Goal: Task Accomplishment & Management: Manage account settings

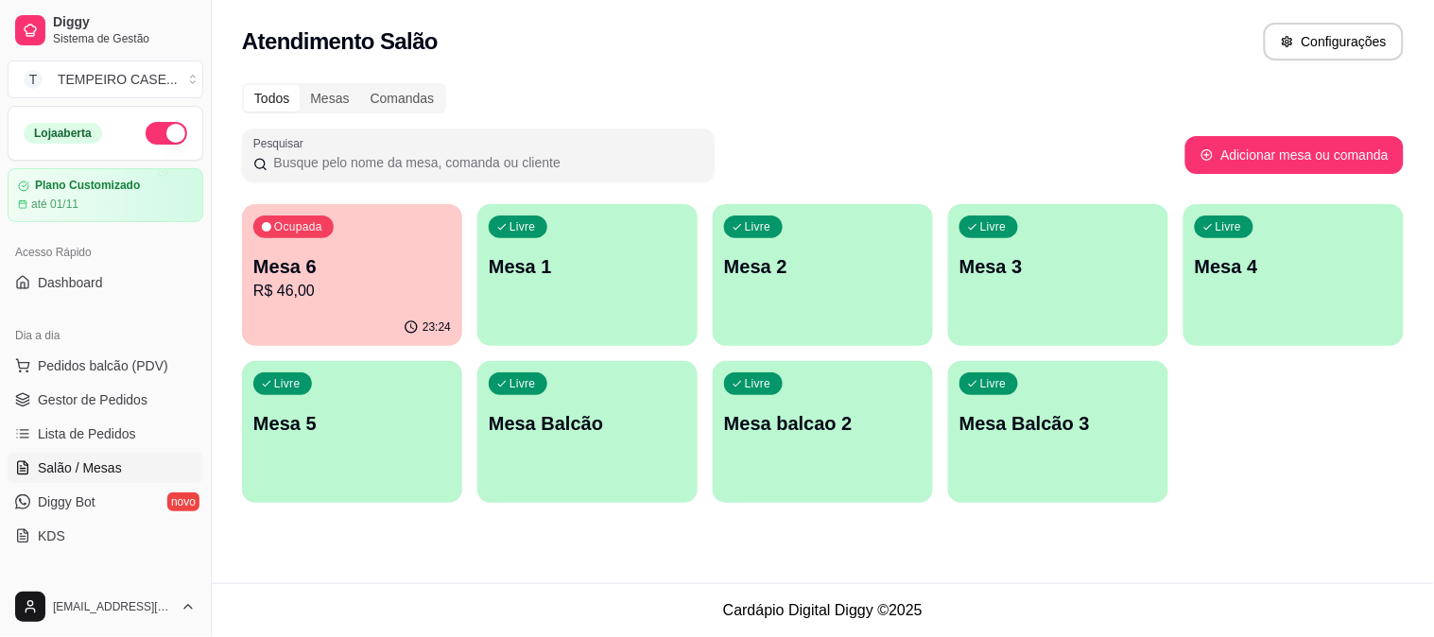
click at [399, 280] on p "R$ 46,00" at bounding box center [352, 291] width 198 height 23
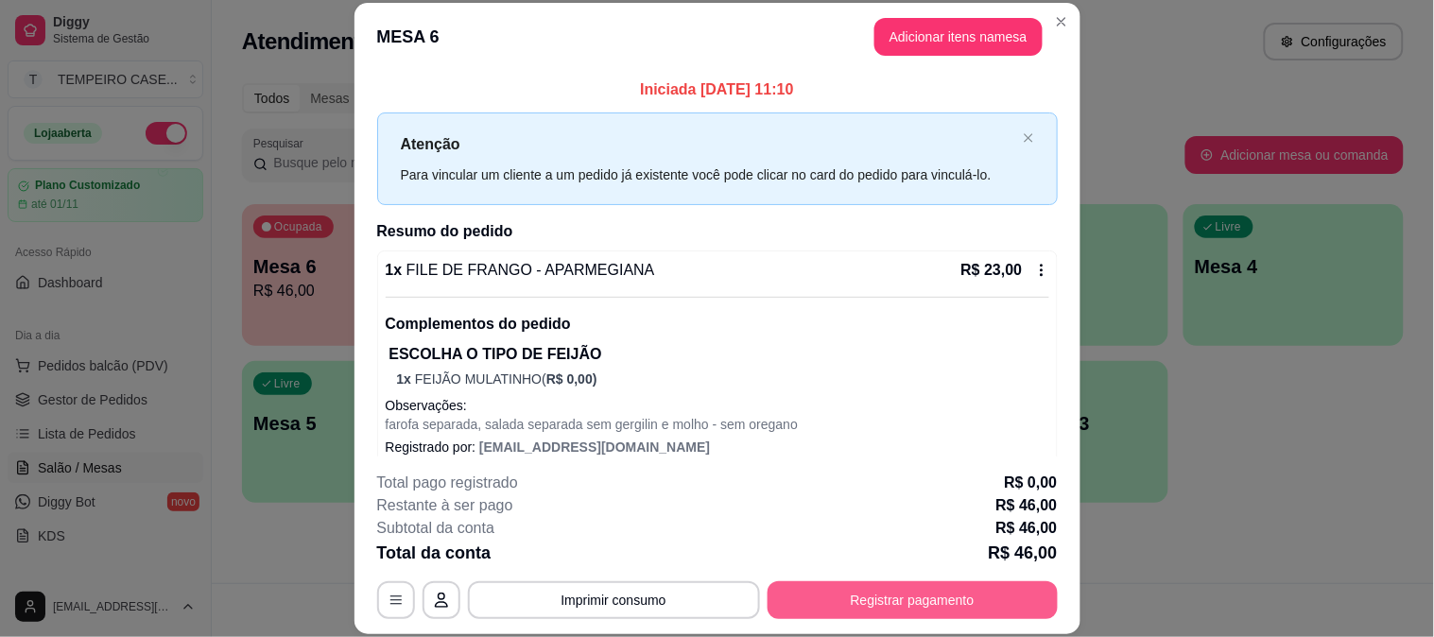
click at [896, 598] on button "Registrar pagamento" at bounding box center [913, 600] width 290 height 38
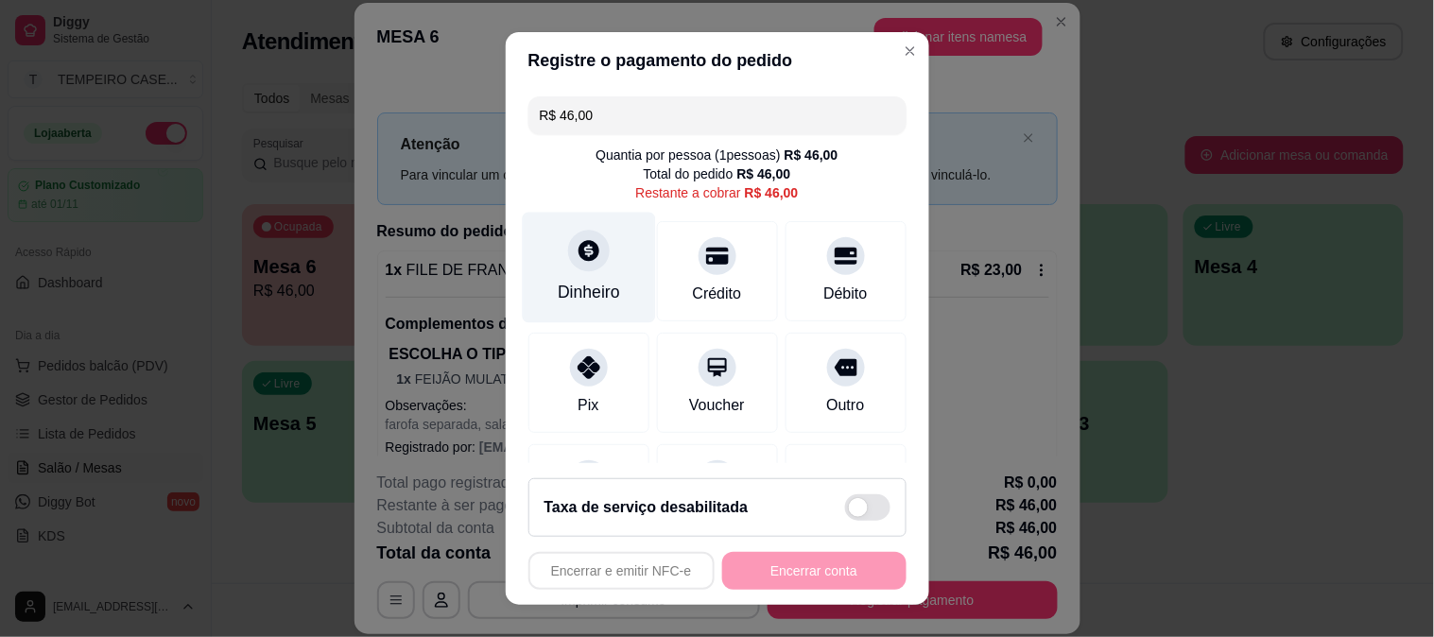
click at [582, 291] on div "Dinheiro" at bounding box center [589, 292] width 62 height 25
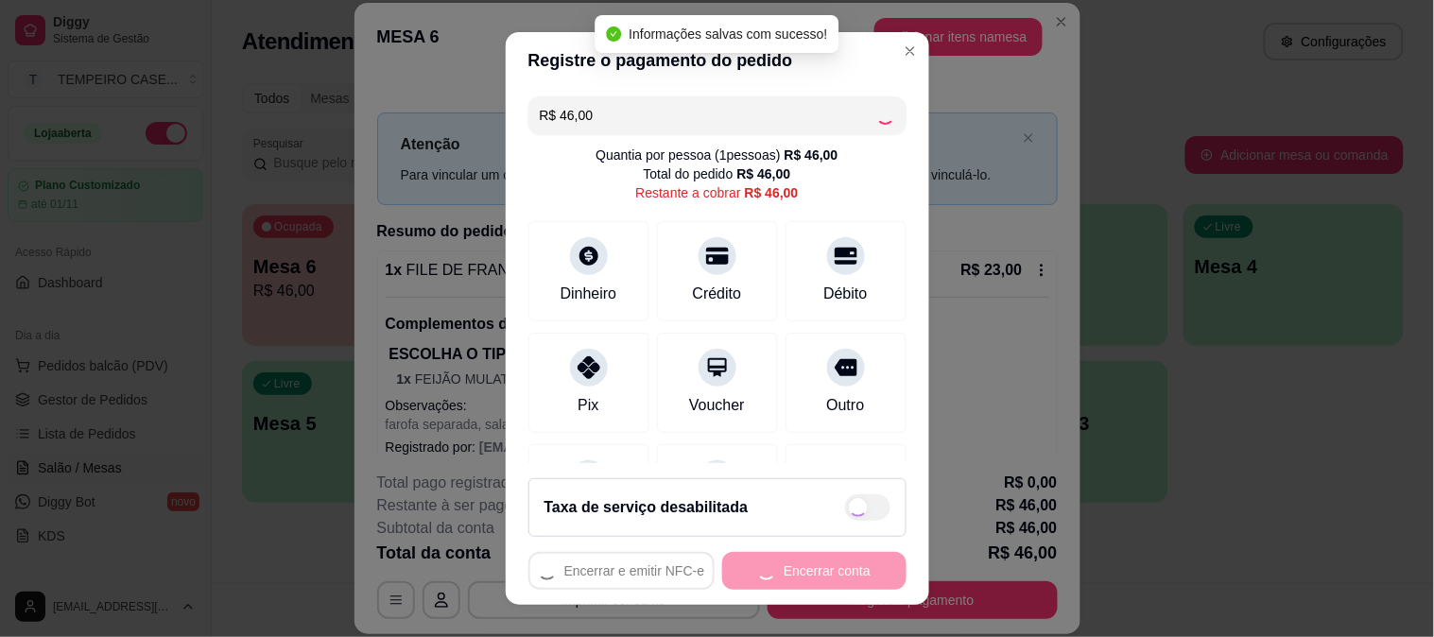
type input "R$ 0,00"
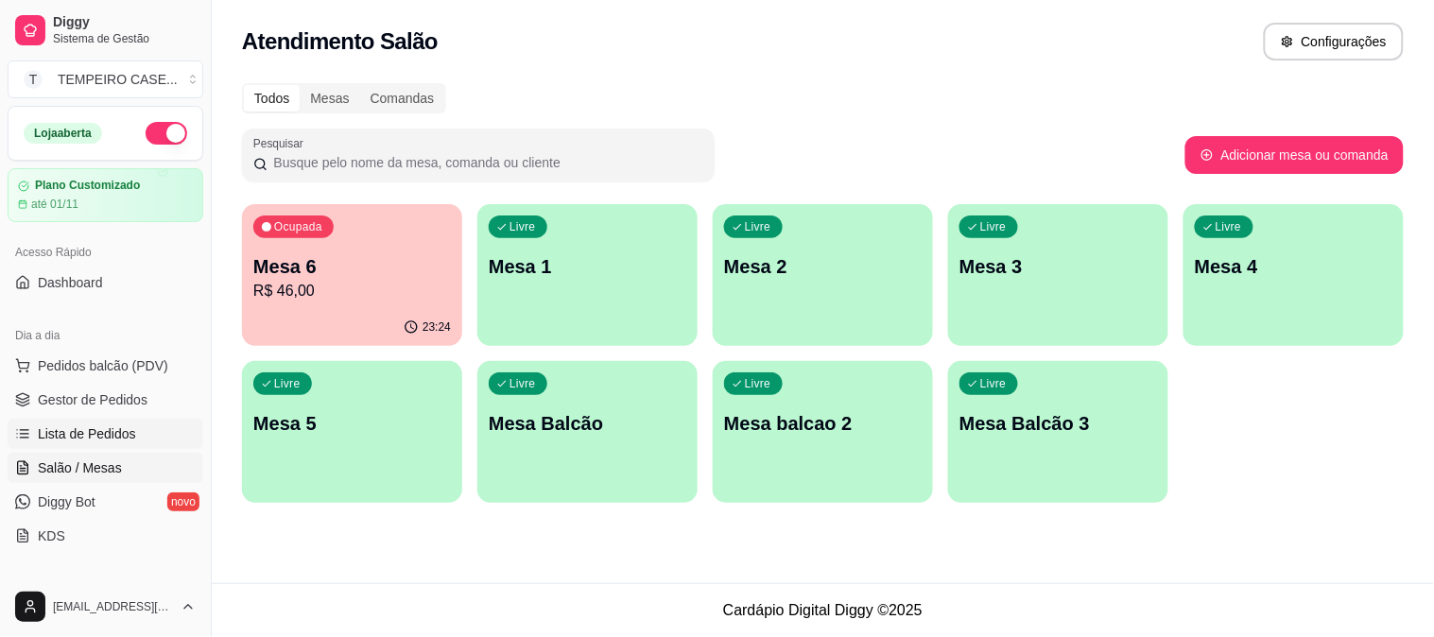
click at [108, 438] on span "Lista de Pedidos" at bounding box center [87, 433] width 98 height 19
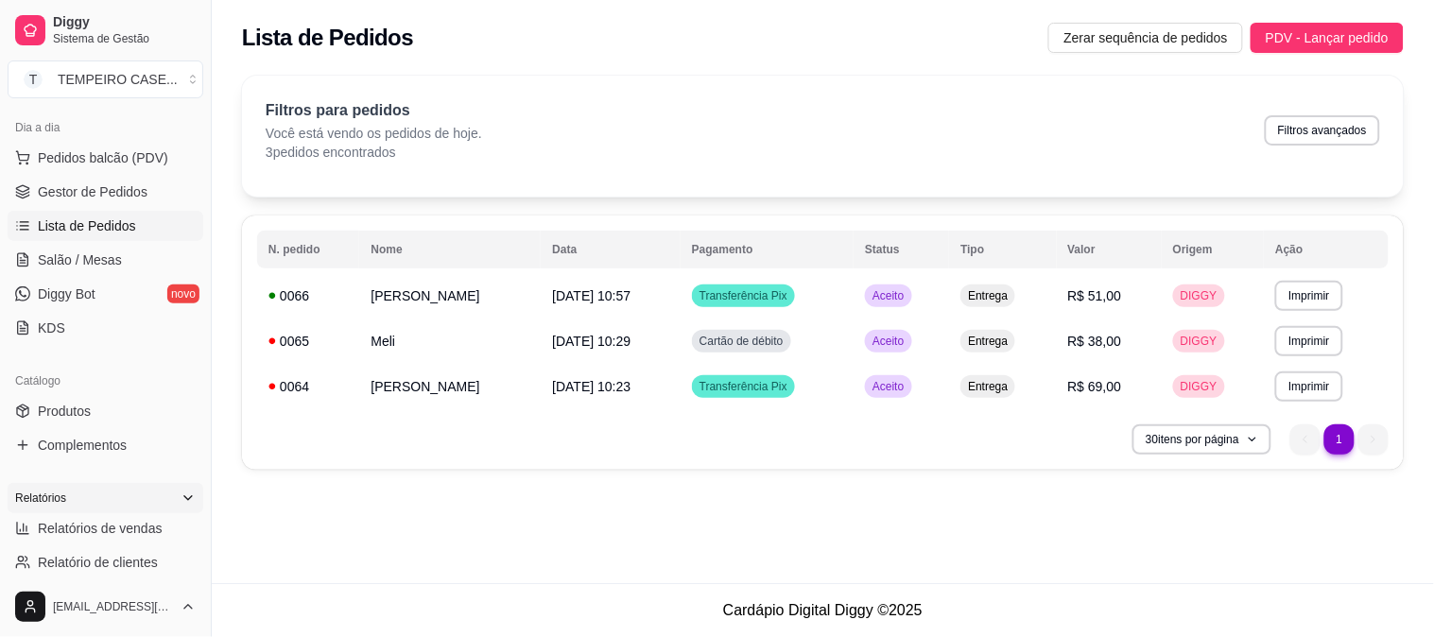
scroll to position [210, 0]
click at [115, 520] on span "Relatórios de vendas" at bounding box center [100, 526] width 125 height 19
select select "ALL"
select select "0"
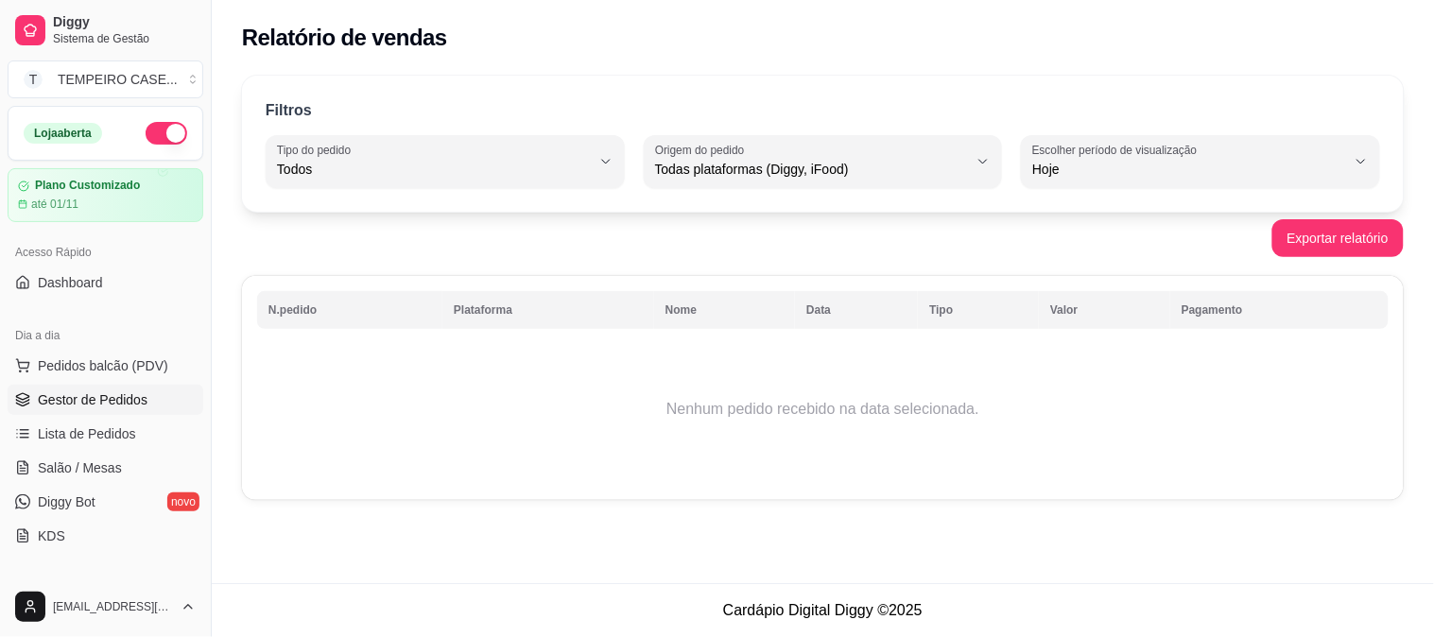
drag, startPoint x: 95, startPoint y: 390, endPoint x: 96, endPoint y: 399, distance: 9.6
click at [95, 390] on span "Gestor de Pedidos" at bounding box center [93, 399] width 110 height 19
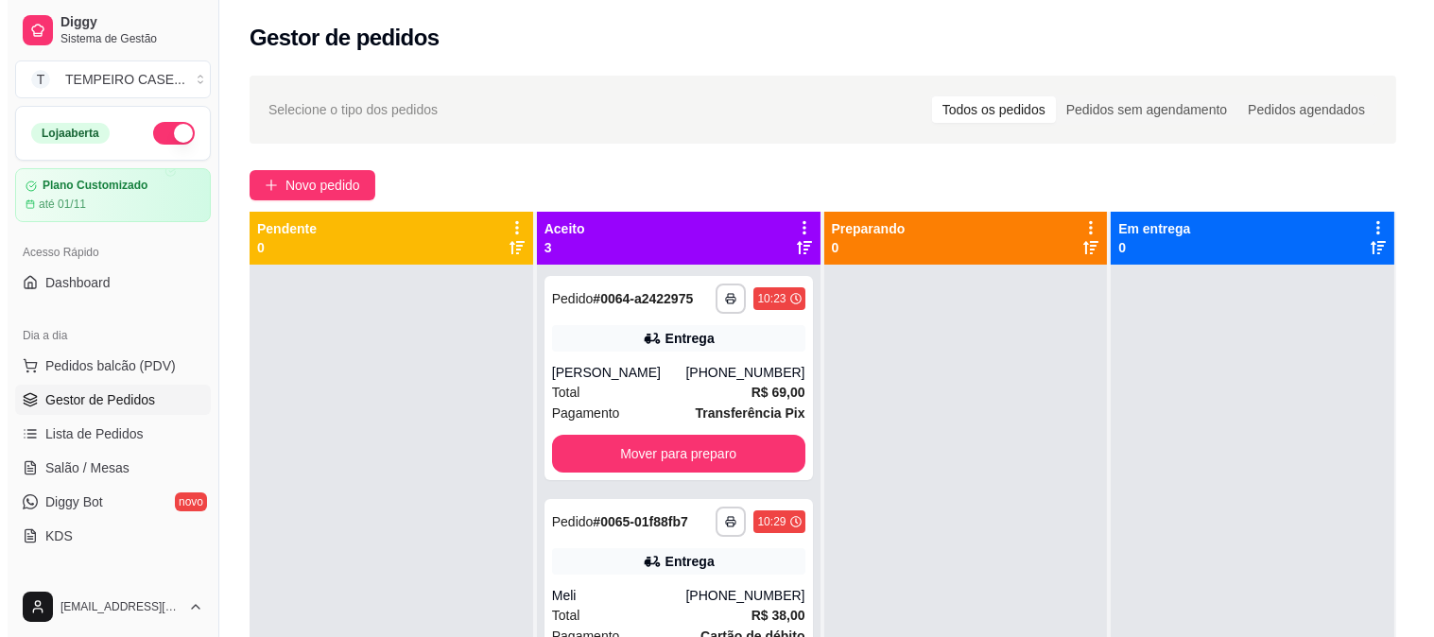
scroll to position [52, 0]
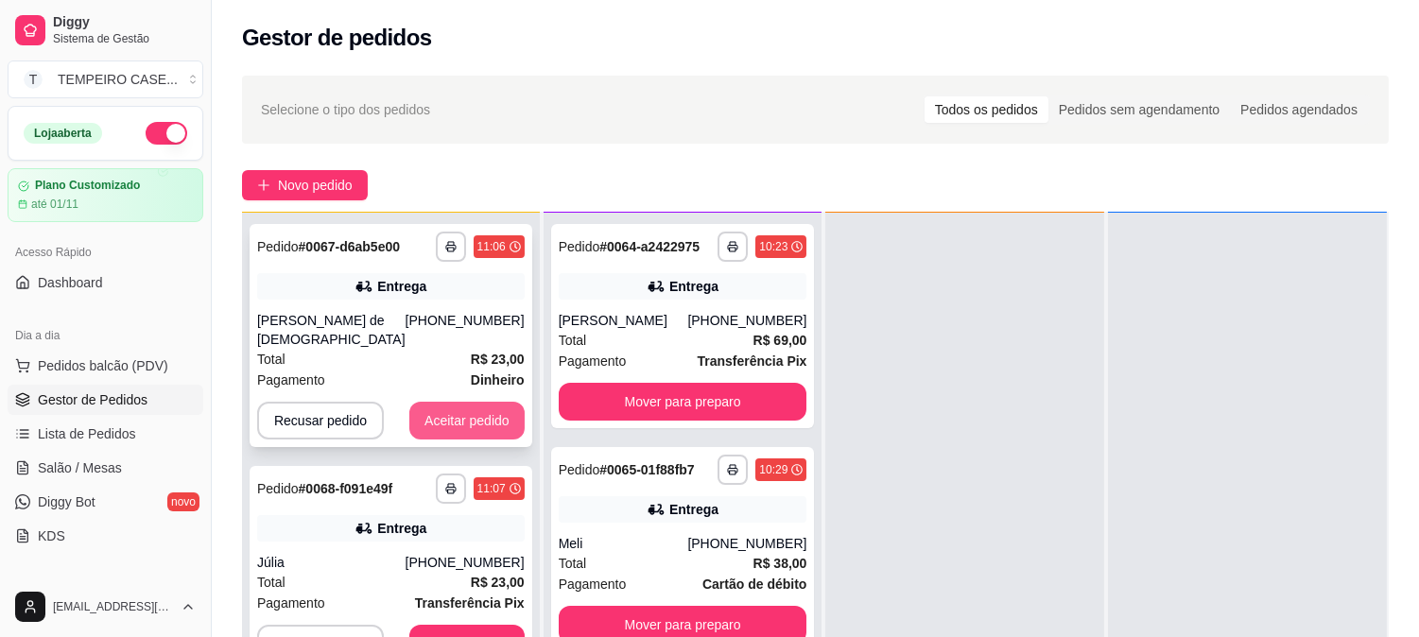
click at [452, 409] on button "Aceitar pedido" at bounding box center [466, 421] width 115 height 38
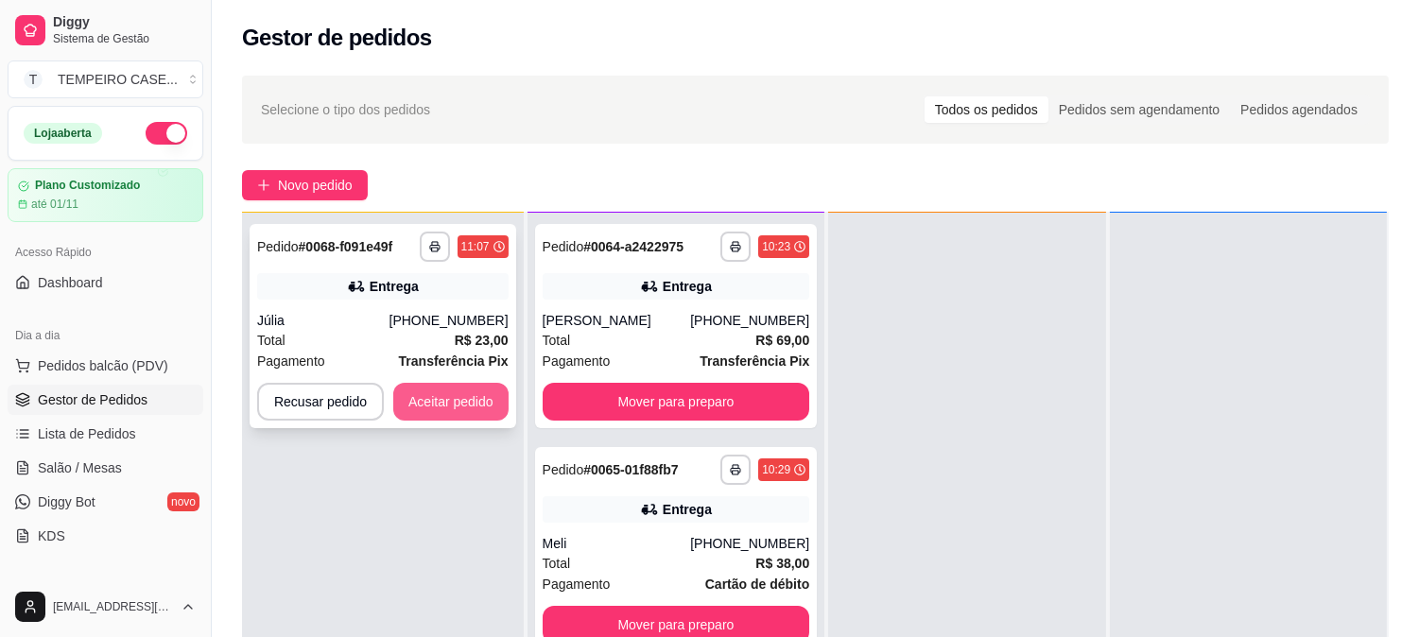
click at [455, 402] on button "Aceitar pedido" at bounding box center [450, 402] width 115 height 38
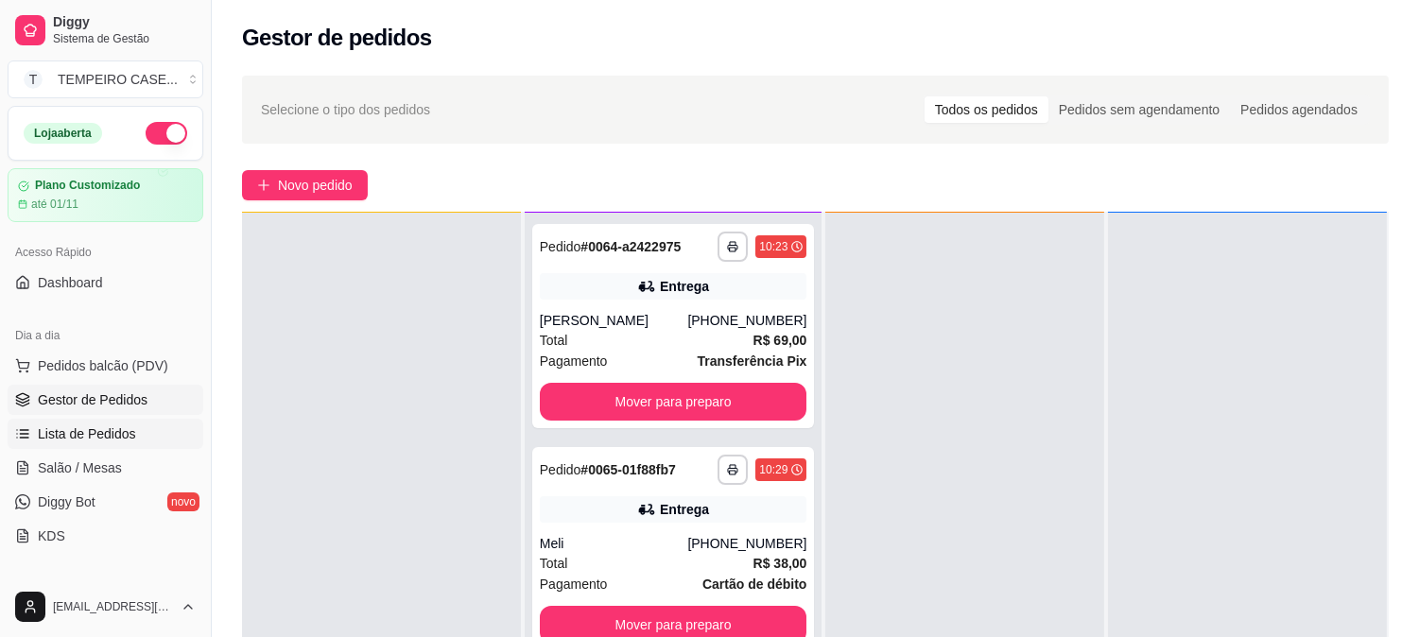
click at [95, 419] on link "Lista de Pedidos" at bounding box center [106, 434] width 196 height 30
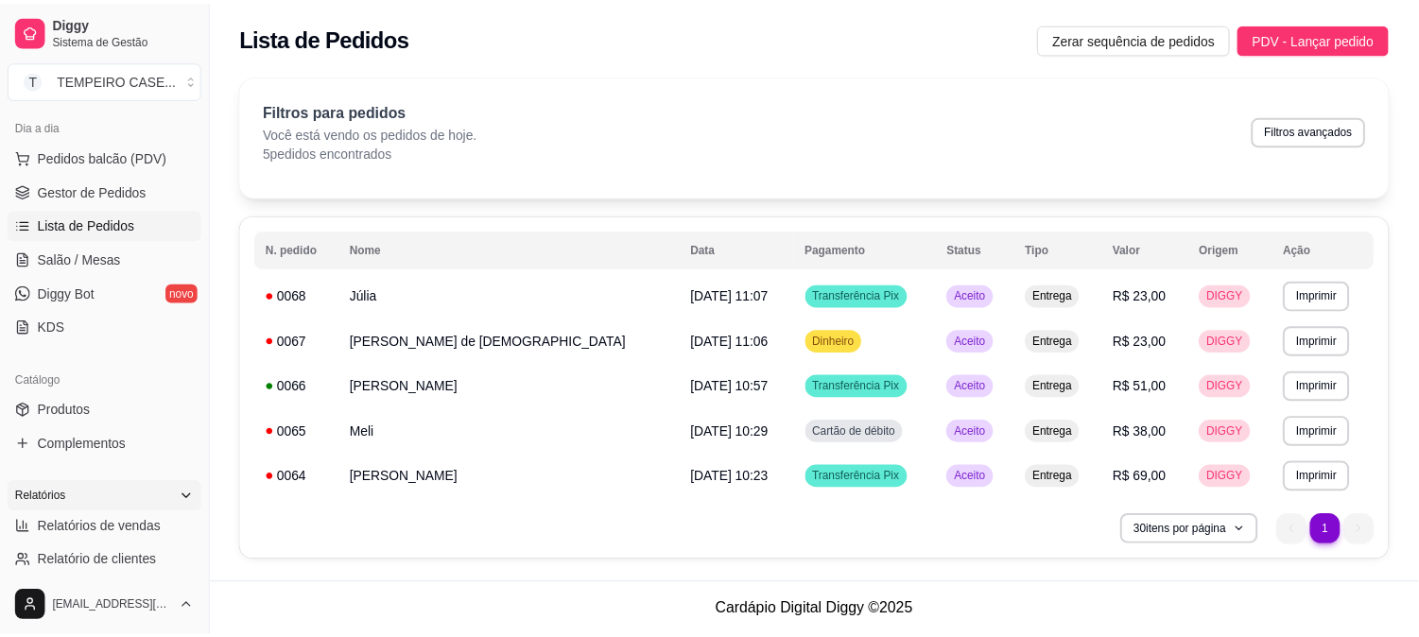
scroll to position [210, 0]
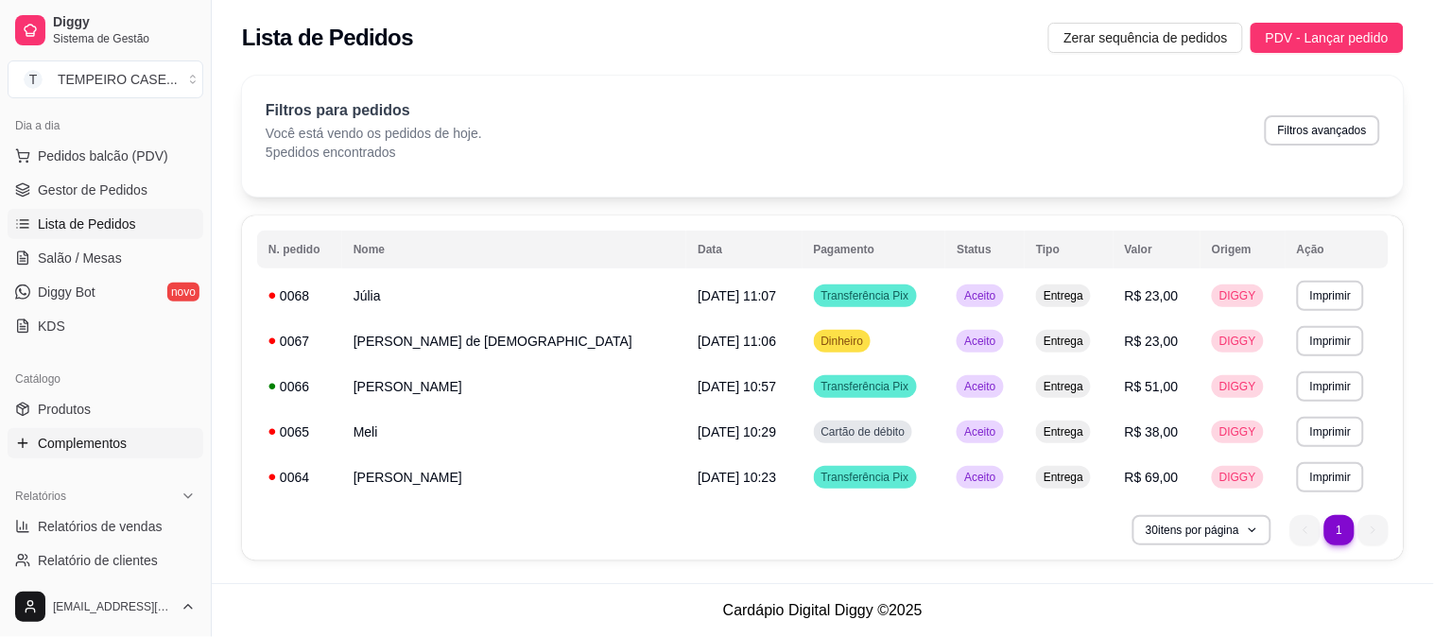
click at [82, 445] on span "Complementos" at bounding box center [82, 443] width 89 height 19
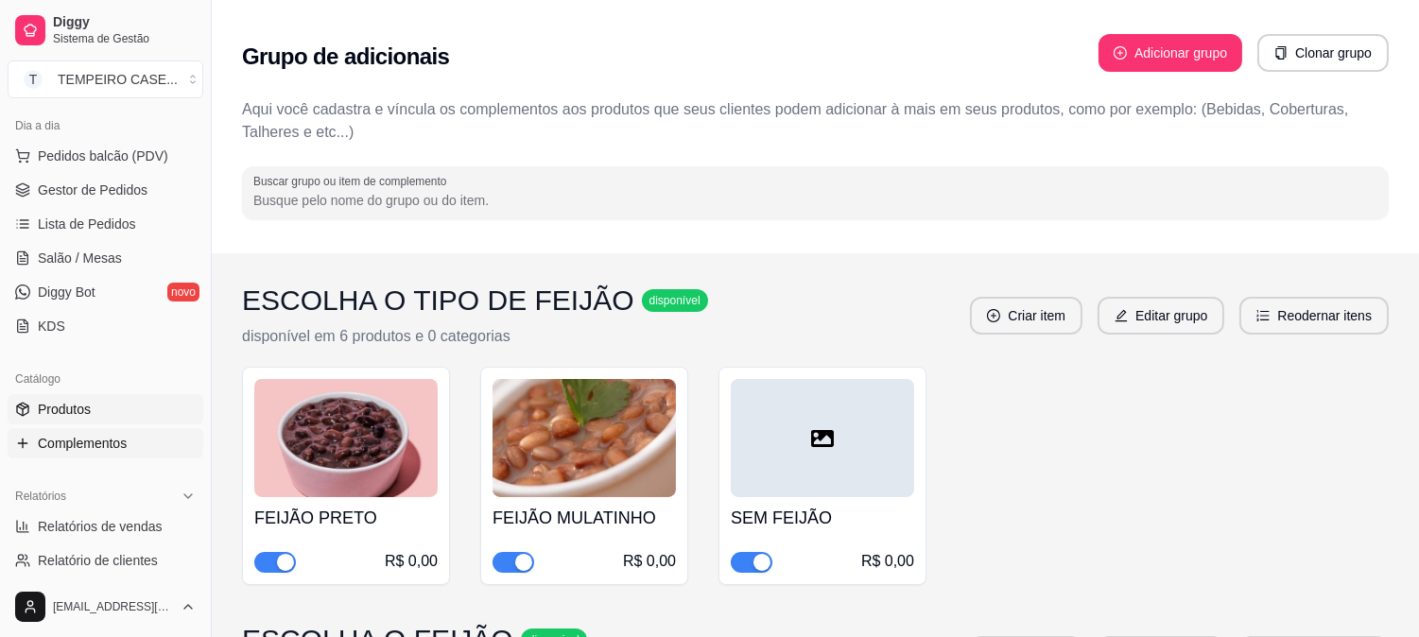
click at [91, 419] on link "Produtos" at bounding box center [106, 409] width 196 height 30
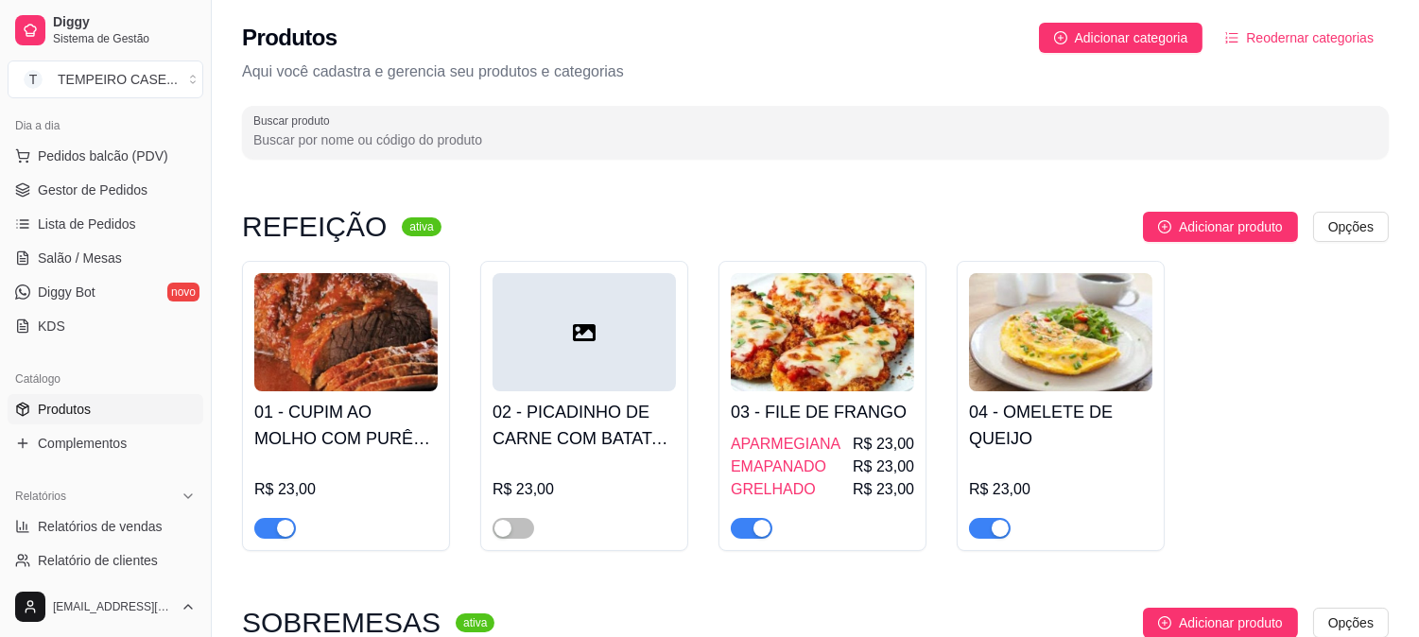
click at [367, 401] on h4 "01 - CUPIM AO MOLHO COM PURÊ DE BATATA" at bounding box center [345, 425] width 183 height 53
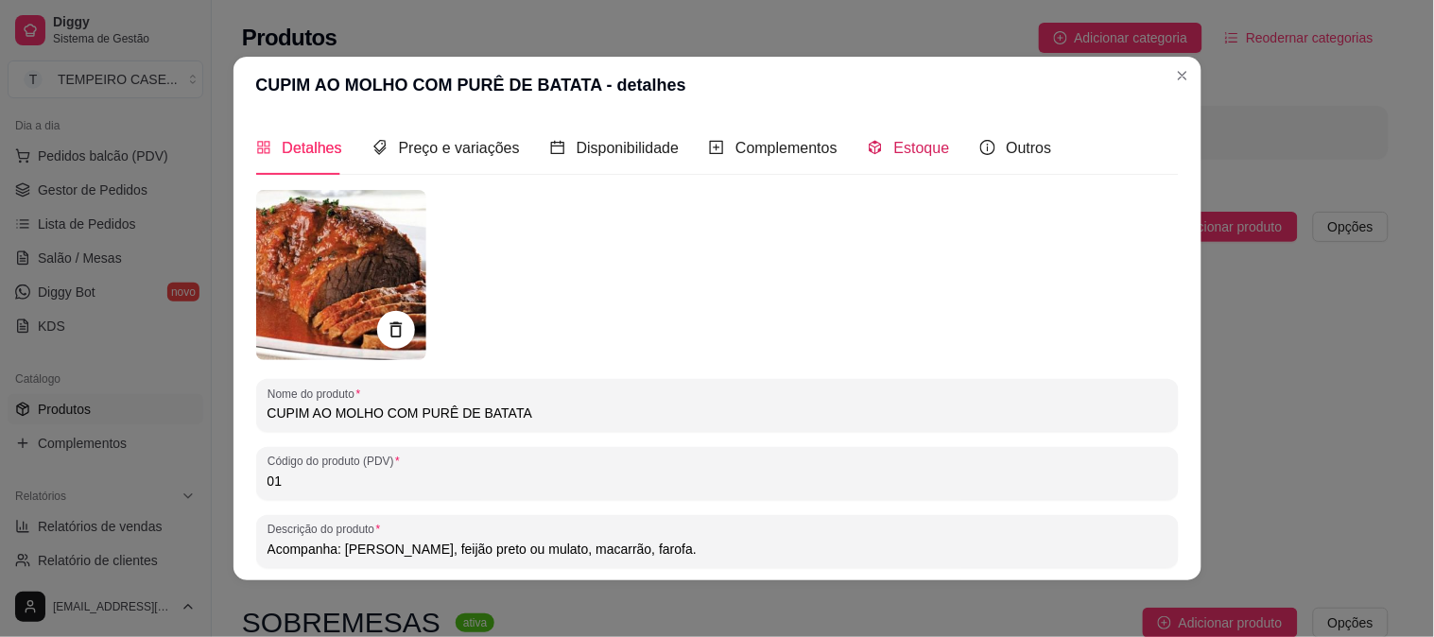
click at [894, 146] on span "Estoque" at bounding box center [922, 148] width 56 height 16
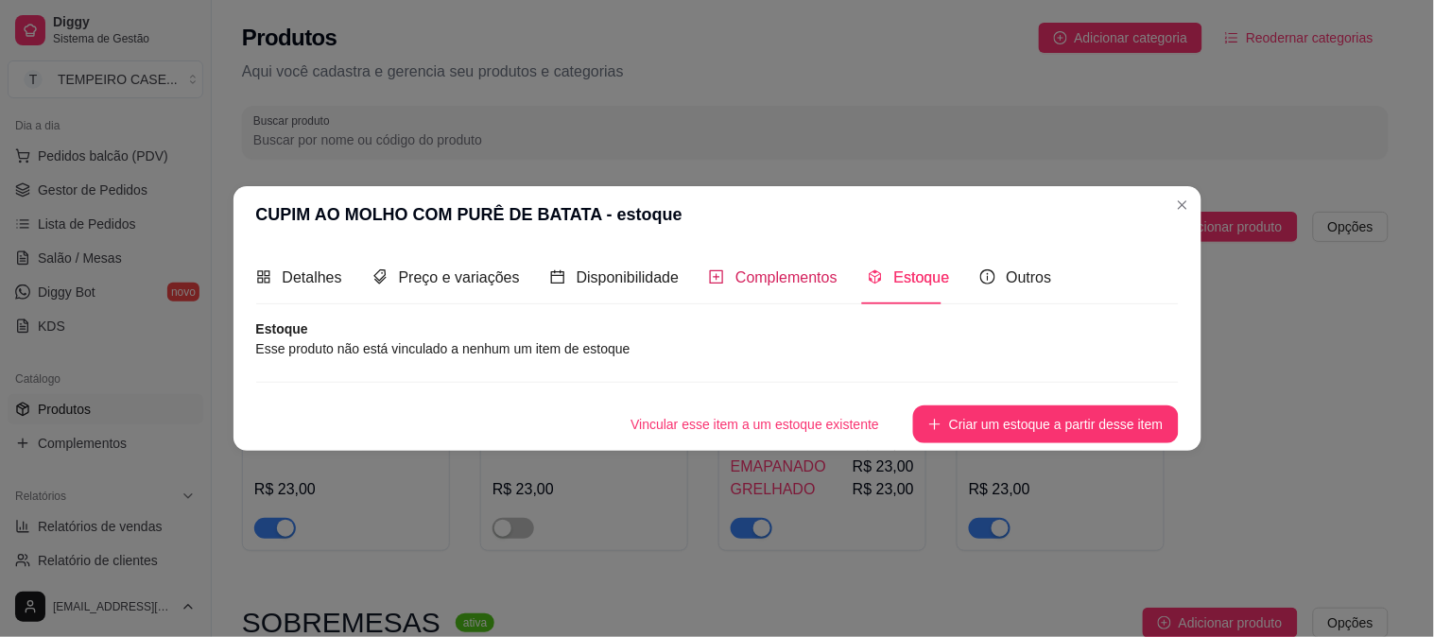
click at [787, 269] on span "Complementos" at bounding box center [787, 277] width 102 height 16
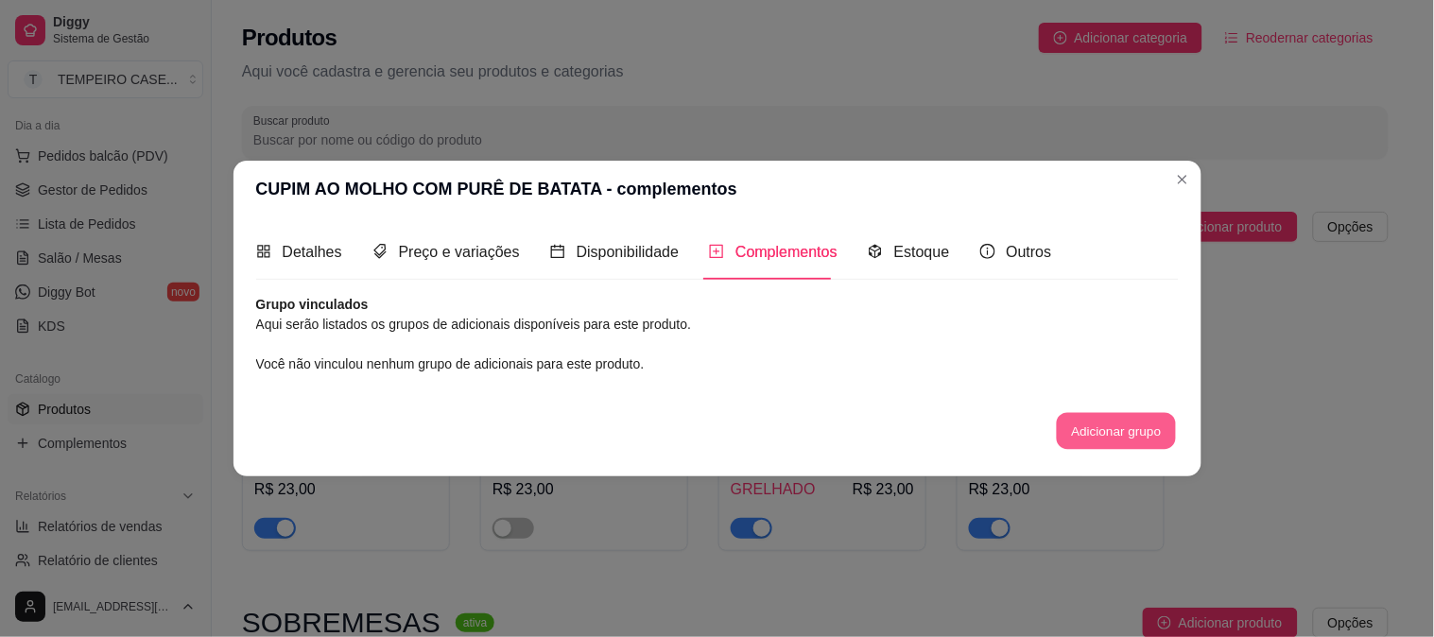
click at [1101, 427] on button "Adicionar grupo" at bounding box center [1116, 430] width 119 height 37
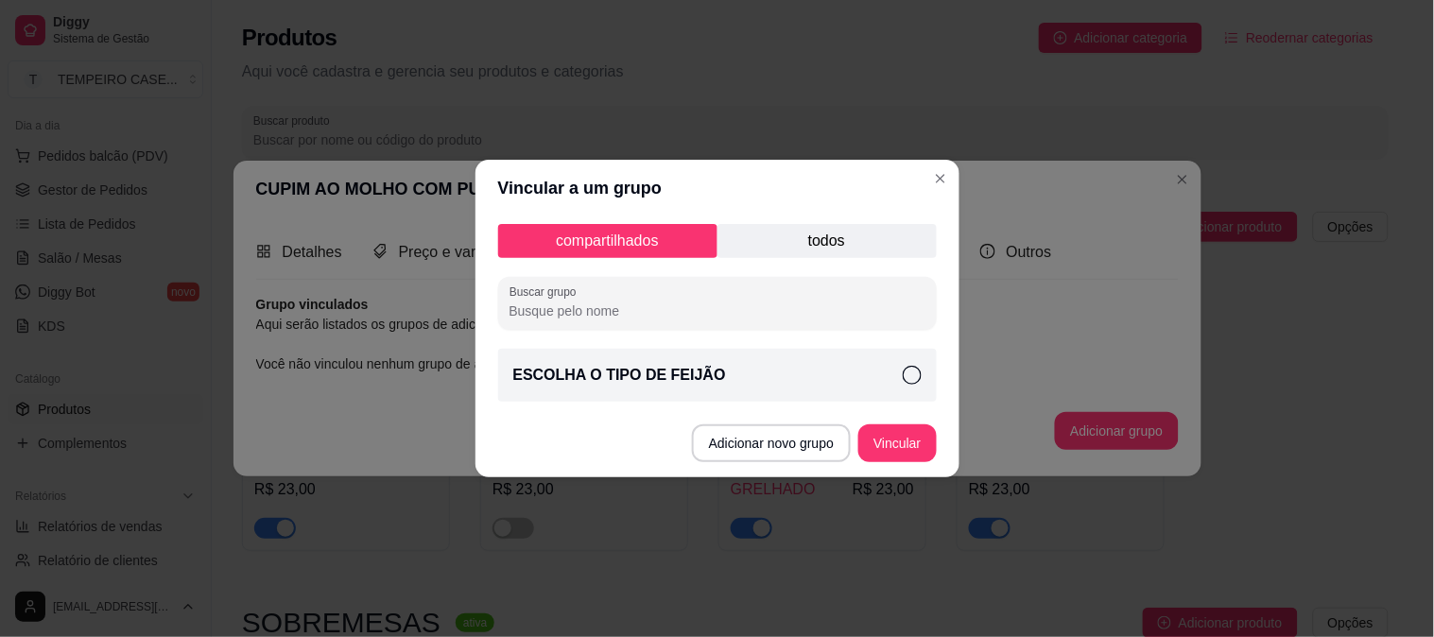
click at [709, 362] on div "ESCOLHA O TIPO DE FEIJÃO" at bounding box center [717, 375] width 439 height 53
click at [899, 437] on button "Vincular" at bounding box center [897, 443] width 78 height 38
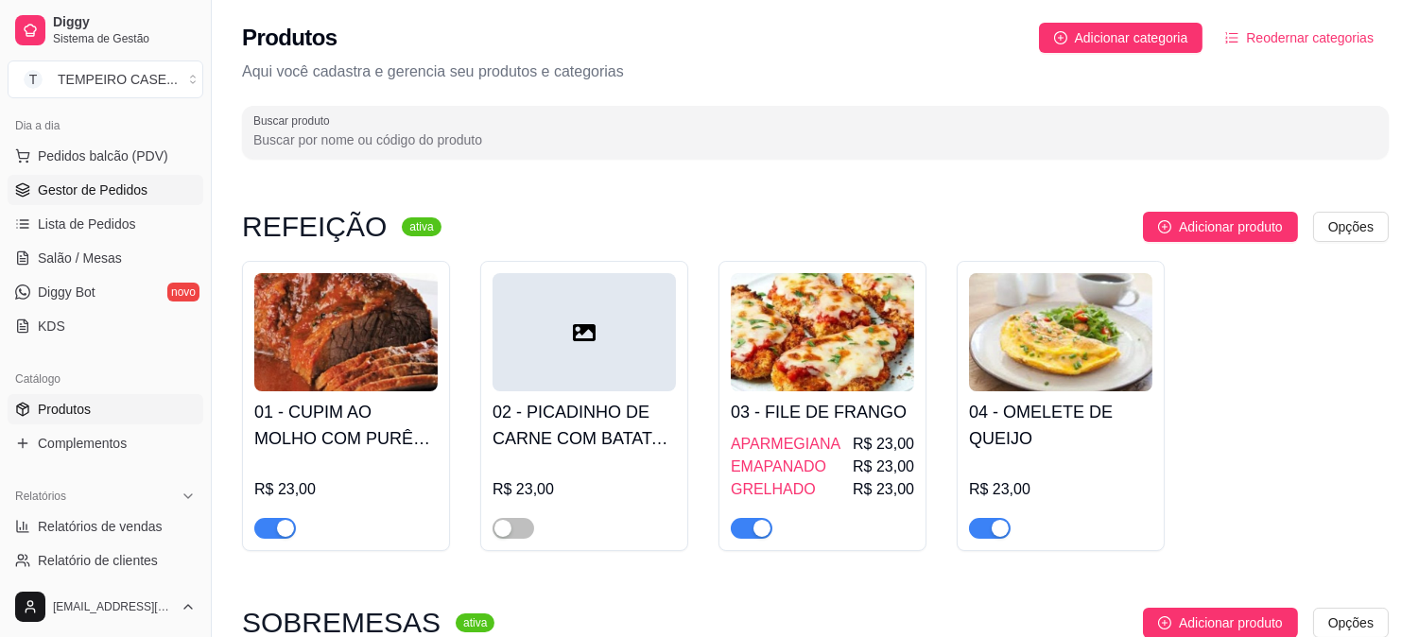
click at [95, 187] on span "Gestor de Pedidos" at bounding box center [93, 190] width 110 height 19
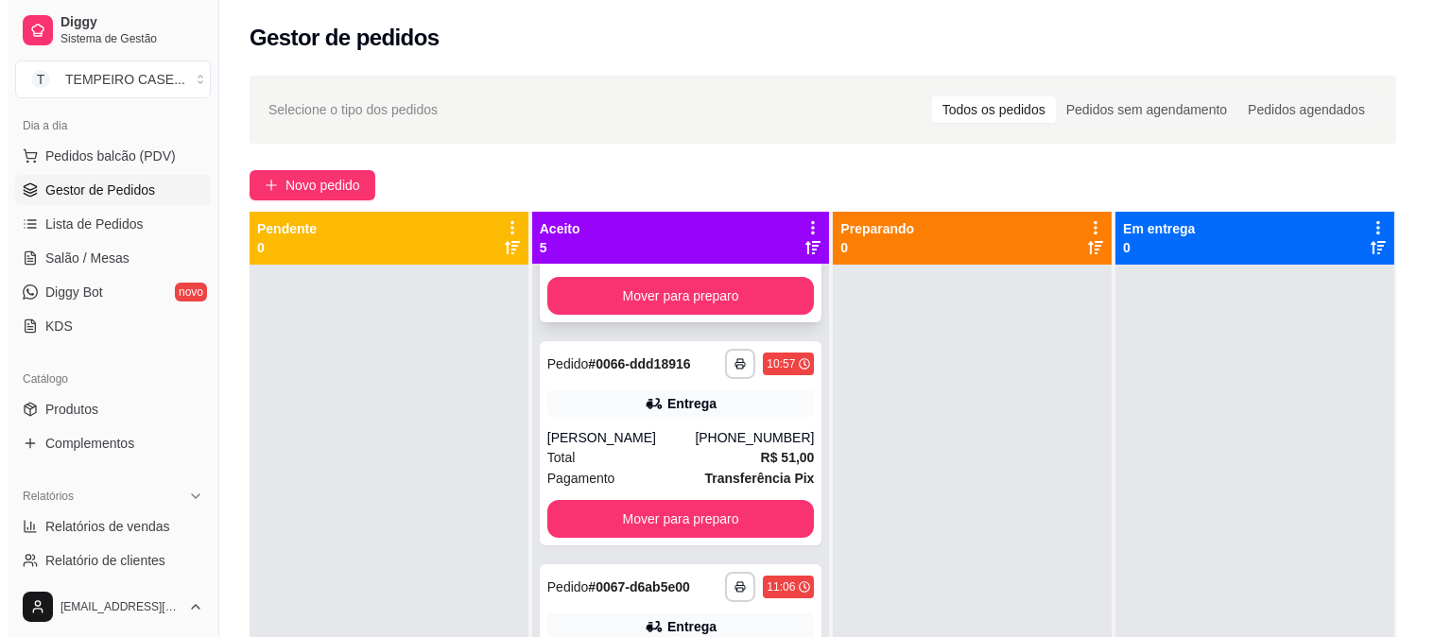
scroll to position [420, 0]
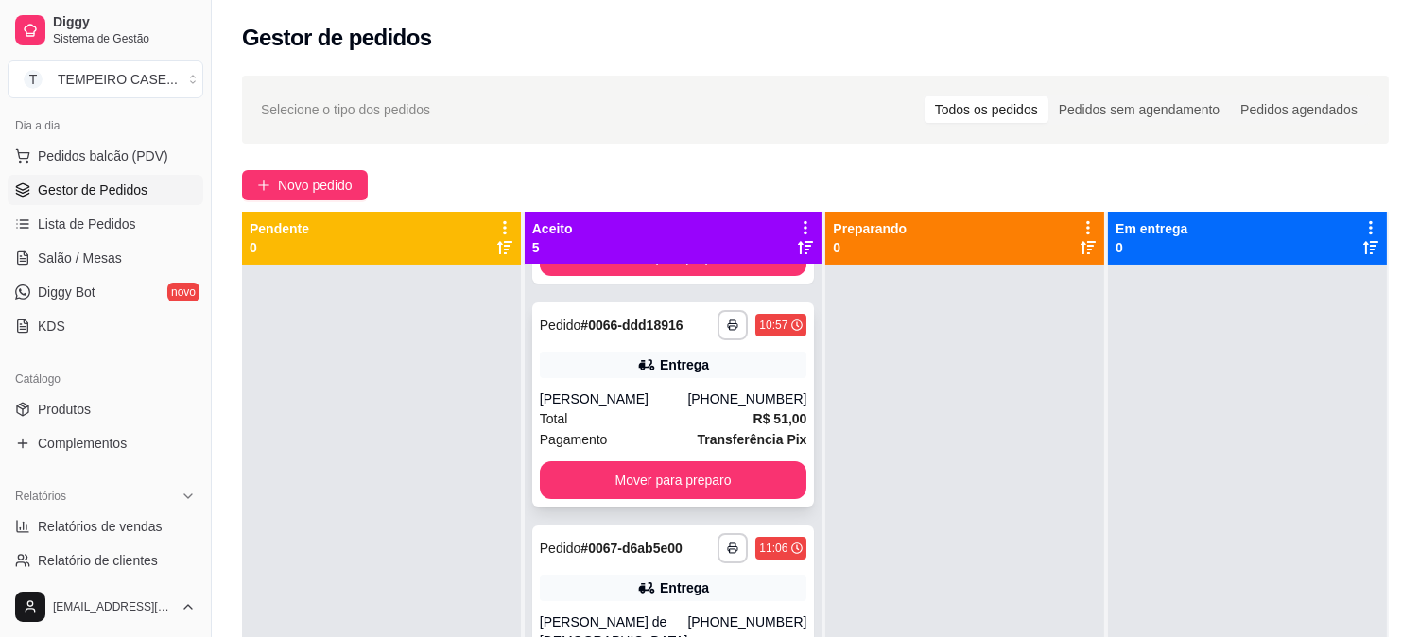
click at [621, 412] on div "Total R$ 51,00" at bounding box center [674, 418] width 268 height 21
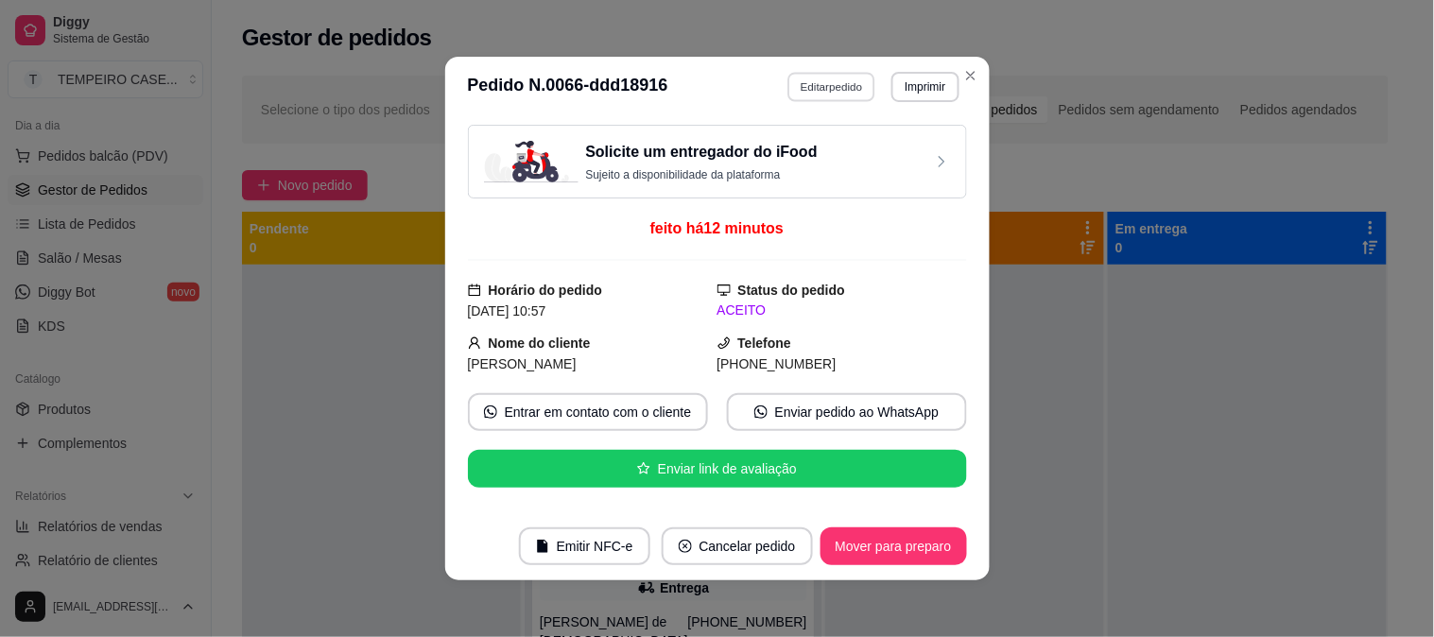
click at [821, 89] on button "Editar pedido" at bounding box center [832, 86] width 88 height 29
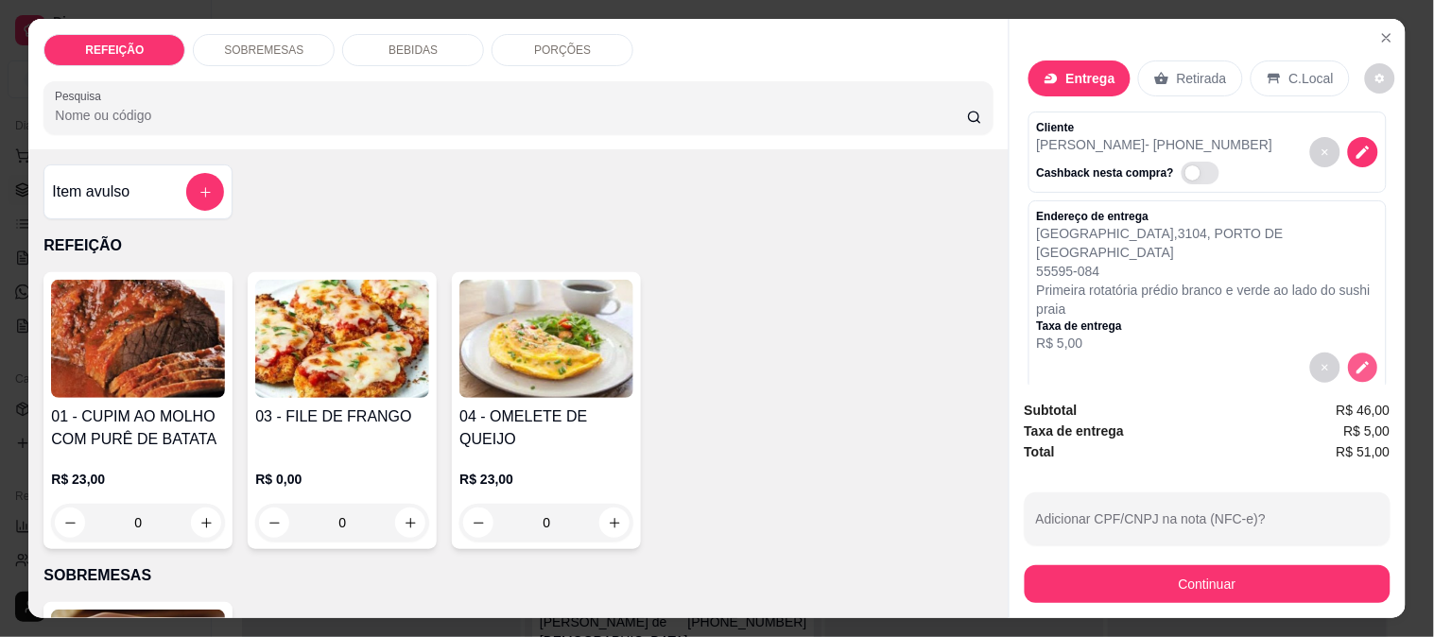
click at [1355, 360] on icon "decrease-product-quantity" at bounding box center [1363, 368] width 16 height 16
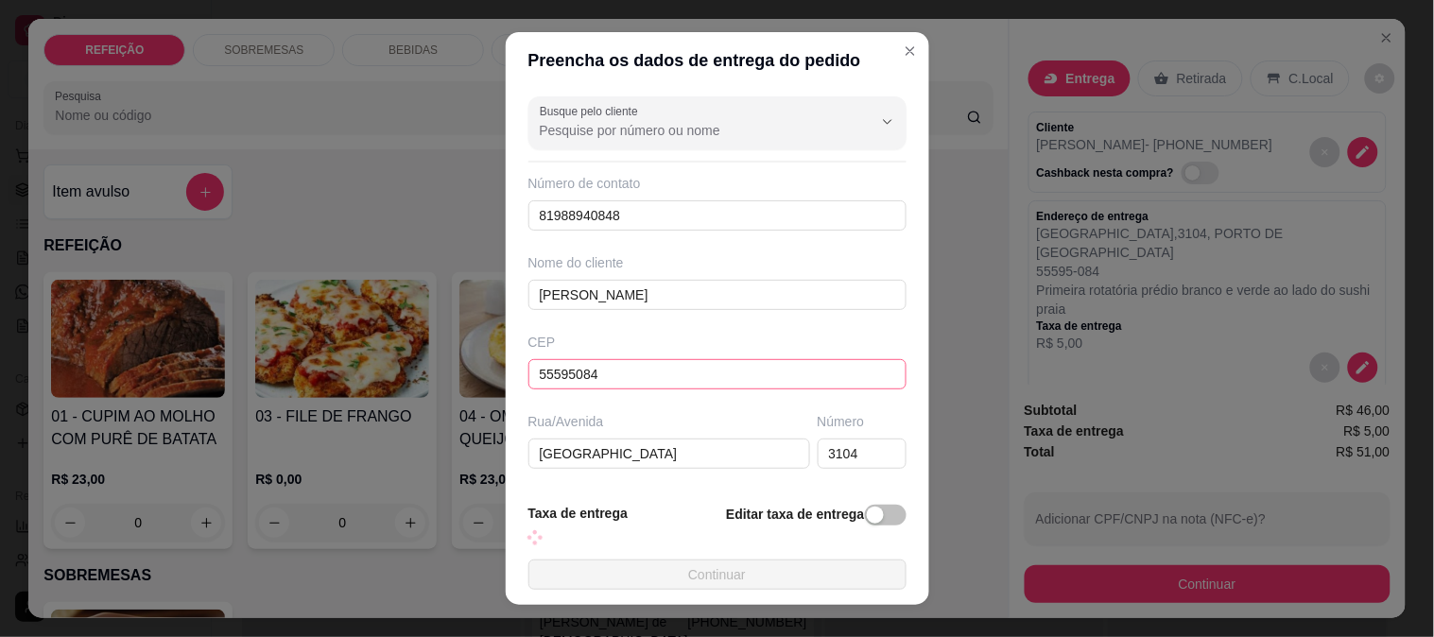
type input "Primeira rotatória prédio branco e verde ao lado do sushi praia"
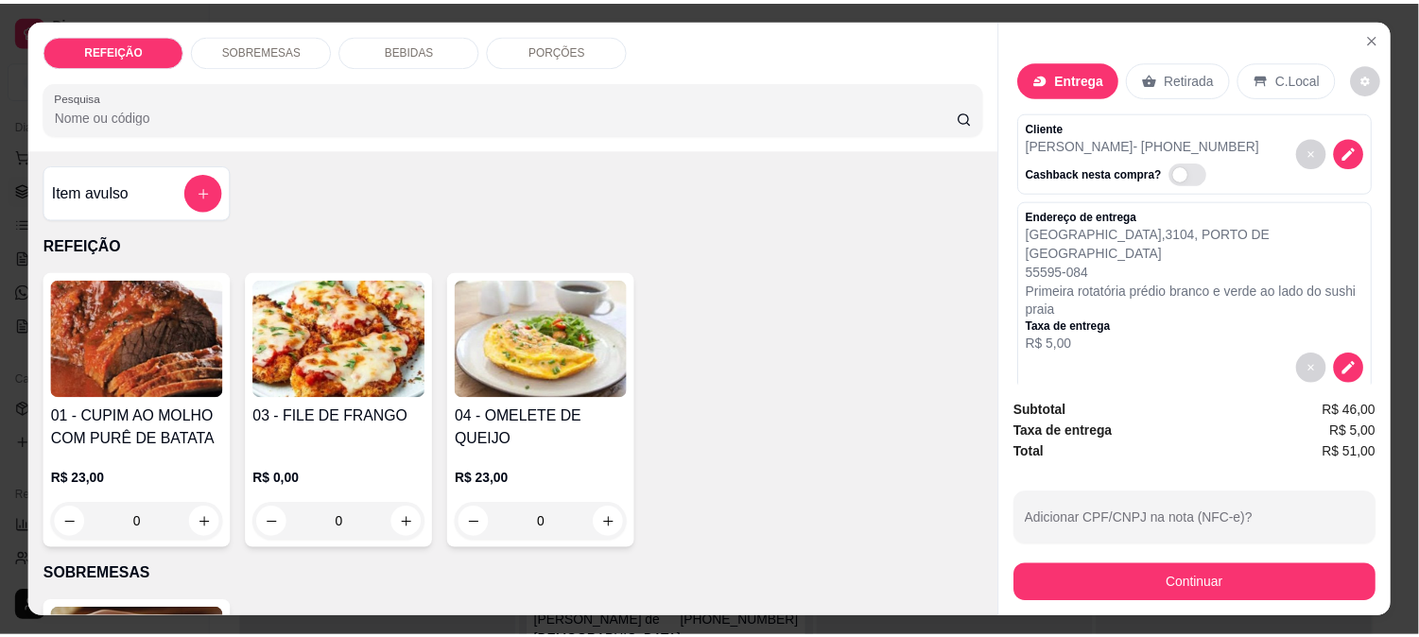
scroll to position [181, 0]
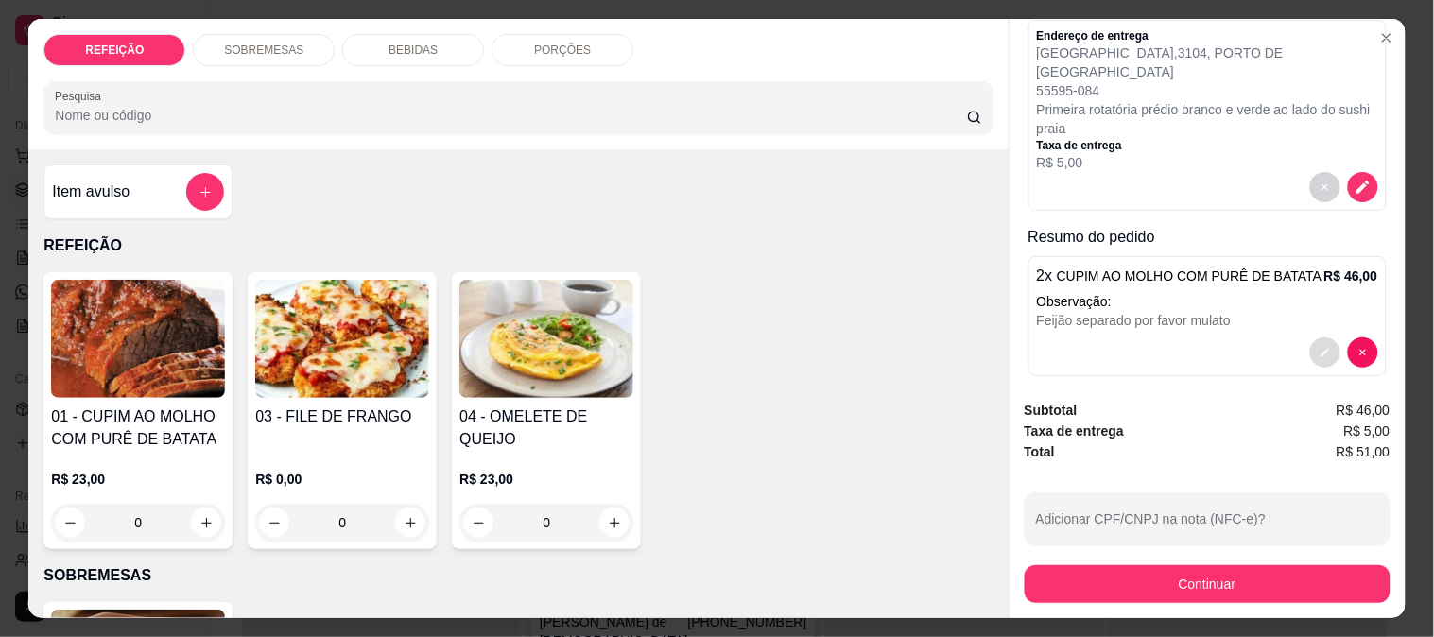
click at [1310, 338] on button "decrease-product-quantity" at bounding box center [1325, 353] width 30 height 30
click at [1320, 347] on icon "decrease-product-quantity" at bounding box center [1325, 352] width 11 height 11
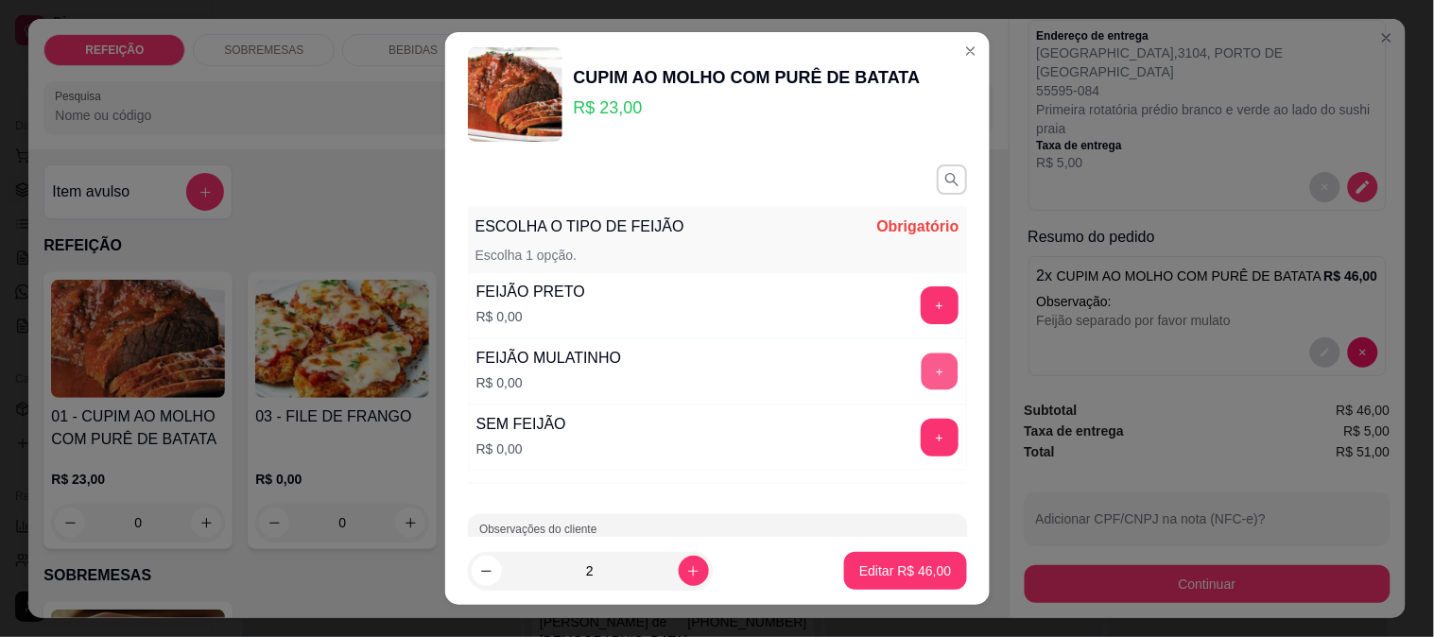
click at [921, 369] on button "+" at bounding box center [939, 371] width 37 height 37
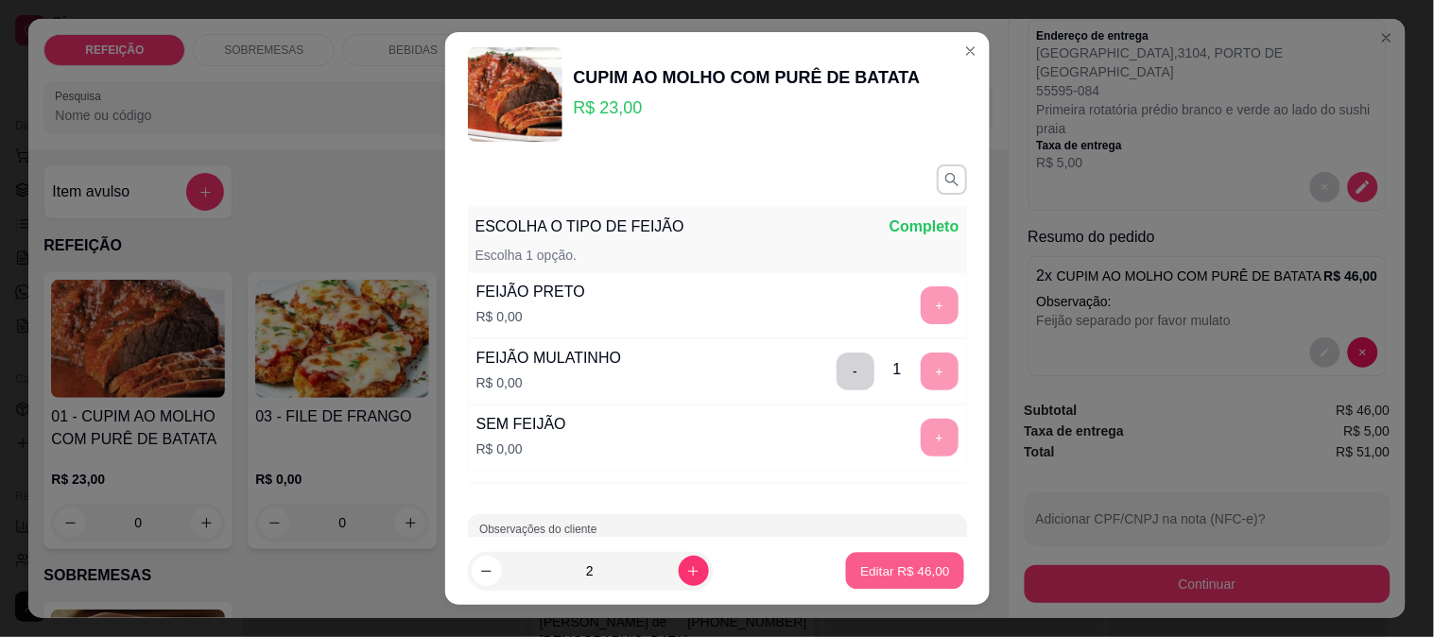
click at [899, 554] on button "Editar R$ 46,00" at bounding box center [905, 571] width 118 height 37
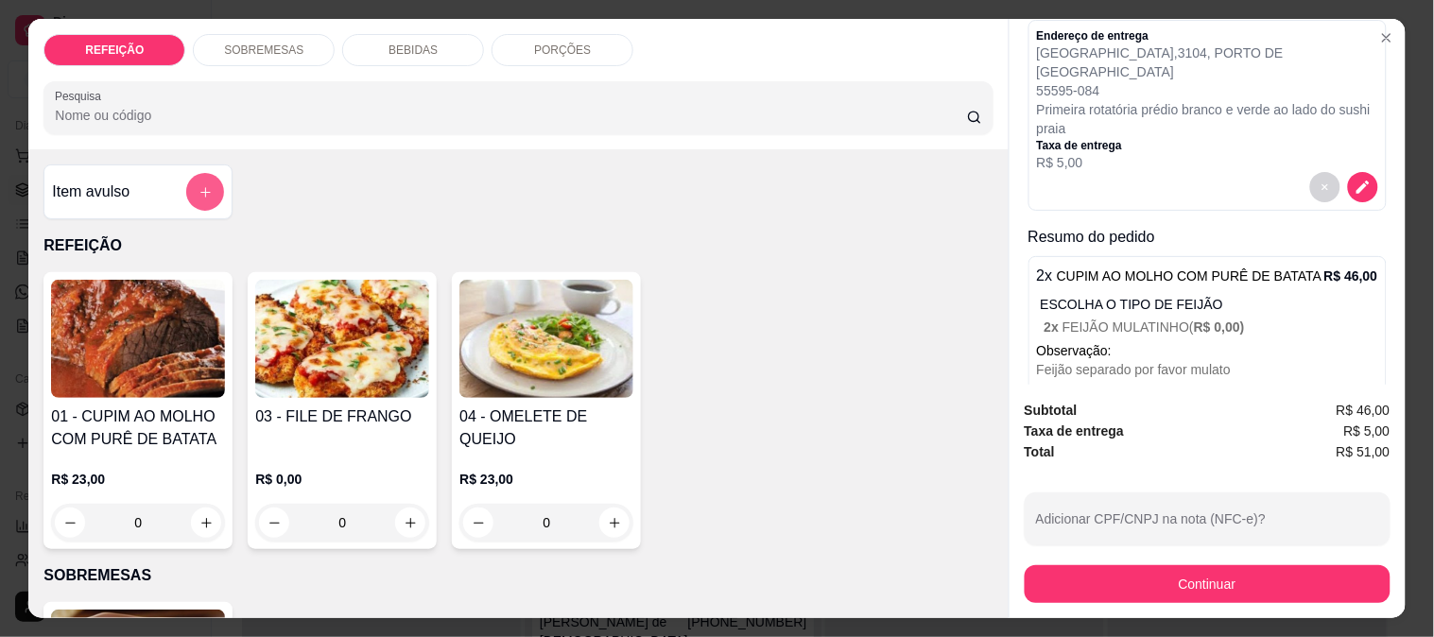
click at [186, 199] on button "add-separate-item" at bounding box center [205, 192] width 38 height 38
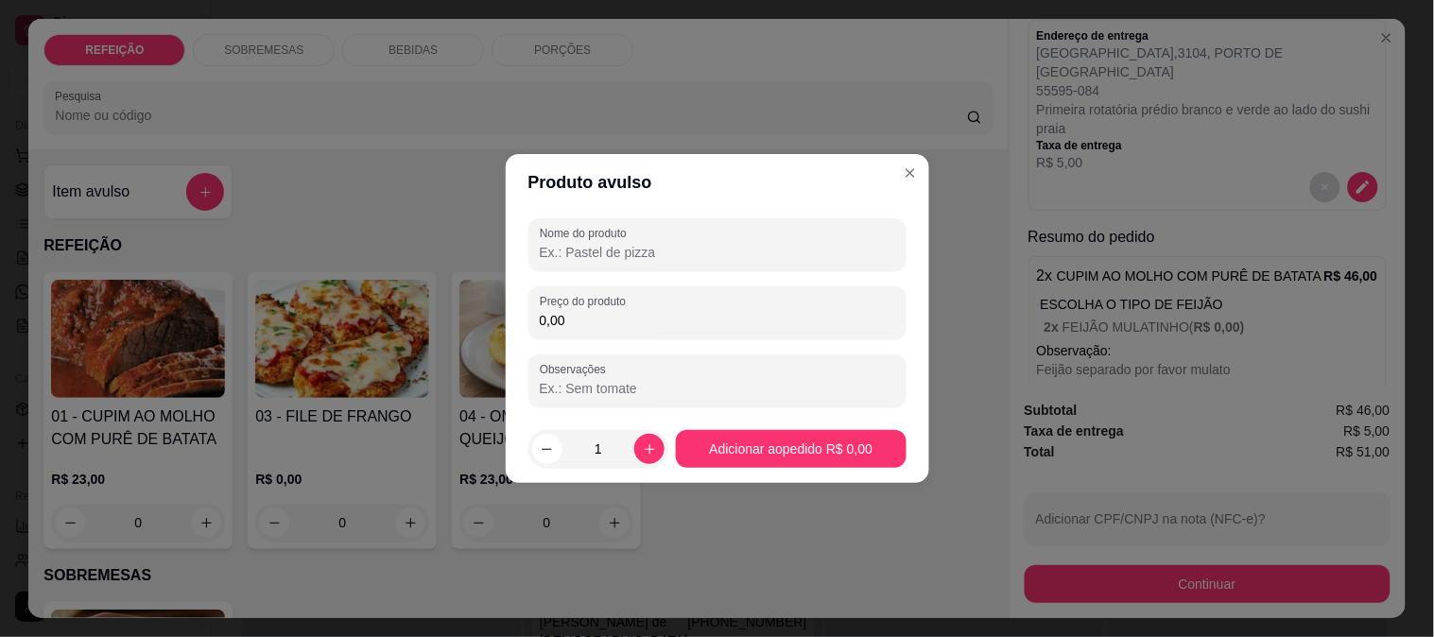
click at [733, 253] on input "Nome do produto" at bounding box center [717, 252] width 355 height 19
type input "e"
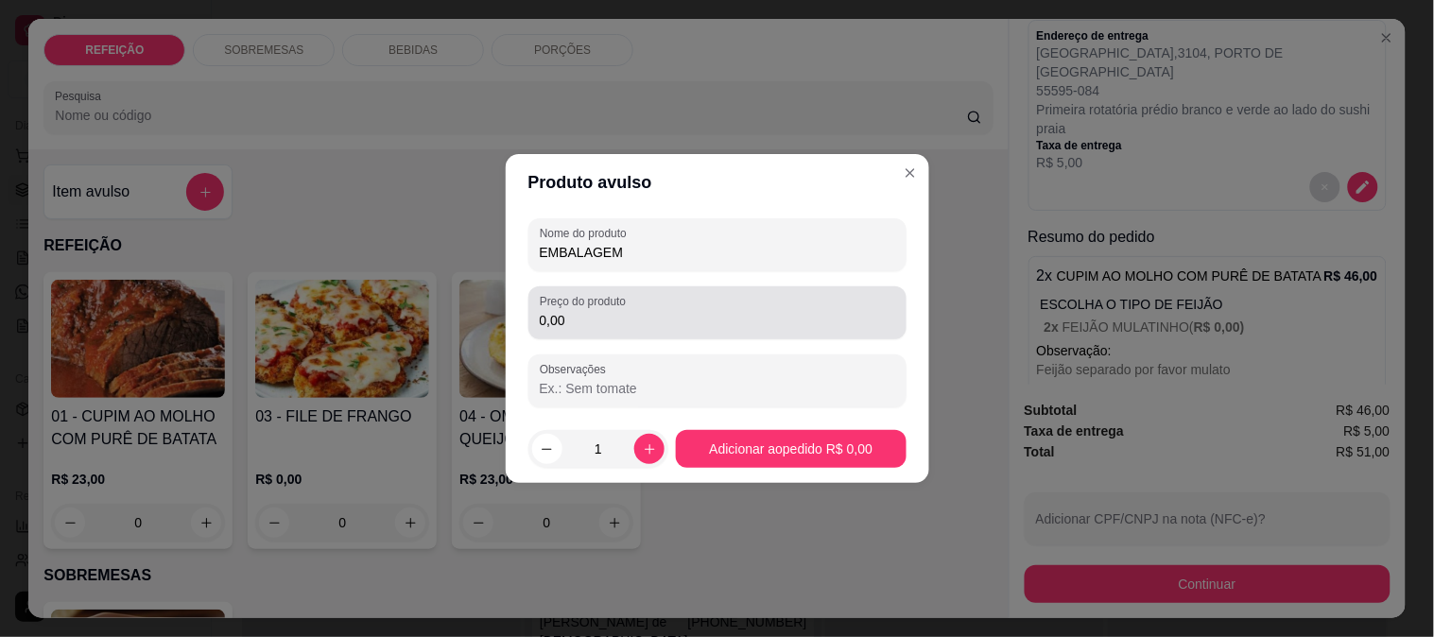
type input "EMBALAGEM"
click at [729, 300] on div "0,00" at bounding box center [717, 313] width 355 height 38
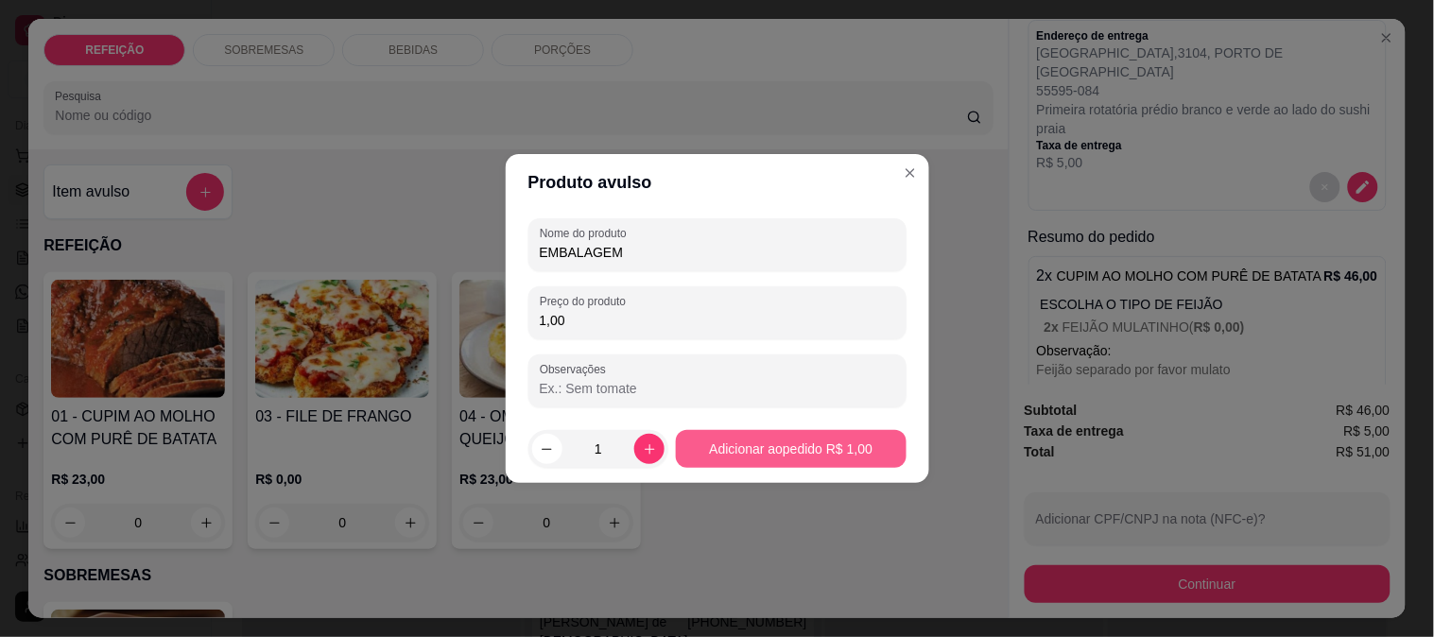
type input "1,00"
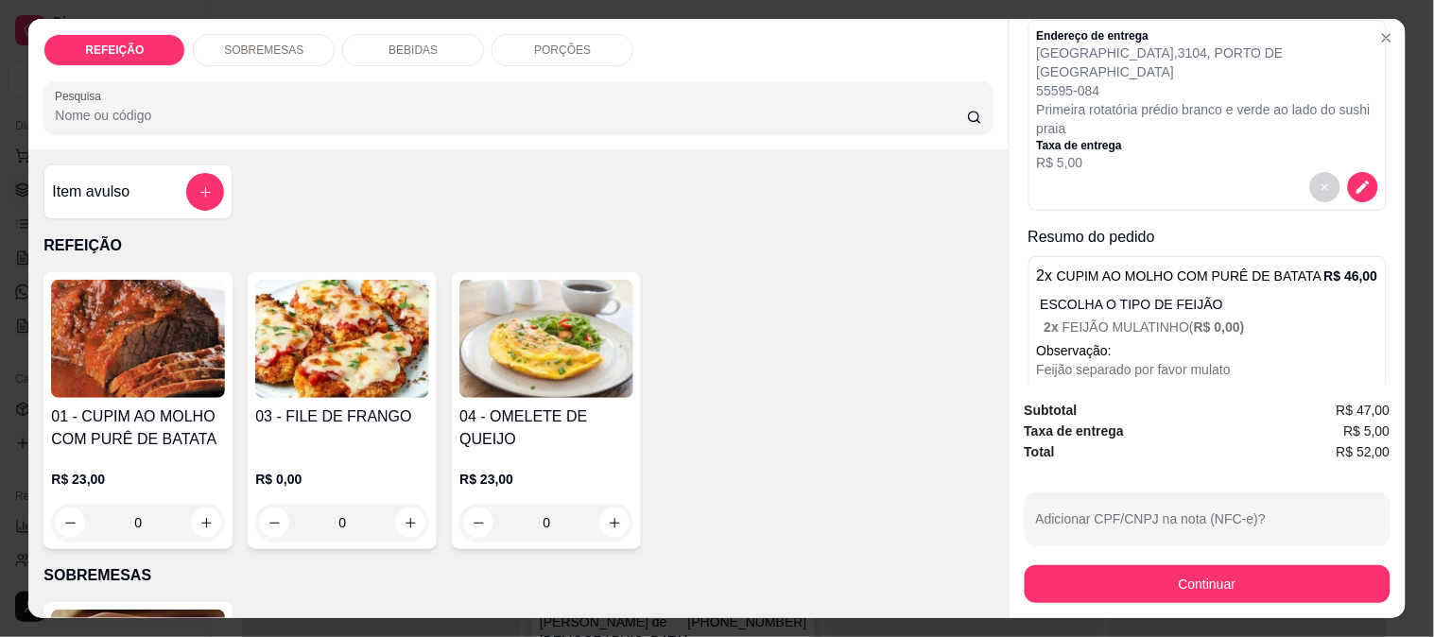
click at [1098, 580] on button "Continuar" at bounding box center [1208, 584] width 366 height 38
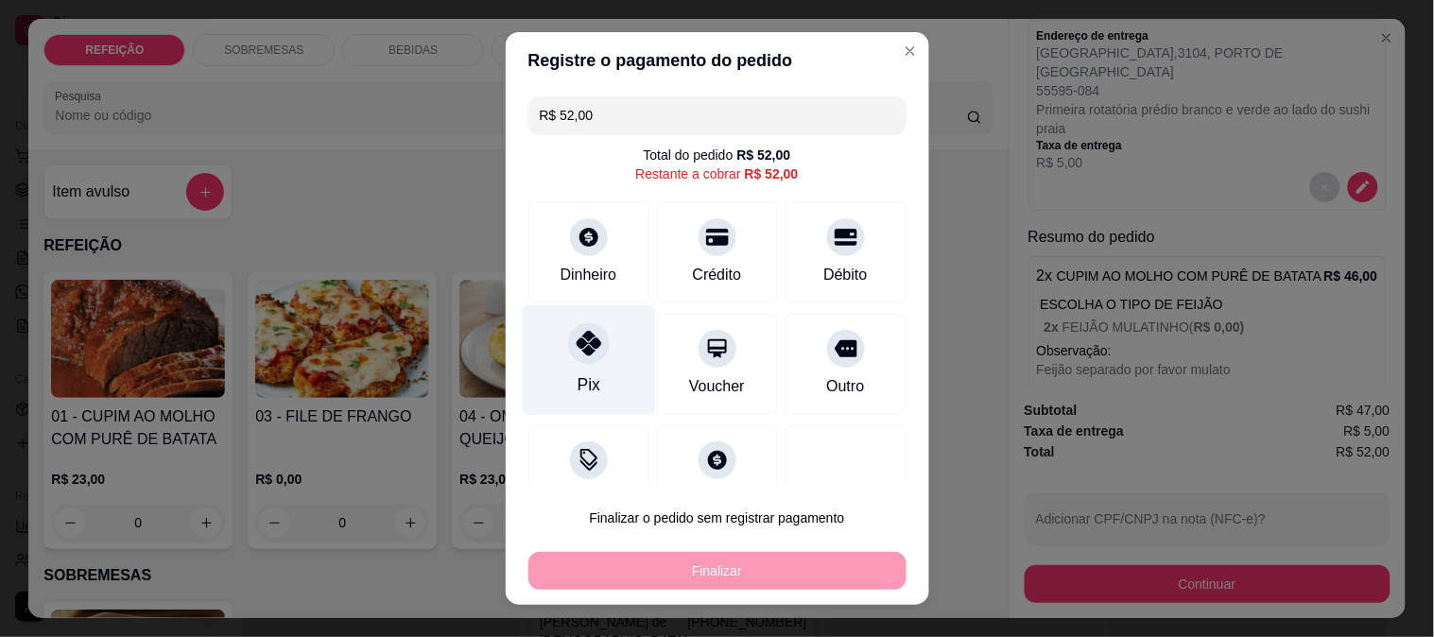
click at [568, 345] on div at bounding box center [589, 343] width 42 height 42
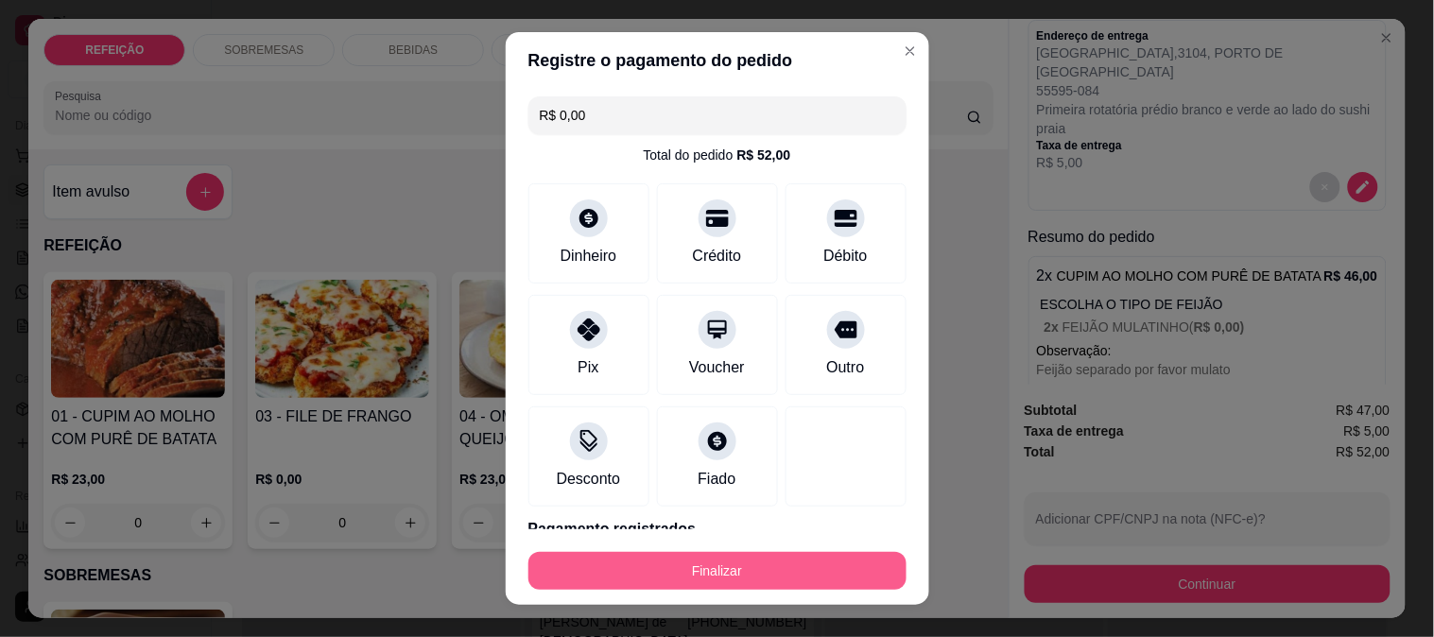
click at [704, 572] on button "Finalizar" at bounding box center [717, 571] width 378 height 38
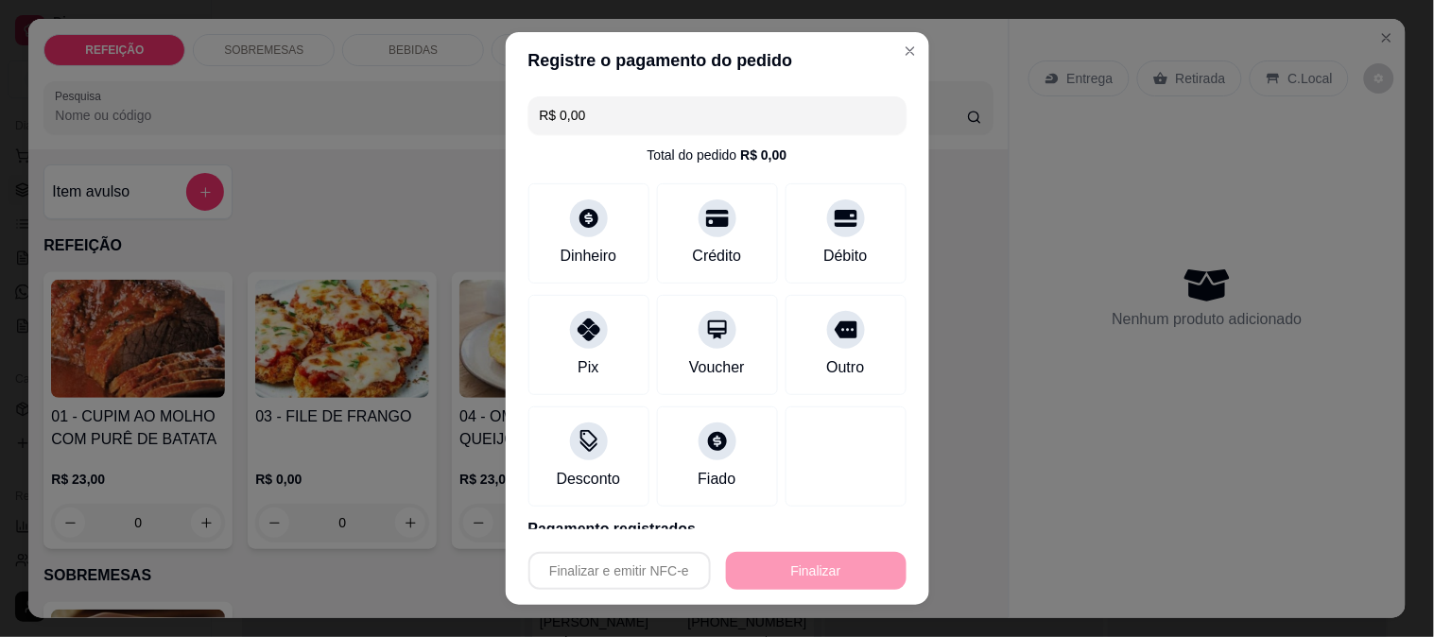
type input "-R$ 52,00"
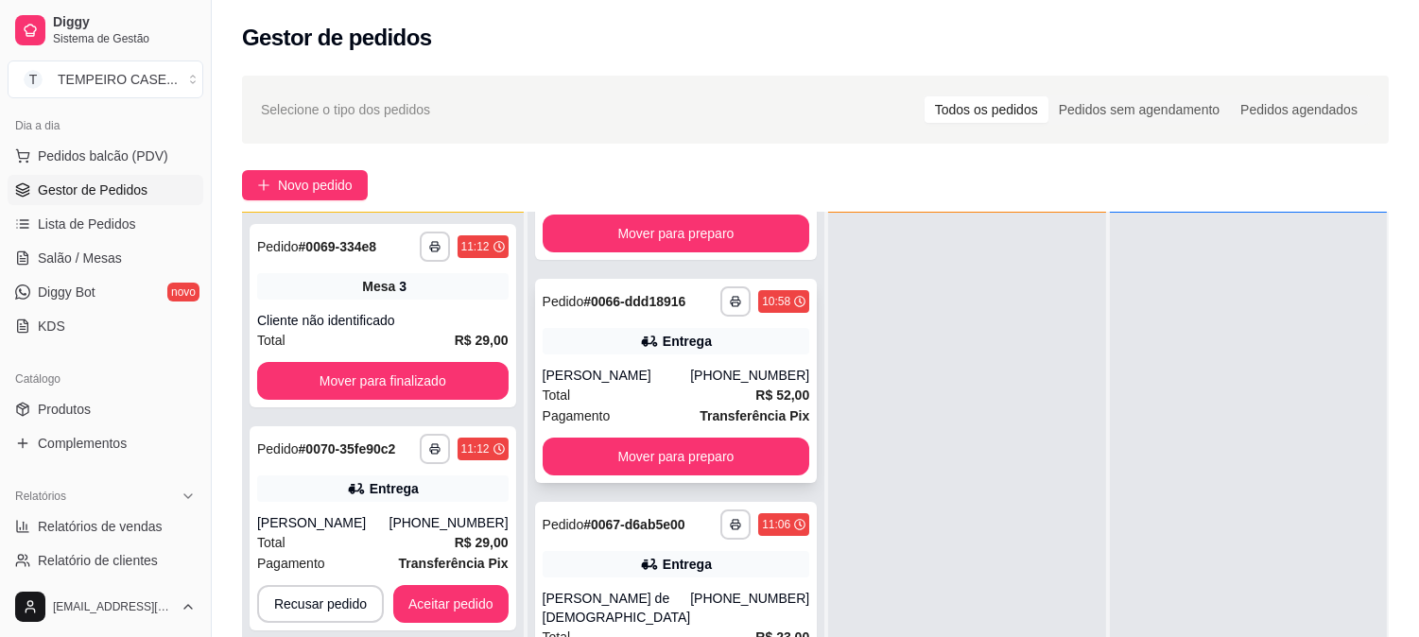
scroll to position [390, 0]
click at [730, 305] on icon "button" at bounding box center [735, 302] width 11 height 11
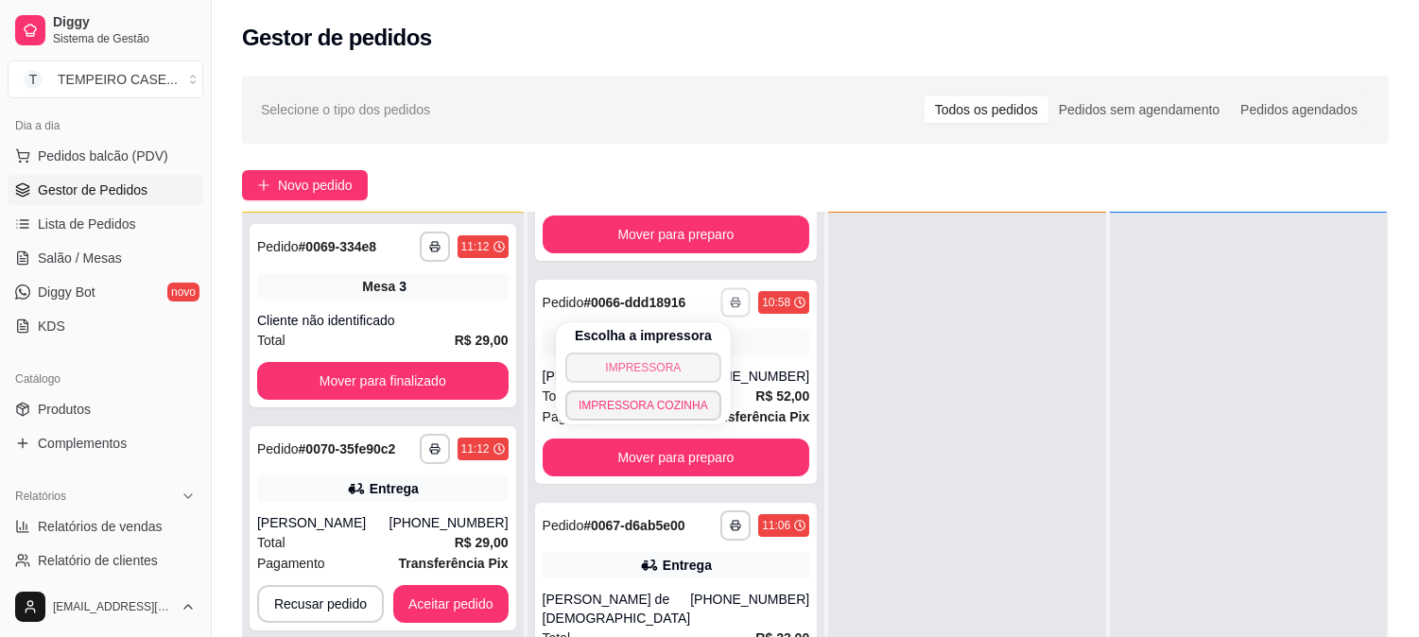
click at [679, 366] on button "IMPRESSORA" at bounding box center [643, 368] width 156 height 30
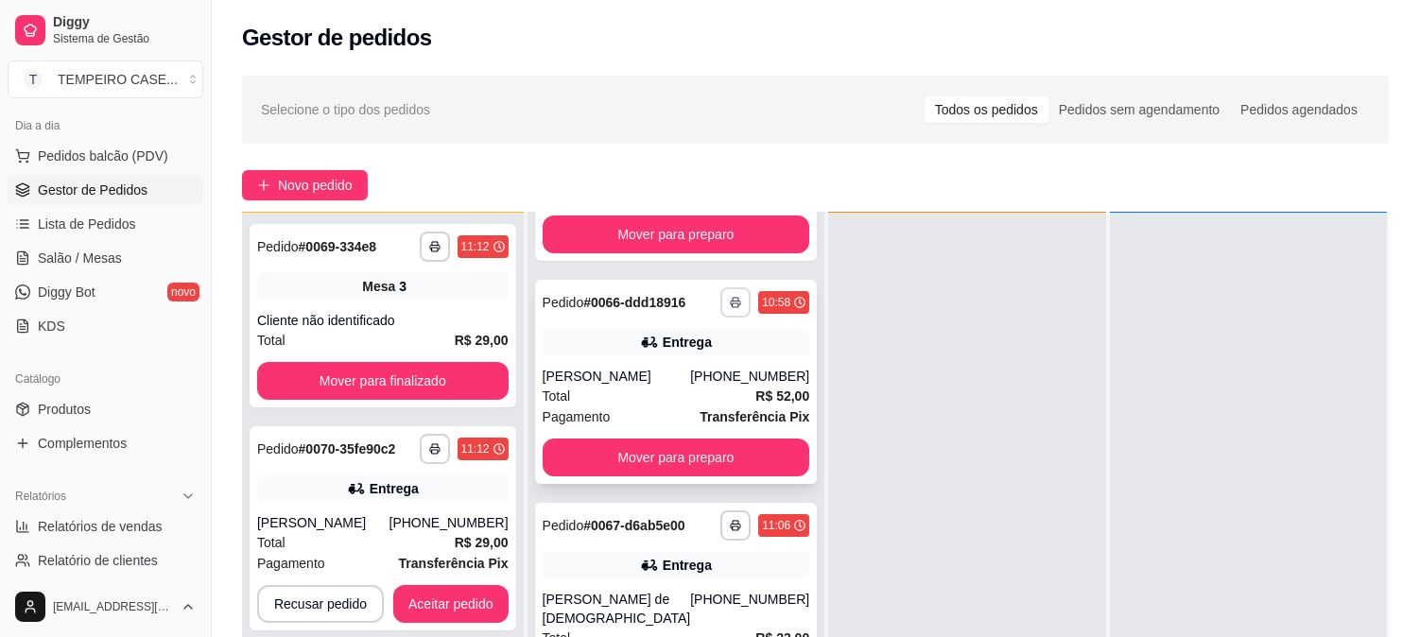
click at [720, 308] on button "button" at bounding box center [735, 302] width 30 height 30
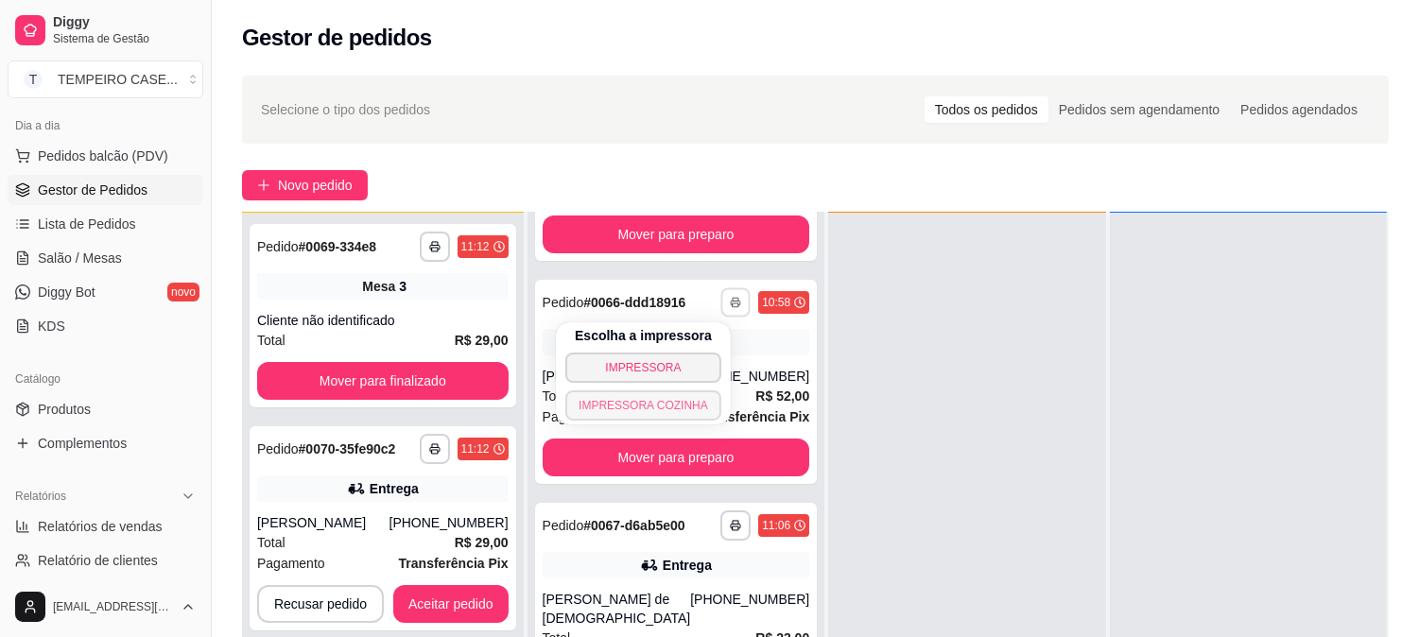
click at [678, 404] on button "IMPRESSORA COZINHA" at bounding box center [643, 405] width 156 height 30
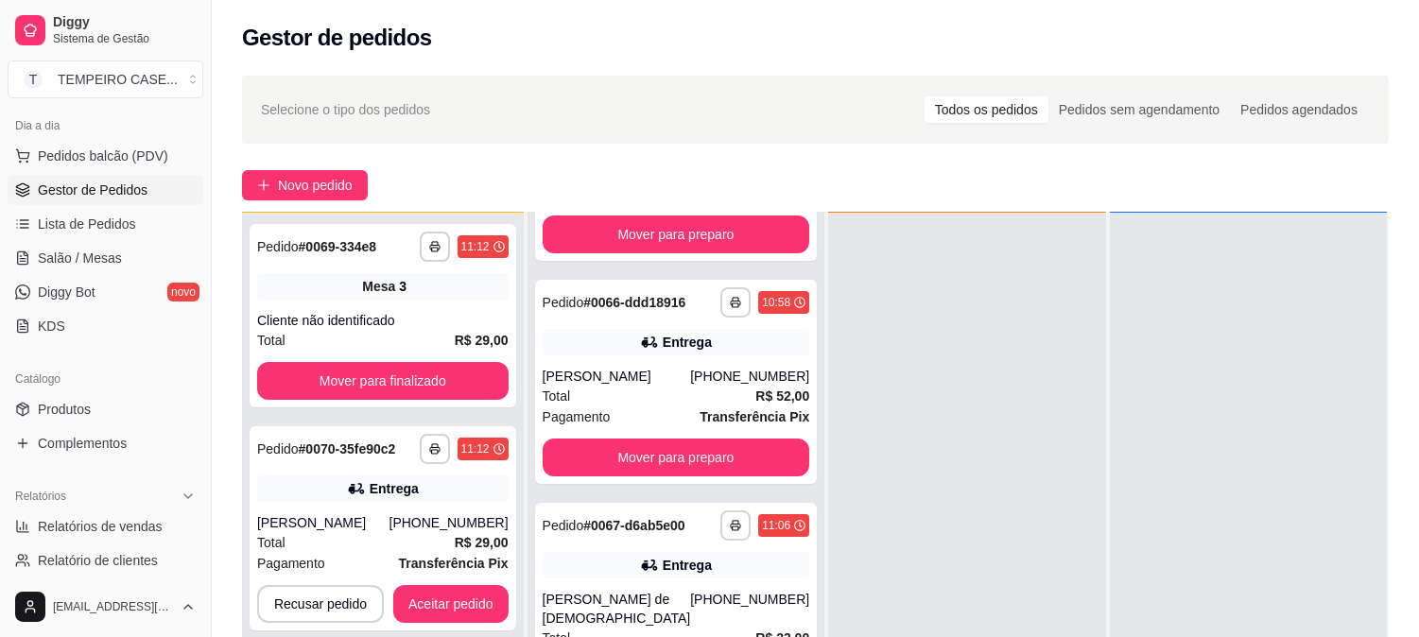
scroll to position [407, 0]
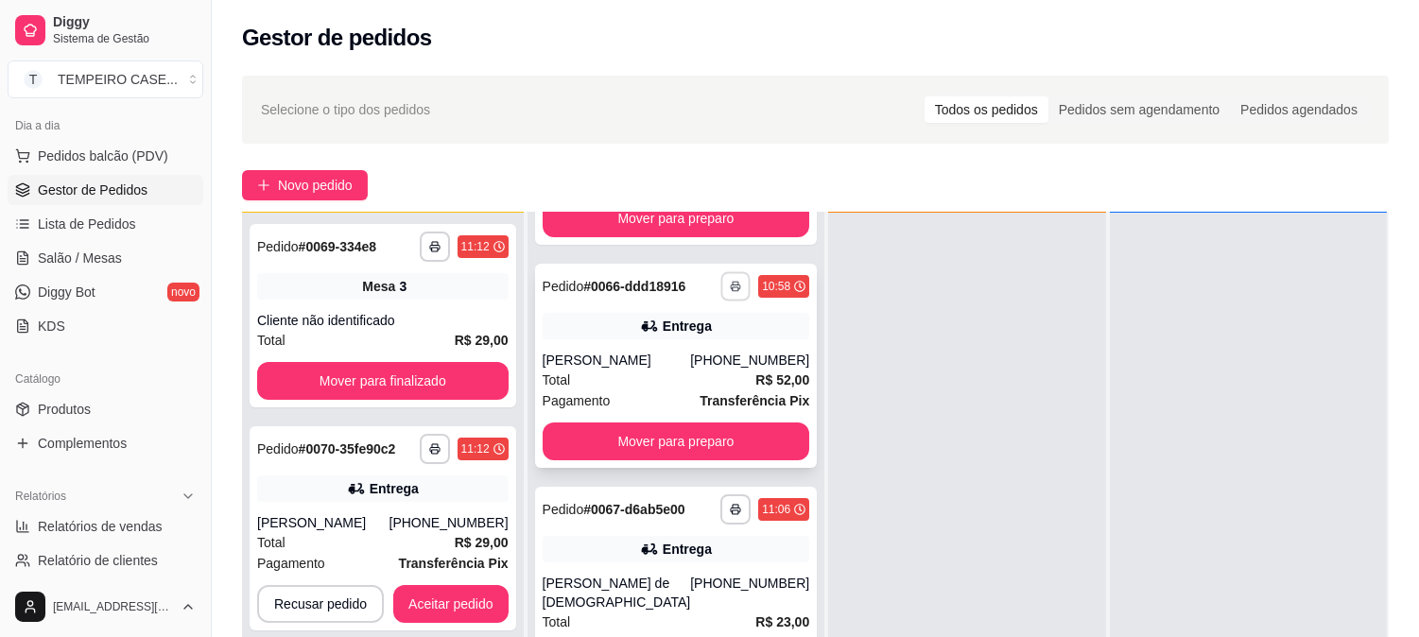
click at [721, 291] on button "button" at bounding box center [735, 285] width 29 height 29
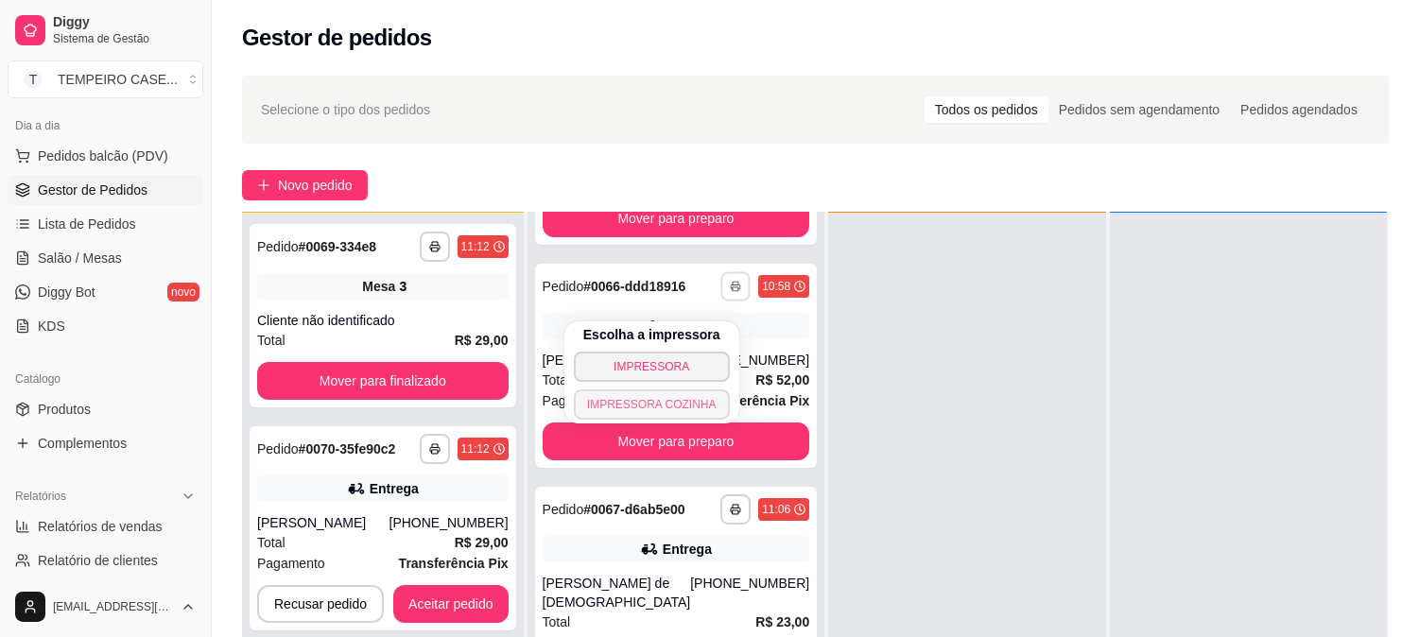
click at [663, 413] on button "IMPRESSORA COZINHA" at bounding box center [652, 405] width 156 height 30
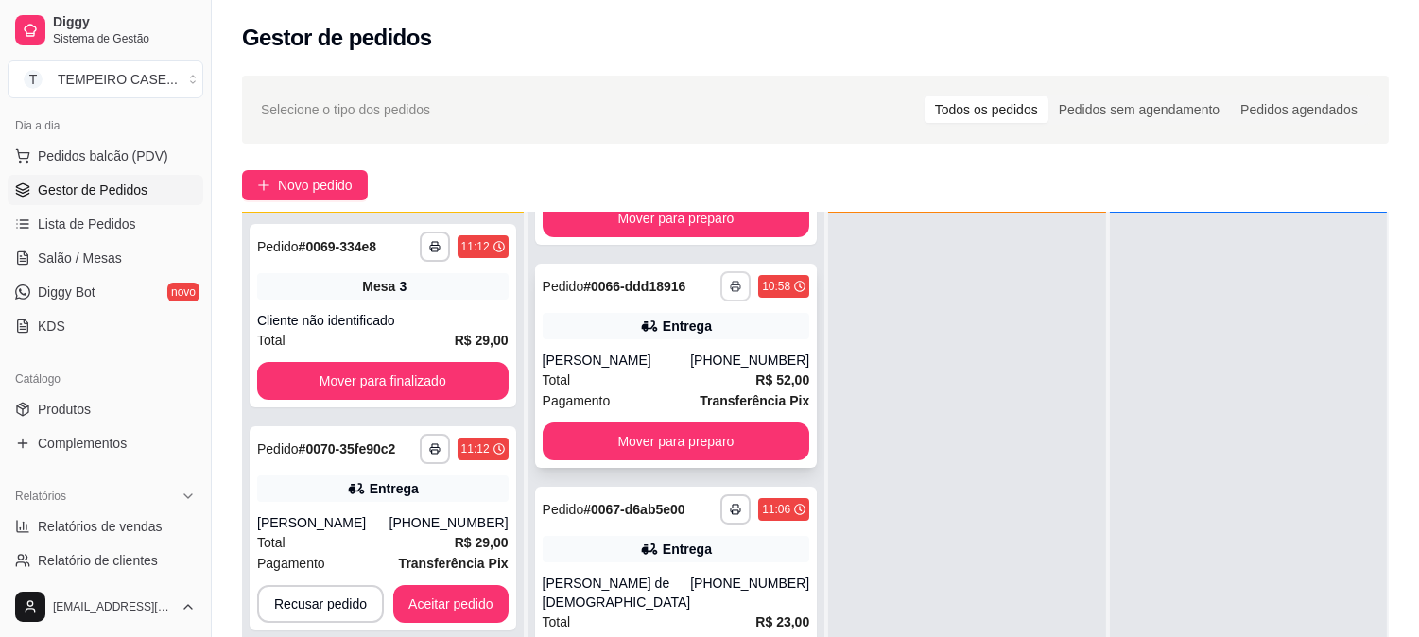
click at [720, 301] on button "button" at bounding box center [735, 286] width 30 height 30
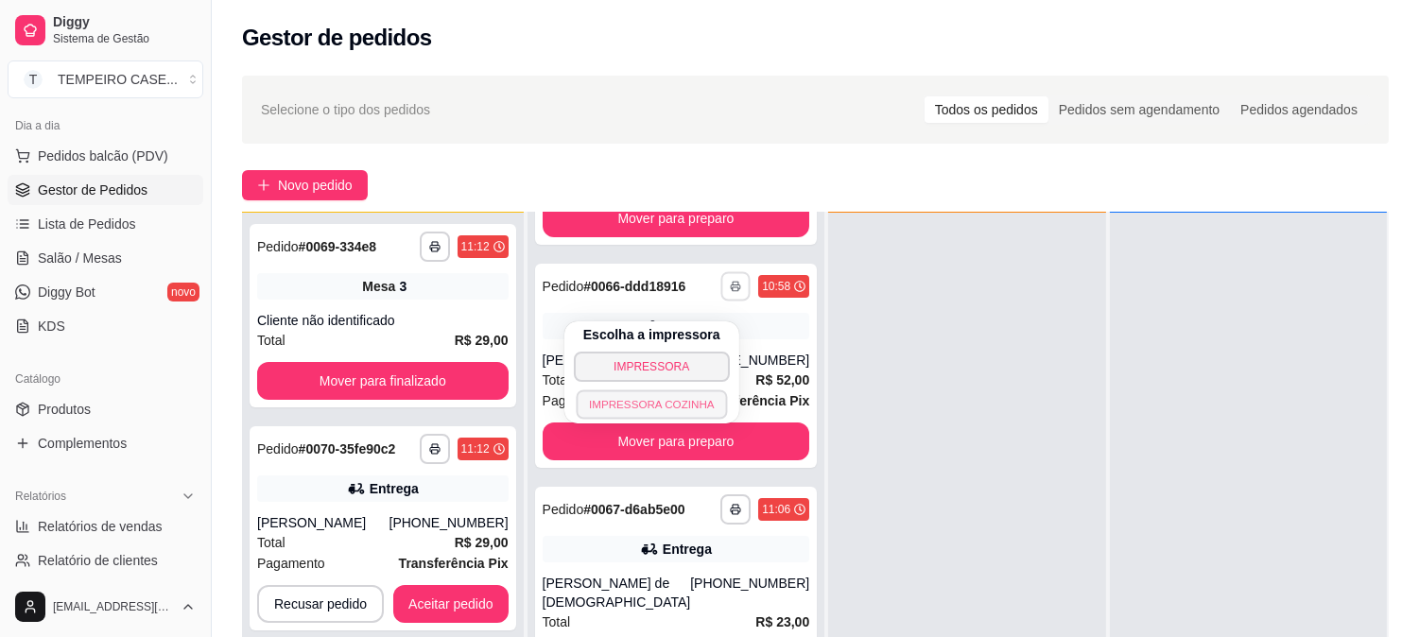
click at [676, 398] on button "IMPRESSORA COZINHA" at bounding box center [651, 404] width 151 height 29
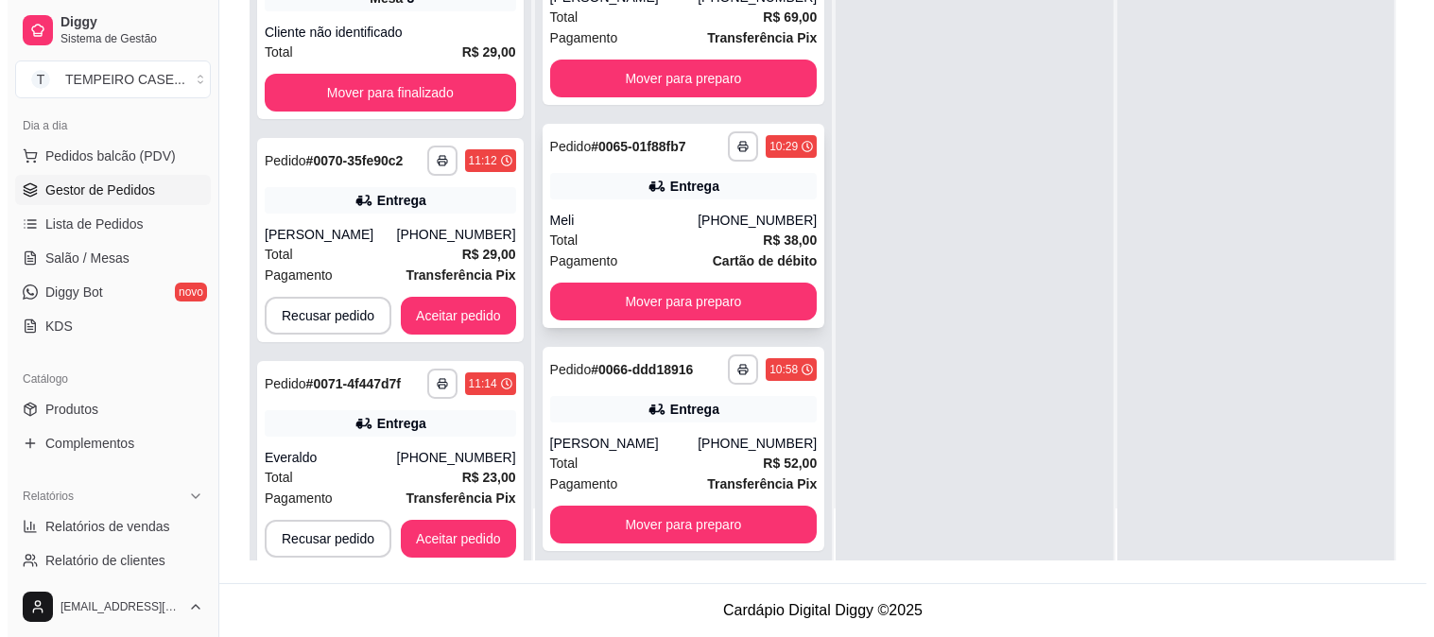
scroll to position [1, 0]
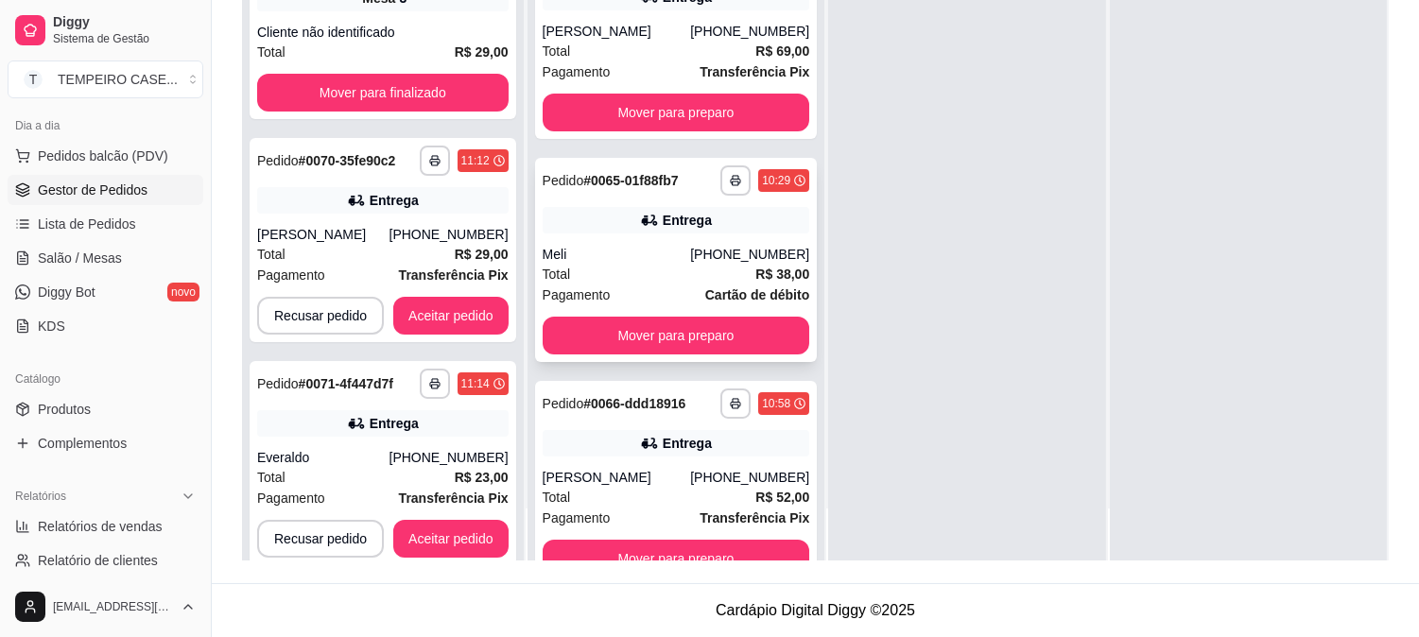
click at [676, 248] on div "**********" at bounding box center [676, 260] width 283 height 204
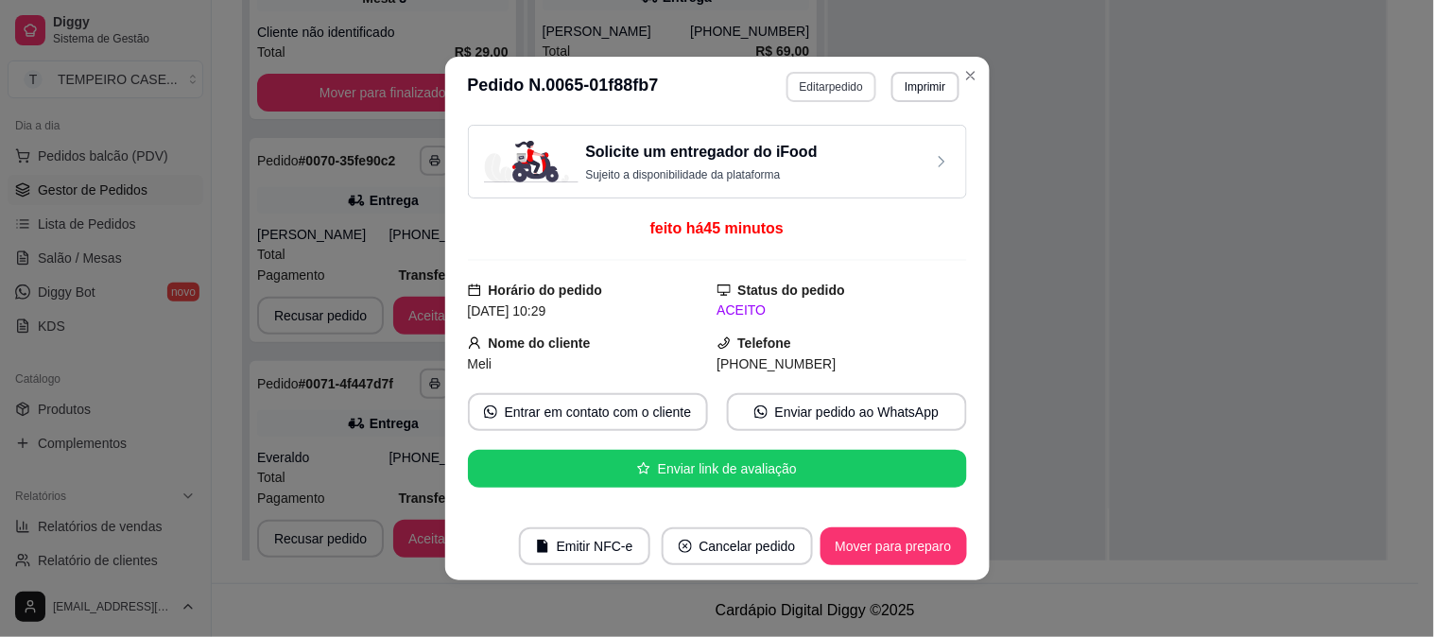
click at [802, 81] on button "Editar pedido" at bounding box center [832, 87] width 90 height 30
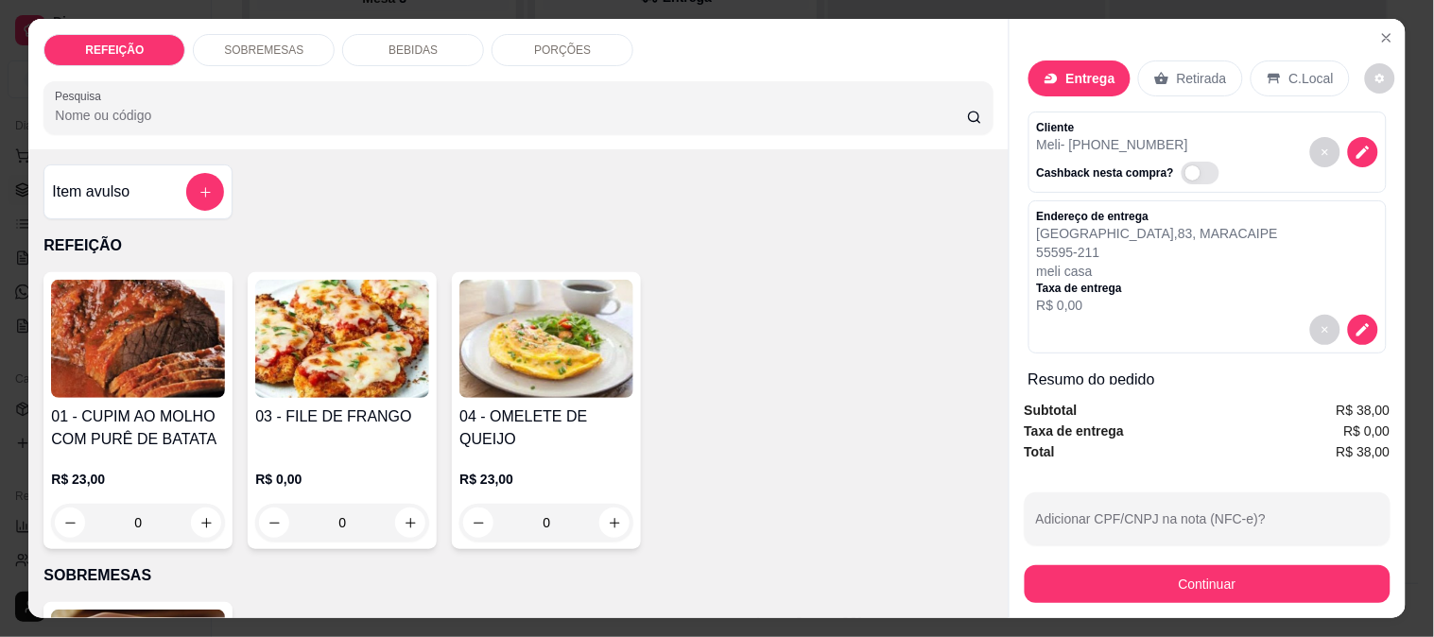
scroll to position [247, 0]
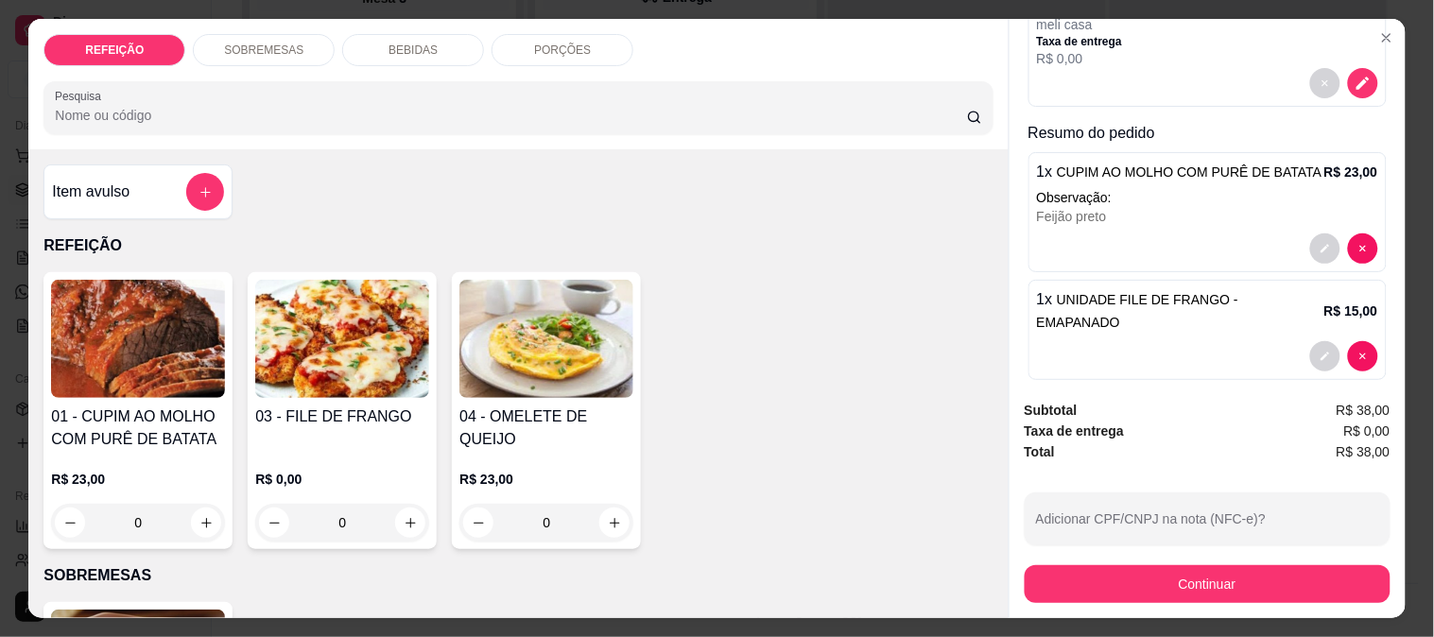
click at [1178, 236] on div at bounding box center [1207, 249] width 341 height 30
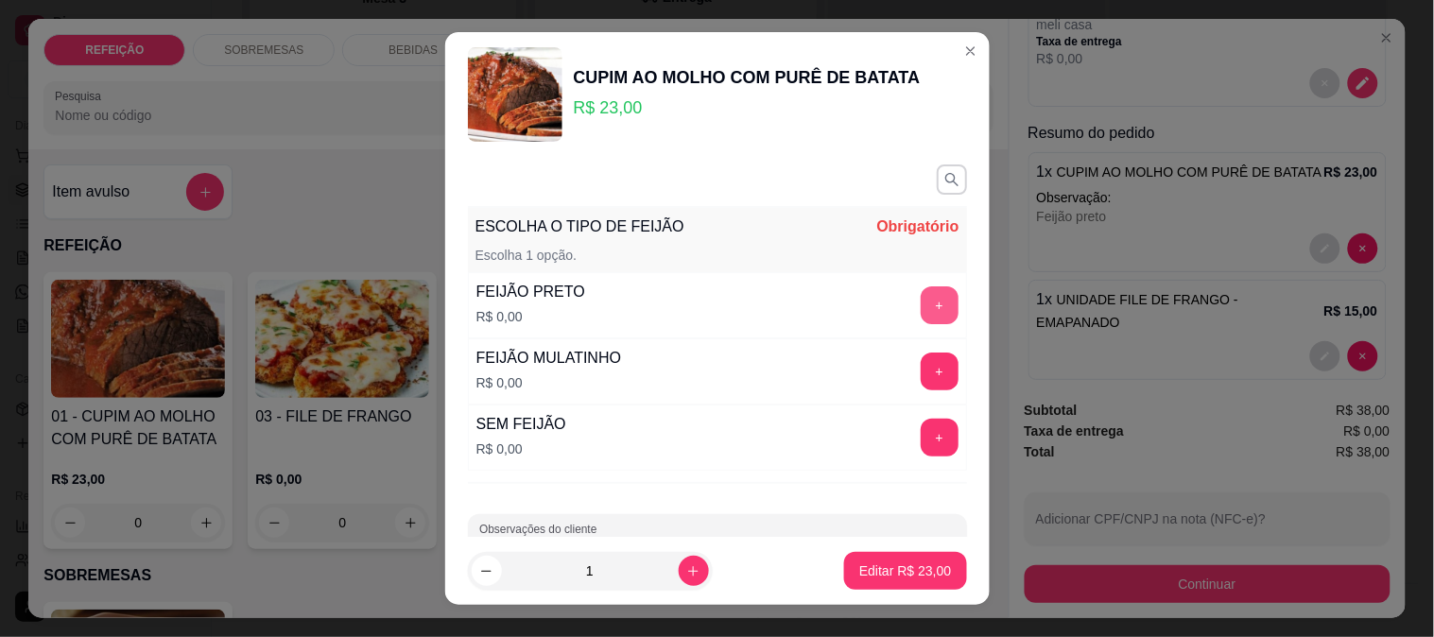
click at [921, 297] on button "+" at bounding box center [940, 305] width 38 height 38
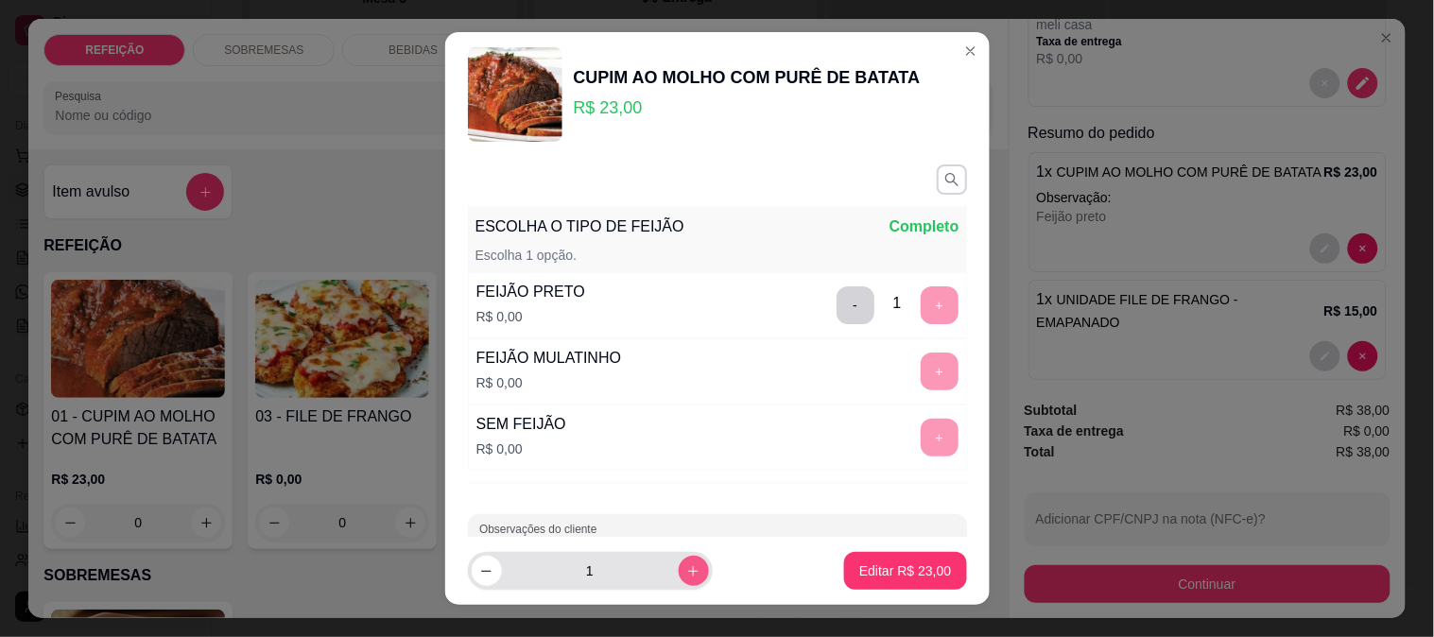
click at [686, 569] on icon "increase-product-quantity" at bounding box center [693, 571] width 14 height 14
type input "2"
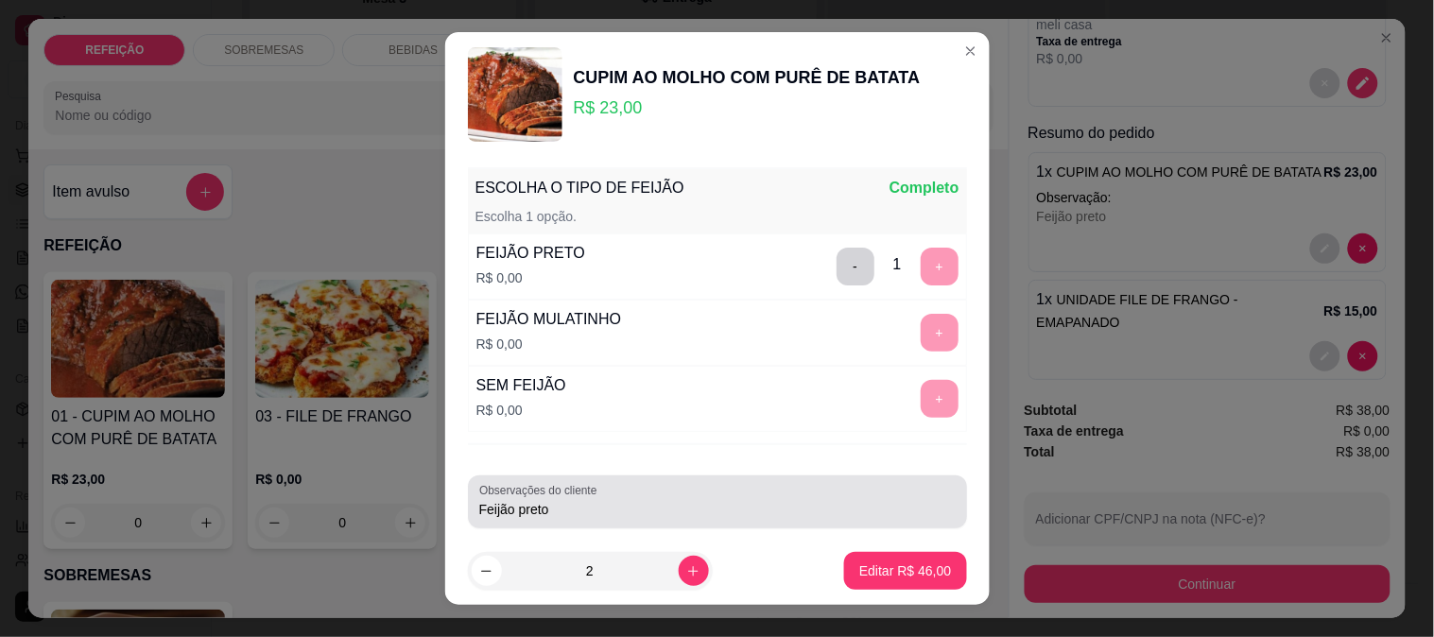
scroll to position [57, 0]
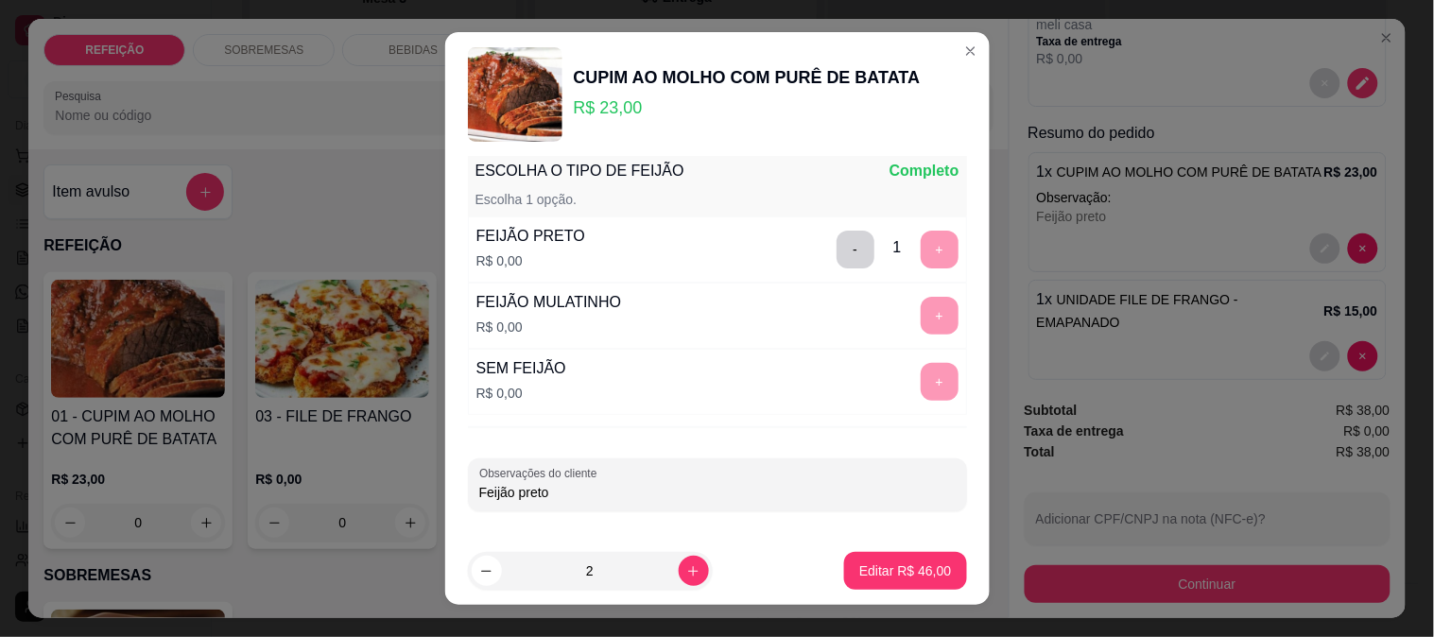
drag, startPoint x: 644, startPoint y: 489, endPoint x: 346, endPoint y: 494, distance: 297.8
click at [346, 494] on div "CUPIM AO MOLHO COM PURÊ DE BATATA R$ 23,00 ESCOLHA O TIPO DE FEIJÃO Completo Es…" at bounding box center [717, 318] width 1434 height 637
click at [877, 578] on p "Editar R$ 46,00" at bounding box center [905, 572] width 89 height 18
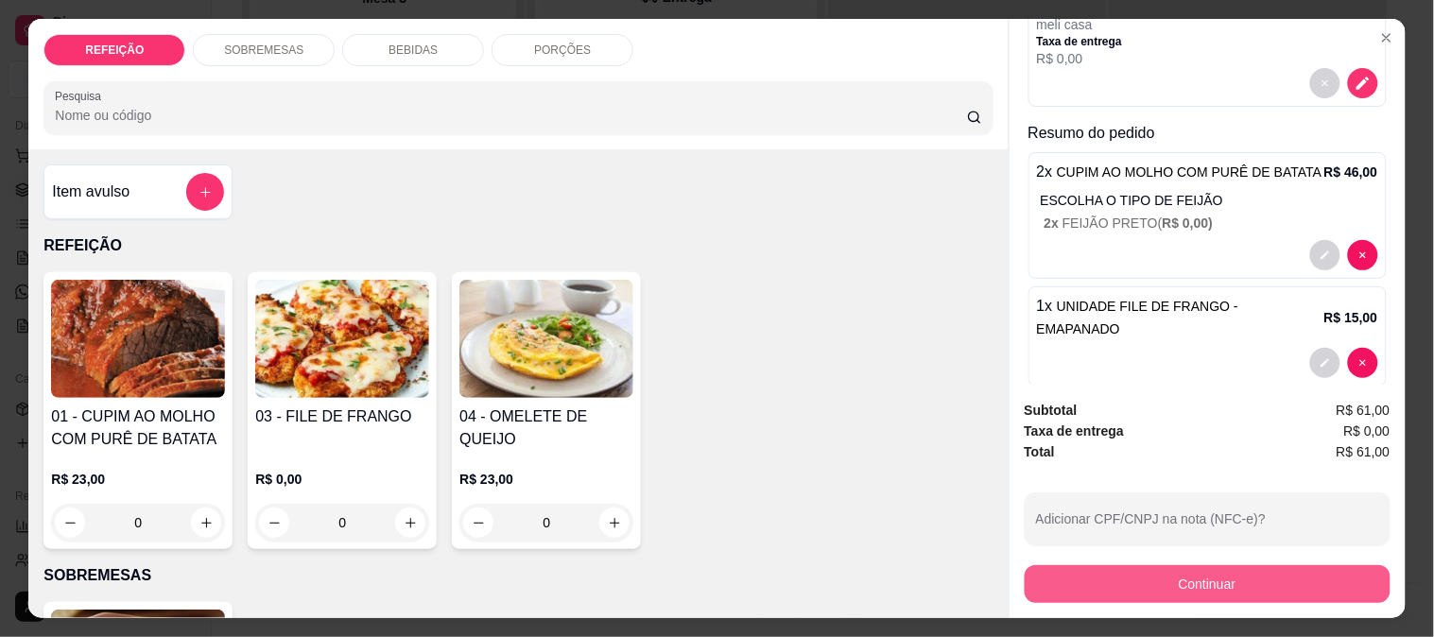
click at [1073, 583] on button "Continuar" at bounding box center [1208, 584] width 366 height 38
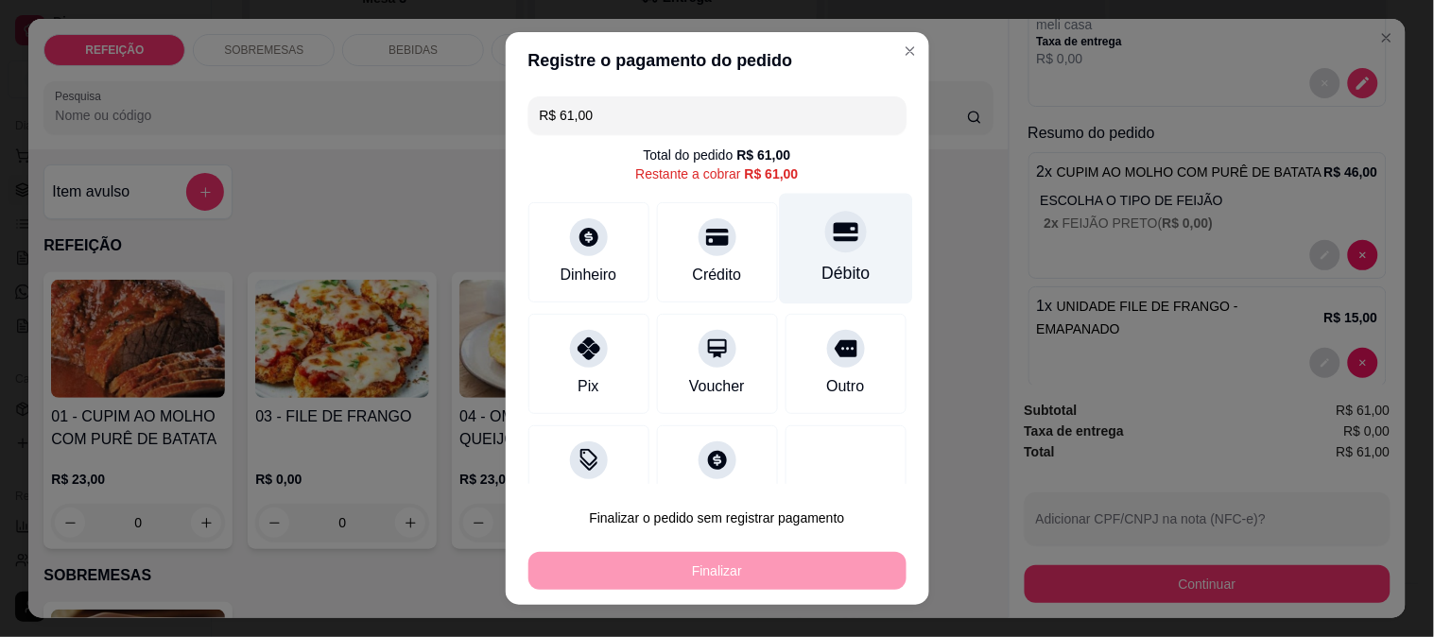
click at [794, 257] on div "Débito" at bounding box center [845, 248] width 133 height 111
type input "R$ 0,00"
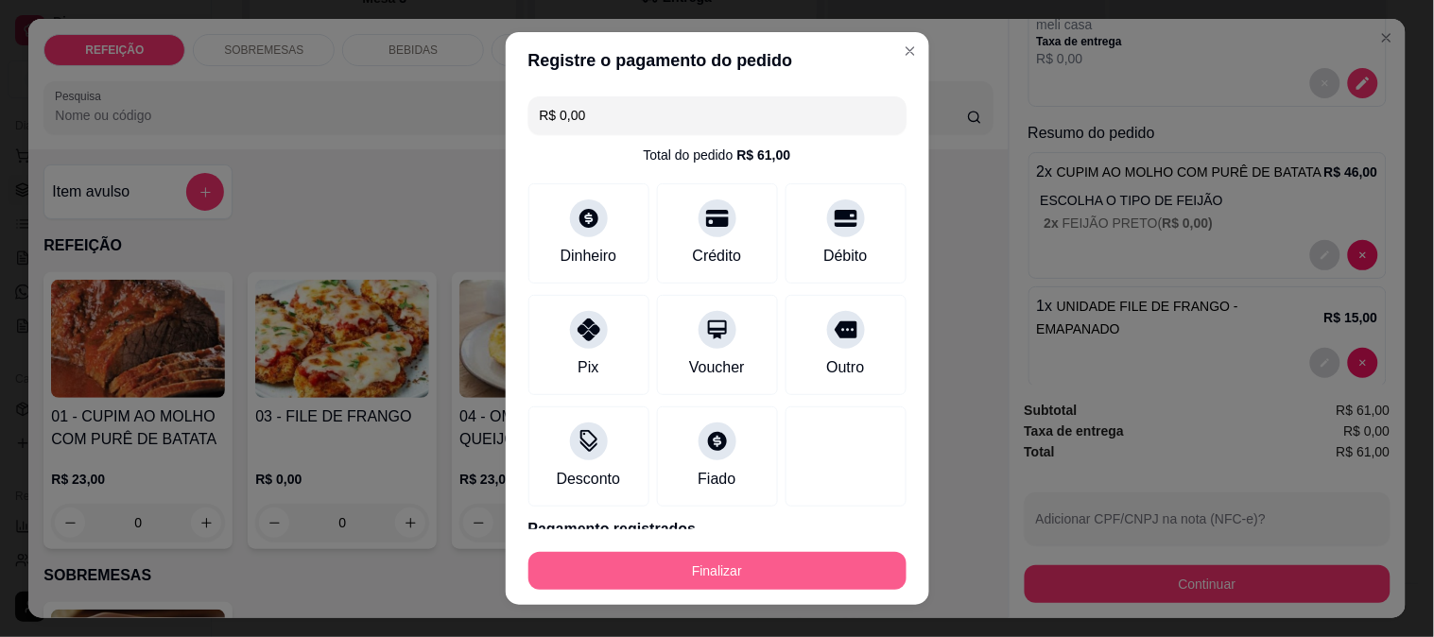
click at [724, 577] on button "Finalizar" at bounding box center [717, 571] width 378 height 38
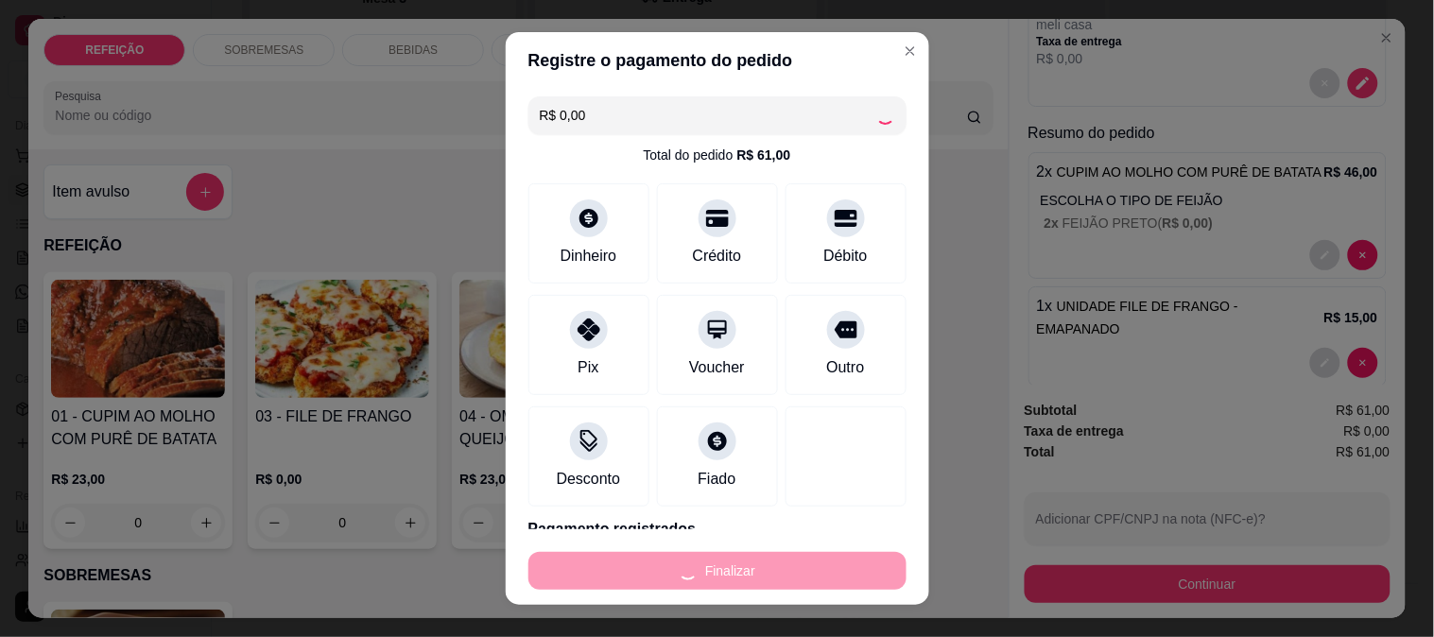
type input "0"
type input "-R$ 61,00"
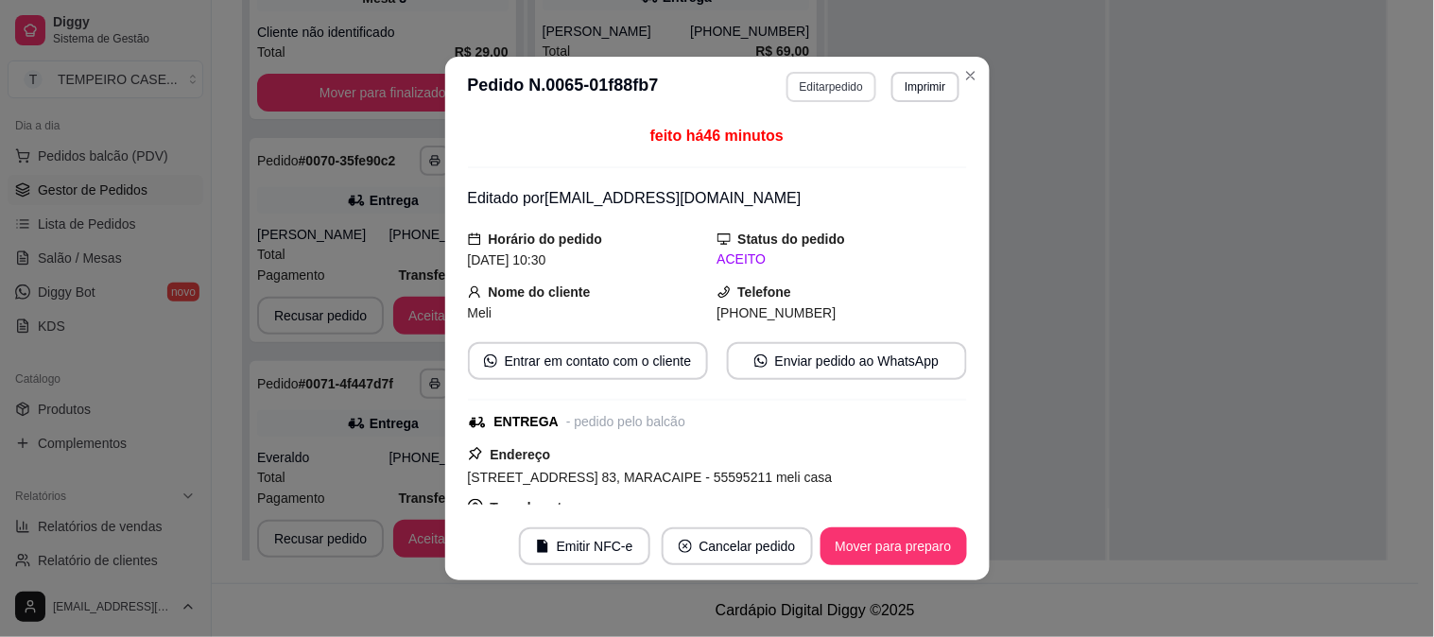
click at [820, 82] on button "Editar pedido" at bounding box center [832, 87] width 90 height 30
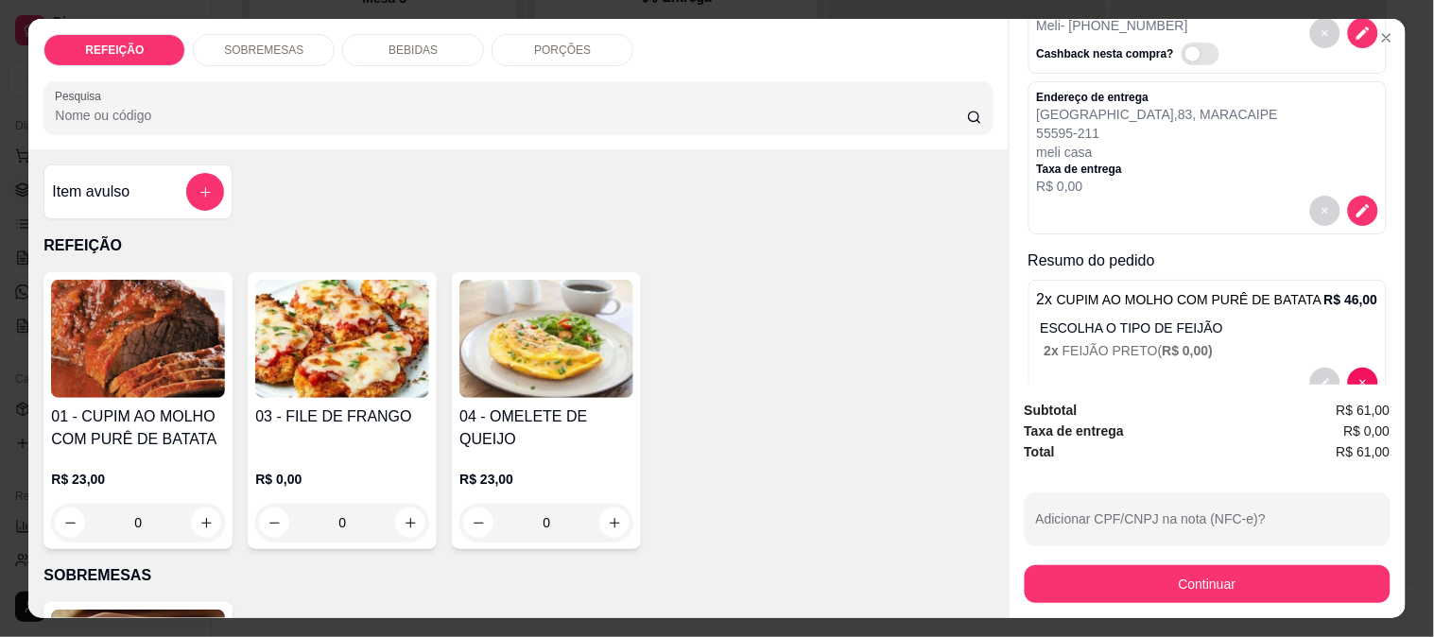
scroll to position [252, 0]
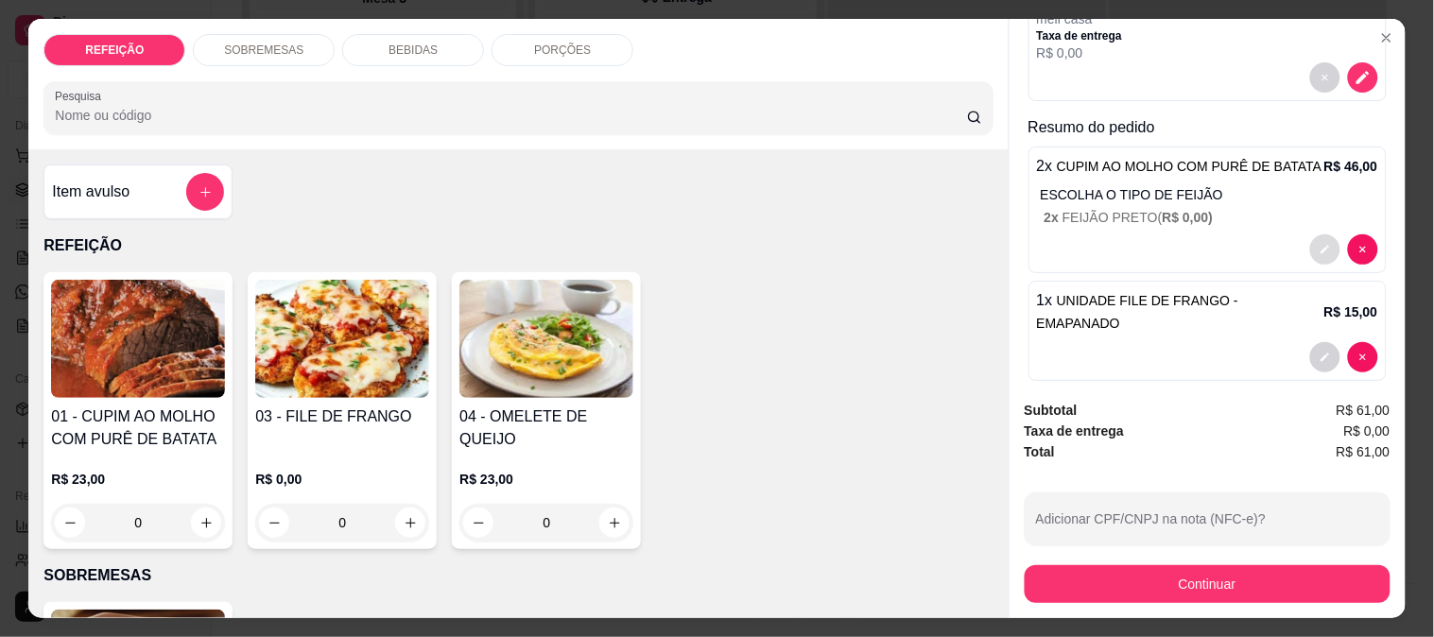
click at [1320, 244] on icon "decrease-product-quantity" at bounding box center [1325, 249] width 11 height 11
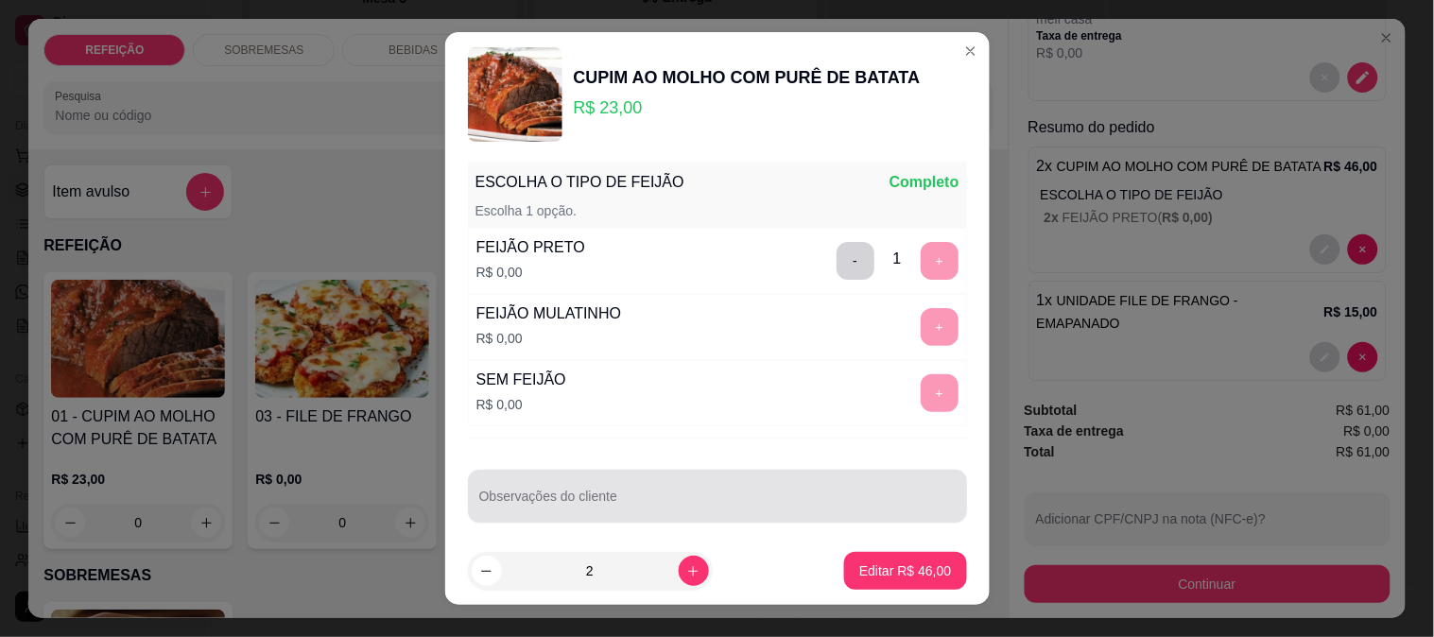
scroll to position [57, 0]
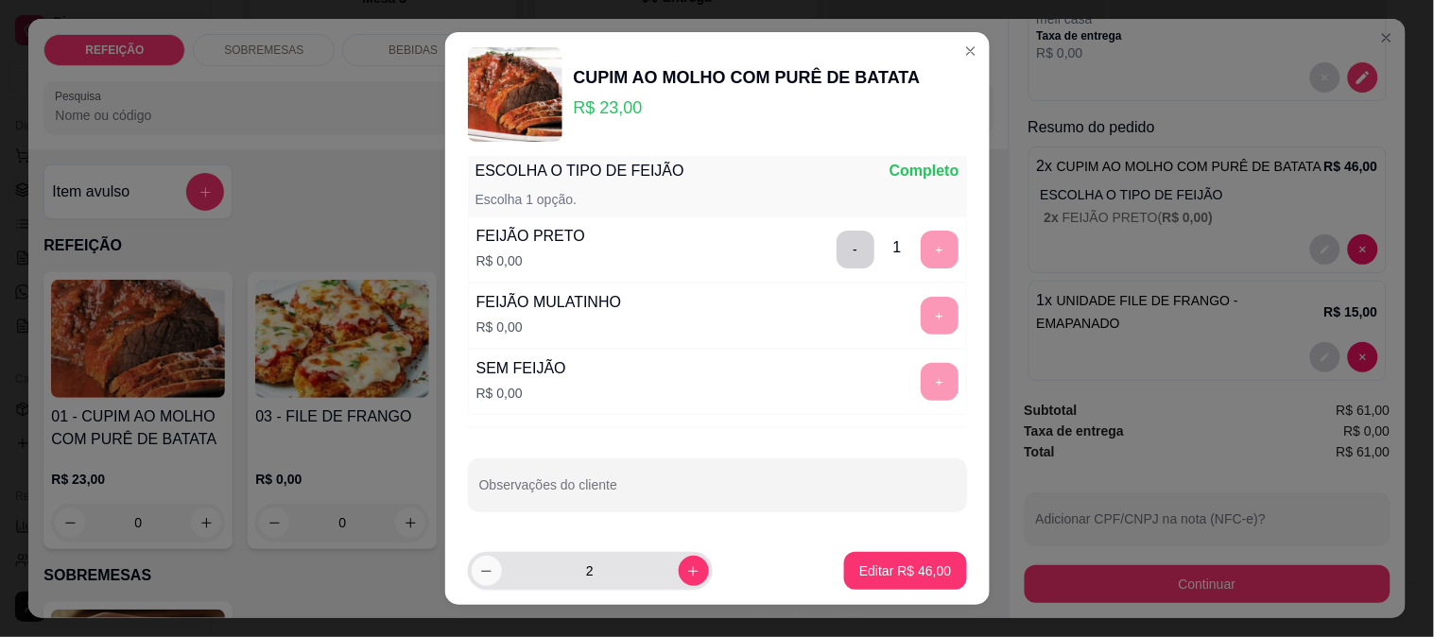
click at [485, 575] on icon "decrease-product-quantity" at bounding box center [486, 571] width 14 height 14
type input "1"
click at [844, 563] on button "Editar R$ 23,00" at bounding box center [905, 571] width 122 height 38
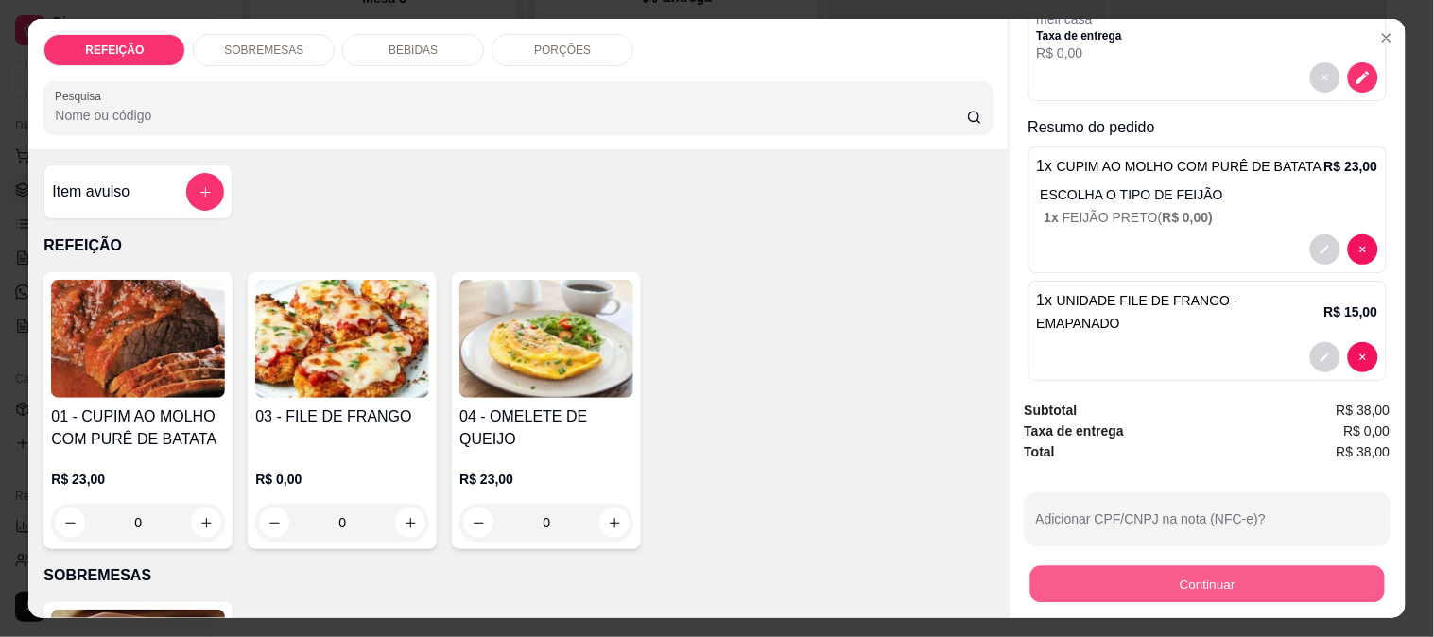
click at [1121, 565] on button "Continuar" at bounding box center [1207, 583] width 355 height 37
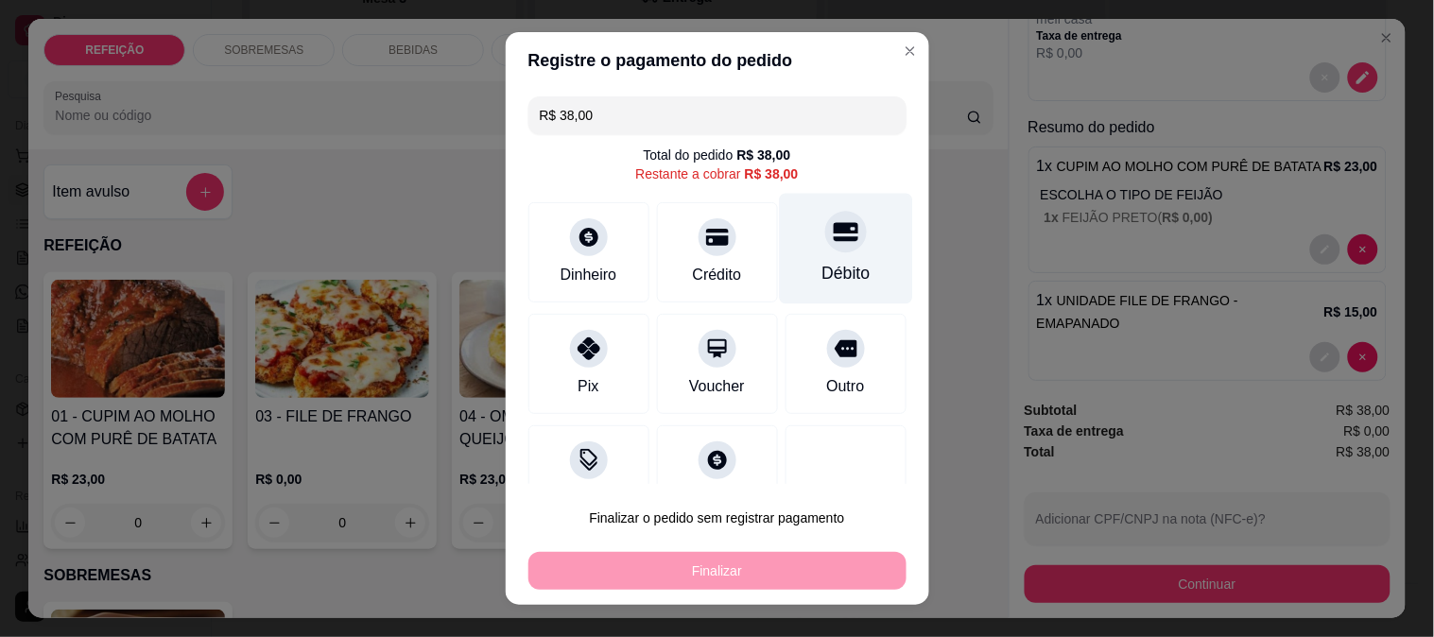
click at [826, 248] on div "Débito" at bounding box center [845, 248] width 133 height 111
type input "R$ 0,00"
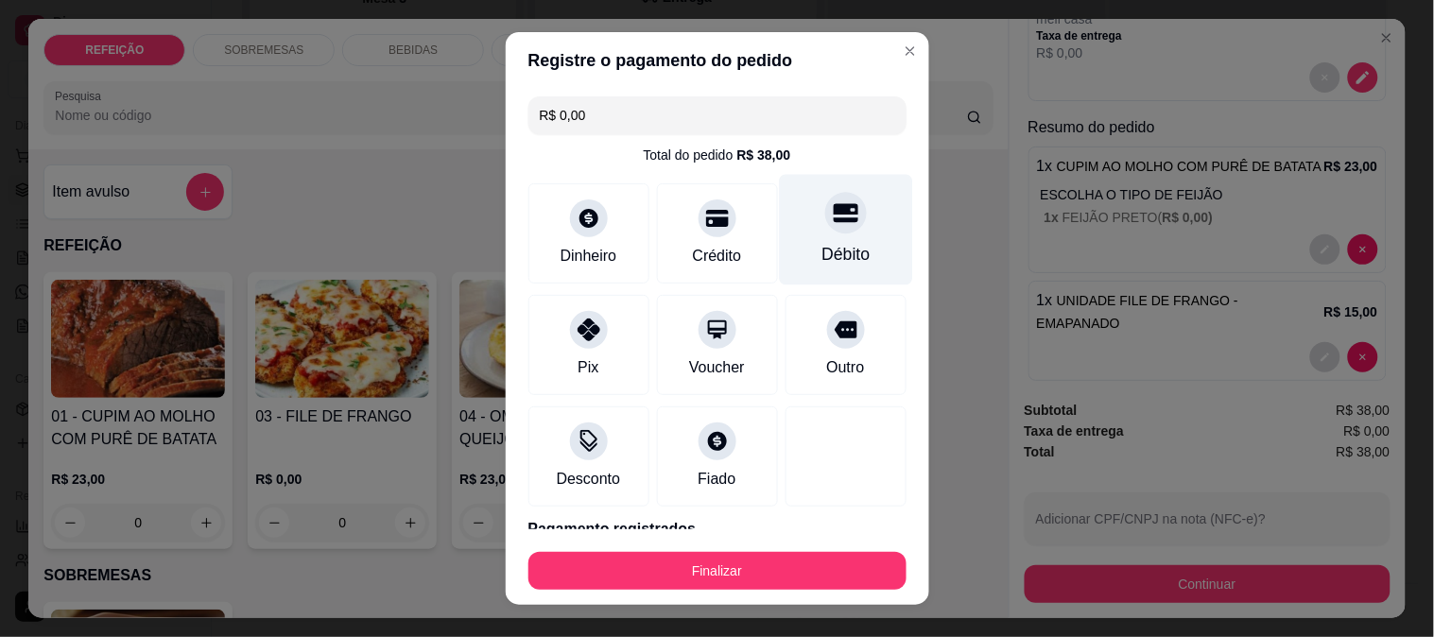
click at [826, 263] on div "Débito" at bounding box center [846, 254] width 48 height 25
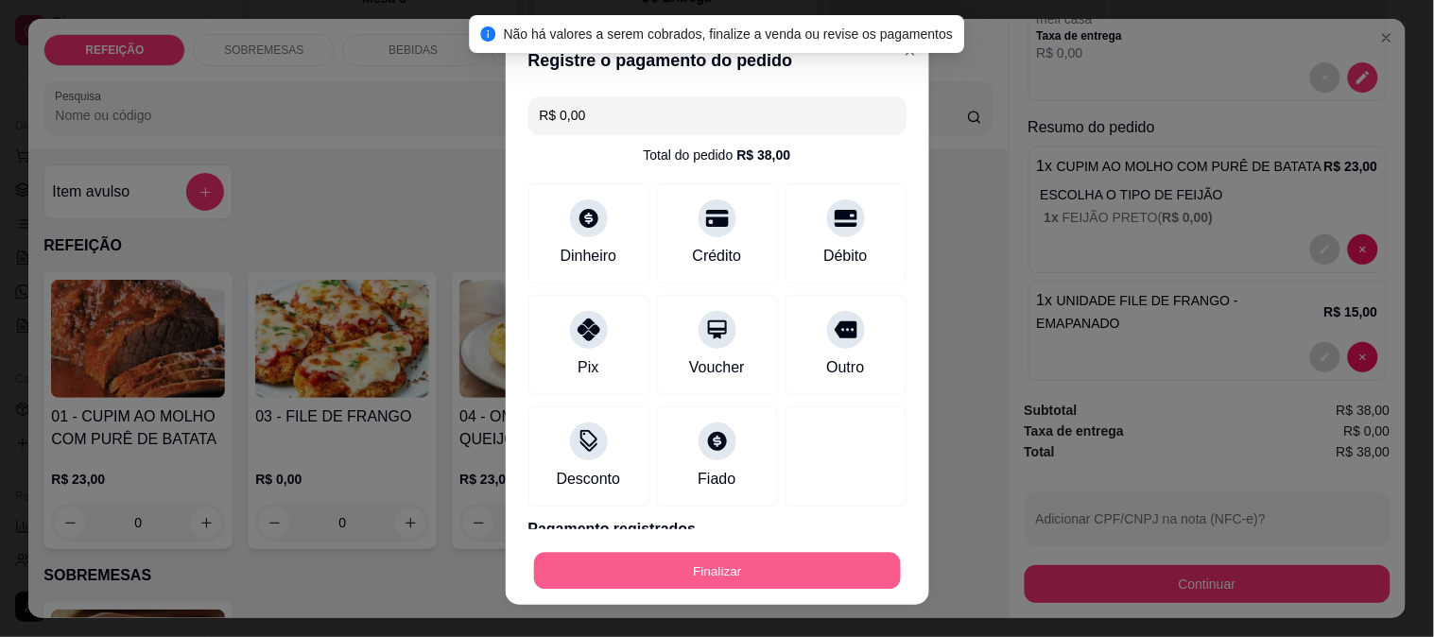
click at [764, 565] on button "Finalizar" at bounding box center [717, 571] width 367 height 37
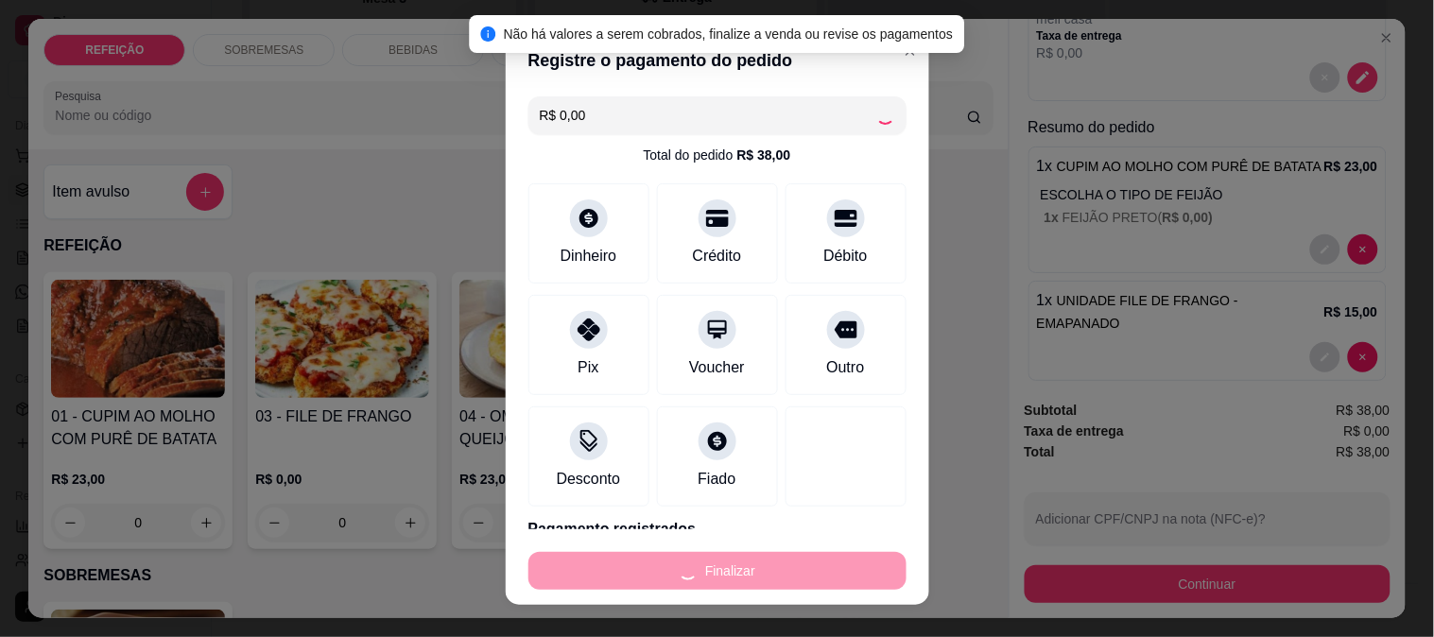
type input "0"
type input "-R$ 38,00"
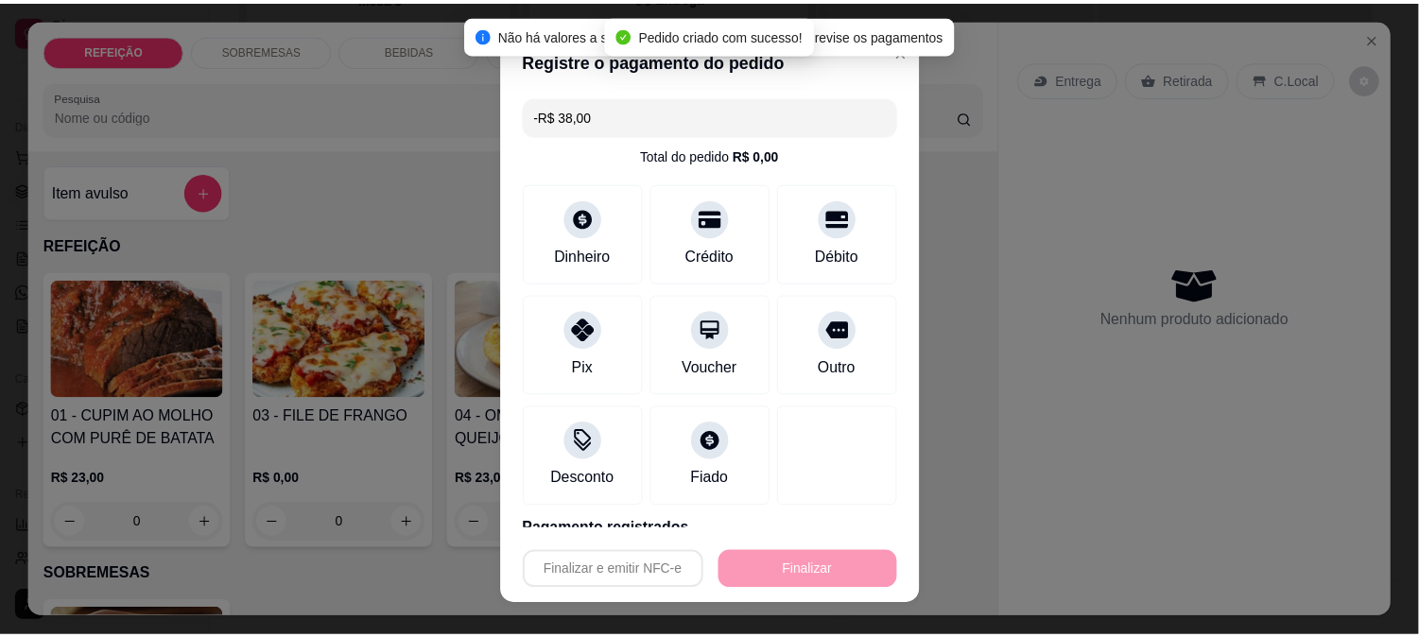
scroll to position [0, 0]
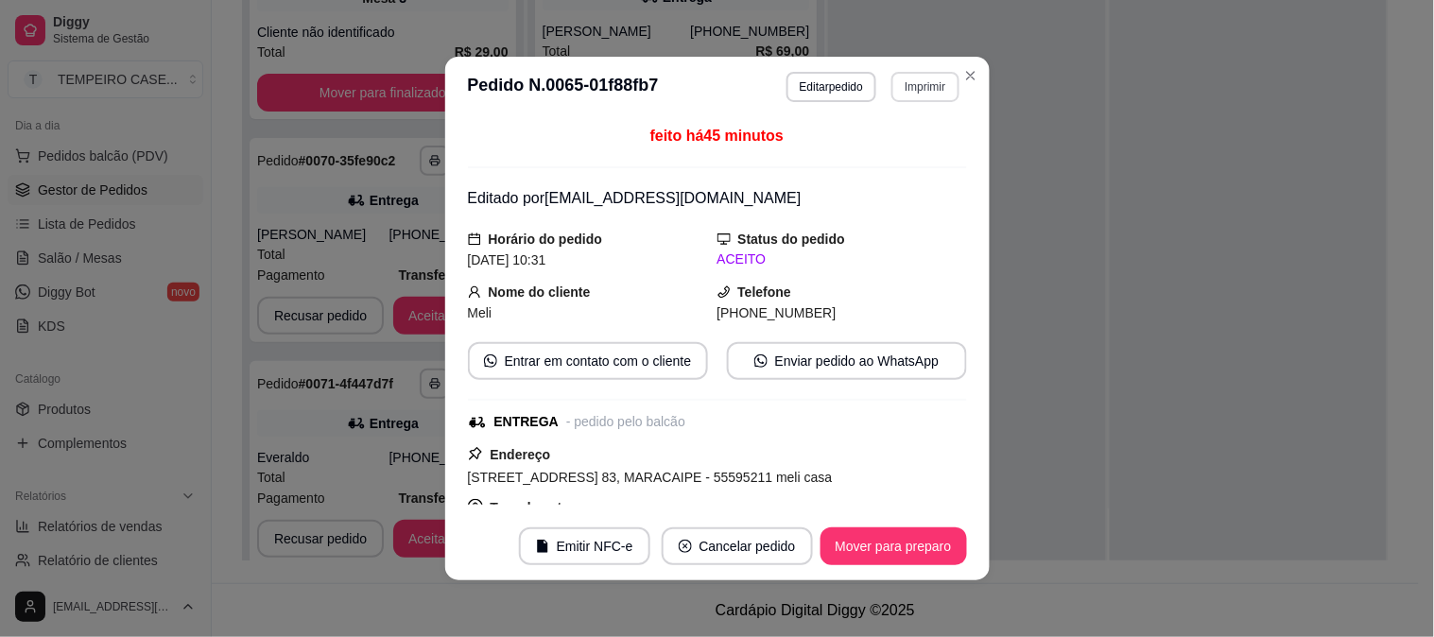
click at [929, 87] on button "Imprimir" at bounding box center [925, 87] width 67 height 30
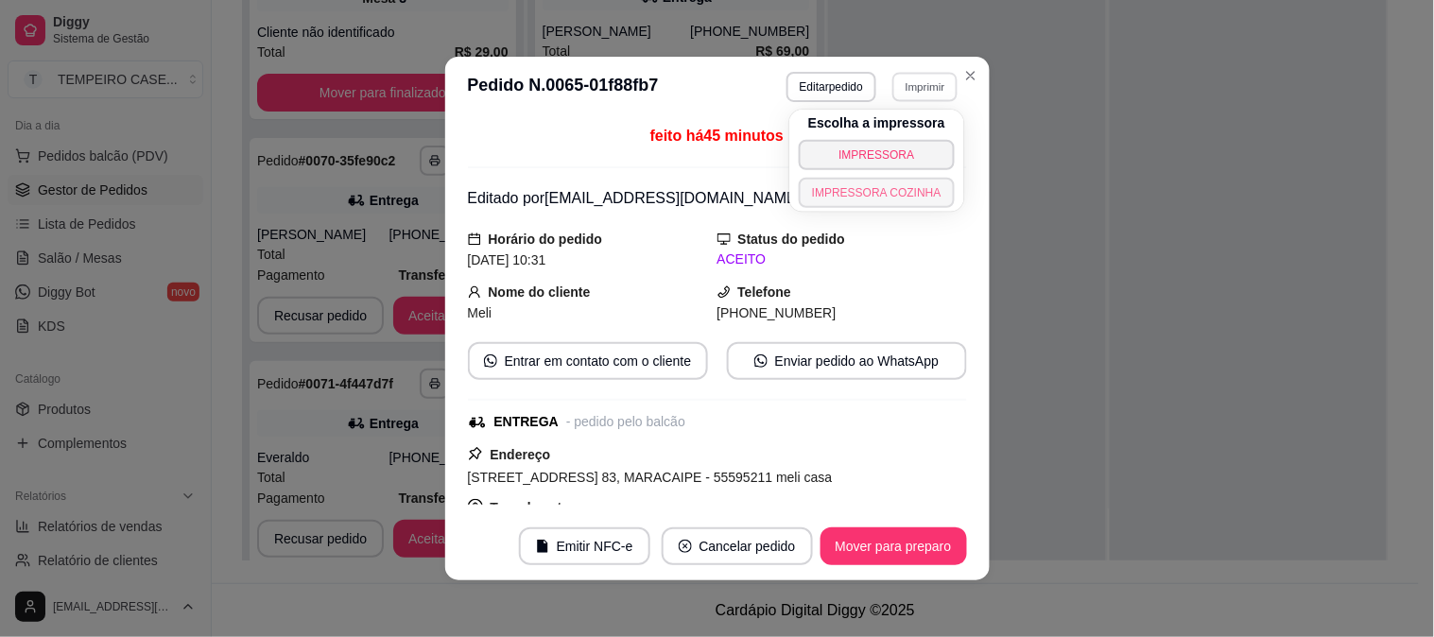
click at [830, 192] on button "IMPRESSORA COZINHA" at bounding box center [877, 193] width 156 height 30
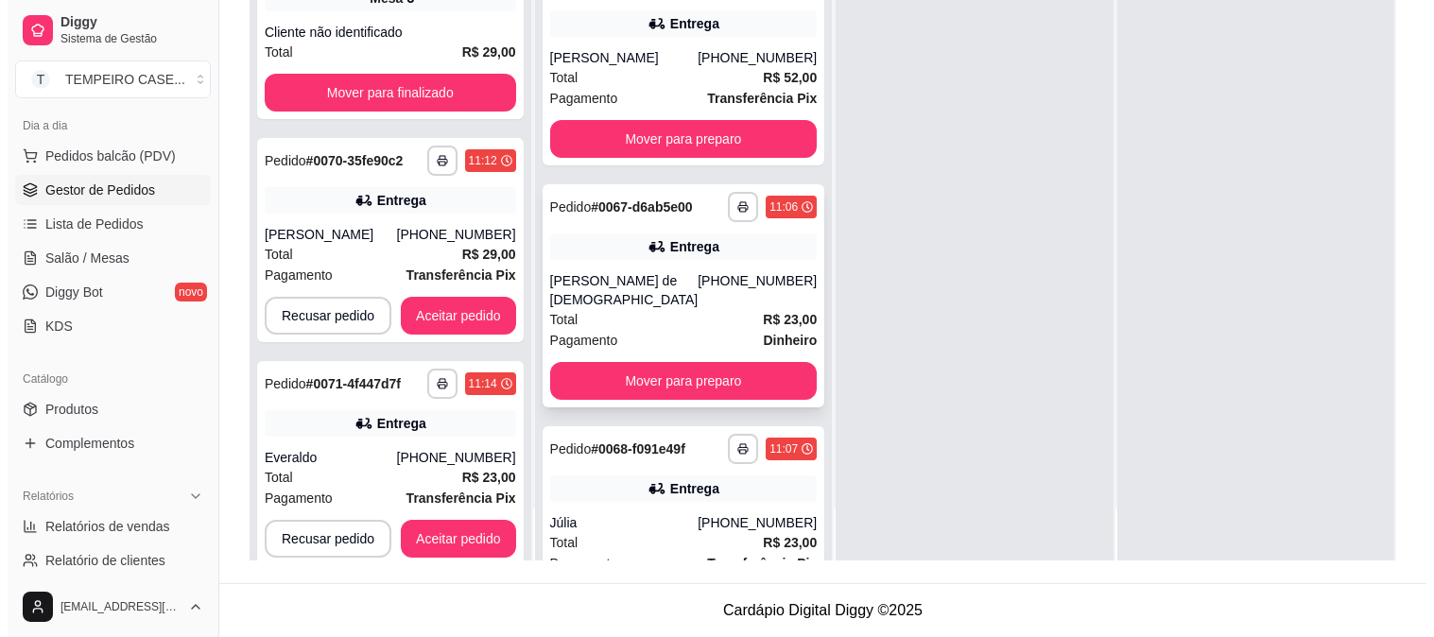
scroll to position [526, 0]
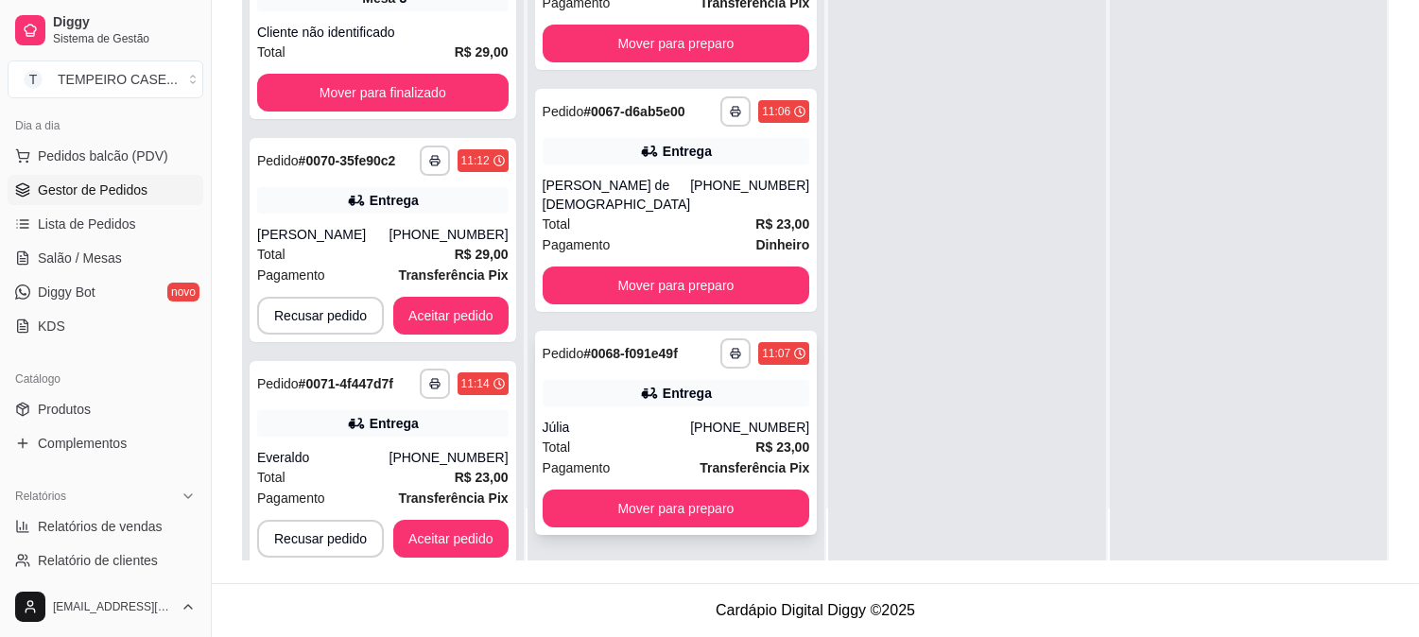
click at [685, 411] on div "**********" at bounding box center [676, 433] width 283 height 204
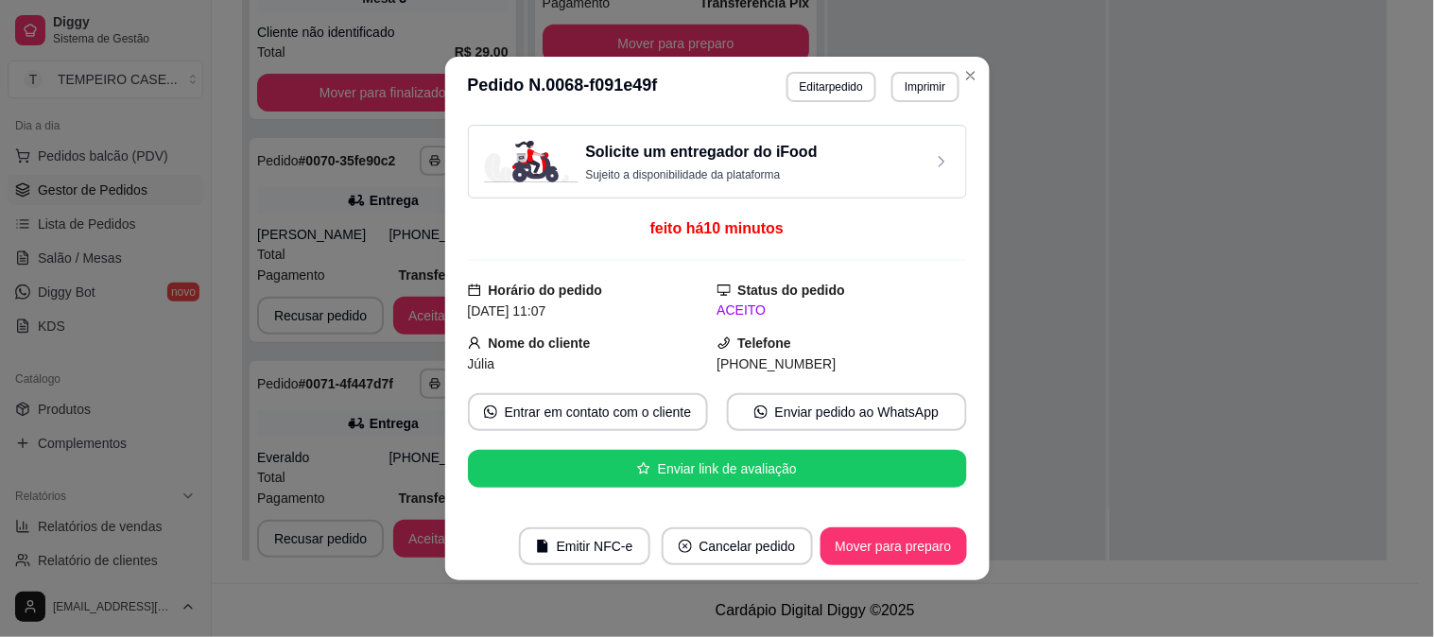
click at [840, 93] on button "Editar pedido" at bounding box center [832, 87] width 90 height 30
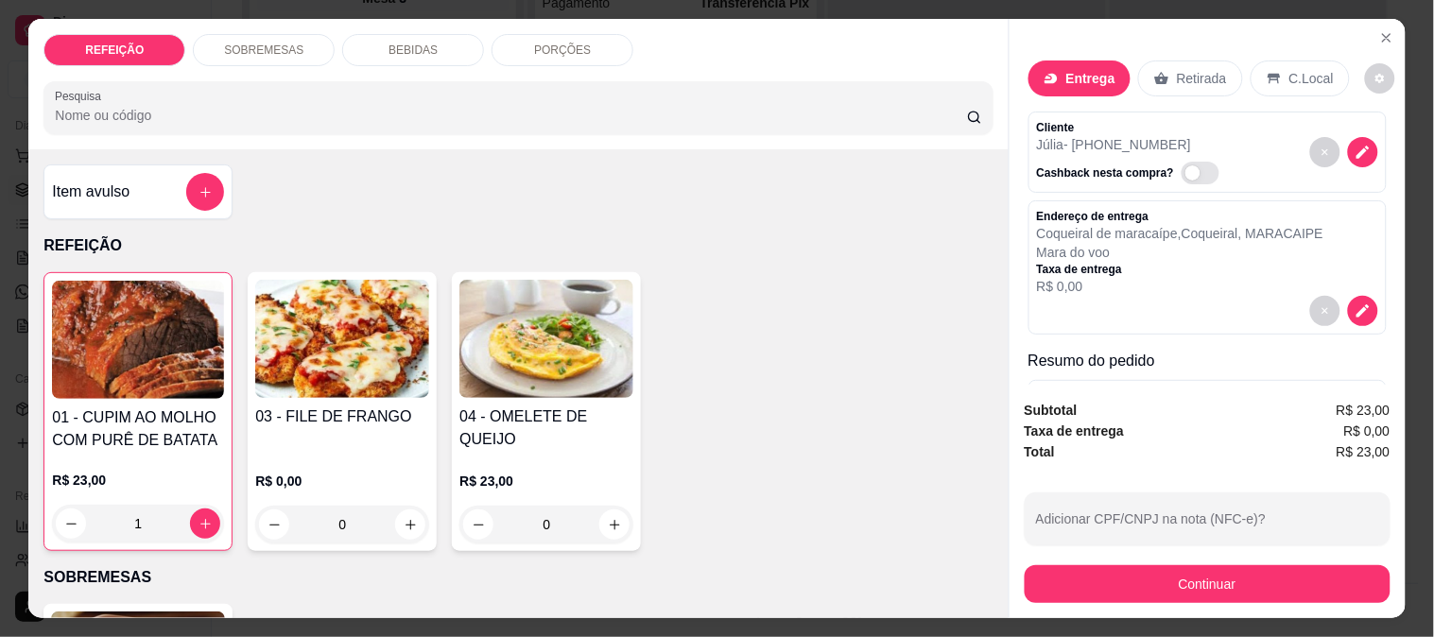
click at [154, 427] on h4 "01 - CUPIM AO MOLHO COM PURÊ DE BATATA" at bounding box center [138, 429] width 172 height 45
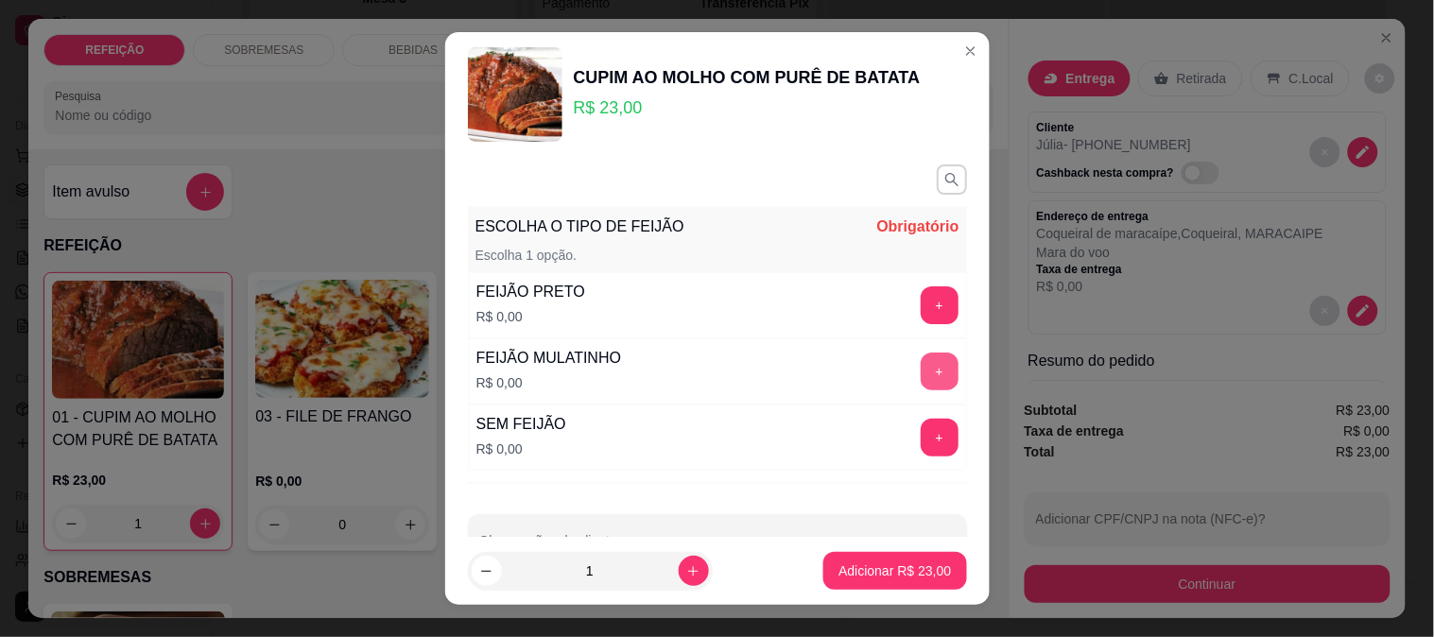
click at [921, 366] on button "+" at bounding box center [940, 372] width 38 height 38
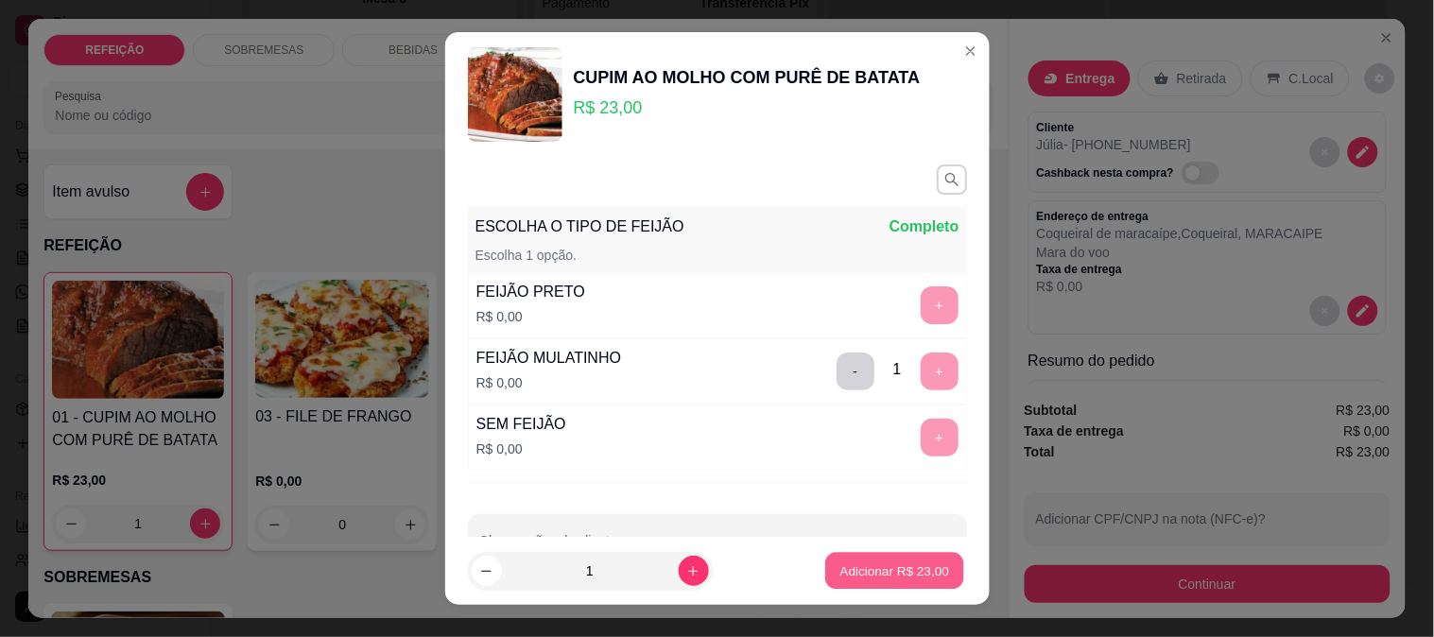
click at [855, 563] on p "Adicionar R$ 23,00" at bounding box center [895, 572] width 110 height 18
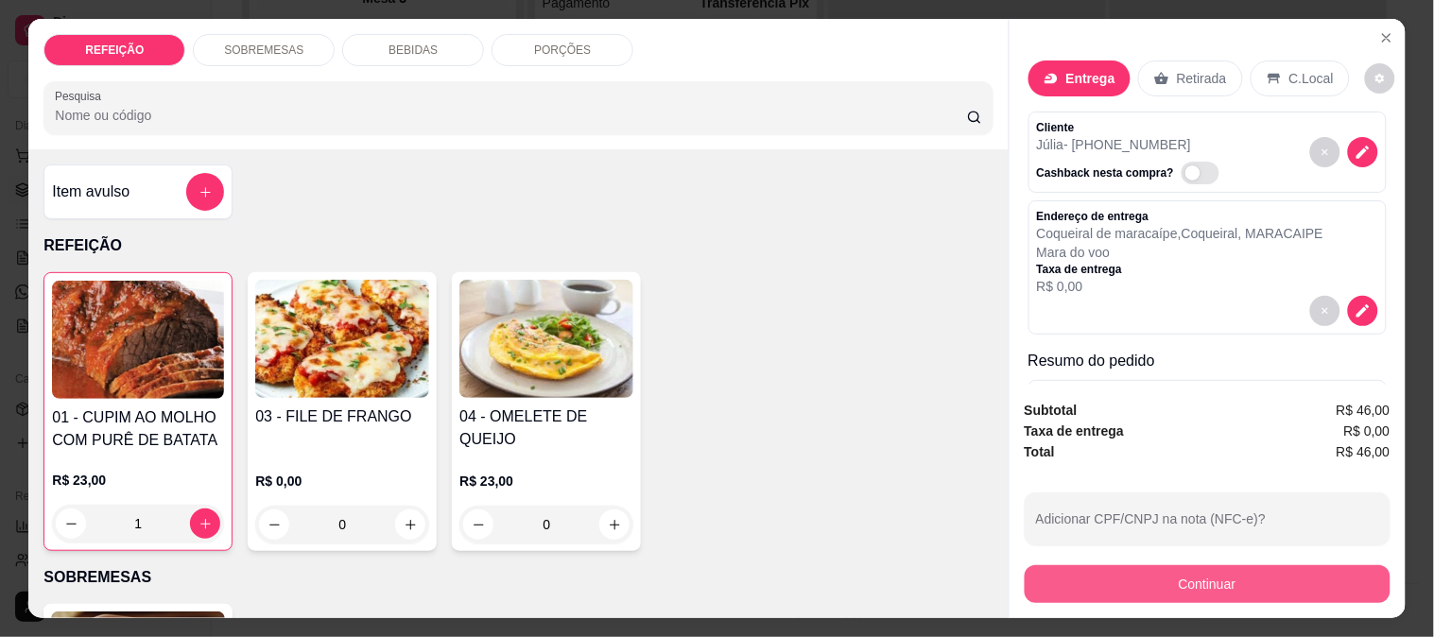
click at [1100, 565] on button "Continuar" at bounding box center [1208, 584] width 366 height 38
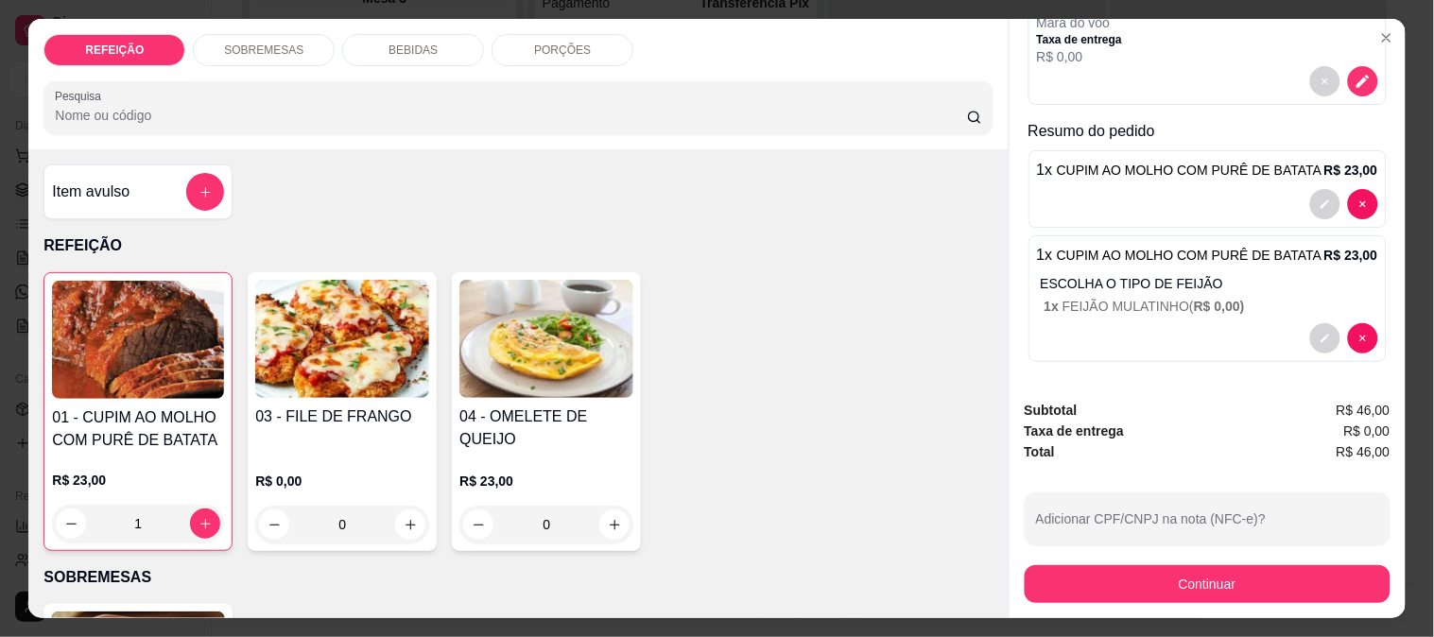
scroll to position [234, 0]
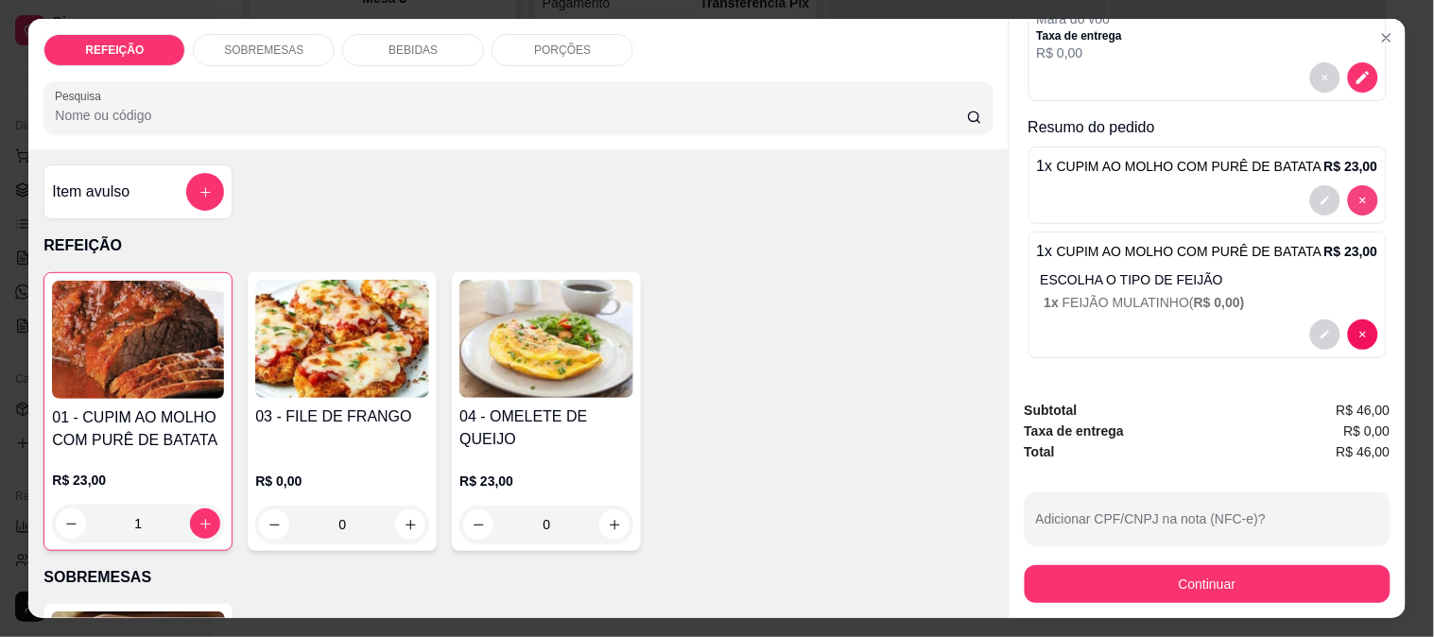
type input "0"
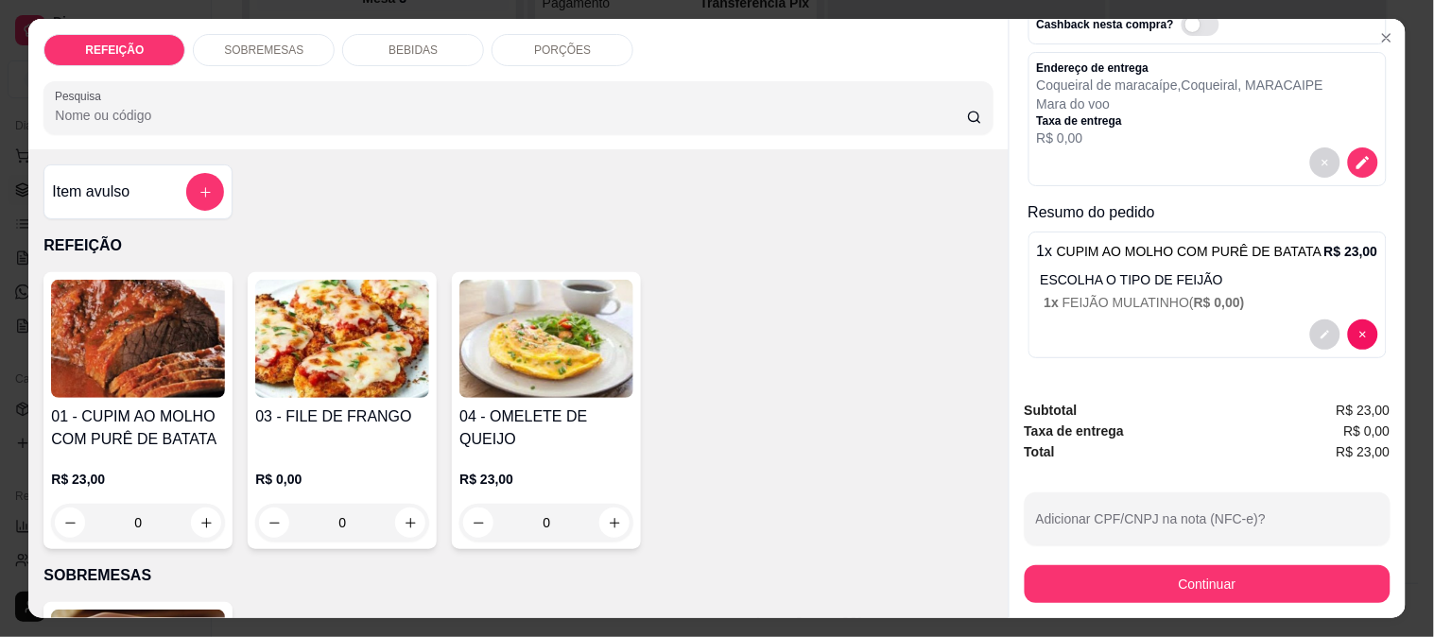
scroll to position [148, 0]
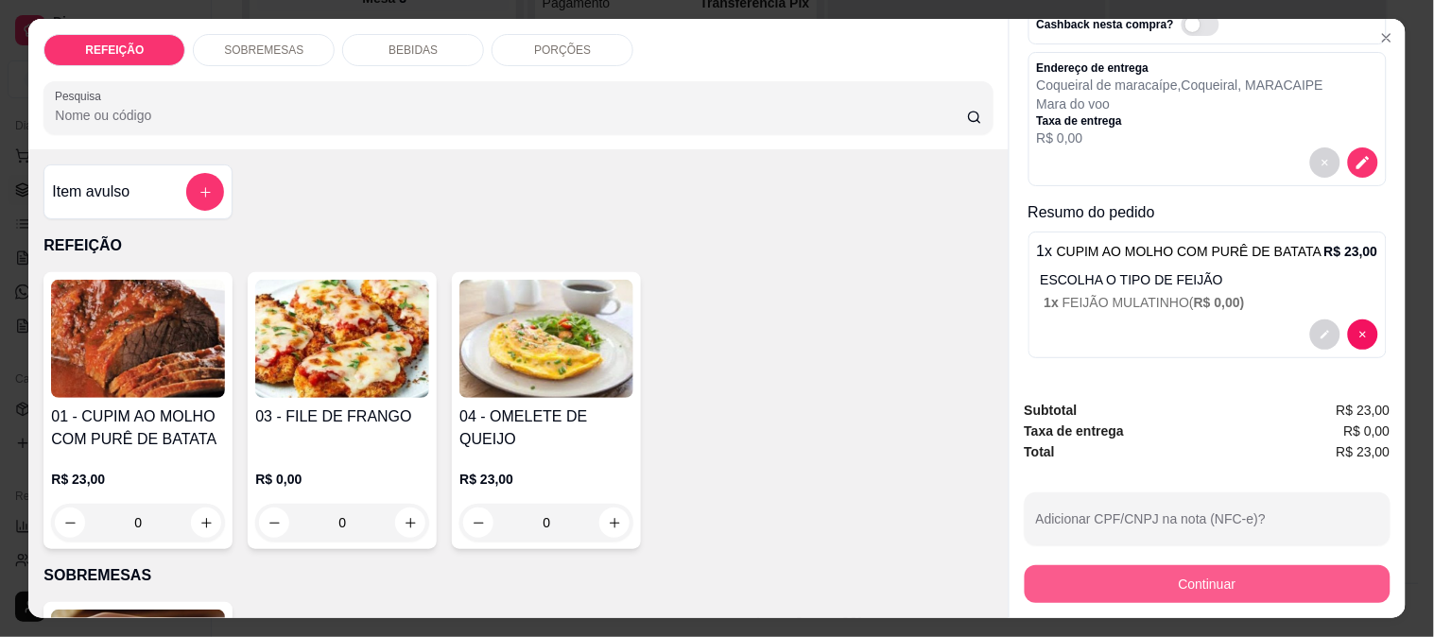
click at [1189, 588] on button "Continuar" at bounding box center [1208, 584] width 366 height 38
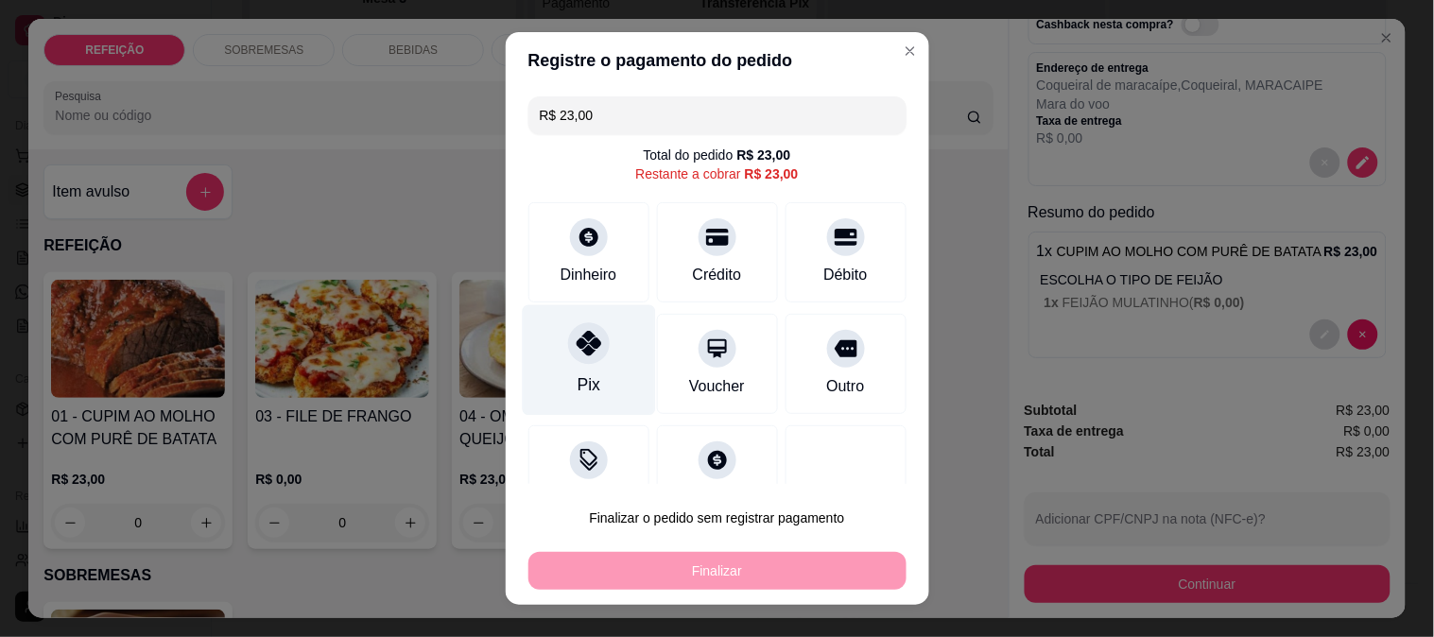
click at [593, 355] on div "Pix" at bounding box center [588, 359] width 133 height 111
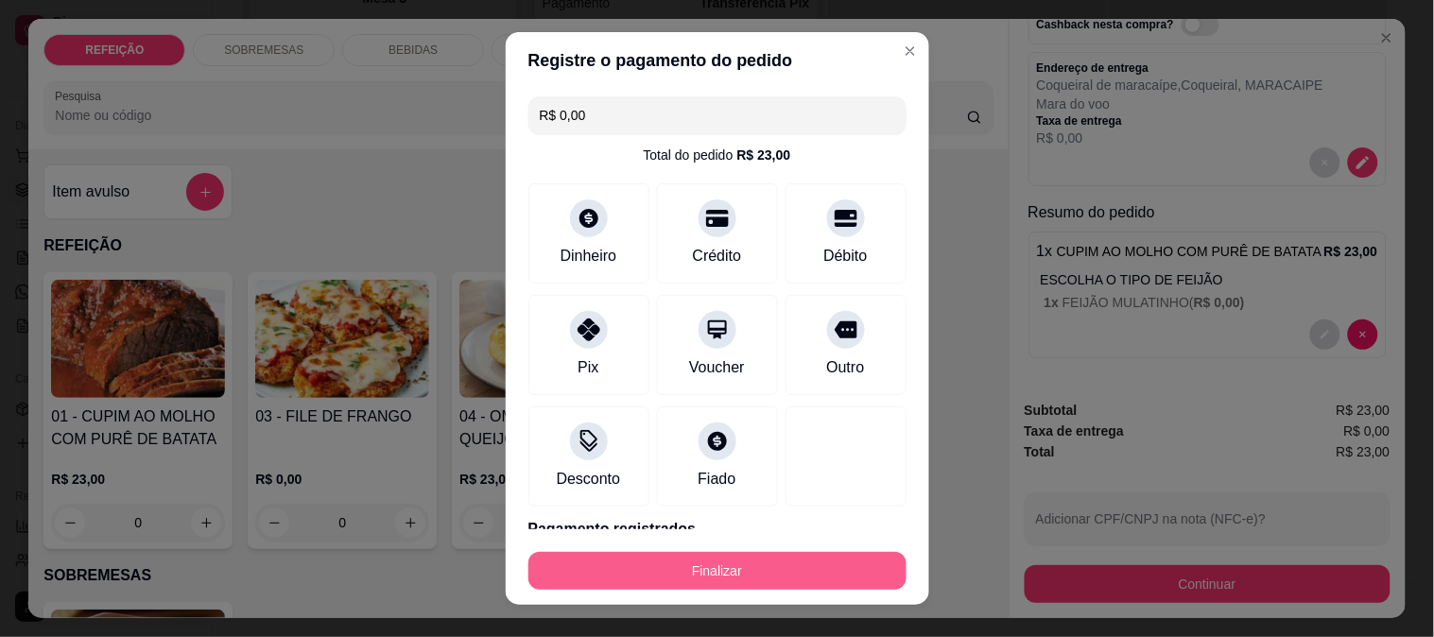
click at [713, 580] on button "Finalizar" at bounding box center [717, 571] width 378 height 38
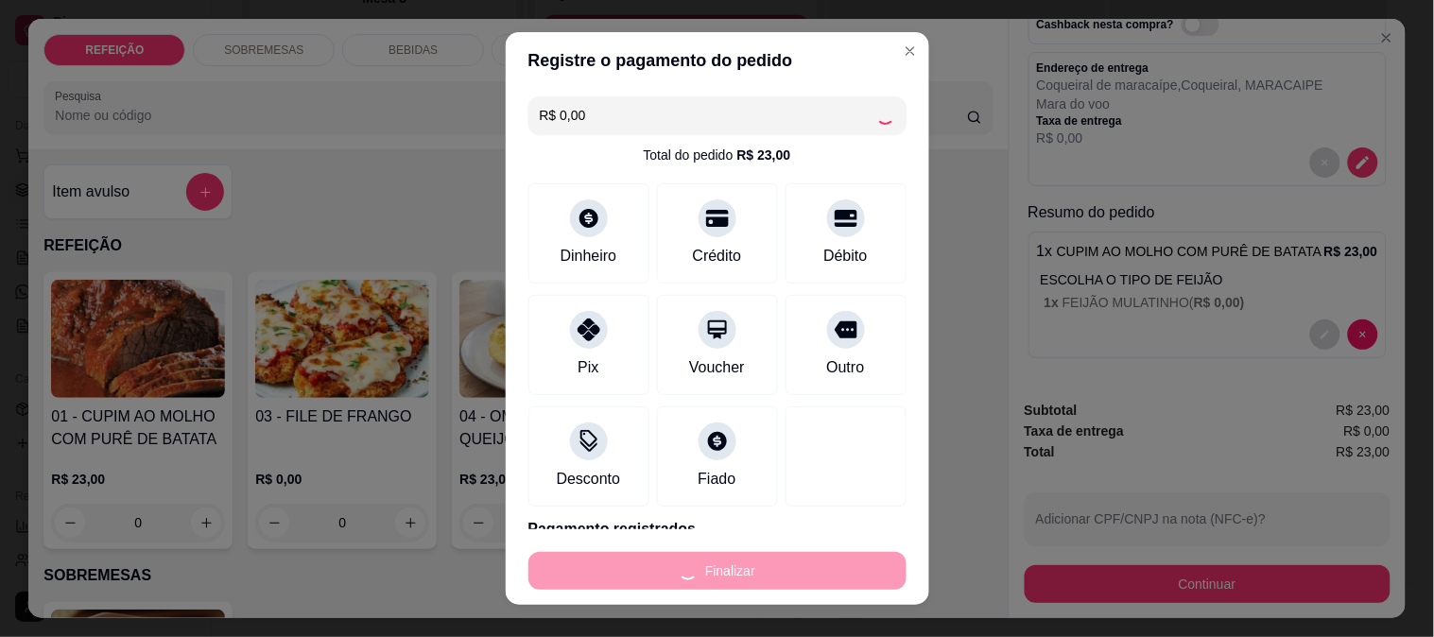
type input "-R$ 23,00"
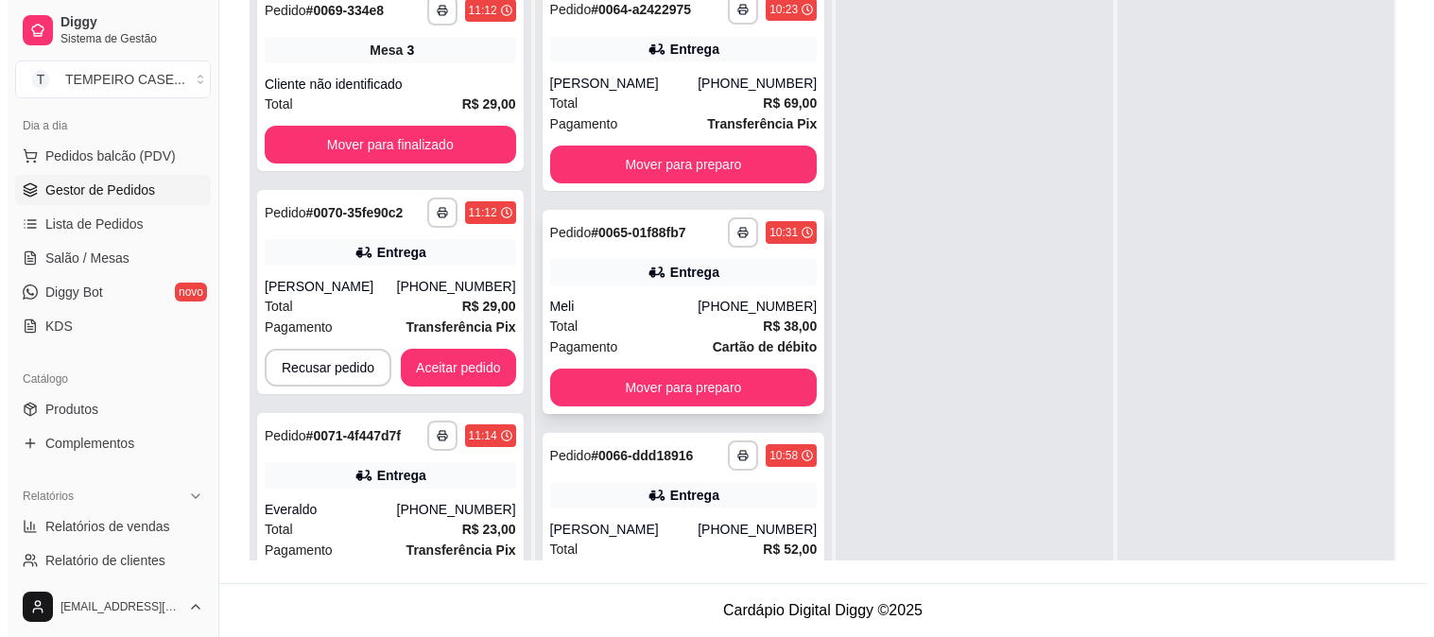
scroll to position [0, 0]
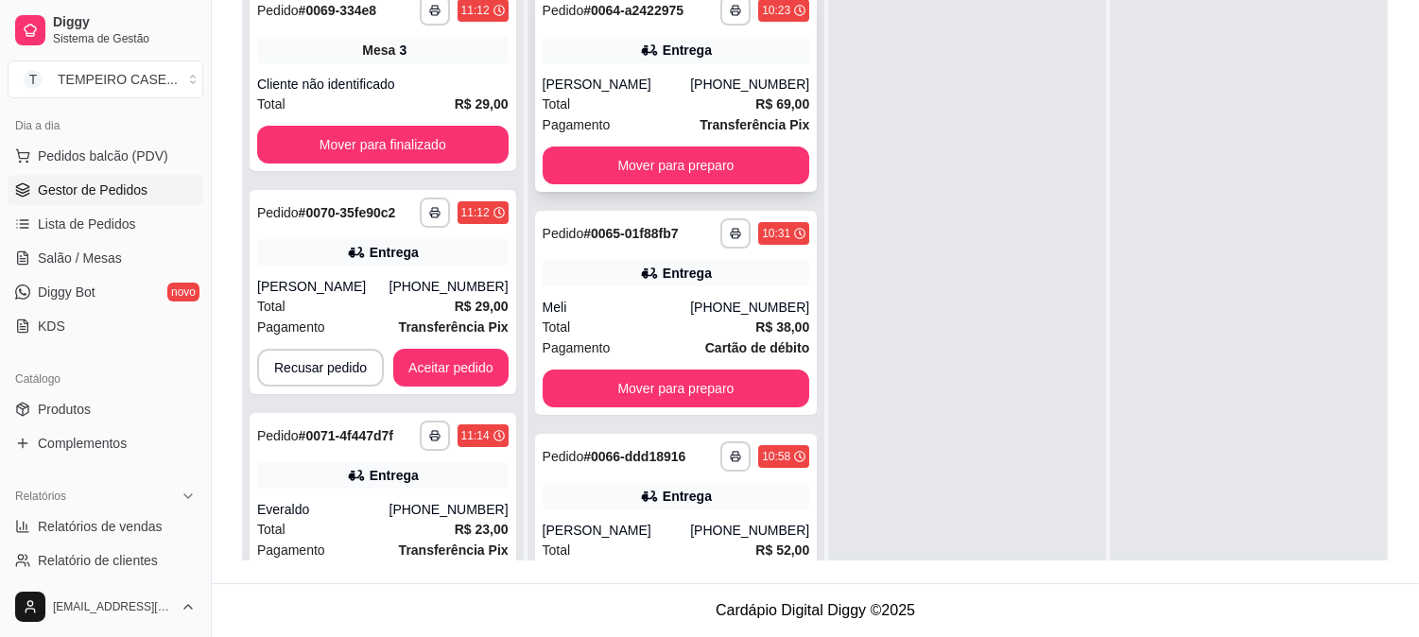
click at [667, 114] on div "Total R$ 69,00" at bounding box center [677, 104] width 268 height 21
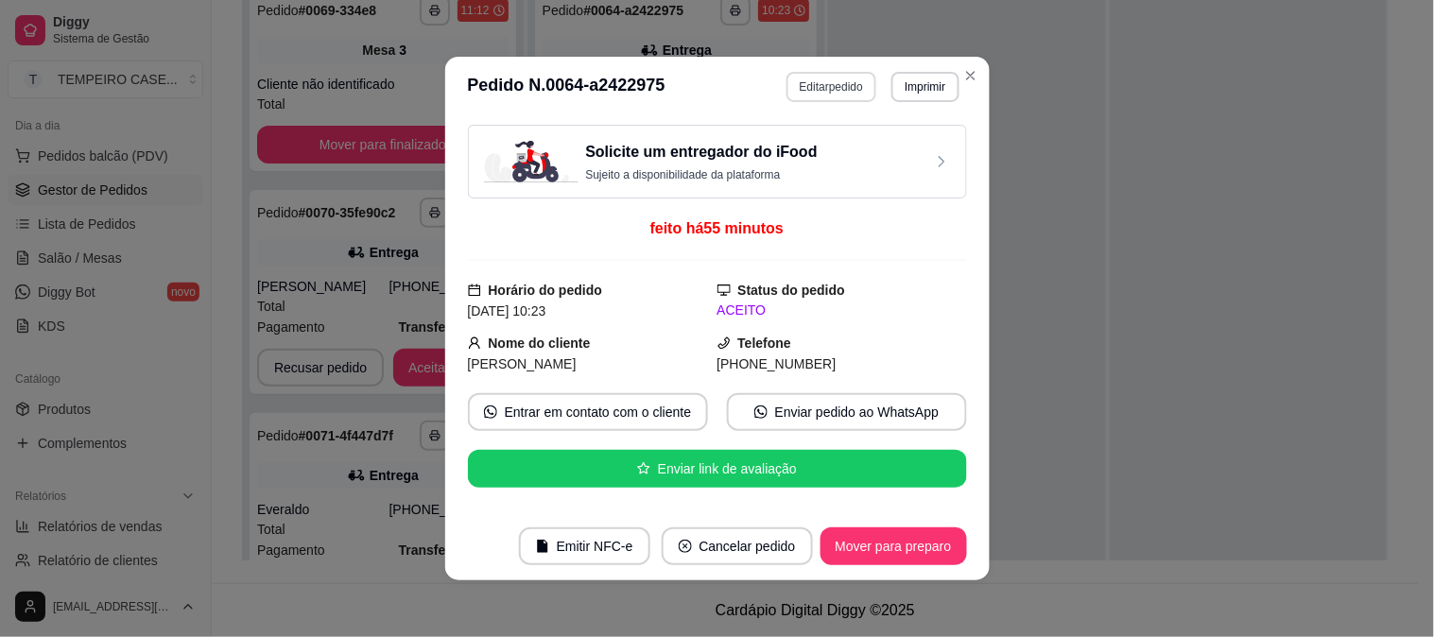
click at [829, 87] on button "Editar pedido" at bounding box center [832, 87] width 90 height 30
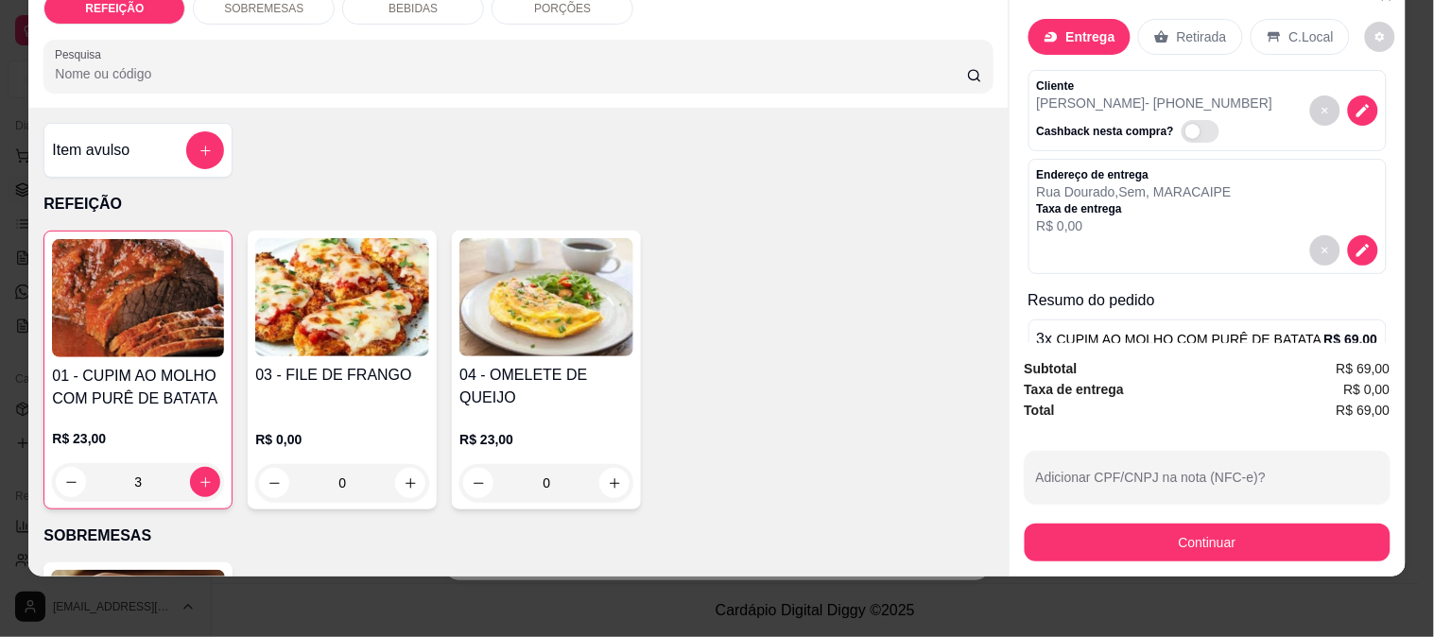
scroll to position [80, 0]
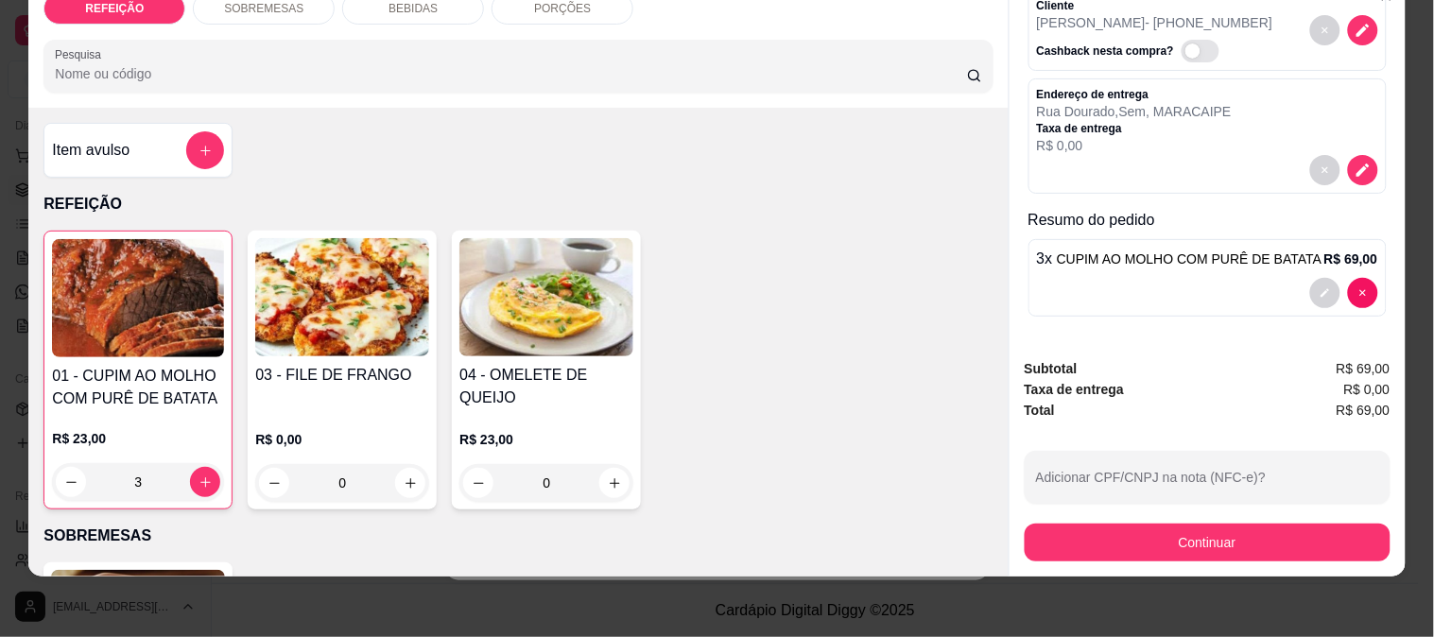
click at [1140, 251] on span "CUPIM AO MOLHO COM PURÊ DE BATATA" at bounding box center [1190, 258] width 266 height 15
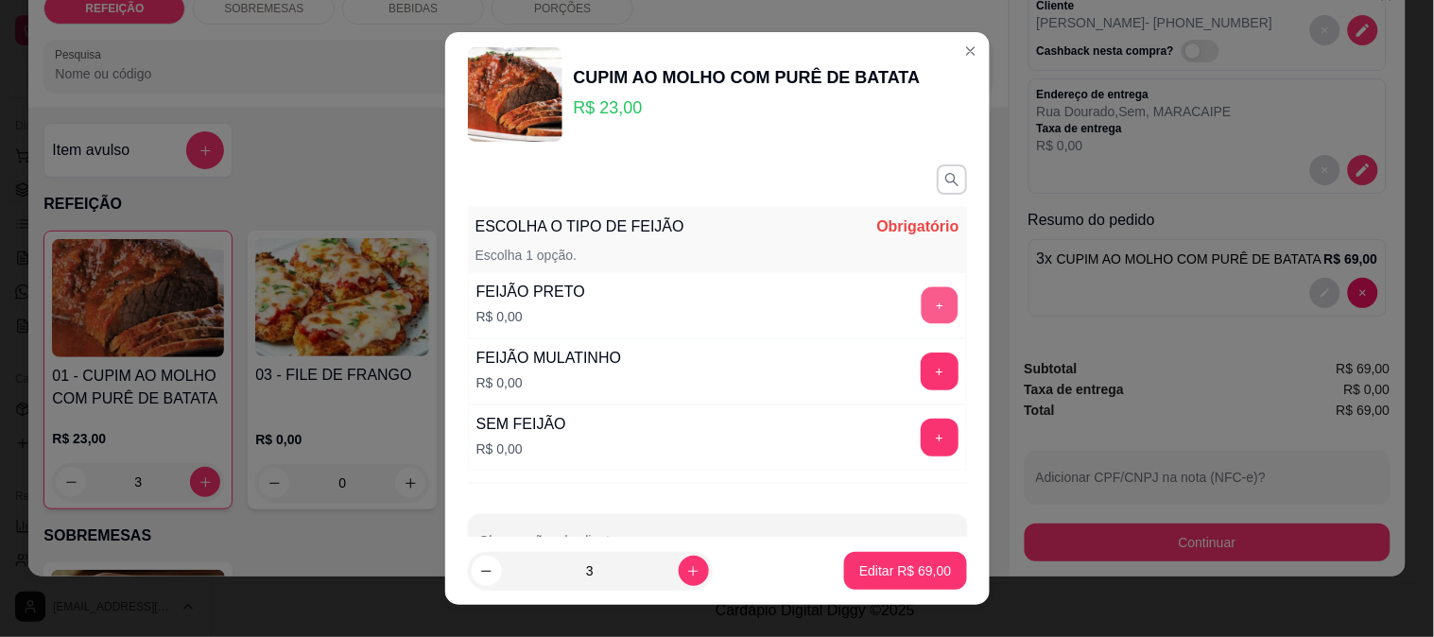
click at [921, 310] on button "+" at bounding box center [939, 304] width 37 height 37
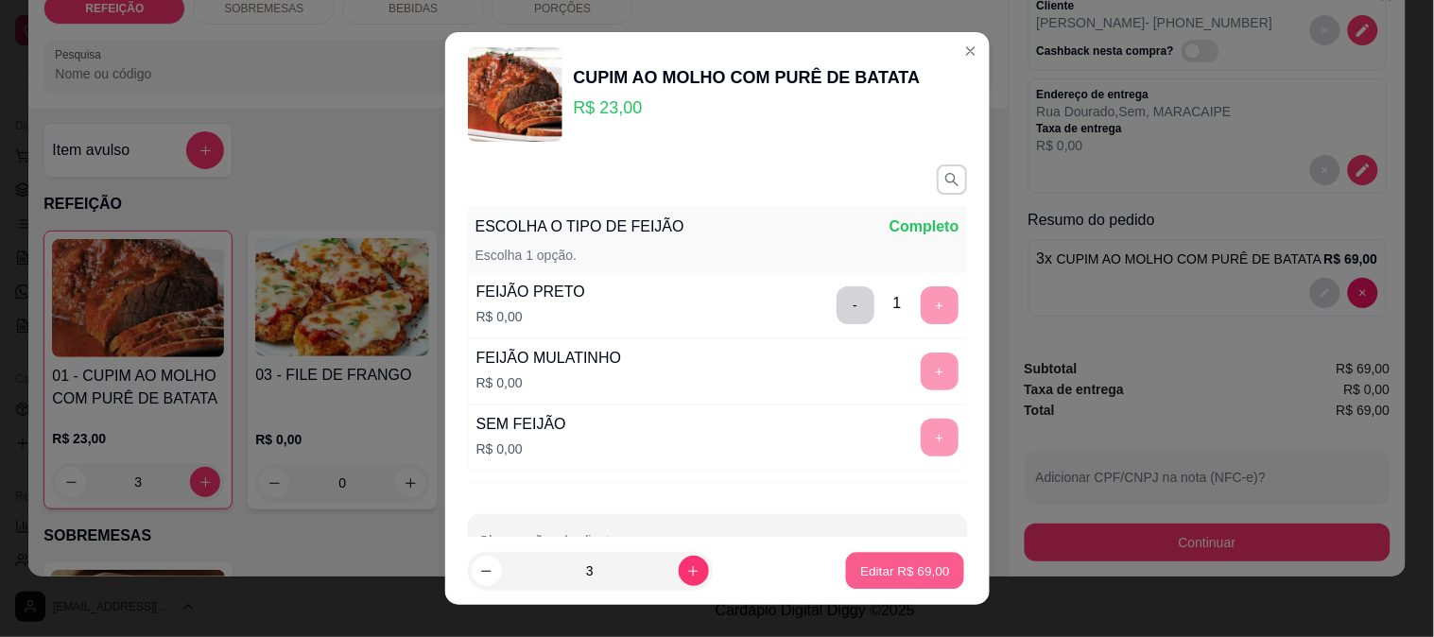
click at [886, 563] on p "Editar R$ 69,00" at bounding box center [905, 572] width 89 height 18
type input "0"
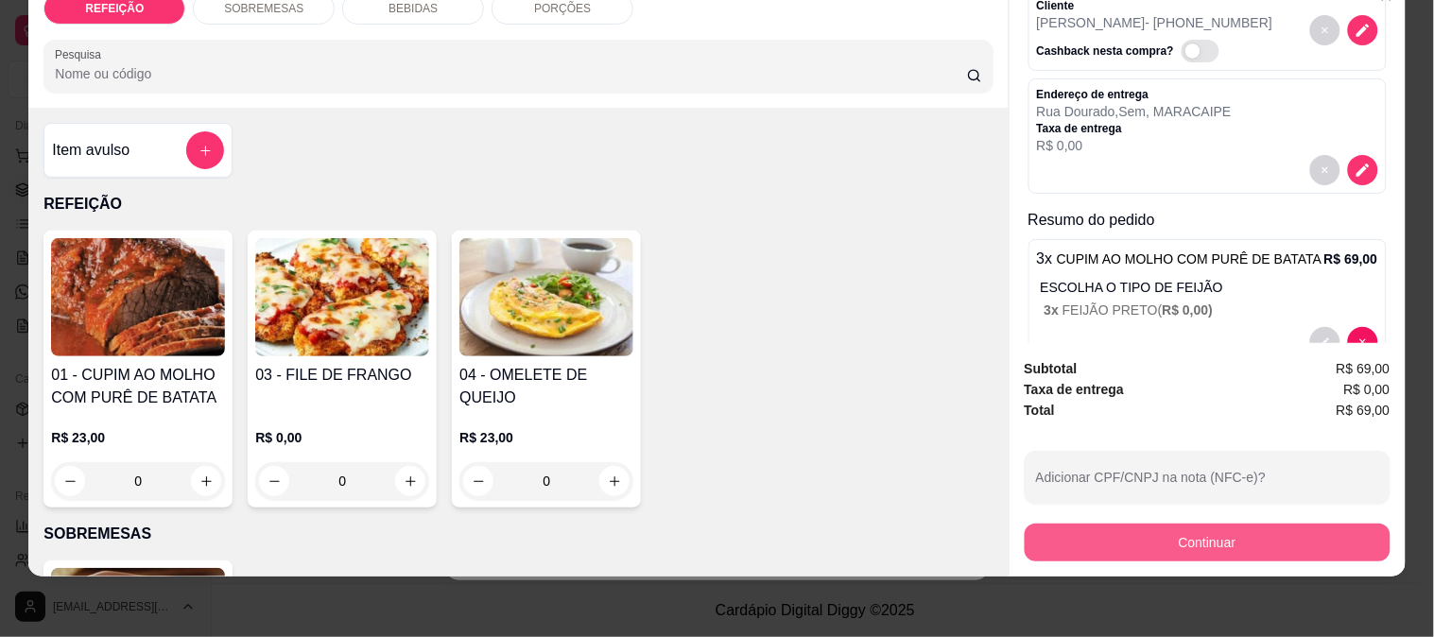
click at [1133, 524] on button "Continuar" at bounding box center [1208, 543] width 366 height 38
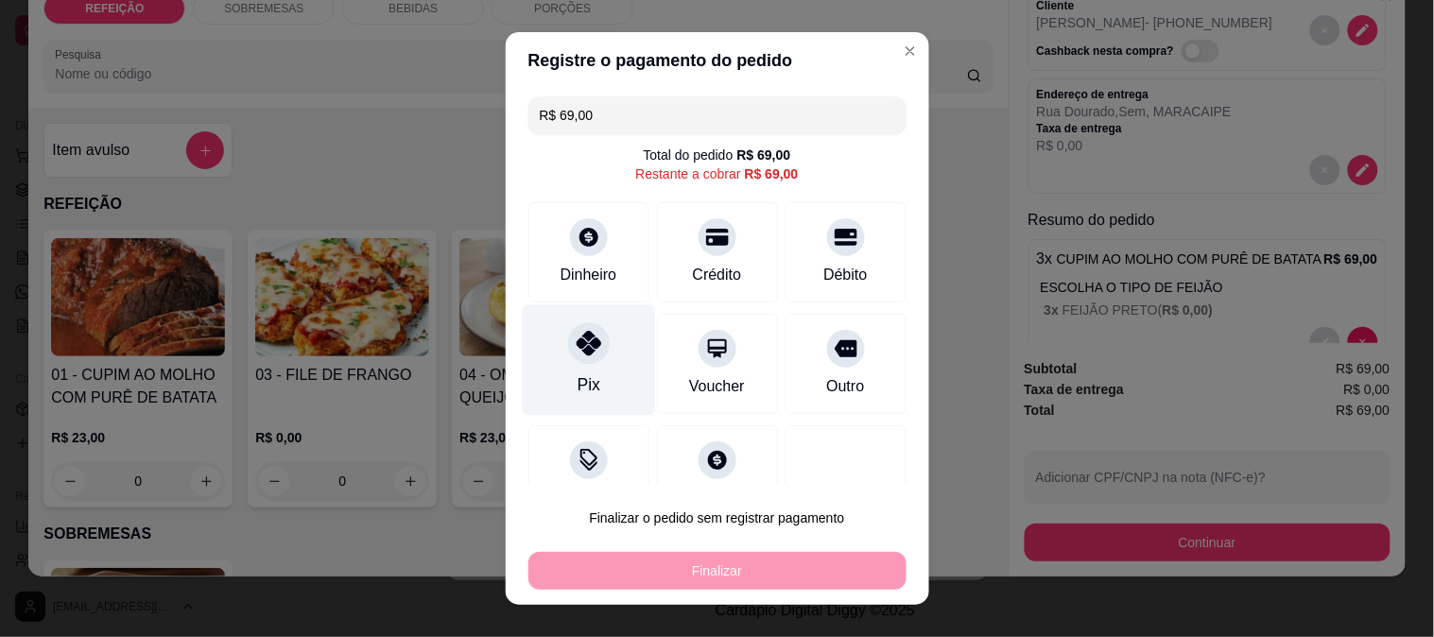
click at [597, 351] on div "Pix" at bounding box center [588, 359] width 133 height 111
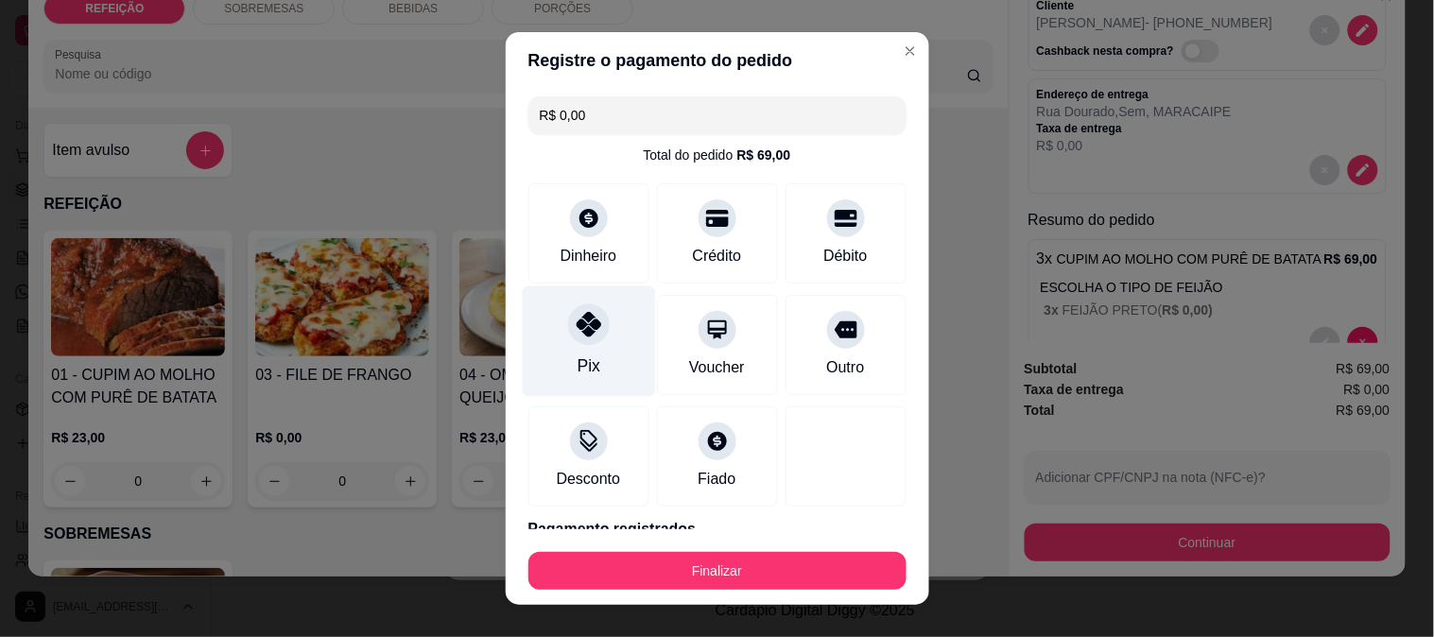
click at [577, 363] on div "Pix" at bounding box center [588, 366] width 23 height 25
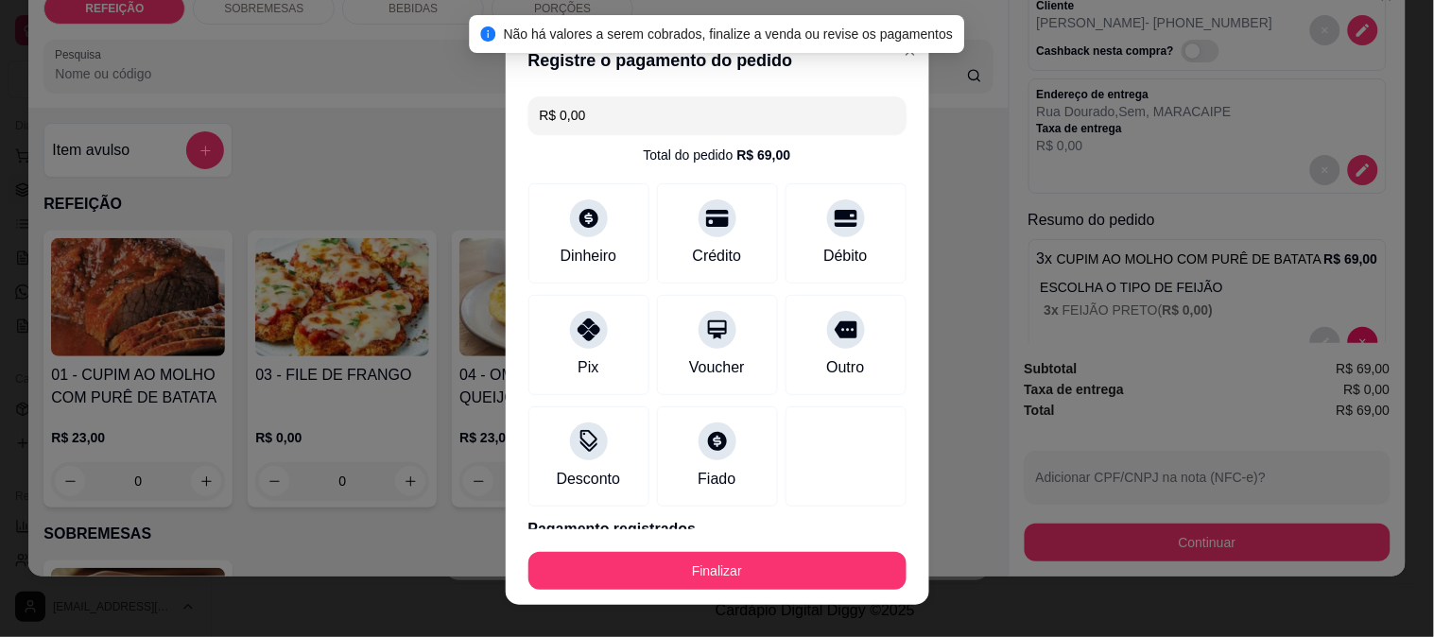
drag, startPoint x: 677, startPoint y: 549, endPoint x: 690, endPoint y: 559, distance: 16.3
click at [678, 549] on div "Finalizar" at bounding box center [717, 567] width 378 height 45
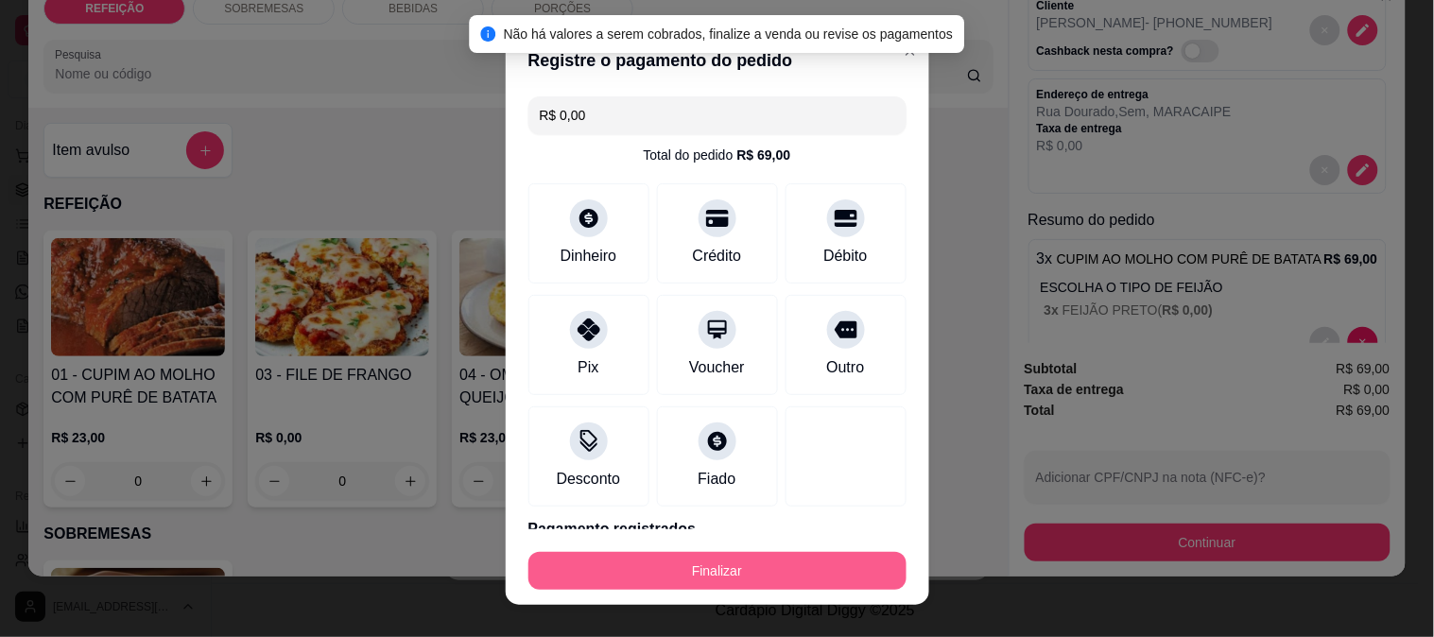
click at [704, 574] on button "Finalizar" at bounding box center [717, 571] width 378 height 38
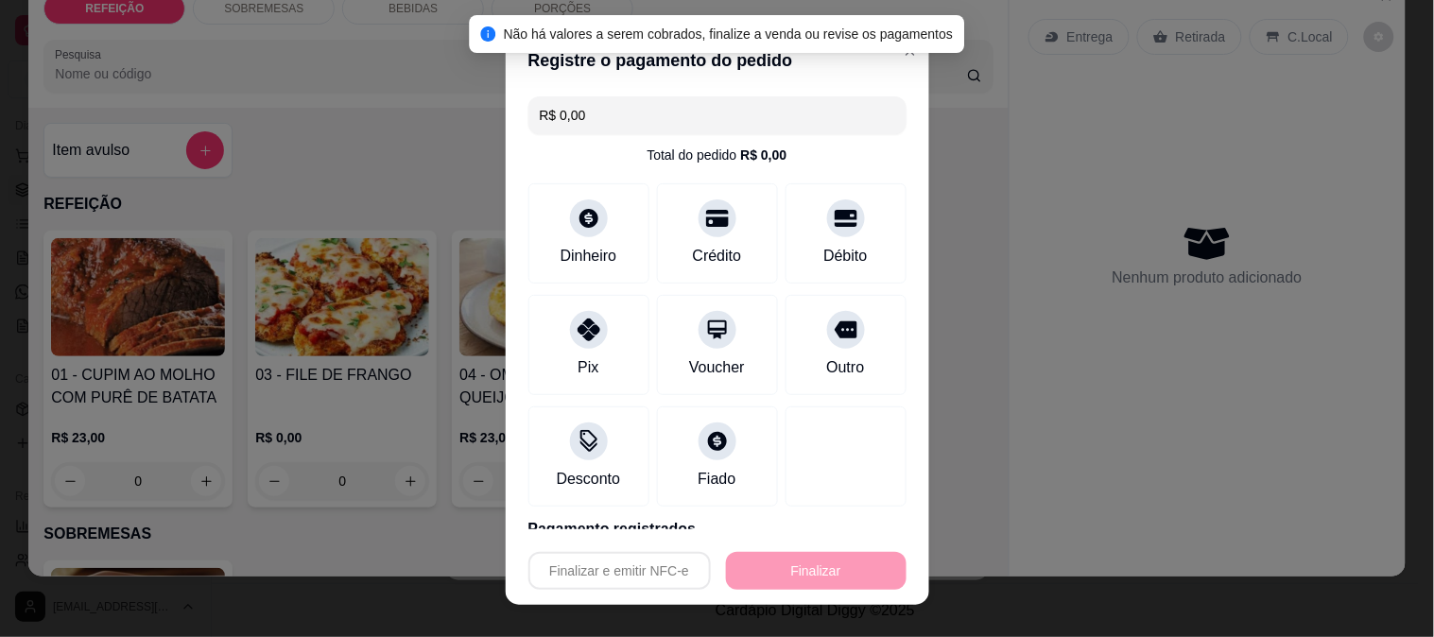
type input "-R$ 69,00"
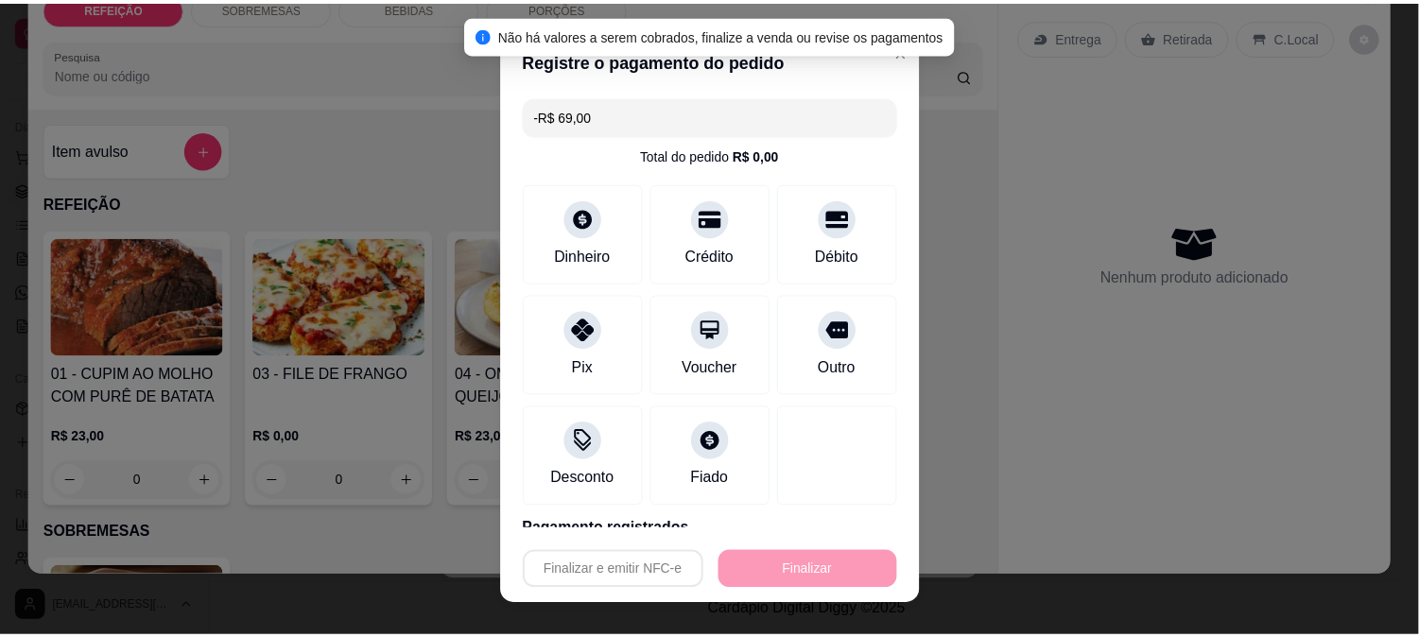
scroll to position [0, 0]
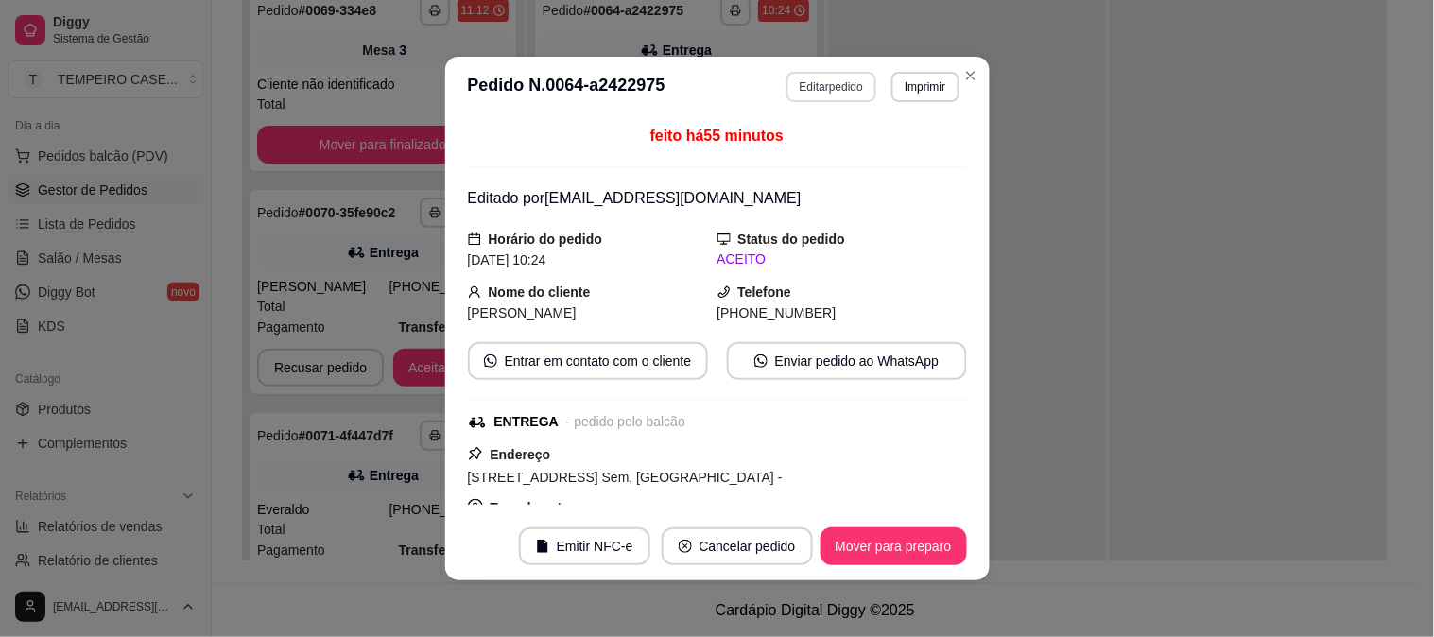
click at [892, 86] on button "Imprimir" at bounding box center [925, 87] width 67 height 30
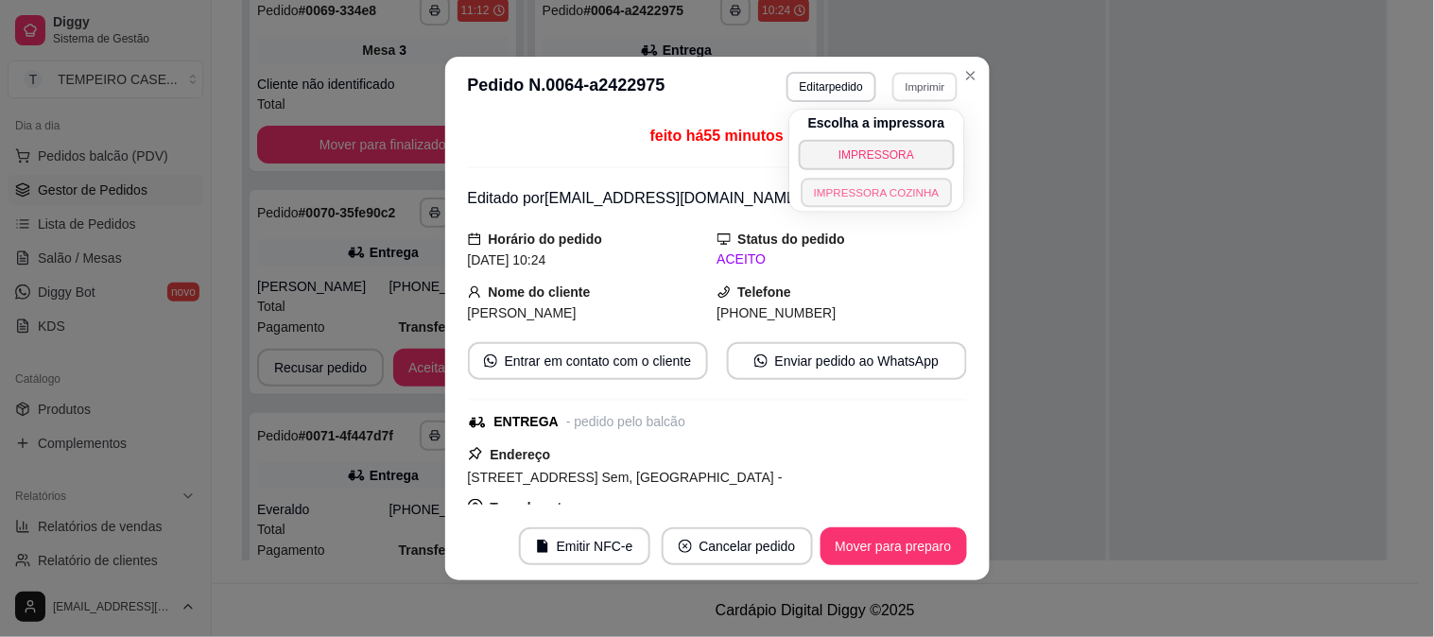
click at [842, 185] on button "IMPRESSORA COZINHA" at bounding box center [876, 192] width 151 height 29
click at [909, 83] on button "Imprimir" at bounding box center [925, 87] width 67 height 30
click at [876, 194] on button "IMPRESSORA COZINHA" at bounding box center [876, 192] width 151 height 29
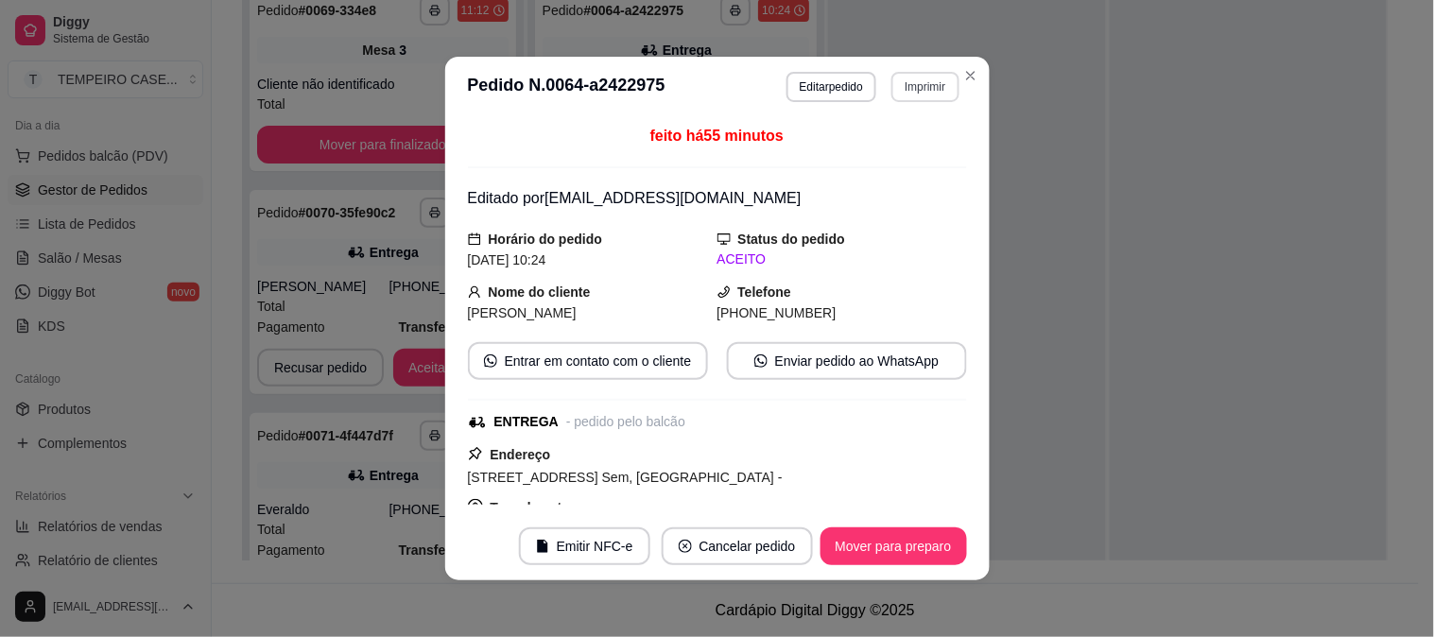
click at [909, 95] on button "Imprimir" at bounding box center [925, 87] width 67 height 30
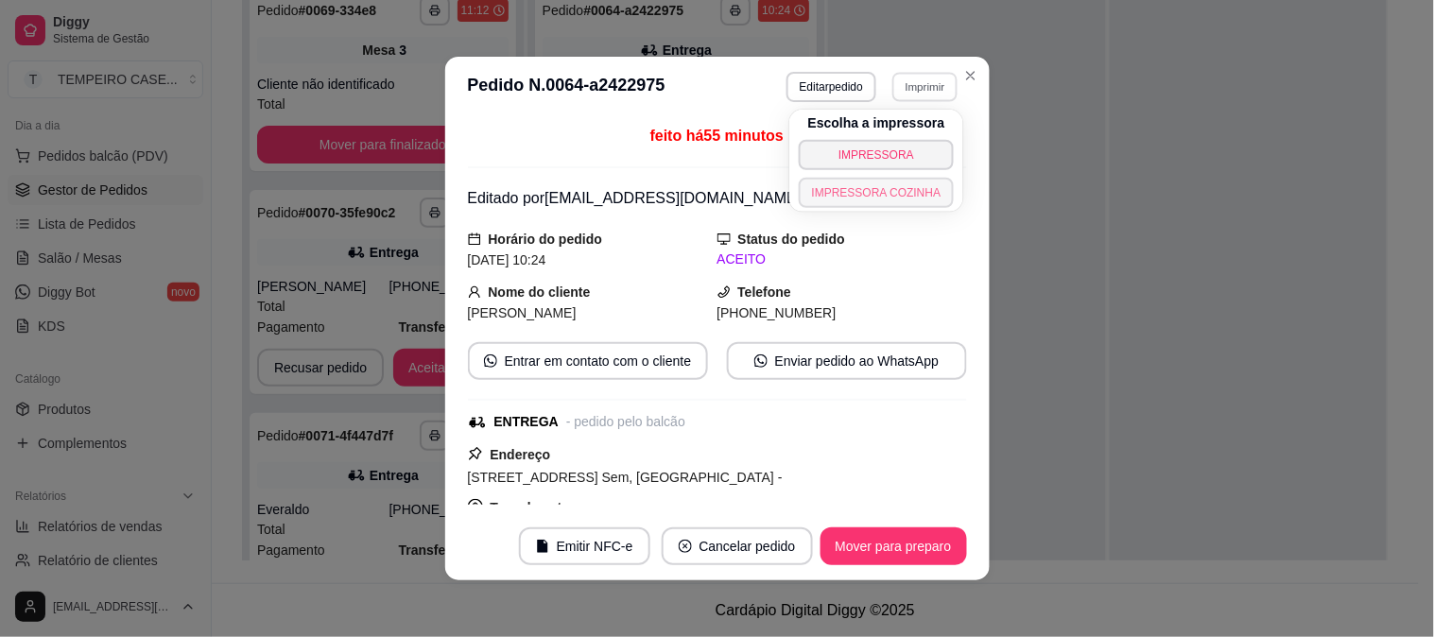
click at [874, 194] on button "IMPRESSORA COZINHA" at bounding box center [877, 193] width 156 height 30
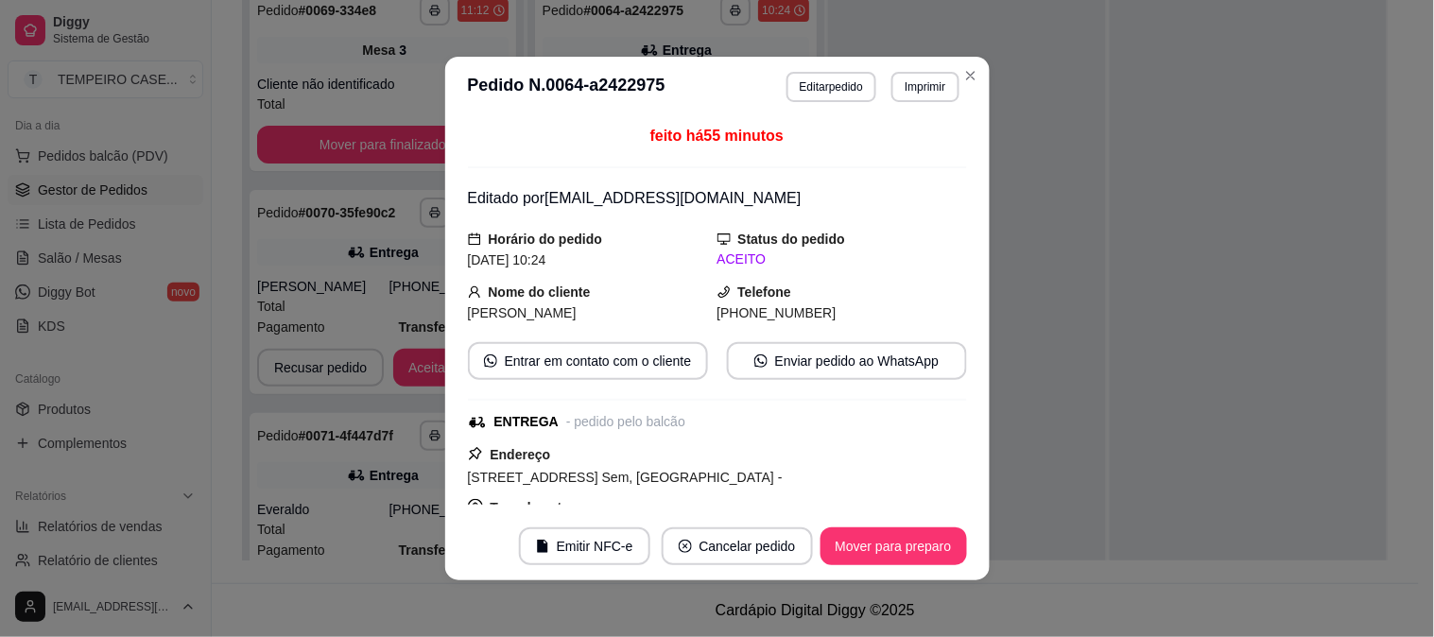
click at [937, 95] on button "Imprimir" at bounding box center [925, 87] width 67 height 30
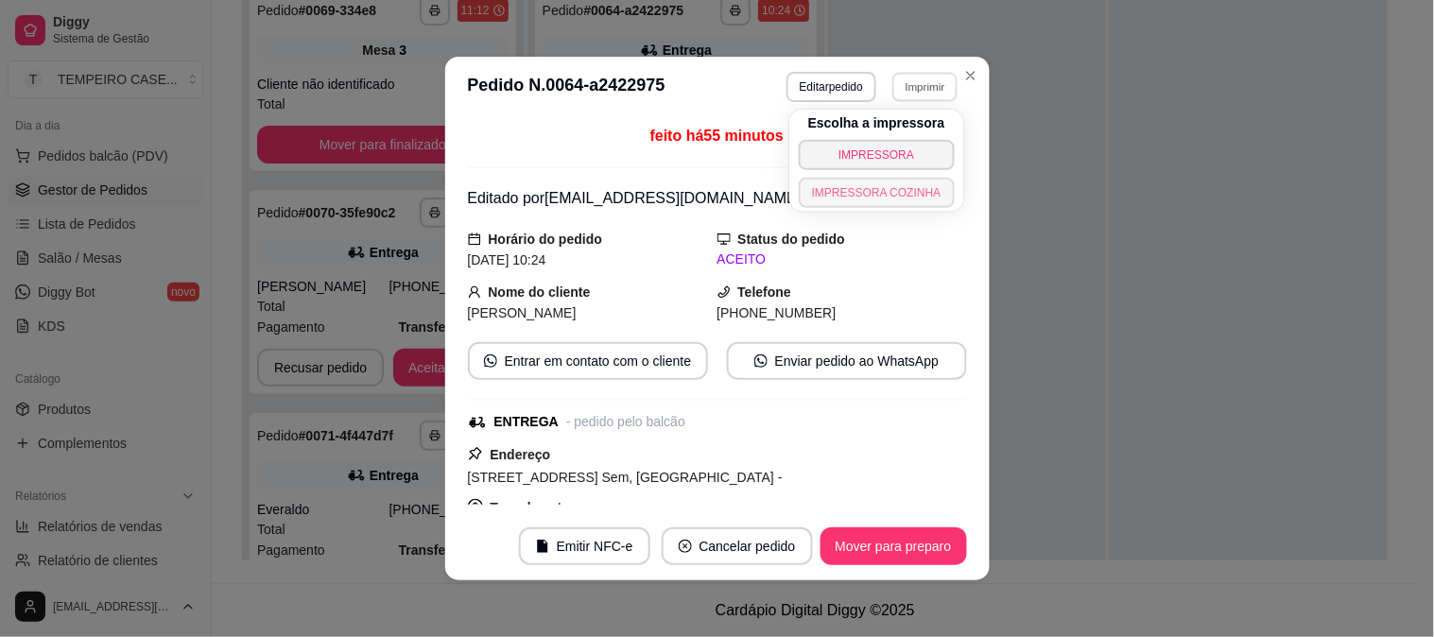
click at [891, 191] on button "IMPRESSORA COZINHA" at bounding box center [877, 193] width 156 height 30
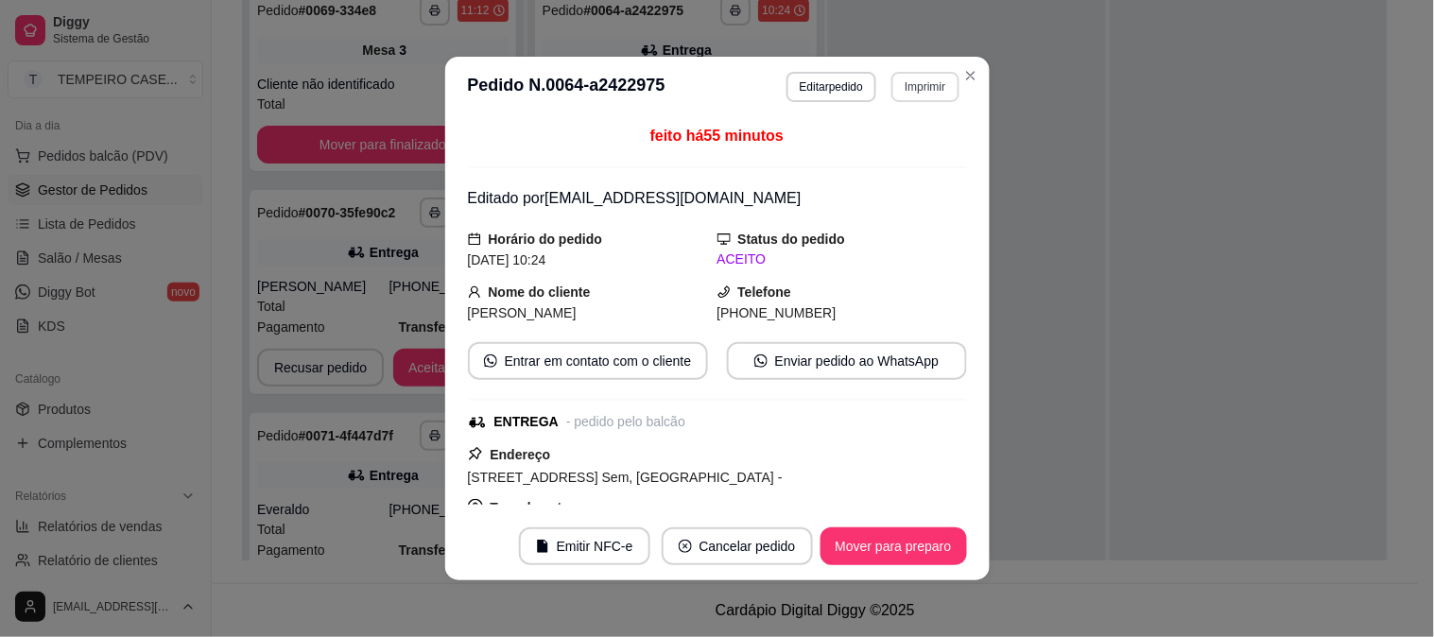
click at [922, 93] on button "Imprimir" at bounding box center [925, 87] width 67 height 30
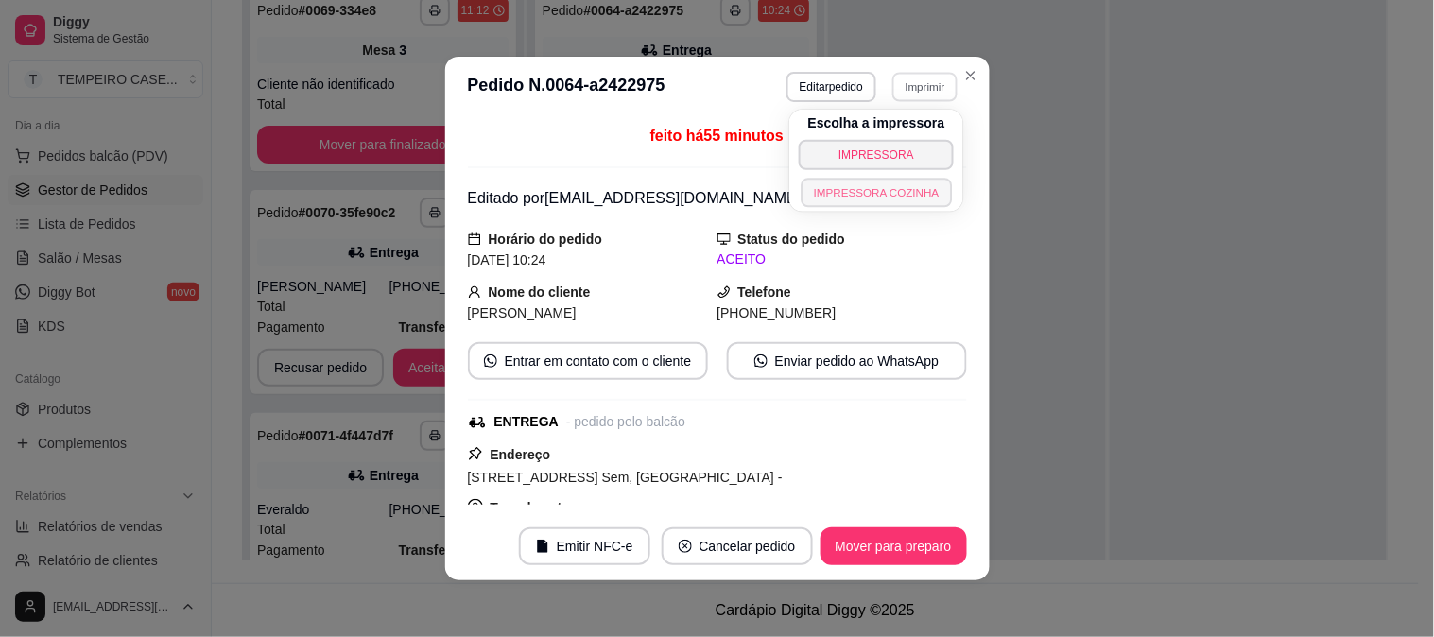
click at [886, 186] on button "IMPRESSORA COZINHA" at bounding box center [876, 192] width 151 height 29
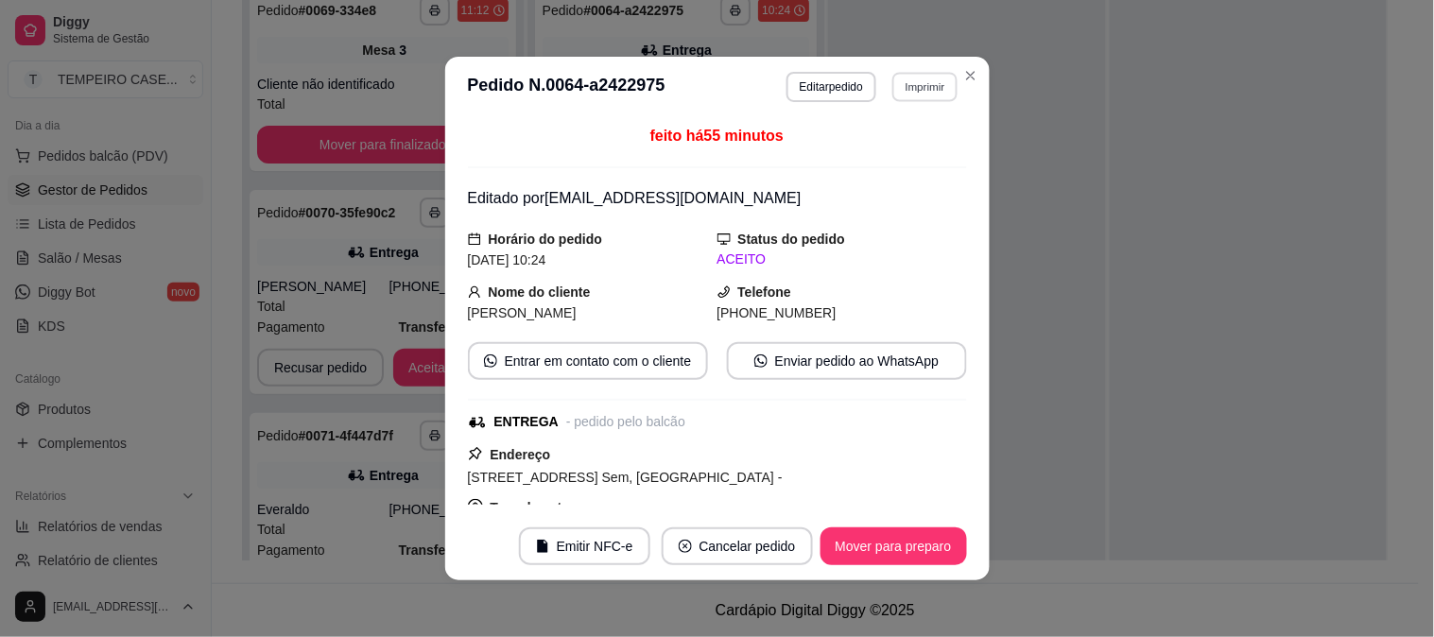
click at [913, 95] on button "Imprimir" at bounding box center [924, 86] width 65 height 29
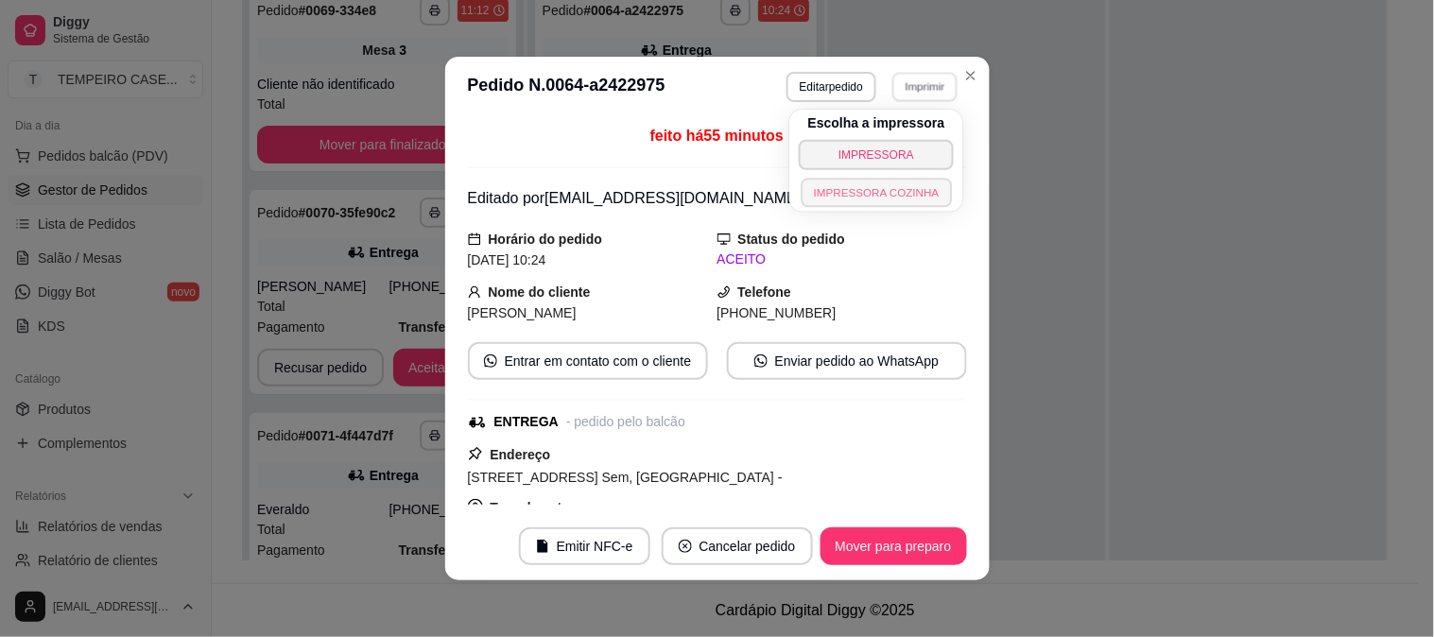
click at [890, 190] on button "IMPRESSORA COZINHA" at bounding box center [876, 192] width 151 height 29
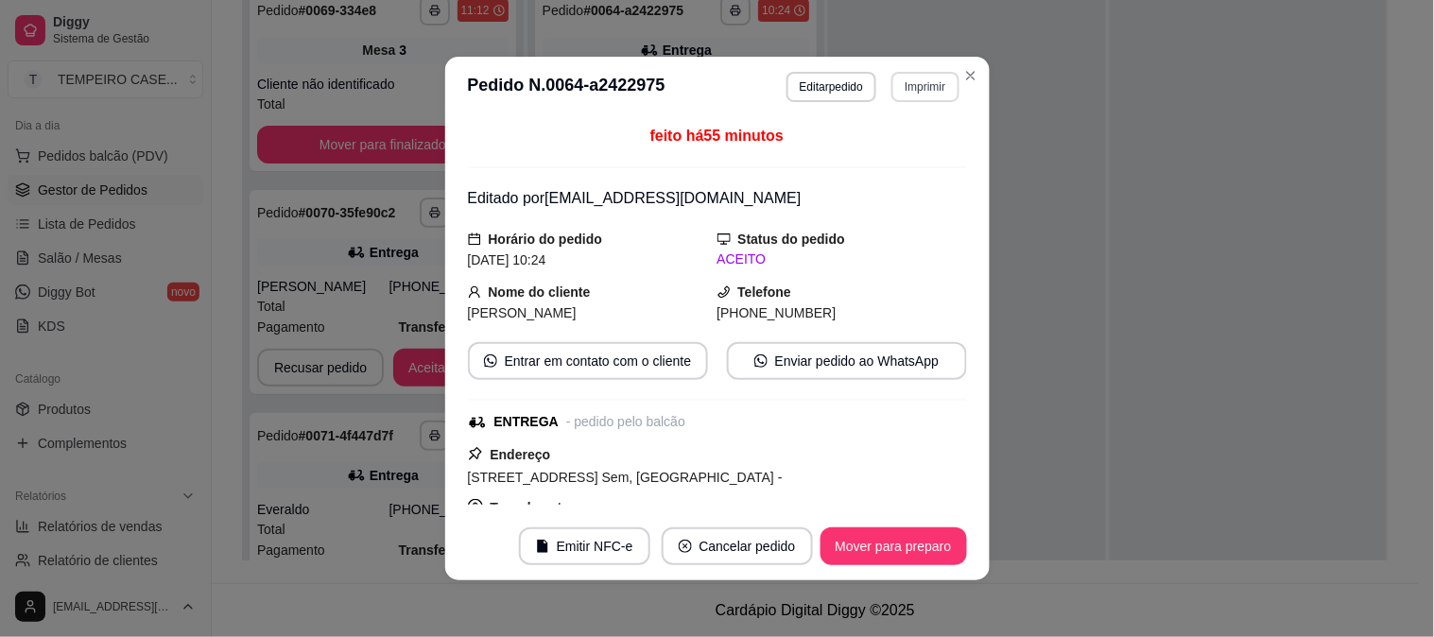
click at [920, 96] on button "Imprimir" at bounding box center [925, 87] width 67 height 30
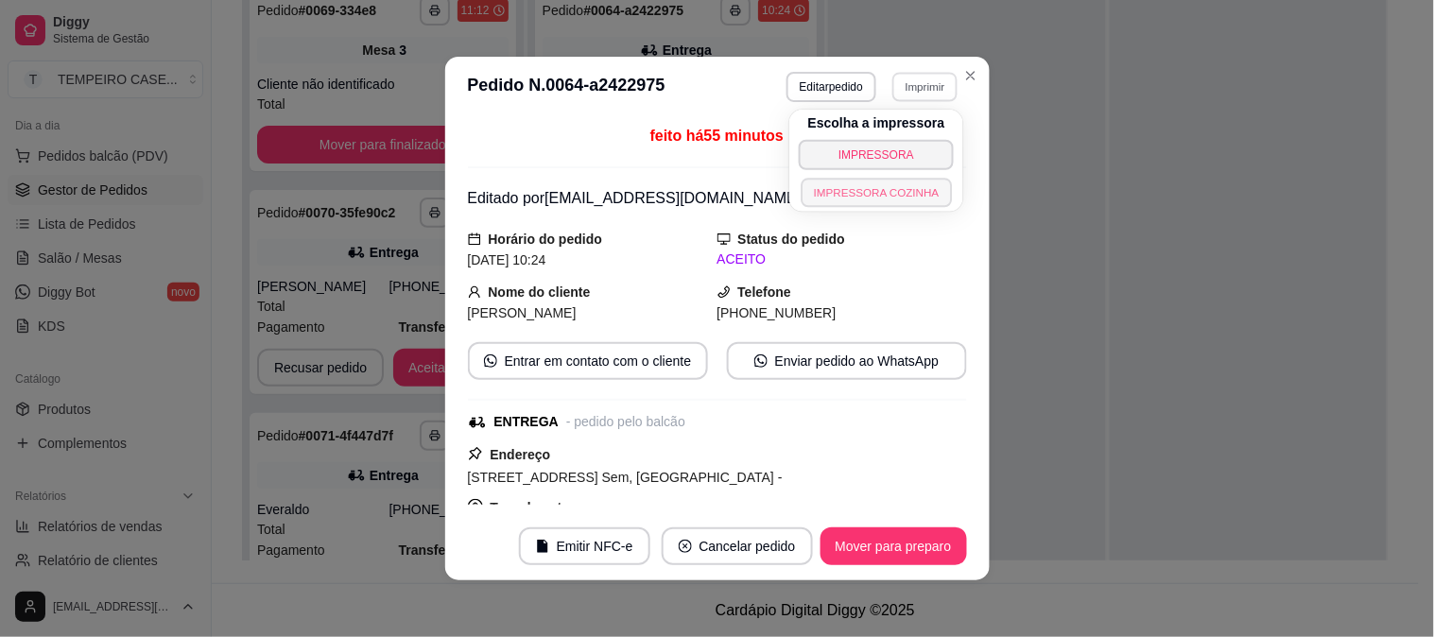
click at [895, 193] on button "IMPRESSORA COZINHA" at bounding box center [876, 192] width 151 height 29
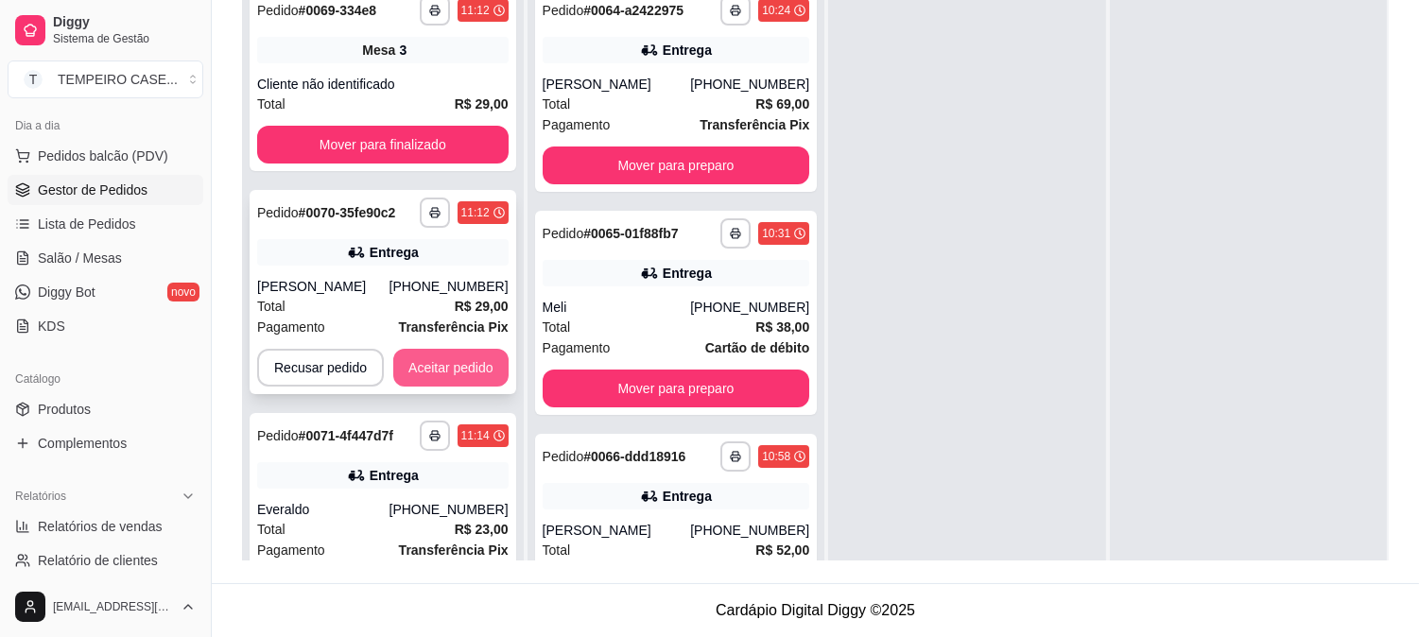
click at [459, 371] on button "Aceitar pedido" at bounding box center [450, 368] width 115 height 38
click at [460, 361] on button "Aceitar pedido" at bounding box center [451, 368] width 112 height 37
click at [464, 359] on button "Aceitar pedido" at bounding box center [450, 368] width 115 height 38
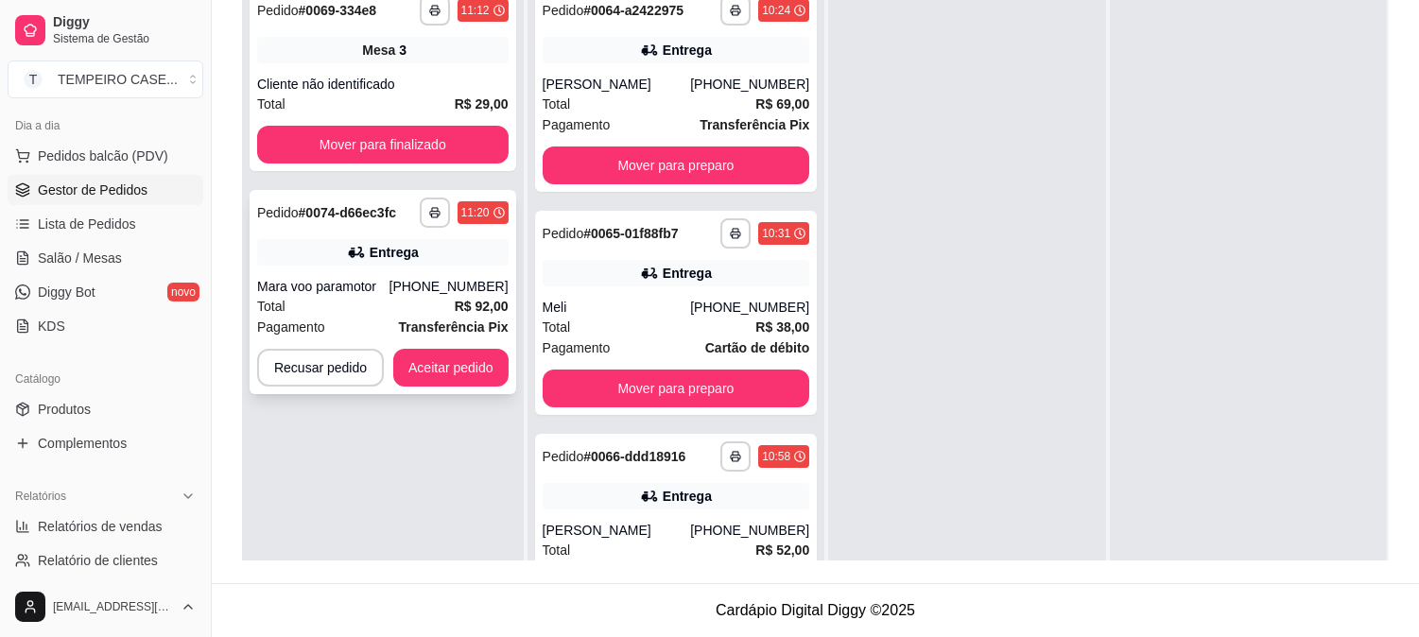
click at [428, 213] on button "button" at bounding box center [435, 213] width 30 height 30
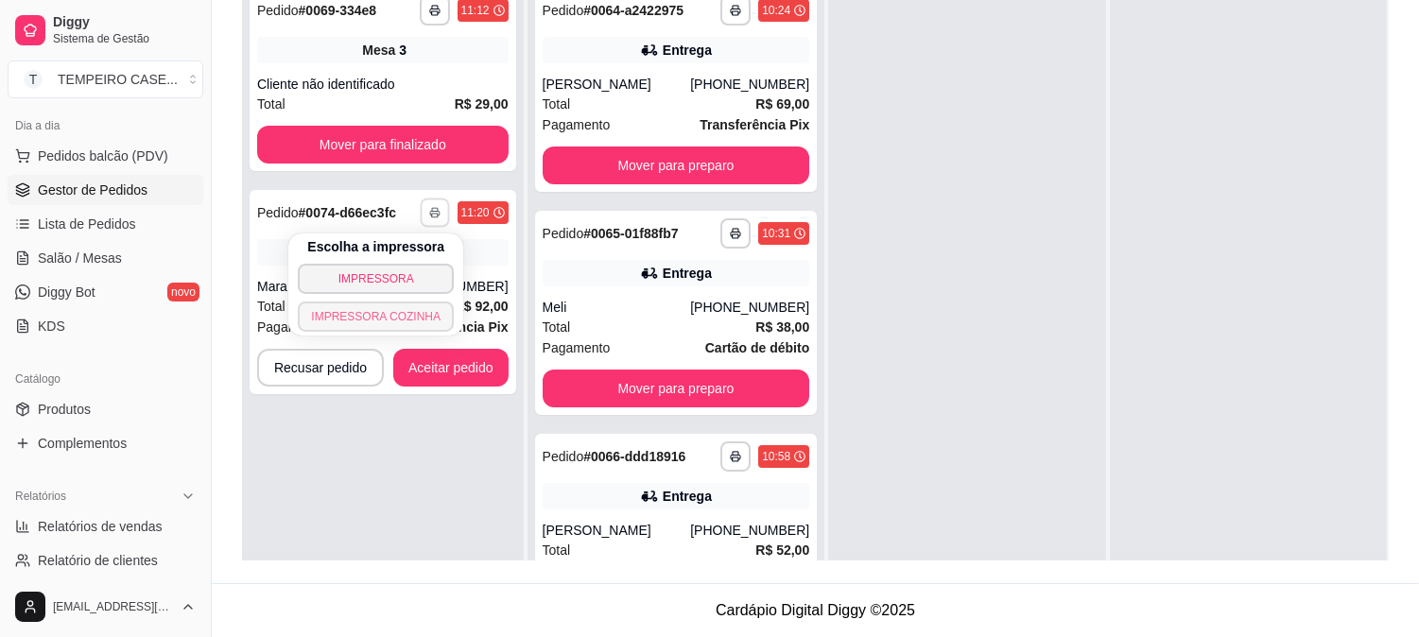
click at [399, 308] on button "IMPRESSORA COZINHA" at bounding box center [376, 317] width 156 height 30
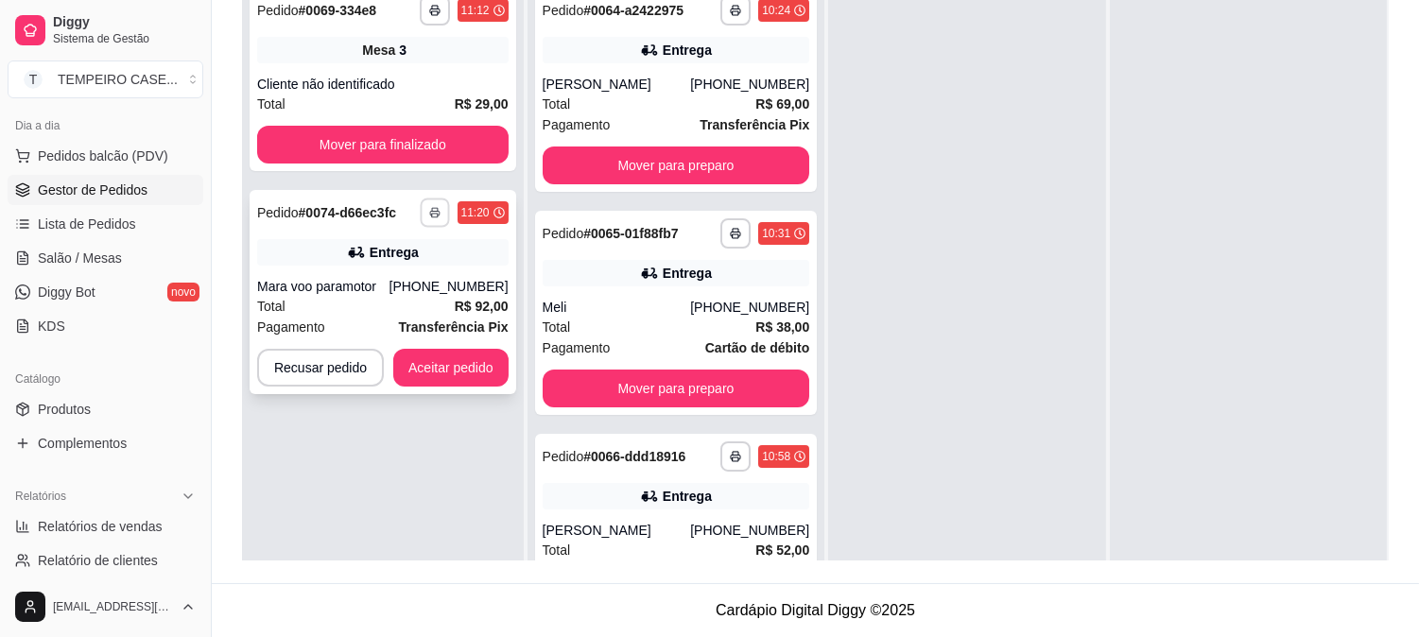
click at [430, 218] on button "button" at bounding box center [434, 212] width 29 height 29
click at [405, 310] on button "IMPRESSORA COZINHA" at bounding box center [393, 300] width 125 height 25
click at [441, 210] on button "button" at bounding box center [435, 213] width 30 height 30
click at [405, 313] on button "IMPRESSORA COZINHA" at bounding box center [393, 300] width 125 height 25
click at [451, 361] on button "Aceitar pedido" at bounding box center [450, 368] width 115 height 38
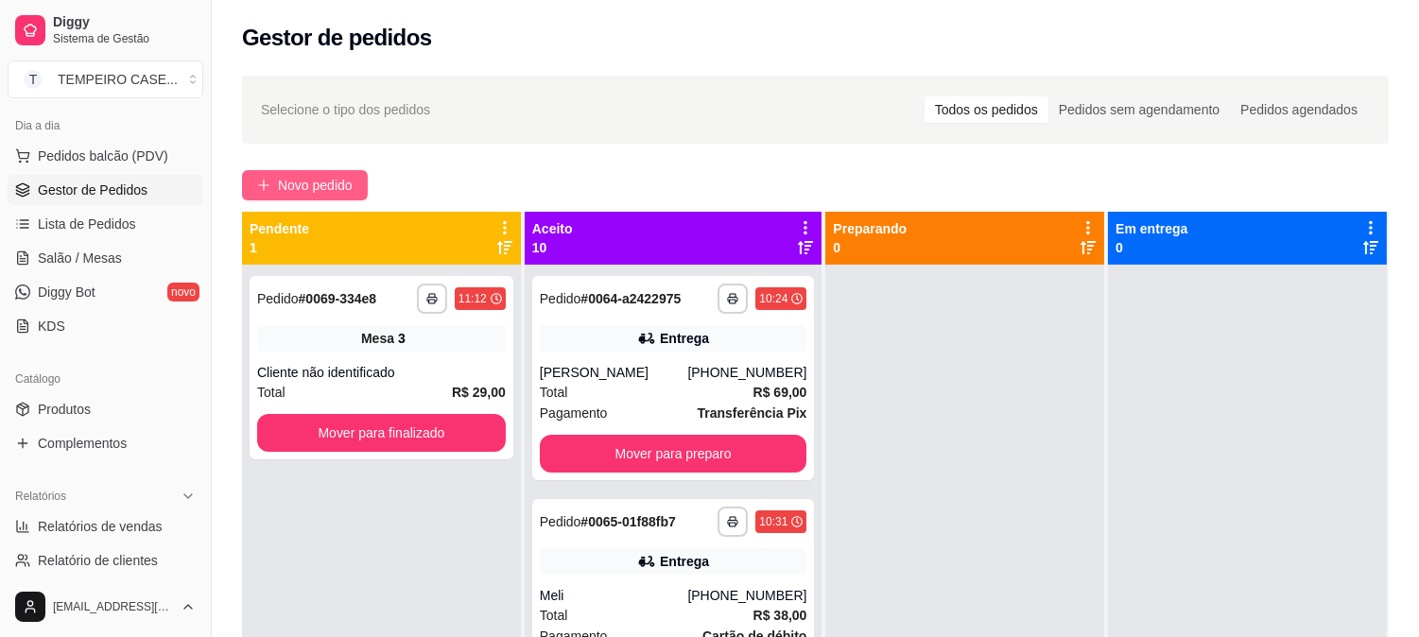
click at [316, 196] on button "Novo pedido" at bounding box center [305, 185] width 126 height 30
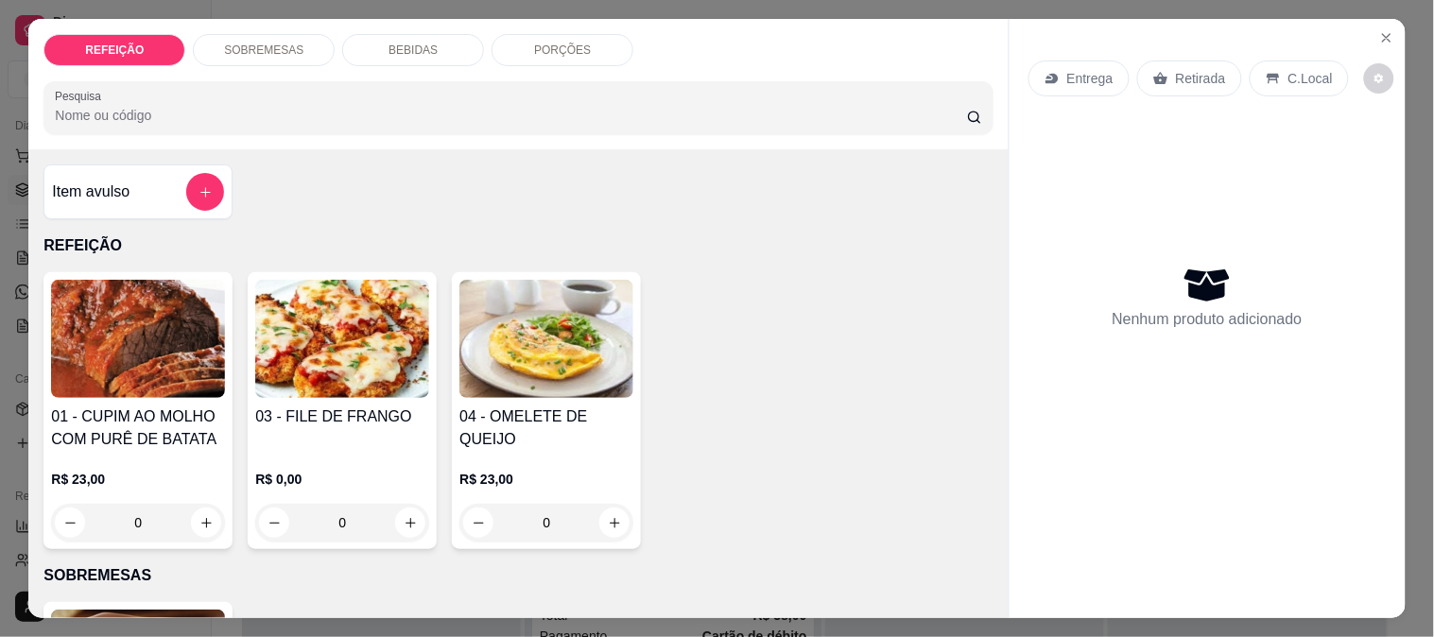
click at [171, 375] on img at bounding box center [138, 339] width 174 height 118
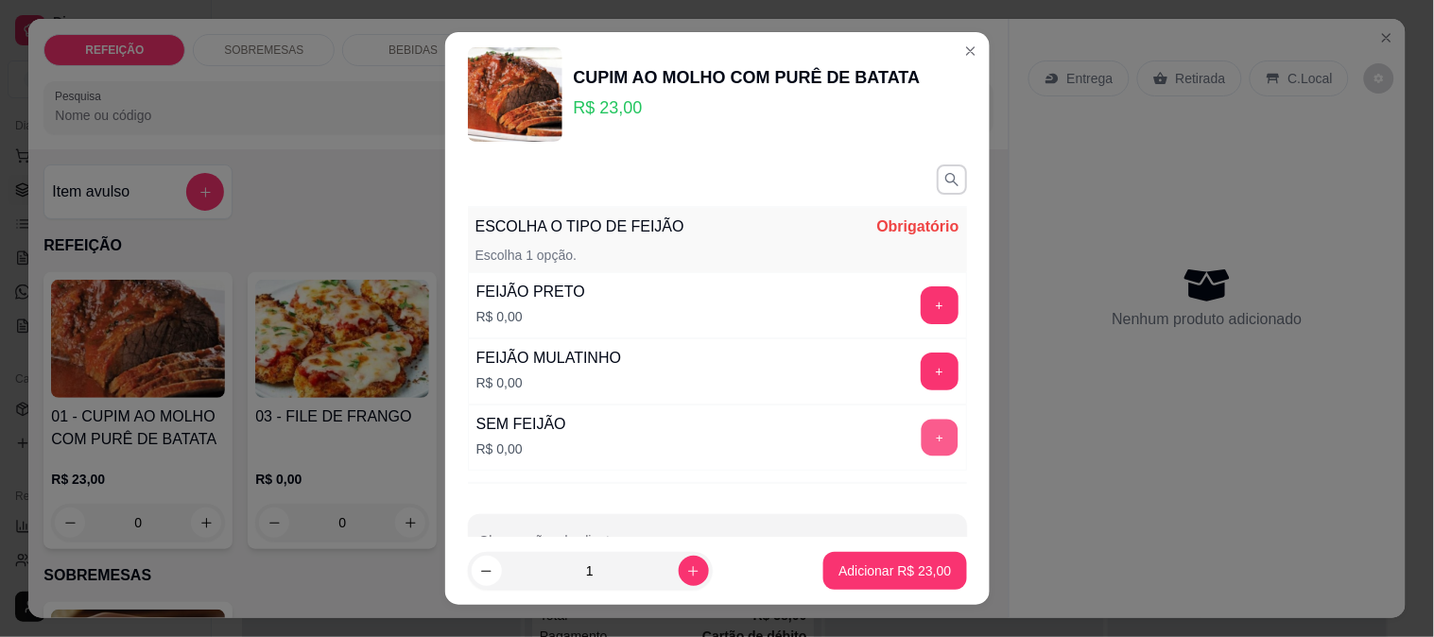
click at [921, 442] on button "+" at bounding box center [939, 437] width 37 height 37
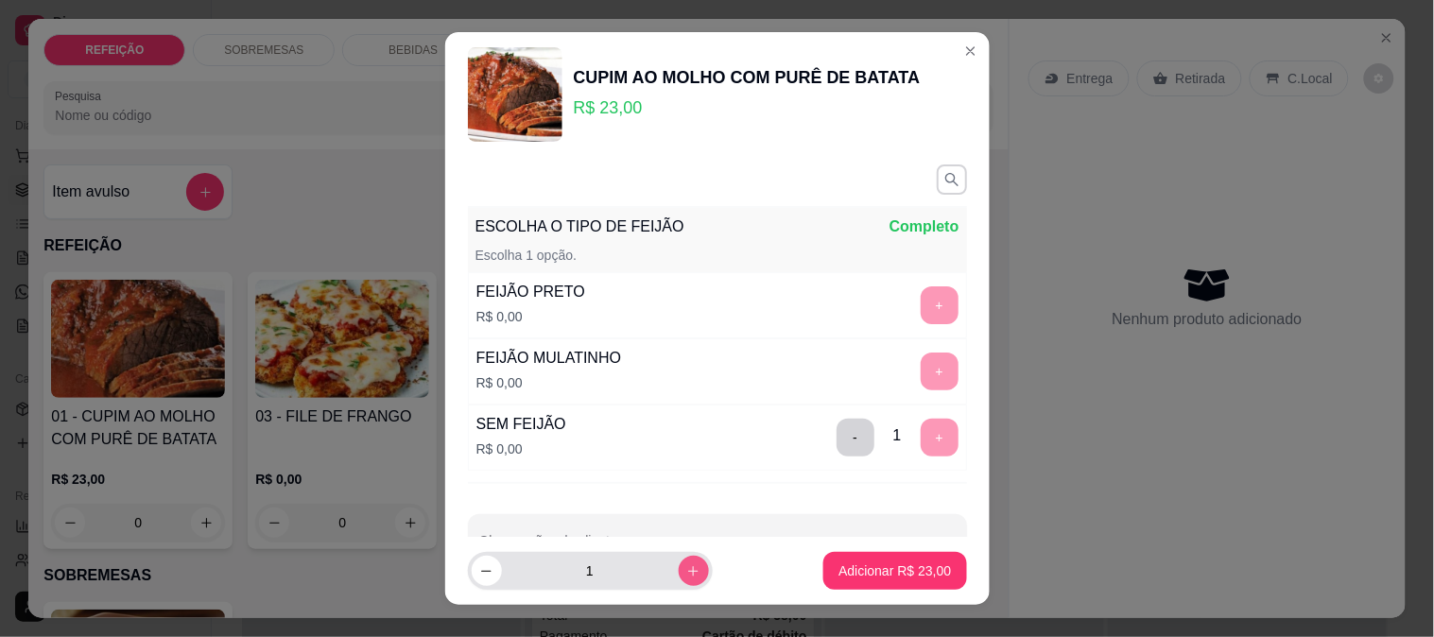
click at [686, 578] on icon "increase-product-quantity" at bounding box center [693, 571] width 14 height 14
type input "2"
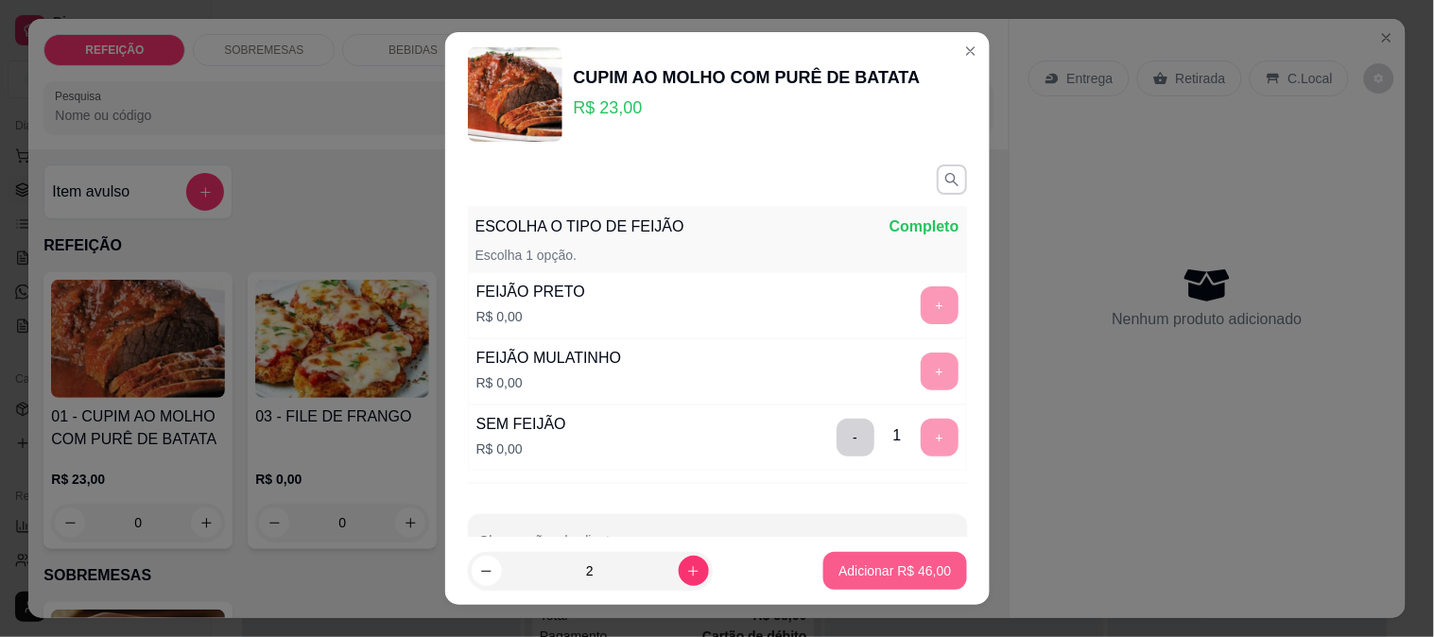
click at [934, 579] on button "Adicionar R$ 46,00" at bounding box center [894, 571] width 143 height 38
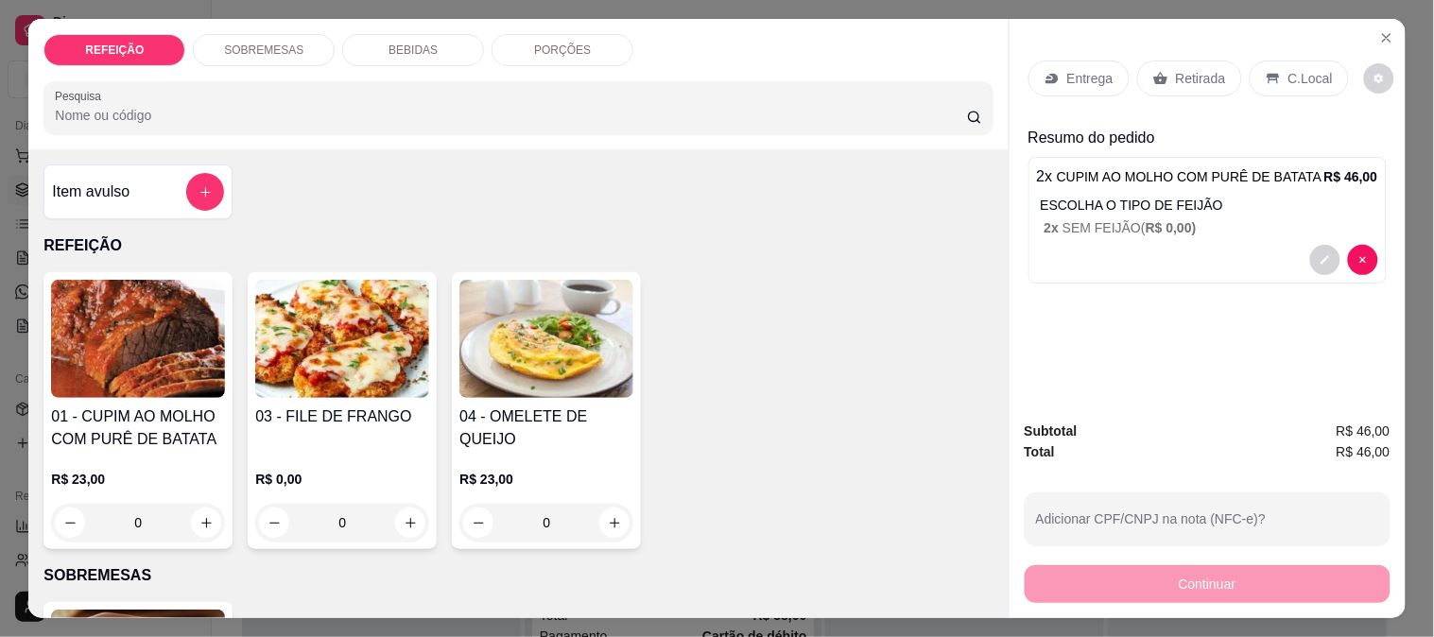
click at [303, 296] on img at bounding box center [342, 339] width 174 height 118
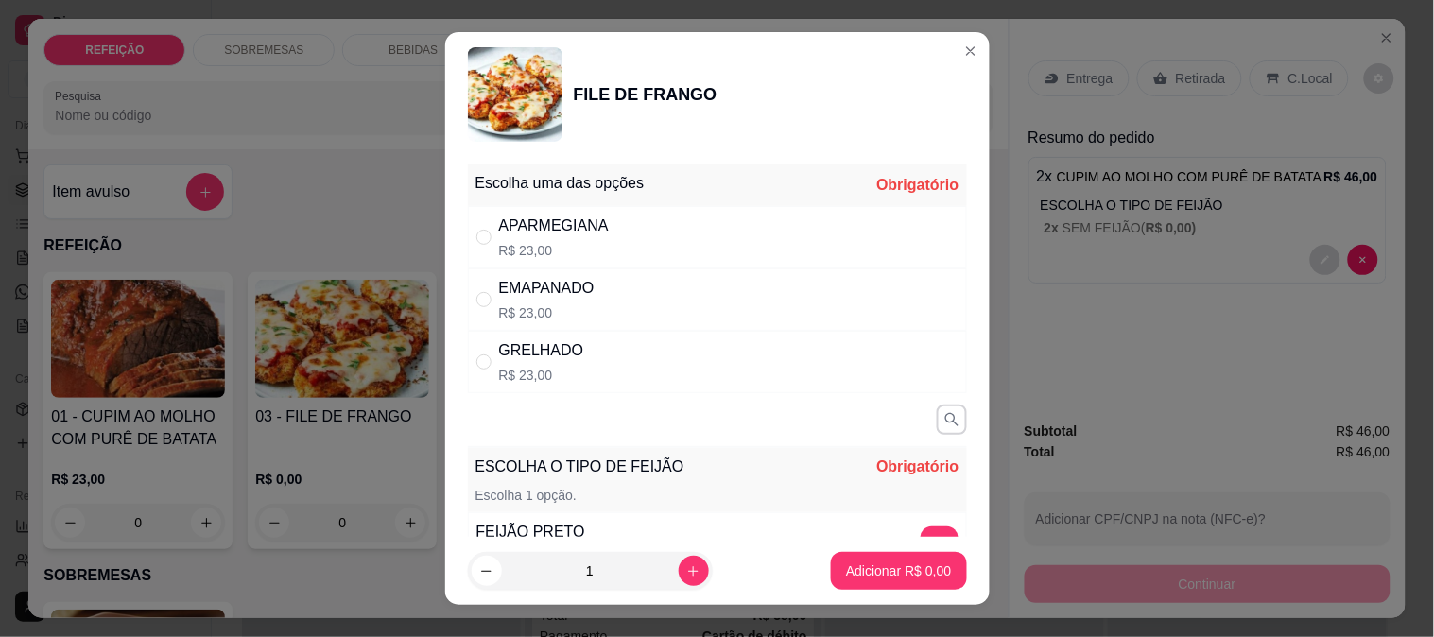
click at [526, 346] on div "GRELHADO" at bounding box center [541, 350] width 85 height 23
radio input "true"
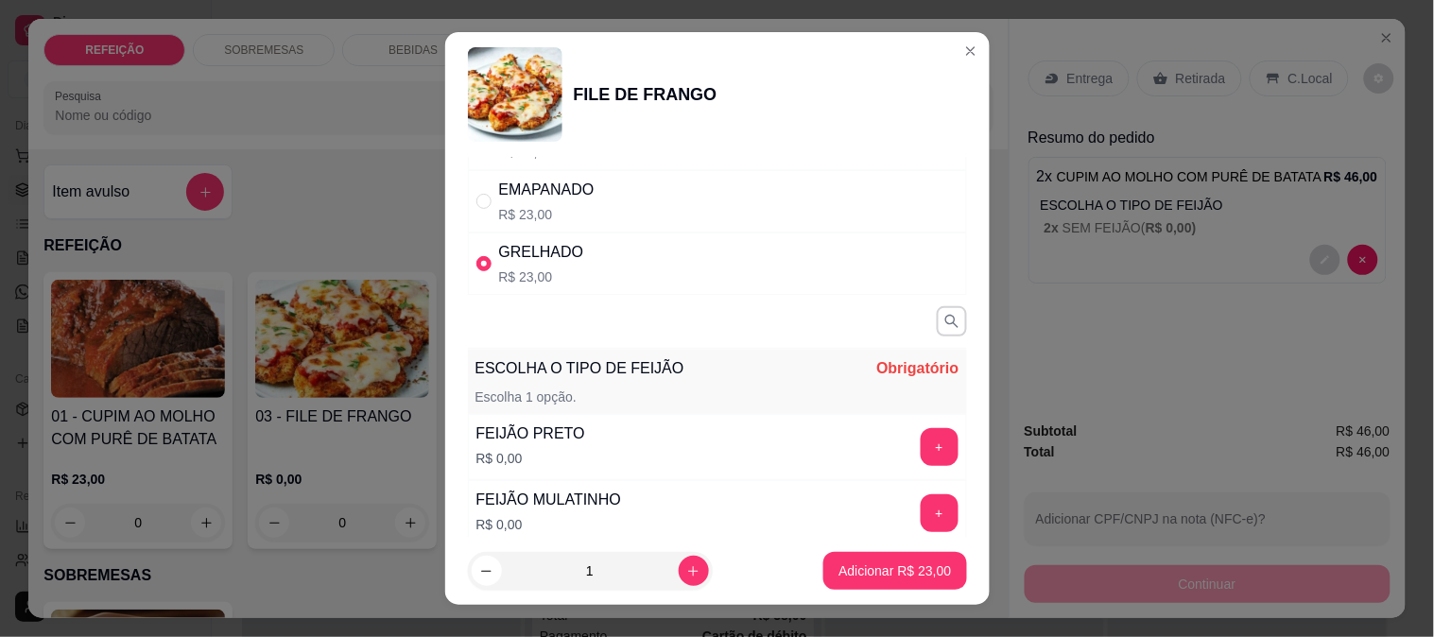
scroll to position [297, 0]
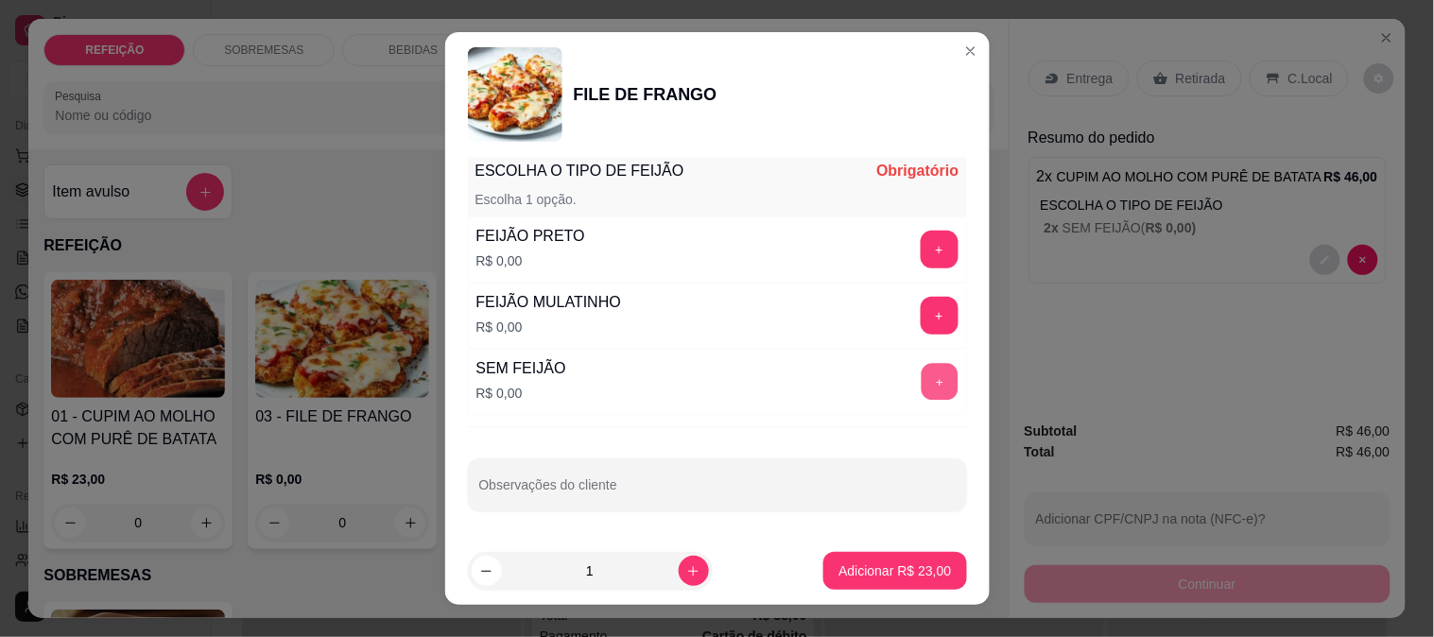
click at [921, 381] on button "+" at bounding box center [939, 381] width 37 height 37
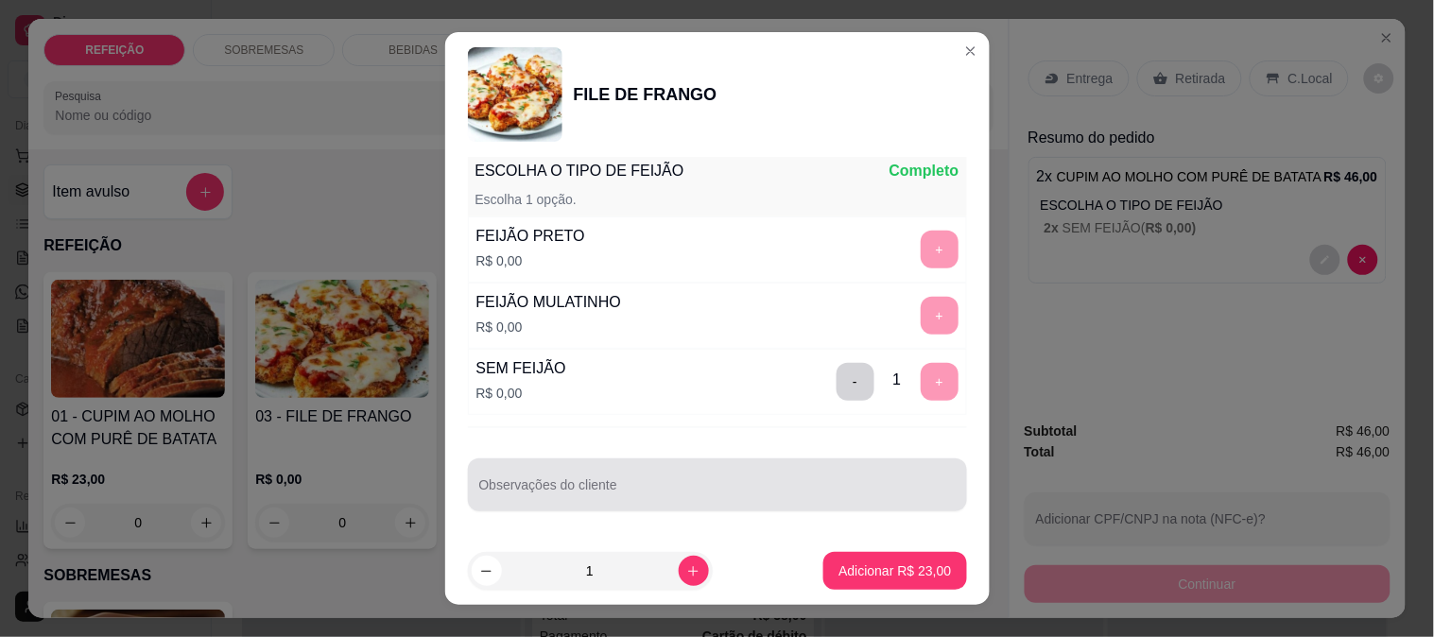
click at [810, 478] on div at bounding box center [717, 485] width 476 height 38
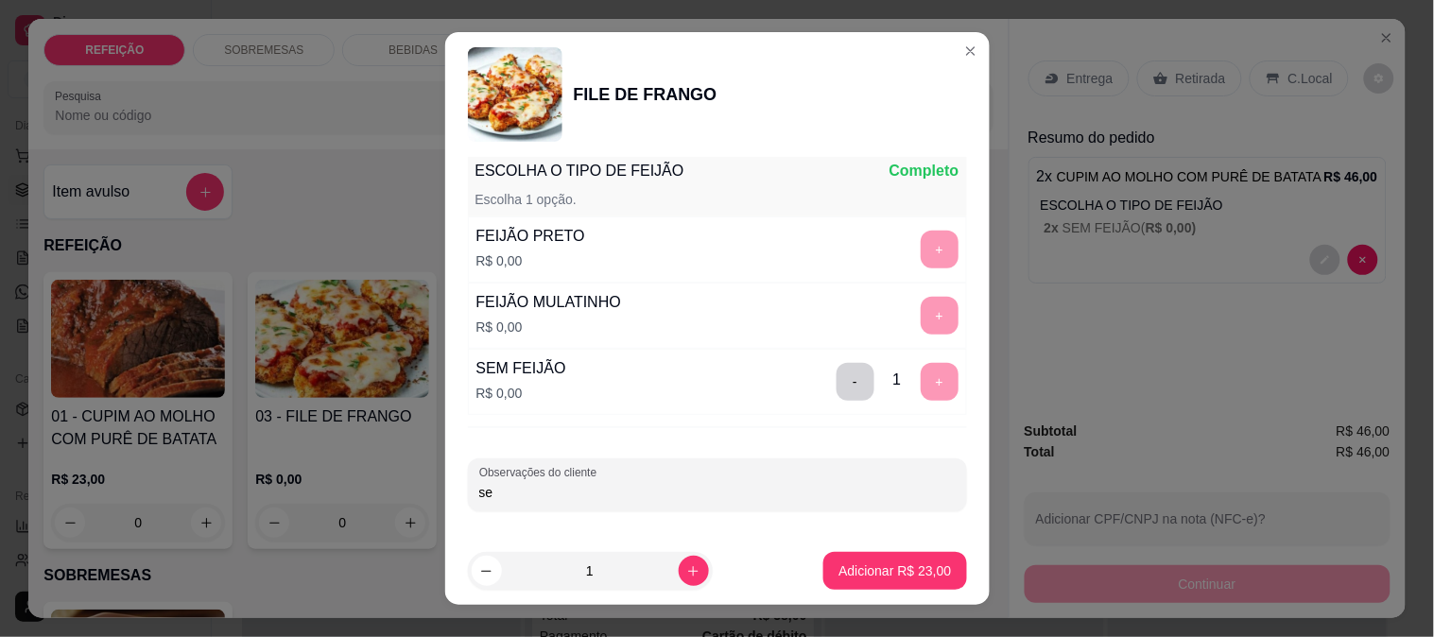
type input "s"
type input "SEM MACARRÃO"
click at [881, 572] on p "Adicionar R$ 23,00" at bounding box center [895, 571] width 113 height 19
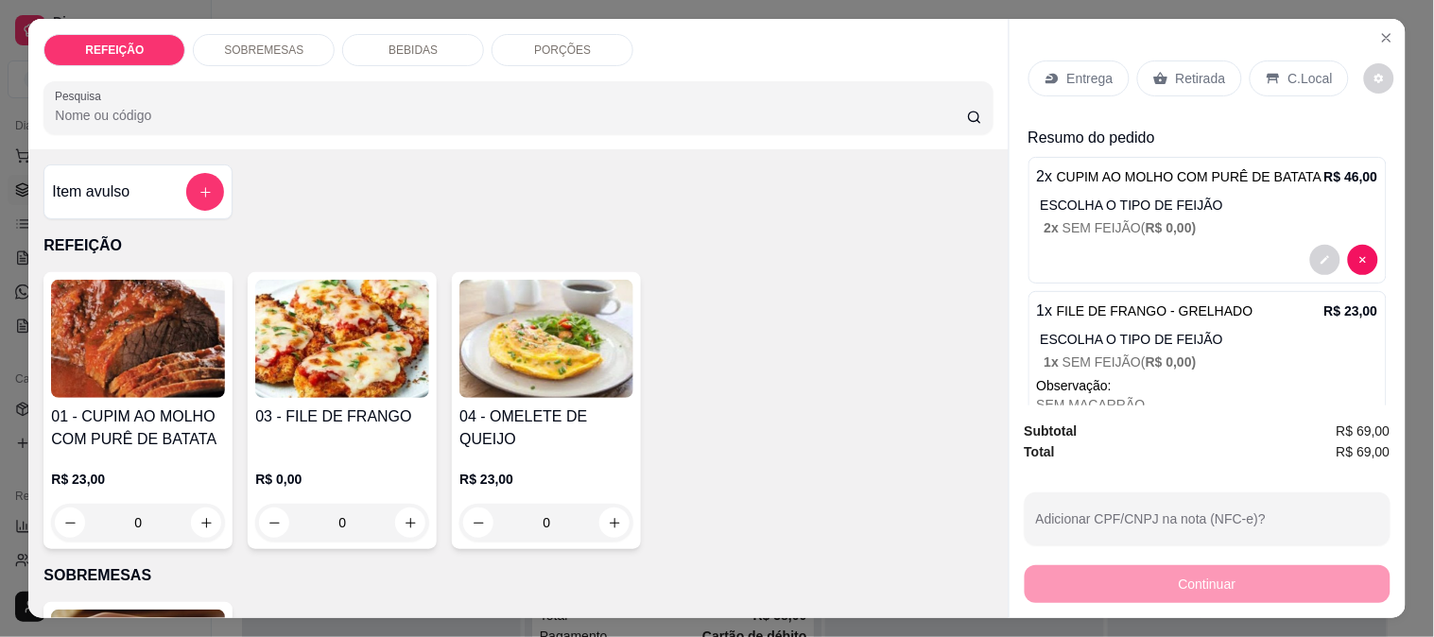
click at [1099, 71] on p "Entrega" at bounding box center [1090, 78] width 46 height 19
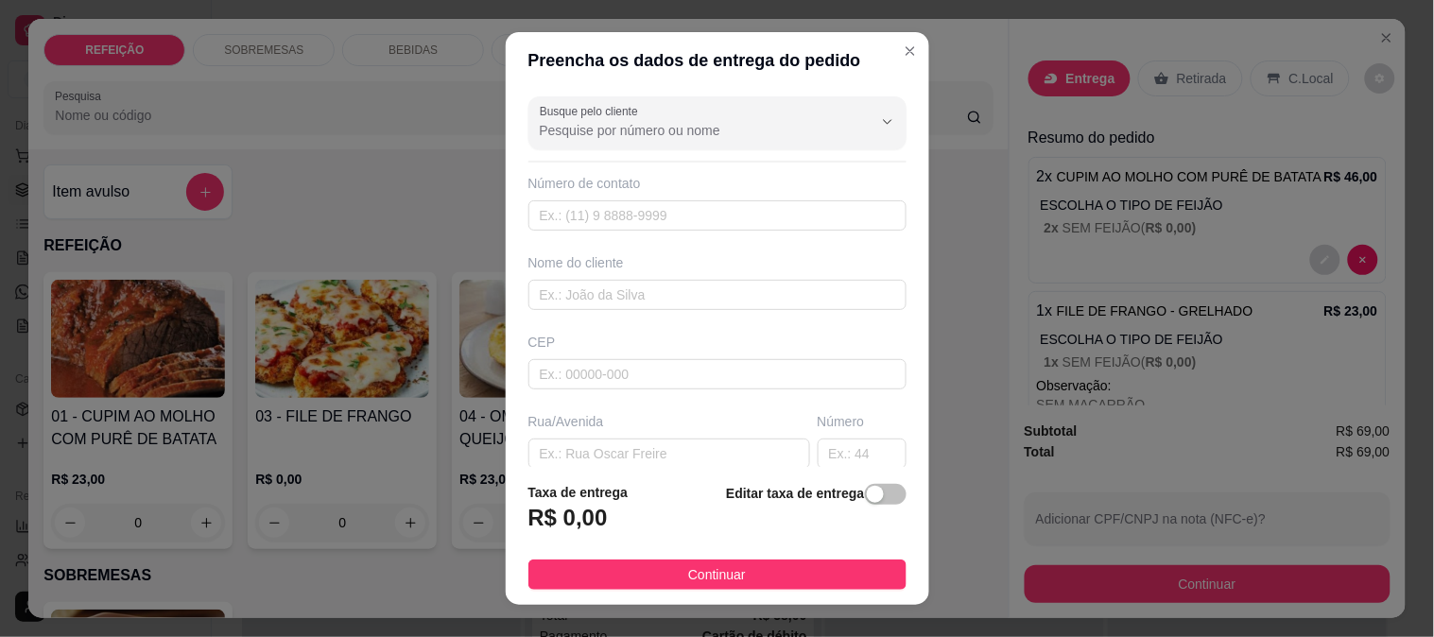
click at [613, 142] on div "Busque pelo cliente" at bounding box center [717, 122] width 378 height 53
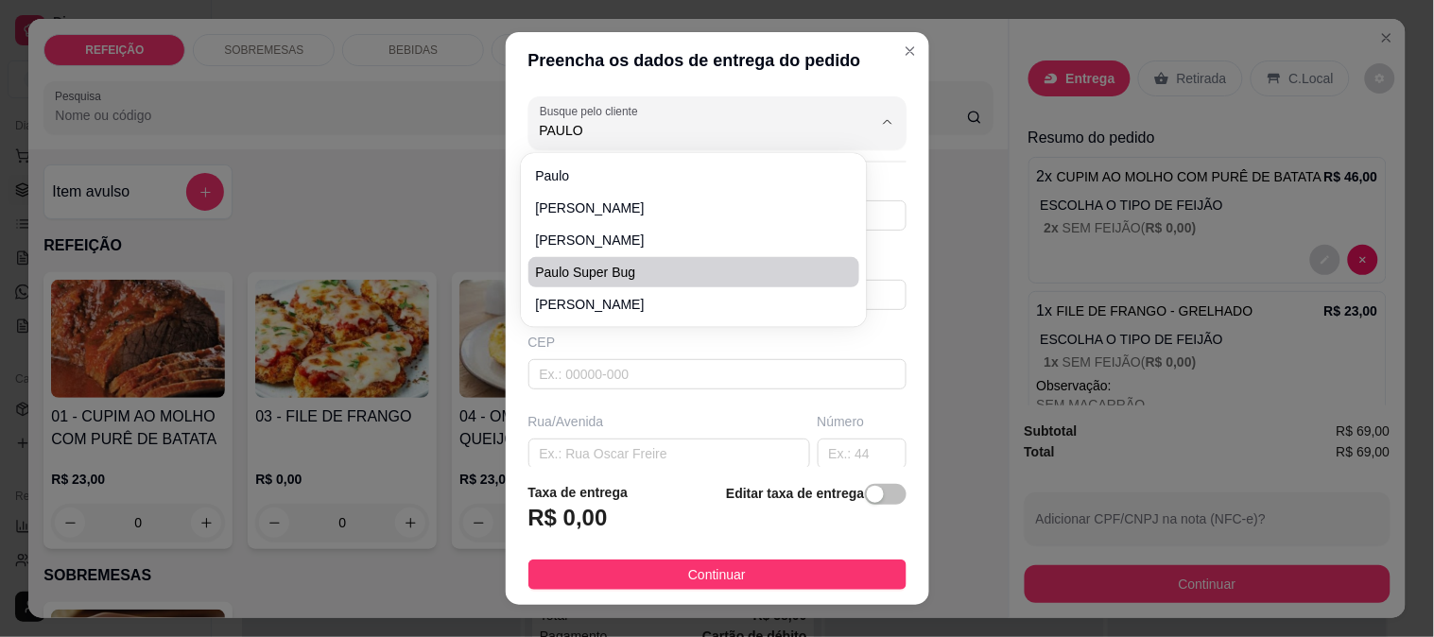
click at [612, 271] on span "Paulo super Bug" at bounding box center [685, 272] width 298 height 19
type input "Paulo super Bug"
type input "81987287933"
type input "Paulo super Bug"
type input "55159000"
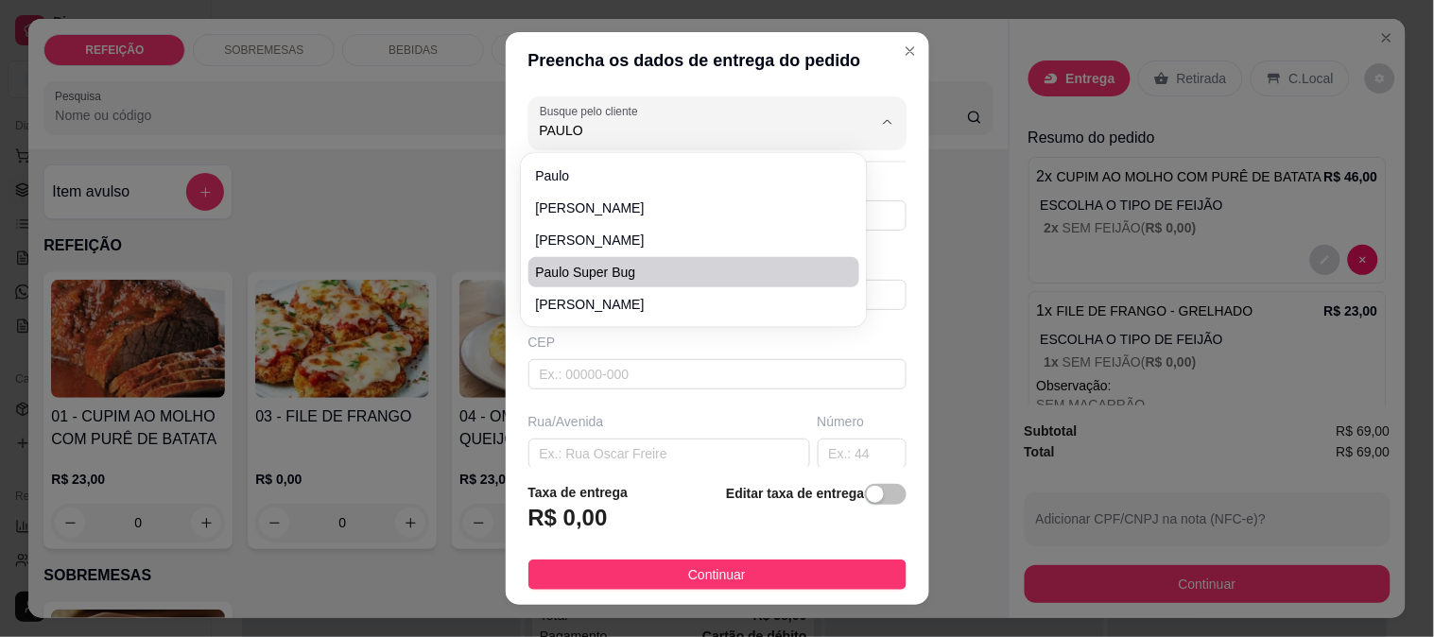
type input "DRONE OU PAULISTA"
type input "IPOJUCA"
type input "Entregar no Drone Humano"
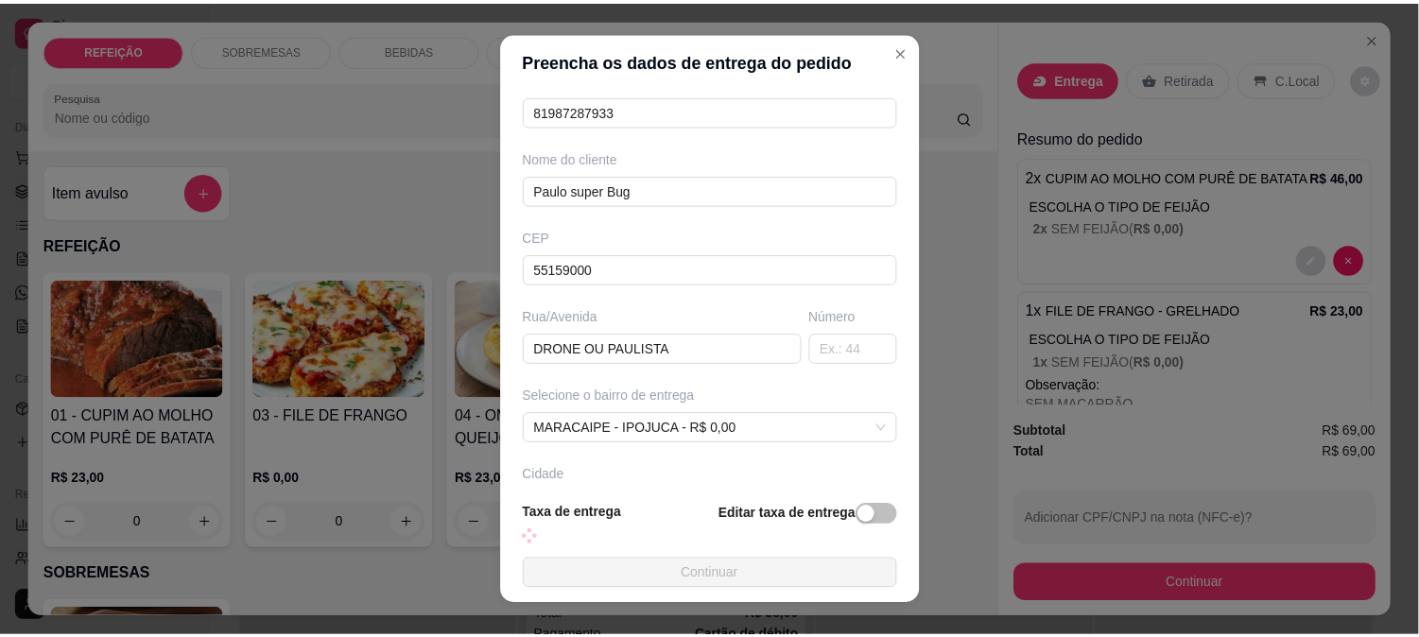
scroll to position [210, 0]
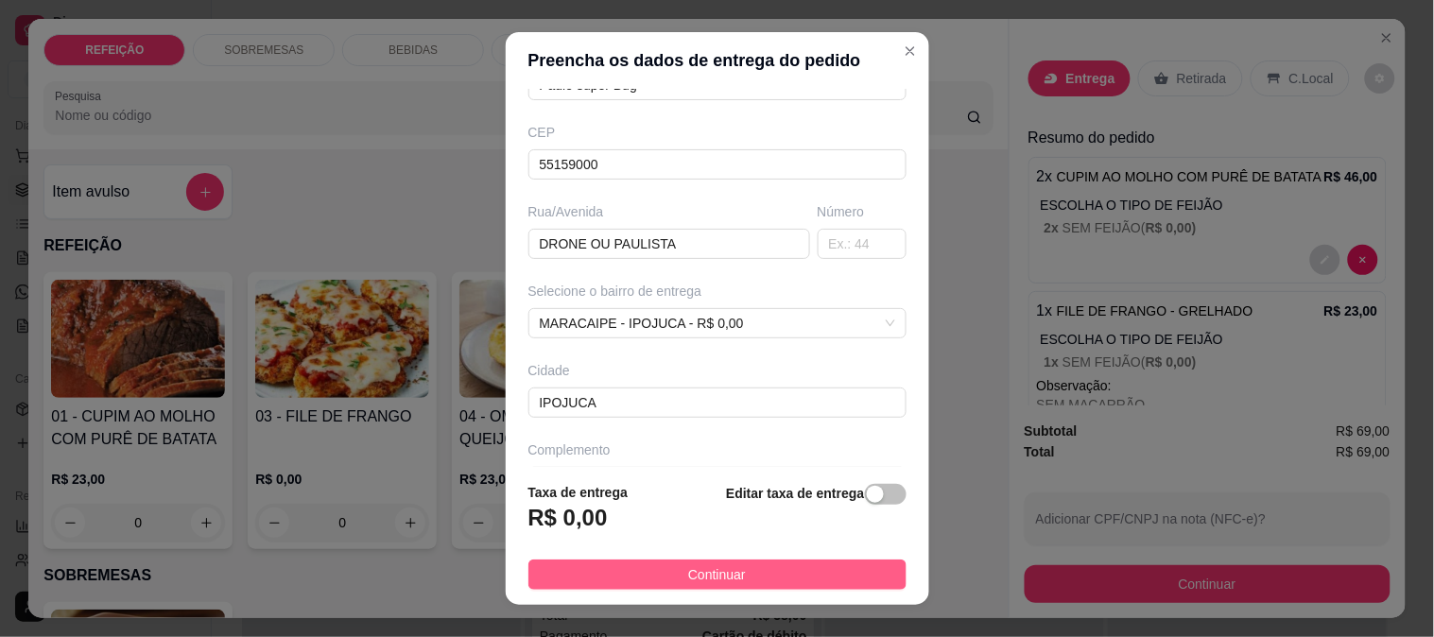
type input "Paulo super Bug"
click at [663, 574] on button "Continuar" at bounding box center [717, 575] width 378 height 30
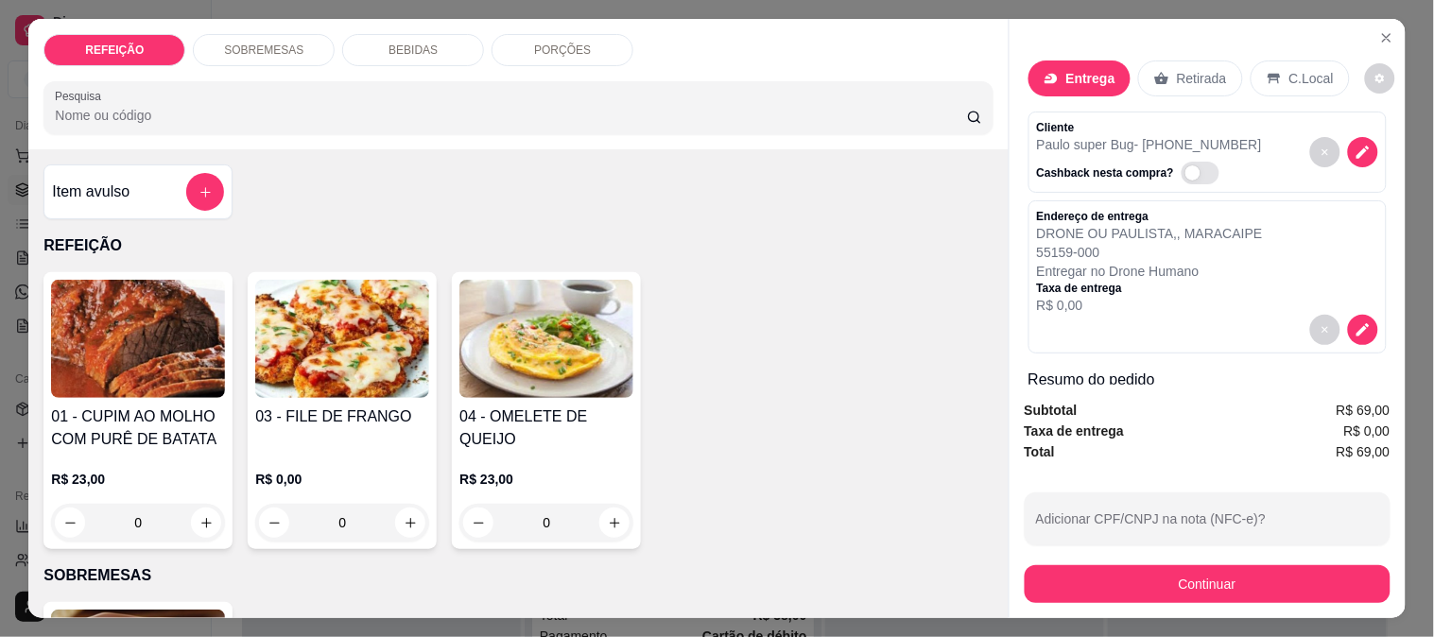
click at [1136, 590] on button "Continuar" at bounding box center [1208, 584] width 366 height 38
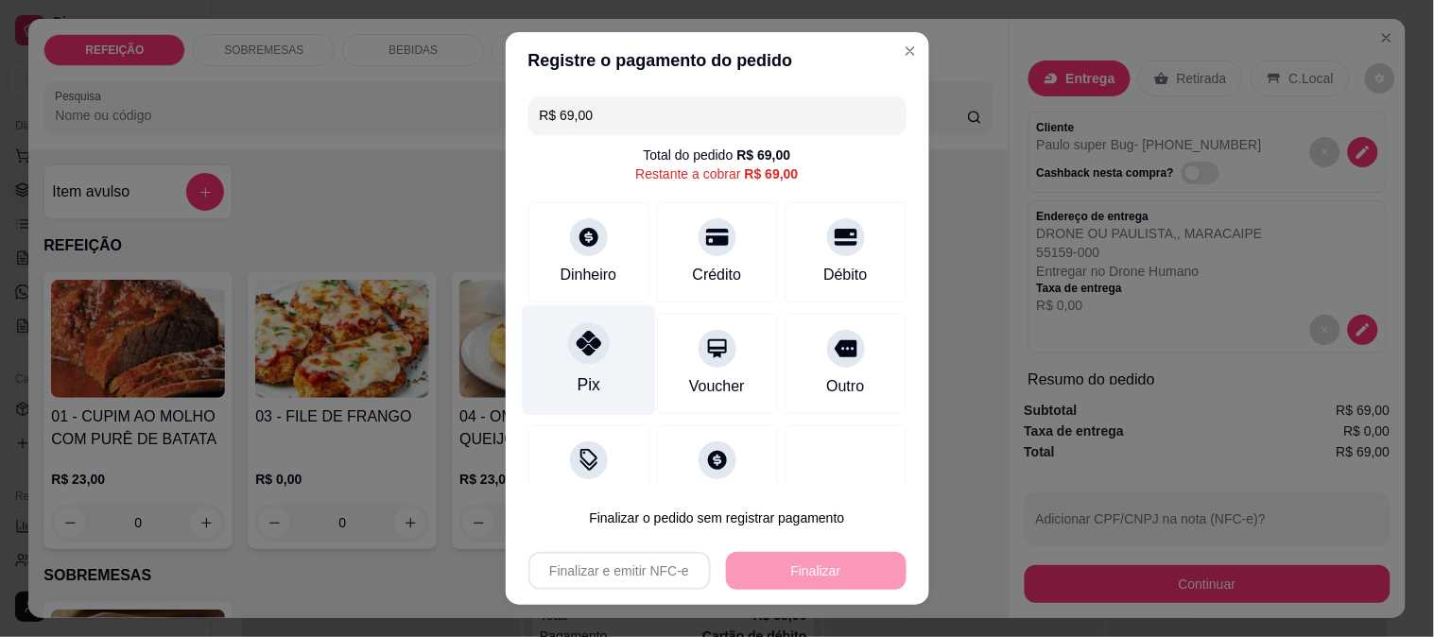
click at [576, 334] on icon at bounding box center [588, 343] width 25 height 25
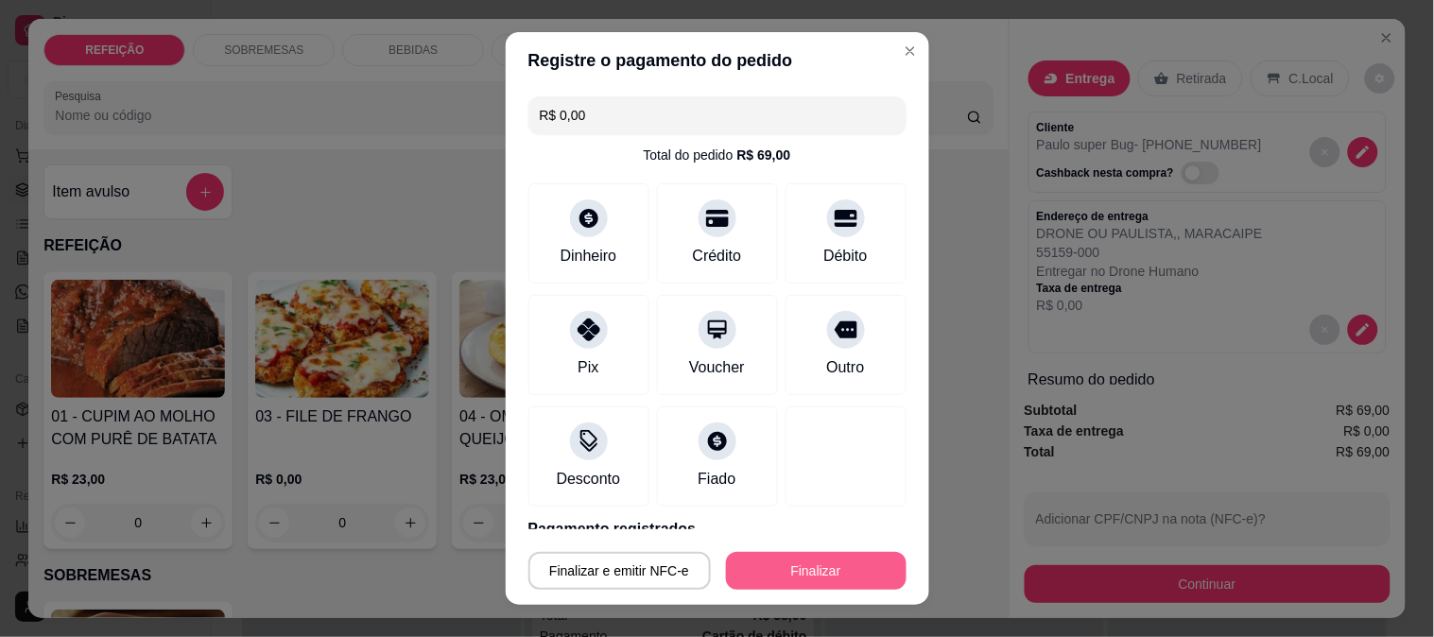
click at [749, 555] on button "Finalizar" at bounding box center [816, 571] width 181 height 38
type input "-R$ 69,00"
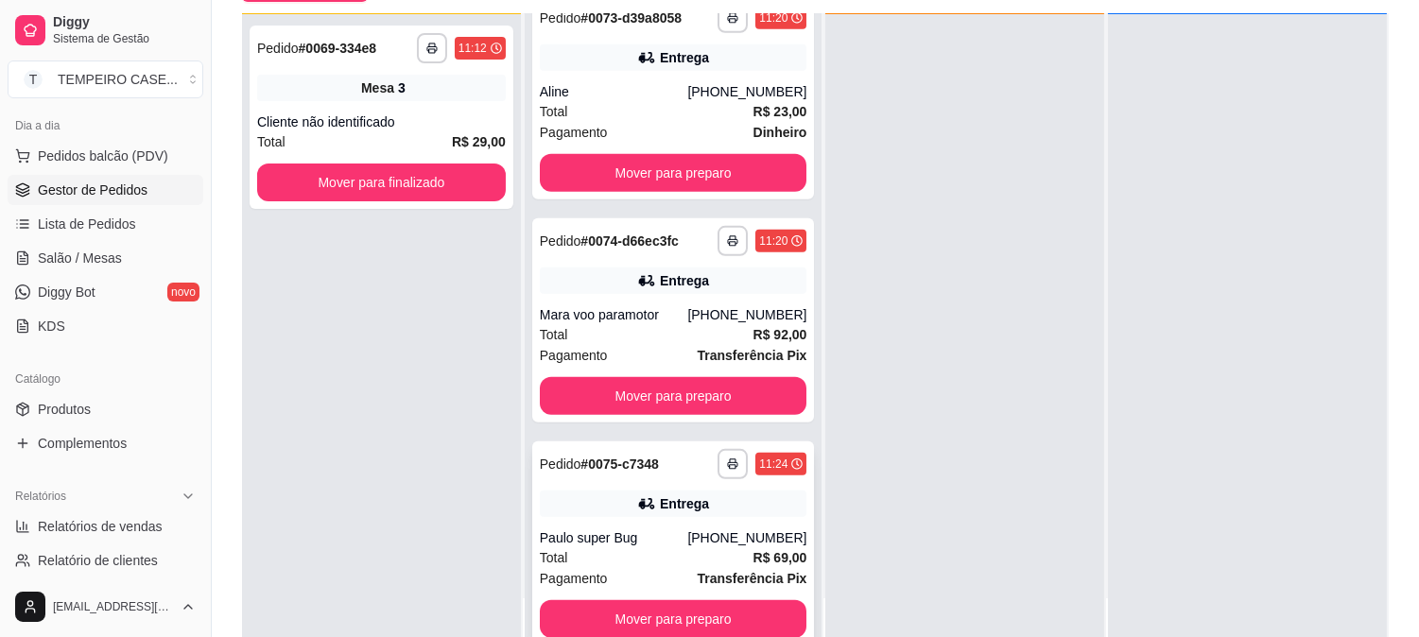
scroll to position [288, 0]
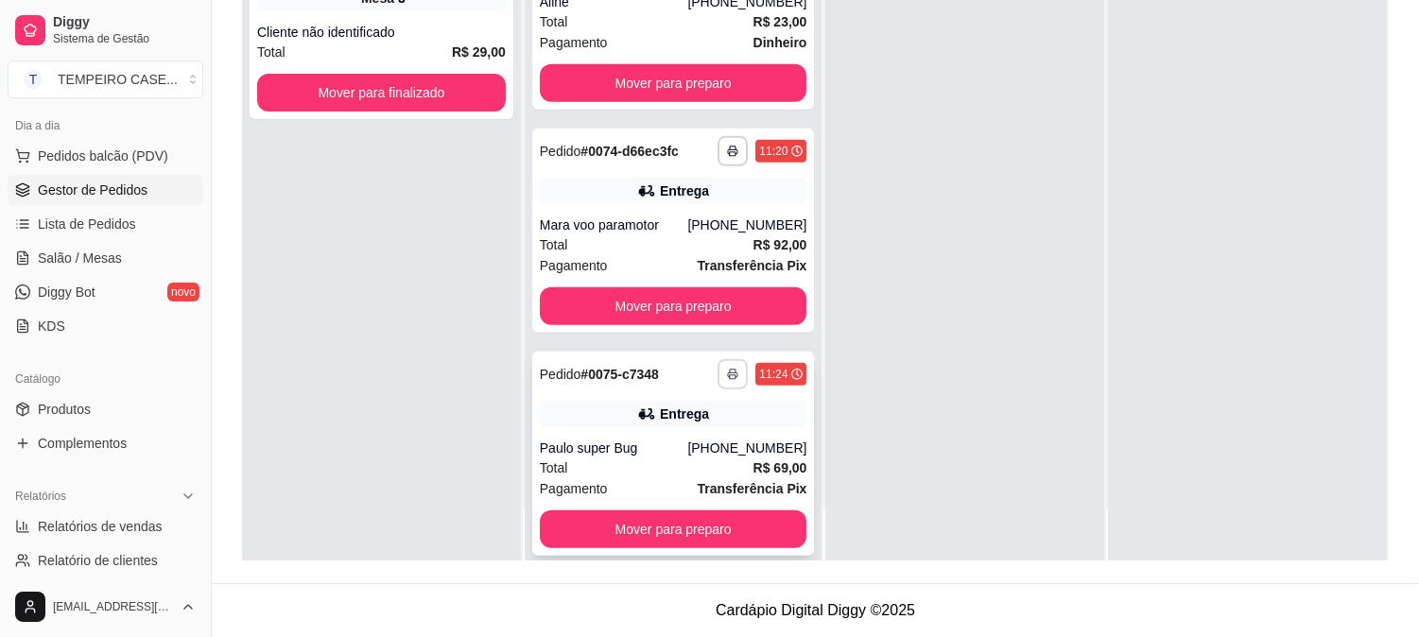
click at [718, 361] on button "button" at bounding box center [733, 374] width 30 height 30
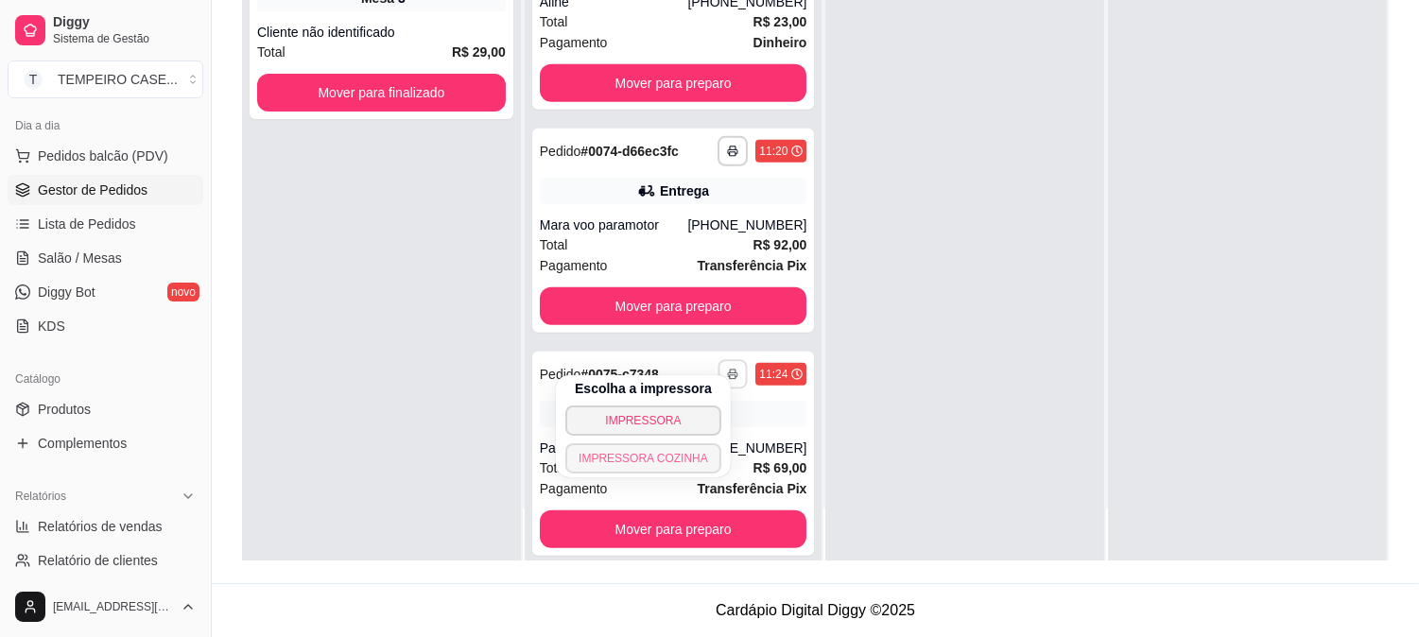
click at [658, 459] on button "IMPRESSORA COZINHA" at bounding box center [643, 458] width 156 height 30
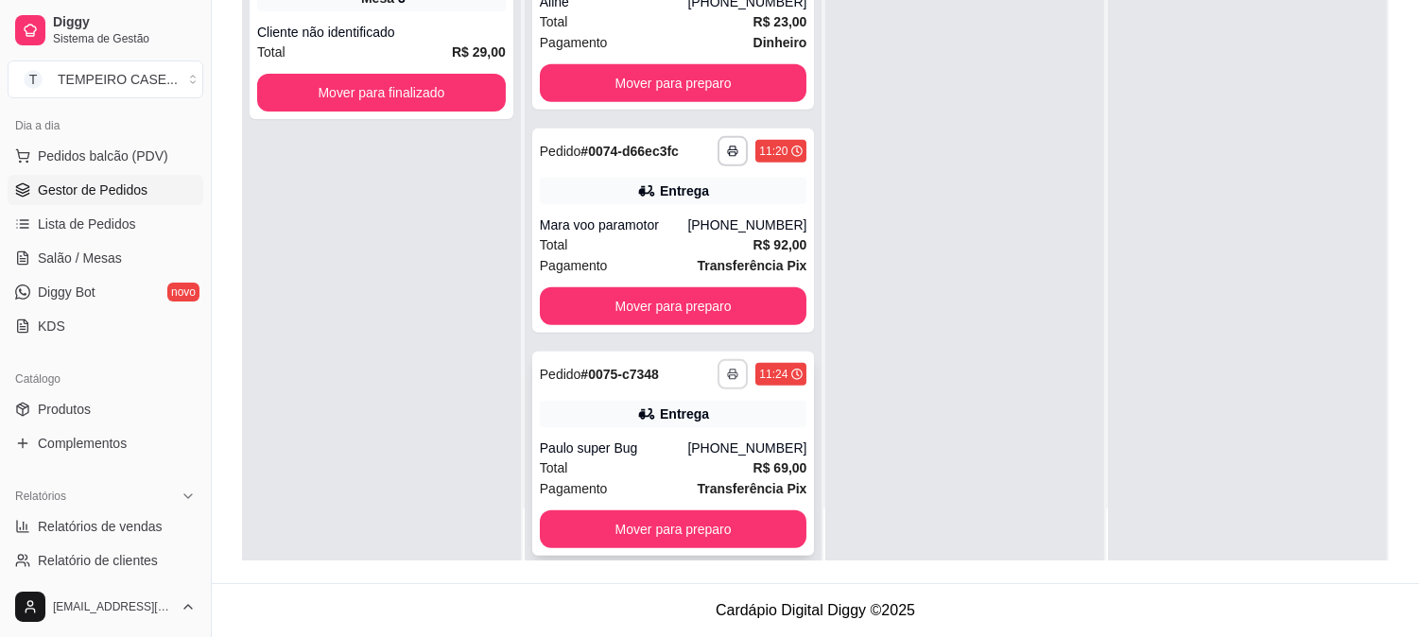
click at [718, 359] on button "button" at bounding box center [733, 374] width 30 height 30
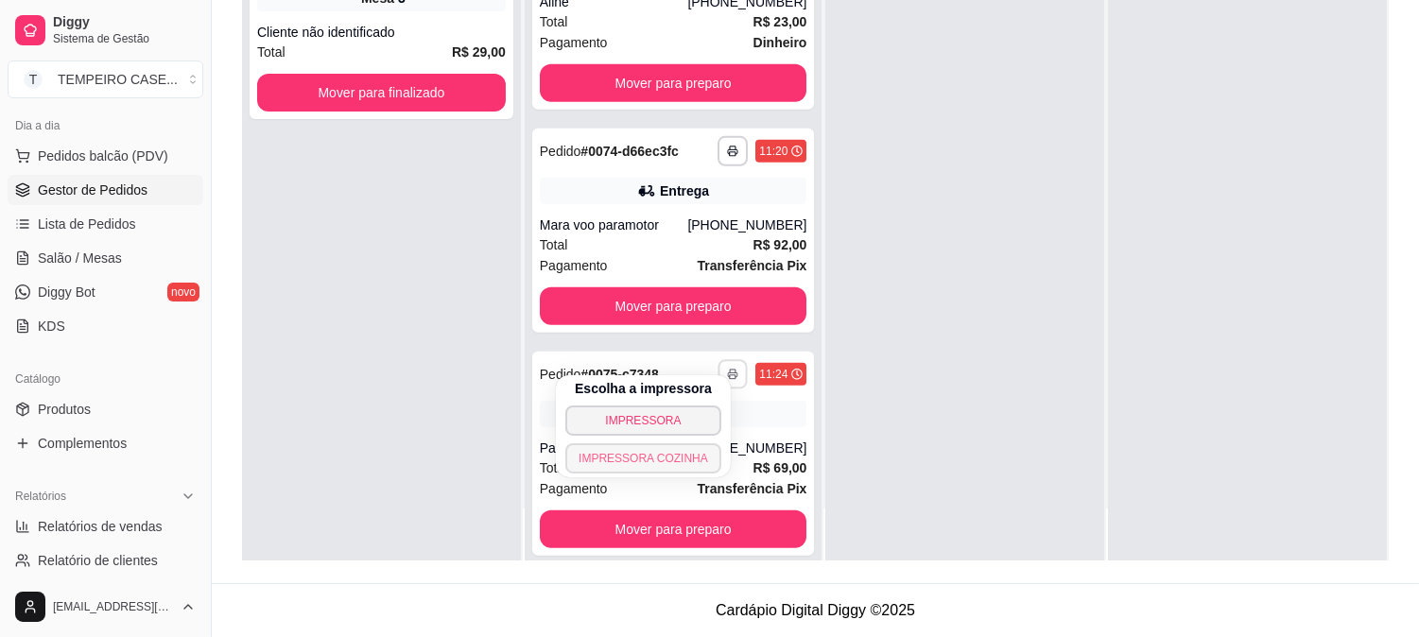
click at [658, 458] on button "IMPRESSORA COZINHA" at bounding box center [643, 458] width 156 height 30
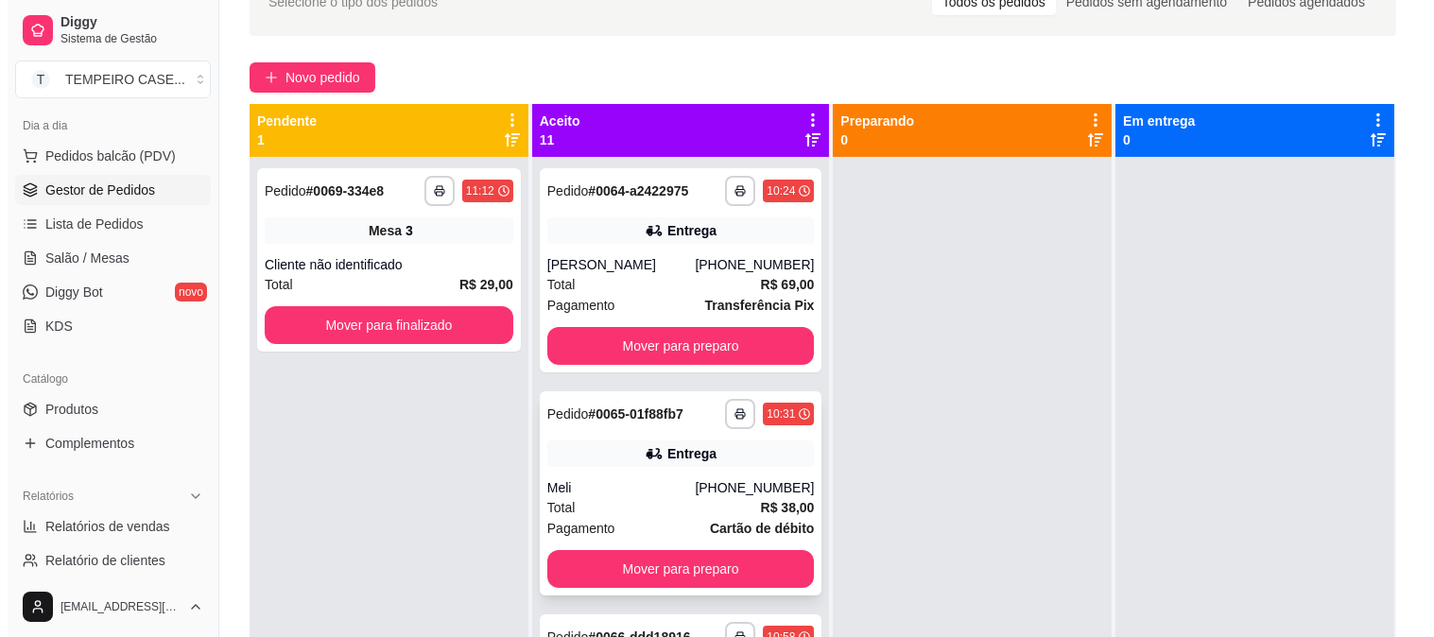
scroll to position [0, 0]
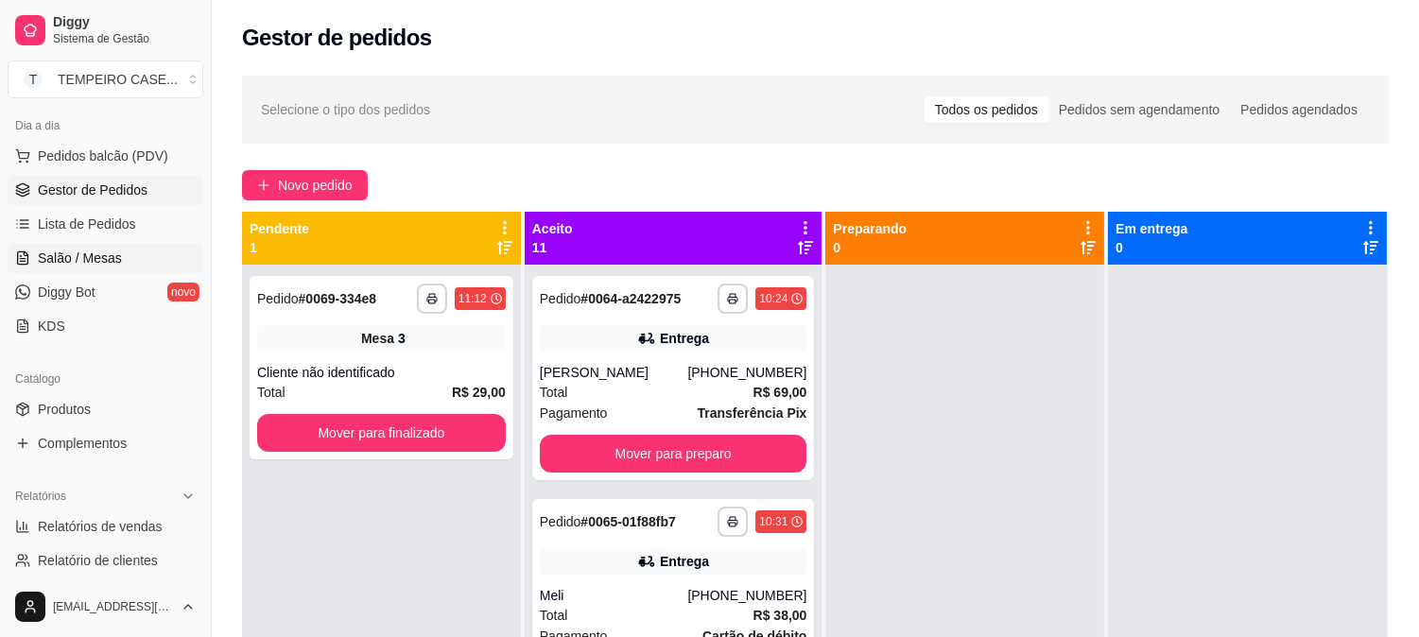
click at [70, 260] on span "Salão / Mesas" at bounding box center [80, 258] width 84 height 19
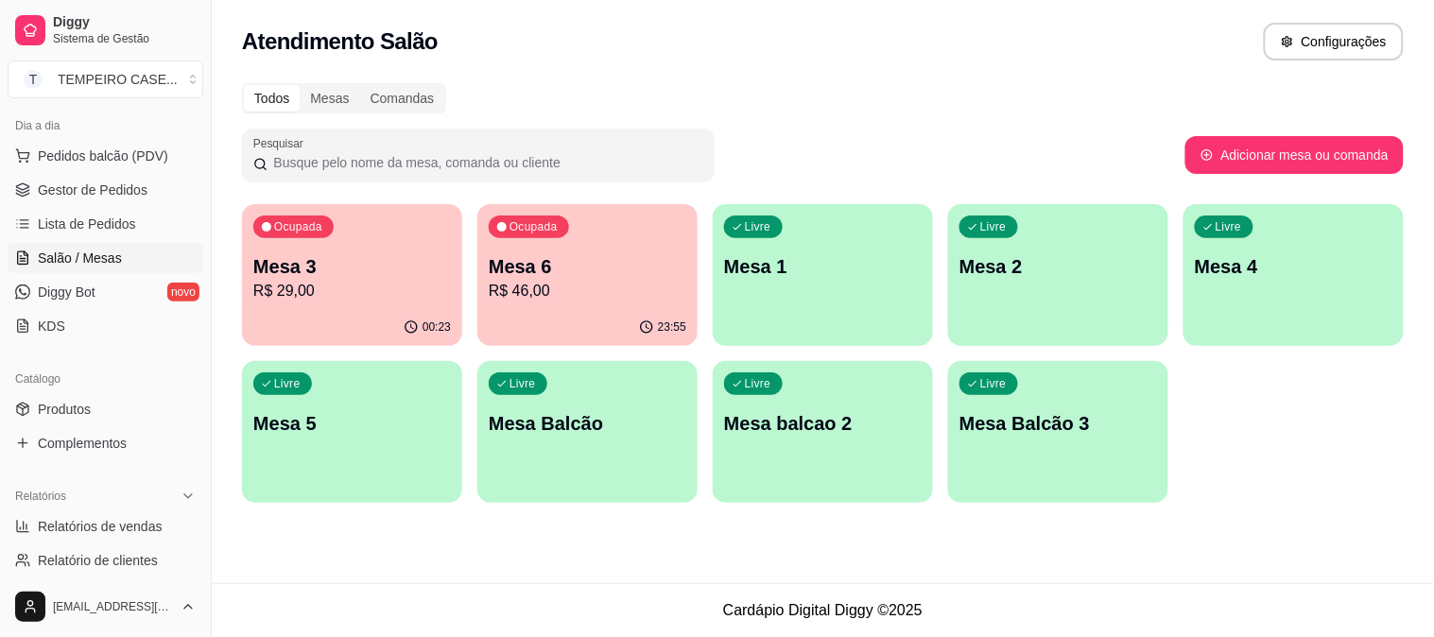
click at [858, 284] on div "Livre Mesa 1" at bounding box center [823, 263] width 220 height 119
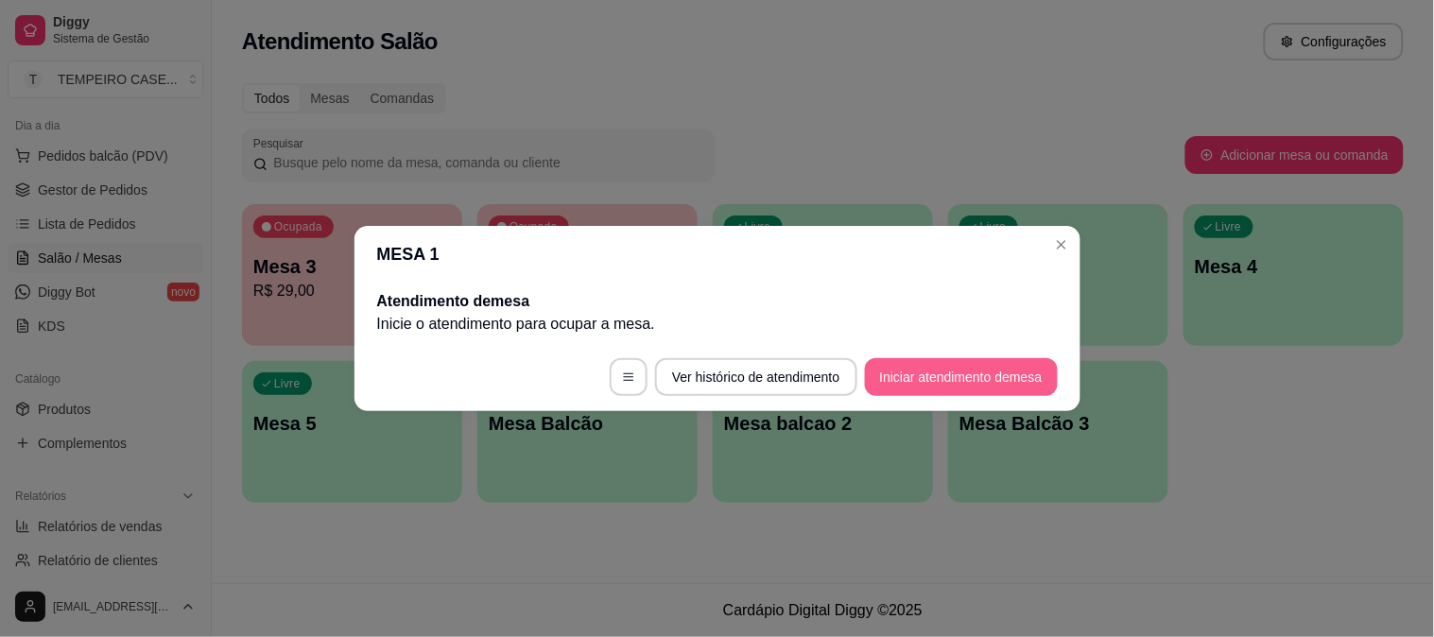
click at [961, 384] on button "Iniciar atendimento de mesa" at bounding box center [961, 377] width 193 height 38
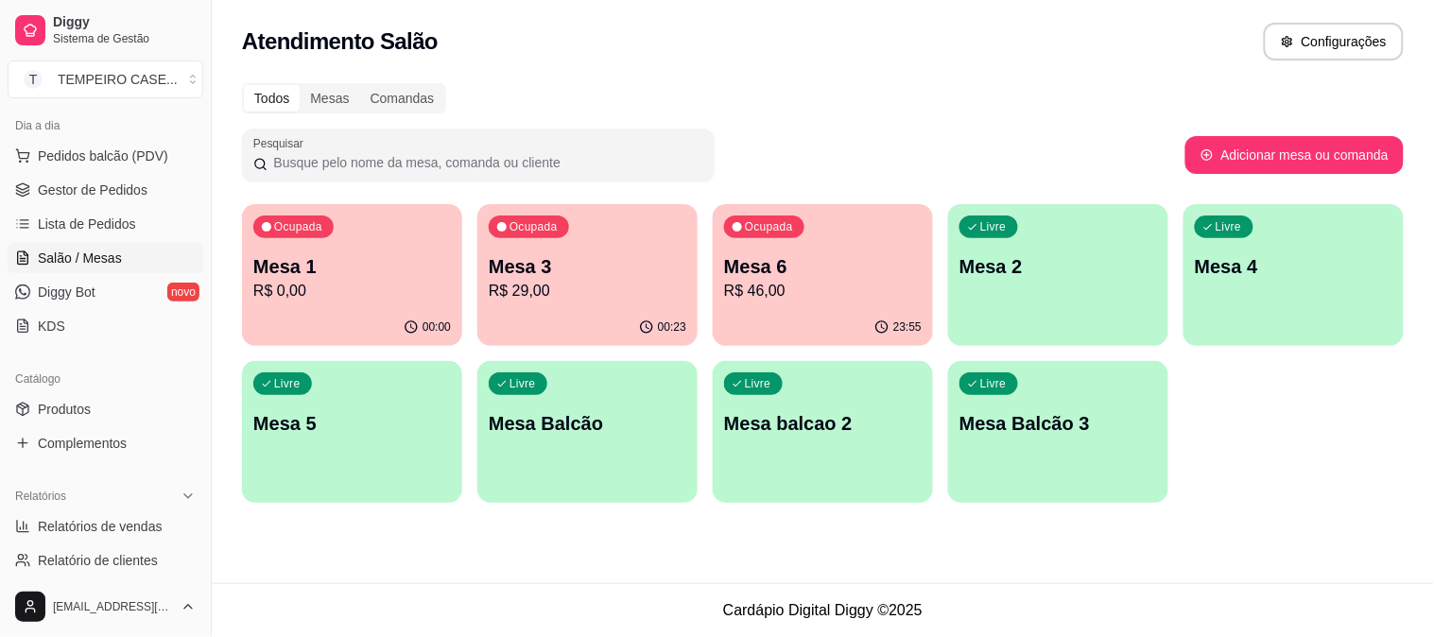
click at [1221, 260] on p "Mesa 4" at bounding box center [1294, 266] width 198 height 26
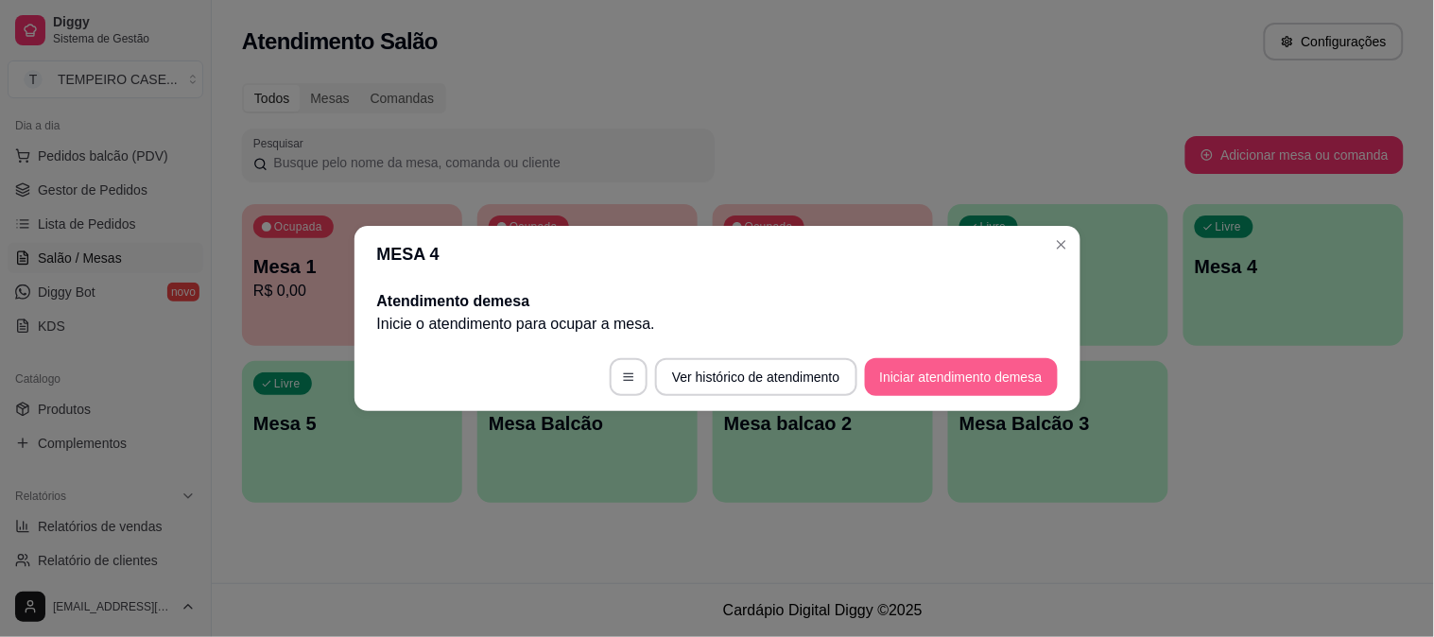
click at [953, 381] on button "Iniciar atendimento de mesa" at bounding box center [961, 377] width 193 height 38
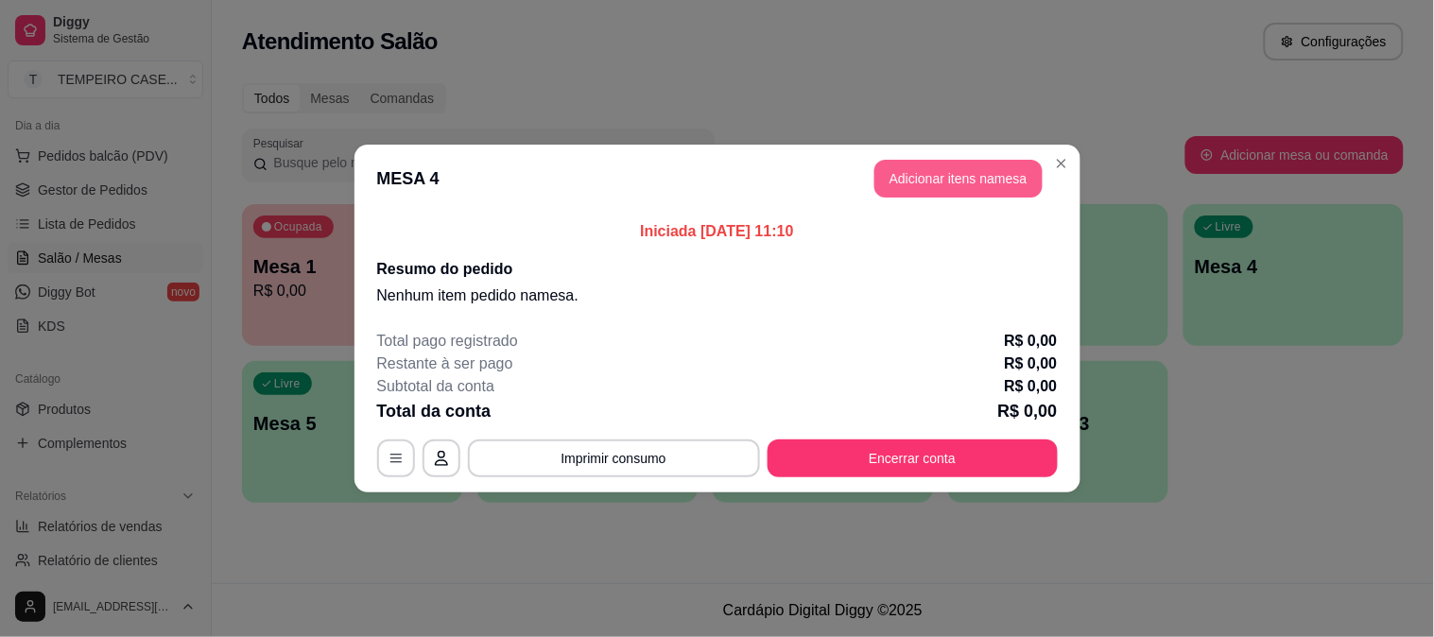
click at [911, 165] on button "Adicionar itens na mesa" at bounding box center [959, 179] width 168 height 38
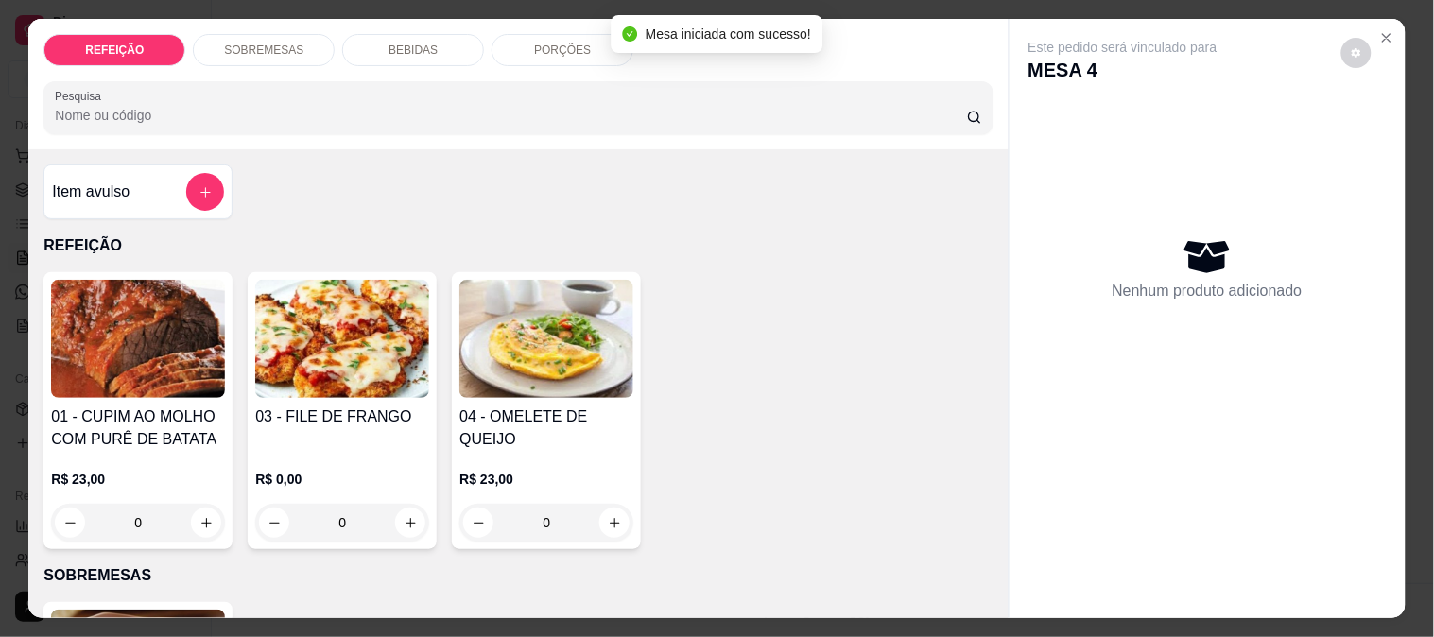
click at [101, 316] on img at bounding box center [138, 339] width 174 height 118
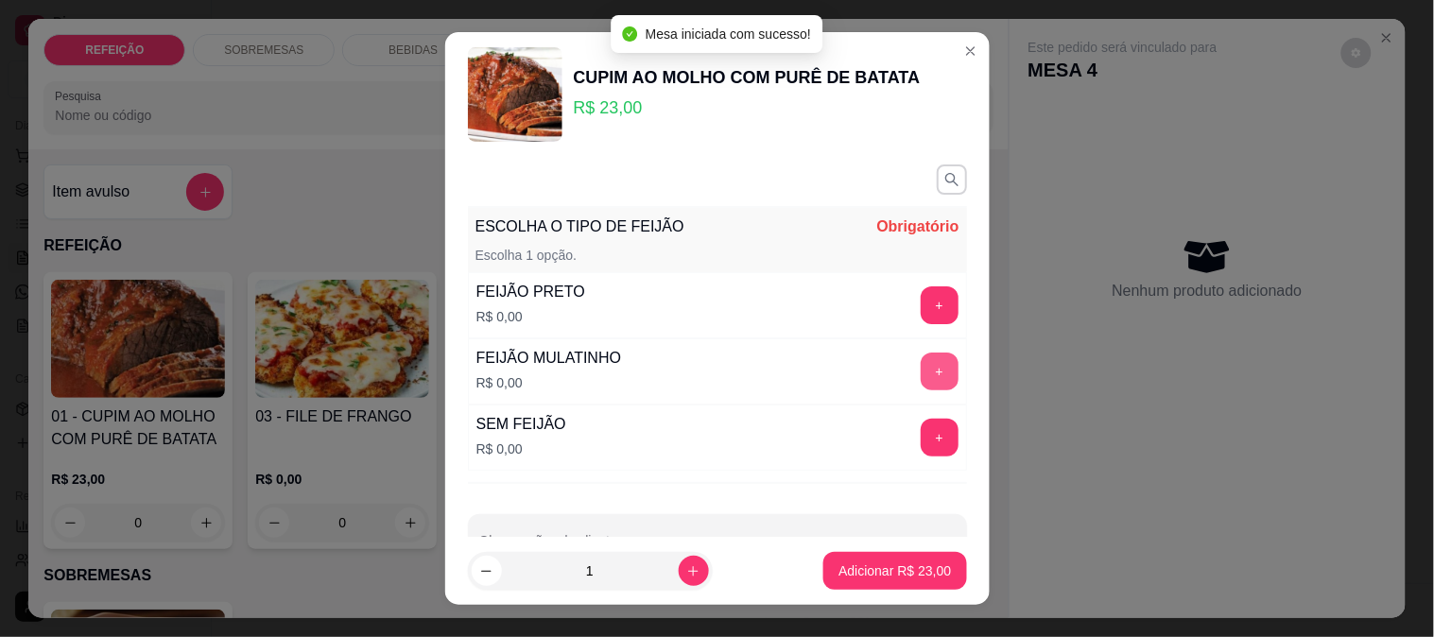
click at [921, 364] on button "+" at bounding box center [940, 372] width 38 height 38
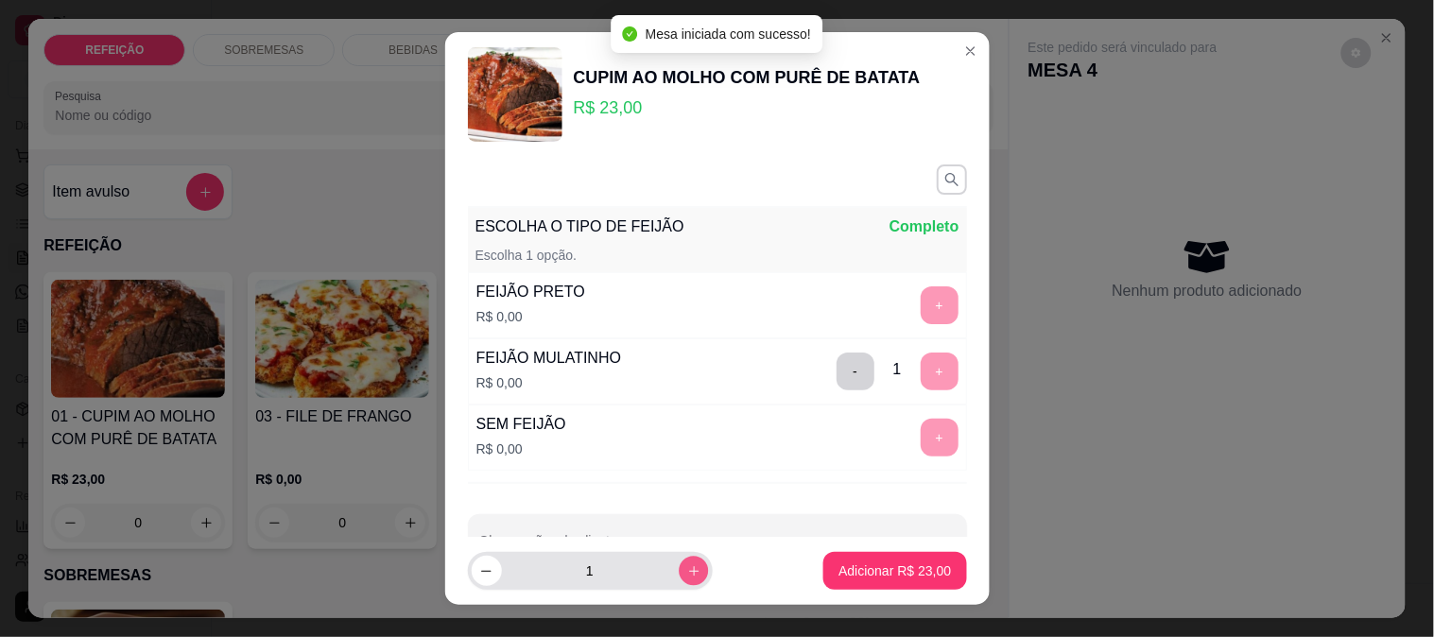
click at [686, 570] on icon "increase-product-quantity" at bounding box center [693, 571] width 14 height 14
type input "2"
click at [823, 560] on button "Adicionar R$ 46,00" at bounding box center [894, 571] width 143 height 38
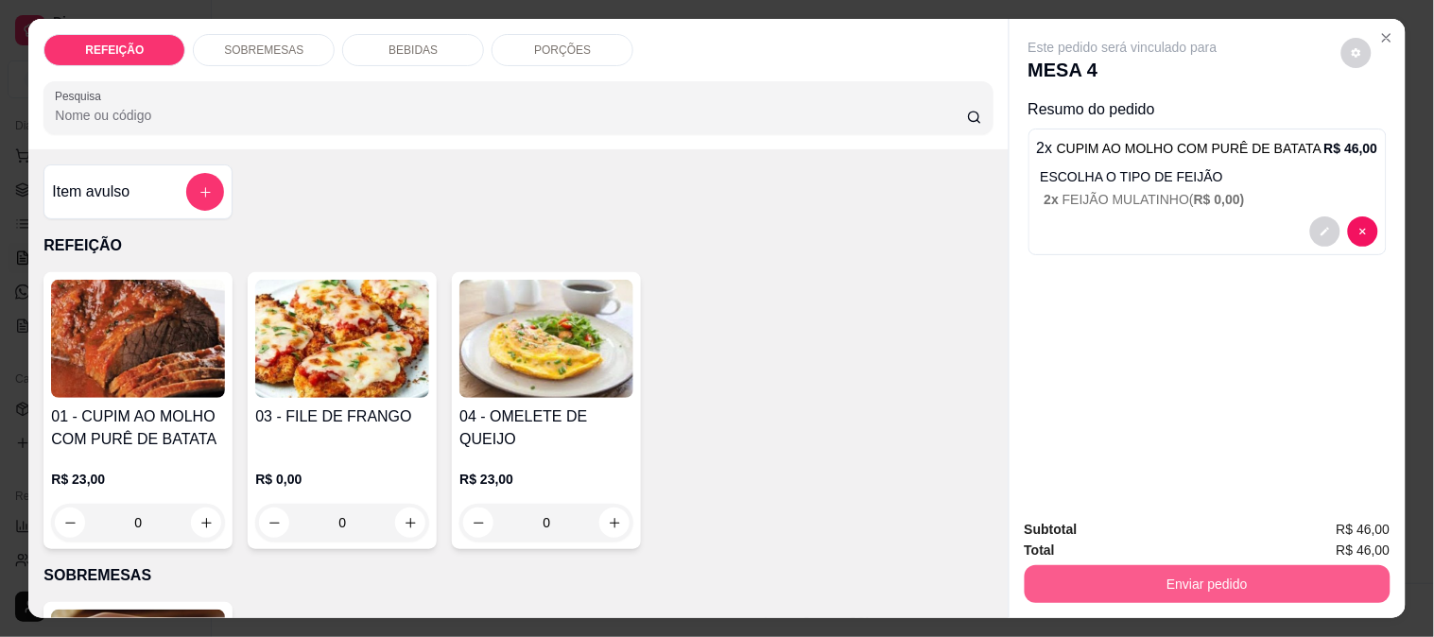
click at [1089, 565] on button "Enviar pedido" at bounding box center [1208, 584] width 366 height 38
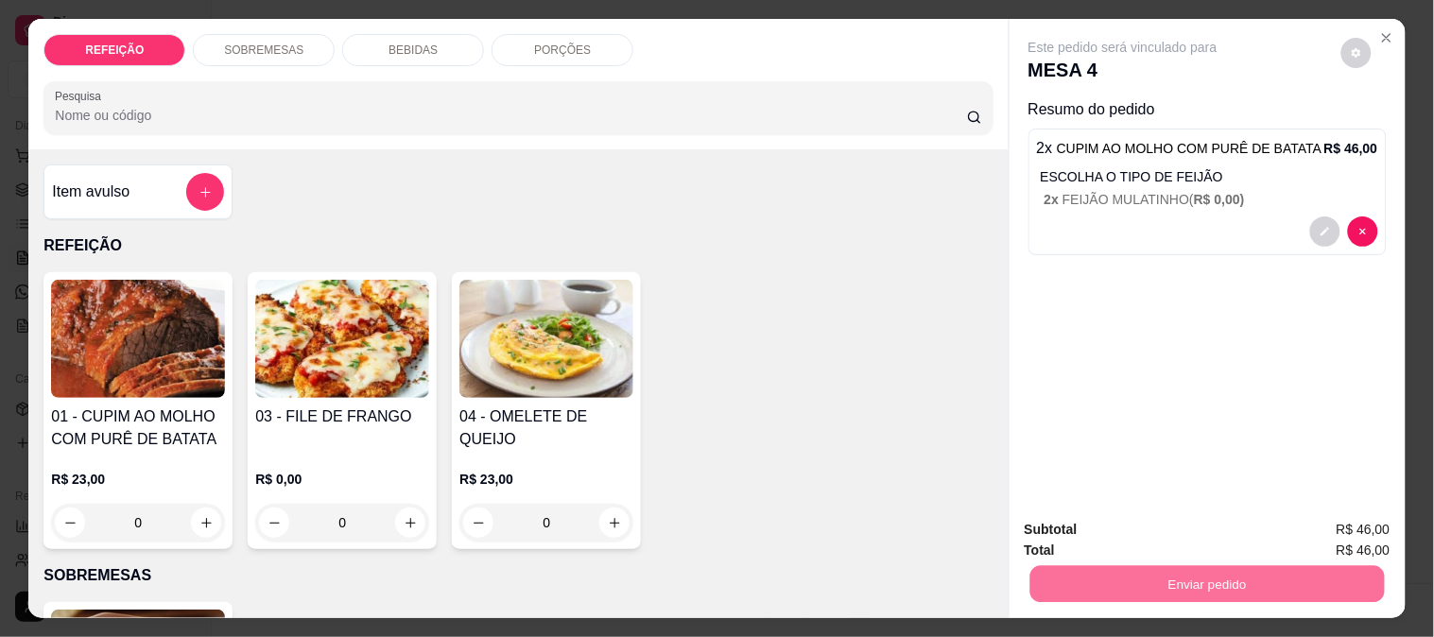
click at [1177, 383] on div "Este pedido será vinculado para MESA 4 Resumo do pedido 2 x CUPIM AO MOLHO COM …" at bounding box center [1208, 261] width 396 height 485
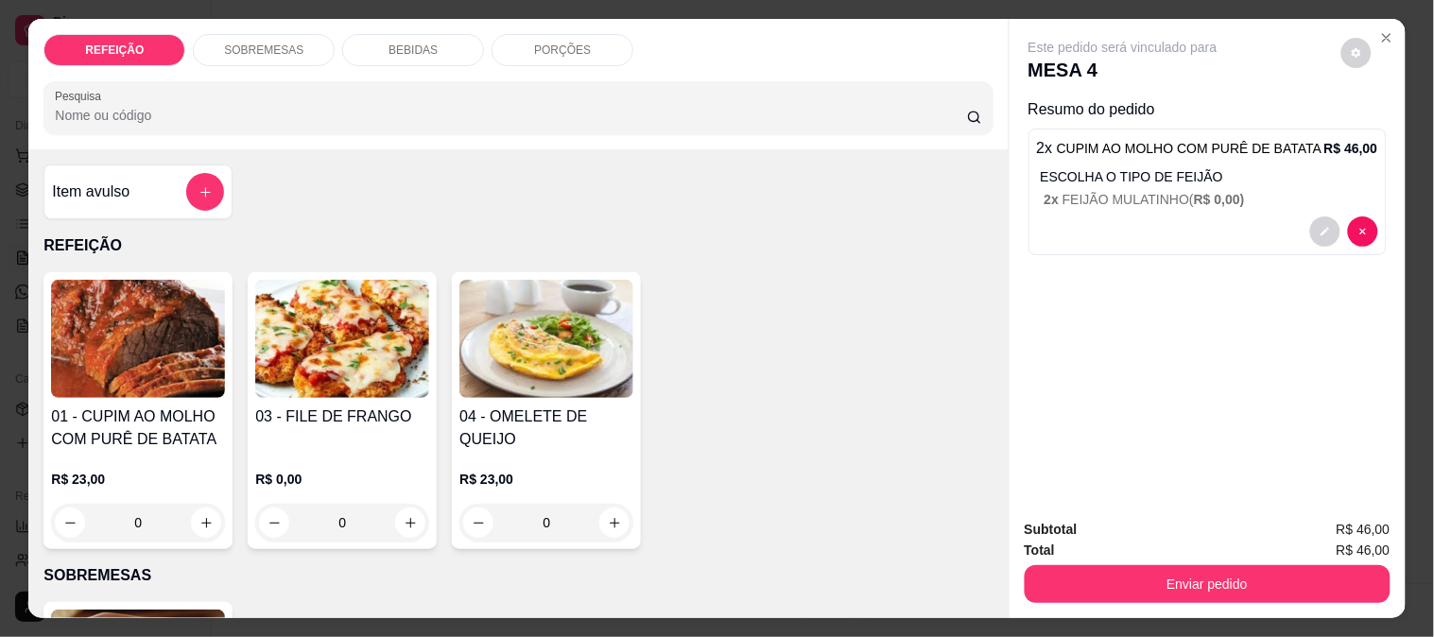
scroll to position [49, 0]
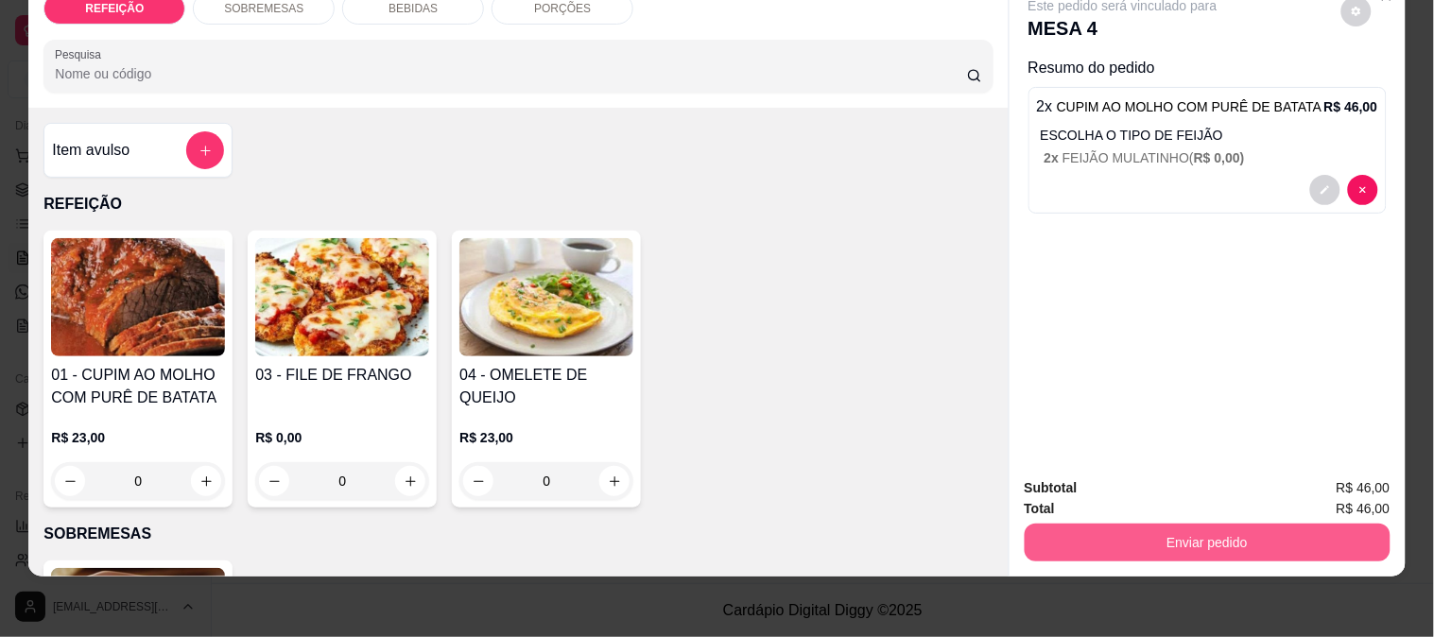
click at [1155, 532] on button "Enviar pedido" at bounding box center [1208, 543] width 366 height 38
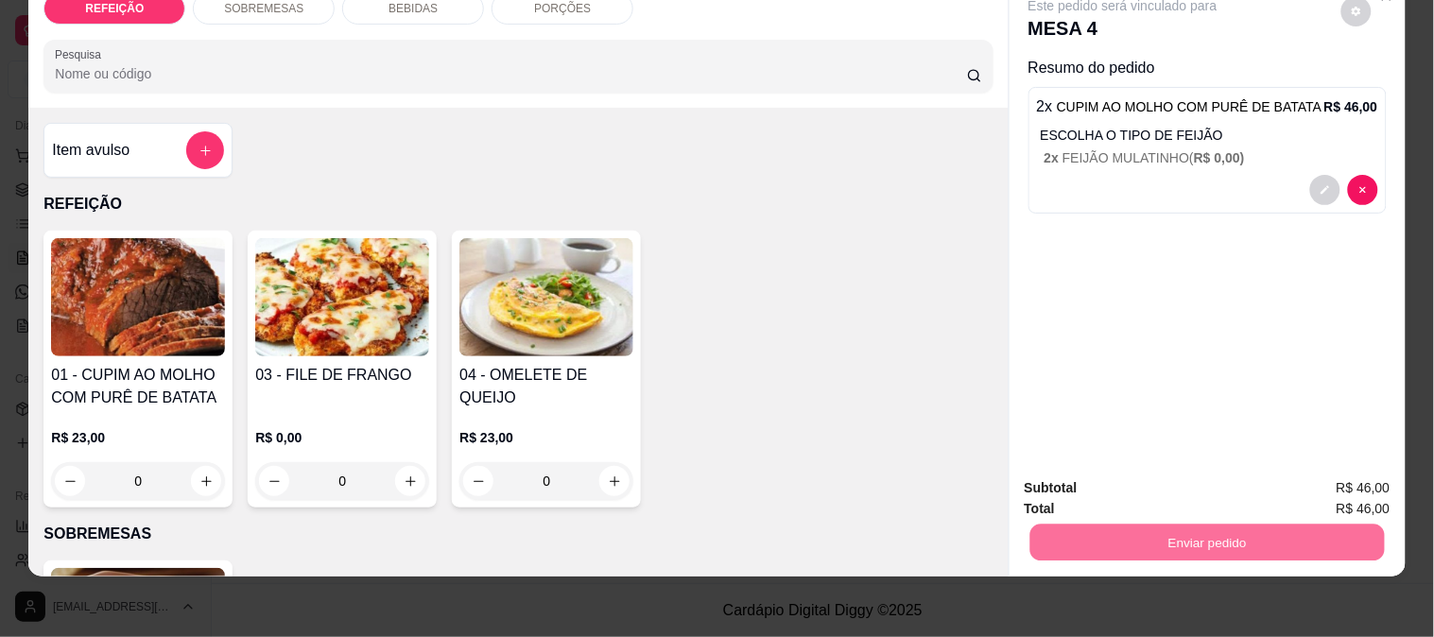
click at [1340, 476] on button "Enviar pedido" at bounding box center [1341, 481] width 107 height 36
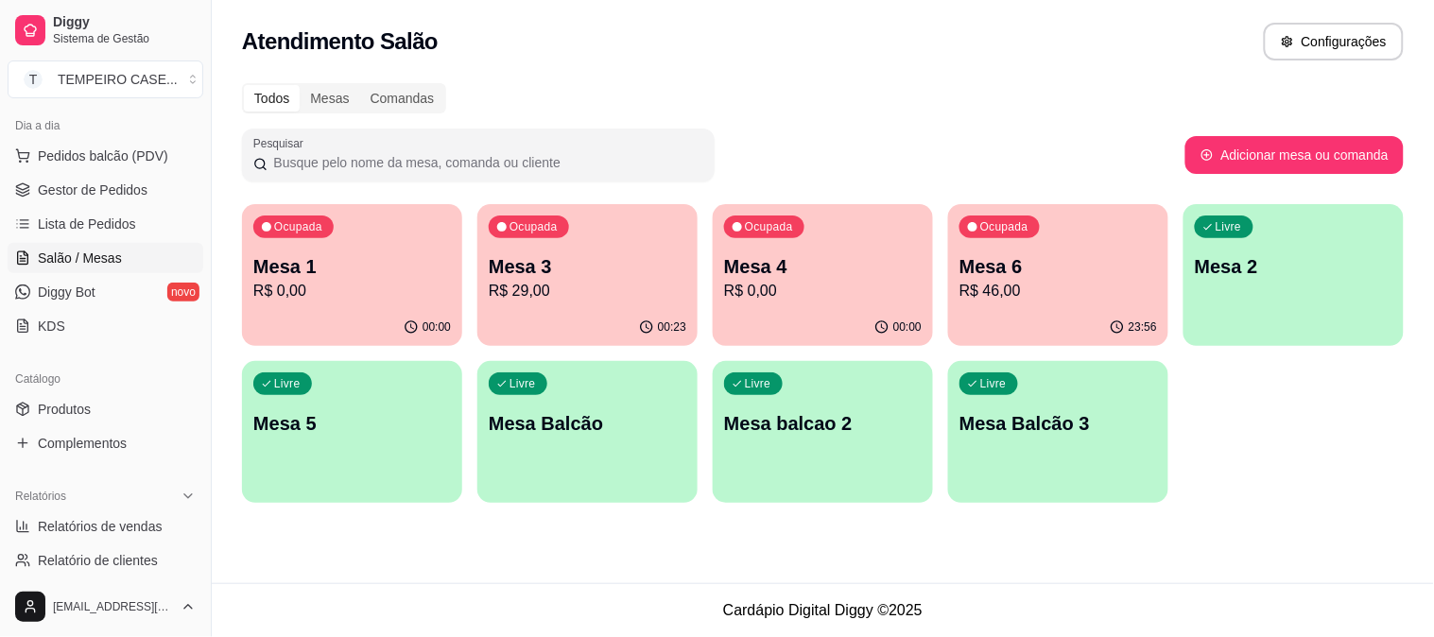
click at [1248, 442] on div "Ocupada Mesa 1 R$ 0,00 00:00 Ocupada Mesa 3 R$ 29,00 00:23 Ocupada Mesa 4 R$ 0,…" at bounding box center [823, 353] width 1162 height 299
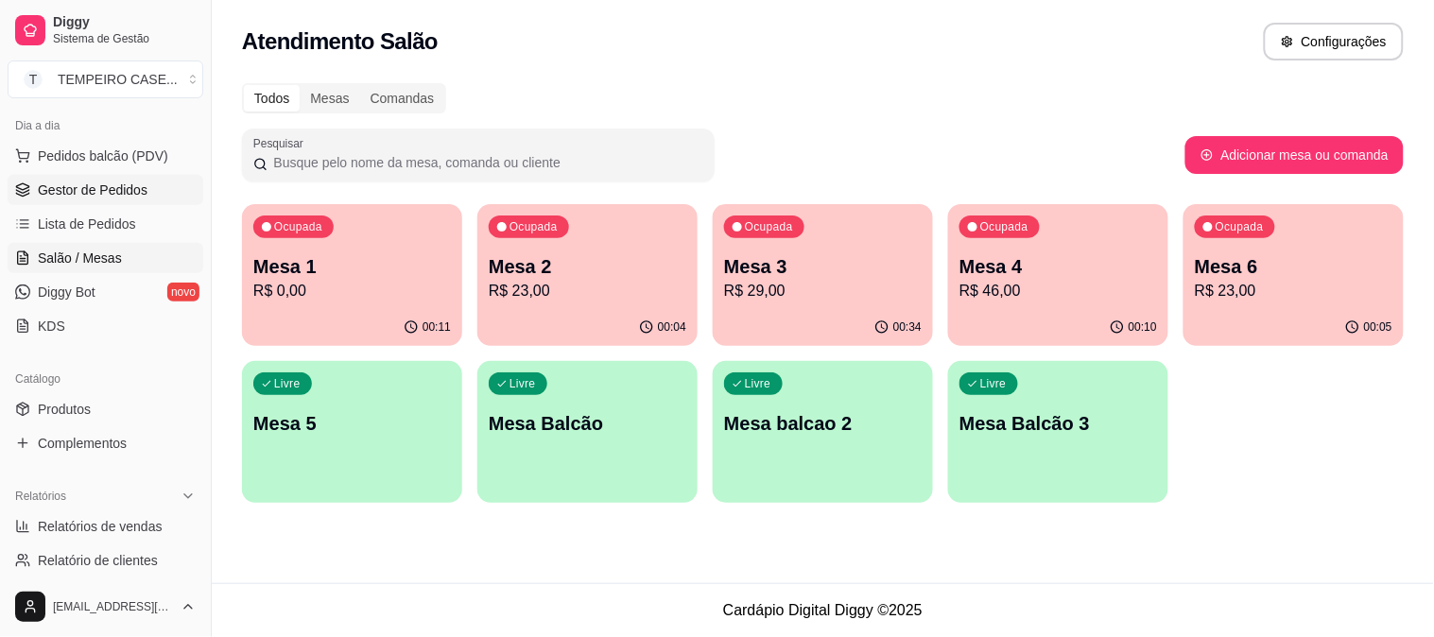
click at [108, 196] on span "Gestor de Pedidos" at bounding box center [93, 190] width 110 height 19
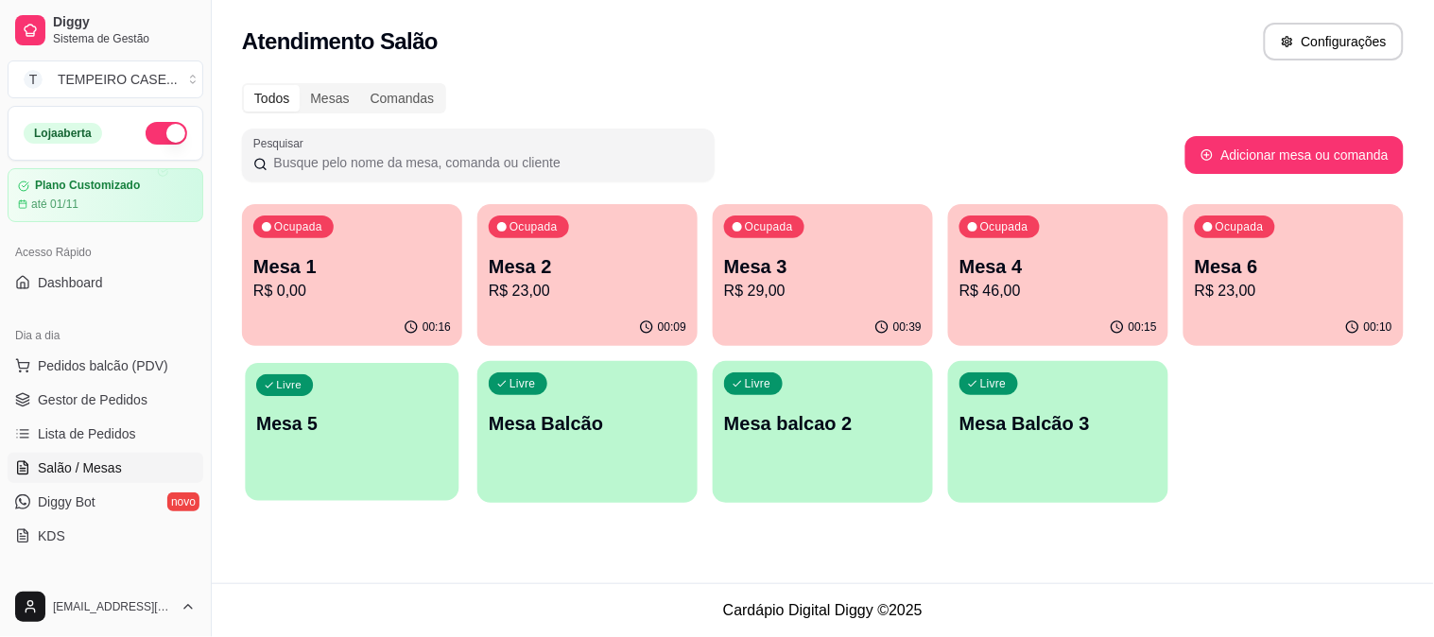
click at [344, 457] on div "Livre Mesa 5" at bounding box center [352, 420] width 214 height 115
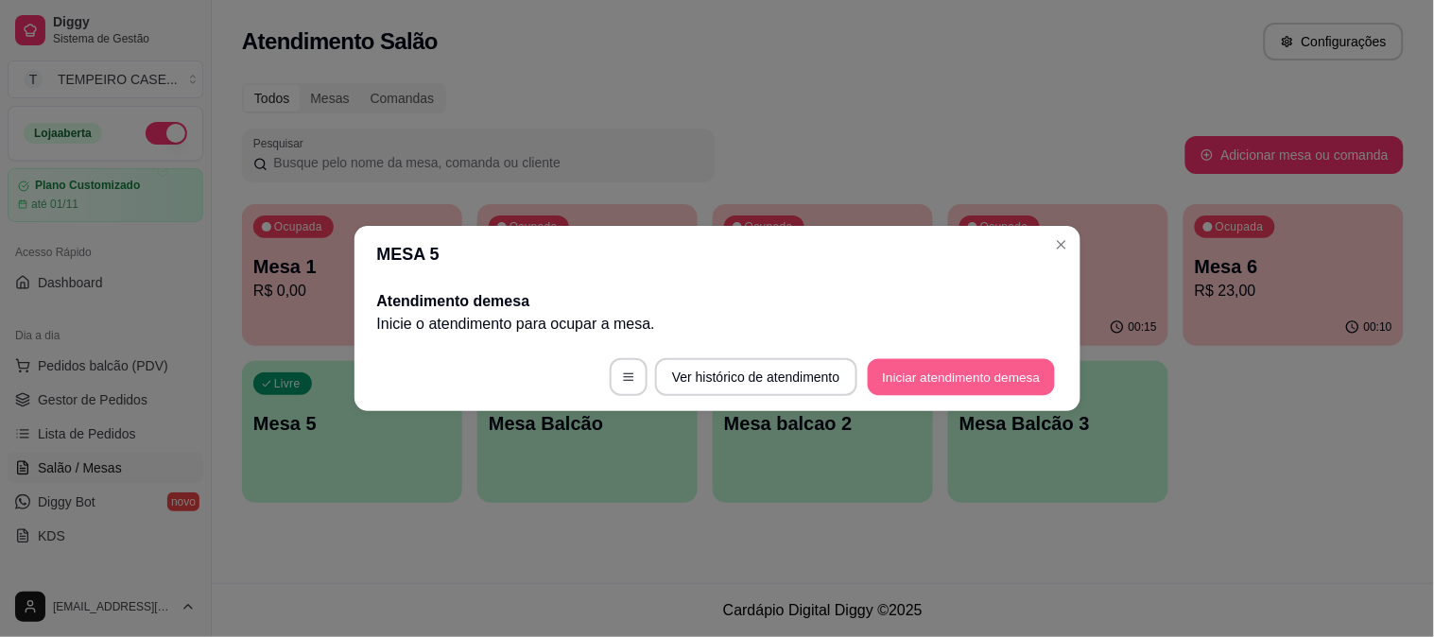
click at [1002, 365] on button "Iniciar atendimento de mesa" at bounding box center [961, 377] width 187 height 37
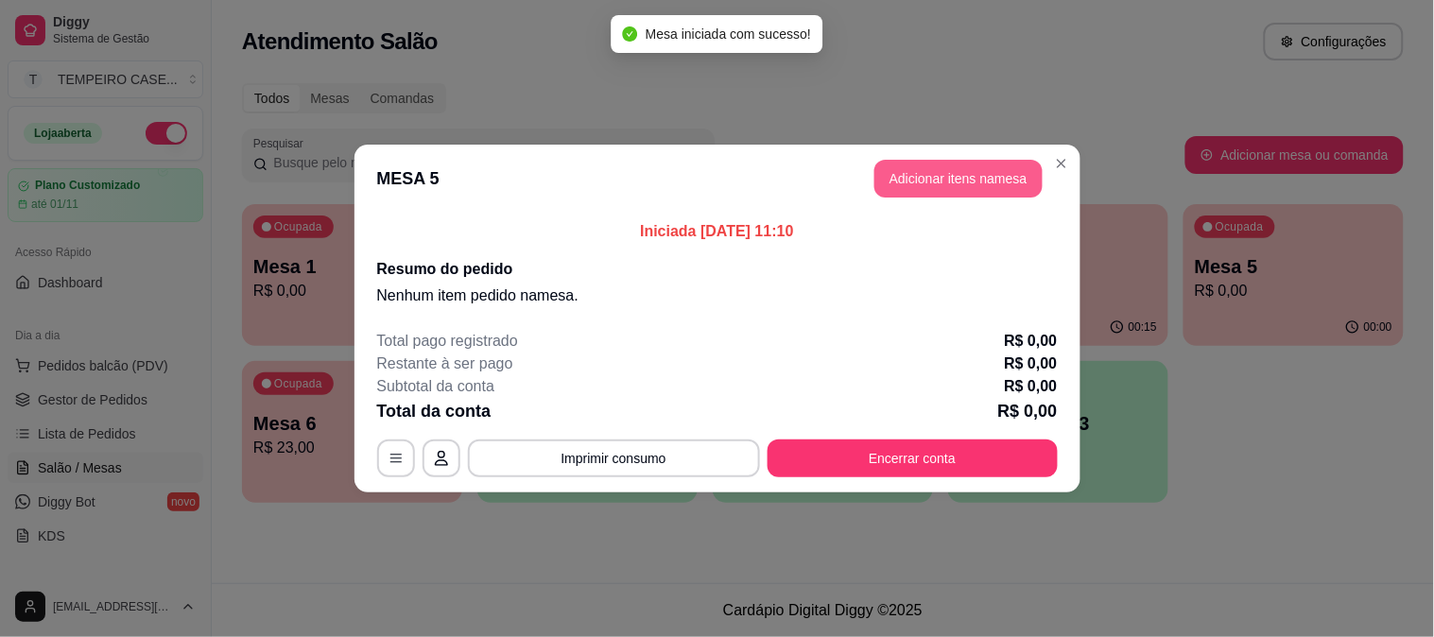
click at [937, 186] on button "Adicionar itens na mesa" at bounding box center [959, 179] width 168 height 38
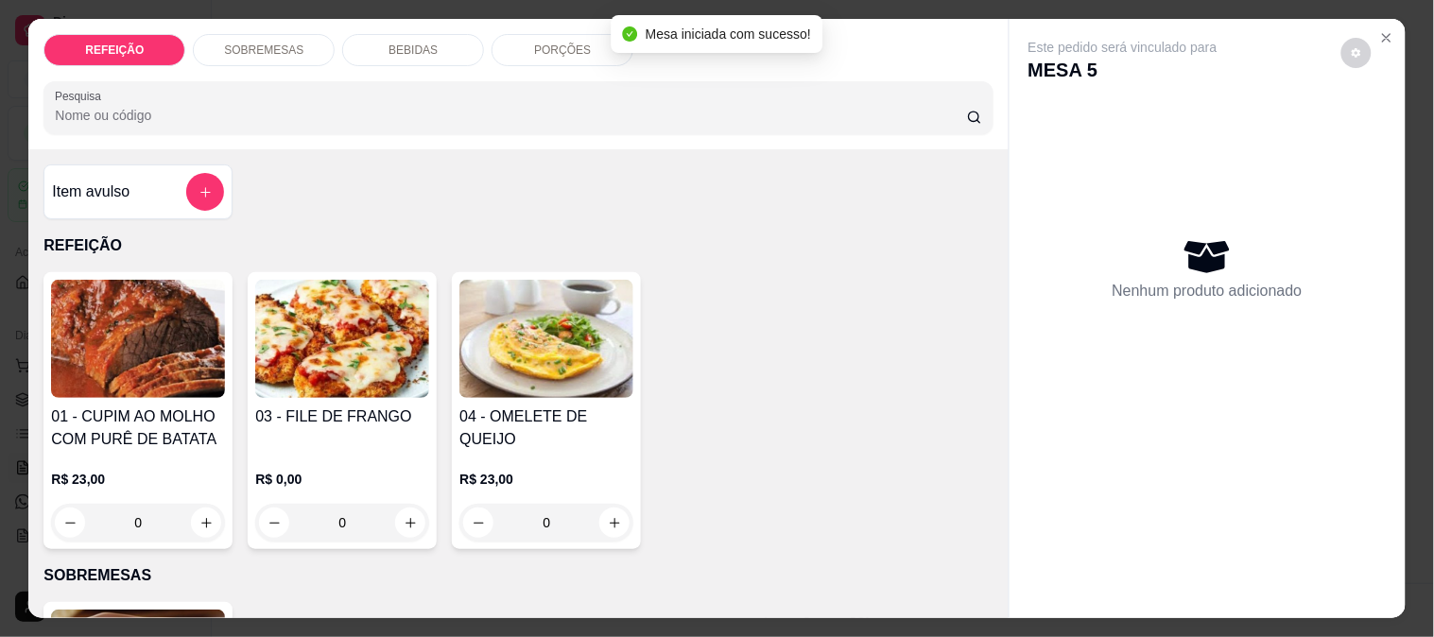
click at [165, 395] on div "01 - CUPIM AO MOLHO COM PURÊ DE BATATA R$ 23,00 0" at bounding box center [137, 410] width 189 height 277
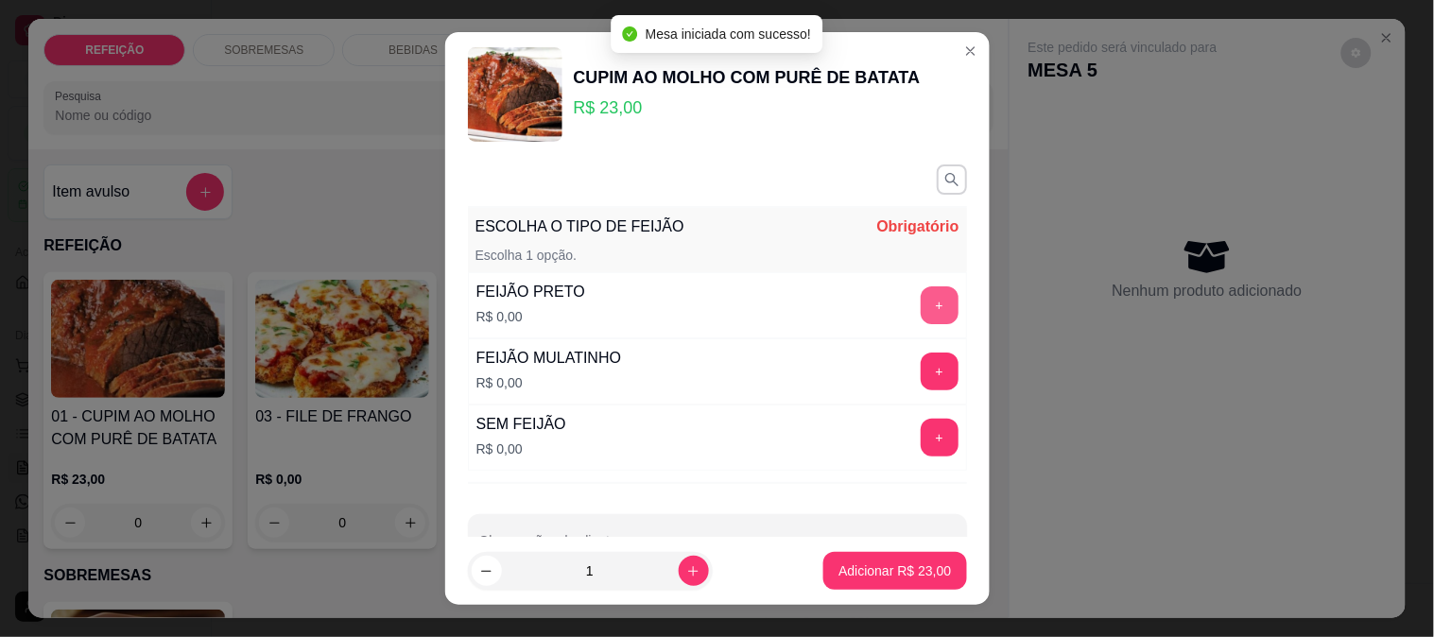
click at [921, 315] on button "+" at bounding box center [940, 305] width 38 height 38
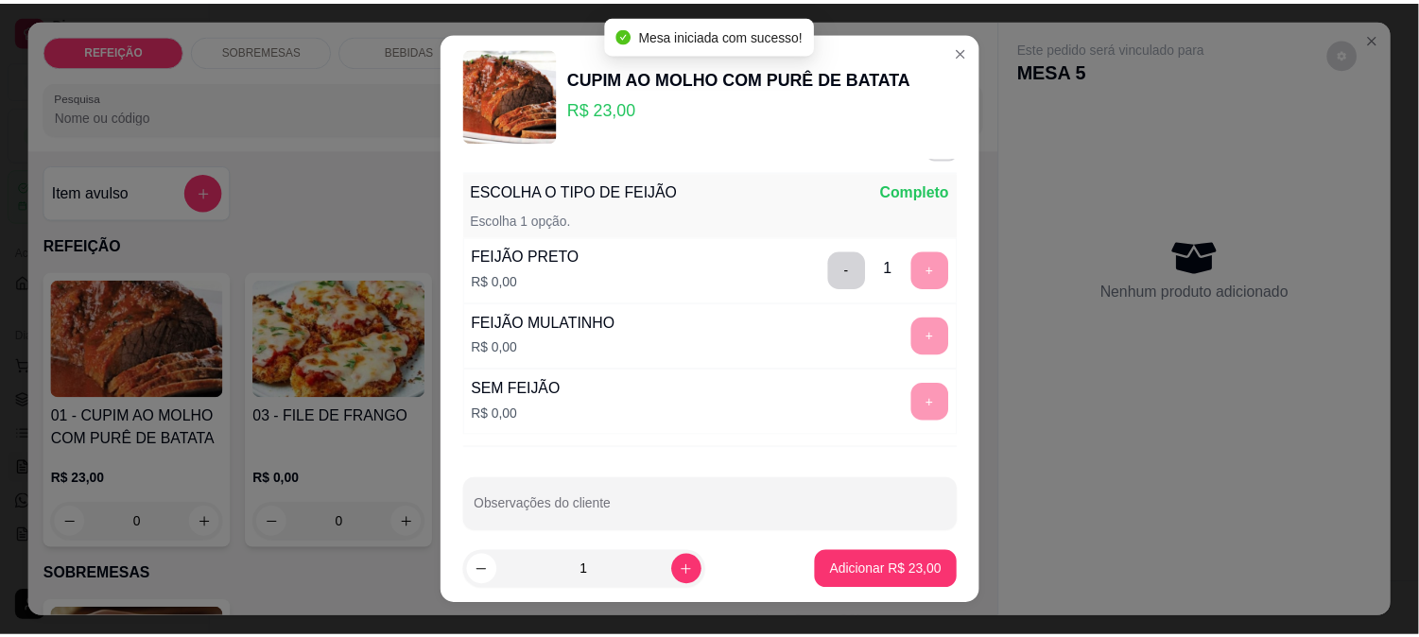
scroll to position [57, 0]
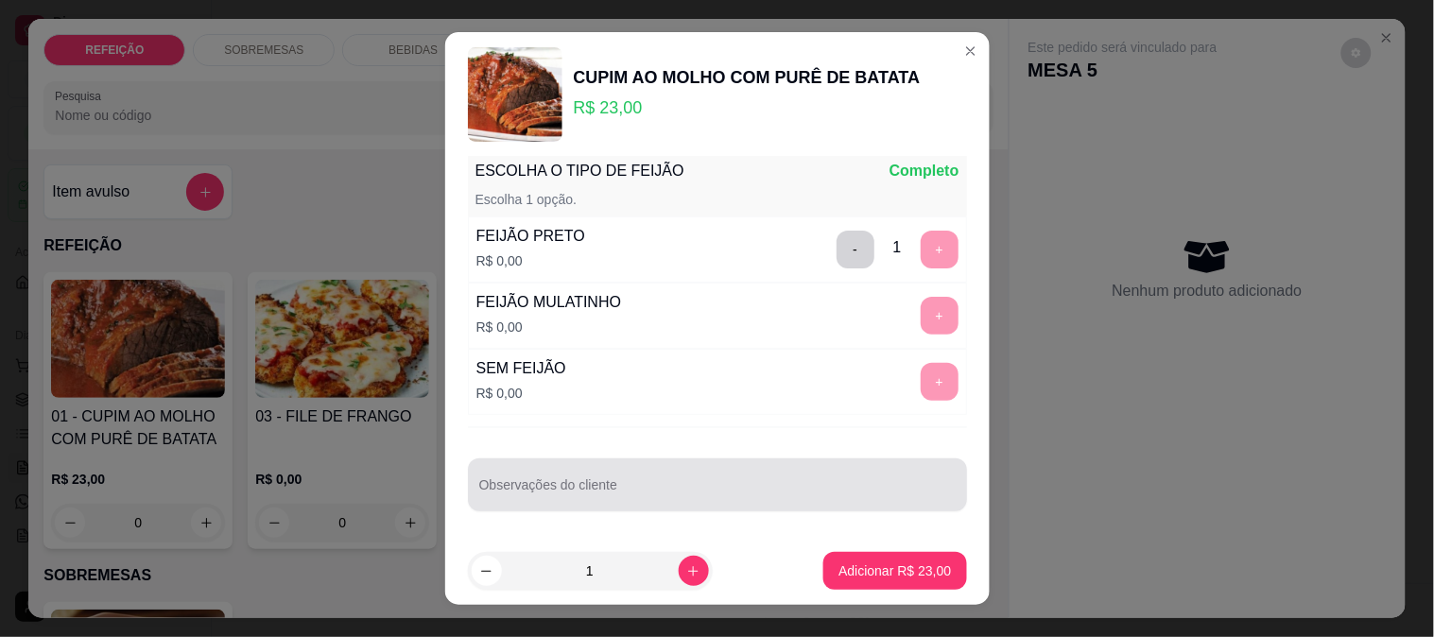
click at [648, 498] on input "Observações do cliente" at bounding box center [717, 492] width 476 height 19
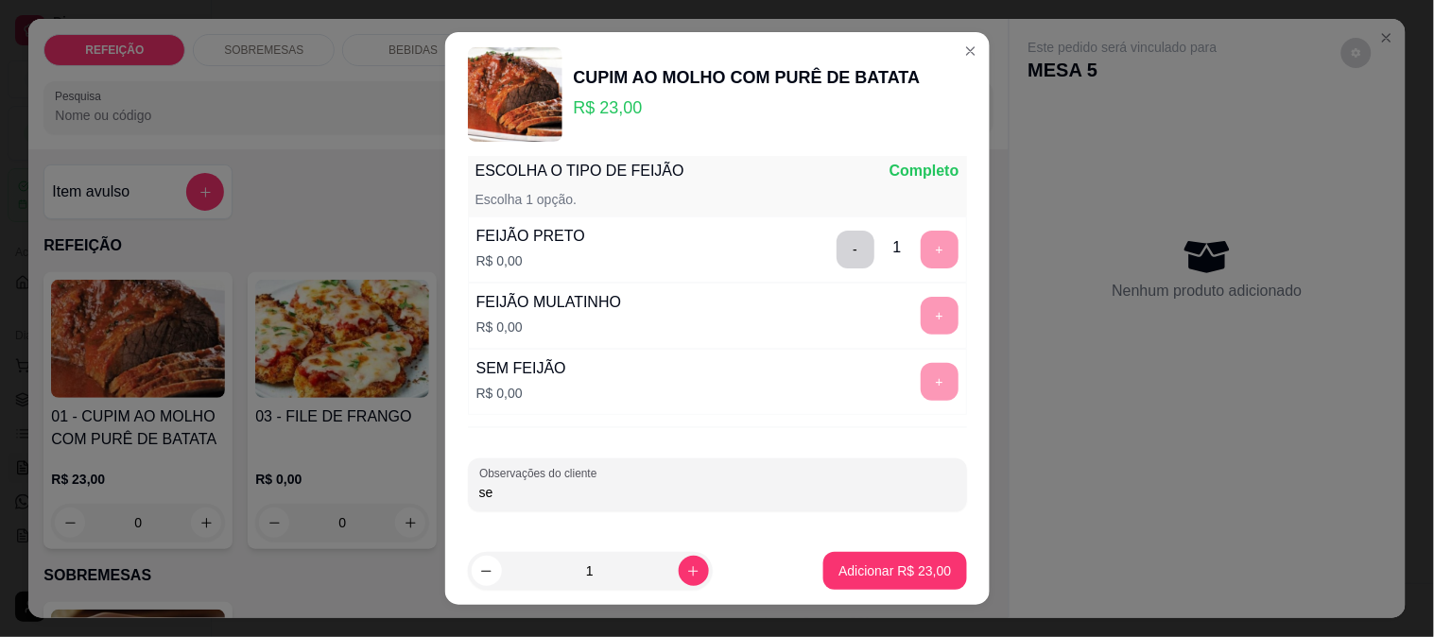
type input "s"
type input "SEM ARROZ"
click at [858, 565] on p "Adicionar R$ 23,00" at bounding box center [895, 571] width 113 height 19
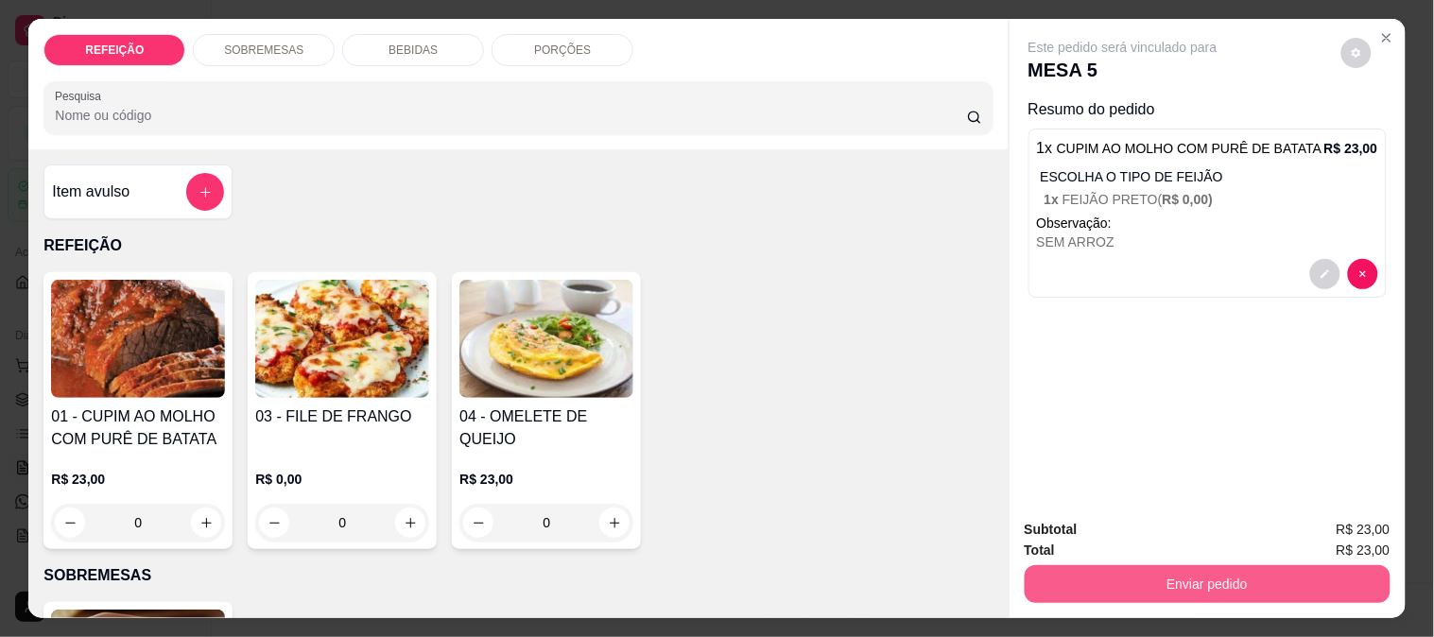
click at [1098, 578] on button "Enviar pedido" at bounding box center [1208, 584] width 366 height 38
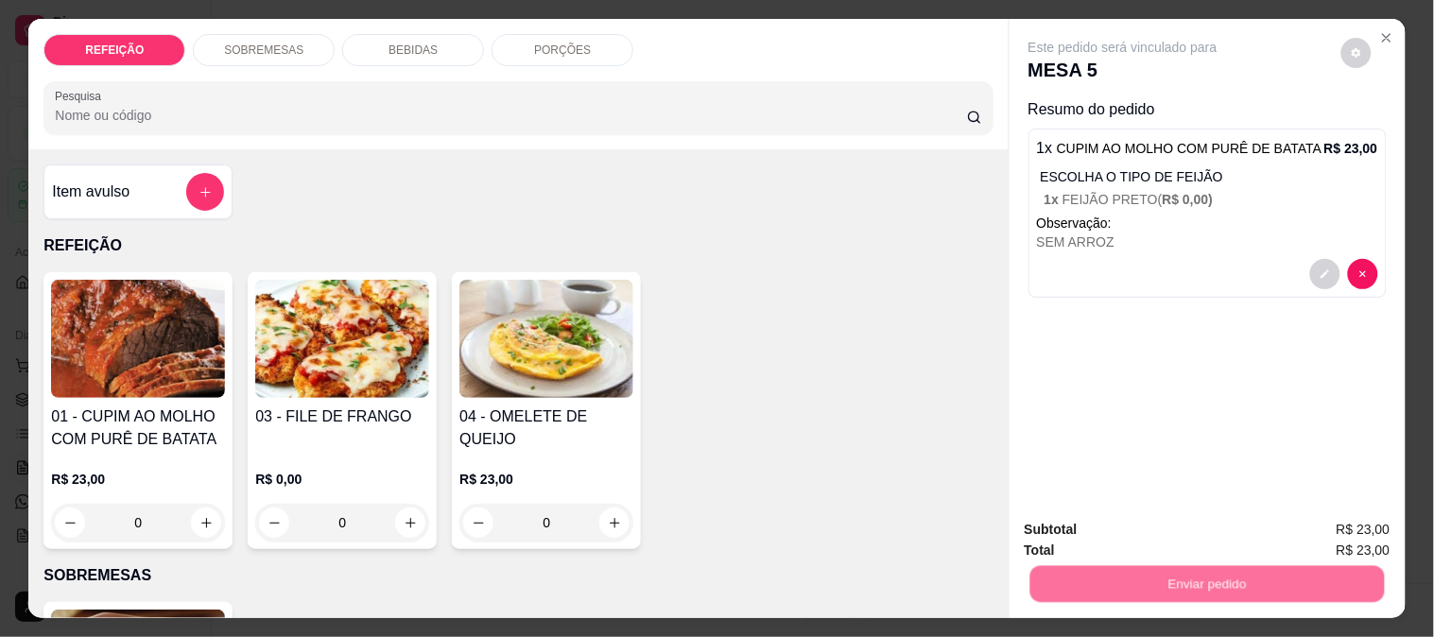
click at [1355, 509] on div "Deseja registrar o cliente que fez esse pedido? Essa é uma forma de identificar…" at bounding box center [1199, 507] width 323 height 81
click at [1355, 541] on button "Enviar pedido" at bounding box center [1342, 529] width 104 height 35
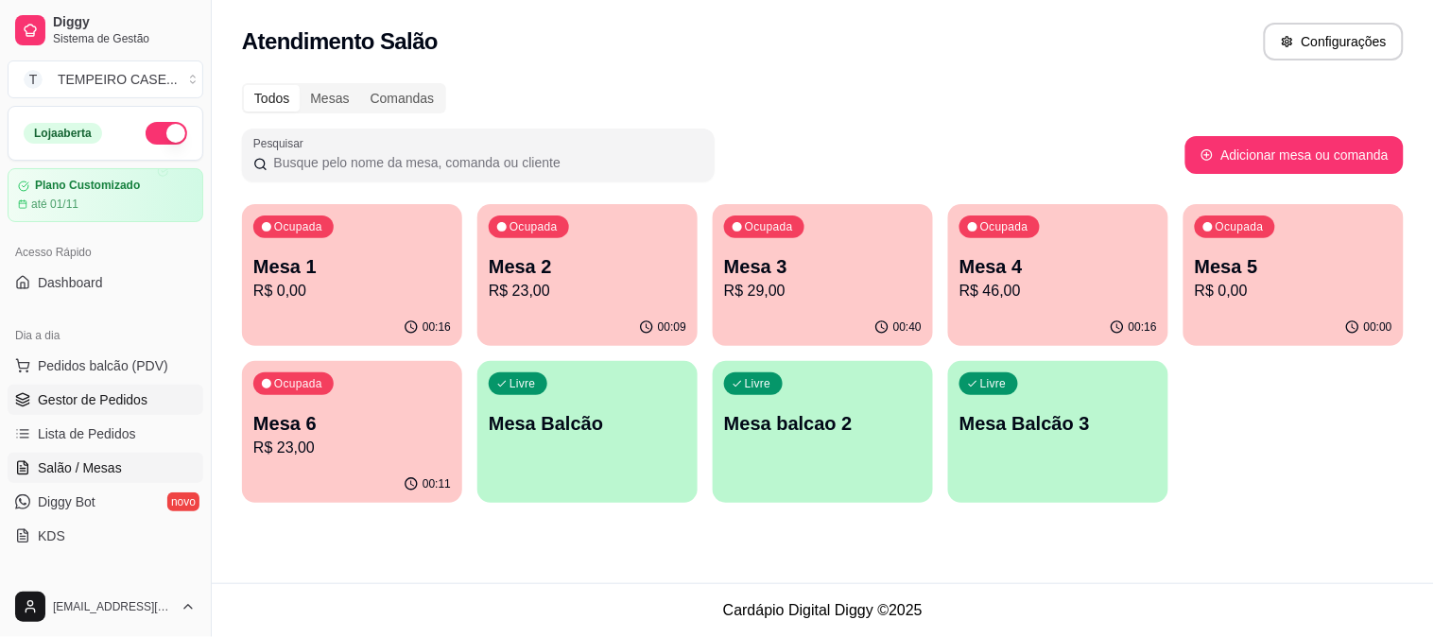
click at [64, 407] on span "Gestor de Pedidos" at bounding box center [93, 399] width 110 height 19
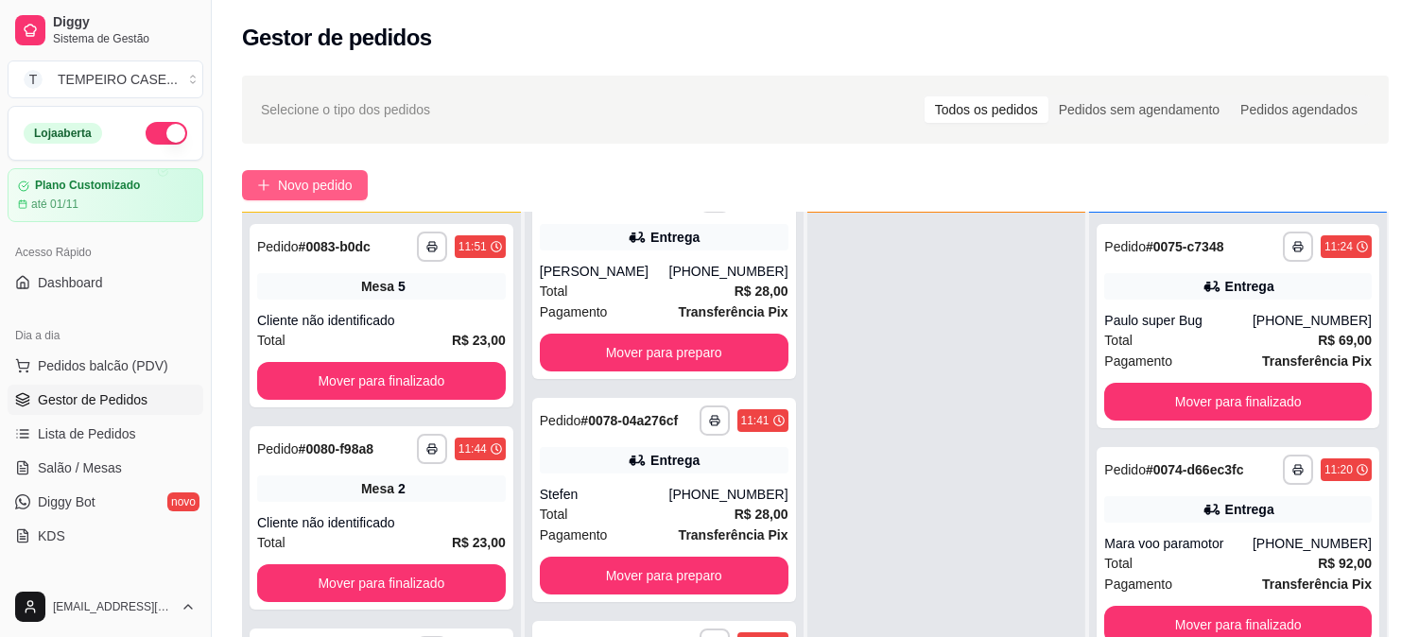
click at [294, 183] on span "Novo pedido" at bounding box center [315, 185] width 75 height 21
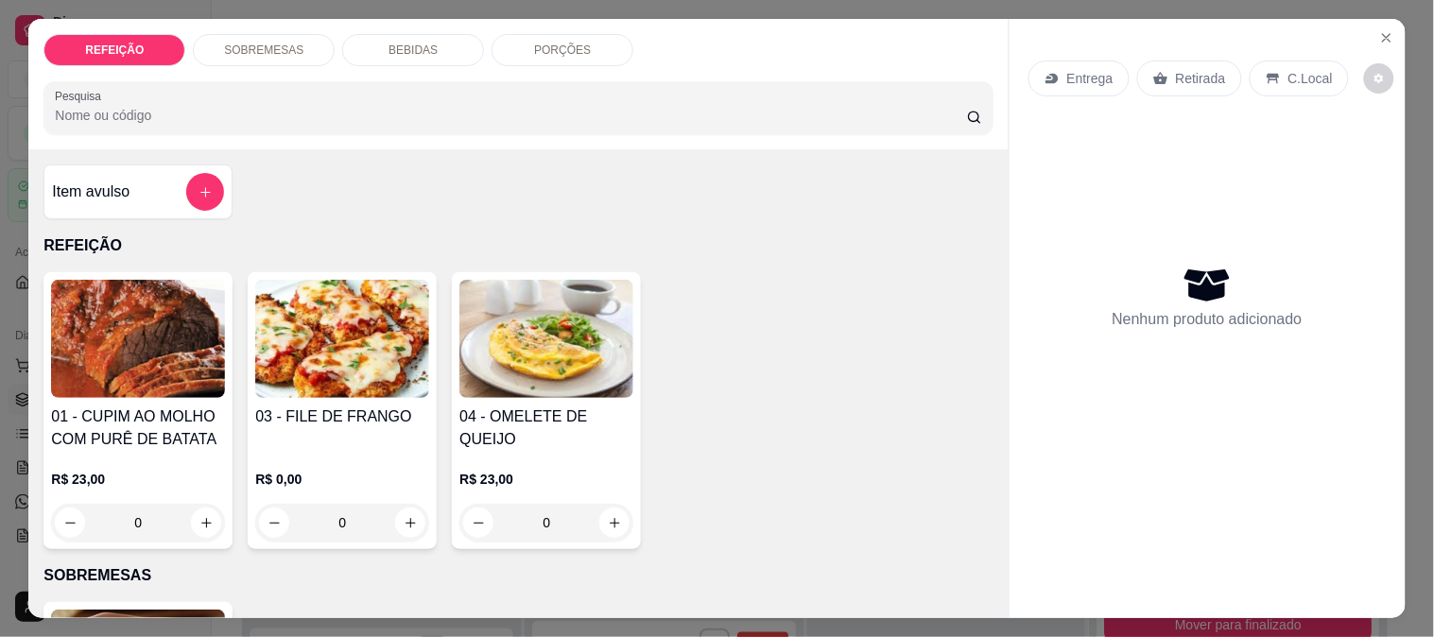
click at [158, 333] on img at bounding box center [138, 339] width 174 height 118
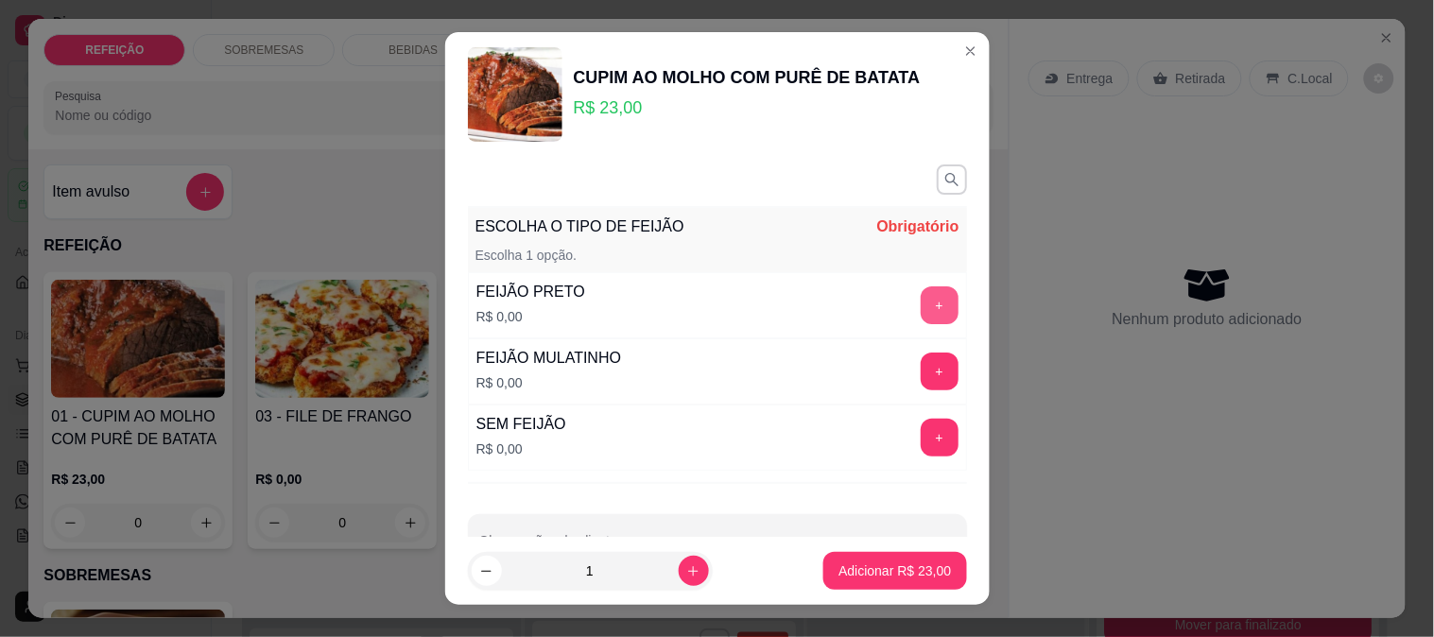
click at [921, 318] on button "+" at bounding box center [940, 305] width 38 height 38
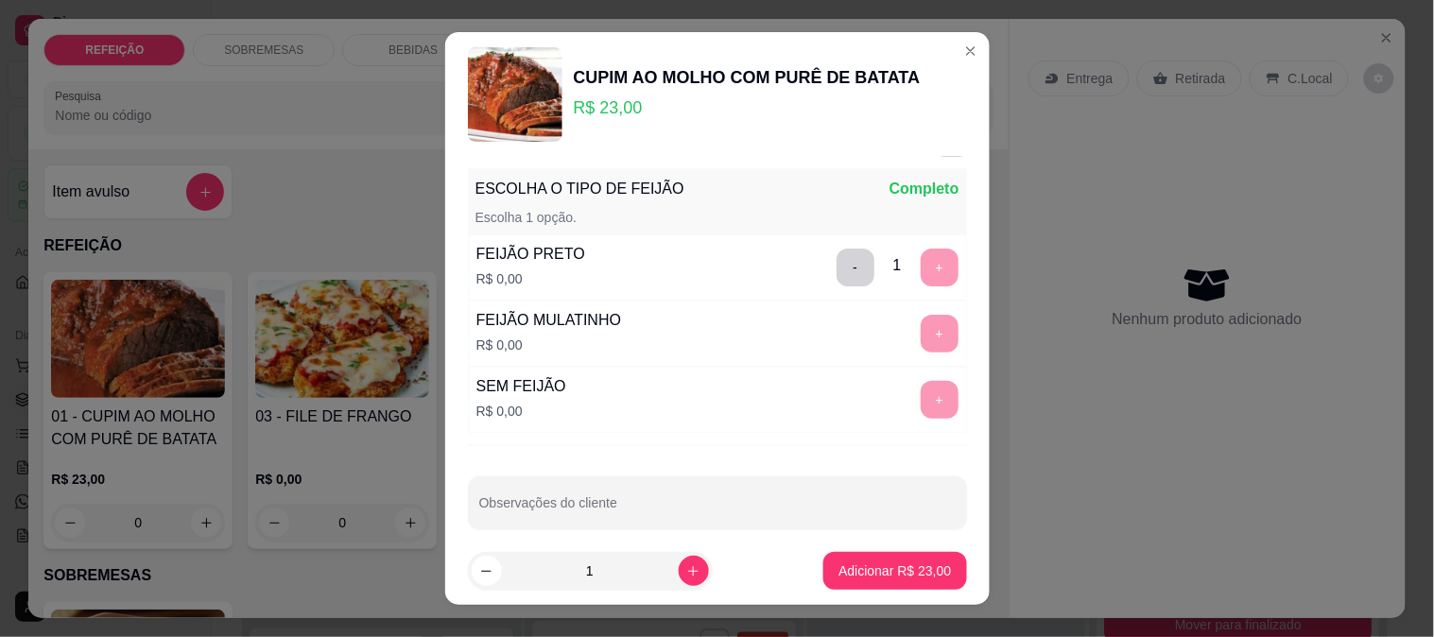
scroll to position [57, 0]
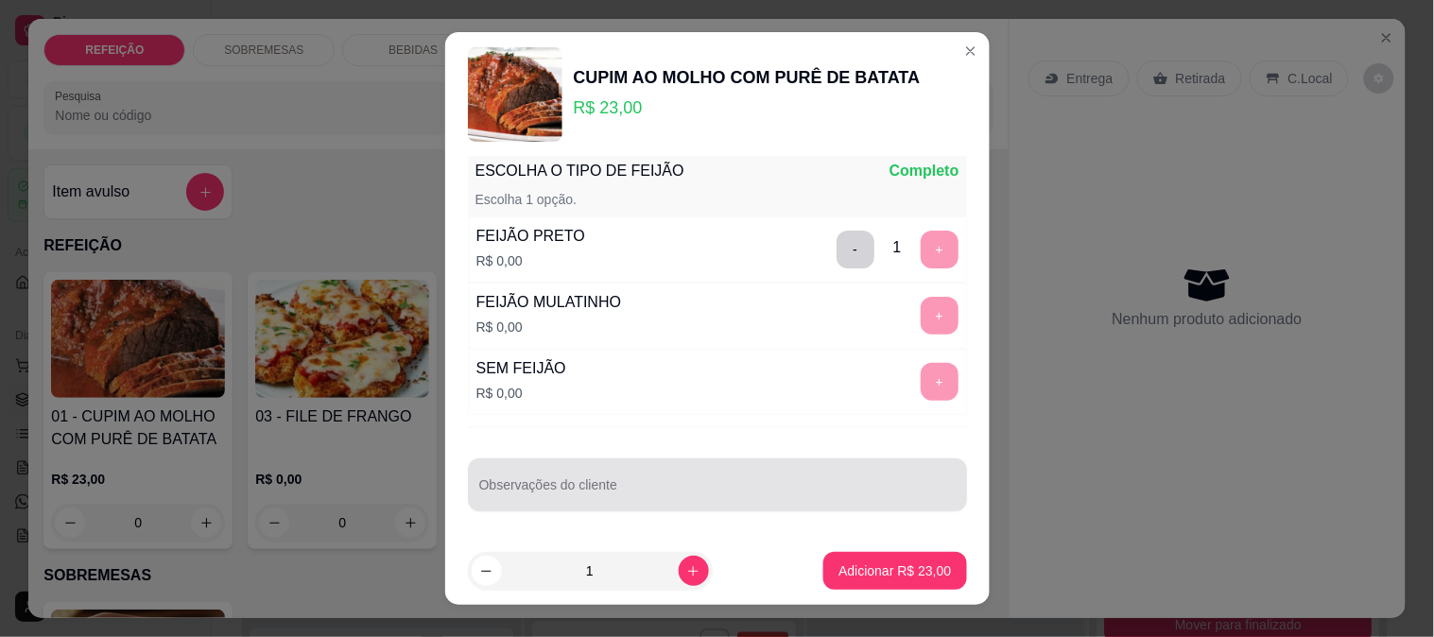
click at [633, 499] on input "Observações do cliente" at bounding box center [717, 492] width 476 height 19
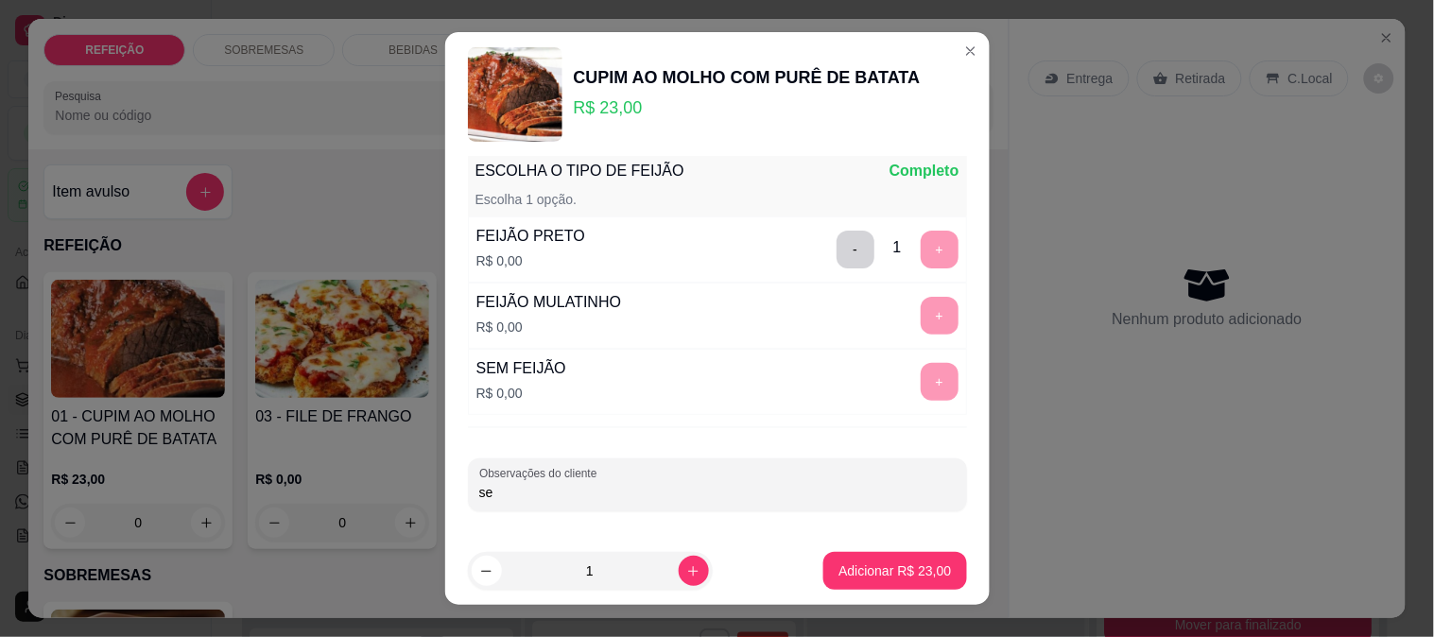
type input "s"
type input "SEM MACARRÃO"
click at [870, 574] on p "Adicionar R$ 23,00" at bounding box center [895, 571] width 113 height 19
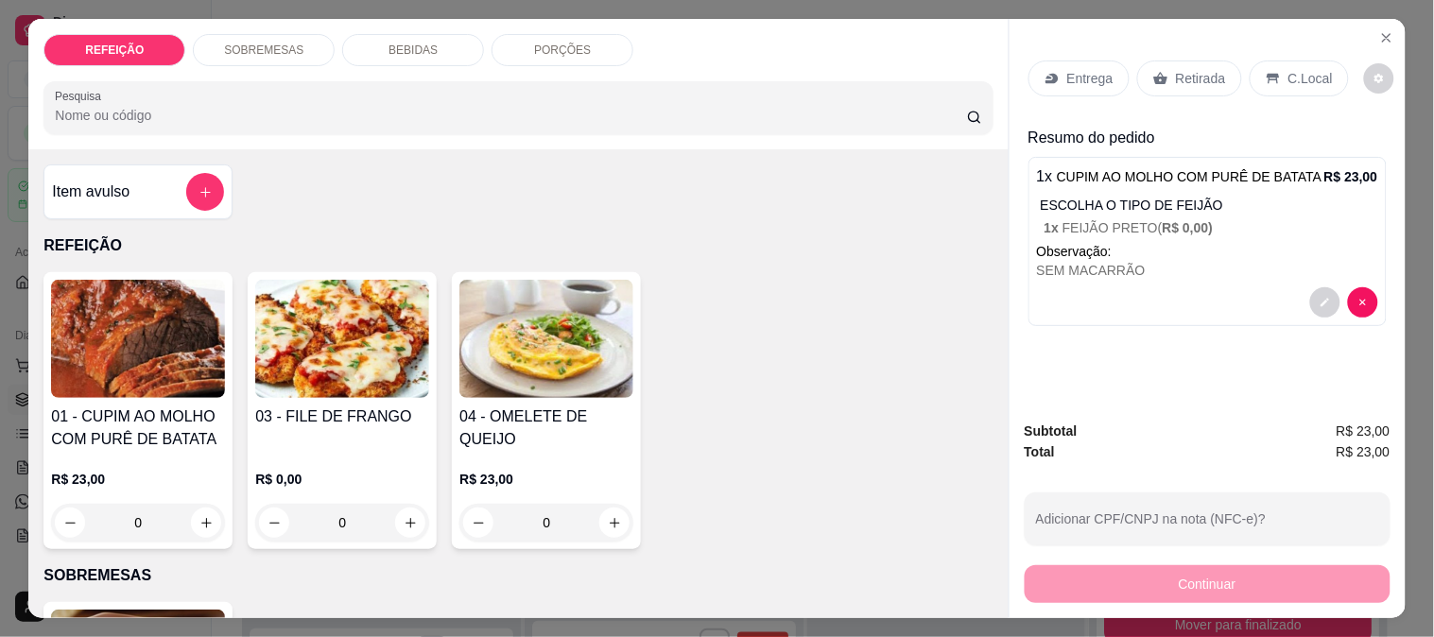
click at [1066, 61] on div "Entrega" at bounding box center [1079, 79] width 101 height 36
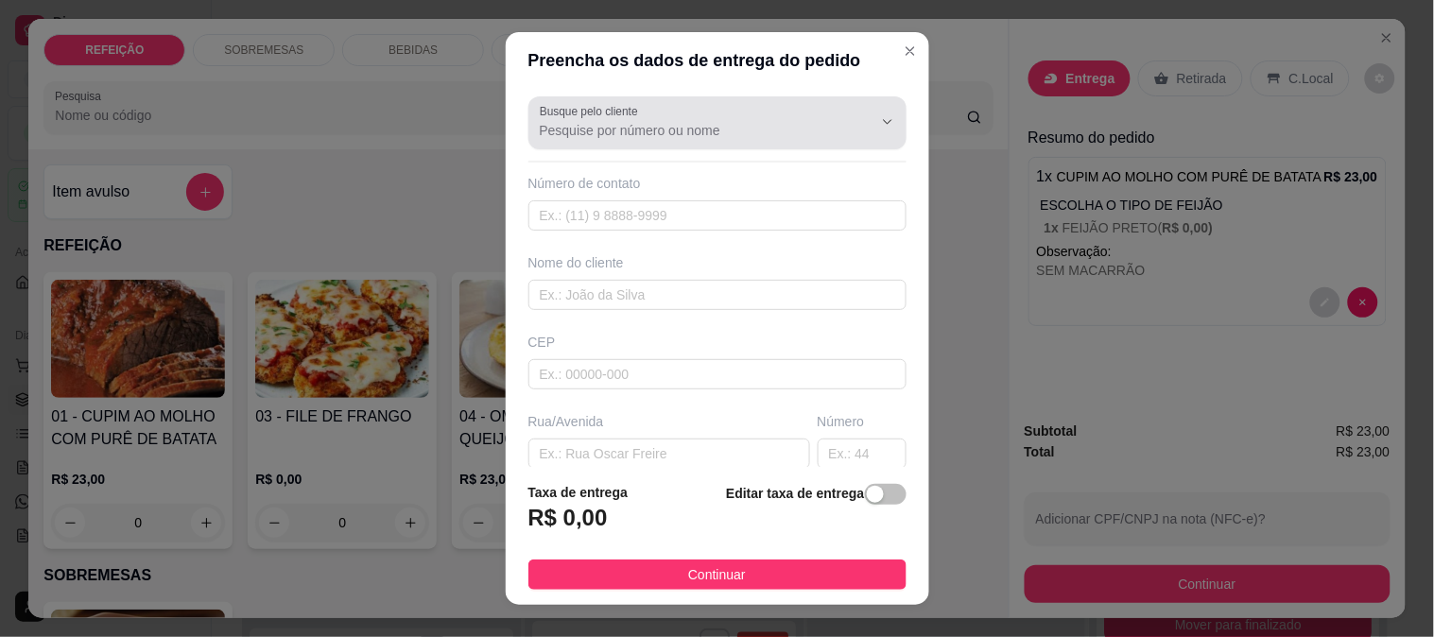
click at [603, 125] on input "Busque pelo cliente" at bounding box center [691, 130] width 303 height 19
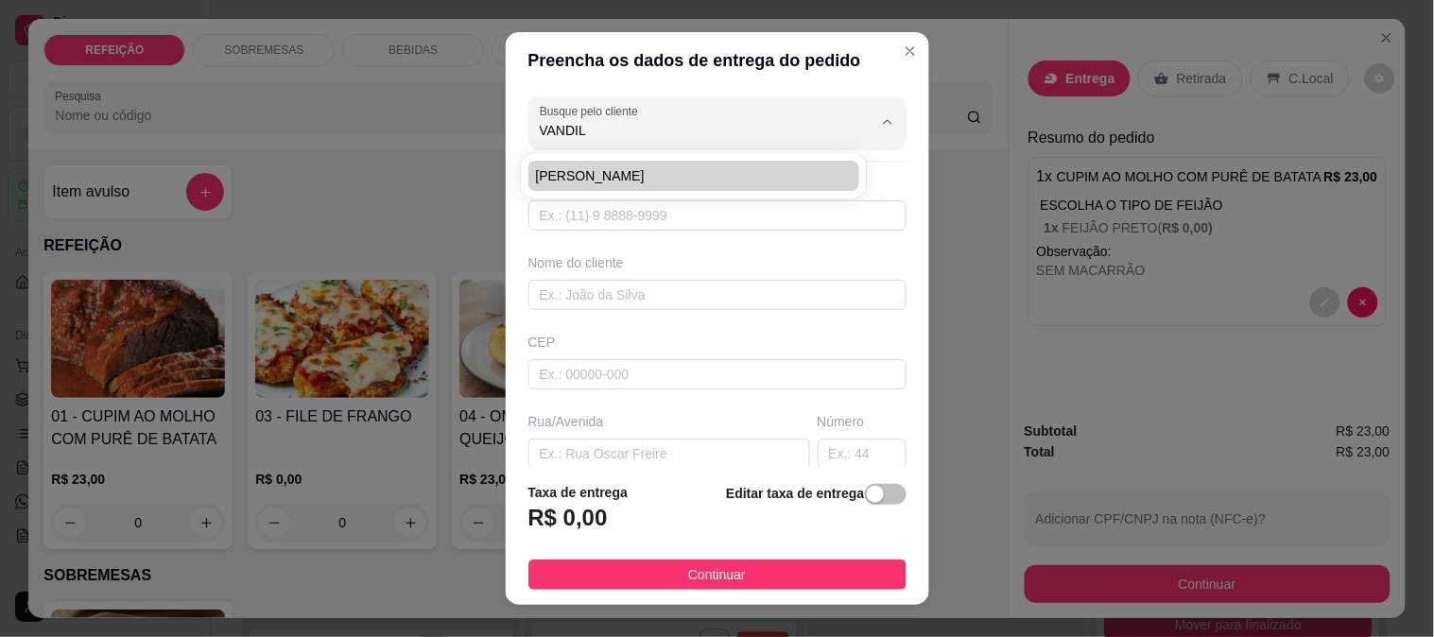
click at [626, 189] on li "[PERSON_NAME]" at bounding box center [694, 176] width 332 height 30
type input "[PERSON_NAME]"
type input "8199928649"
type input "[PERSON_NAME]"
type input "rua [PERSON_NAME]"
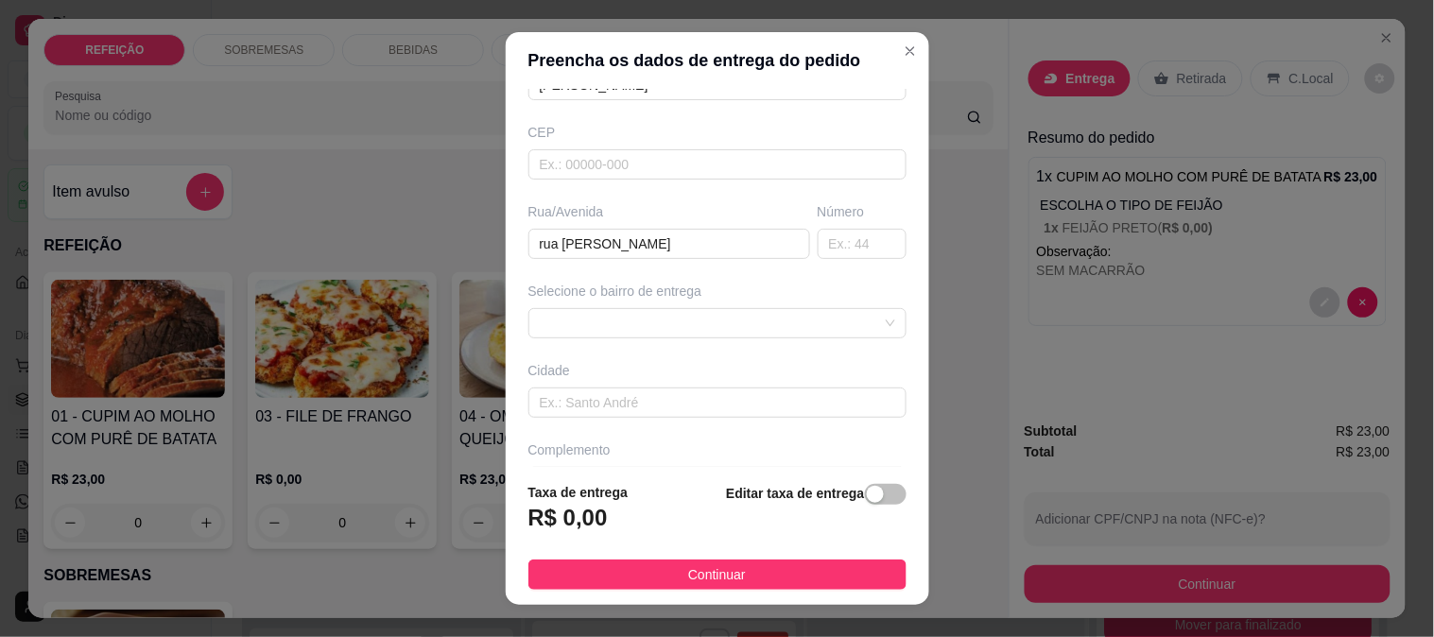
scroll to position [259, 0]
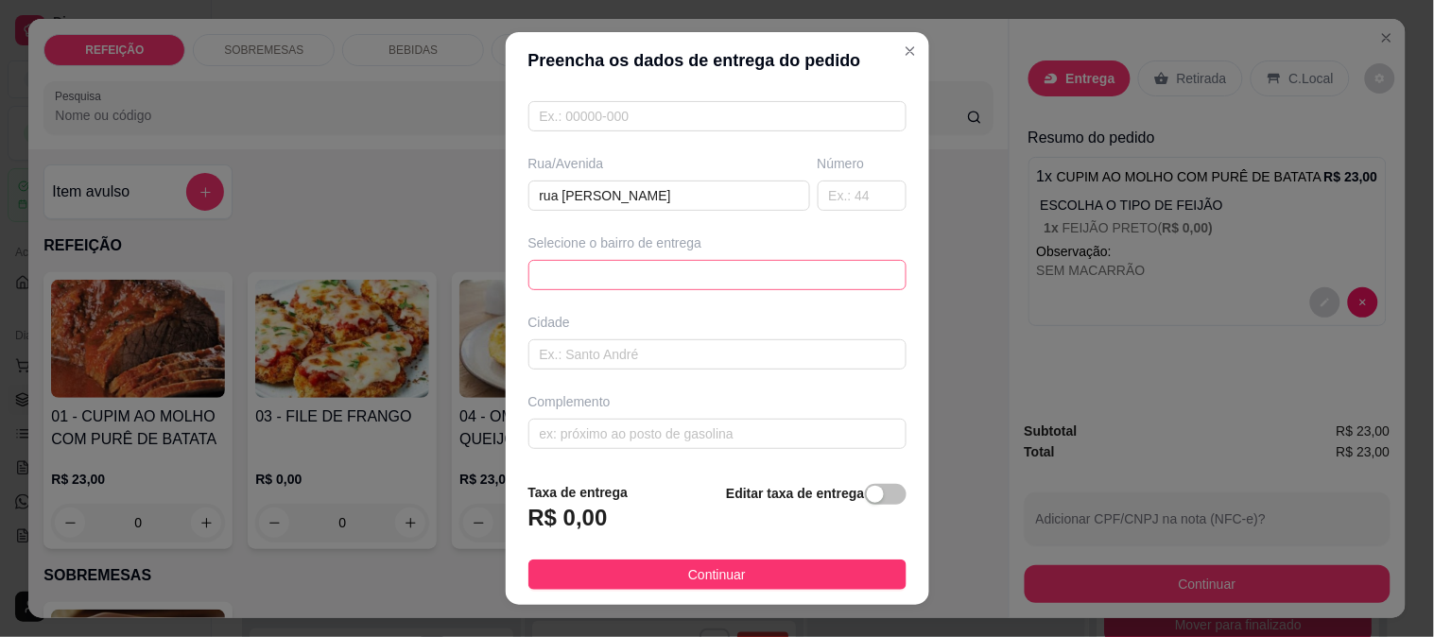
click at [594, 269] on span at bounding box center [717, 275] width 355 height 28
type input "[PERSON_NAME]"
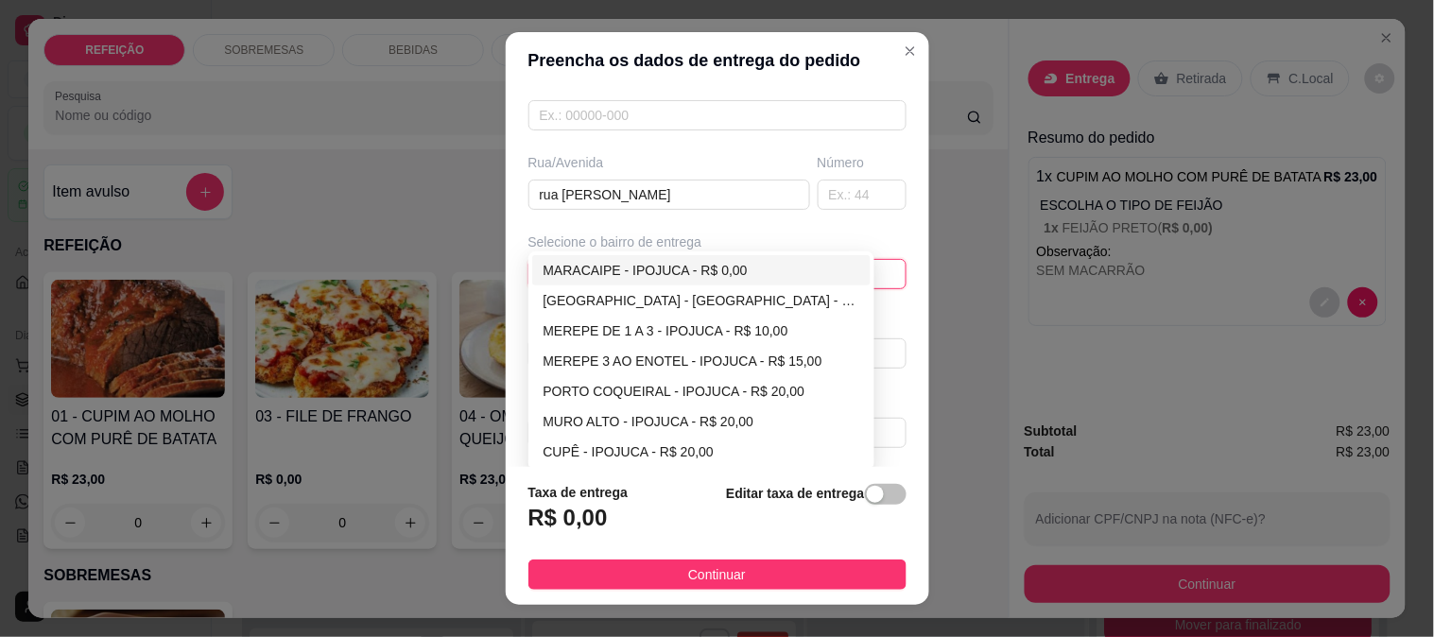
click at [564, 259] on div "MARACAIPE - IPOJUCA - R$ 0,00" at bounding box center [701, 270] width 339 height 30
type input "IPOJUCA"
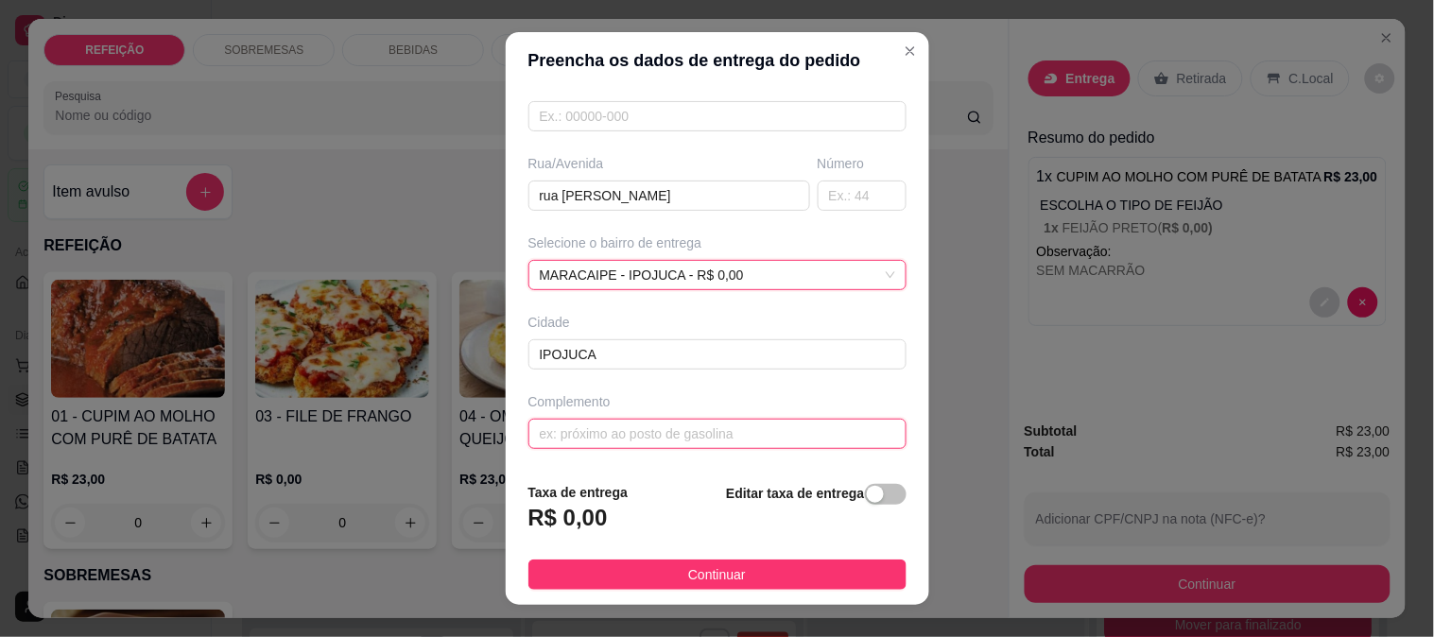
click at [669, 424] on input "text" at bounding box center [717, 434] width 378 height 30
paste input "Prédio d Chalaca"
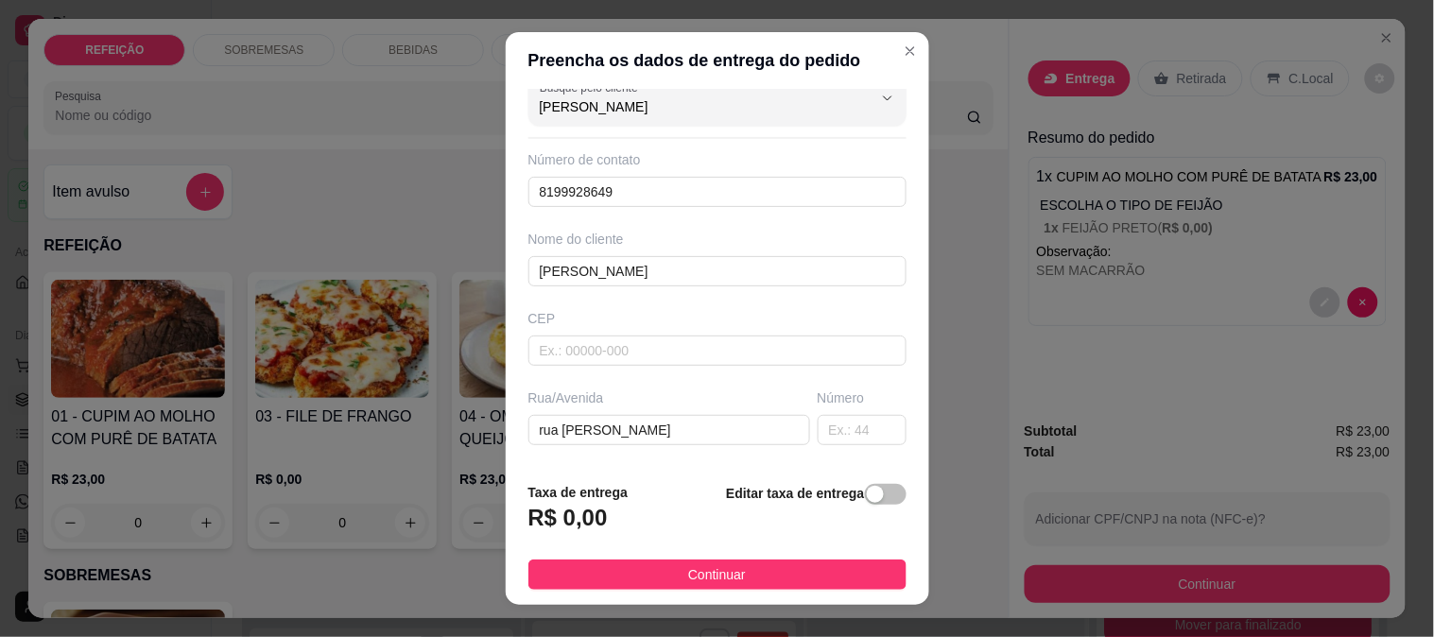
scroll to position [0, 0]
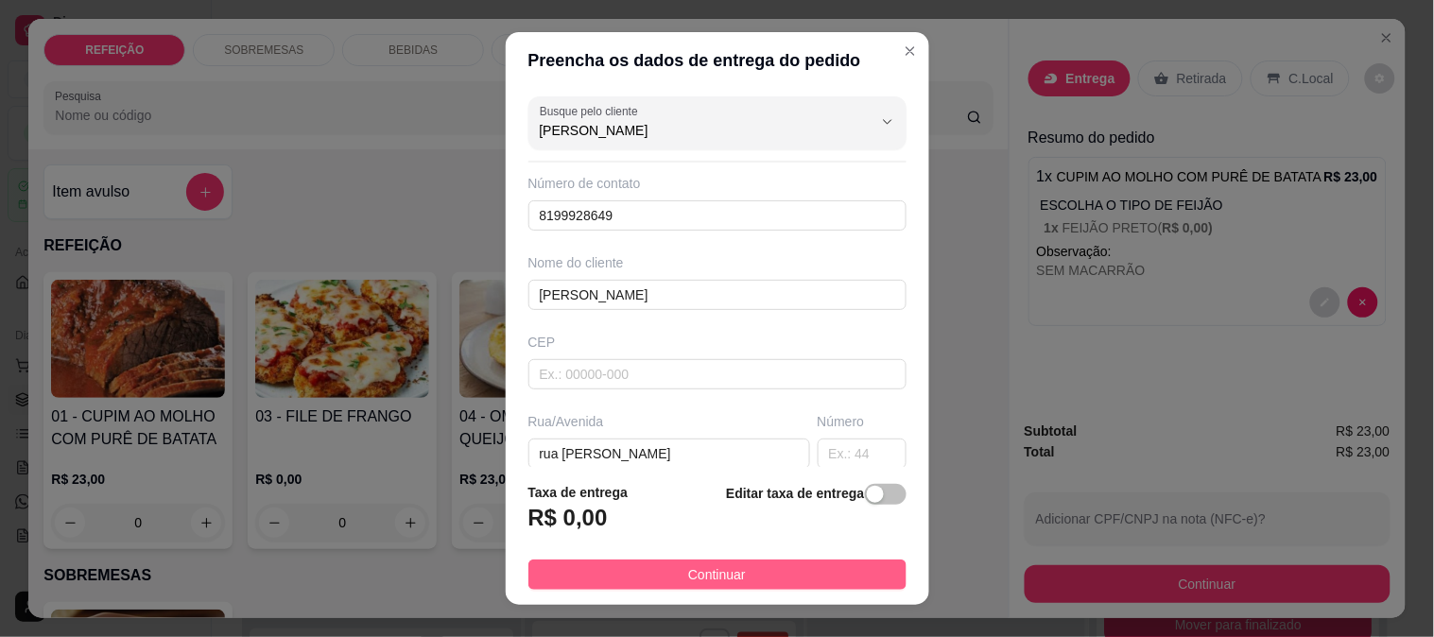
type input "Prédio d Chalaca"
click at [654, 583] on button "Continuar" at bounding box center [717, 575] width 378 height 30
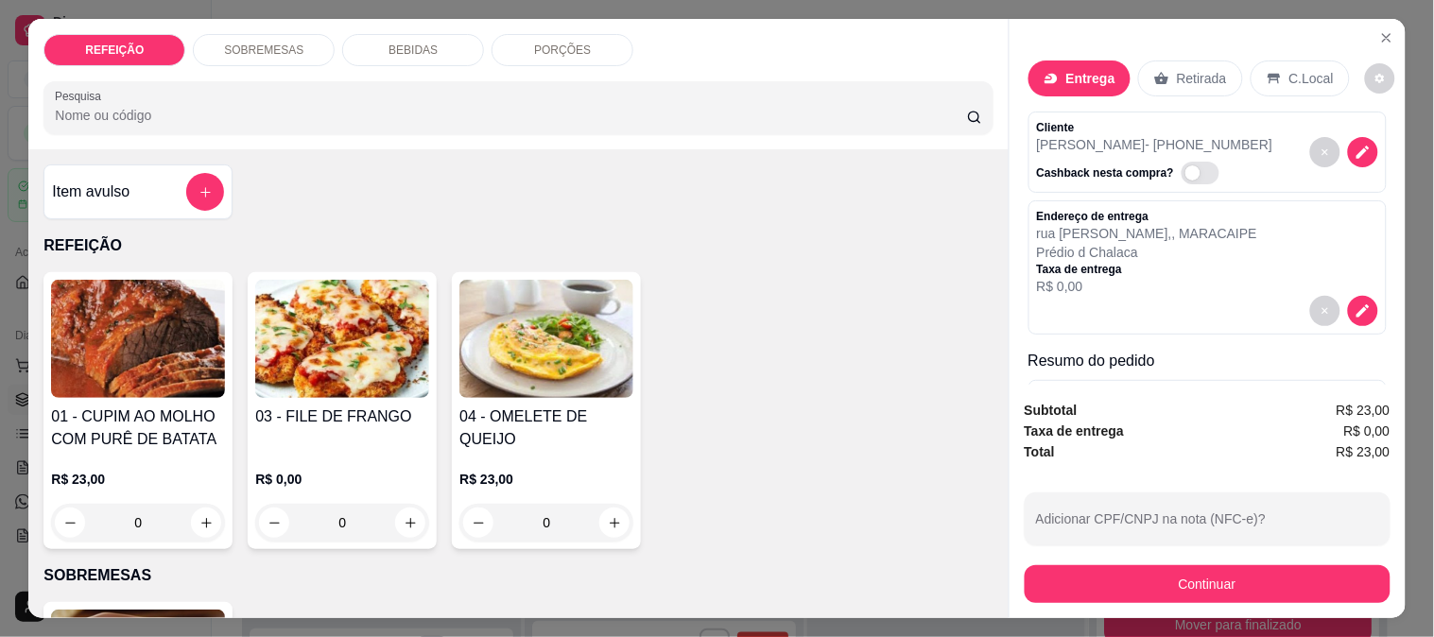
scroll to position [191, 0]
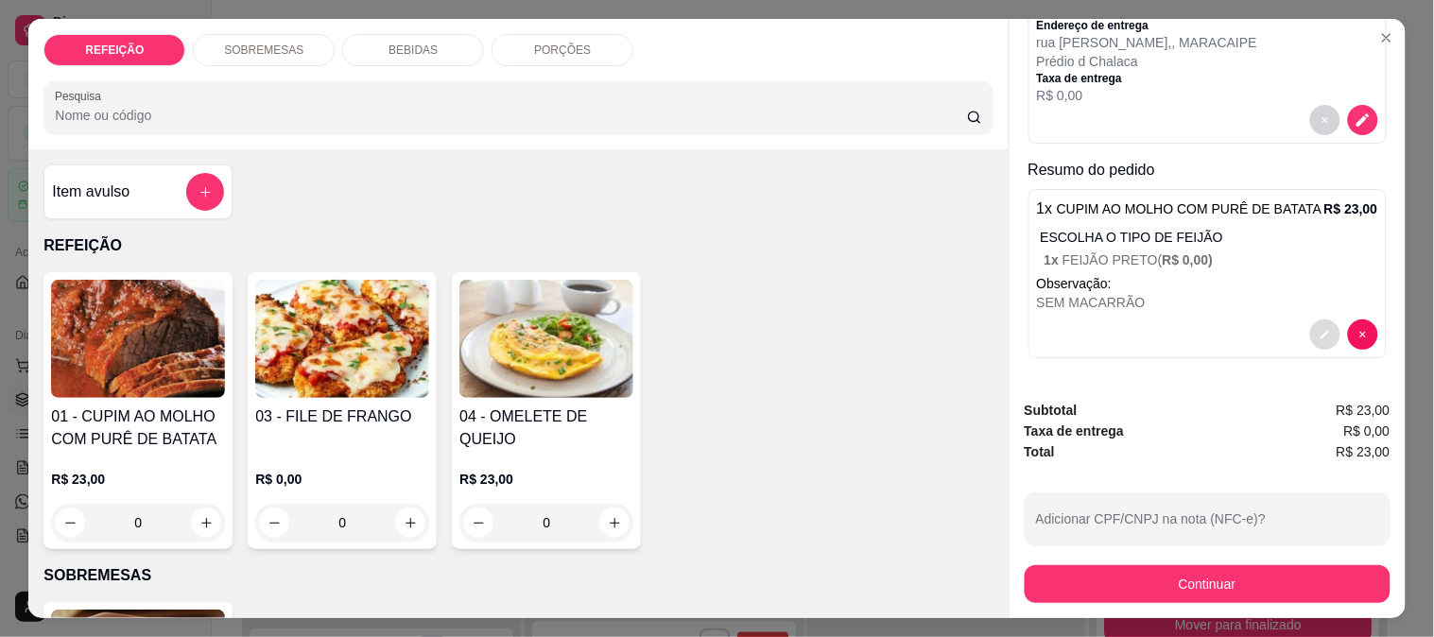
click at [1310, 320] on button "decrease-product-quantity" at bounding box center [1325, 335] width 30 height 30
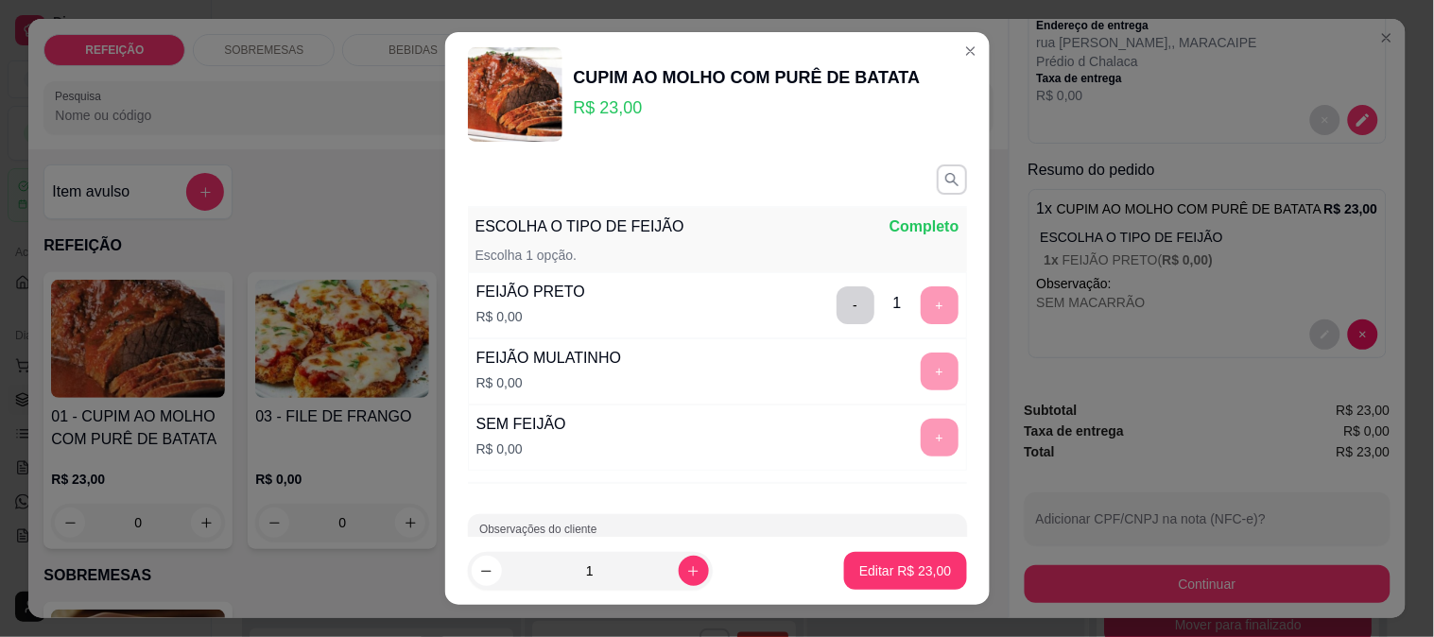
click at [624, 511] on div "ESCOLHA O TIPO DE FEIJÃO Completo Escolha 1 opção. FEIJÃO PRETO R$ 0,00 - 1 + F…" at bounding box center [717, 347] width 545 height 381
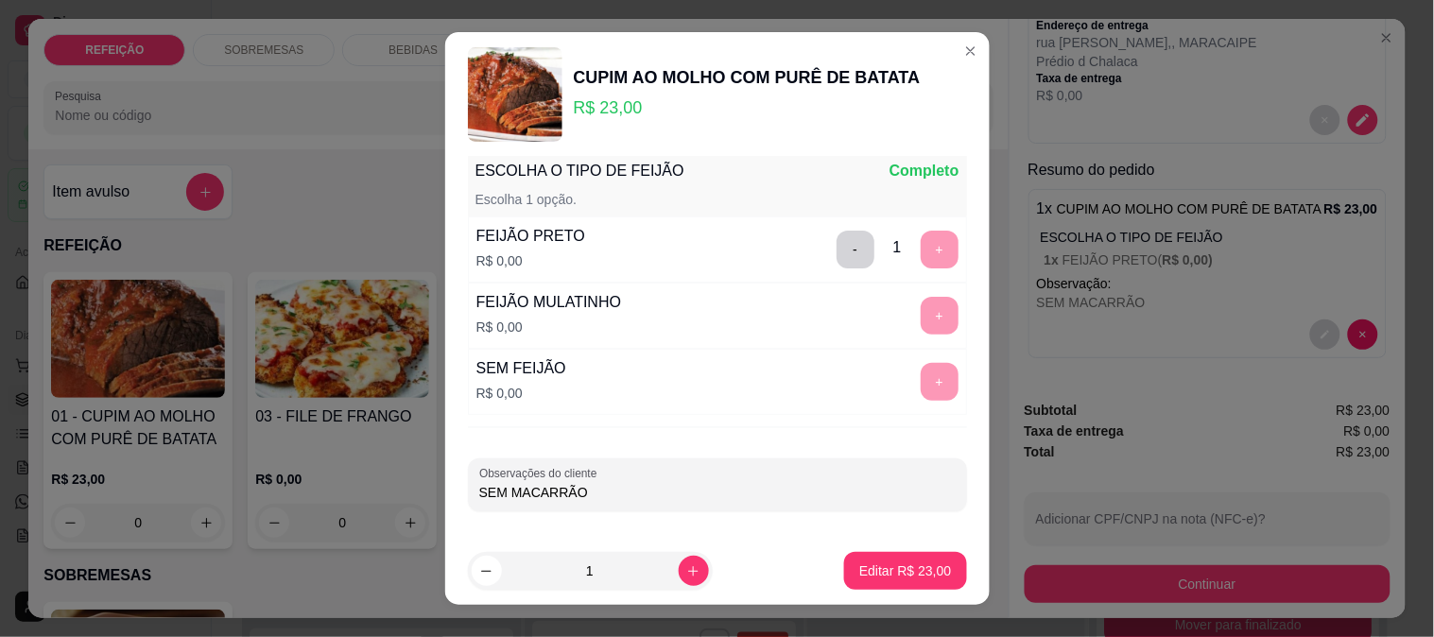
click at [622, 494] on input "SEM MACARRÃO" at bounding box center [717, 492] width 476 height 19
type input "SEM MACARRÃO - PARA 13:30"
click at [882, 577] on p "Editar R$ 23,00" at bounding box center [905, 572] width 89 height 18
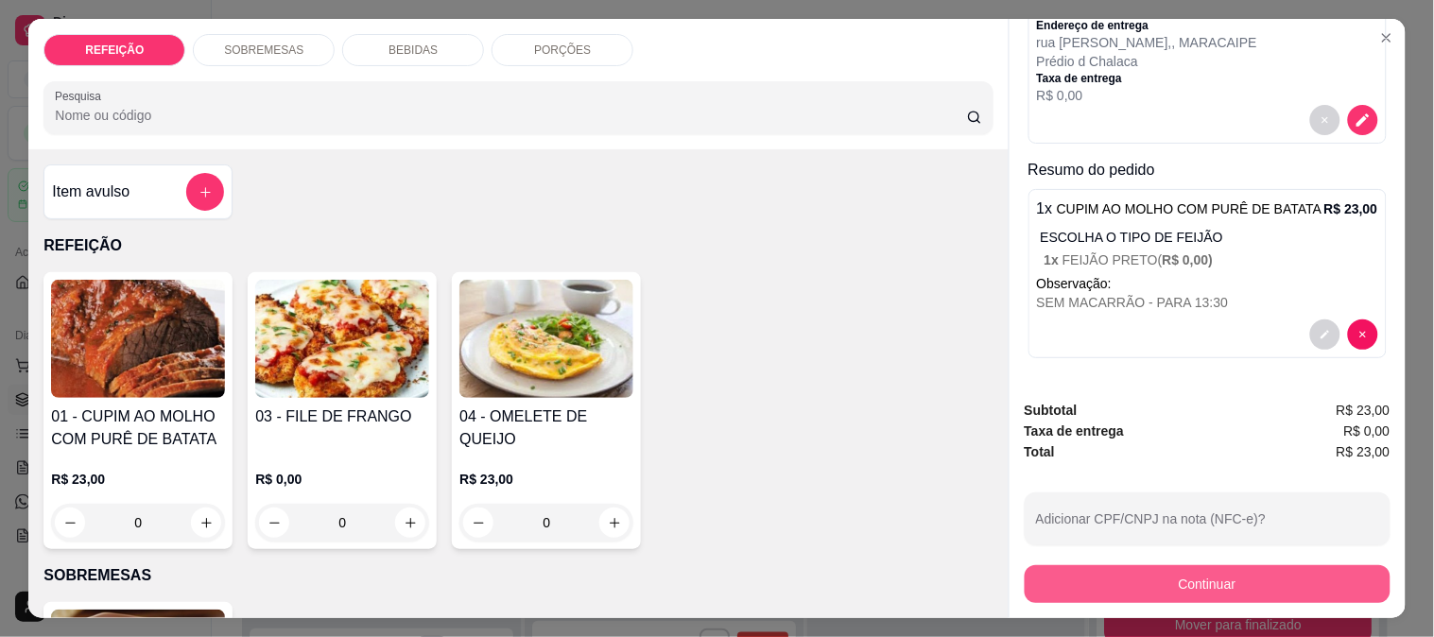
click at [1125, 583] on button "Continuar" at bounding box center [1208, 584] width 366 height 38
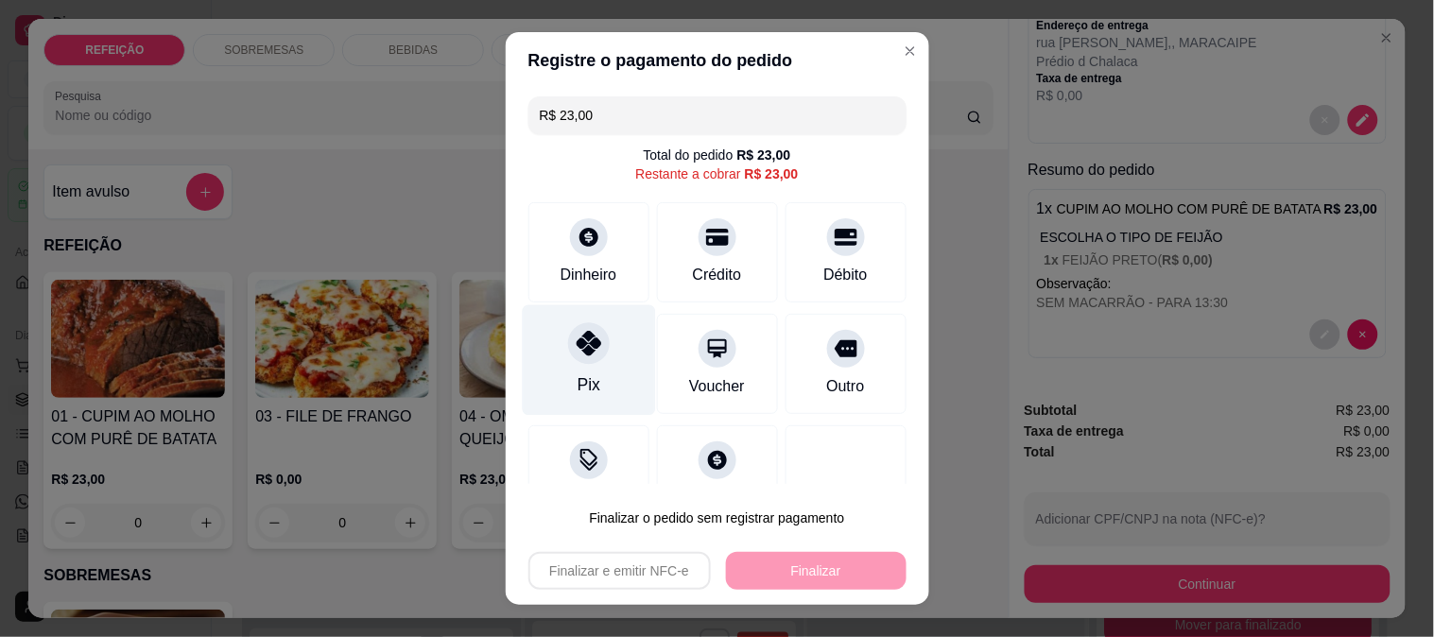
click at [579, 369] on div "Pix" at bounding box center [588, 359] width 133 height 111
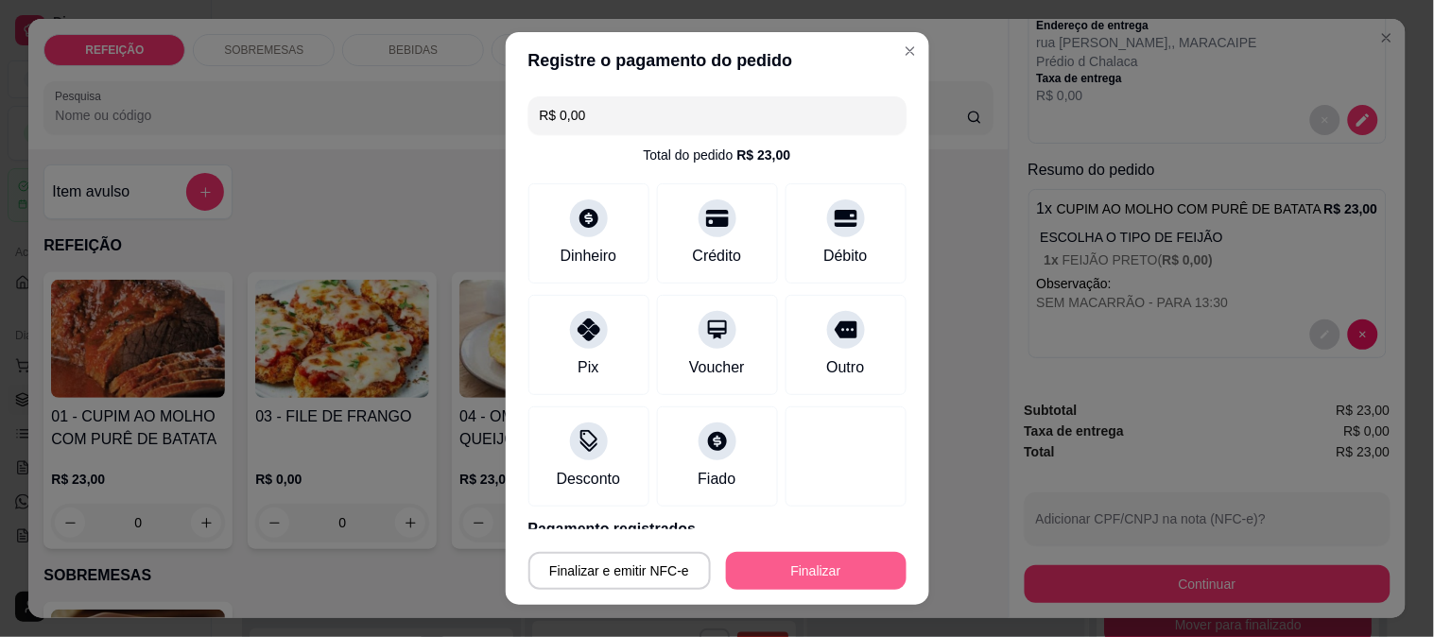
click at [749, 568] on button "Finalizar" at bounding box center [816, 571] width 181 height 38
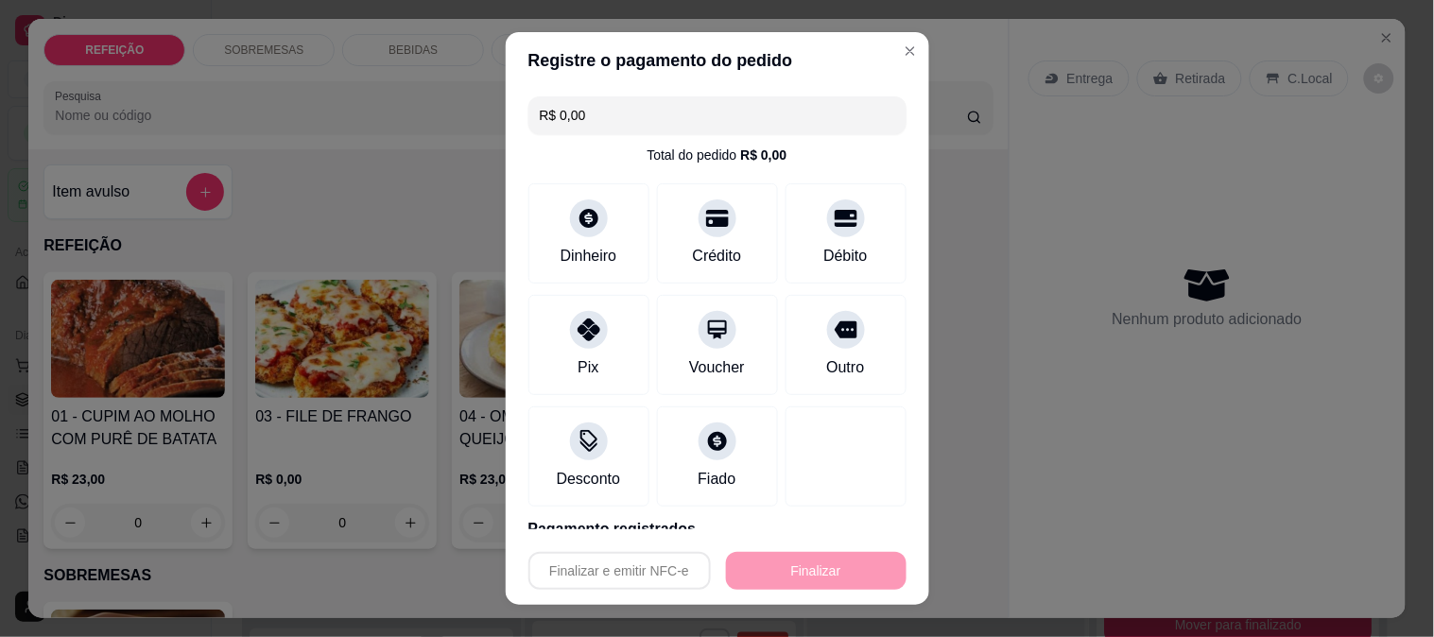
type input "-R$ 23,00"
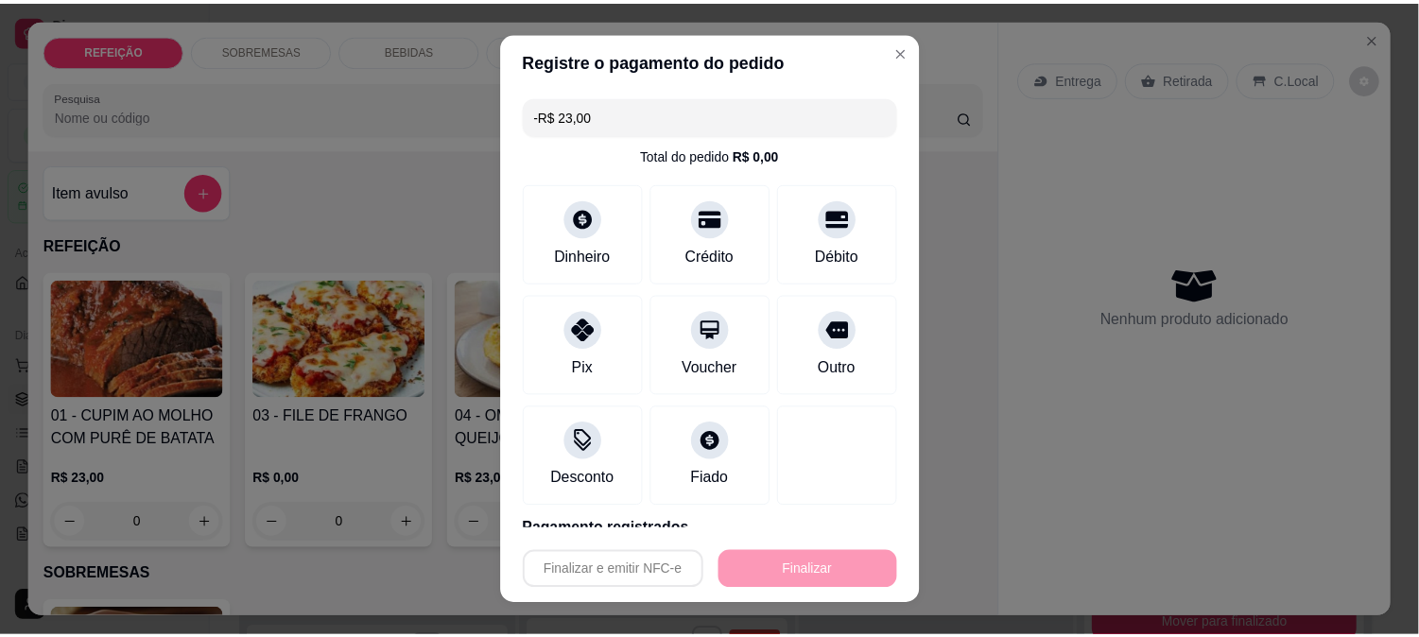
scroll to position [0, 0]
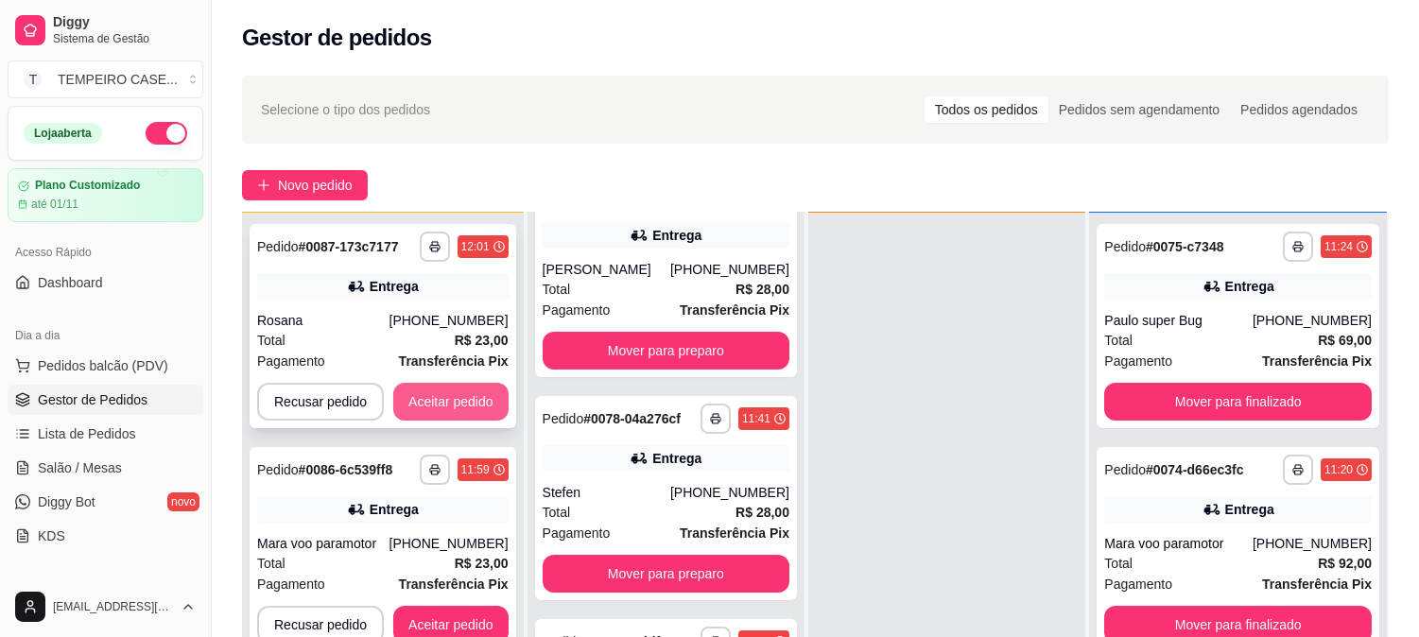
click at [438, 389] on button "Aceitar pedido" at bounding box center [450, 402] width 115 height 38
click at [440, 393] on button "Aceitar pedido" at bounding box center [450, 402] width 115 height 38
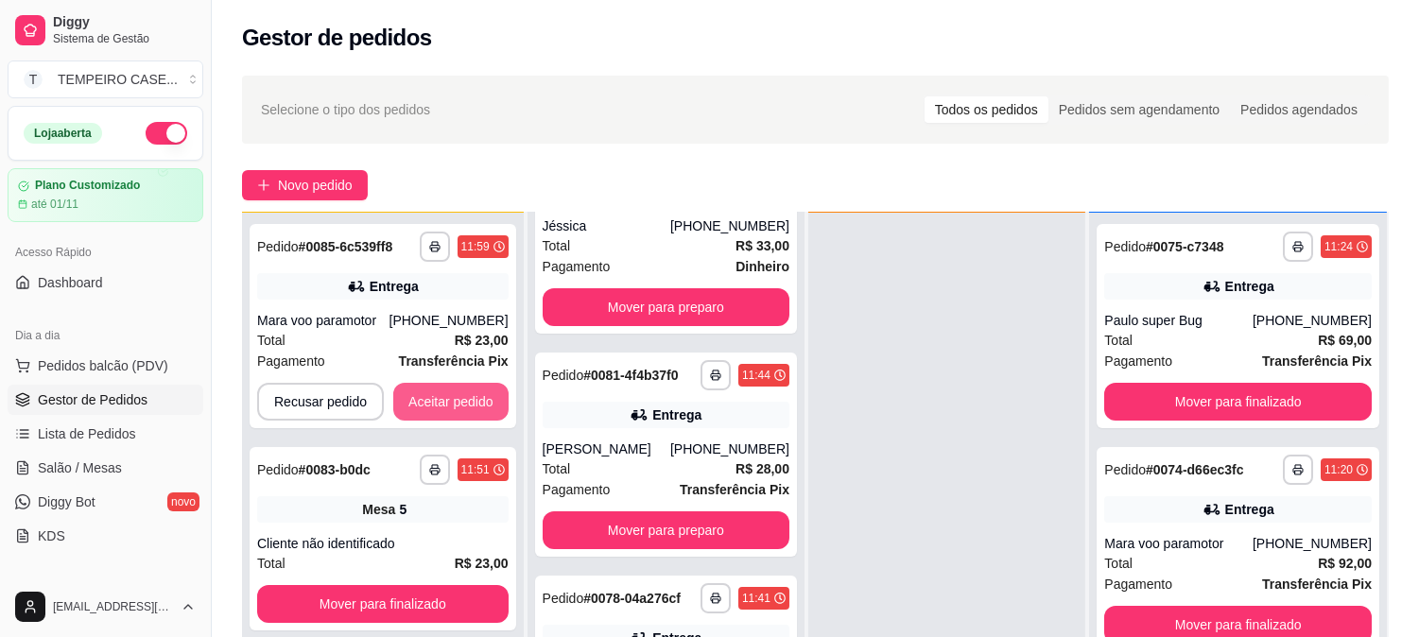
scroll to position [957, 0]
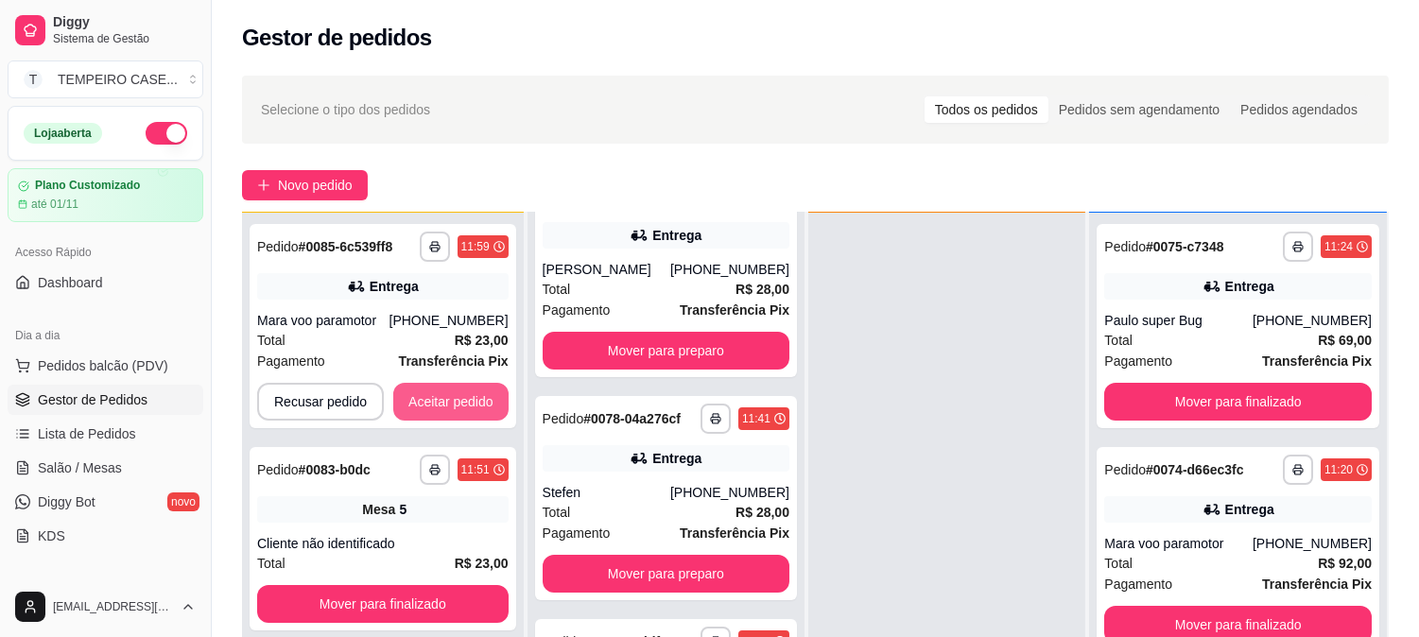
click at [440, 393] on button "Aceitar pedido" at bounding box center [450, 402] width 115 height 38
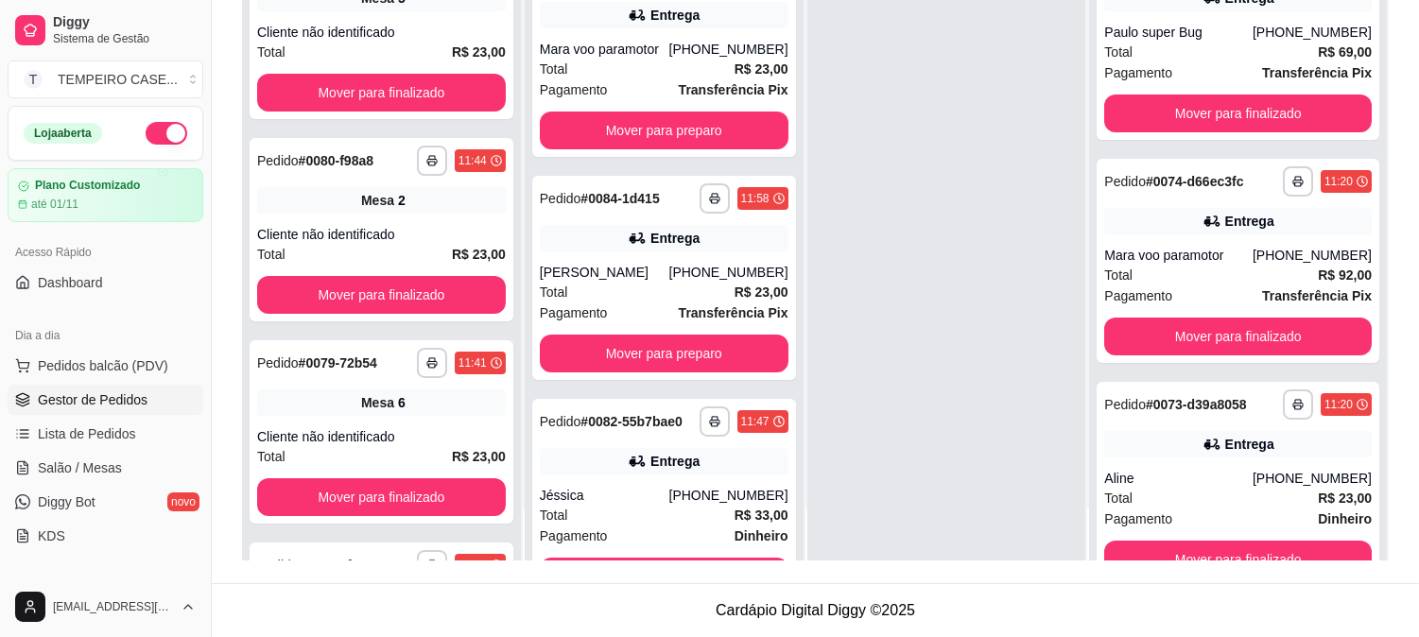
scroll to position [0, 0]
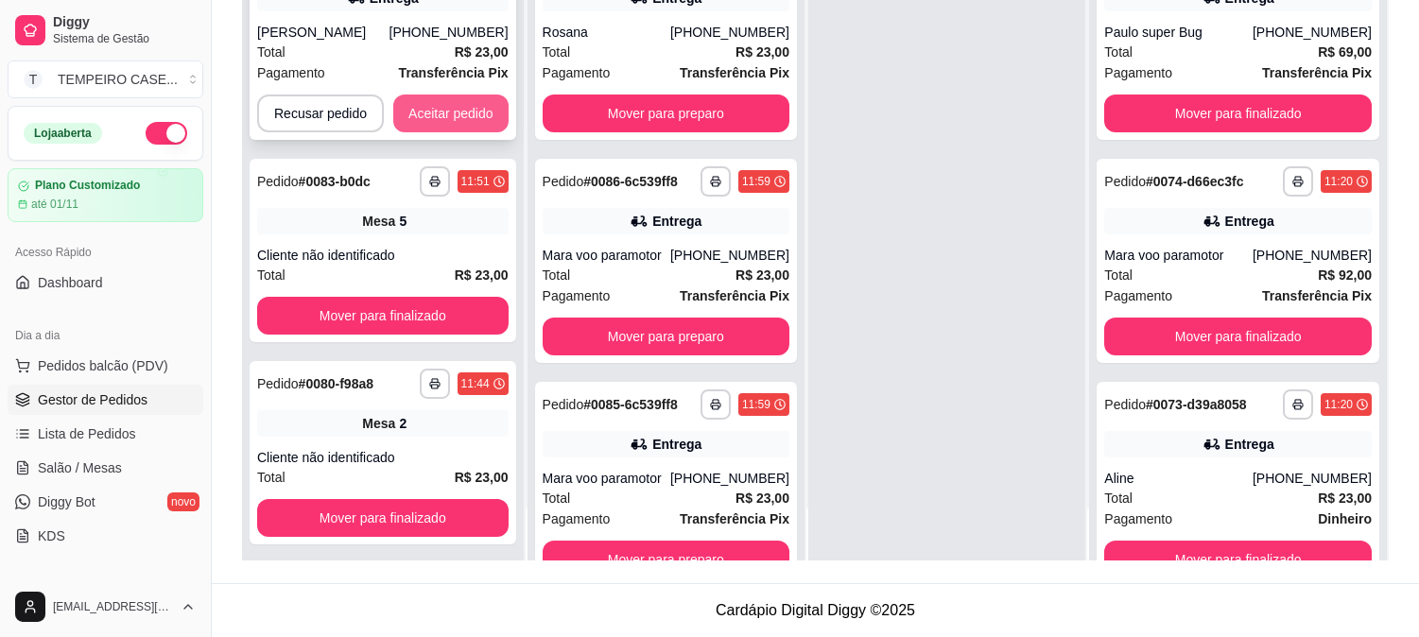
click at [473, 121] on button "Aceitar pedido" at bounding box center [450, 114] width 115 height 38
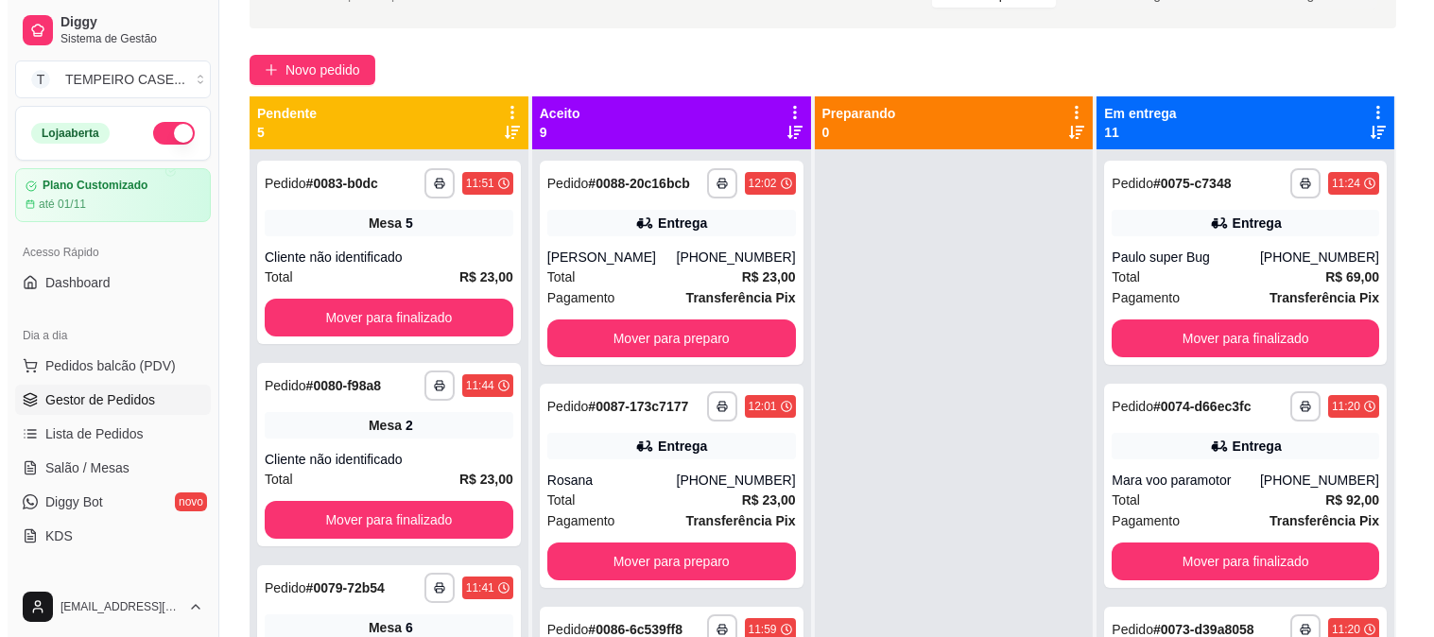
scroll to position [78, 0]
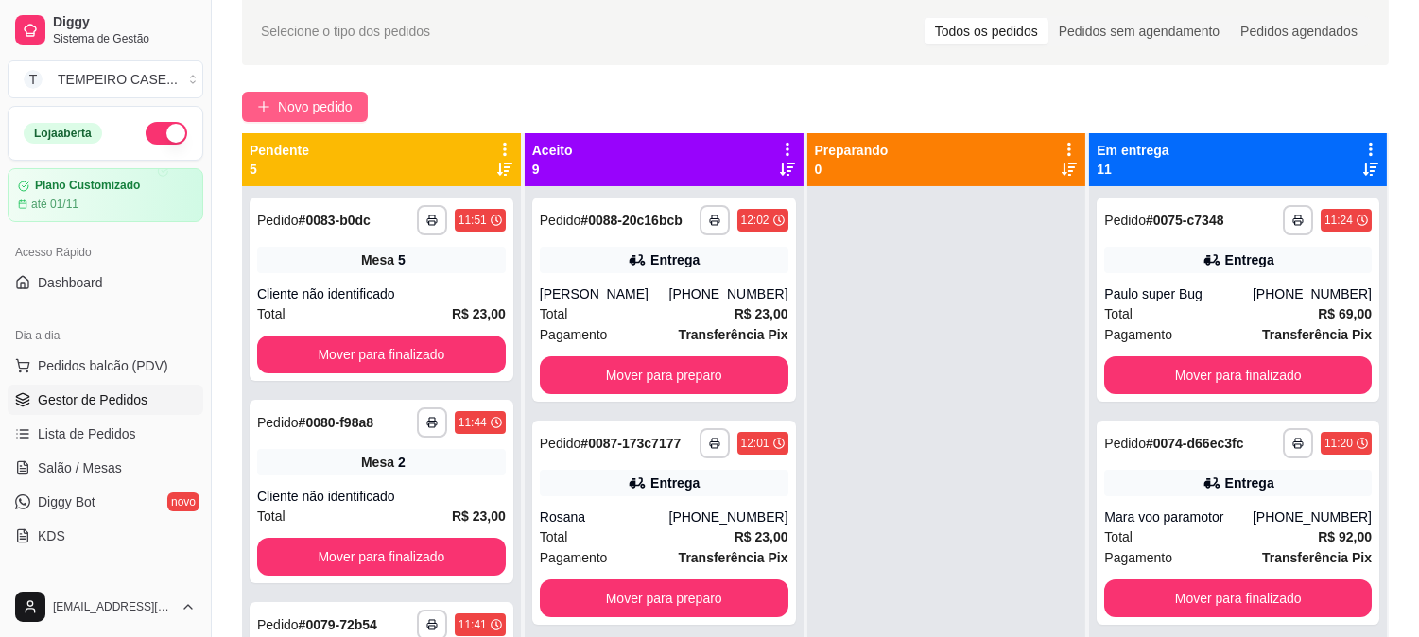
click at [282, 113] on span "Novo pedido" at bounding box center [315, 106] width 75 height 21
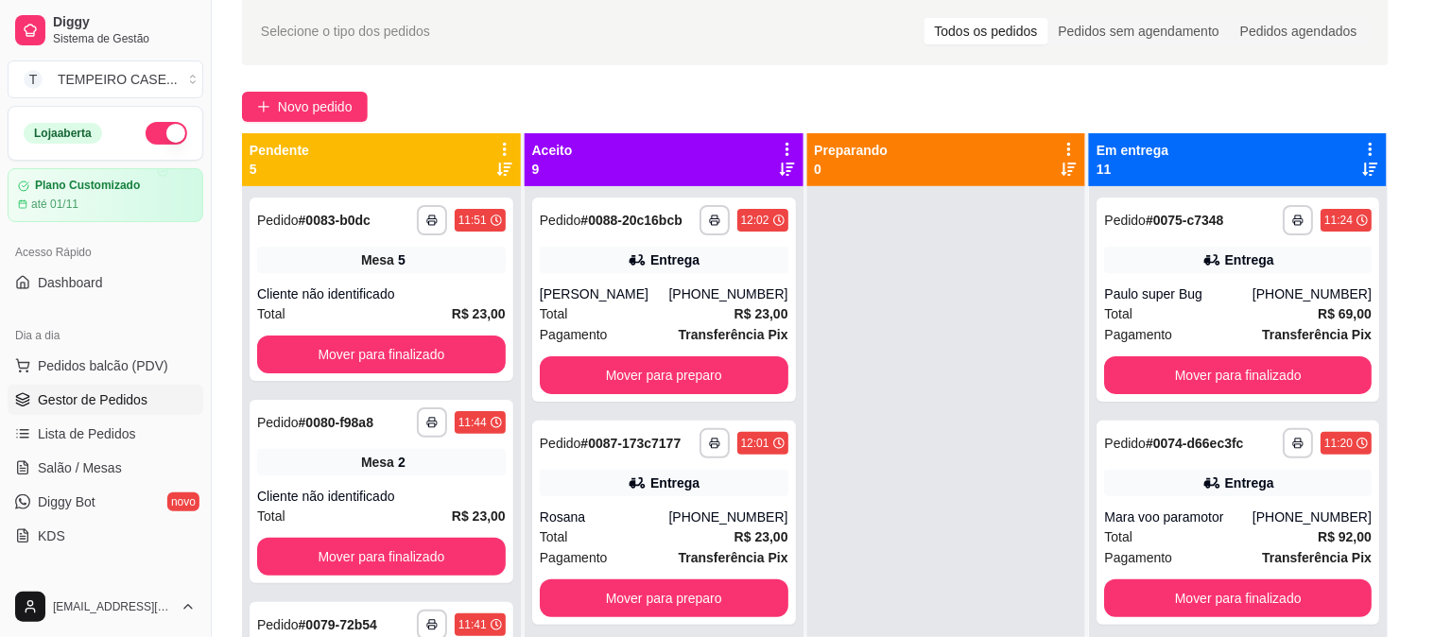
click at [315, 367] on img at bounding box center [342, 339] width 174 height 118
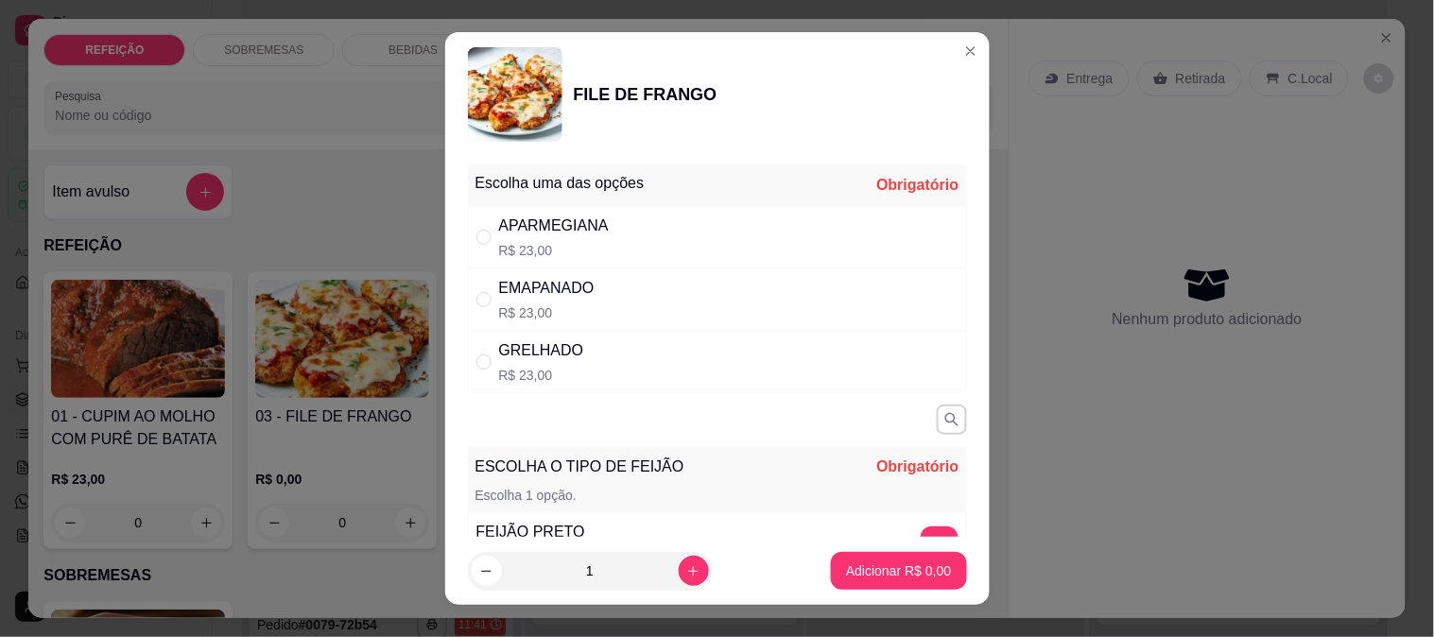
click at [593, 223] on div "APARMEGIANA" at bounding box center [554, 226] width 110 height 23
radio input "true"
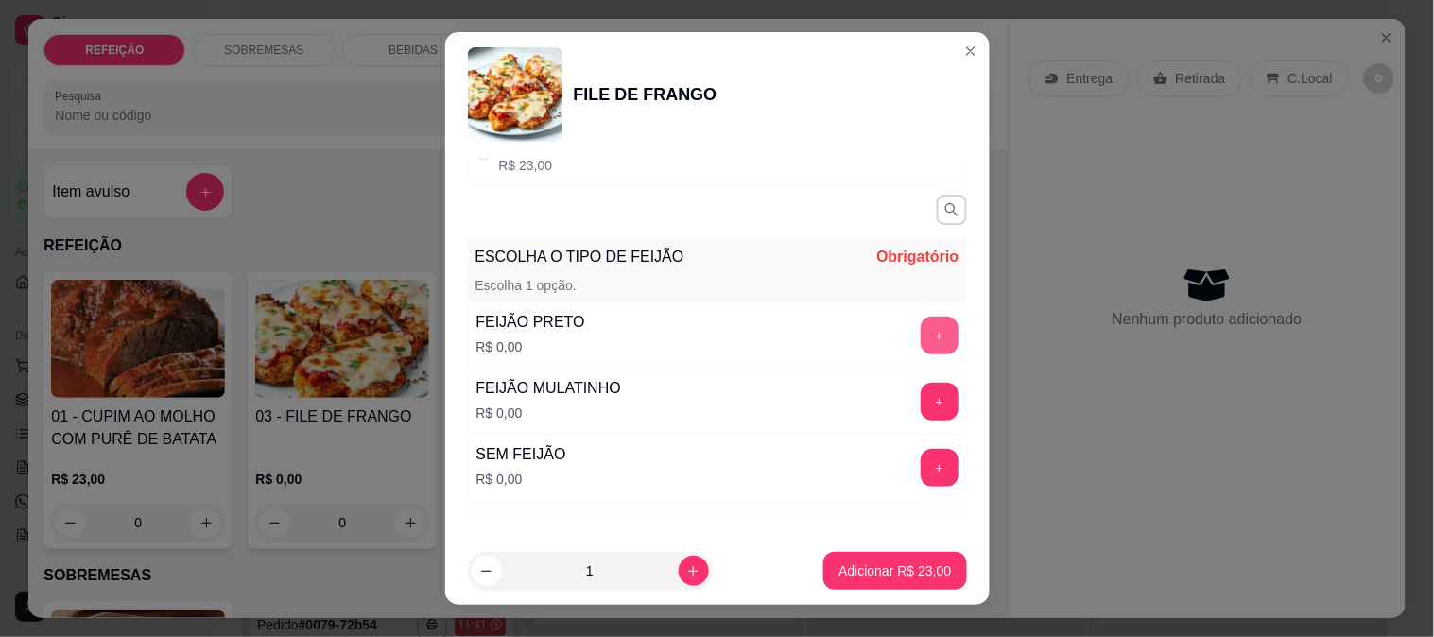
click at [921, 340] on button "+" at bounding box center [940, 336] width 38 height 38
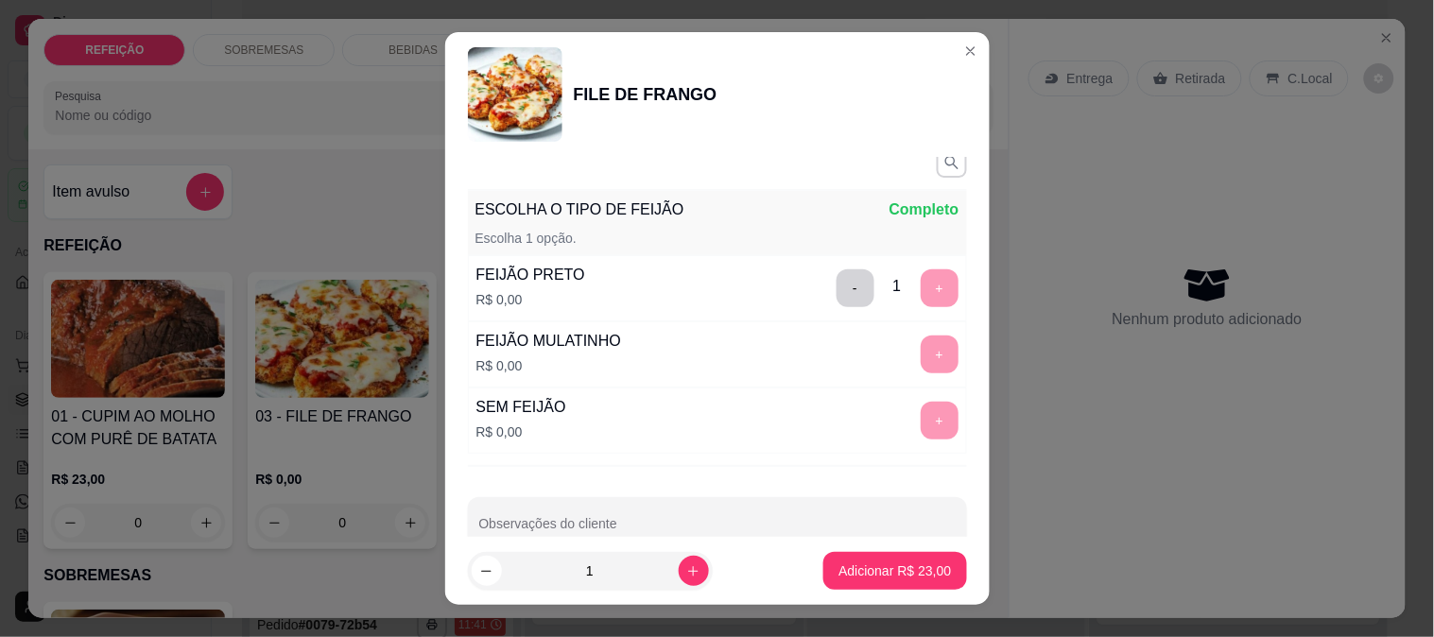
scroll to position [297, 0]
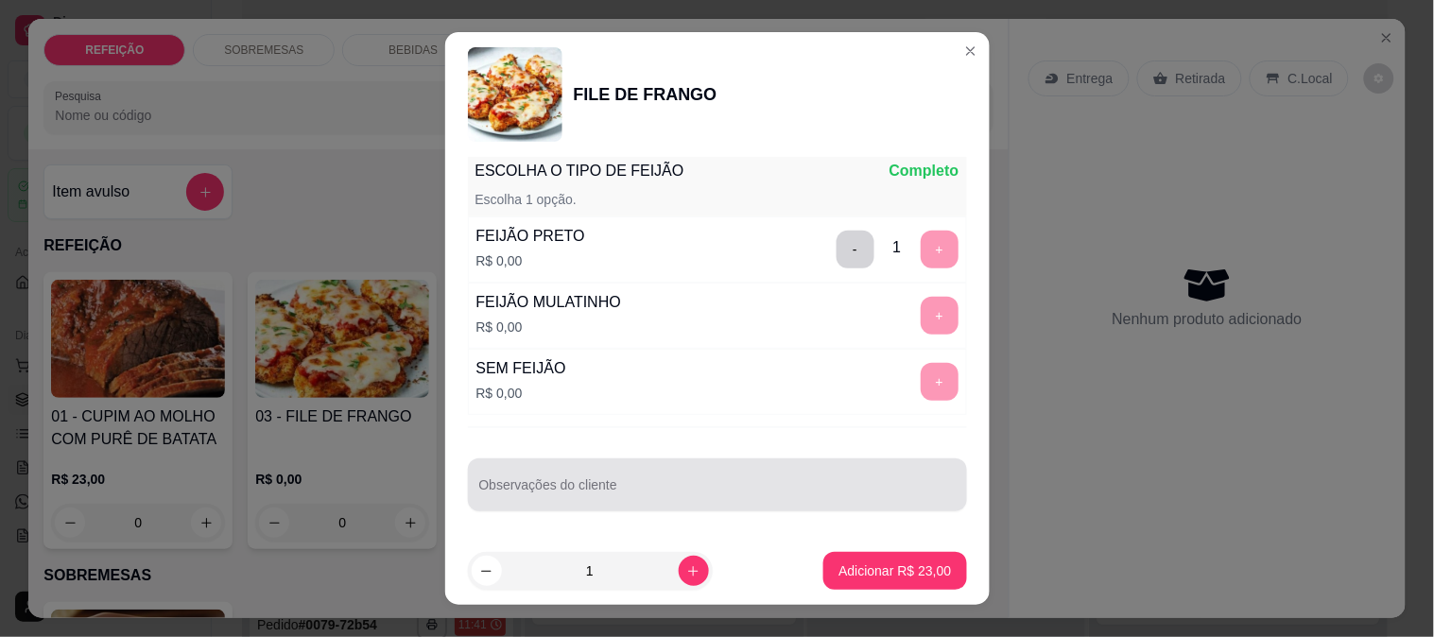
click at [631, 486] on input "Observações do cliente" at bounding box center [717, 492] width 476 height 19
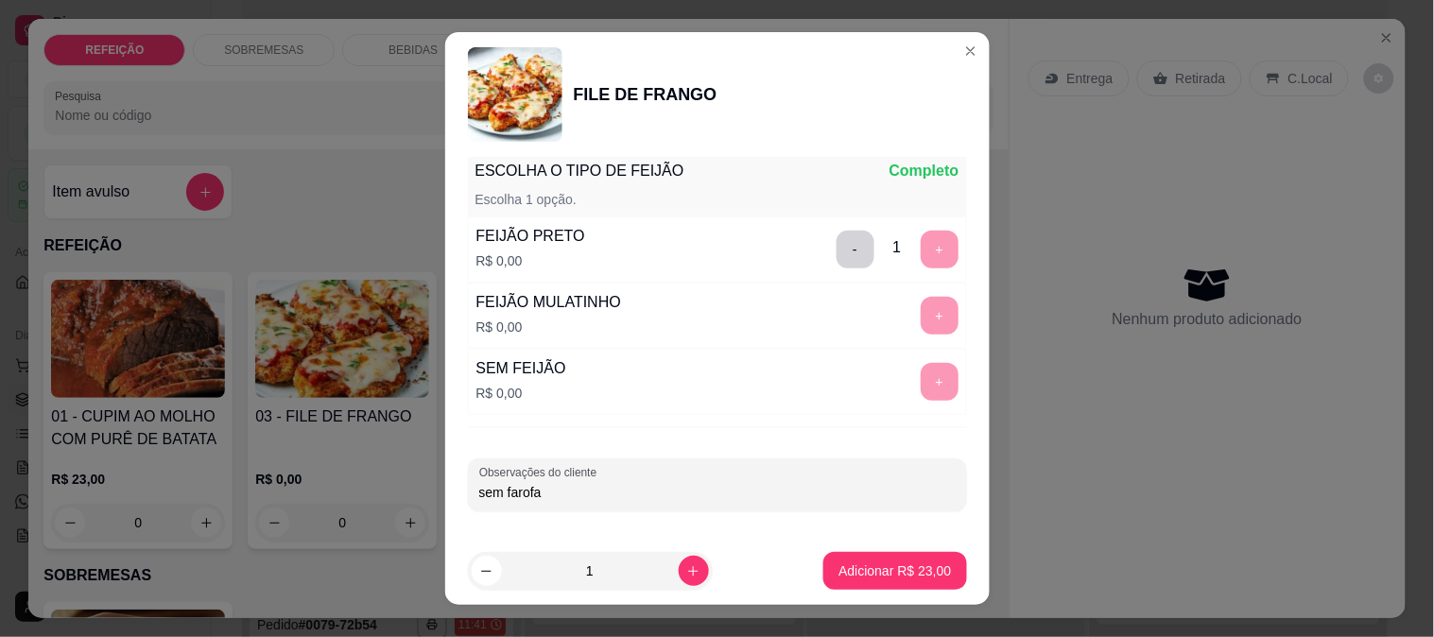
type input "sem farofa"
click at [828, 561] on button "Adicionar R$ 23,00" at bounding box center [894, 571] width 143 height 38
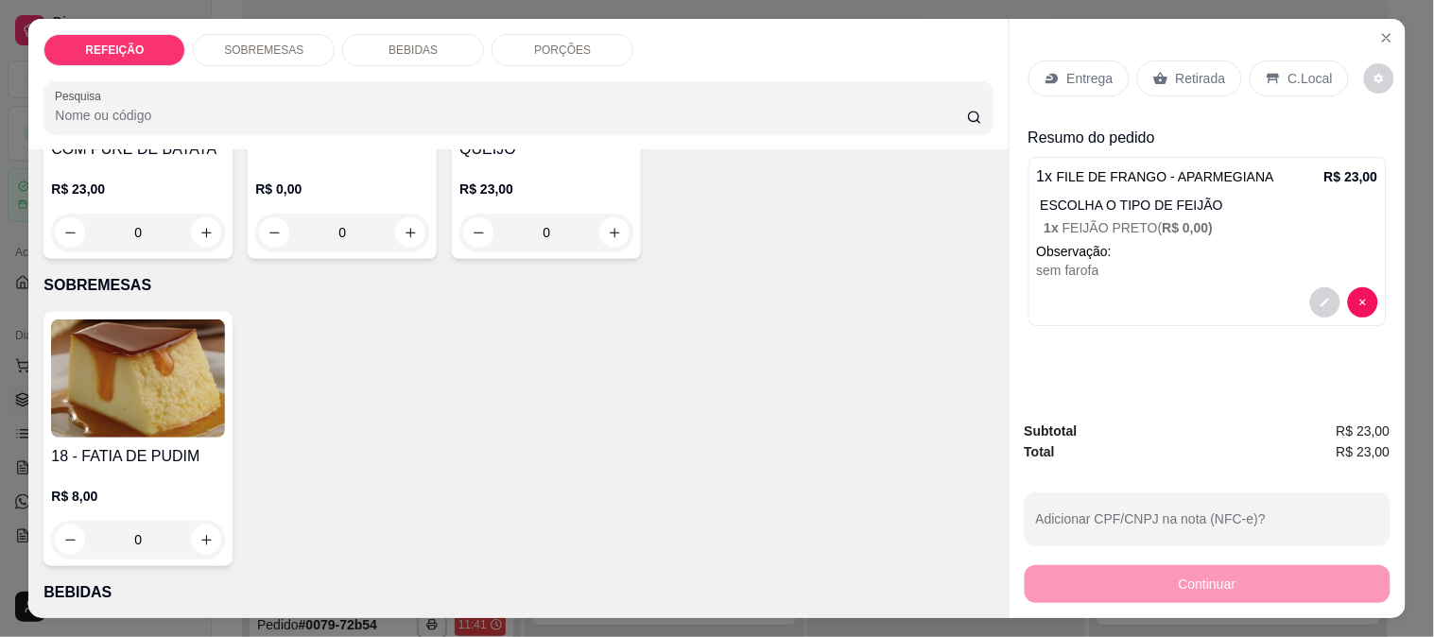
scroll to position [105, 0]
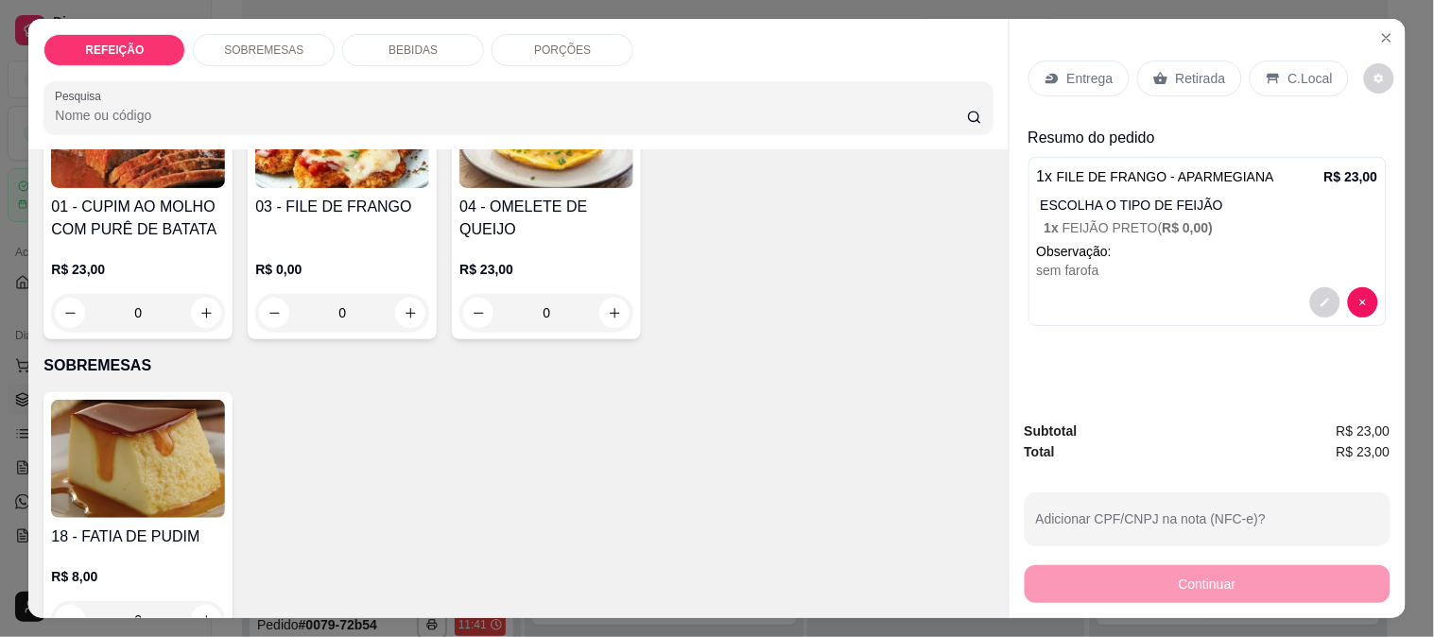
click at [372, 51] on div "BEBIDAS" at bounding box center [413, 50] width 142 height 32
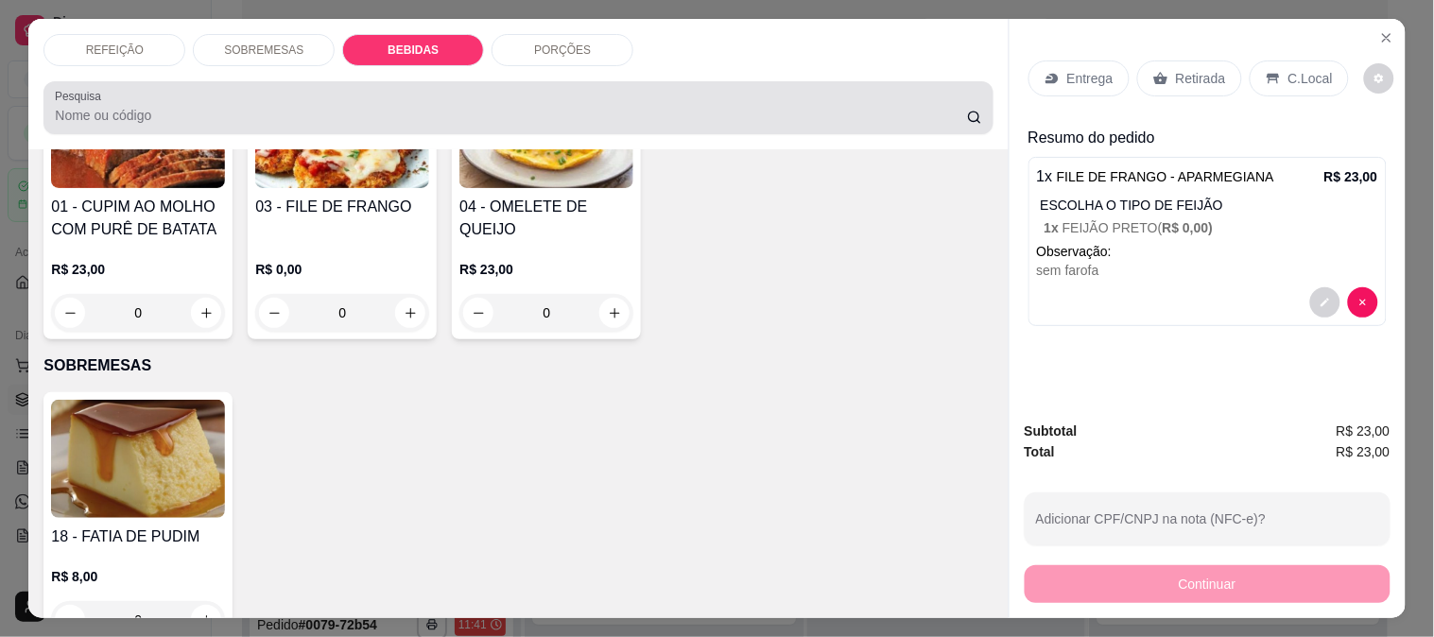
scroll to position [49, 0]
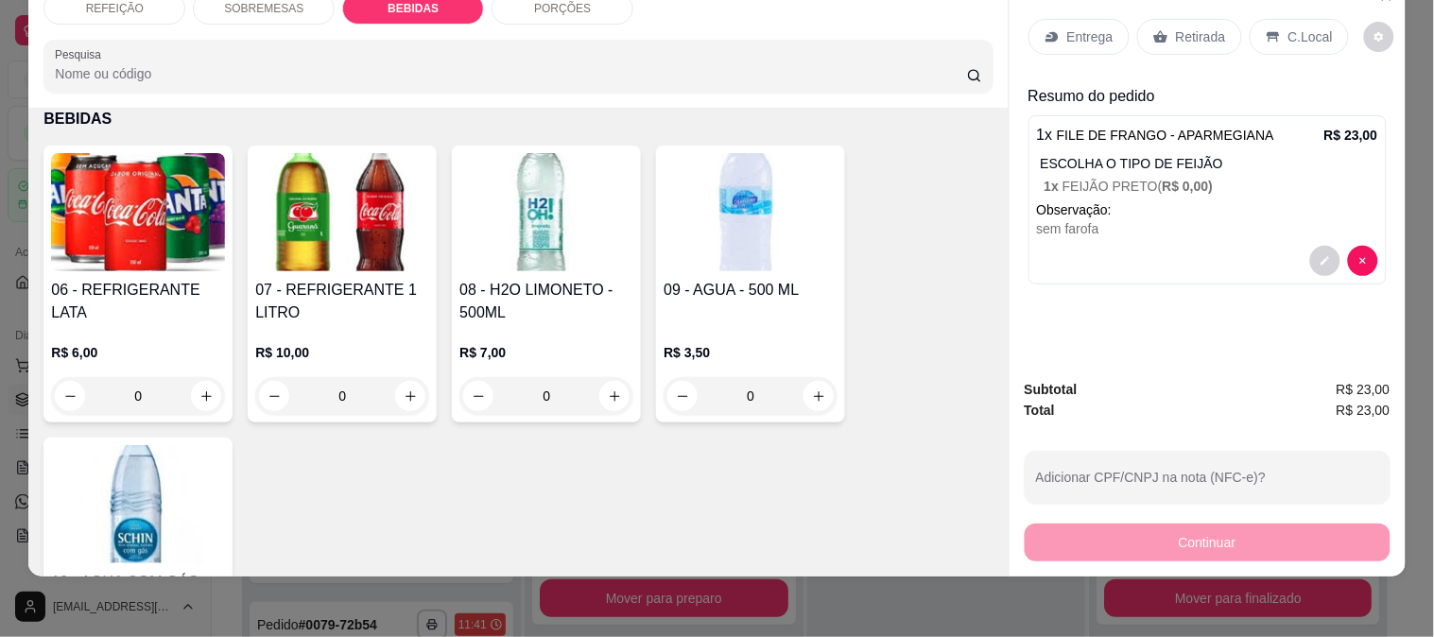
click at [155, 228] on img at bounding box center [138, 212] width 174 height 118
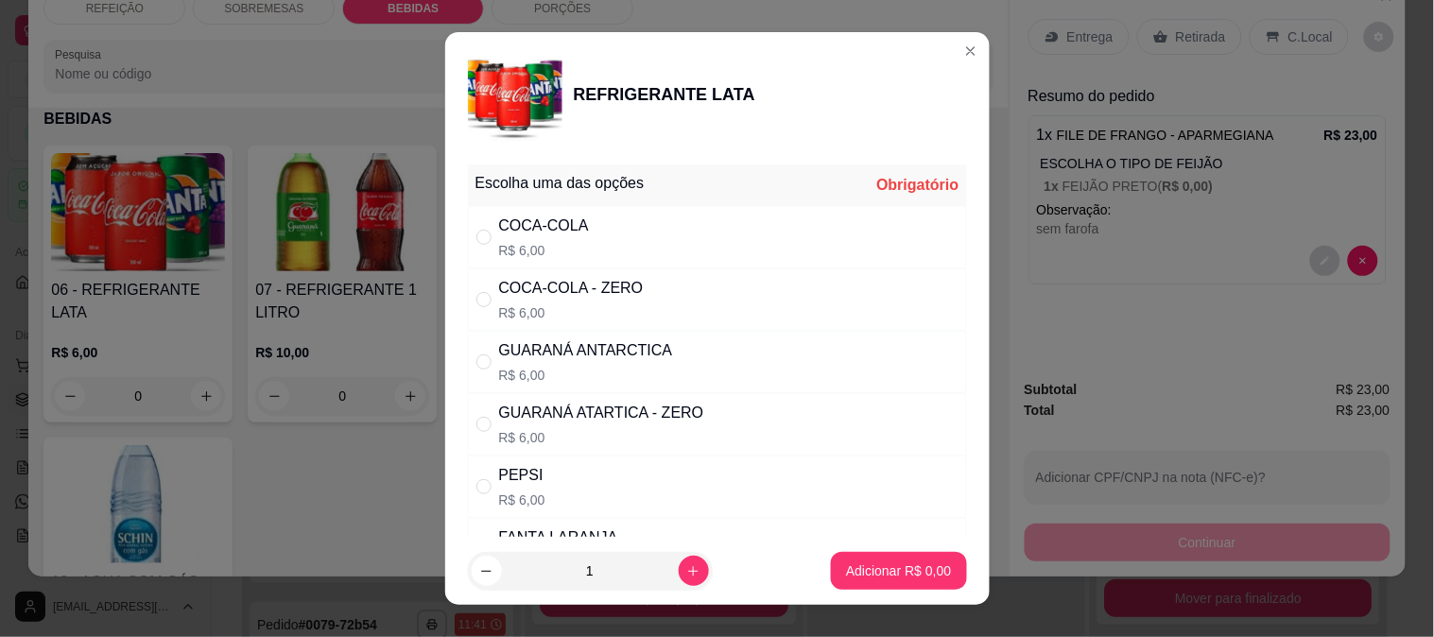
click at [621, 367] on p "R$ 6,00" at bounding box center [586, 375] width 174 height 19
radio input "true"
click at [879, 574] on p "Adicionar R$ 6,00" at bounding box center [898, 571] width 105 height 19
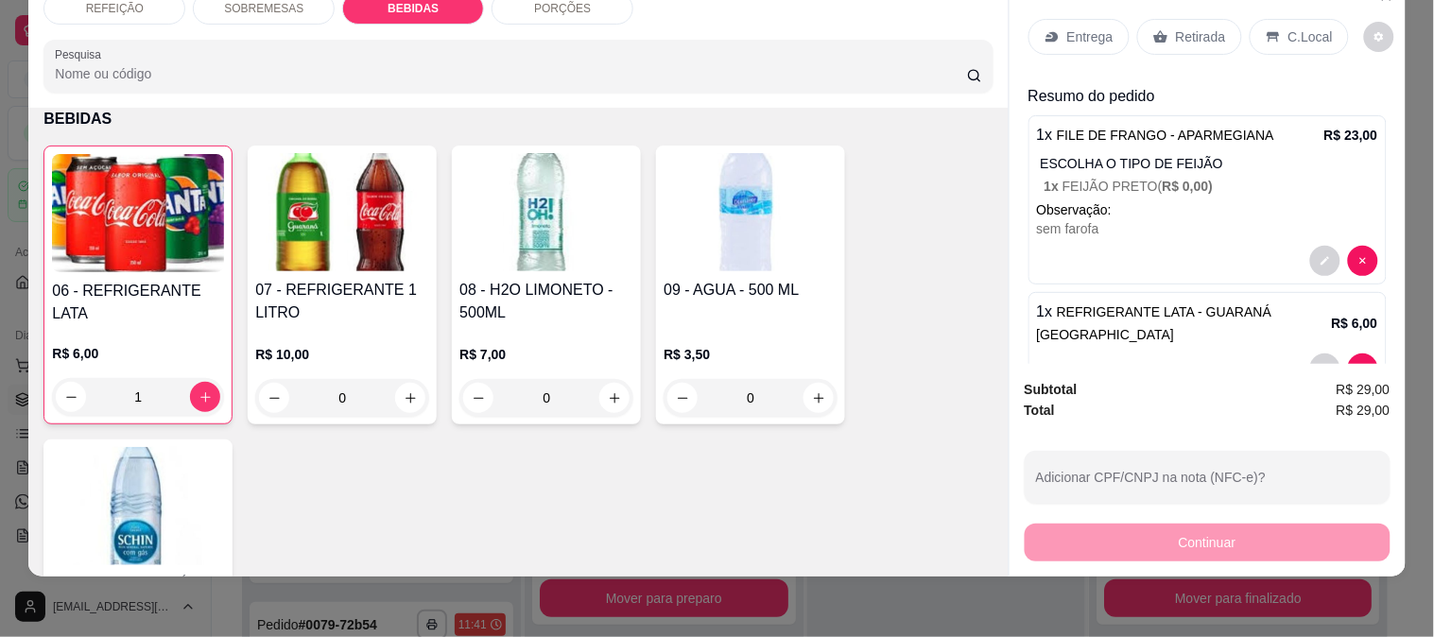
type input "1"
click at [1059, 21] on div "Entrega" at bounding box center [1079, 37] width 101 height 36
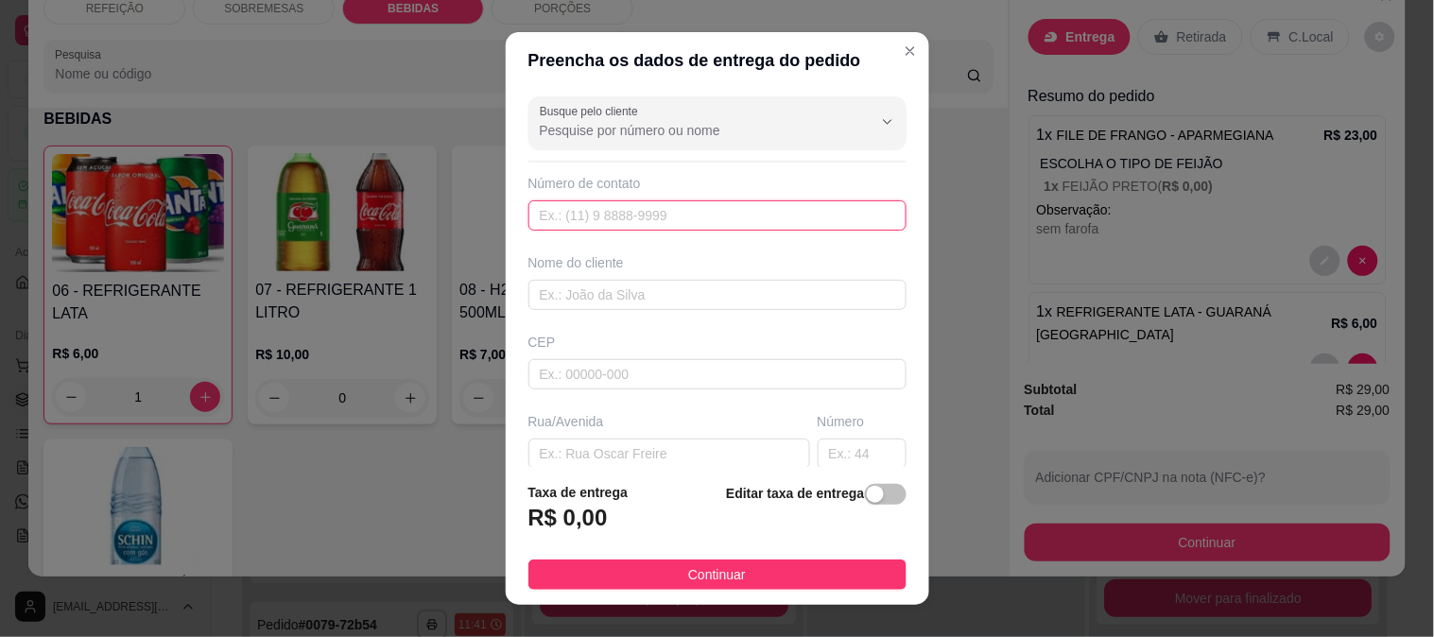
click at [554, 205] on input "text" at bounding box center [717, 215] width 378 height 30
paste input "[PHONE_NUMBER]"
type input "[PHONE_NUMBER]"
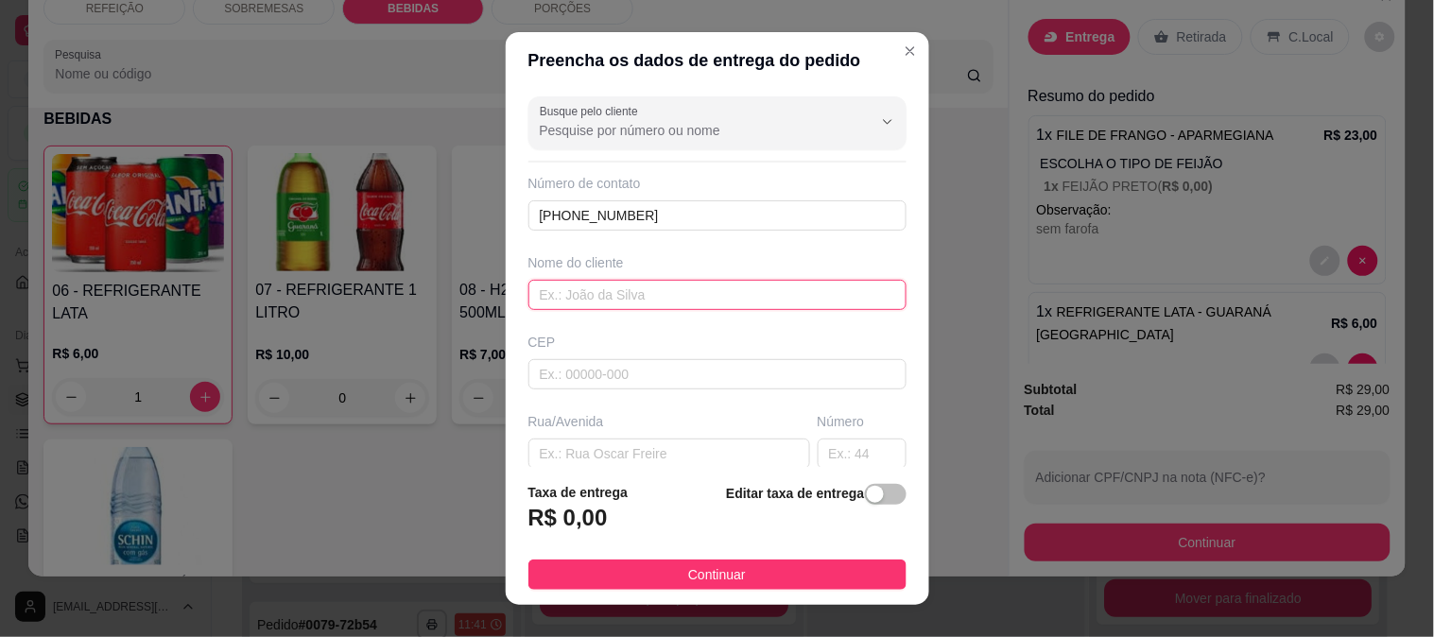
click at [592, 307] on input "text" at bounding box center [717, 295] width 378 height 30
paste input "[PERSON_NAME]"
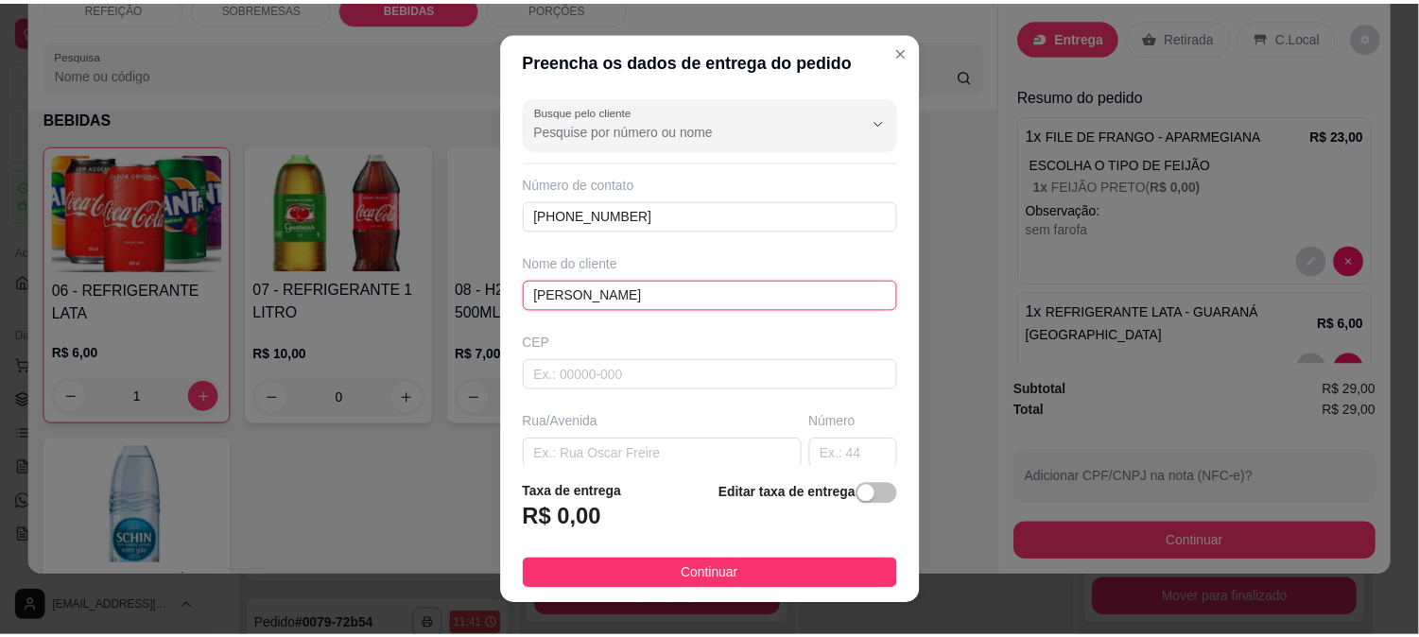
scroll to position [105, 0]
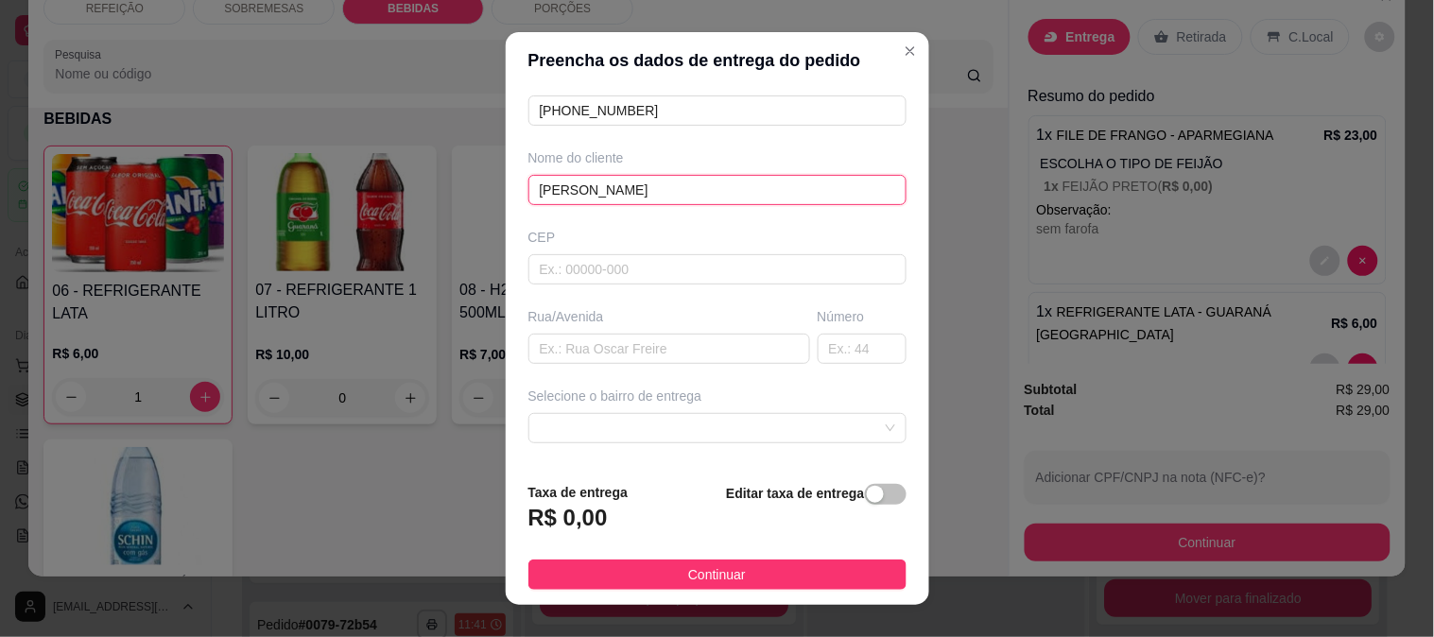
type input "[PERSON_NAME]"
click at [710, 364] on div "Busque pelo cliente Número de contato [PHONE_NUMBER] Nome do cliente [PERSON_NA…" at bounding box center [718, 278] width 424 height 379
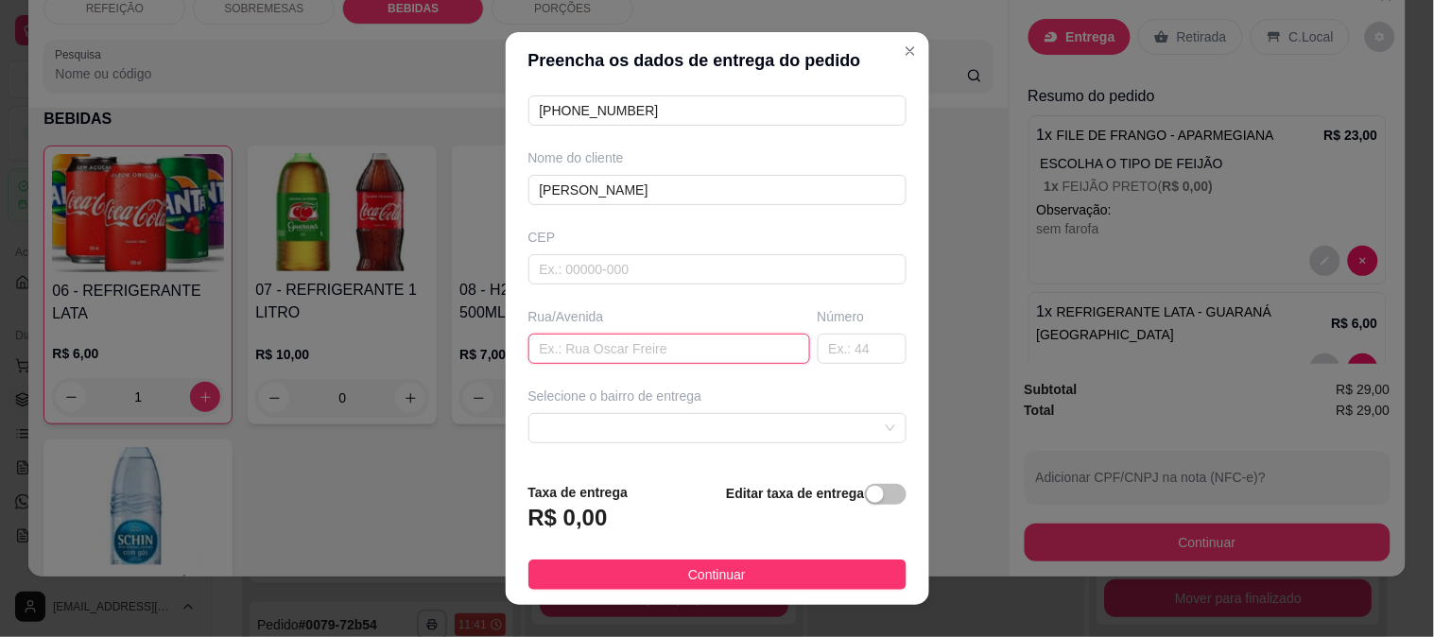
click at [703, 353] on input "text" at bounding box center [669, 349] width 282 height 30
paste input "[STREET_ADDRESS]"
click at [630, 427] on span at bounding box center [717, 428] width 355 height 28
type input "[STREET_ADDRESS]"
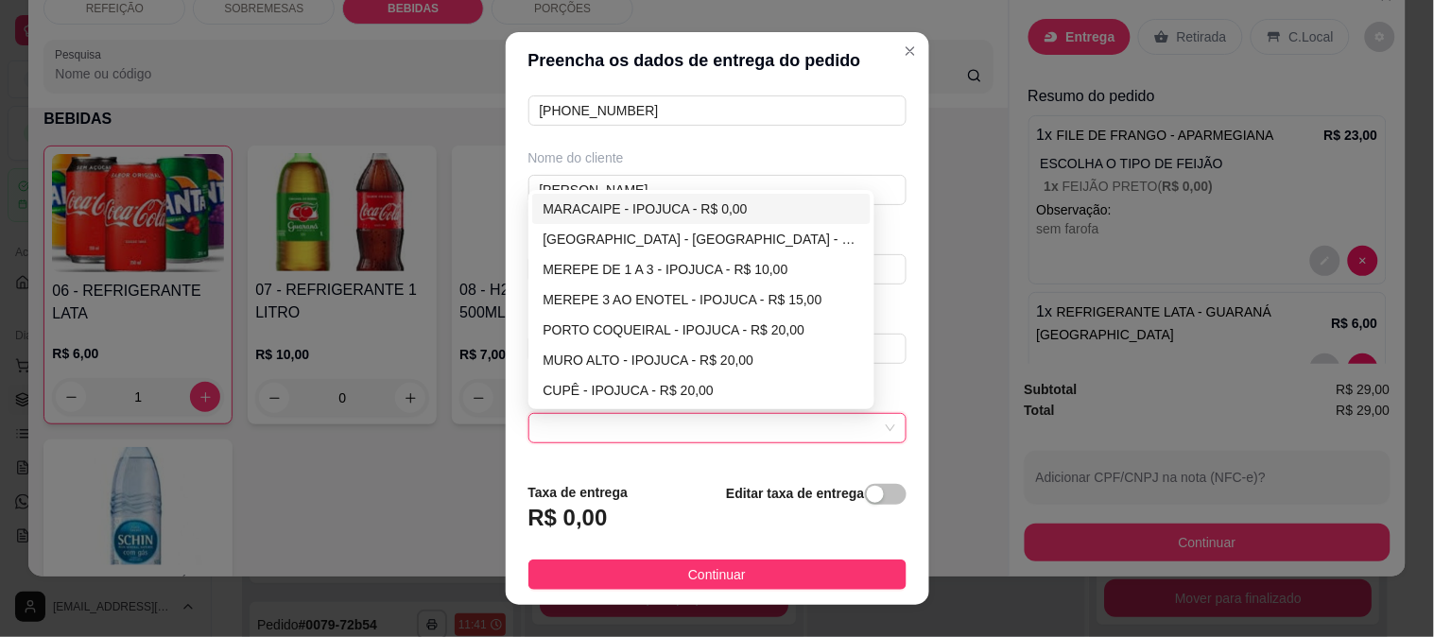
click at [618, 211] on div "MARACAIPE - IPOJUCA - R$ 0,00" at bounding box center [702, 209] width 317 height 21
type input "IPOJUCA"
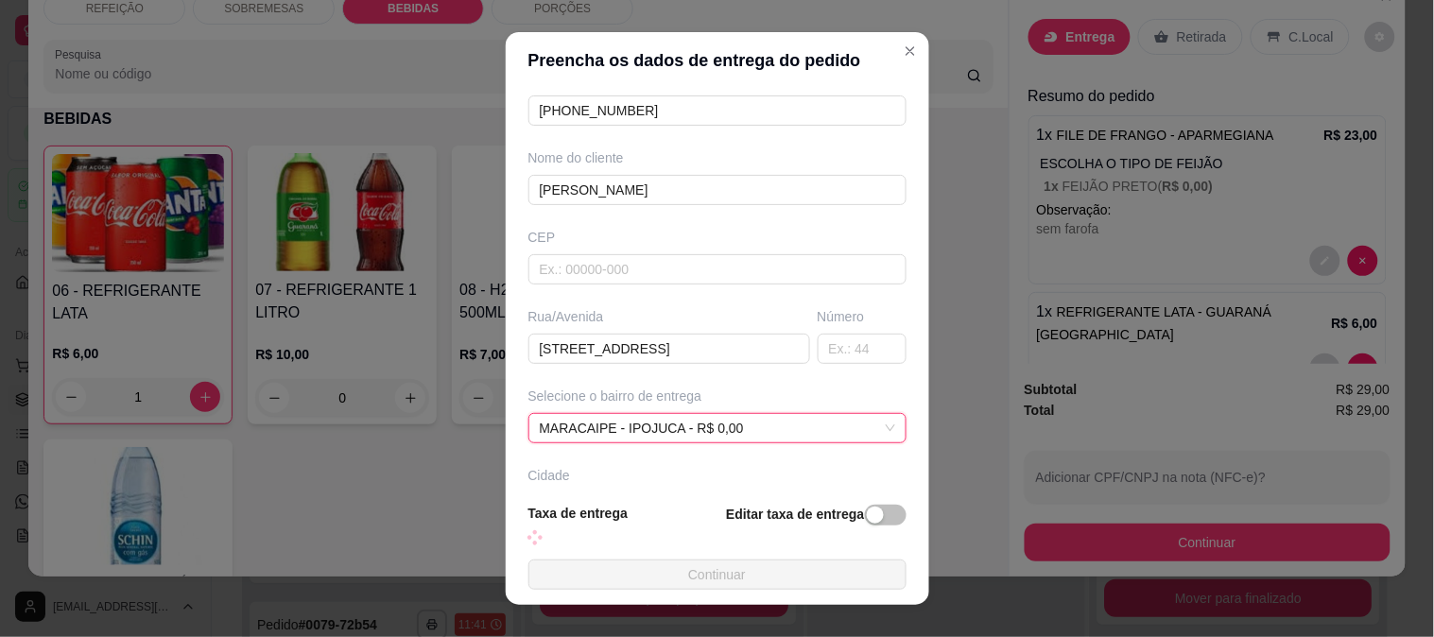
click at [662, 577] on button "Continuar" at bounding box center [717, 575] width 378 height 30
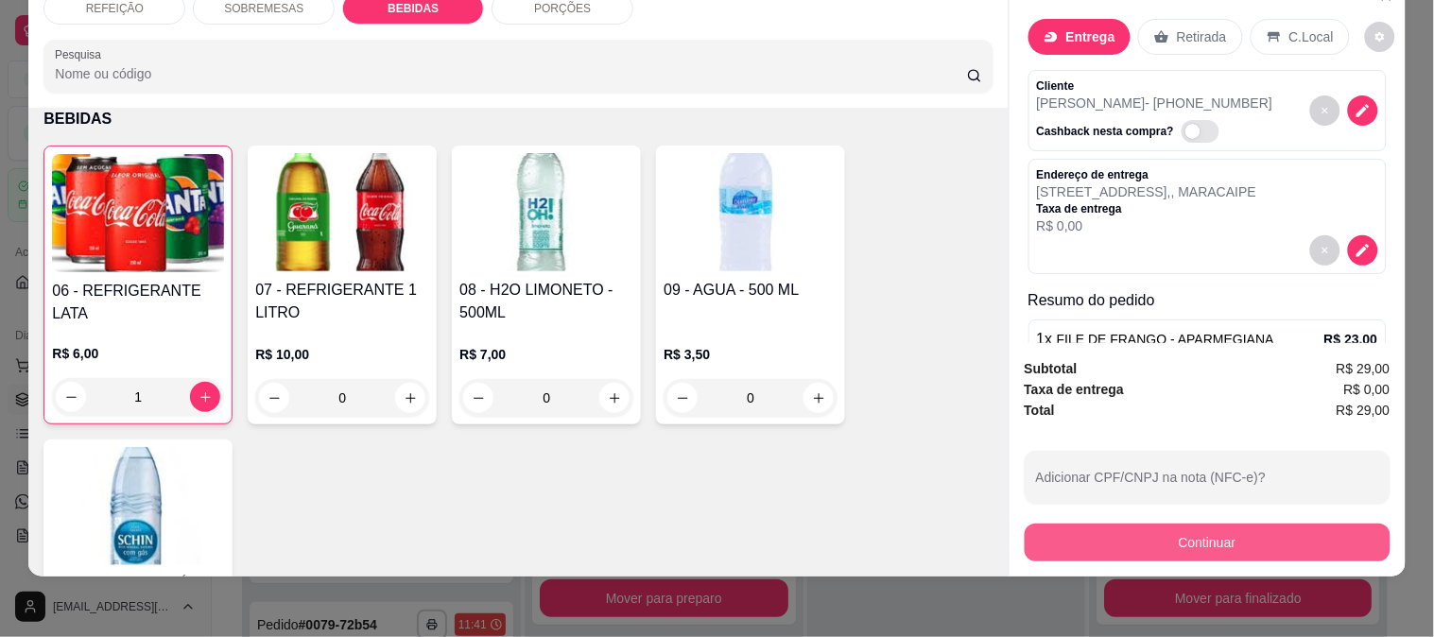
click at [1031, 534] on button "Continuar" at bounding box center [1208, 543] width 366 height 38
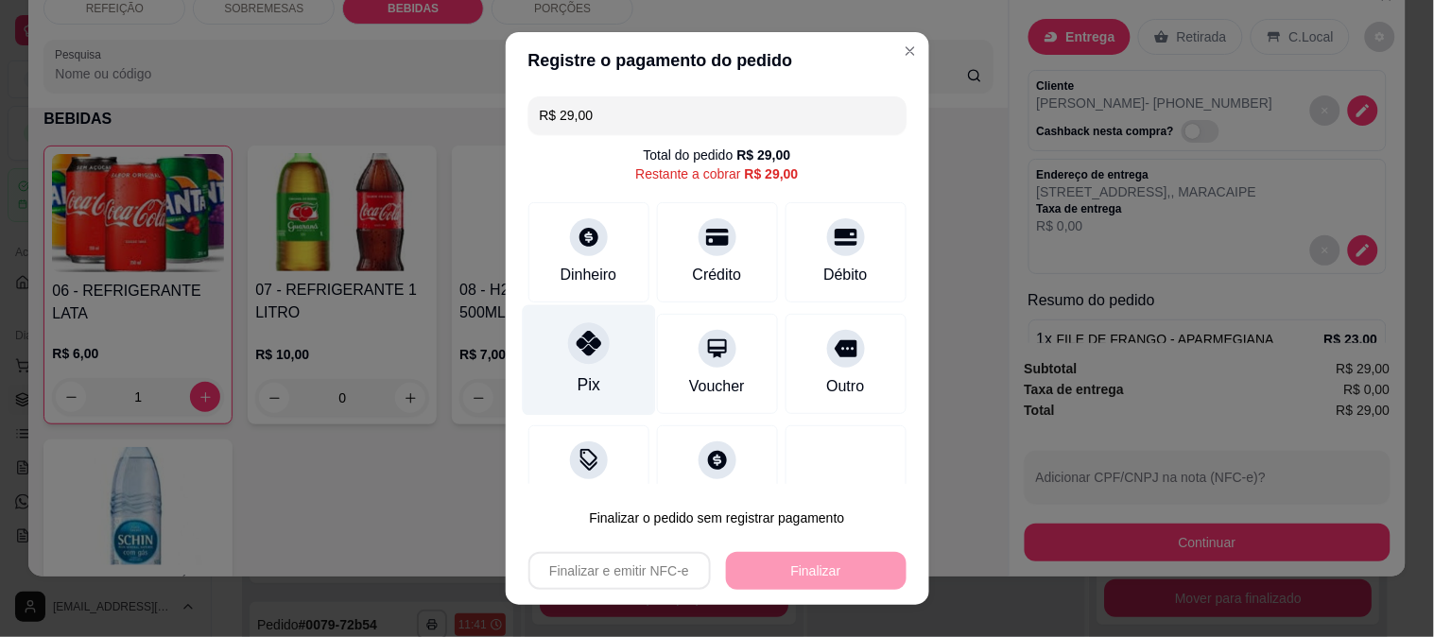
click at [588, 365] on div "Pix" at bounding box center [588, 359] width 133 height 111
type input "R$ 0,00"
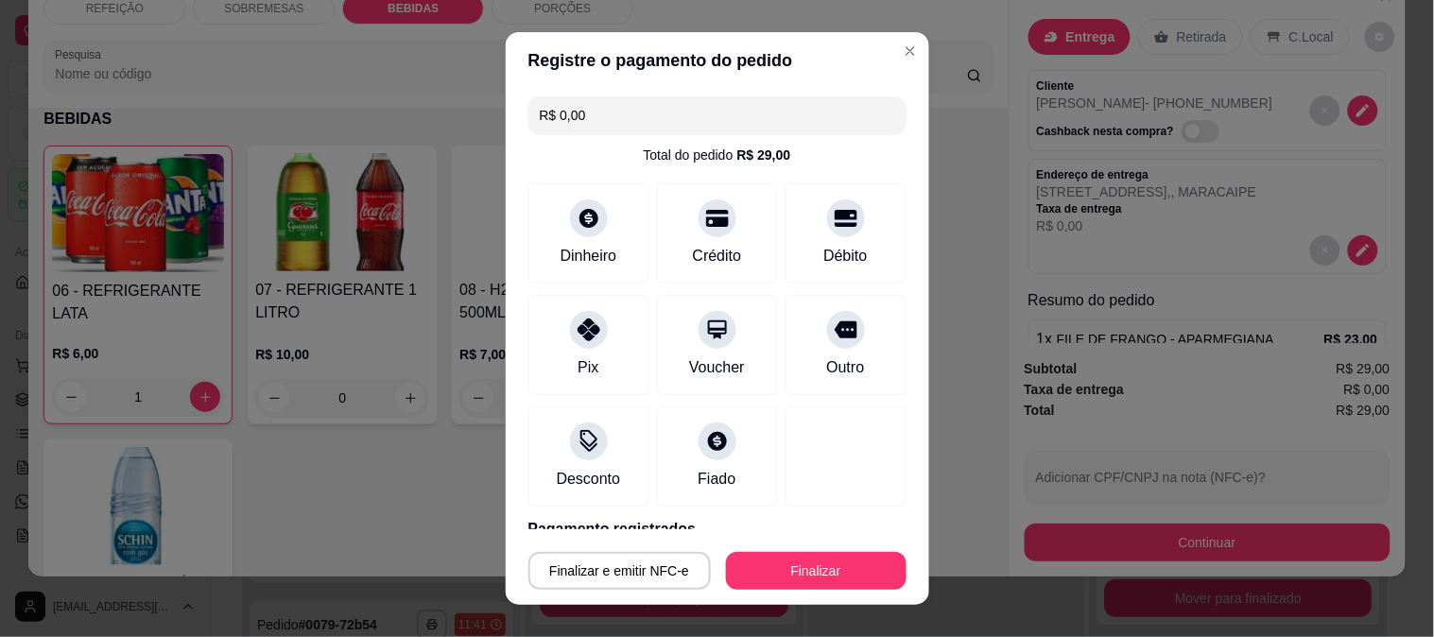
click at [788, 568] on button "Finalizar" at bounding box center [816, 571] width 181 height 38
type input "0"
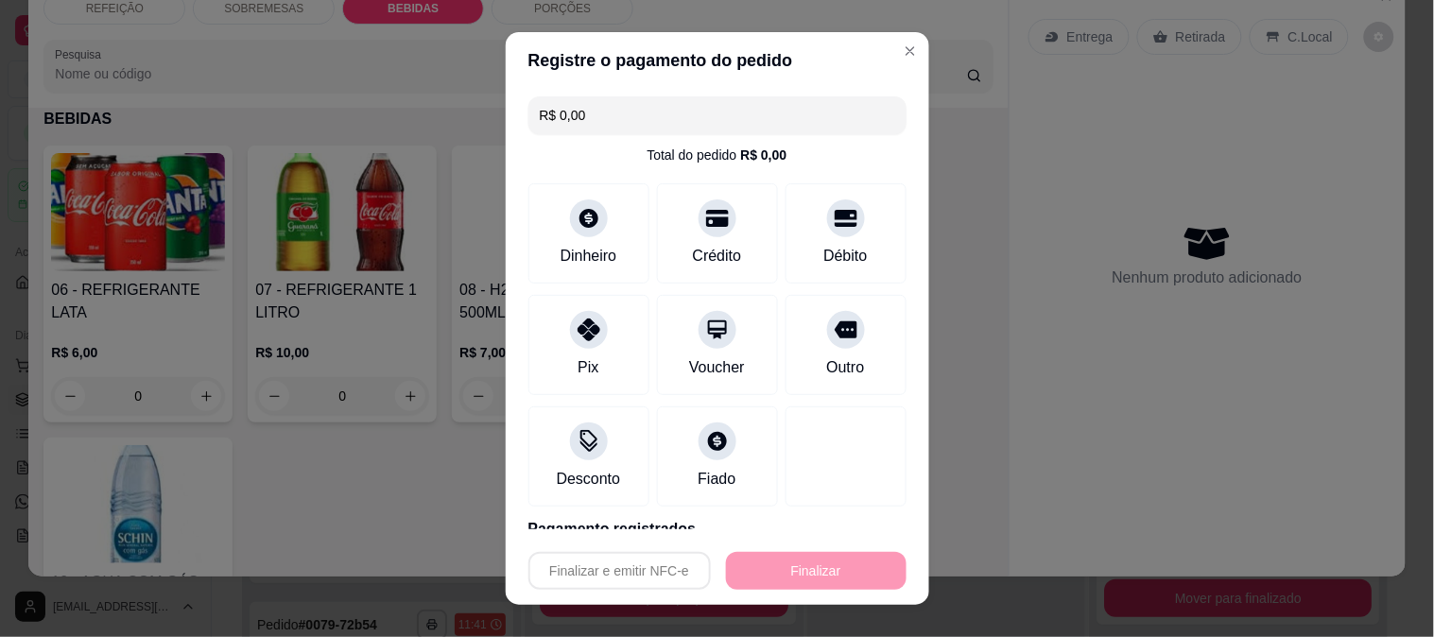
type input "-R$ 29,00"
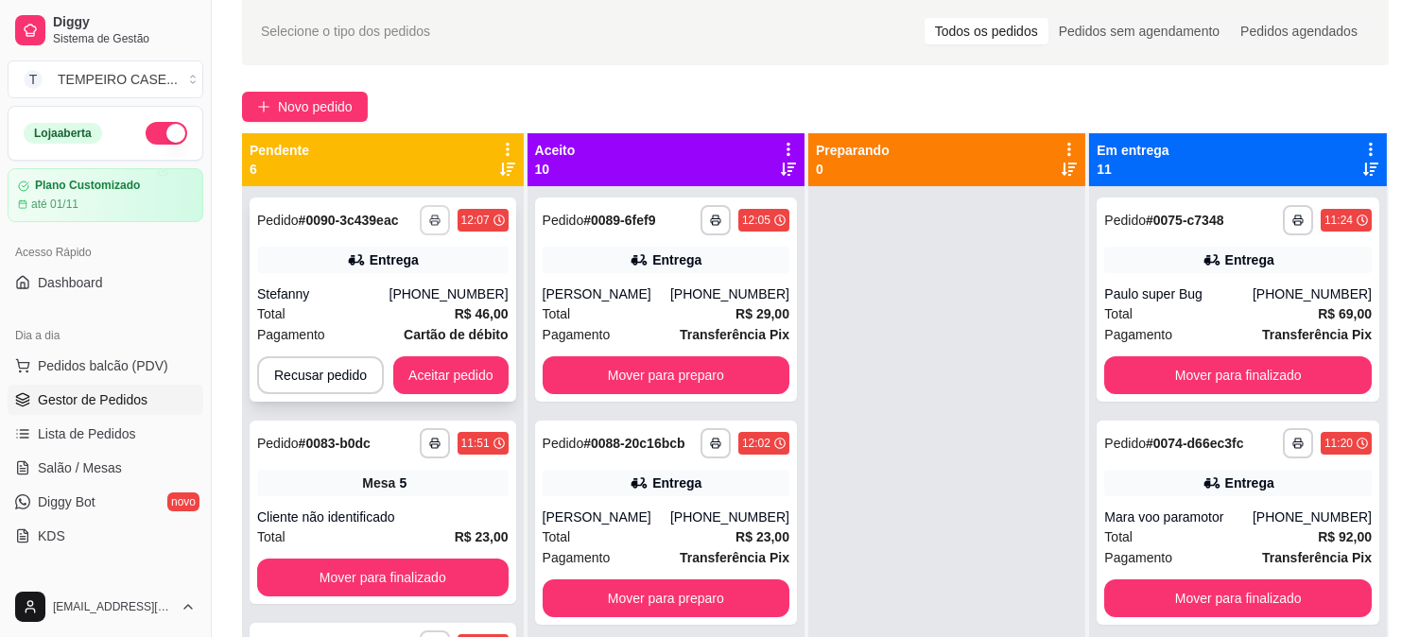
click at [433, 211] on button "button" at bounding box center [435, 220] width 30 height 30
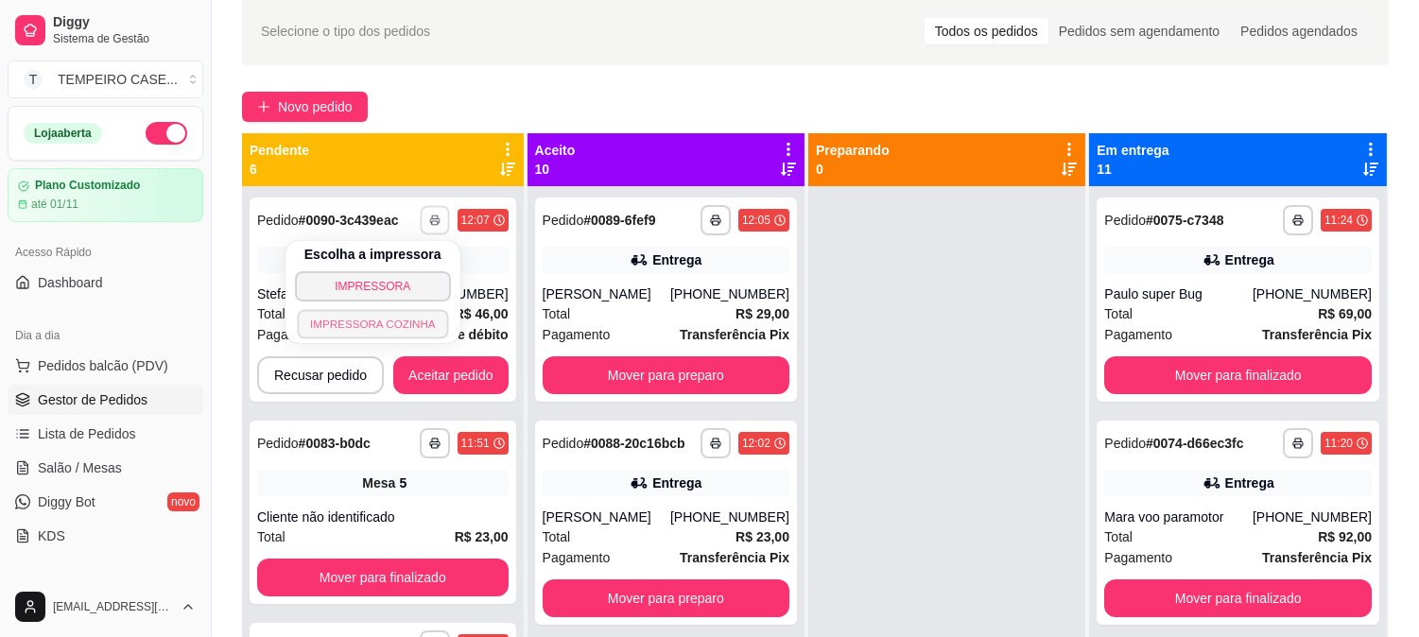
click at [421, 312] on button "IMPRESSORA COZINHA" at bounding box center [372, 323] width 151 height 29
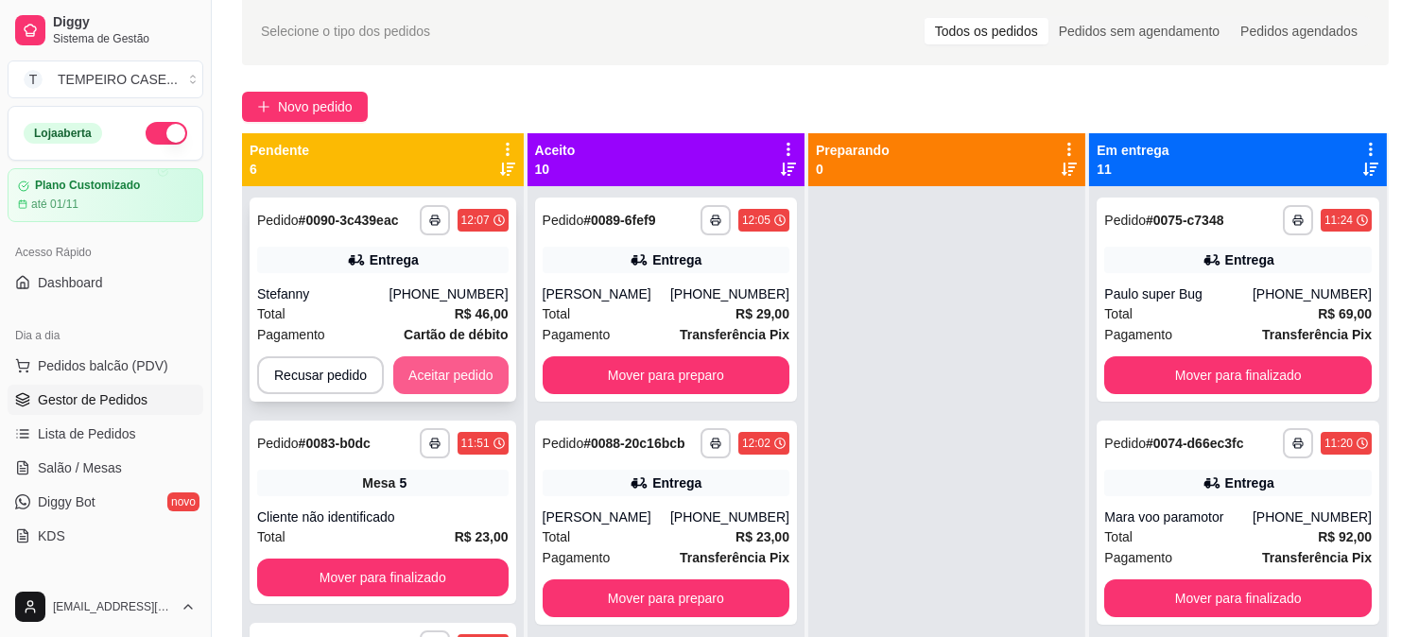
click at [459, 370] on button "Aceitar pedido" at bounding box center [450, 375] width 115 height 38
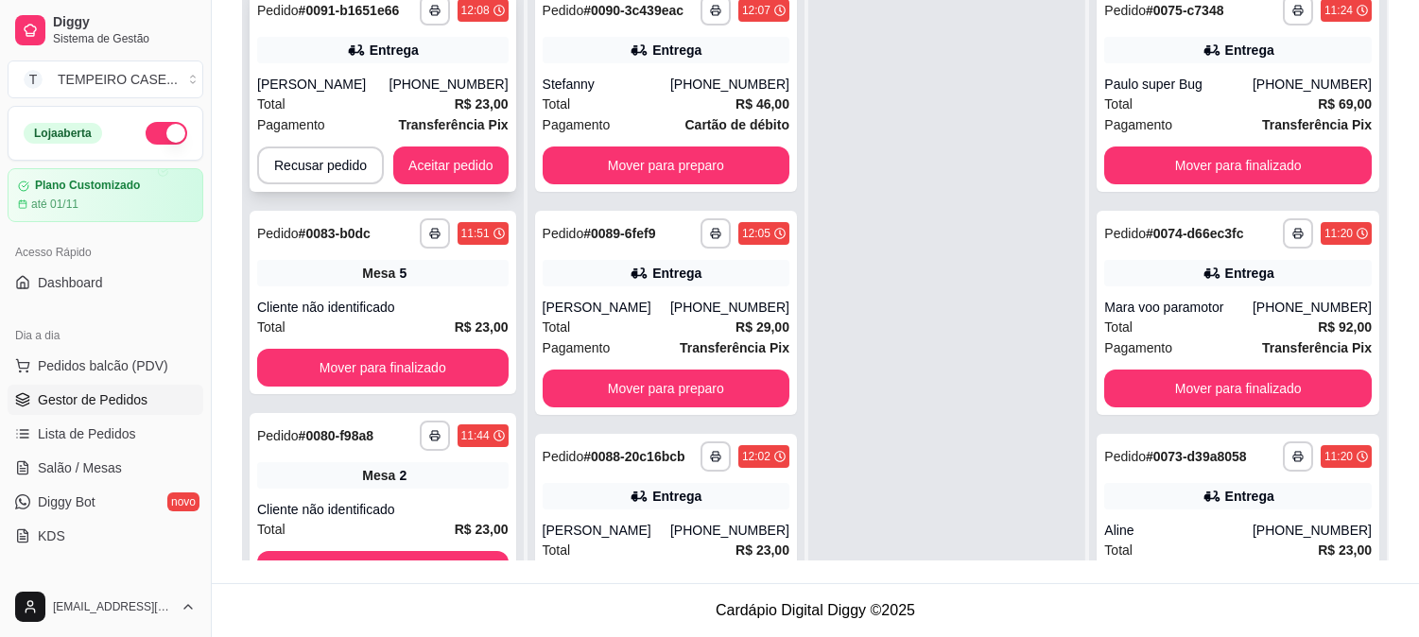
click at [435, 153] on button "Aceitar pedido" at bounding box center [450, 166] width 115 height 38
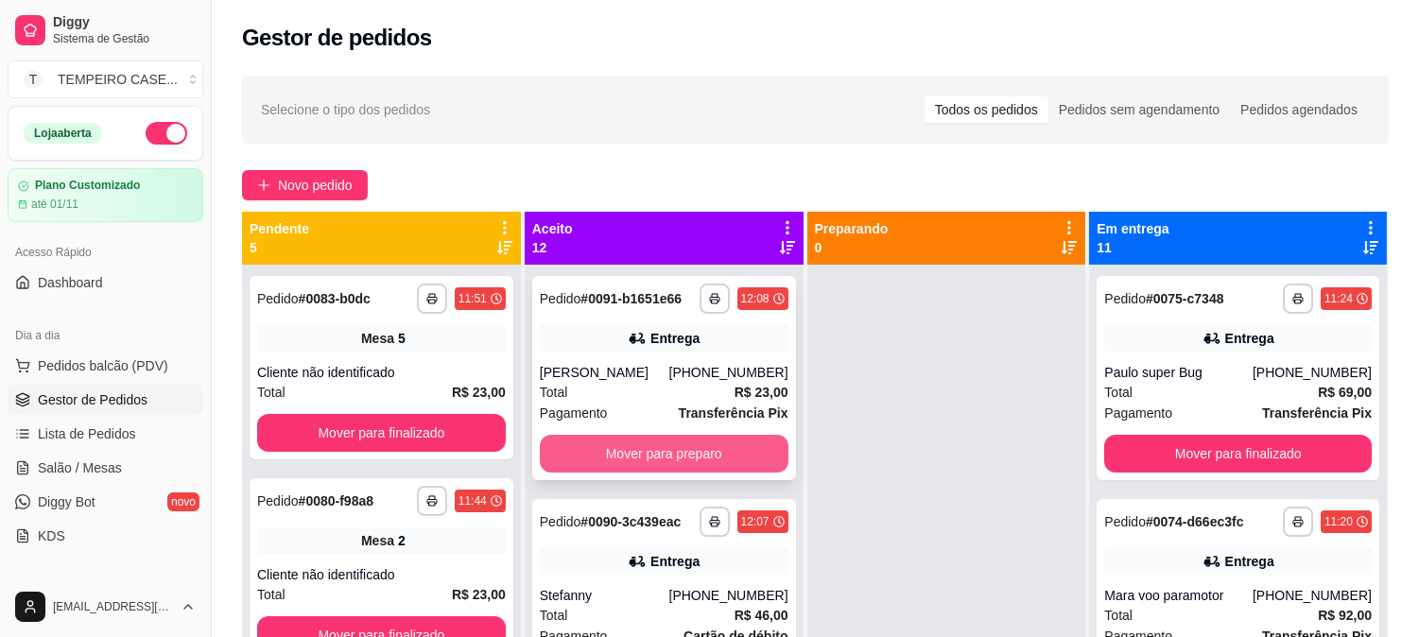
click at [633, 451] on button "Mover para preparo" at bounding box center [664, 454] width 249 height 38
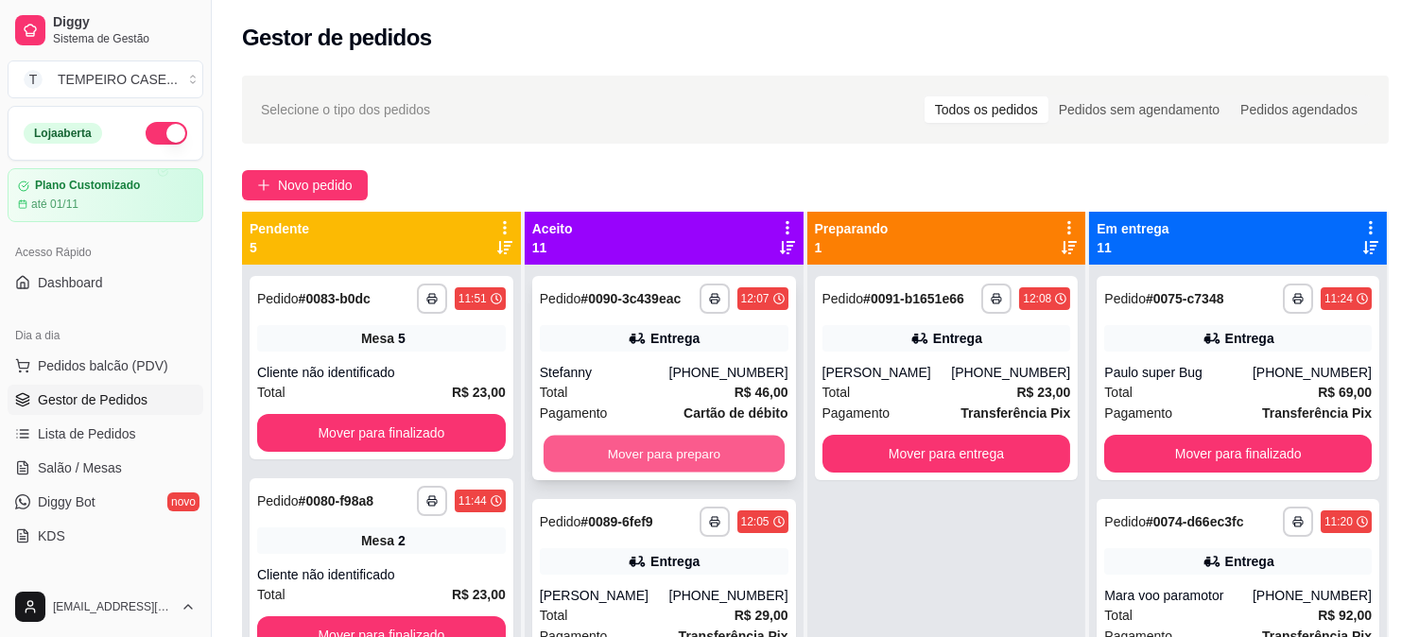
click at [653, 457] on button "Mover para preparo" at bounding box center [664, 454] width 241 height 37
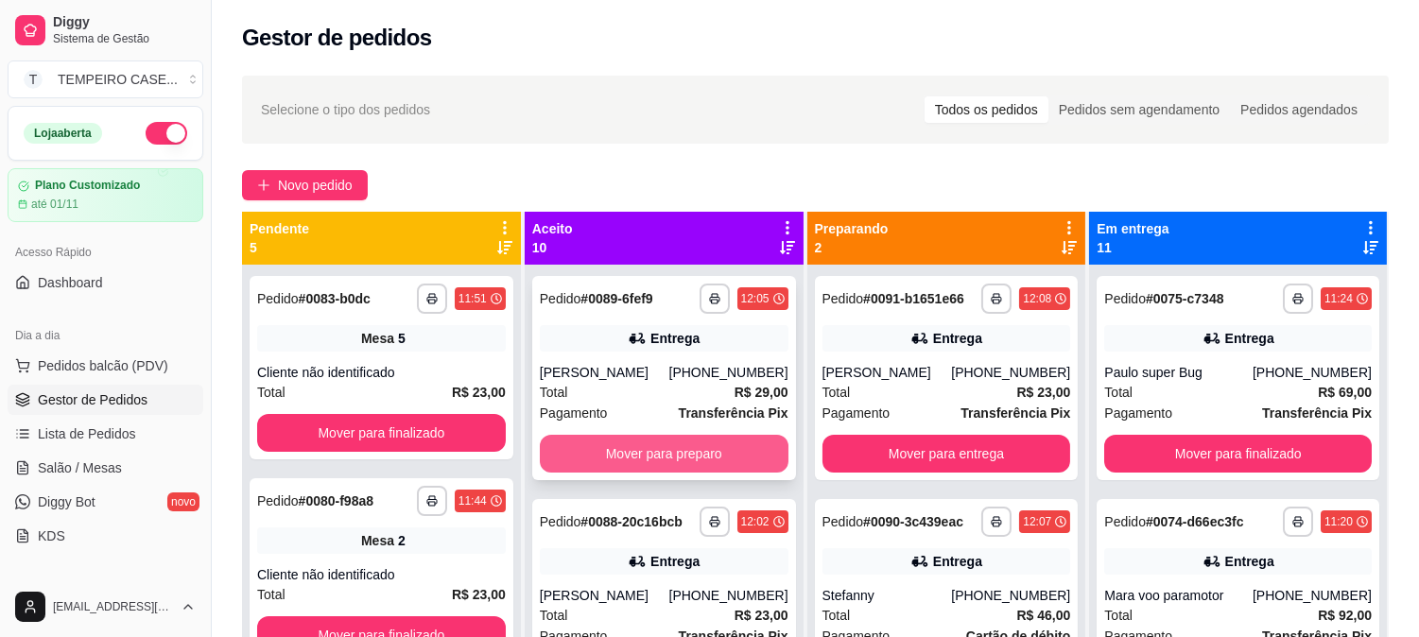
click at [658, 451] on button "Mover para preparo" at bounding box center [664, 454] width 249 height 38
click at [655, 456] on button "Mover para preparo" at bounding box center [664, 454] width 249 height 38
click at [634, 455] on button "Mover para preparo" at bounding box center [664, 454] width 249 height 38
click at [630, 448] on button "Mover para preparo" at bounding box center [664, 454] width 249 height 38
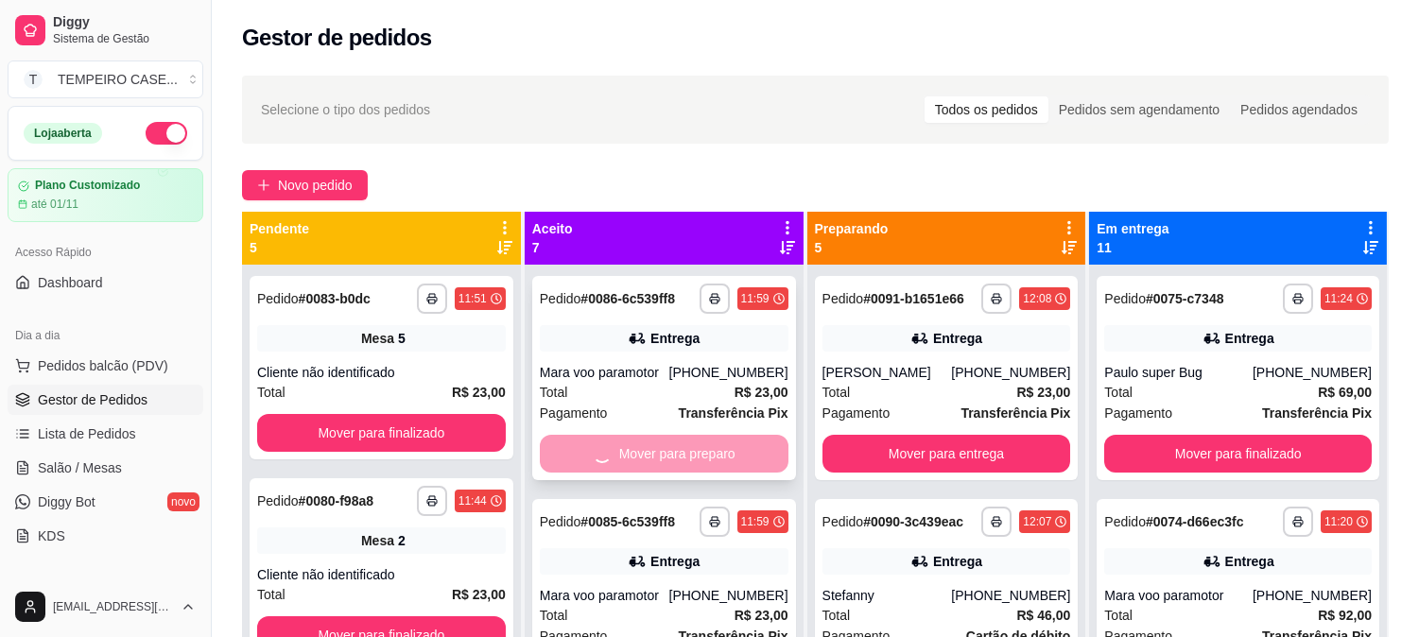
click at [631, 452] on div "Mover para preparo" at bounding box center [664, 454] width 249 height 38
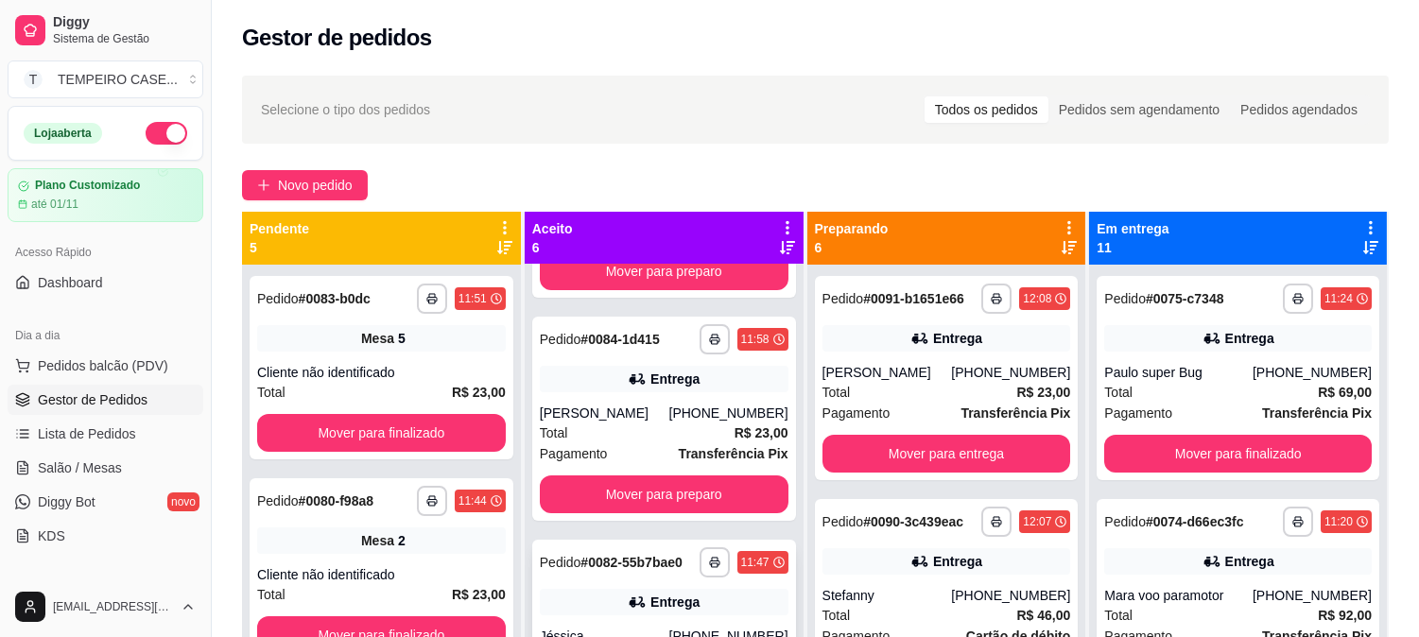
scroll to position [210, 0]
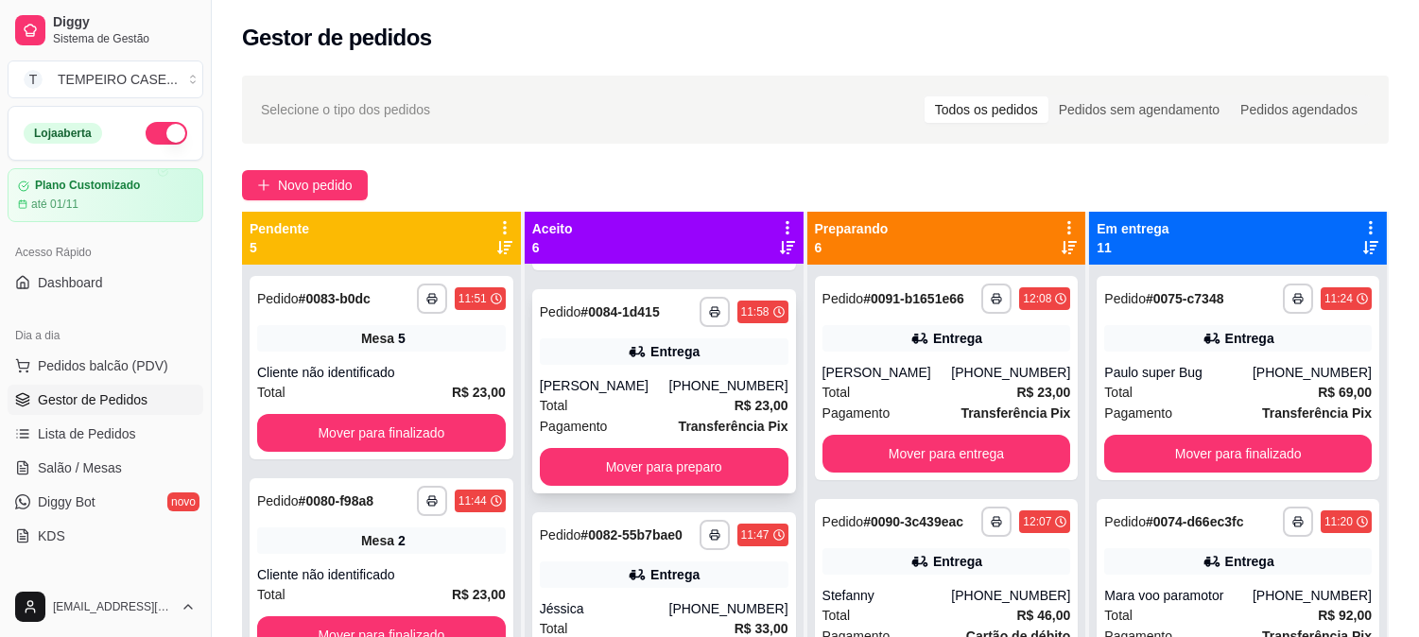
click at [649, 479] on button "Mover para preparo" at bounding box center [664, 467] width 249 height 38
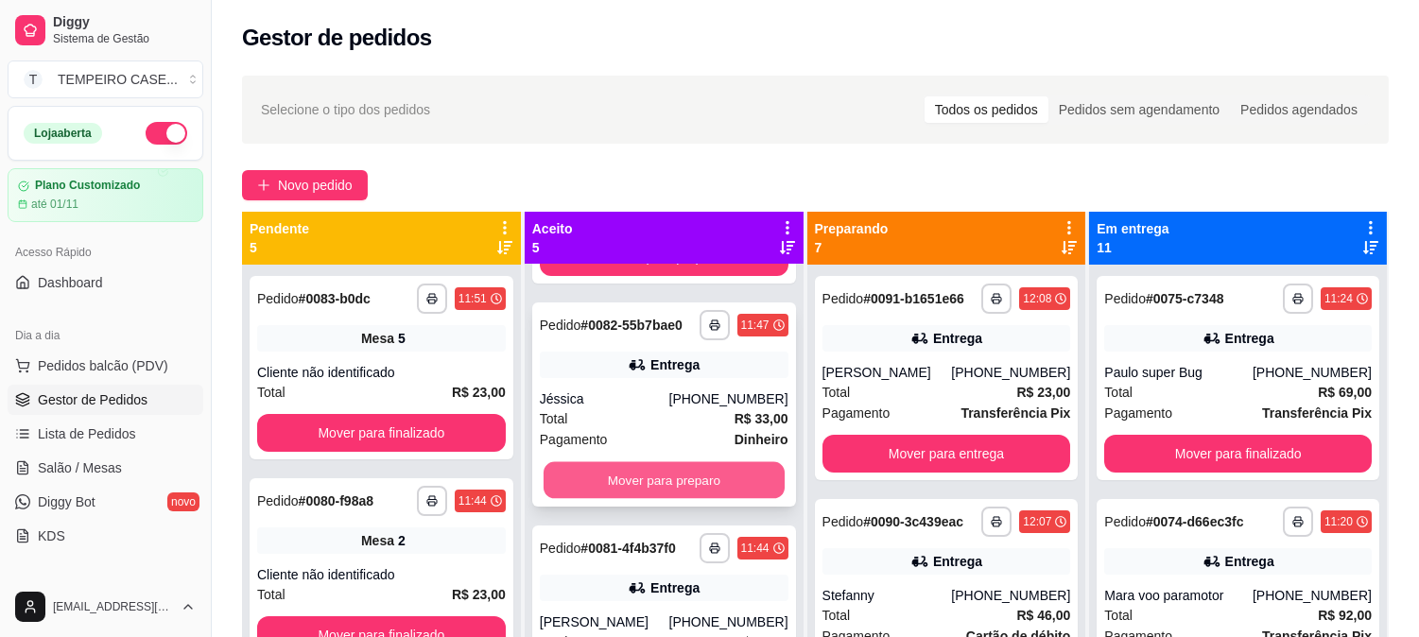
click at [639, 482] on button "Mover para preparo" at bounding box center [664, 480] width 241 height 37
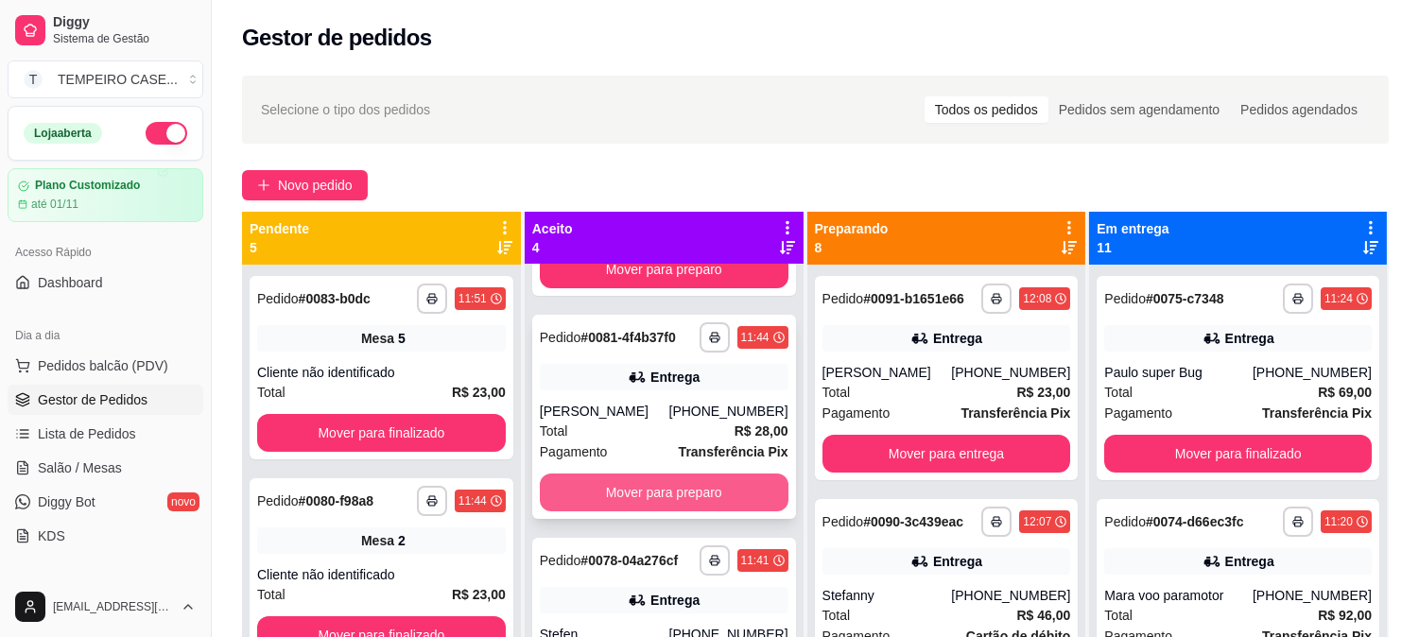
click at [626, 498] on button "Mover para preparo" at bounding box center [664, 493] width 249 height 38
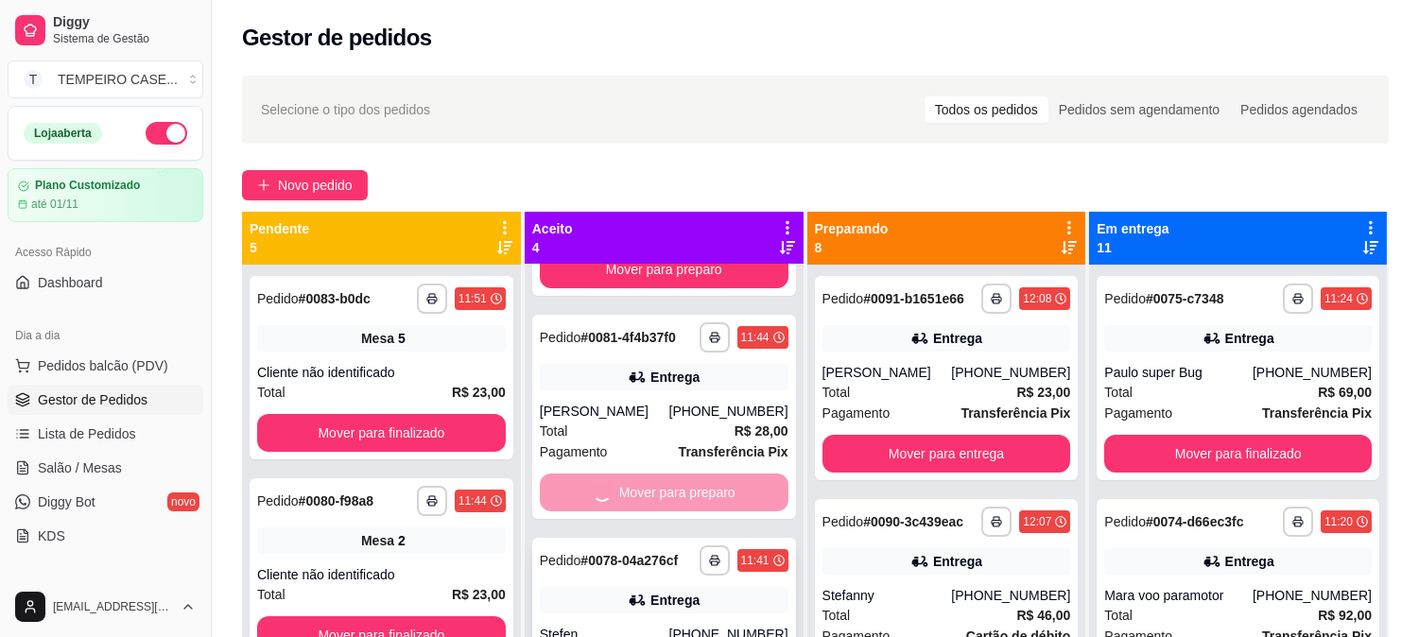
scroll to position [50, 0]
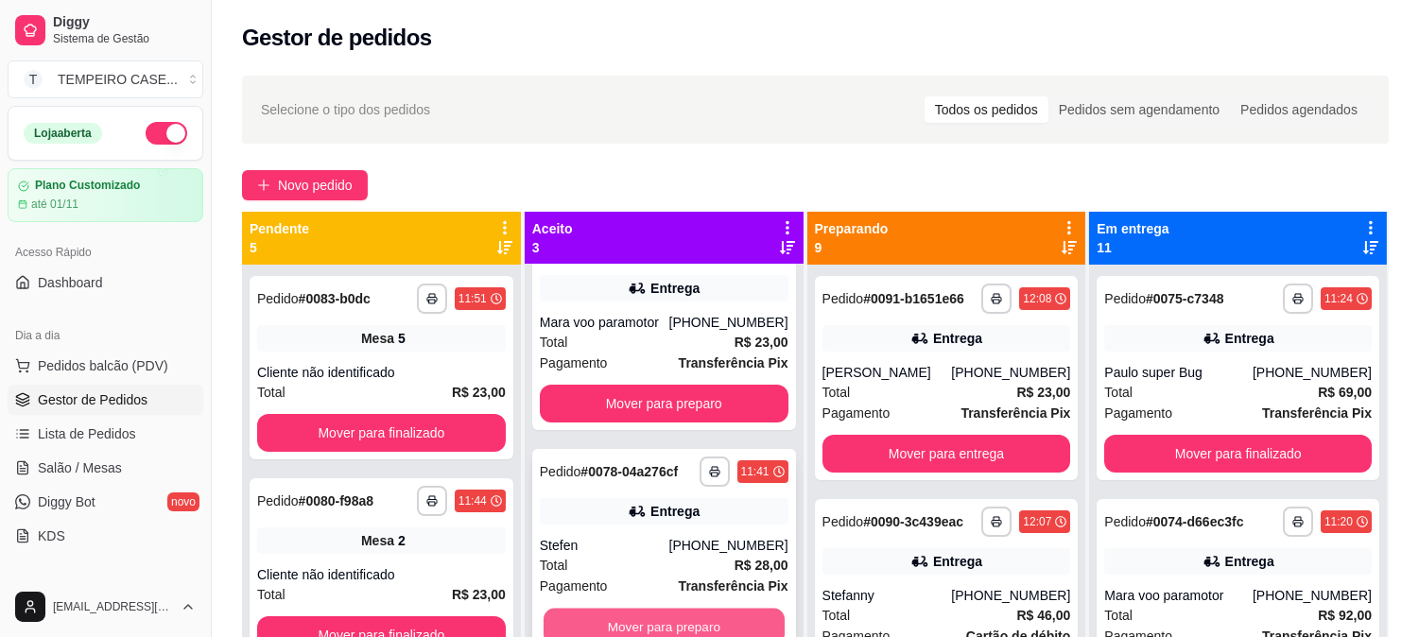
click at [615, 633] on button "Mover para preparo" at bounding box center [664, 627] width 241 height 37
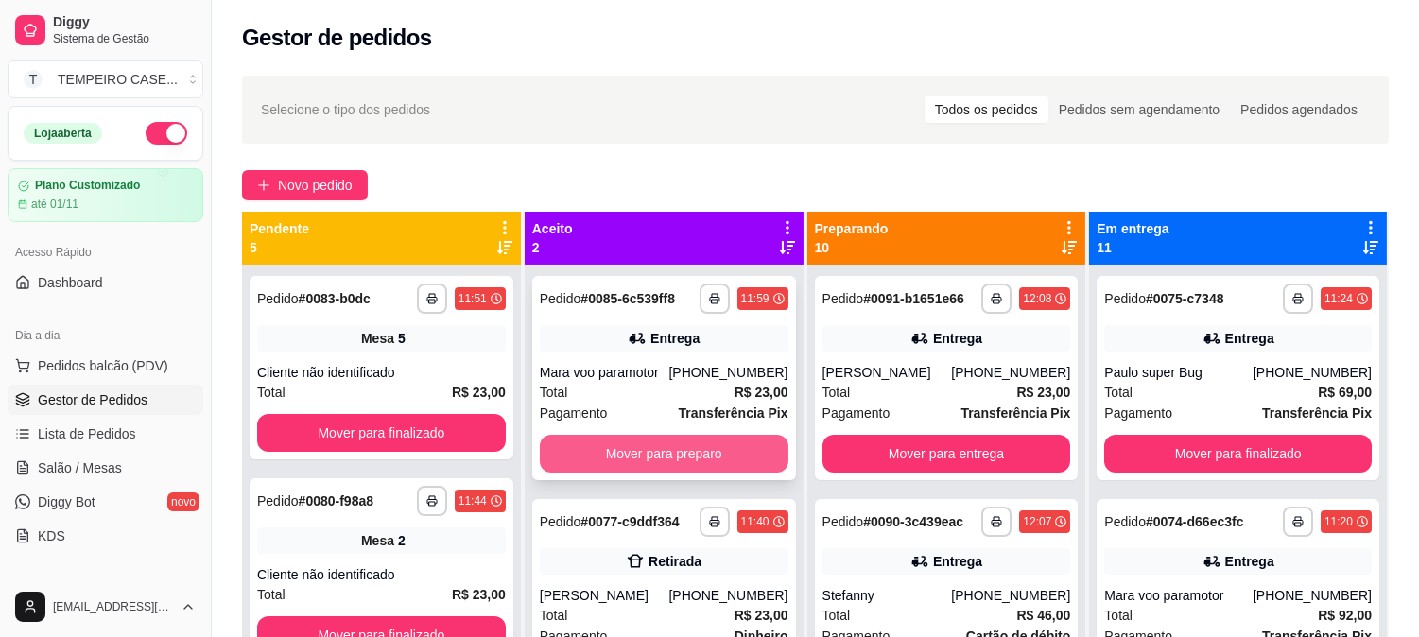
scroll to position [0, 0]
click at [666, 456] on button "Mover para preparo" at bounding box center [664, 454] width 249 height 38
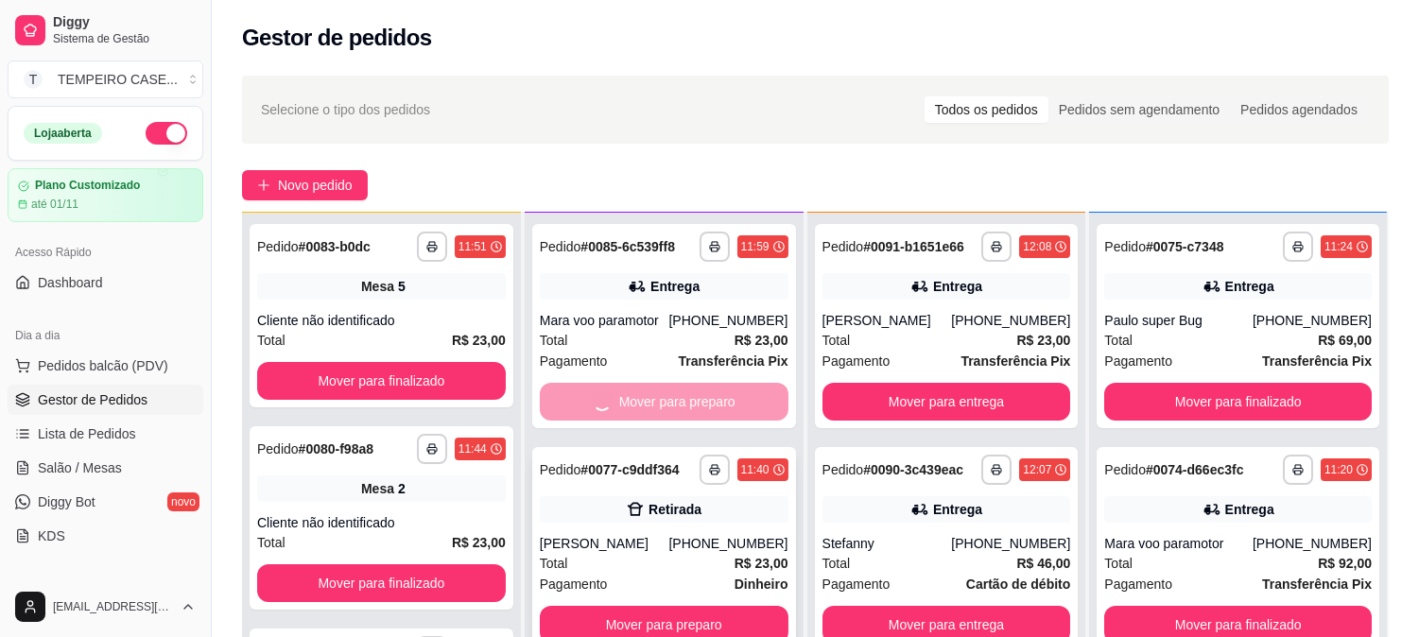
click at [658, 626] on button "Mover para preparo" at bounding box center [664, 625] width 249 height 38
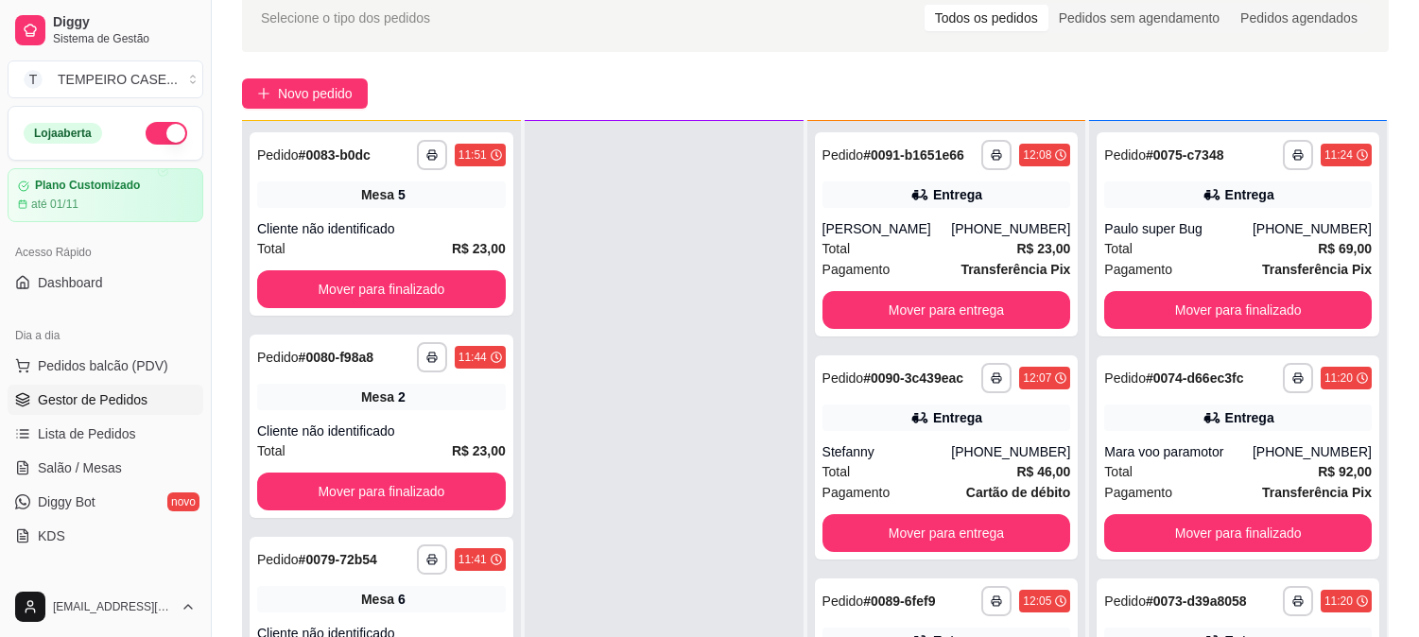
scroll to position [288, 0]
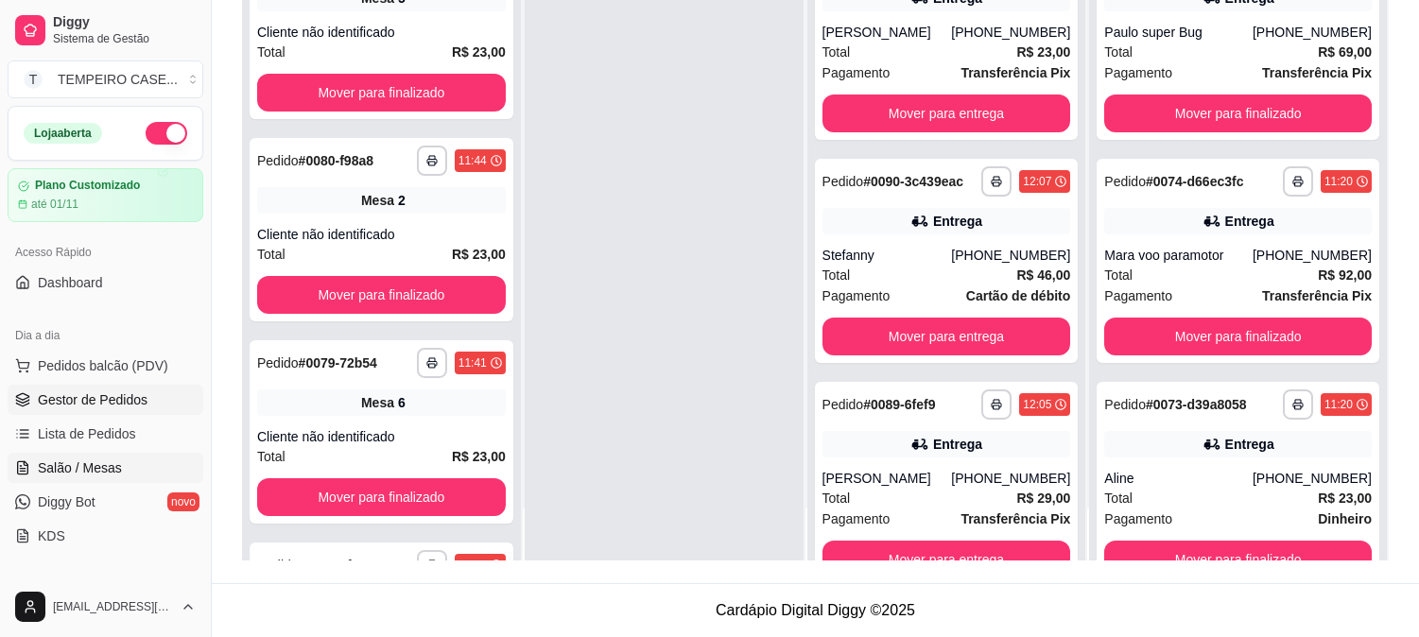
click at [115, 461] on span "Salão / Mesas" at bounding box center [80, 468] width 84 height 19
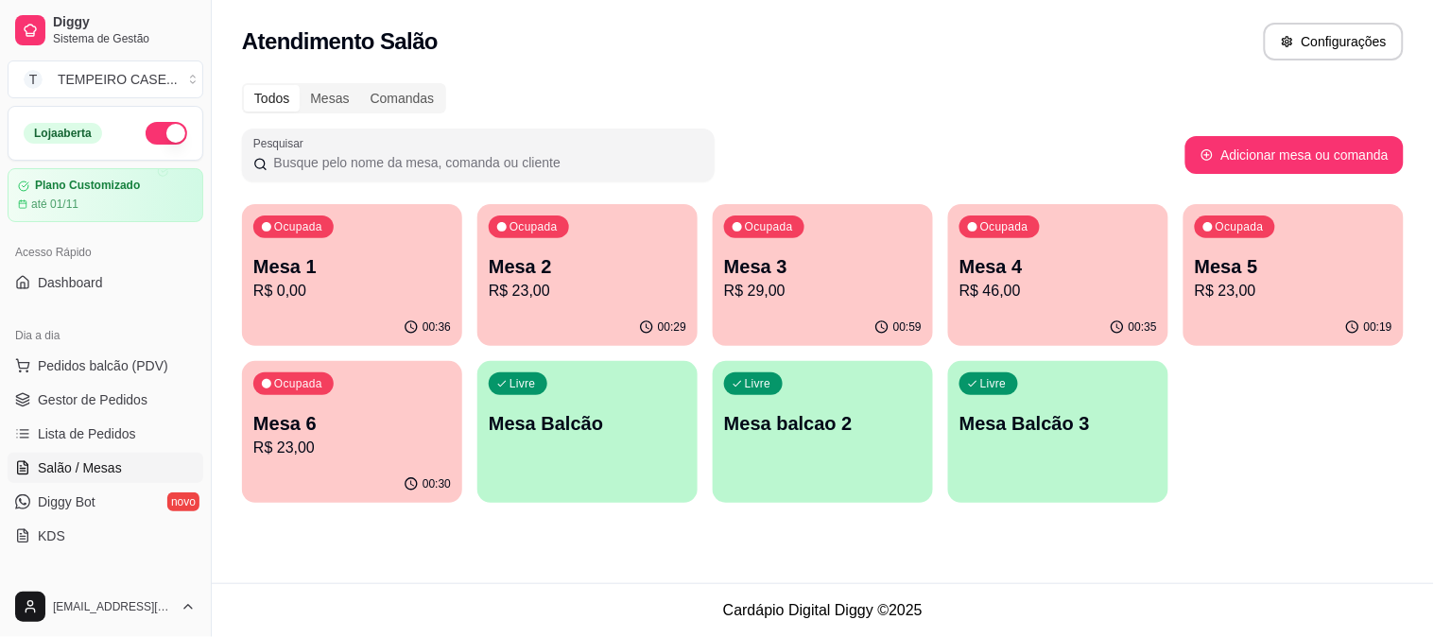
click at [1343, 312] on div "00:19" at bounding box center [1294, 327] width 220 height 37
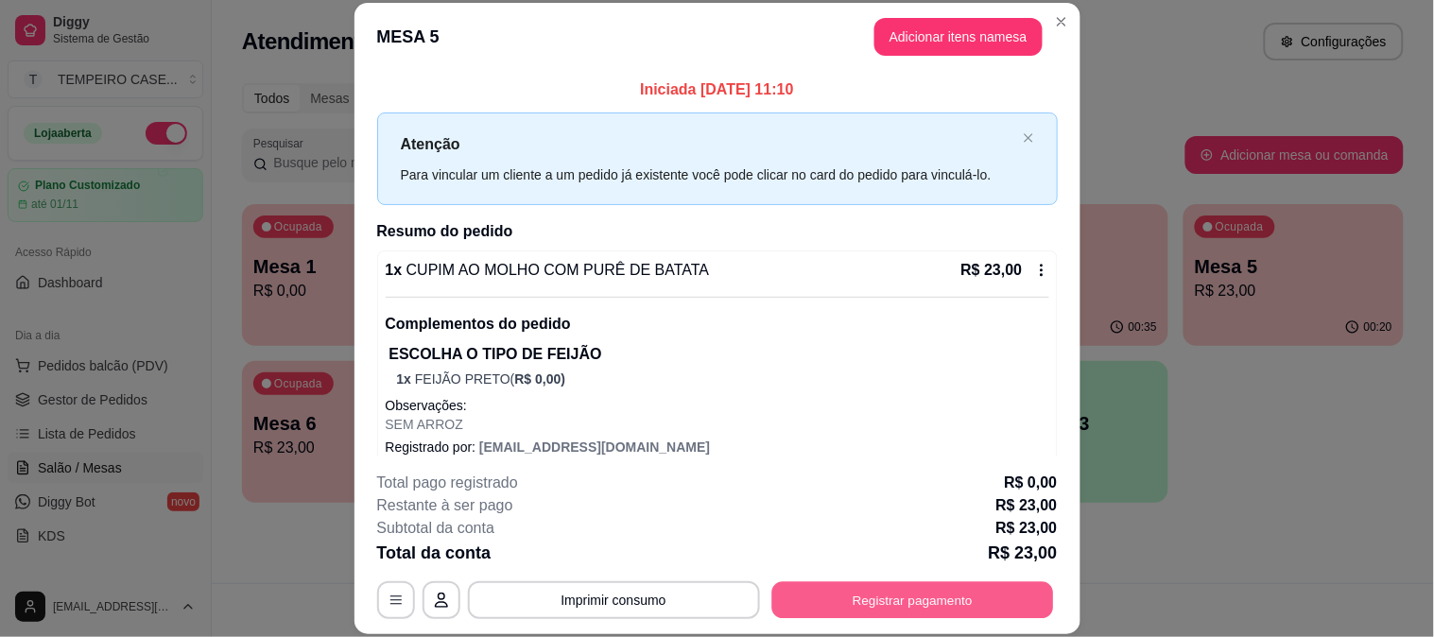
click at [909, 596] on button "Registrar pagamento" at bounding box center [912, 599] width 282 height 37
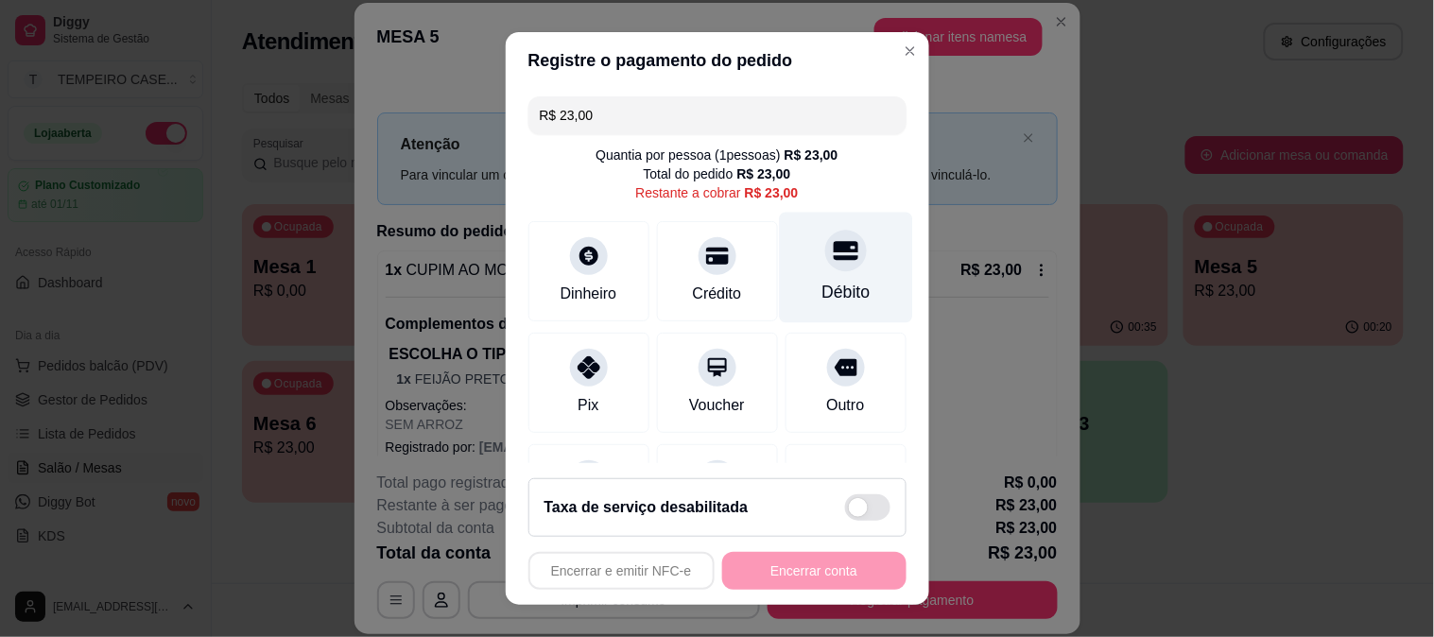
click at [849, 213] on div "Débito" at bounding box center [845, 267] width 133 height 111
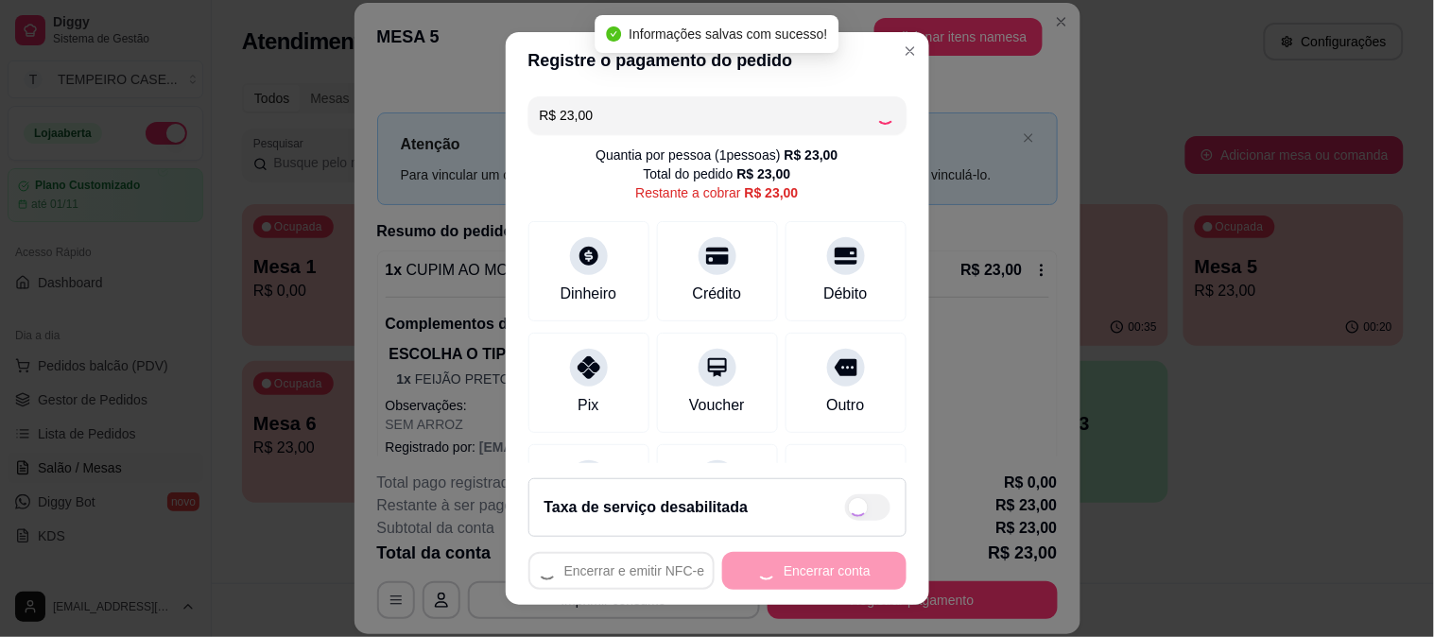
type input "R$ 0,00"
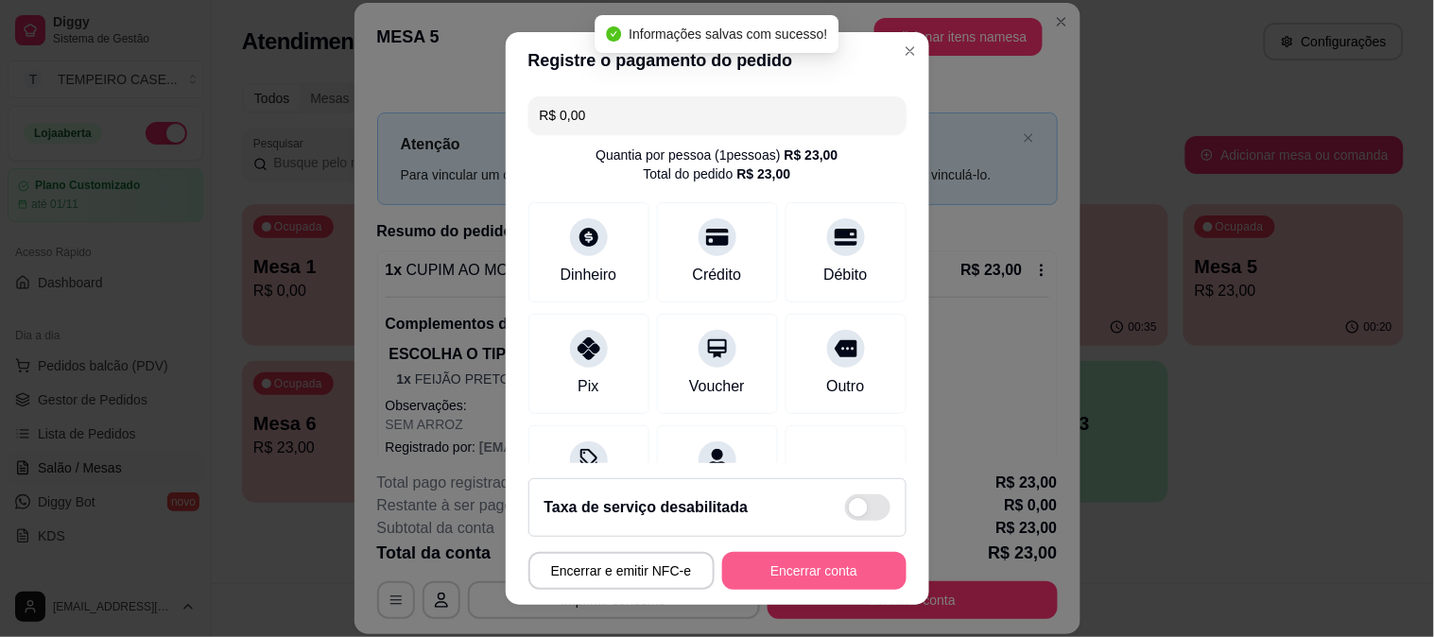
click at [804, 575] on button "Encerrar conta" at bounding box center [814, 571] width 184 height 38
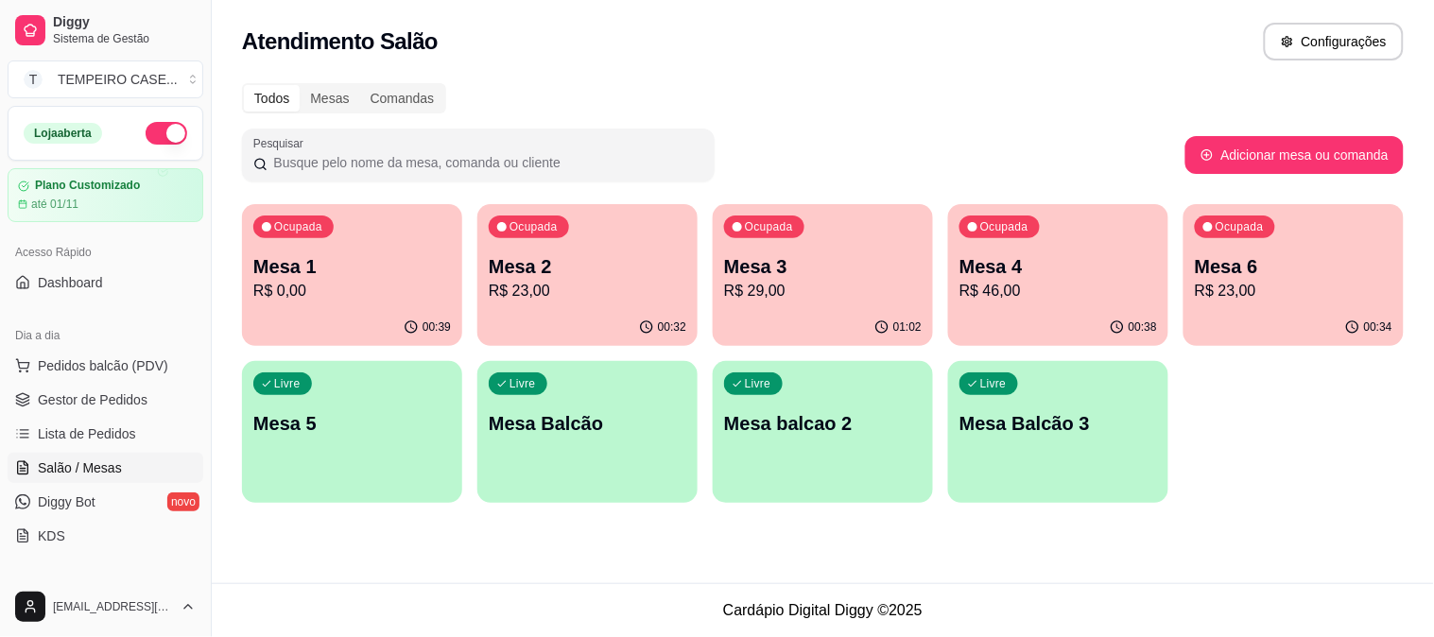
click at [999, 281] on p "R$ 46,00" at bounding box center [1059, 291] width 198 height 23
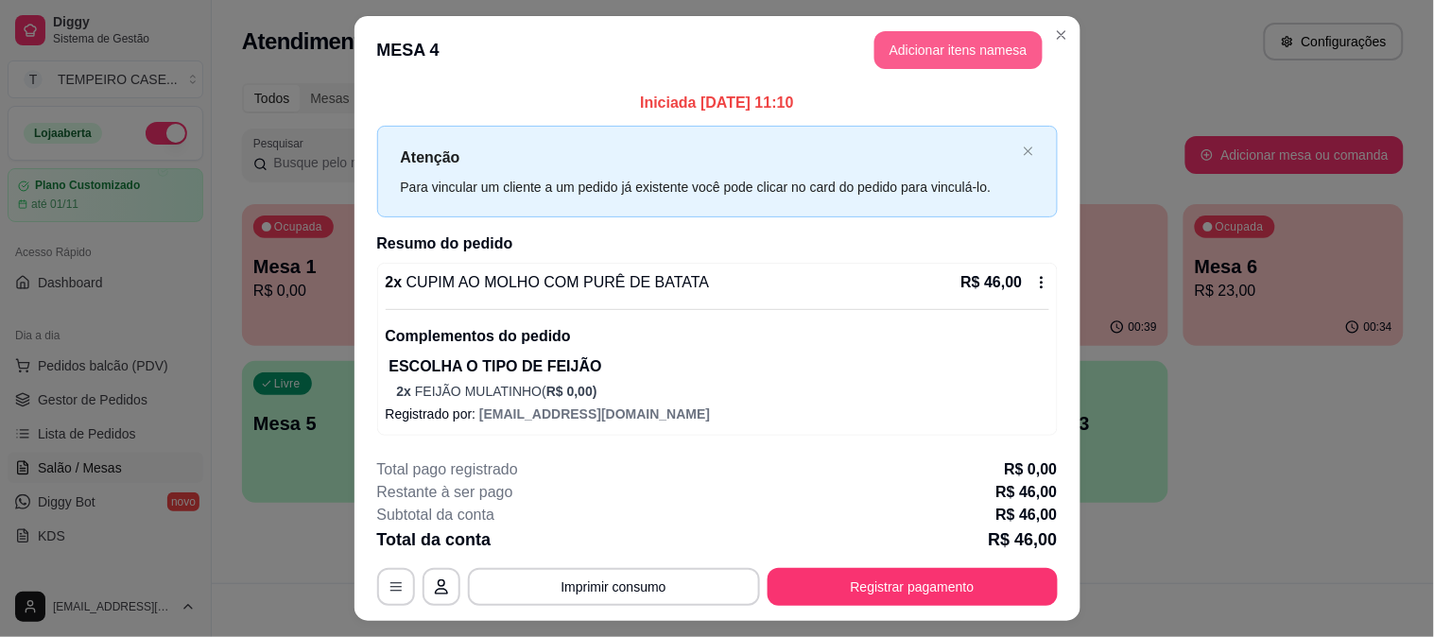
click at [932, 58] on button "Adicionar itens na mesa" at bounding box center [959, 50] width 168 height 38
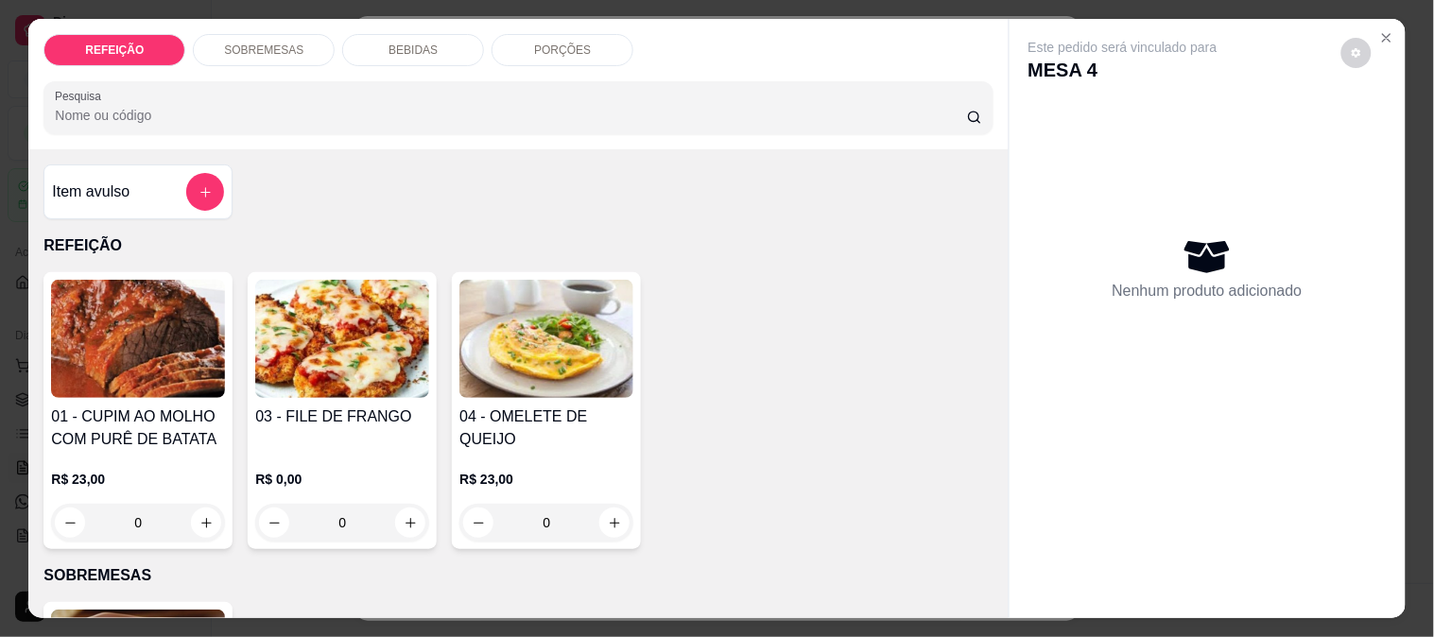
click at [389, 43] on p "BEBIDAS" at bounding box center [413, 50] width 49 height 15
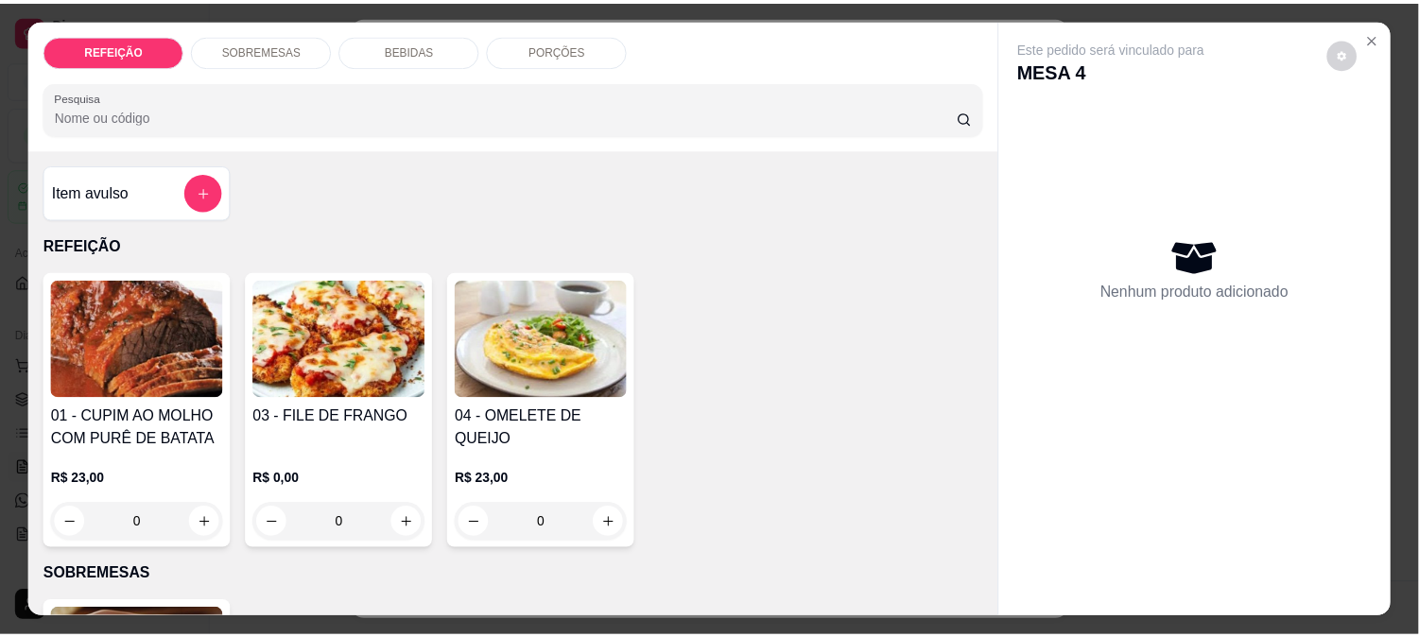
scroll to position [49, 0]
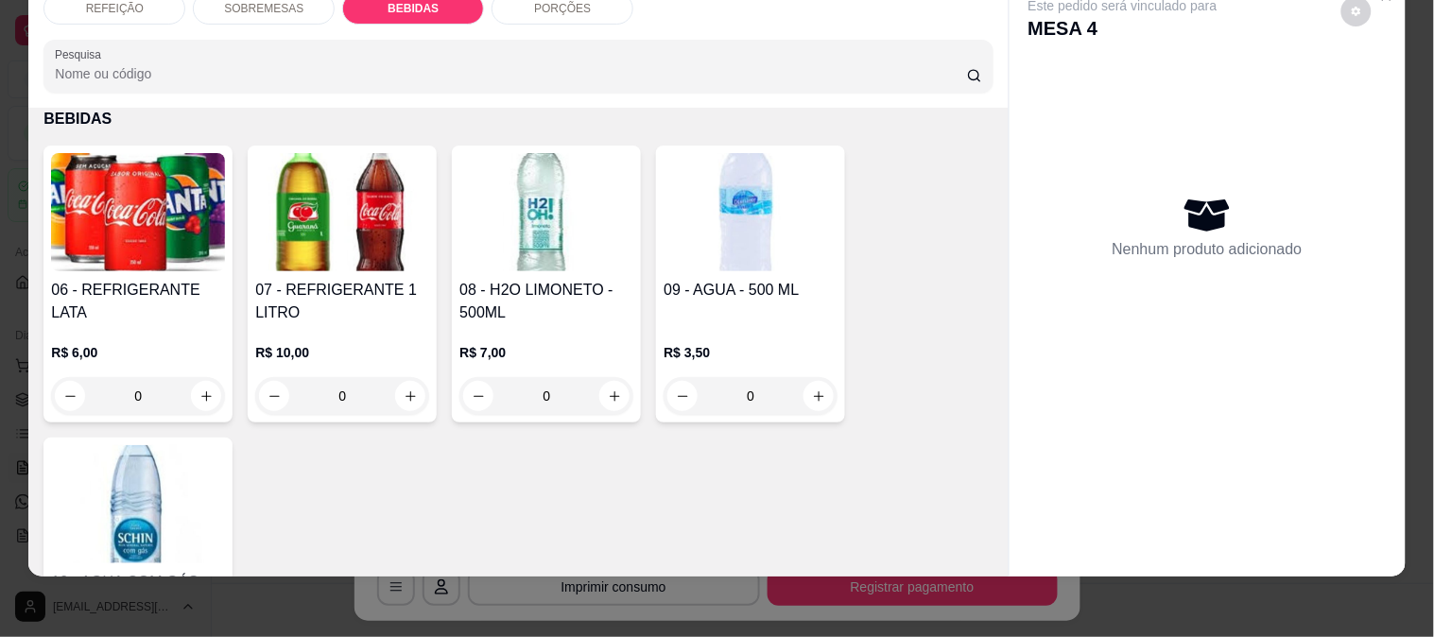
click at [308, 230] on img at bounding box center [342, 212] width 174 height 118
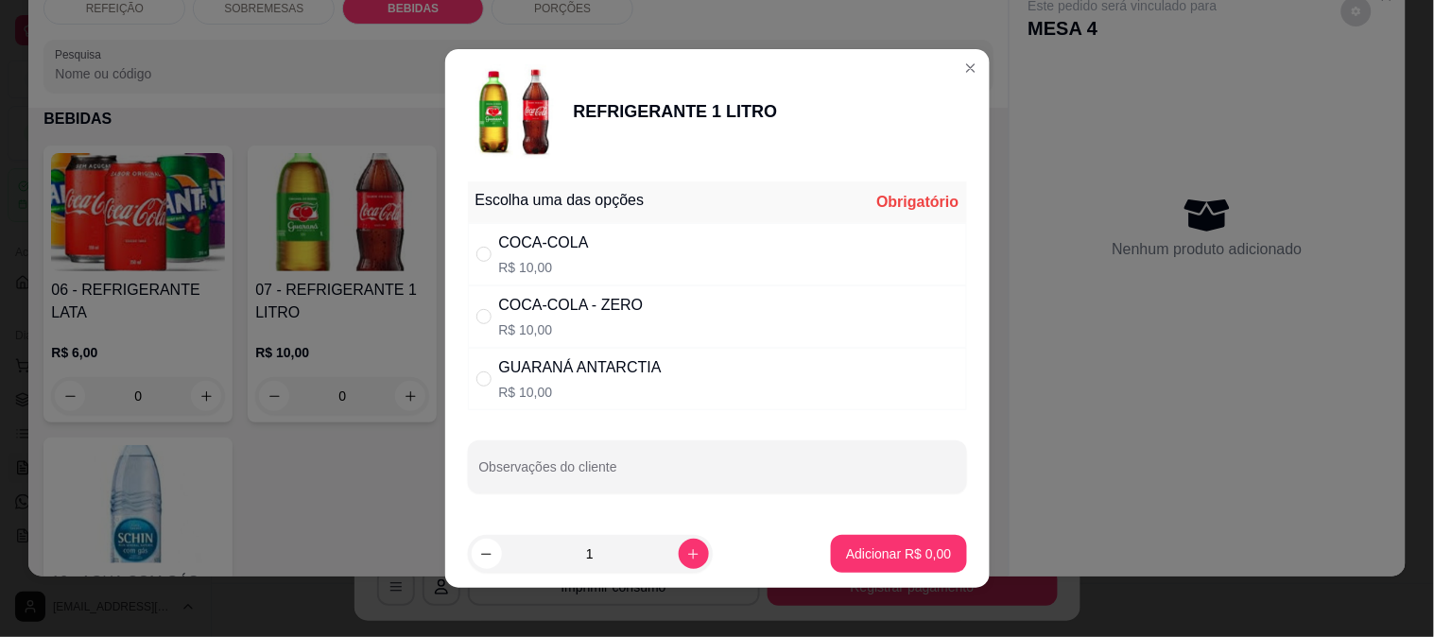
click at [529, 241] on div "COCA-COLA" at bounding box center [544, 243] width 90 height 23
radio input "true"
click at [881, 563] on p "Adicionar R$ 10,00" at bounding box center [895, 554] width 110 height 18
type input "1"
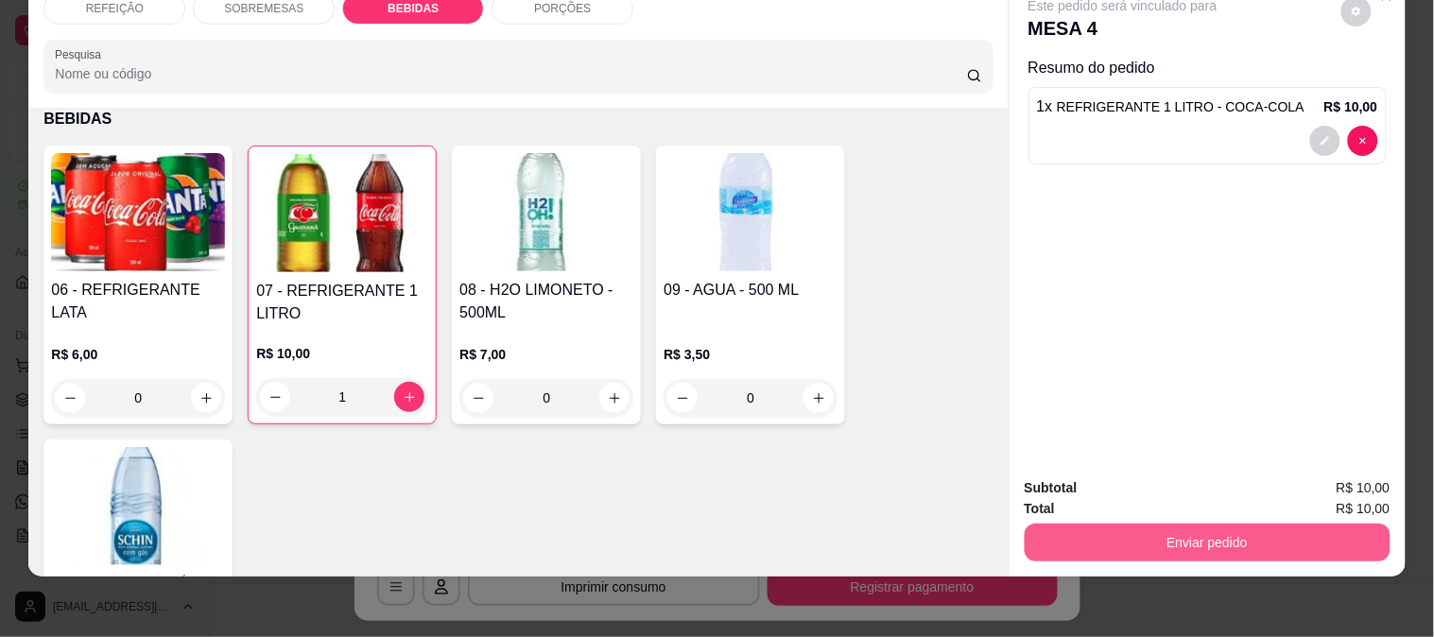
click at [1135, 533] on button "Enviar pedido" at bounding box center [1208, 543] width 366 height 38
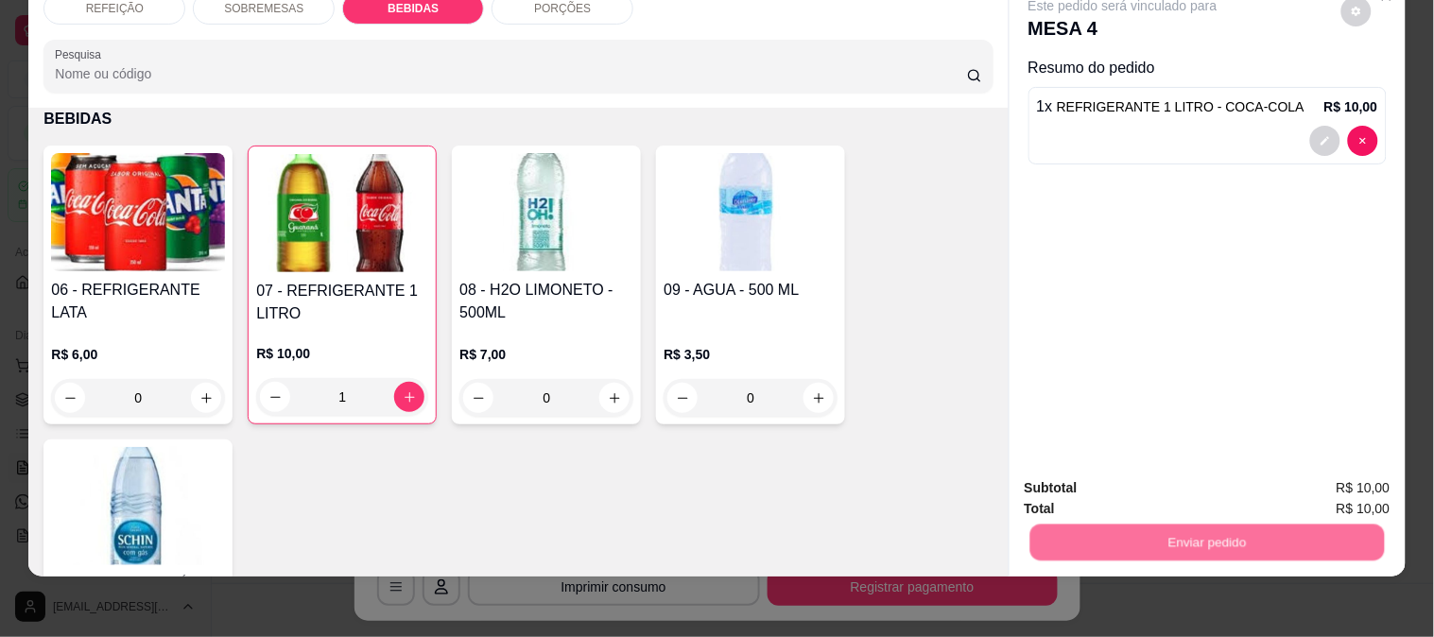
click at [1299, 484] on button "Enviar pedido" at bounding box center [1341, 481] width 107 height 36
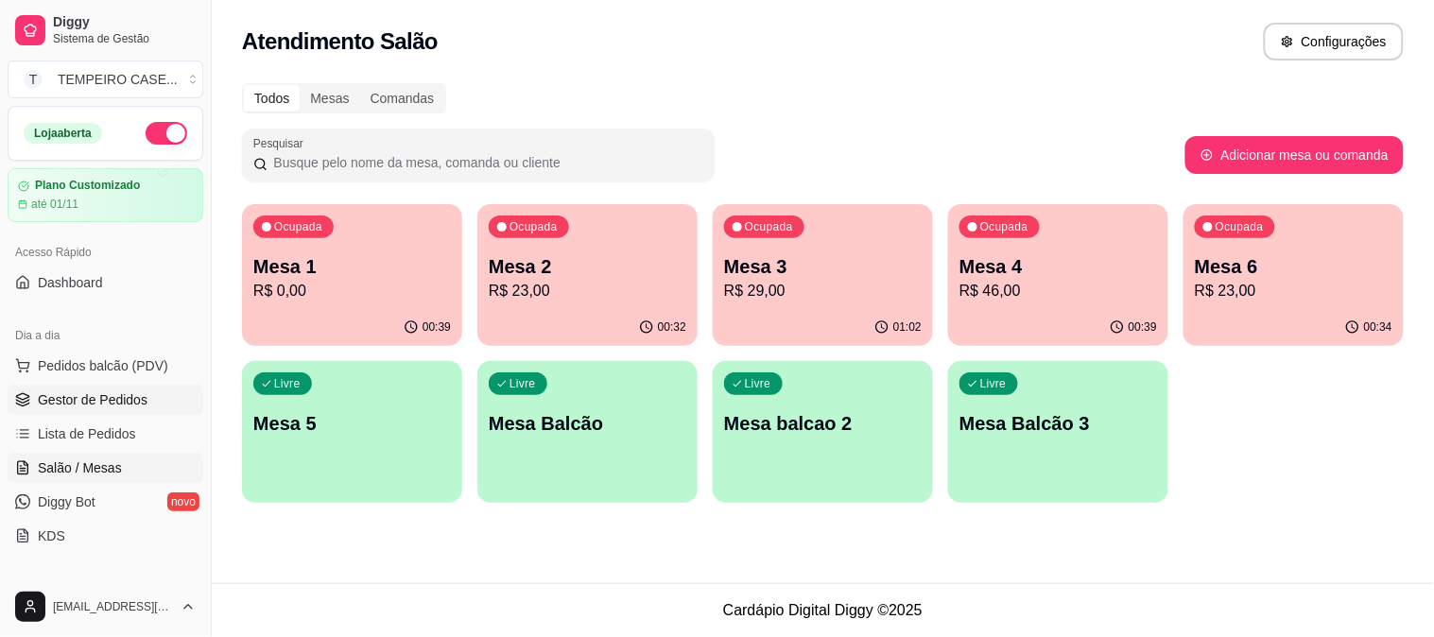
click at [111, 394] on span "Gestor de Pedidos" at bounding box center [93, 399] width 110 height 19
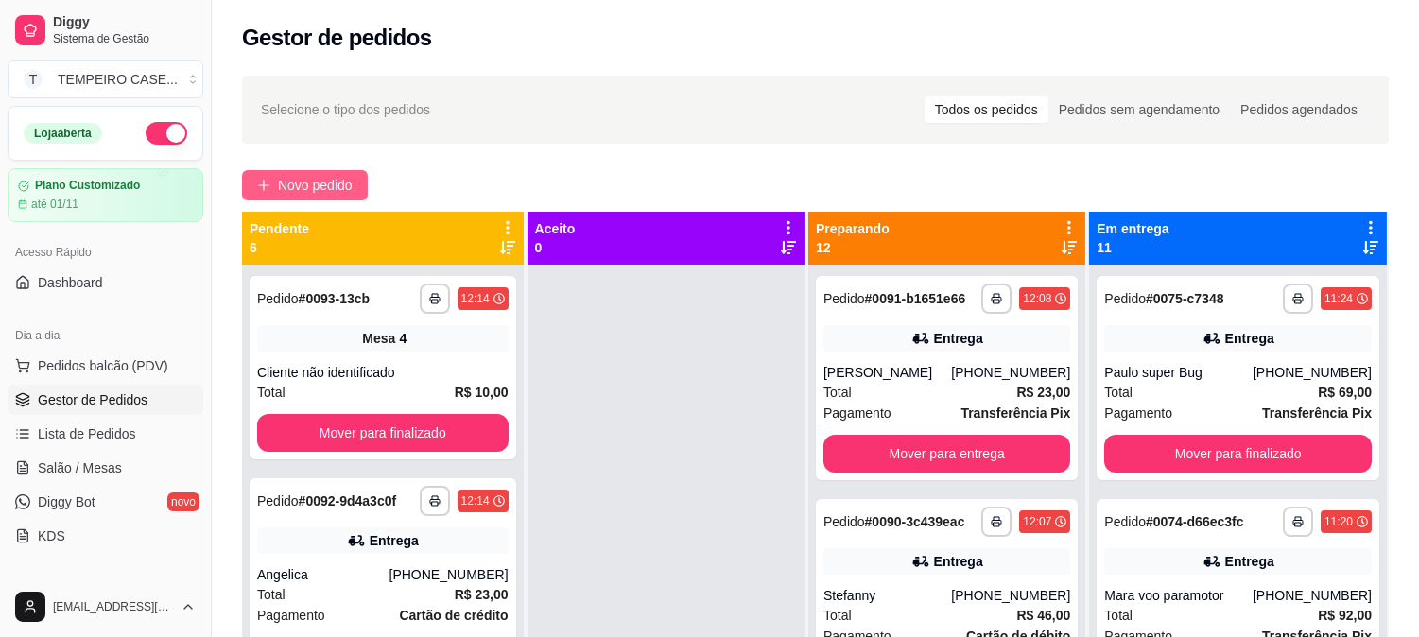
click at [320, 192] on span "Novo pedido" at bounding box center [315, 185] width 75 height 21
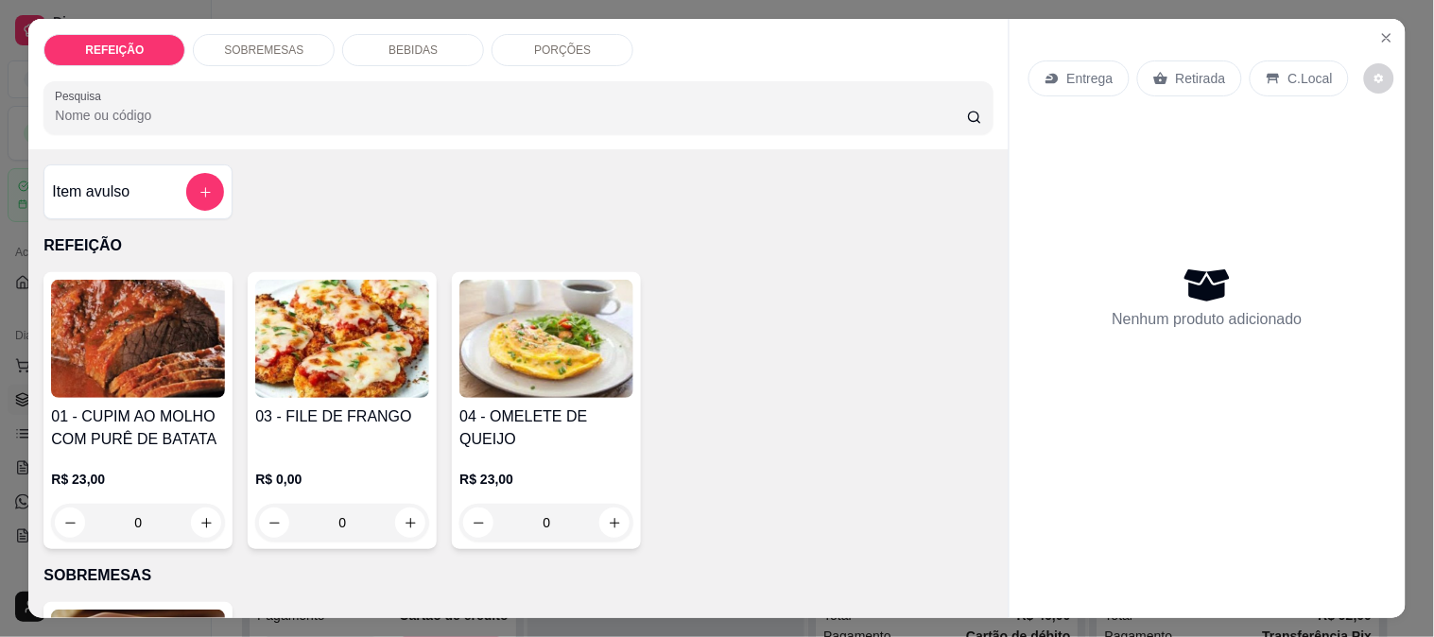
click at [111, 314] on img at bounding box center [138, 339] width 174 height 118
click at [626, 296] on div "FEIJÃO PRETO R$ 0,00 +" at bounding box center [717, 305] width 499 height 66
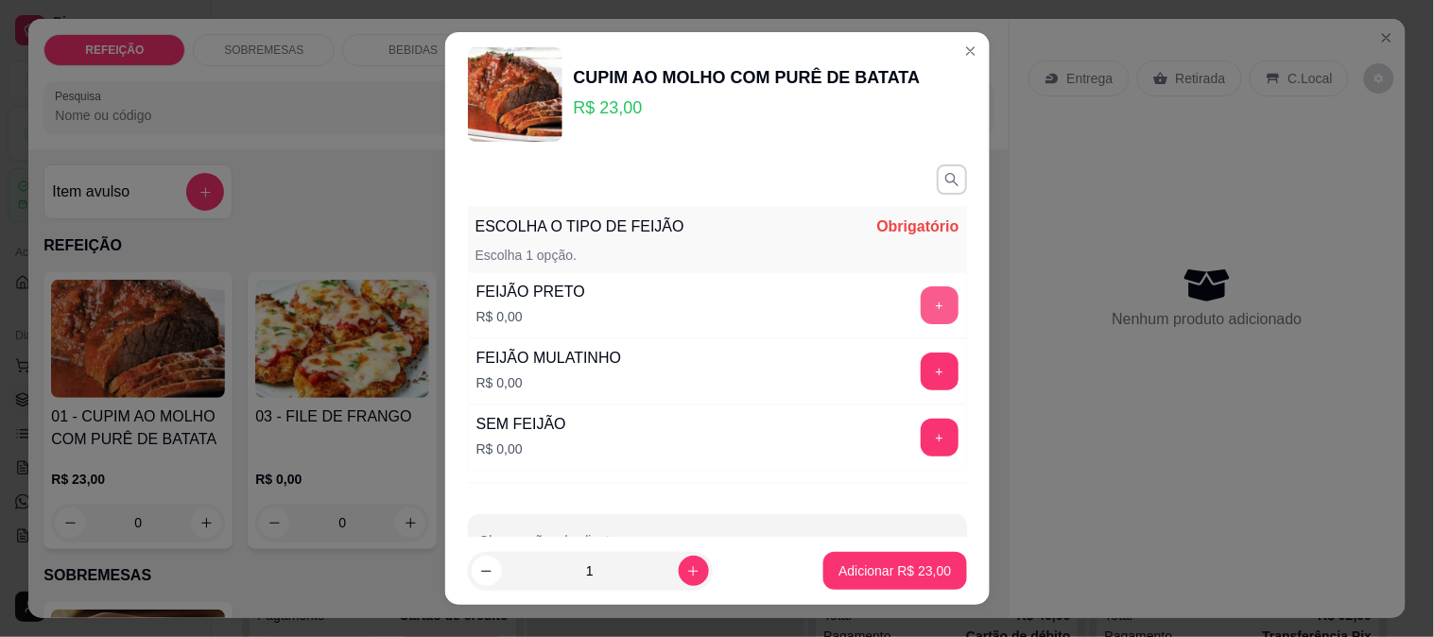
click at [921, 304] on button "+" at bounding box center [940, 305] width 38 height 38
click at [837, 313] on button "-" at bounding box center [855, 304] width 37 height 37
click at [922, 379] on div "+" at bounding box center [939, 372] width 53 height 38
click at [921, 372] on button "+" at bounding box center [940, 372] width 38 height 38
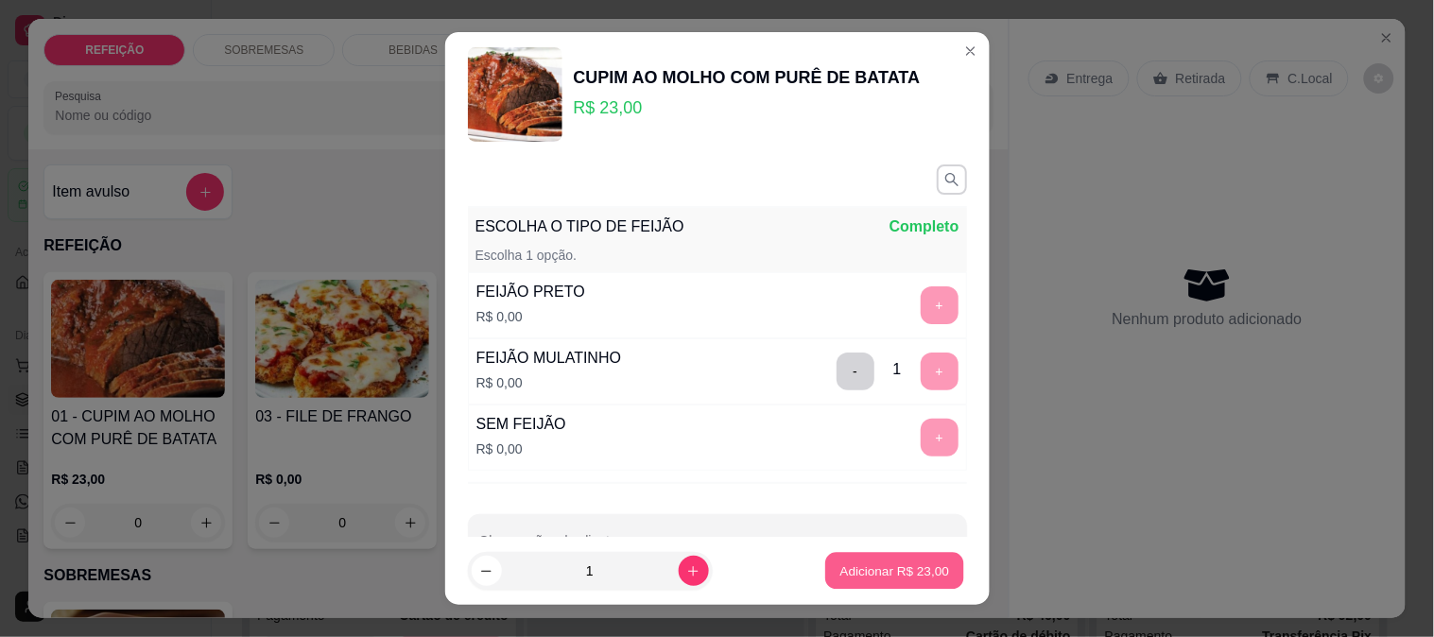
click at [890, 570] on p "Adicionar R$ 23,00" at bounding box center [895, 572] width 110 height 18
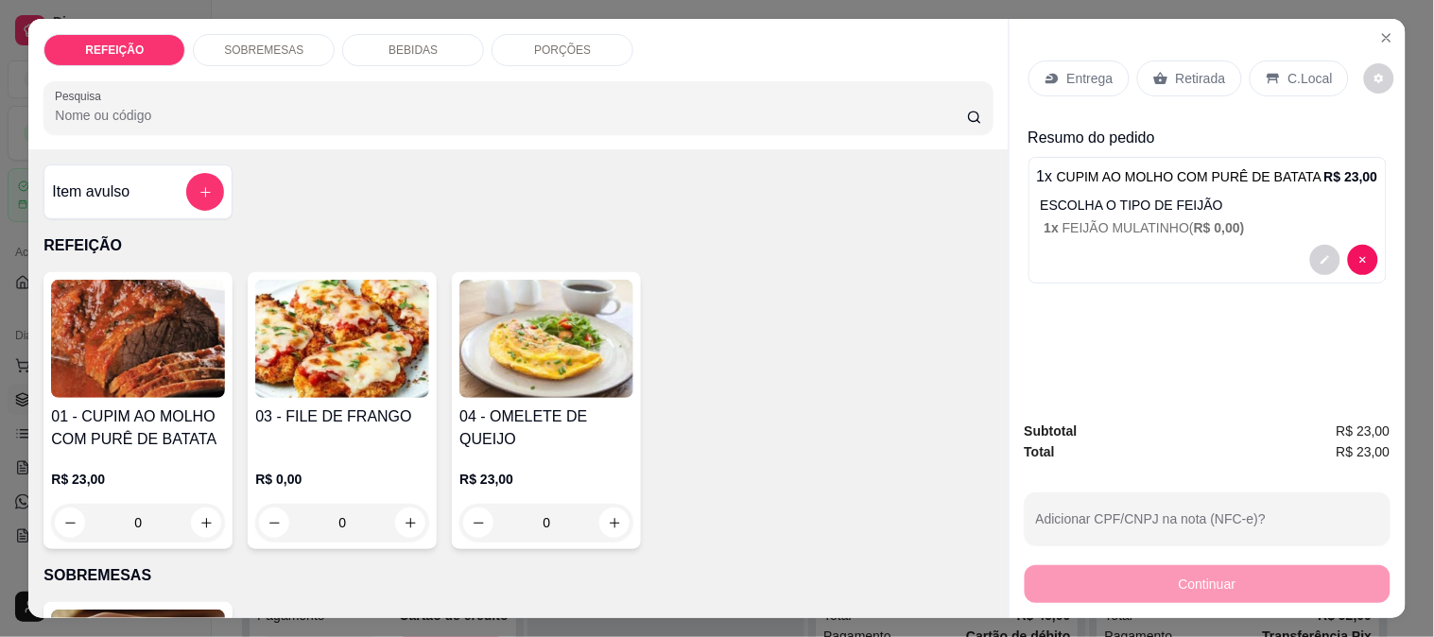
click at [1164, 74] on div "Retirada" at bounding box center [1189, 79] width 105 height 36
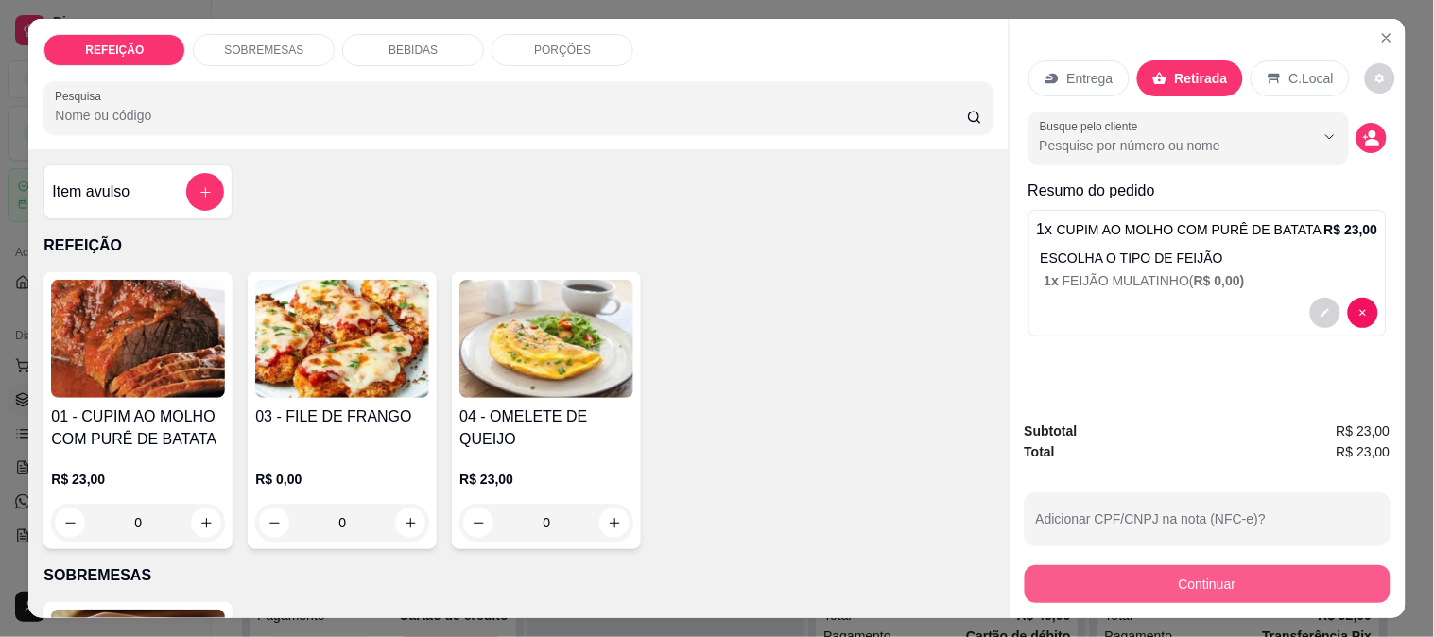
click at [1136, 565] on button "Continuar" at bounding box center [1208, 584] width 366 height 38
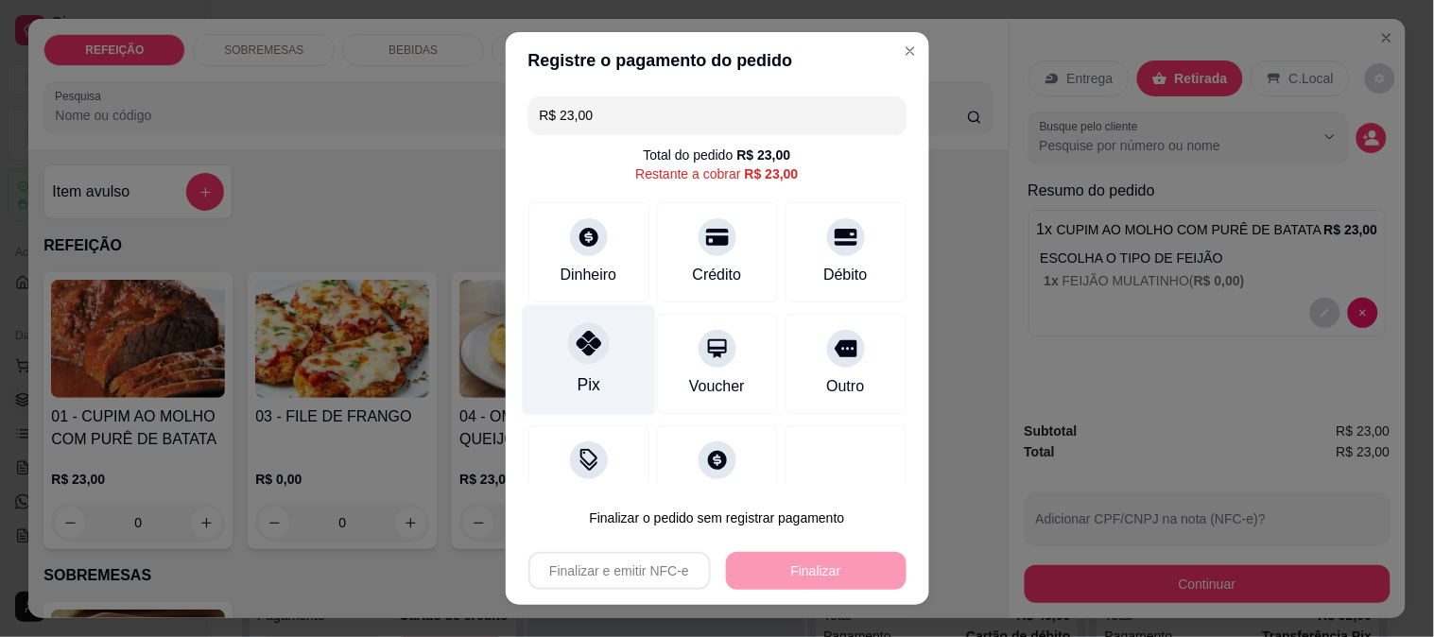
click at [577, 374] on div "Pix" at bounding box center [588, 384] width 23 height 25
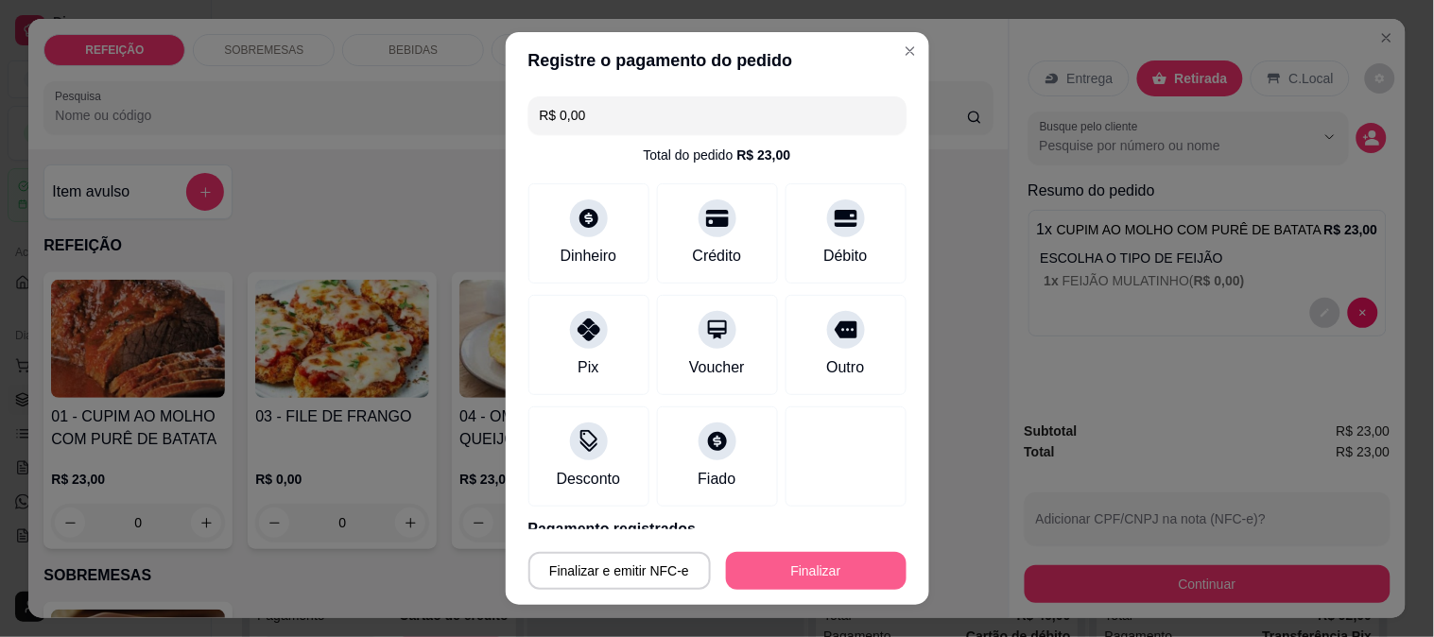
click at [841, 580] on button "Finalizar" at bounding box center [816, 571] width 181 height 38
type input "-R$ 23,00"
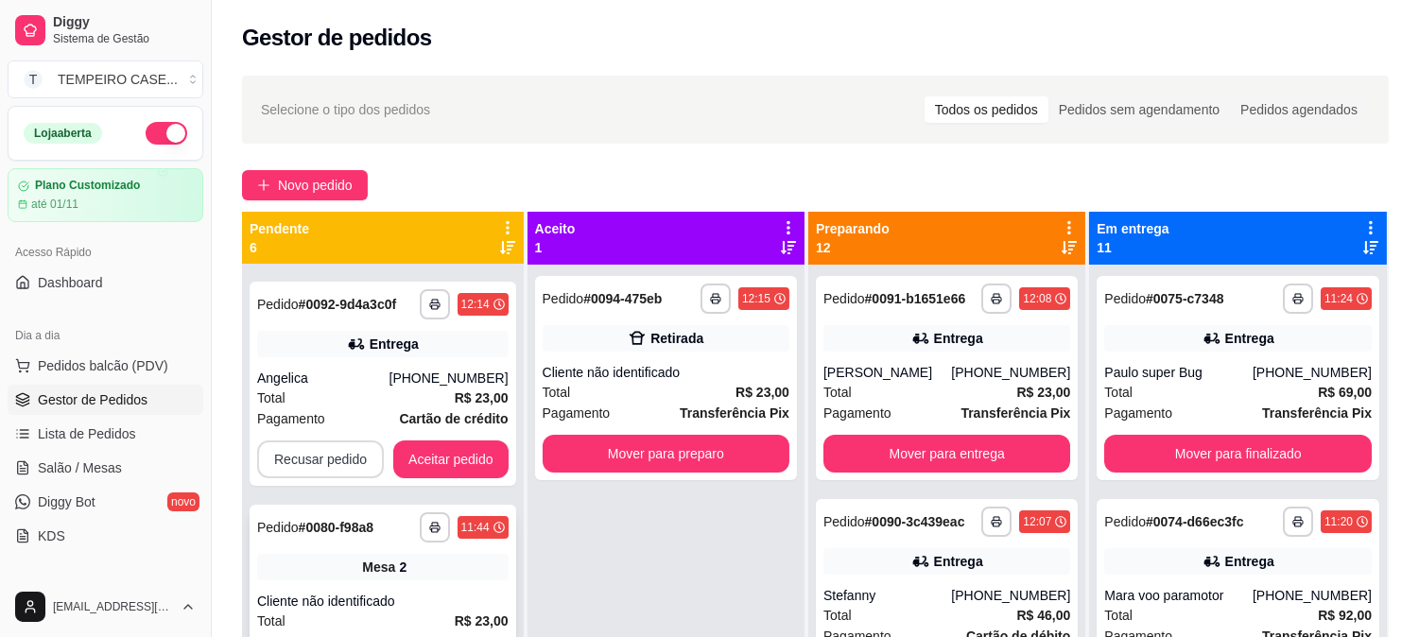
scroll to position [315, 0]
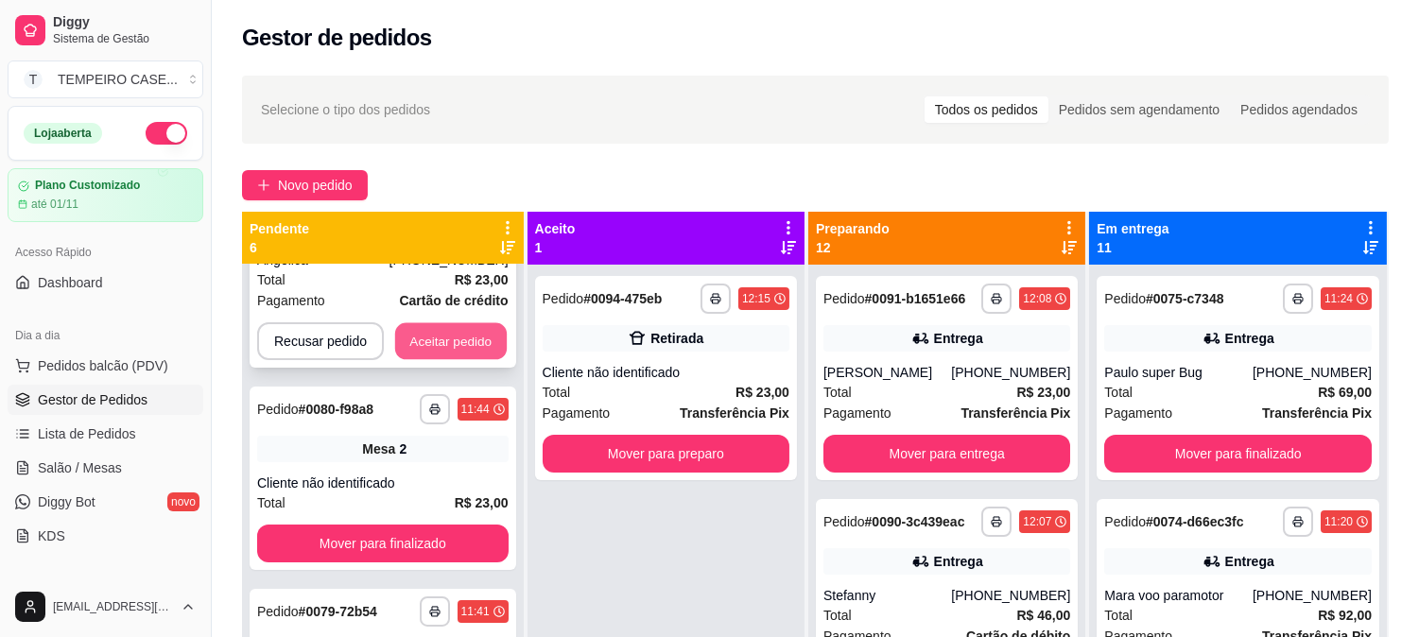
click at [466, 351] on button "Aceitar pedido" at bounding box center [451, 341] width 112 height 37
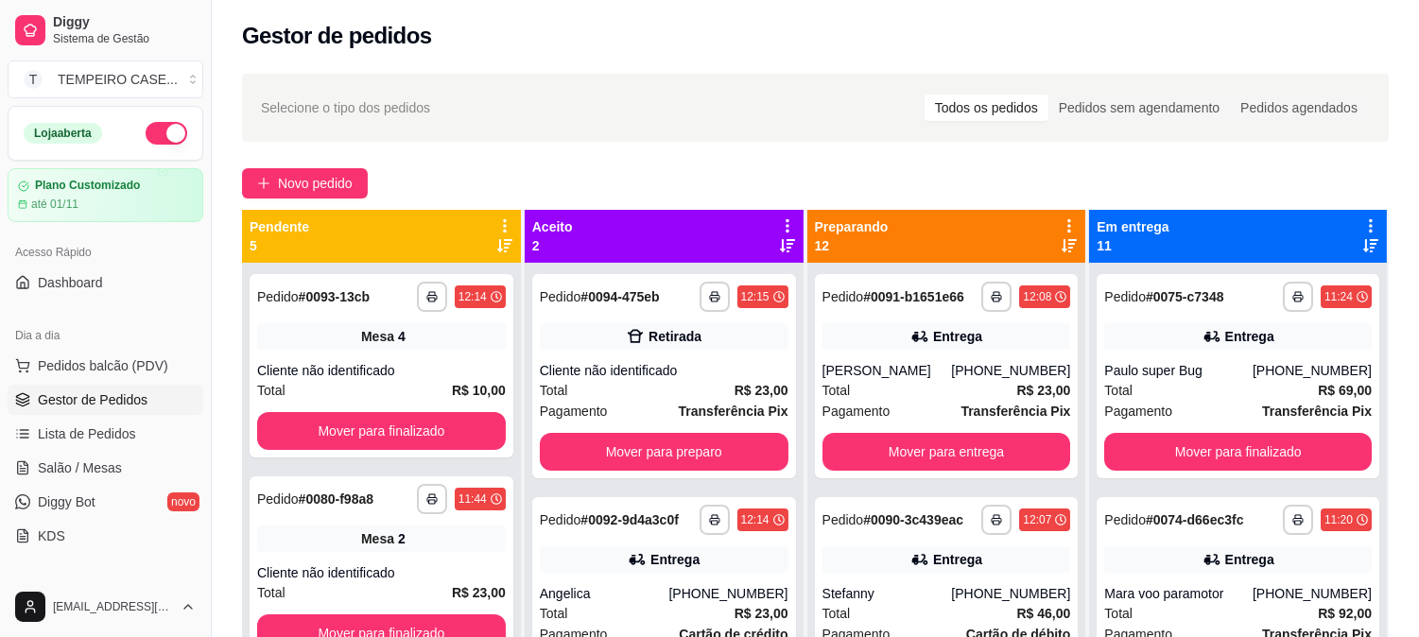
scroll to position [0, 0]
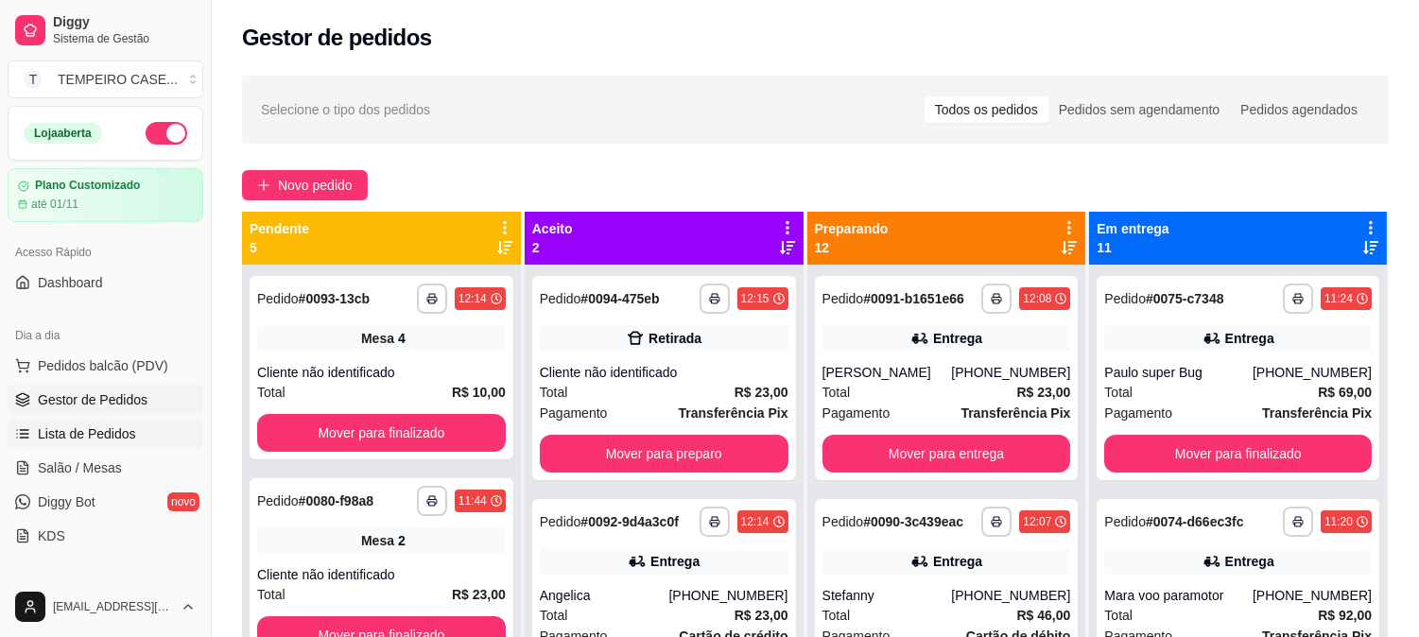
click at [90, 433] on span "Lista de Pedidos" at bounding box center [87, 433] width 98 height 19
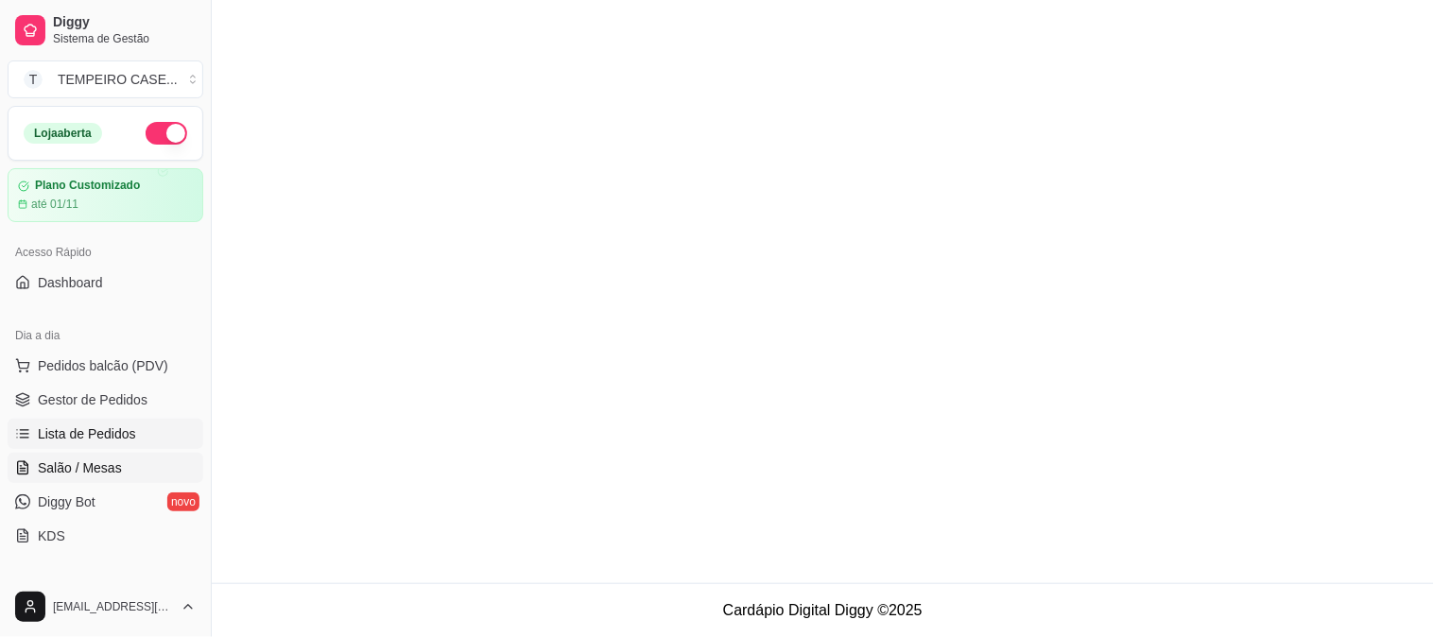
click at [85, 459] on span "Salão / Mesas" at bounding box center [80, 468] width 84 height 19
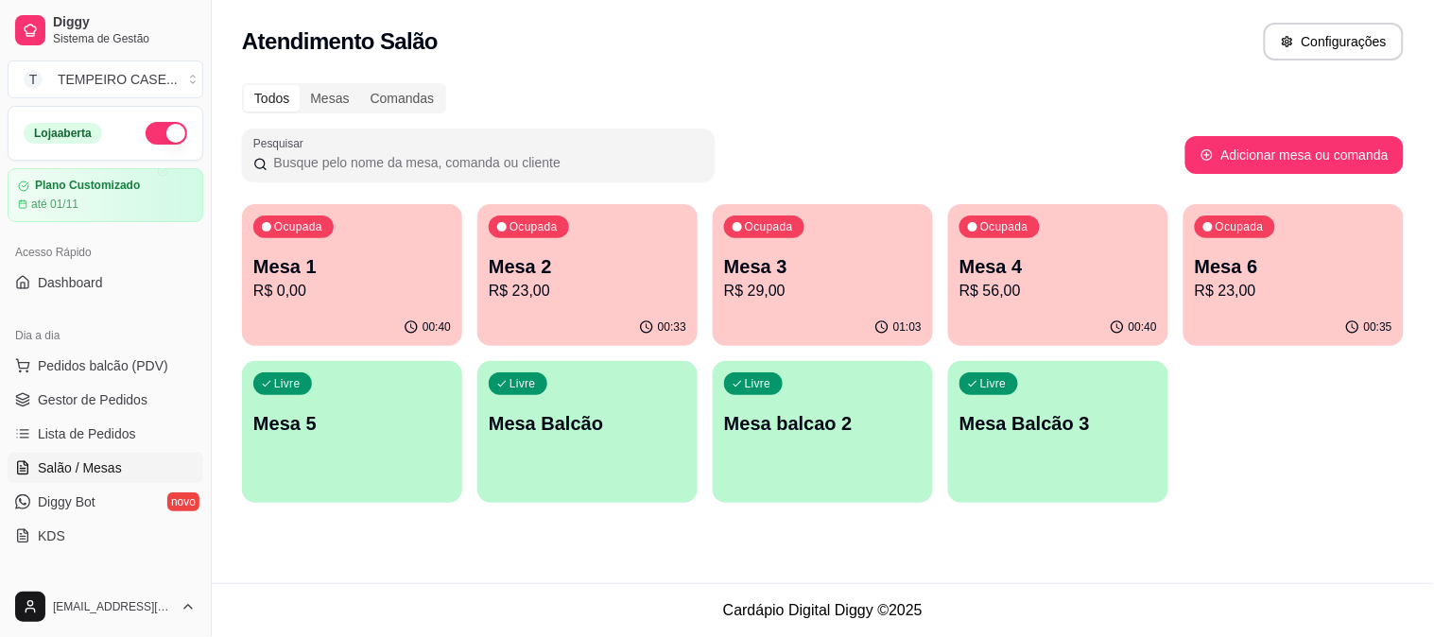
click at [1261, 246] on div "Ocupada Mesa 6 R$ 23,00" at bounding box center [1294, 256] width 220 height 105
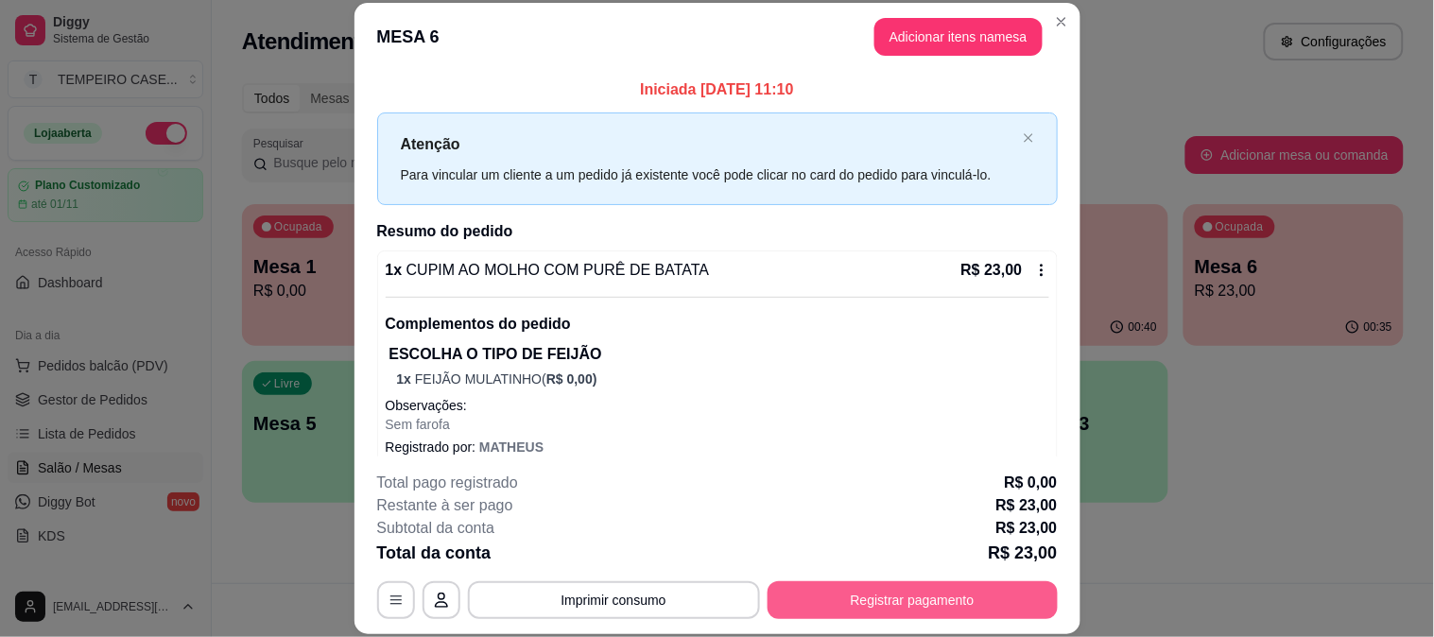
click at [857, 612] on button "Registrar pagamento" at bounding box center [913, 600] width 290 height 38
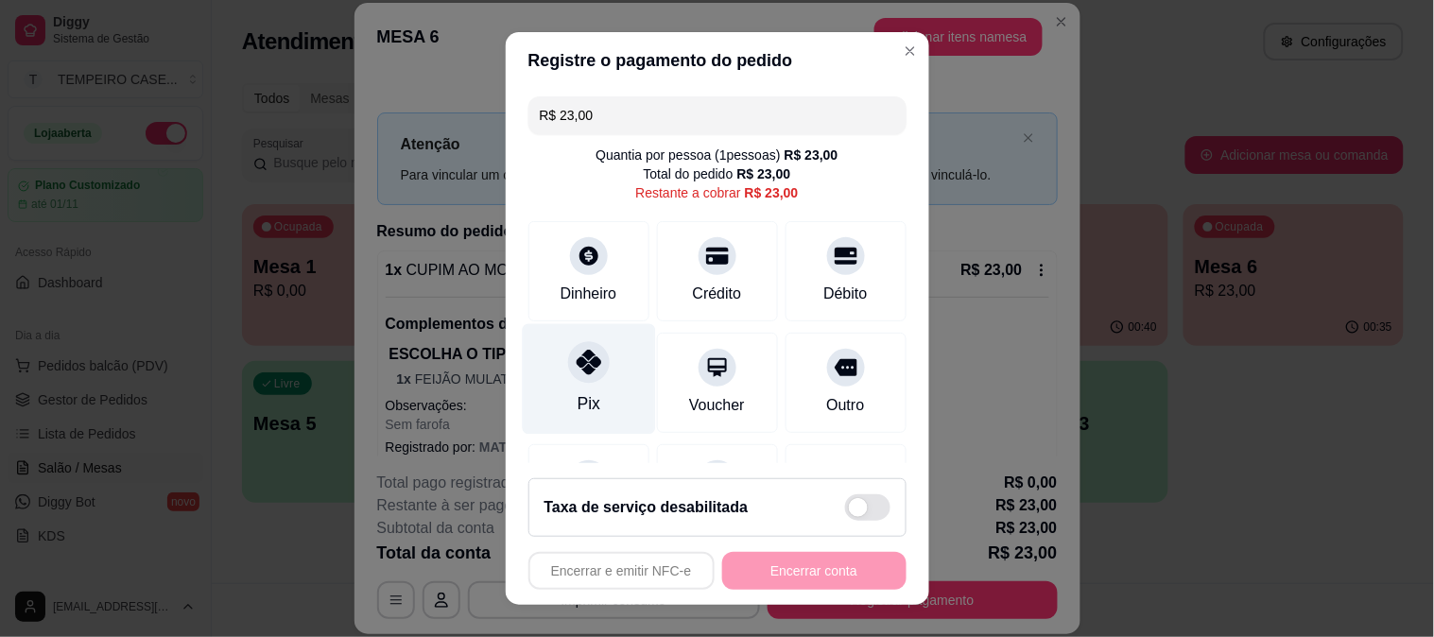
click at [576, 374] on icon at bounding box center [588, 362] width 25 height 25
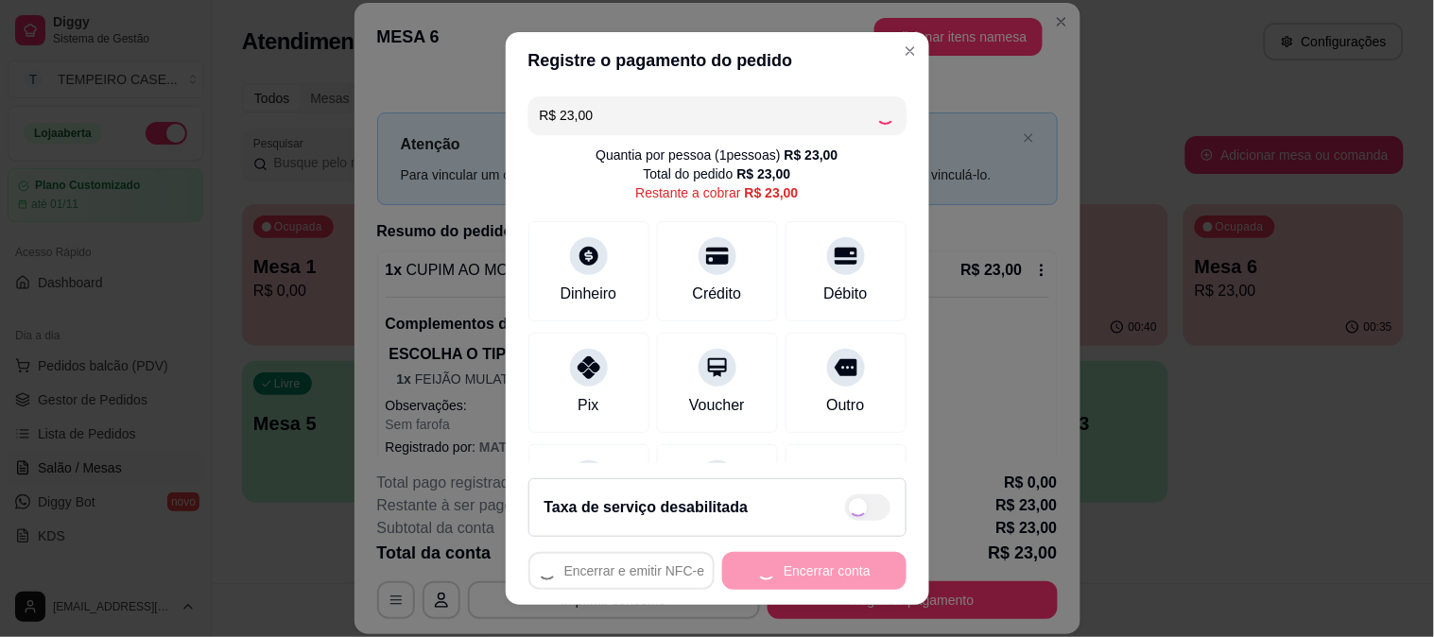
type input "R$ 0,00"
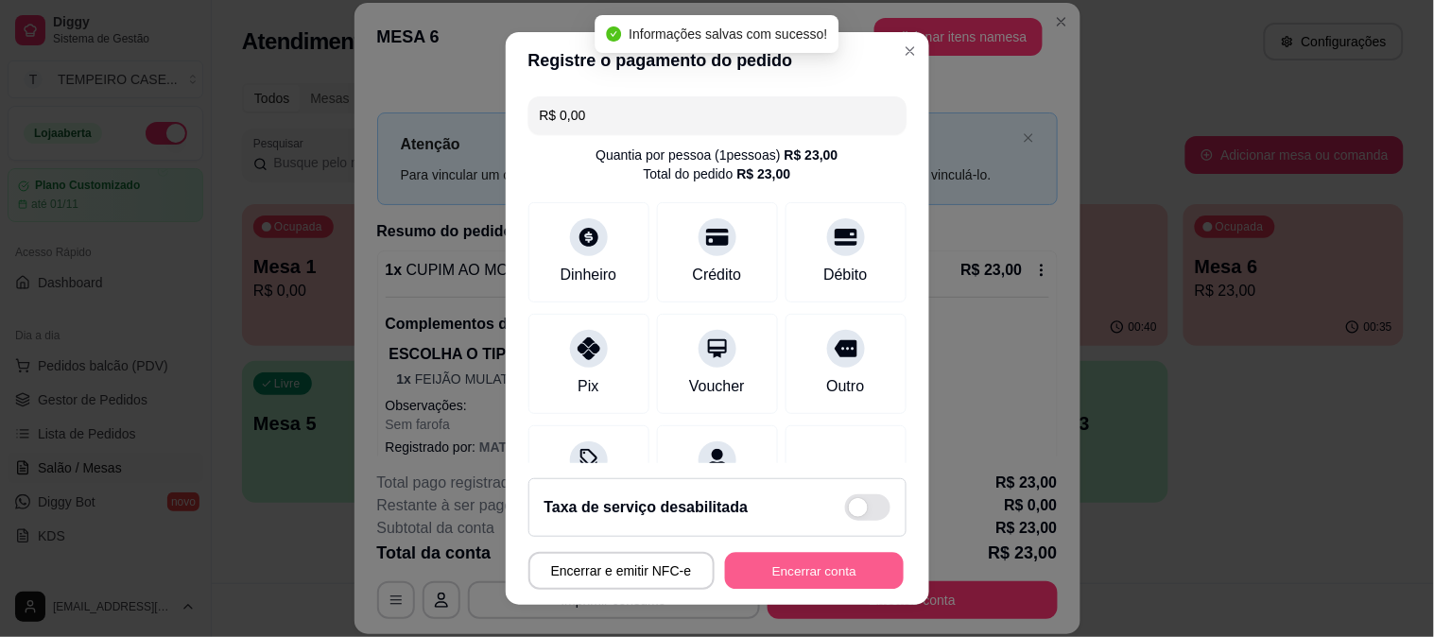
click at [794, 563] on button "Encerrar conta" at bounding box center [814, 571] width 179 height 37
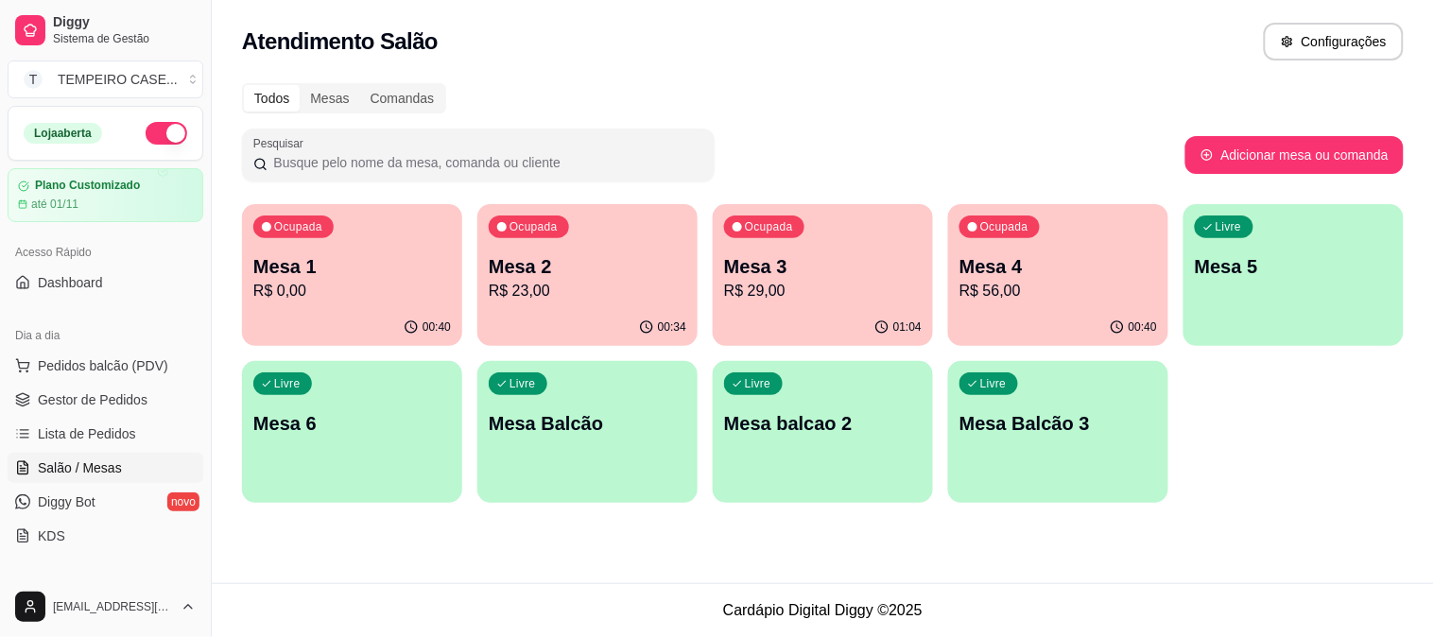
click at [1005, 322] on div "00:40" at bounding box center [1058, 327] width 220 height 37
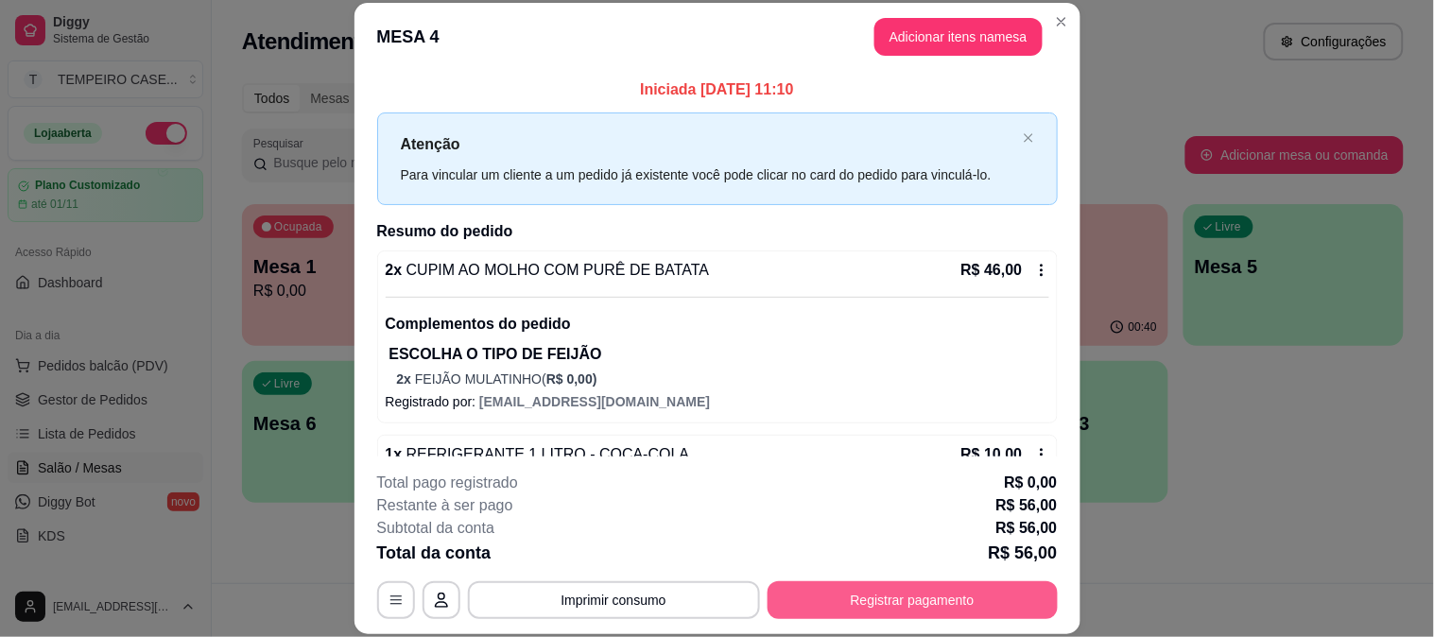
click at [896, 611] on button "Registrar pagamento" at bounding box center [913, 600] width 290 height 38
click at [598, 286] on div "Dinheiro" at bounding box center [589, 292] width 62 height 25
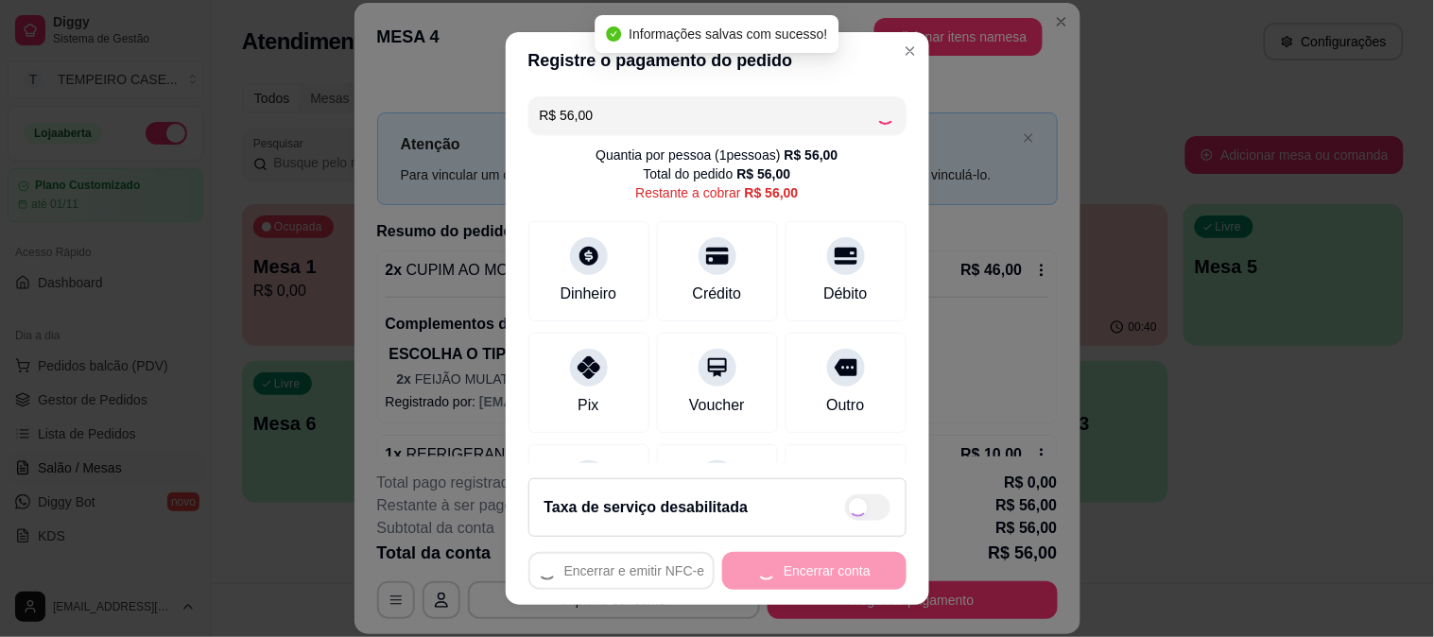
type input "R$ 0,00"
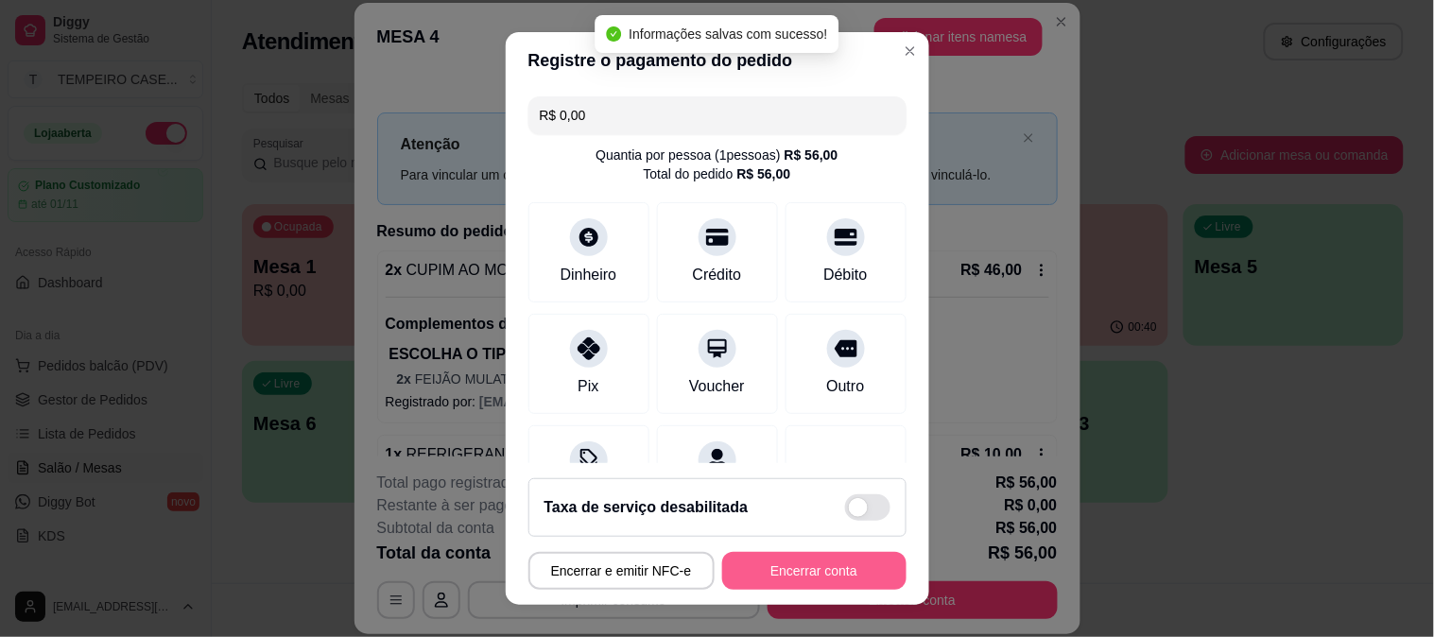
click at [791, 571] on button "Encerrar conta" at bounding box center [814, 571] width 184 height 38
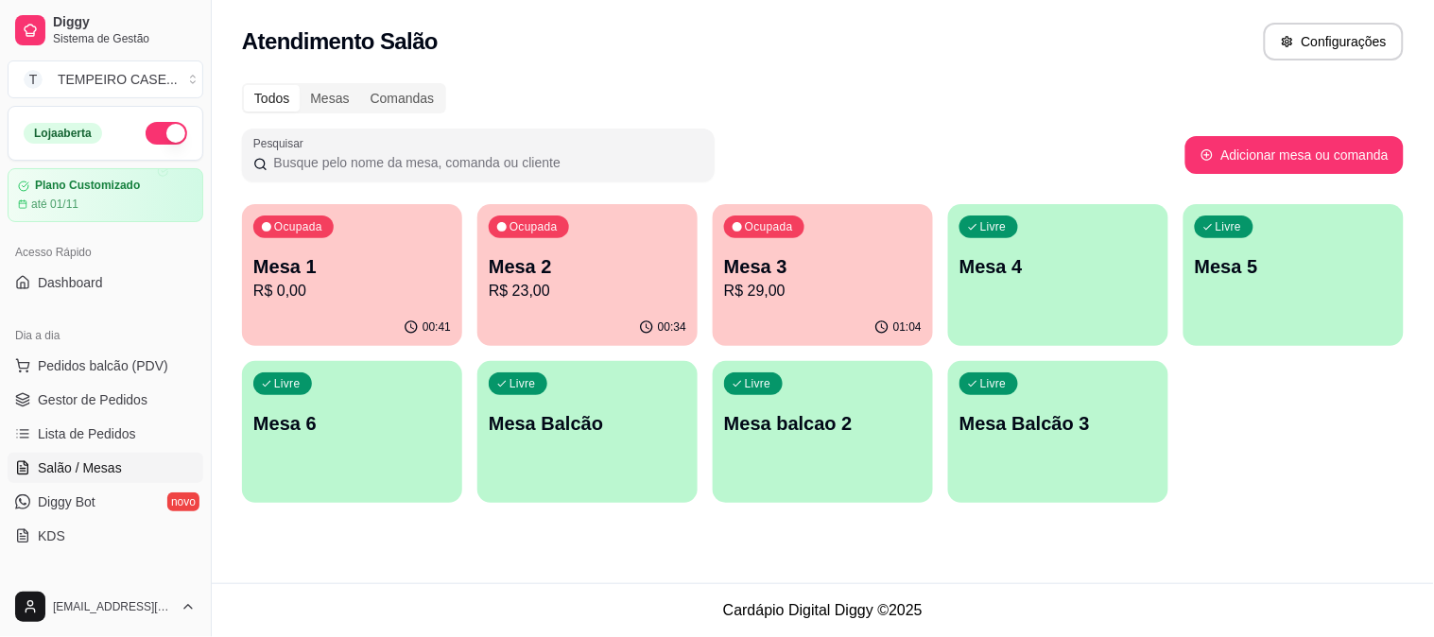
click at [799, 277] on p "Mesa 3" at bounding box center [823, 266] width 198 height 26
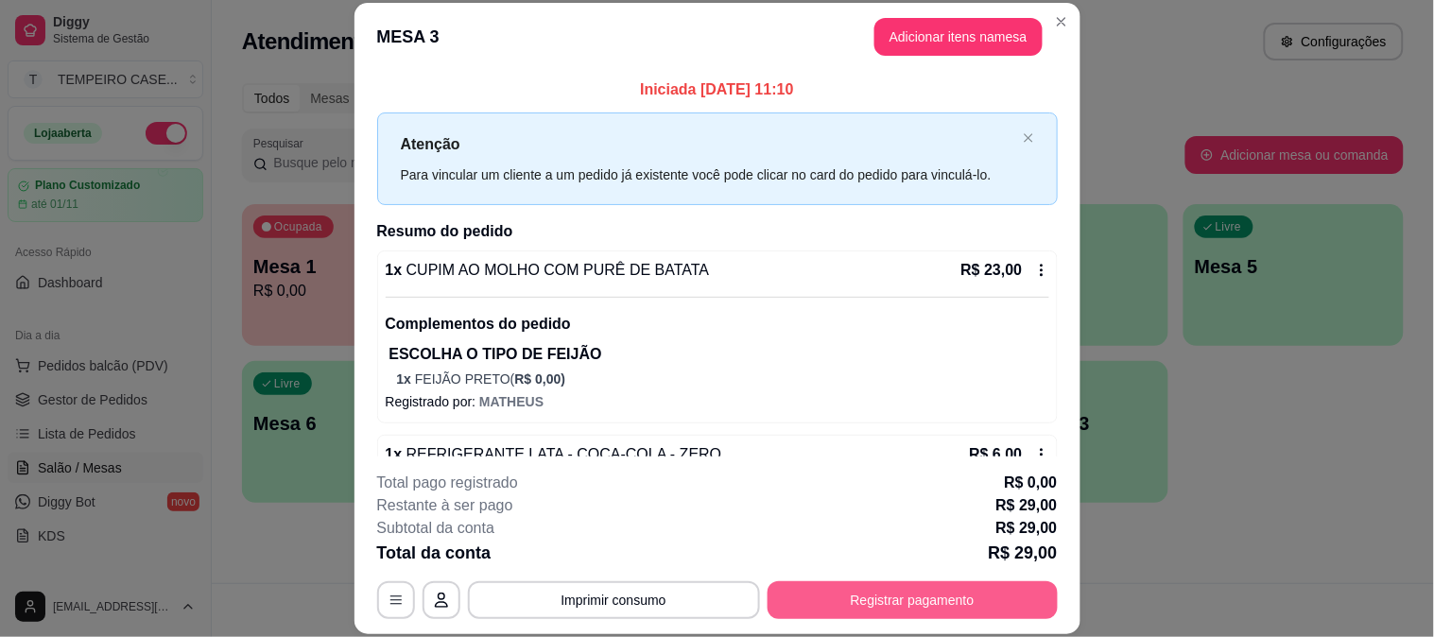
click at [874, 594] on button "Registrar pagamento" at bounding box center [913, 600] width 290 height 38
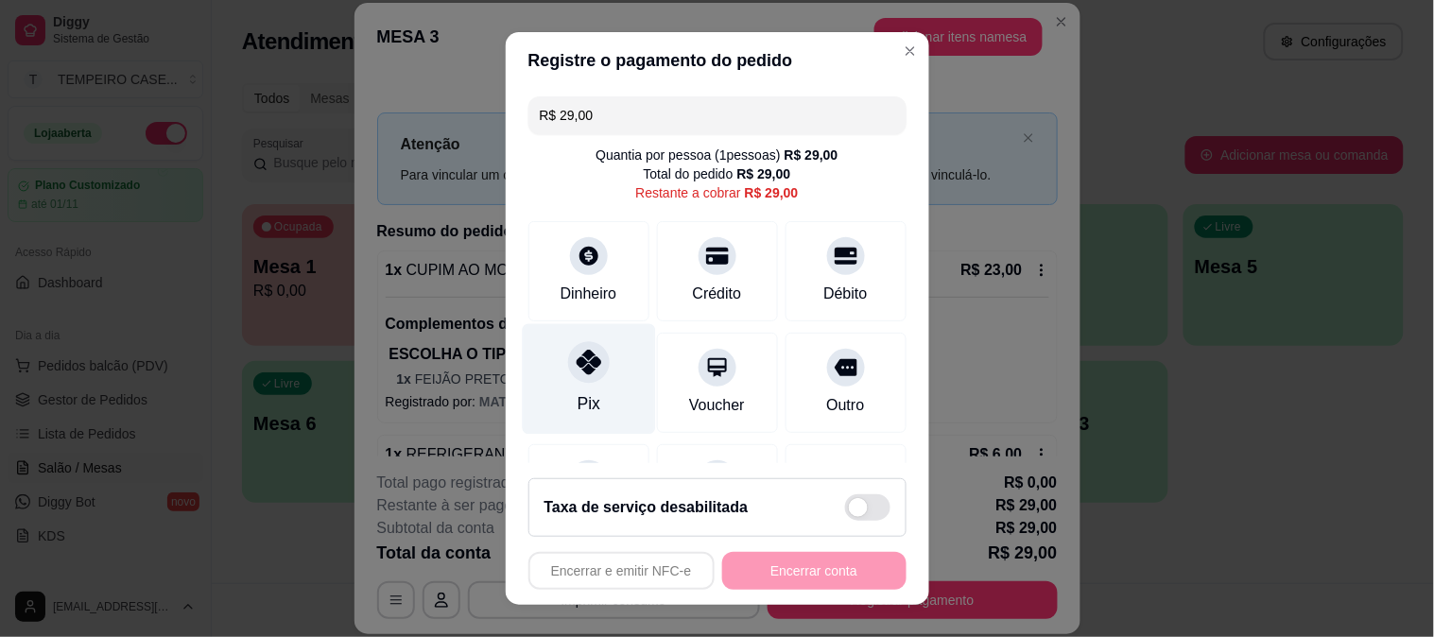
click at [587, 371] on icon at bounding box center [588, 362] width 25 height 25
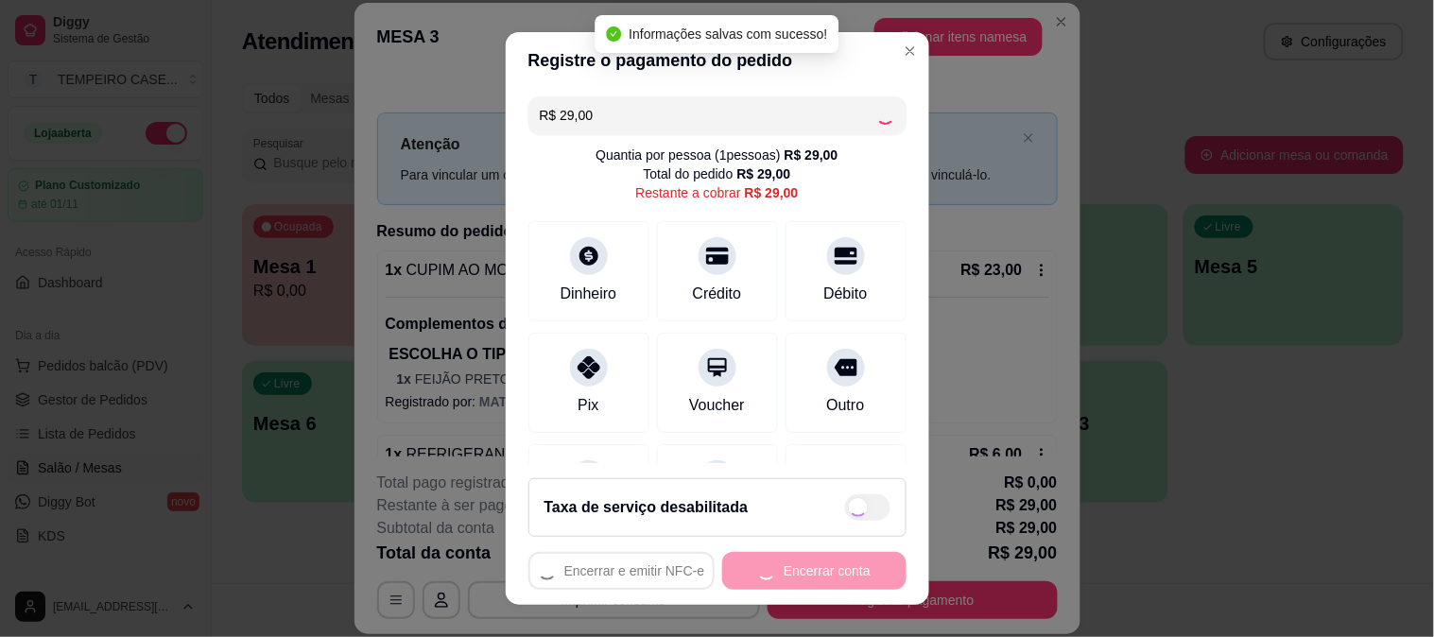
type input "R$ 0,00"
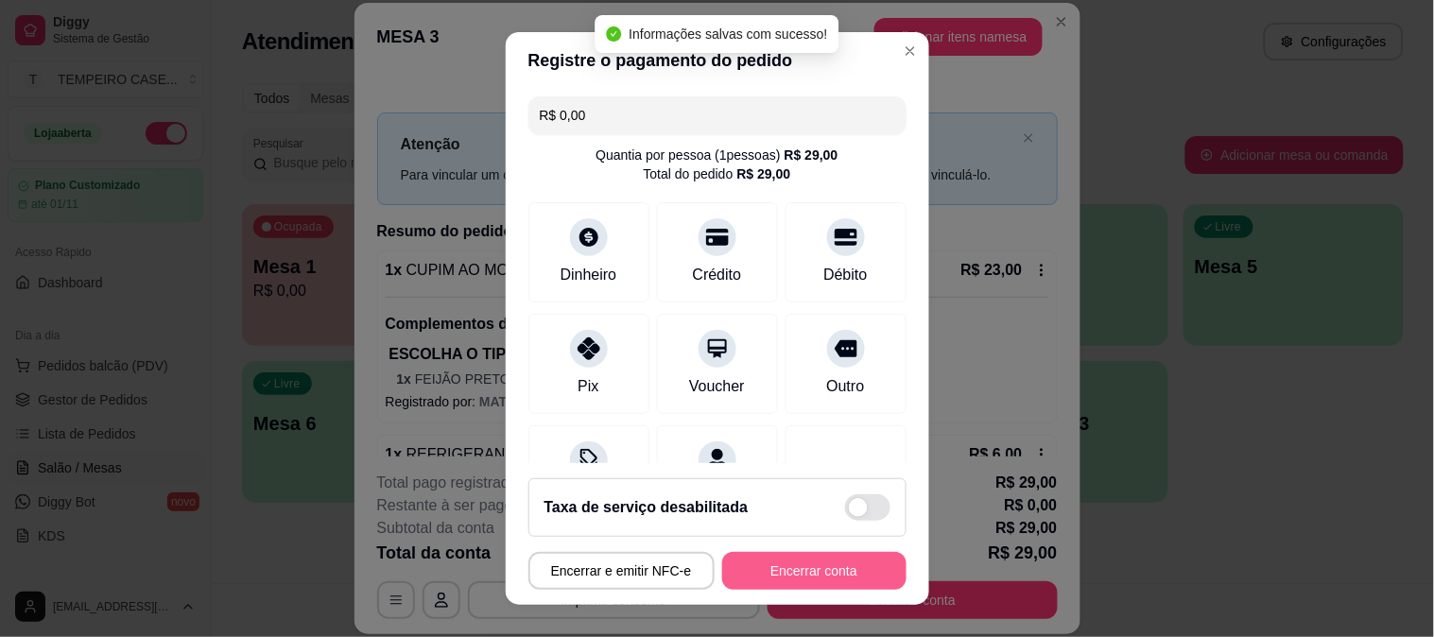
click at [773, 571] on button "Encerrar conta" at bounding box center [814, 571] width 184 height 38
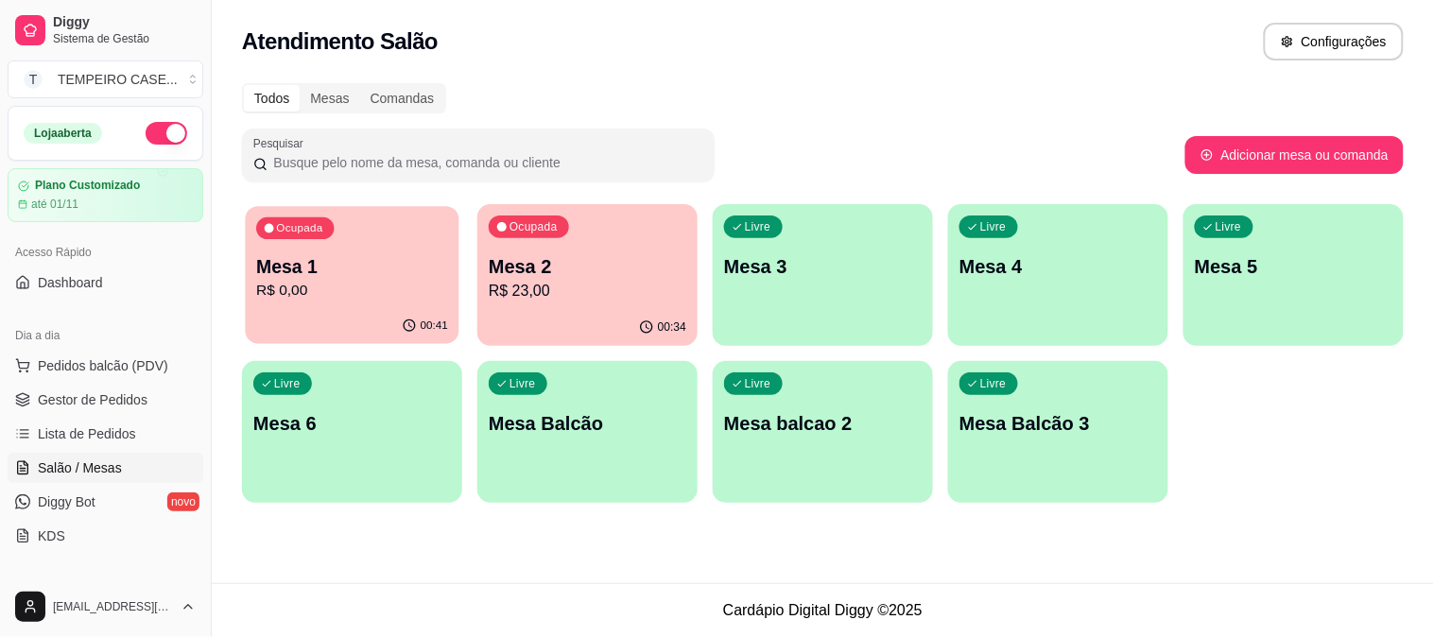
click at [333, 271] on p "Mesa 1" at bounding box center [352, 267] width 192 height 26
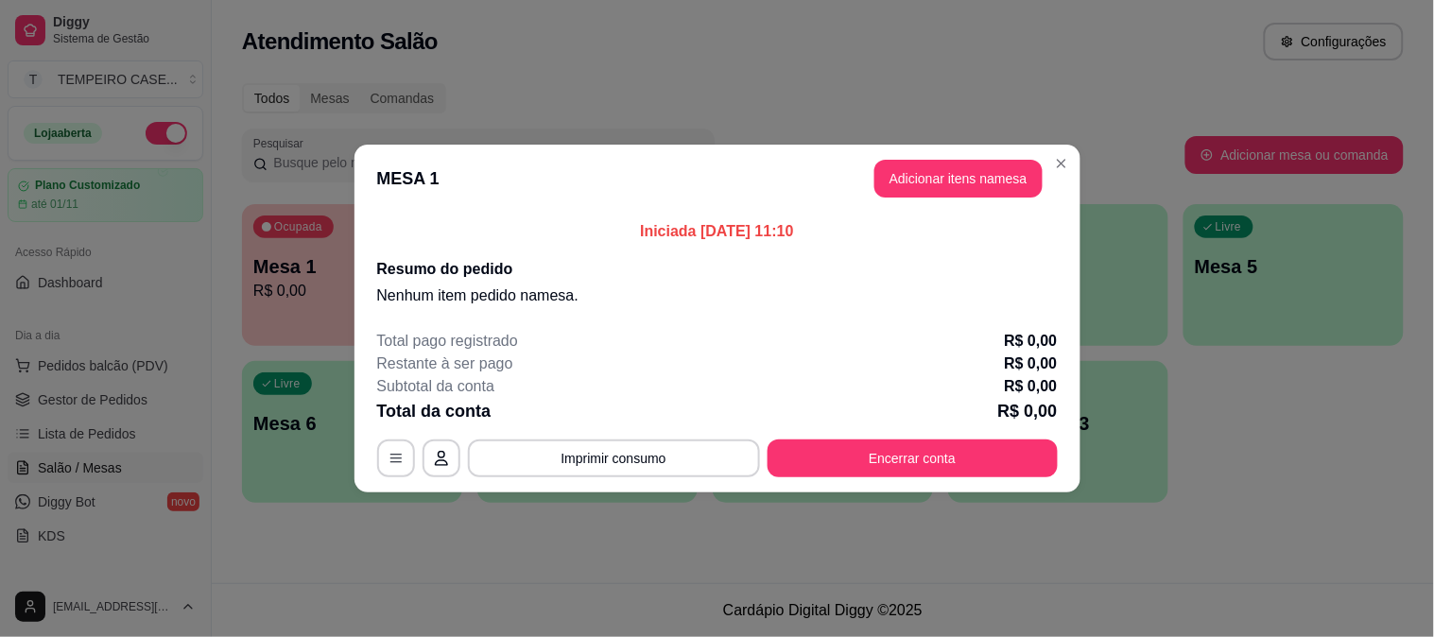
click at [904, 450] on button "Encerrar conta" at bounding box center [913, 459] width 290 height 38
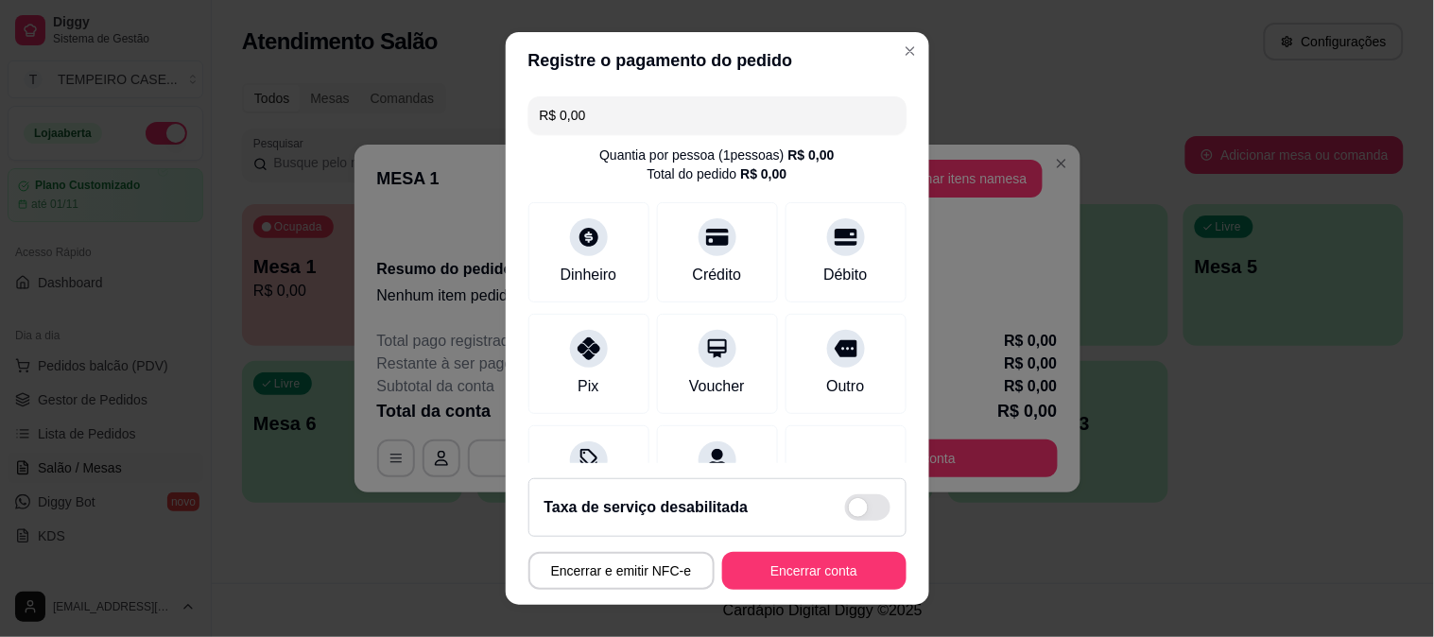
click at [832, 580] on button "Encerrar conta" at bounding box center [814, 571] width 184 height 38
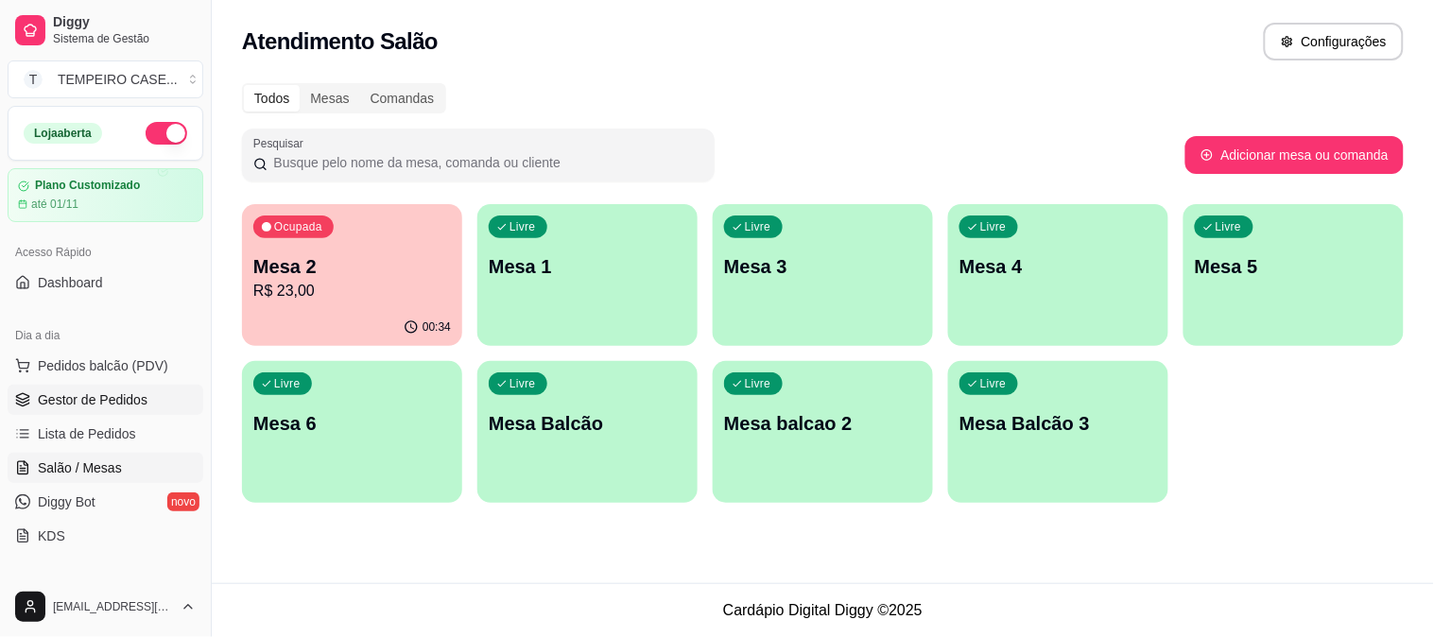
click at [98, 407] on span "Gestor de Pedidos" at bounding box center [93, 399] width 110 height 19
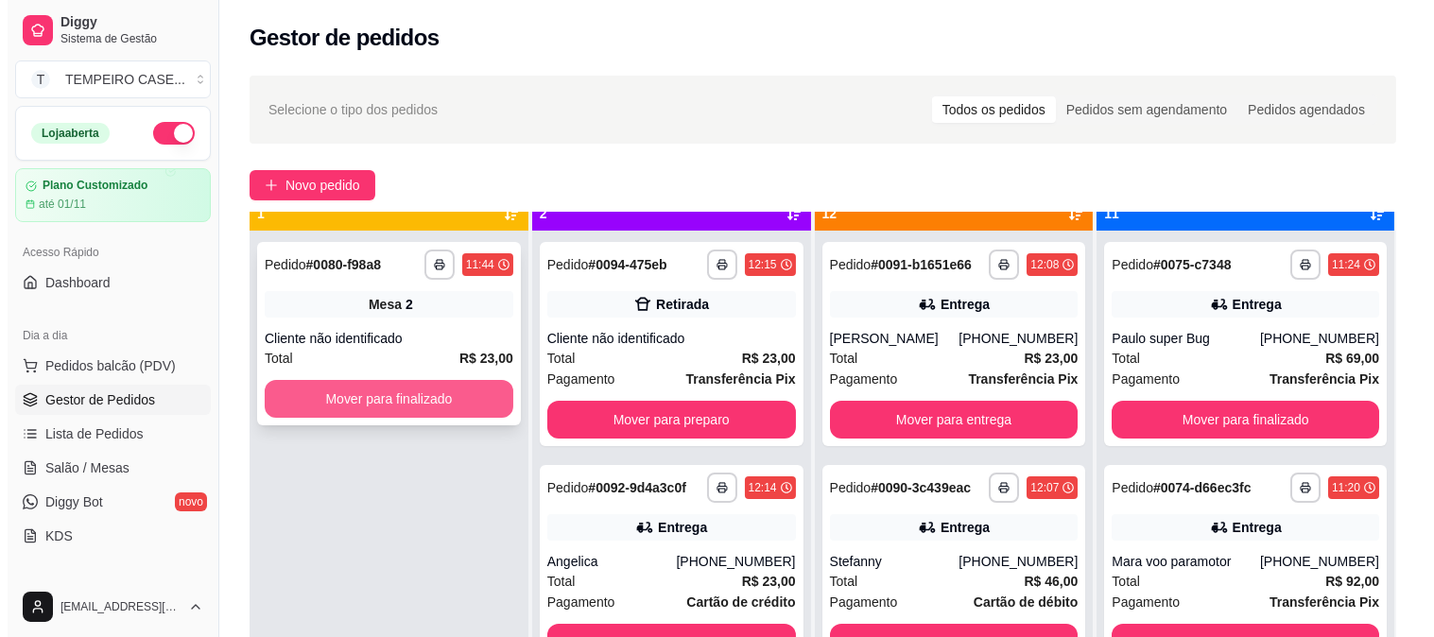
scroll to position [52, 0]
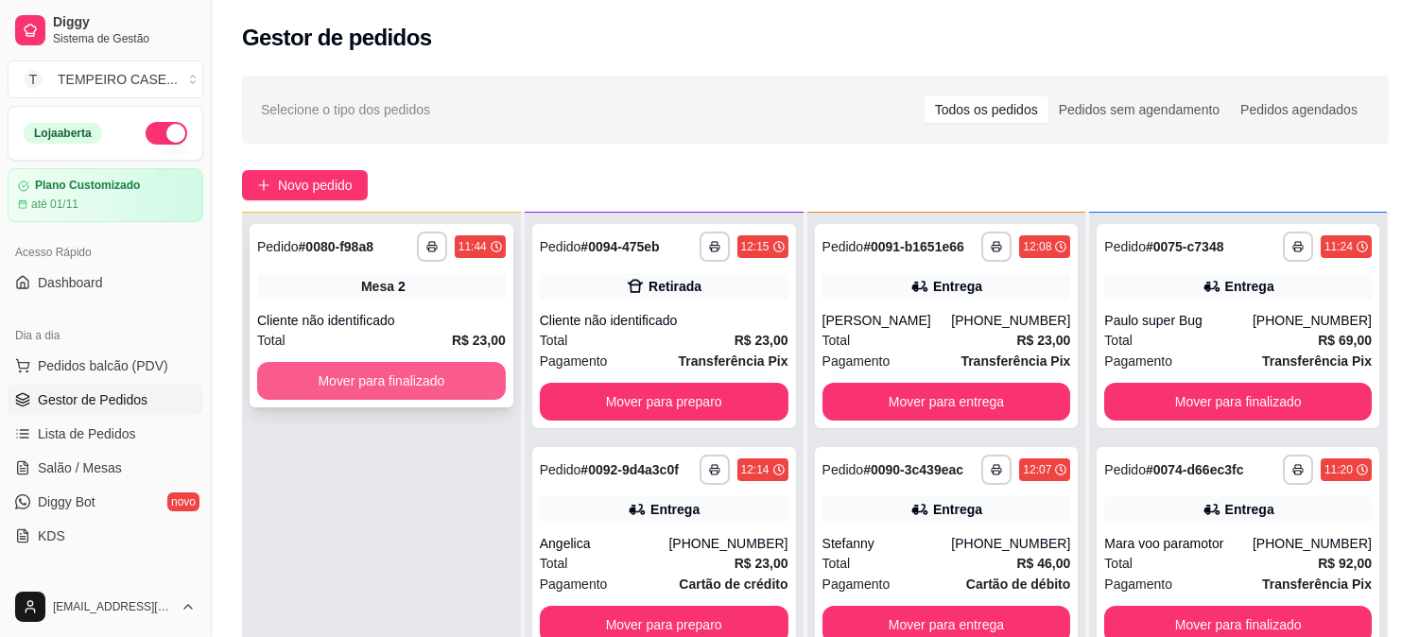
click at [440, 369] on button "Mover para finalizado" at bounding box center [381, 381] width 249 height 38
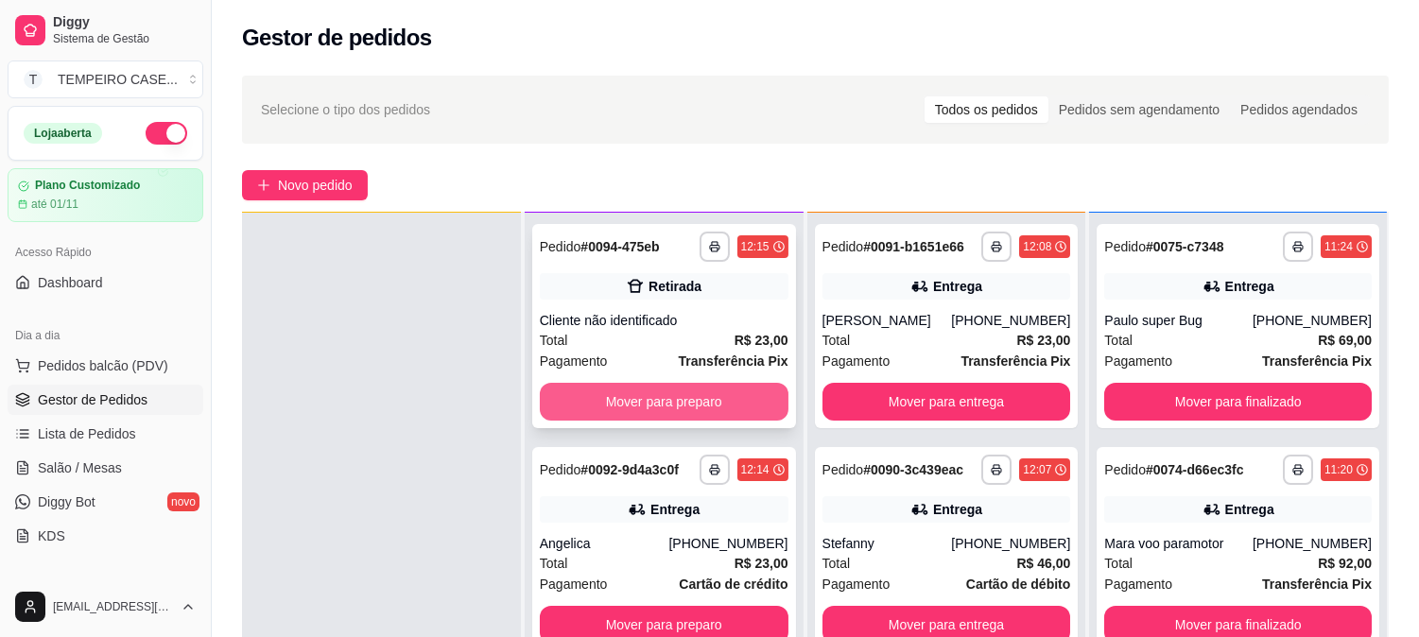
click at [662, 398] on button "Mover para preparo" at bounding box center [664, 402] width 249 height 38
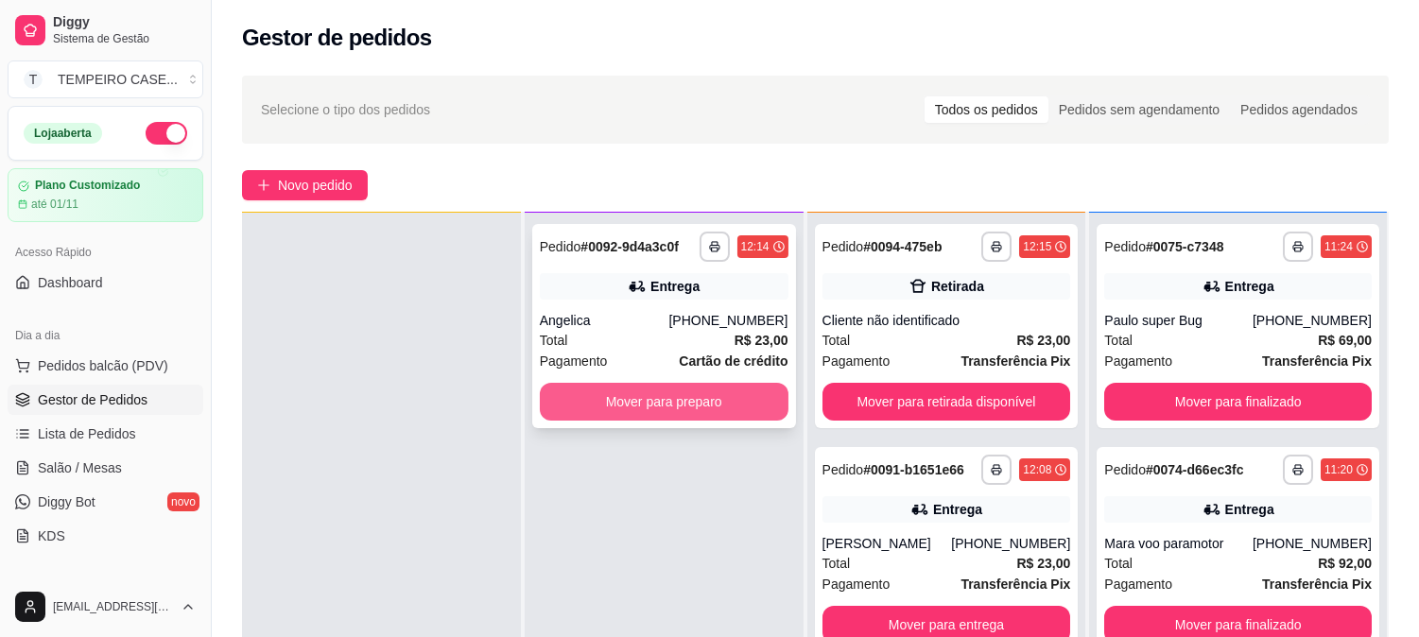
click at [662, 404] on button "Mover para preparo" at bounding box center [664, 402] width 249 height 38
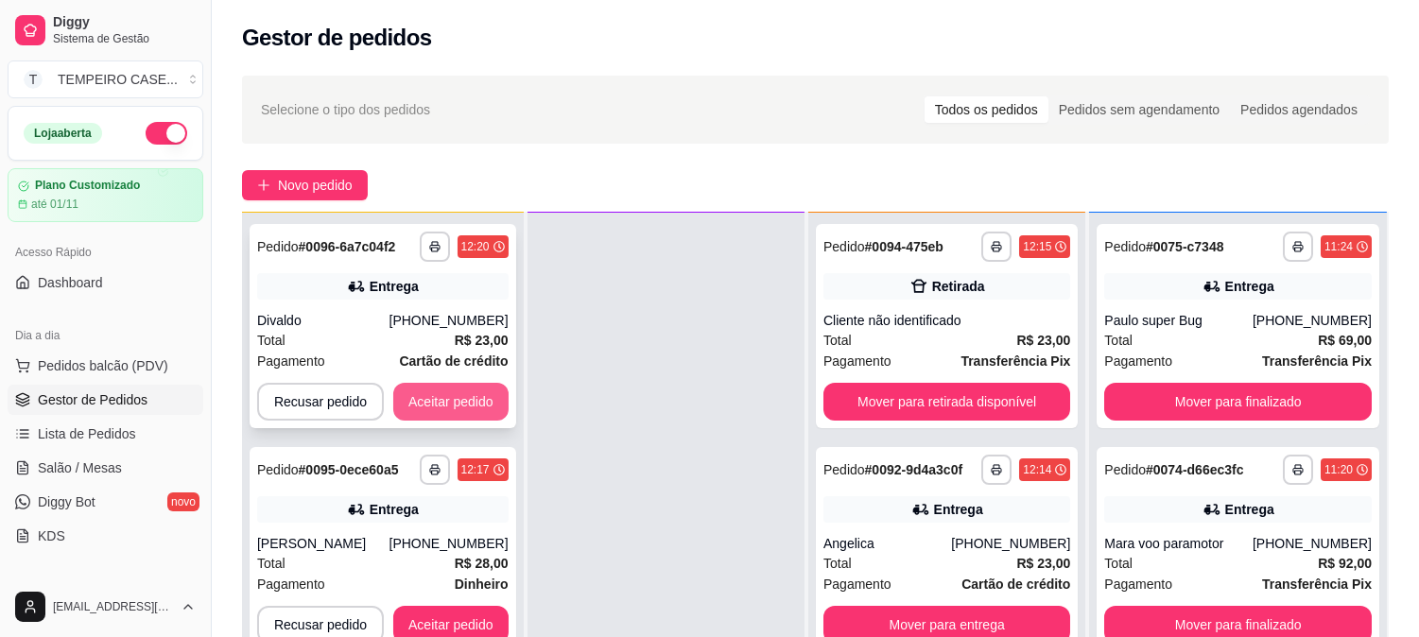
click at [433, 402] on button "Aceitar pedido" at bounding box center [450, 402] width 115 height 38
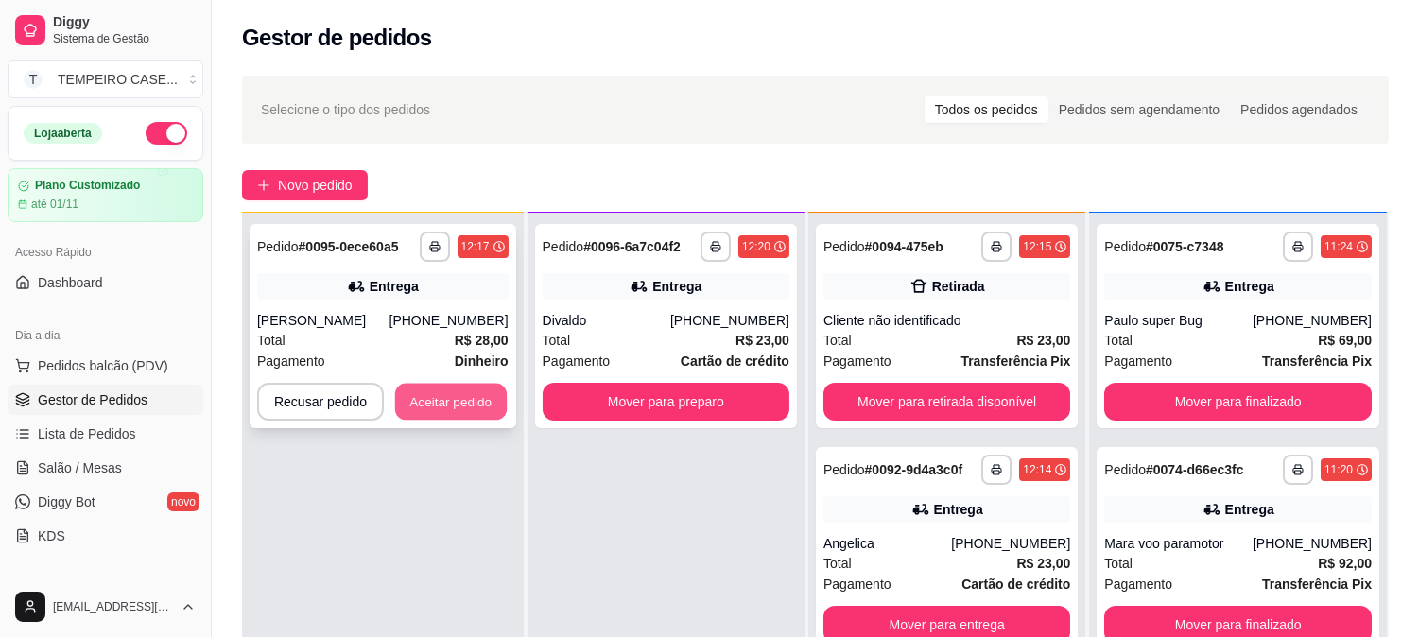
click at [459, 411] on button "Aceitar pedido" at bounding box center [451, 402] width 112 height 37
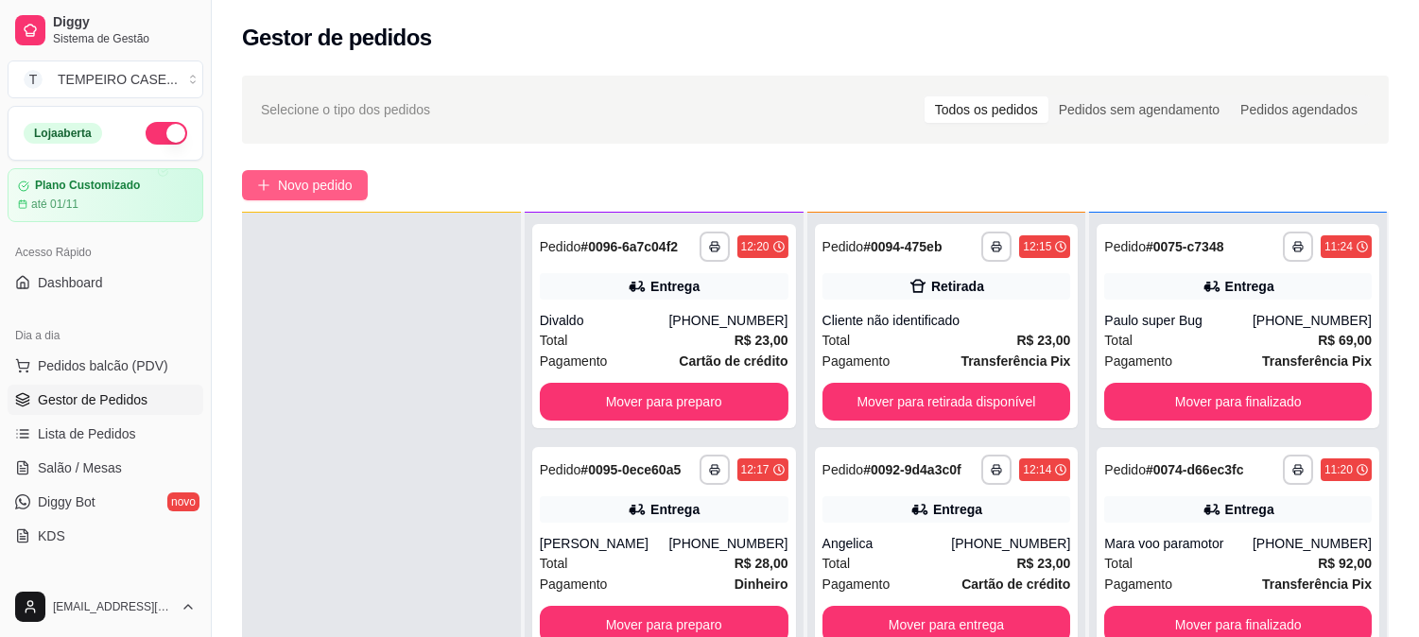
click at [337, 185] on span "Novo pedido" at bounding box center [315, 185] width 75 height 21
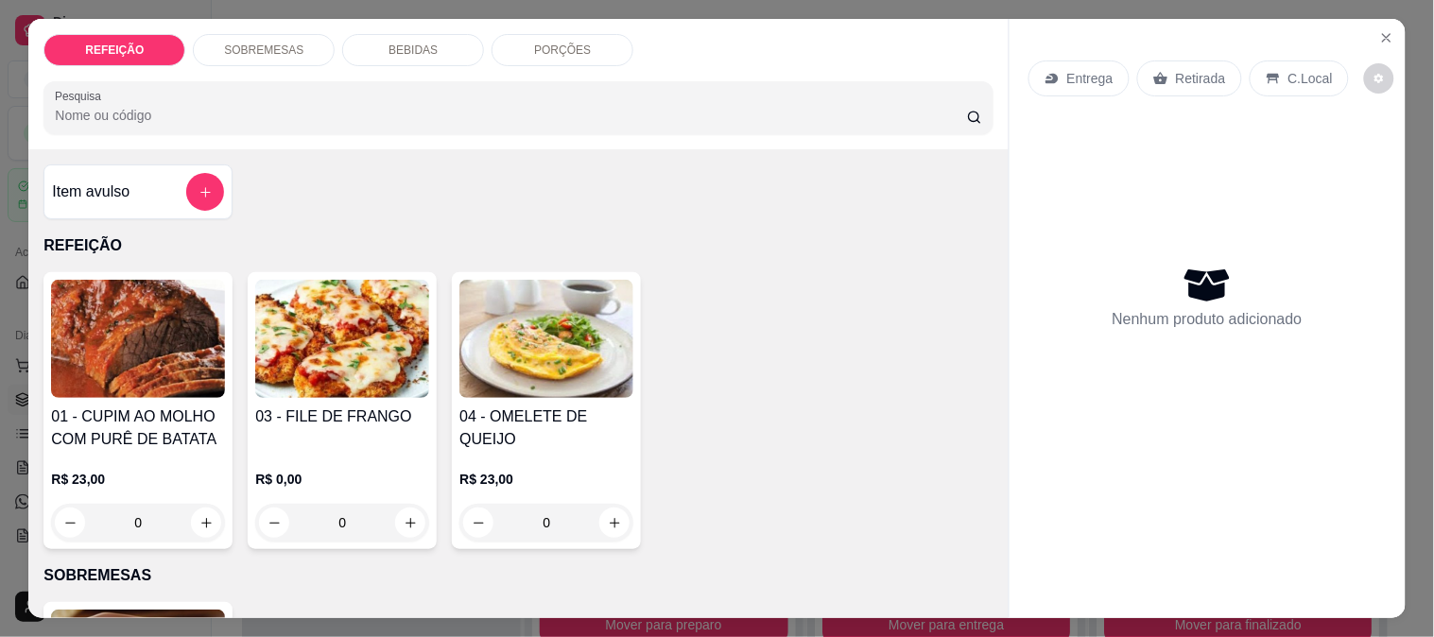
click at [87, 346] on img at bounding box center [138, 339] width 174 height 118
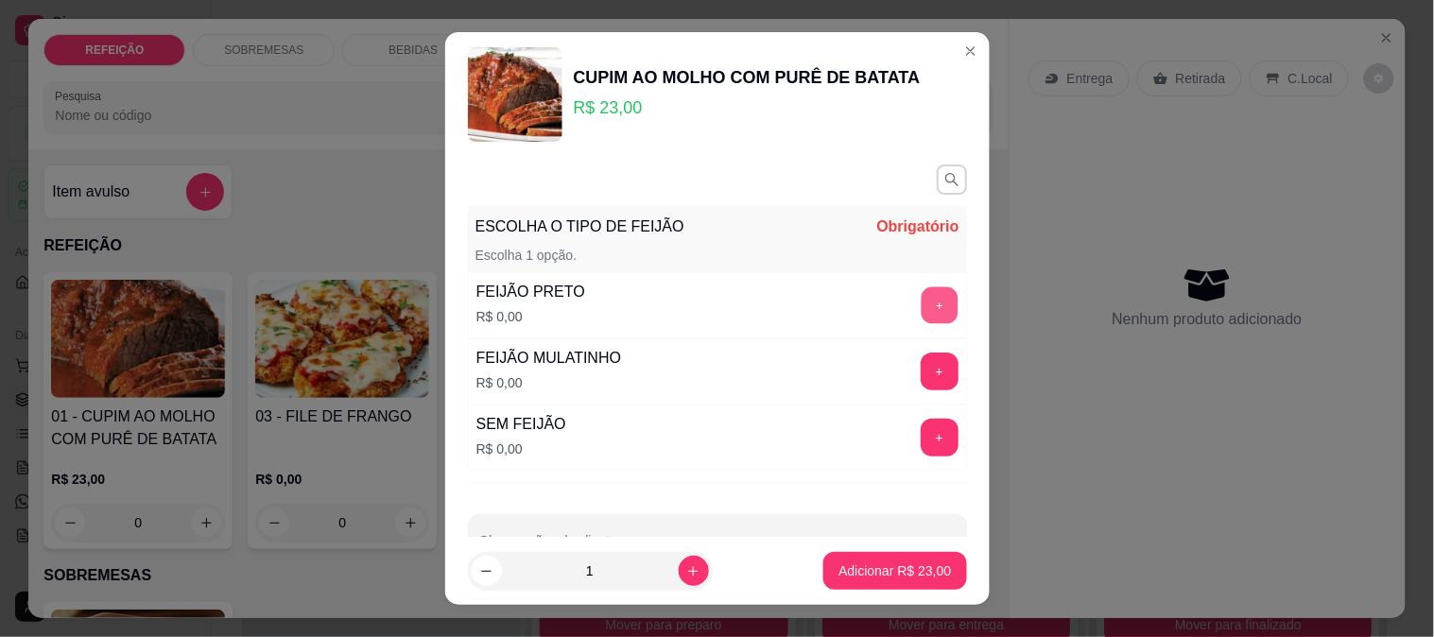
click at [921, 306] on button "+" at bounding box center [939, 304] width 37 height 37
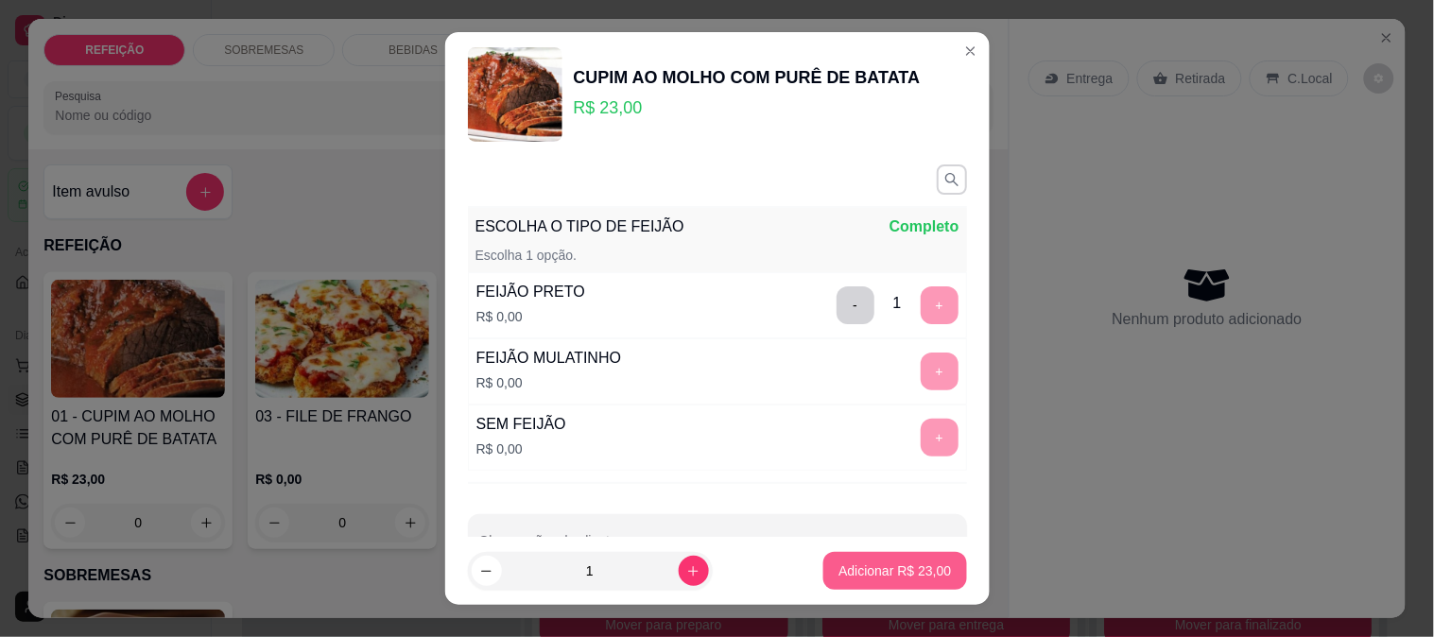
click at [848, 568] on p "Adicionar R$ 23,00" at bounding box center [895, 571] width 113 height 19
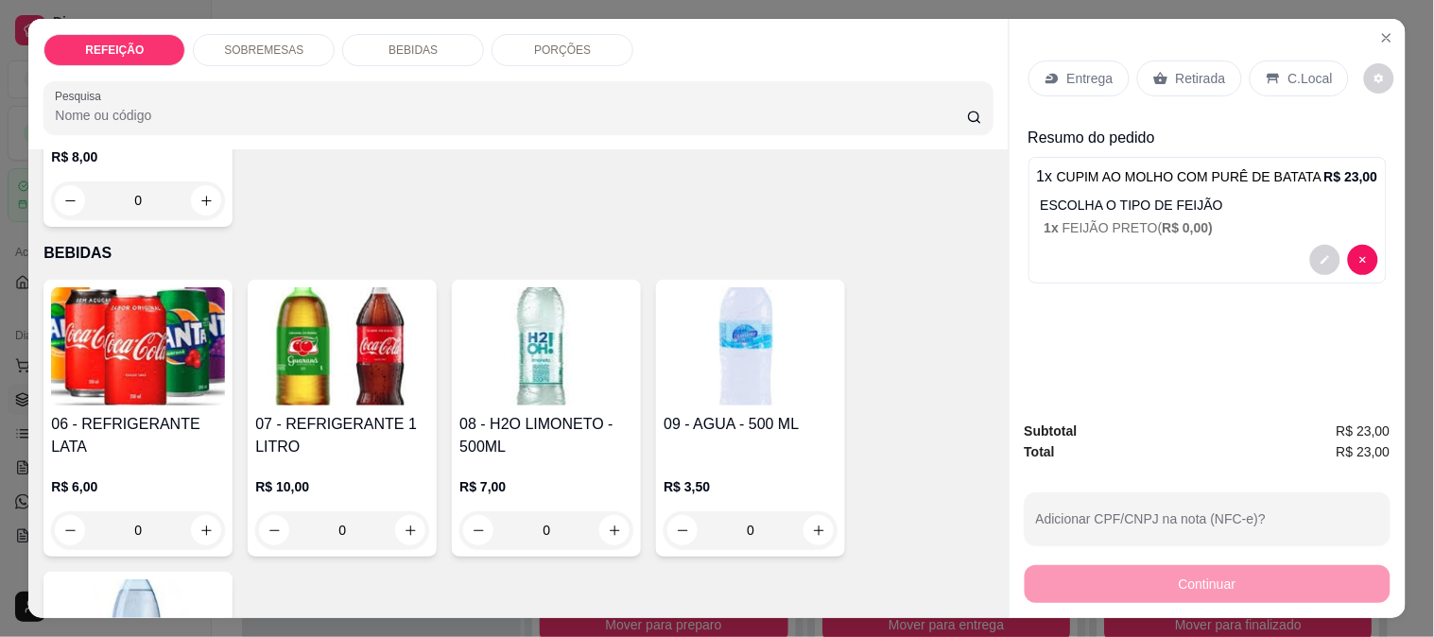
scroll to position [525, 0]
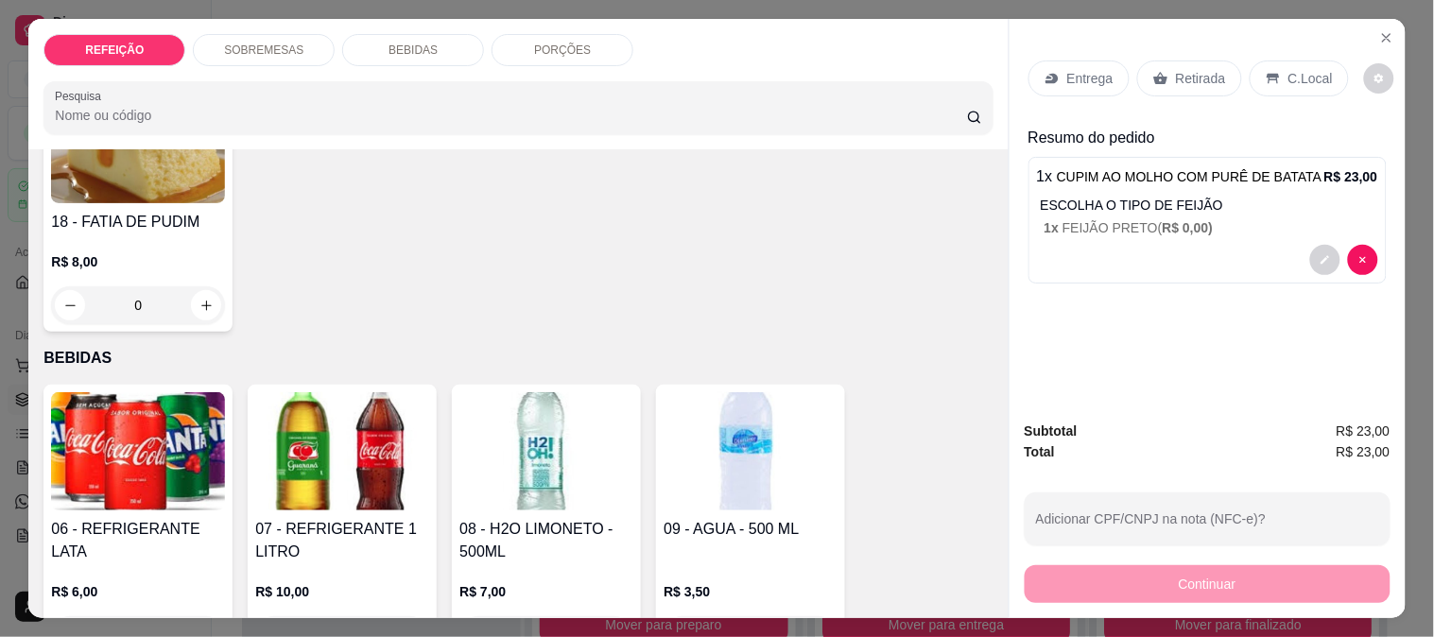
click at [159, 238] on div "R$ 8,00 0" at bounding box center [138, 279] width 174 height 91
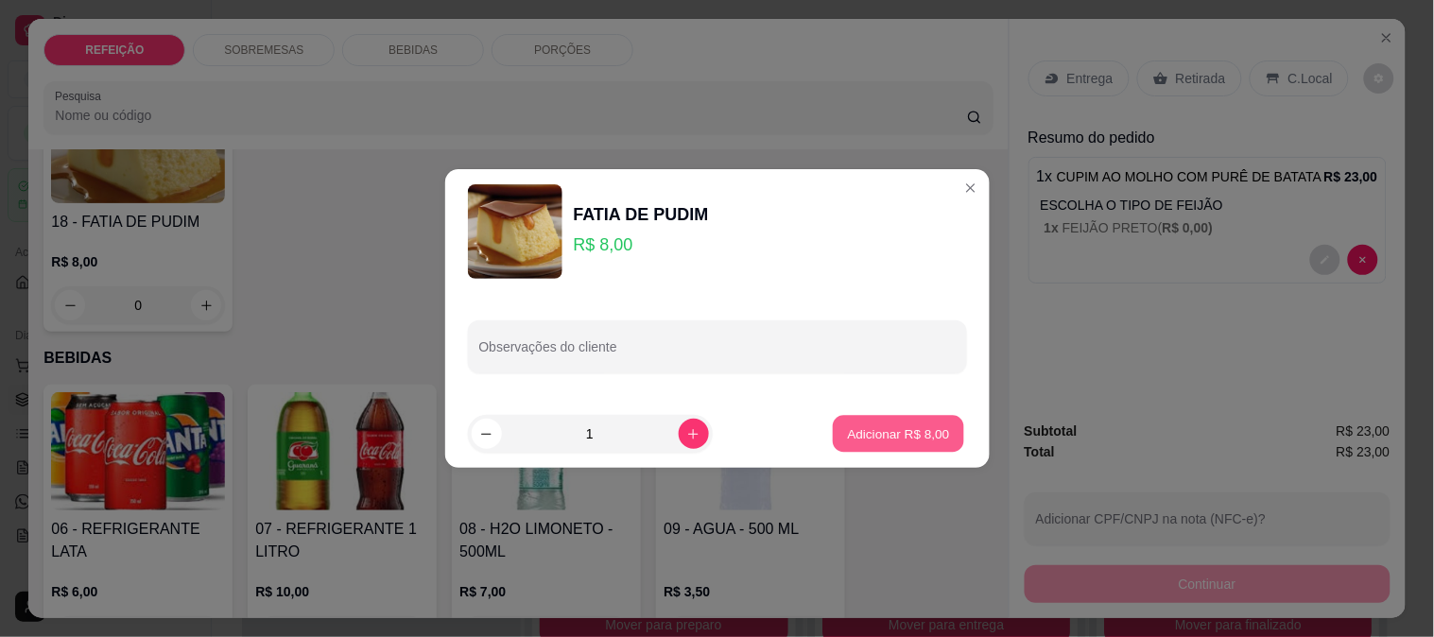
click at [863, 435] on p "Adicionar R$ 8,00" at bounding box center [899, 433] width 102 height 18
type input "1"
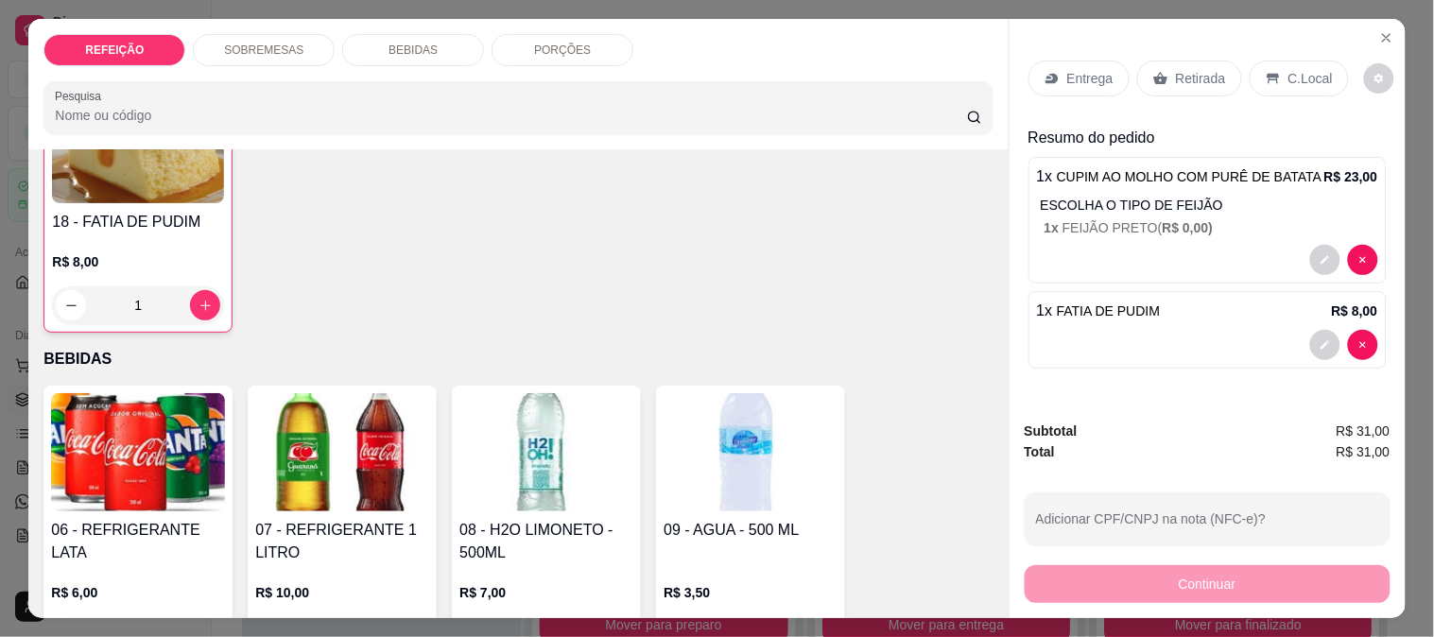
click at [1073, 69] on p "Entrega" at bounding box center [1090, 78] width 46 height 19
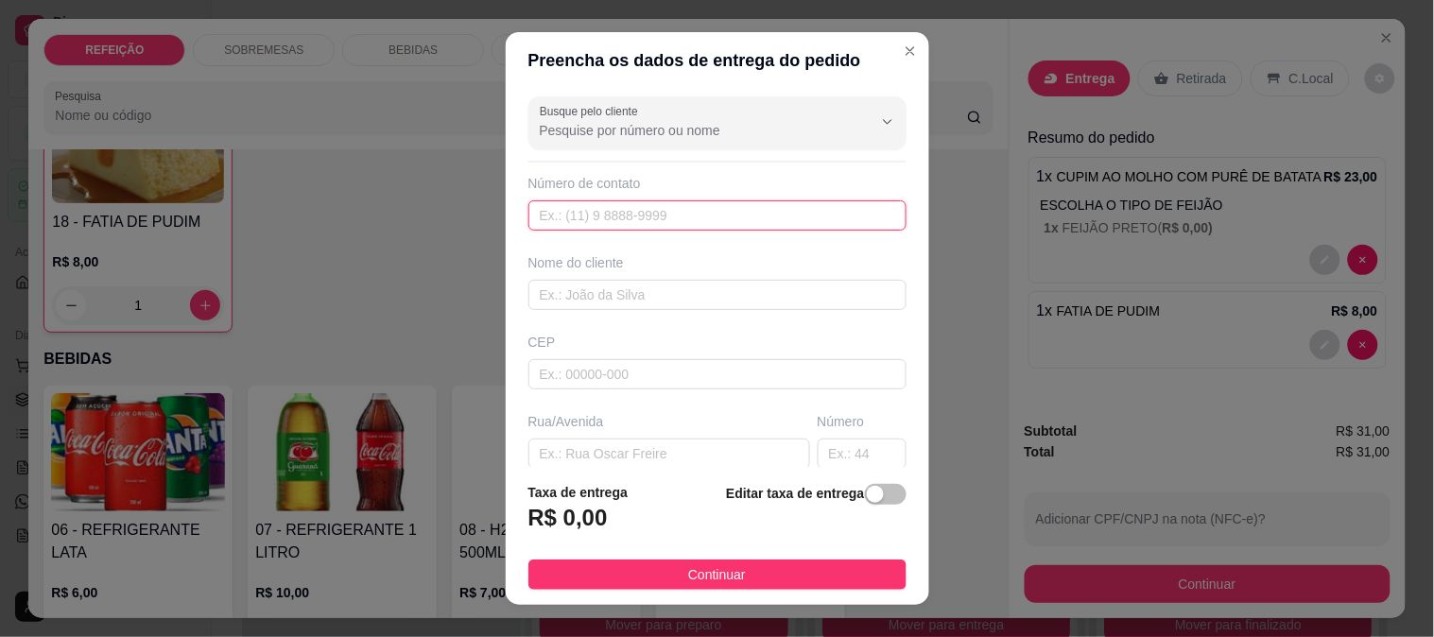
click at [611, 221] on input "text" at bounding box center [717, 215] width 378 height 30
paste input "[PHONE_NUMBER]"
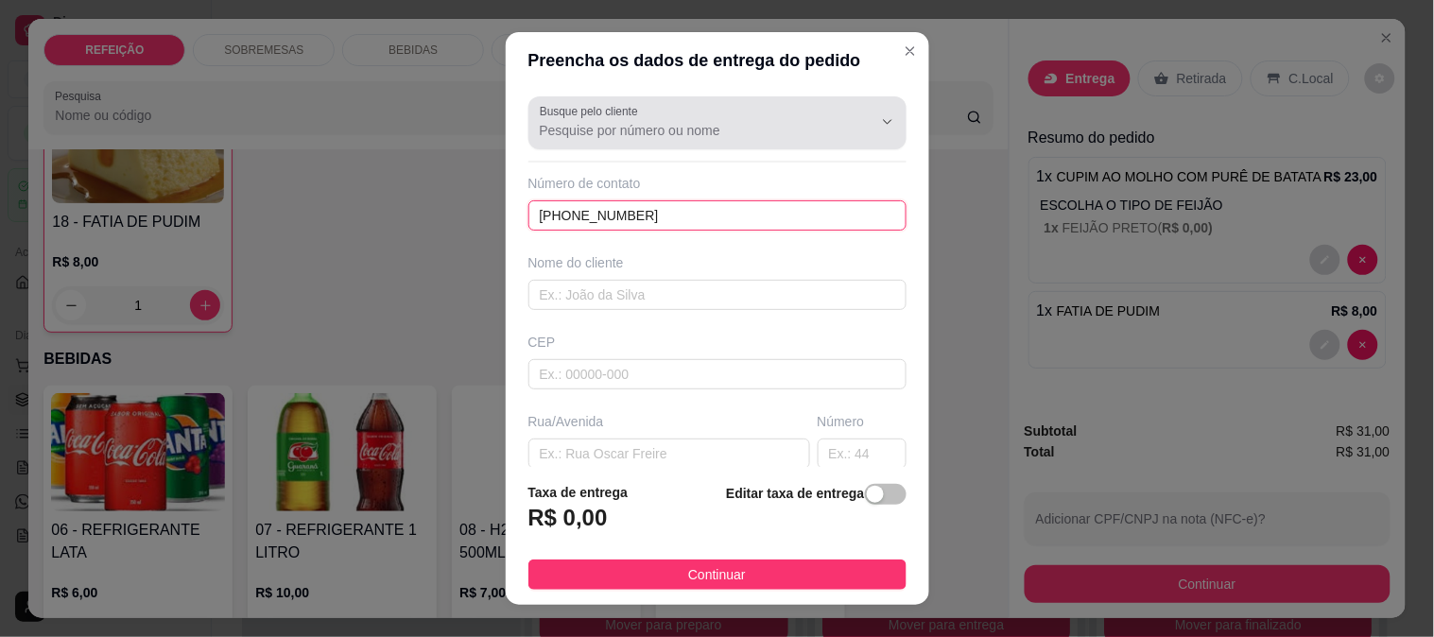
type input "[PHONE_NUMBER]"
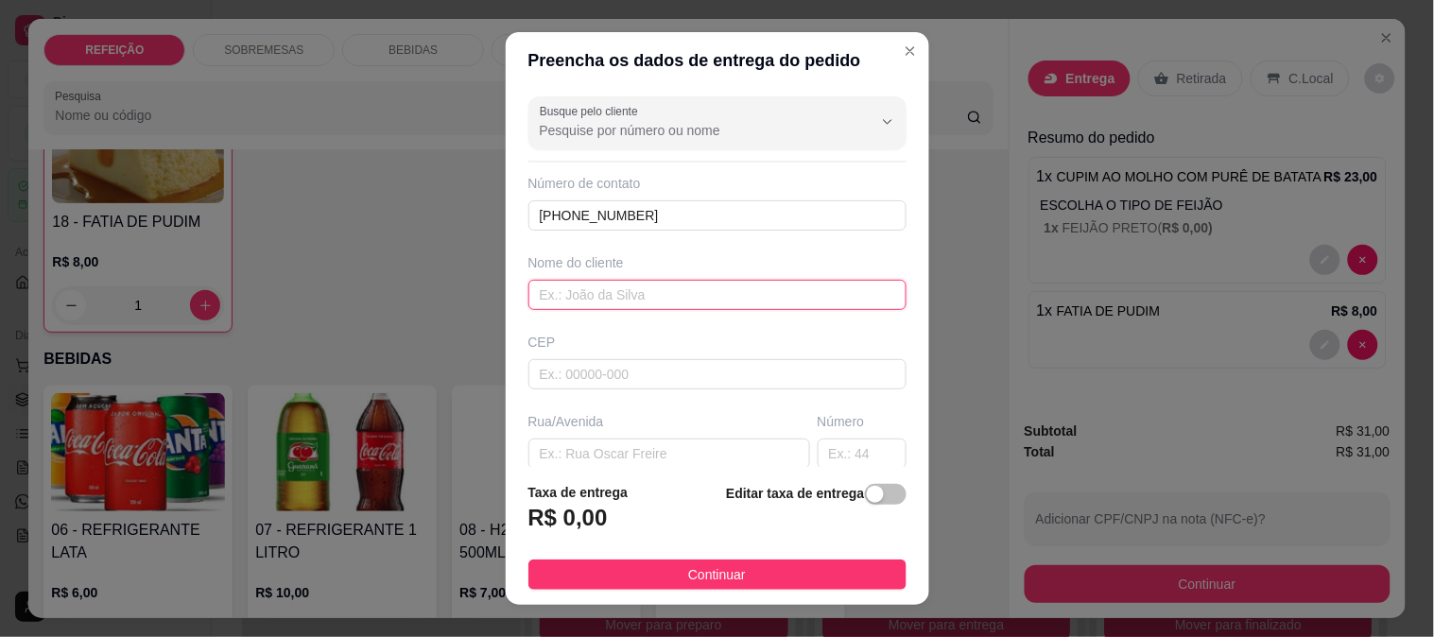
click at [629, 294] on input "text" at bounding box center [717, 295] width 378 height 30
paste input "Gizelia Linhares"
type input "Gizelia Linhares"
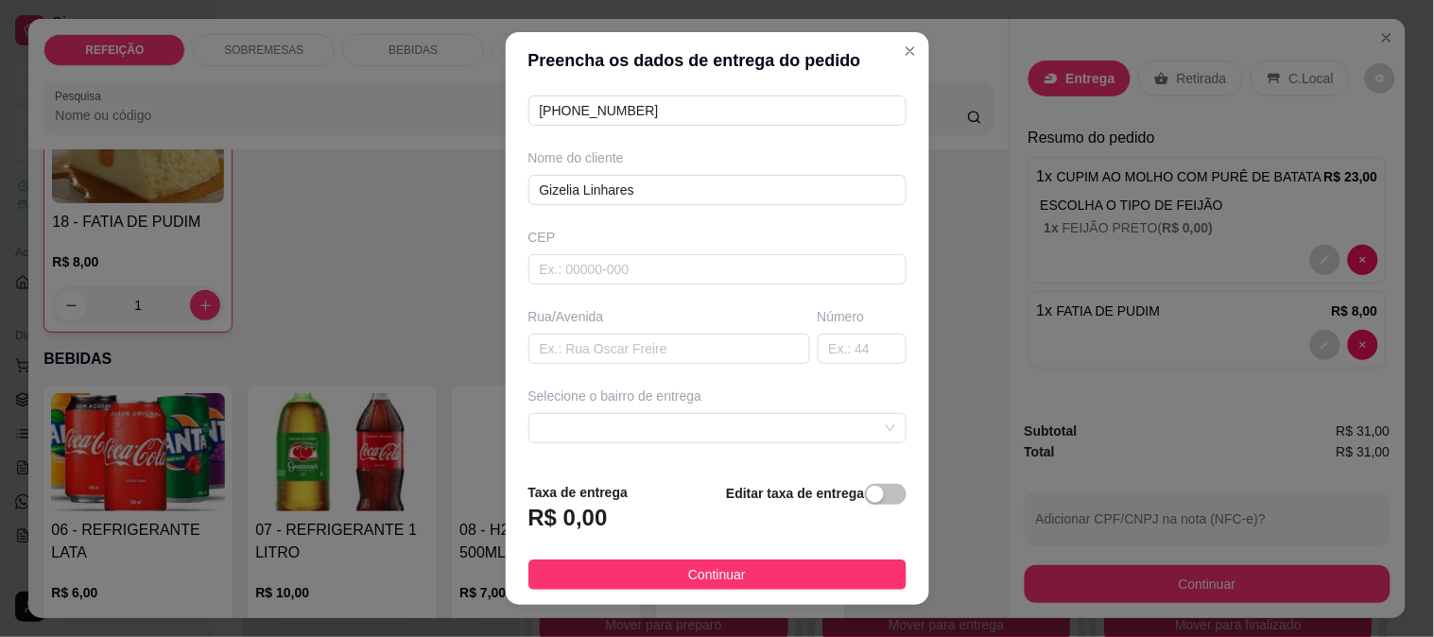
click at [579, 328] on div "Rua/Avenida" at bounding box center [669, 335] width 289 height 57
click at [582, 345] on input "text" at bounding box center [669, 349] width 282 height 30
paste input "vila [PERSON_NAME], primeiro andar verde logo no início da rua. Fica em maracai…"
click at [574, 438] on span at bounding box center [717, 428] width 355 height 28
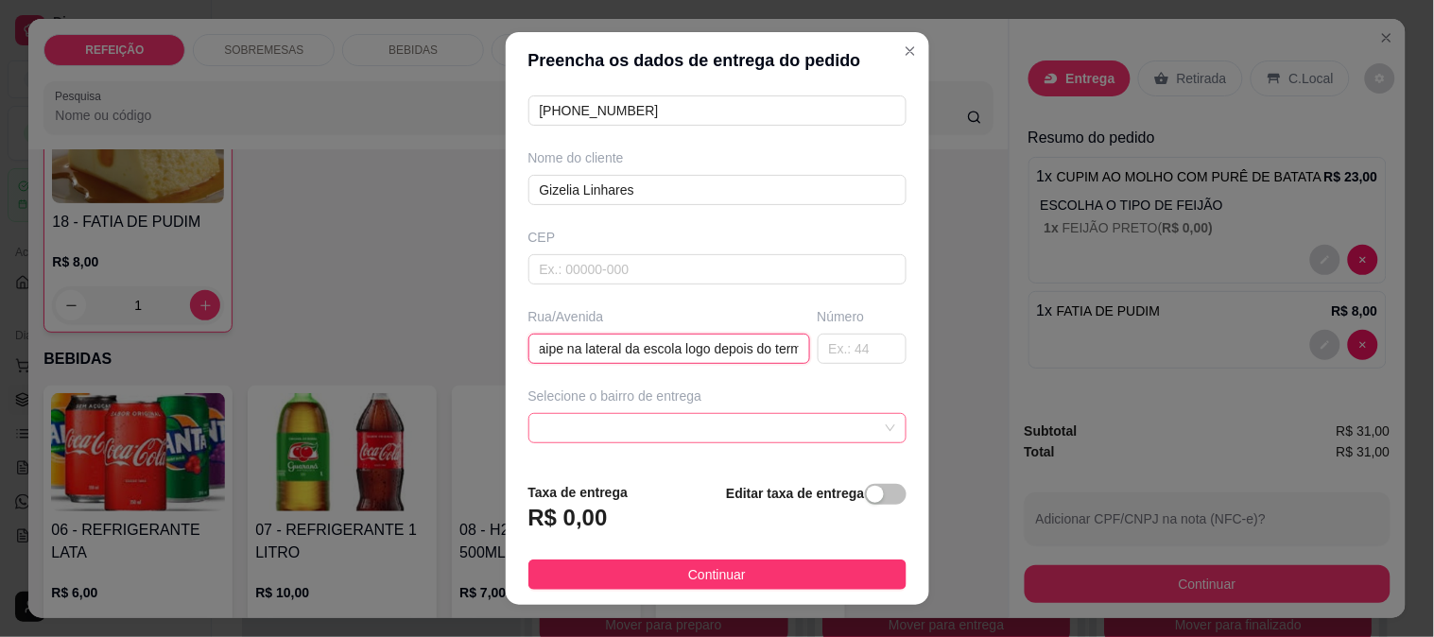
type input "vila [PERSON_NAME], primeiro andar verde logo no início da rua. Fica em maracai…"
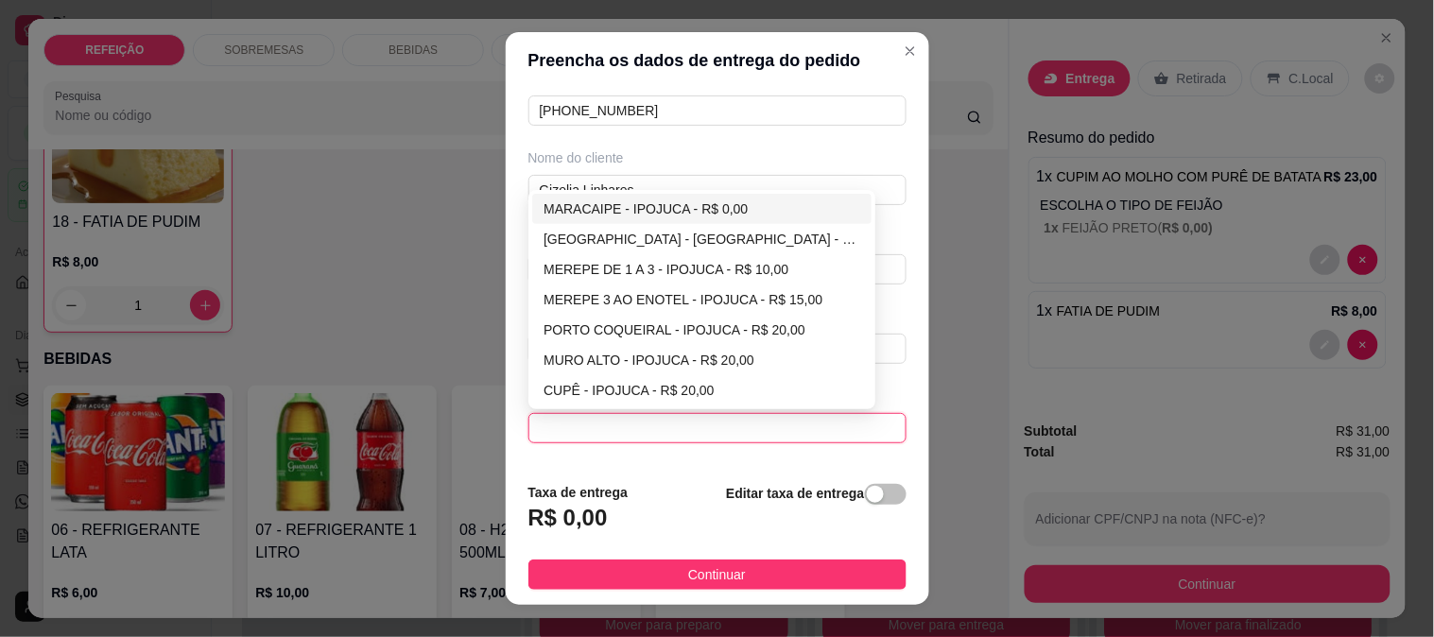
scroll to position [0, 0]
click at [624, 210] on div "MARACAIPE - IPOJUCA - R$ 0,00" at bounding box center [702, 209] width 317 height 21
type input "IPOJUCA"
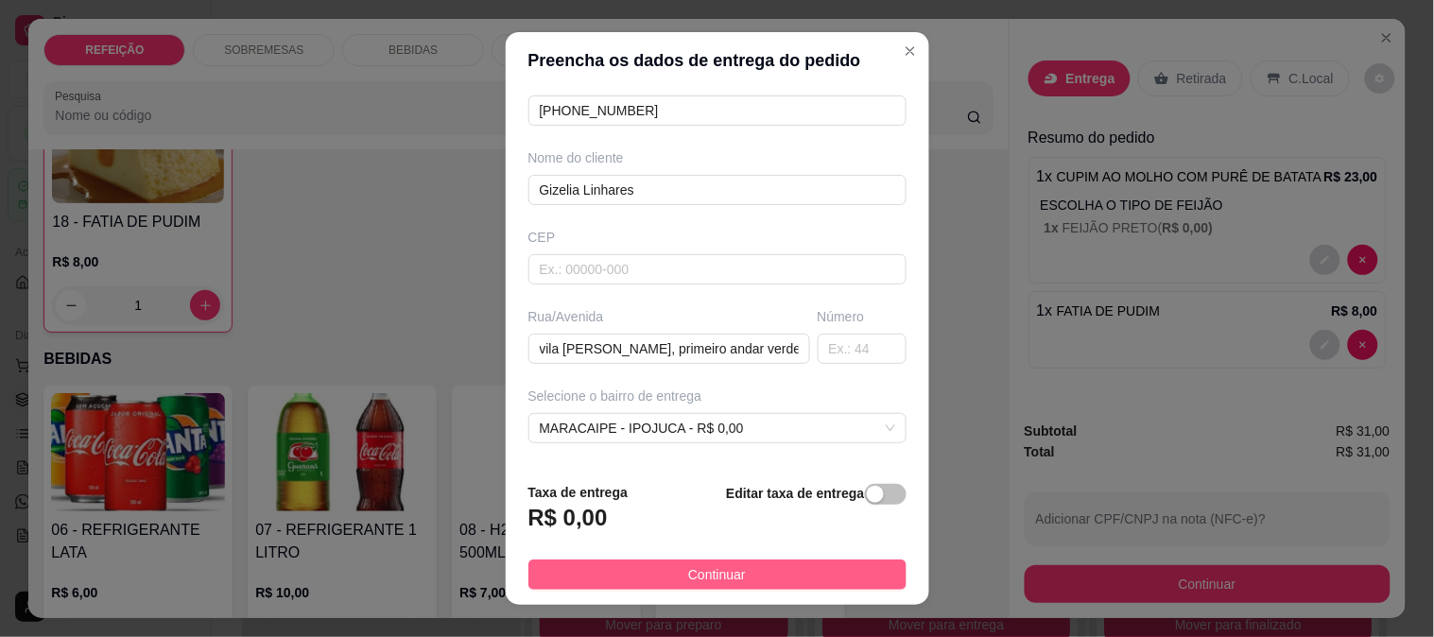
drag, startPoint x: 813, startPoint y: 575, endPoint x: 994, endPoint y: 580, distance: 180.7
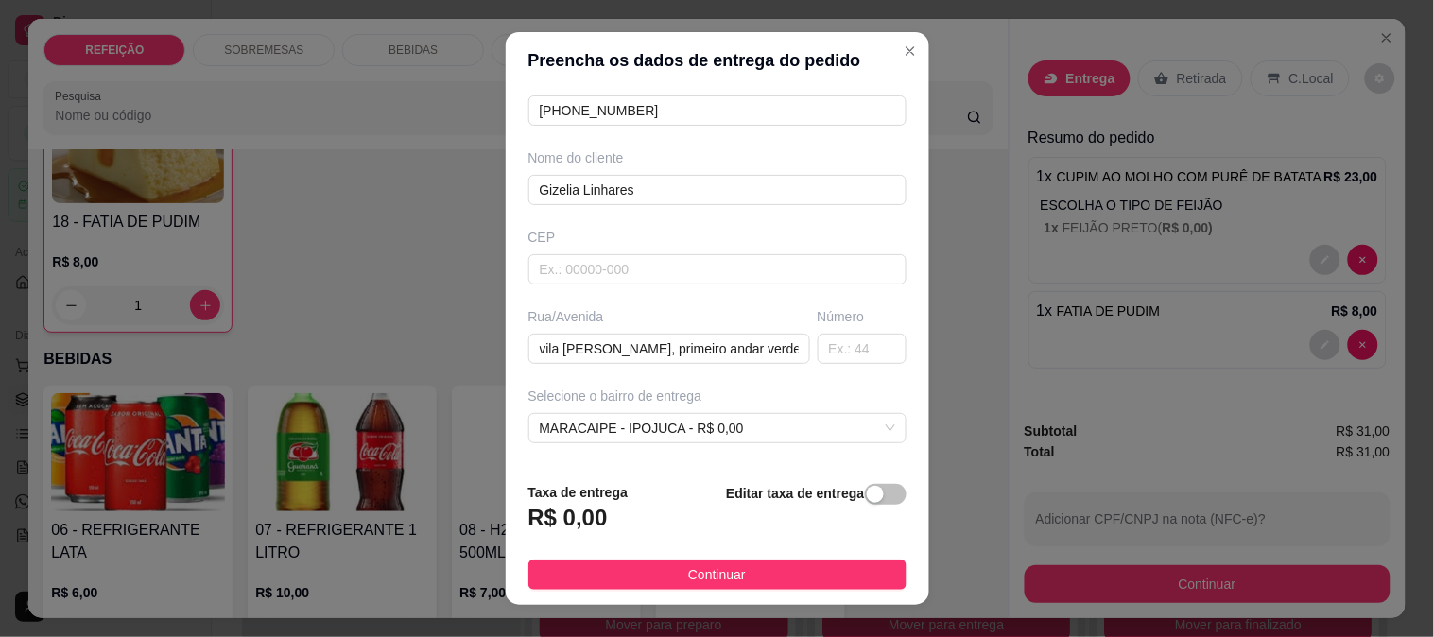
click at [811, 574] on button "Continuar" at bounding box center [717, 575] width 378 height 30
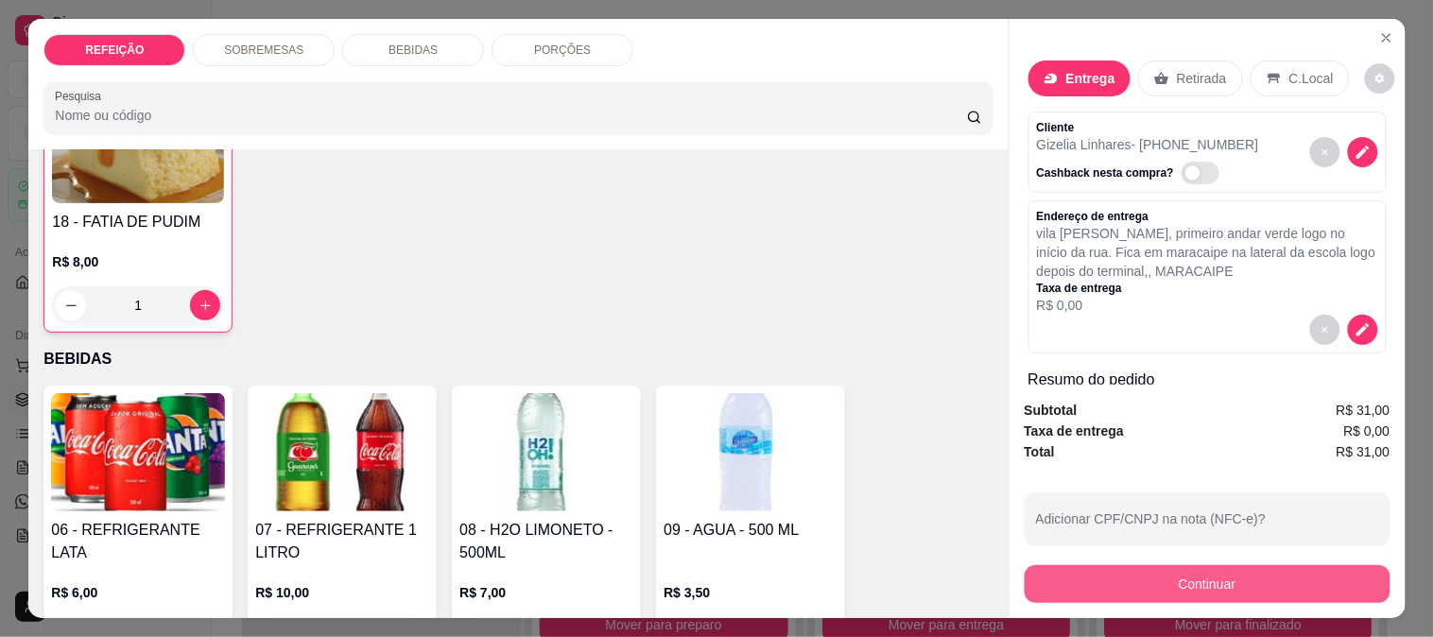
click at [1117, 574] on button "Continuar" at bounding box center [1208, 584] width 366 height 38
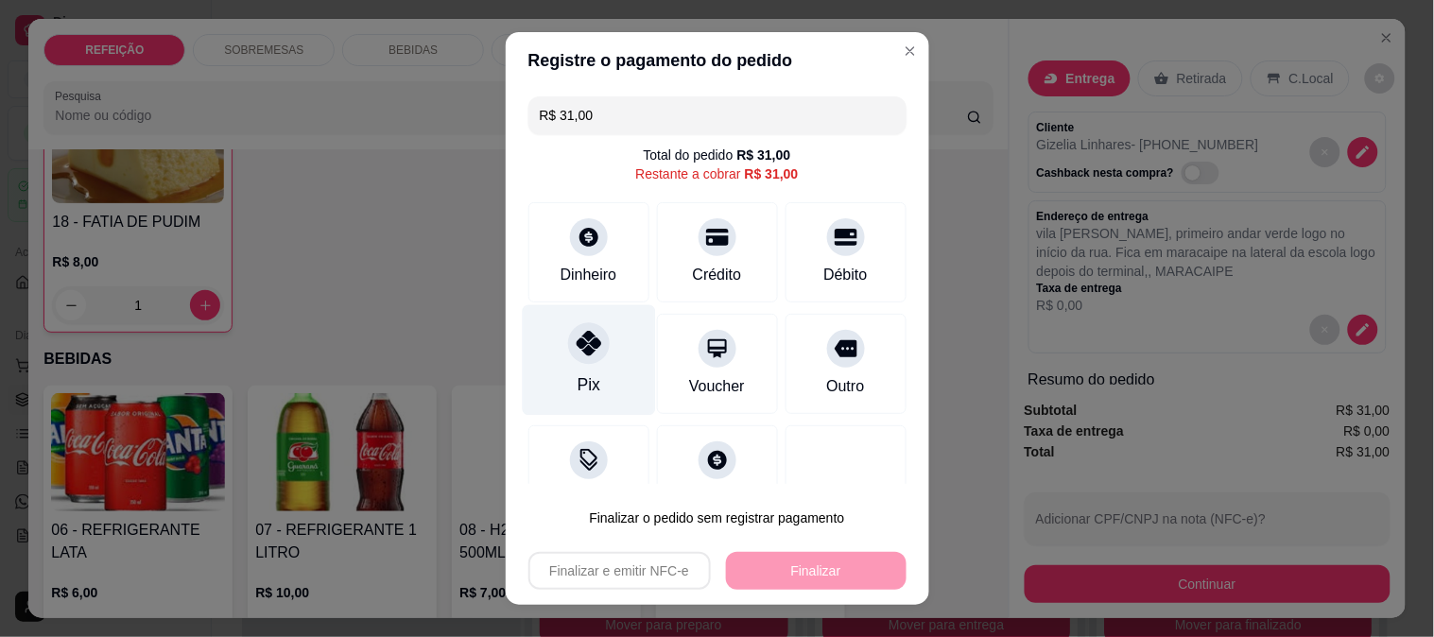
click at [617, 334] on div "Pix" at bounding box center [588, 359] width 133 height 111
type input "R$ 0,00"
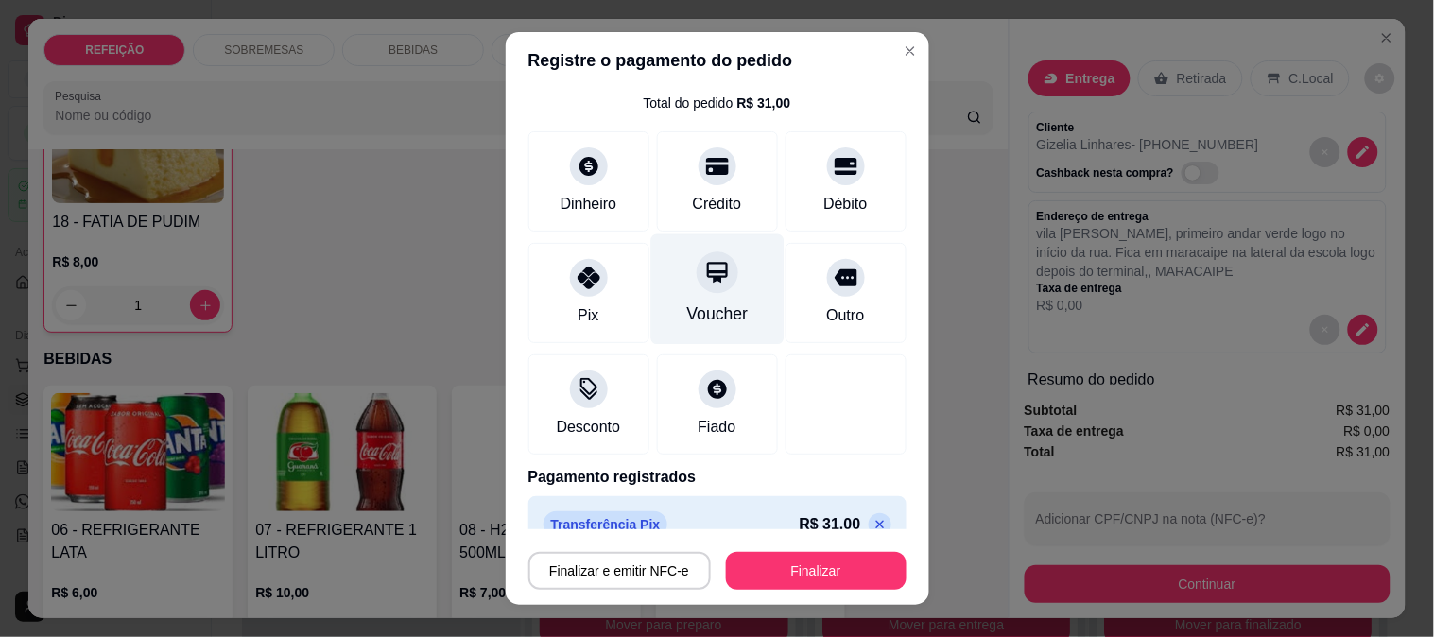
scroll to position [81, 0]
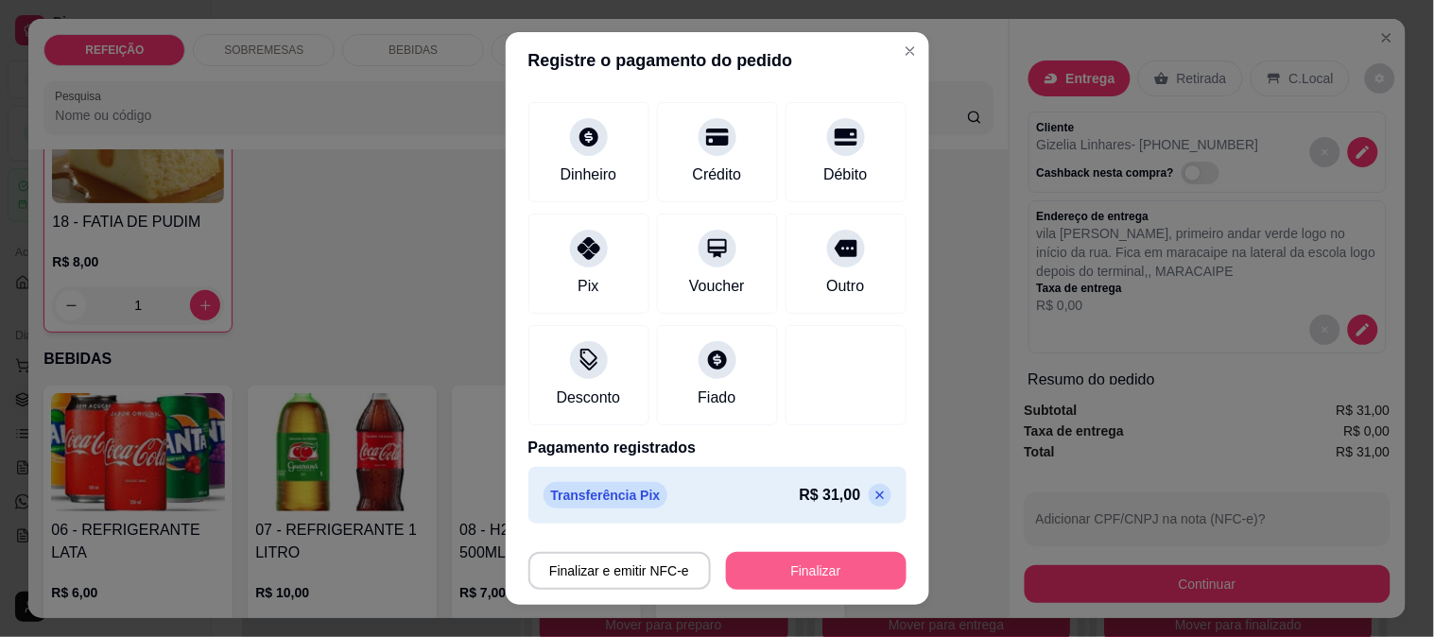
click at [778, 577] on button "Finalizar" at bounding box center [816, 571] width 181 height 38
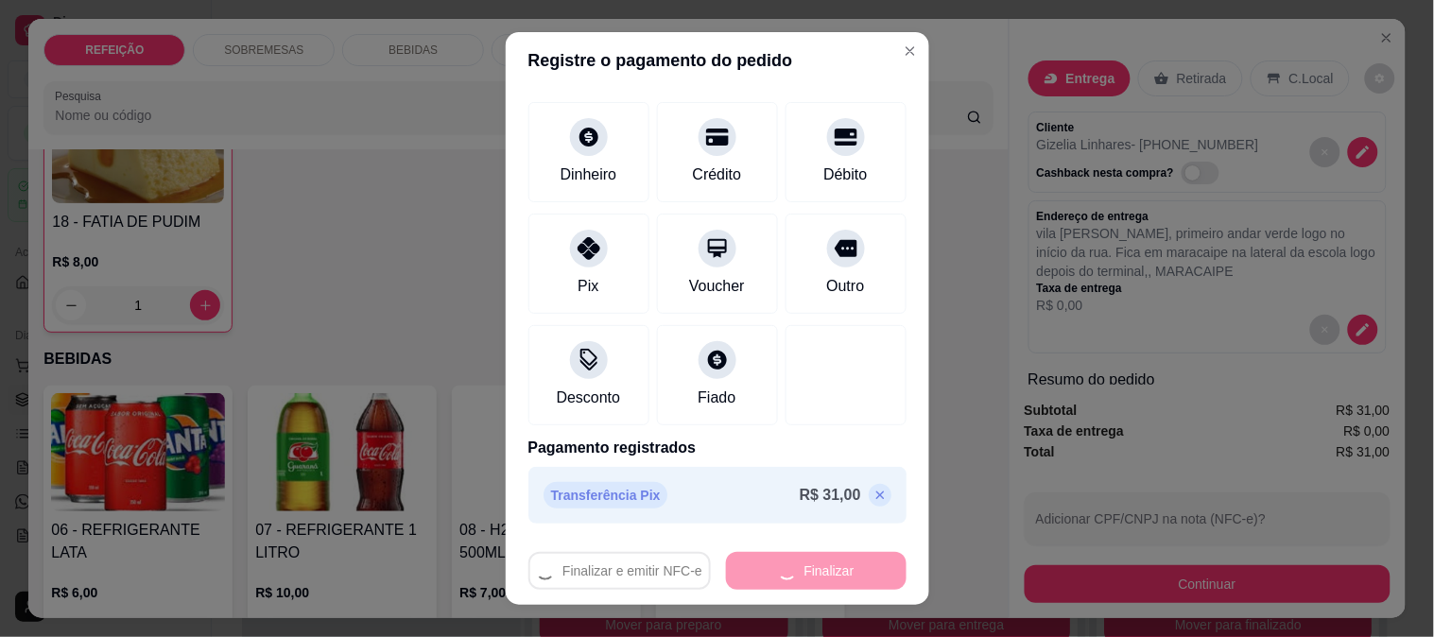
type input "0"
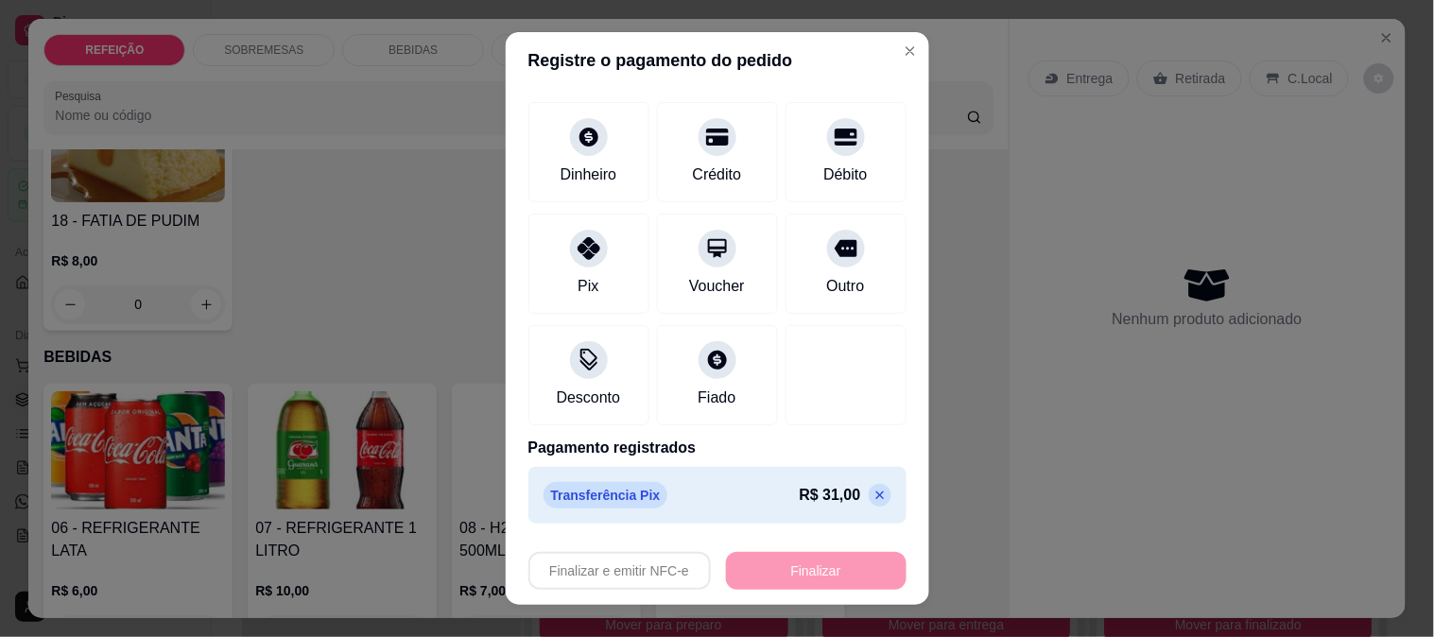
type input "-R$ 31,00"
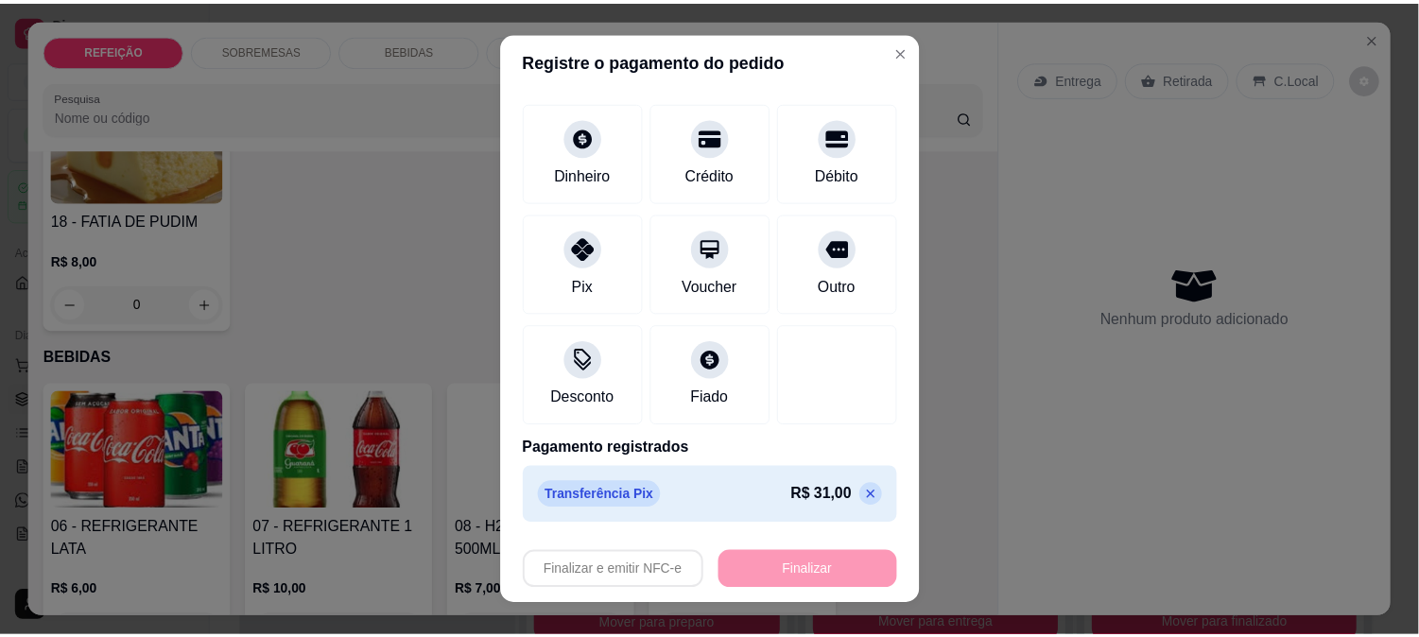
scroll to position [525, 0]
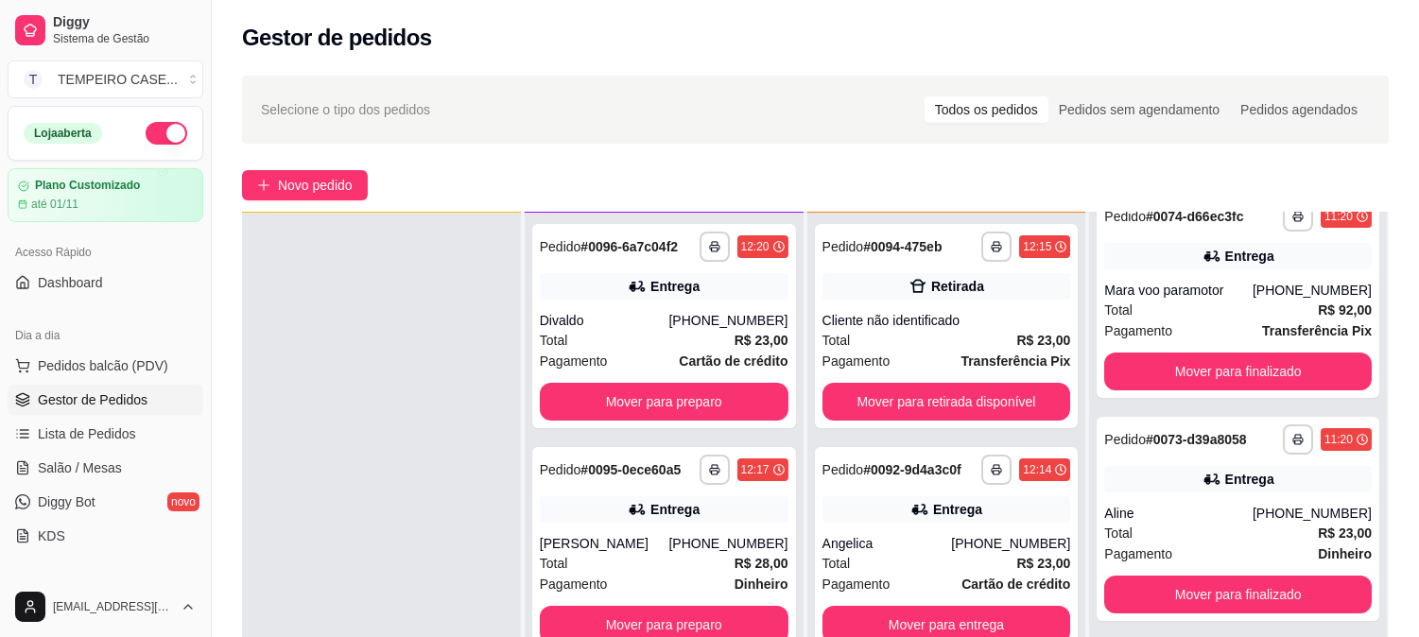
scroll to position [315, 0]
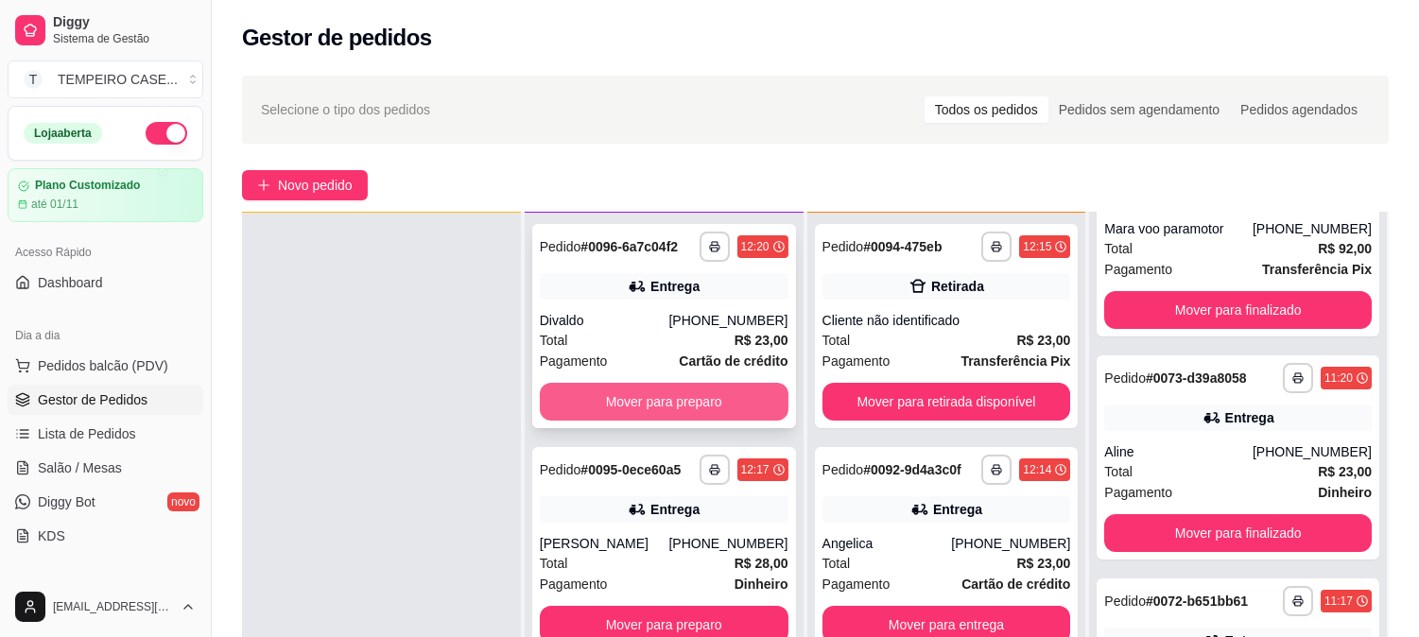
click at [611, 407] on button "Mover para preparo" at bounding box center [664, 402] width 249 height 38
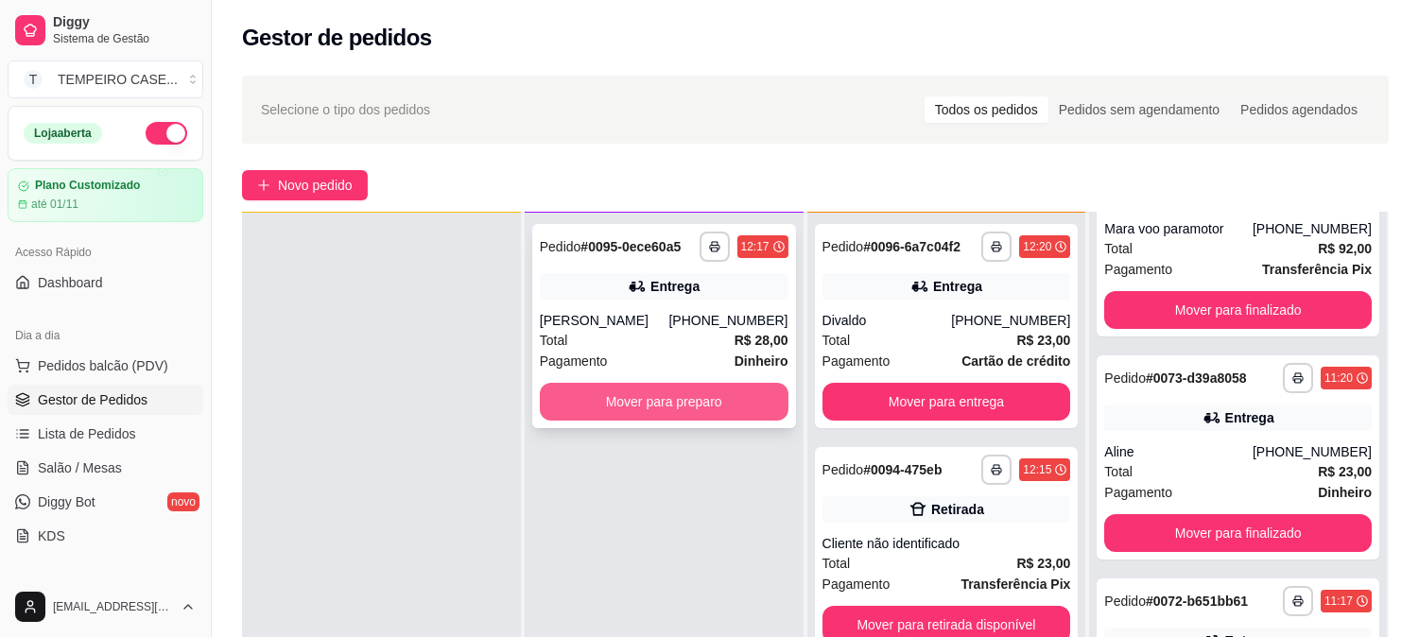
click at [691, 391] on button "Mover para preparo" at bounding box center [664, 402] width 249 height 38
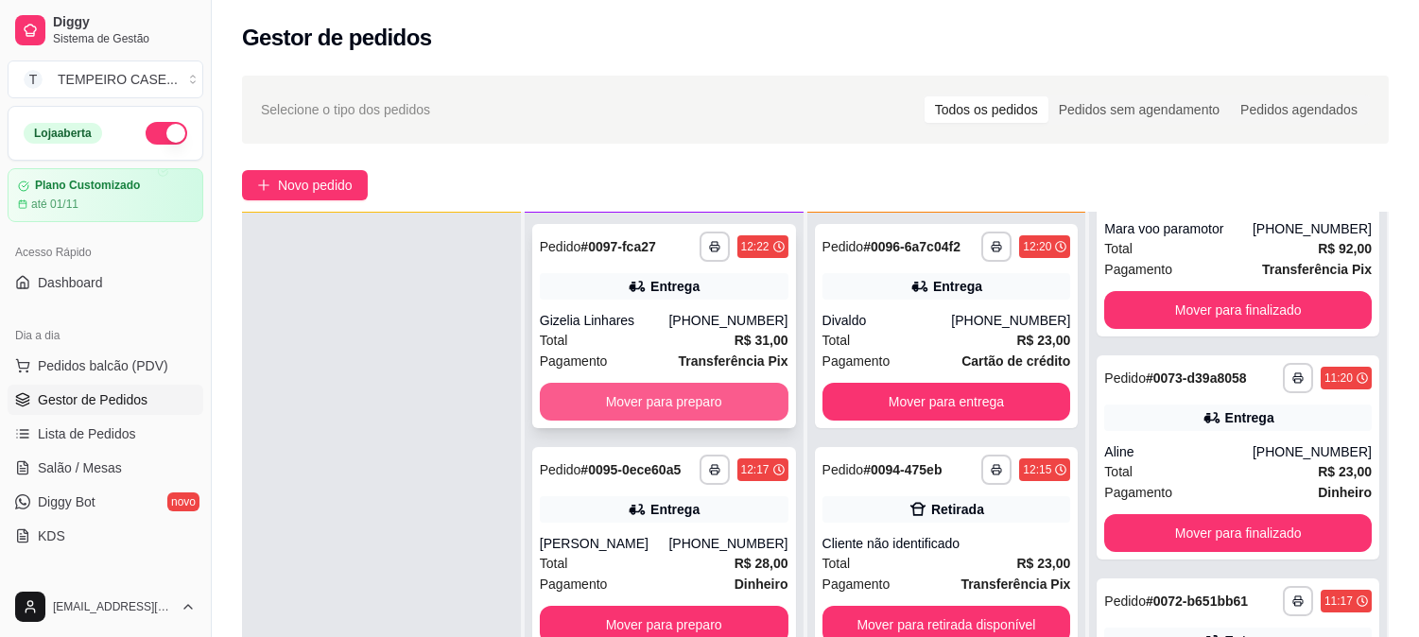
scroll to position [105, 0]
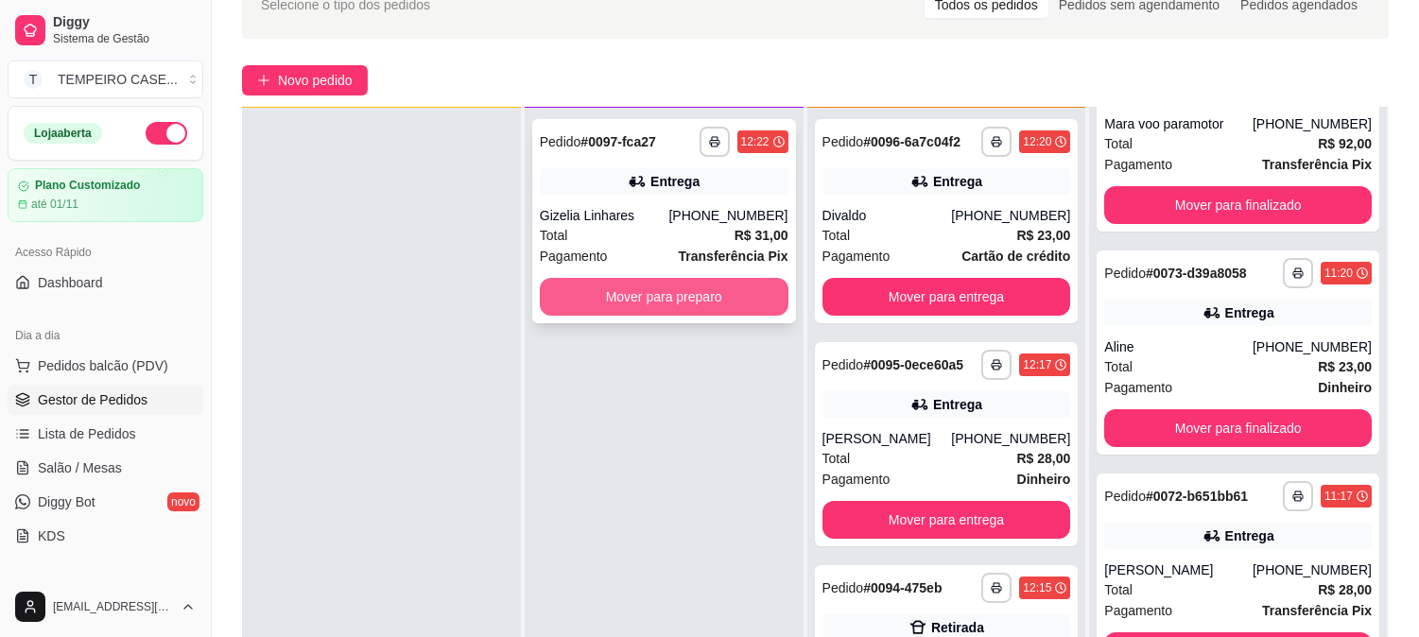
click at [632, 301] on button "Mover para preparo" at bounding box center [664, 297] width 249 height 38
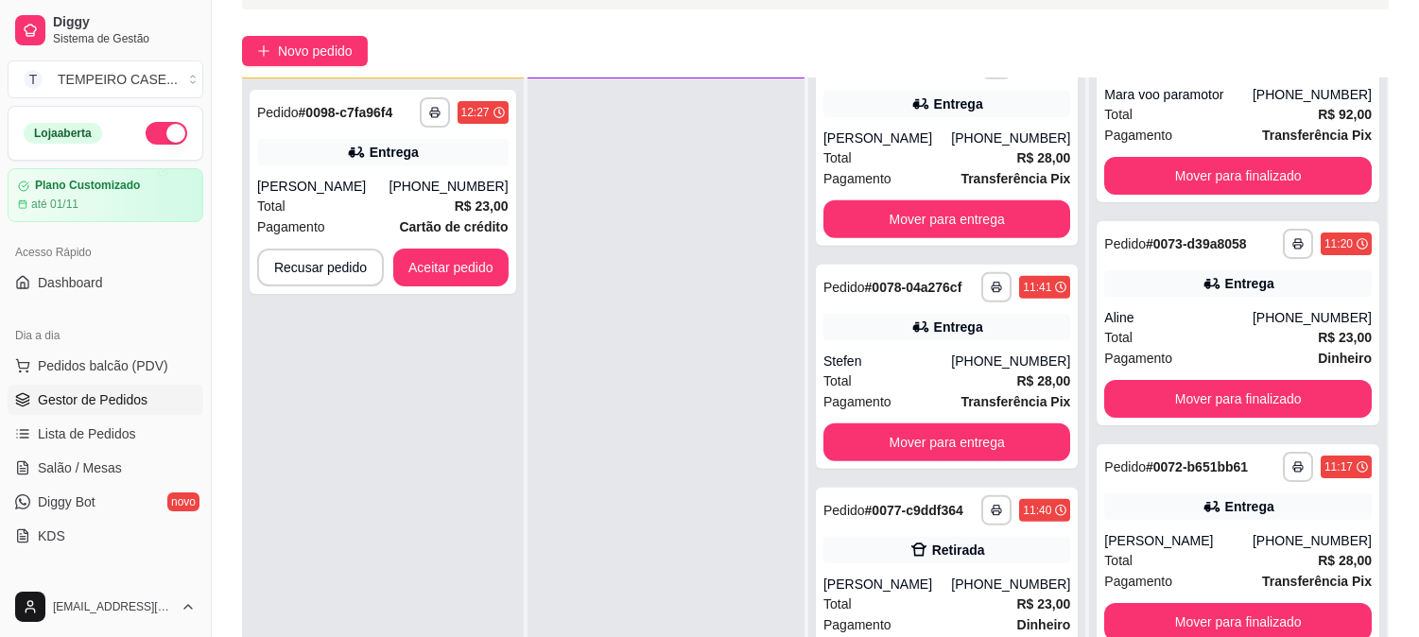
scroll to position [210, 0]
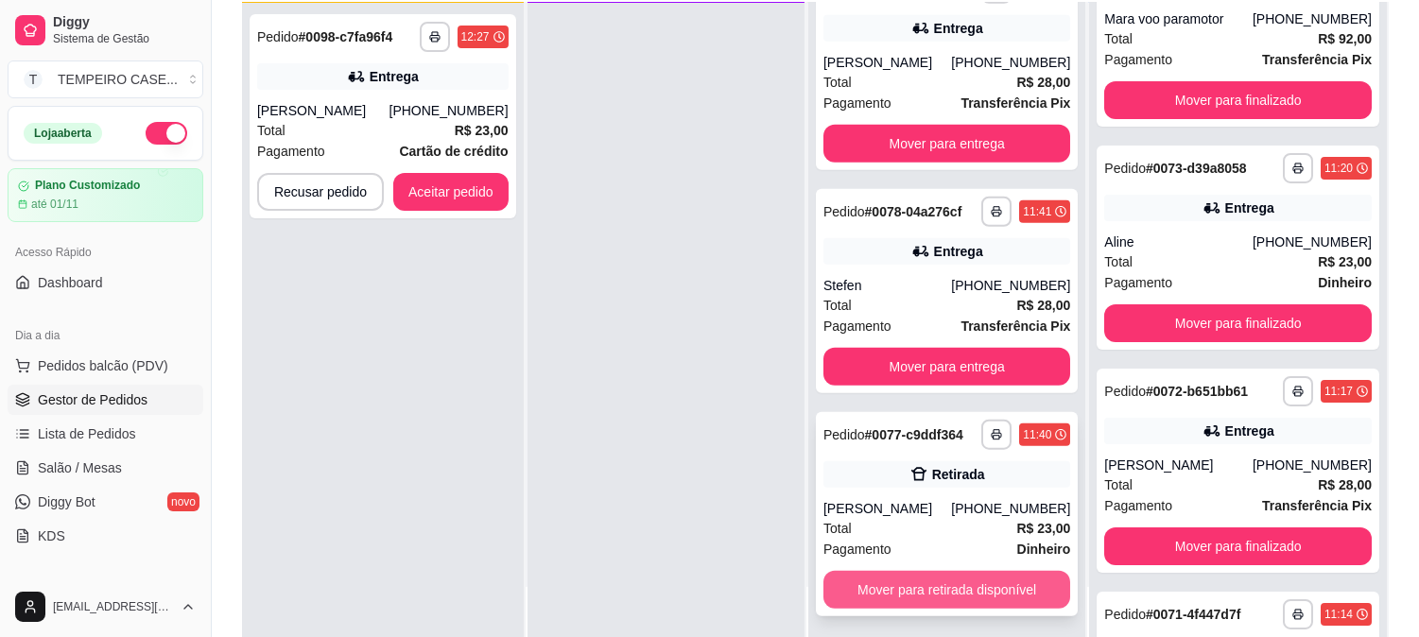
click at [930, 575] on button "Mover para retirada disponível" at bounding box center [946, 590] width 247 height 38
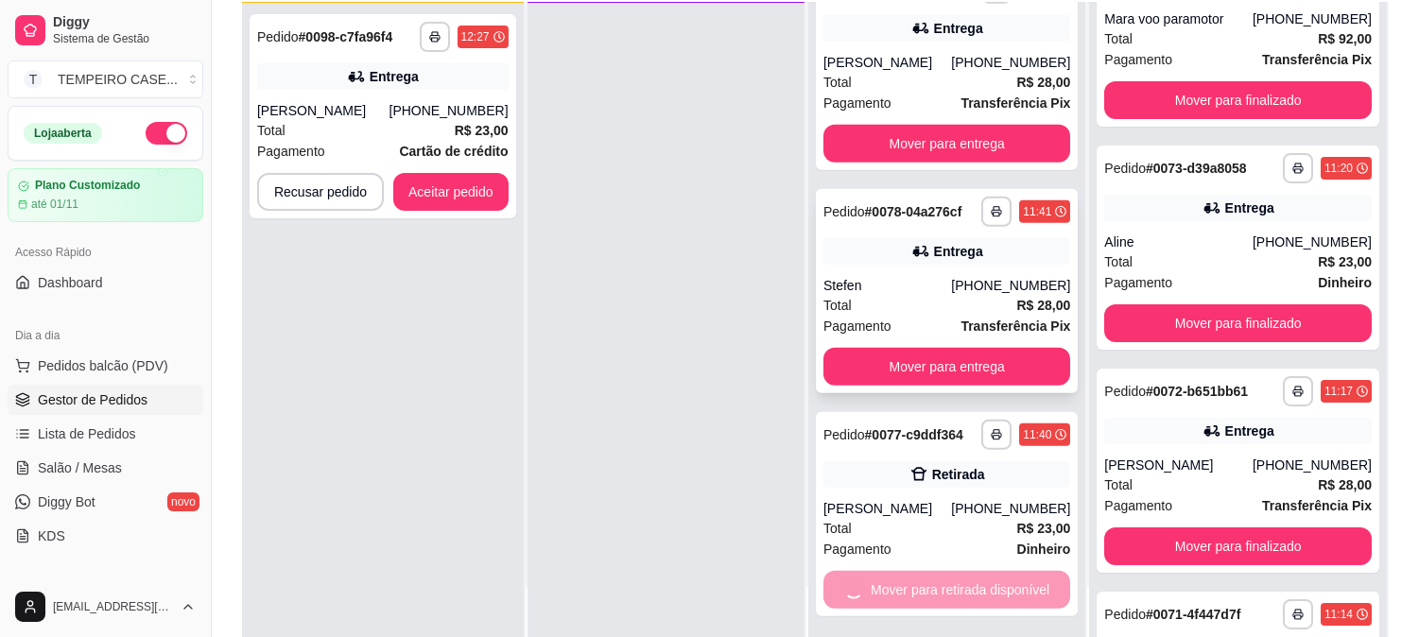
scroll to position [537, 0]
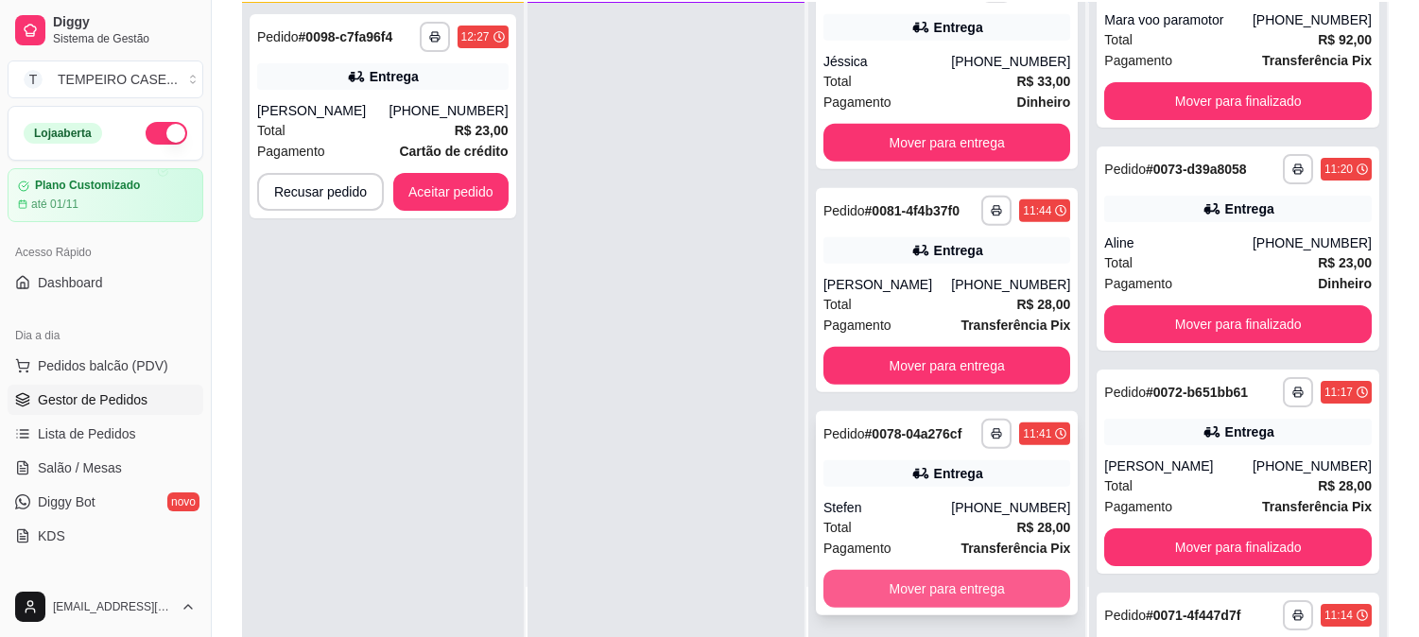
click at [918, 580] on button "Mover para entrega" at bounding box center [946, 589] width 247 height 38
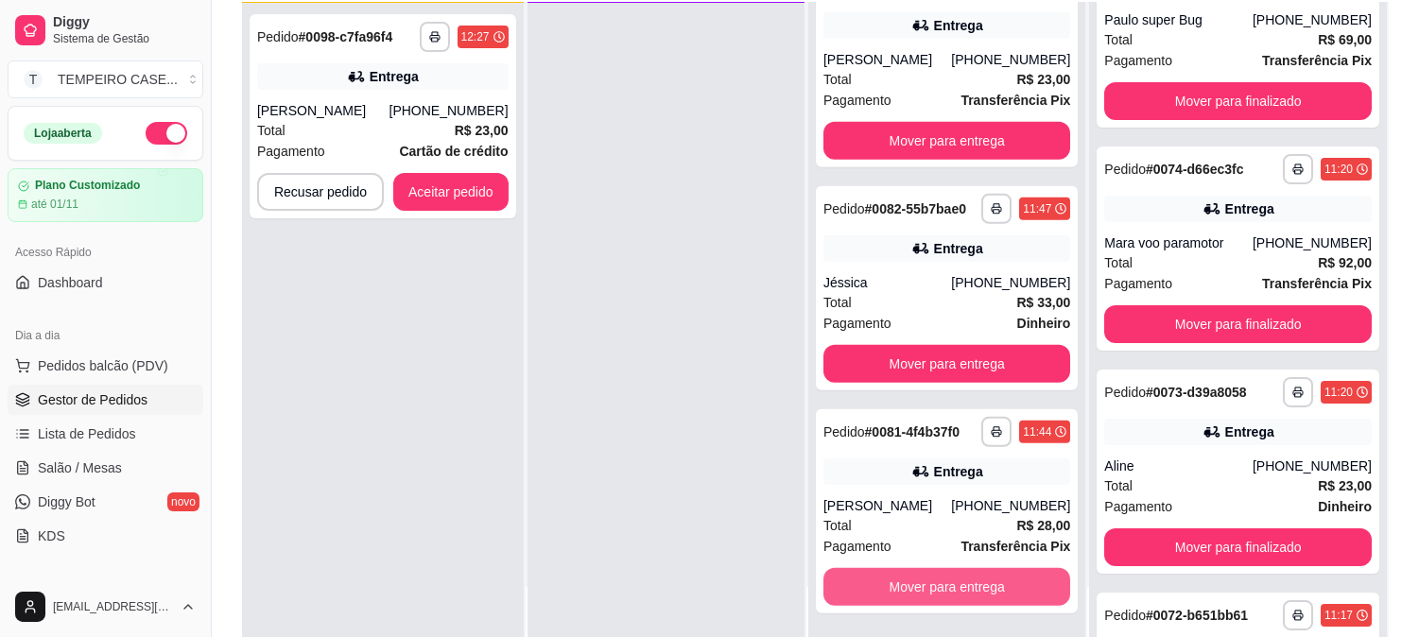
scroll to position [760, 0]
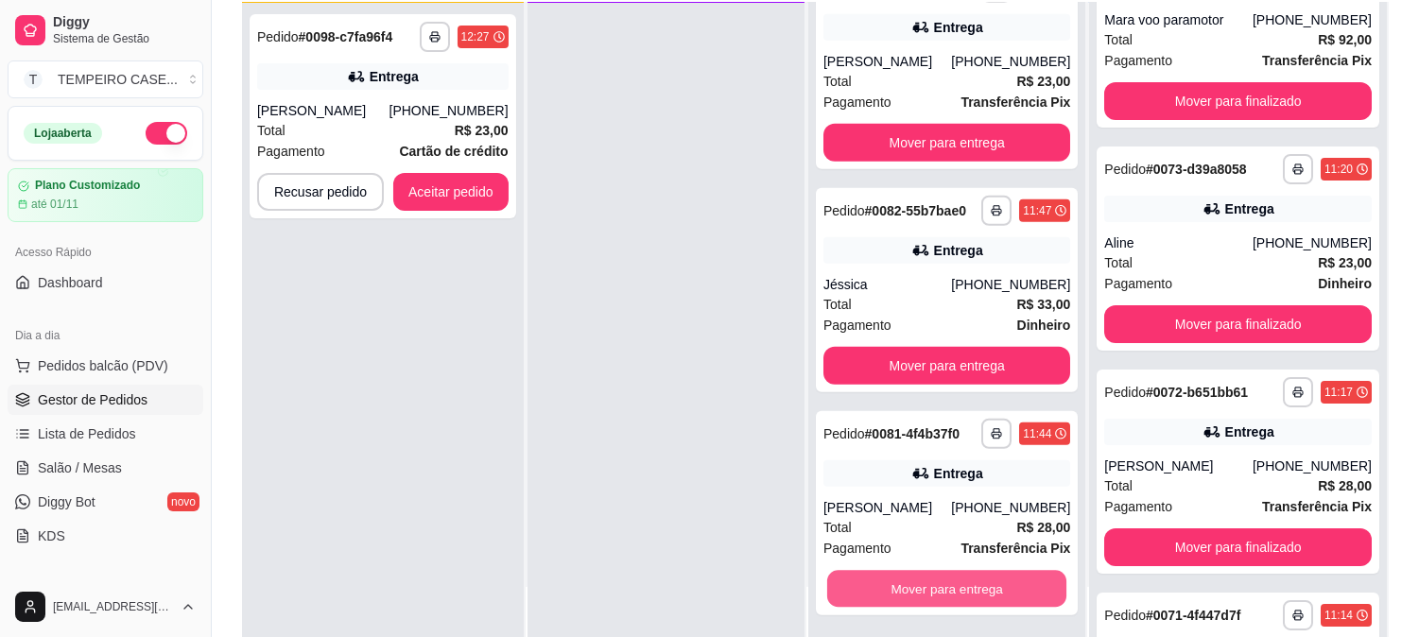
click at [923, 583] on button "Mover para entrega" at bounding box center [947, 589] width 240 height 37
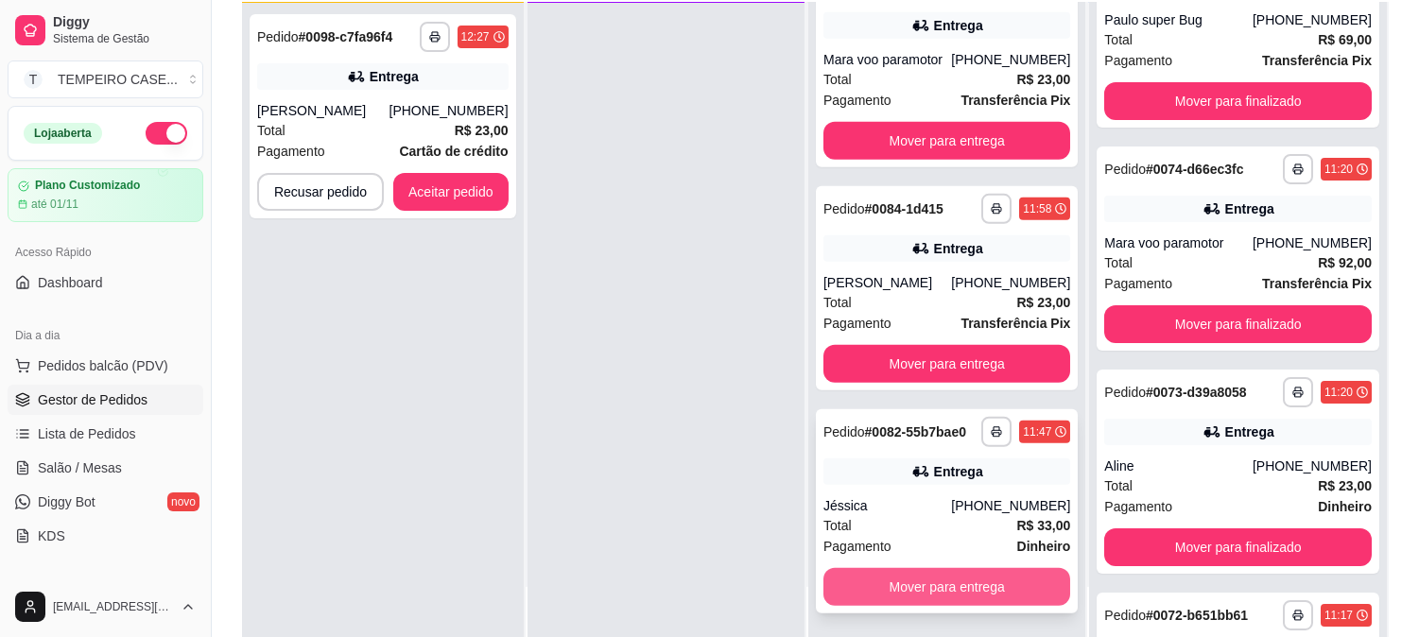
scroll to position [984, 0]
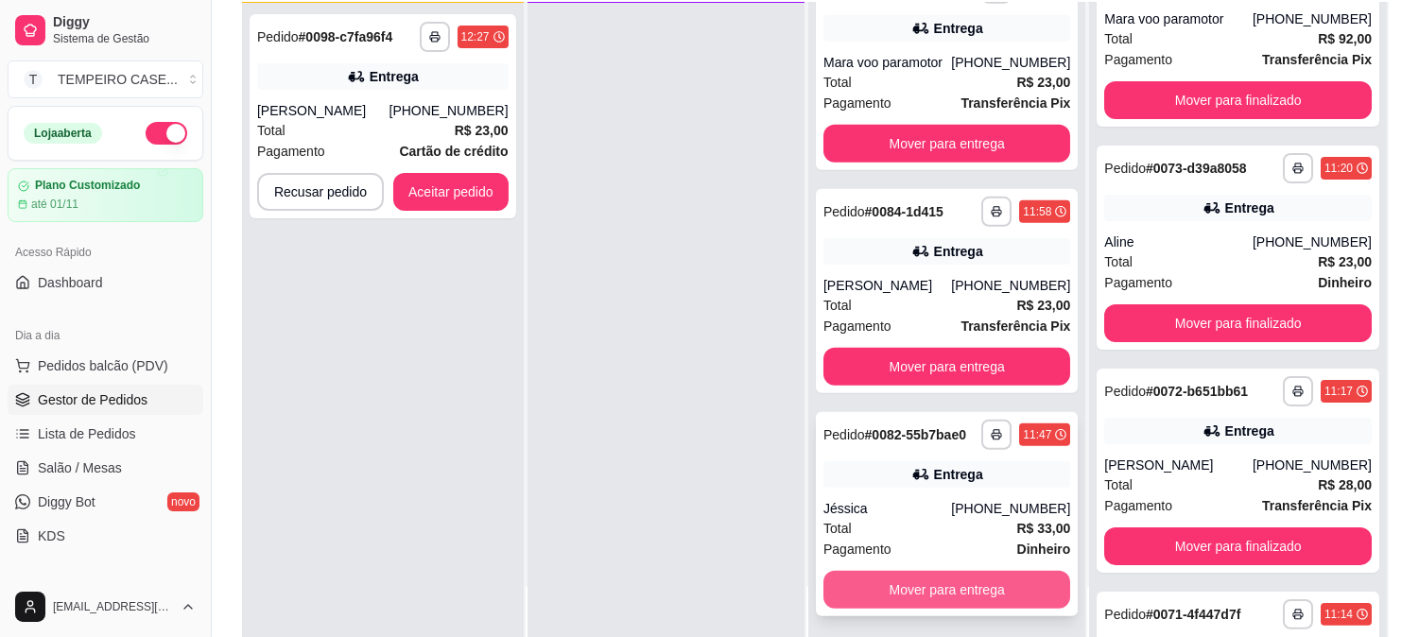
click at [932, 583] on button "Mover para entrega" at bounding box center [946, 590] width 247 height 38
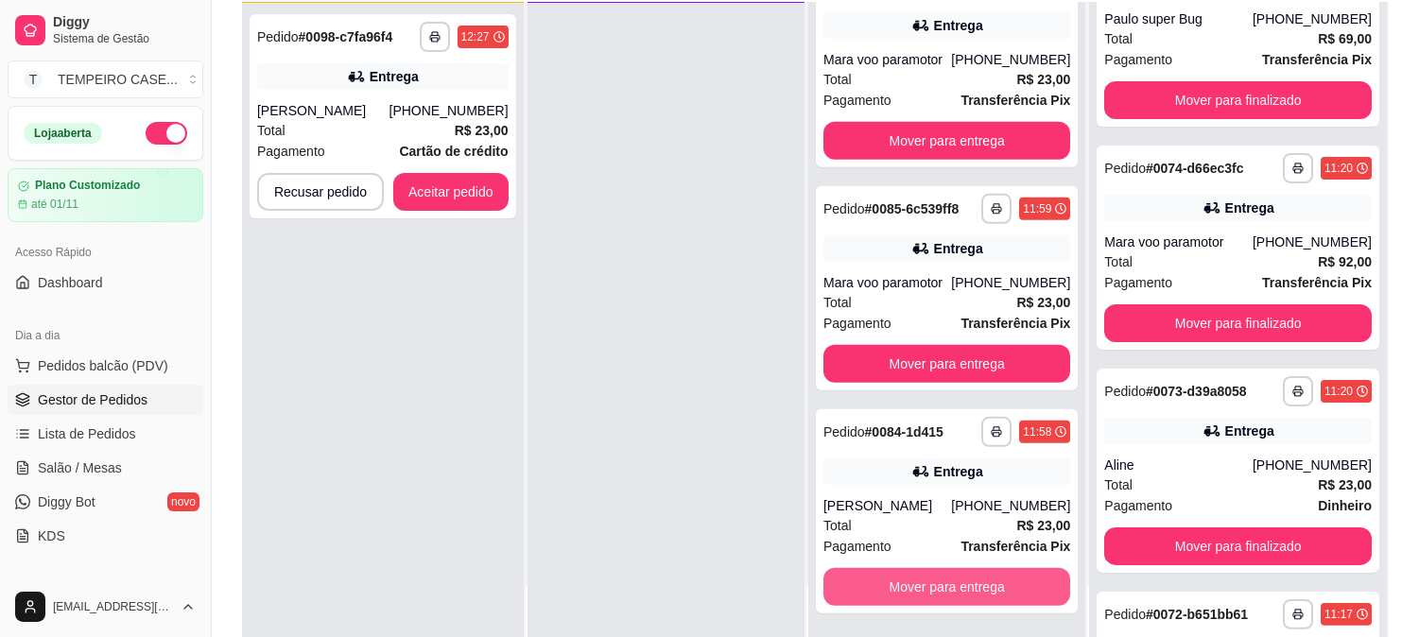
scroll to position [1206, 0]
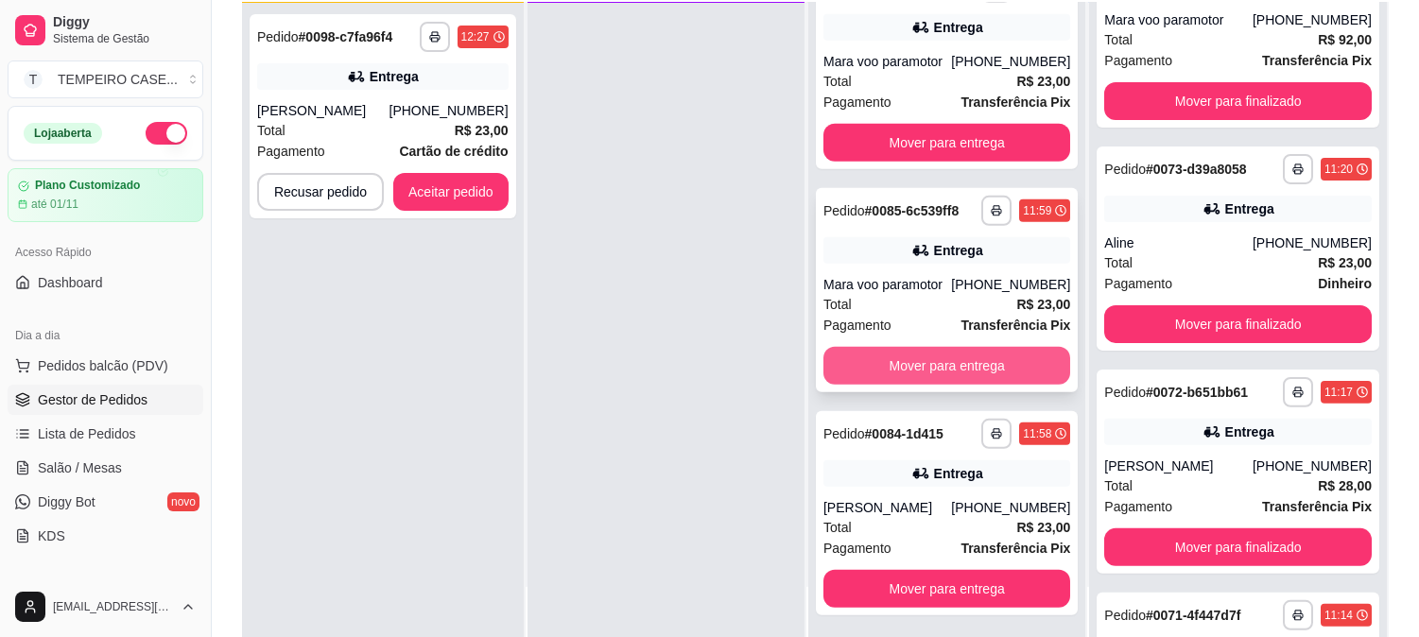
click at [945, 365] on button "Mover para entrega" at bounding box center [946, 366] width 247 height 38
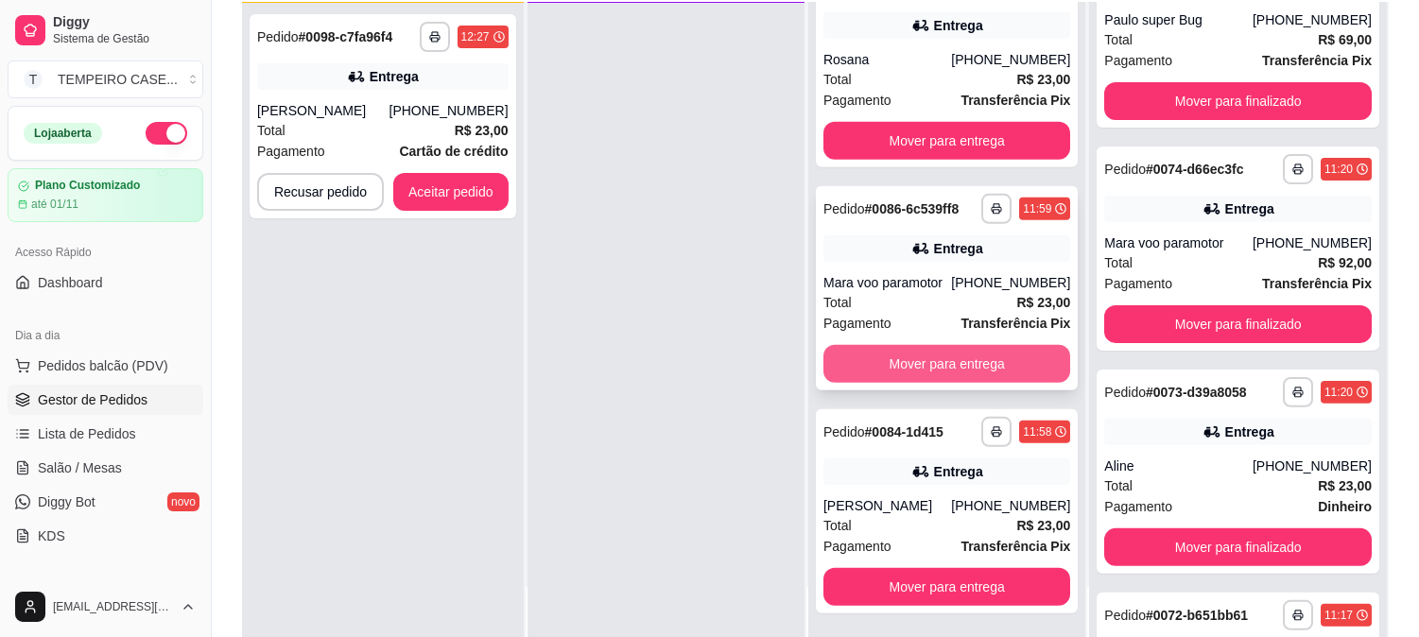
scroll to position [1429, 0]
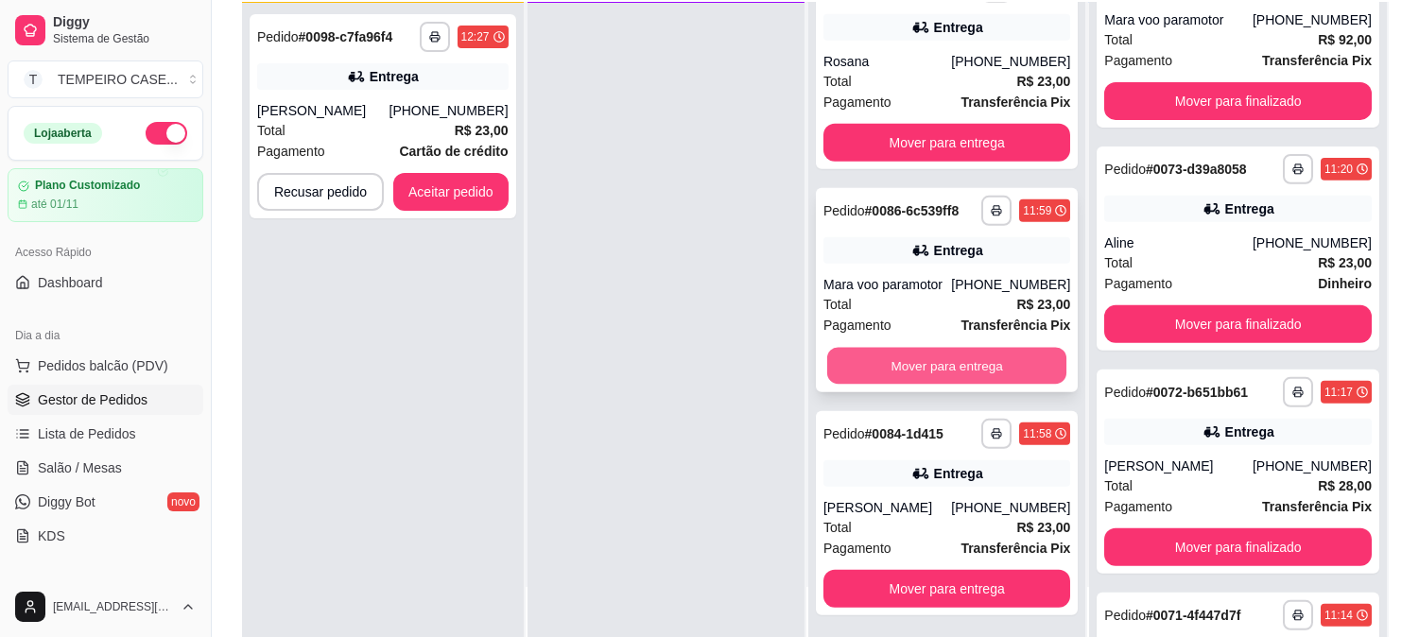
click at [945, 364] on button "Mover para entrega" at bounding box center [947, 366] width 240 height 37
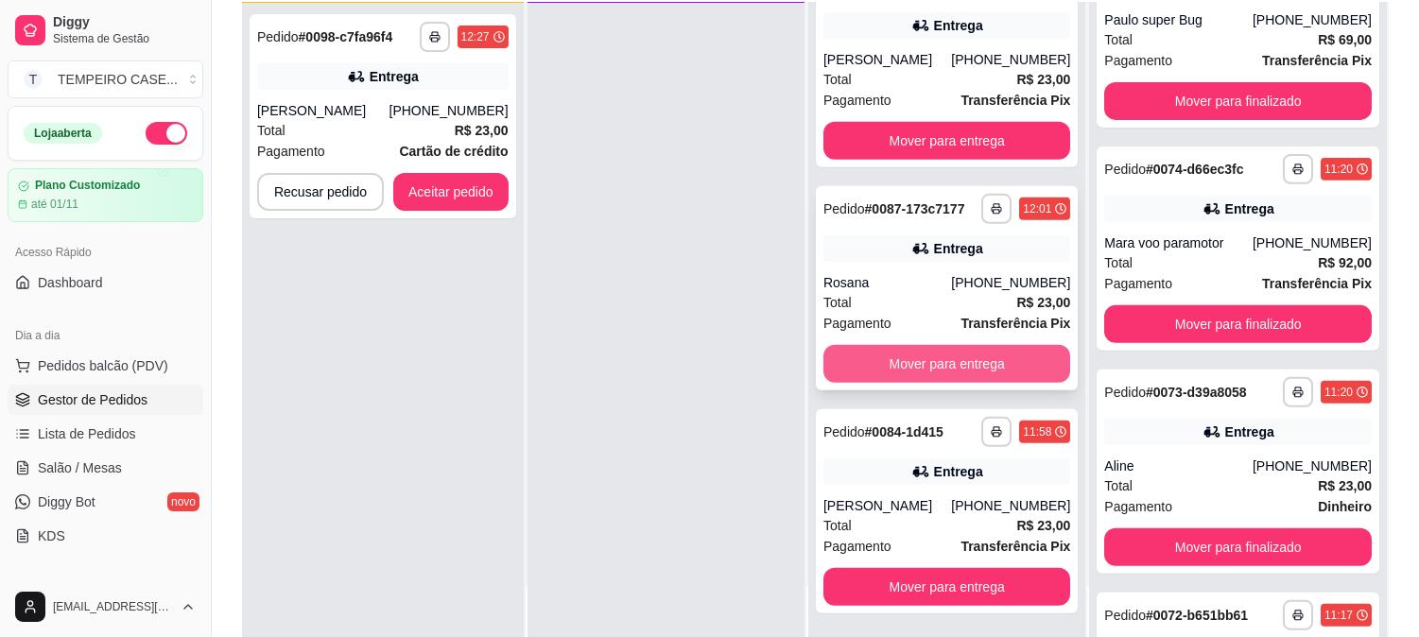
scroll to position [1653, 0]
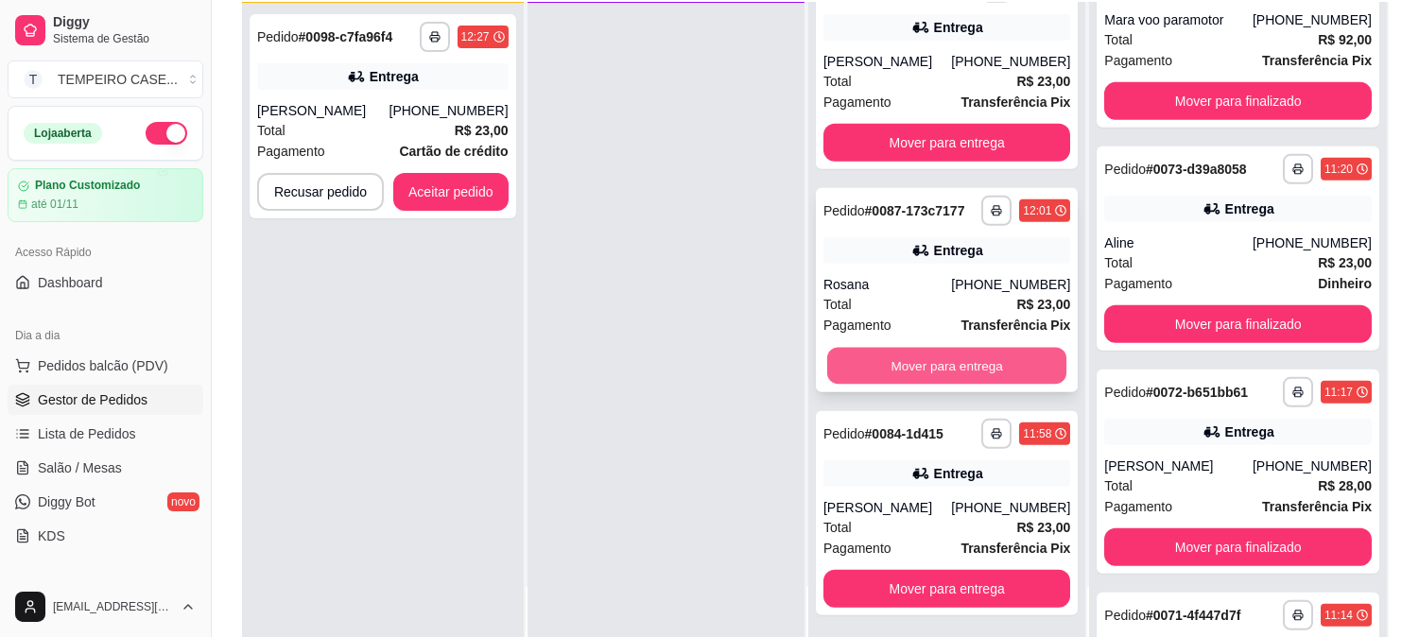
click at [950, 357] on button "Mover para entrega" at bounding box center [947, 366] width 240 height 37
click at [949, 356] on button "Mover para entrega" at bounding box center [946, 366] width 247 height 38
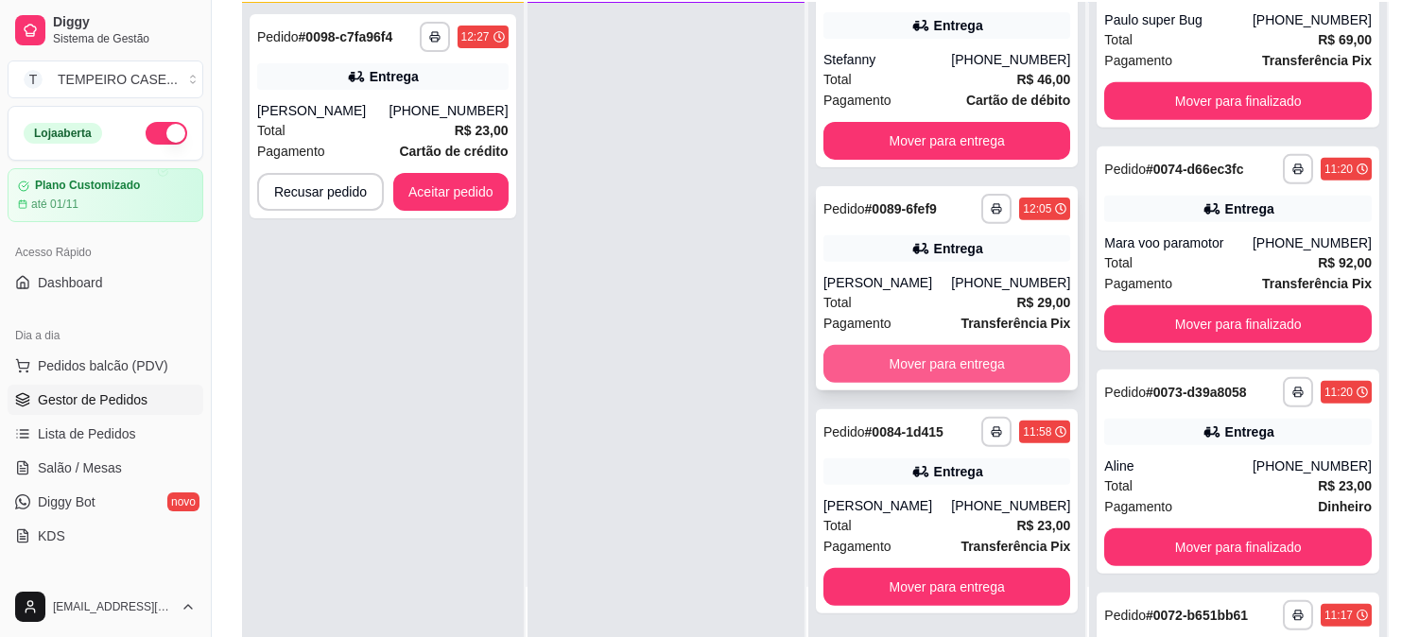
scroll to position [2099, 0]
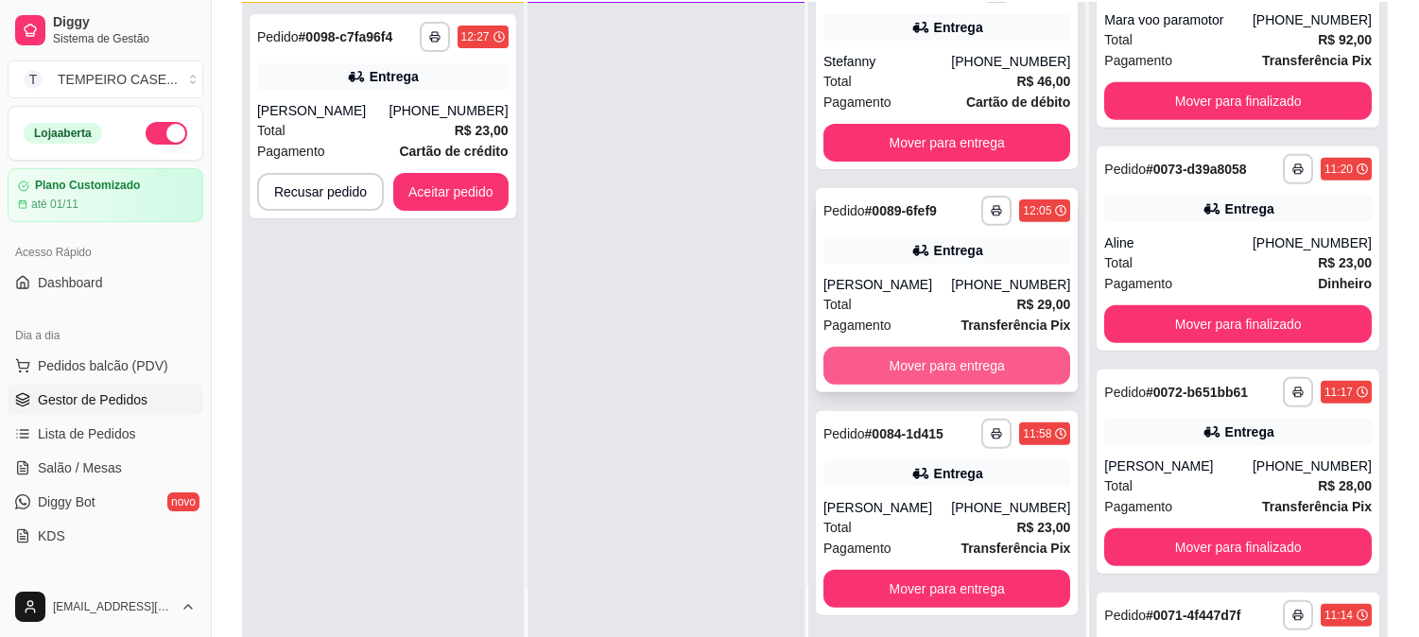
click at [929, 360] on button "Mover para entrega" at bounding box center [946, 366] width 247 height 38
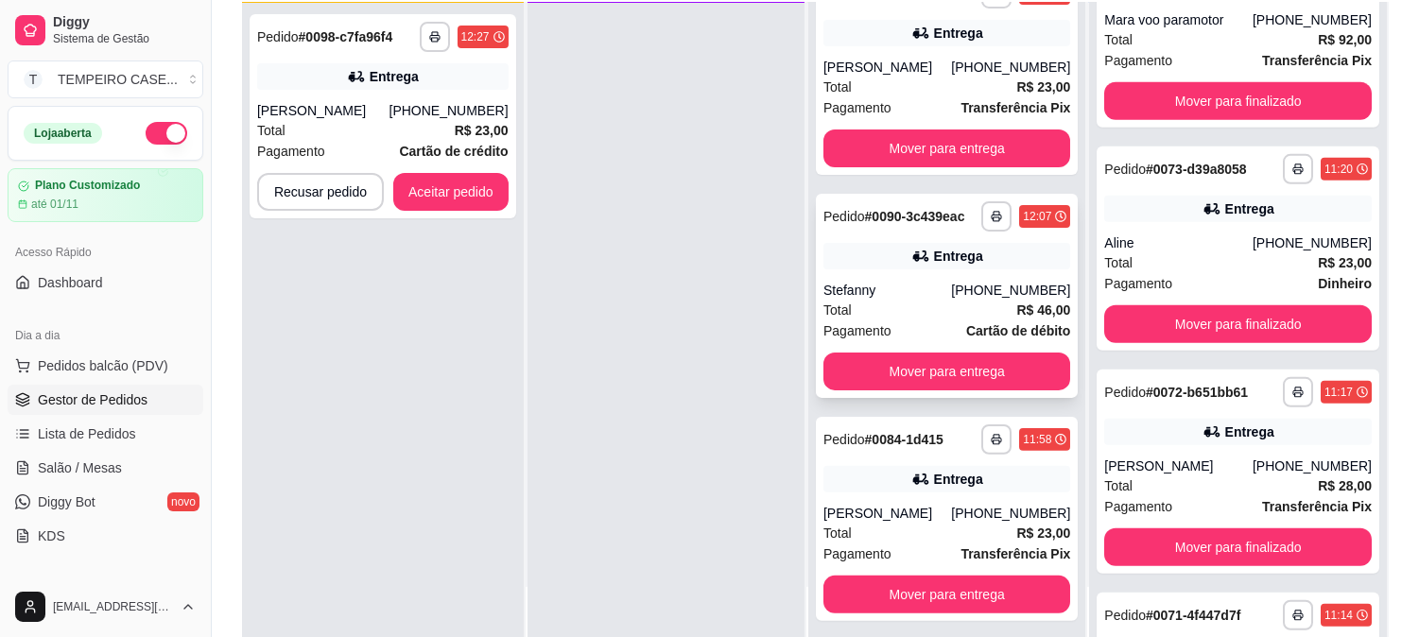
scroll to position [1054, 0]
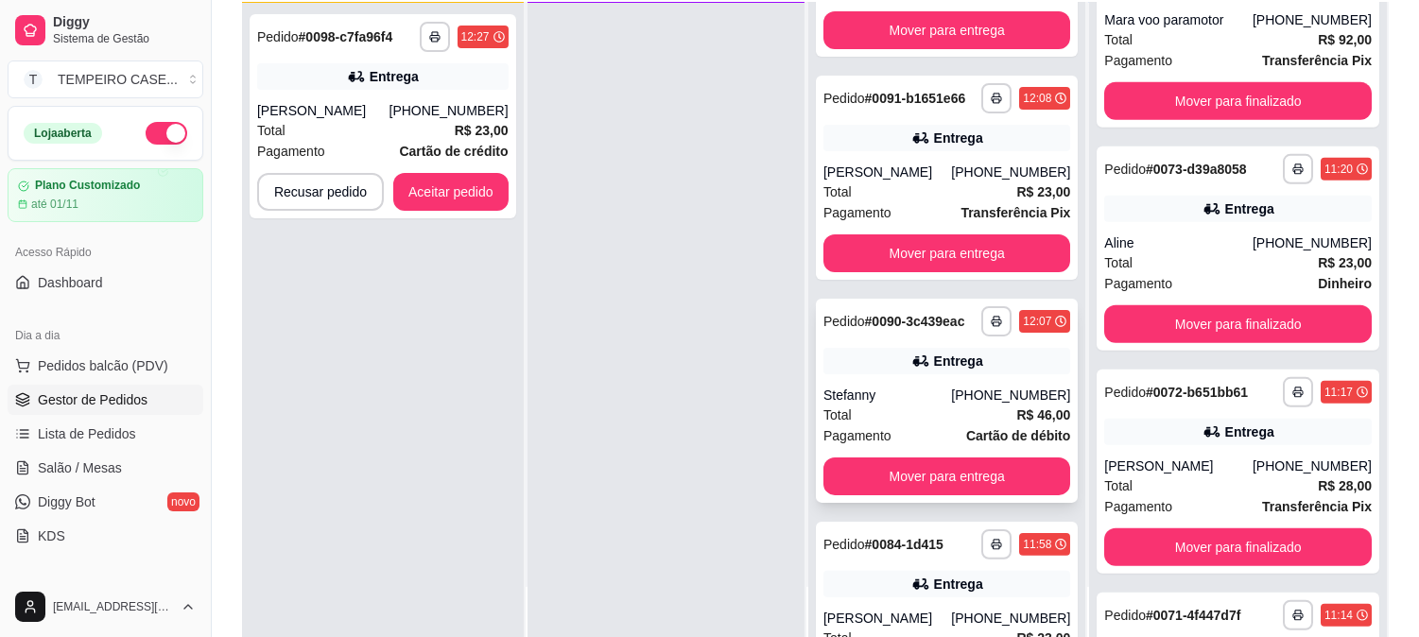
click at [901, 458] on button "Mover para entrega" at bounding box center [946, 477] width 247 height 38
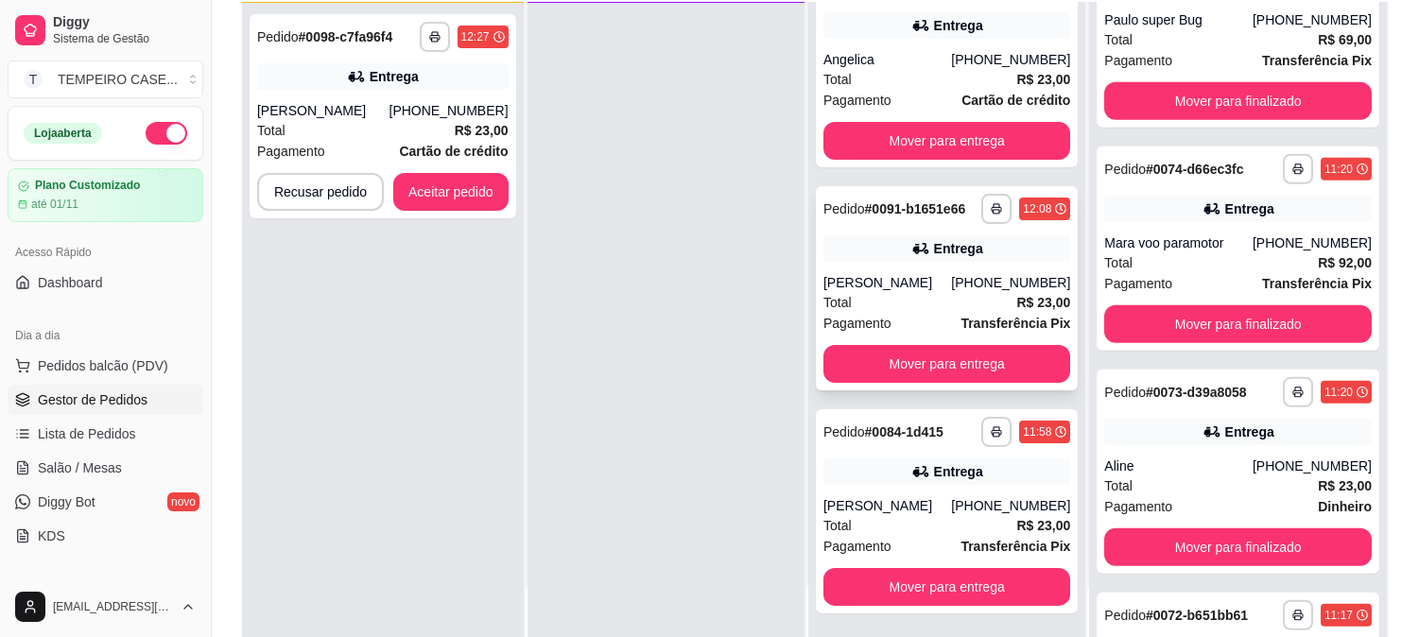
scroll to position [2545, 0]
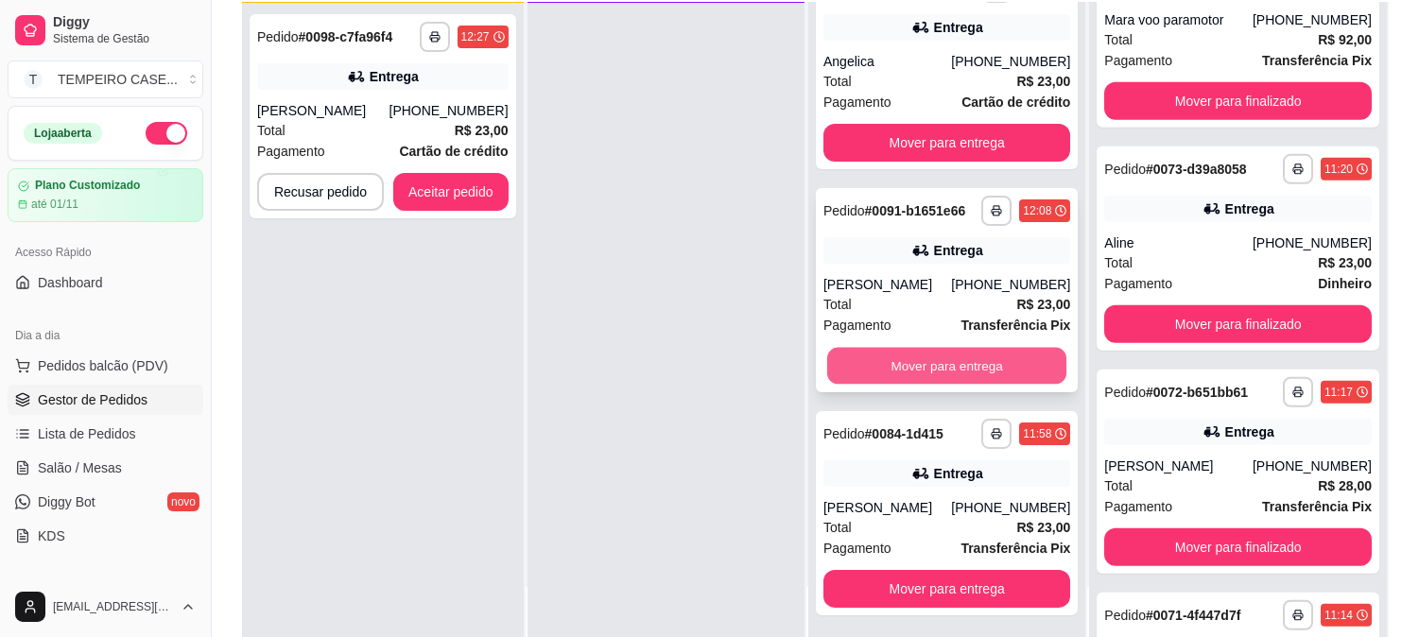
click at [900, 355] on button "Mover para entrega" at bounding box center [947, 366] width 240 height 37
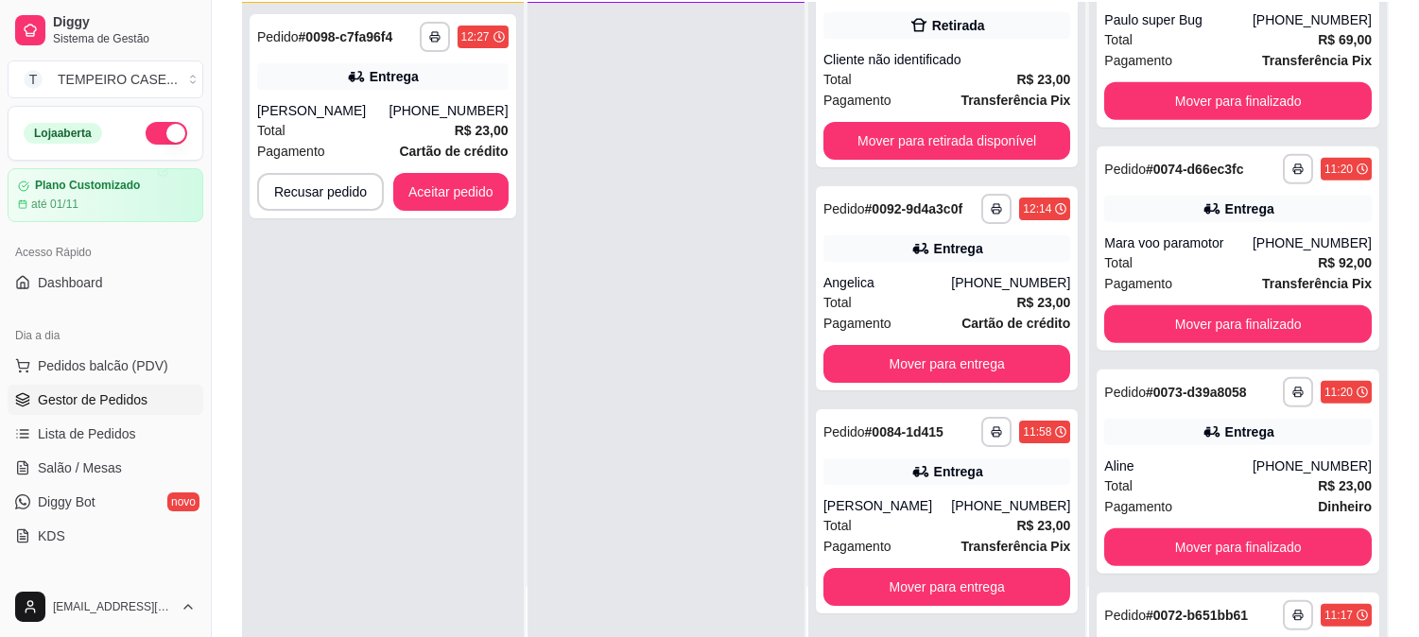
scroll to position [2767, 0]
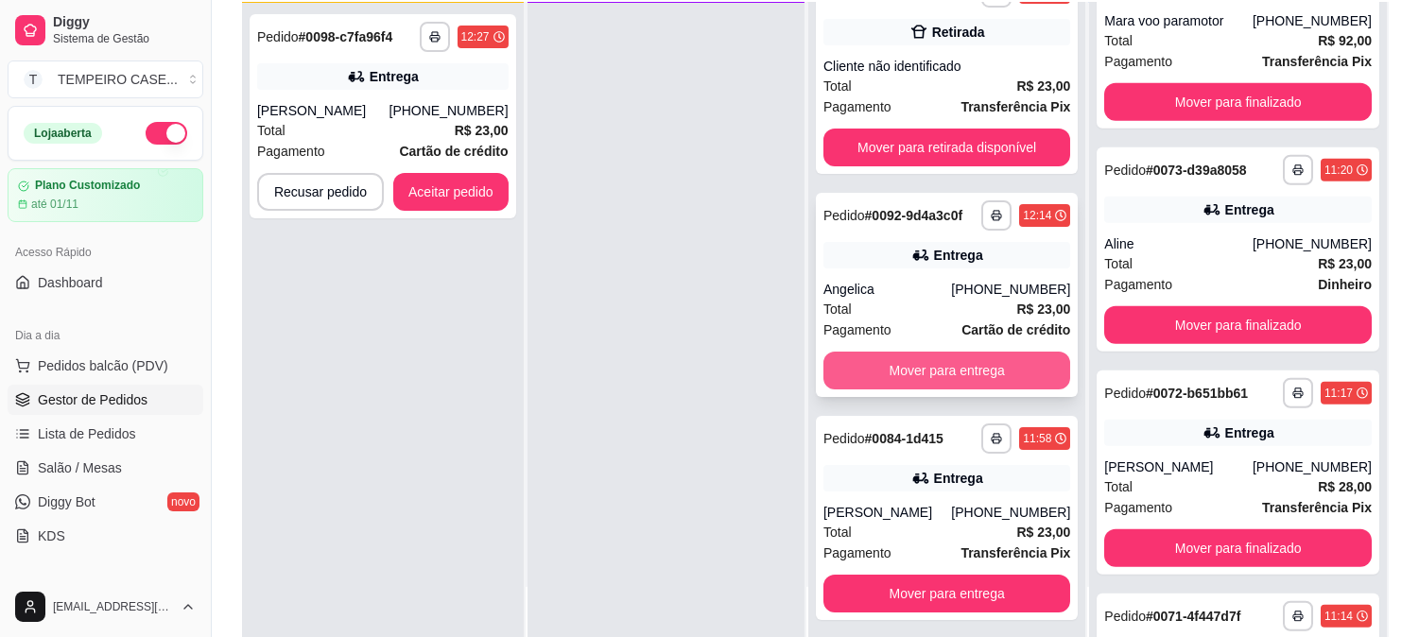
click at [900, 369] on button "Mover para entrega" at bounding box center [946, 371] width 247 height 38
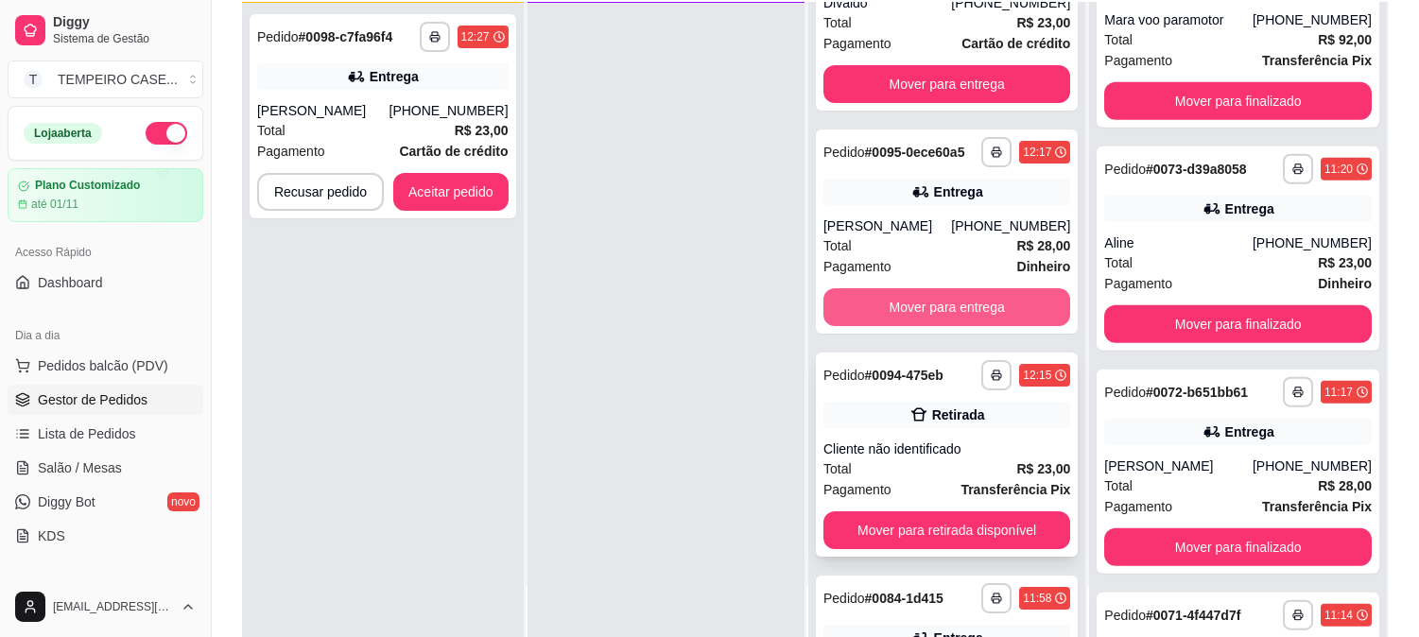
scroll to position [317, 0]
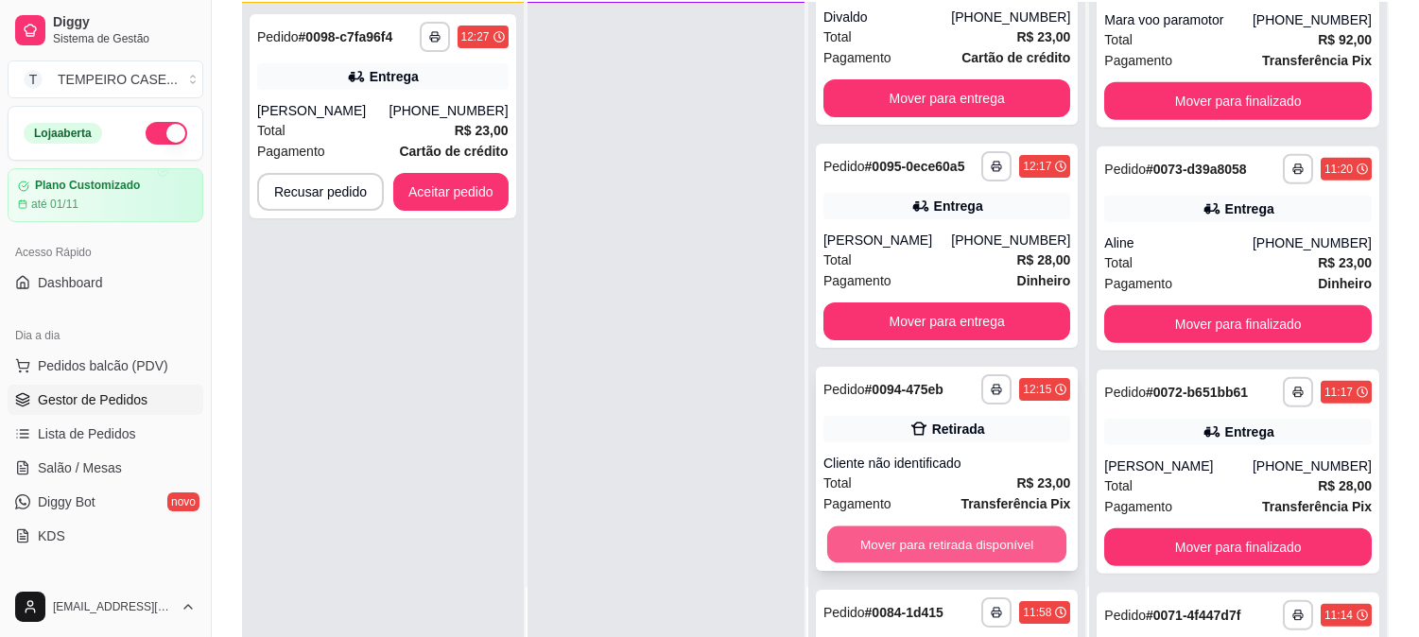
click at [915, 530] on button "Mover para retirada disponível" at bounding box center [947, 545] width 240 height 37
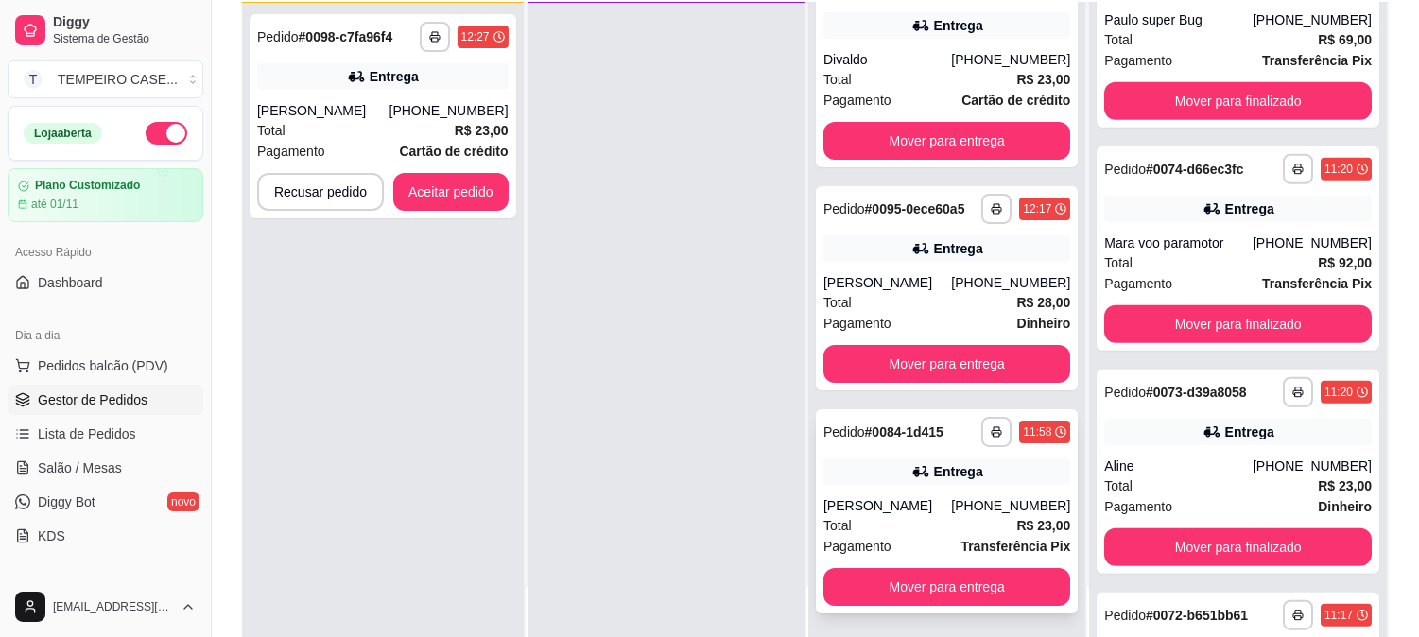
scroll to position [0, 0]
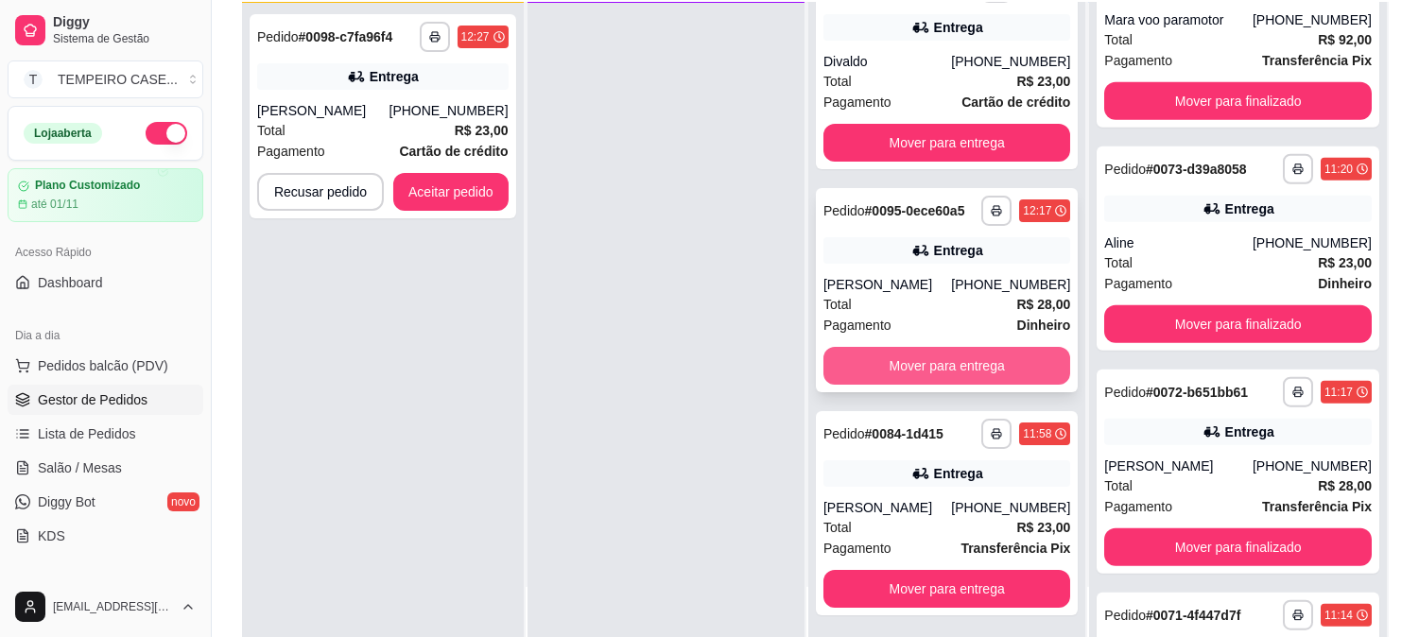
click at [930, 366] on button "Mover para entrega" at bounding box center [946, 366] width 247 height 38
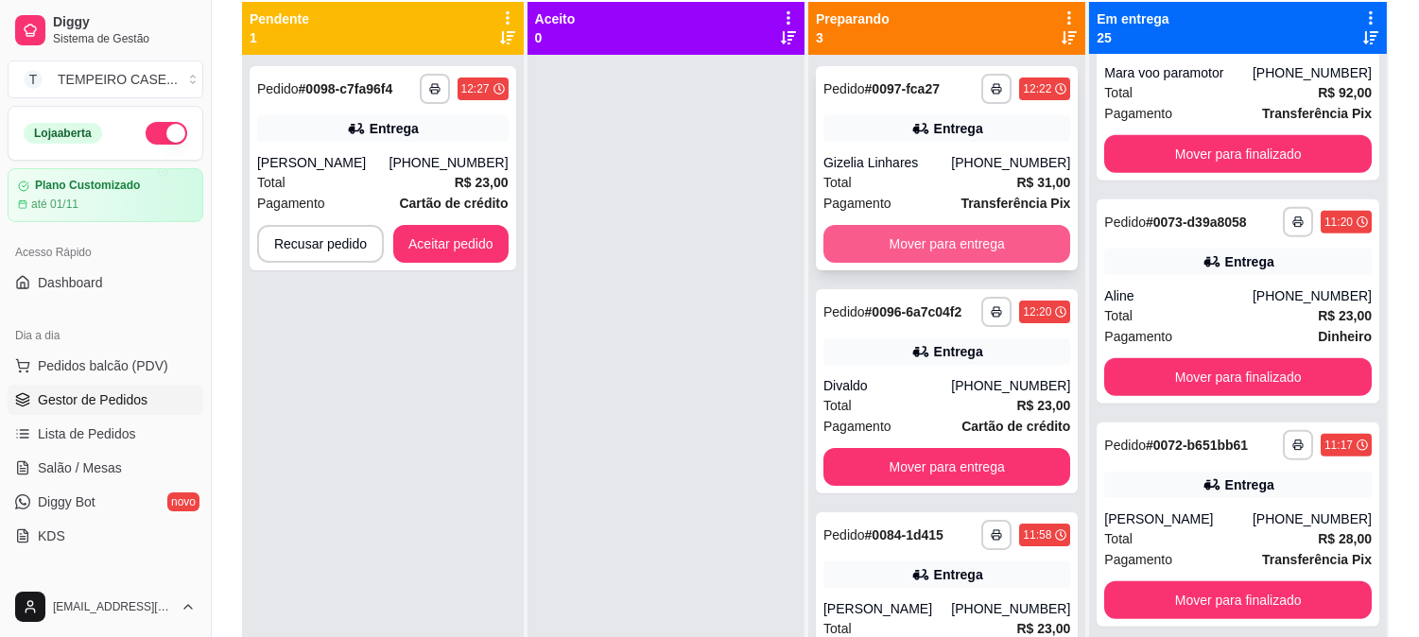
click at [902, 231] on button "Mover para entrega" at bounding box center [946, 244] width 247 height 38
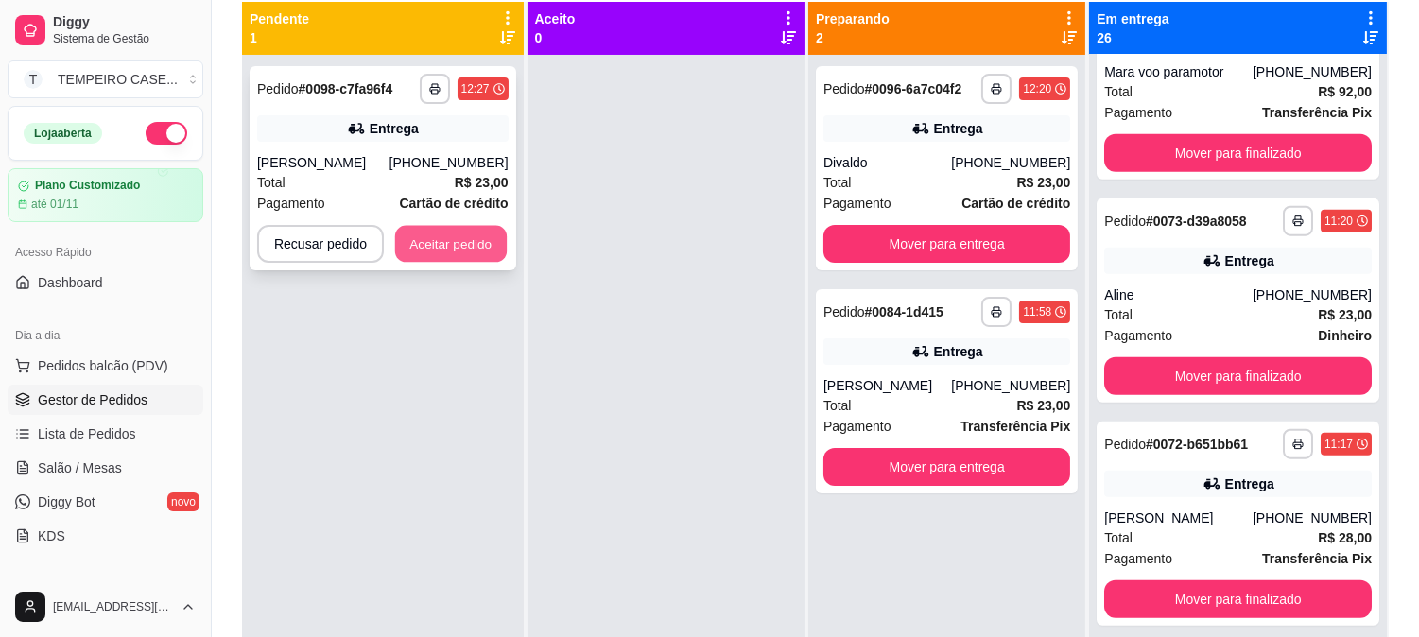
click at [429, 256] on button "Aceitar pedido" at bounding box center [451, 244] width 112 height 37
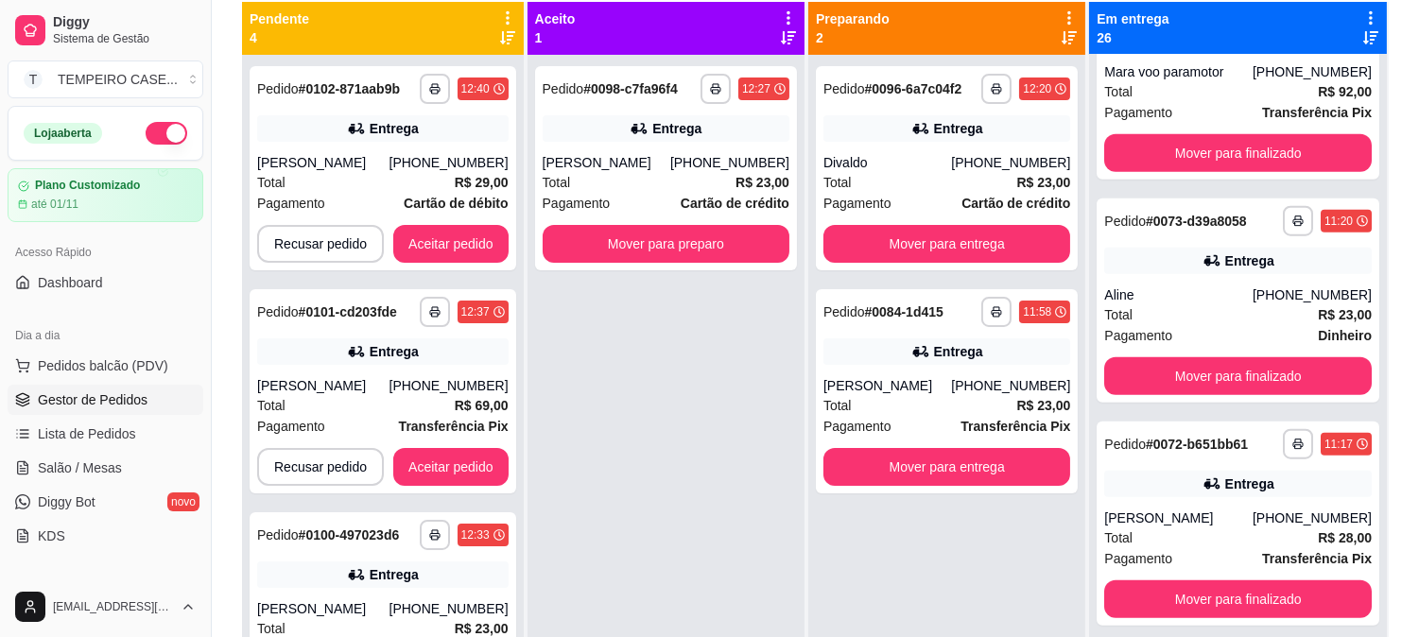
scroll to position [3675, 0]
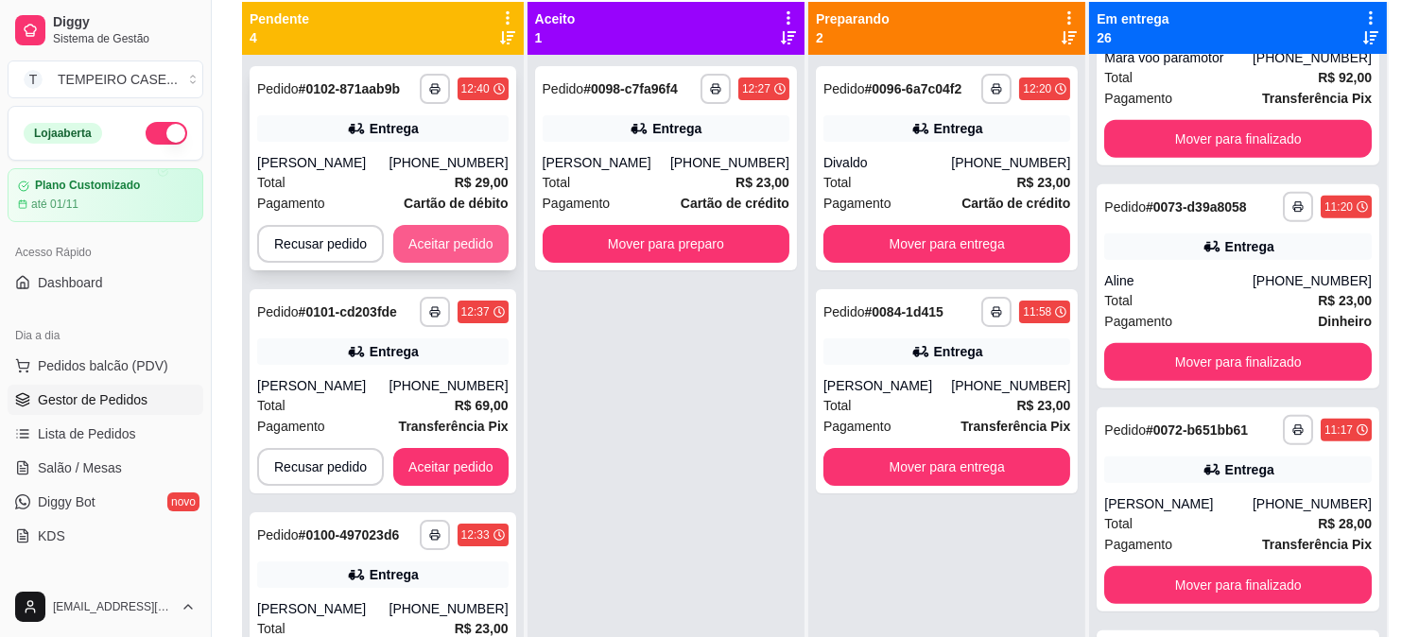
click at [466, 234] on button "Aceitar pedido" at bounding box center [450, 244] width 115 height 38
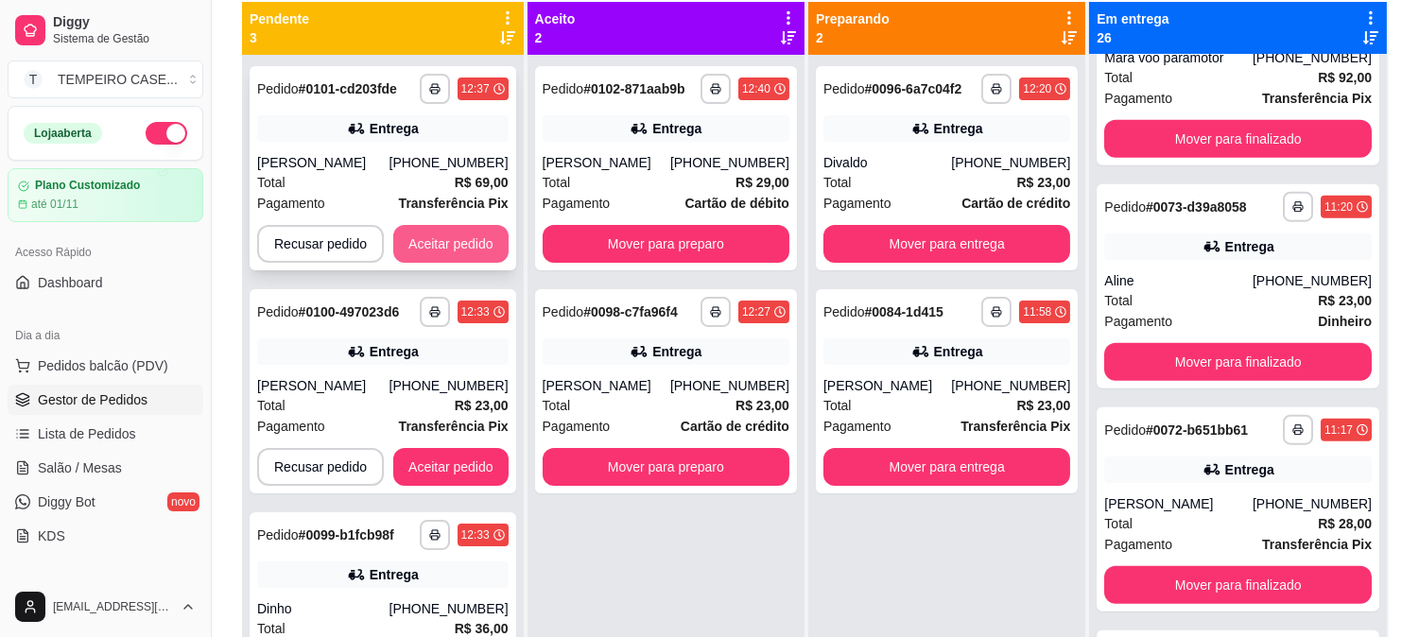
click at [478, 249] on button "Aceitar pedido" at bounding box center [450, 244] width 115 height 38
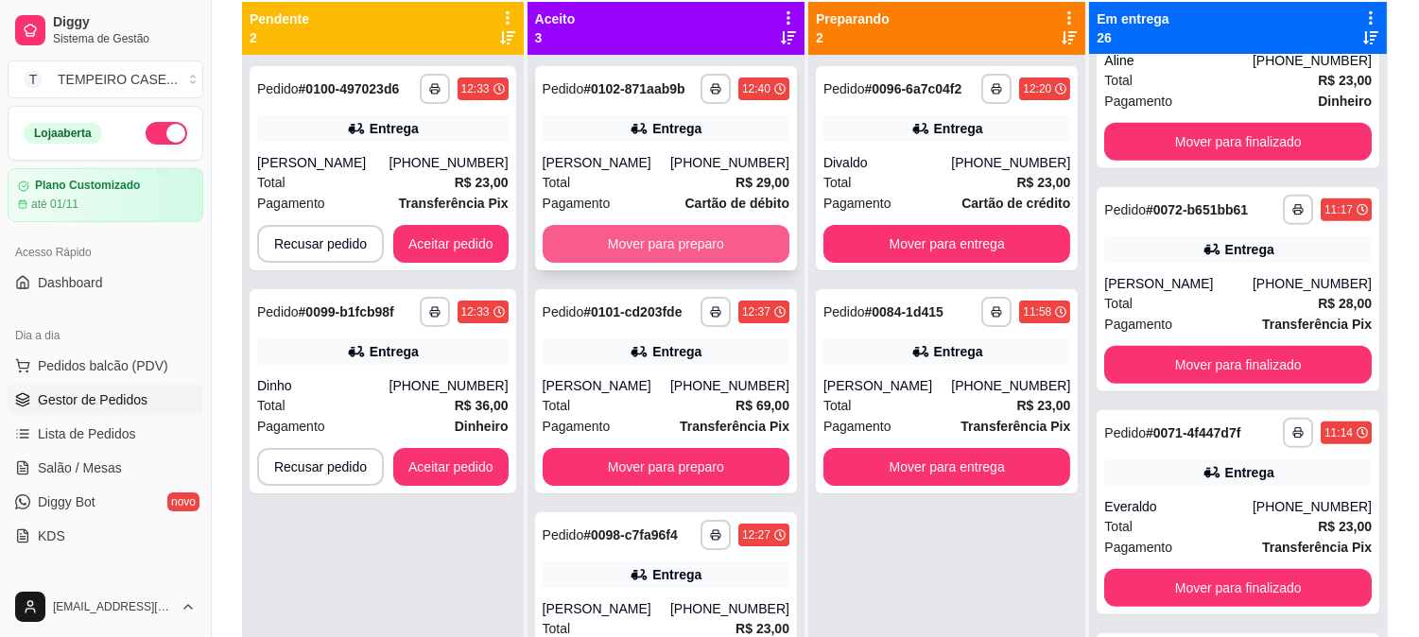
scroll to position [3661, 0]
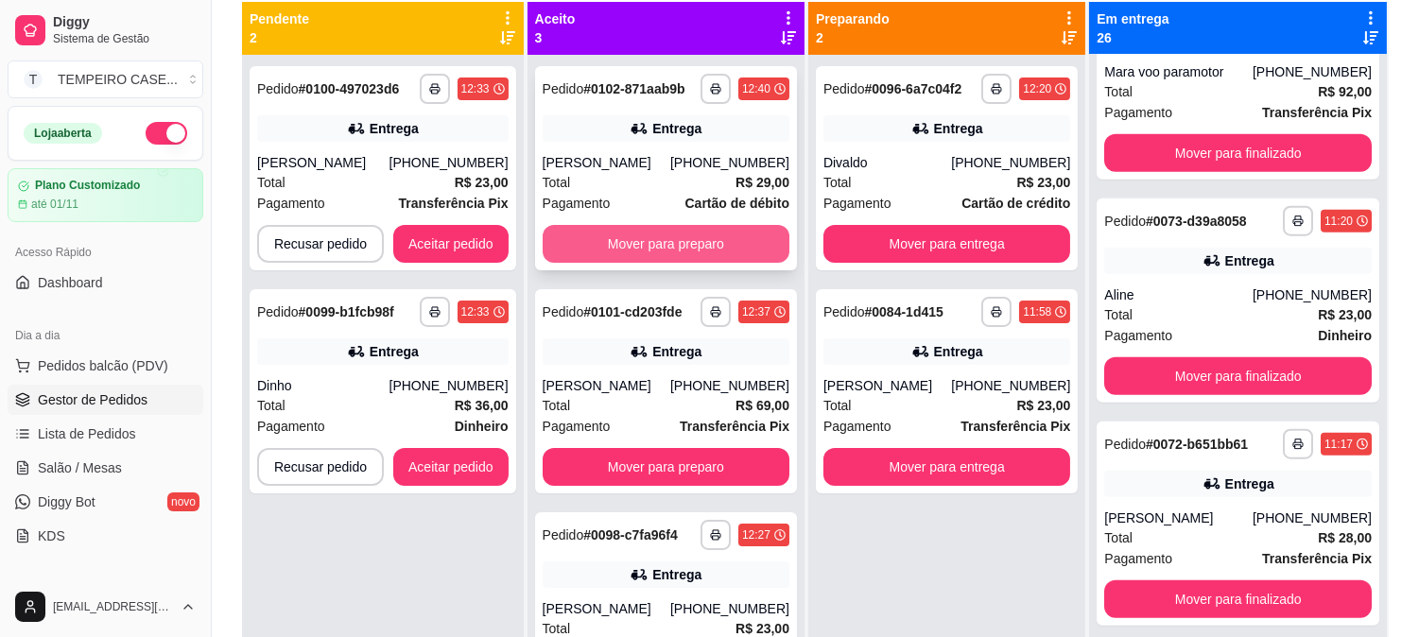
click at [620, 249] on button "Mover para preparo" at bounding box center [666, 244] width 247 height 38
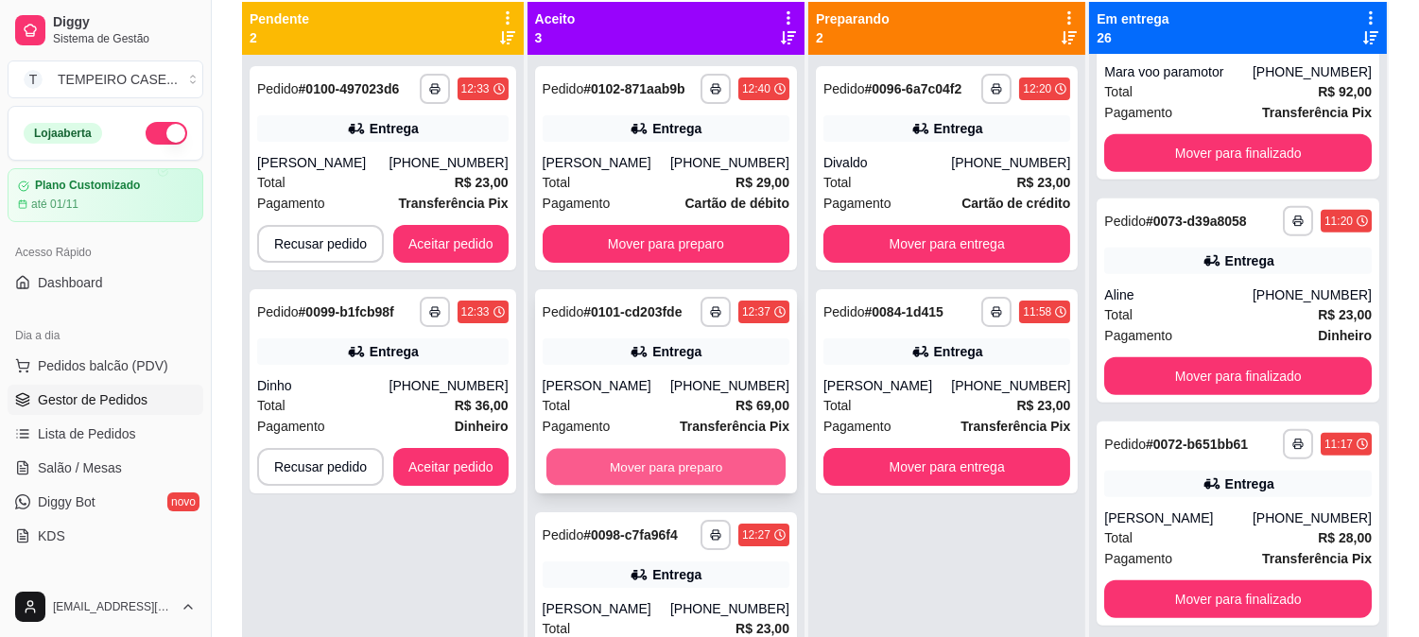
click at [638, 476] on button "Mover para preparo" at bounding box center [666, 467] width 240 height 37
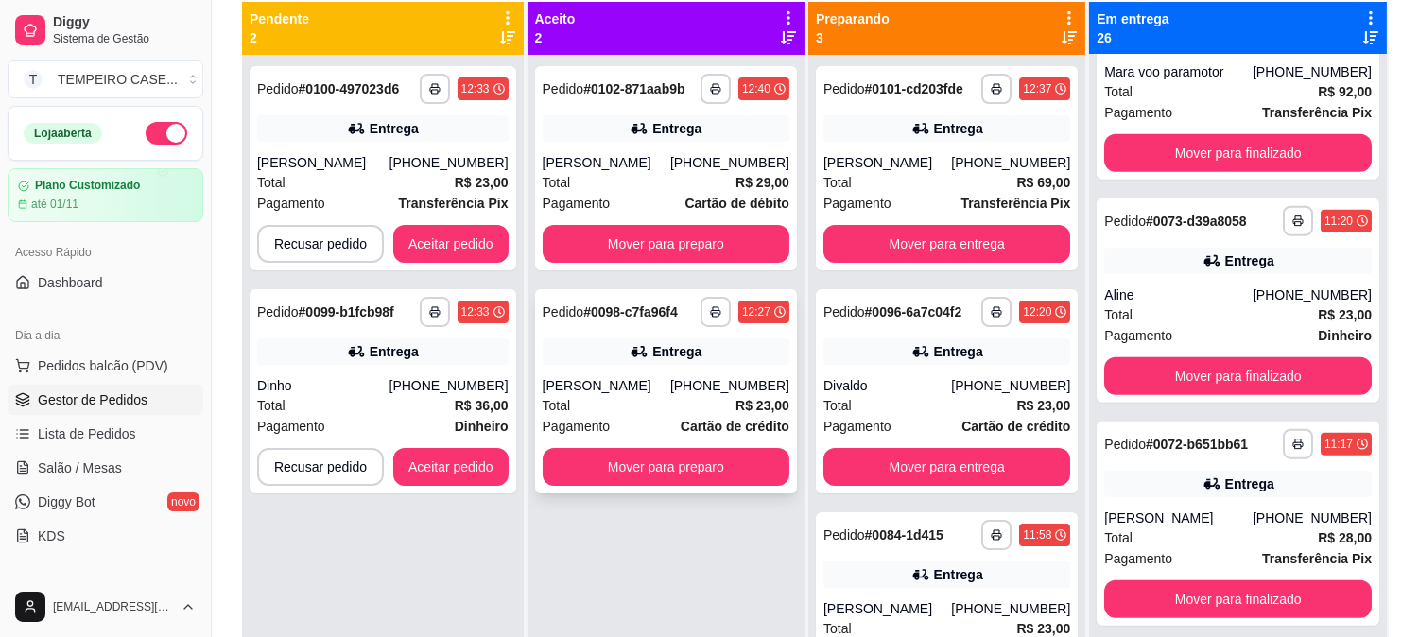
scroll to position [52, 0]
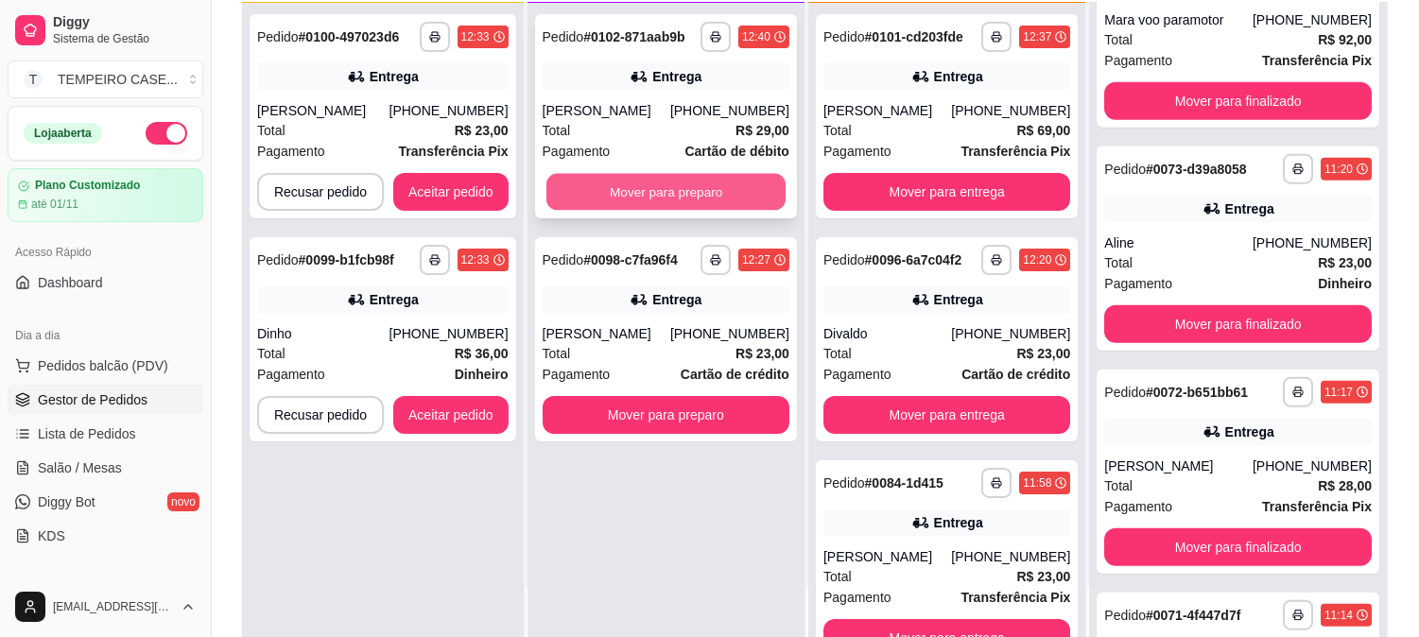
click at [627, 187] on button "Mover para preparo" at bounding box center [666, 192] width 240 height 37
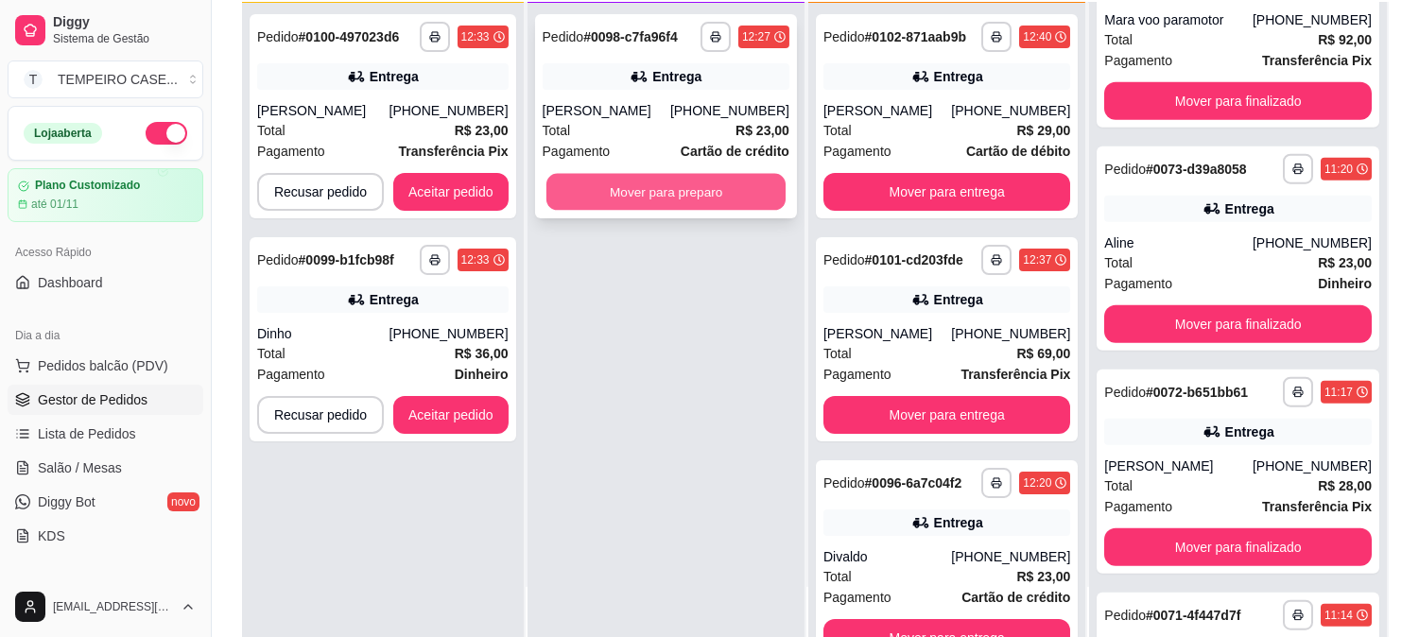
click at [617, 182] on button "Mover para preparo" at bounding box center [666, 192] width 240 height 37
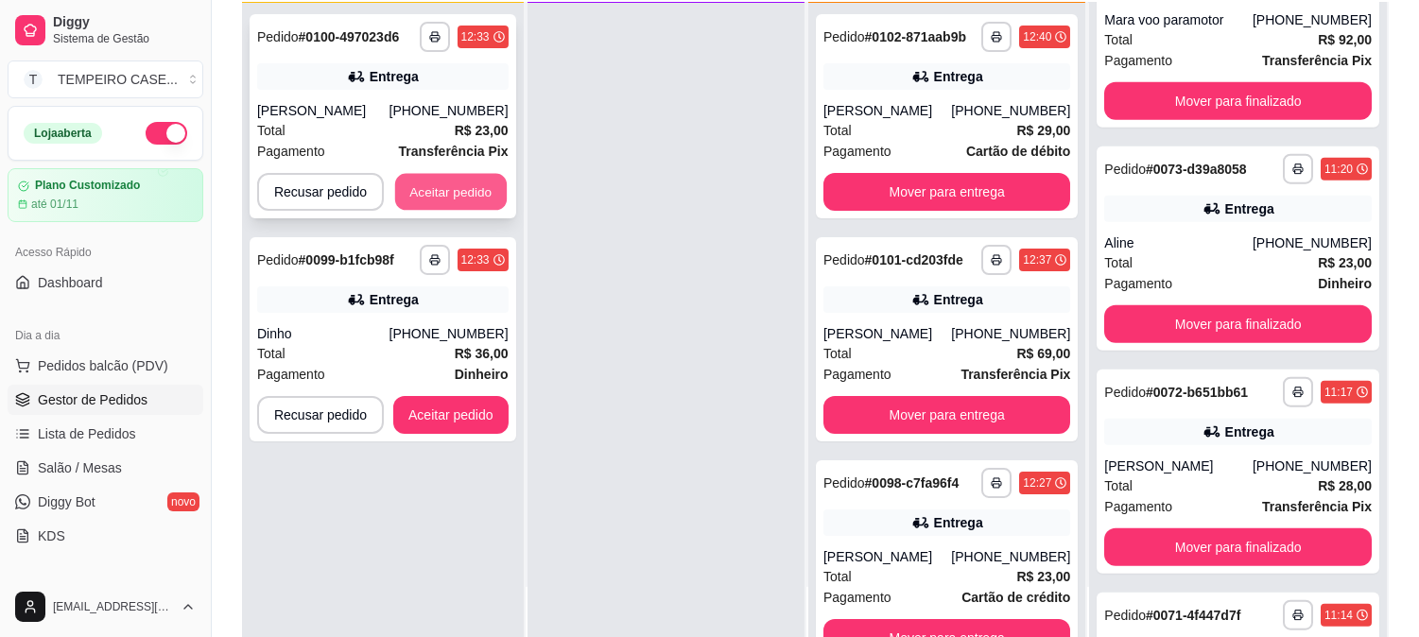
click at [449, 194] on button "Aceitar pedido" at bounding box center [451, 192] width 112 height 37
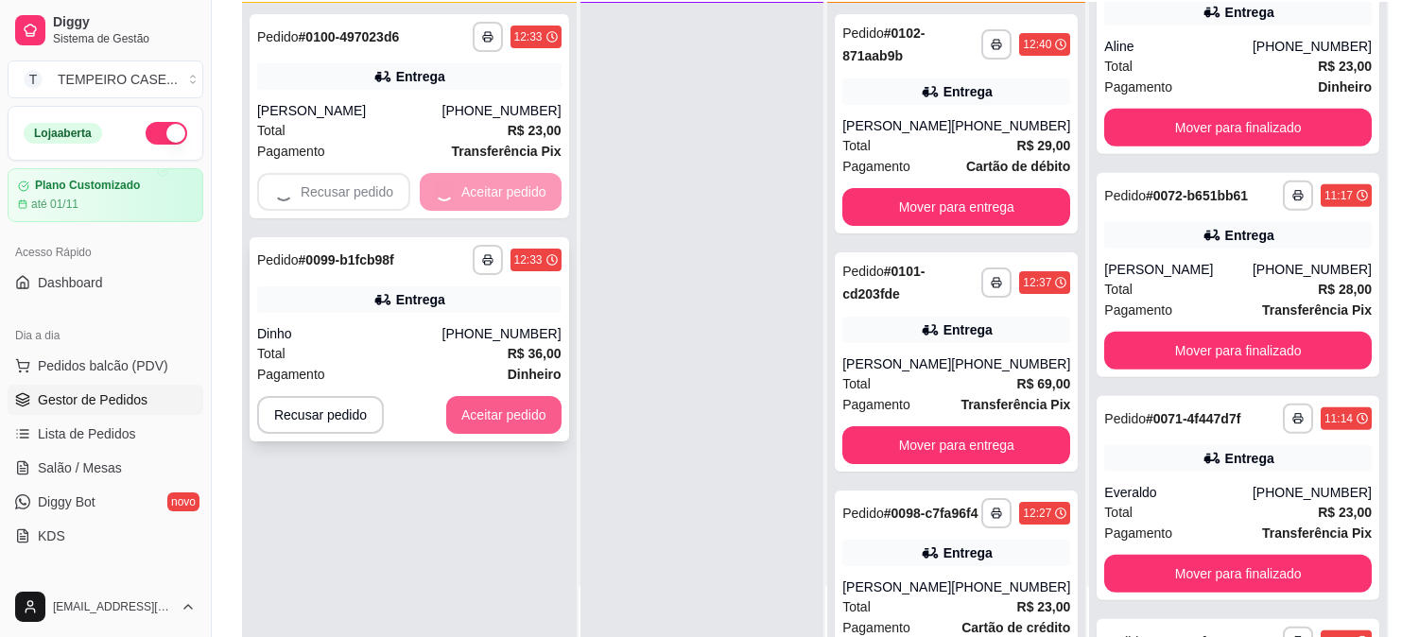
click at [494, 403] on button "Aceitar pedido" at bounding box center [503, 415] width 115 height 38
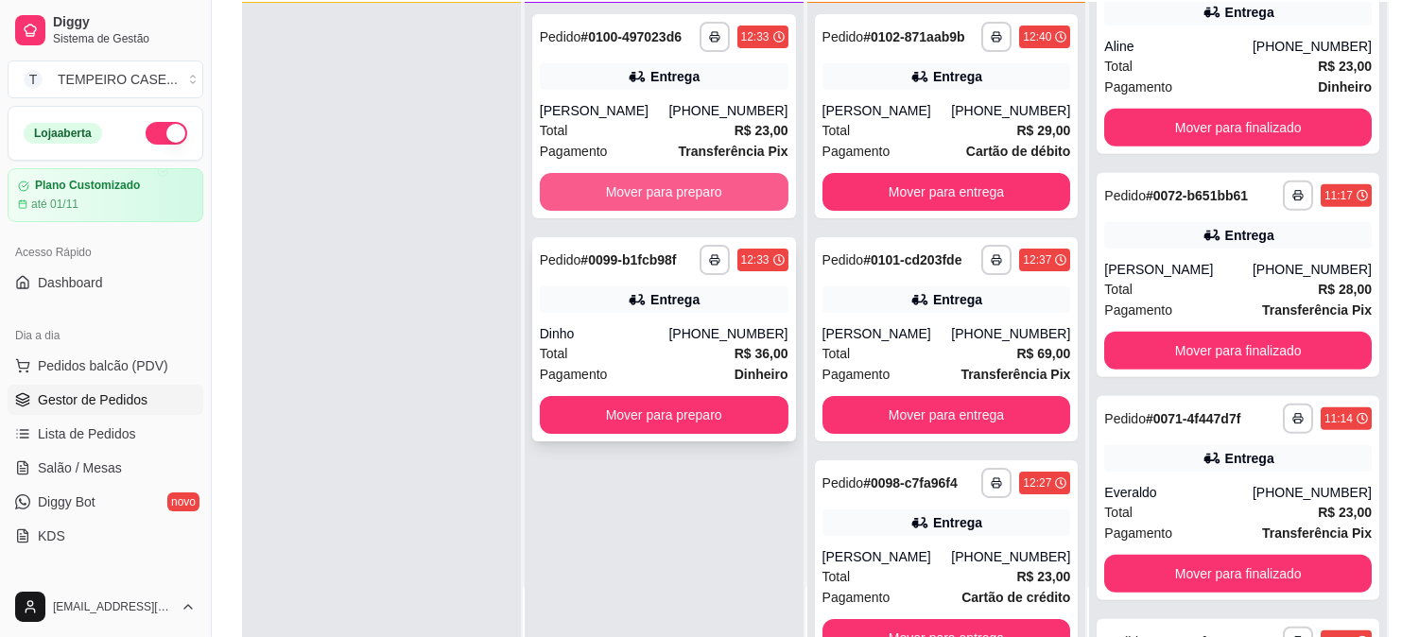
scroll to position [3661, 0]
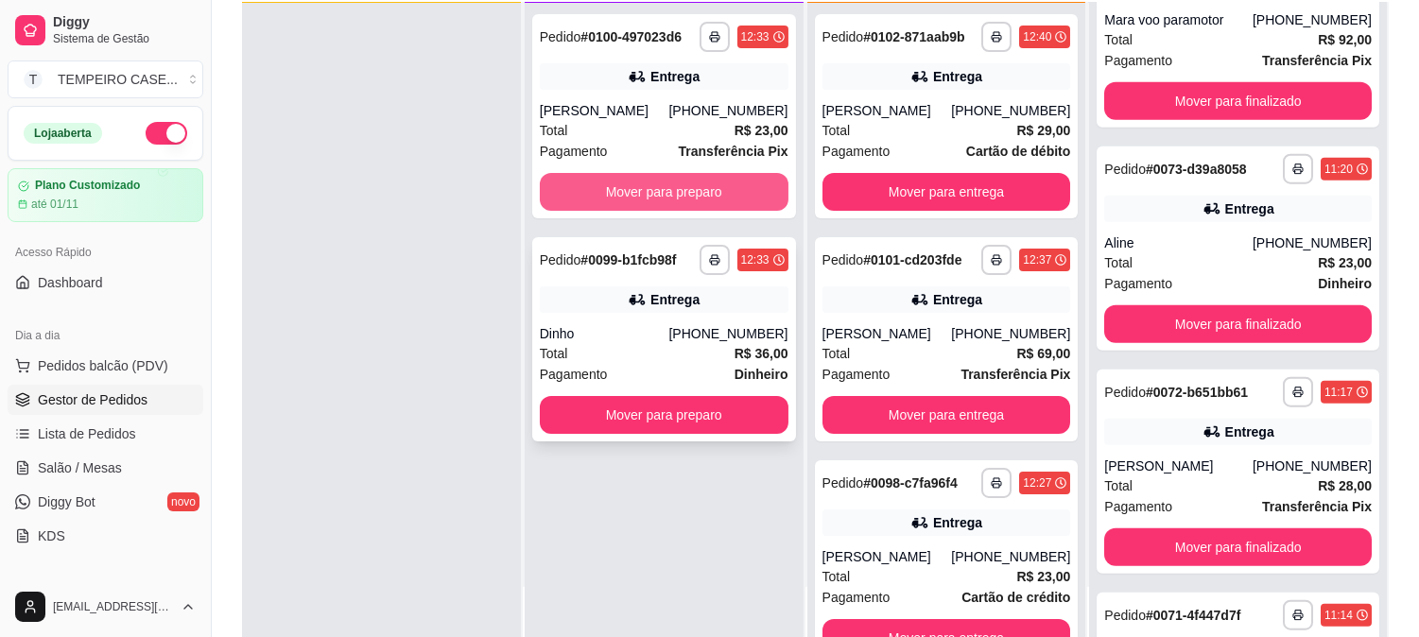
click at [666, 197] on button "Mover para preparo" at bounding box center [664, 192] width 249 height 38
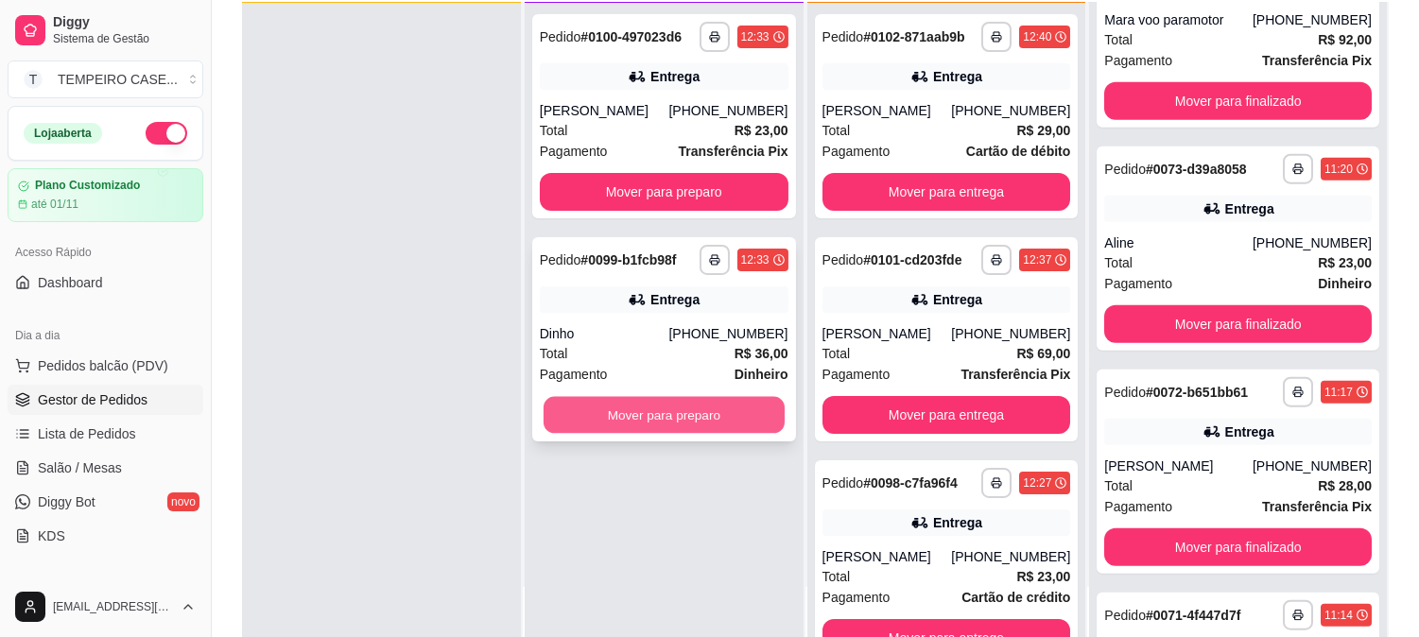
click at [666, 407] on button "Mover para preparo" at bounding box center [664, 415] width 241 height 37
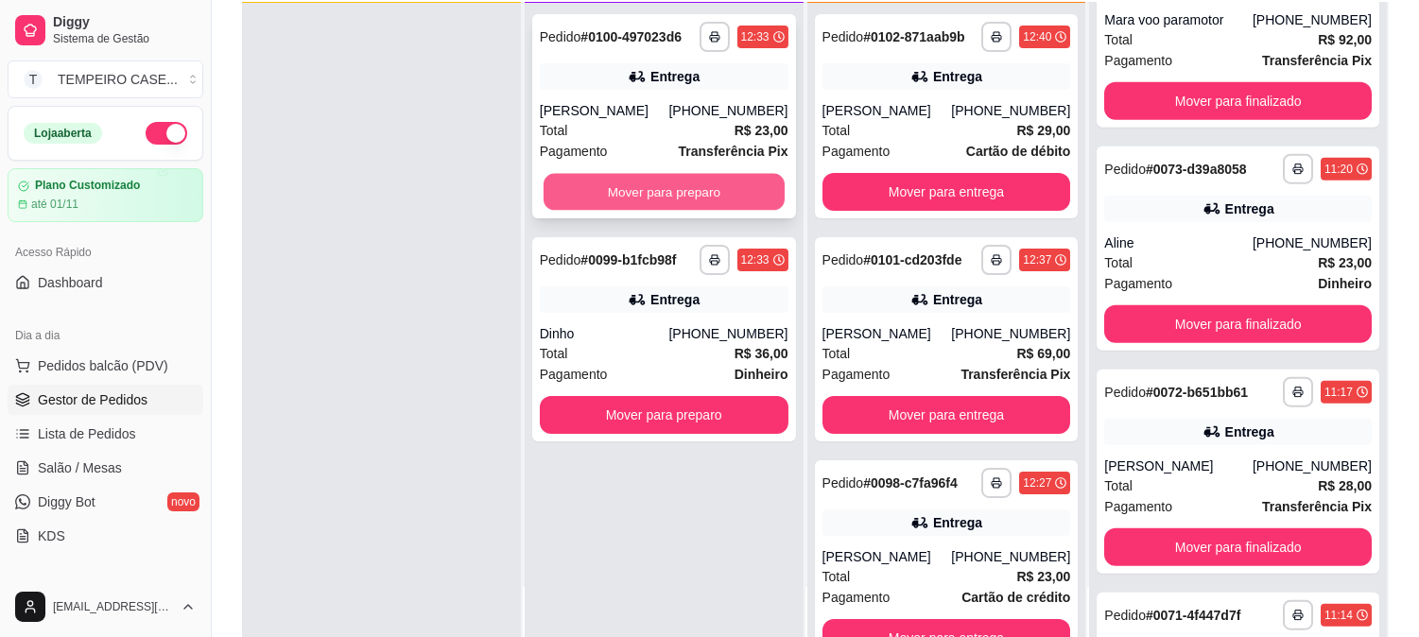
click at [598, 185] on button "Mover para preparo" at bounding box center [664, 192] width 241 height 37
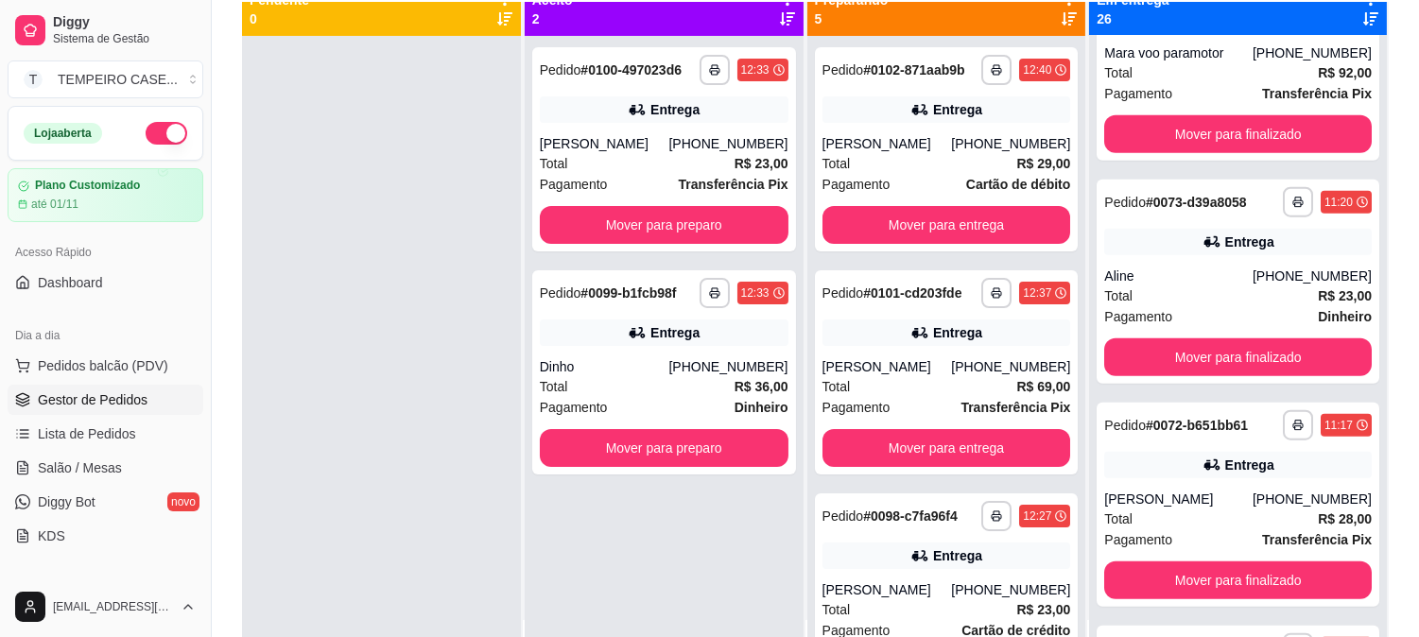
scroll to position [0, 0]
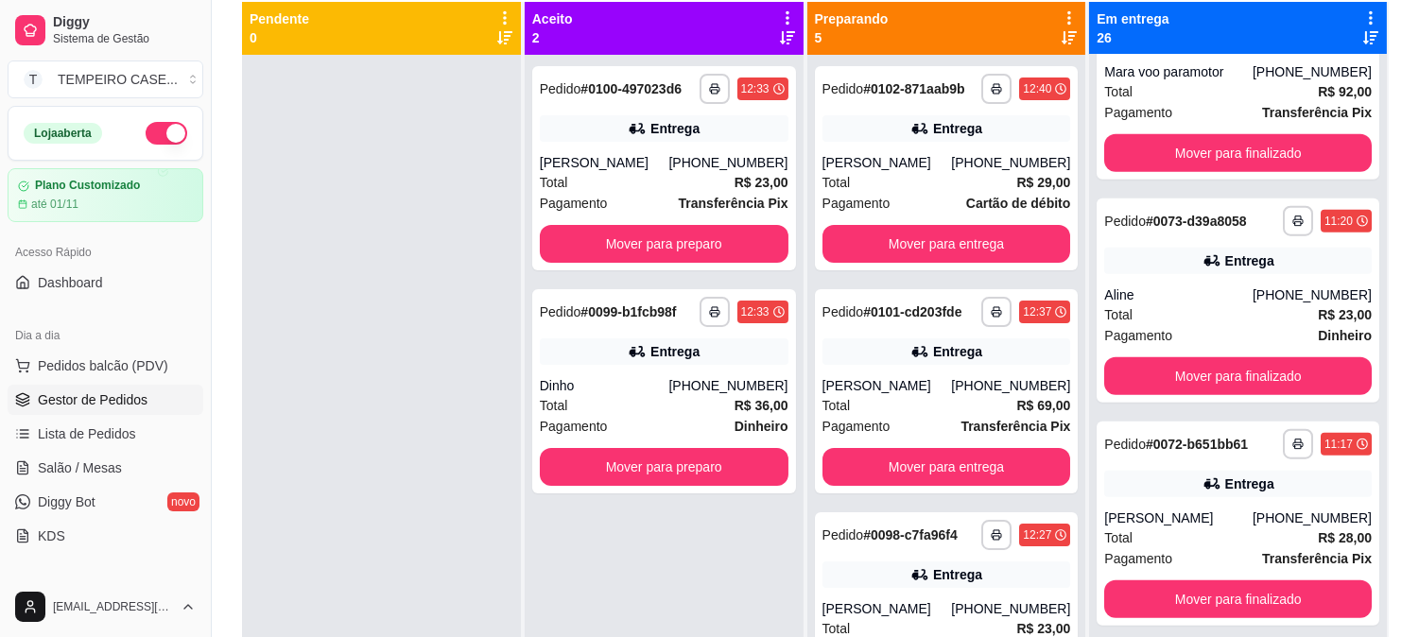
click at [463, 357] on div at bounding box center [381, 373] width 279 height 637
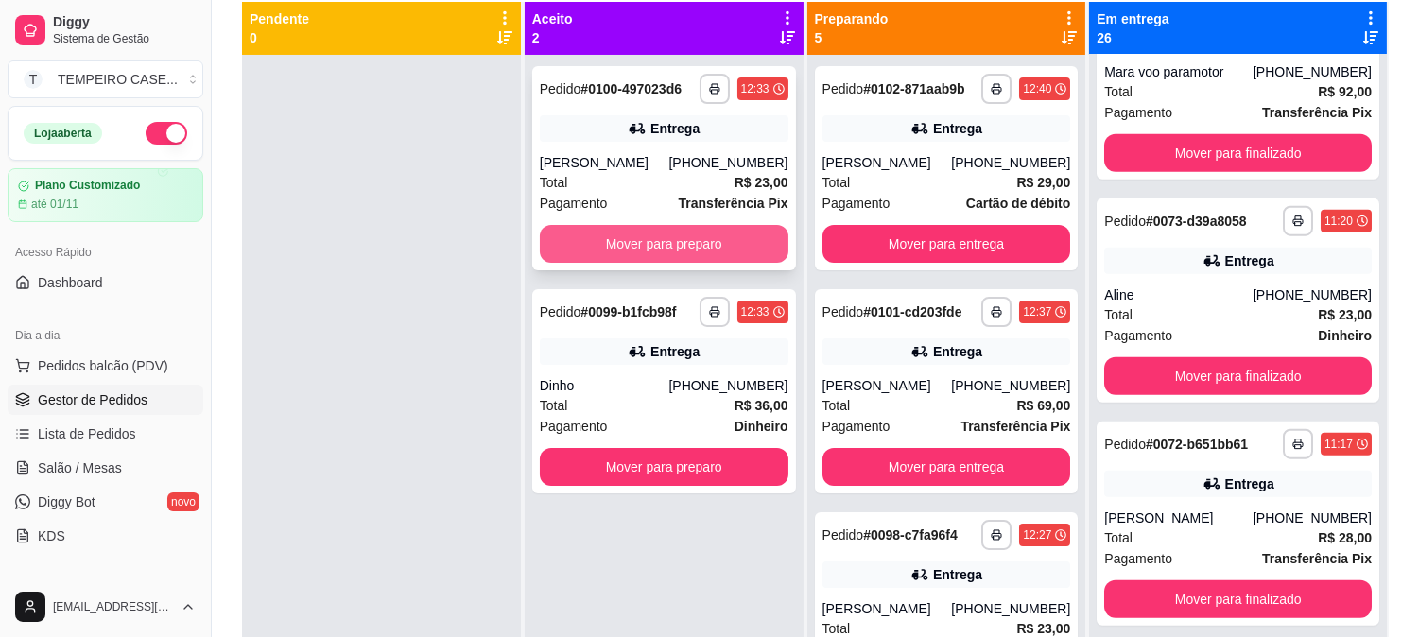
click at [621, 231] on button "Mover para preparo" at bounding box center [664, 244] width 249 height 38
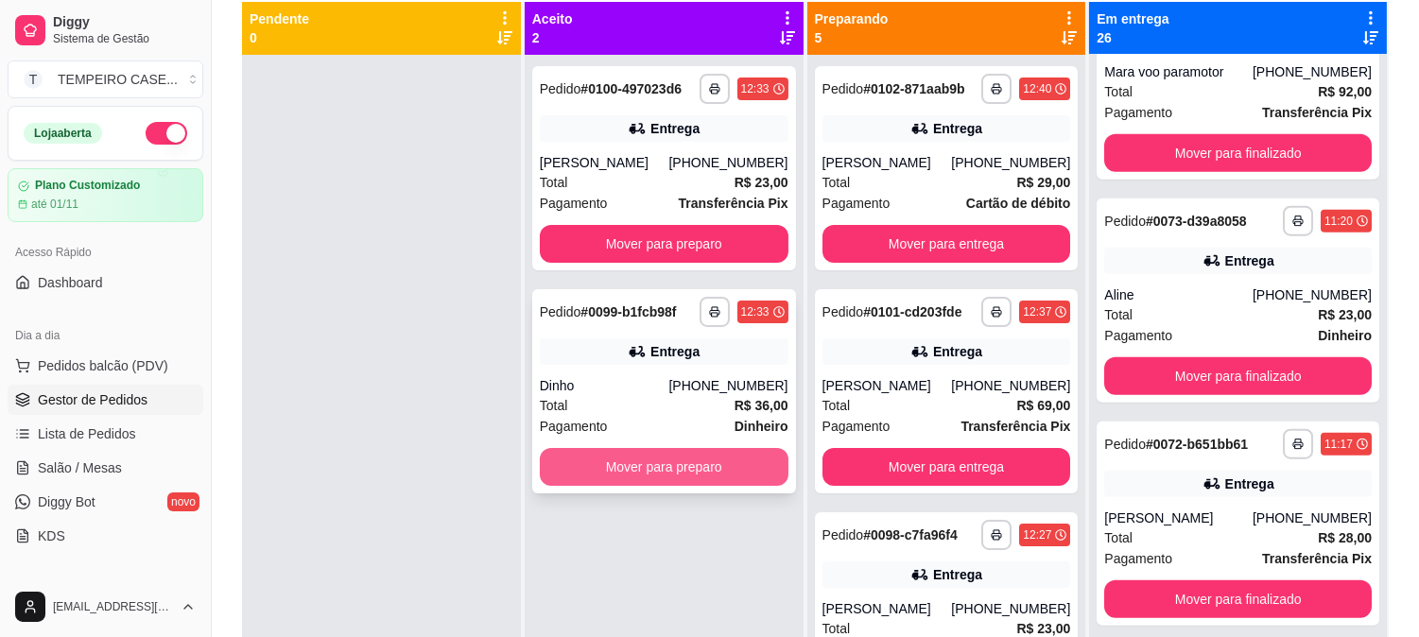
click at [652, 466] on button "Mover para preparo" at bounding box center [664, 467] width 249 height 38
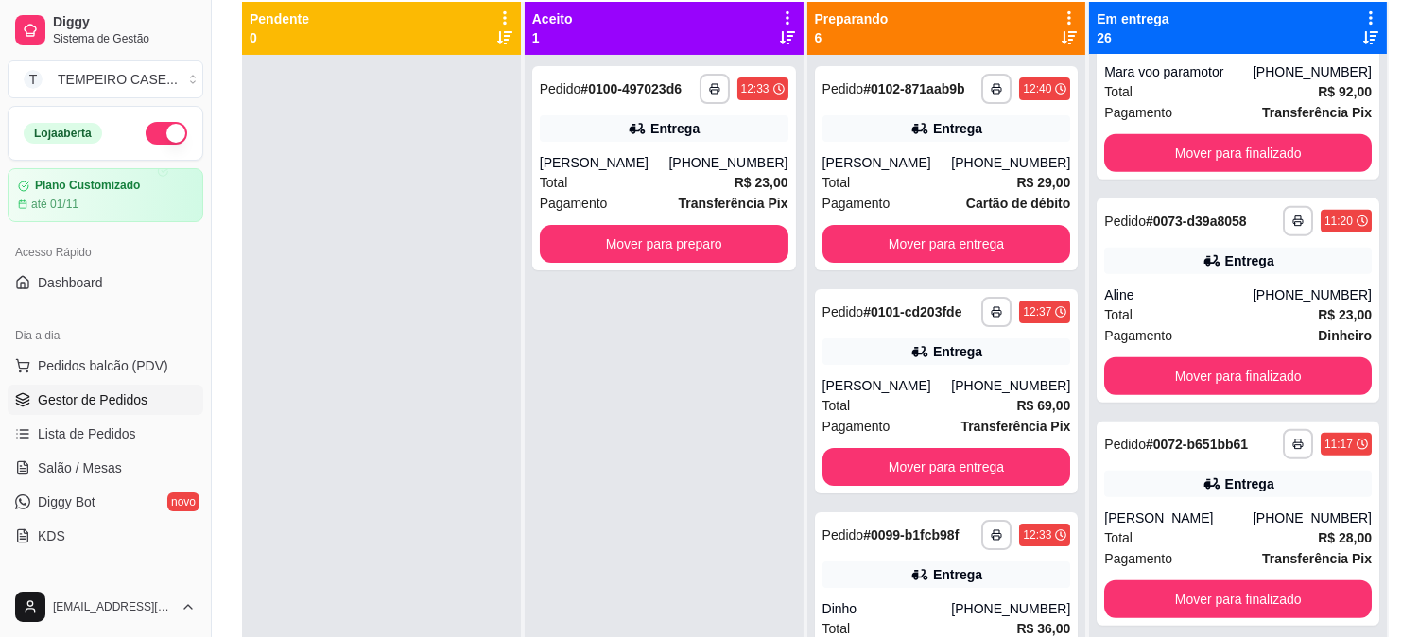
click at [645, 259] on button "Mover para preparo" at bounding box center [664, 244] width 249 height 38
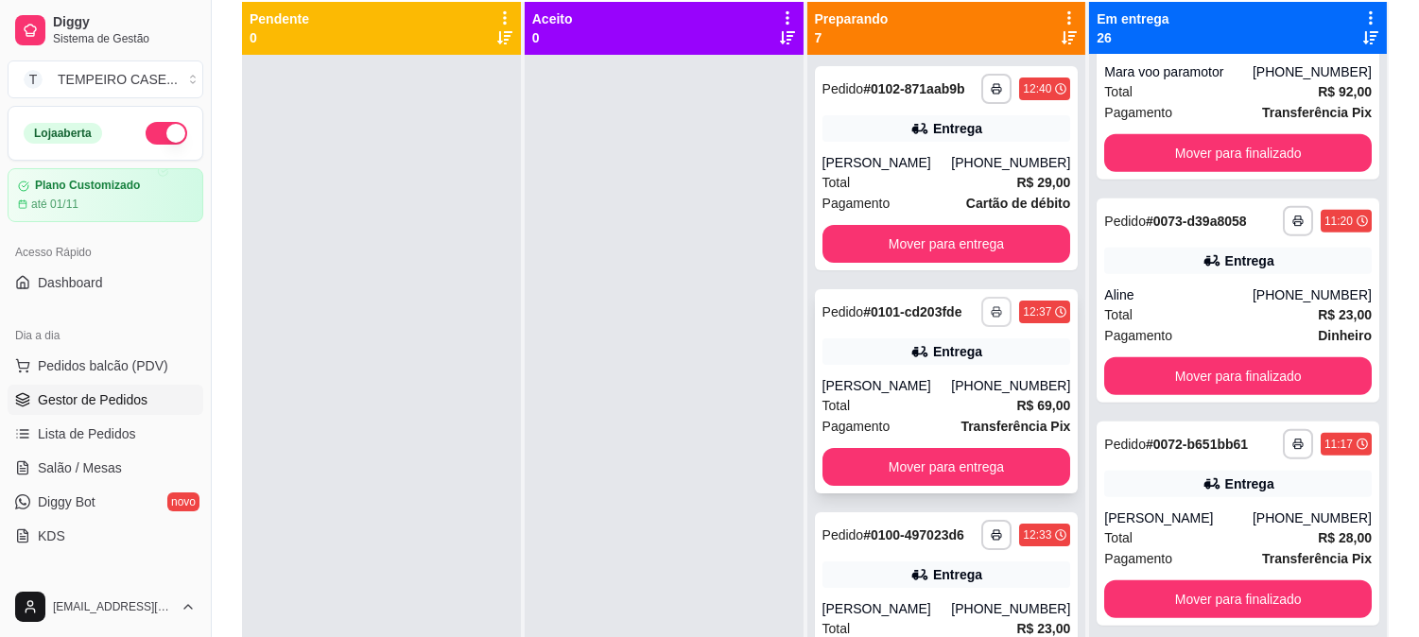
click at [991, 308] on icon "button" at bounding box center [996, 311] width 11 height 11
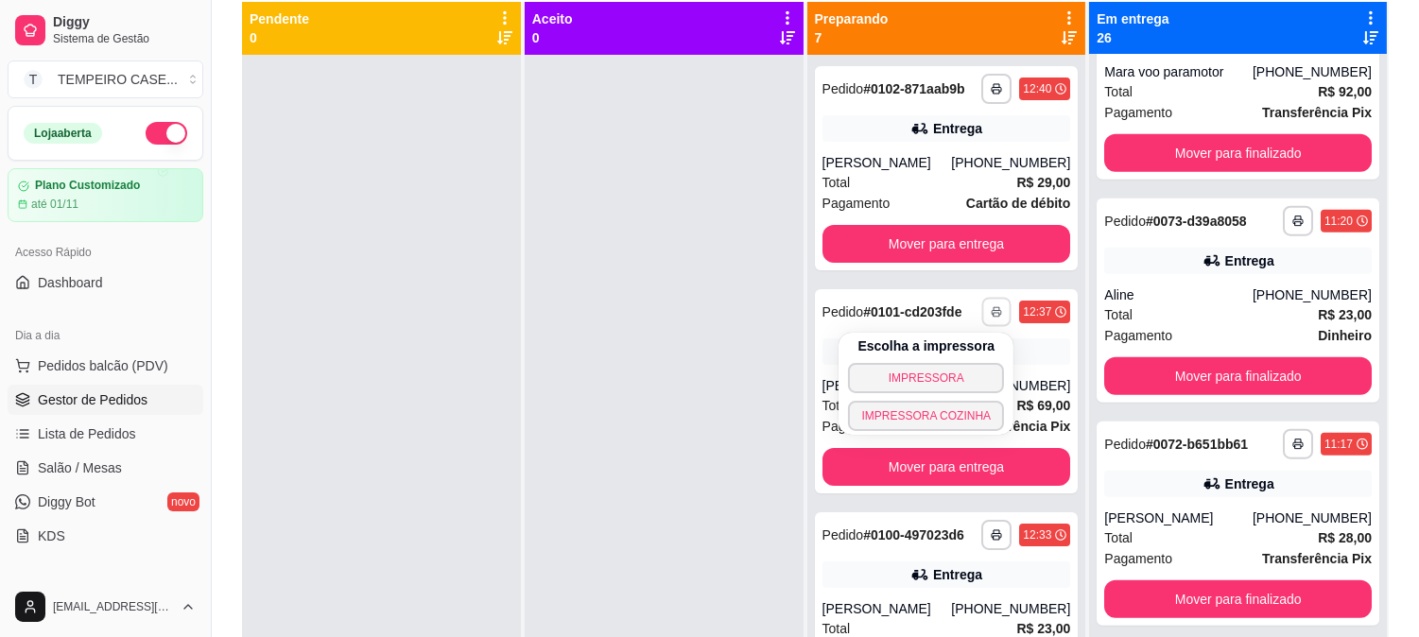
click at [939, 432] on div "Escolha a impressora IMPRESSORA IMPRESSORA COZINHA" at bounding box center [926, 384] width 175 height 102
click at [938, 420] on button "IMPRESSORA COZINHA" at bounding box center [926, 416] width 156 height 30
click at [979, 407] on button "IMPRESSORA COZINHA" at bounding box center [926, 416] width 156 height 30
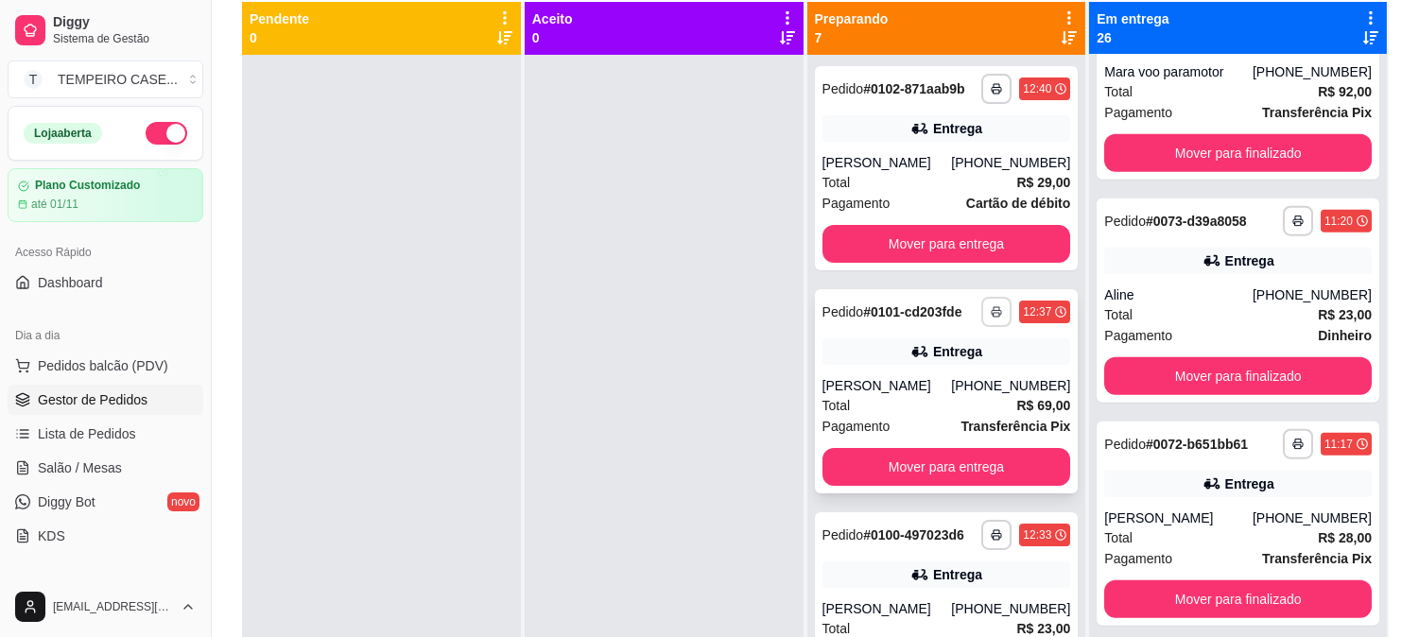
click at [981, 308] on button "button" at bounding box center [996, 312] width 30 height 30
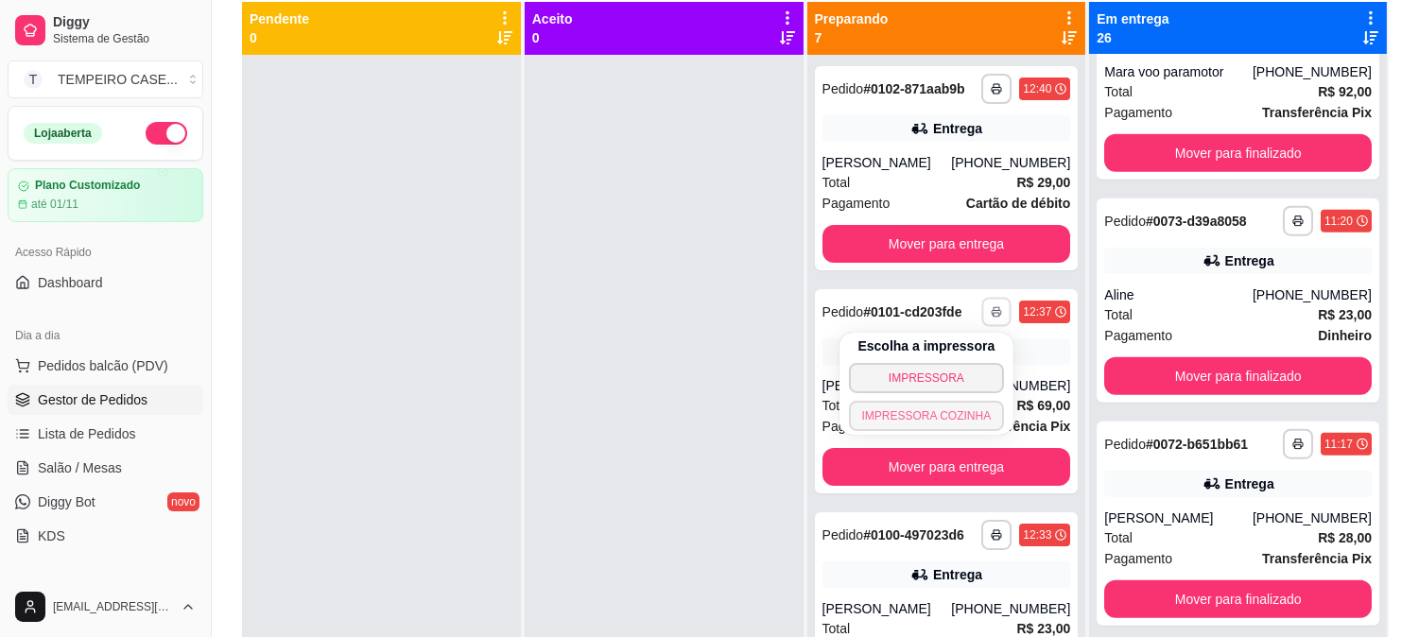
click at [936, 419] on button "IMPRESSORA COZINHA" at bounding box center [927, 416] width 156 height 30
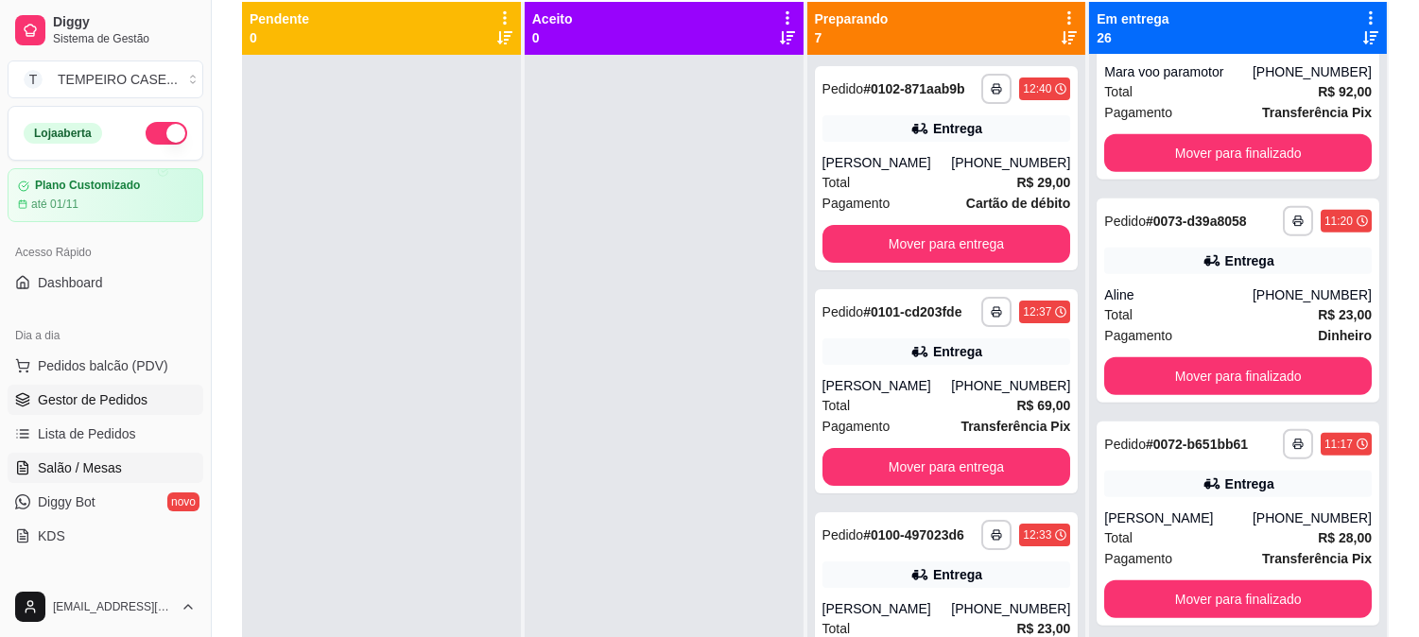
click at [111, 465] on span "Salão / Mesas" at bounding box center [80, 468] width 84 height 19
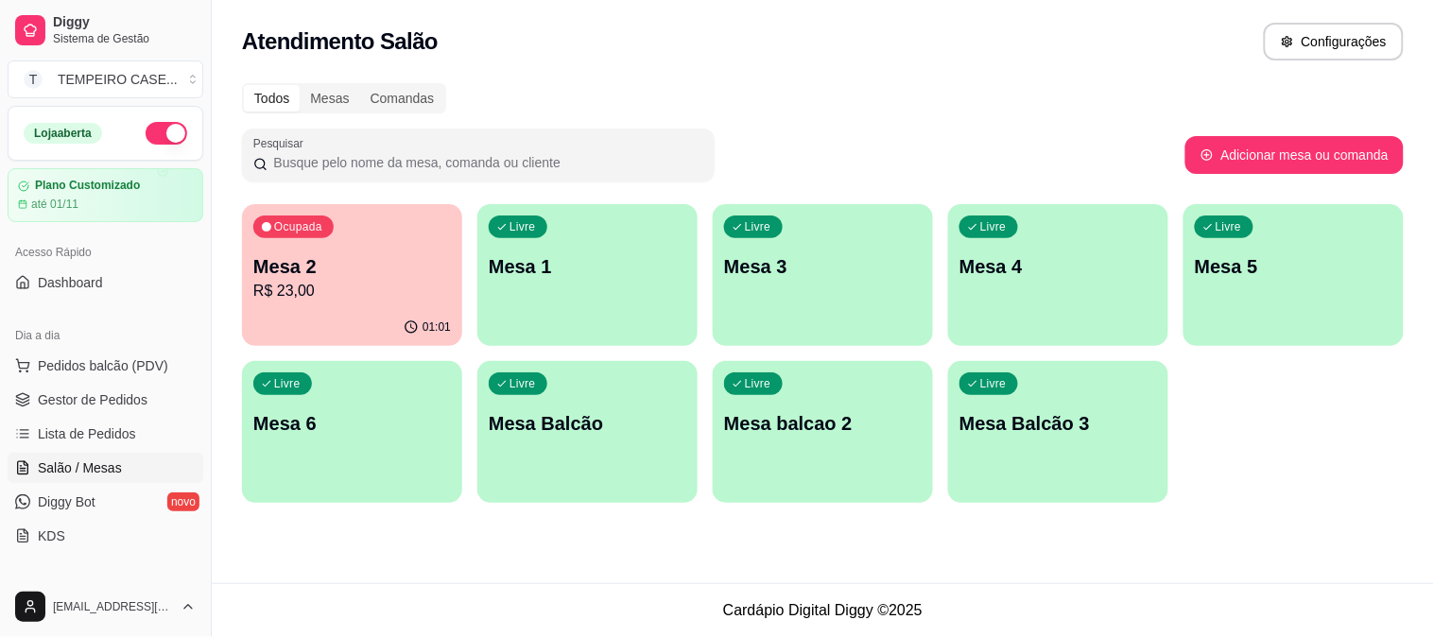
click at [381, 298] on p "R$ 23,00" at bounding box center [352, 291] width 198 height 23
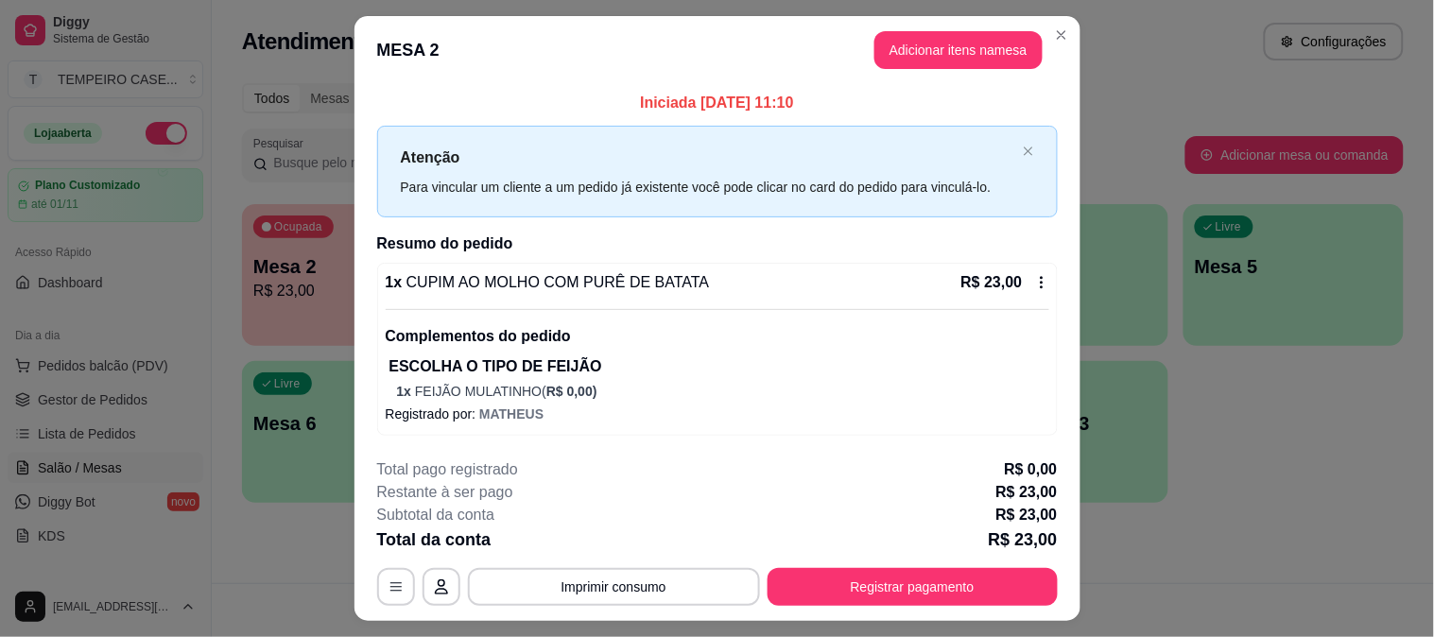
click at [923, 62] on button "Adicionar itens na mesa" at bounding box center [959, 50] width 168 height 38
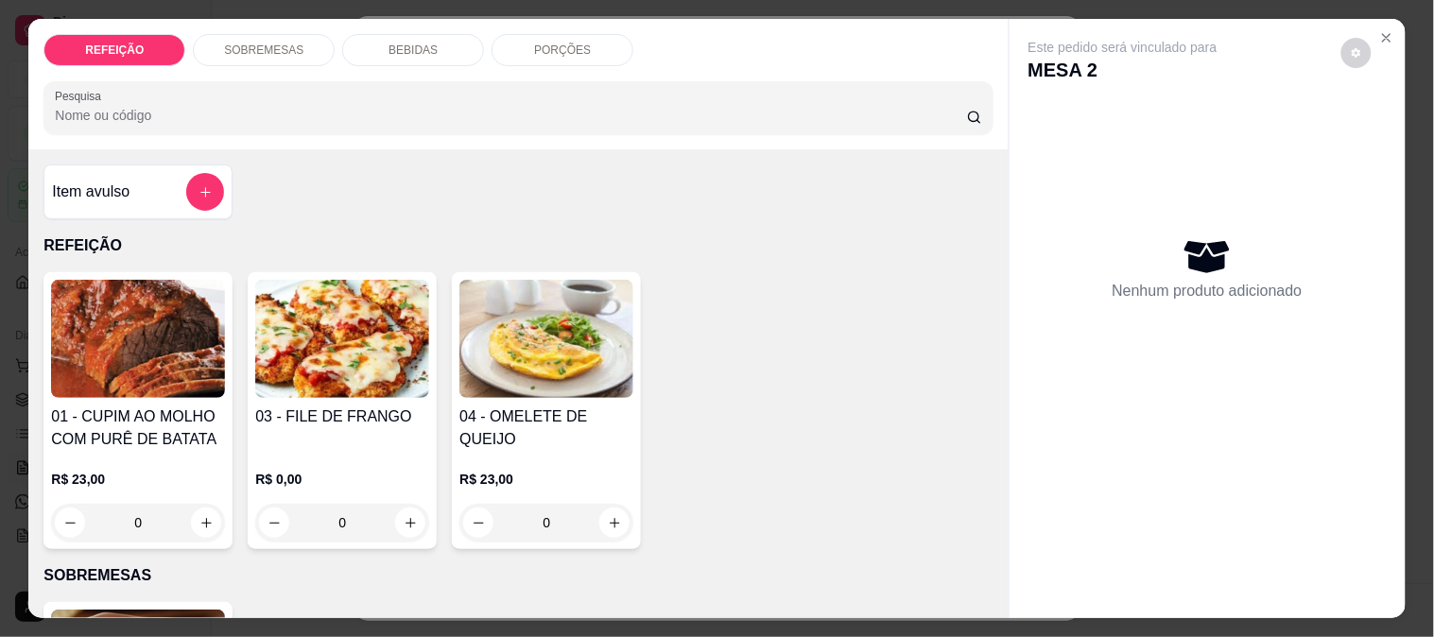
click at [417, 51] on div "BEBIDAS" at bounding box center [413, 50] width 142 height 32
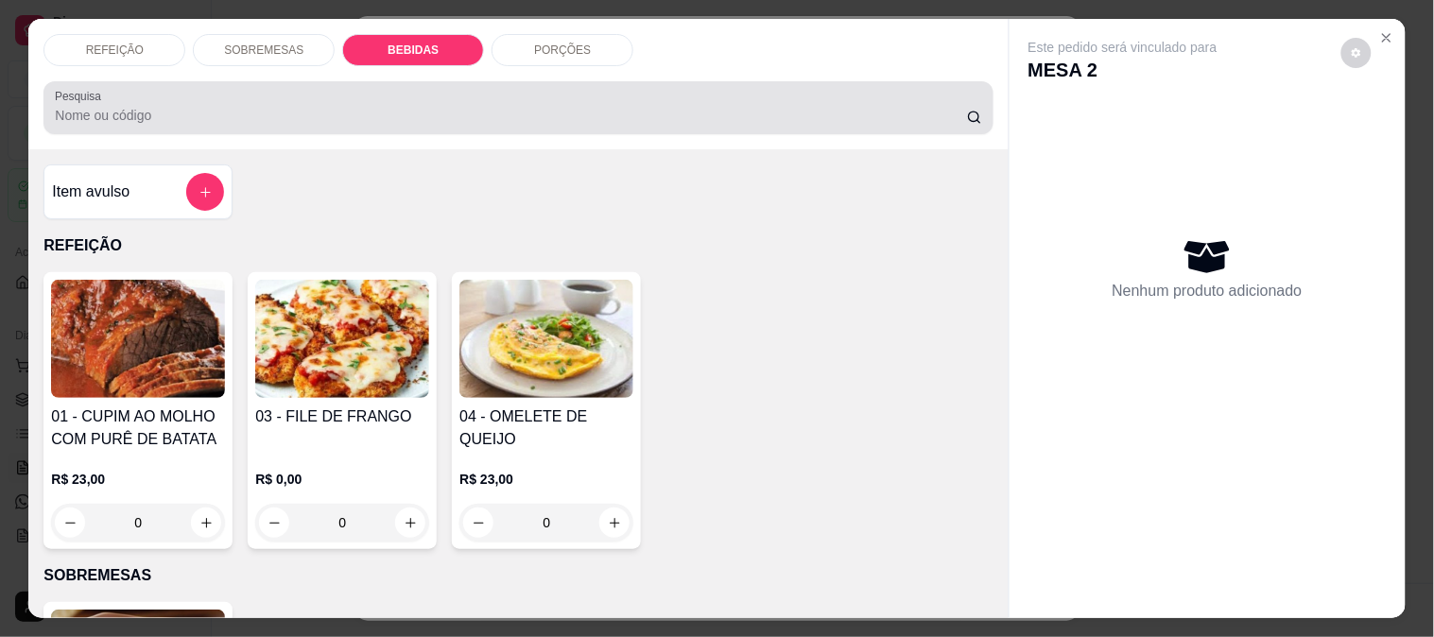
scroll to position [49, 0]
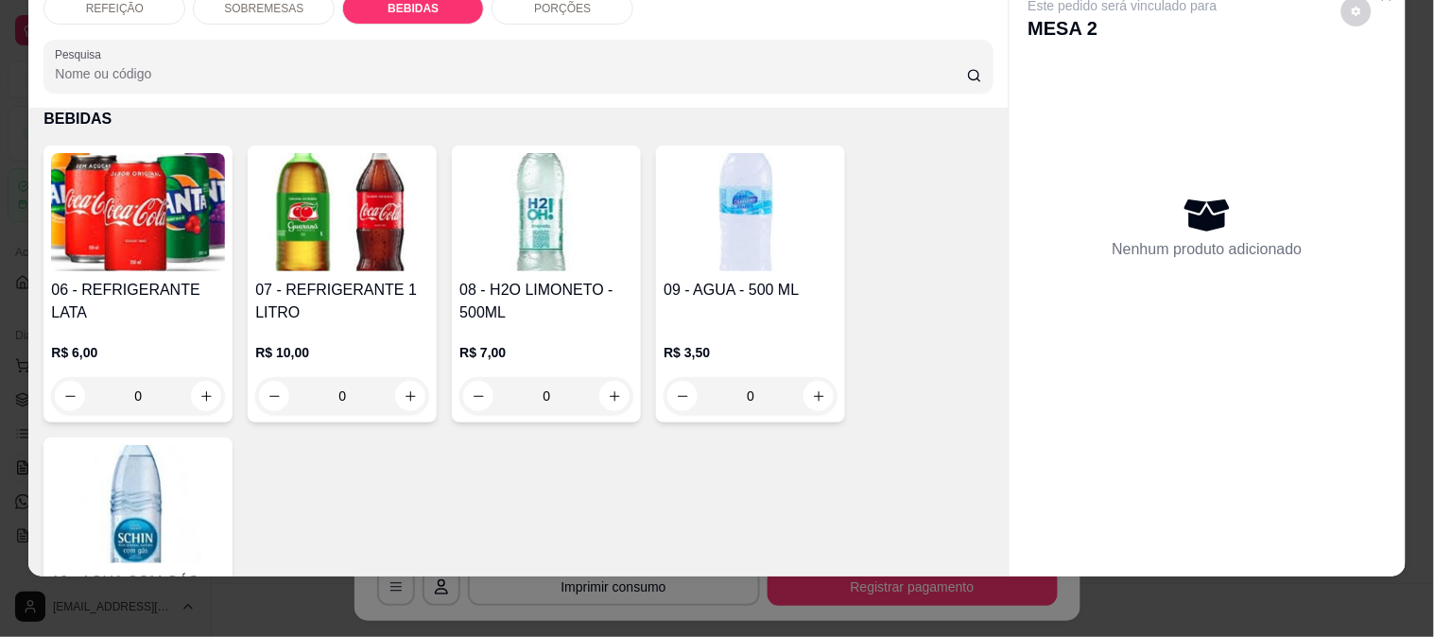
click at [143, 463] on img at bounding box center [138, 504] width 174 height 118
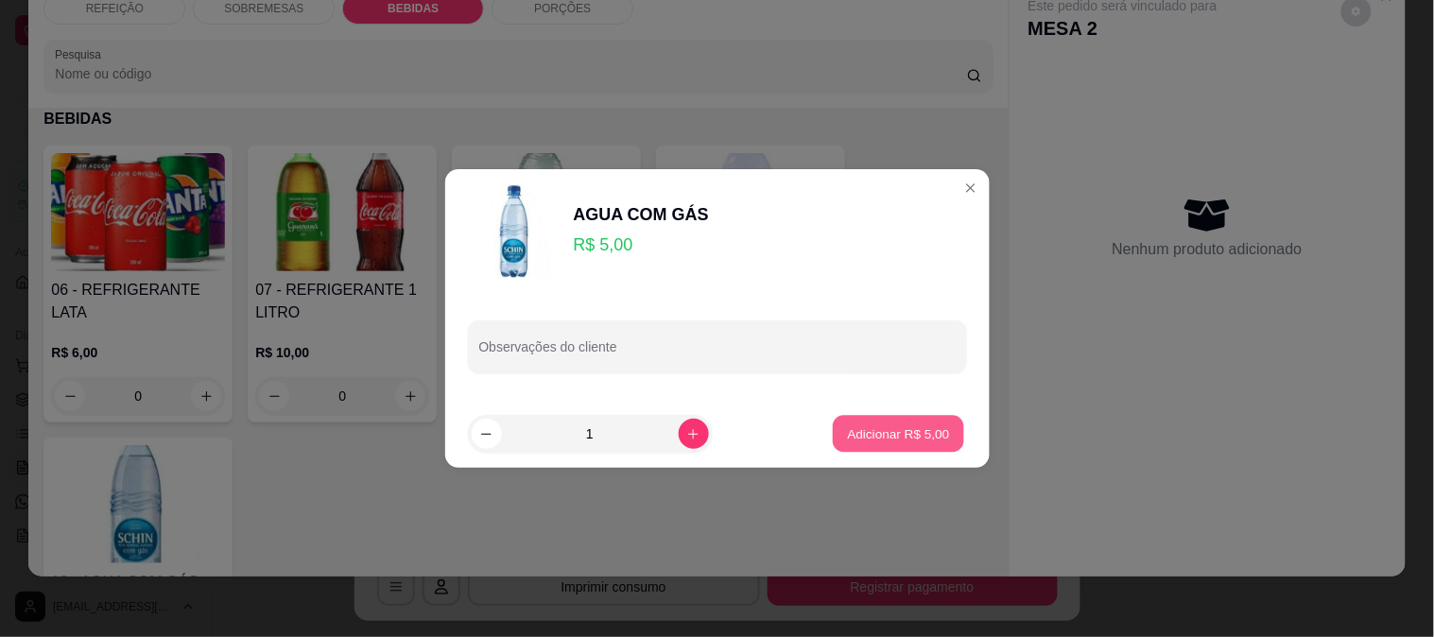
click at [882, 436] on p "Adicionar R$ 5,00" at bounding box center [899, 433] width 102 height 18
type input "1"
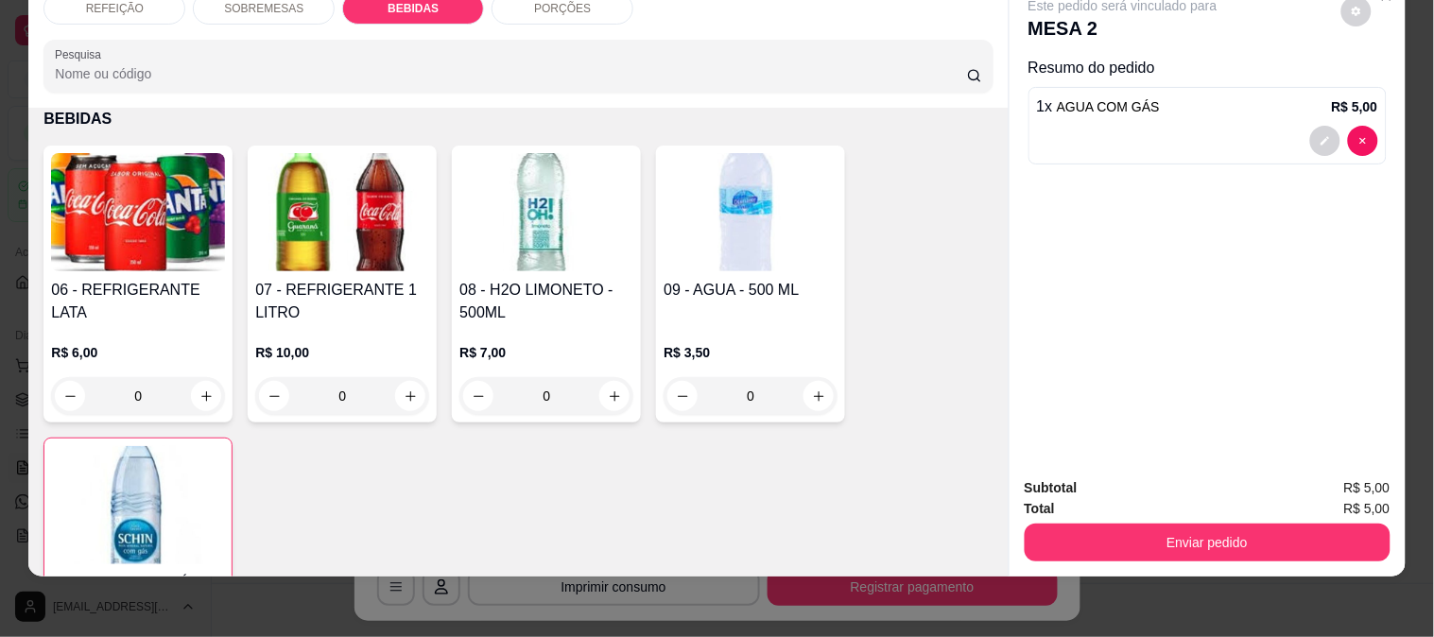
click at [1084, 527] on button "Enviar pedido" at bounding box center [1208, 543] width 366 height 38
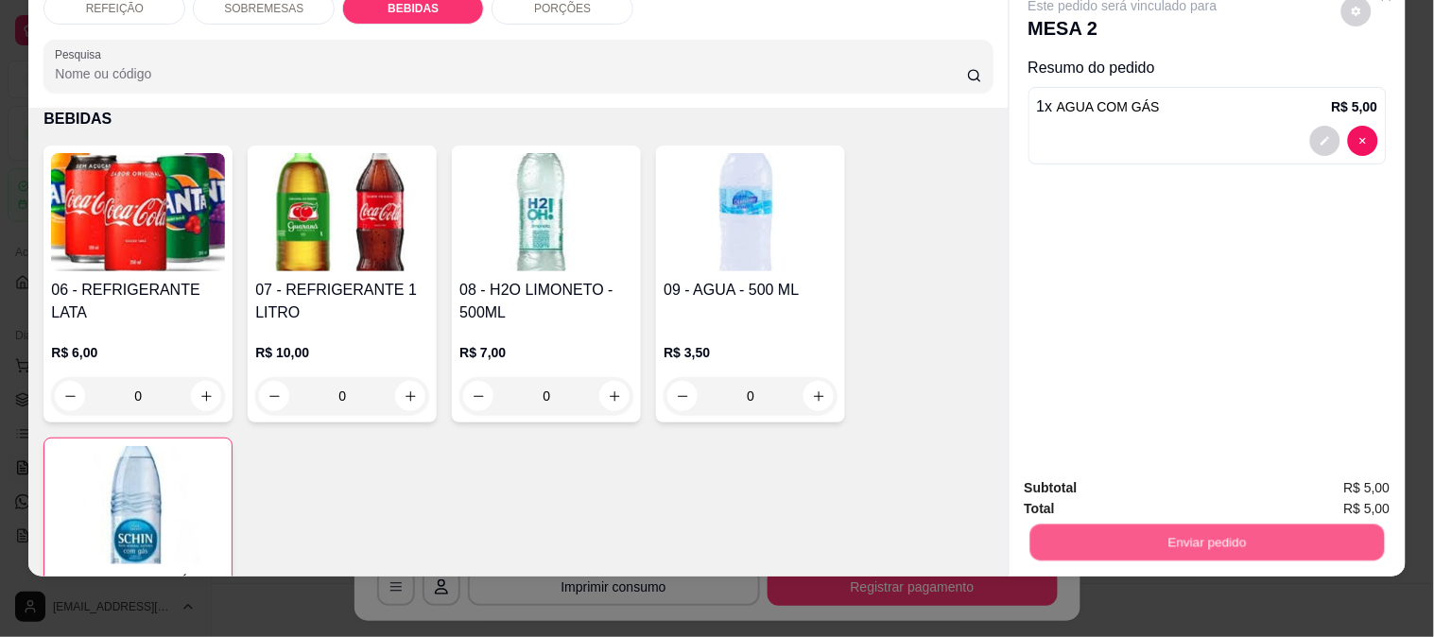
click at [1176, 526] on button "Enviar pedido" at bounding box center [1207, 542] width 355 height 37
click at [1263, 531] on button "Enviar pedido" at bounding box center [1208, 543] width 366 height 38
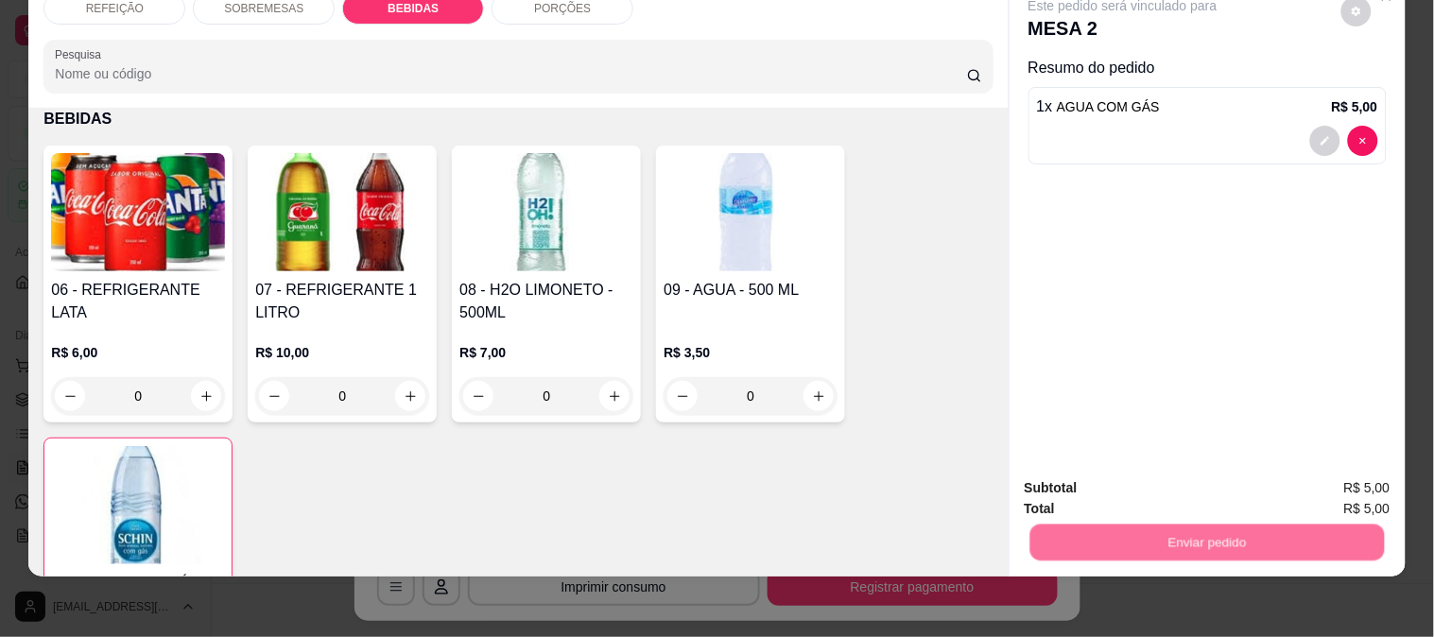
click at [1333, 484] on button "Enviar pedido" at bounding box center [1342, 479] width 104 height 35
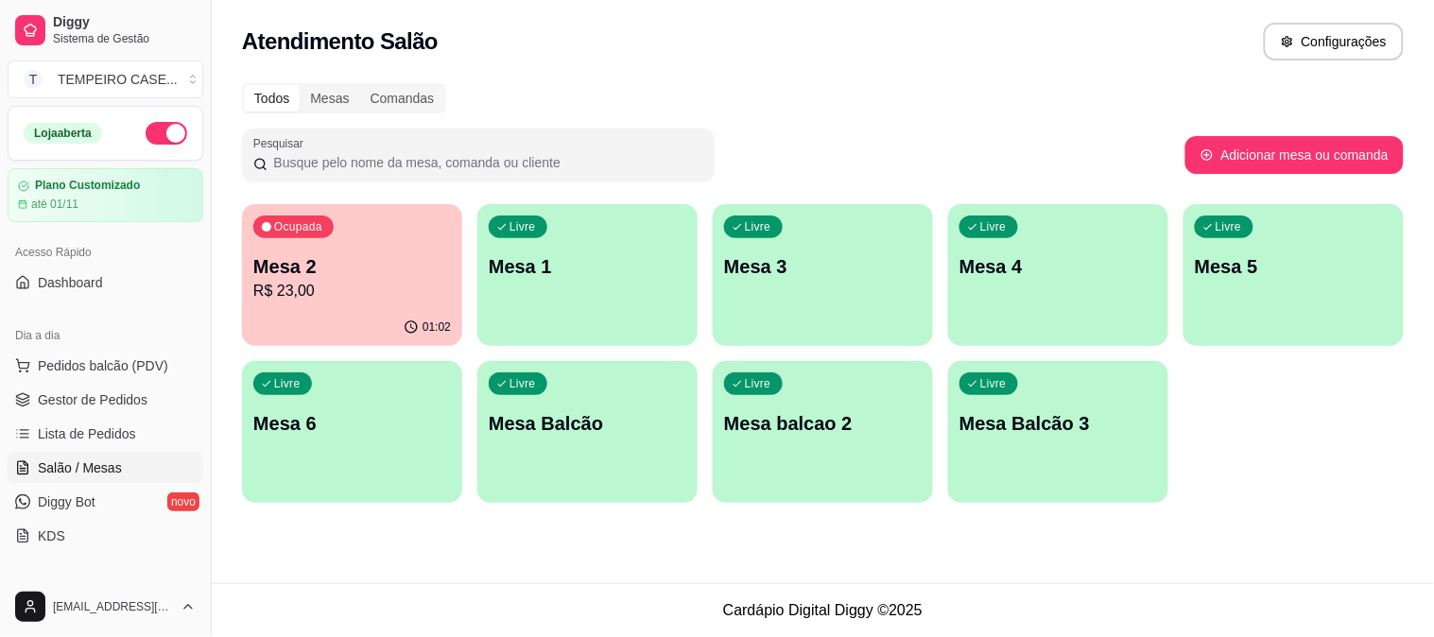
click at [834, 314] on div "Livre Mesa 3" at bounding box center [823, 263] width 220 height 119
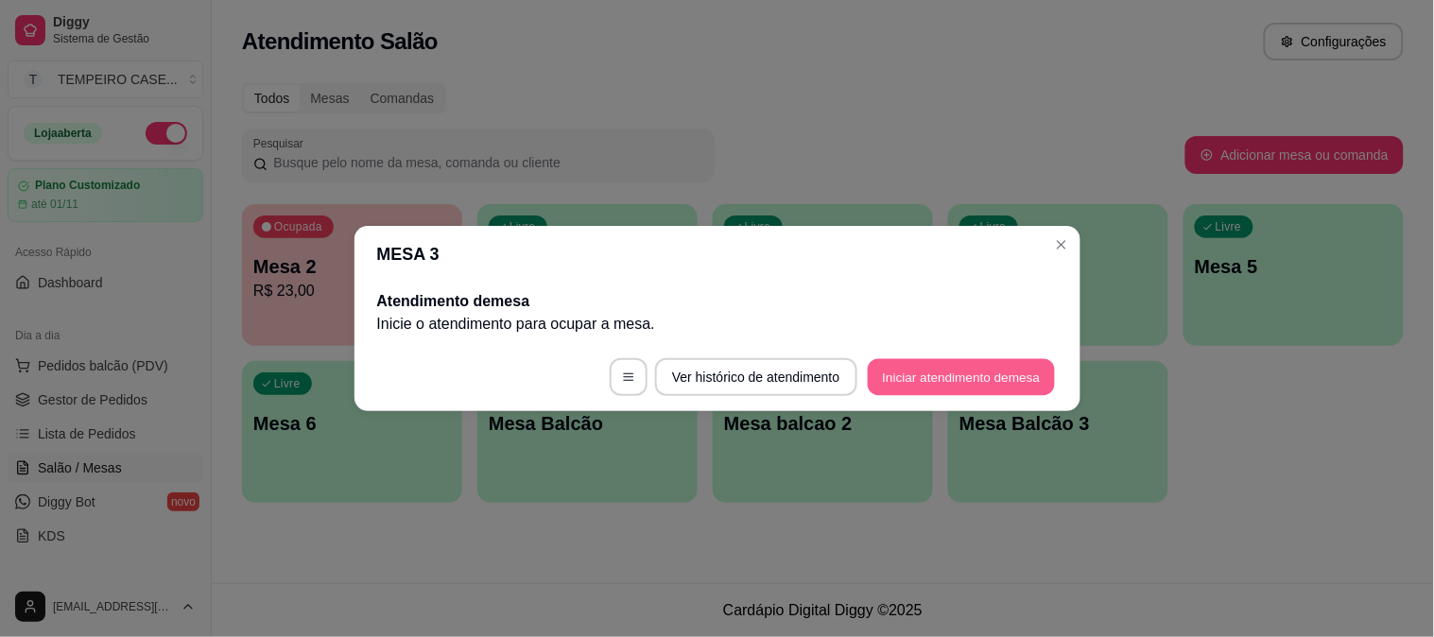
click at [955, 389] on button "Iniciar atendimento de mesa" at bounding box center [961, 377] width 187 height 37
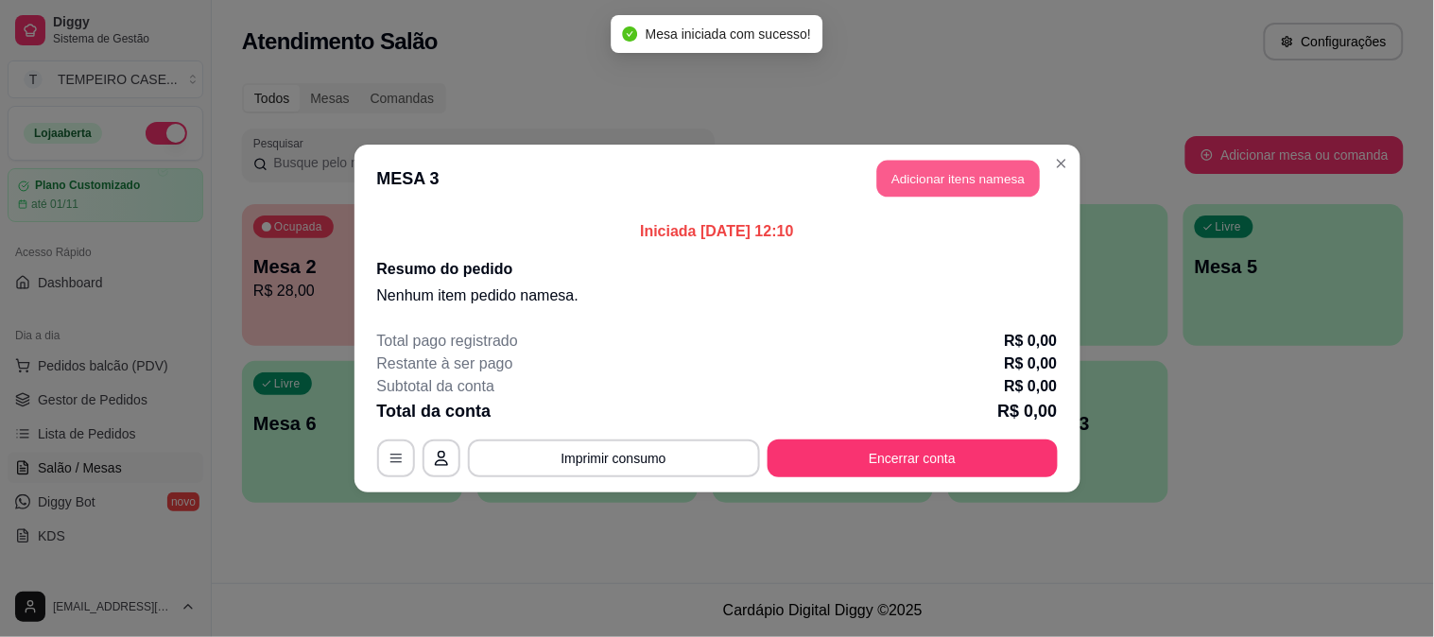
click at [914, 182] on button "Adicionar itens na mesa" at bounding box center [958, 179] width 163 height 37
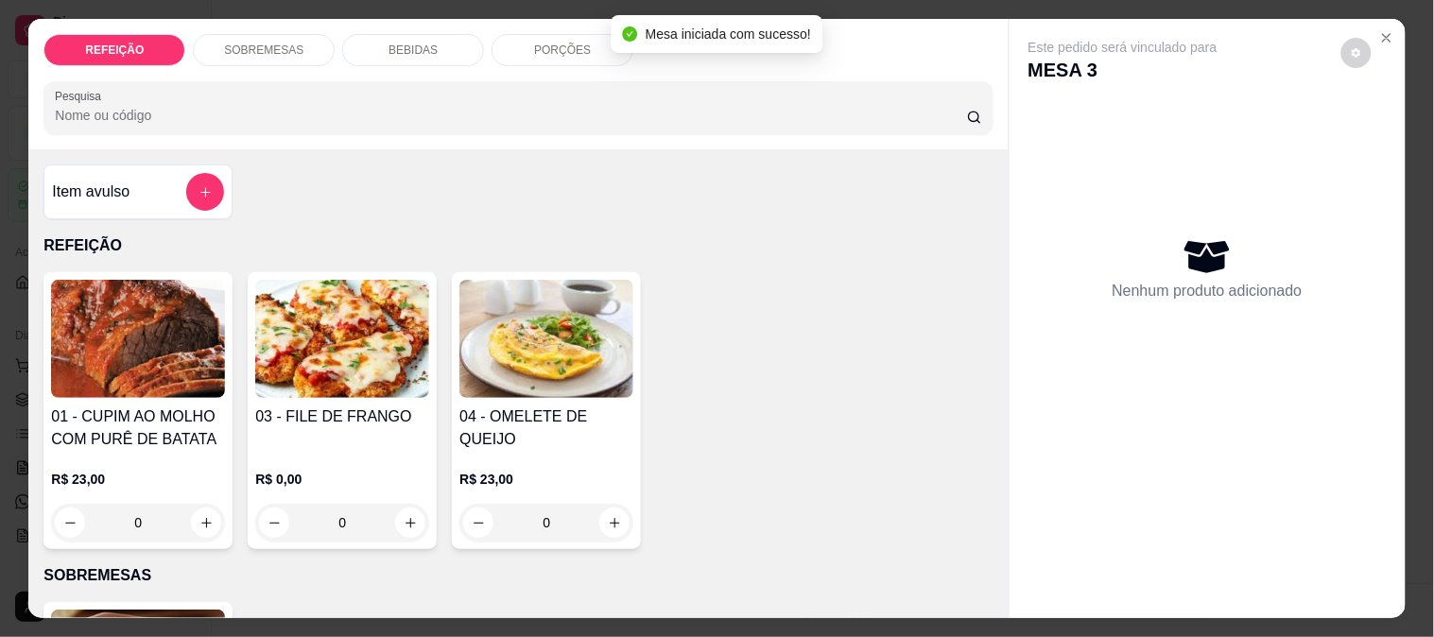
click at [344, 329] on img at bounding box center [342, 339] width 174 height 118
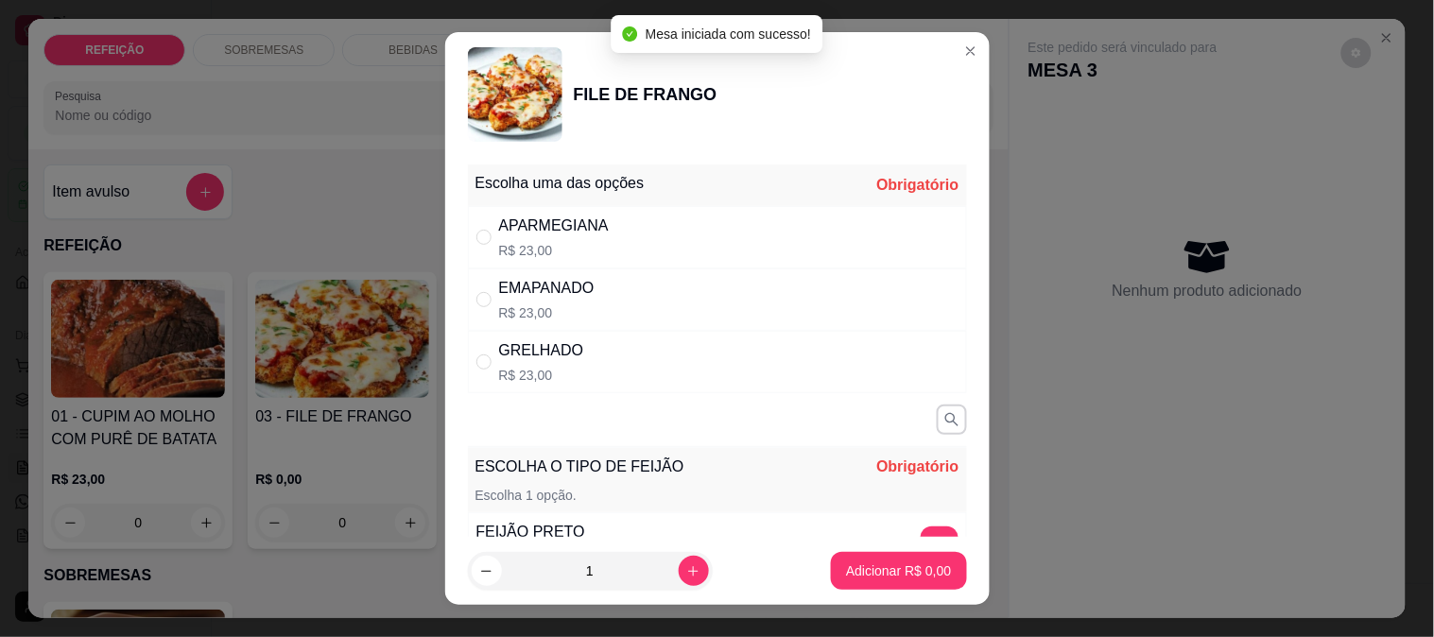
click at [551, 234] on div "APARMEGIANA" at bounding box center [554, 226] width 110 height 23
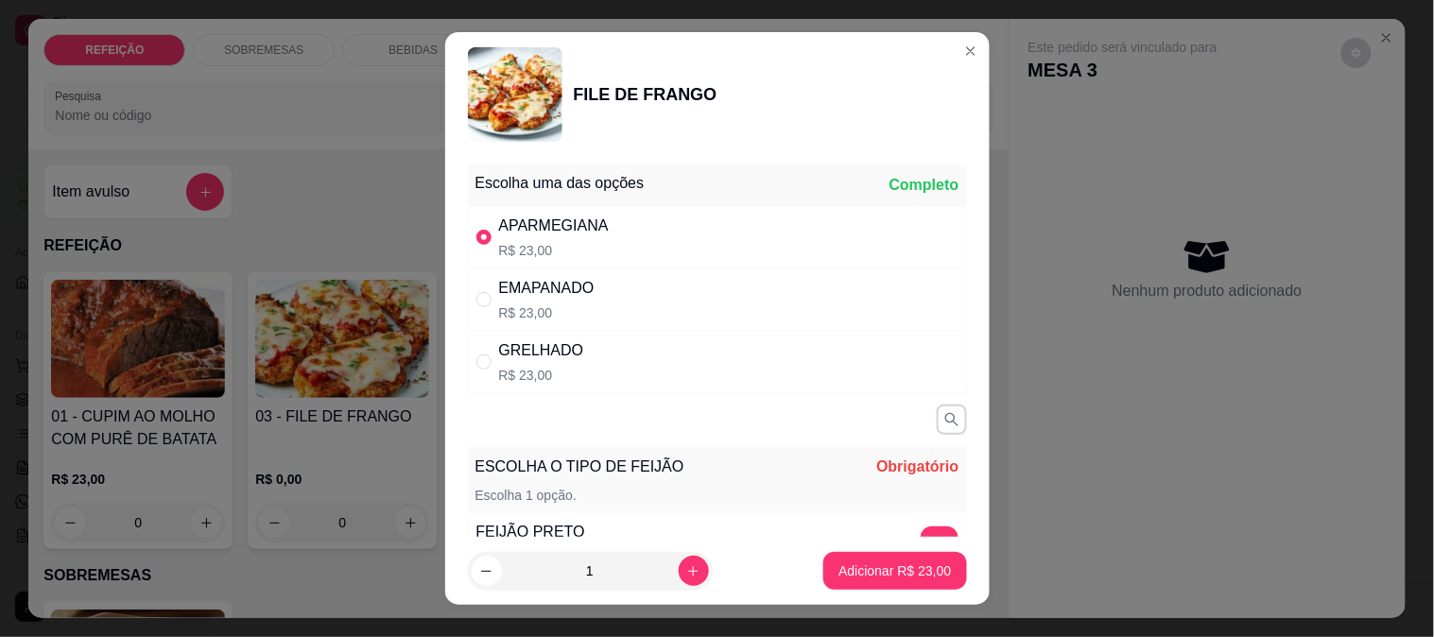
click at [543, 364] on div "GRELHADO R$ 23,00" at bounding box center [541, 361] width 85 height 45
radio input "false"
radio input "true"
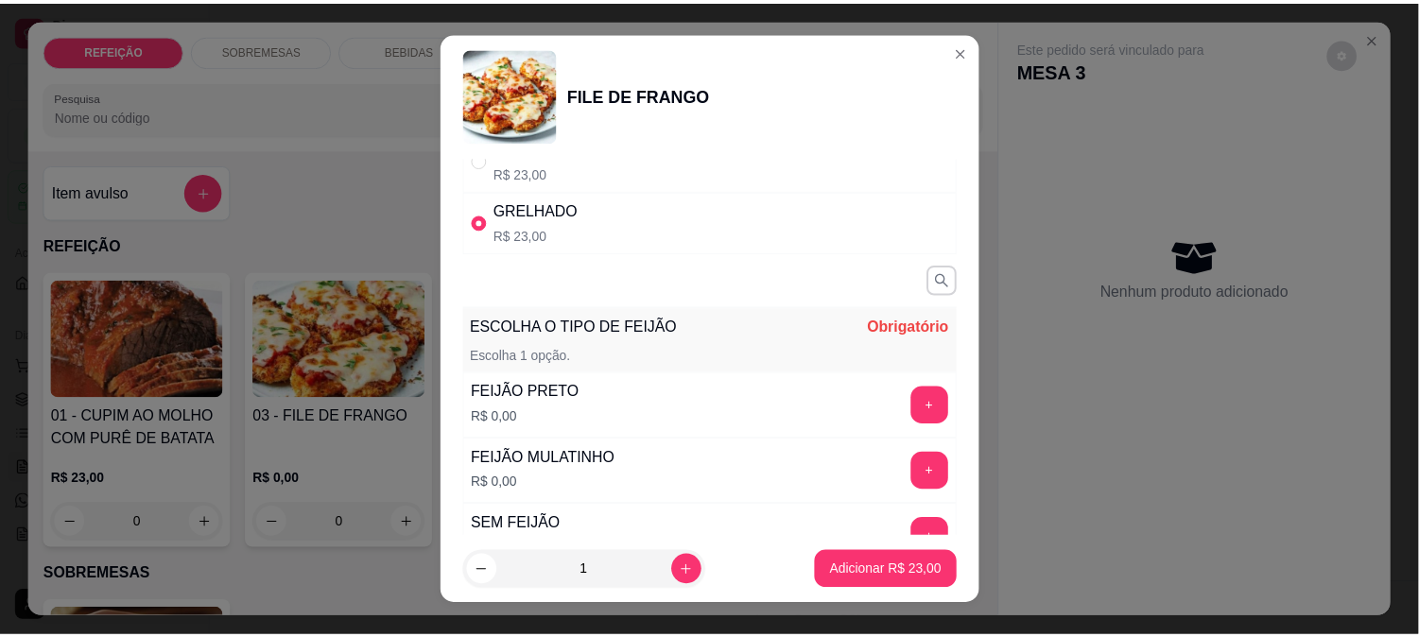
scroll to position [297, 0]
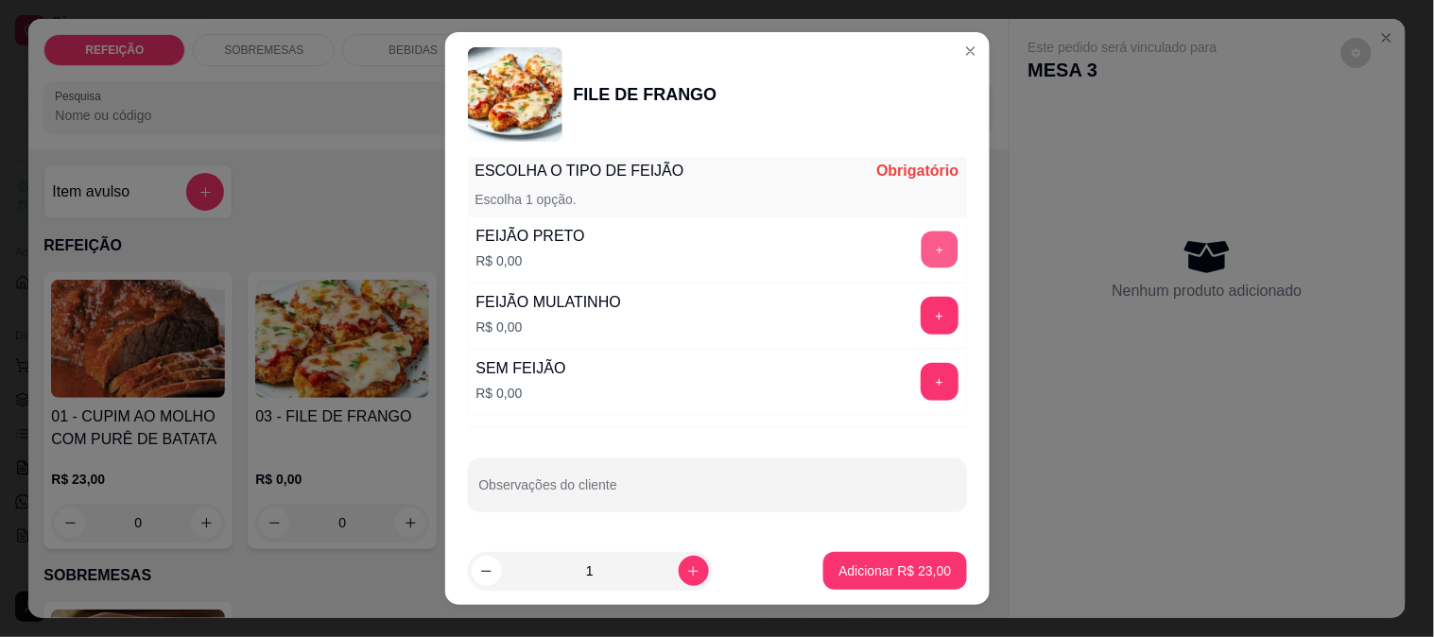
click at [921, 261] on button "+" at bounding box center [939, 249] width 37 height 37
click at [733, 450] on div "Escolha uma das opções Completo APARMEGIANA R$ 23,00 EMAPANADO R$ 23,00 GRELHAD…" at bounding box center [717, 347] width 545 height 381
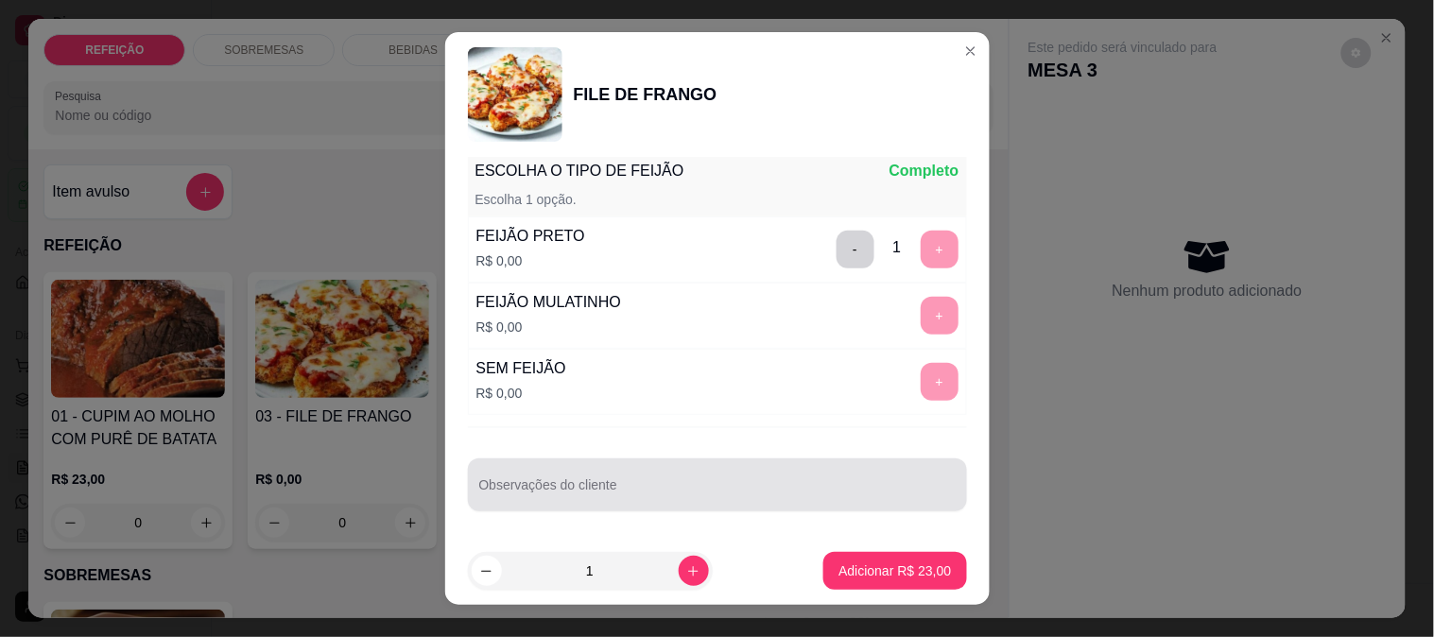
click at [733, 480] on div at bounding box center [717, 485] width 476 height 38
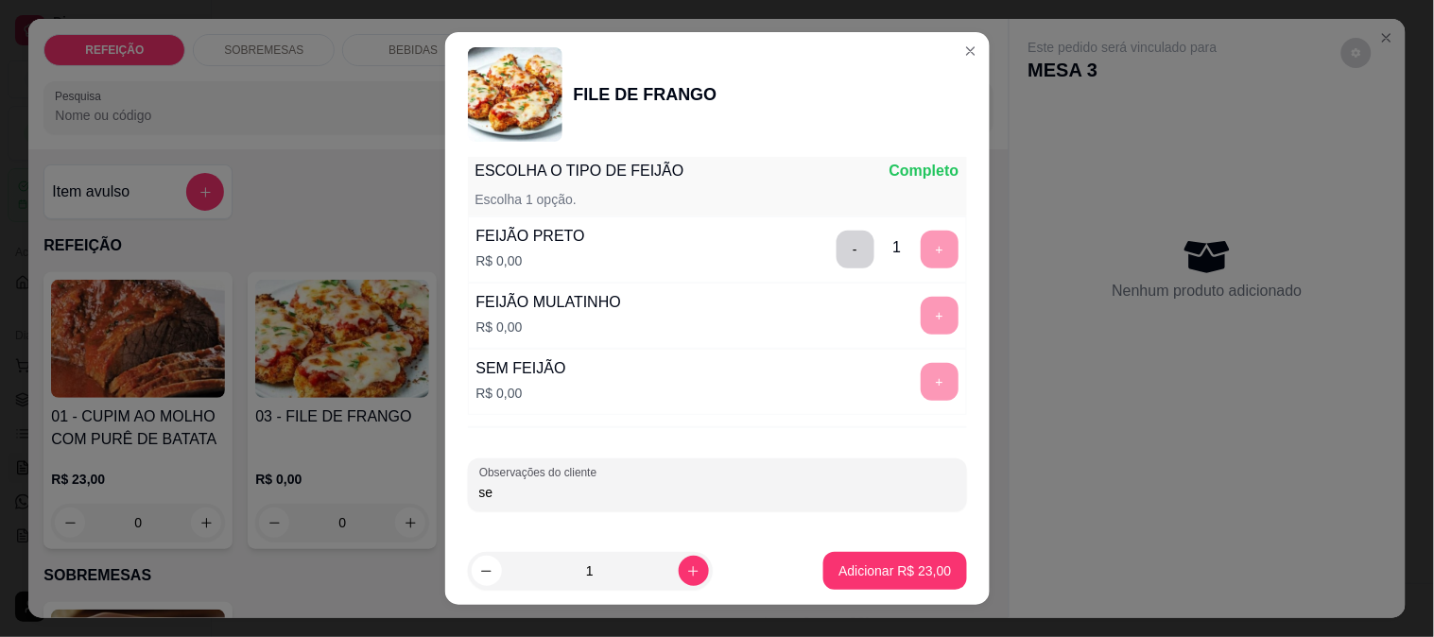
type input "s"
type input "SEM MACARRÃO E SEM FAROFA"
click at [871, 556] on button "Adicionar R$ 23,00" at bounding box center [894, 571] width 143 height 38
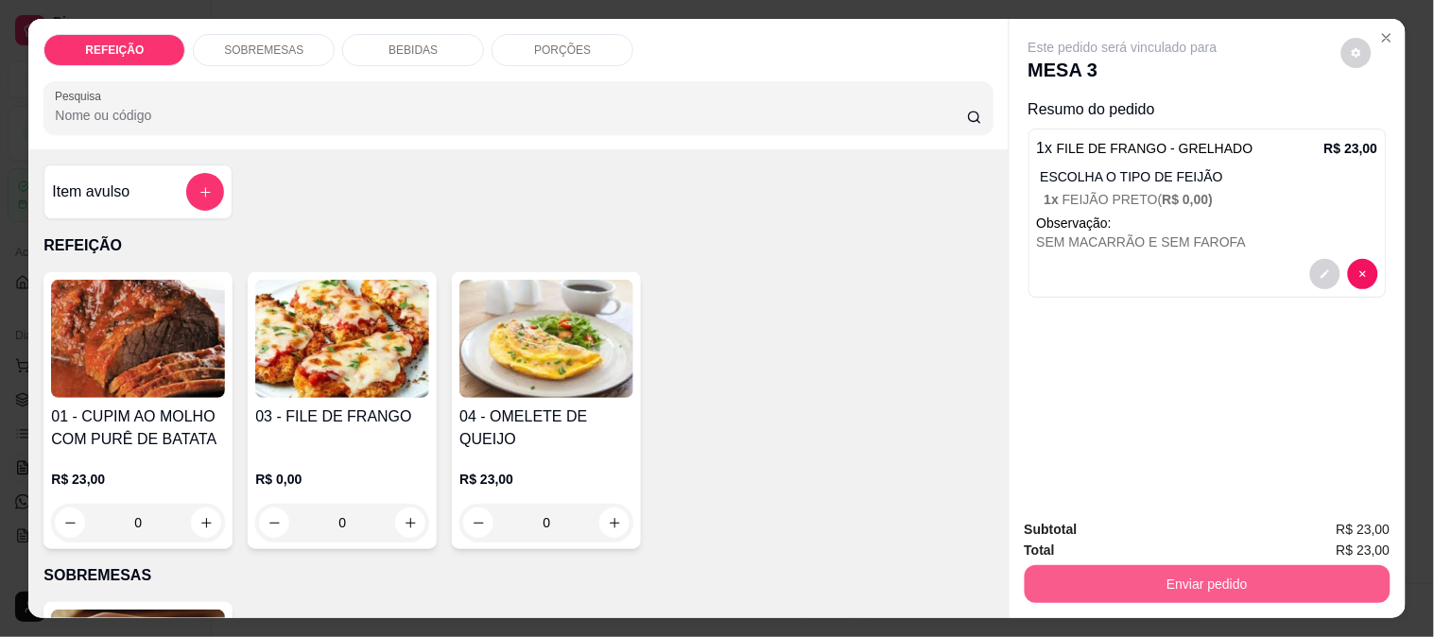
click at [1194, 565] on button "Enviar pedido" at bounding box center [1208, 584] width 366 height 38
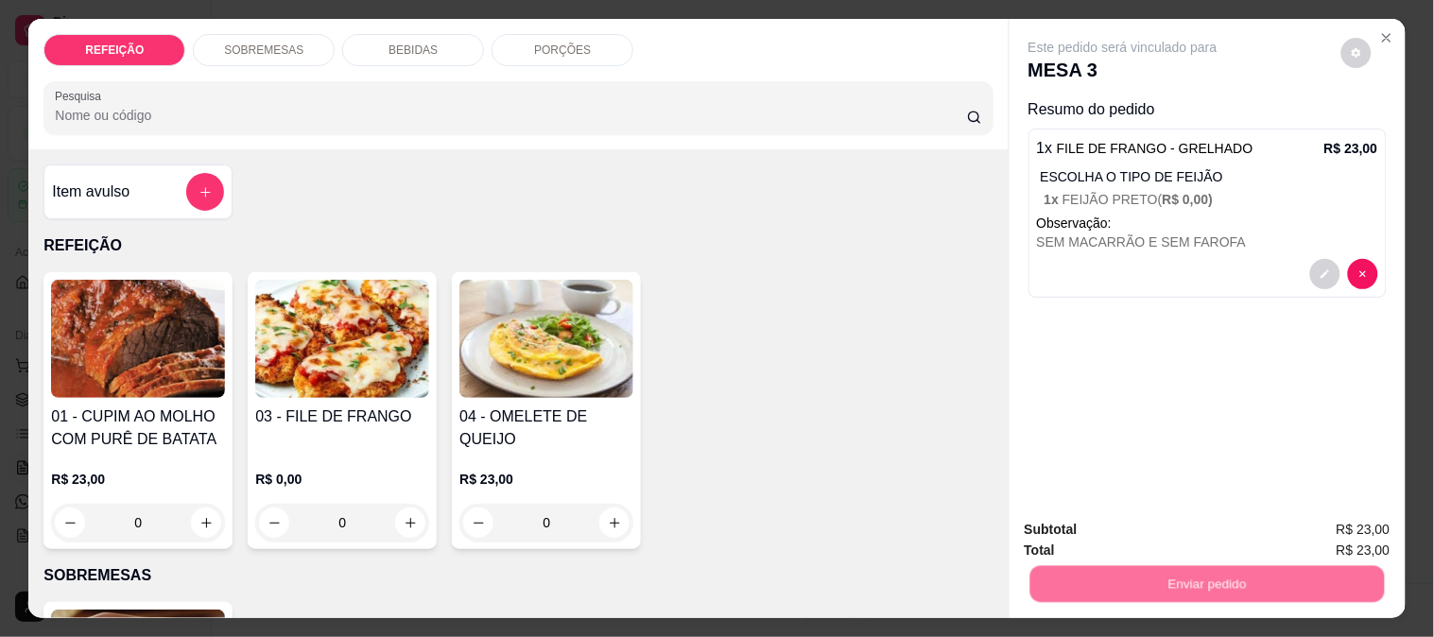
click at [1312, 528] on button "Enviar pedido" at bounding box center [1342, 529] width 104 height 35
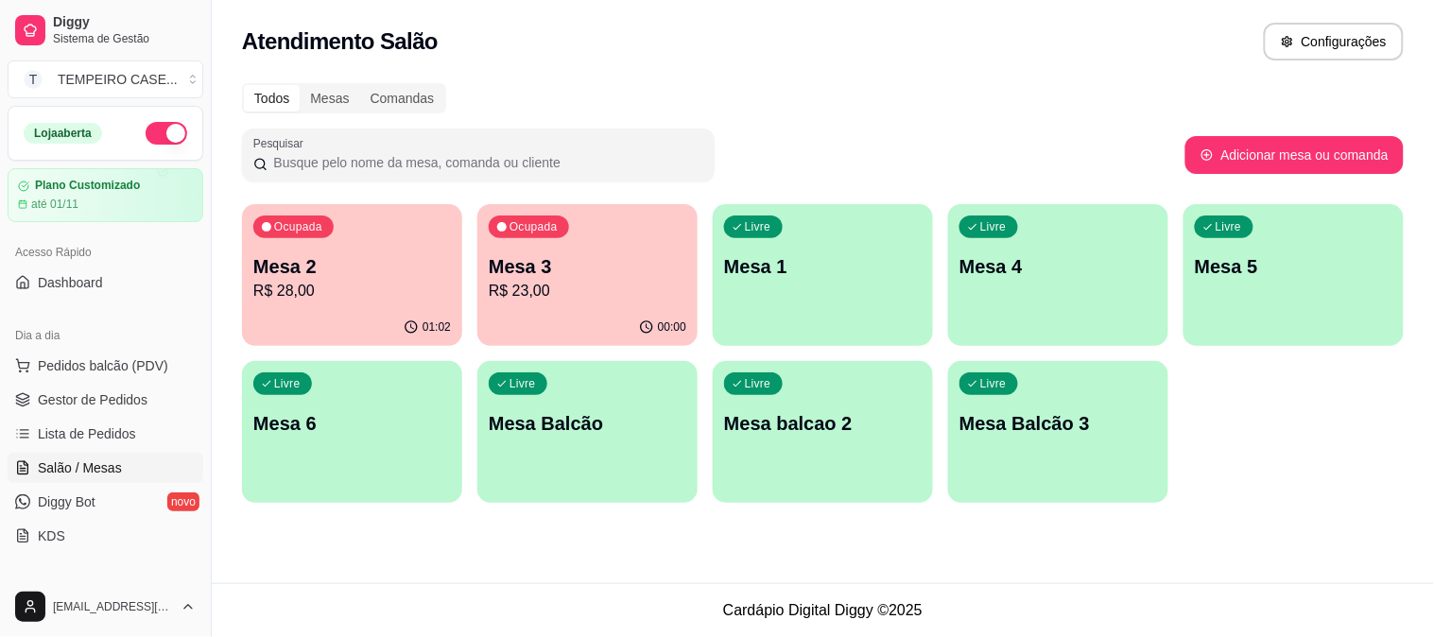
click at [334, 282] on p "R$ 28,00" at bounding box center [352, 291] width 198 height 23
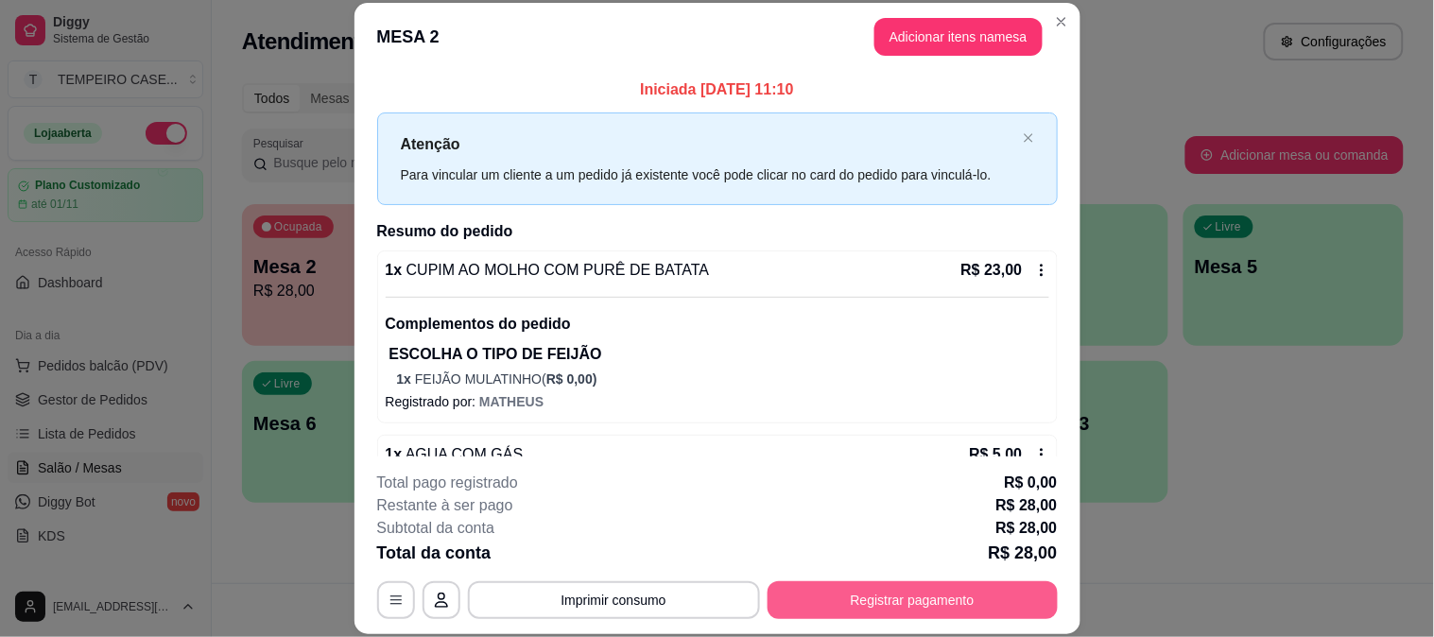
click at [819, 593] on button "Registrar pagamento" at bounding box center [913, 600] width 290 height 38
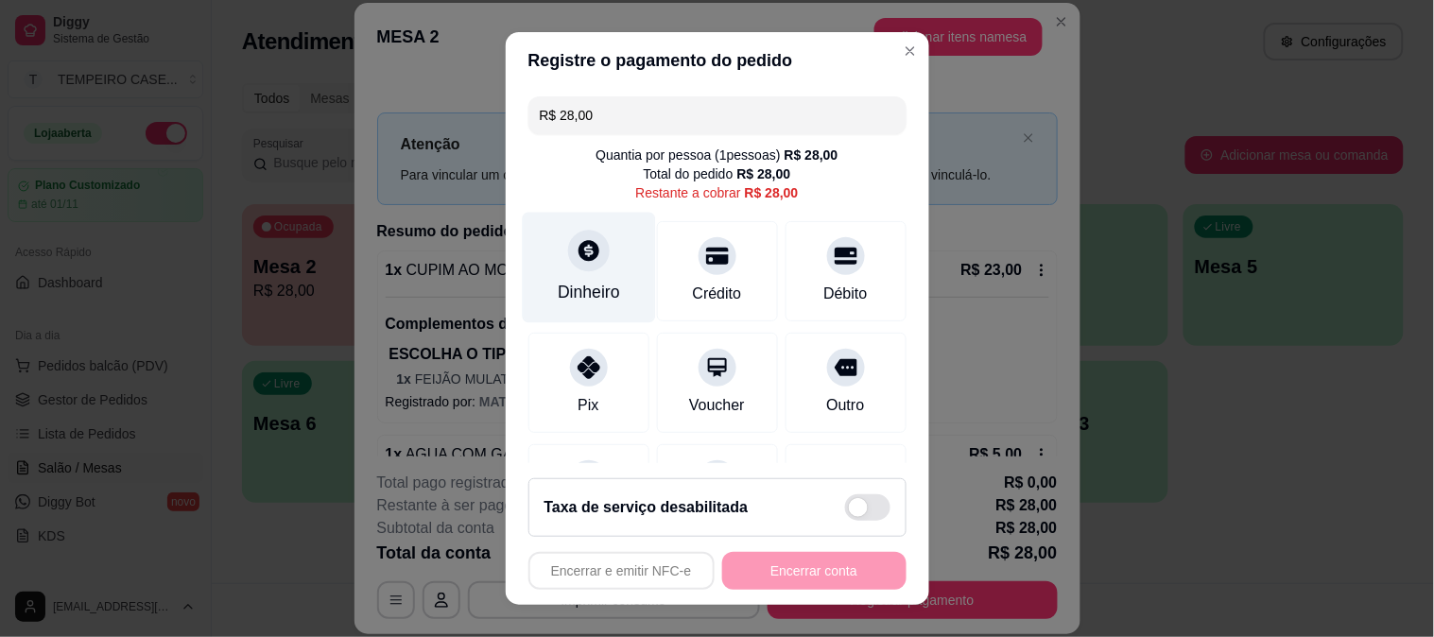
click at [556, 271] on div "Dinheiro" at bounding box center [588, 267] width 133 height 111
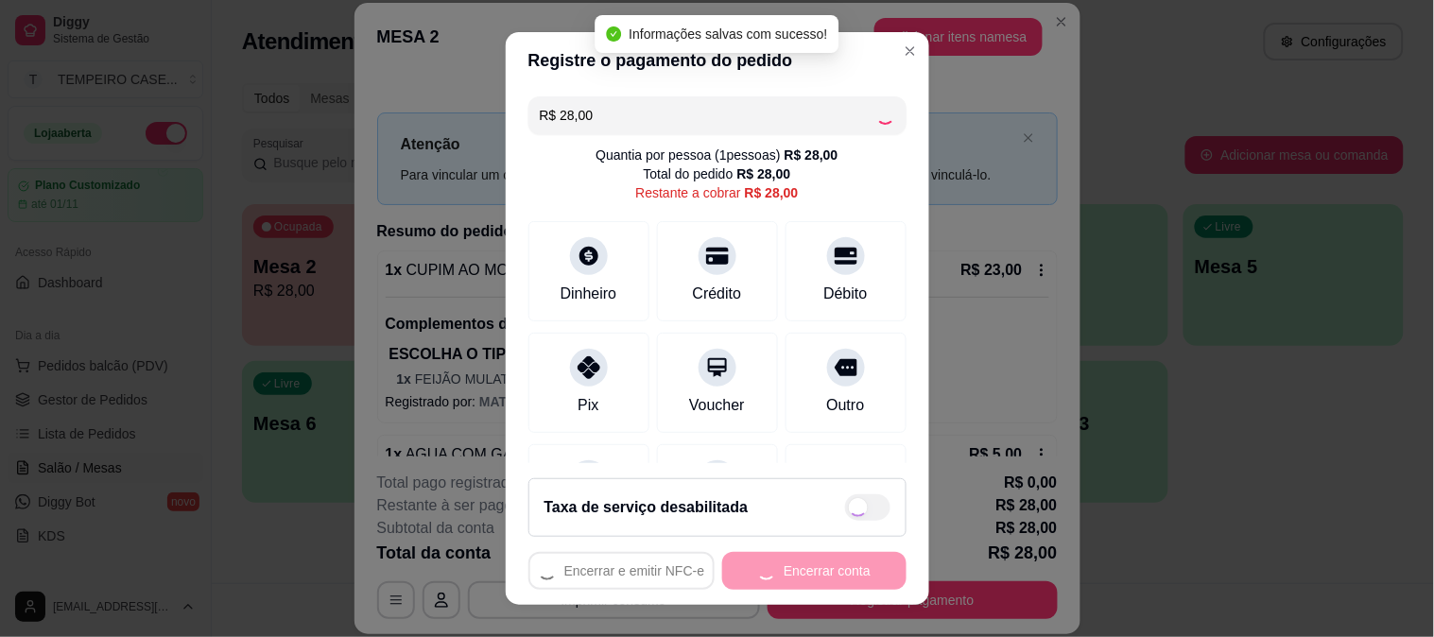
type input "R$ 0,00"
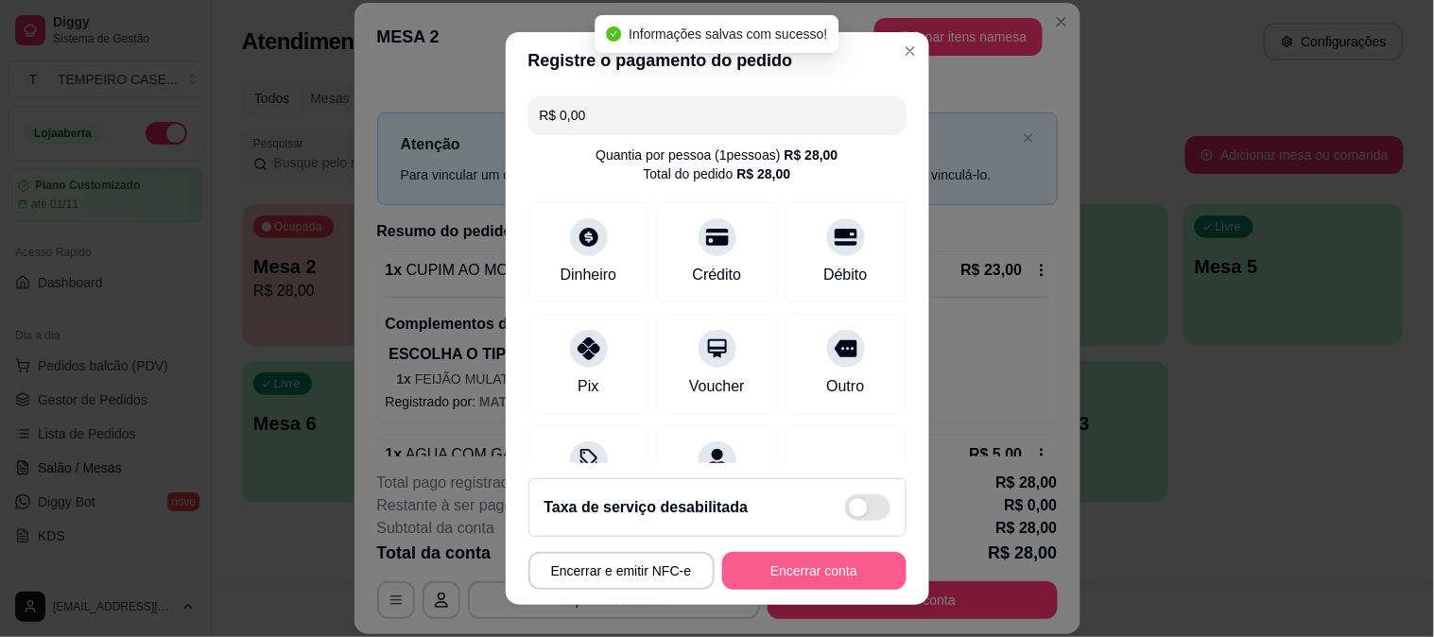
click at [813, 571] on button "Encerrar conta" at bounding box center [814, 571] width 184 height 38
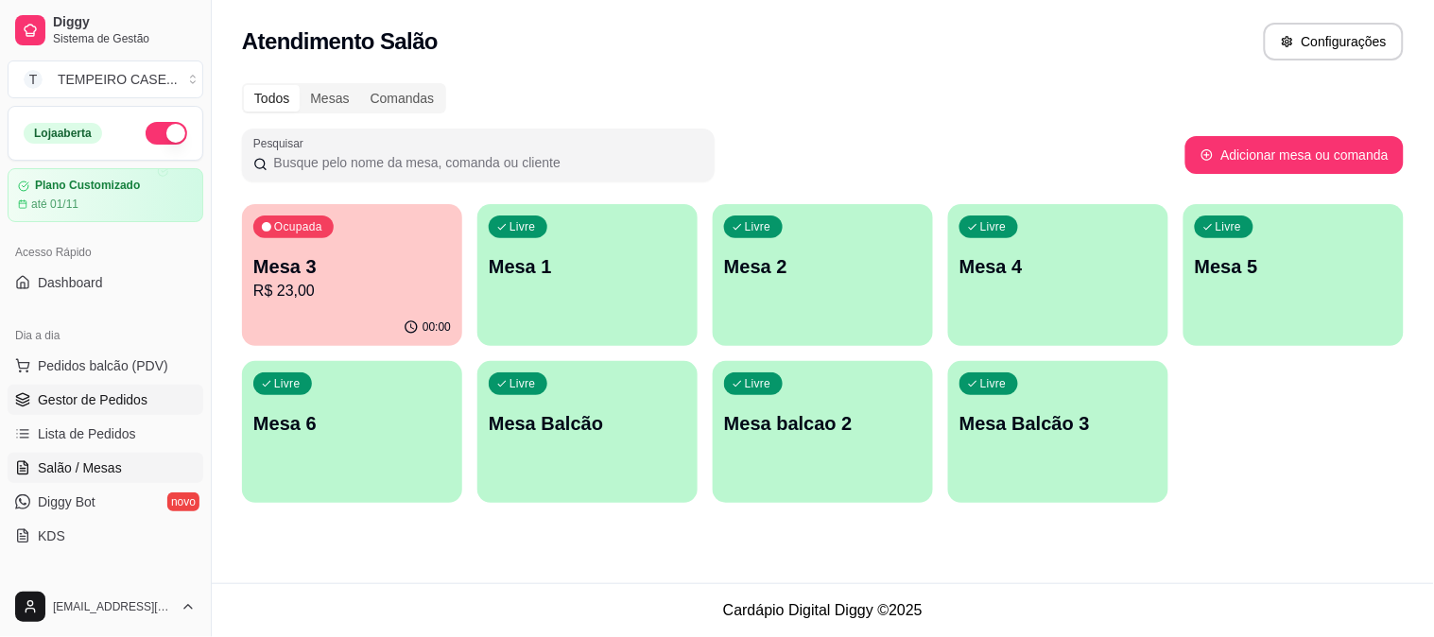
click at [82, 408] on span "Gestor de Pedidos" at bounding box center [93, 399] width 110 height 19
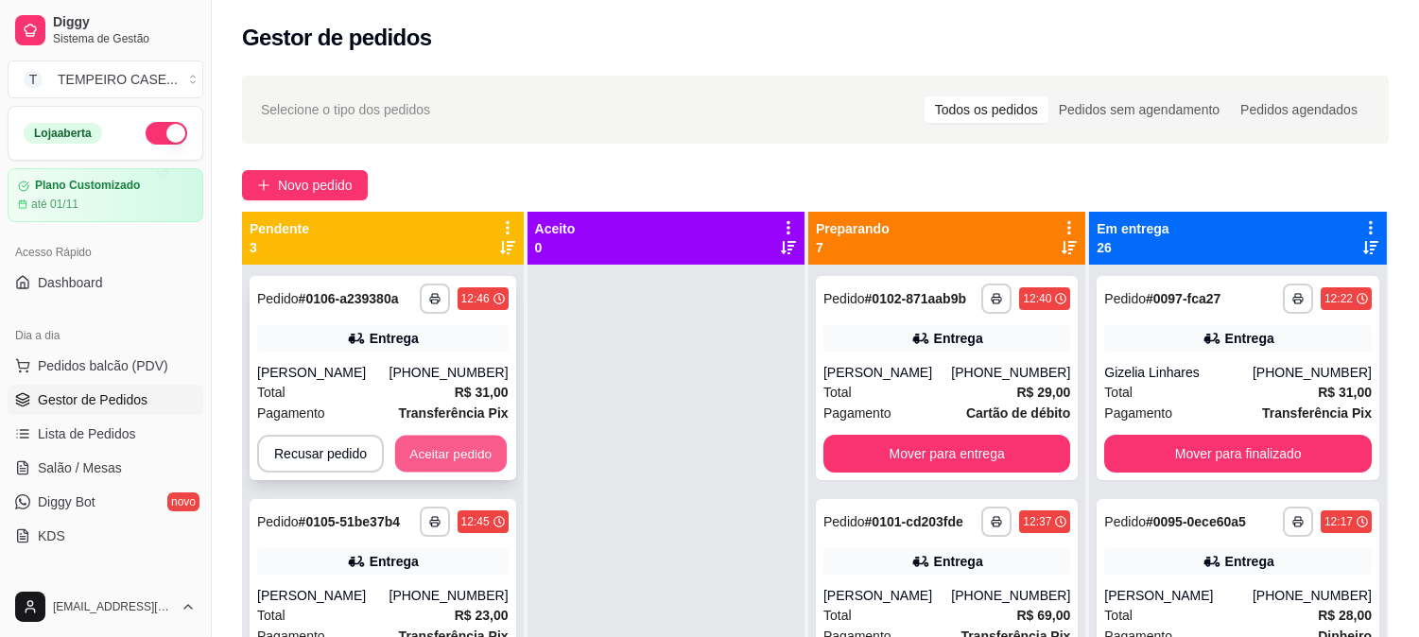
click at [463, 456] on button "Aceitar pedido" at bounding box center [451, 454] width 112 height 37
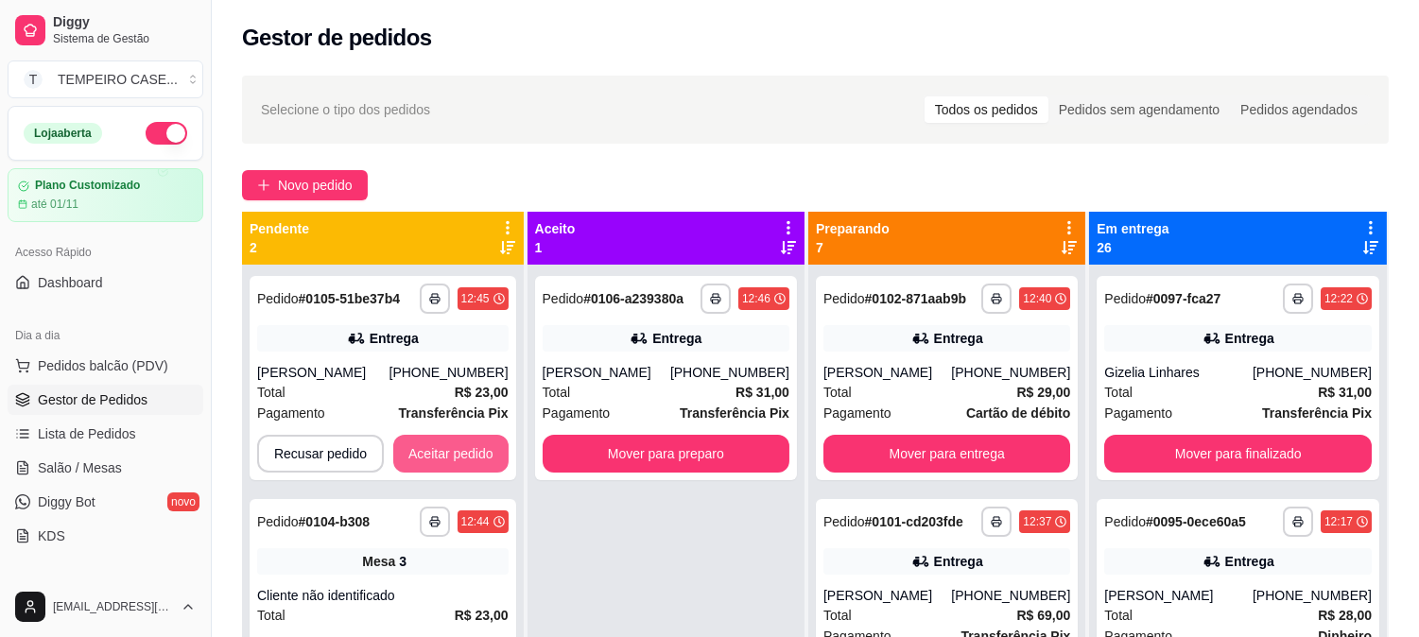
click at [465, 458] on button "Aceitar pedido" at bounding box center [450, 454] width 115 height 38
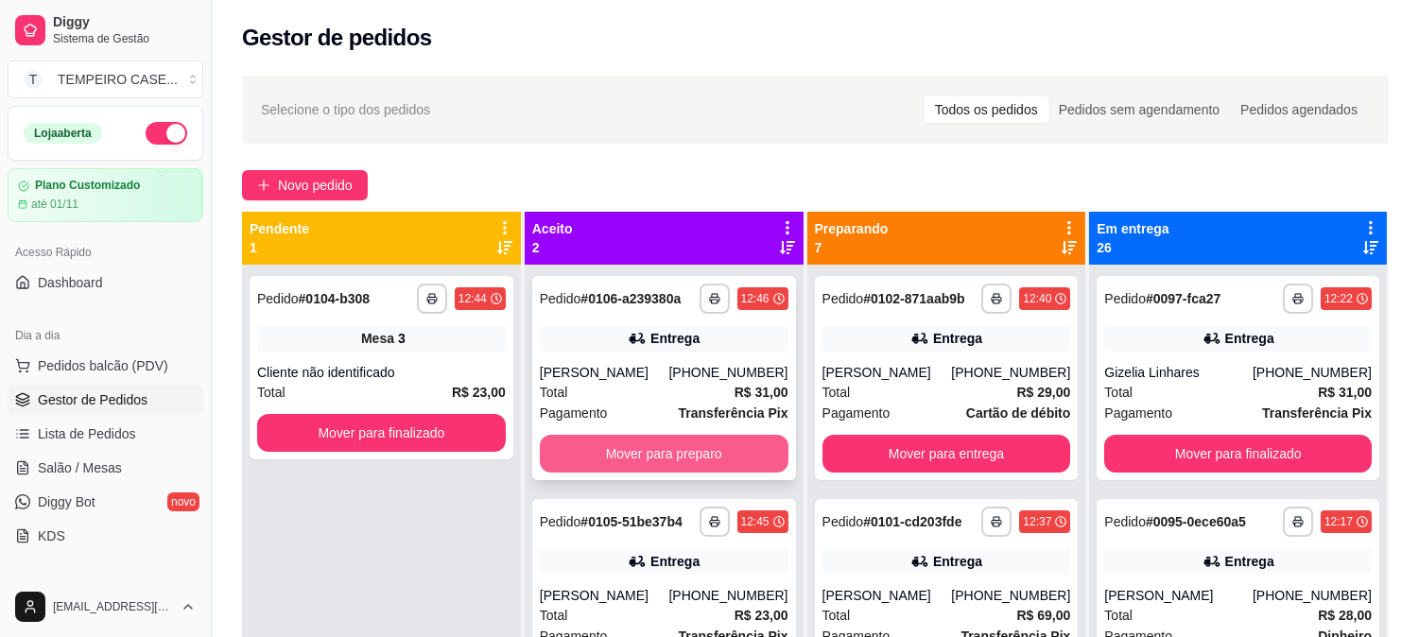
click at [663, 448] on button "Mover para preparo" at bounding box center [664, 454] width 249 height 38
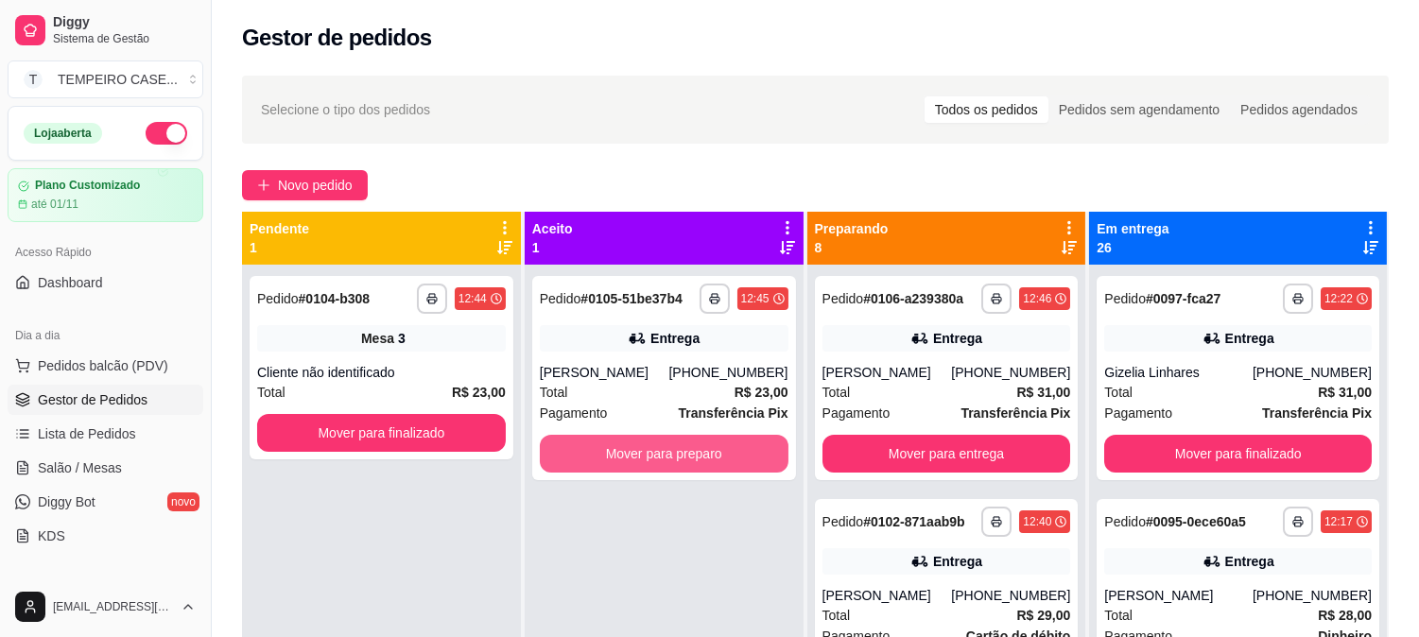
click at [663, 454] on button "Mover para preparo" at bounding box center [664, 454] width 249 height 38
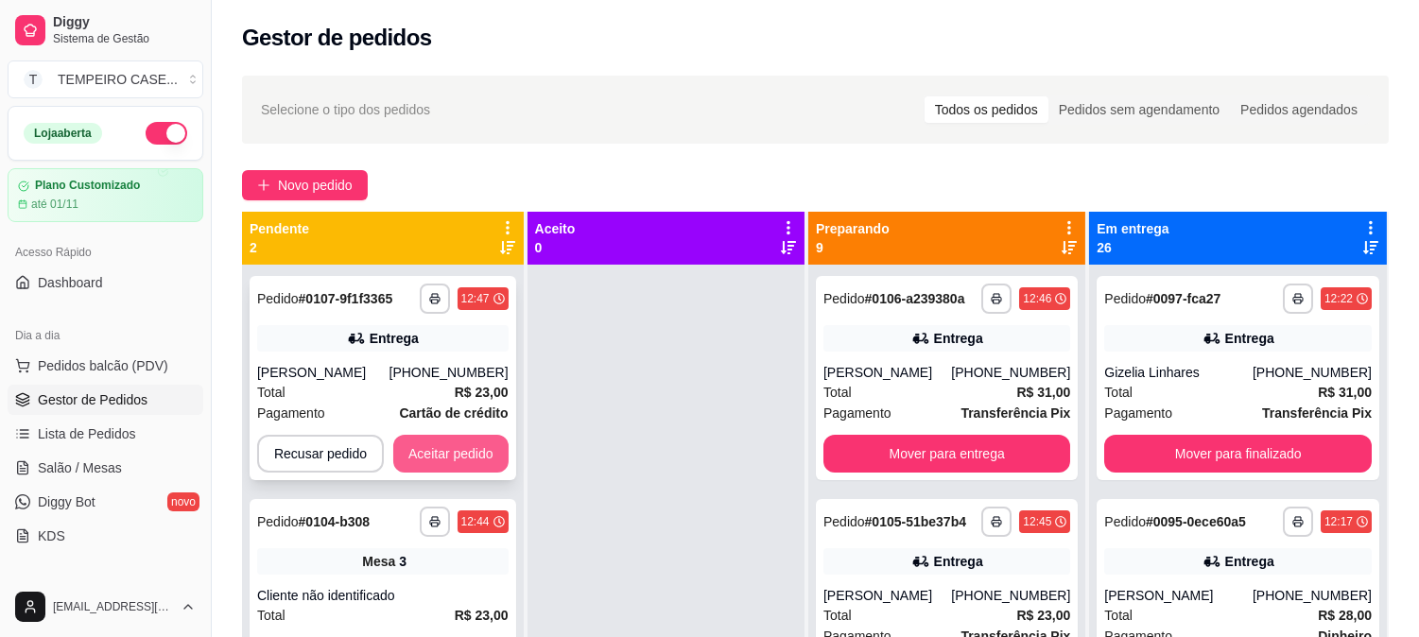
click at [449, 459] on button "Aceitar pedido" at bounding box center [450, 454] width 115 height 38
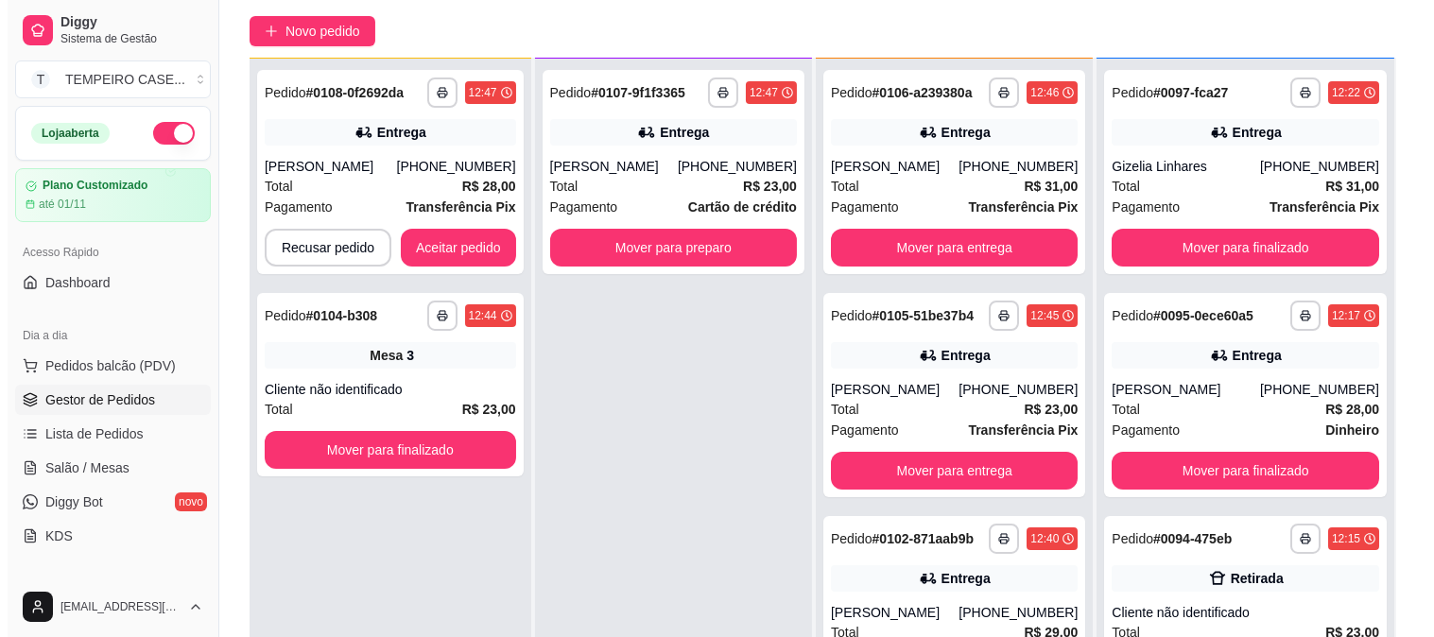
scroll to position [78, 0]
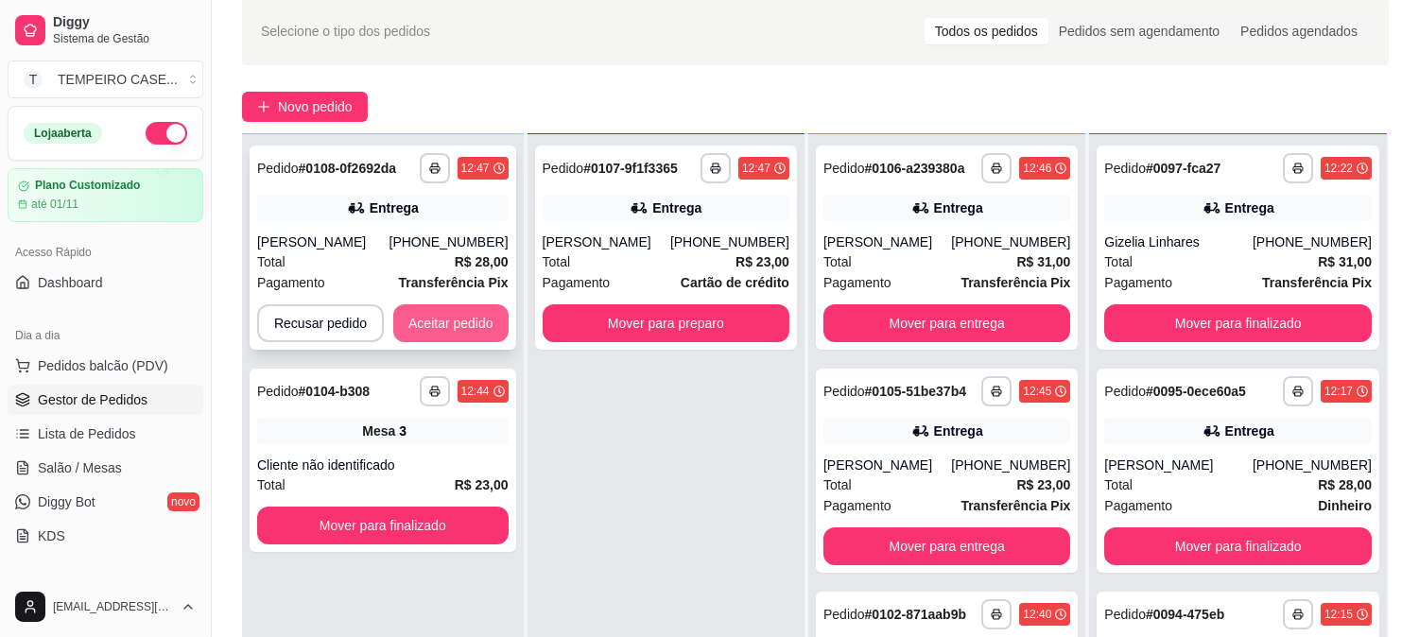
click at [423, 318] on button "Aceitar pedido" at bounding box center [450, 323] width 115 height 38
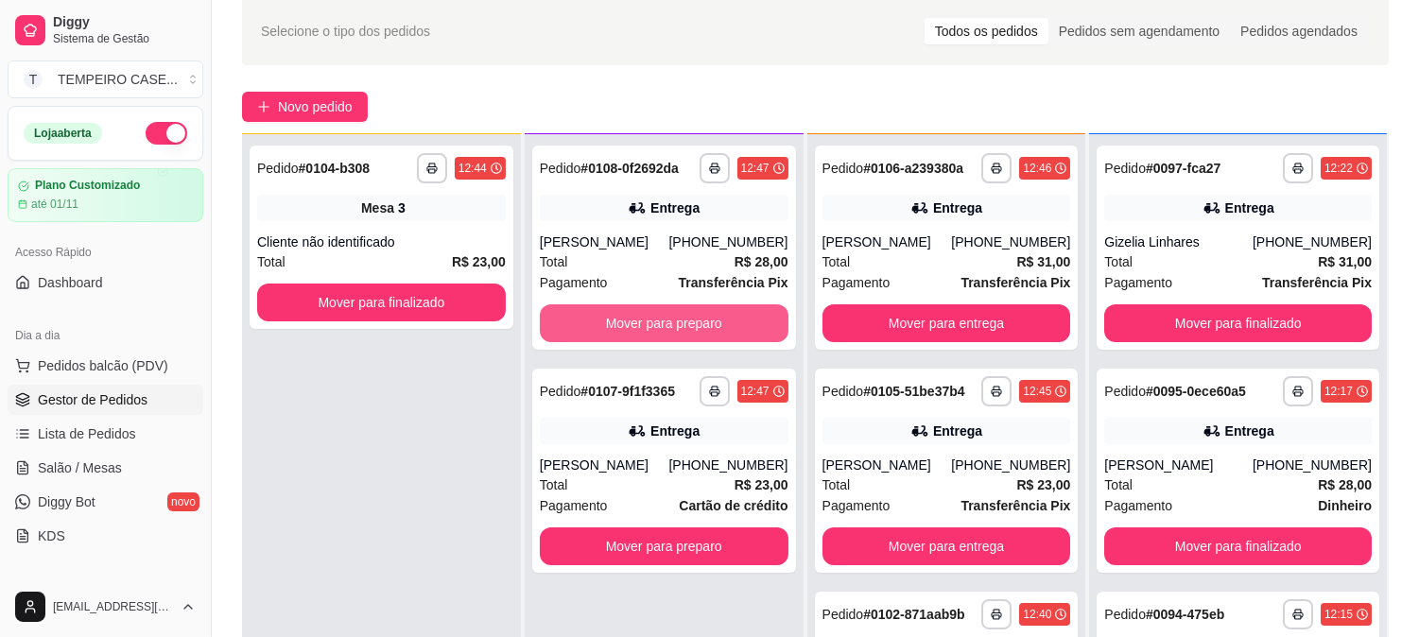
click at [666, 323] on button "Mover para preparo" at bounding box center [664, 323] width 249 height 38
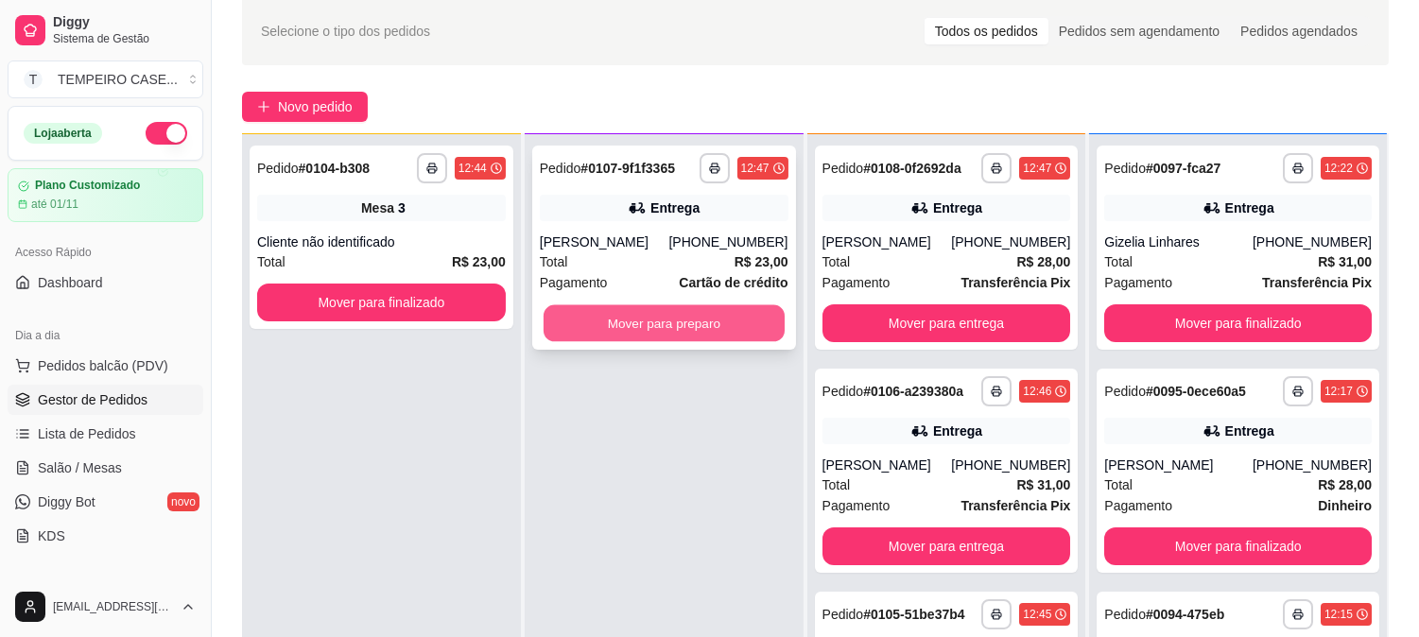
click at [648, 320] on button "Mover para preparo" at bounding box center [664, 323] width 241 height 37
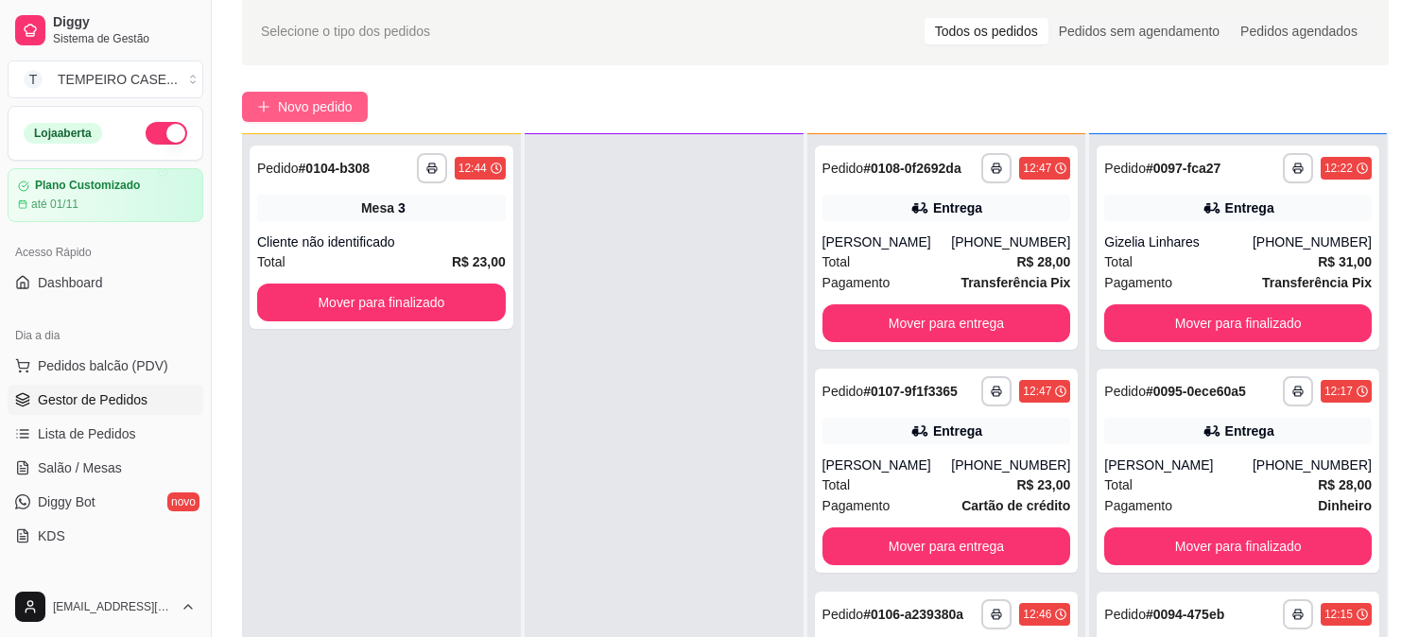
click at [294, 106] on span "Novo pedido" at bounding box center [315, 106] width 75 height 21
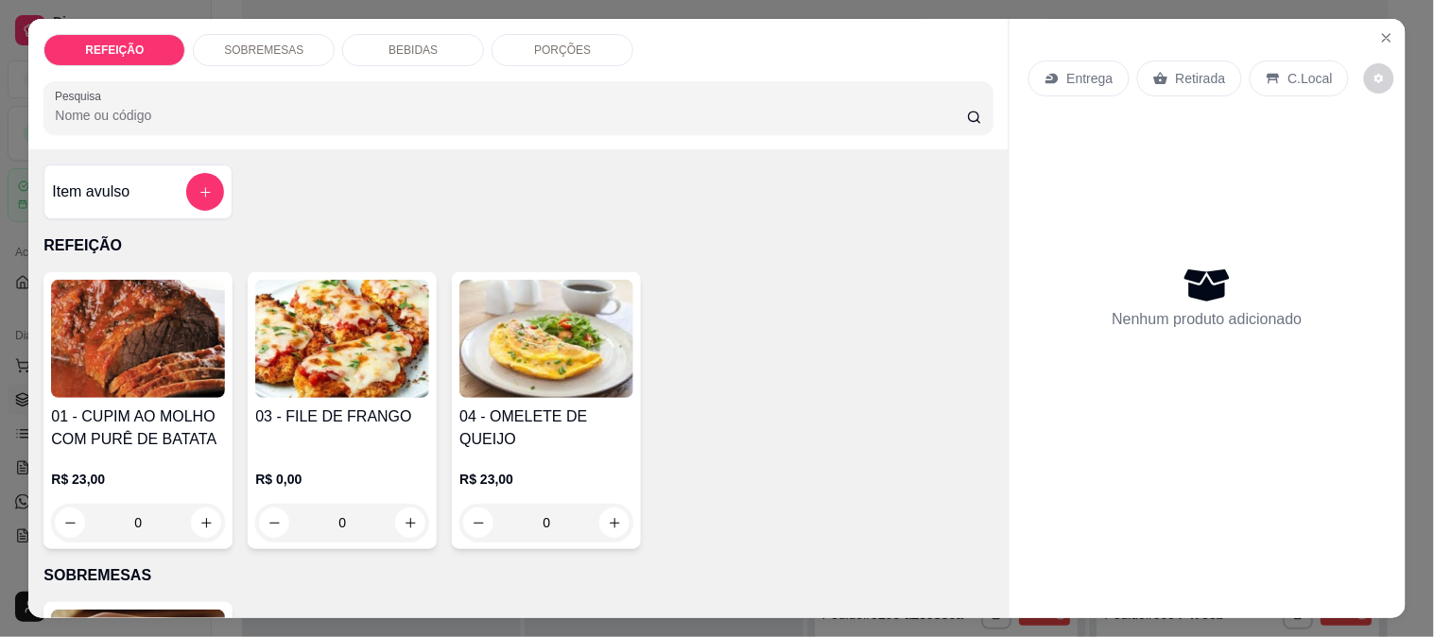
click at [145, 373] on img at bounding box center [138, 339] width 174 height 118
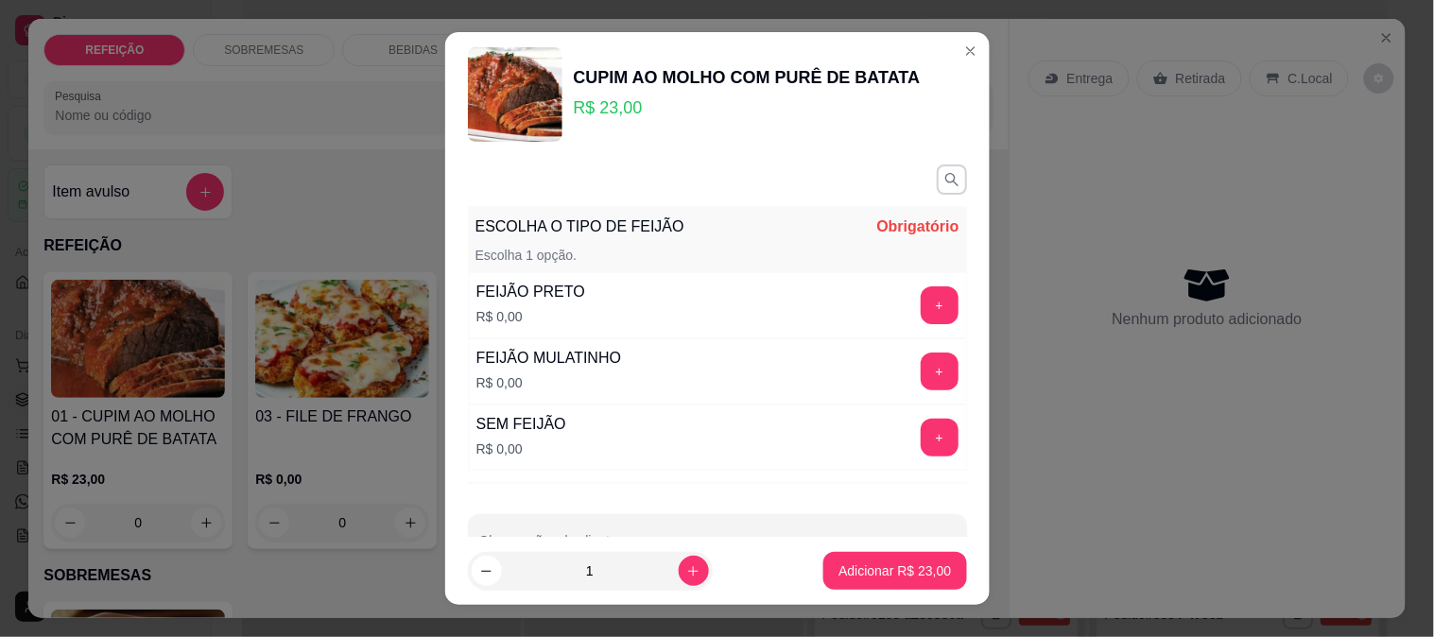
click at [921, 378] on button "+" at bounding box center [940, 372] width 38 height 38
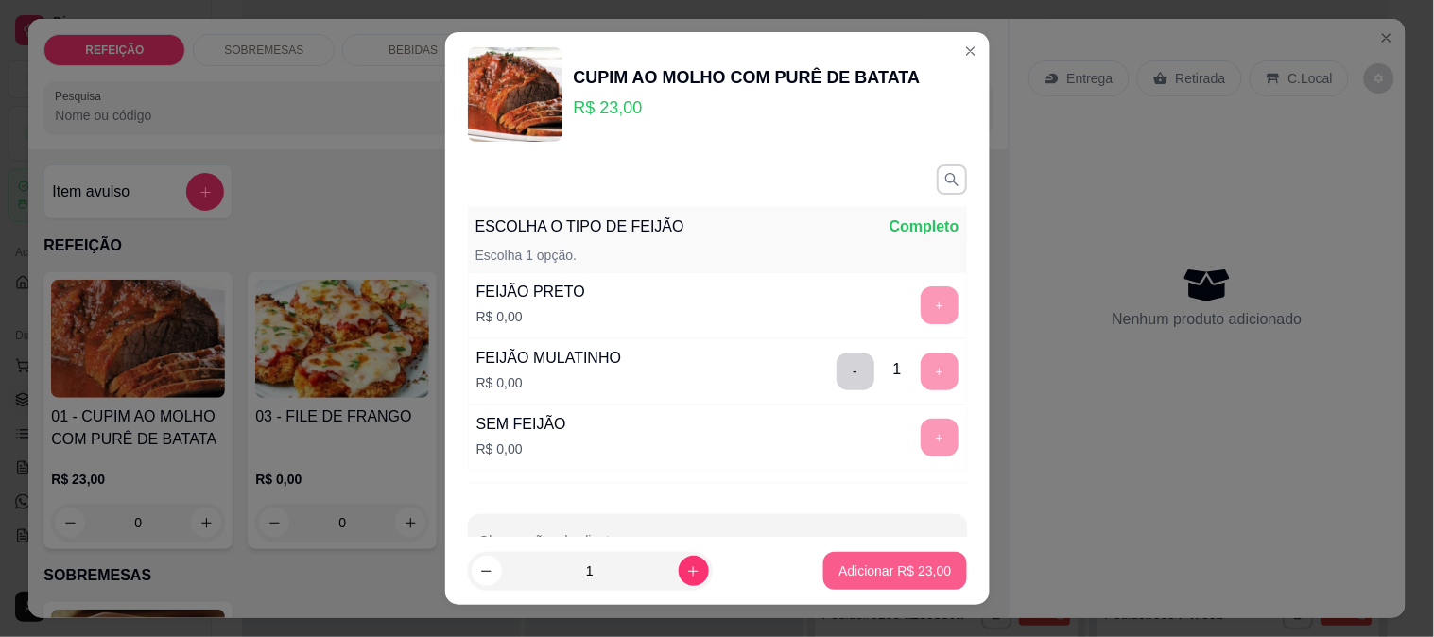
click at [895, 568] on p "Adicionar R$ 23,00" at bounding box center [895, 571] width 113 height 19
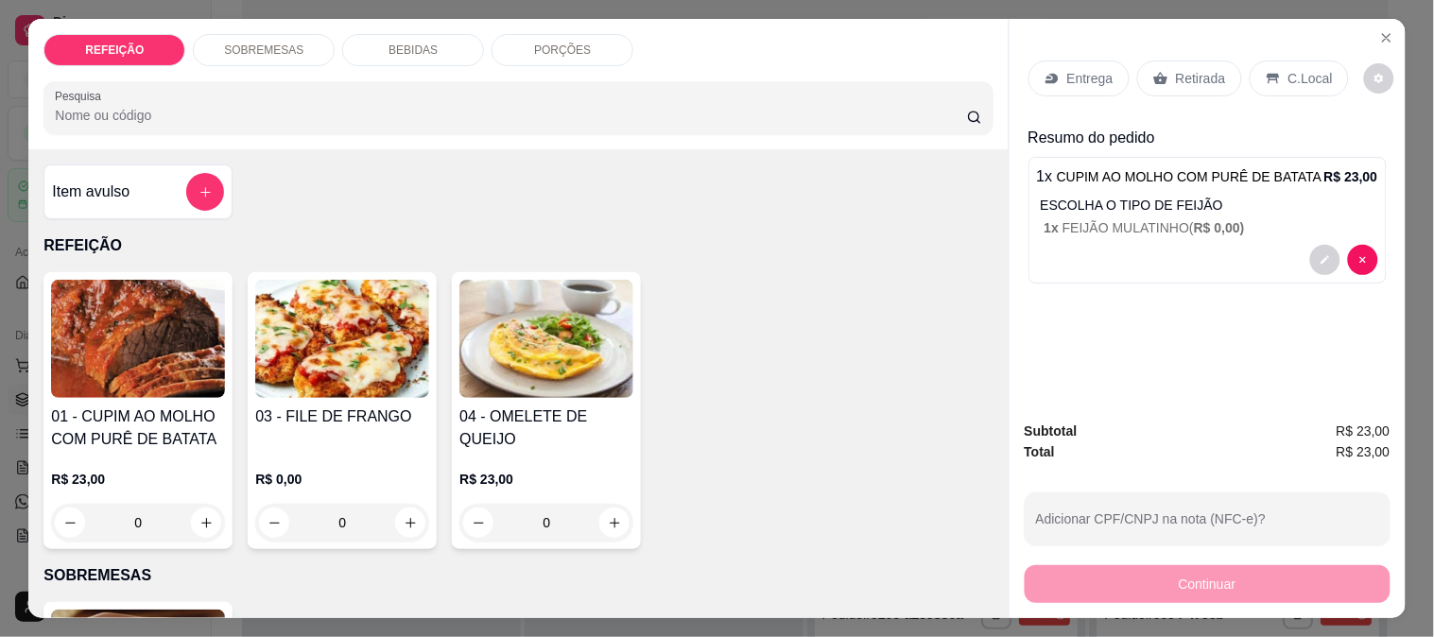
click at [1189, 72] on p "Retirada" at bounding box center [1201, 78] width 50 height 19
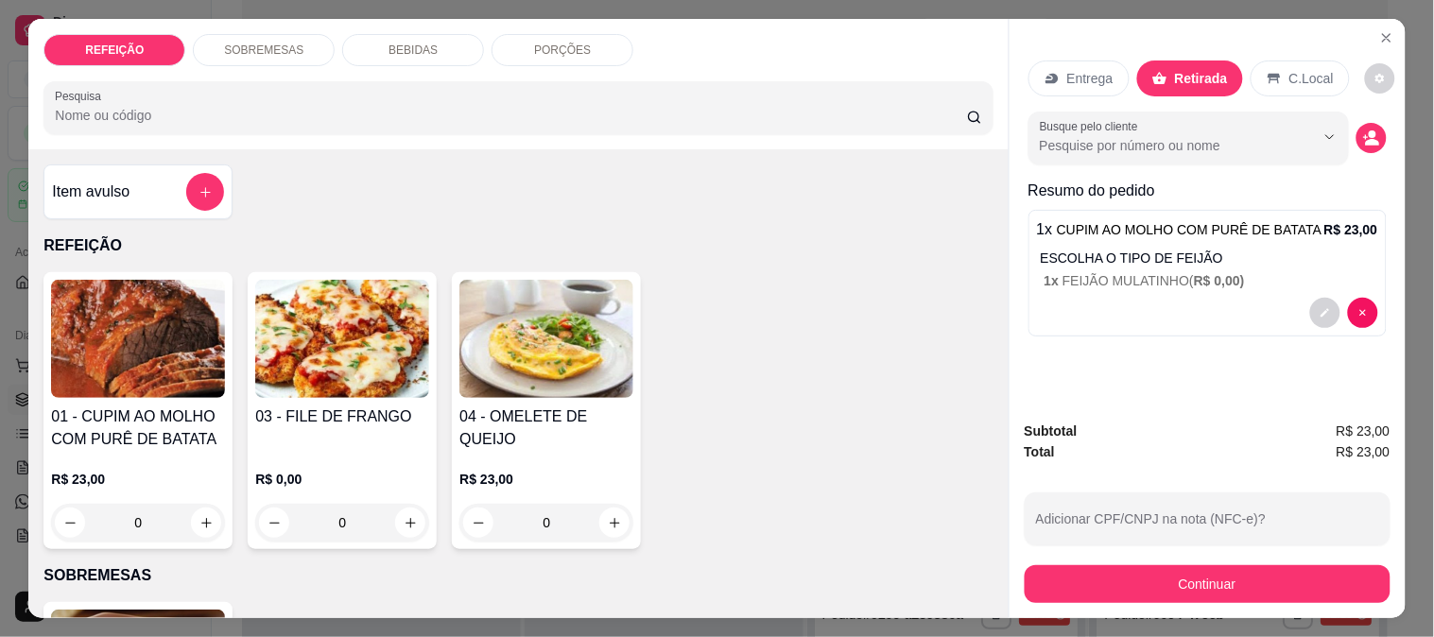
click at [1369, 130] on circle "decrease-product-quantity" at bounding box center [1373, 134] width 8 height 8
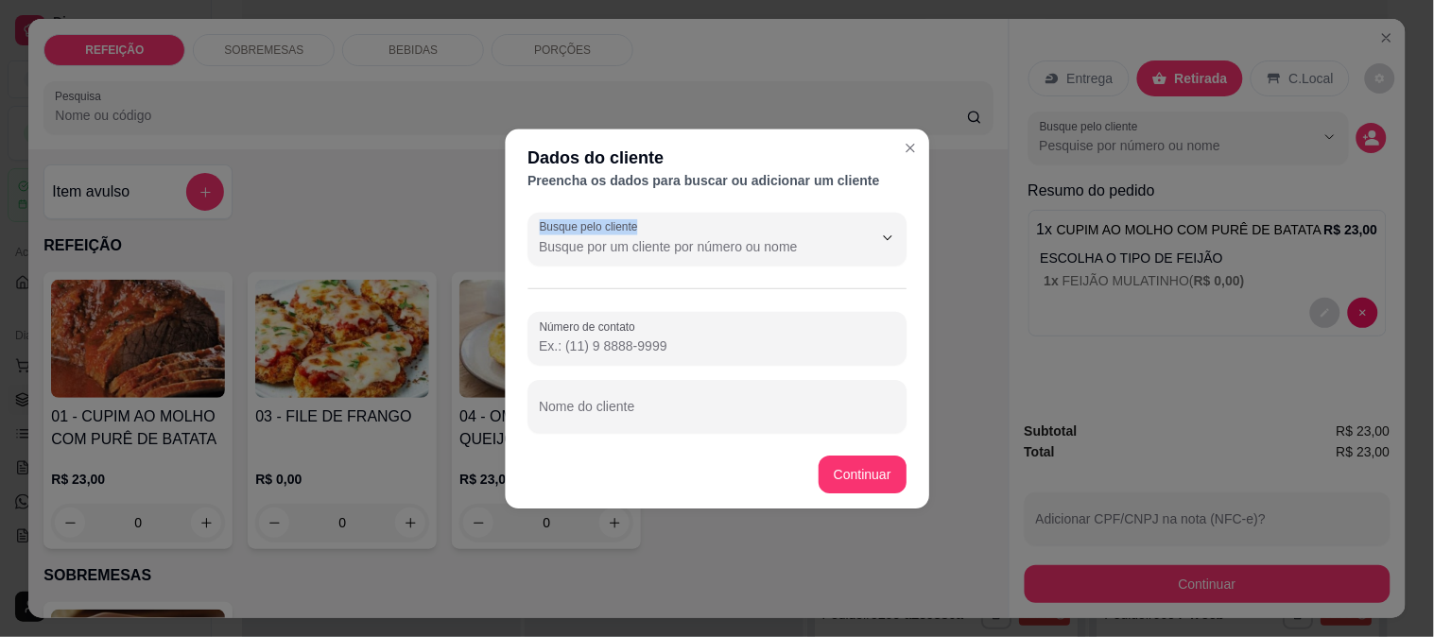
click at [736, 316] on div "Busque pelo cliente Número de contato Nome do cliente" at bounding box center [717, 321] width 424 height 235
click at [607, 355] on input "Número de contato" at bounding box center [717, 346] width 355 height 19
click at [593, 414] on input "Nome do cliente" at bounding box center [717, 414] width 355 height 19
type input "dani restaurante"
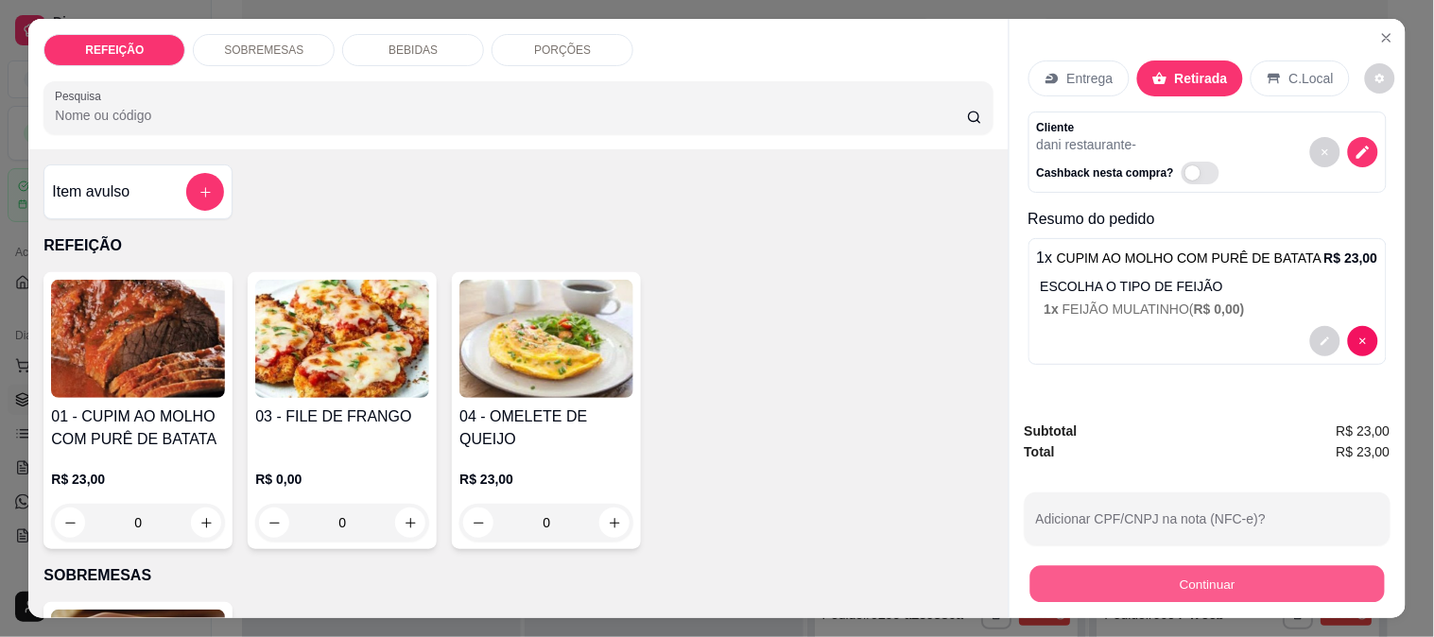
click at [1164, 589] on button "Continuar" at bounding box center [1207, 583] width 355 height 37
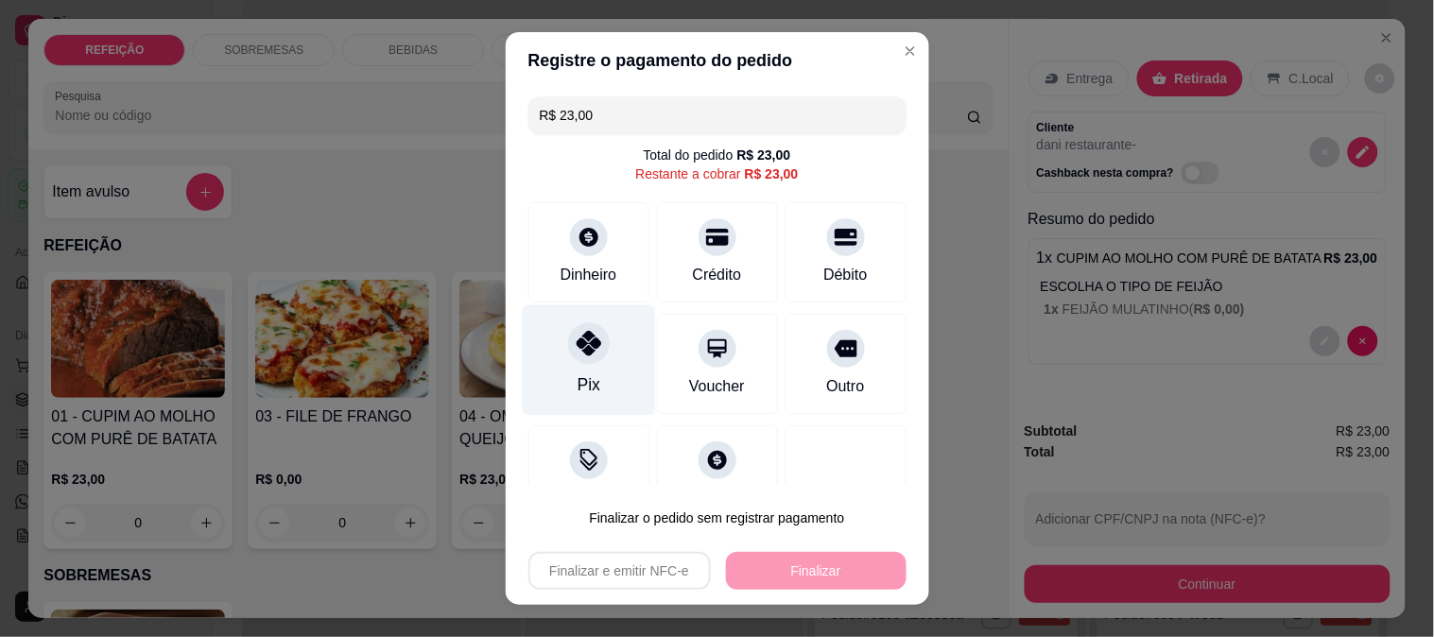
click at [588, 371] on div "Pix" at bounding box center [588, 359] width 133 height 111
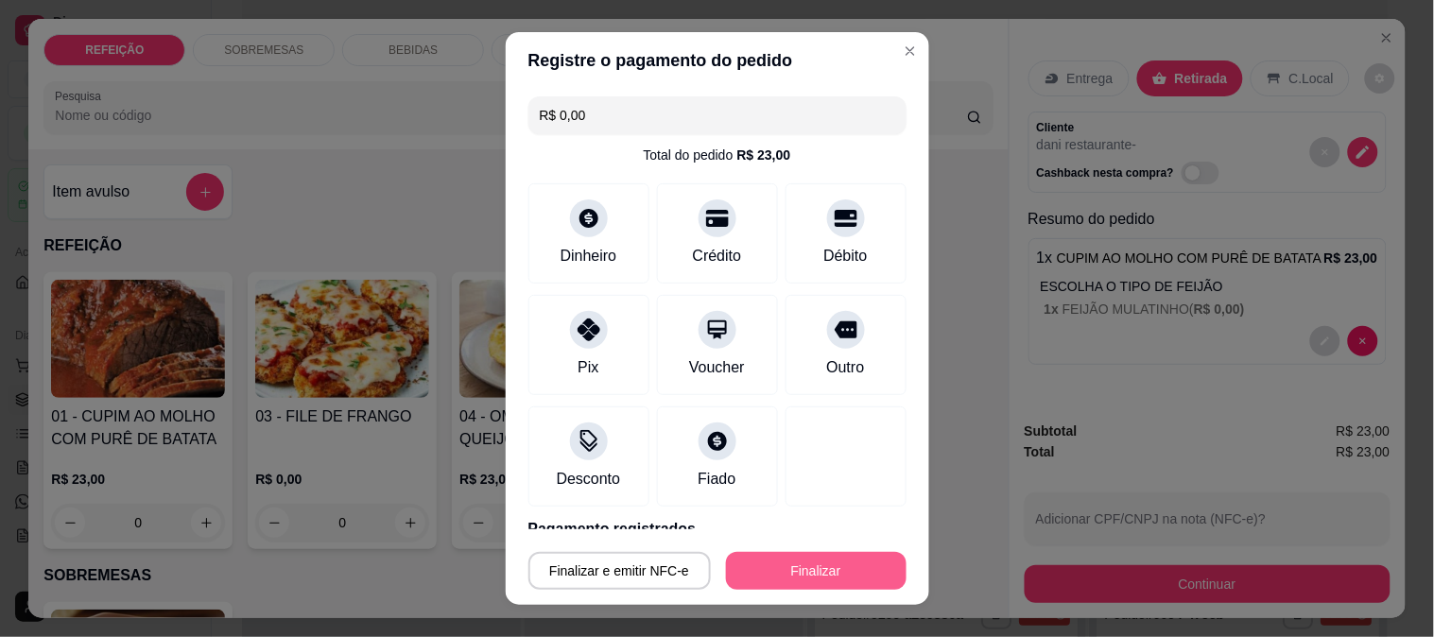
click at [771, 563] on button "Finalizar" at bounding box center [816, 571] width 181 height 38
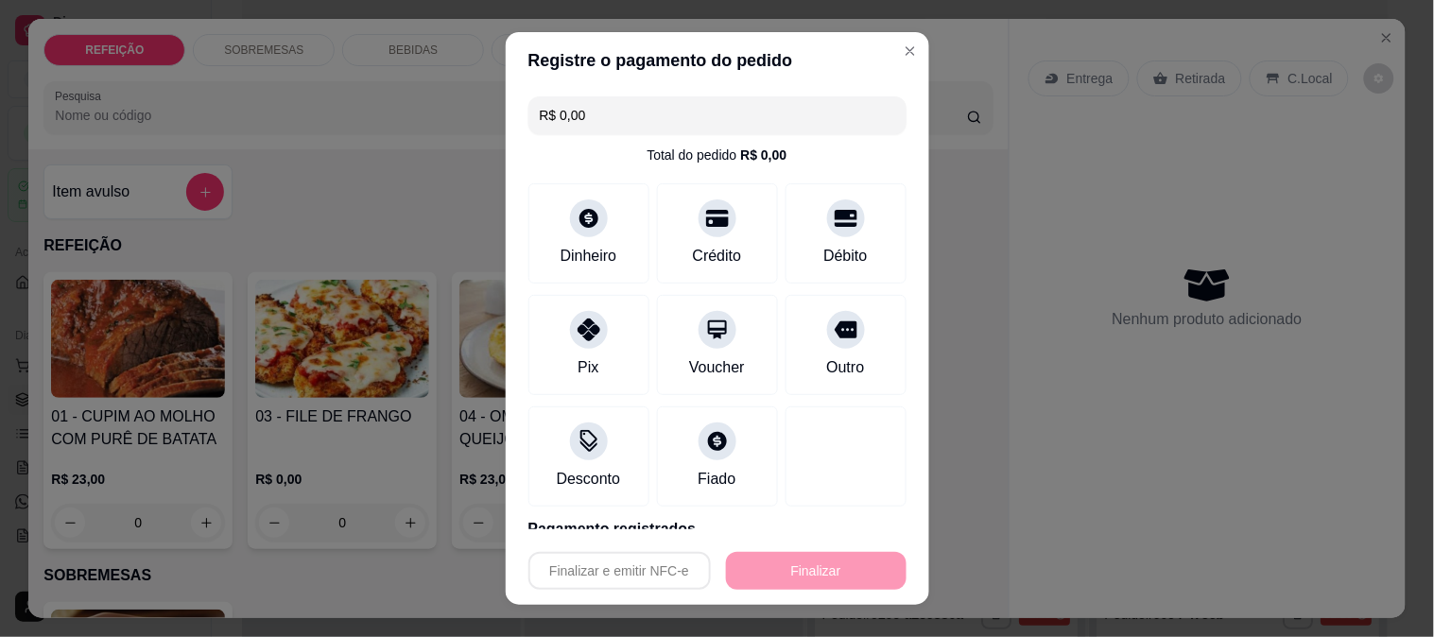
type input "-R$ 23,00"
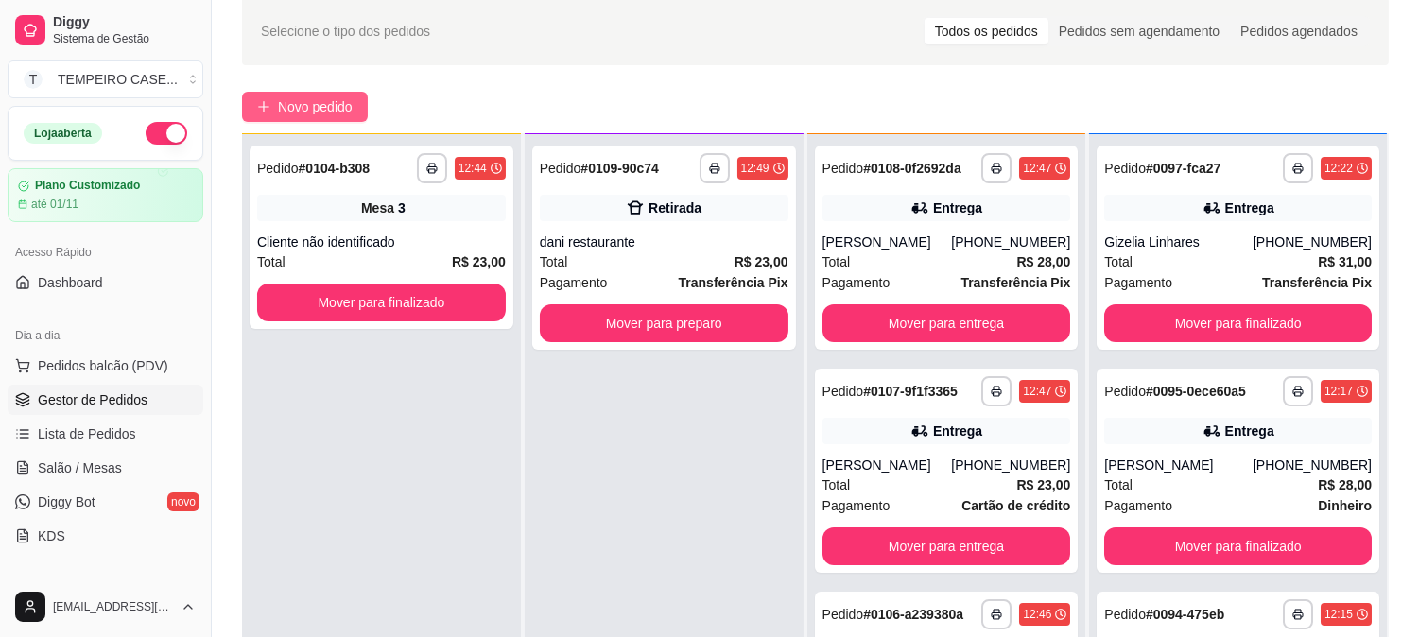
click at [298, 106] on span "Novo pedido" at bounding box center [315, 106] width 75 height 21
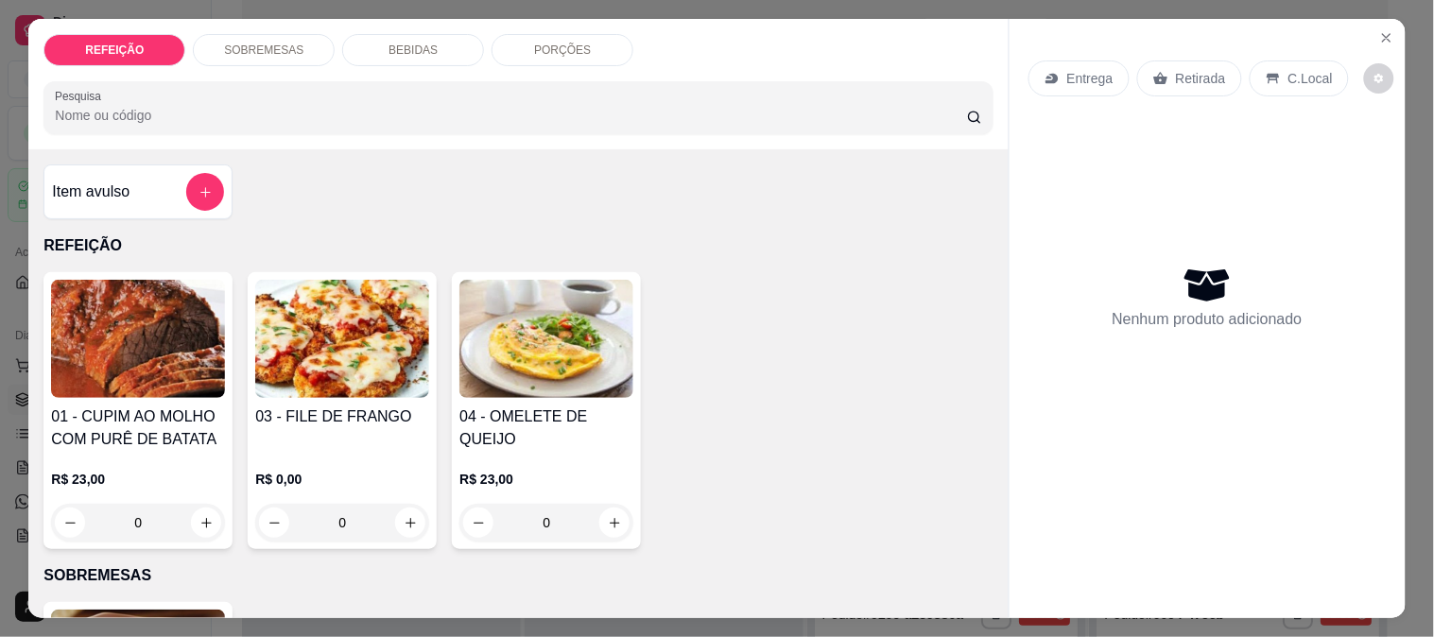
click at [139, 376] on img at bounding box center [138, 339] width 174 height 118
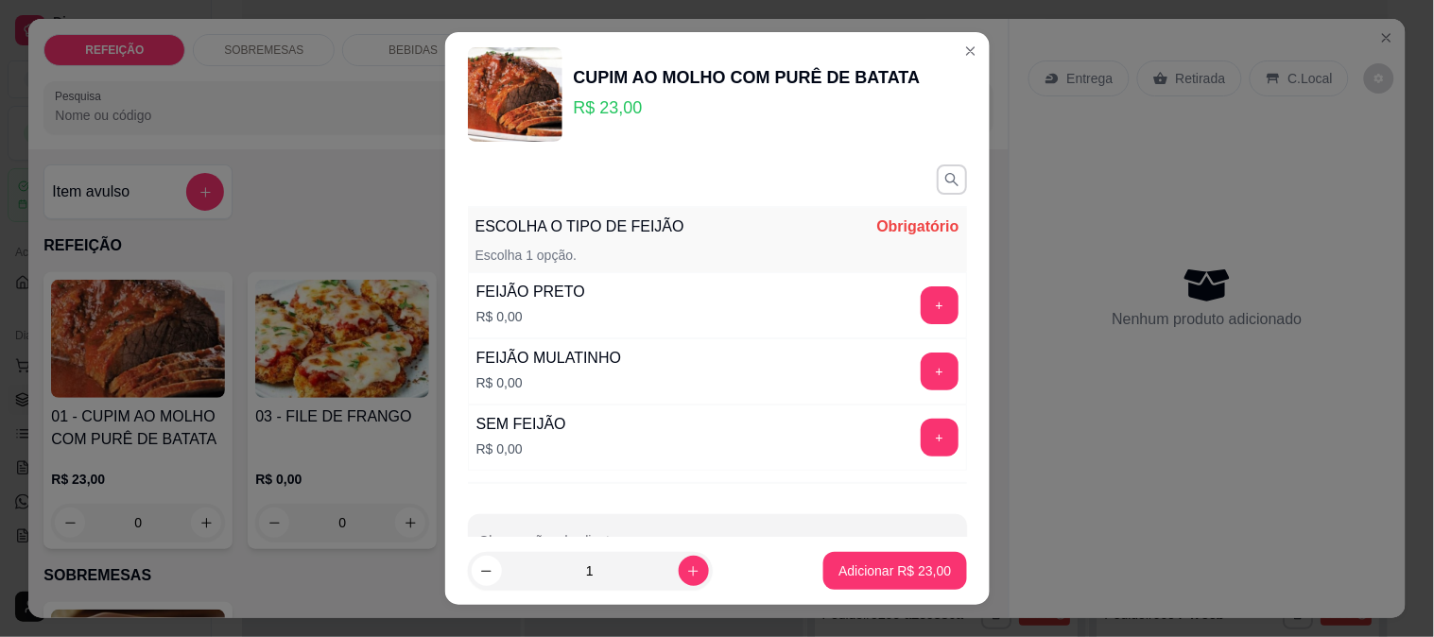
scroll to position [57, 0]
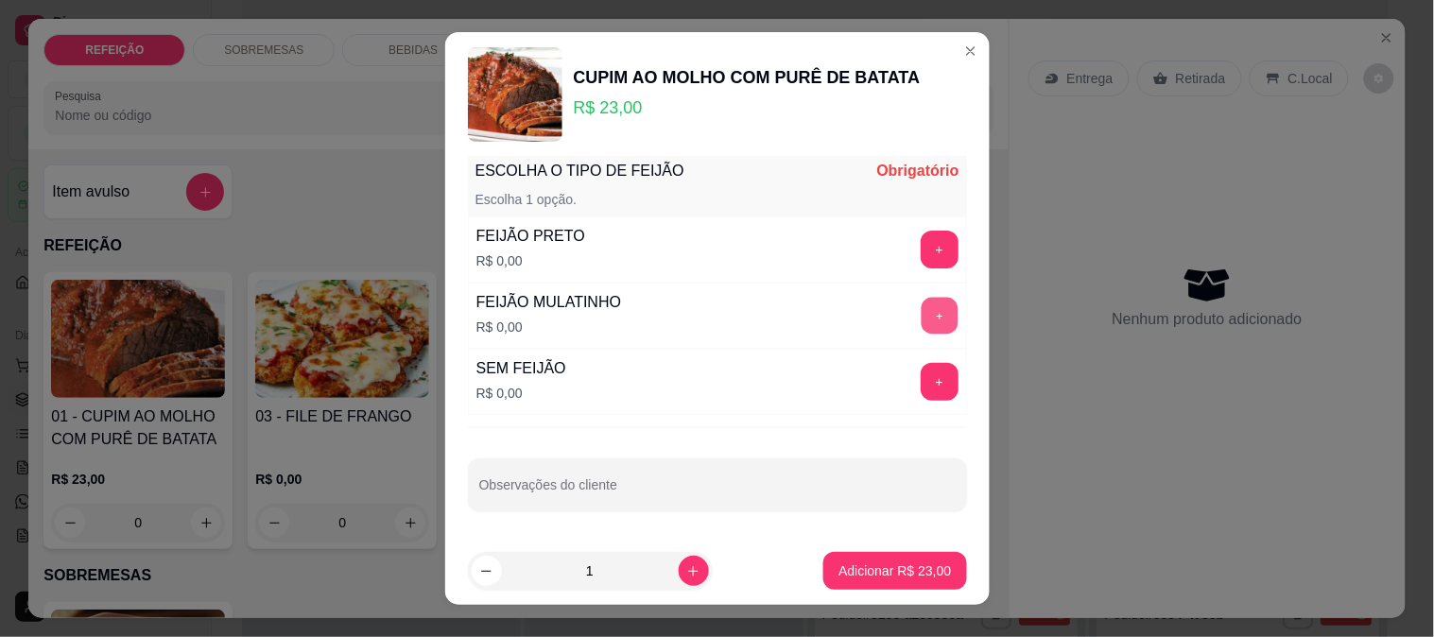
click at [921, 298] on button "+" at bounding box center [939, 315] width 37 height 37
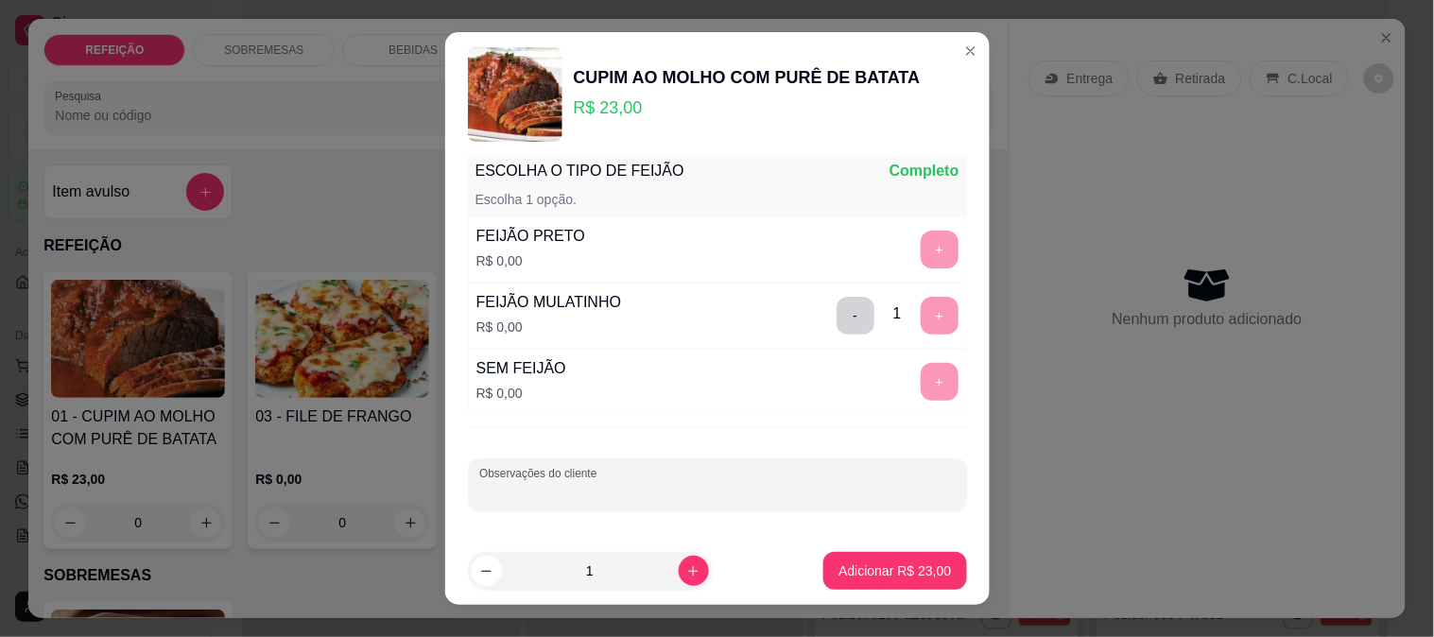
click at [515, 497] on input "Observações do cliente" at bounding box center [717, 492] width 476 height 19
type input "s"
type input "SEM MACARRÃO E SEM FAROFA"
click at [892, 578] on p "Adicionar R$ 23,00" at bounding box center [895, 571] width 113 height 19
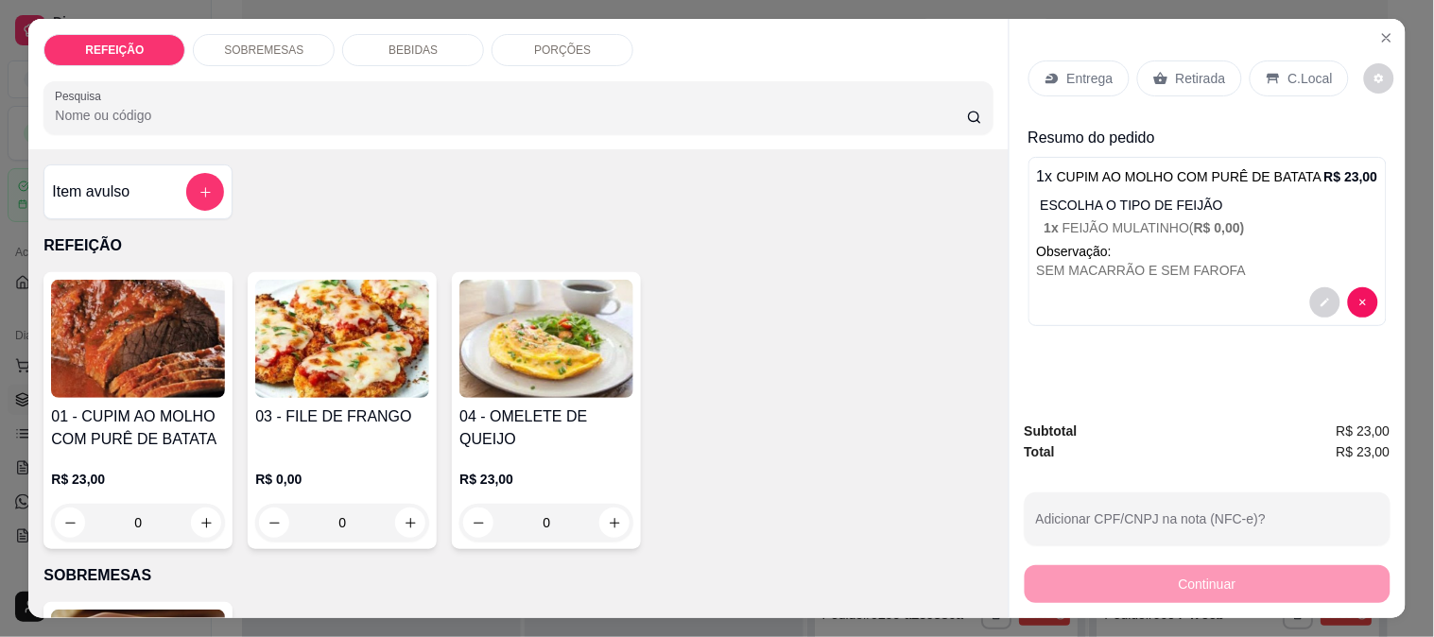
click at [1090, 61] on div "Entrega" at bounding box center [1079, 79] width 101 height 36
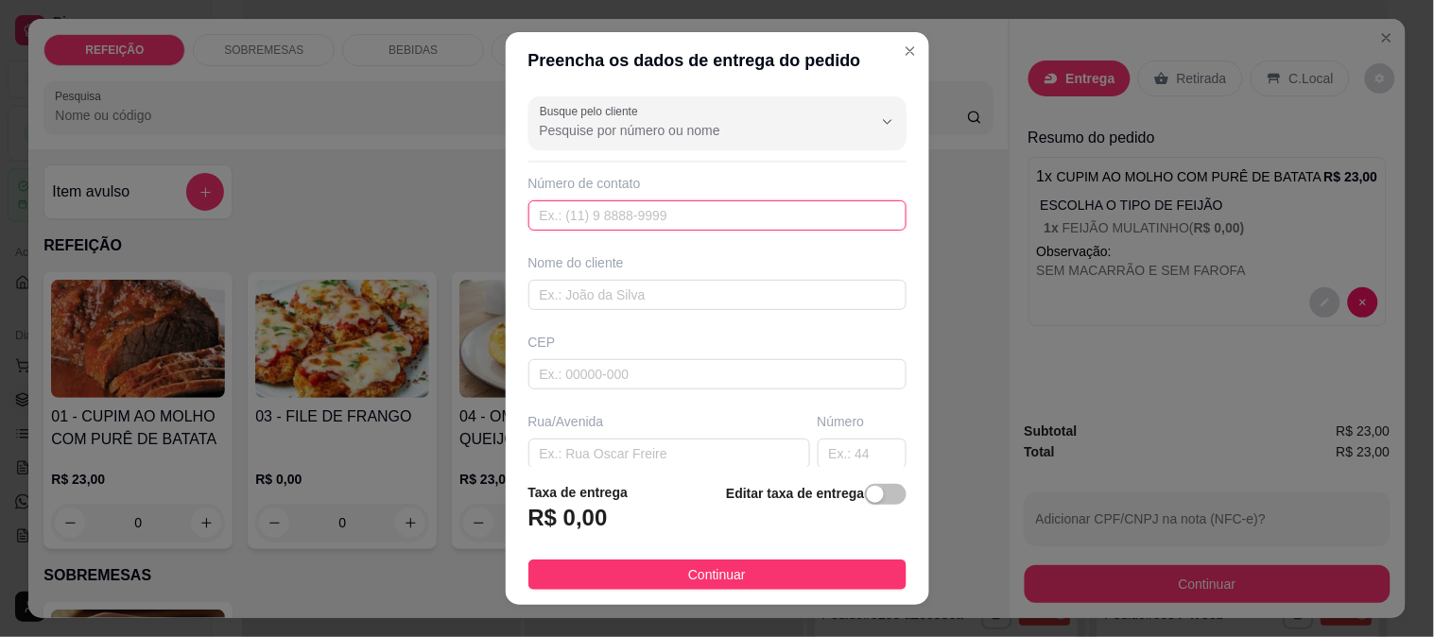
click at [652, 220] on input "text" at bounding box center [717, 215] width 378 height 30
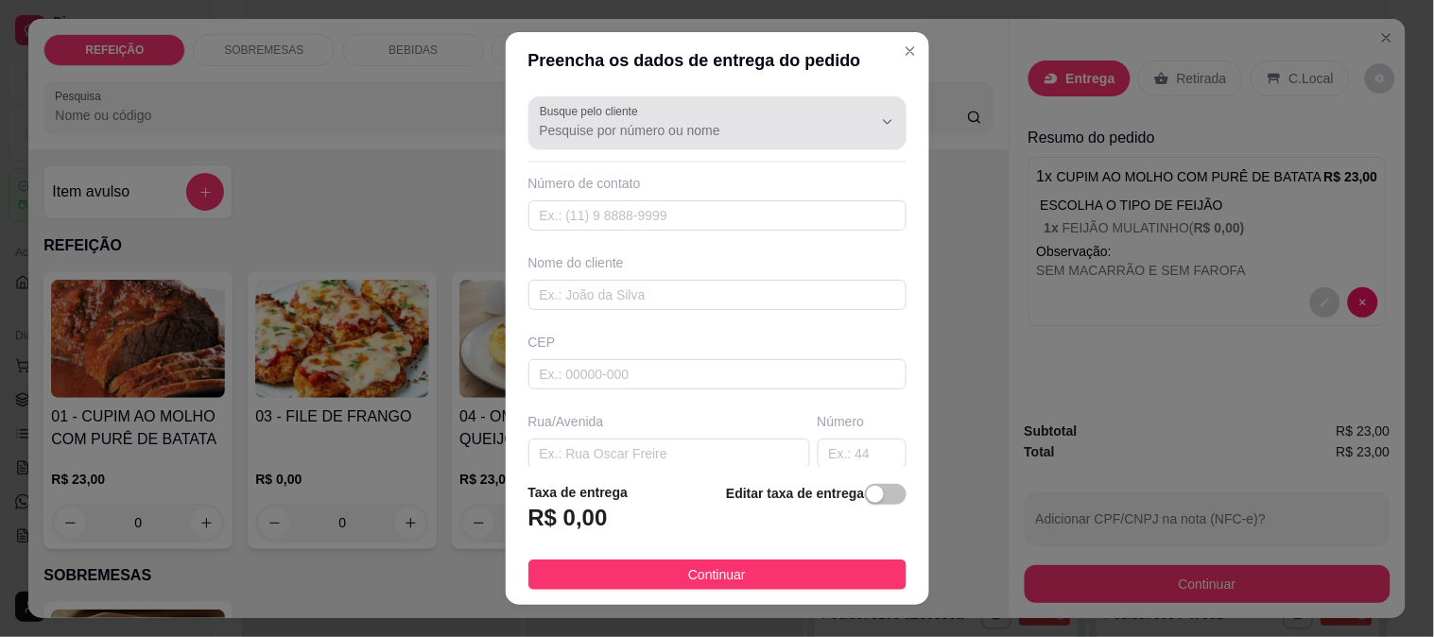
click at [621, 126] on input "Busque pelo cliente" at bounding box center [691, 130] width 303 height 19
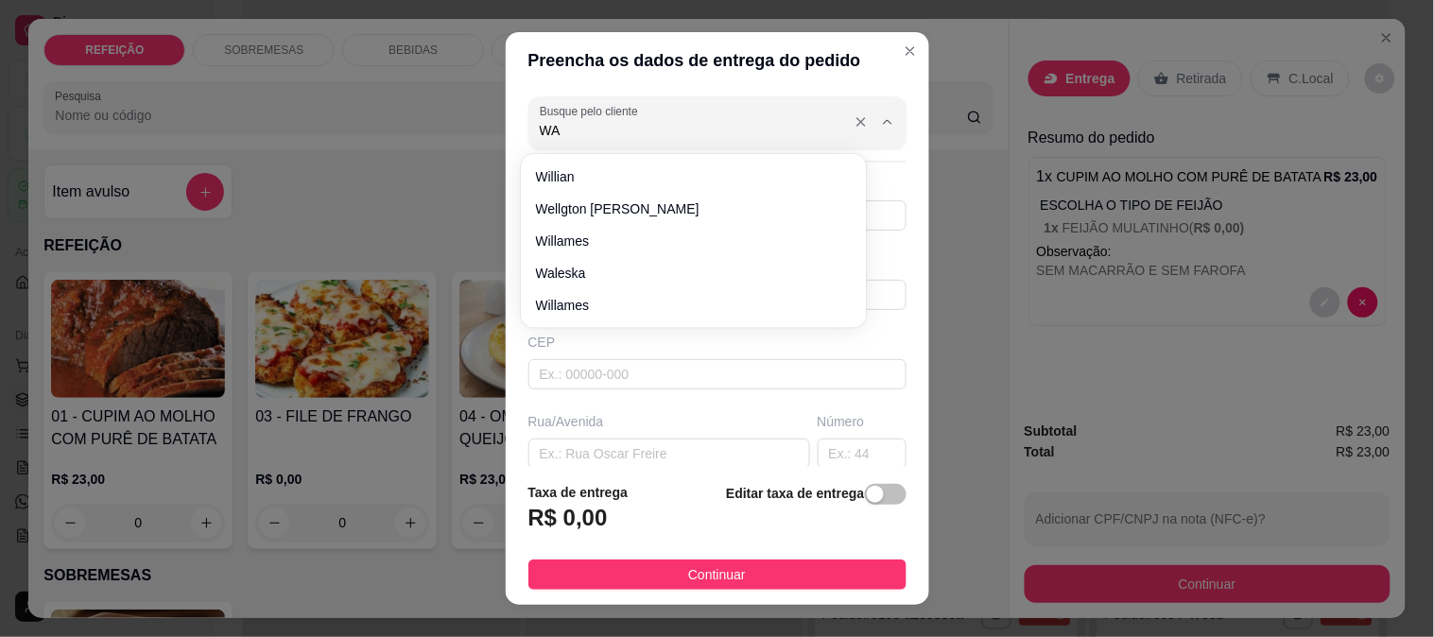
type input "WAL"
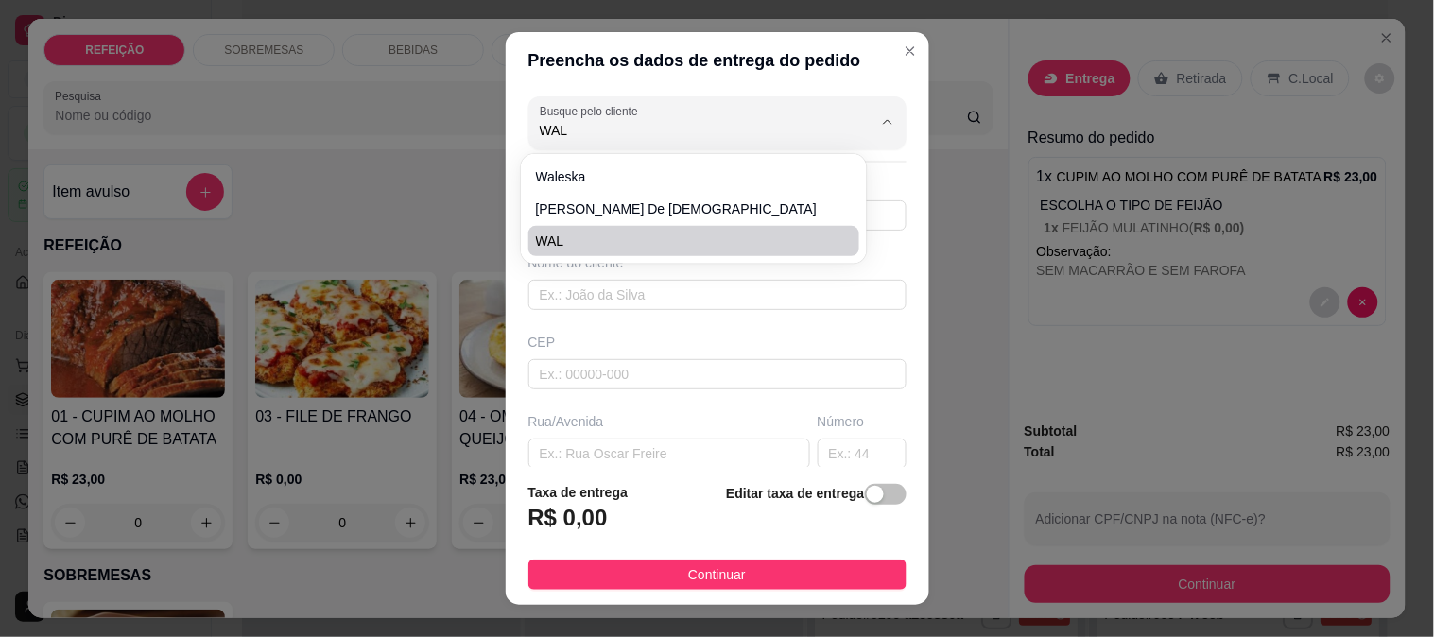
click at [573, 237] on span "WAL" at bounding box center [685, 241] width 298 height 19
type input "8186442696"
type input "WAL"
type input "[GEOGRAPHIC_DATA]"
type input "10"
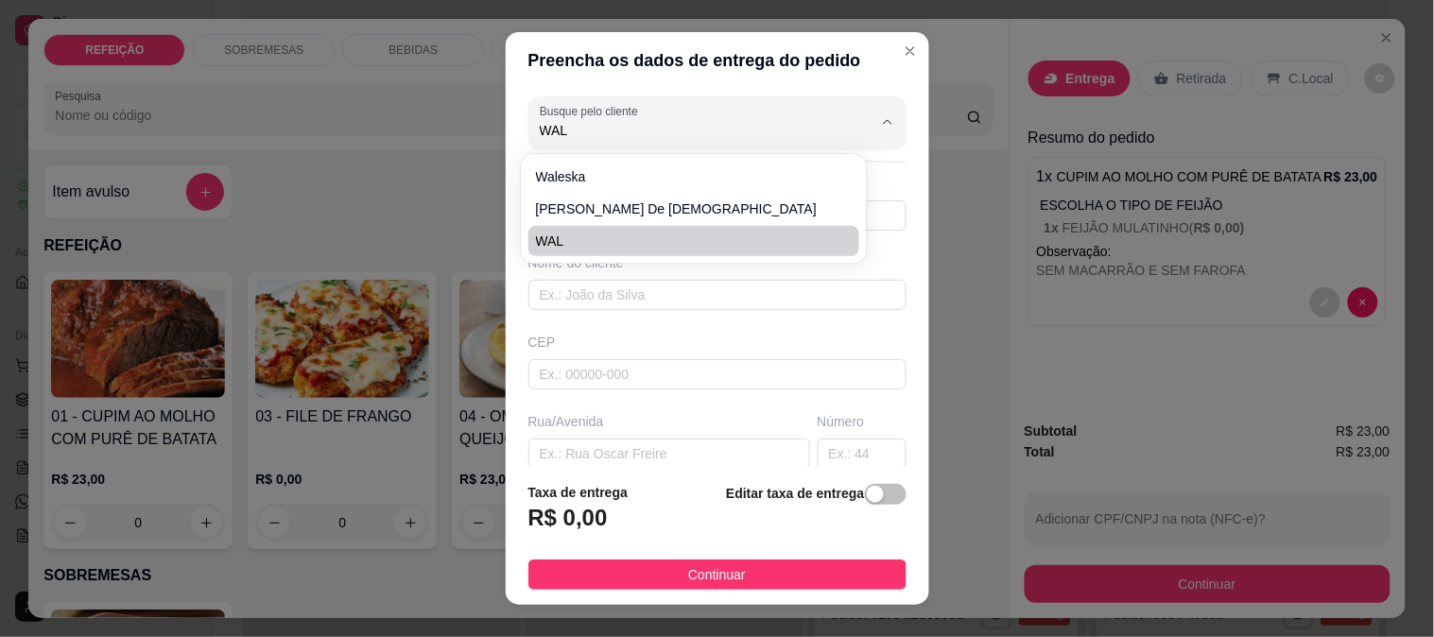
type input "IPOJUCA"
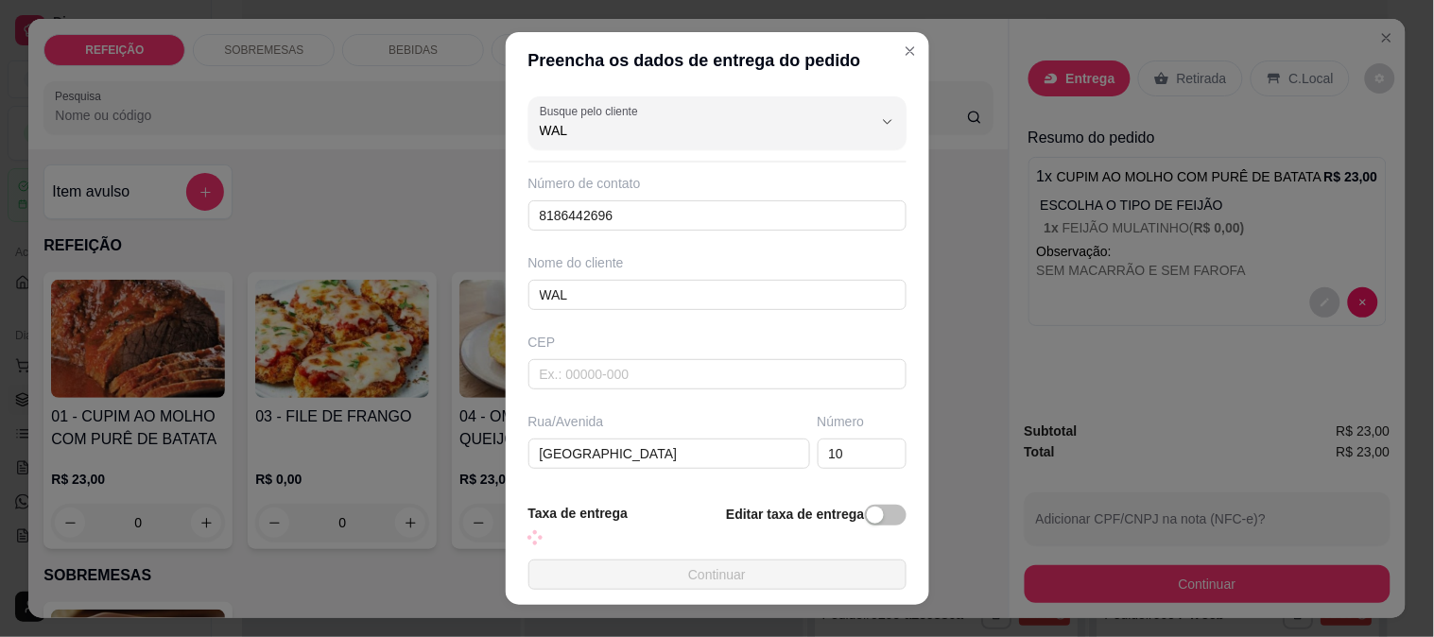
click at [636, 578] on button "Continuar" at bounding box center [717, 575] width 378 height 30
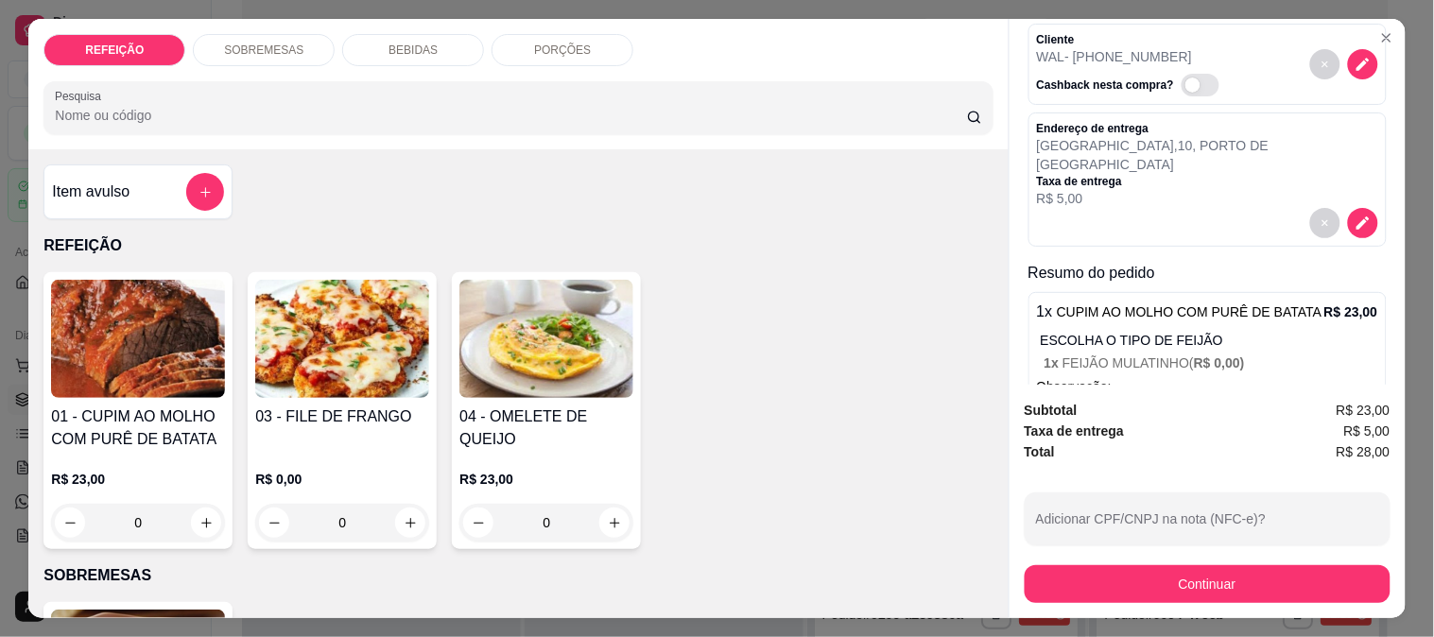
scroll to position [172, 0]
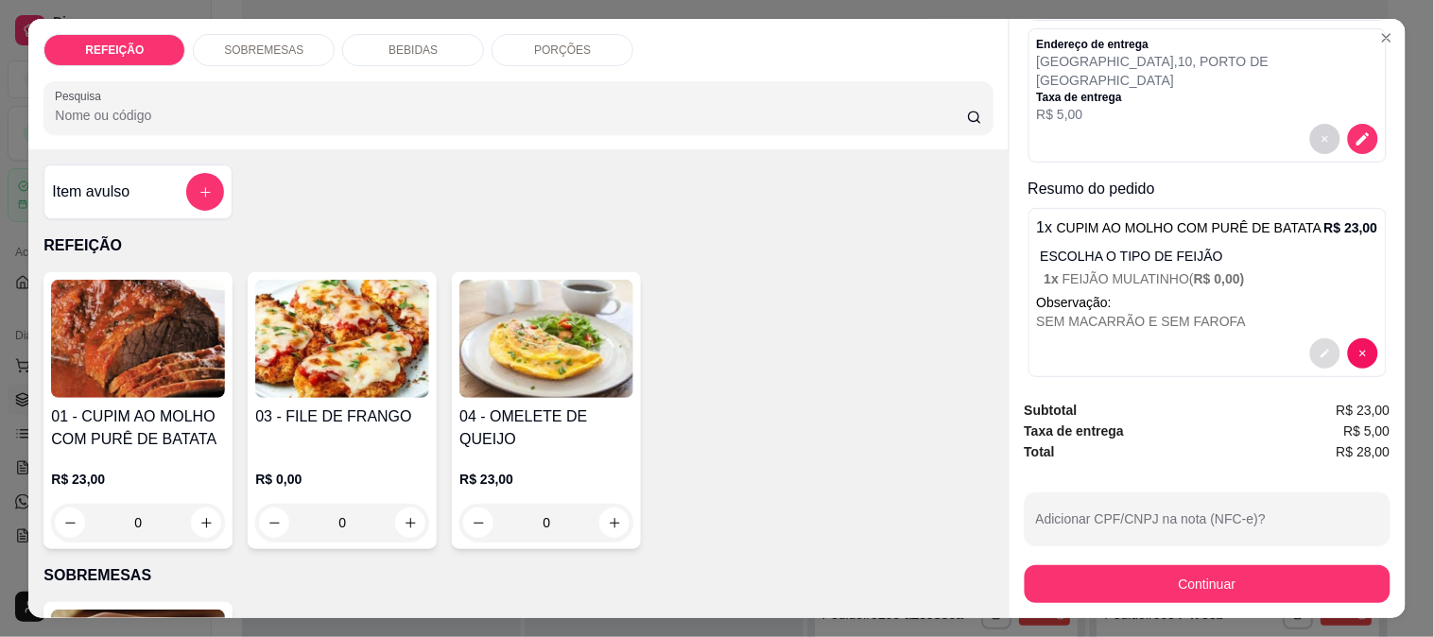
click at [1310, 338] on button "decrease-product-quantity" at bounding box center [1325, 353] width 30 height 30
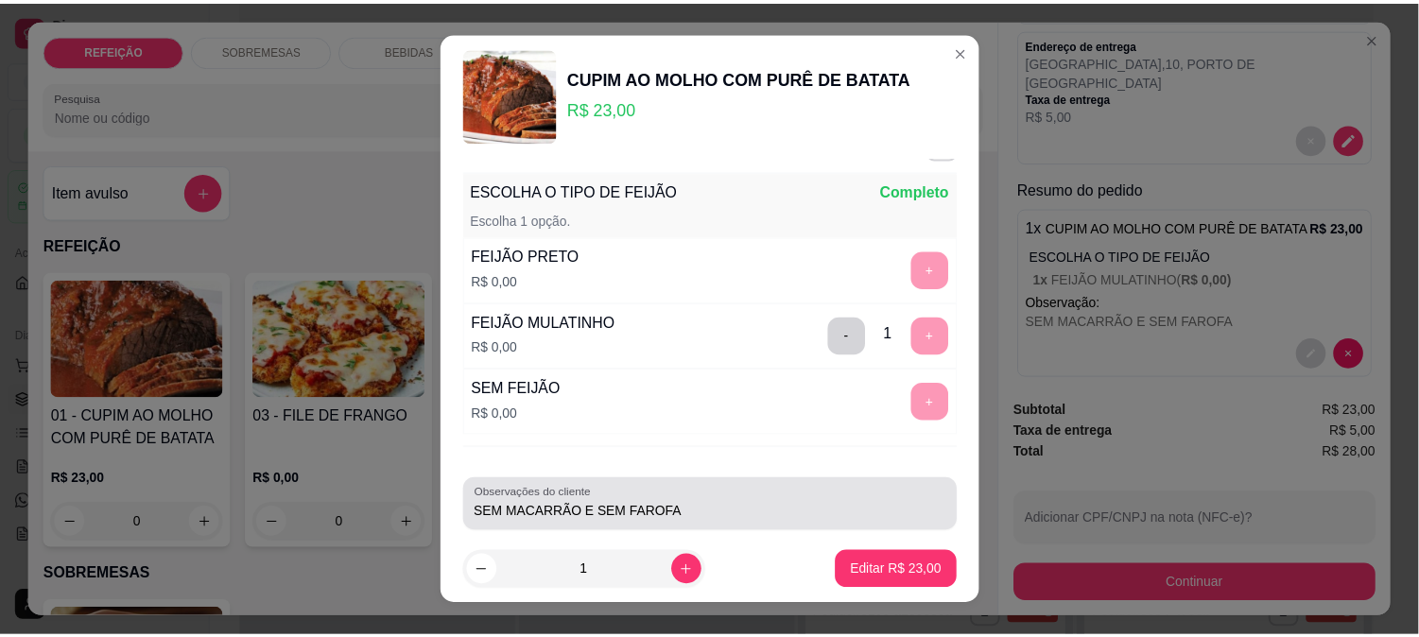
scroll to position [57, 0]
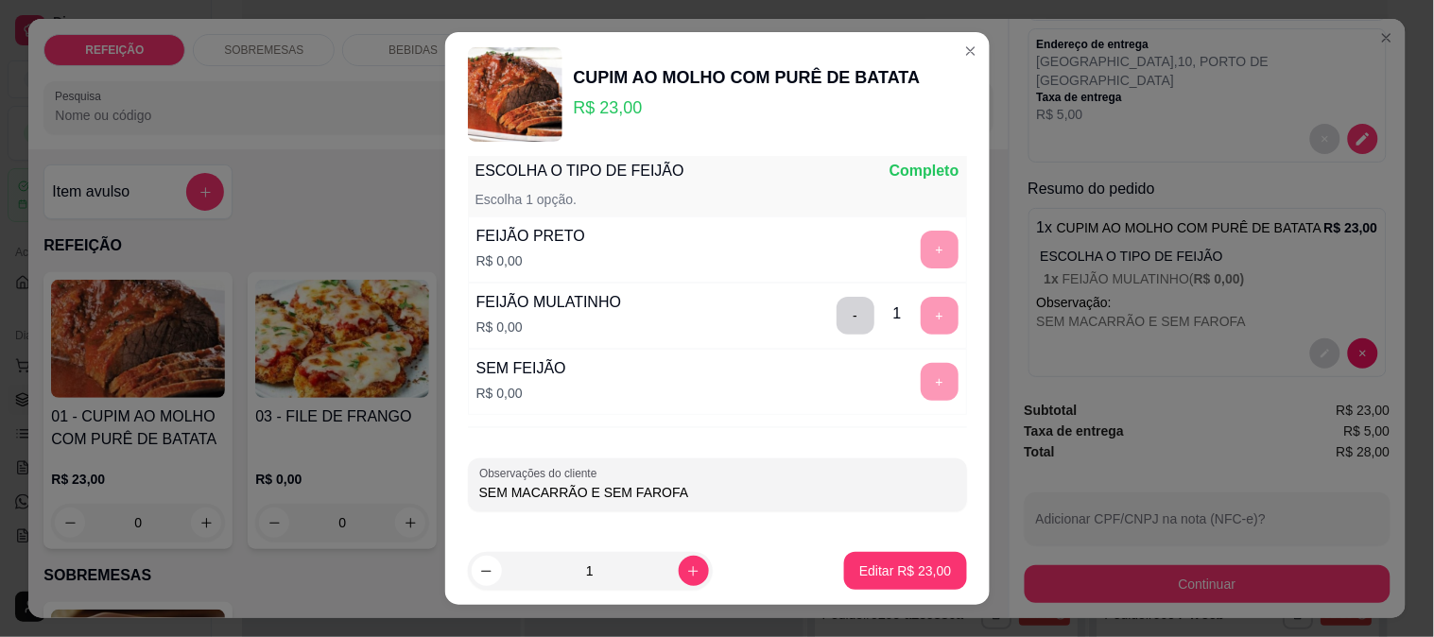
click at [726, 514] on div "ESCOLHA O TIPO DE FEIJÃO Completo Escolha 1 opção. FEIJÃO PRETO R$ 0,00 + FEIJÃ…" at bounding box center [717, 347] width 545 height 381
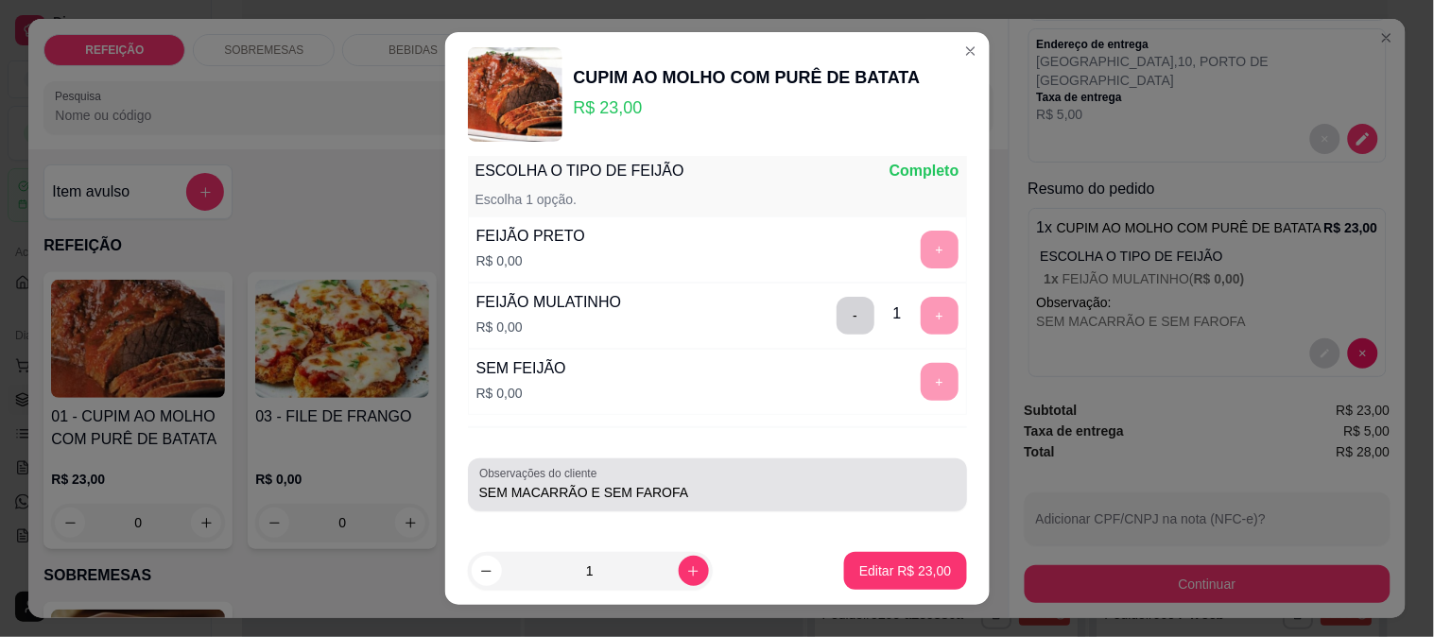
click at [734, 502] on div "SEM MACARRÃO E SEM FAROFA" at bounding box center [717, 485] width 476 height 38
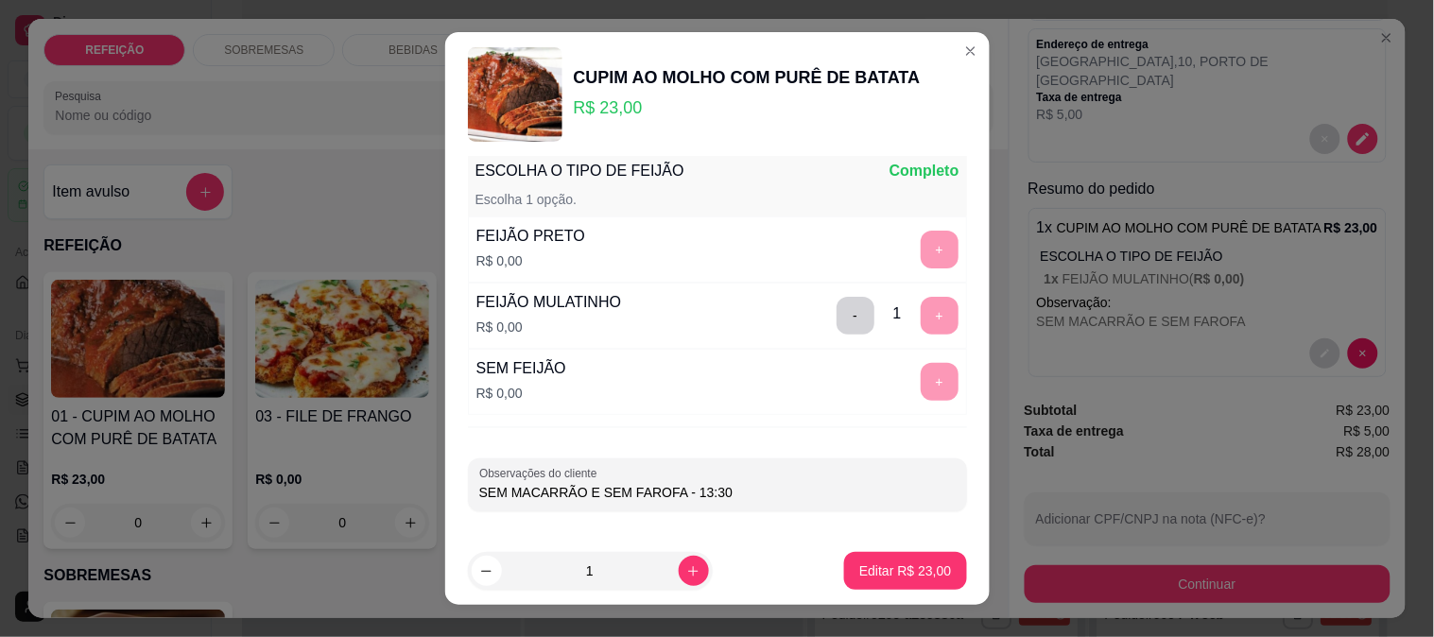
type input "SEM MACARRÃO E SEM FAROFA - 13:30"
click at [895, 594] on footer "1 Editar R$ 23,00" at bounding box center [717, 571] width 545 height 68
click at [894, 574] on p "Editar R$ 23,00" at bounding box center [905, 571] width 92 height 19
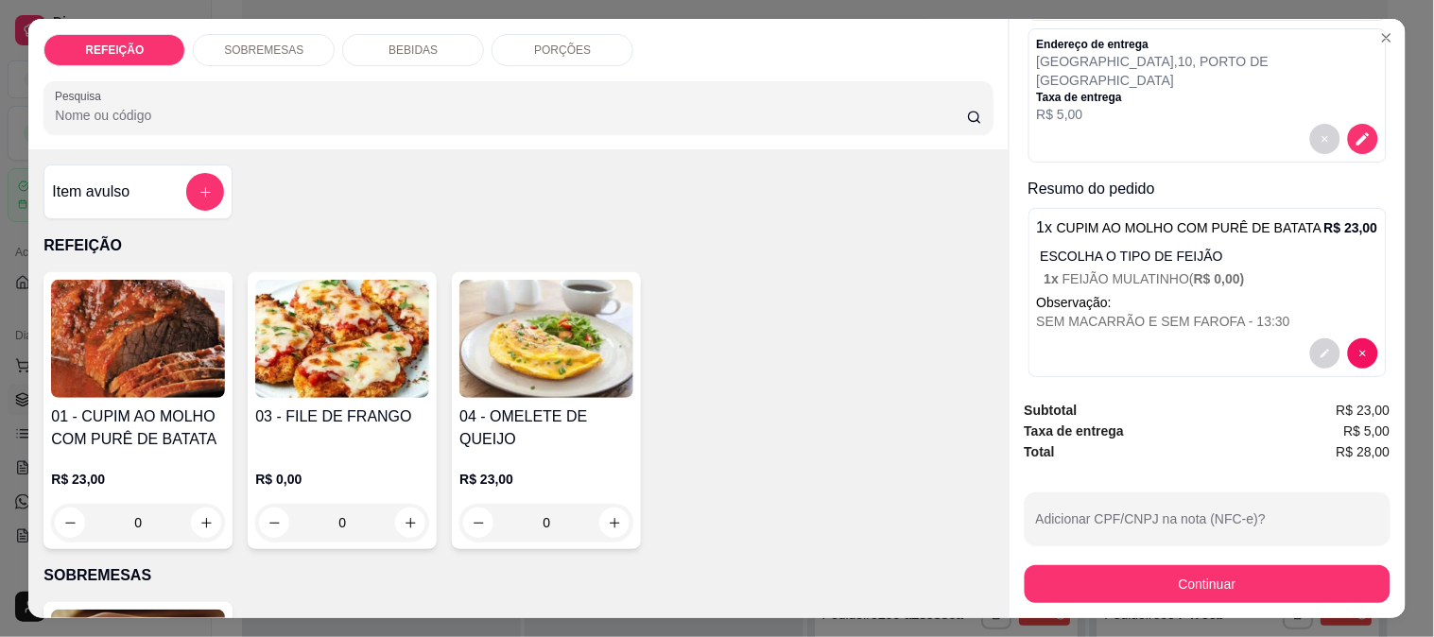
click at [1173, 572] on button "Continuar" at bounding box center [1208, 584] width 366 height 38
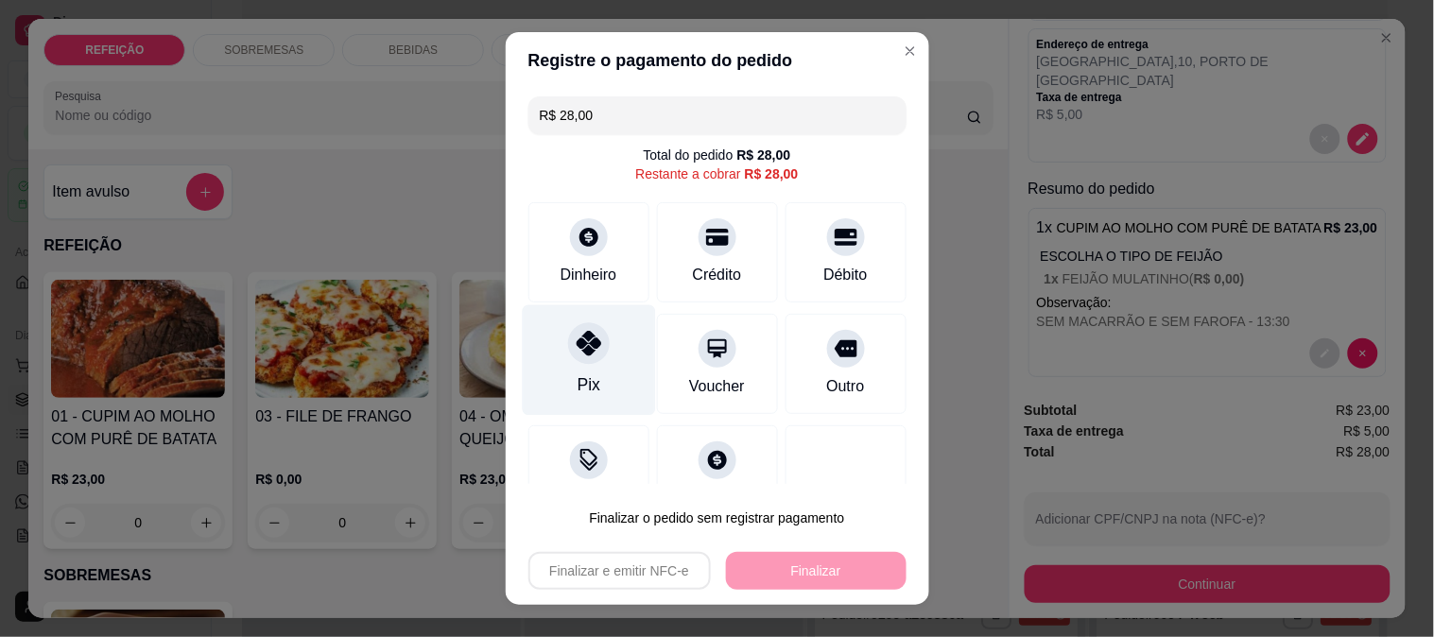
click at [550, 323] on div "Pix" at bounding box center [588, 359] width 133 height 111
type input "R$ 0,00"
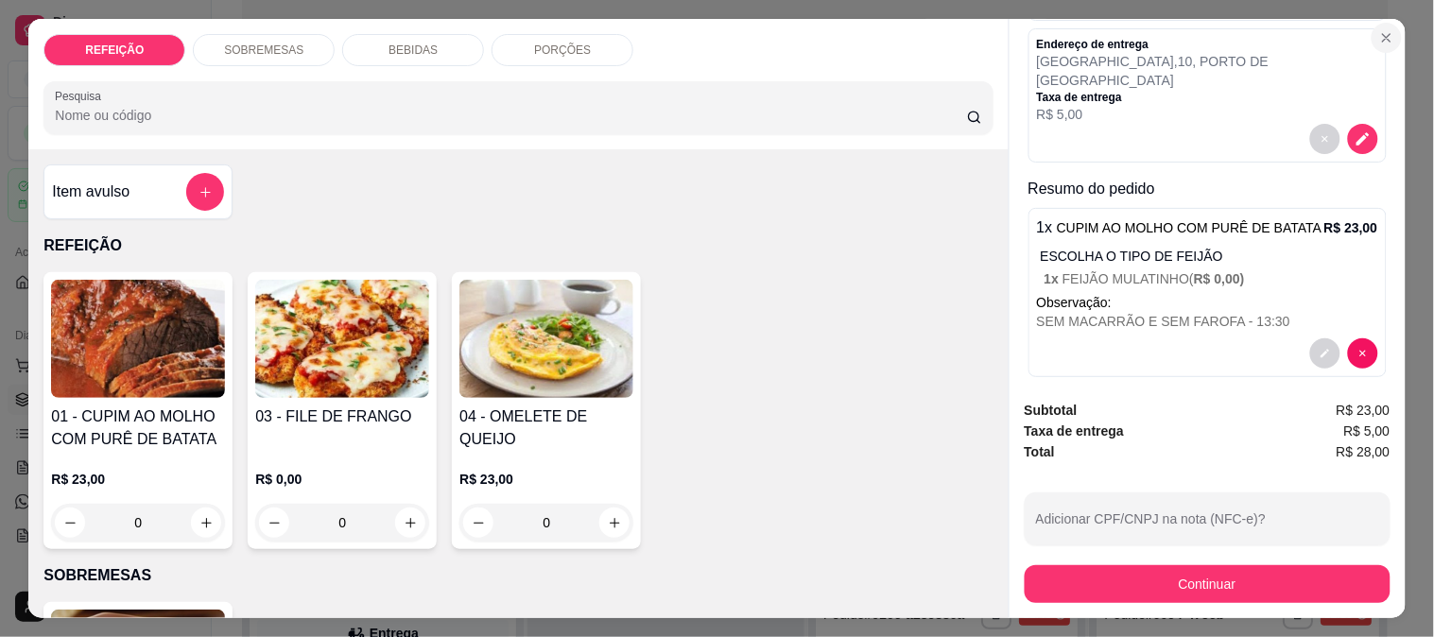
click at [1379, 30] on icon "Close" at bounding box center [1386, 37] width 15 height 15
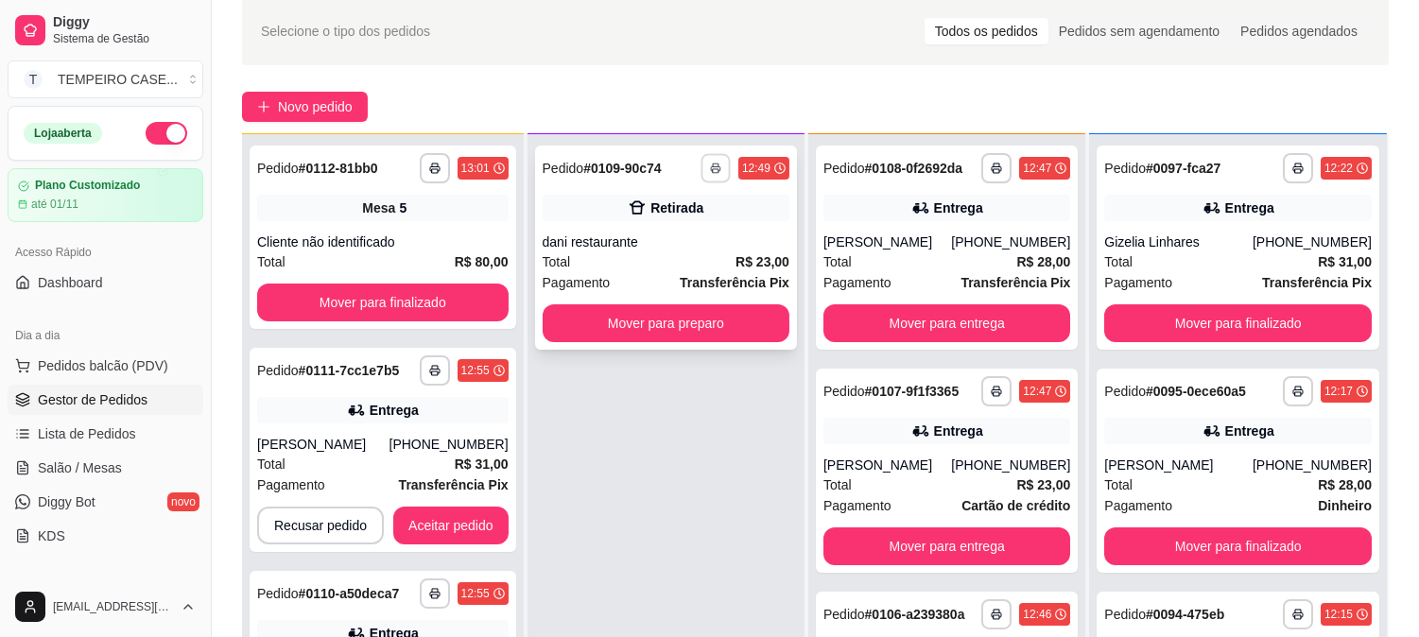
click at [719, 164] on polyline "button" at bounding box center [716, 165] width 6 height 3
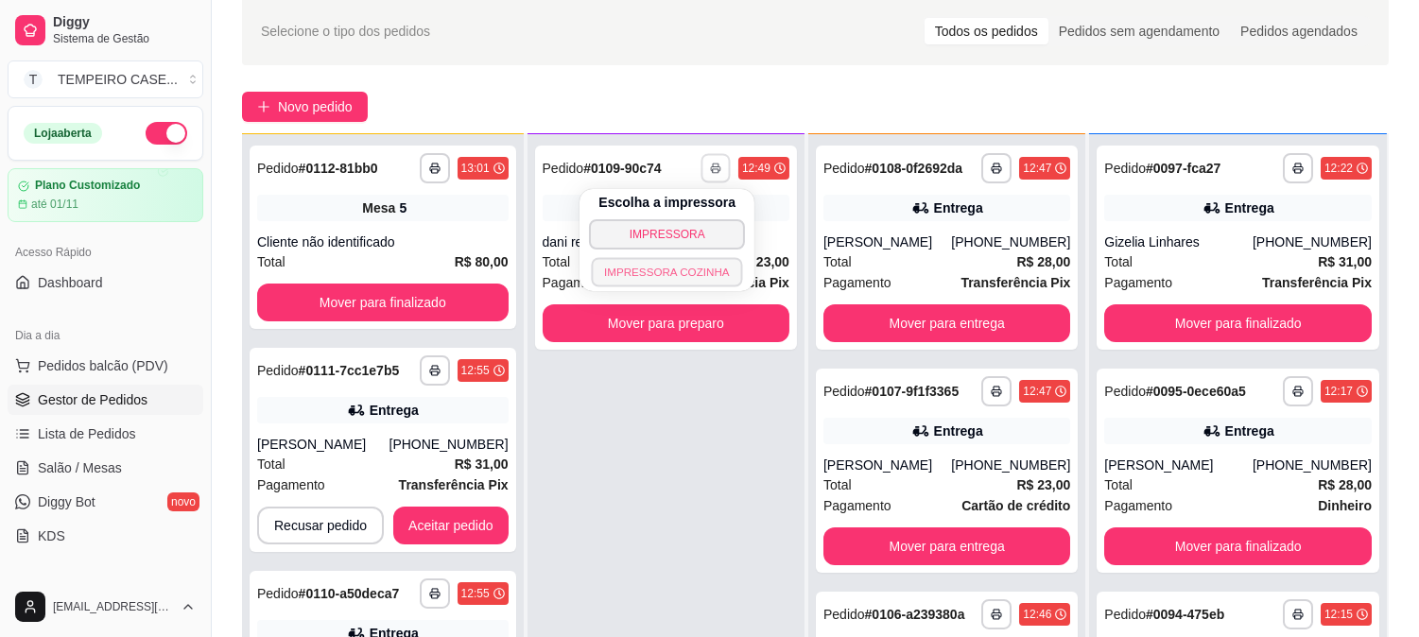
click at [686, 274] on button "IMPRESSORA COZINHA" at bounding box center [667, 271] width 151 height 29
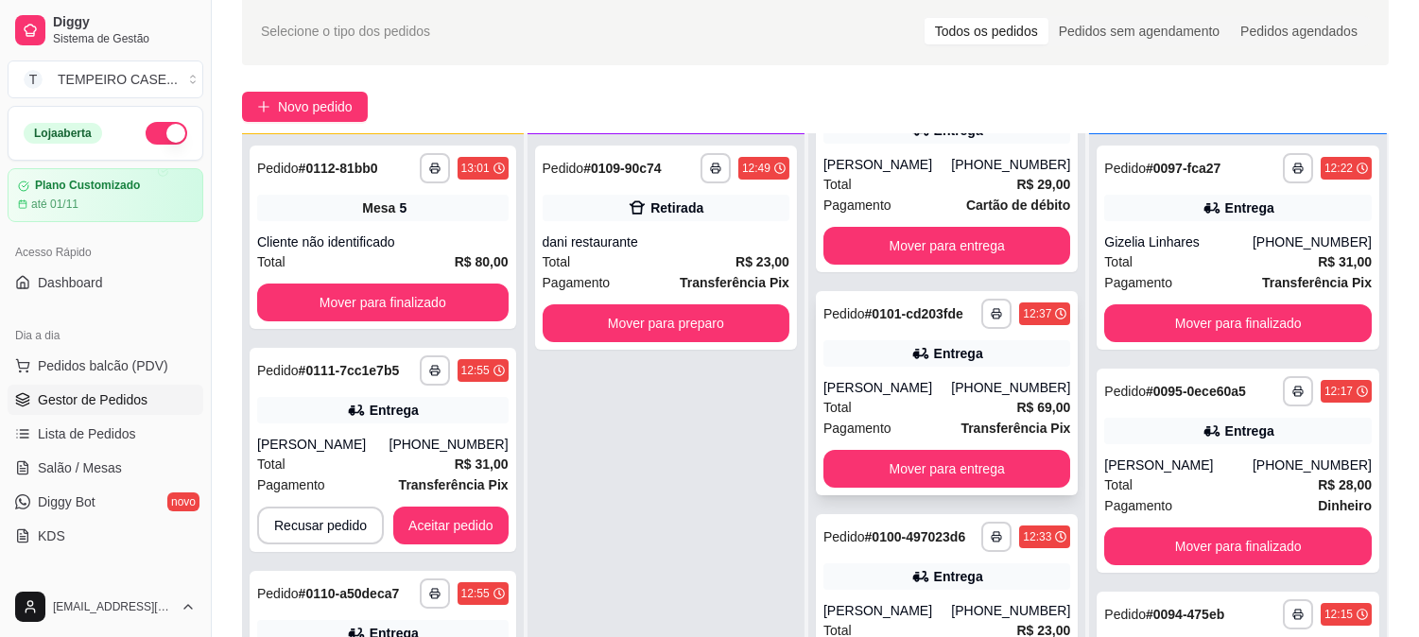
scroll to position [1050, 0]
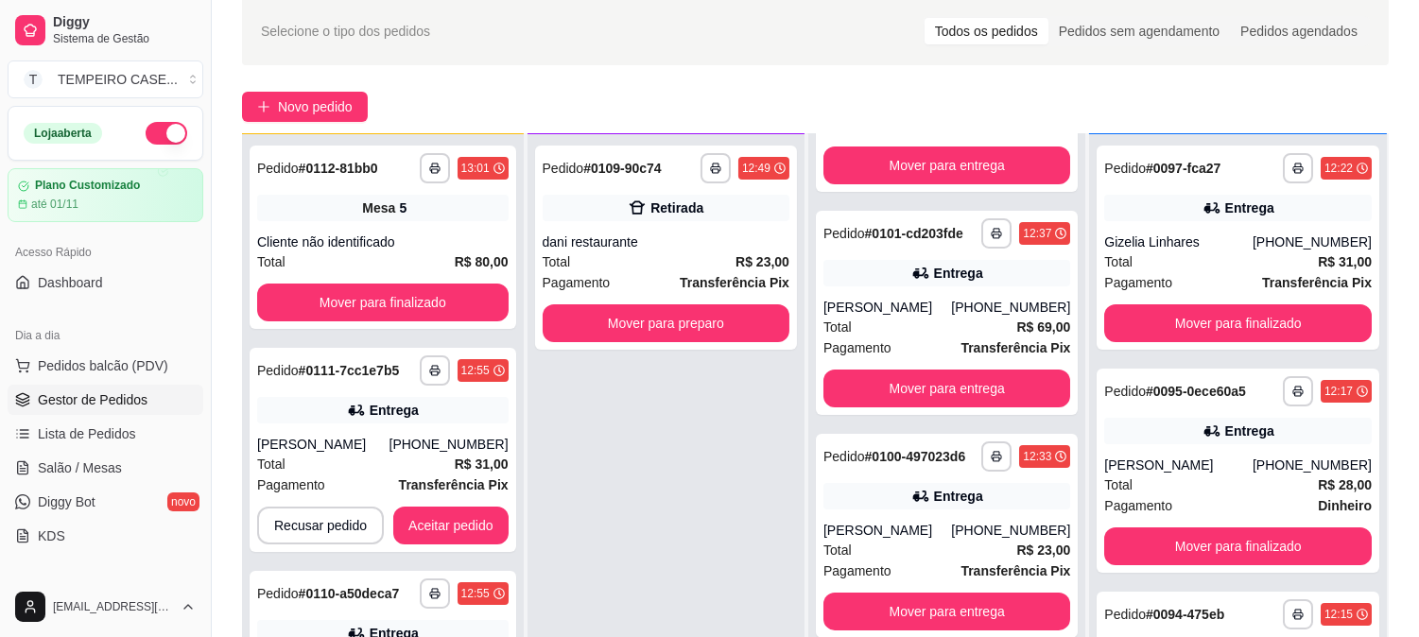
click at [61, 407] on span "Gestor de Pedidos" at bounding box center [93, 399] width 110 height 19
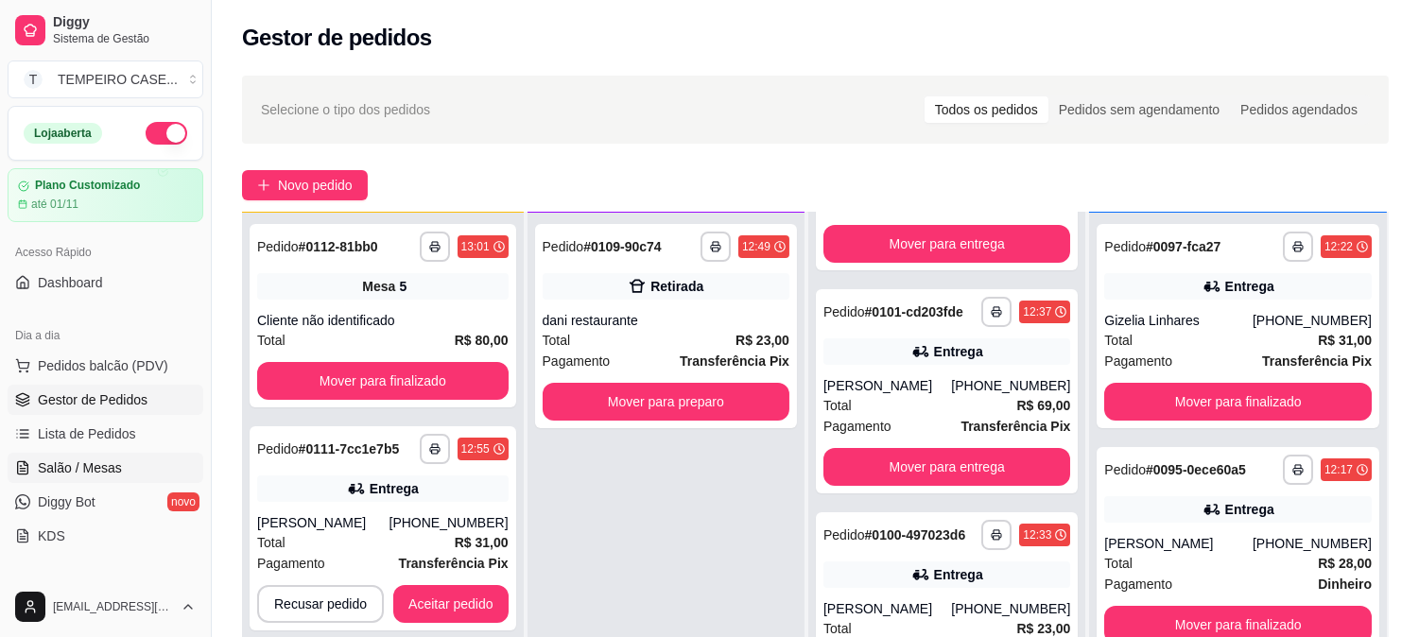
scroll to position [315, 0]
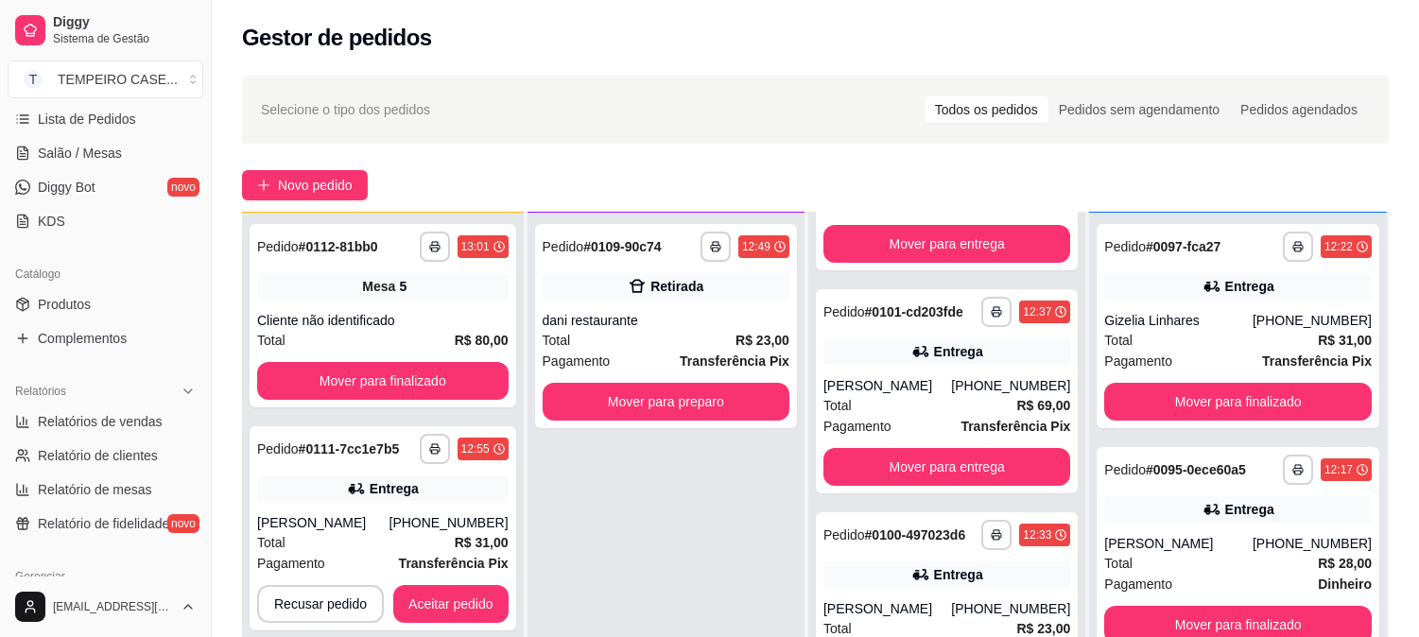
click at [77, 306] on span "Produtos" at bounding box center [64, 304] width 53 height 19
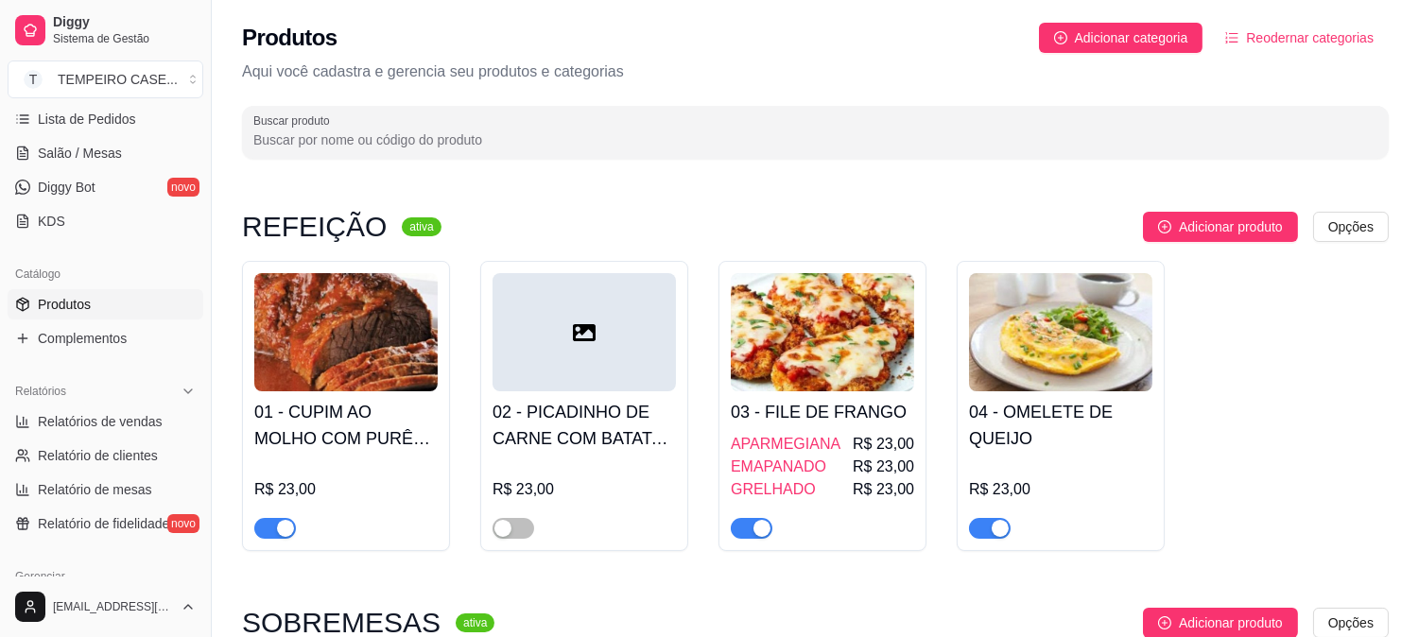
click at [279, 531] on div "button" at bounding box center [285, 528] width 17 height 17
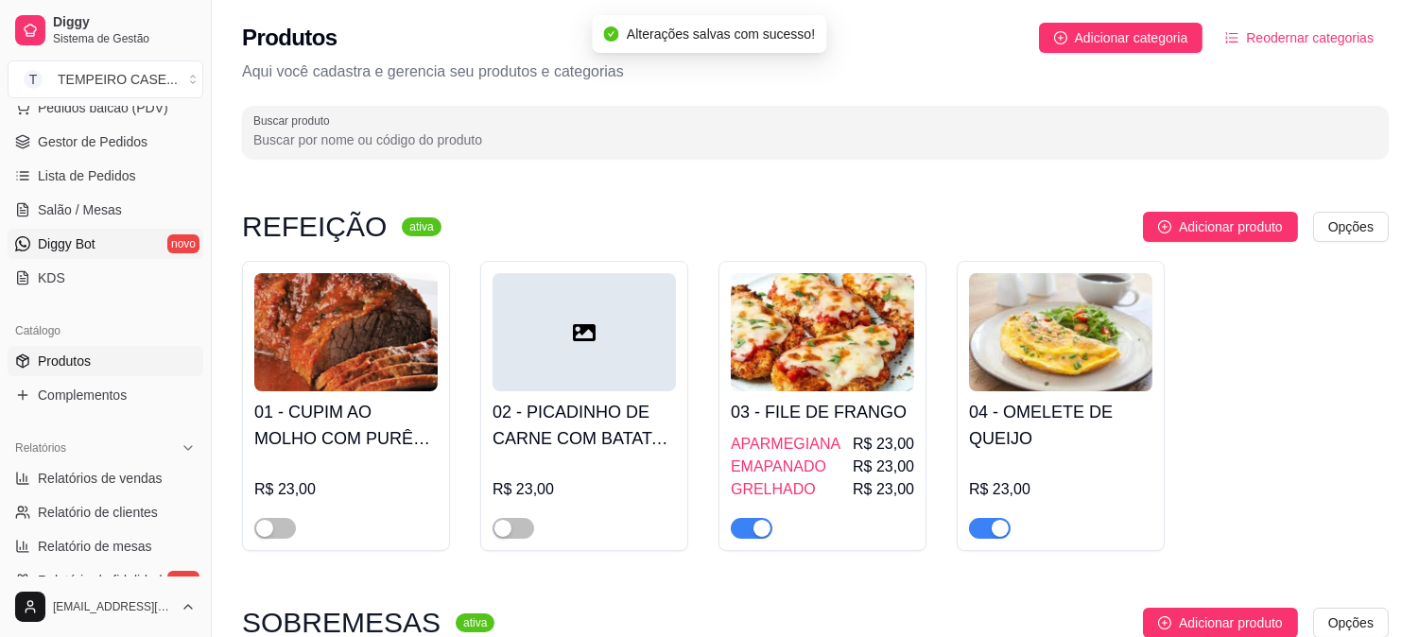
scroll to position [210, 0]
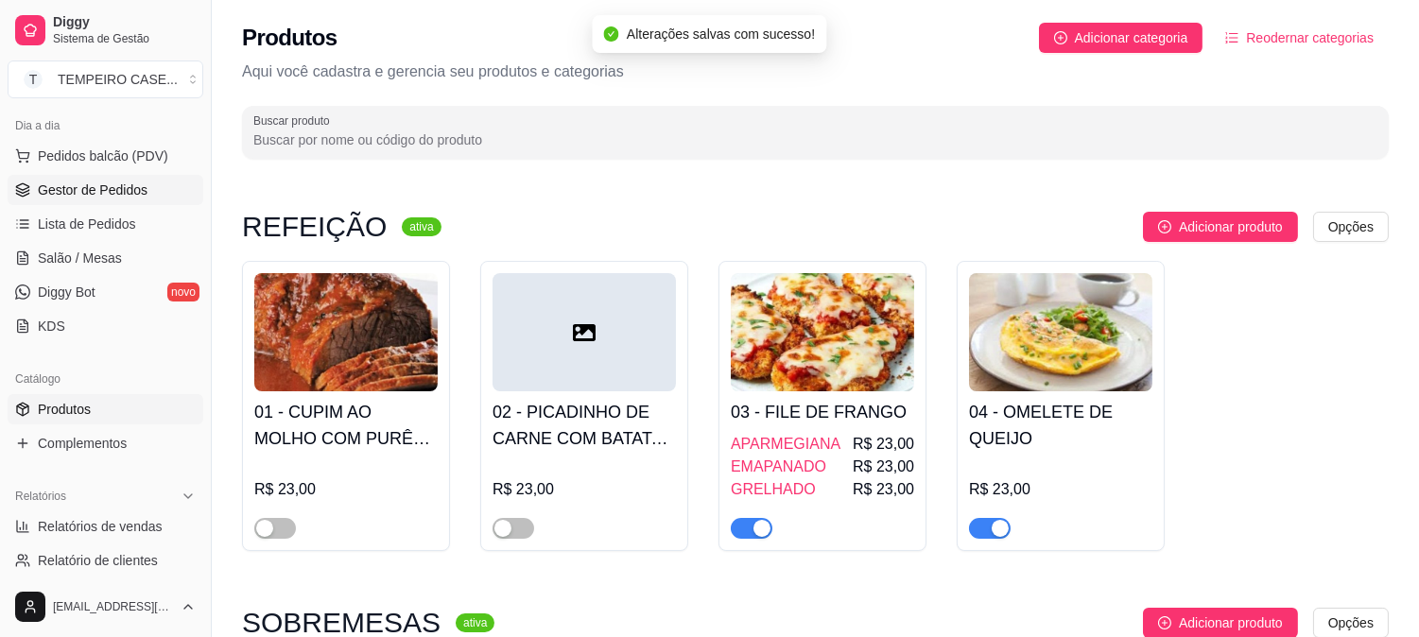
click at [97, 192] on span "Gestor de Pedidos" at bounding box center [93, 190] width 110 height 19
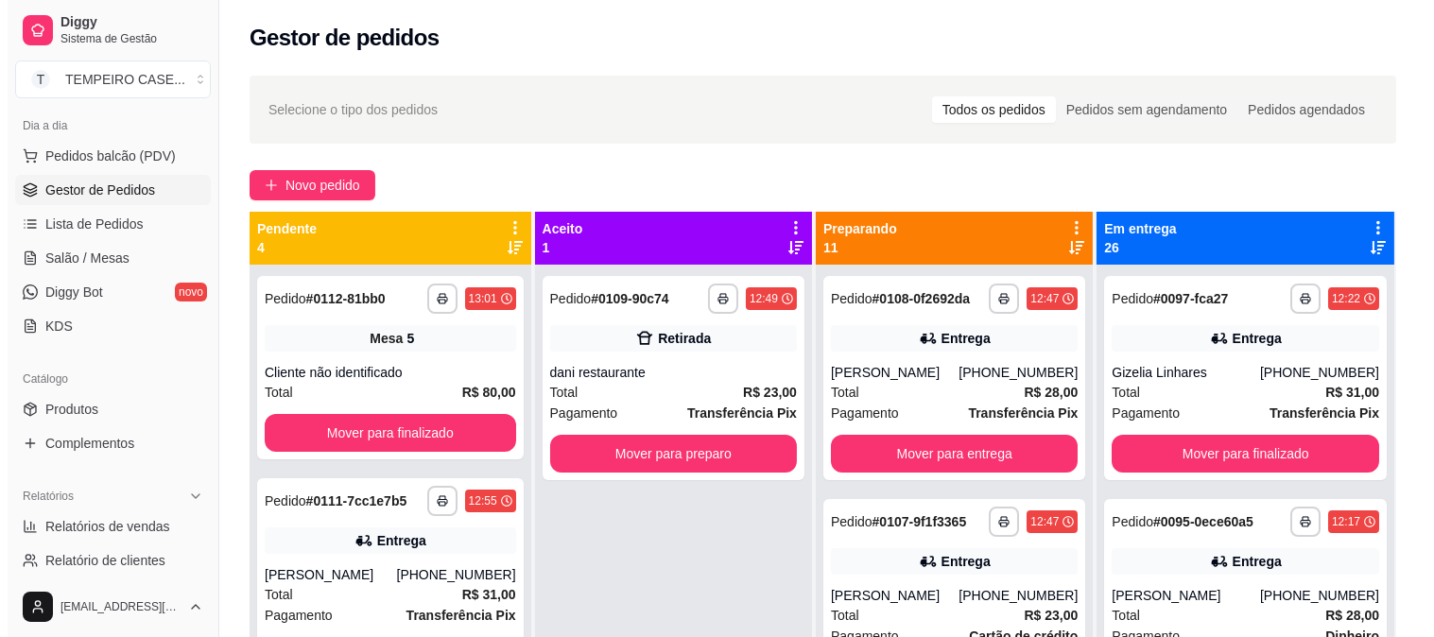
scroll to position [232, 0]
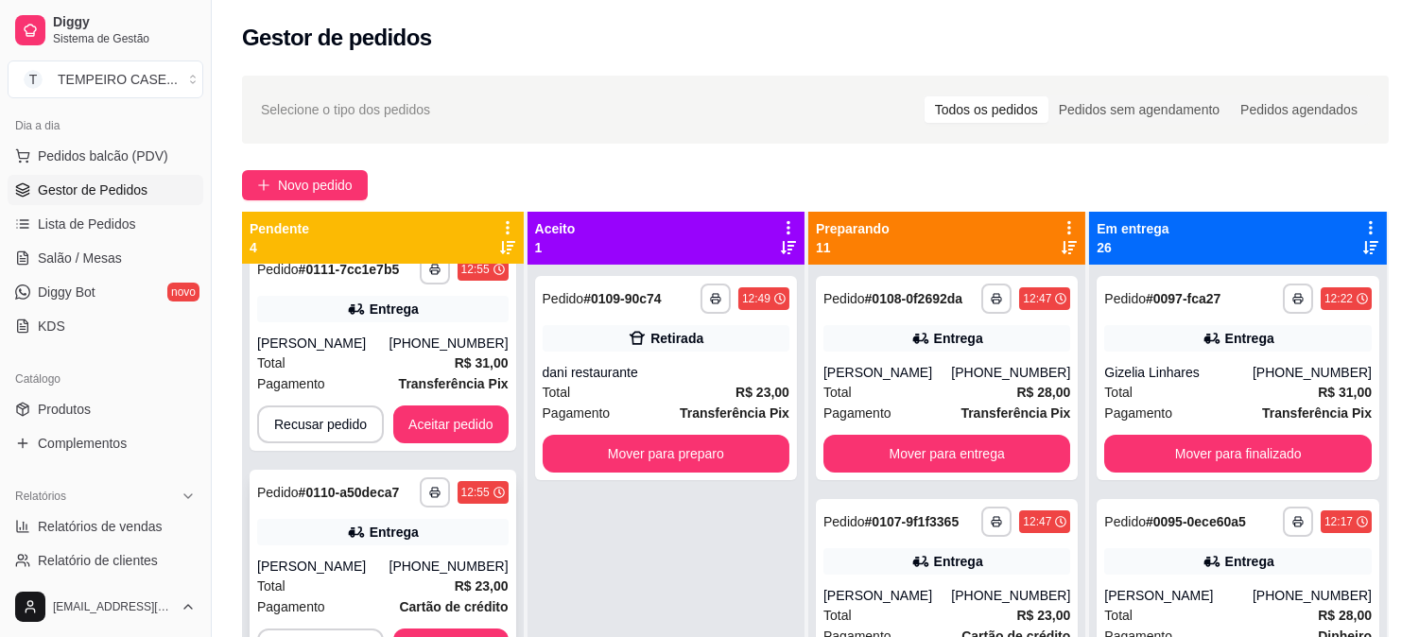
click at [352, 539] on icon at bounding box center [356, 532] width 19 height 19
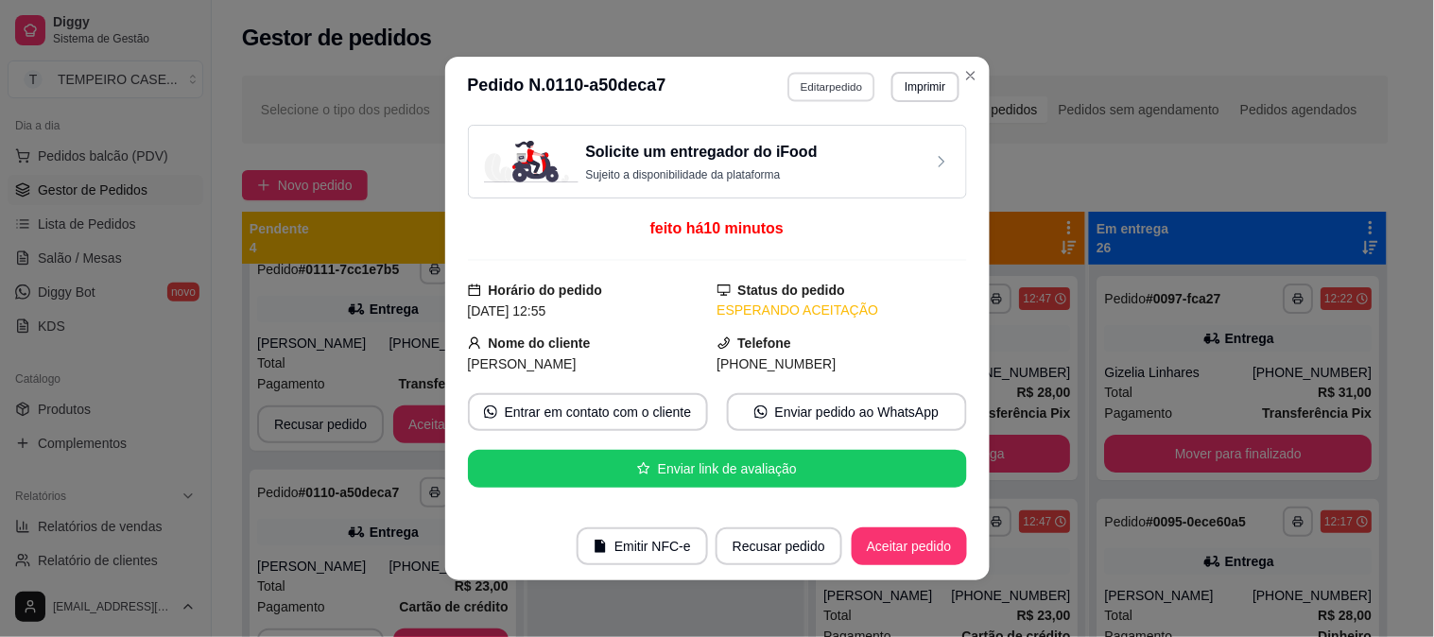
click at [832, 85] on button "Editar pedido" at bounding box center [832, 86] width 88 height 29
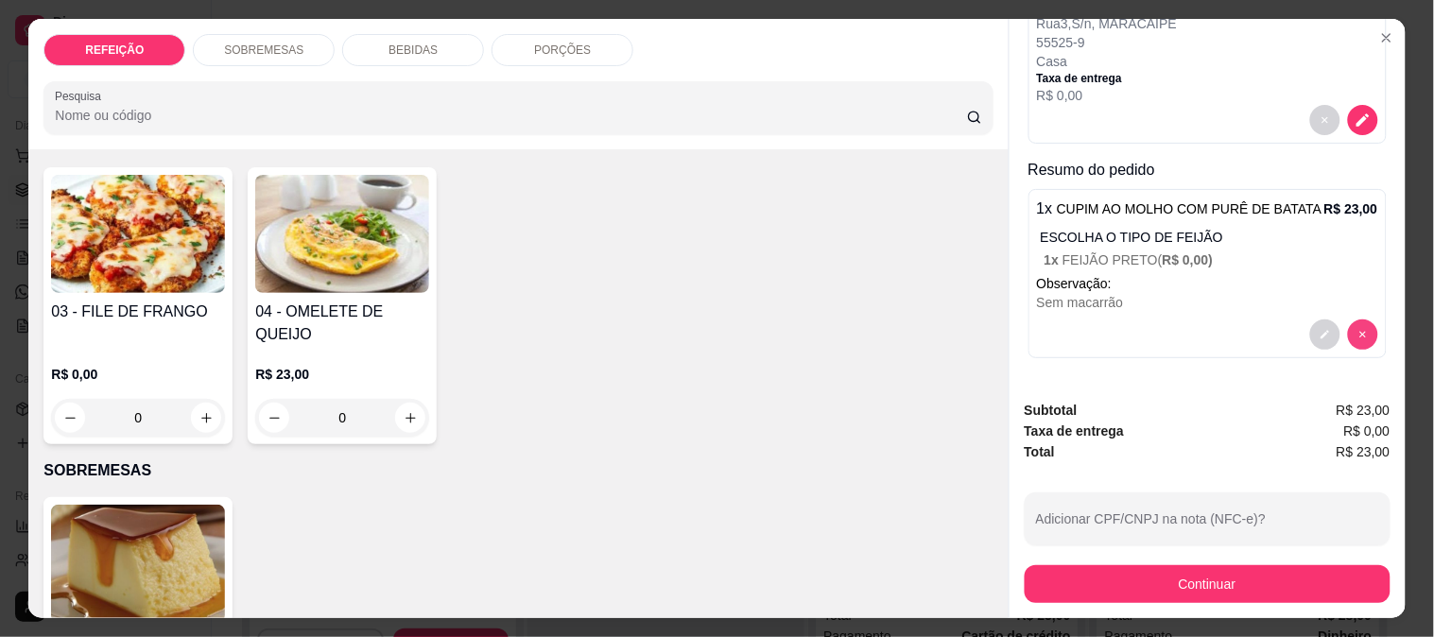
scroll to position [155, 0]
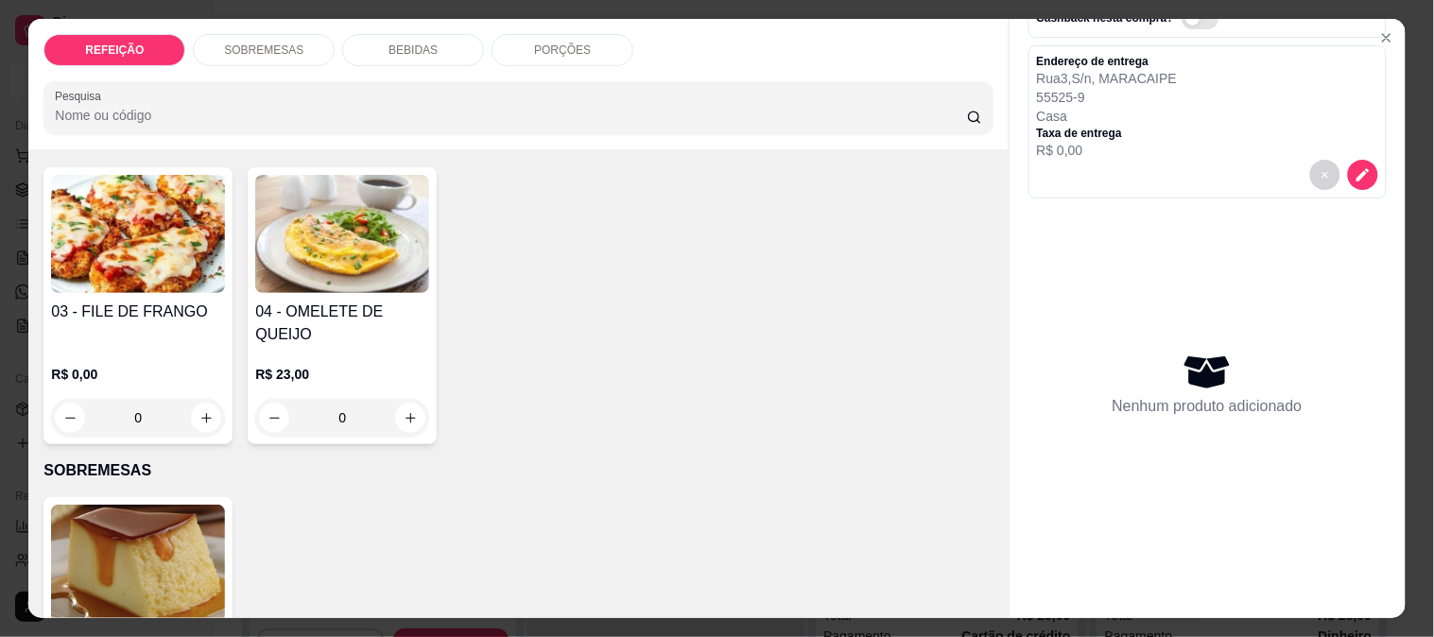
click at [163, 279] on img at bounding box center [138, 234] width 174 height 118
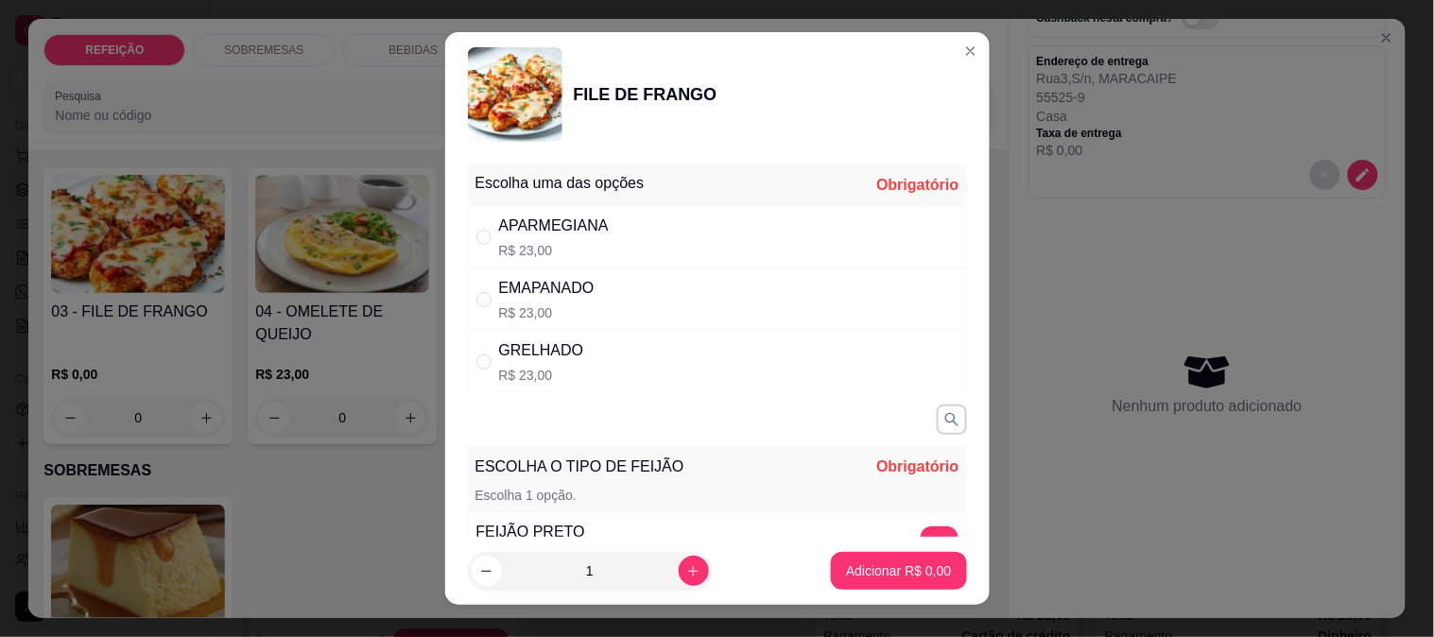
click at [594, 250] on p "R$ 23,00" at bounding box center [554, 250] width 110 height 19
radio input "true"
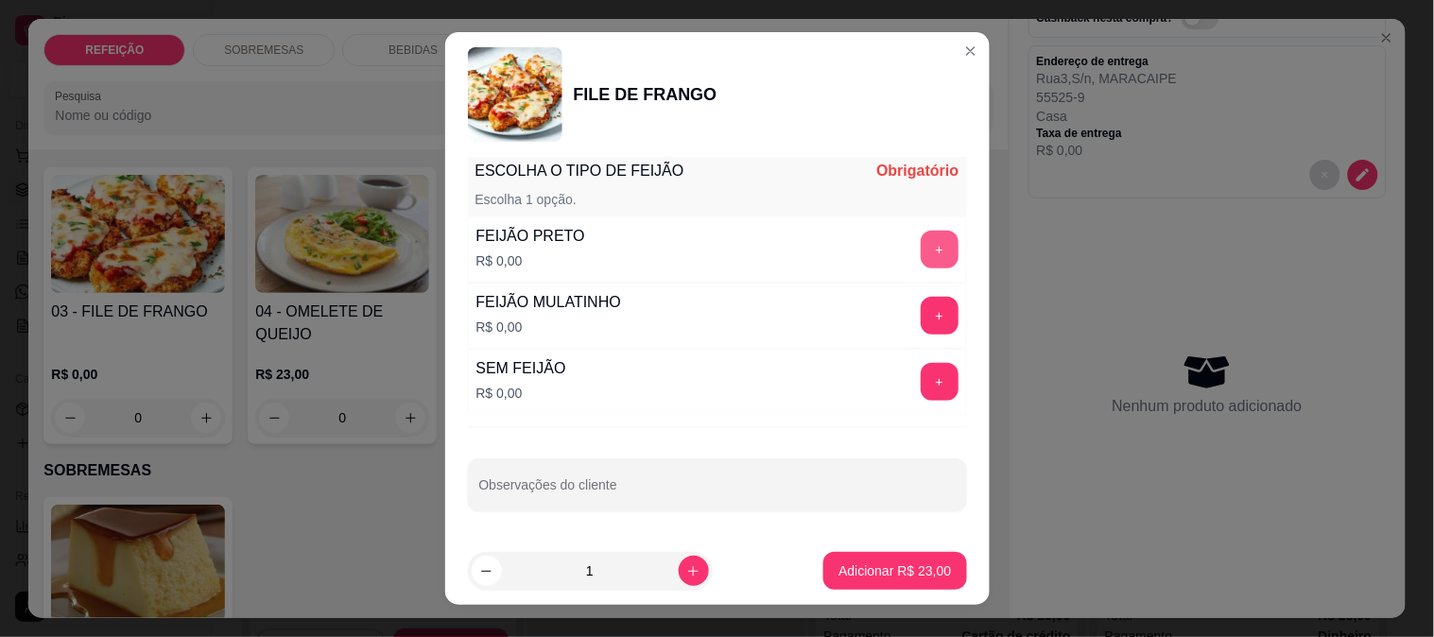
click at [921, 244] on button "+" at bounding box center [940, 250] width 38 height 38
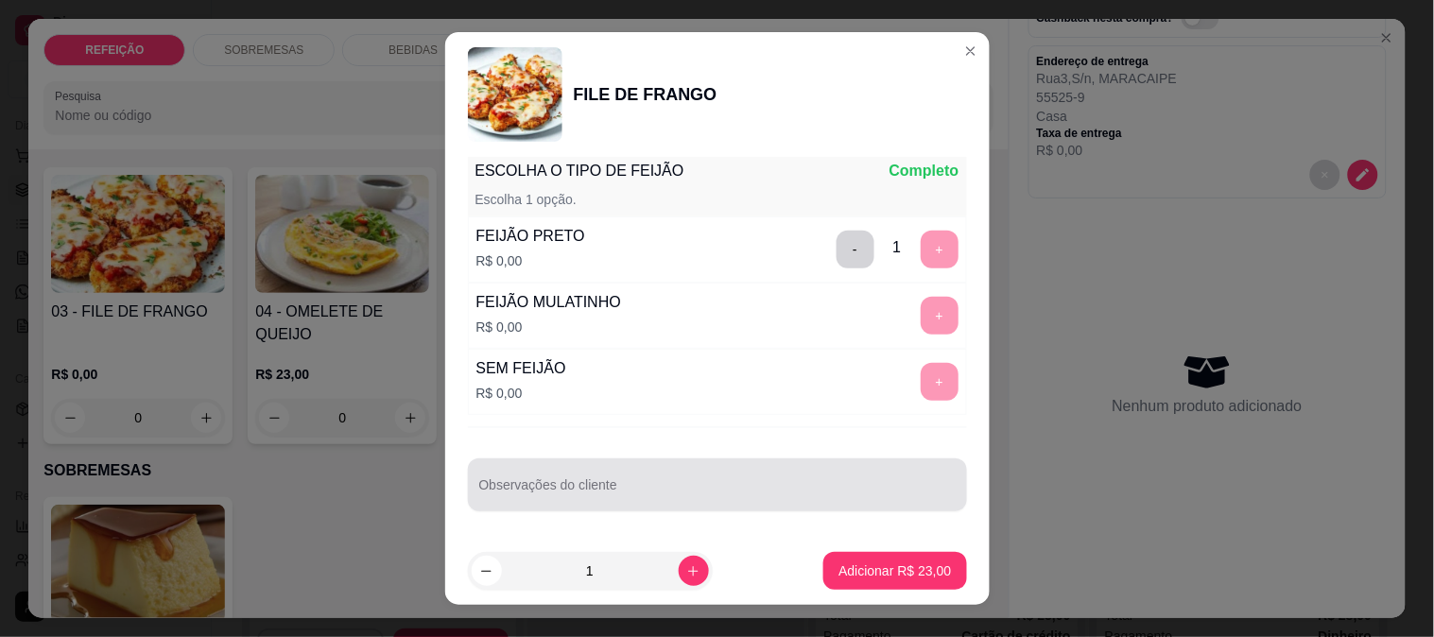
click at [695, 471] on div at bounding box center [717, 485] width 476 height 38
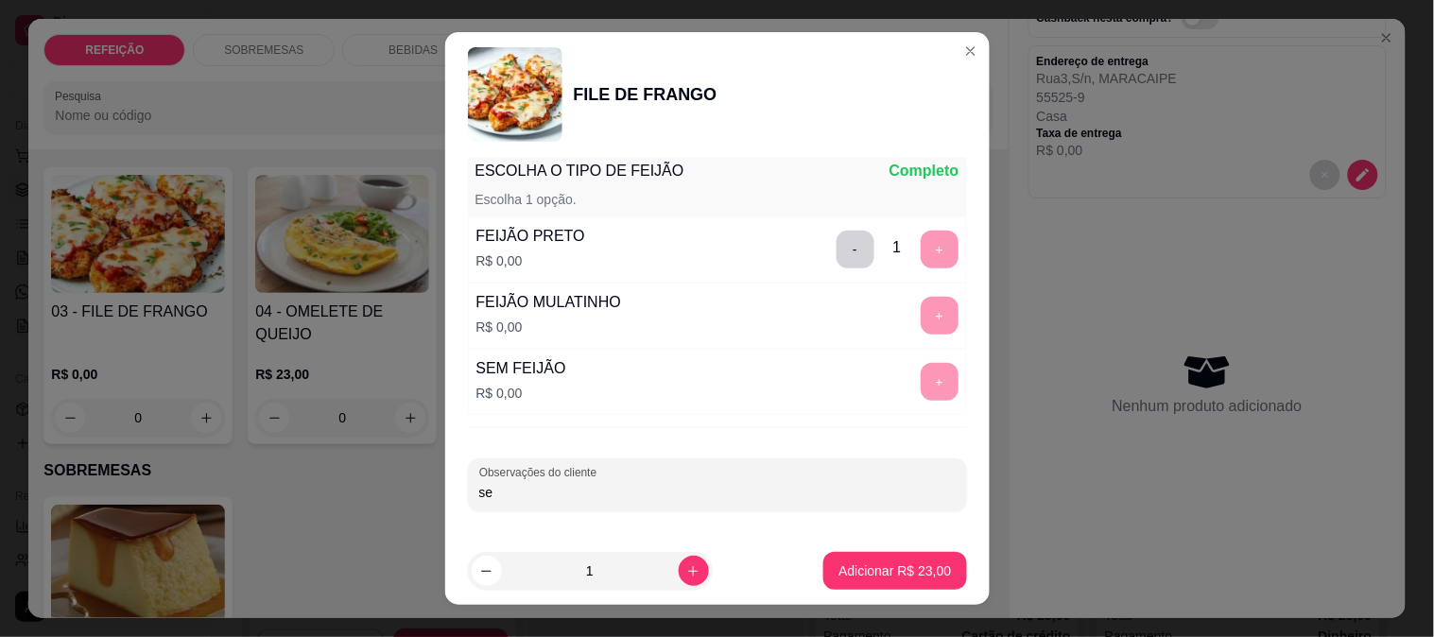
type input "s"
type input "SEM MACARRÃO"
click at [855, 560] on button "Adicionar R$ 23,00" at bounding box center [894, 571] width 143 height 38
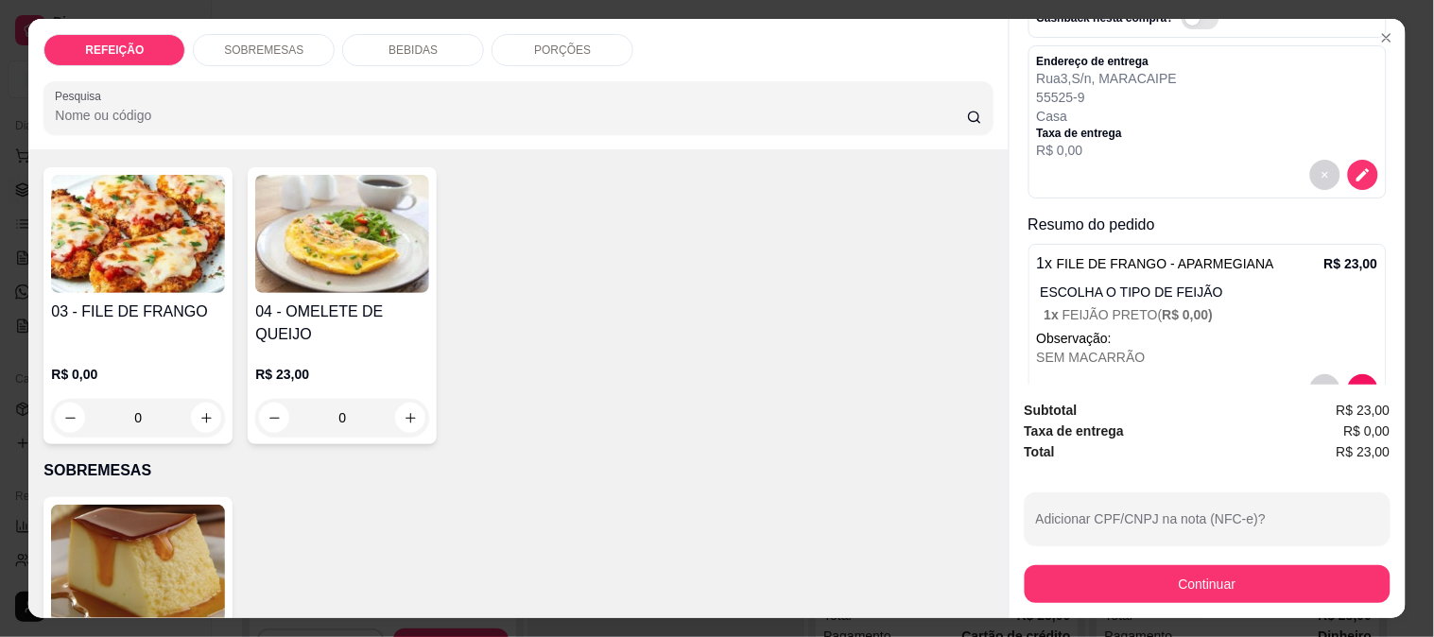
scroll to position [210, 0]
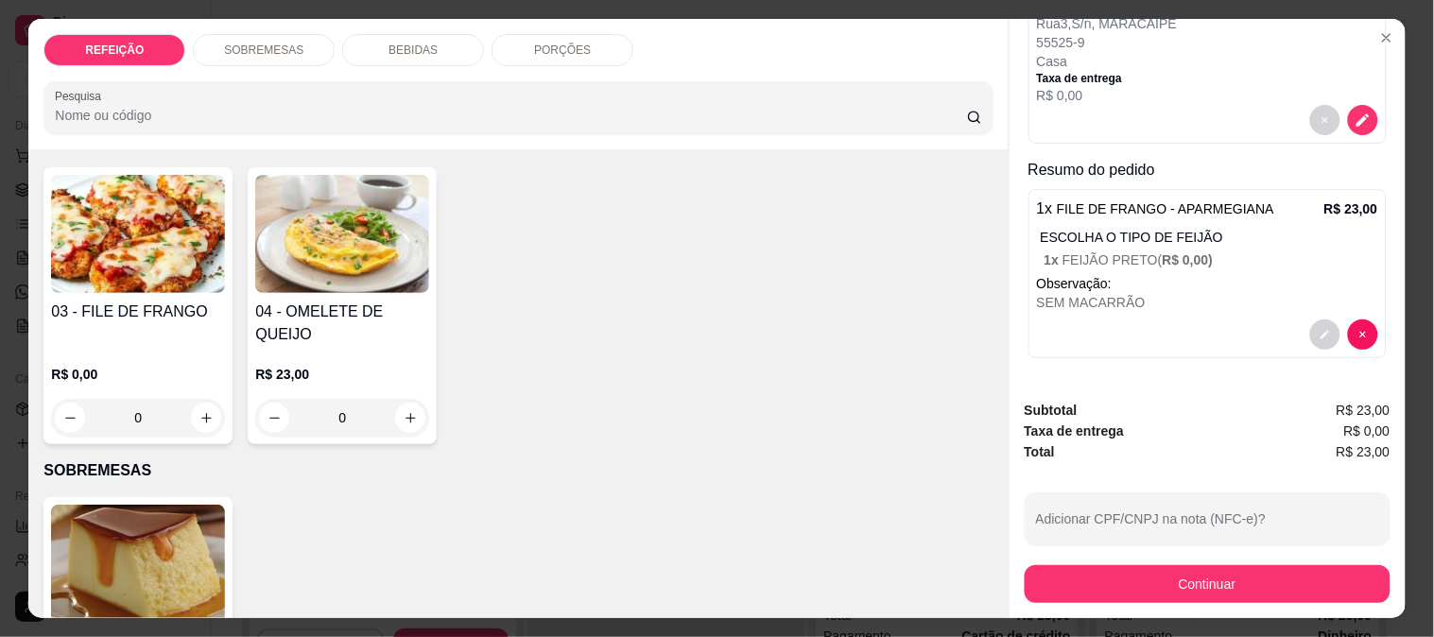
click at [1104, 572] on button "Continuar" at bounding box center [1208, 584] width 366 height 38
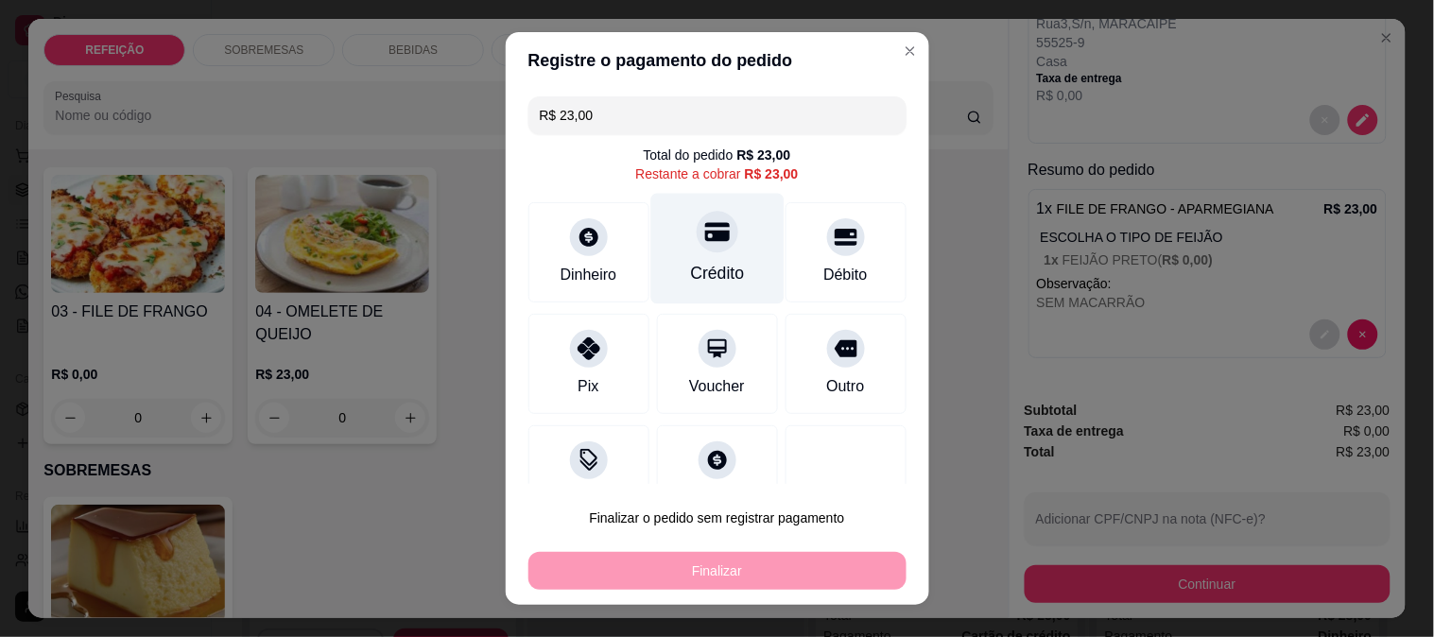
click at [690, 271] on div "Crédito" at bounding box center [717, 273] width 54 height 25
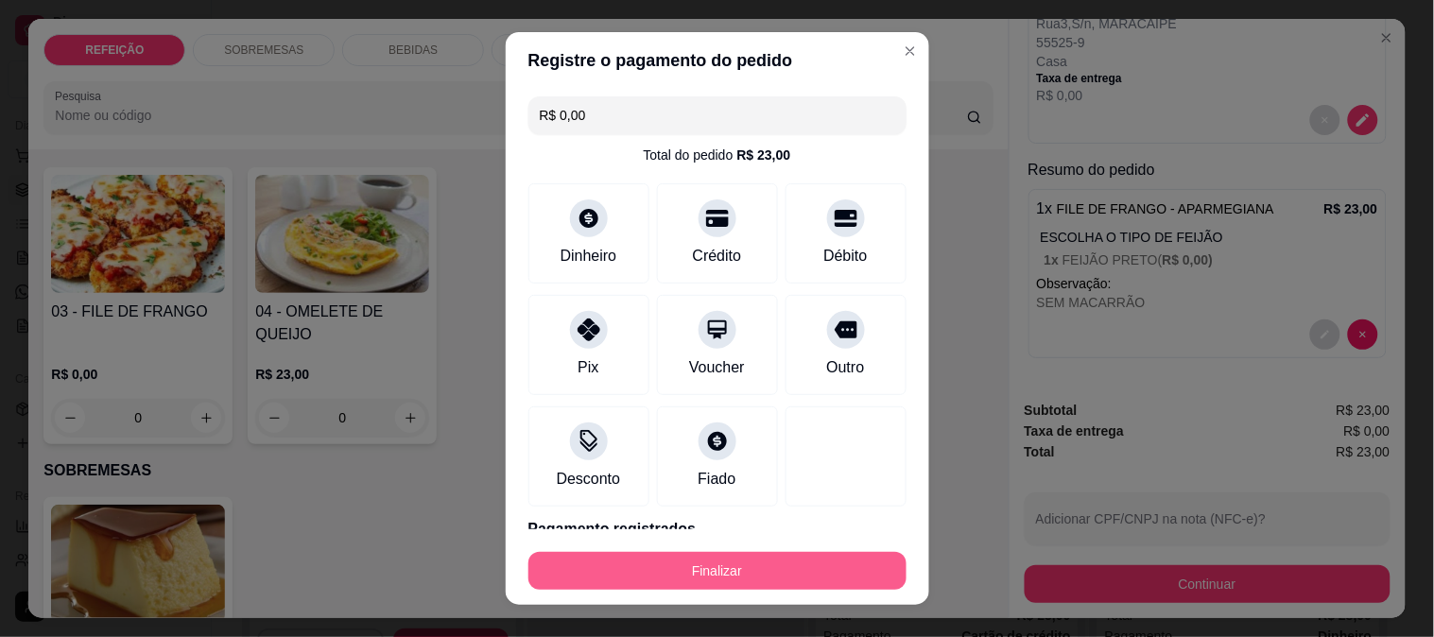
click at [662, 567] on button "Finalizar" at bounding box center [717, 571] width 378 height 38
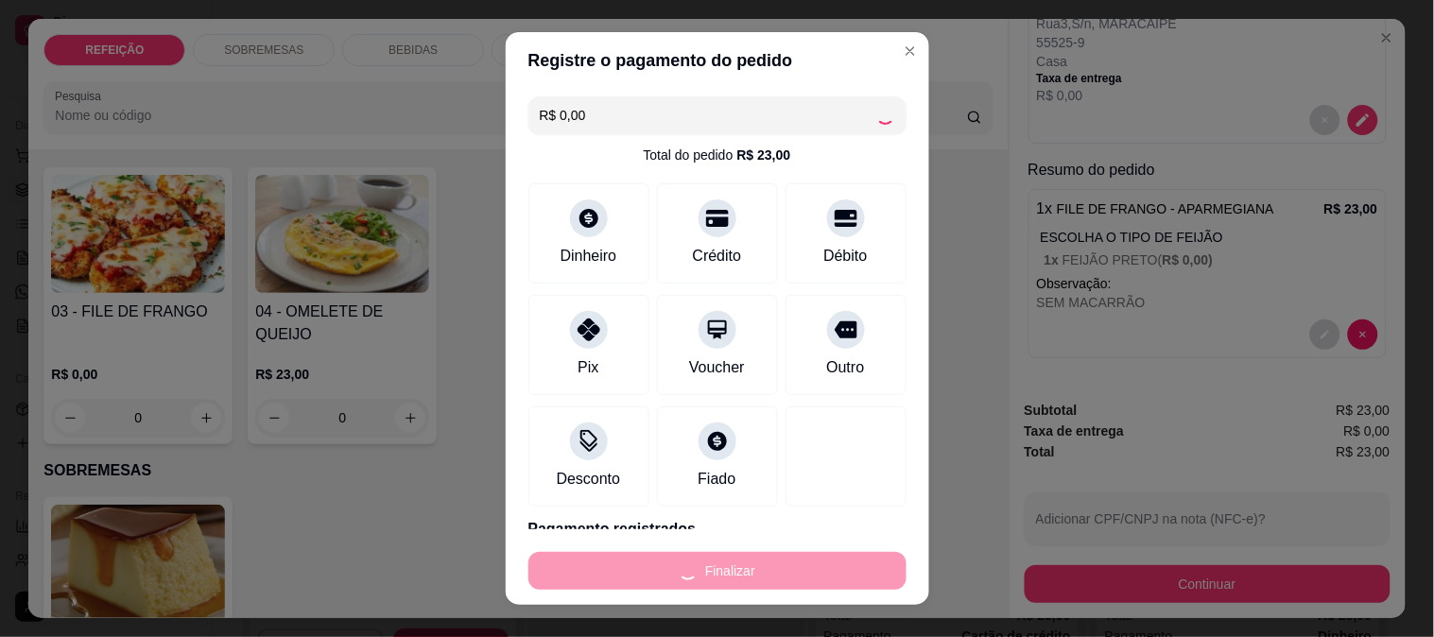
type input "-R$ 23,00"
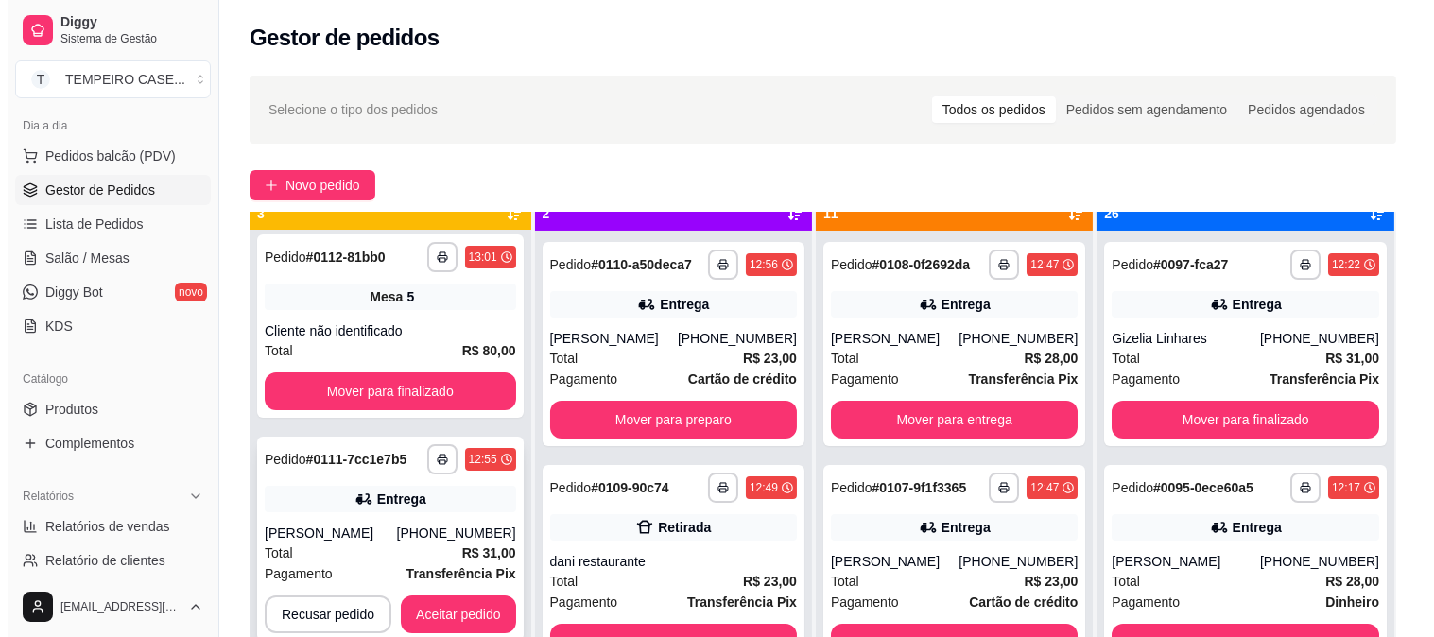
scroll to position [52, 0]
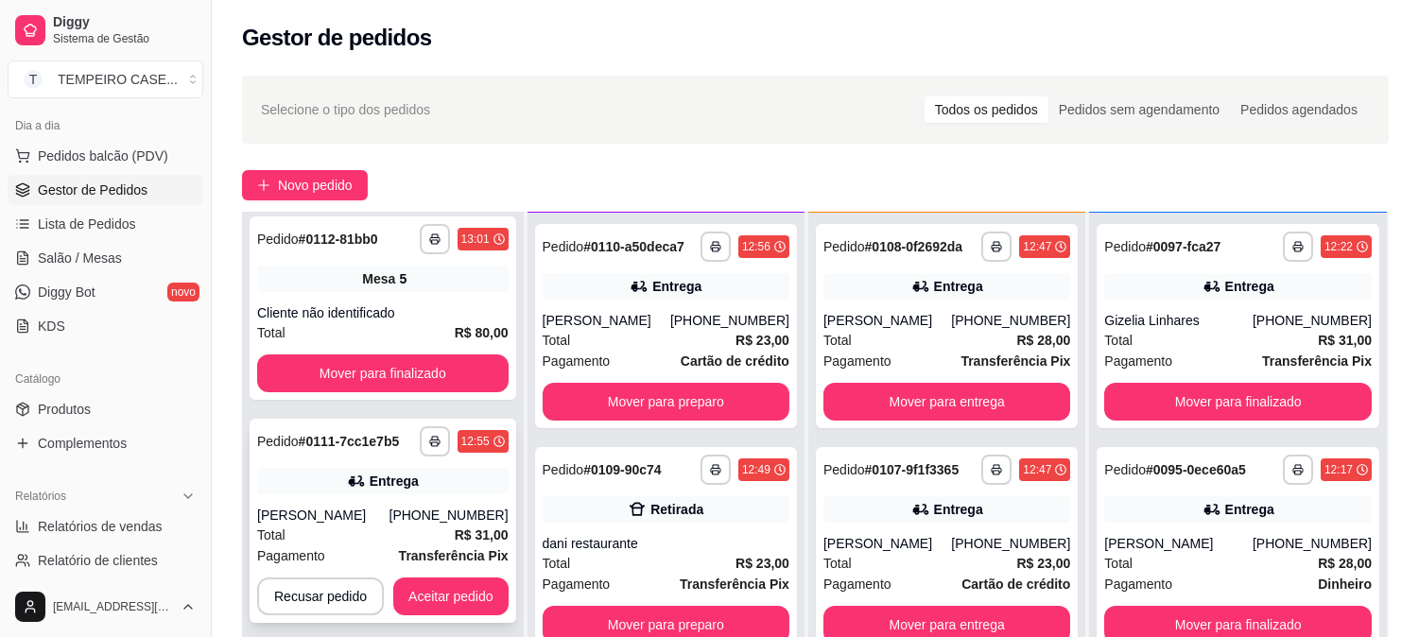
click at [360, 472] on icon at bounding box center [356, 481] width 19 height 19
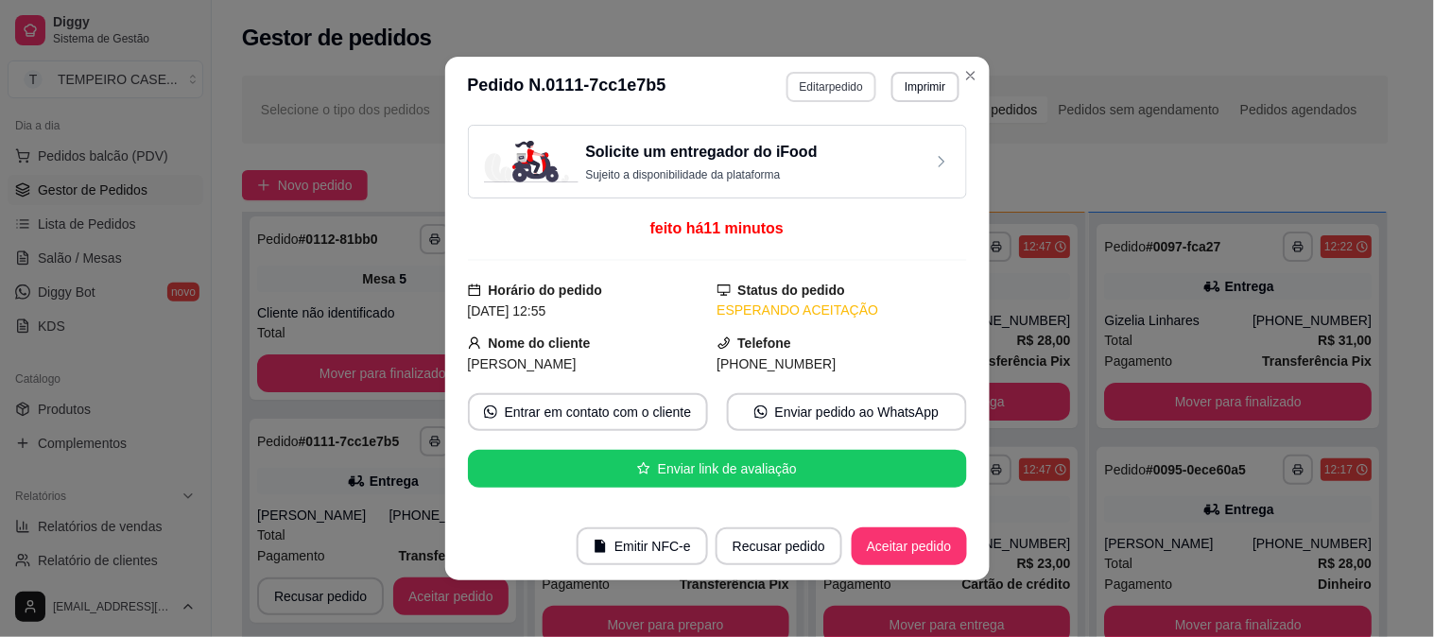
click at [809, 93] on button "Editar pedido" at bounding box center [832, 87] width 90 height 30
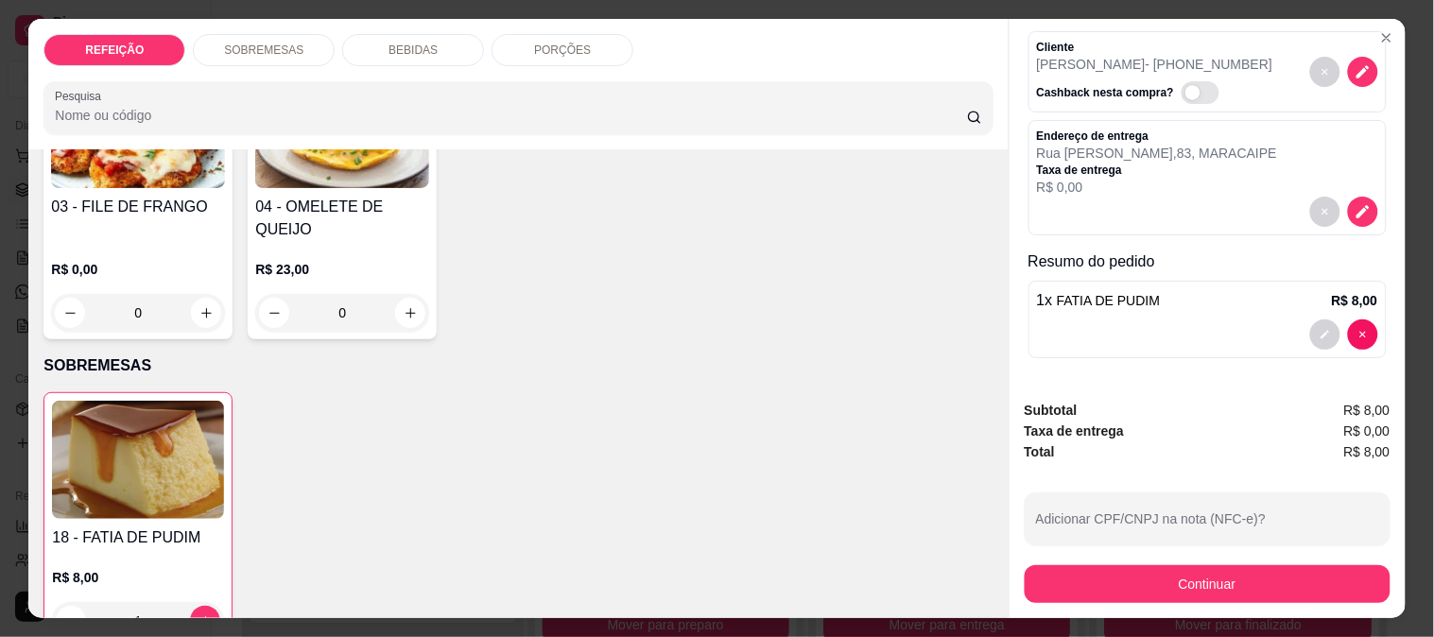
scroll to position [80, 0]
click at [132, 208] on h4 "03 - FILE DE FRANGO" at bounding box center [138, 207] width 174 height 23
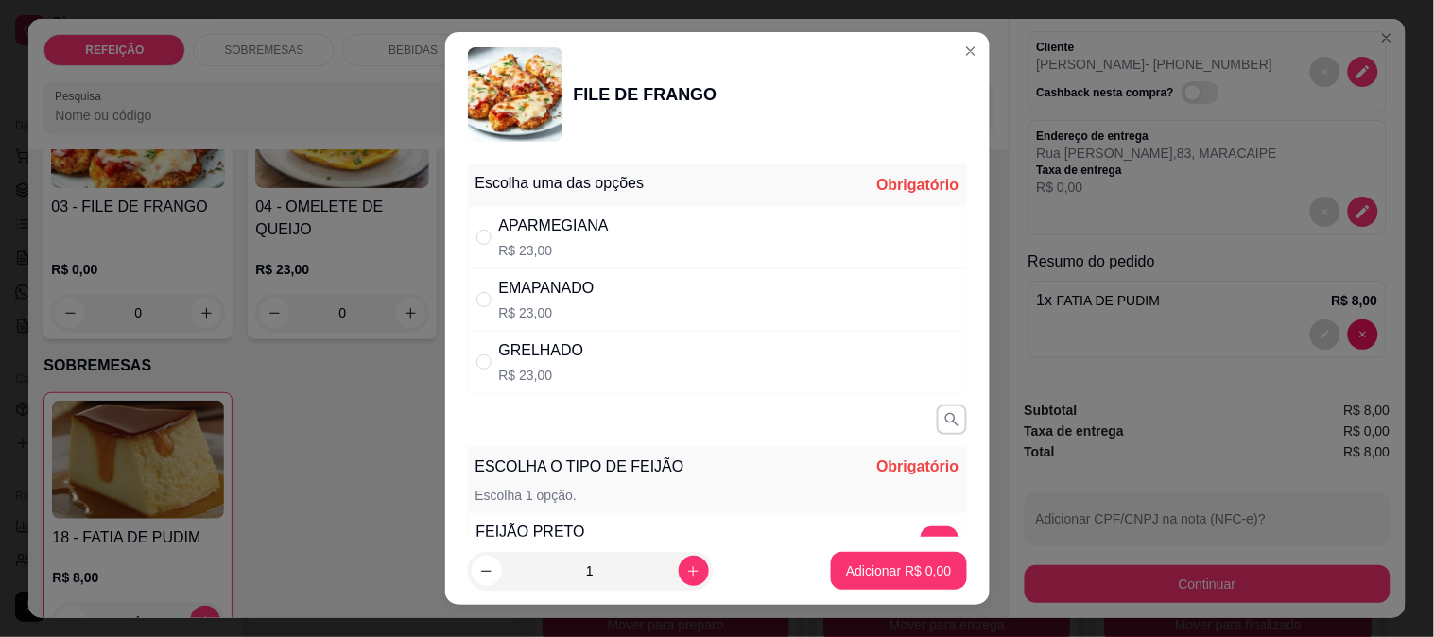
click at [578, 237] on div "APARMEGIANA R$ 23,00" at bounding box center [554, 237] width 110 height 45
radio input "true"
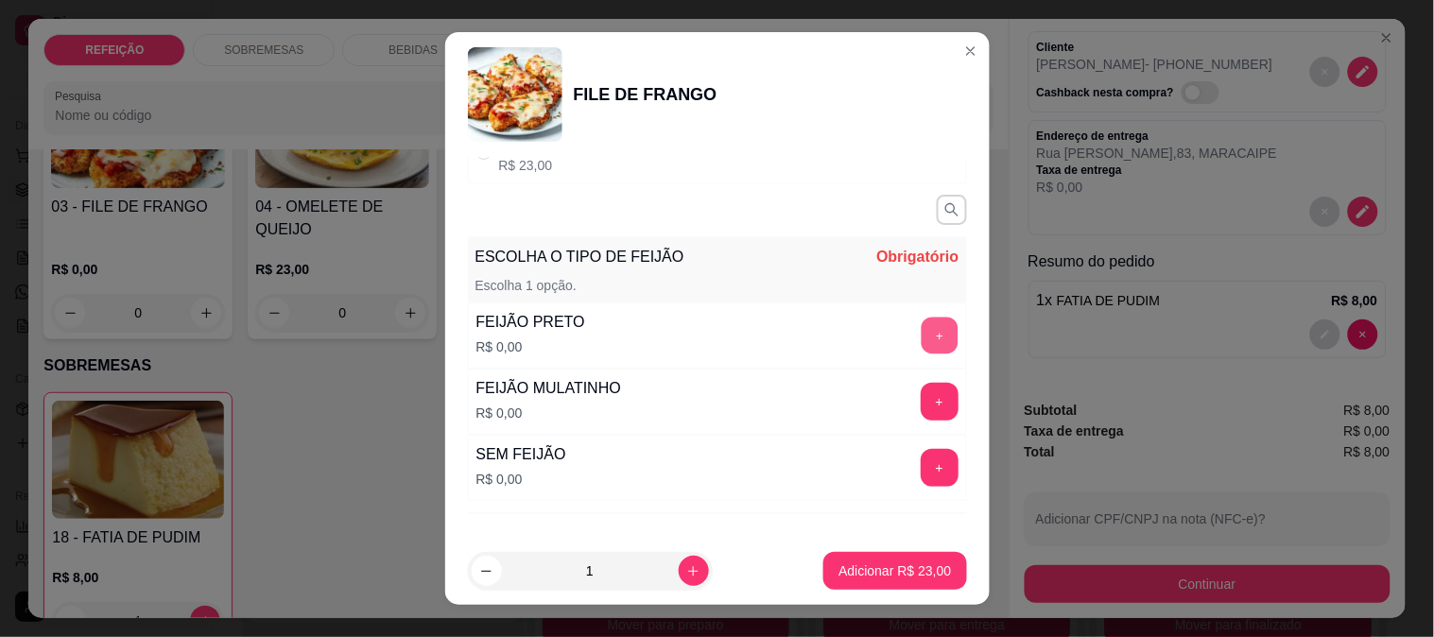
click at [921, 344] on button "+" at bounding box center [939, 335] width 37 height 37
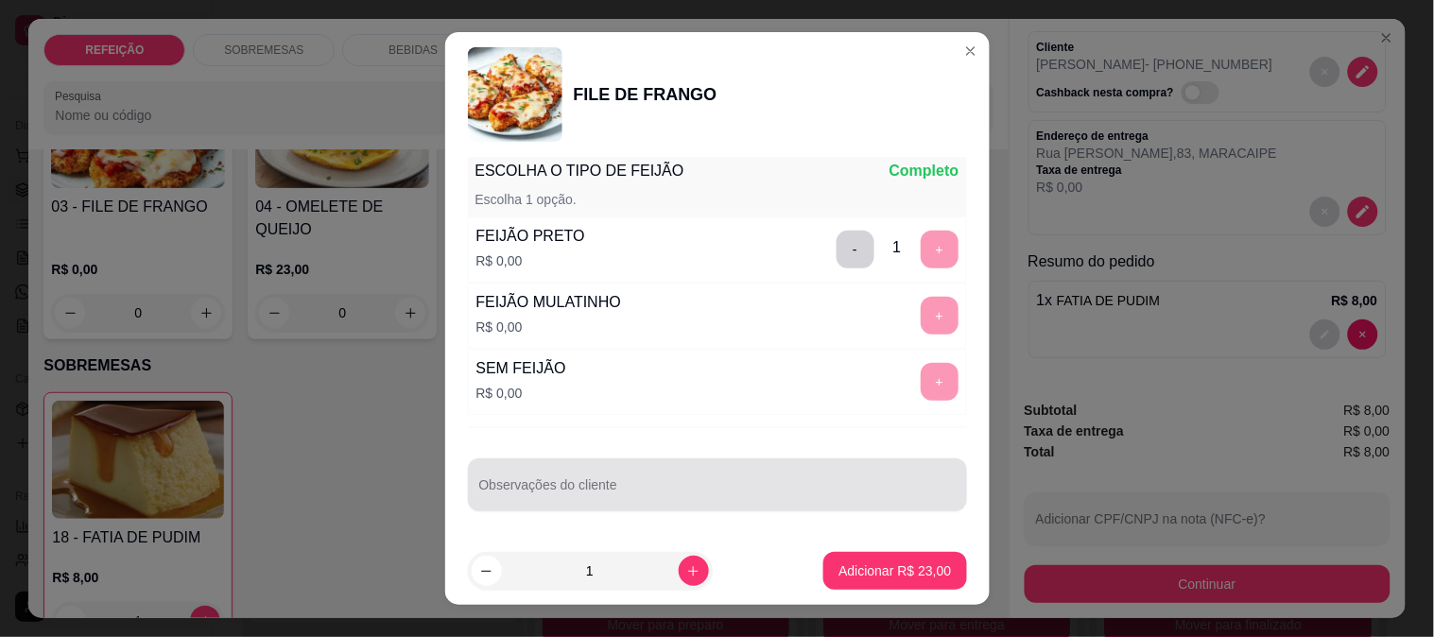
click at [687, 471] on div at bounding box center [717, 485] width 476 height 38
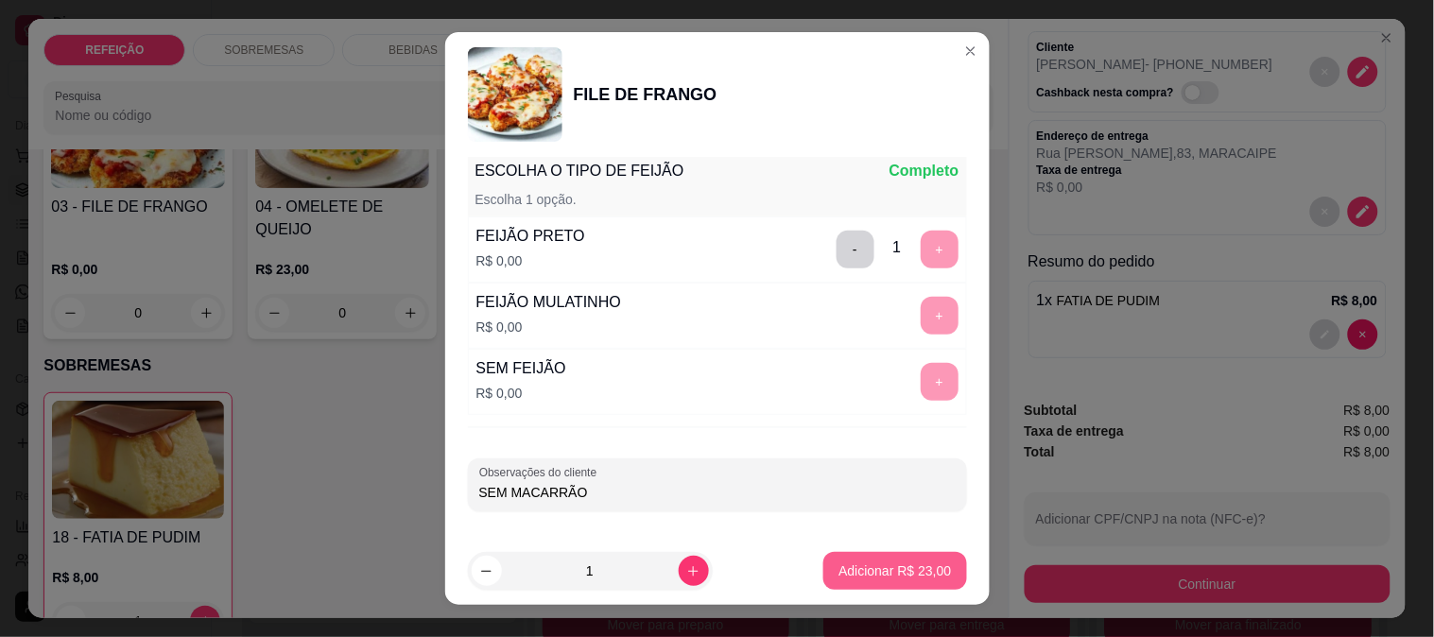
type input "SEM MACARRÃO"
click at [845, 577] on p "Adicionar R$ 23,00" at bounding box center [895, 571] width 113 height 19
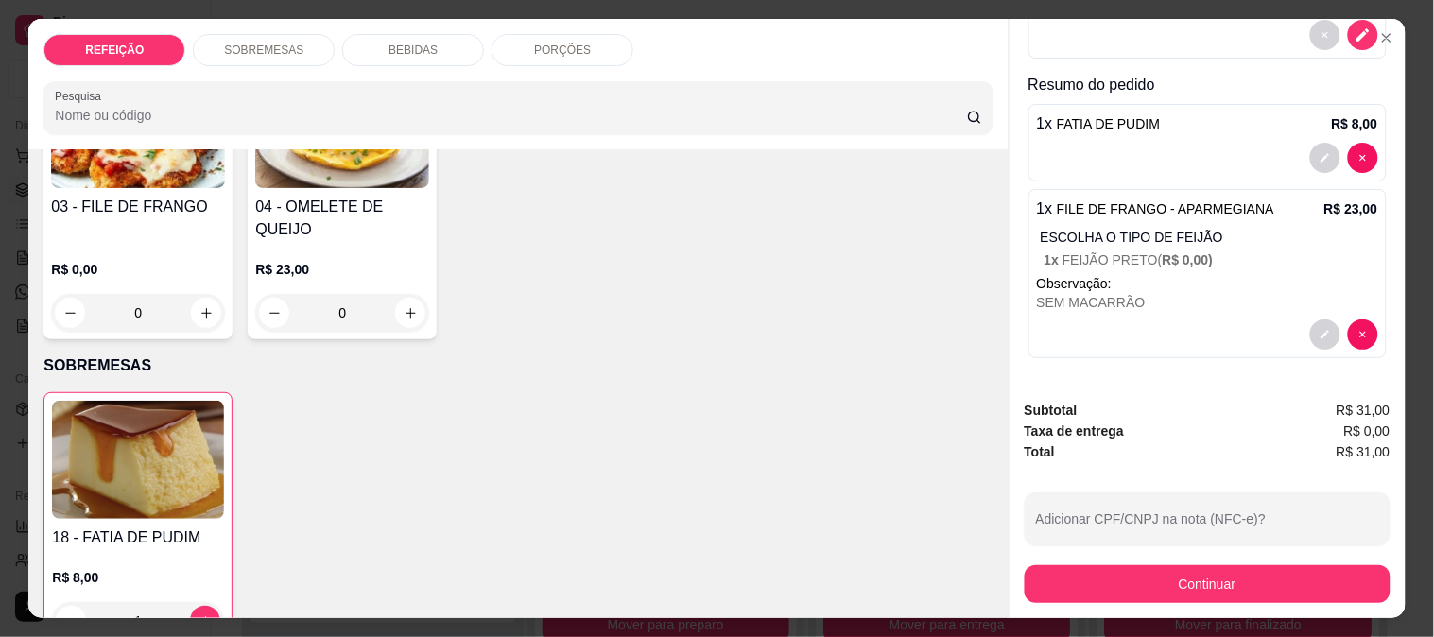
scroll to position [153, 0]
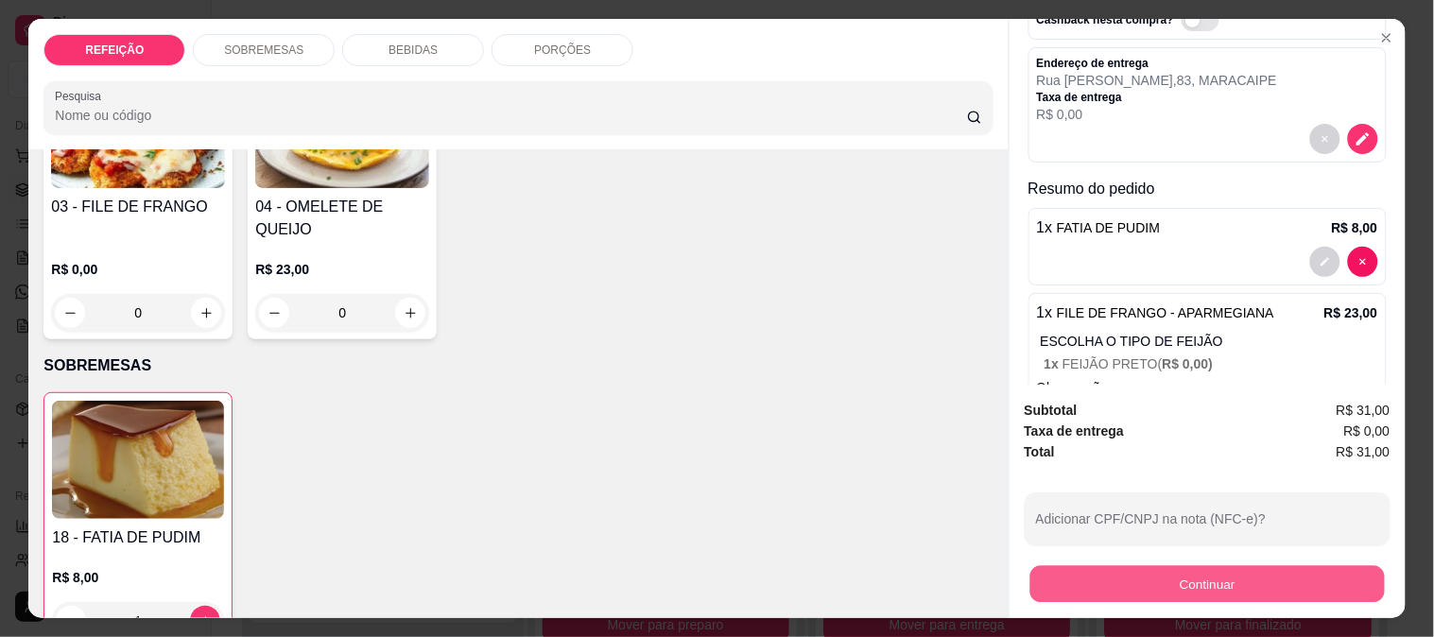
click at [1186, 570] on button "Continuar" at bounding box center [1207, 583] width 355 height 37
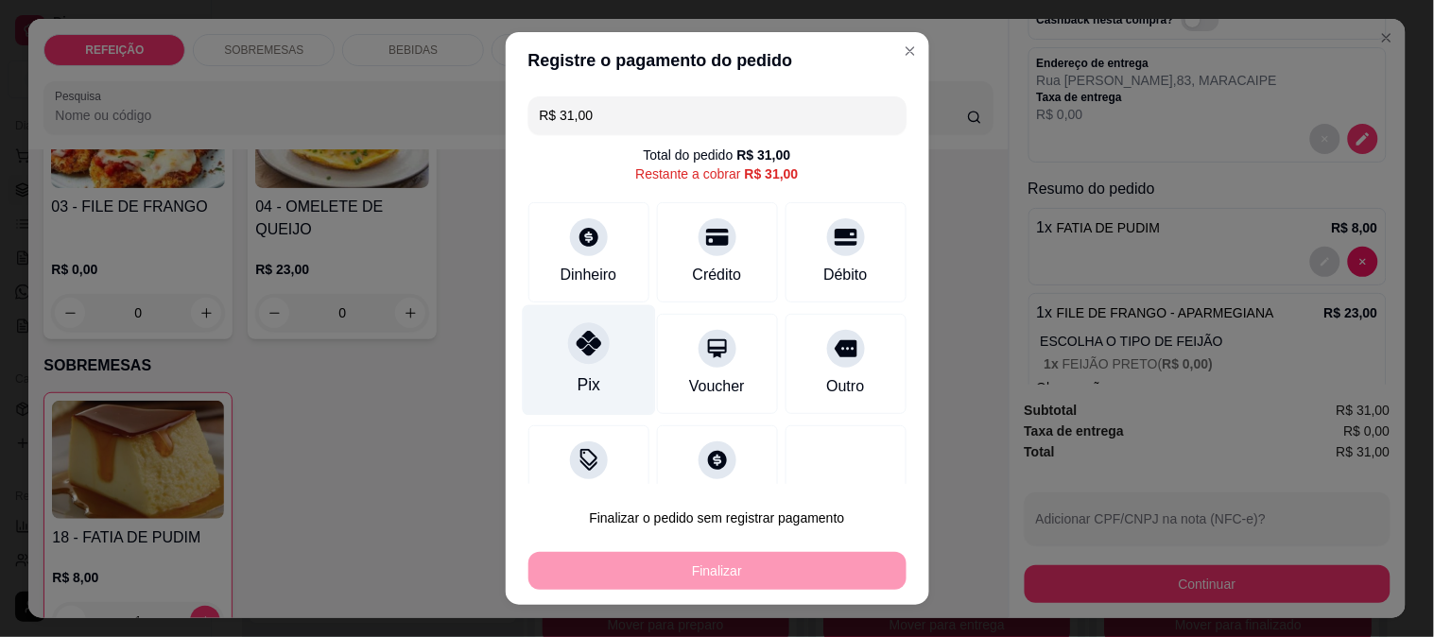
click at [598, 379] on div "Pix" at bounding box center [588, 359] width 133 height 111
type input "R$ 0,00"
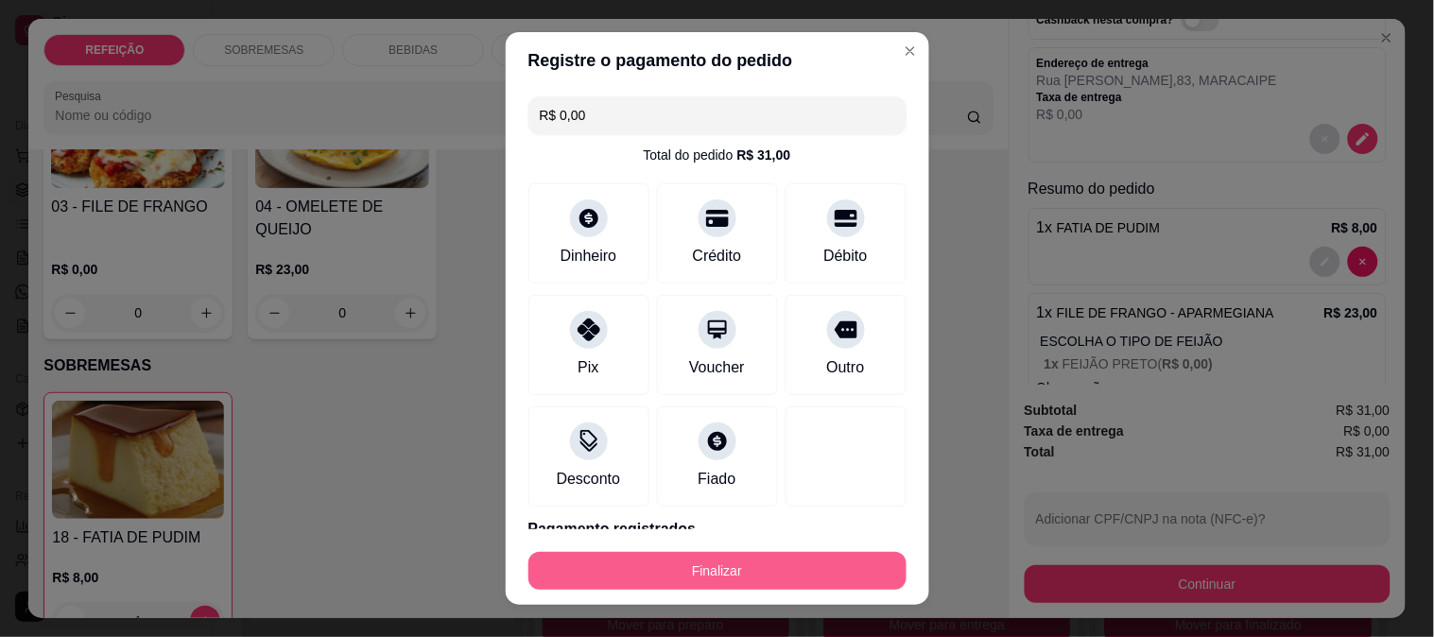
click at [703, 559] on button "Finalizar" at bounding box center [717, 571] width 378 height 38
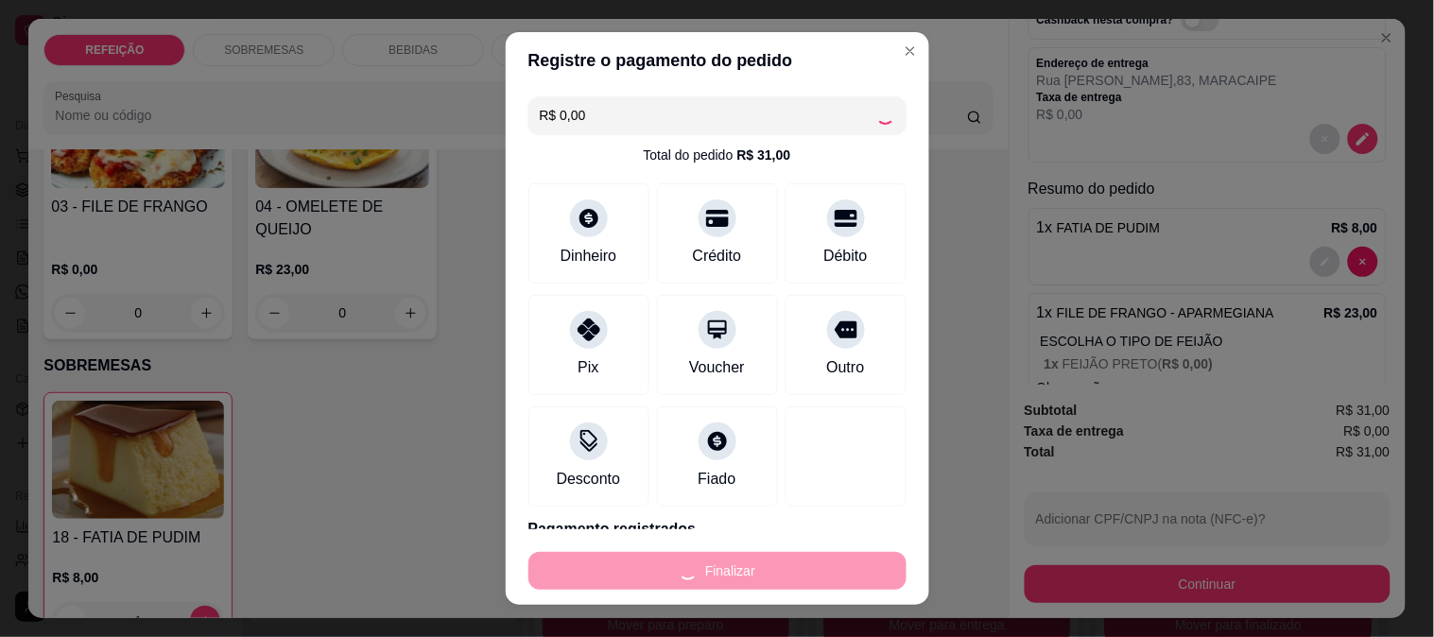
type input "0"
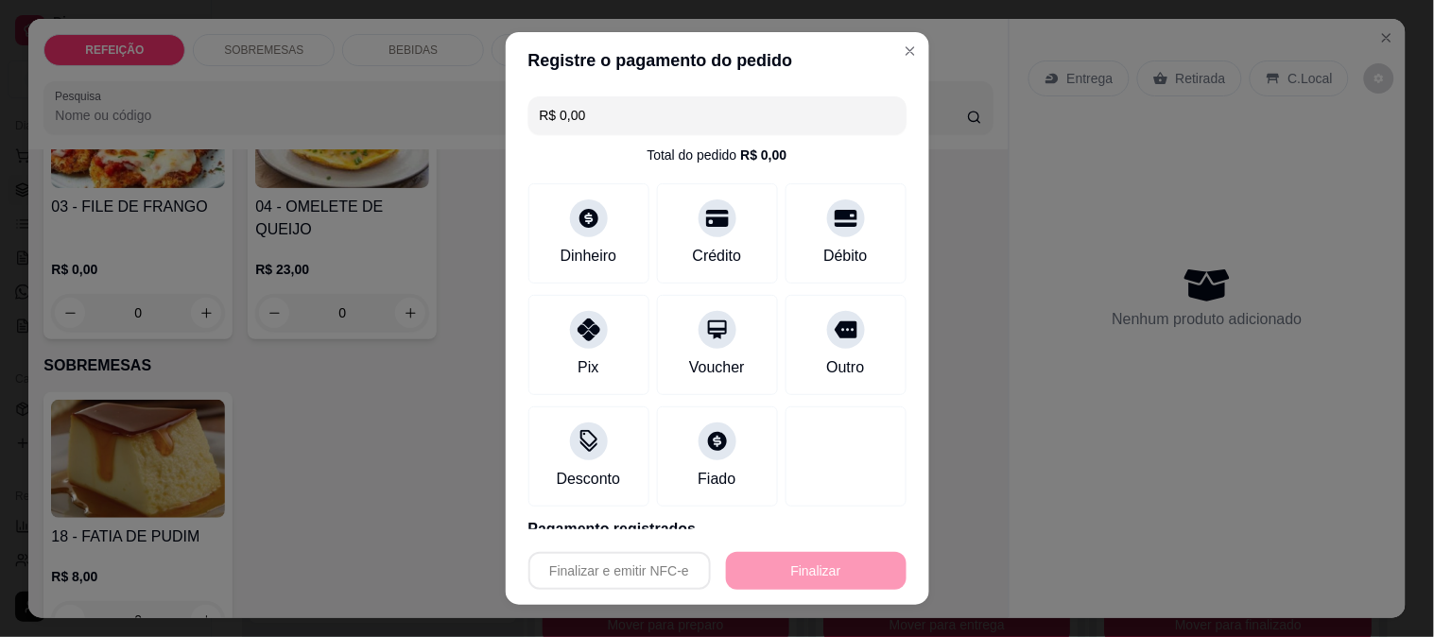
type input "-R$ 31,00"
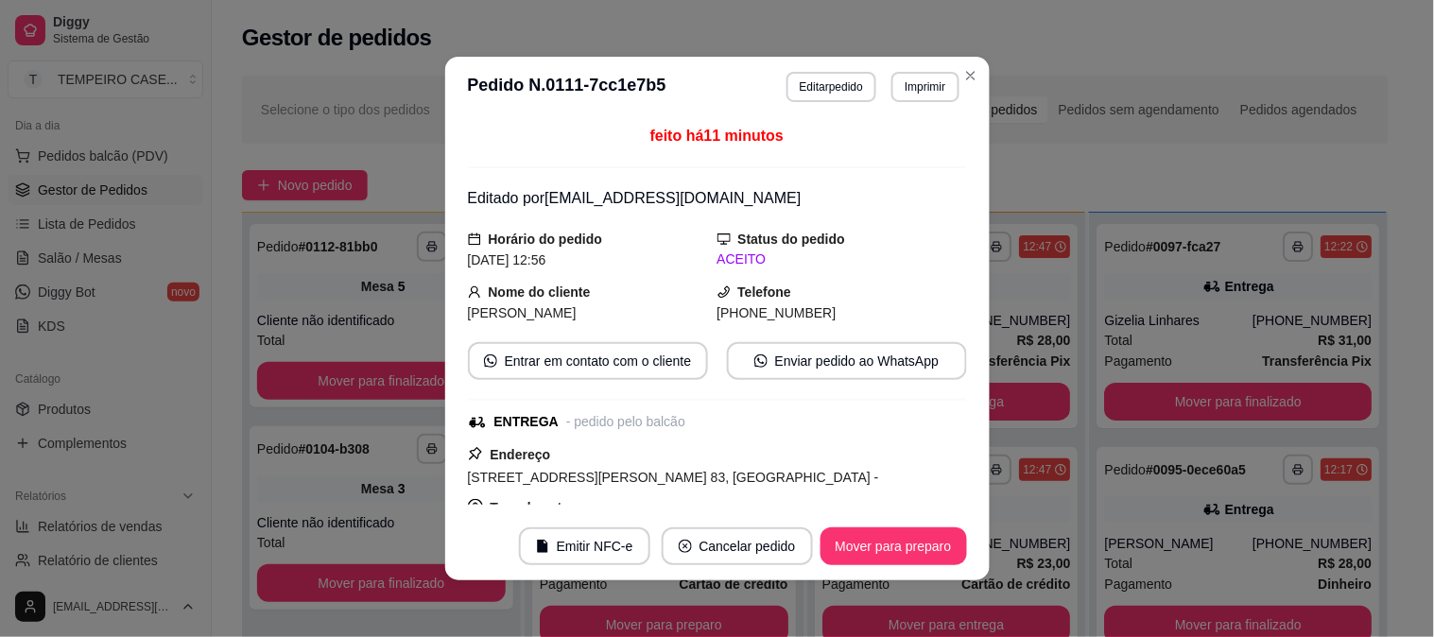
scroll to position [0, 0]
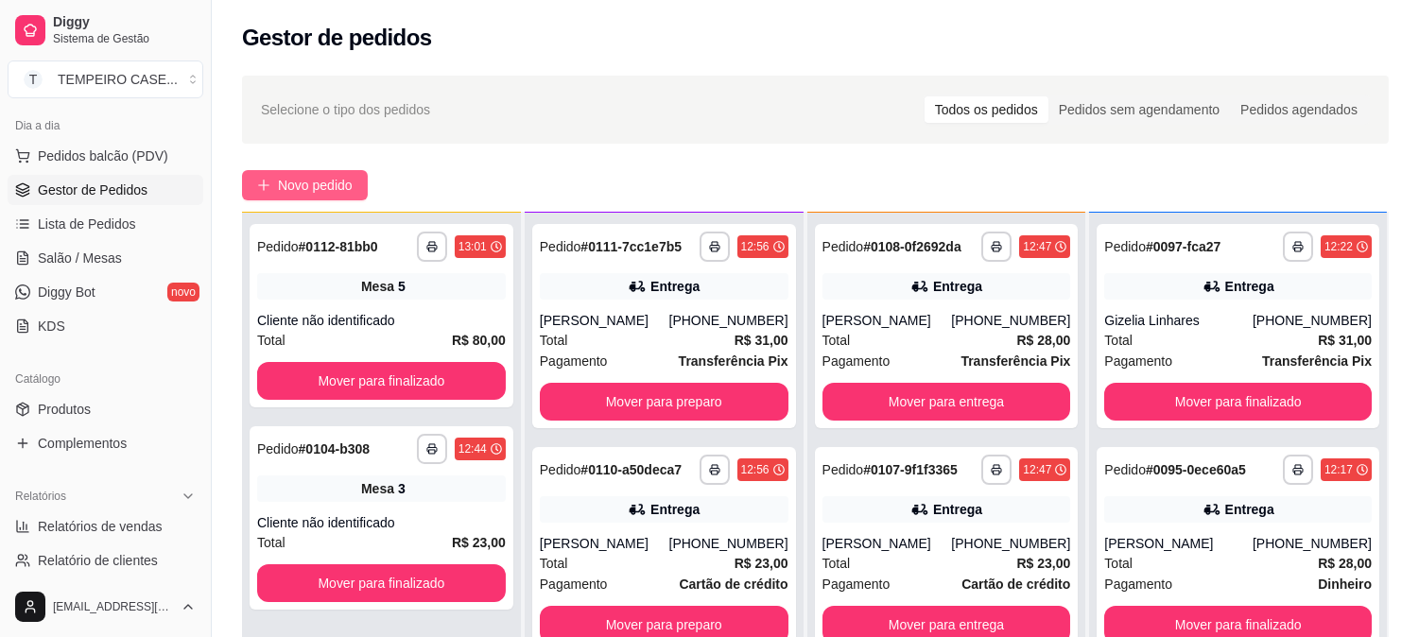
click at [307, 184] on span "Novo pedido" at bounding box center [315, 185] width 75 height 21
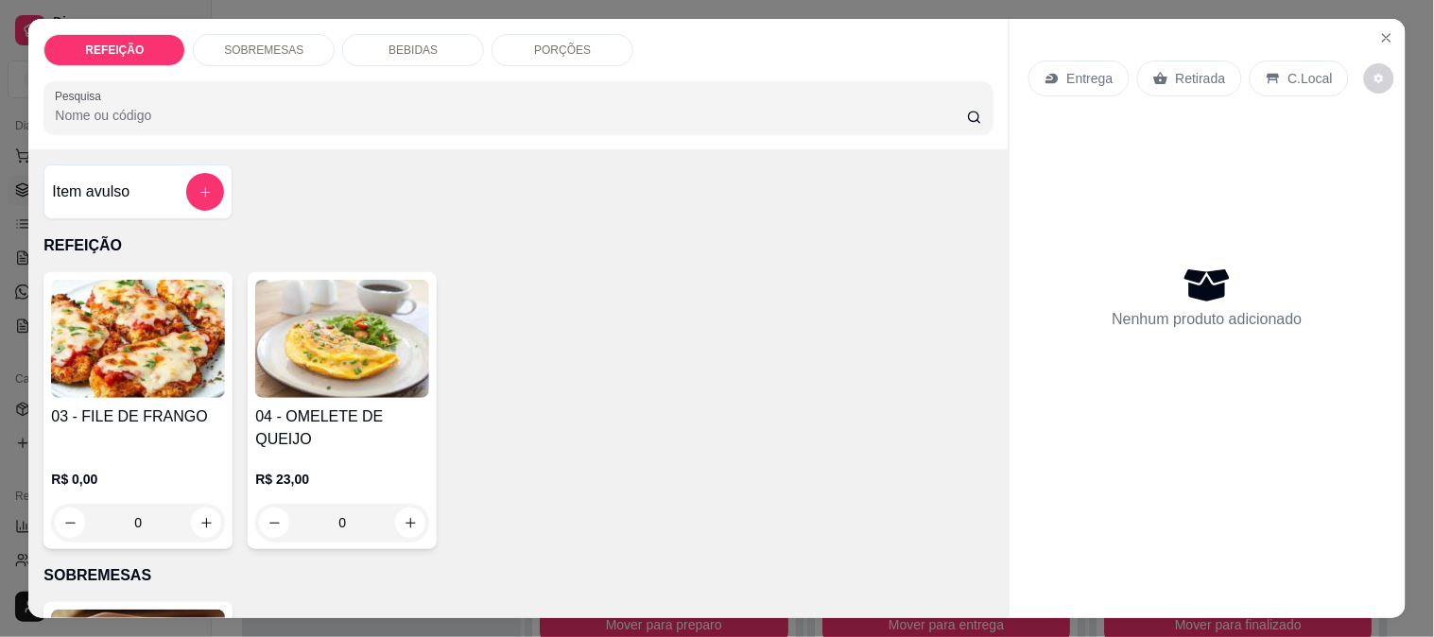
click at [90, 351] on img at bounding box center [138, 339] width 174 height 118
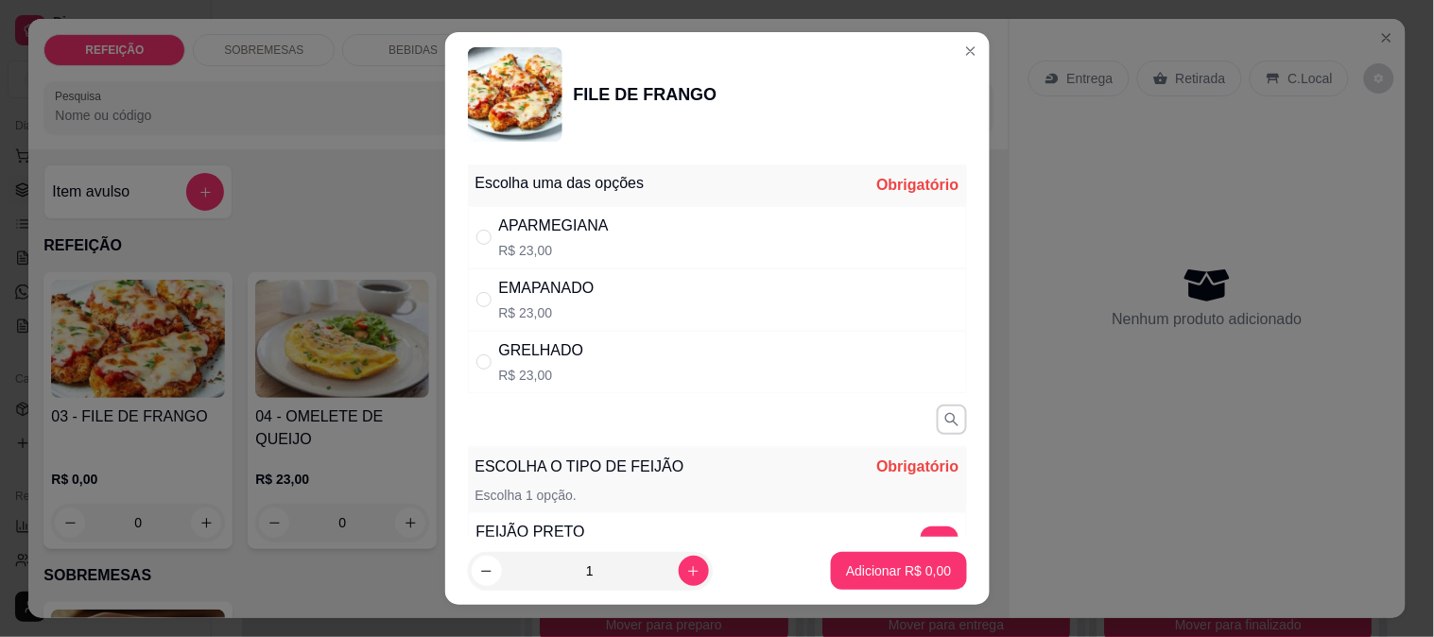
click at [733, 255] on div "APARMEGIANA R$ 23,00" at bounding box center [717, 237] width 499 height 62
radio input "true"
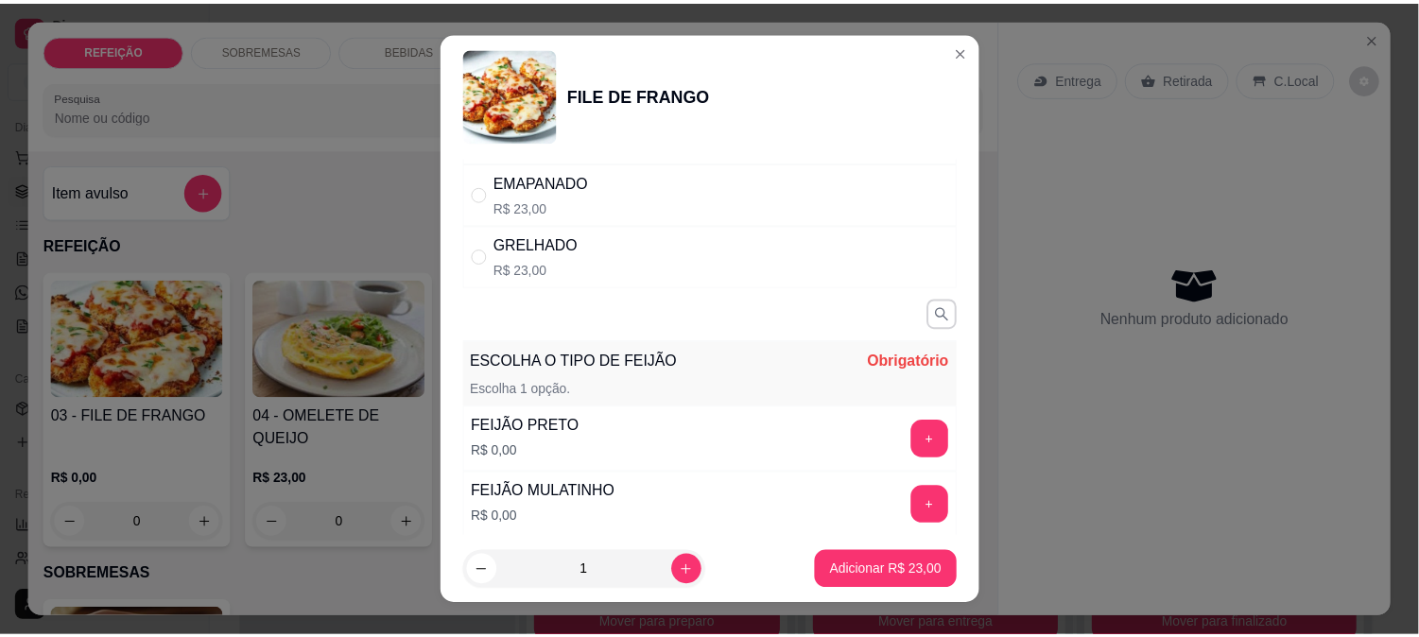
scroll to position [297, 0]
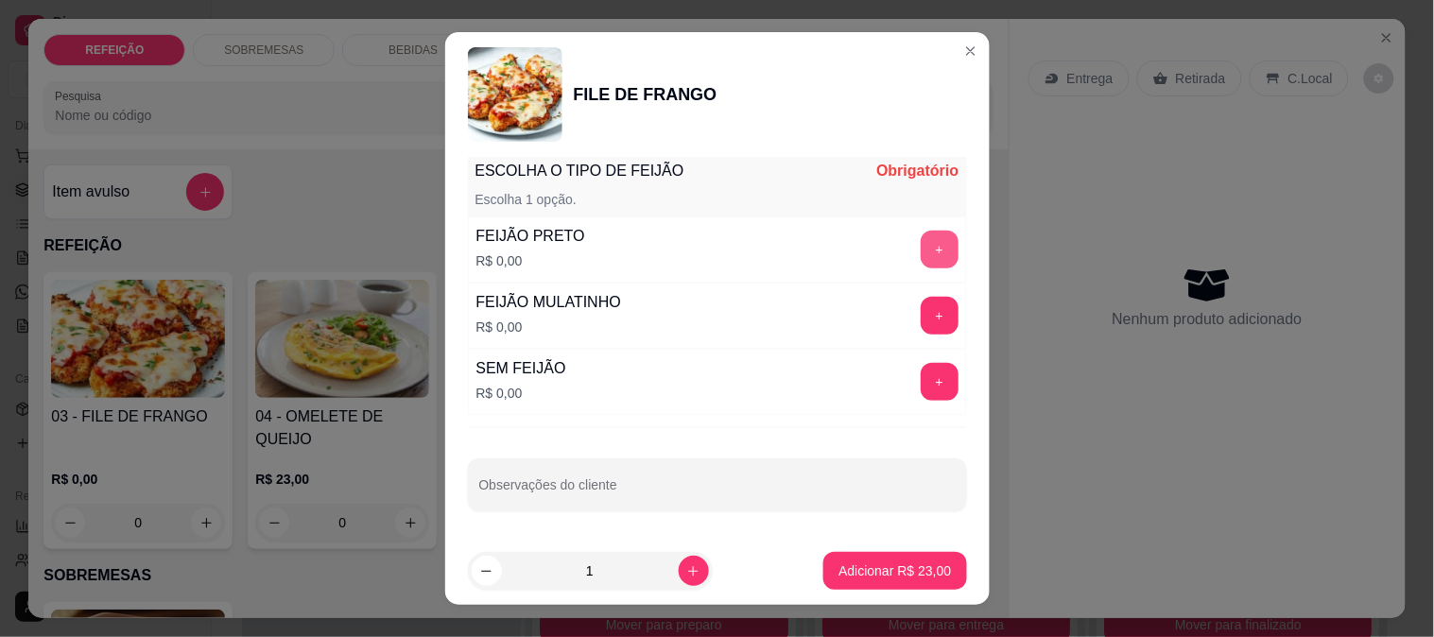
click at [921, 251] on button "+" at bounding box center [940, 250] width 38 height 38
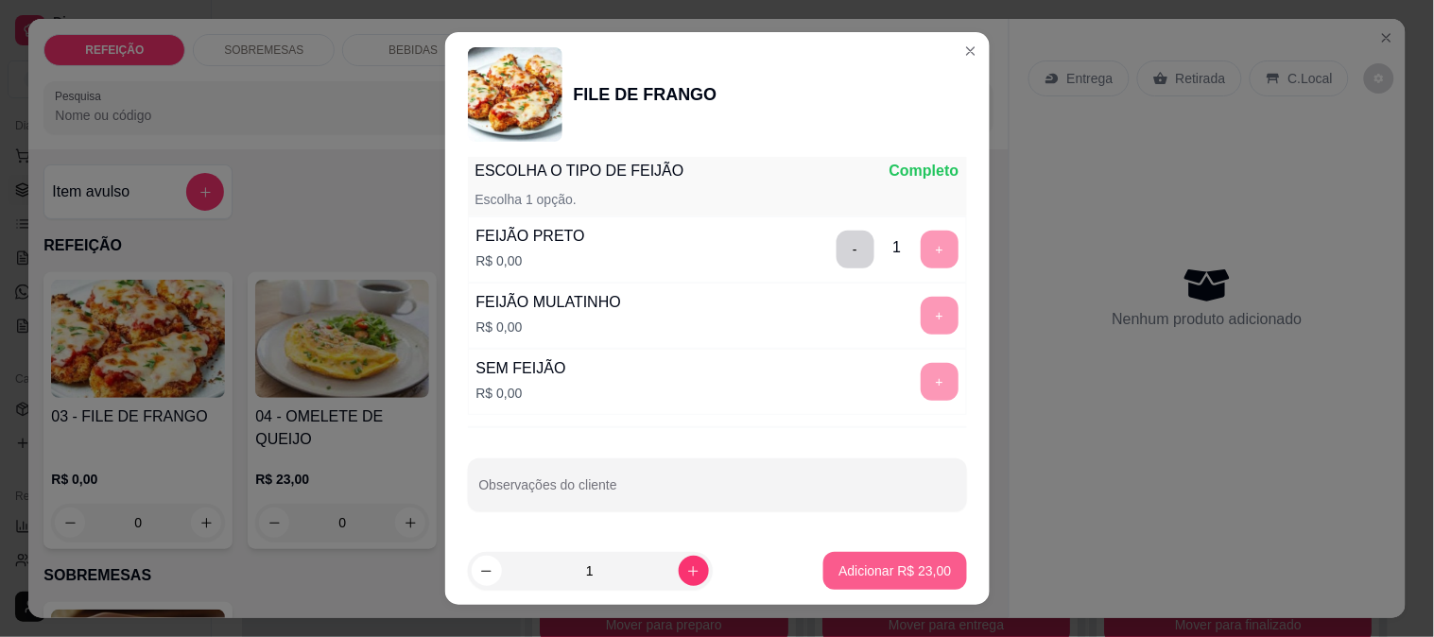
click at [852, 565] on p "Adicionar R$ 23,00" at bounding box center [895, 571] width 113 height 19
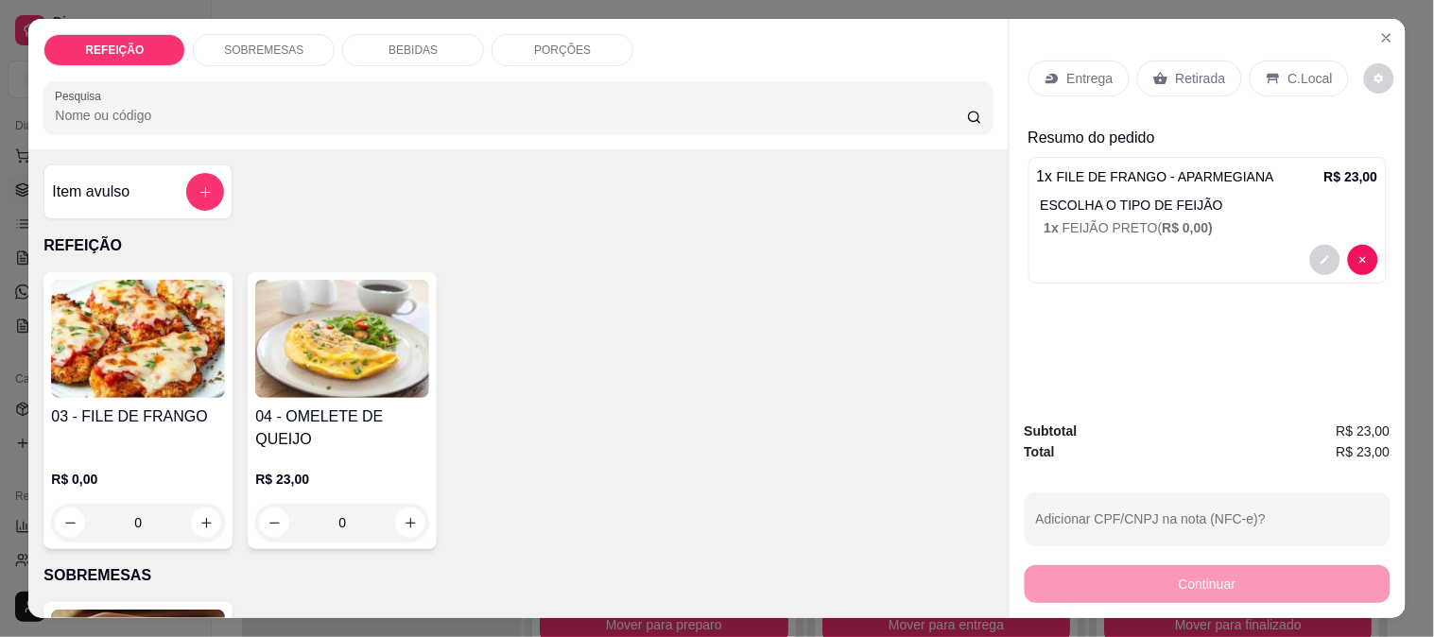
click at [1176, 73] on p "Retirada" at bounding box center [1201, 78] width 50 height 19
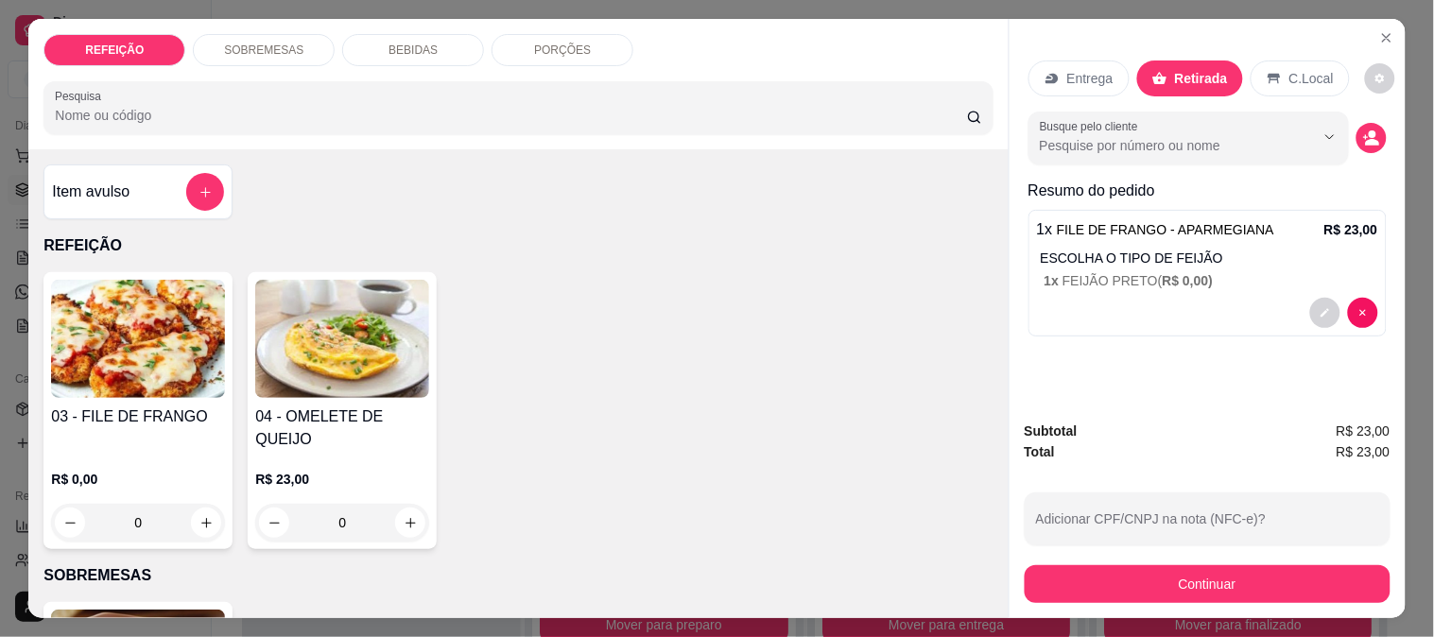
click at [1094, 580] on button "Continuar" at bounding box center [1208, 584] width 366 height 38
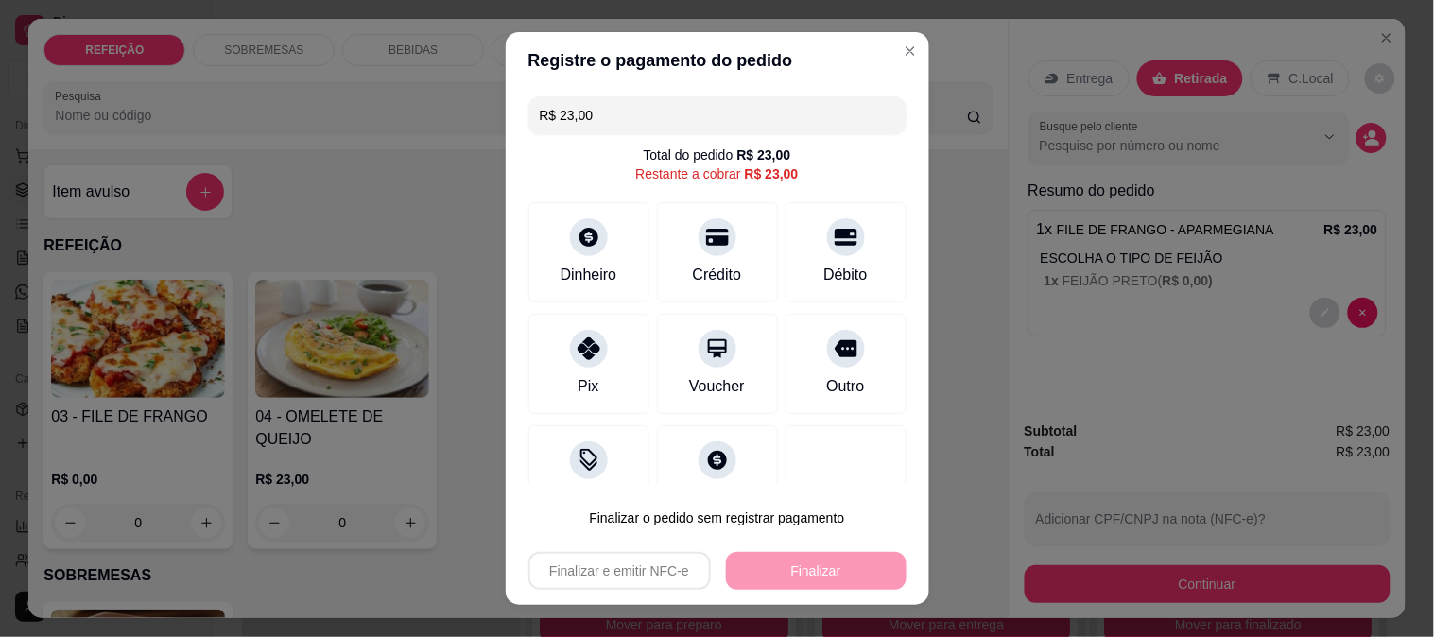
drag, startPoint x: 701, startPoint y: 256, endPoint x: 862, endPoint y: 608, distance: 387.1
click at [700, 261] on div "Crédito" at bounding box center [717, 252] width 121 height 100
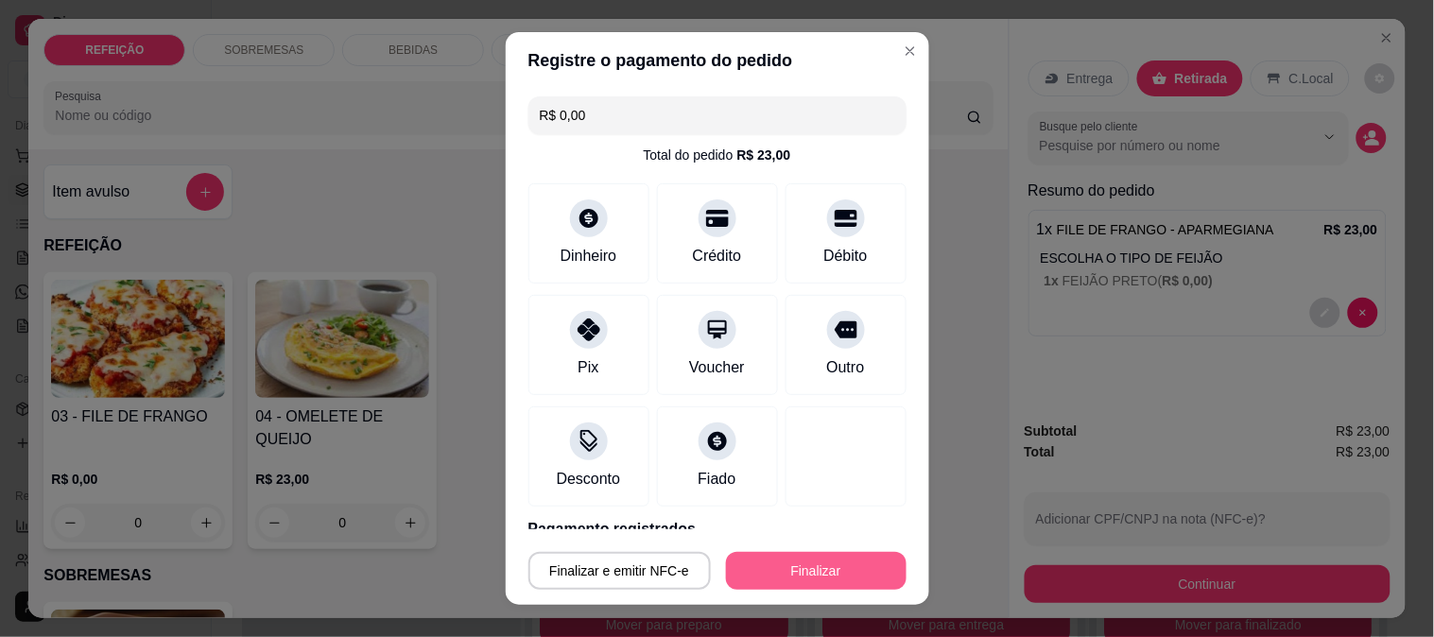
click at [809, 558] on button "Finalizar" at bounding box center [816, 571] width 181 height 38
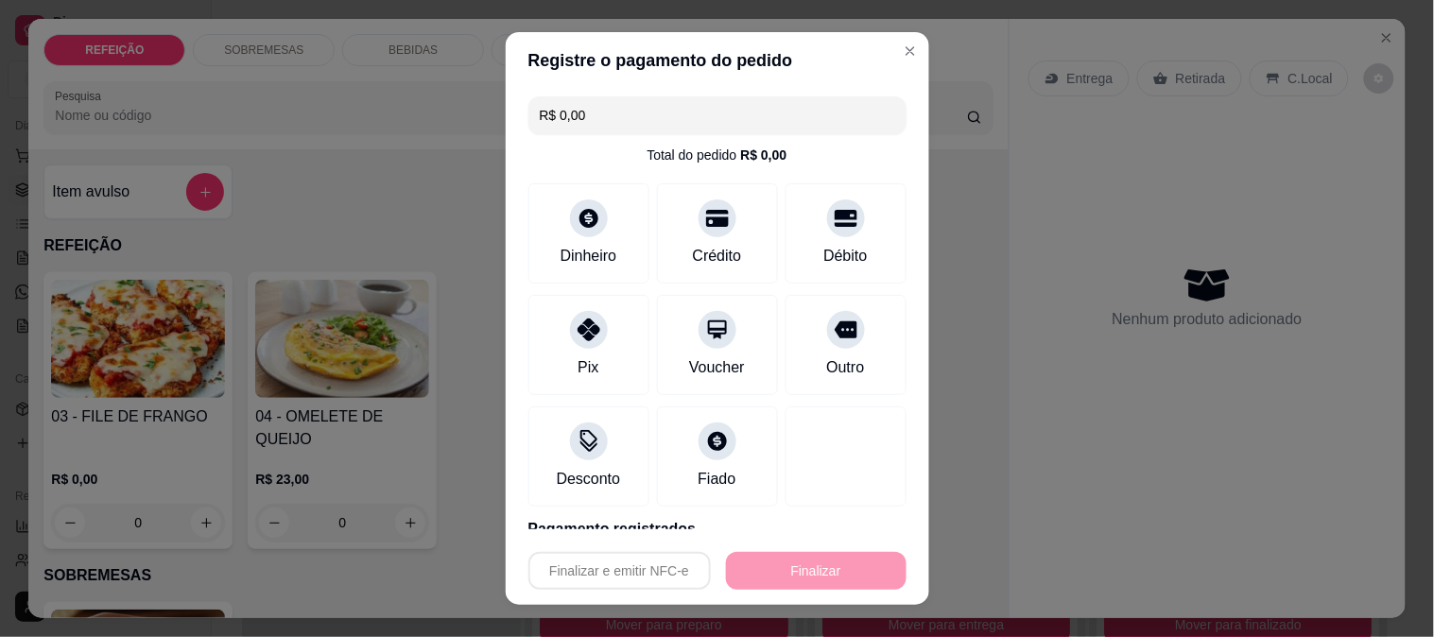
type input "-R$ 23,00"
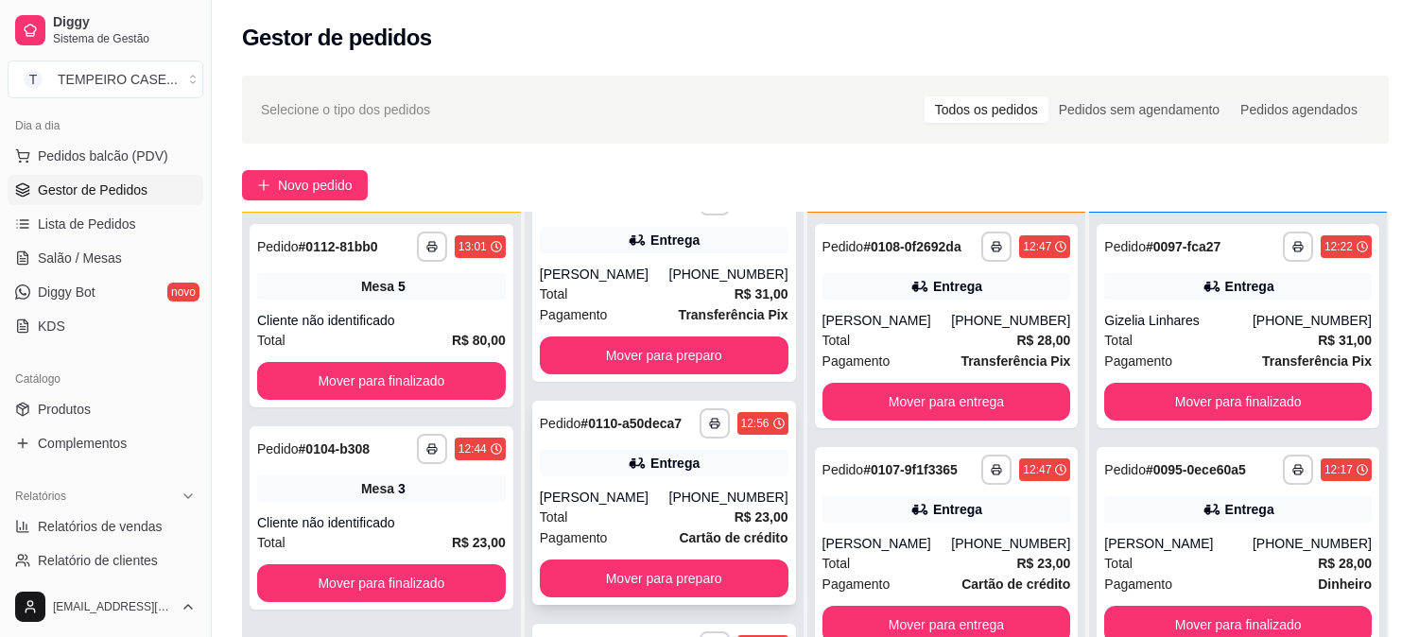
scroll to position [272, 0]
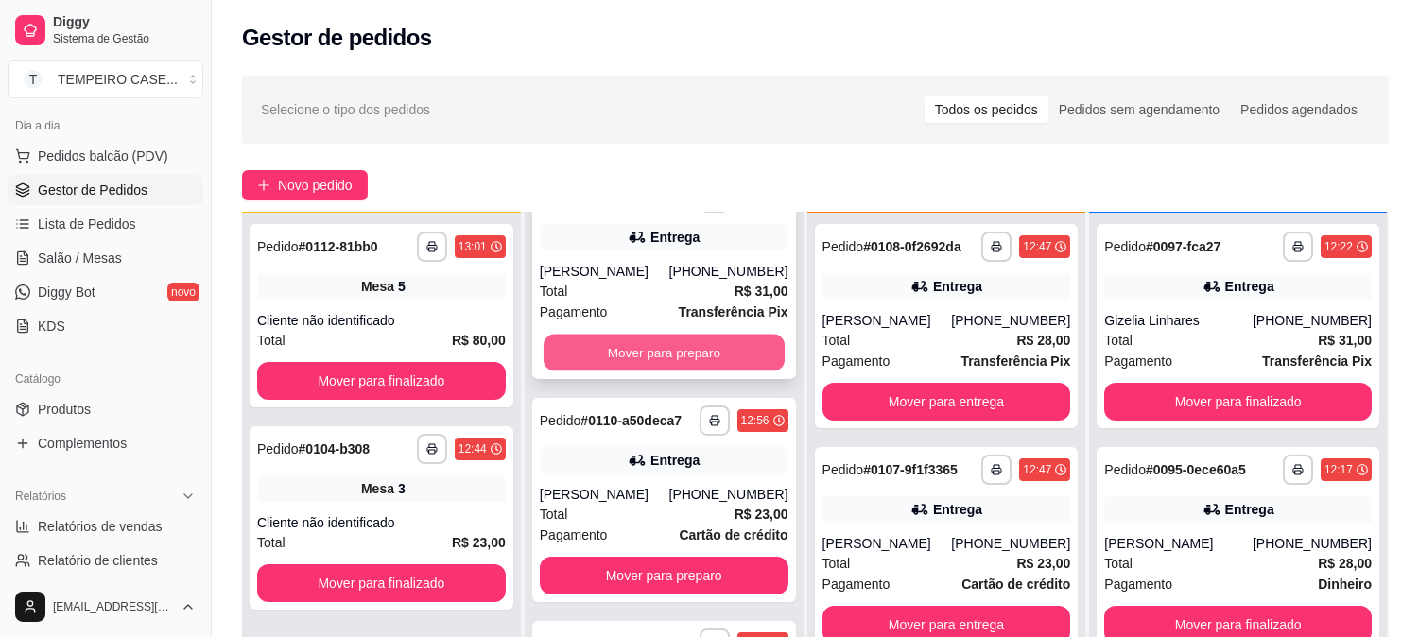
click at [671, 355] on button "Mover para preparo" at bounding box center [664, 353] width 241 height 37
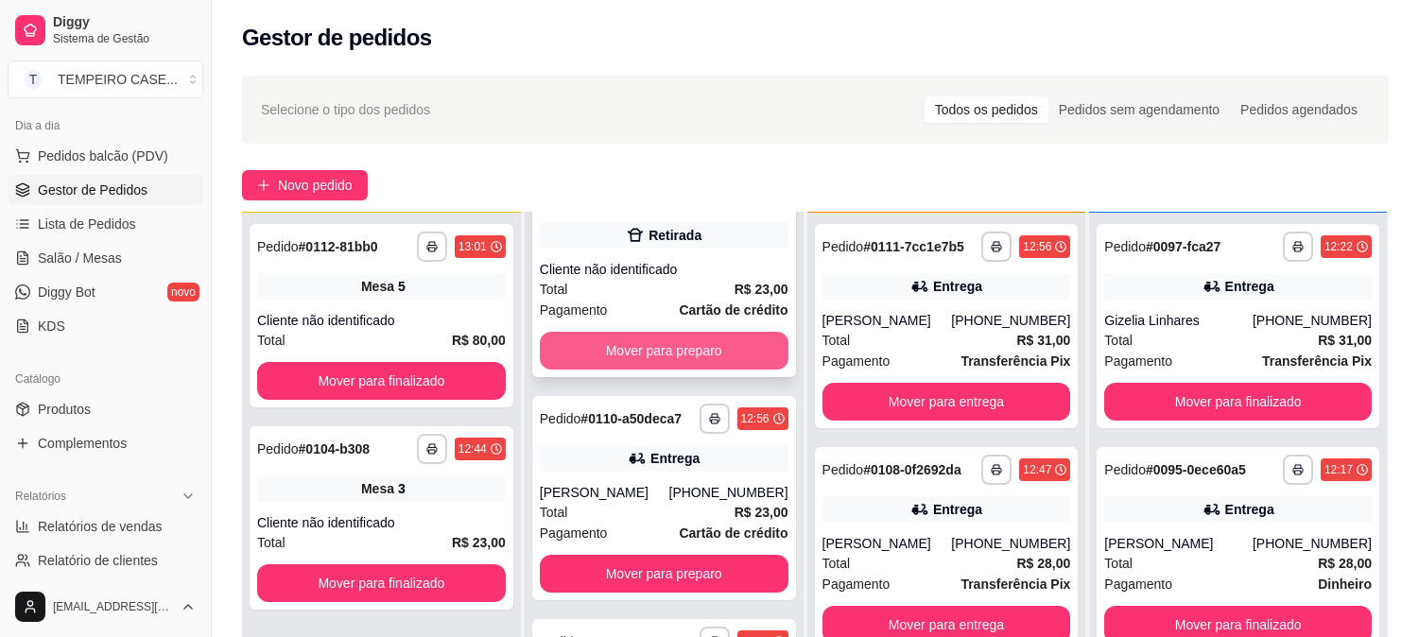
scroll to position [50, 0]
click at [647, 353] on button "Mover para preparo" at bounding box center [664, 352] width 249 height 38
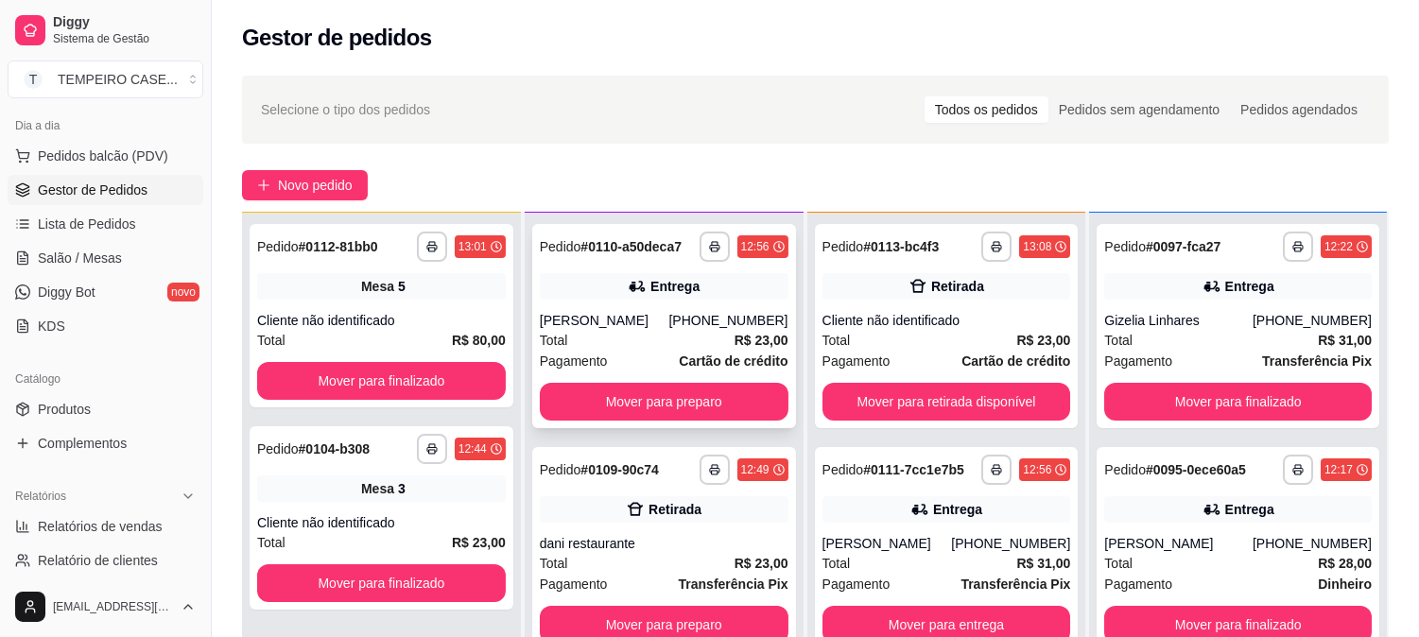
scroll to position [0, 0]
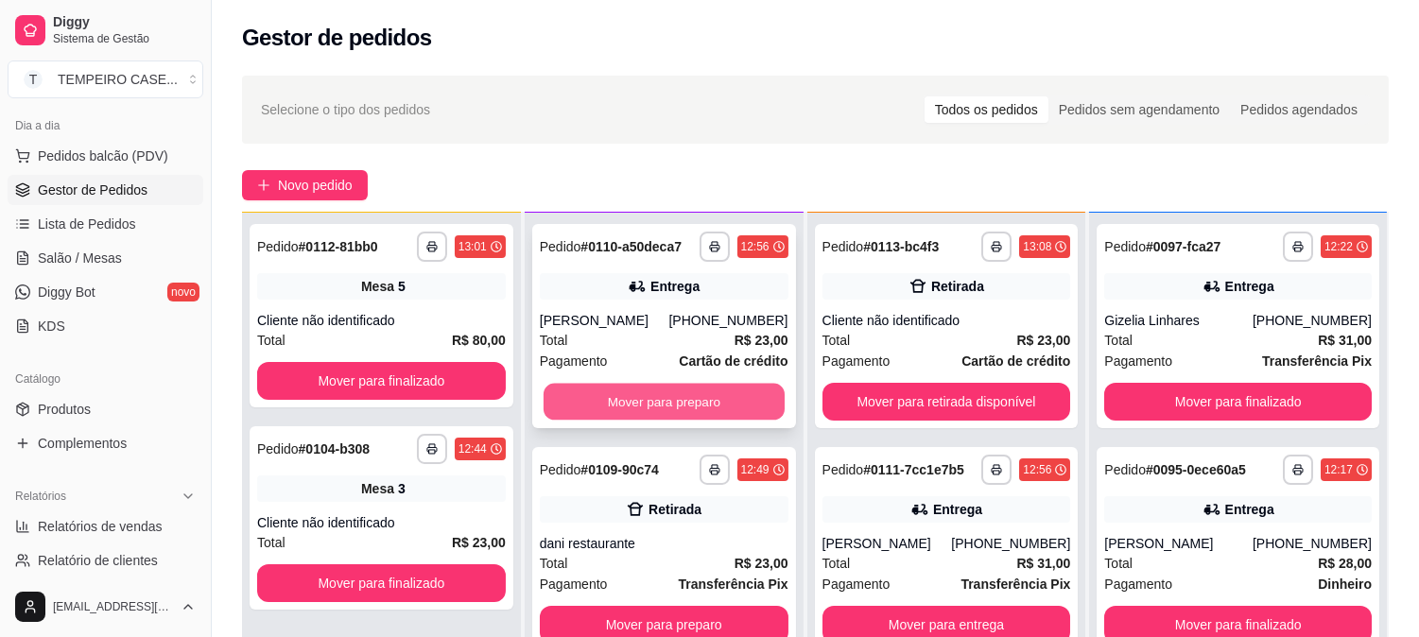
click at [634, 398] on button "Mover para preparo" at bounding box center [664, 402] width 241 height 37
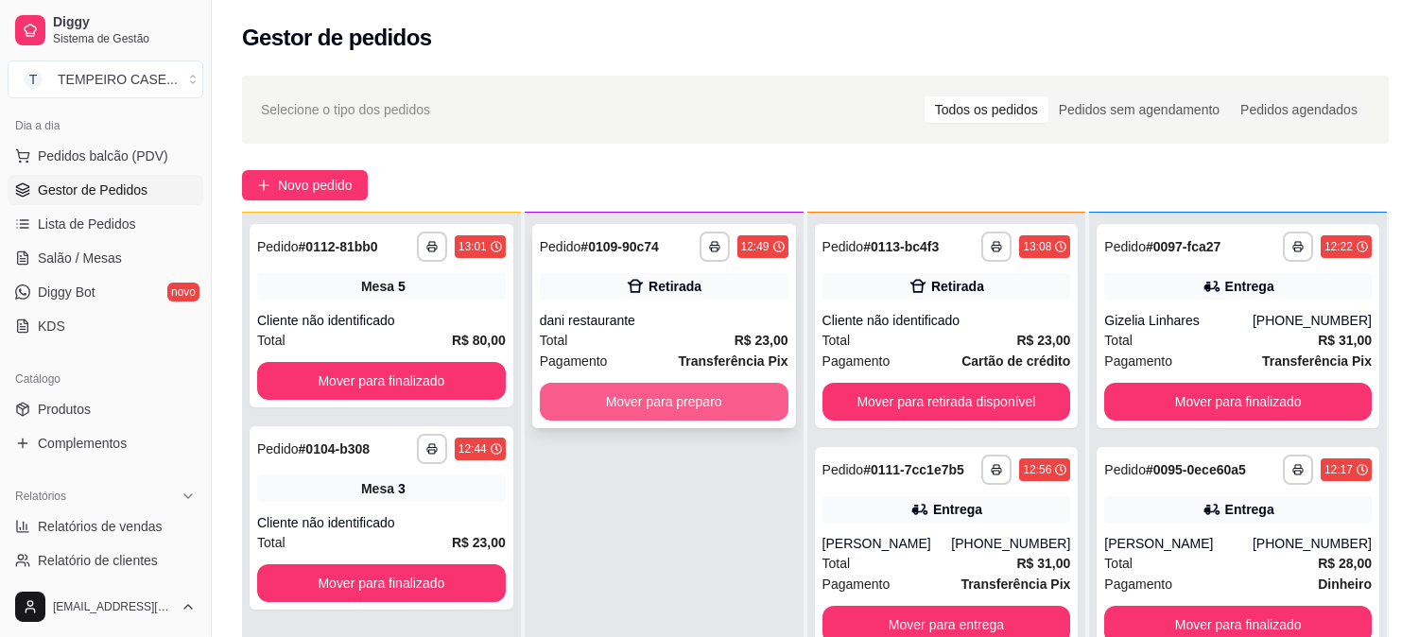
click at [640, 399] on button "Mover para preparo" at bounding box center [664, 402] width 249 height 38
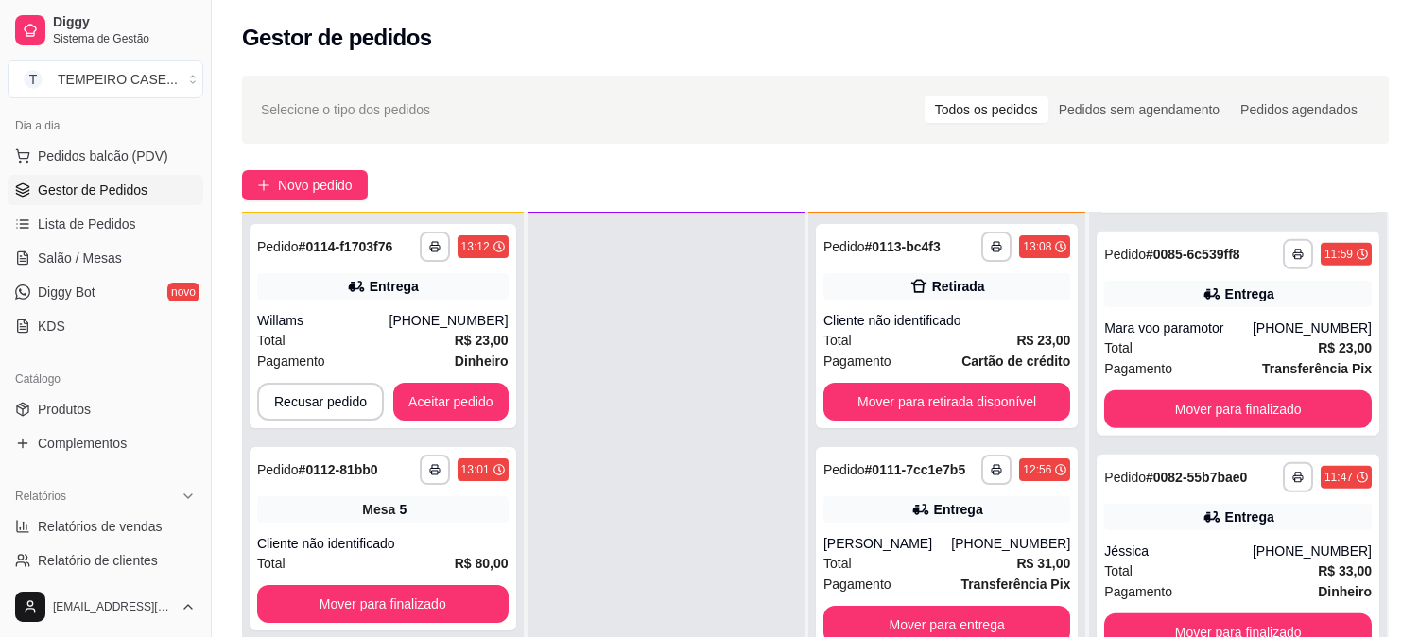
scroll to position [2206, 0]
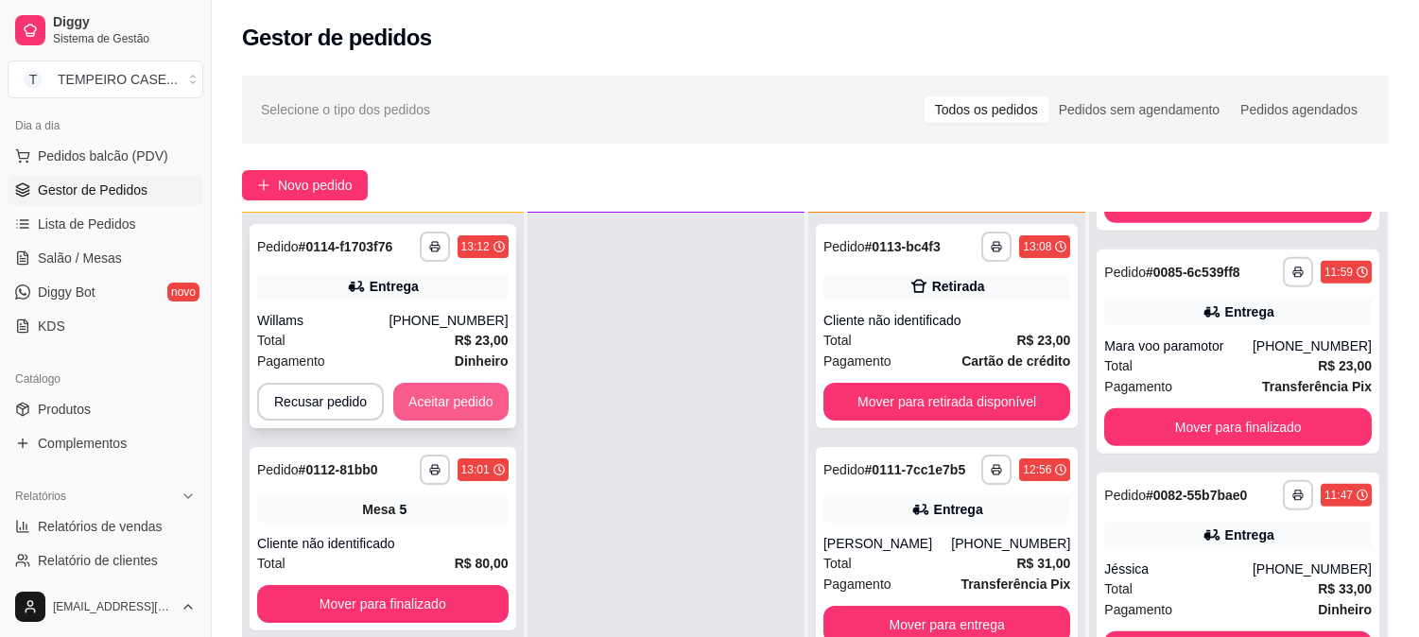
click at [437, 393] on button "Aceitar pedido" at bounding box center [450, 402] width 115 height 38
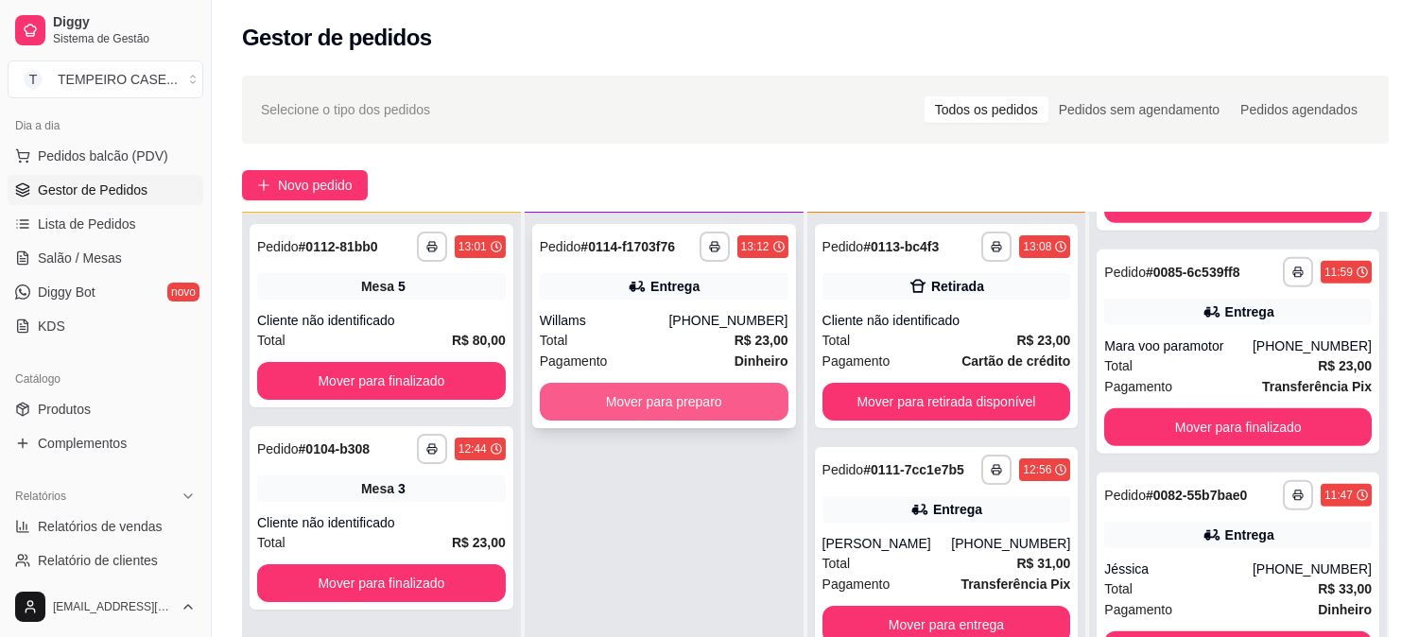
click at [644, 391] on button "Mover para preparo" at bounding box center [664, 402] width 249 height 38
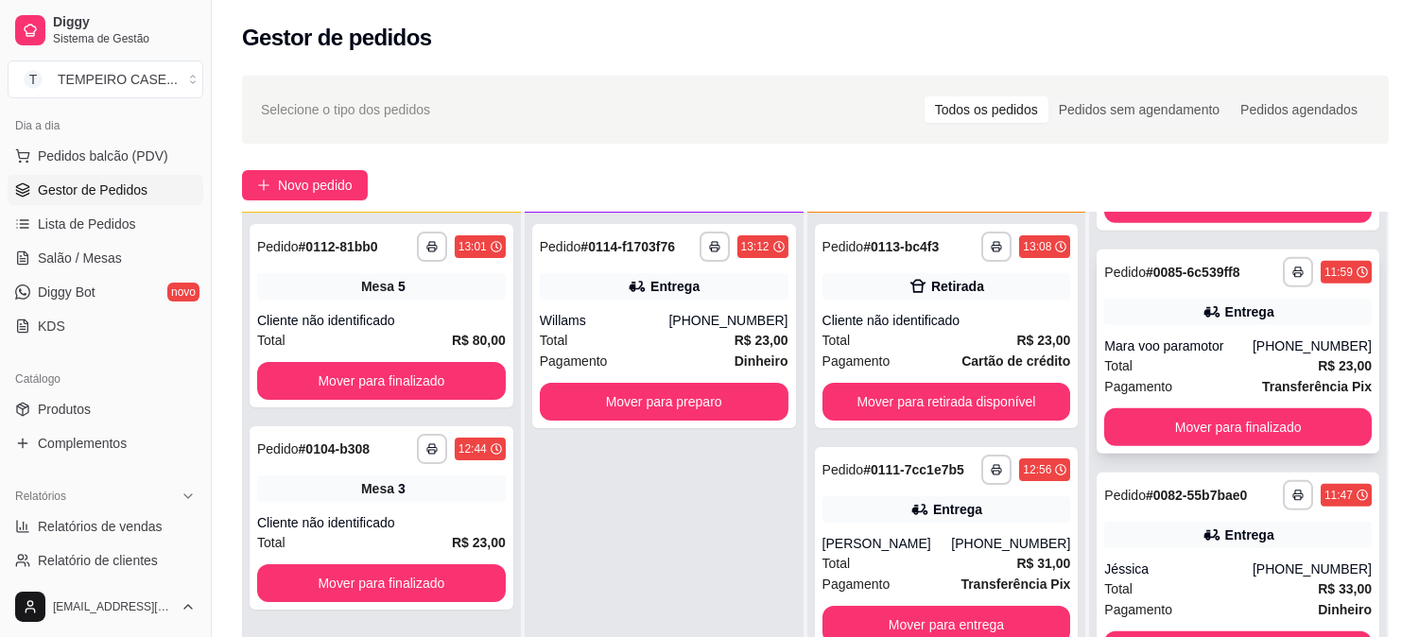
click at [1202, 338] on div "Mara voo paramotor" at bounding box center [1178, 346] width 148 height 19
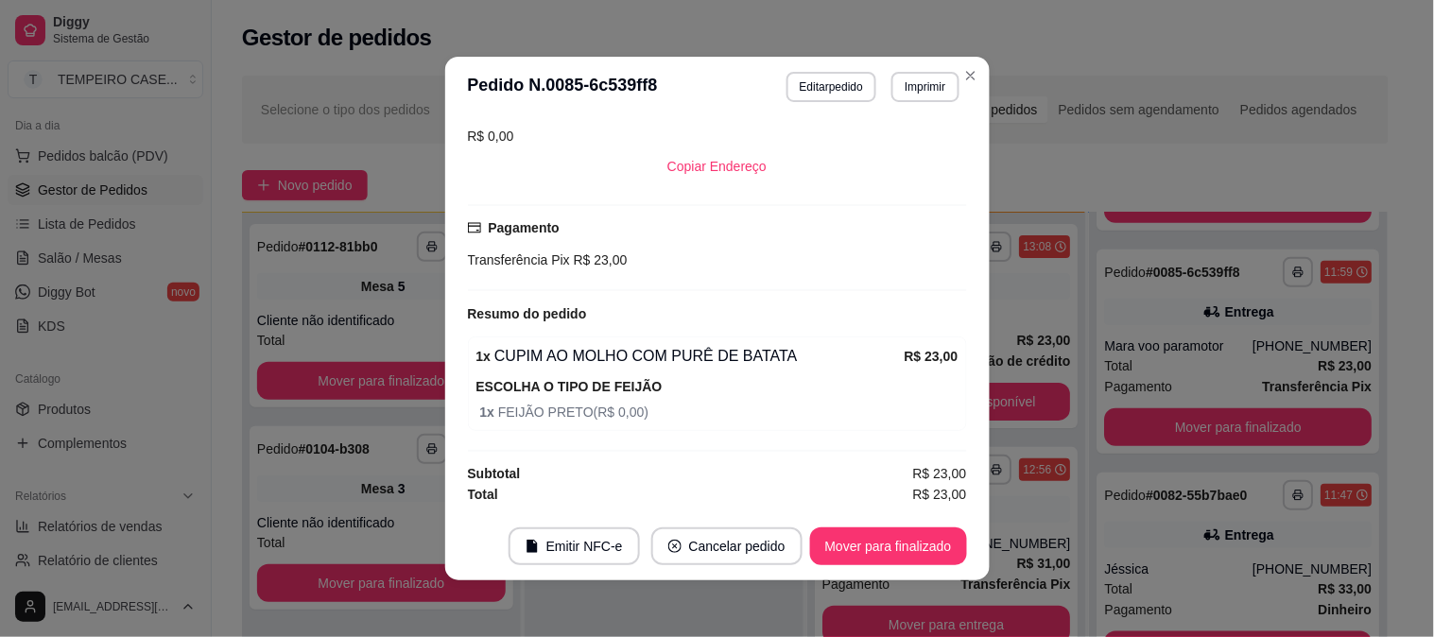
scroll to position [410, 0]
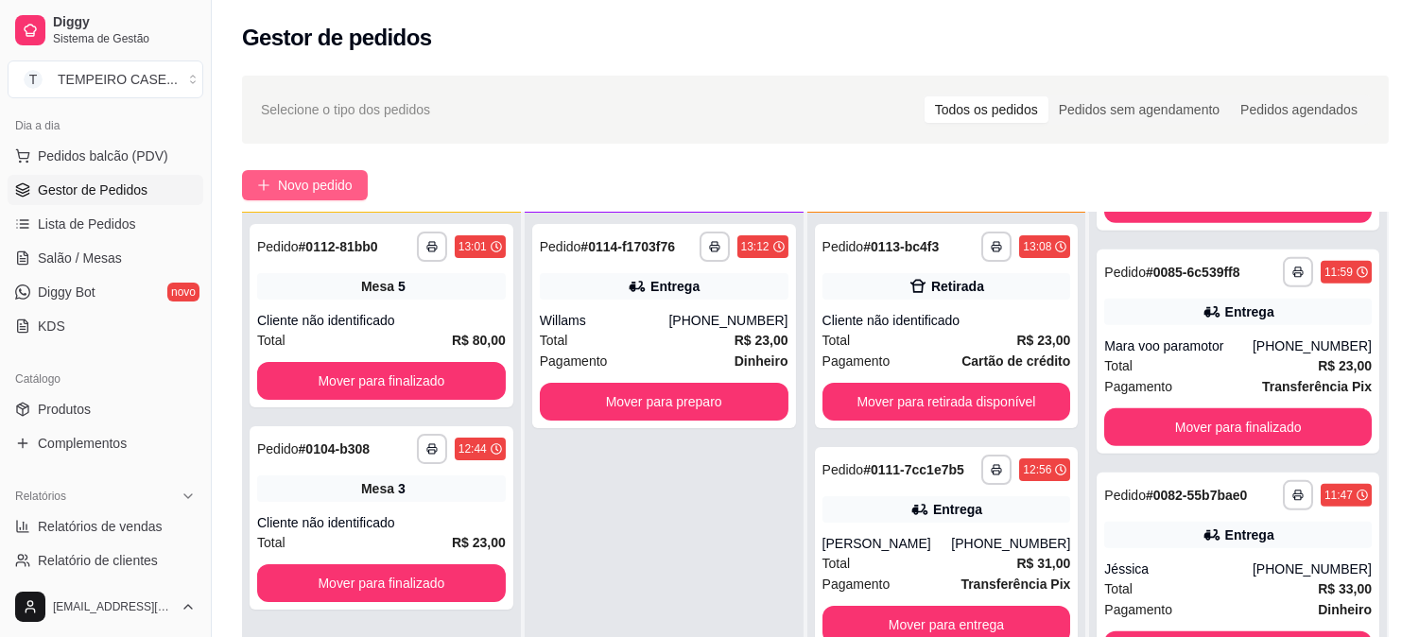
click at [295, 183] on span "Novo pedido" at bounding box center [315, 185] width 75 height 21
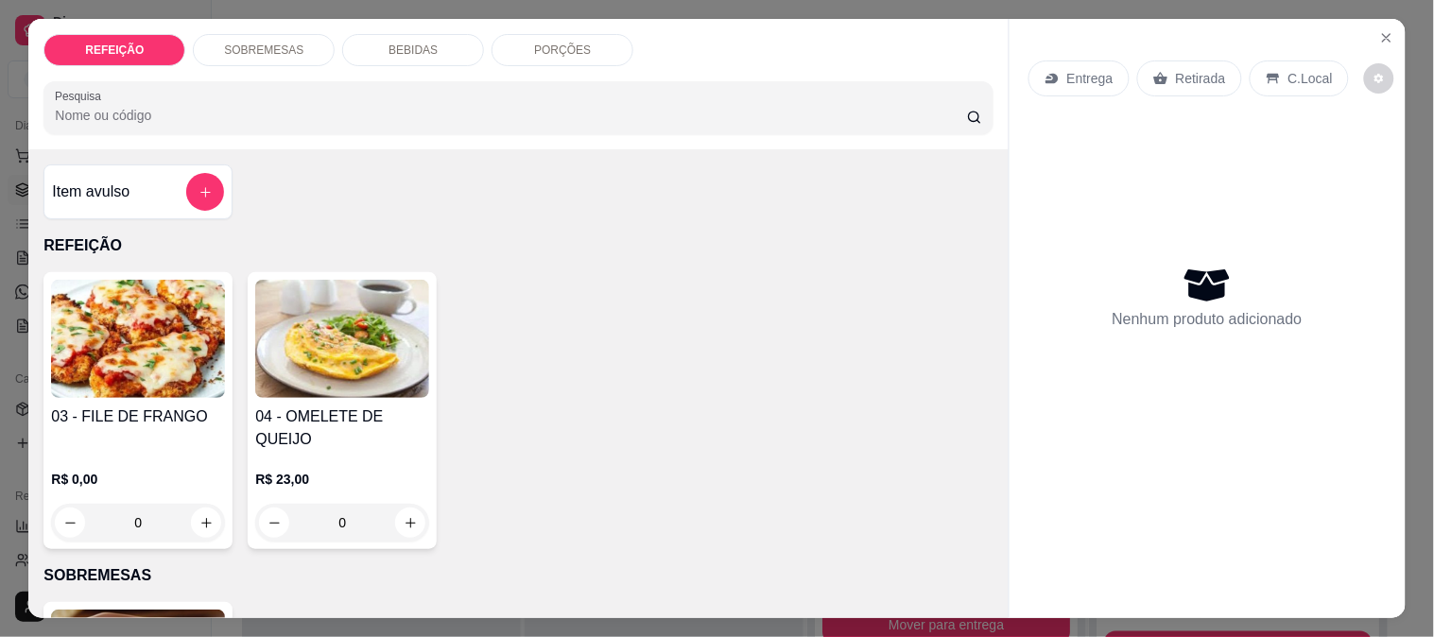
click at [177, 328] on img at bounding box center [138, 339] width 174 height 118
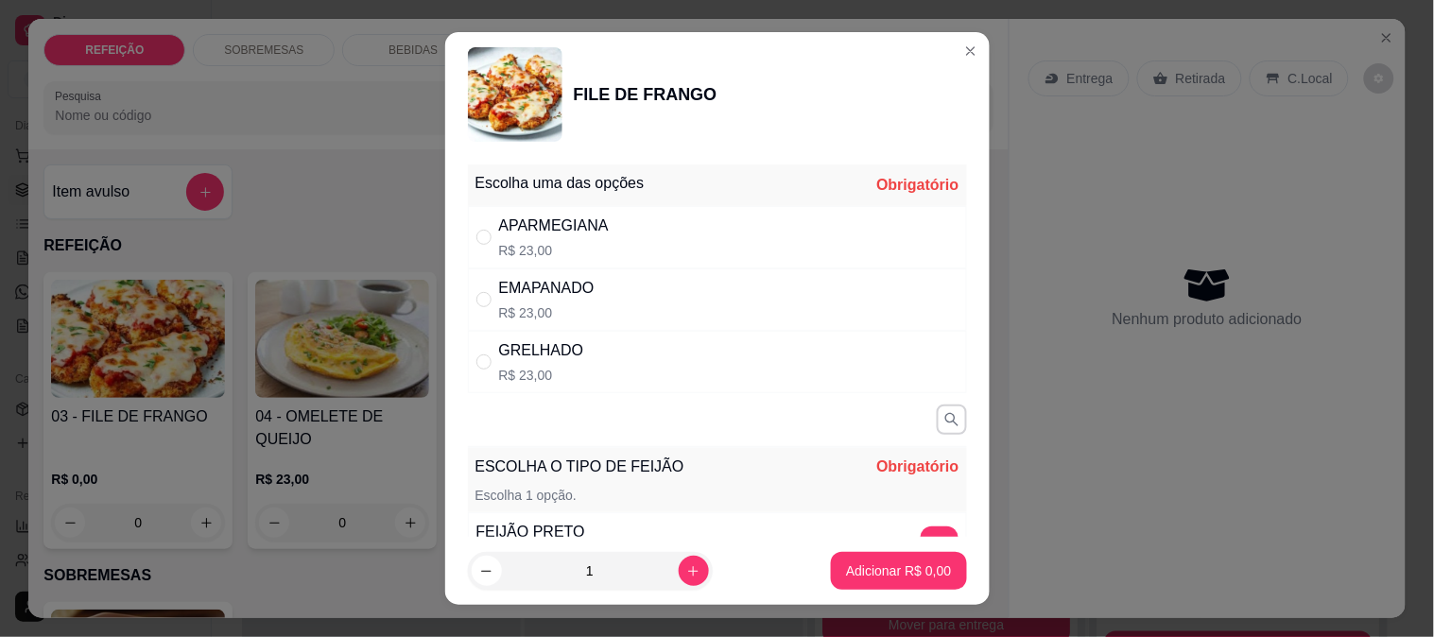
click at [660, 246] on div "APARMEGIANA R$ 23,00" at bounding box center [717, 237] width 499 height 62
radio input "true"
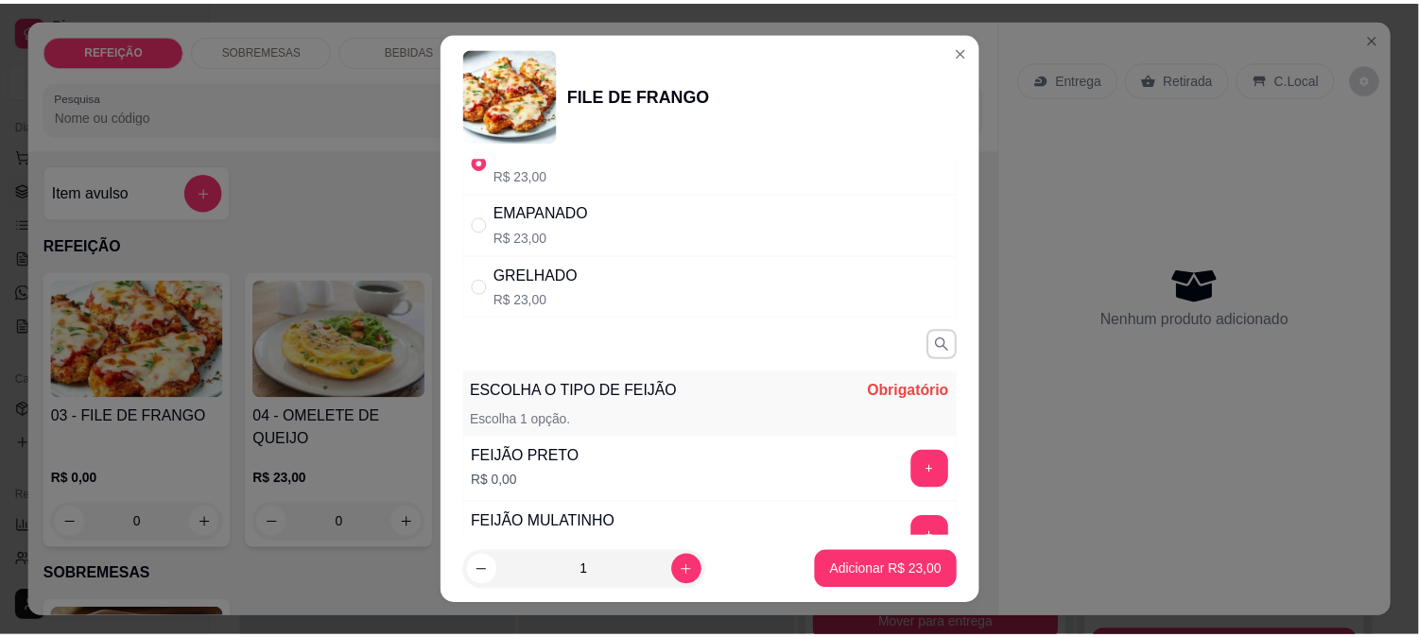
scroll to position [105, 0]
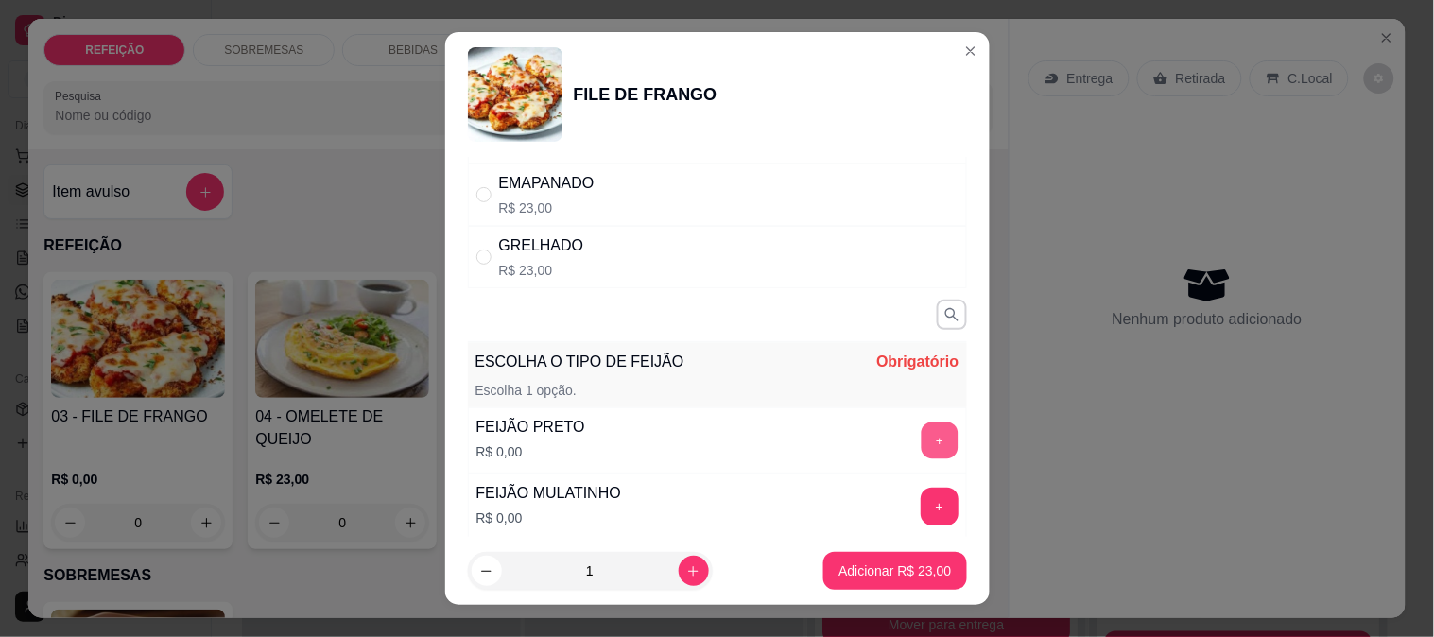
click at [921, 445] on button "+" at bounding box center [939, 440] width 37 height 37
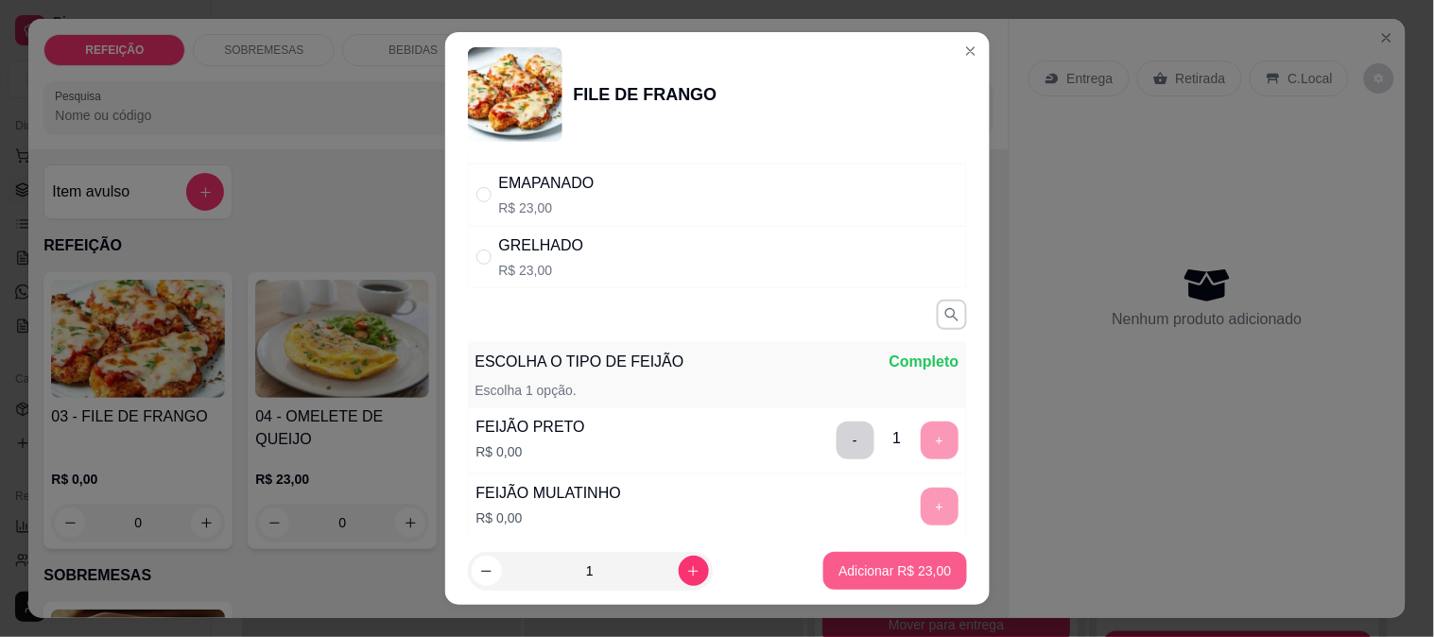
click at [865, 575] on p "Adicionar R$ 23,00" at bounding box center [895, 571] width 113 height 19
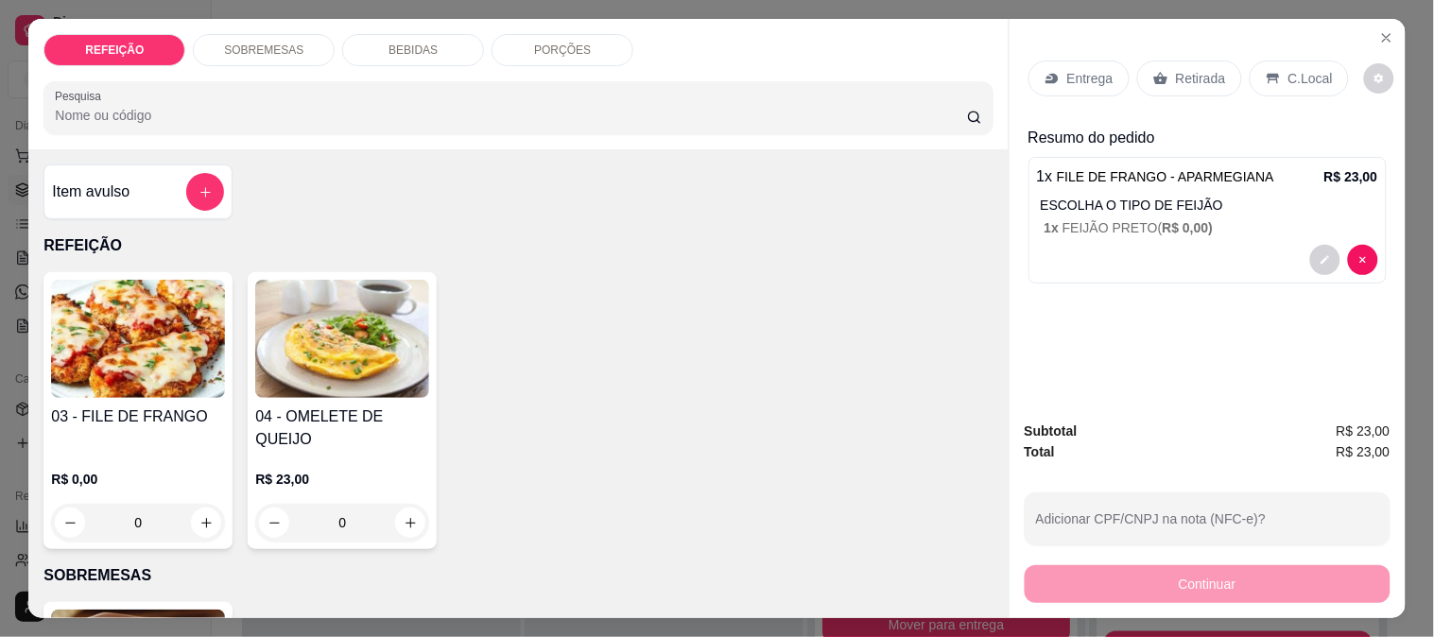
click at [1176, 69] on p "Retirada" at bounding box center [1201, 78] width 50 height 19
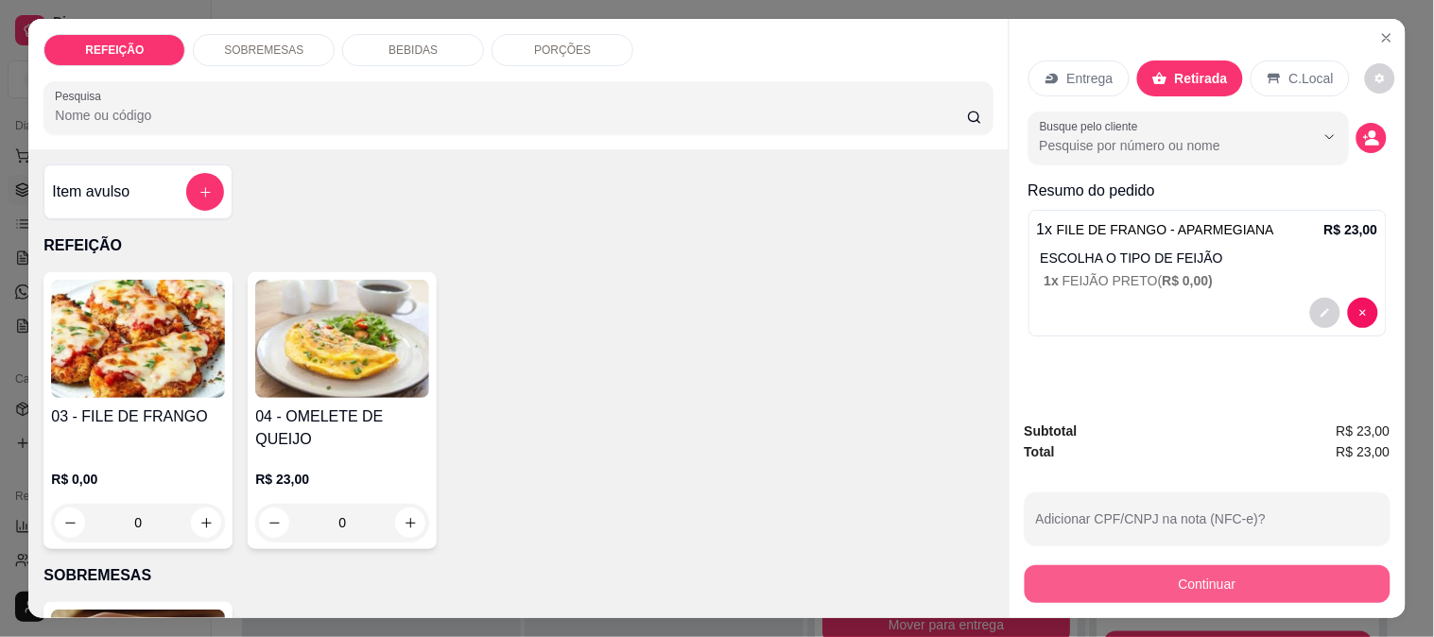
click at [1170, 580] on button "Continuar" at bounding box center [1208, 584] width 366 height 38
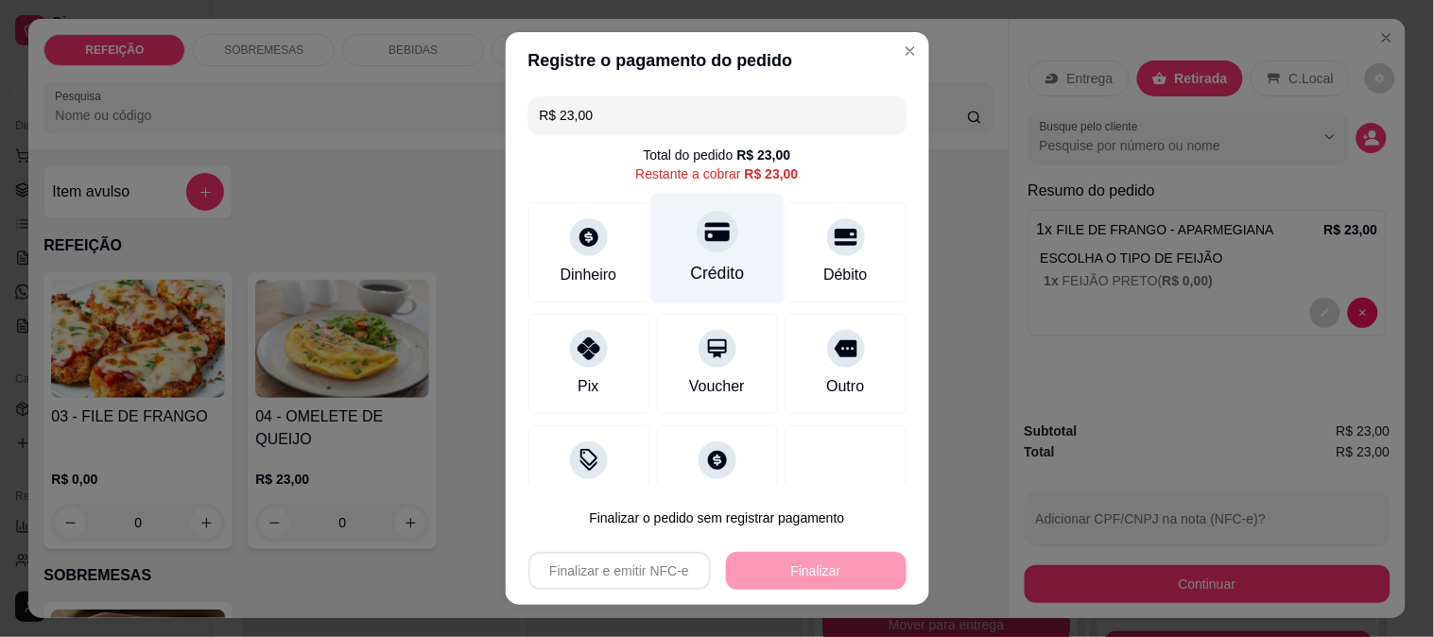
click at [697, 246] on div at bounding box center [718, 232] width 42 height 42
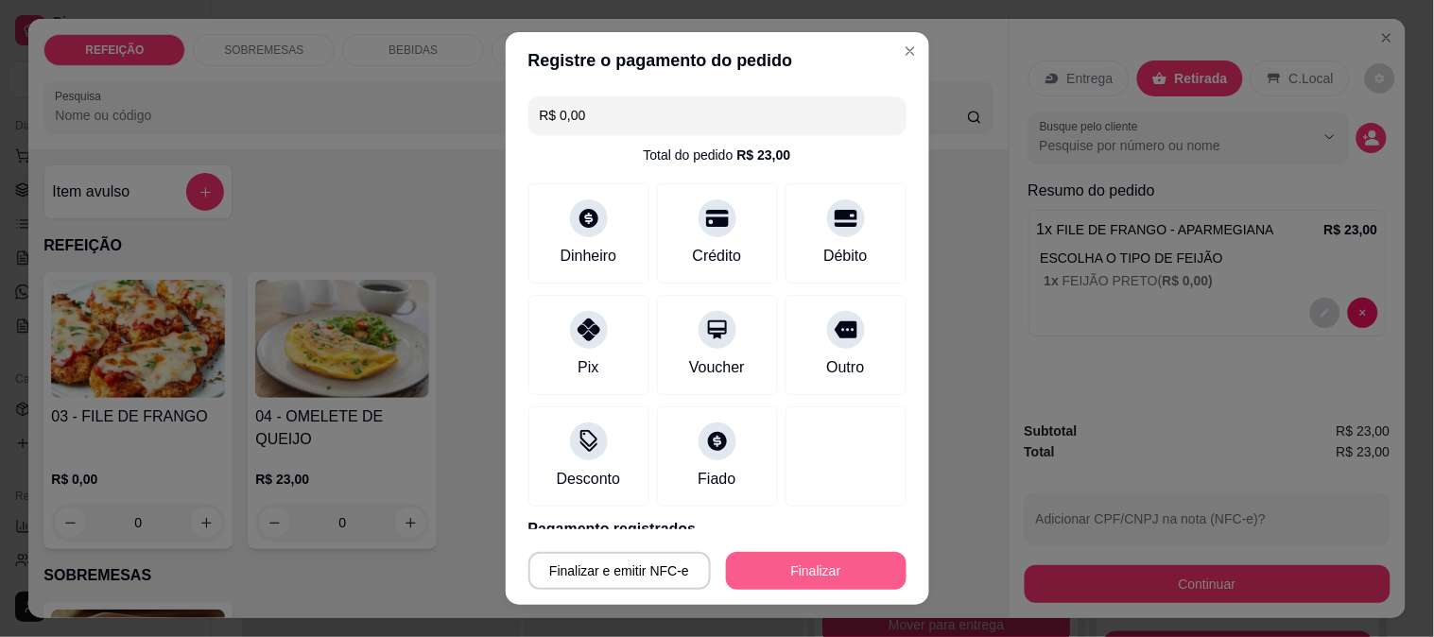
click at [773, 562] on button "Finalizar" at bounding box center [816, 571] width 181 height 38
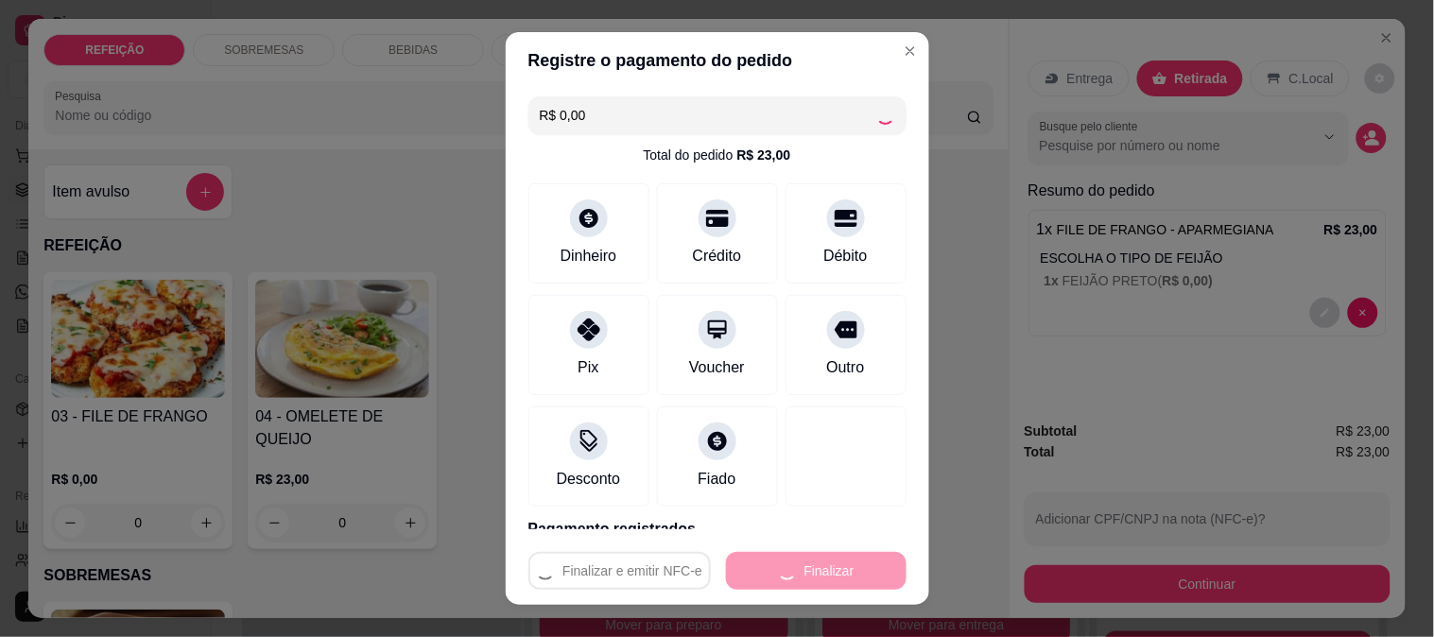
type input "-R$ 23,00"
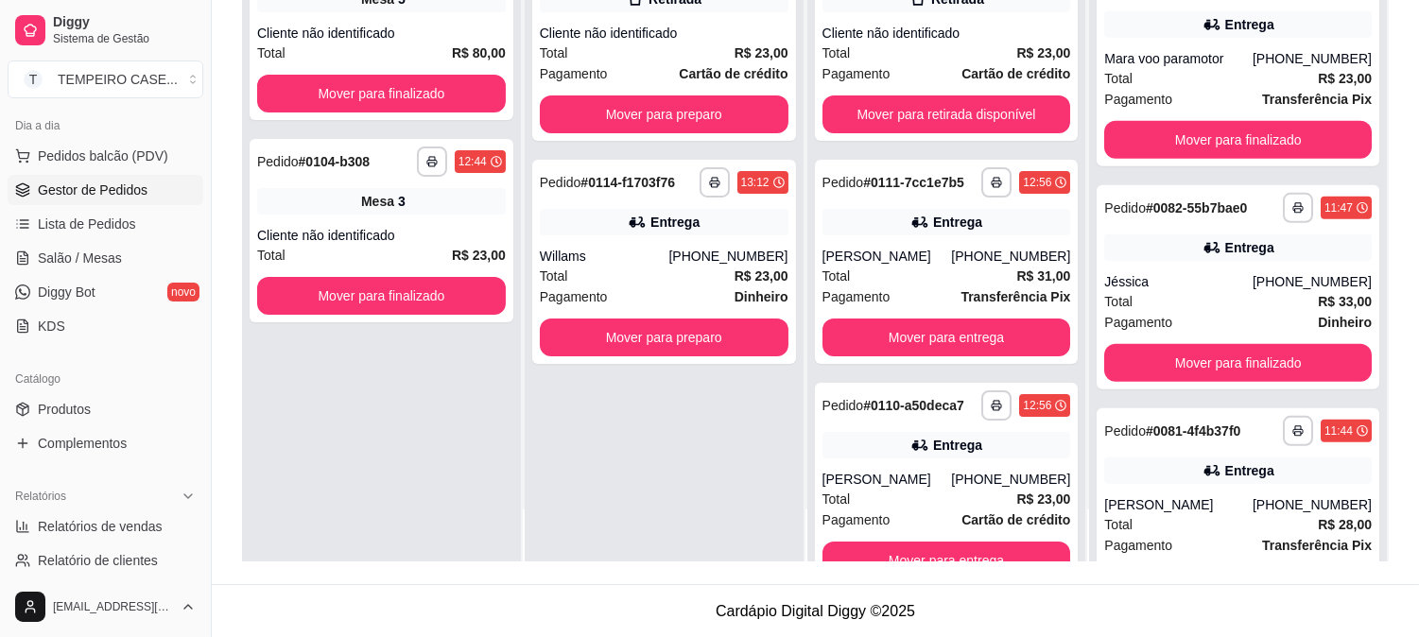
scroll to position [288, 0]
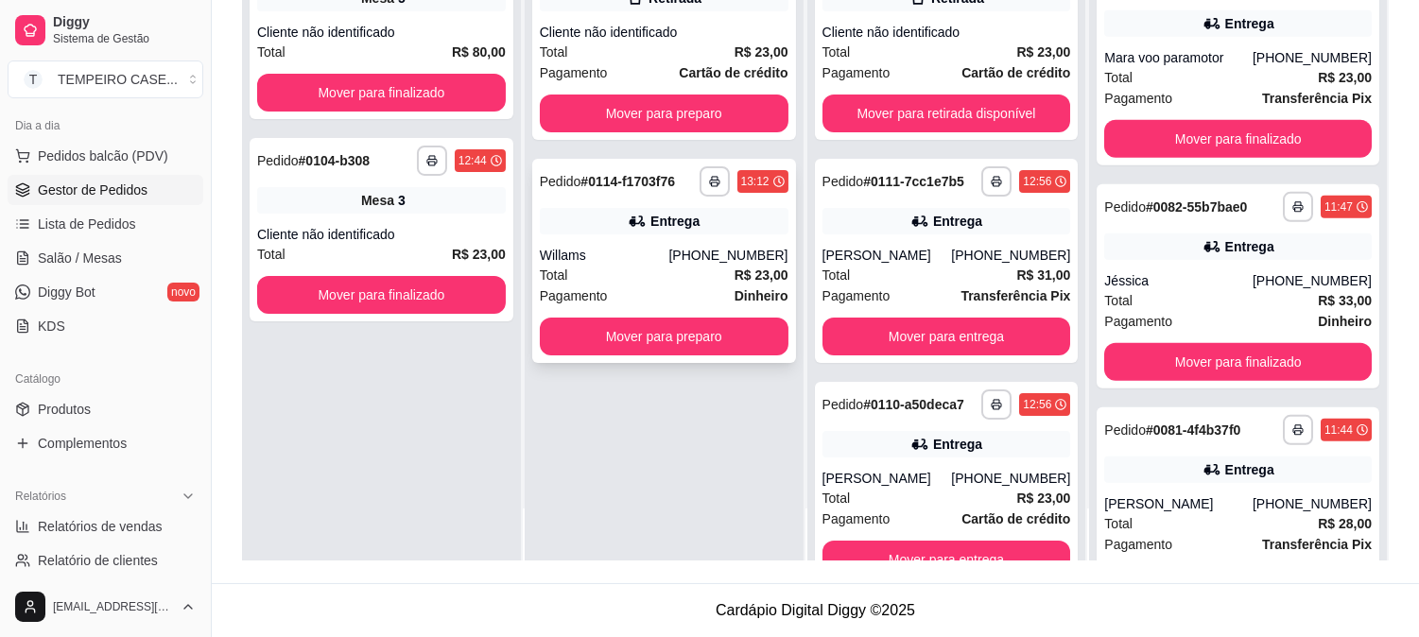
click at [668, 356] on div "**********" at bounding box center [664, 261] width 264 height 204
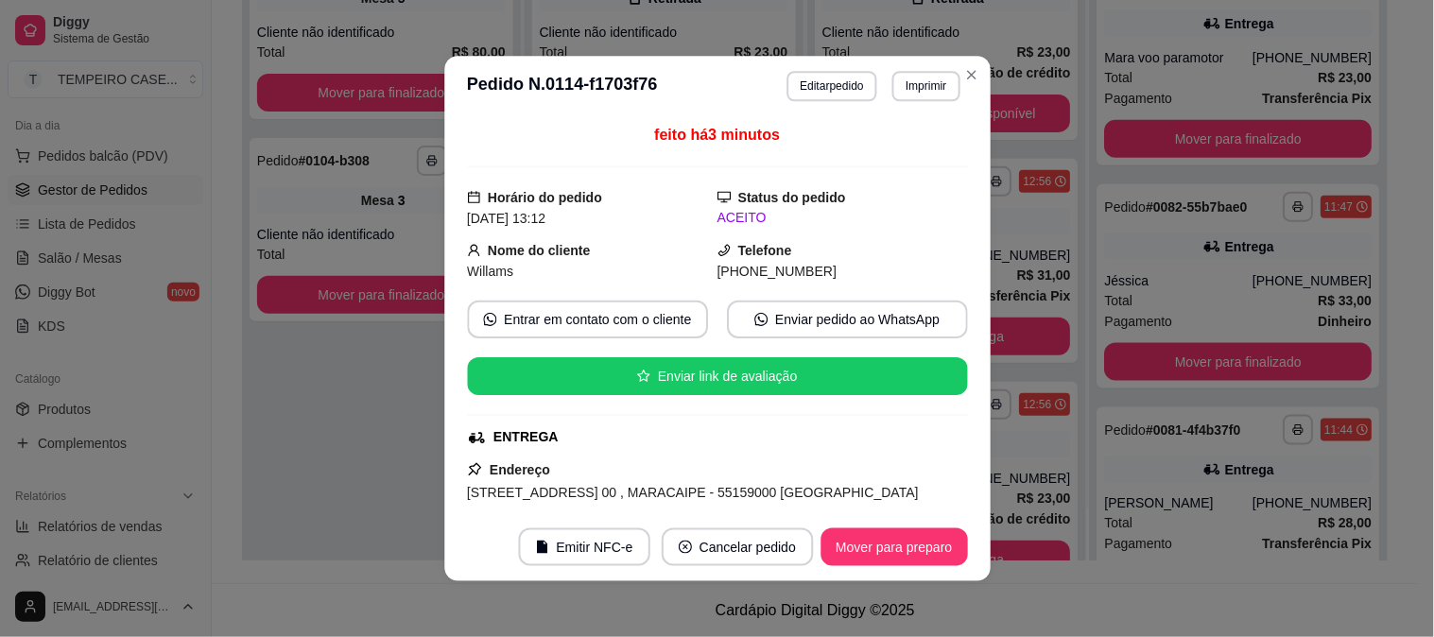
drag, startPoint x: 675, startPoint y: 341, endPoint x: 733, endPoint y: 424, distance: 100.5
click at [675, 340] on div "feito há 3 minutos Horário do pedido [DATE] 13:12 Status do pedido ACEITO Nome …" at bounding box center [717, 314] width 501 height 381
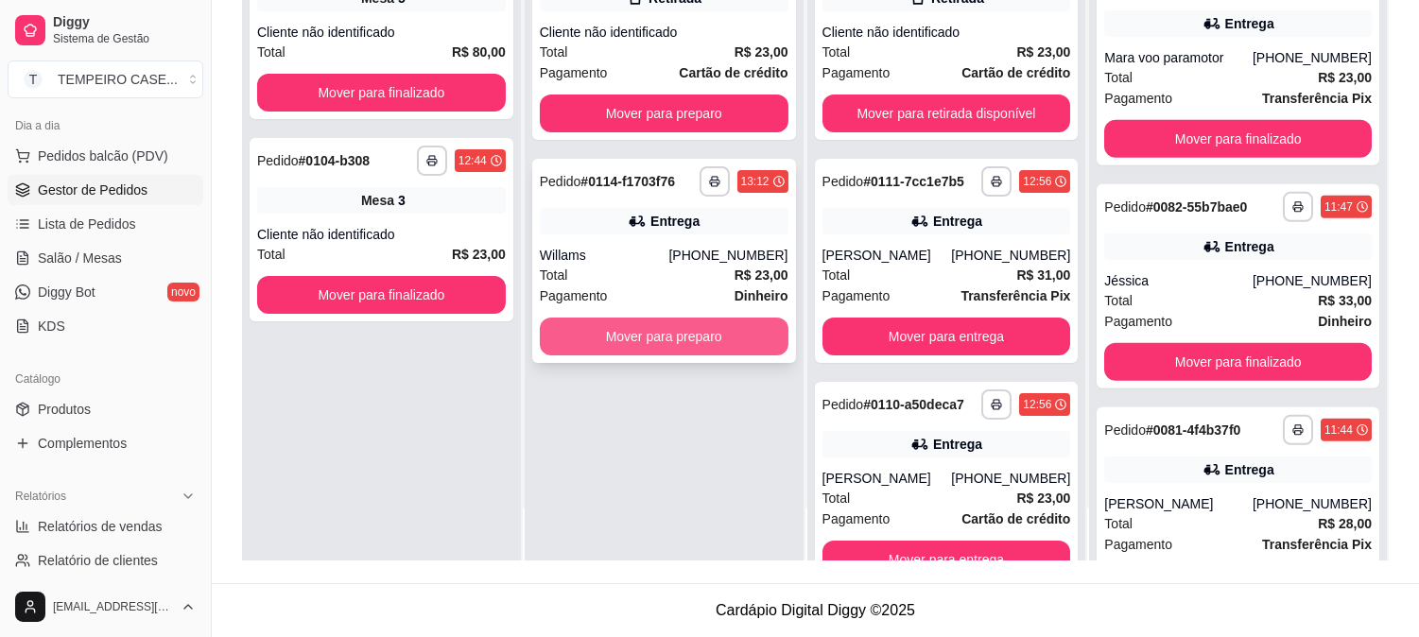
click at [674, 333] on button "Mover para preparo" at bounding box center [664, 337] width 249 height 38
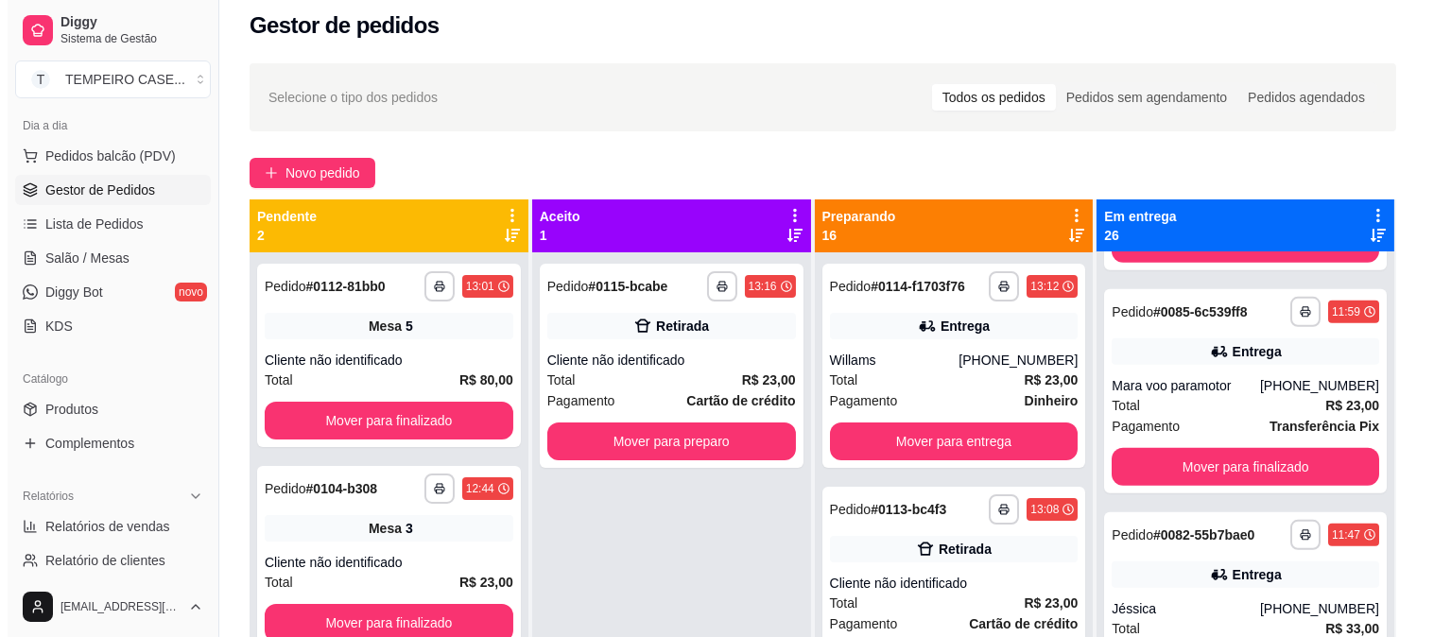
scroll to position [0, 0]
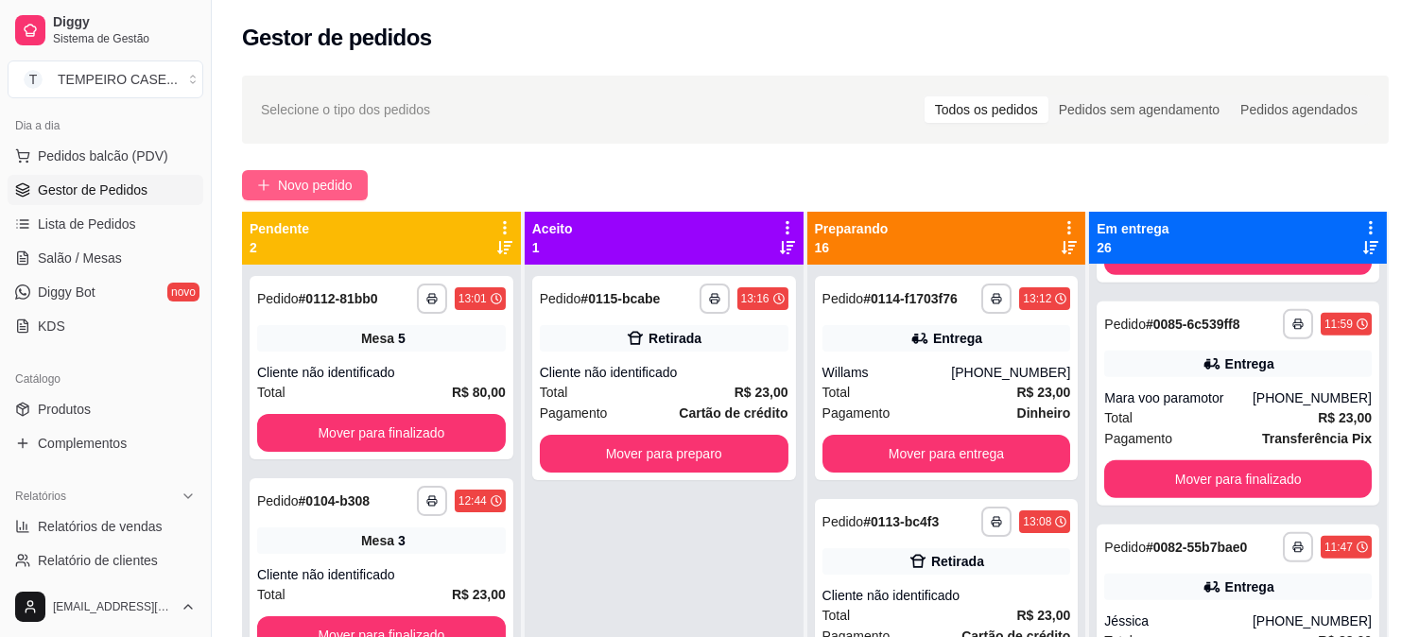
click at [313, 199] on button "Novo pedido" at bounding box center [305, 185] width 126 height 30
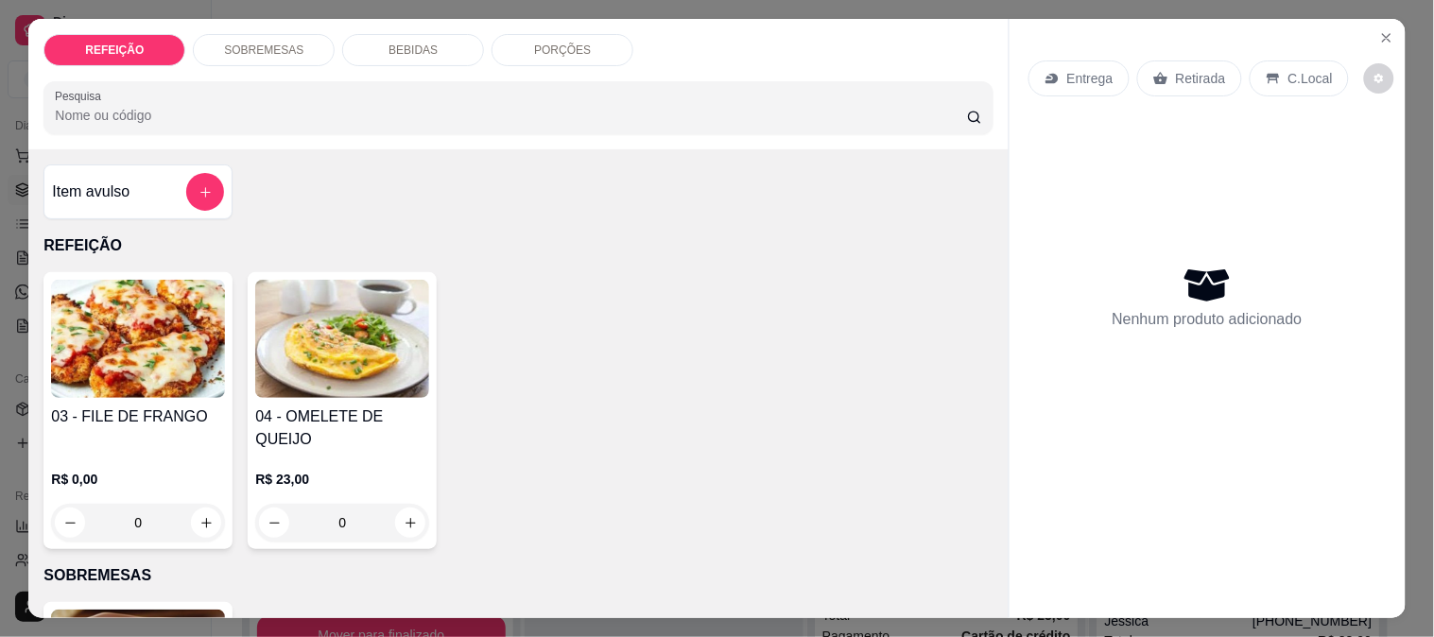
click at [93, 383] on img at bounding box center [138, 339] width 174 height 118
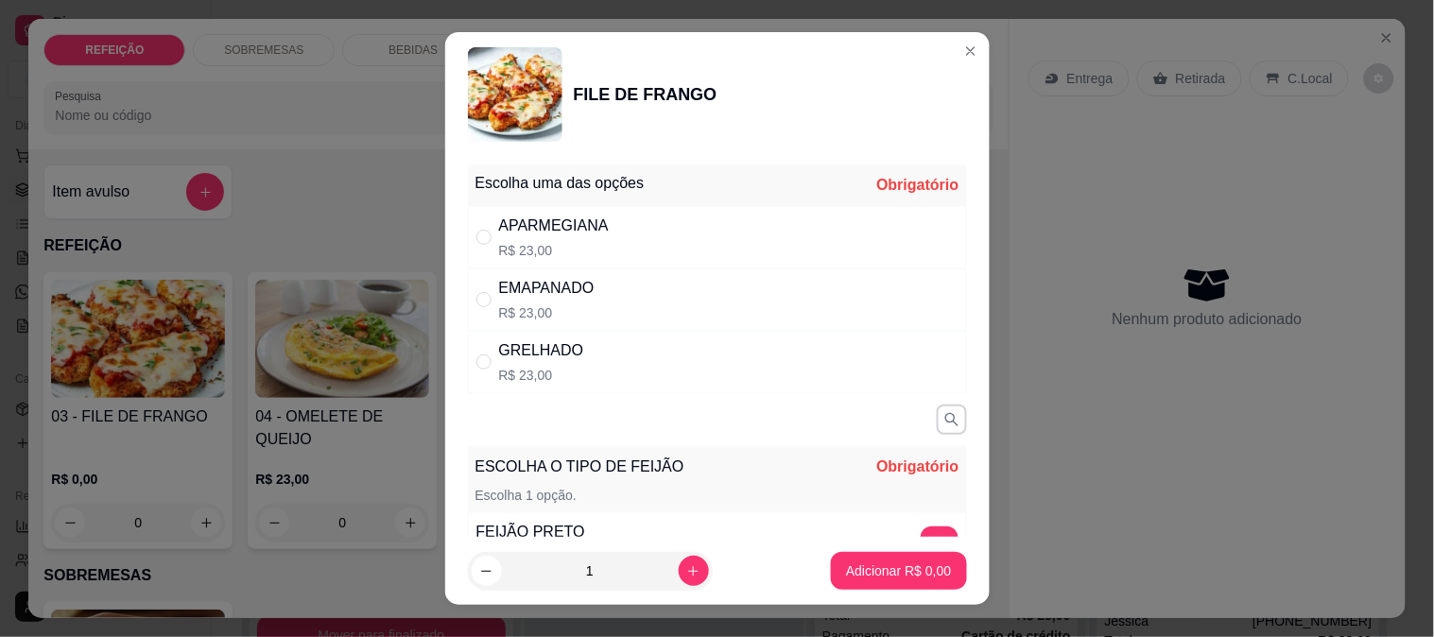
click at [578, 247] on p "R$ 23,00" at bounding box center [554, 250] width 110 height 19
radio input "true"
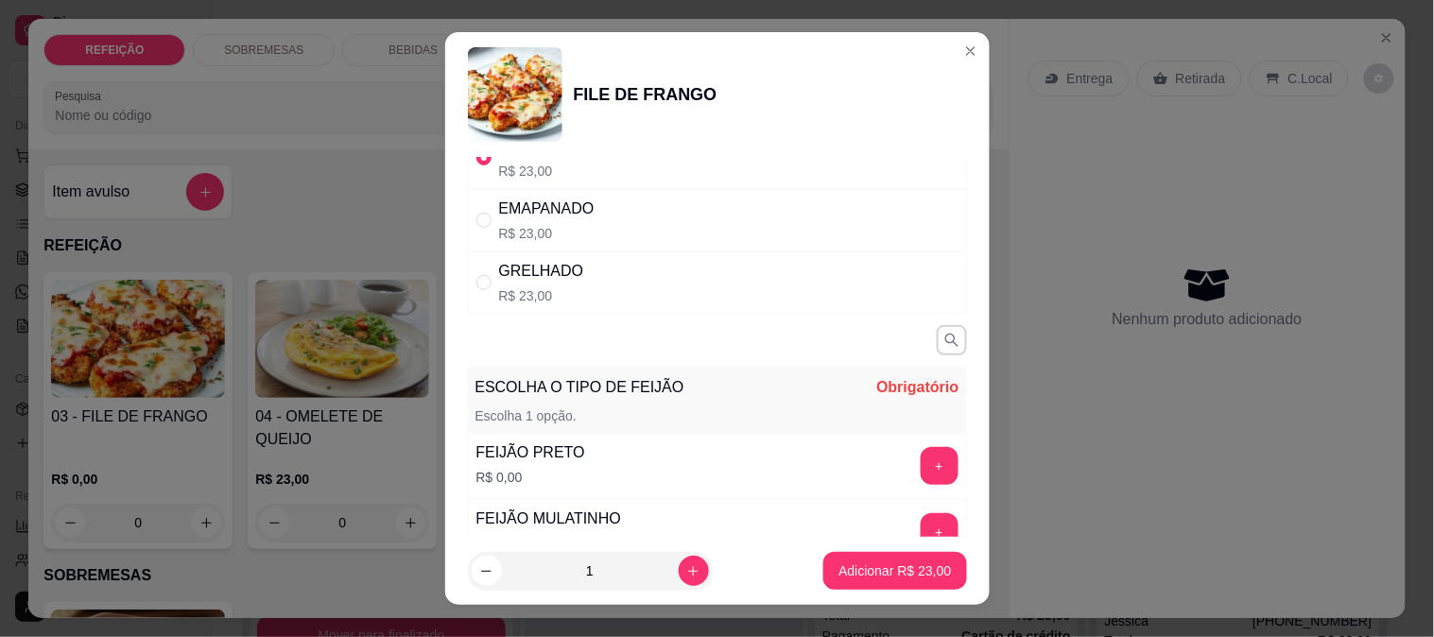
scroll to position [210, 0]
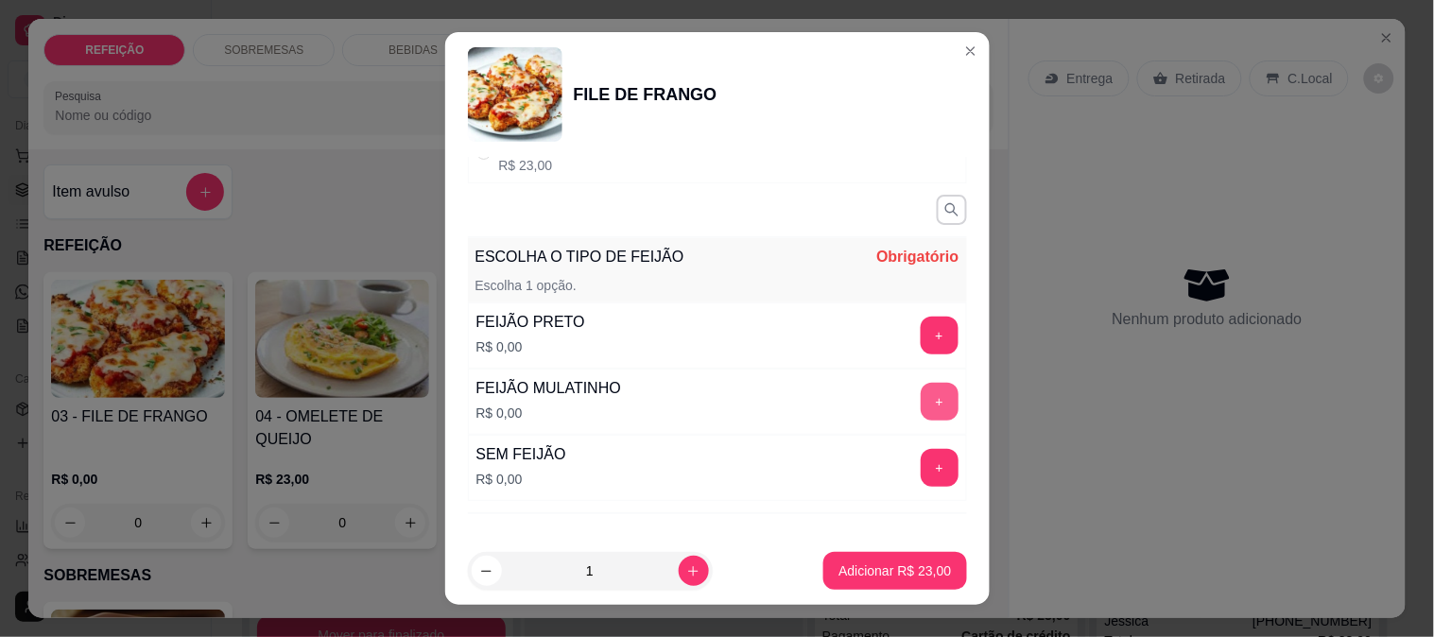
click at [921, 405] on button "+" at bounding box center [940, 402] width 38 height 38
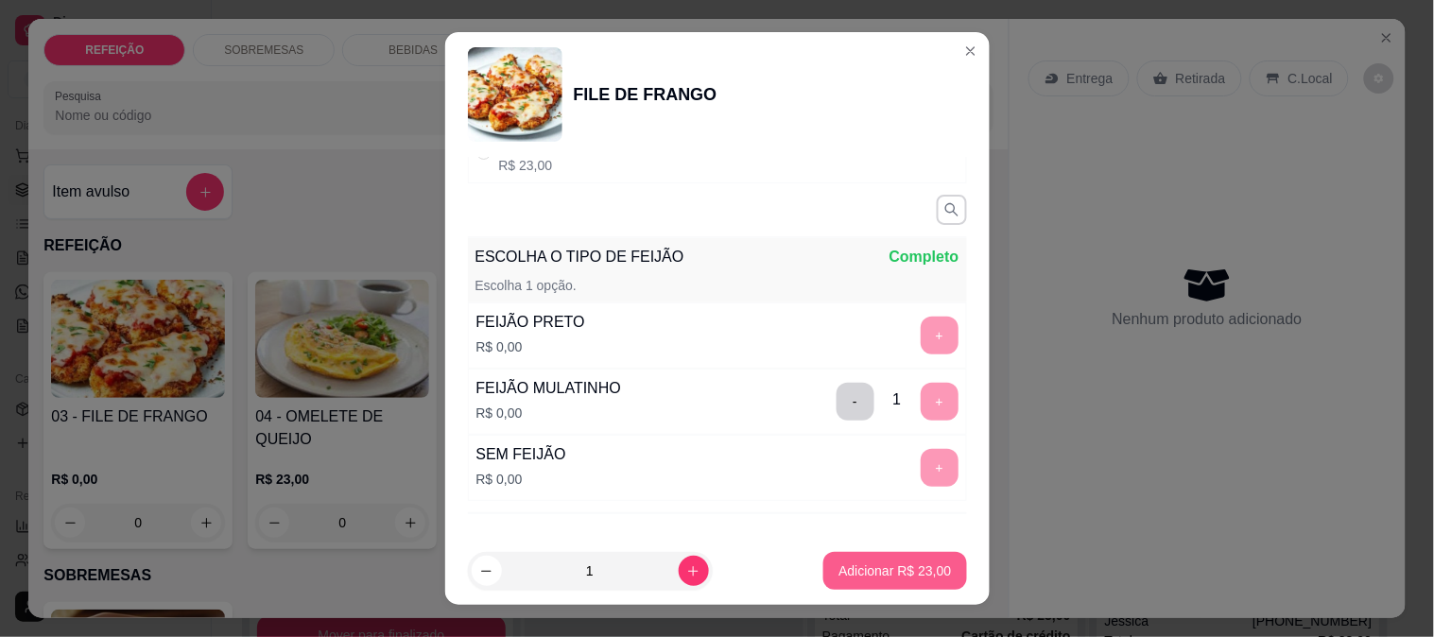
click at [871, 563] on p "Adicionar R$ 23,00" at bounding box center [895, 571] width 113 height 19
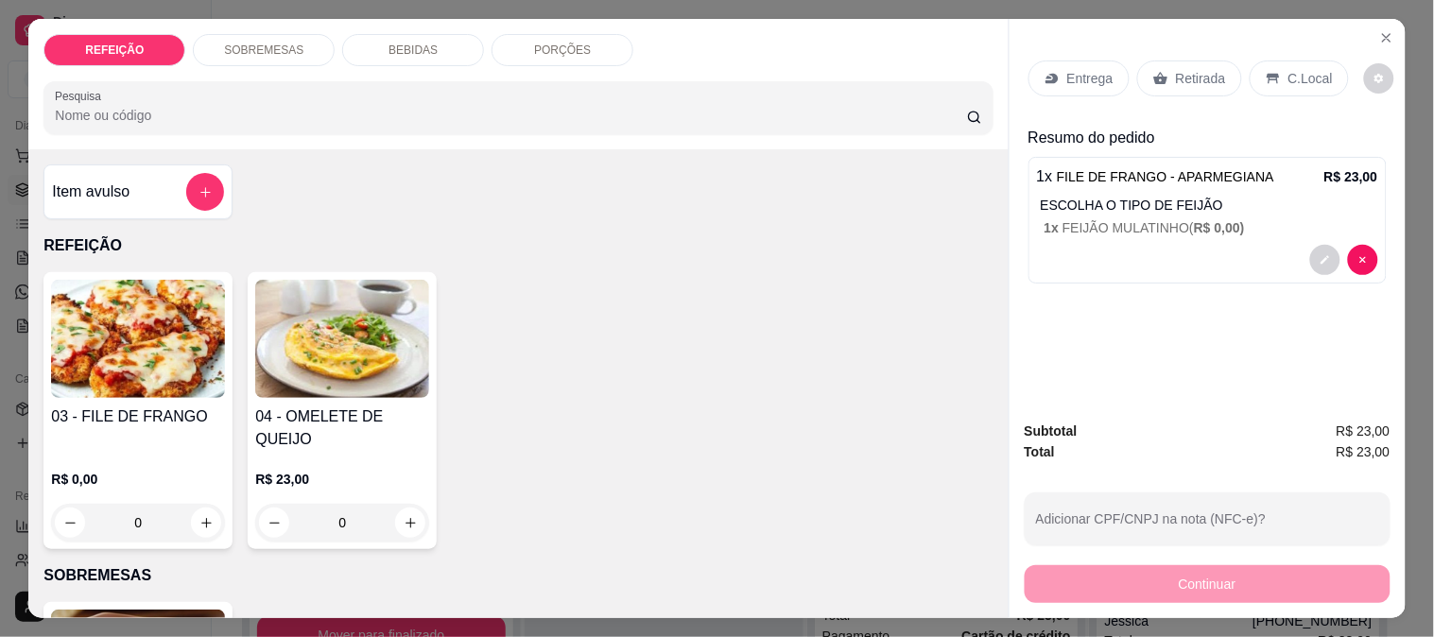
click at [1049, 74] on icon at bounding box center [1052, 79] width 12 height 10
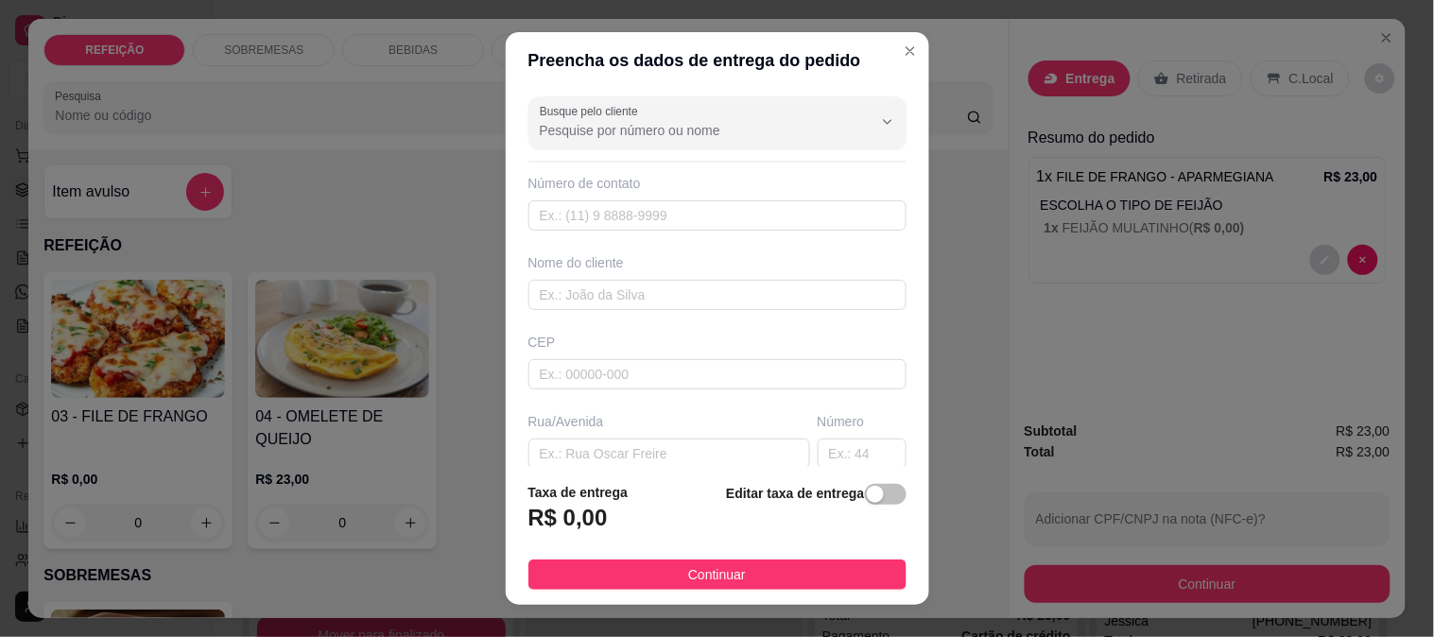
click at [612, 313] on div "Busque pelo cliente Número de contato Nome do cliente CEP Rua/[GEOGRAPHIC_DATA]…" at bounding box center [718, 278] width 424 height 379
click at [629, 303] on input "text" at bounding box center [717, 295] width 378 height 30
type input "l"
type input "ua - gil"
click at [745, 463] on input "text" at bounding box center [669, 454] width 282 height 30
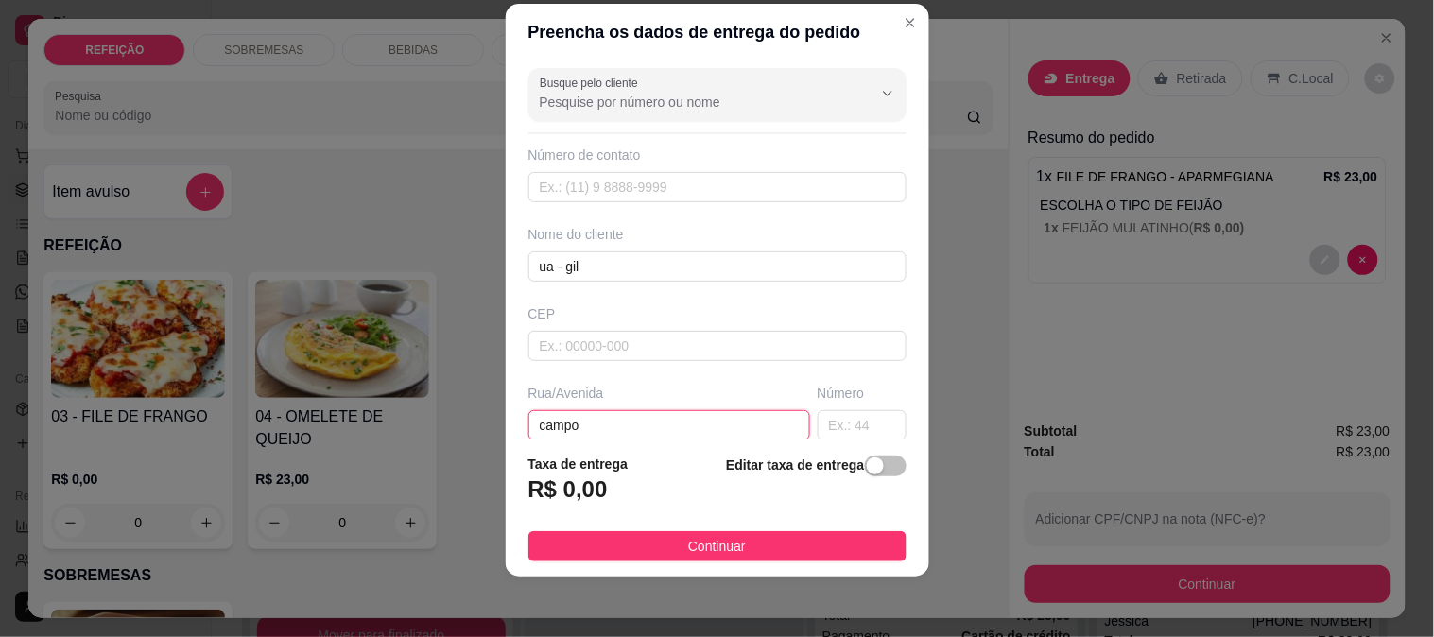
scroll to position [259, 0]
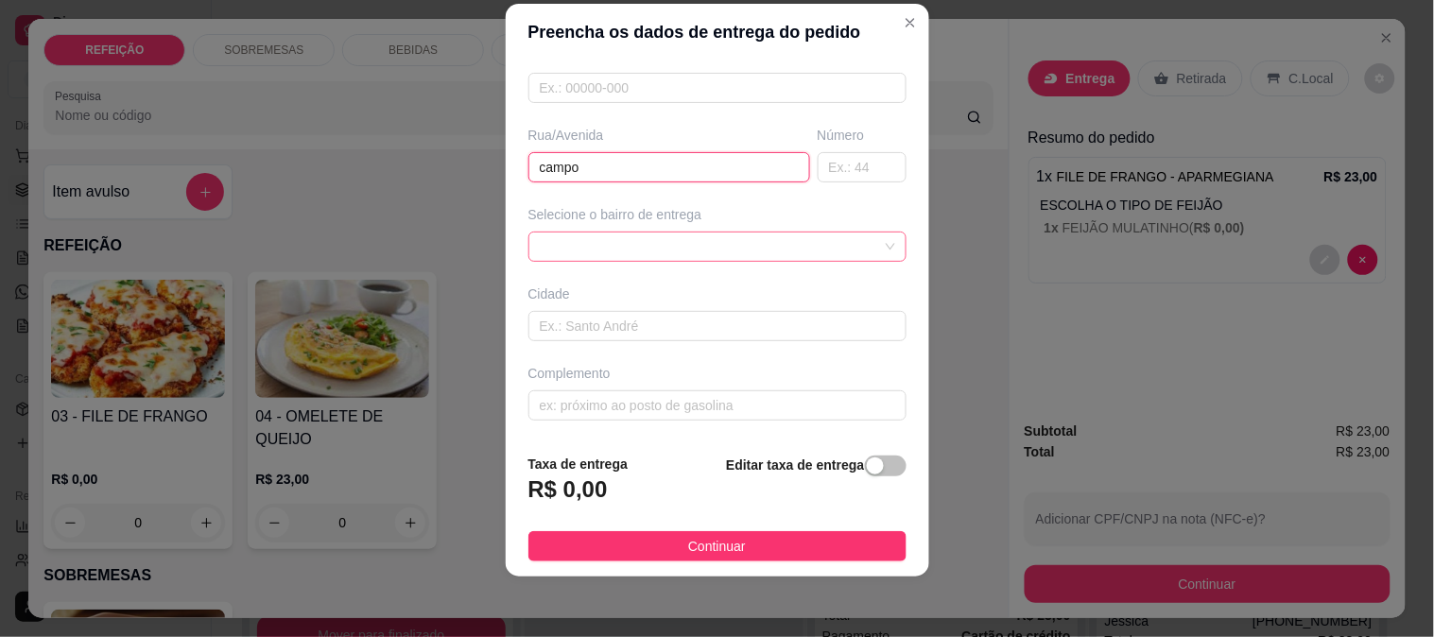
click at [608, 249] on div at bounding box center [717, 247] width 378 height 30
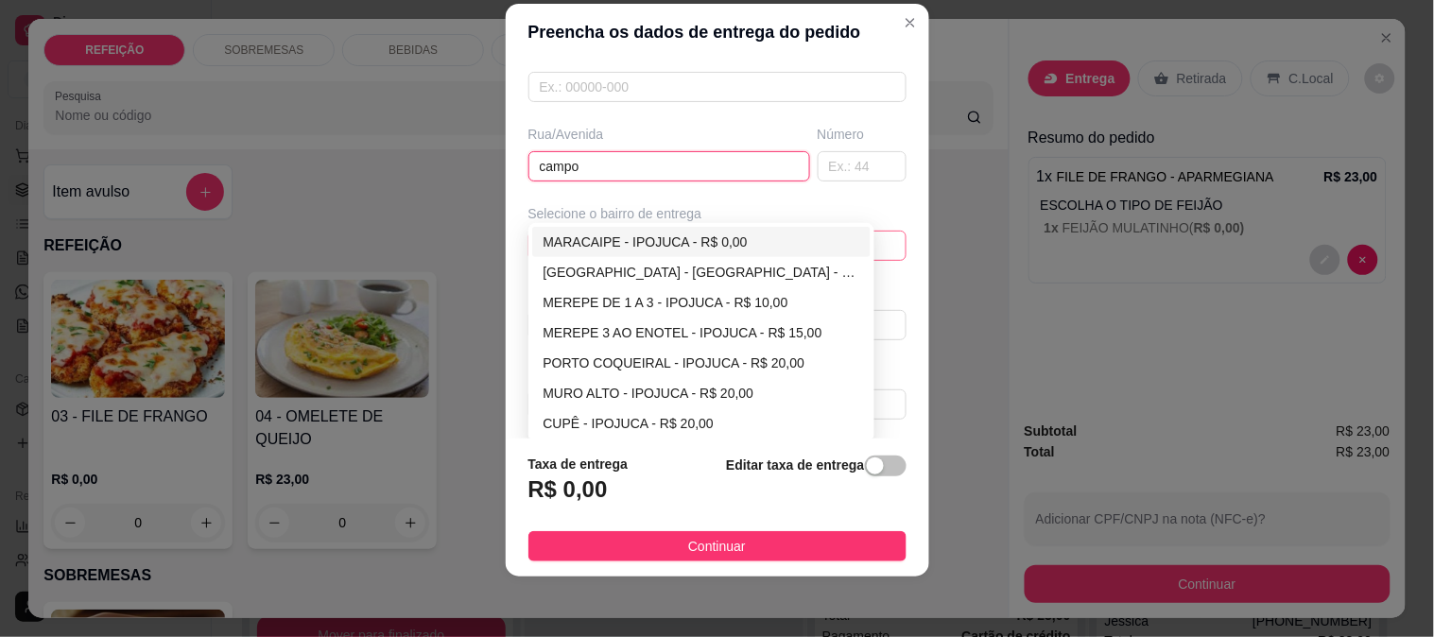
type input "campo"
click at [597, 233] on div "MARACAIPE - IPOJUCA - R$ 0,00" at bounding box center [702, 242] width 317 height 21
type input "IPOJUCA"
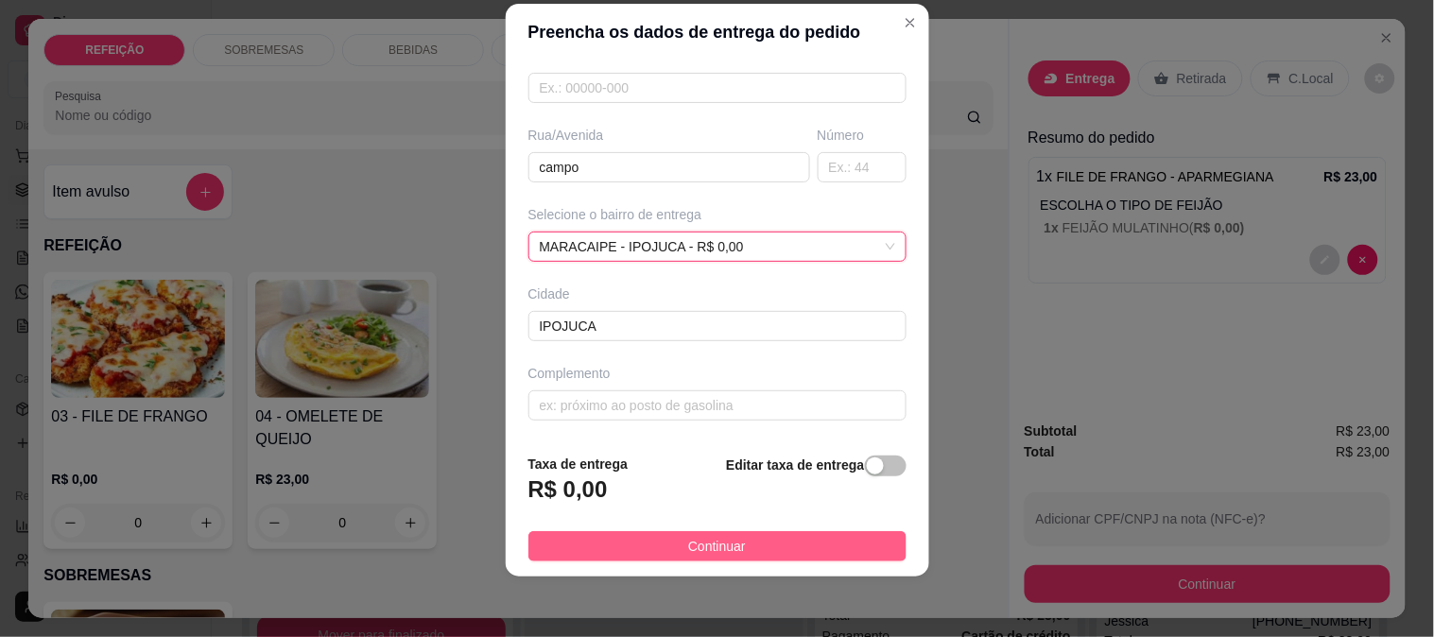
click at [688, 551] on span "Continuar" at bounding box center [717, 546] width 58 height 21
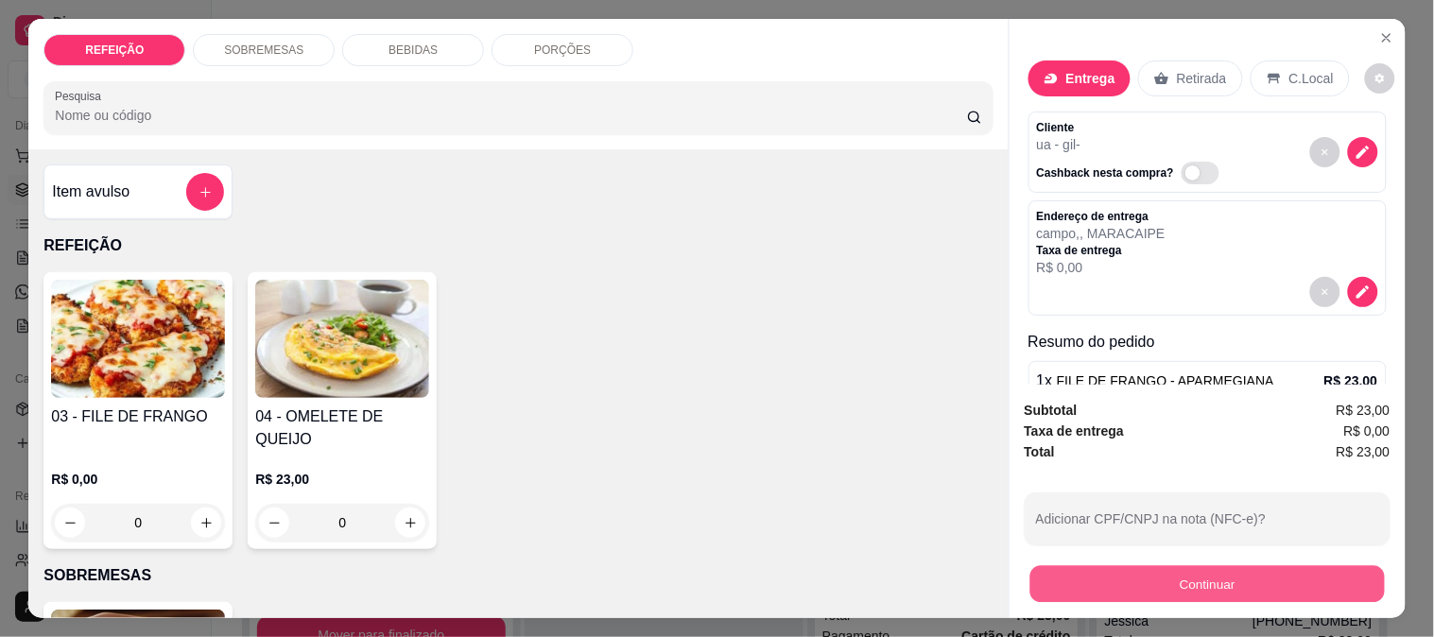
click at [1163, 578] on button "Continuar" at bounding box center [1207, 583] width 355 height 37
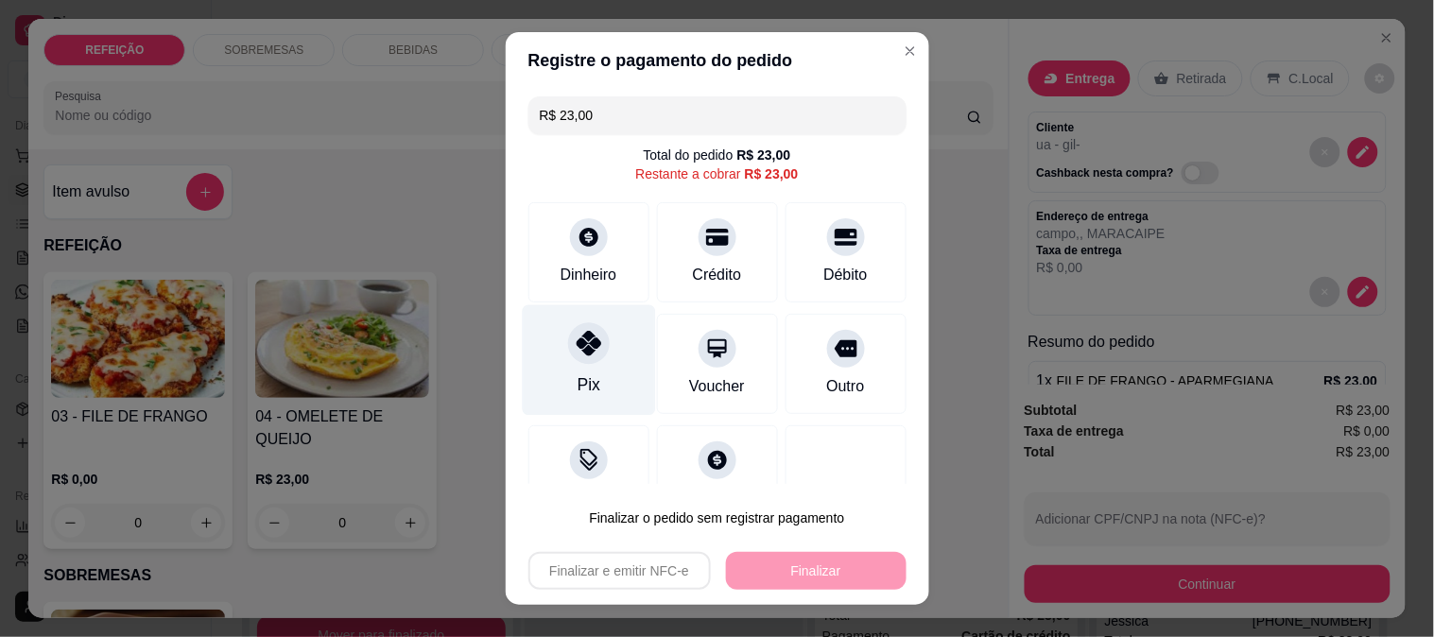
click at [586, 378] on div "Pix" at bounding box center [588, 384] width 23 height 25
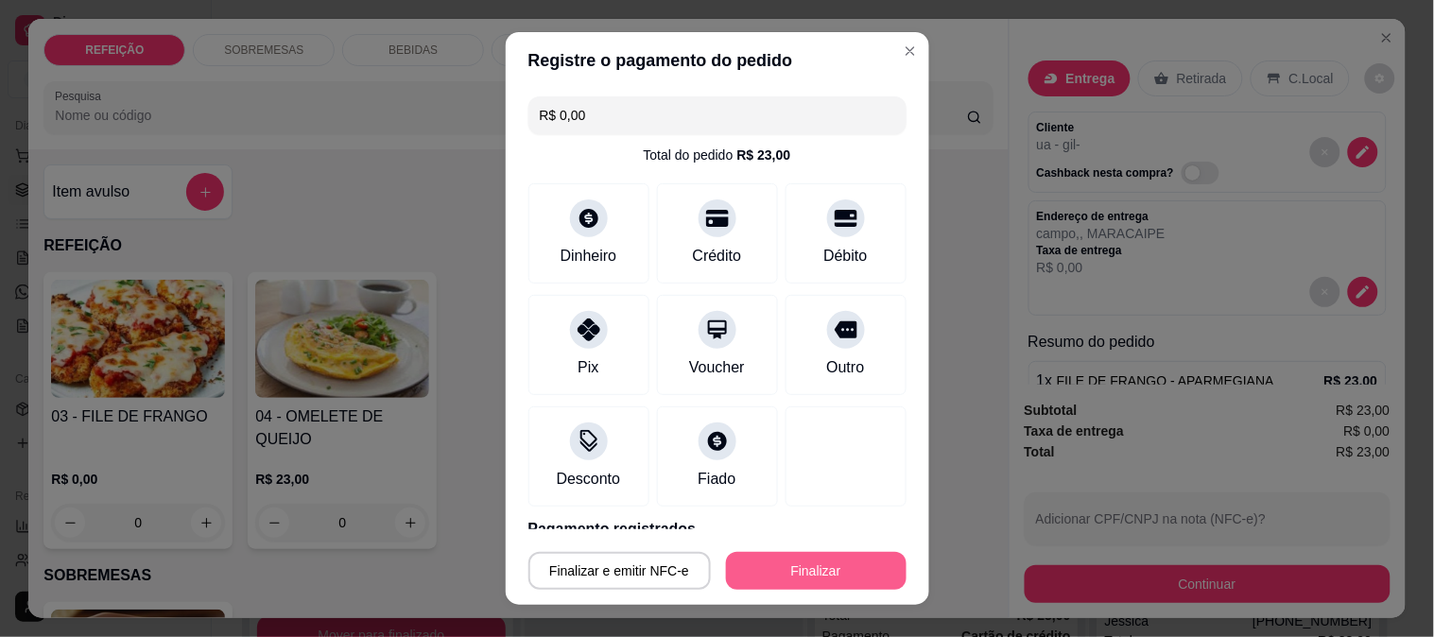
click at [769, 571] on button "Finalizar" at bounding box center [816, 571] width 181 height 38
type input "-R$ 23,00"
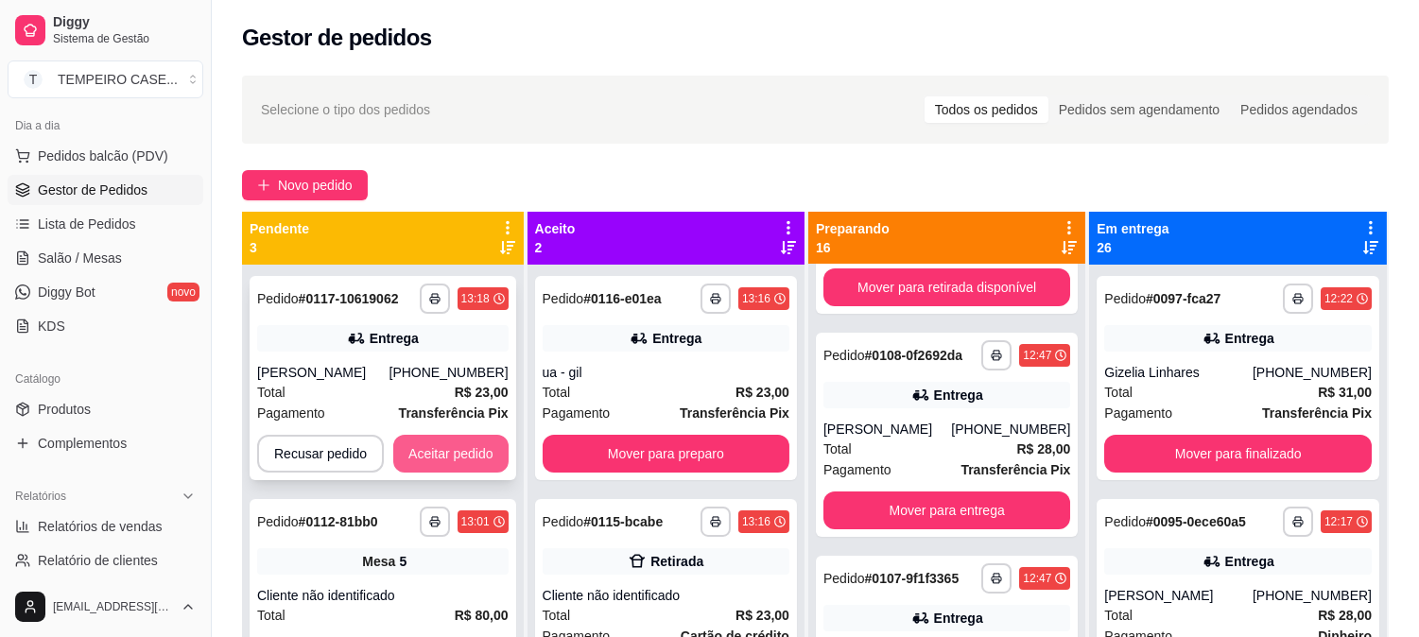
click at [469, 459] on button "Aceitar pedido" at bounding box center [450, 454] width 115 height 38
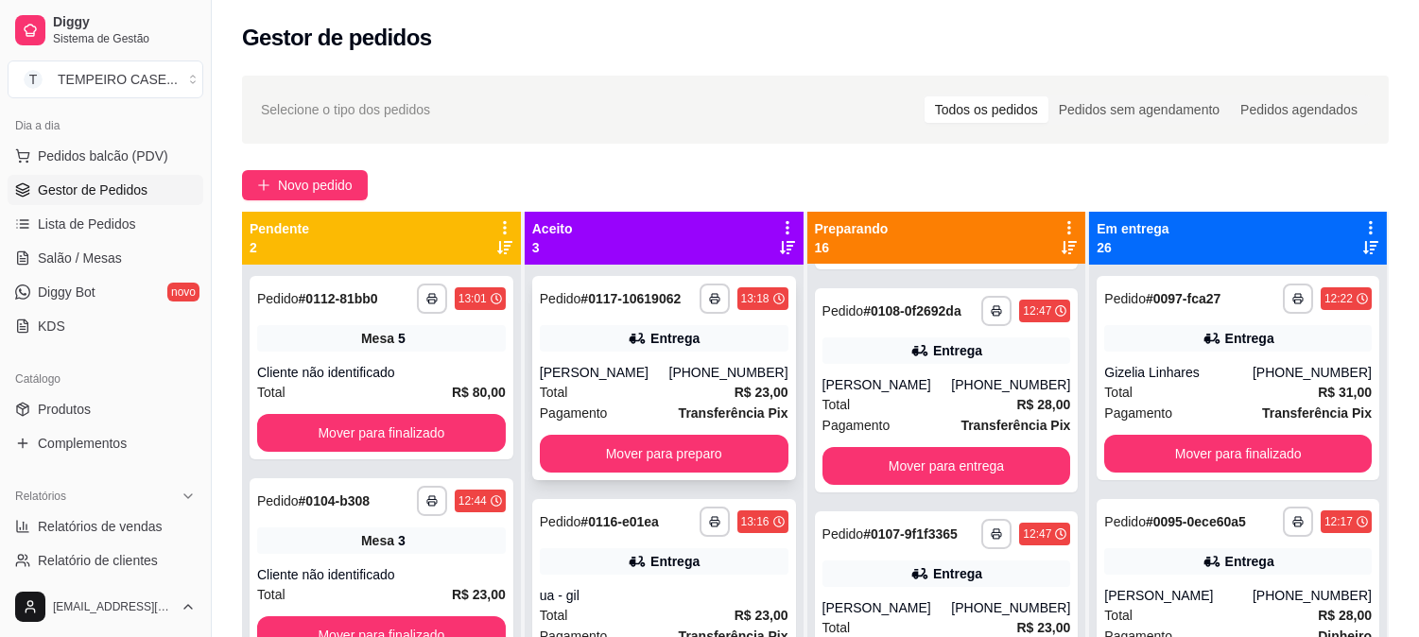
scroll to position [1059, 0]
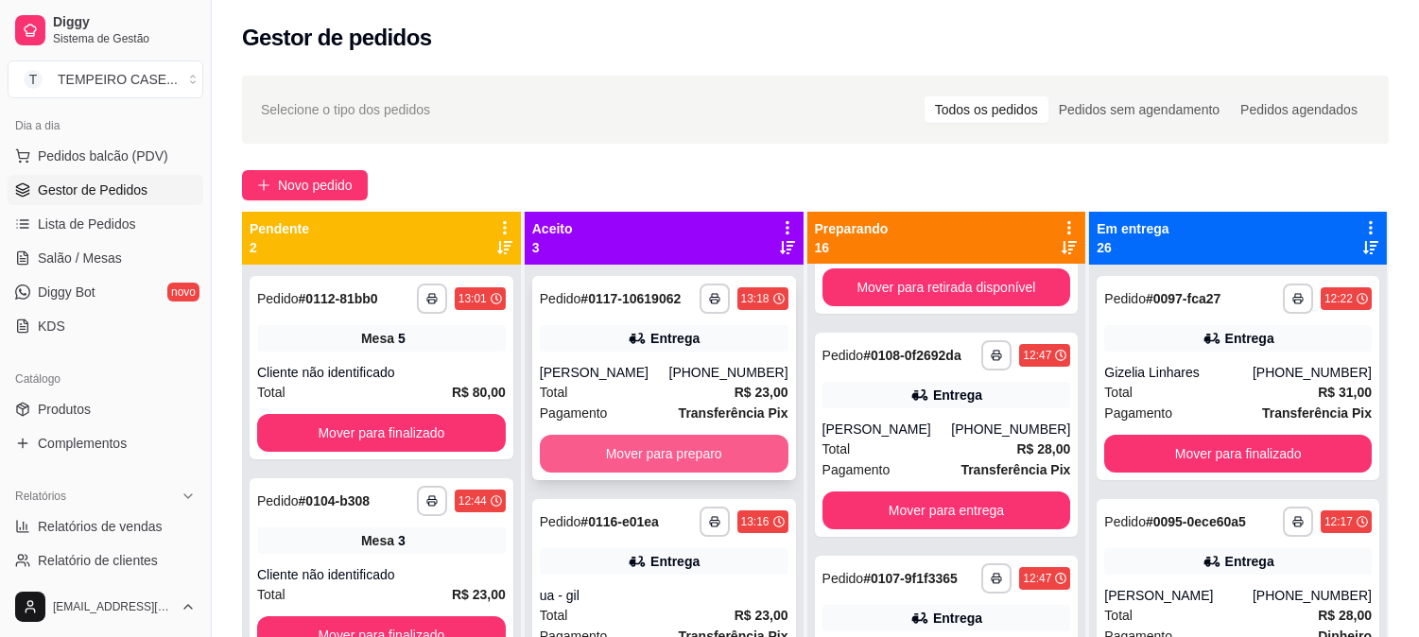
click at [637, 442] on button "Mover para preparo" at bounding box center [664, 454] width 249 height 38
click at [668, 450] on button "Mover para preparo" at bounding box center [664, 454] width 249 height 38
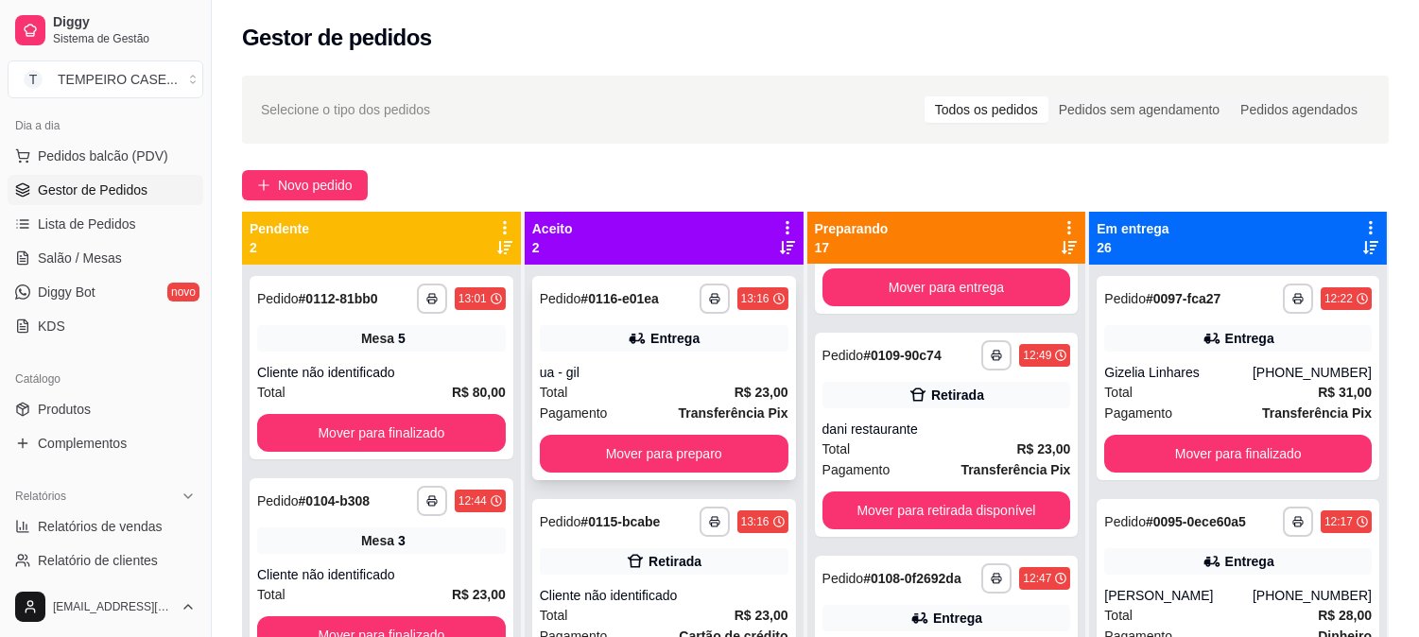
scroll to position [1281, 0]
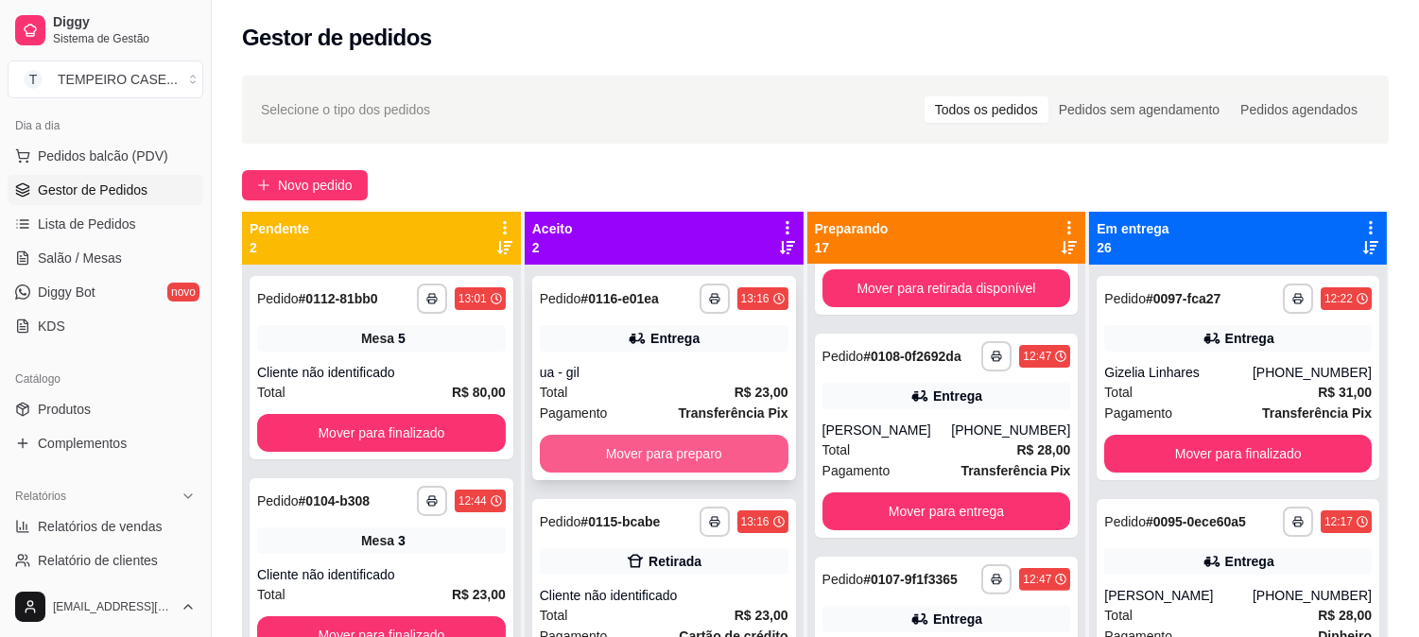
click at [648, 441] on button "Mover para preparo" at bounding box center [664, 454] width 249 height 38
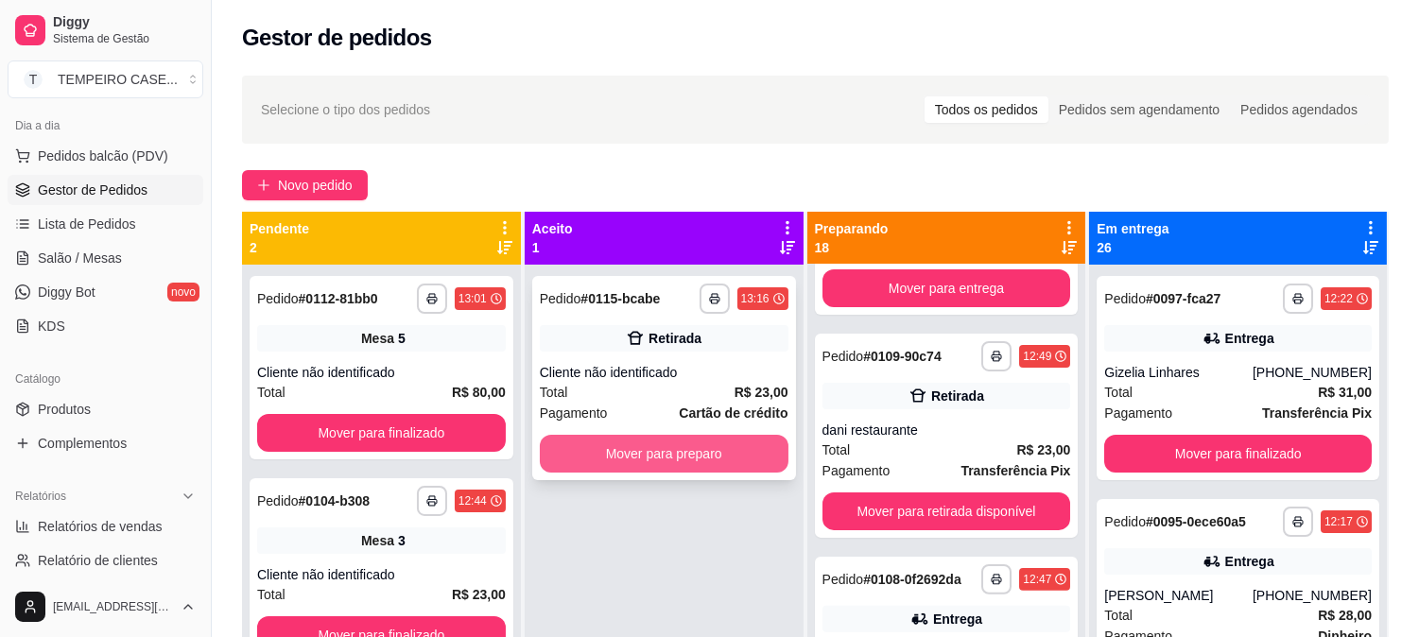
click at [659, 449] on button "Mover para preparo" at bounding box center [664, 454] width 249 height 38
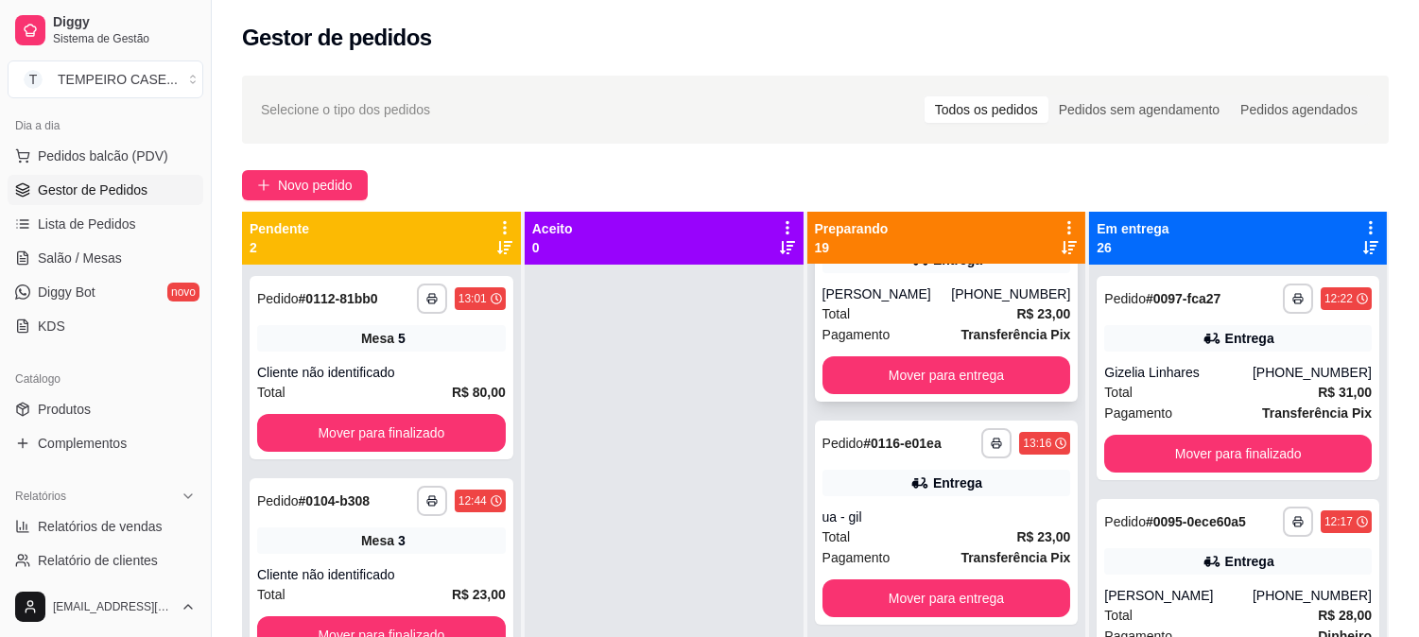
scroll to position [0, 0]
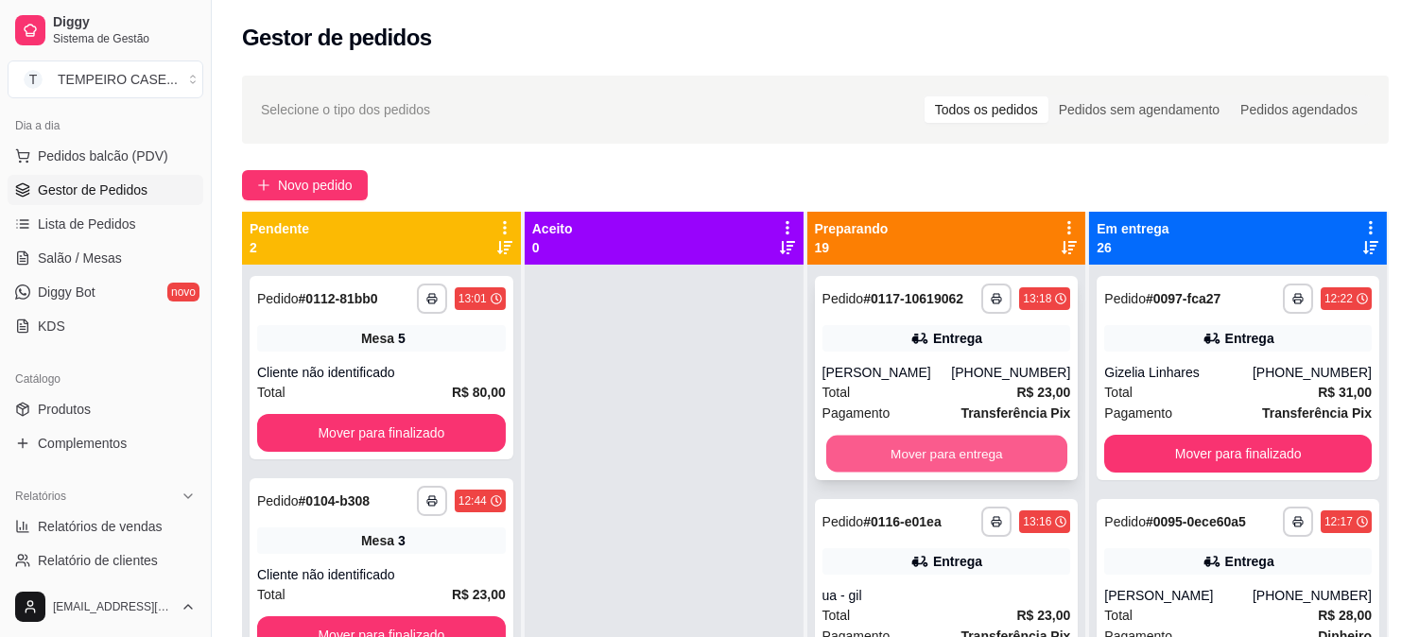
click at [922, 445] on button "Mover para entrega" at bounding box center [946, 454] width 241 height 37
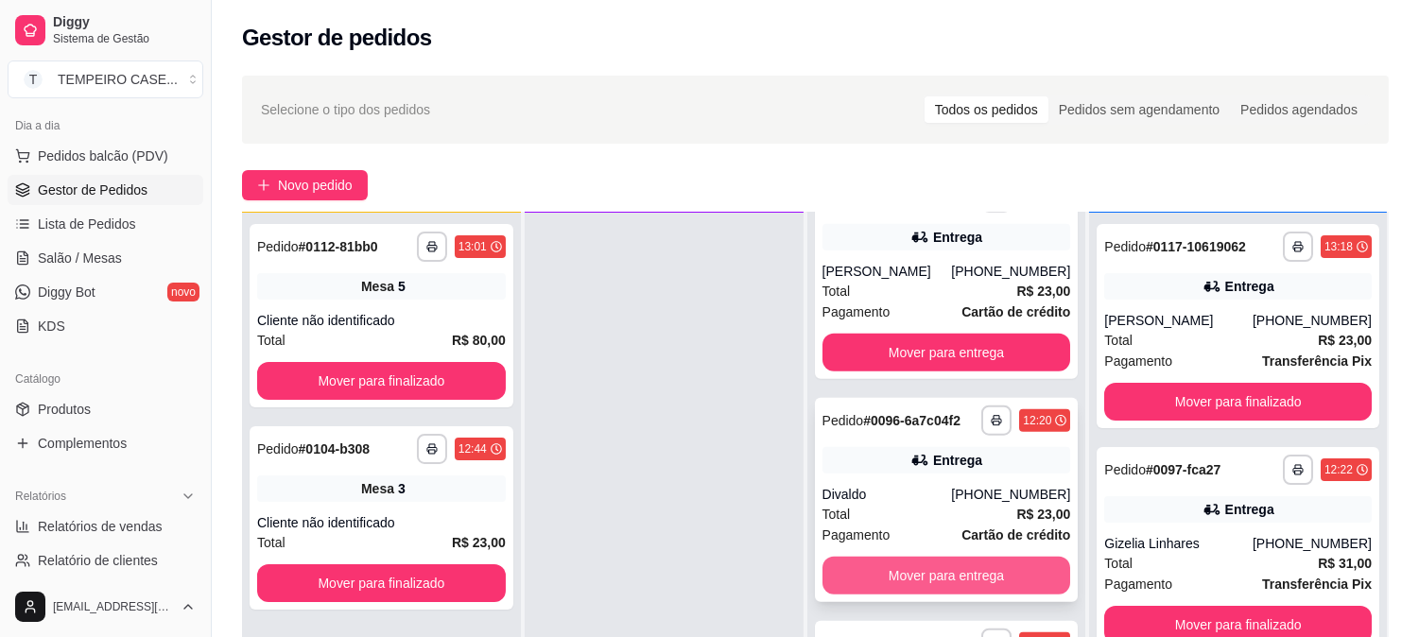
scroll to position [288, 0]
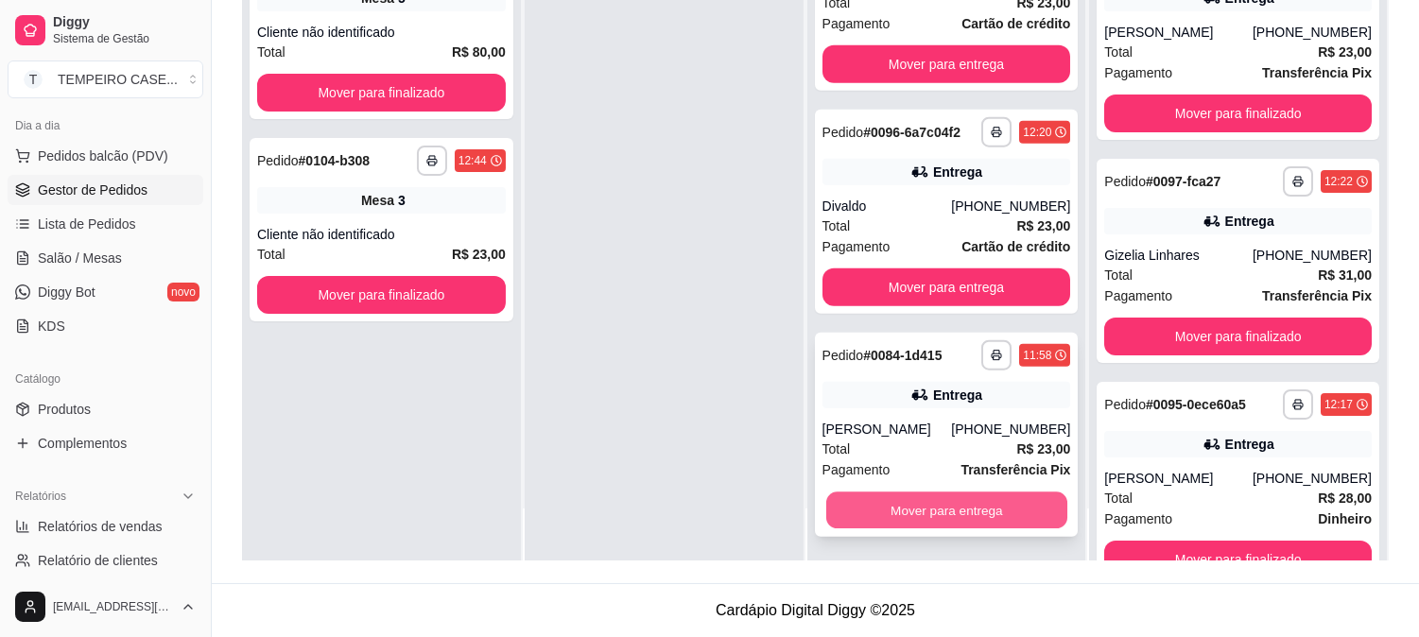
click at [920, 515] on button "Mover para entrega" at bounding box center [946, 511] width 241 height 37
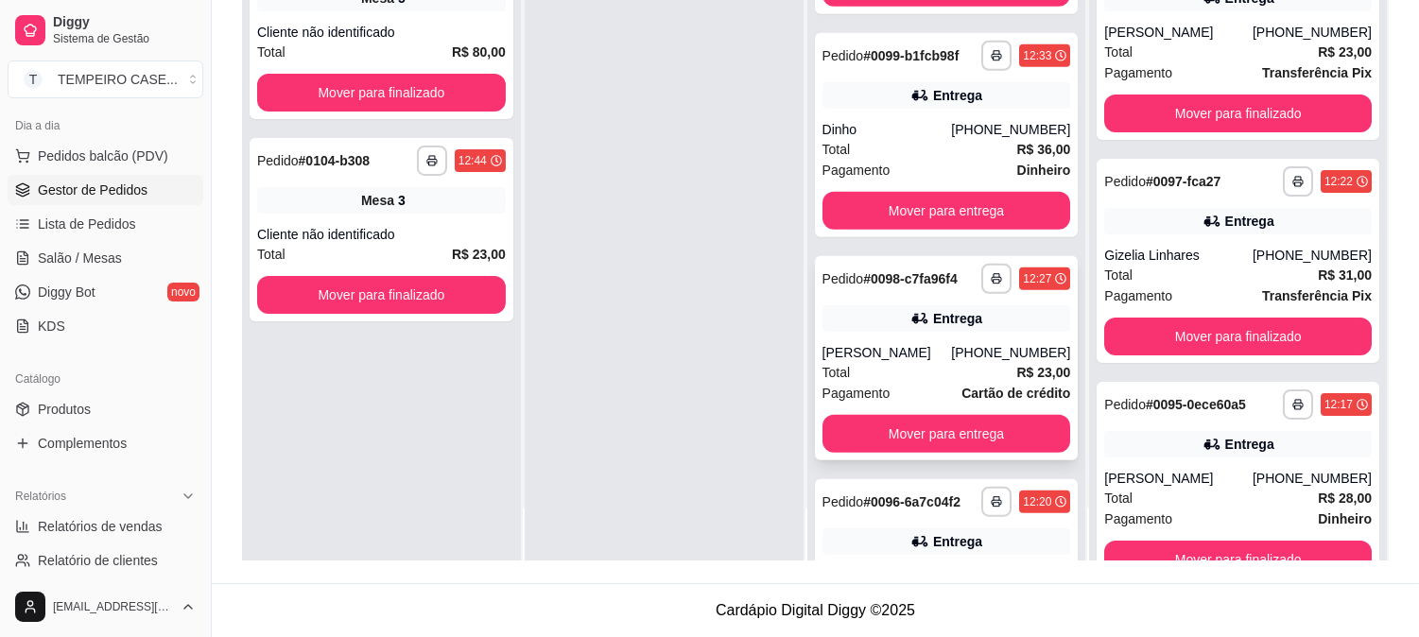
scroll to position [2962, 0]
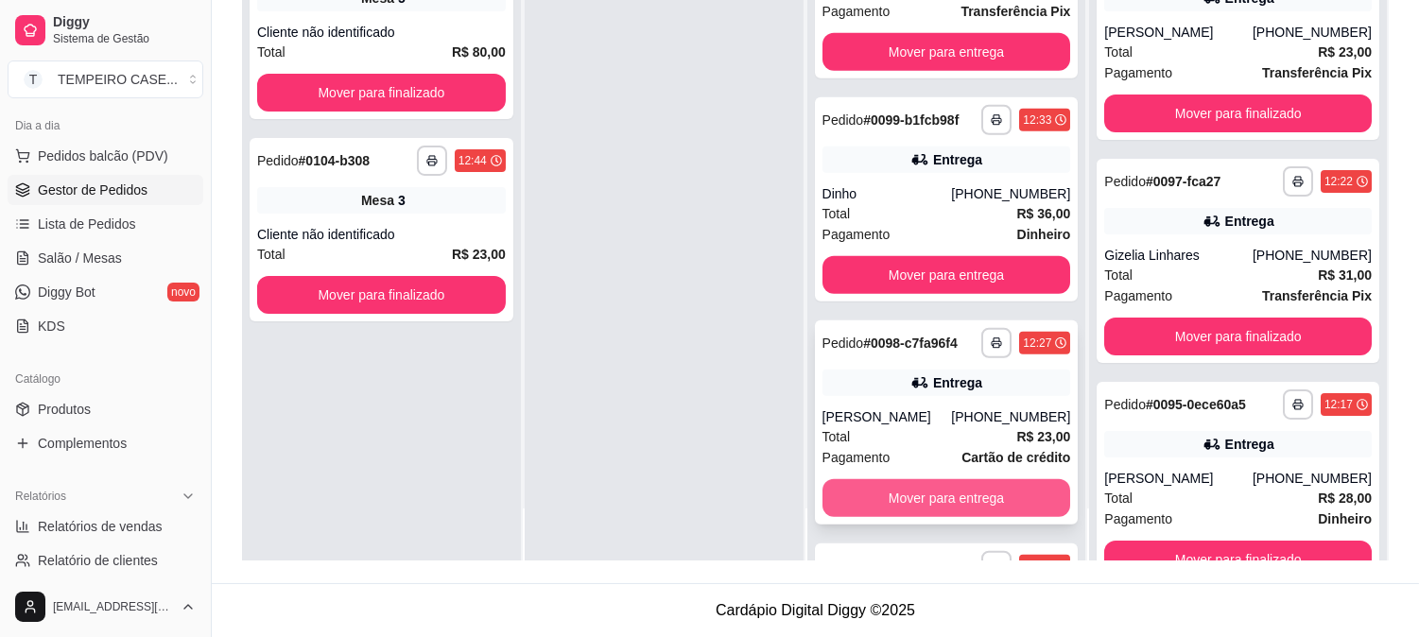
click at [940, 489] on button "Mover para entrega" at bounding box center [947, 498] width 249 height 38
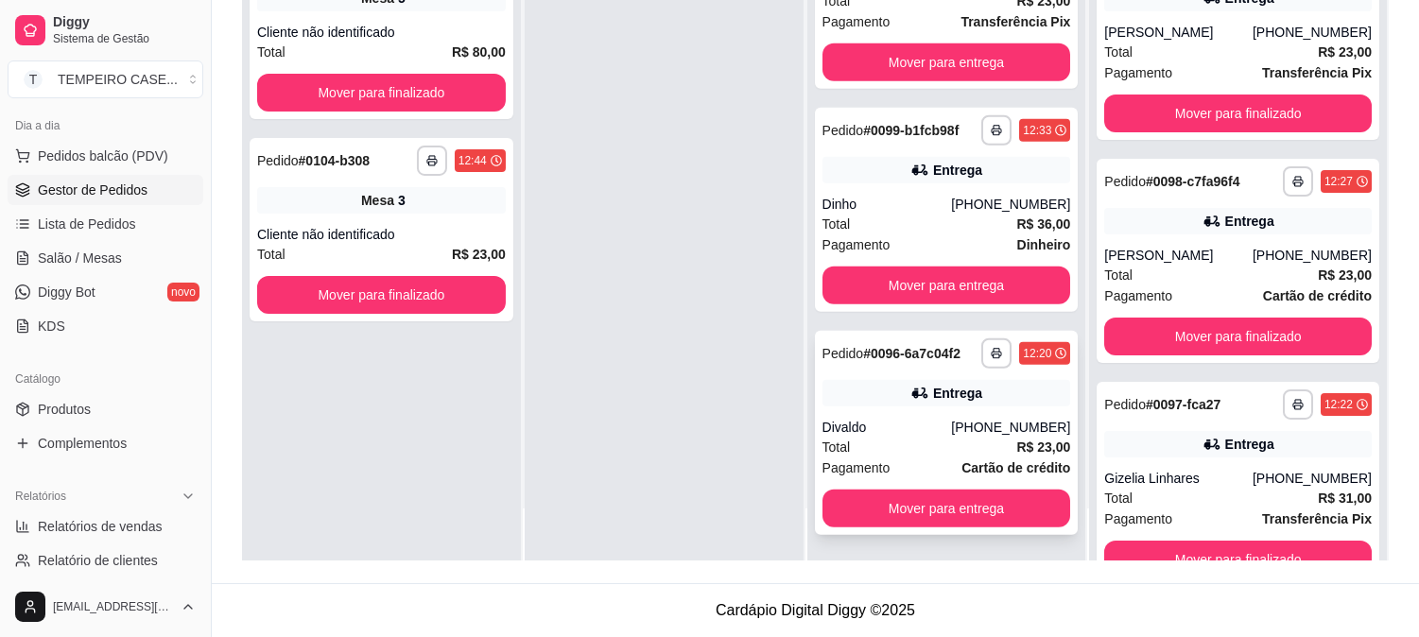
scroll to position [2950, 0]
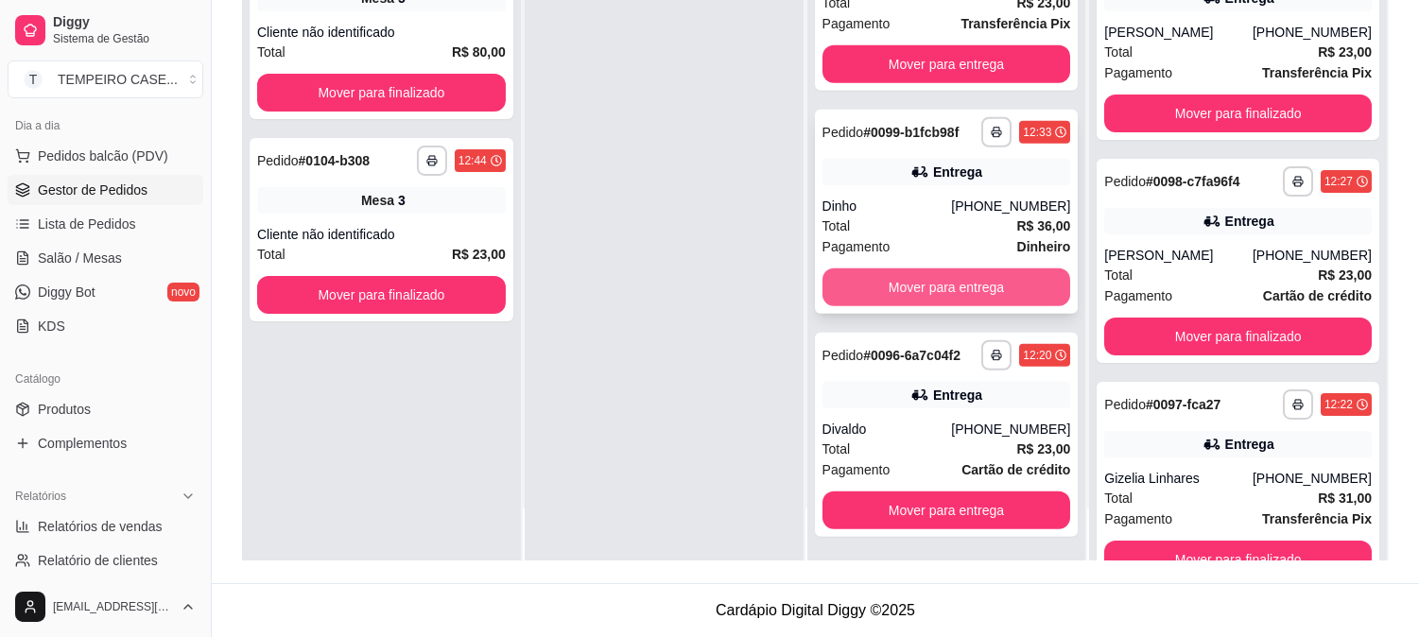
click at [925, 280] on button "Mover para entrega" at bounding box center [947, 288] width 249 height 38
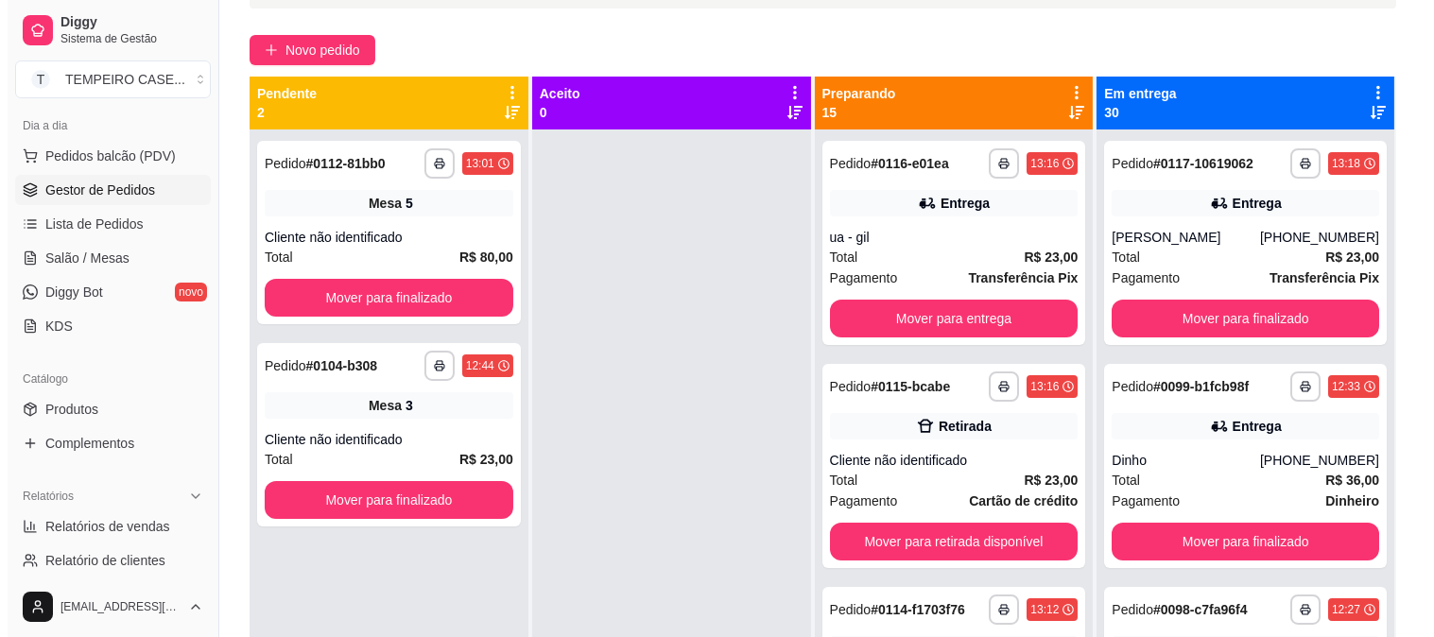
scroll to position [0, 0]
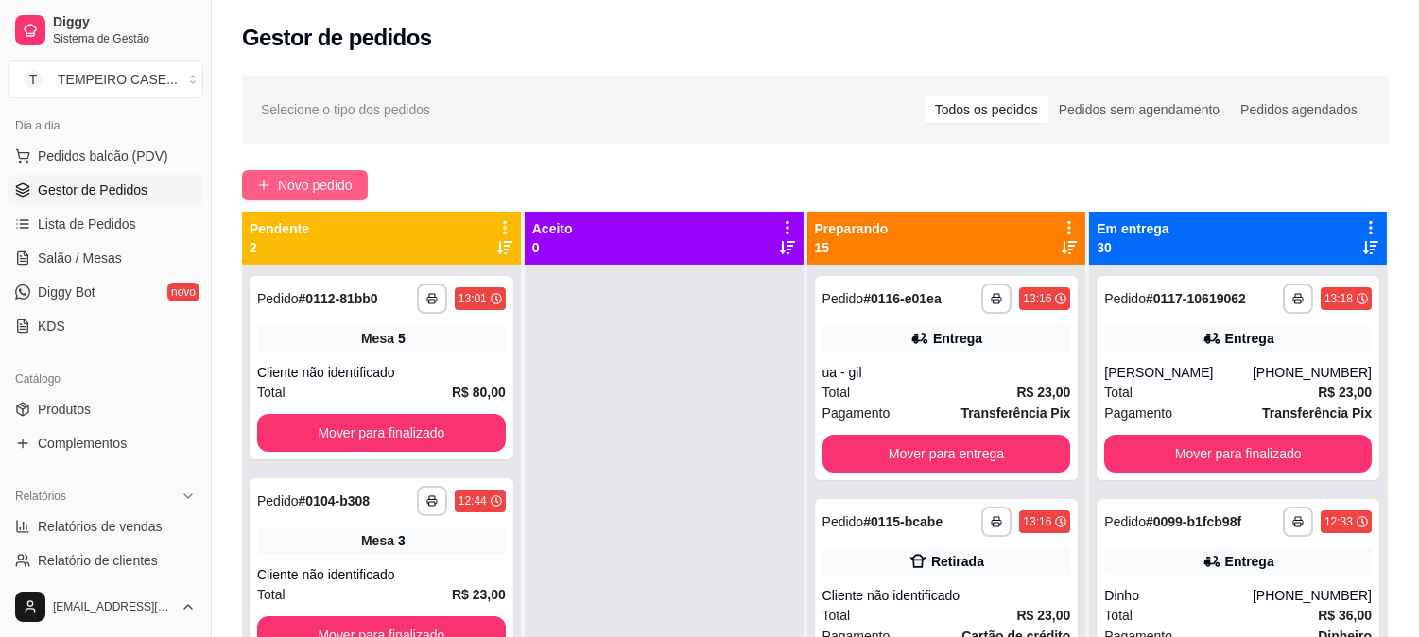
click at [325, 190] on span "Novo pedido" at bounding box center [315, 185] width 75 height 21
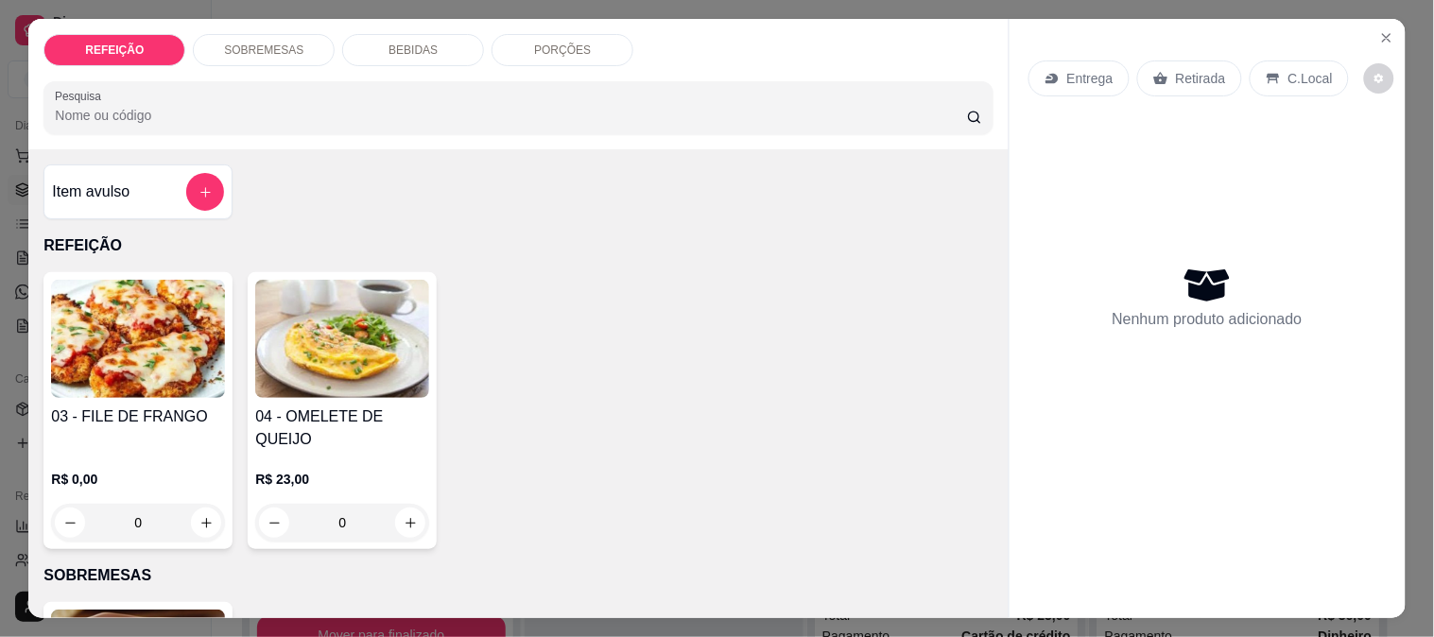
click at [156, 354] on img at bounding box center [138, 339] width 174 height 118
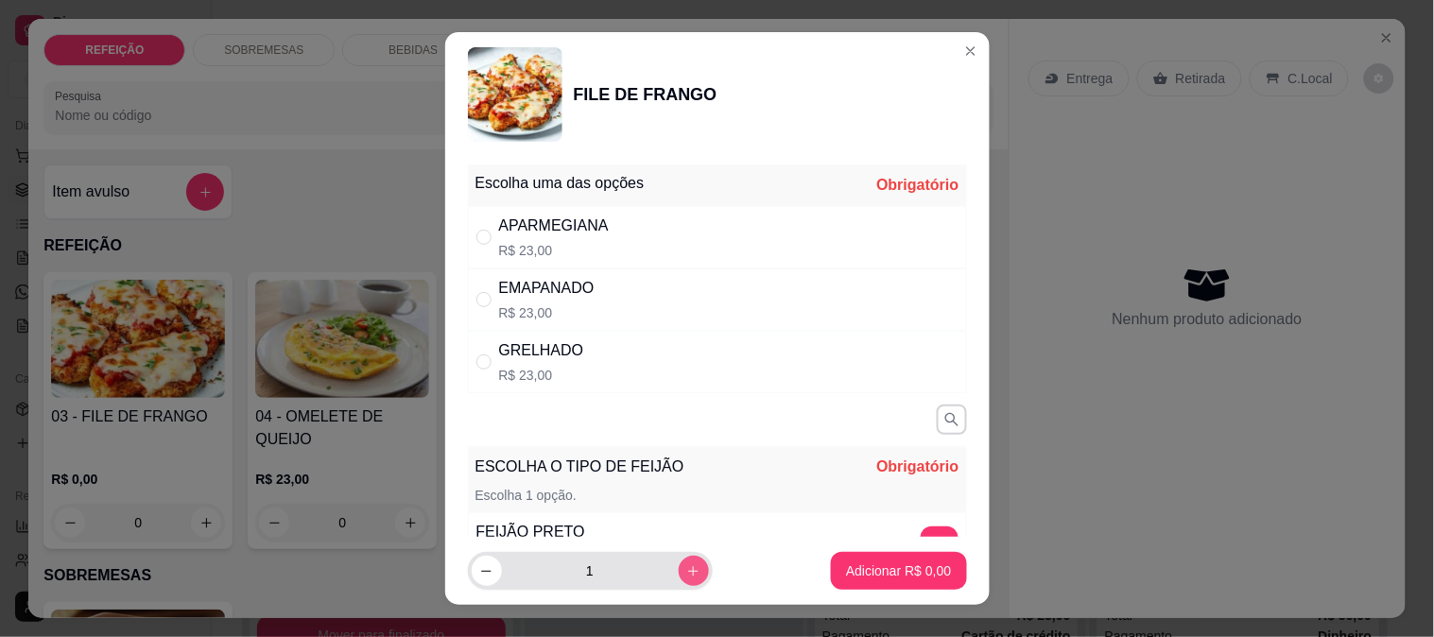
click at [686, 564] on icon "increase-product-quantity" at bounding box center [693, 571] width 14 height 14
type input "2"
click at [499, 228] on div "APARMEGIANA" at bounding box center [554, 226] width 110 height 23
radio input "true"
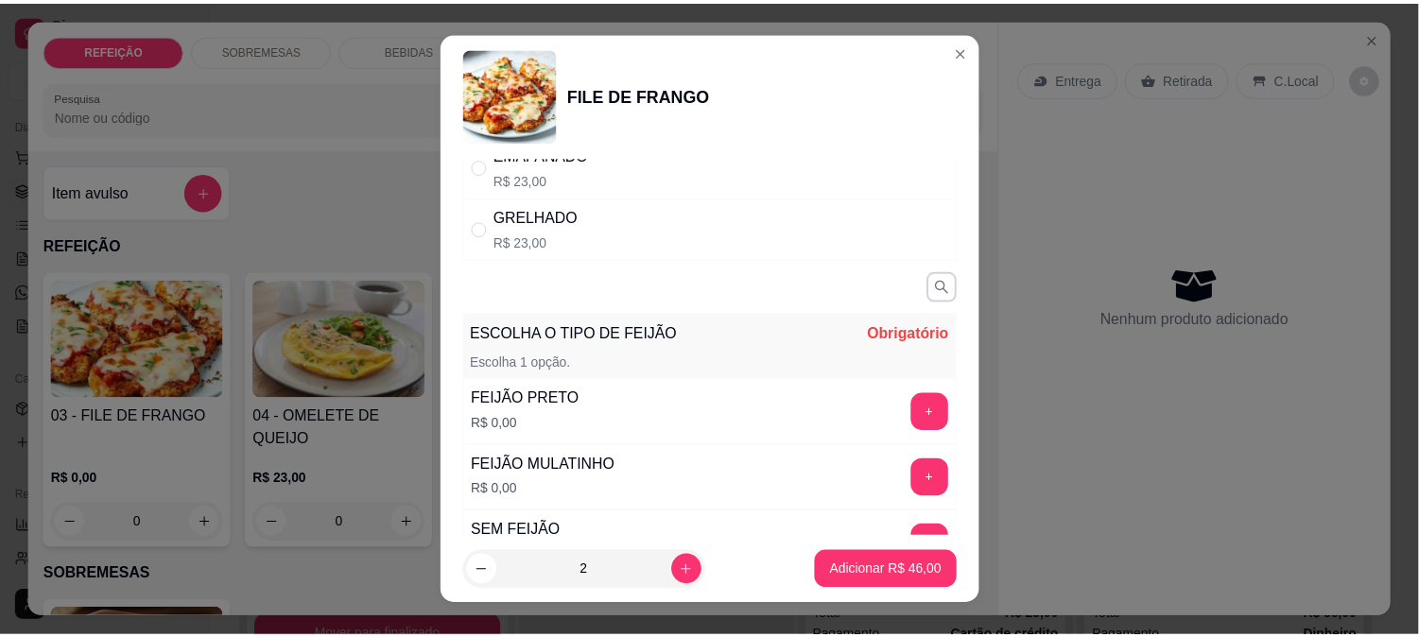
scroll to position [210, 0]
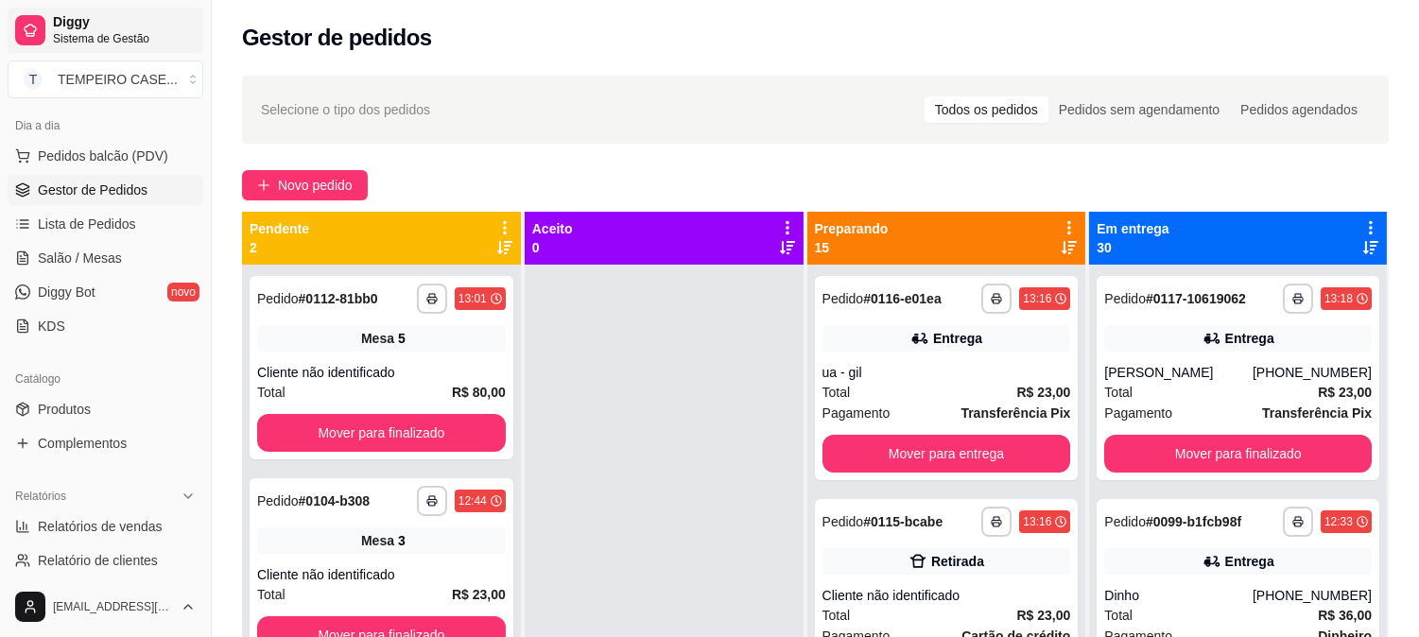
click at [91, 43] on span "Sistema de Gestão" at bounding box center [124, 38] width 143 height 15
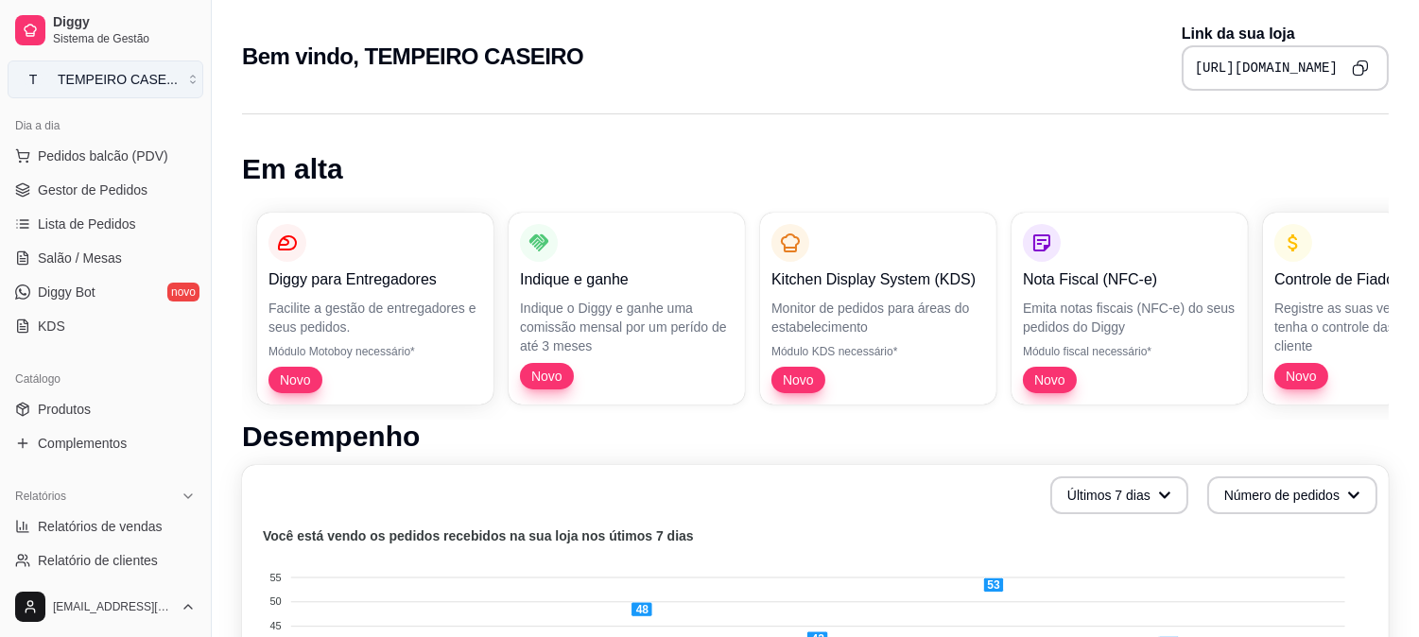
click at [96, 77] on div "TEMPEIRO CASE ..." at bounding box center [118, 79] width 120 height 19
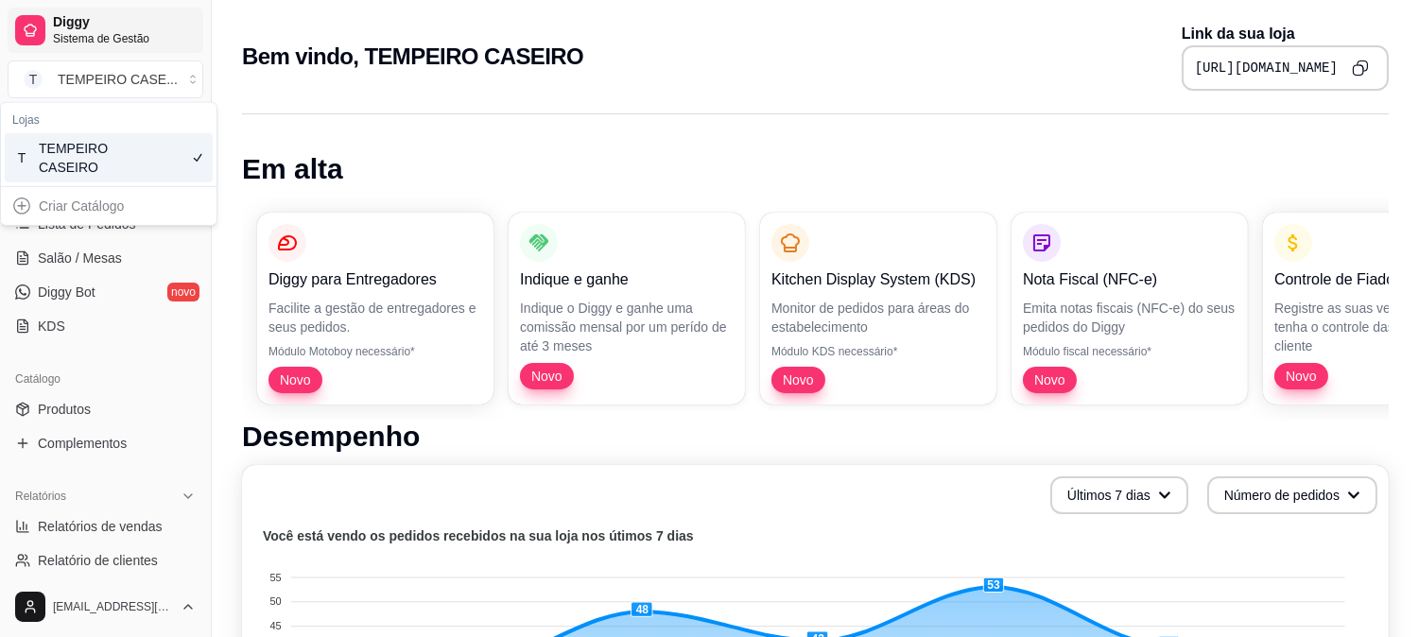
click at [93, 45] on link "Diggy Sistema de Gestão" at bounding box center [106, 30] width 196 height 45
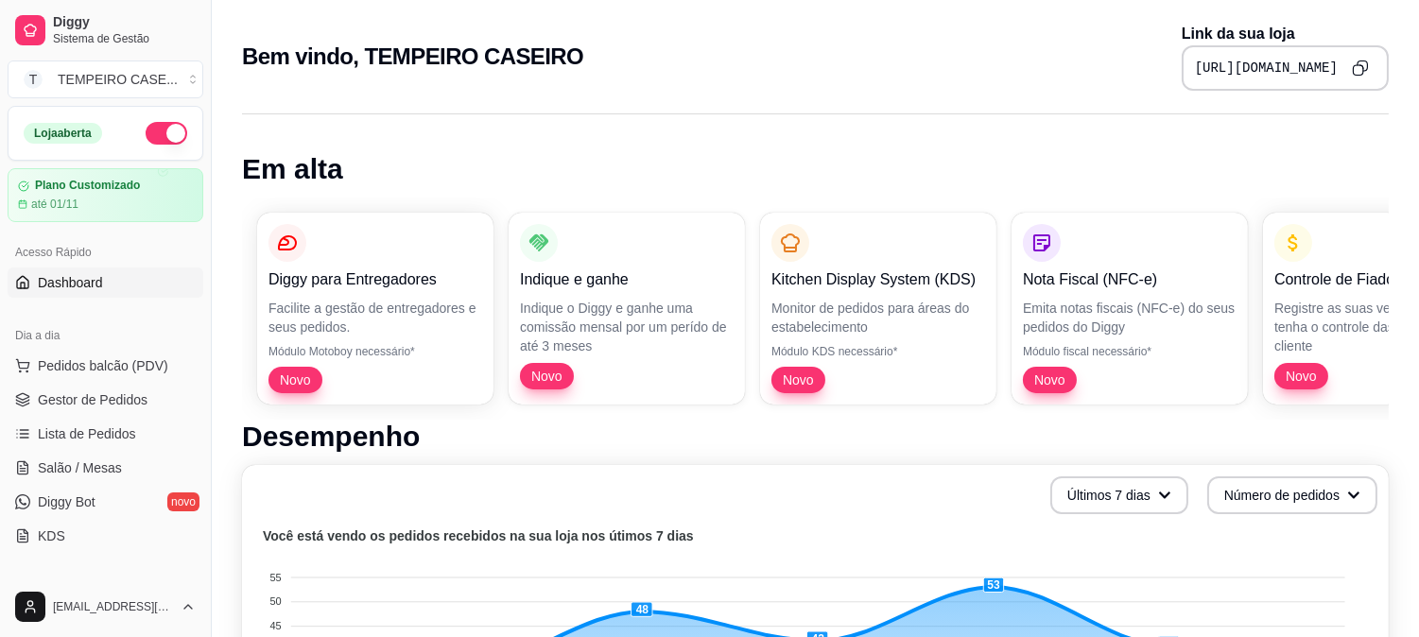
click at [156, 129] on button "button" at bounding box center [167, 133] width 42 height 23
click at [47, 408] on span "Gestor de Pedidos" at bounding box center [93, 399] width 110 height 19
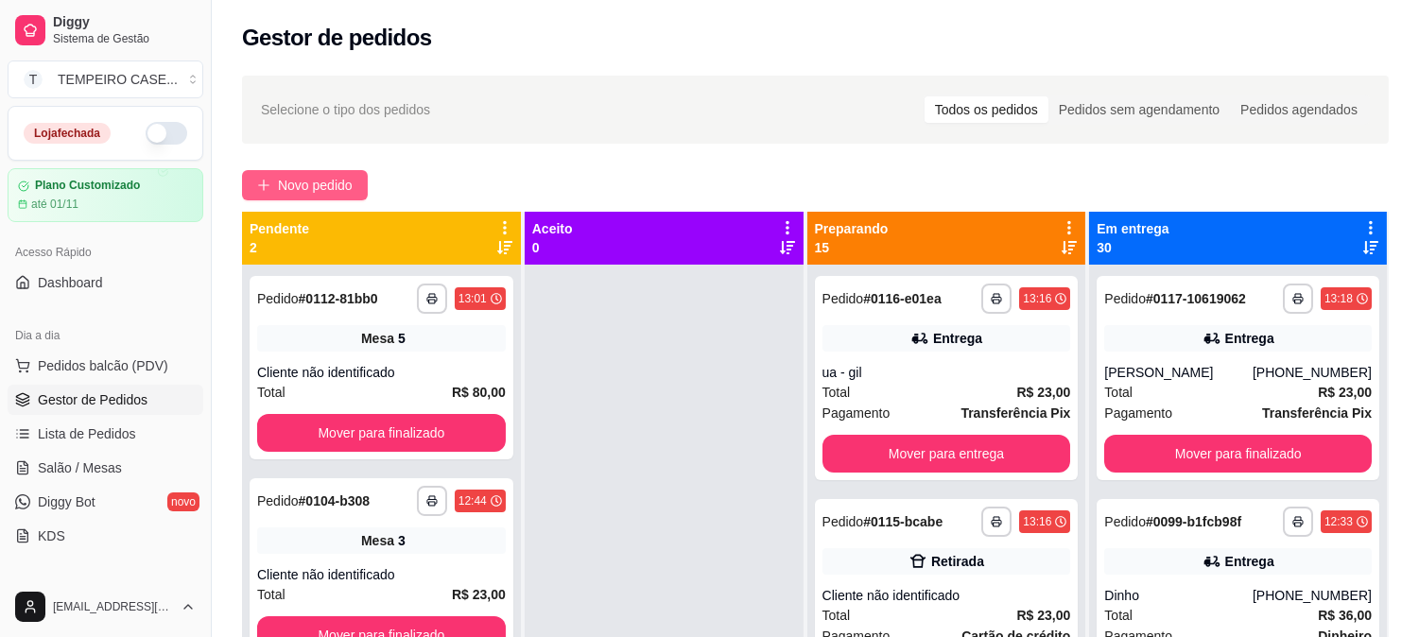
click at [318, 178] on span "Novo pedido" at bounding box center [315, 185] width 75 height 21
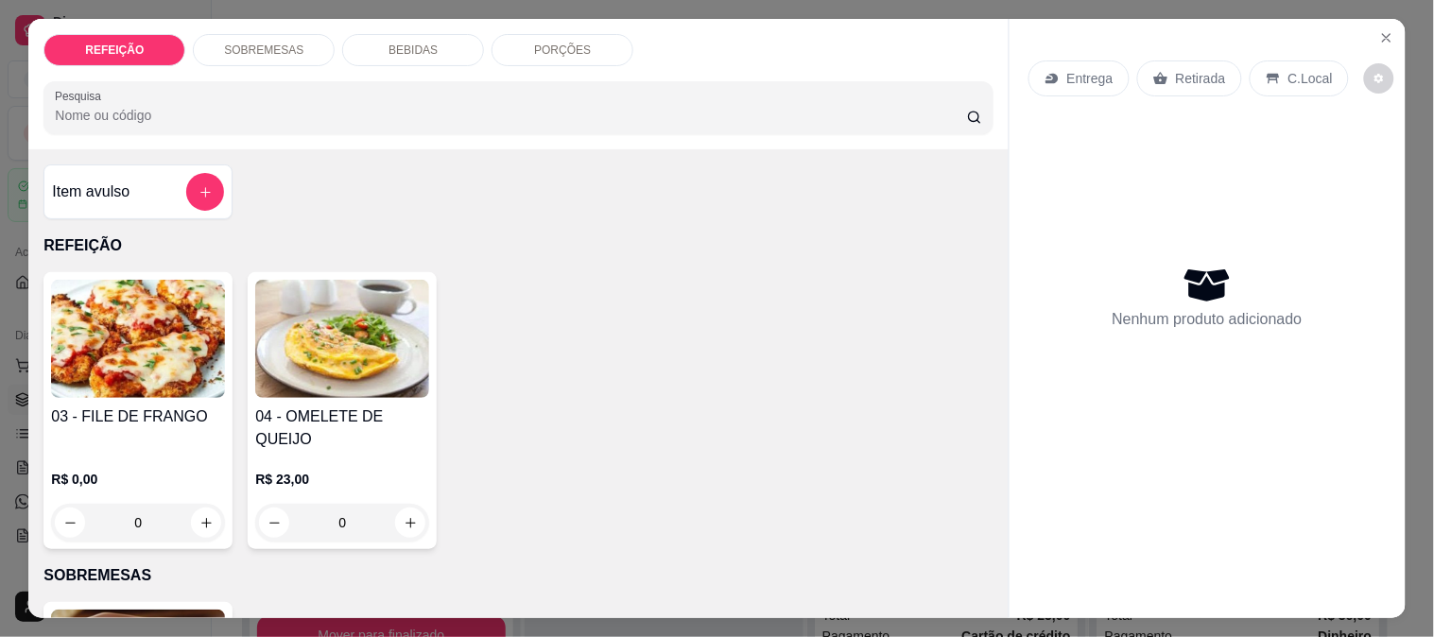
click at [144, 326] on img at bounding box center [138, 339] width 174 height 118
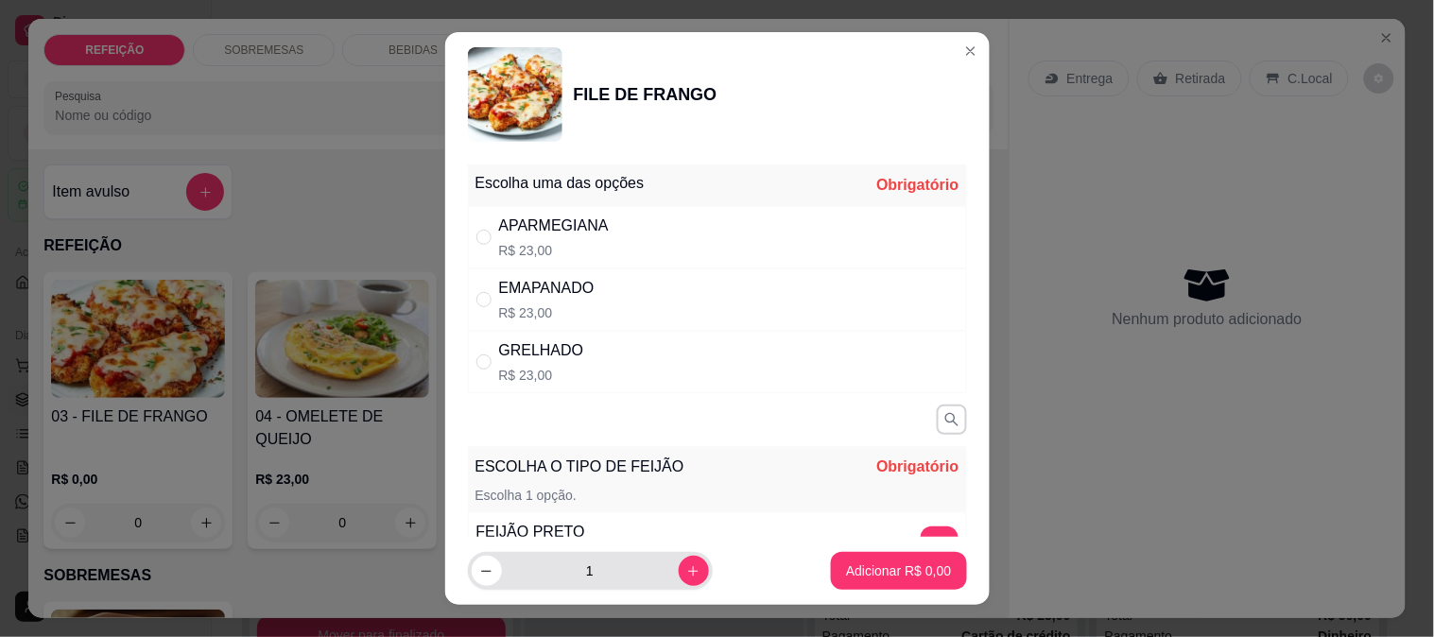
click at [679, 580] on button "increase-product-quantity" at bounding box center [694, 571] width 30 height 30
type input "2"
click at [531, 225] on div "APARMEGIANA" at bounding box center [554, 226] width 110 height 23
radio input "true"
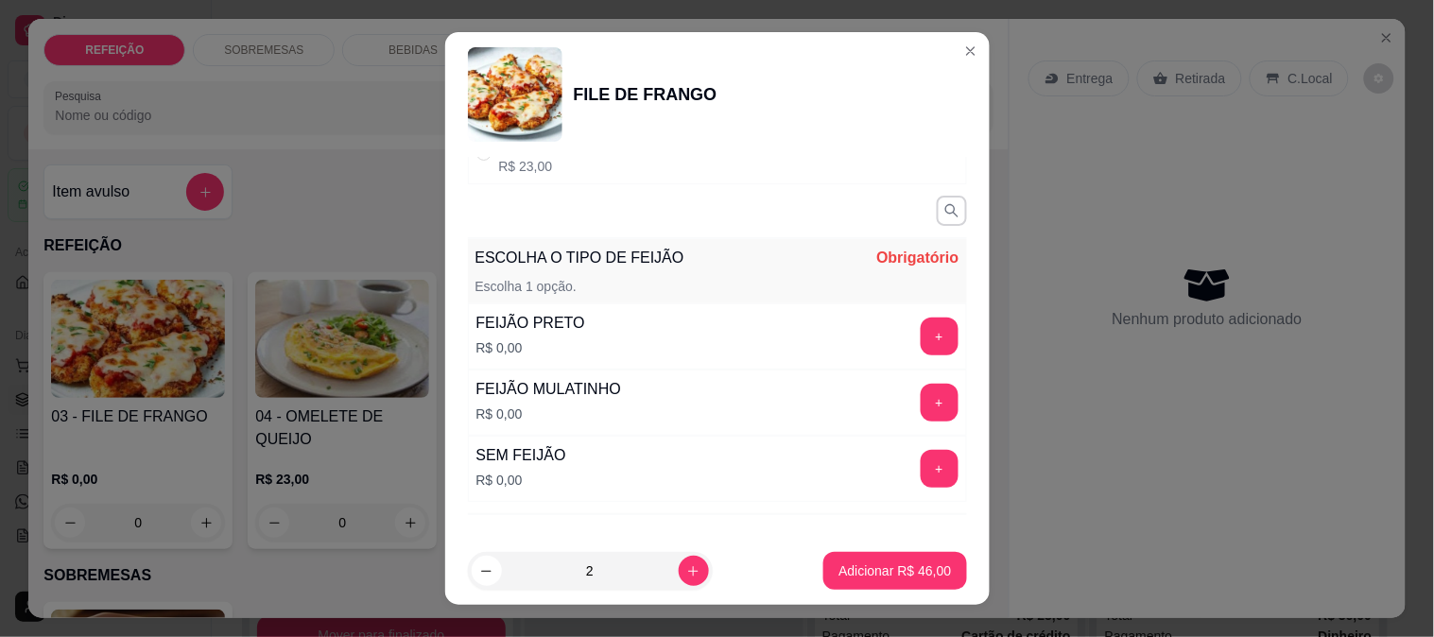
scroll to position [210, 0]
click at [921, 407] on button "+" at bounding box center [940, 402] width 38 height 38
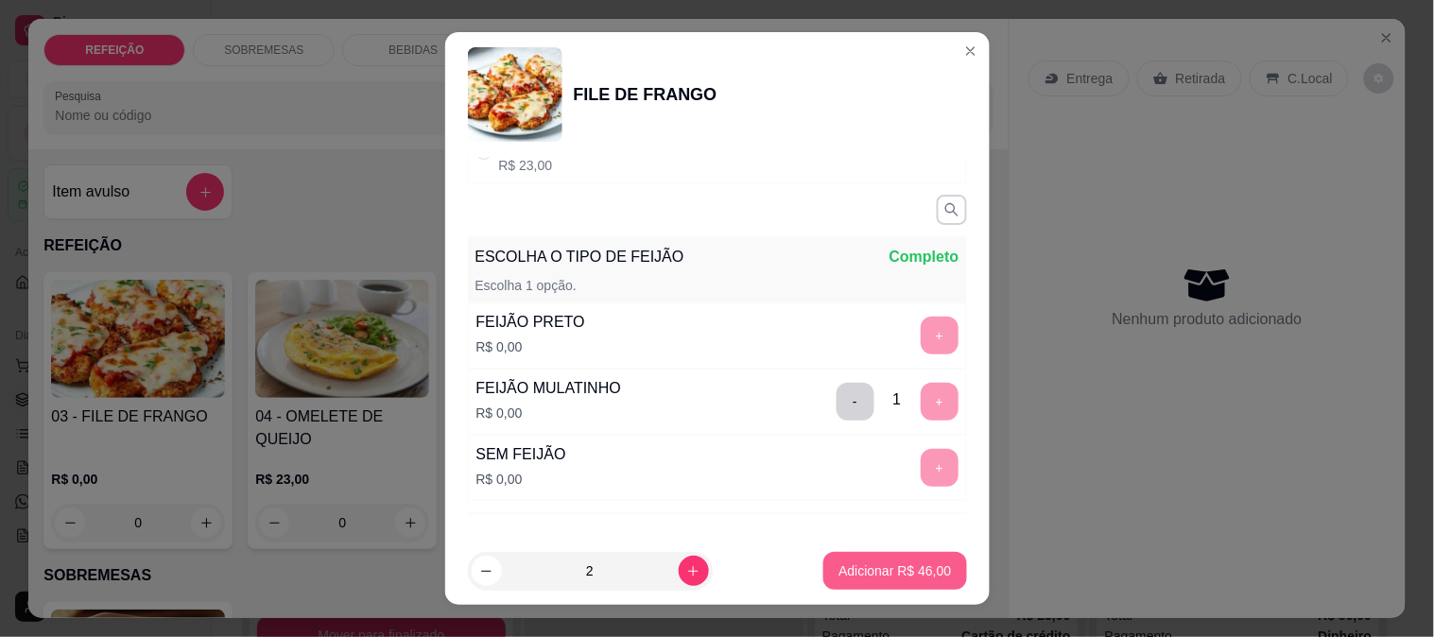
click at [856, 569] on p "Adicionar R$ 46,00" at bounding box center [895, 571] width 113 height 19
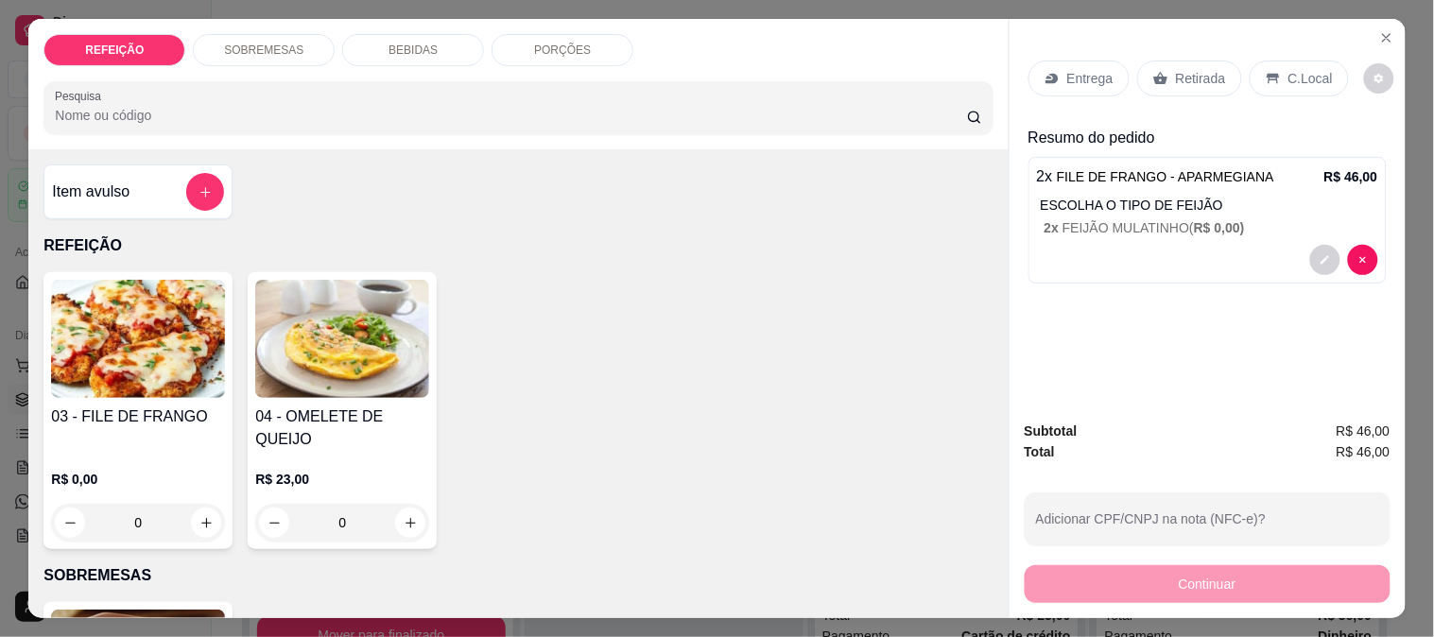
click at [1076, 71] on p "Entrega" at bounding box center [1090, 78] width 46 height 19
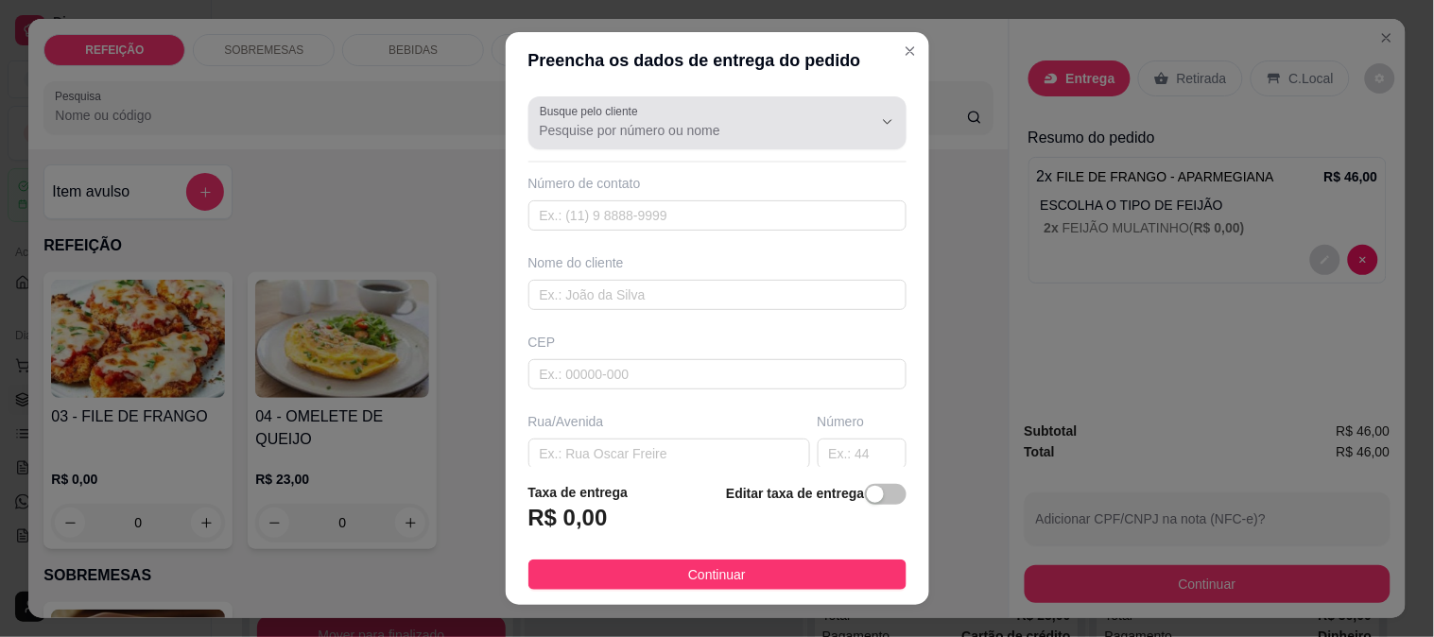
click at [644, 139] on div at bounding box center [717, 123] width 355 height 38
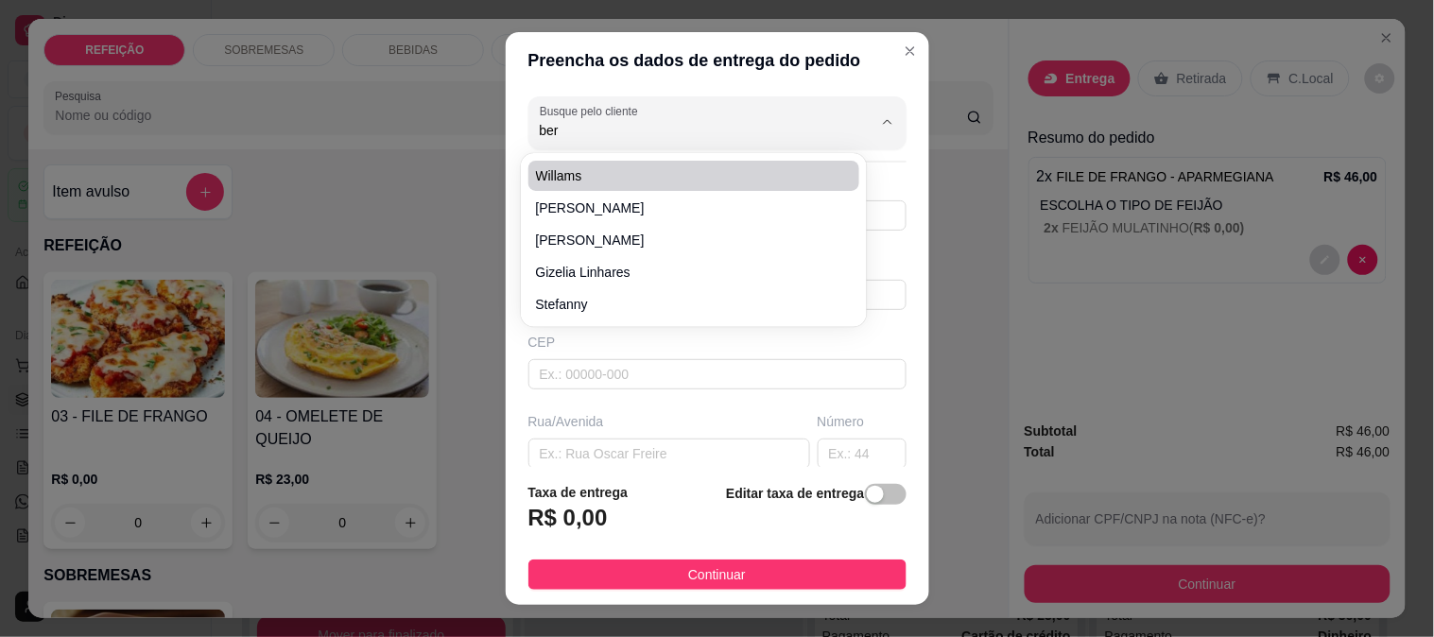
type input "berg"
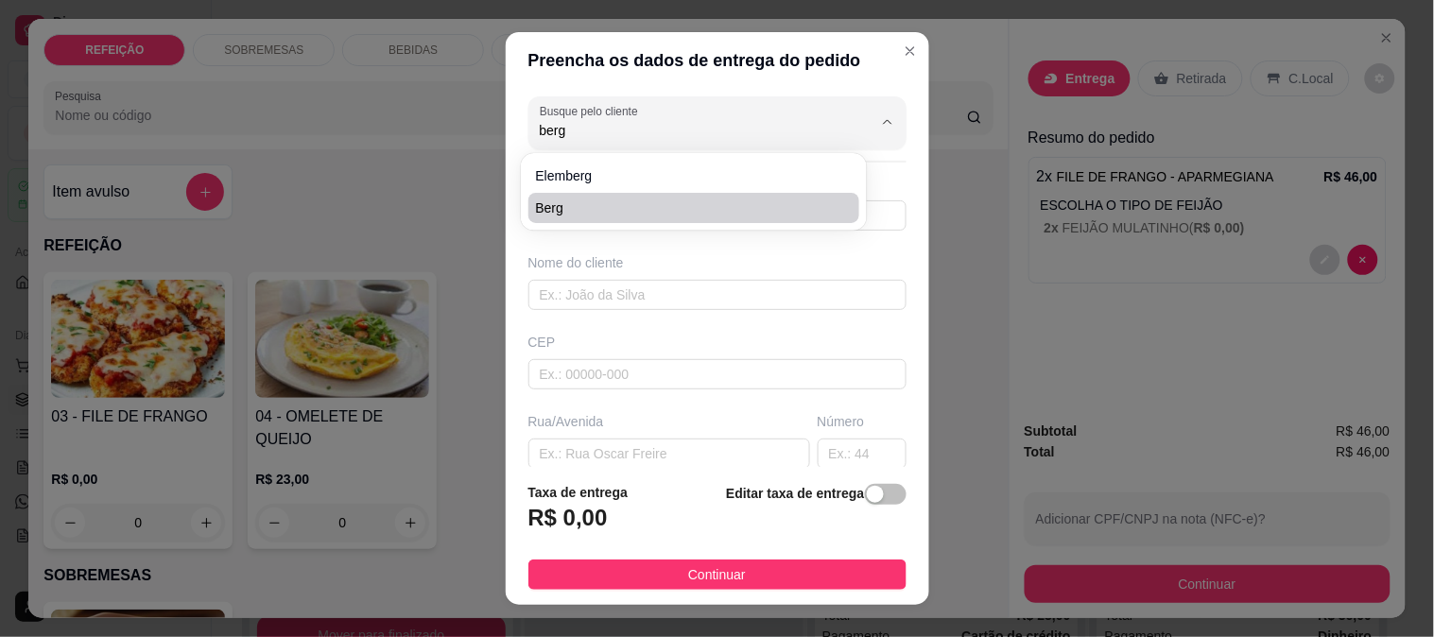
click at [590, 214] on span "berg" at bounding box center [685, 208] width 298 height 19
type input "8188163906"
type input "berg"
type input "rua 5"
type input "IPOJUCA"
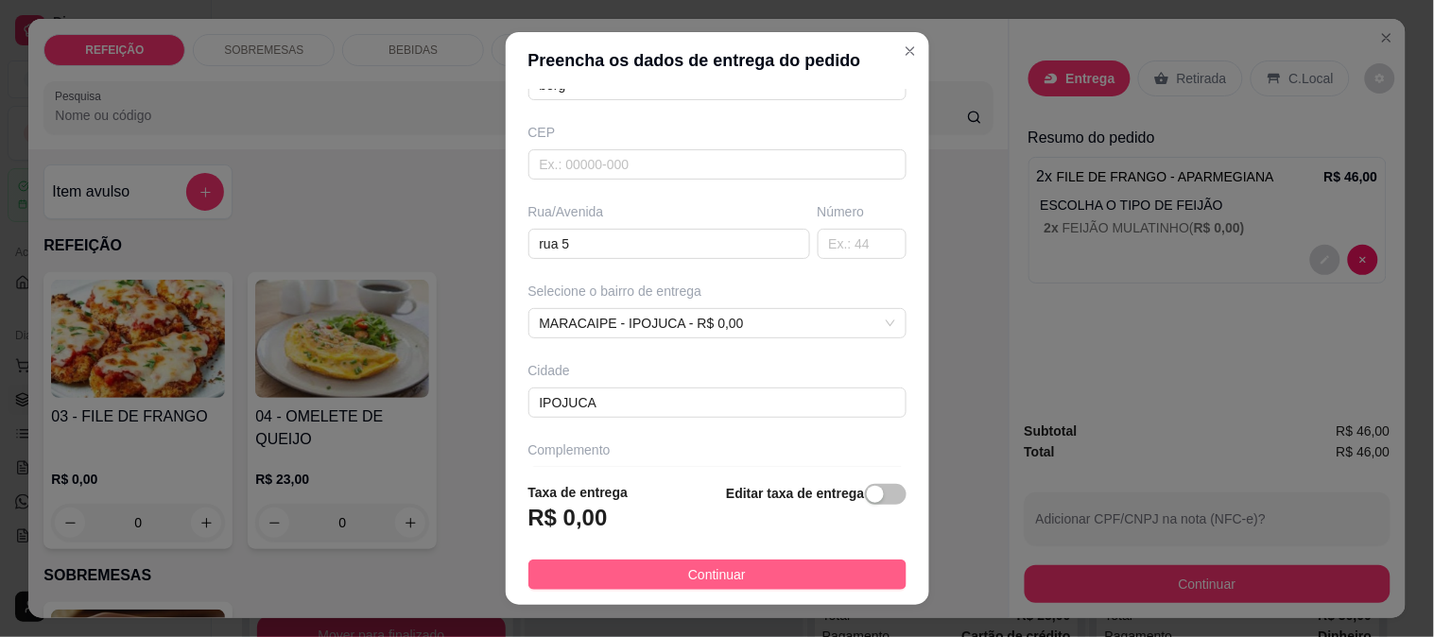
drag, startPoint x: 660, startPoint y: 570, endPoint x: 829, endPoint y: 568, distance: 169.2
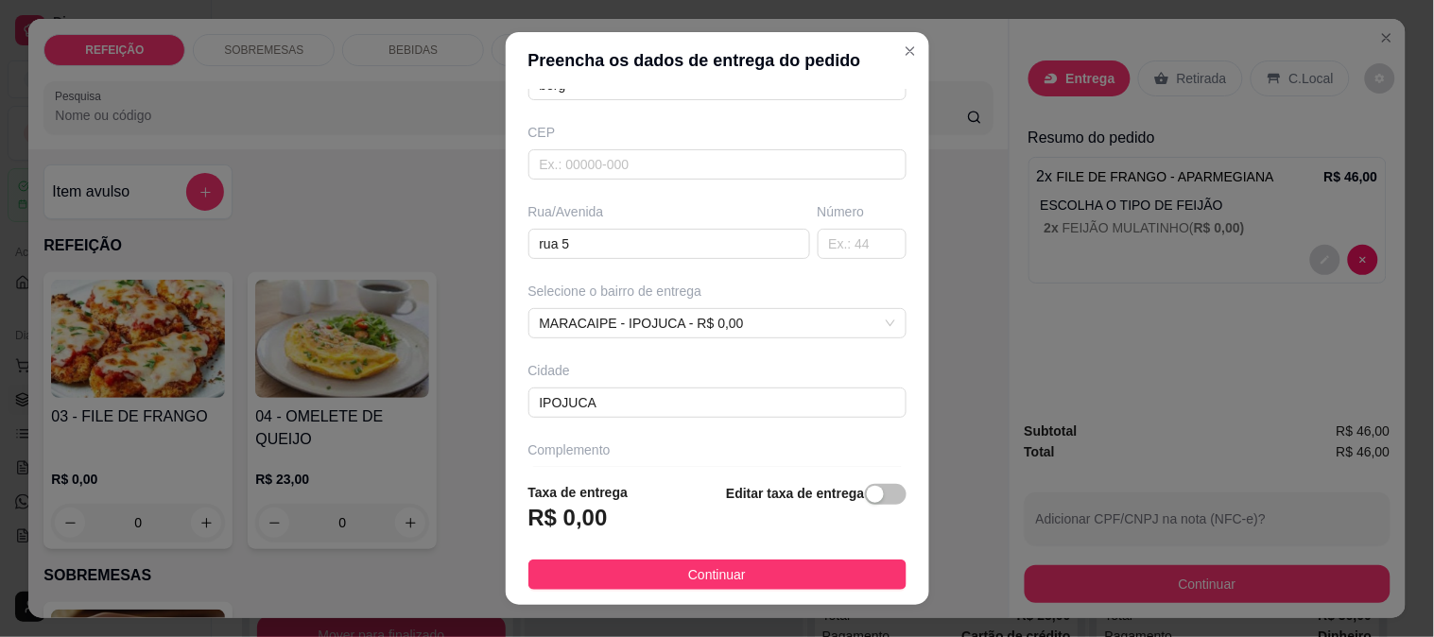
click at [662, 568] on button "Continuar" at bounding box center [717, 575] width 378 height 30
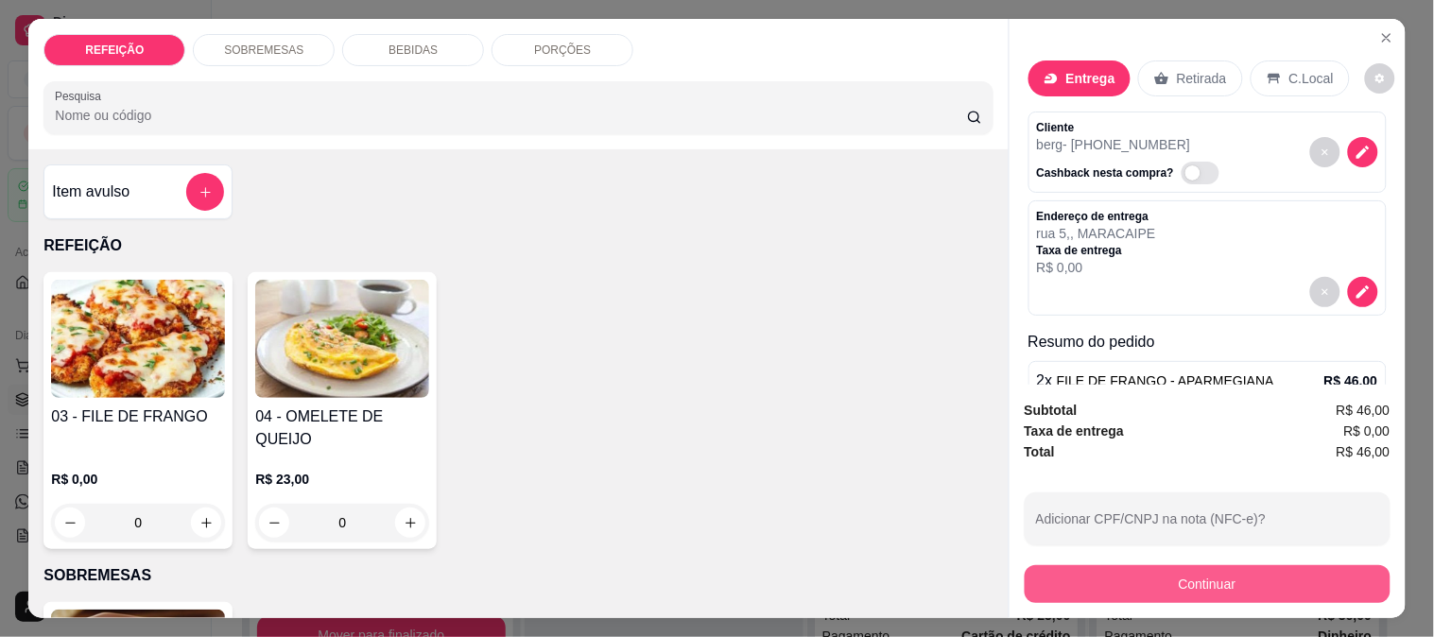
click at [1062, 573] on button "Continuar" at bounding box center [1208, 584] width 366 height 38
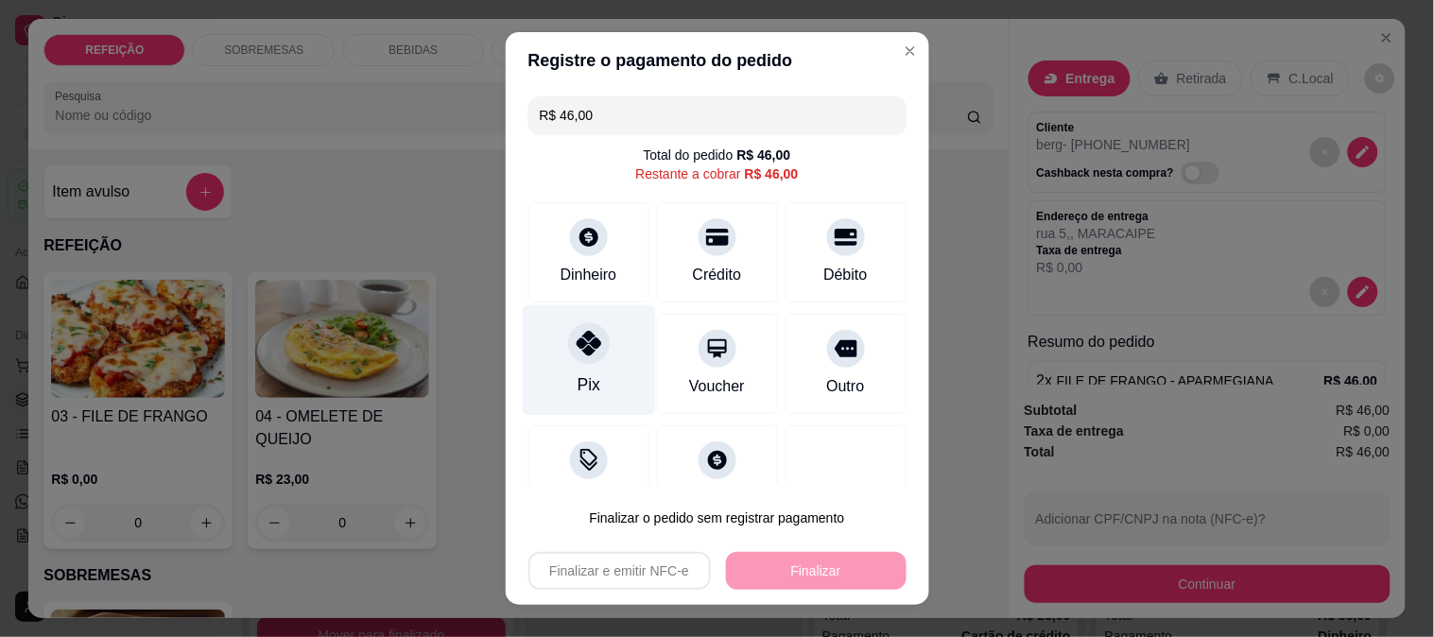
click at [601, 356] on div "Pix" at bounding box center [588, 359] width 133 height 111
type input "R$ 0,00"
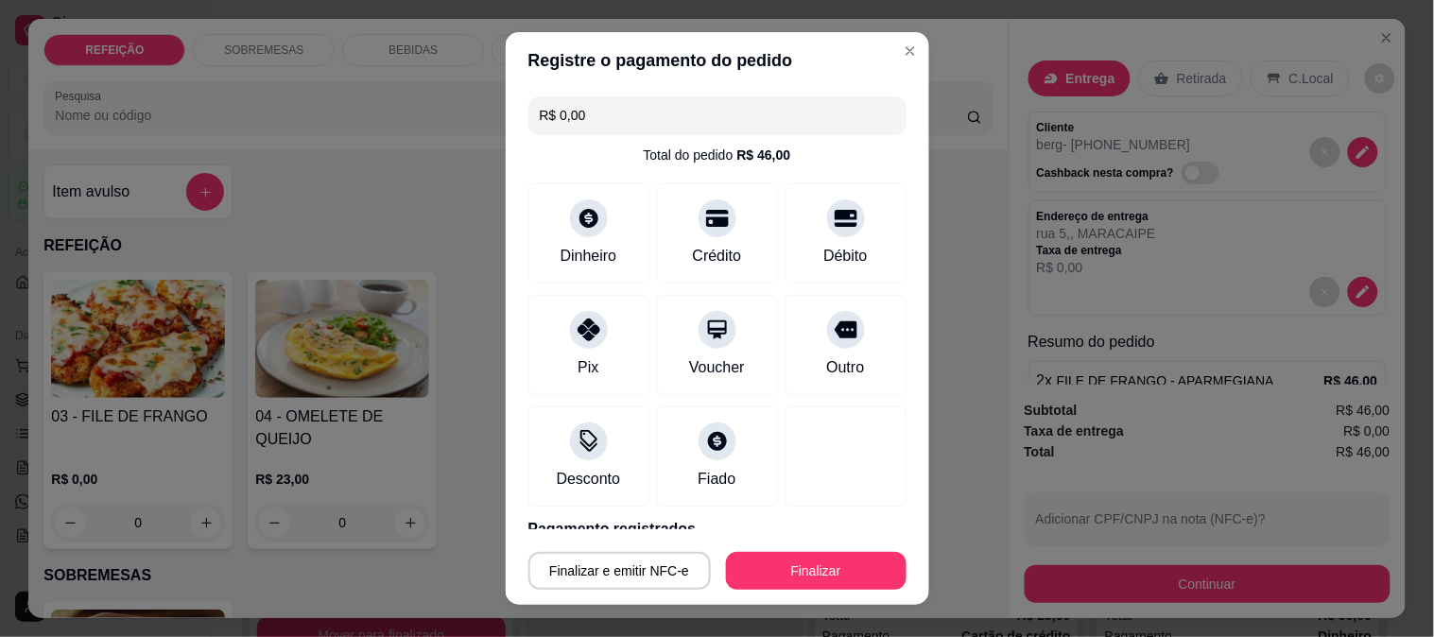
click at [782, 580] on button "Finalizar" at bounding box center [816, 571] width 181 height 38
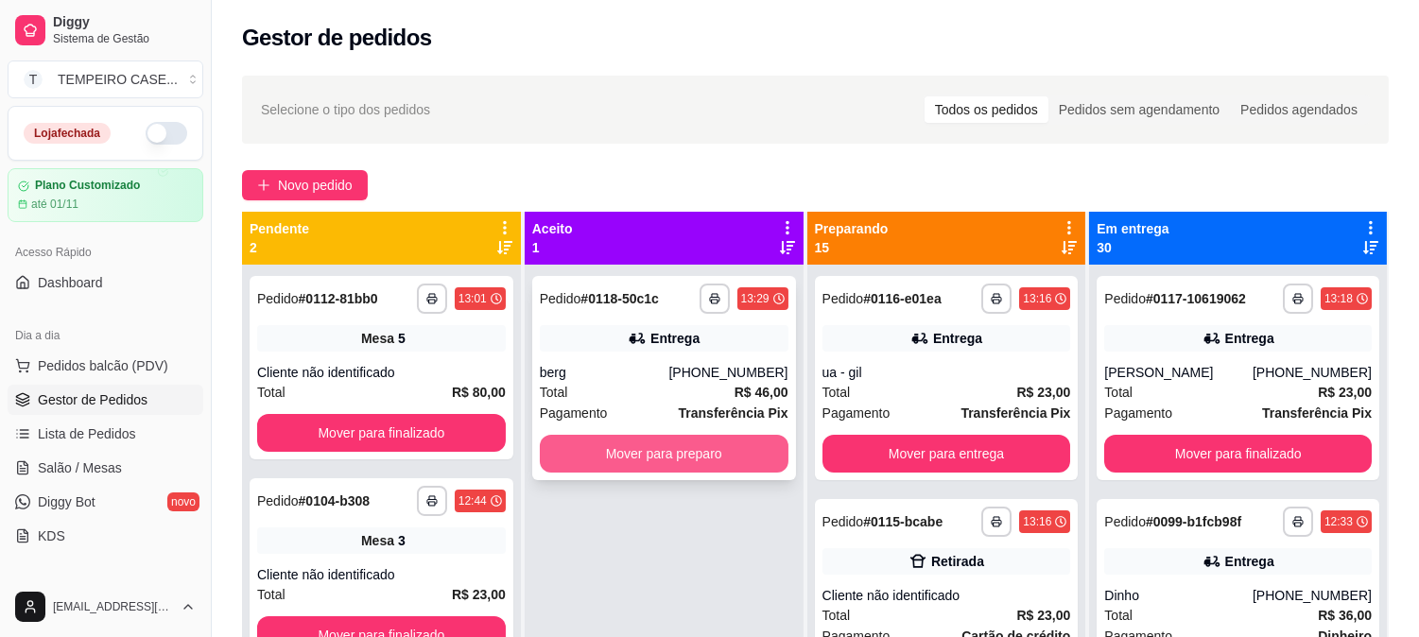
click at [707, 460] on button "Mover para preparo" at bounding box center [664, 454] width 249 height 38
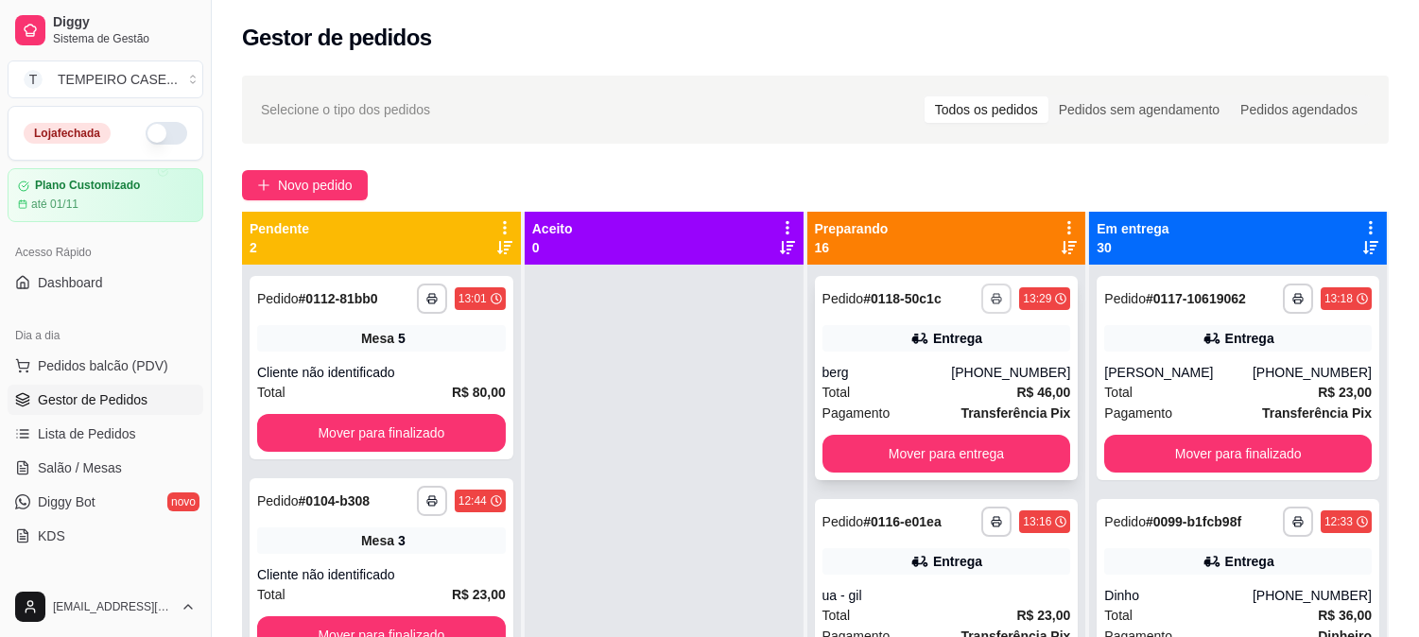
click at [994, 304] on button "button" at bounding box center [996, 299] width 30 height 30
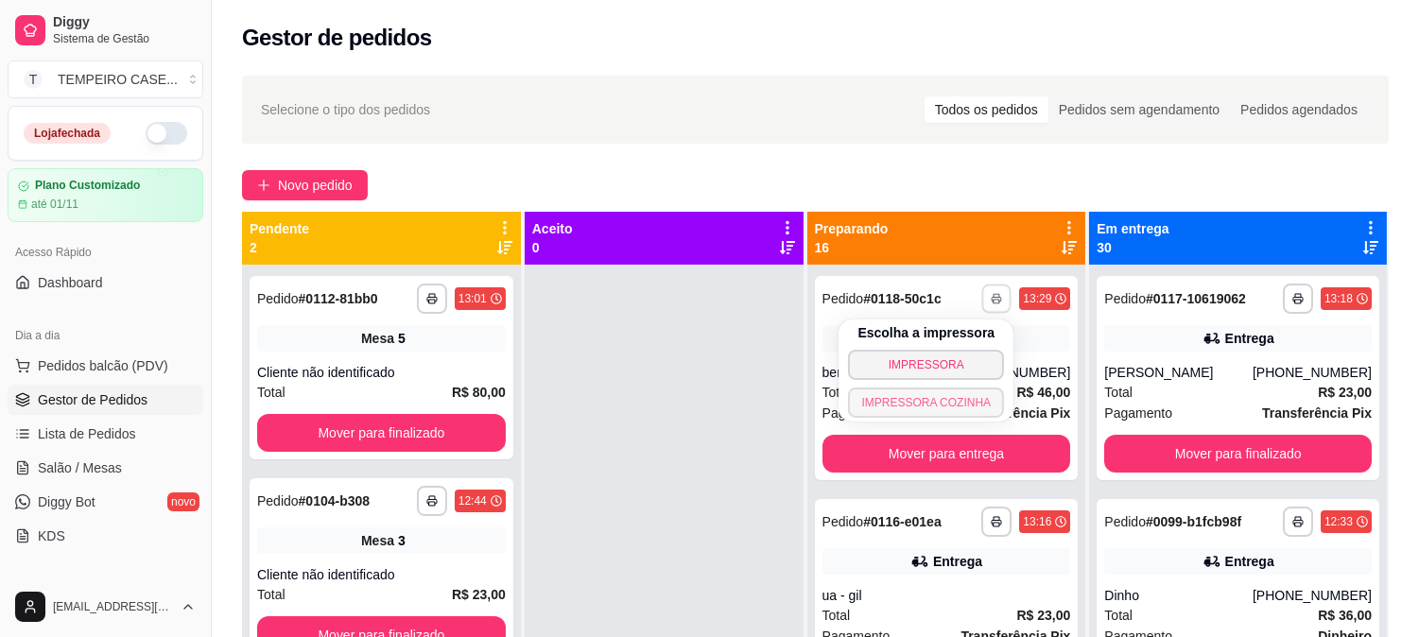
click at [899, 398] on button "IMPRESSORA COZINHA" at bounding box center [926, 403] width 156 height 30
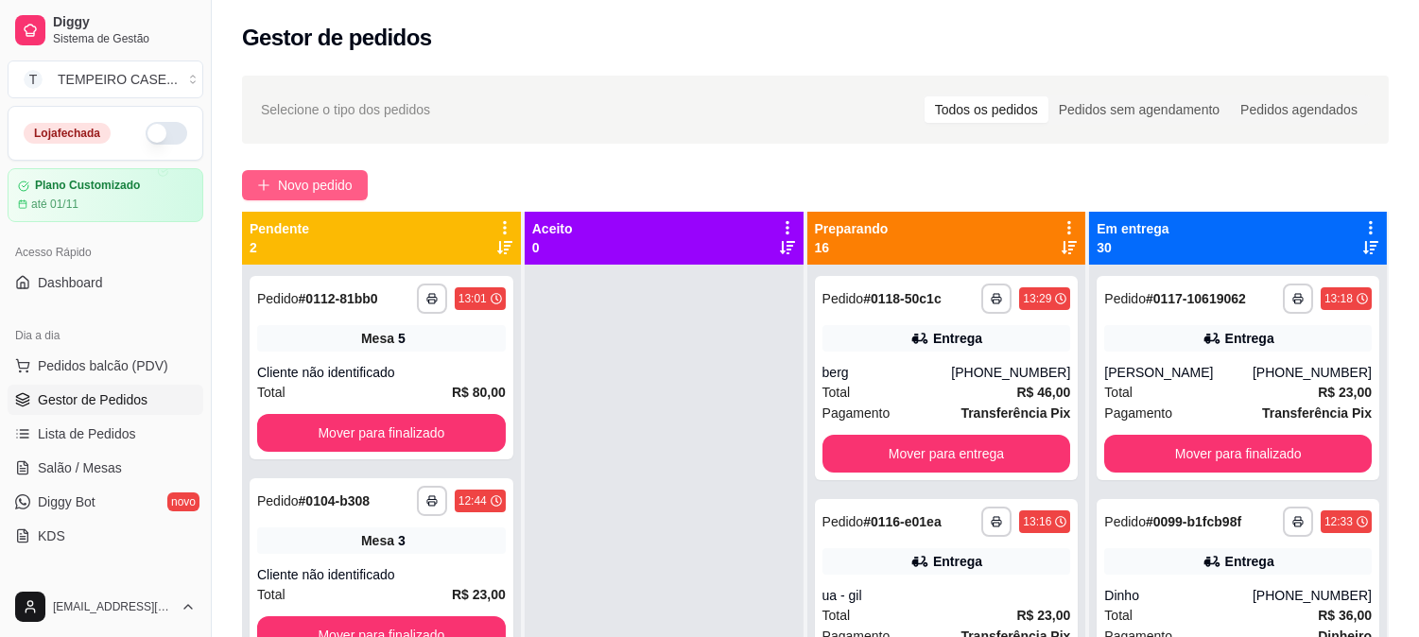
click at [286, 180] on span "Novo pedido" at bounding box center [315, 185] width 75 height 21
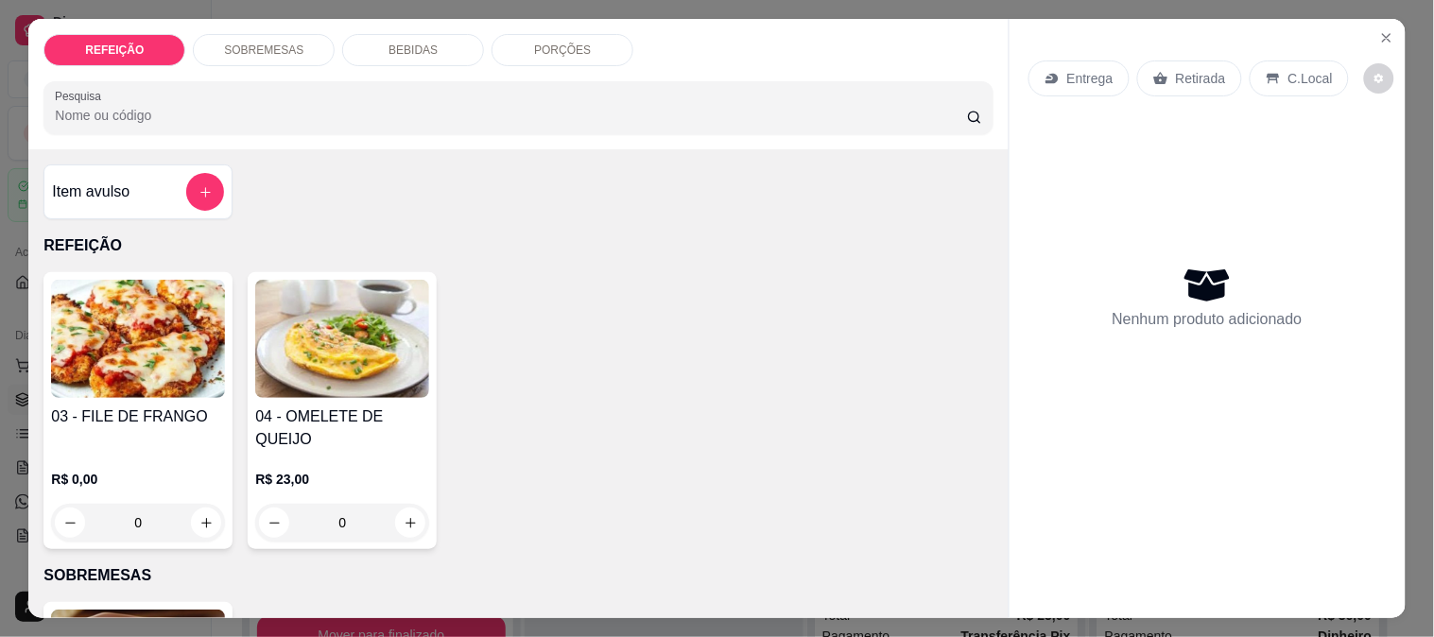
click at [139, 341] on img at bounding box center [138, 339] width 174 height 118
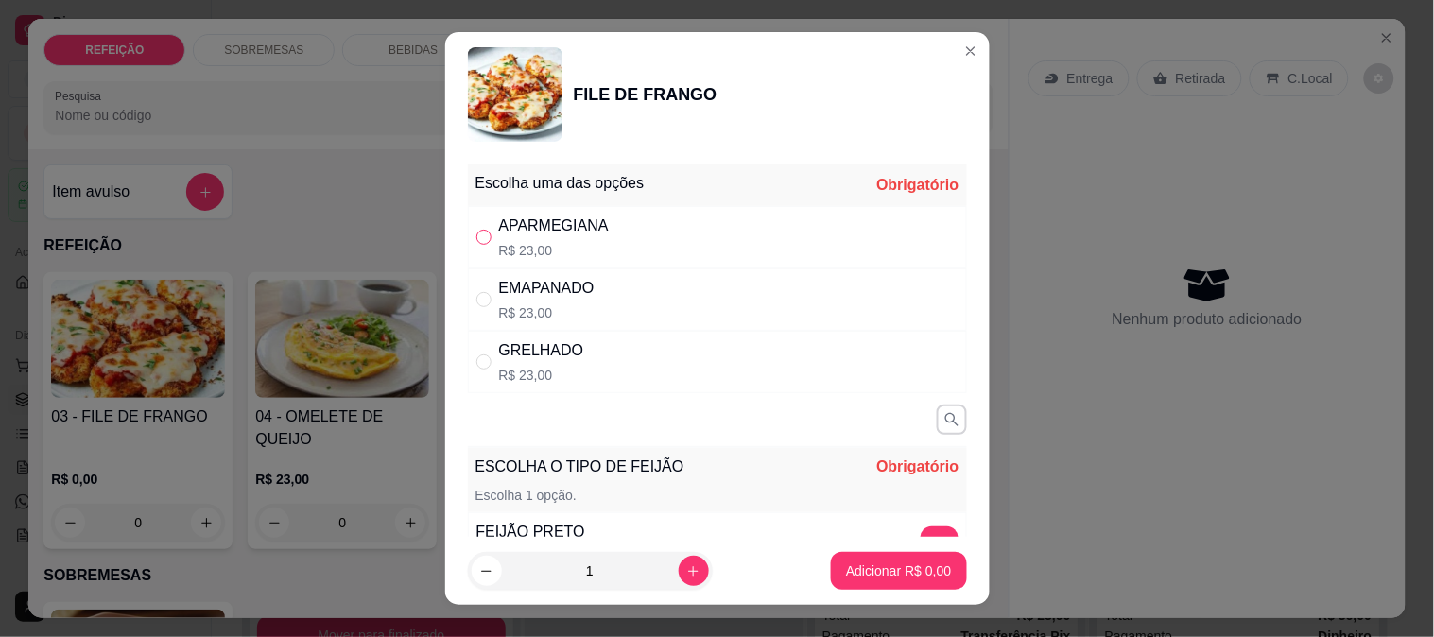
click at [476, 246] on label "" at bounding box center [483, 237] width 15 height 21
click at [476, 245] on input "" at bounding box center [483, 237] width 15 height 15
radio input "false"
click at [687, 277] on div "EMAPANADO R$ 23,00" at bounding box center [717, 300] width 499 height 62
radio input "true"
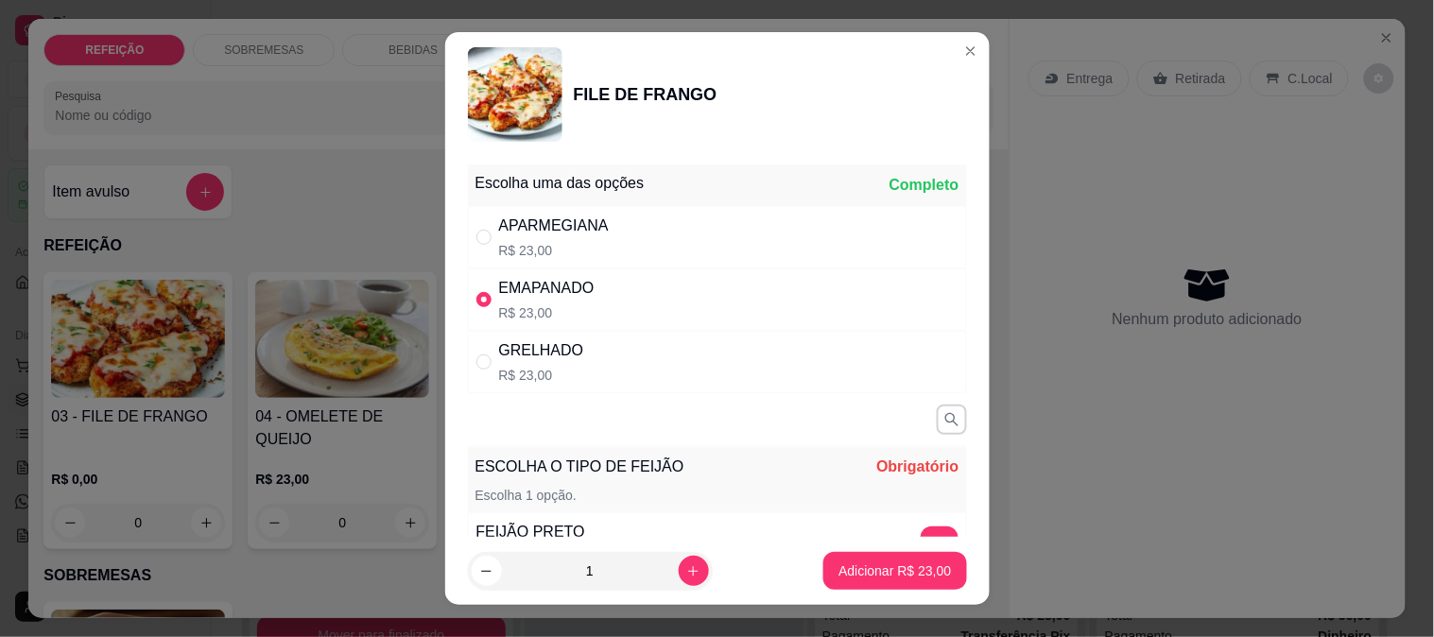
click at [688, 237] on div "APARMEGIANA R$ 23,00" at bounding box center [717, 237] width 499 height 62
radio input "true"
radio input "false"
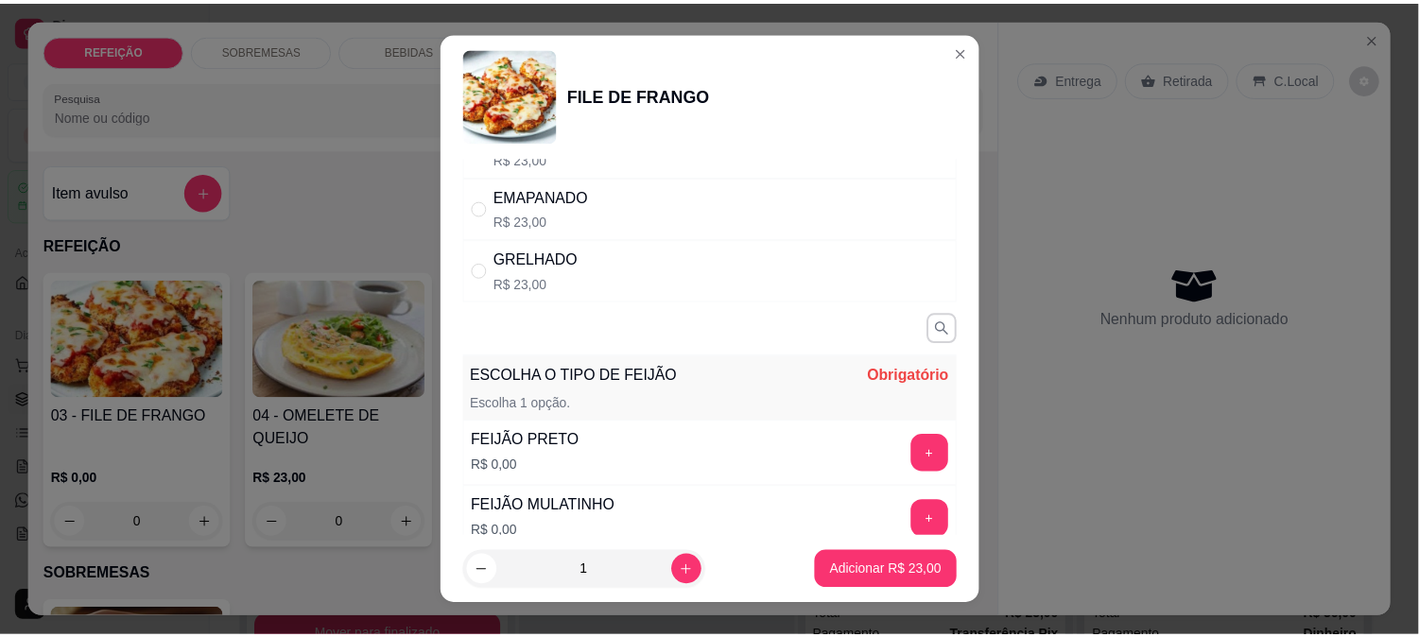
scroll to position [210, 0]
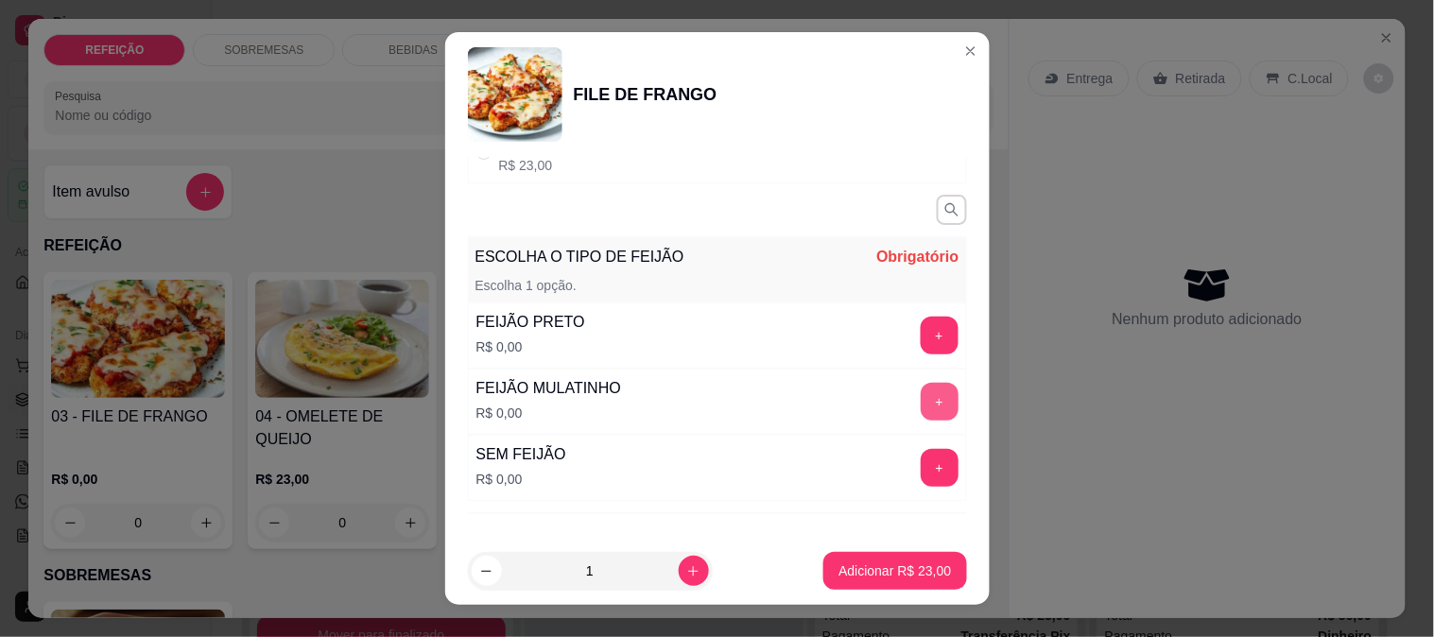
click at [919, 409] on div "+" at bounding box center [939, 402] width 53 height 38
click at [921, 401] on button "+" at bounding box center [939, 401] width 37 height 37
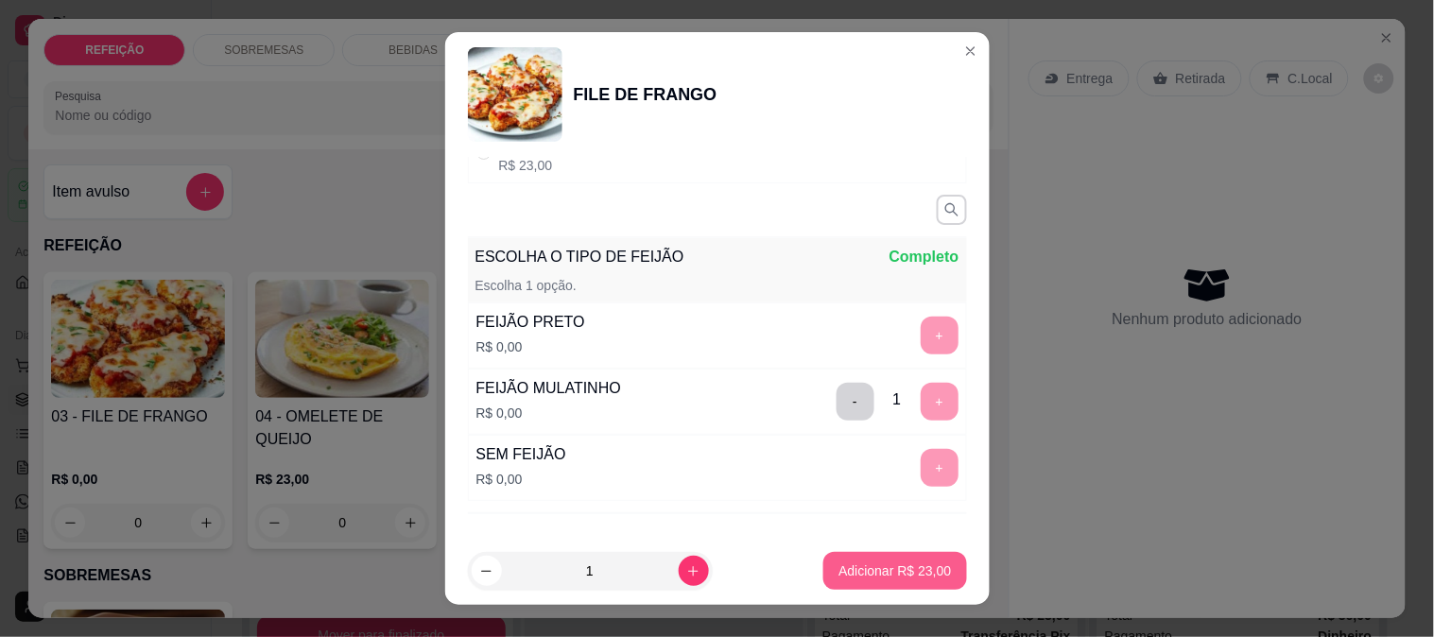
click at [883, 559] on button "Adicionar R$ 23,00" at bounding box center [894, 571] width 143 height 38
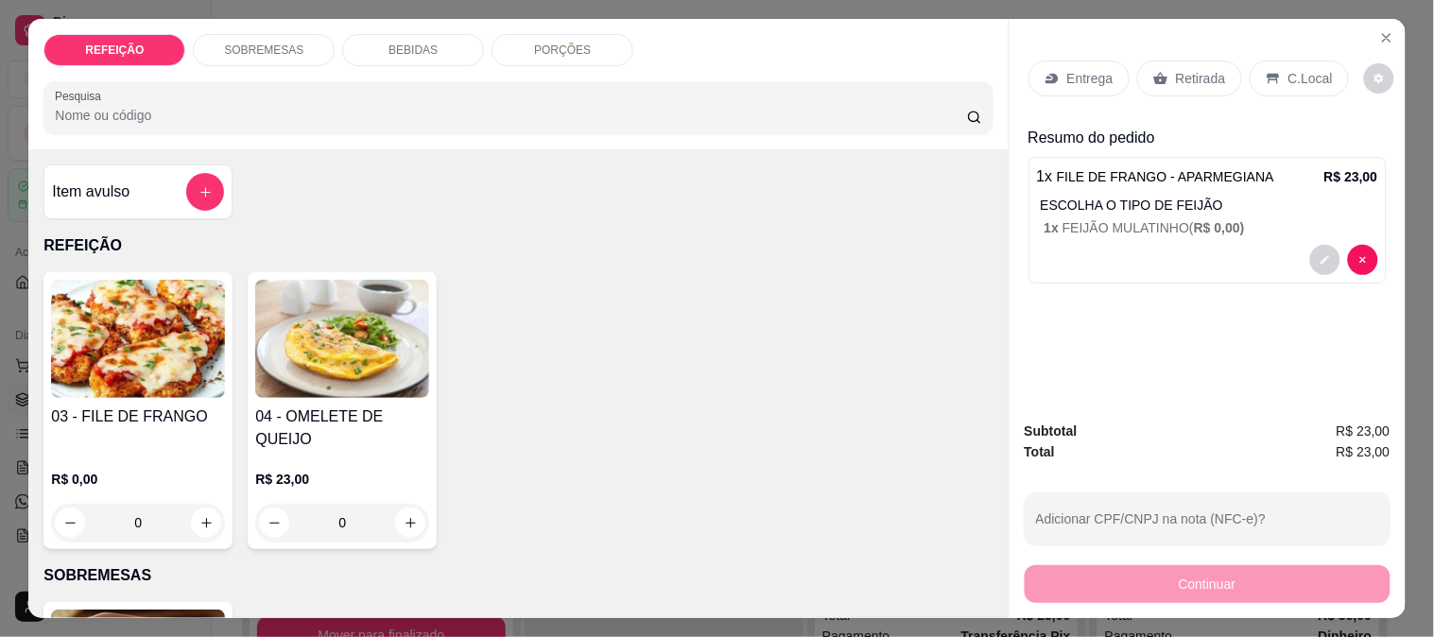
click at [1161, 83] on div "Retirada" at bounding box center [1189, 79] width 105 height 36
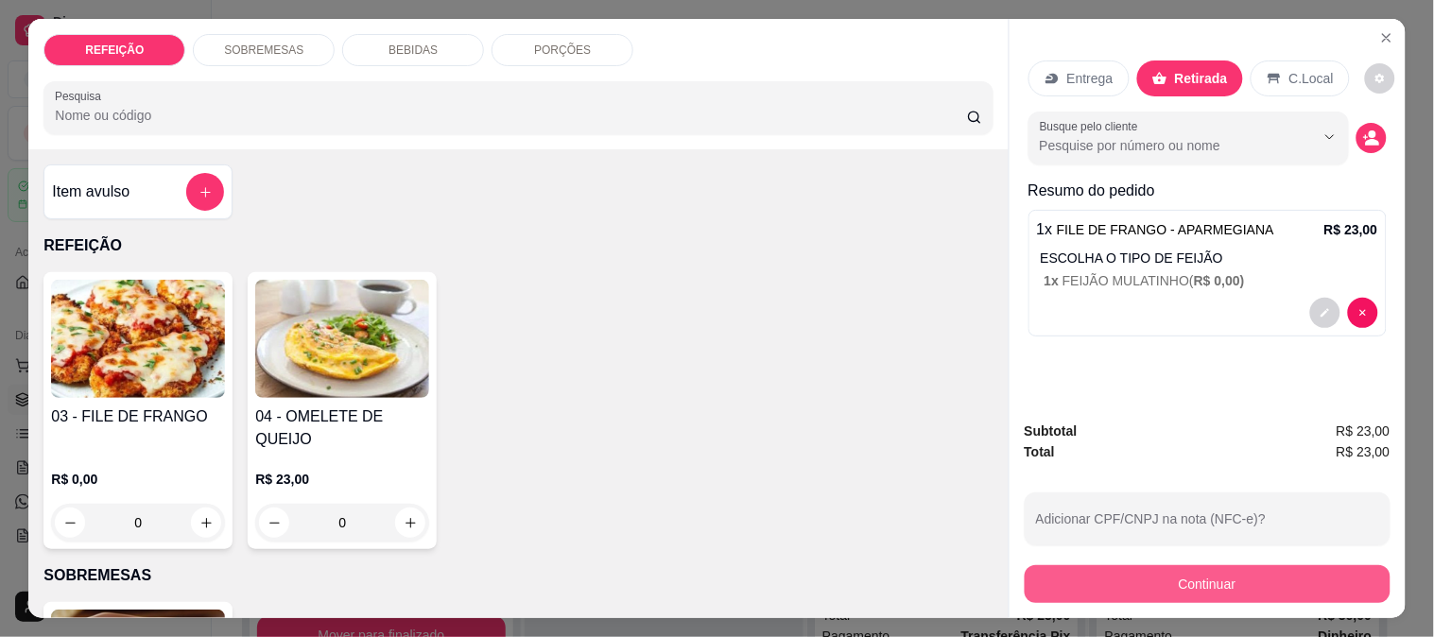
click at [1127, 565] on button "Continuar" at bounding box center [1208, 584] width 366 height 38
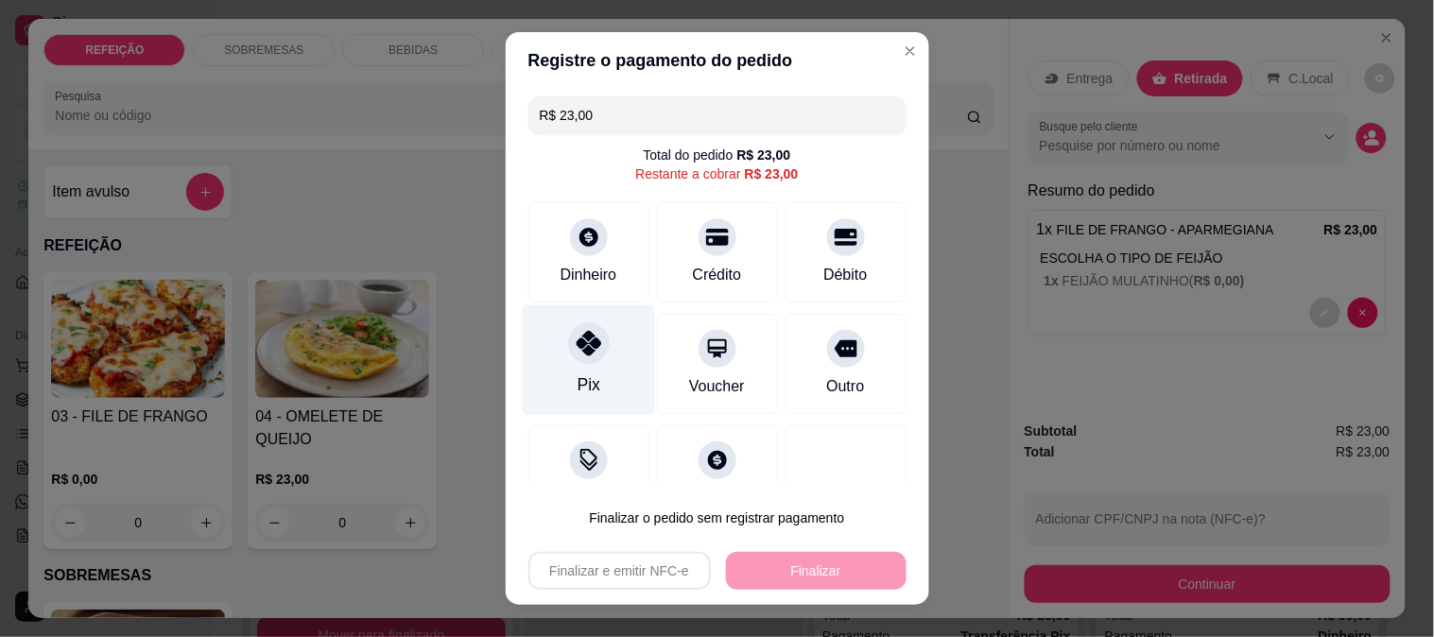
click at [578, 383] on div "Pix" at bounding box center [588, 384] width 23 height 25
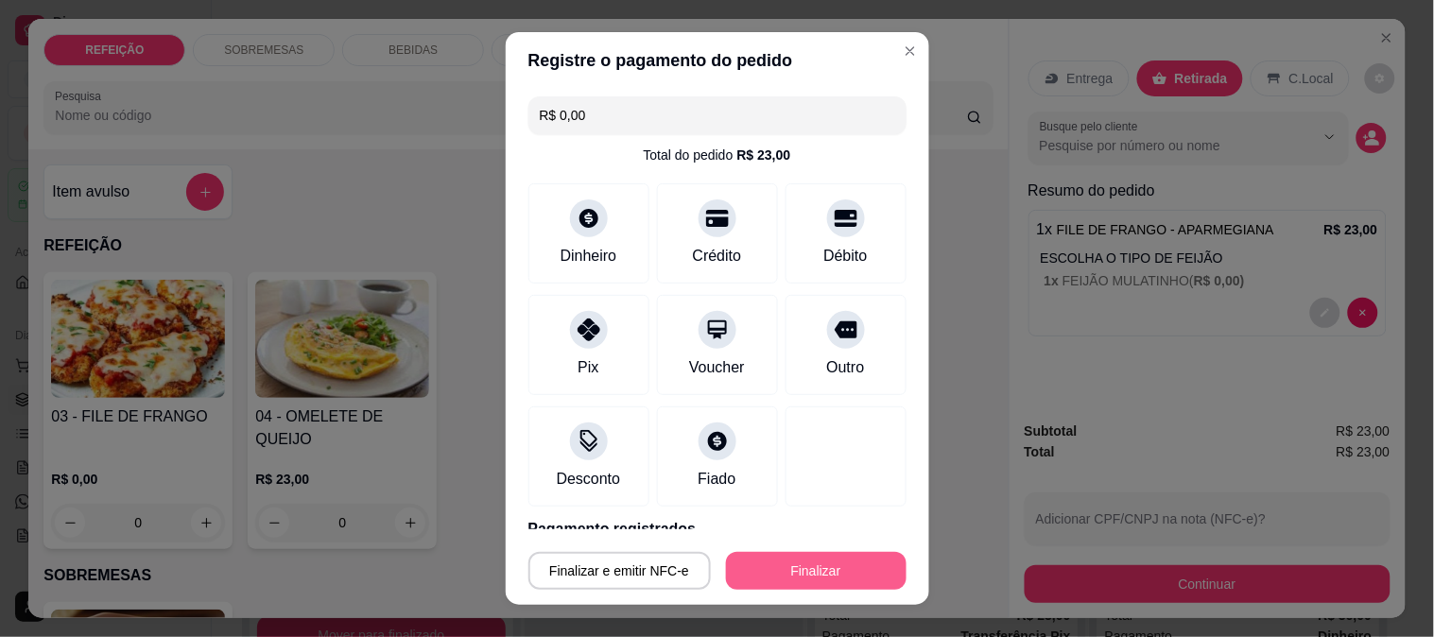
click at [772, 561] on button "Finalizar" at bounding box center [816, 571] width 181 height 38
type input "-R$ 23,00"
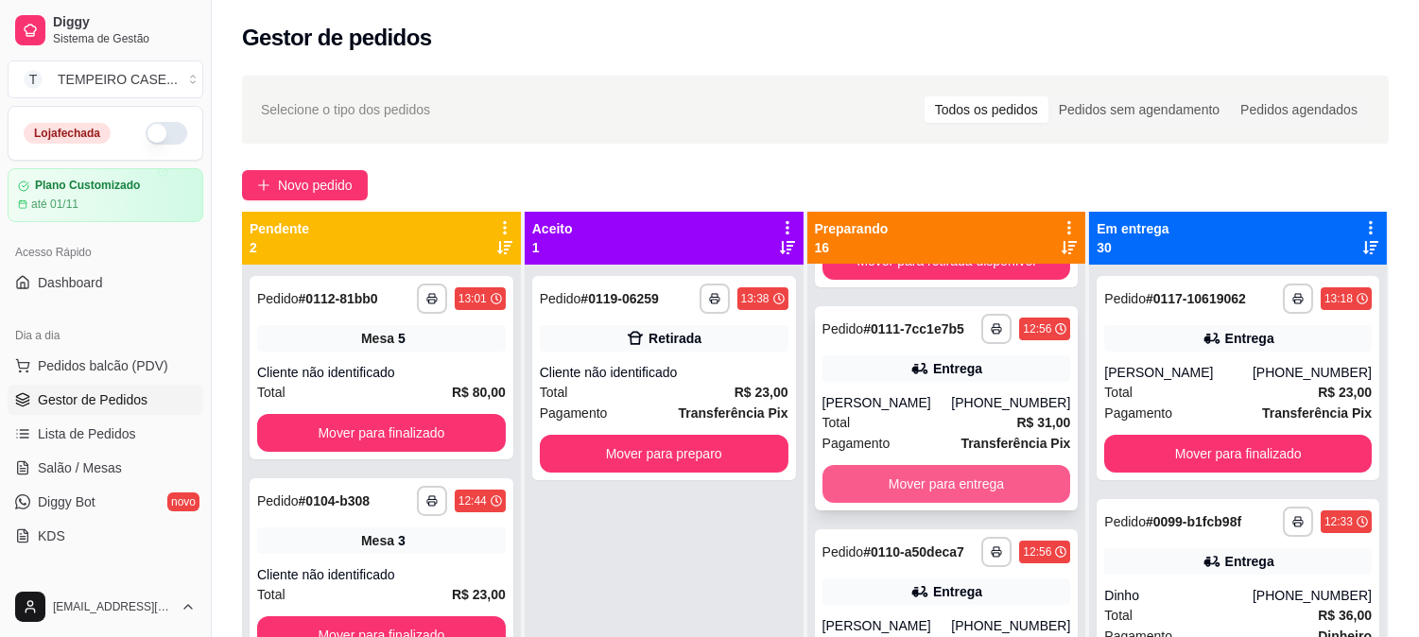
scroll to position [1050, 0]
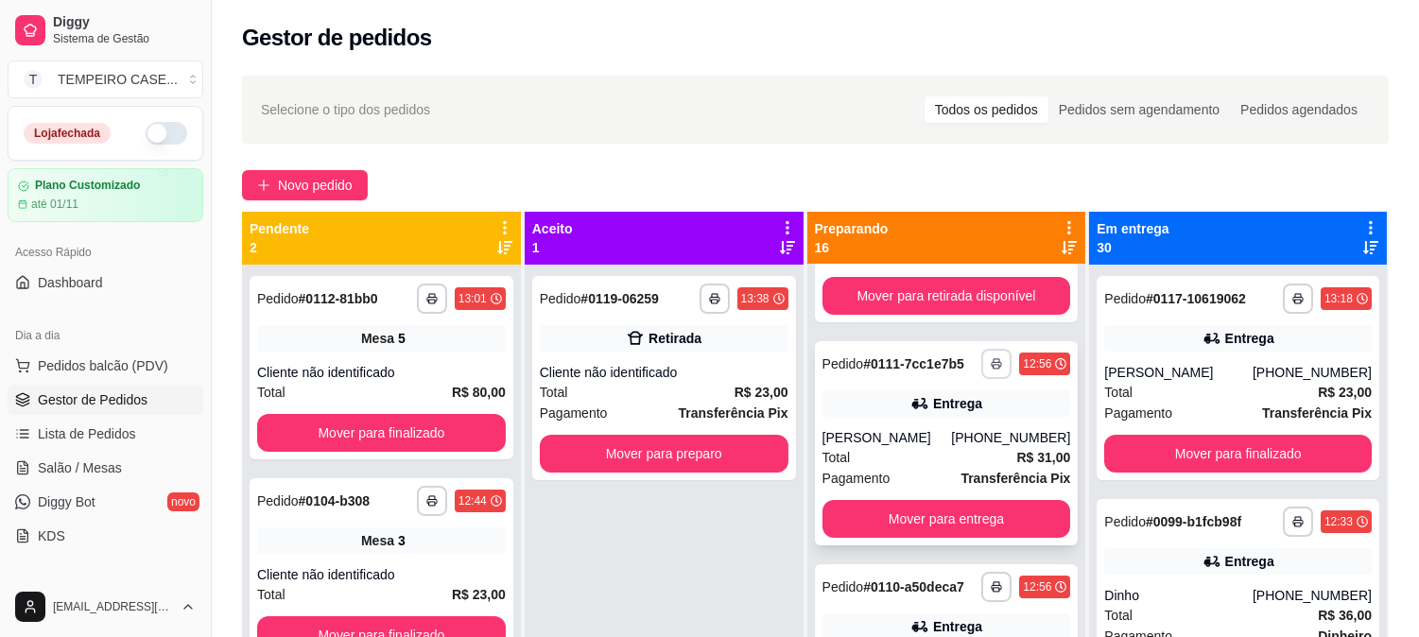
click at [994, 365] on rect "button" at bounding box center [997, 367] width 6 height 4
click at [942, 467] on button "IMPRESSORA COZINHA" at bounding box center [927, 468] width 156 height 30
click at [994, 365] on rect "button" at bounding box center [997, 367] width 6 height 4
click at [955, 424] on button "IMPRESSORA" at bounding box center [926, 430] width 156 height 30
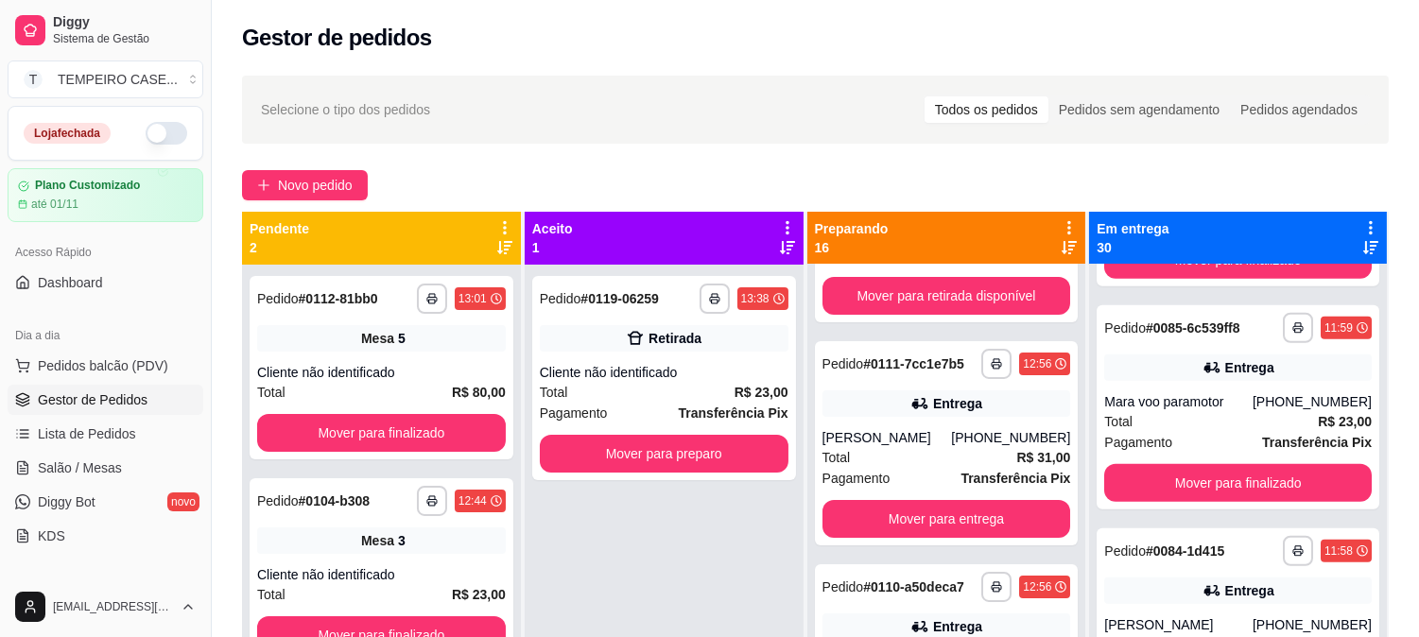
scroll to position [2836, 0]
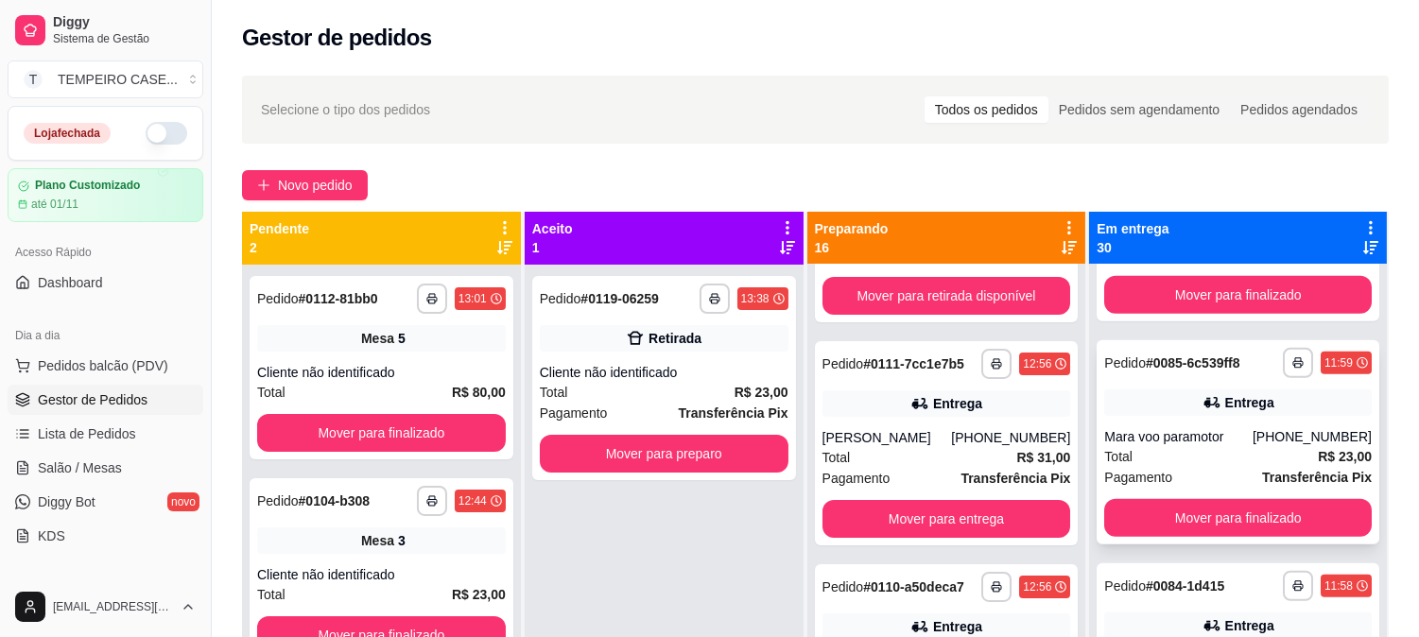
click at [1168, 416] on div "**********" at bounding box center [1238, 442] width 283 height 204
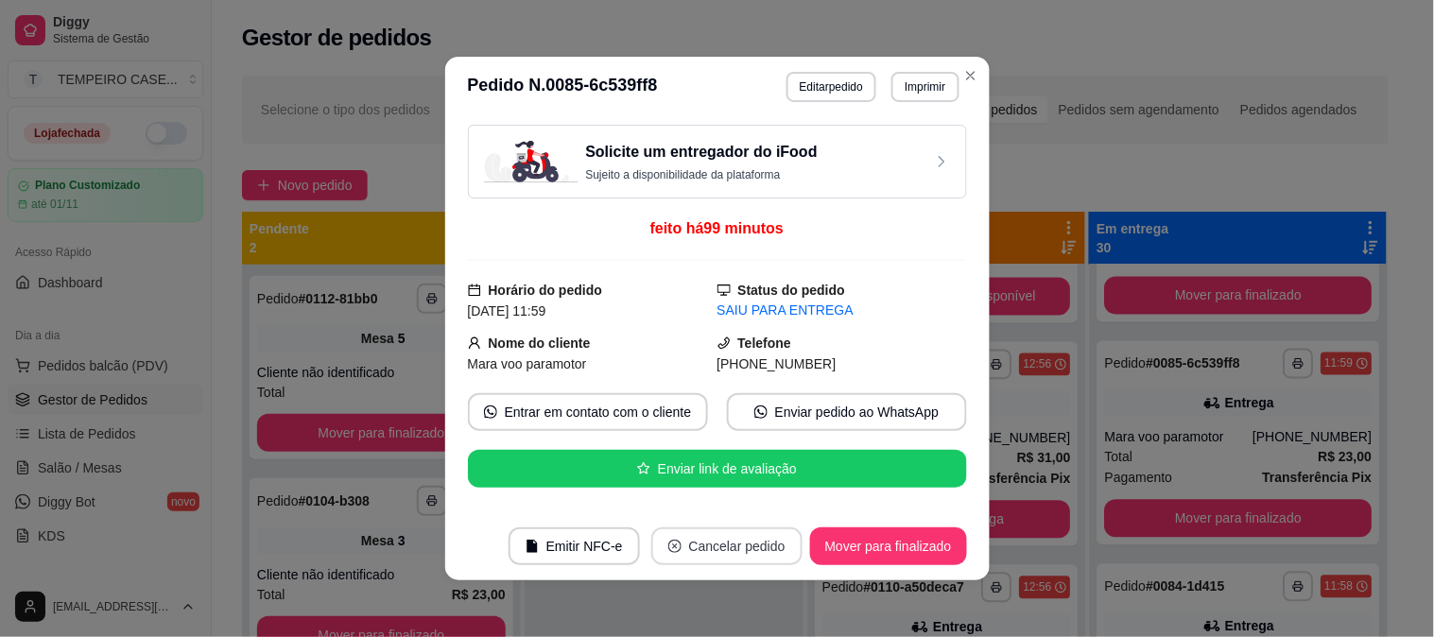
click at [731, 550] on button "Cancelar pedido" at bounding box center [726, 547] width 151 height 38
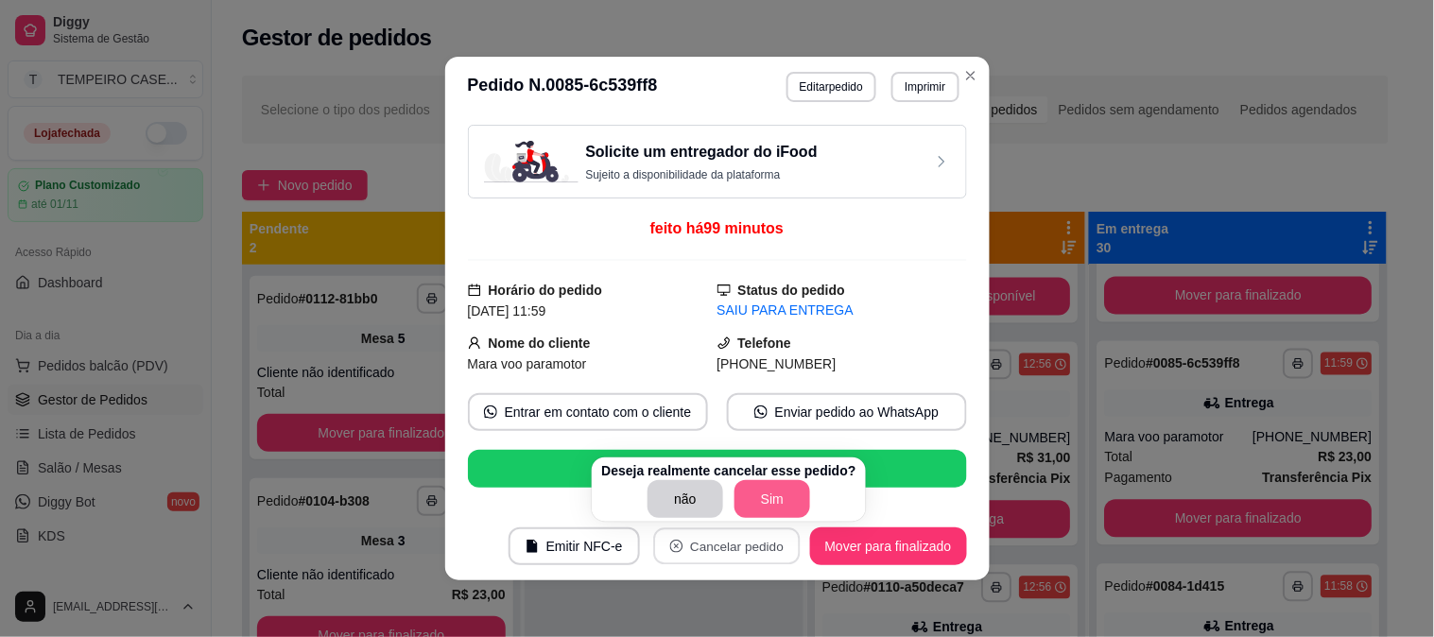
click at [788, 492] on button "Sim" at bounding box center [773, 499] width 76 height 38
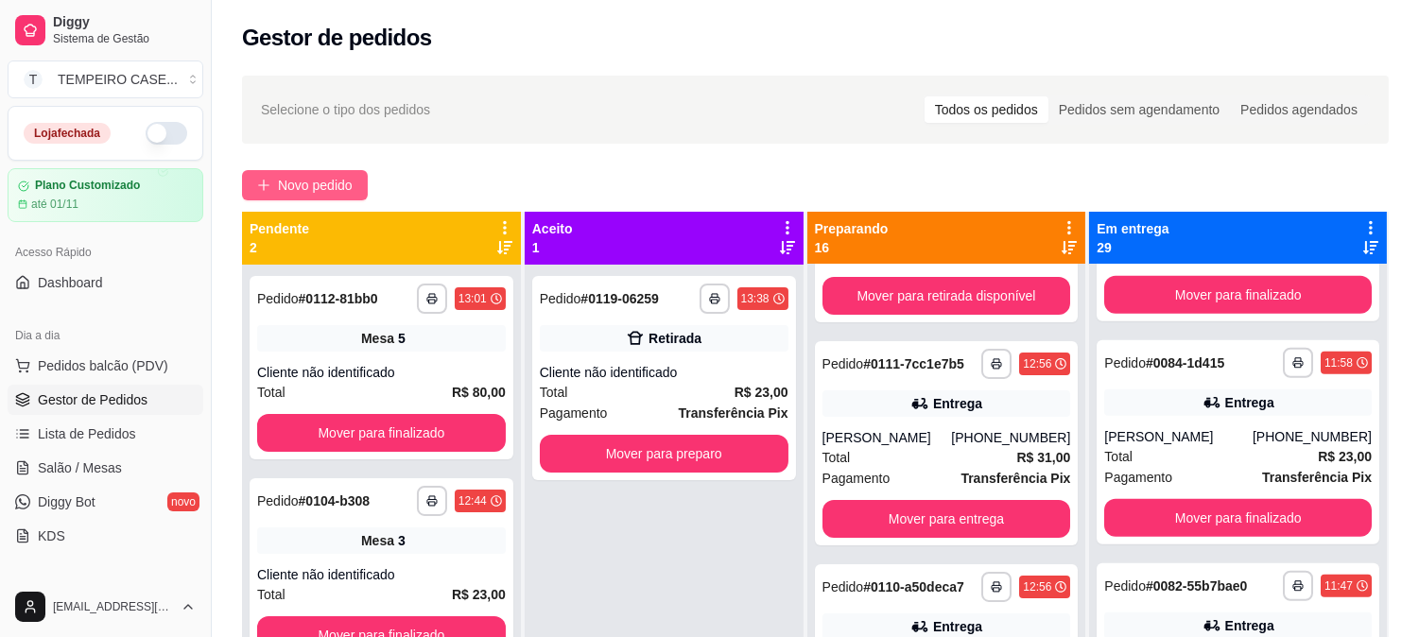
click at [318, 177] on span "Novo pedido" at bounding box center [315, 185] width 75 height 21
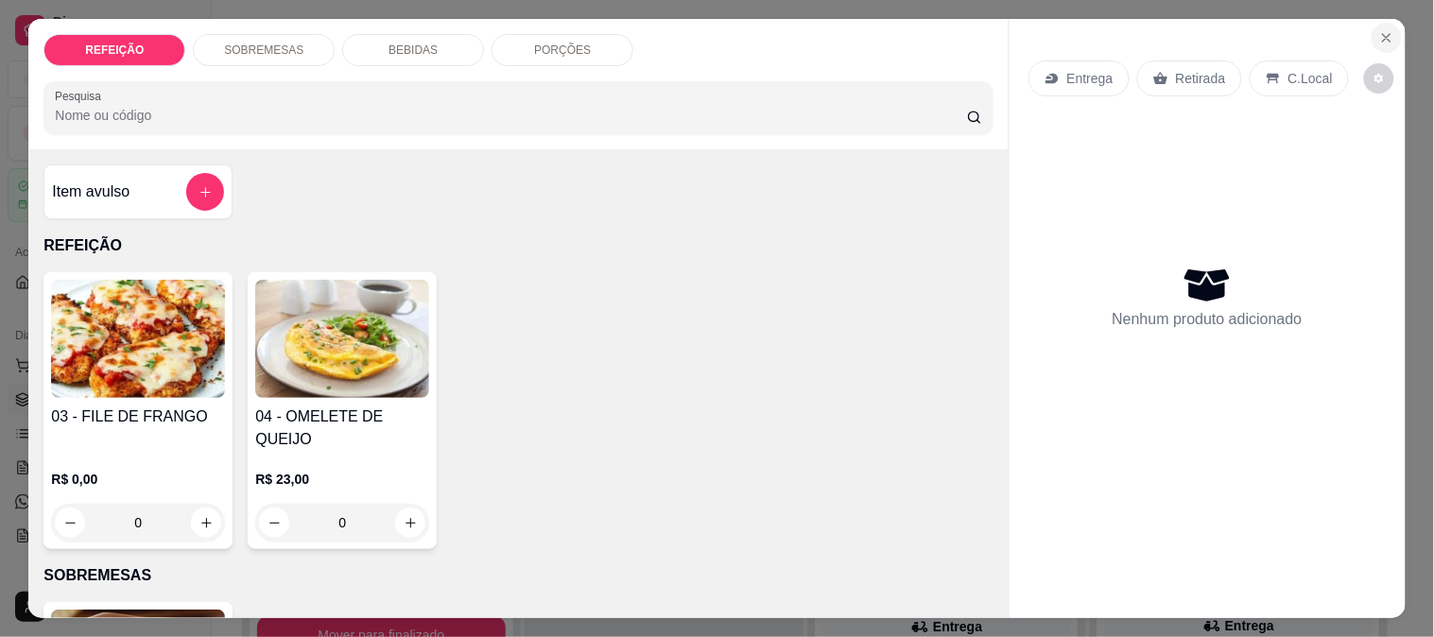
click at [1379, 30] on icon "Close" at bounding box center [1386, 37] width 15 height 15
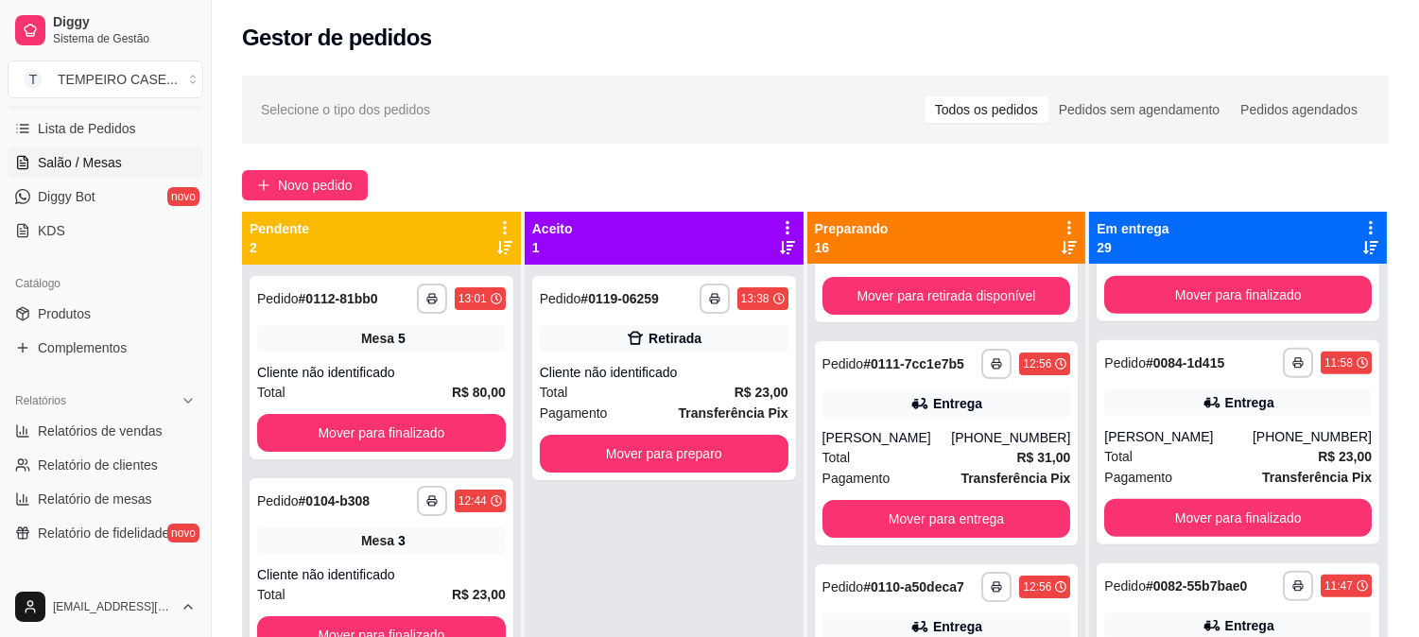
scroll to position [315, 0]
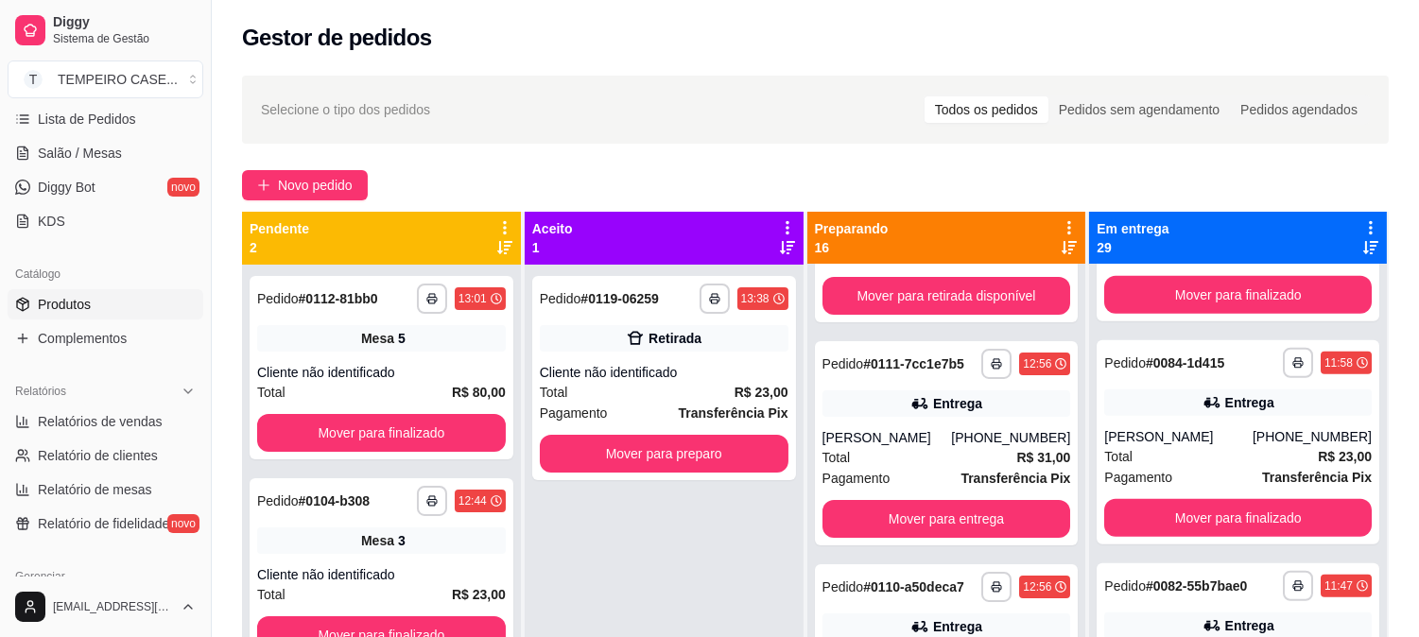
click at [74, 308] on span "Produtos" at bounding box center [64, 304] width 53 height 19
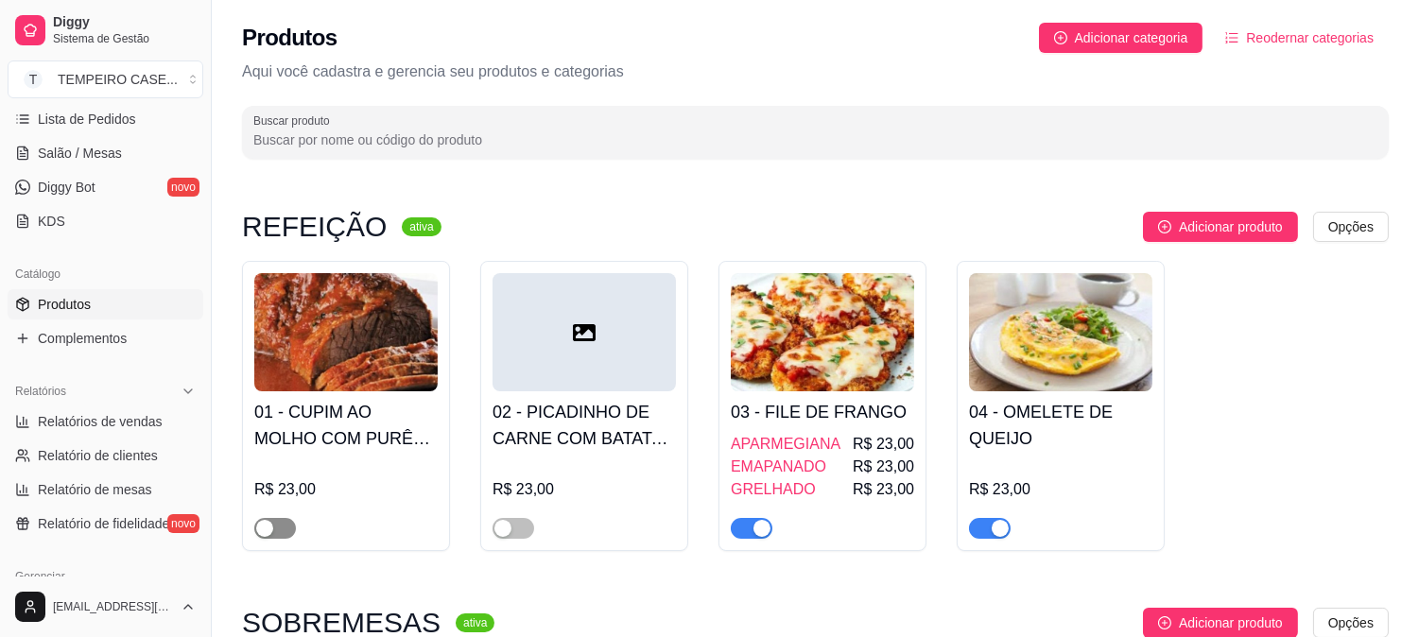
click at [281, 524] on span "button" at bounding box center [275, 528] width 42 height 21
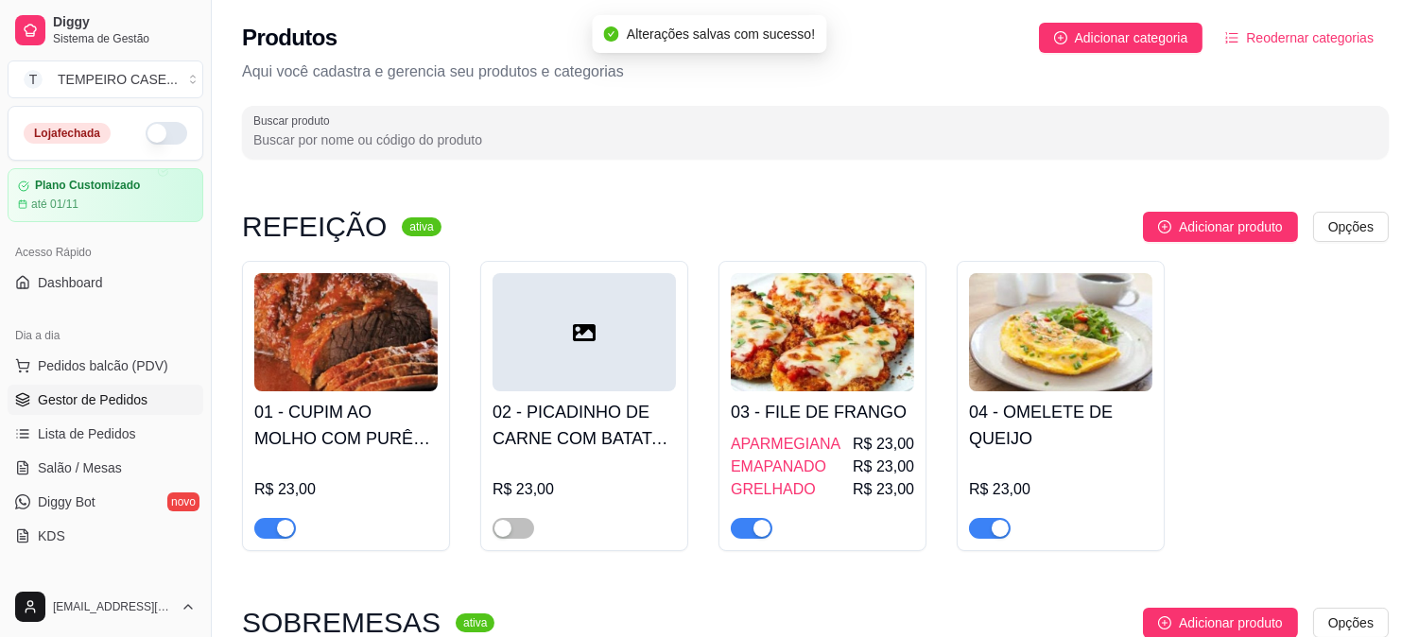
click at [89, 403] on span "Gestor de Pedidos" at bounding box center [93, 399] width 110 height 19
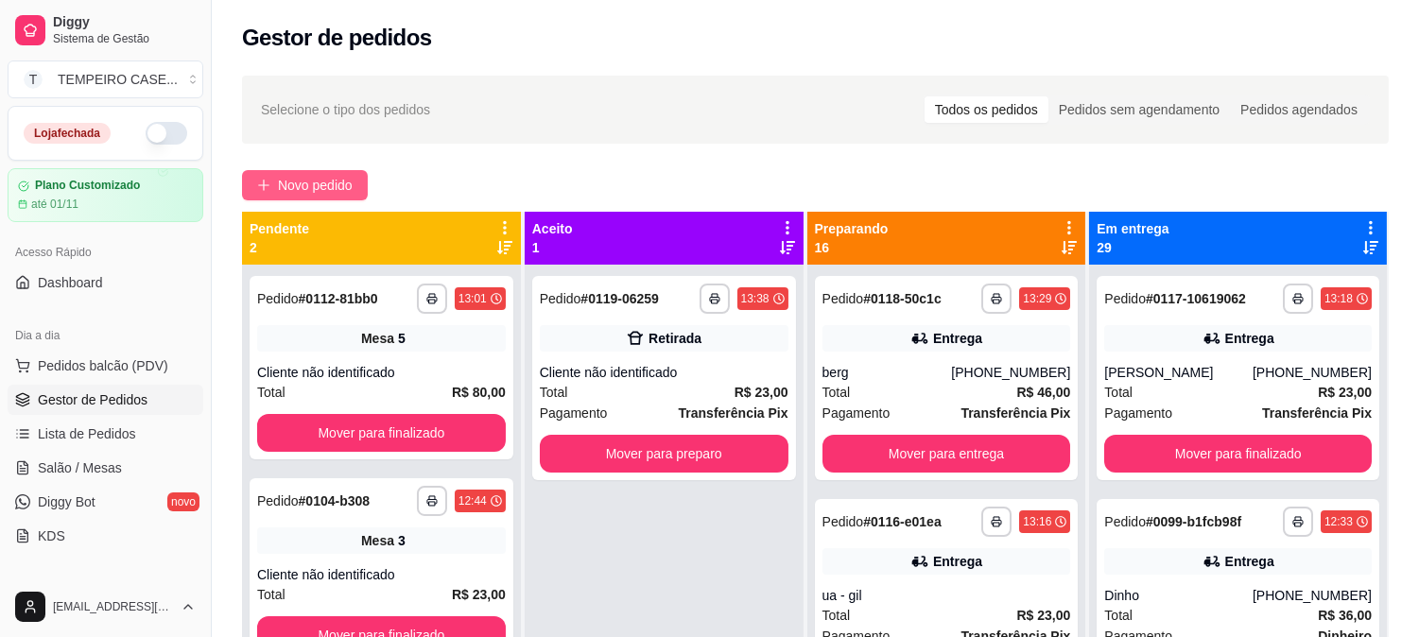
click at [345, 181] on span "Novo pedido" at bounding box center [315, 185] width 75 height 21
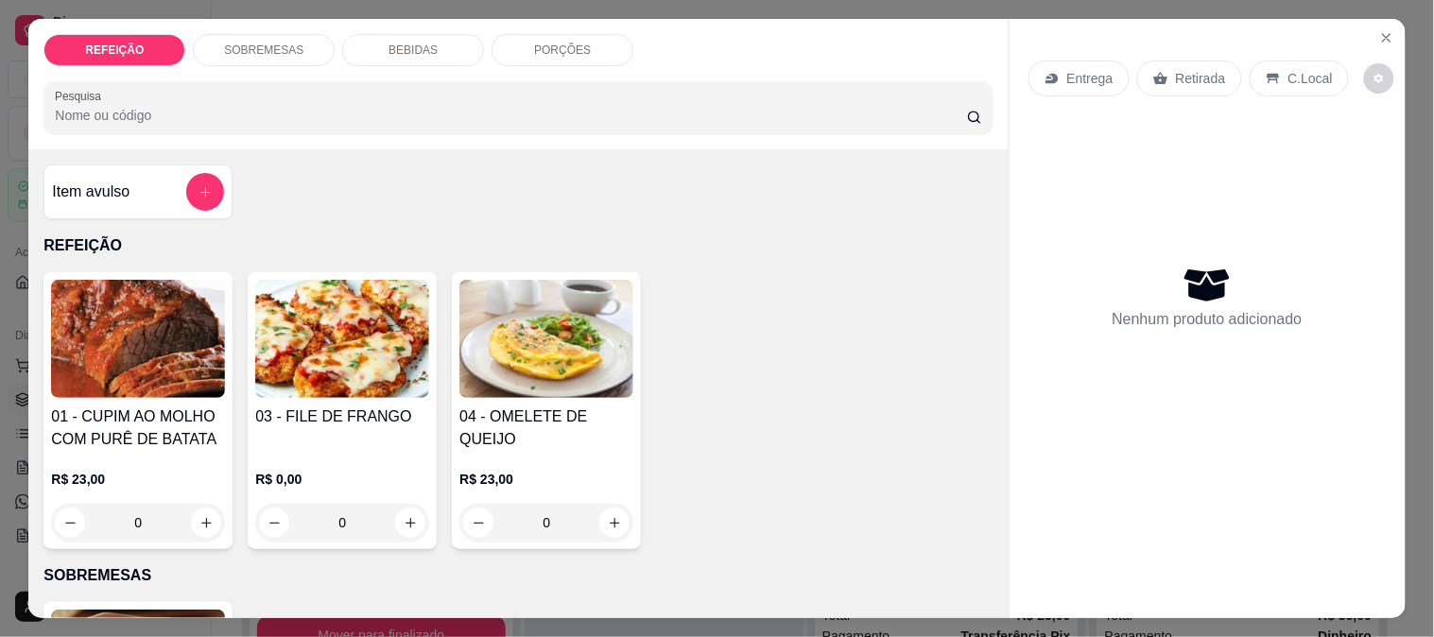
click at [100, 332] on img at bounding box center [138, 339] width 174 height 118
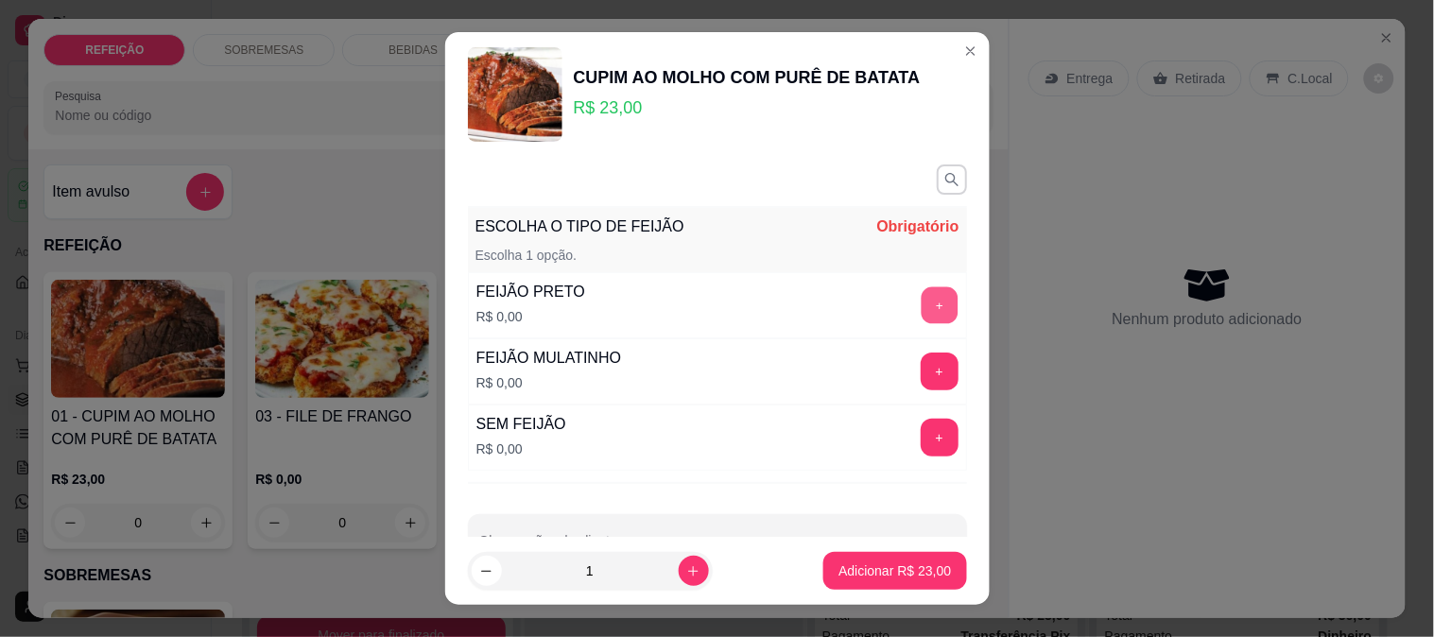
click at [921, 297] on button "+" at bounding box center [939, 304] width 37 height 37
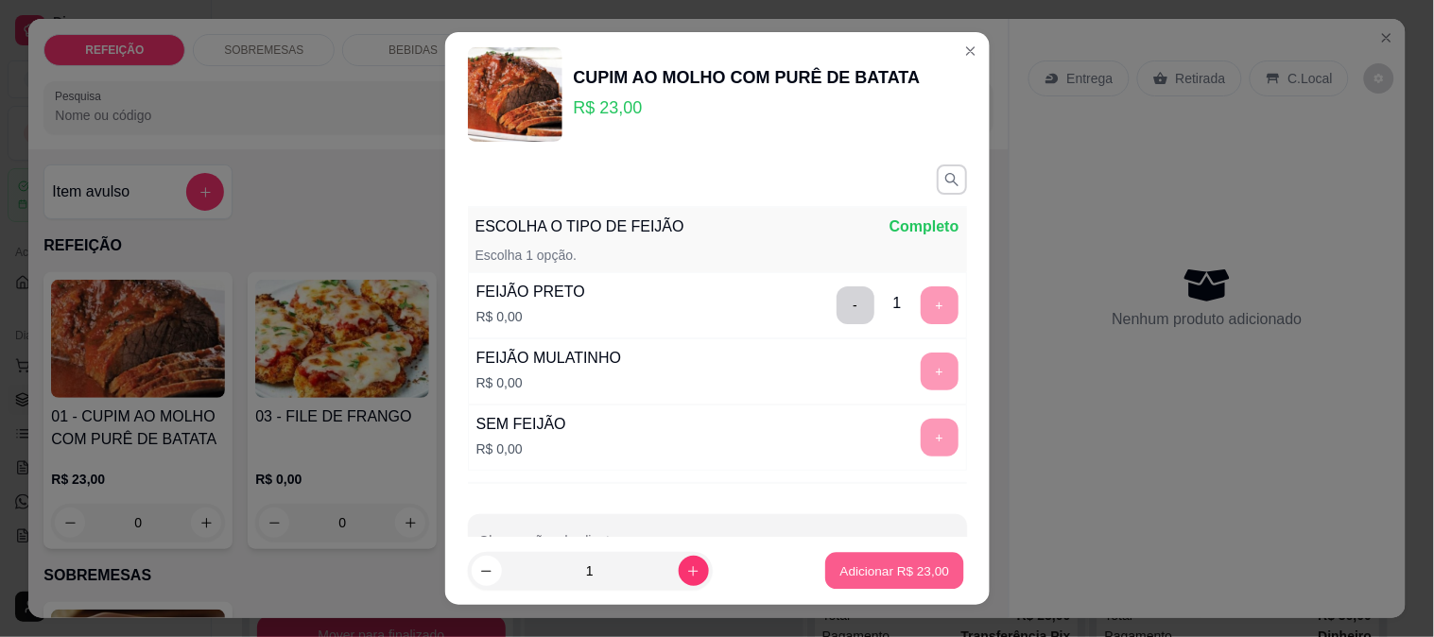
click at [840, 555] on button "Adicionar R$ 23,00" at bounding box center [895, 571] width 139 height 37
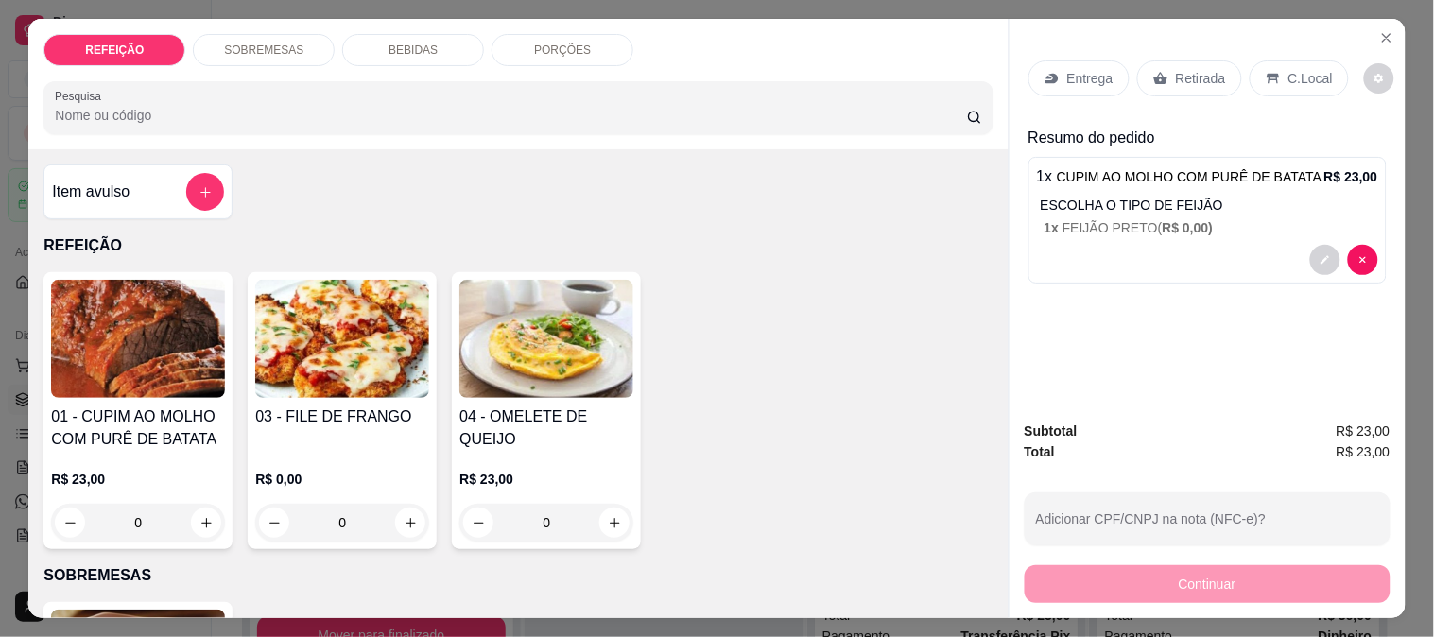
click at [1082, 70] on p "Entrega" at bounding box center [1090, 78] width 46 height 19
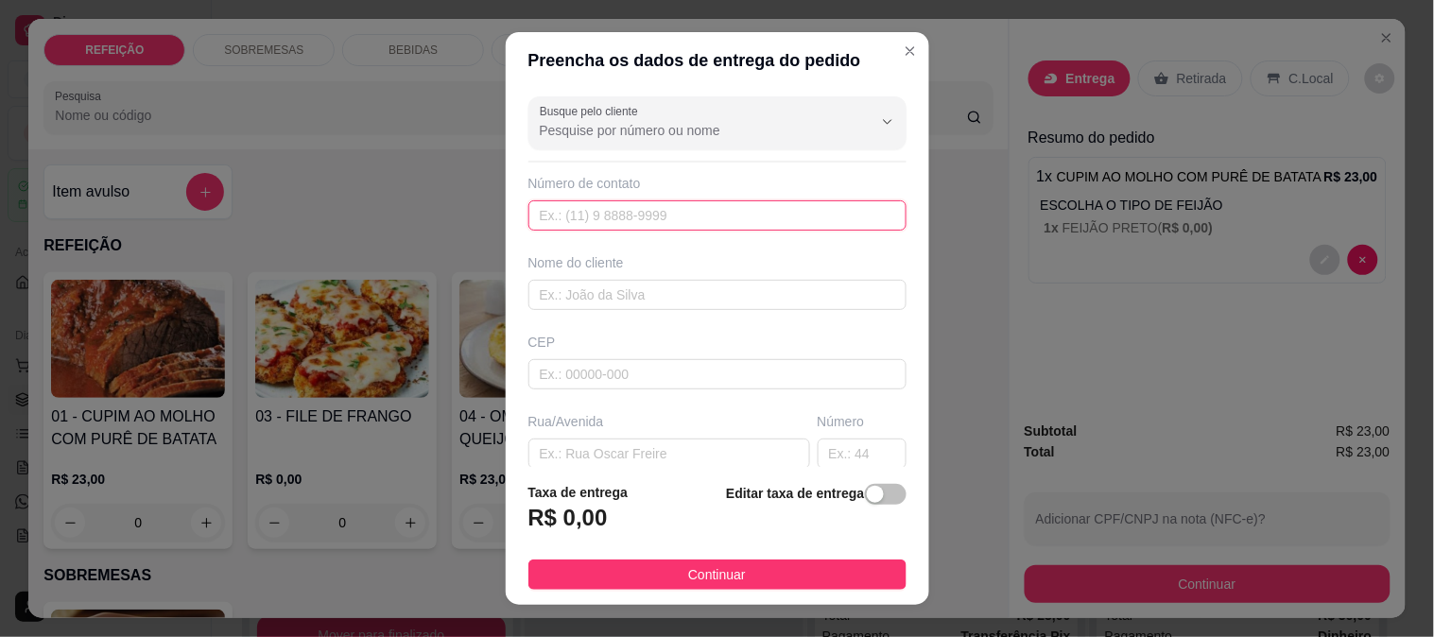
click at [706, 211] on input "text" at bounding box center [717, 215] width 378 height 30
click at [676, 127] on input "Busque pelo cliente" at bounding box center [691, 130] width 303 height 19
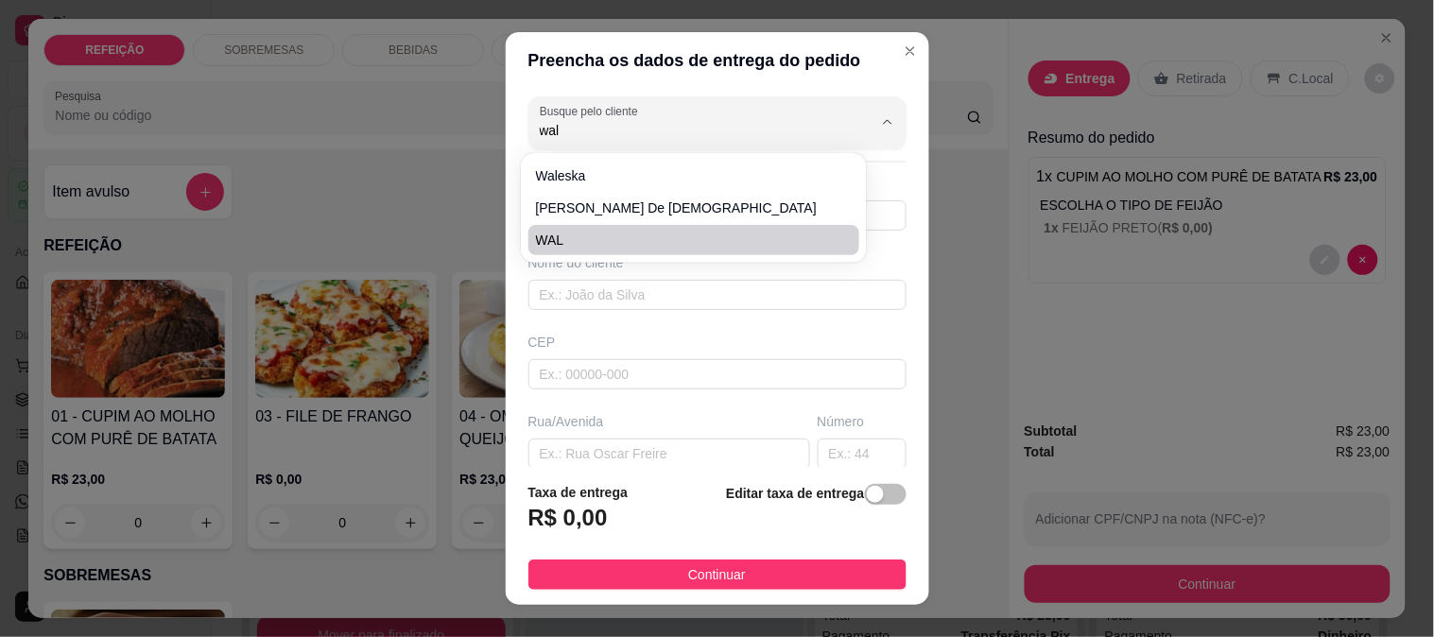
click at [572, 237] on span "WAL" at bounding box center [685, 240] width 298 height 19
type input "WAL"
type input "8186442696"
type input "WAL"
type input "[GEOGRAPHIC_DATA]"
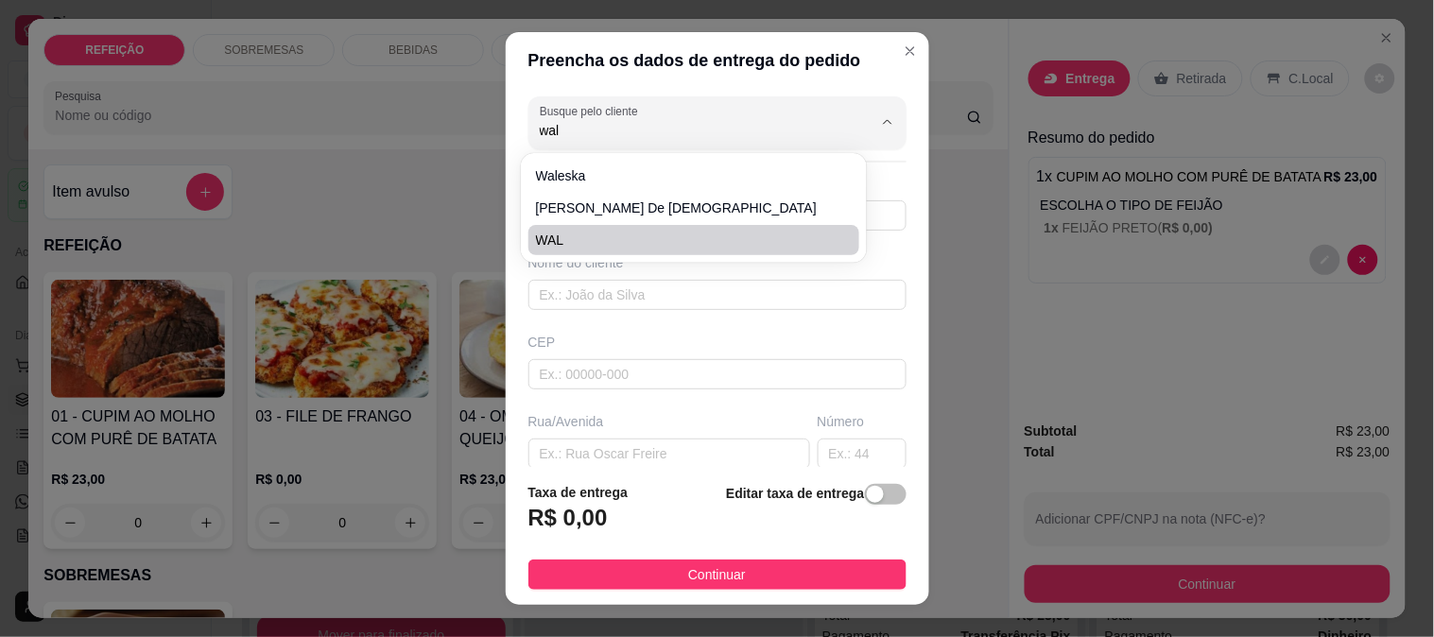
type input "10"
type input "IPOJUCA"
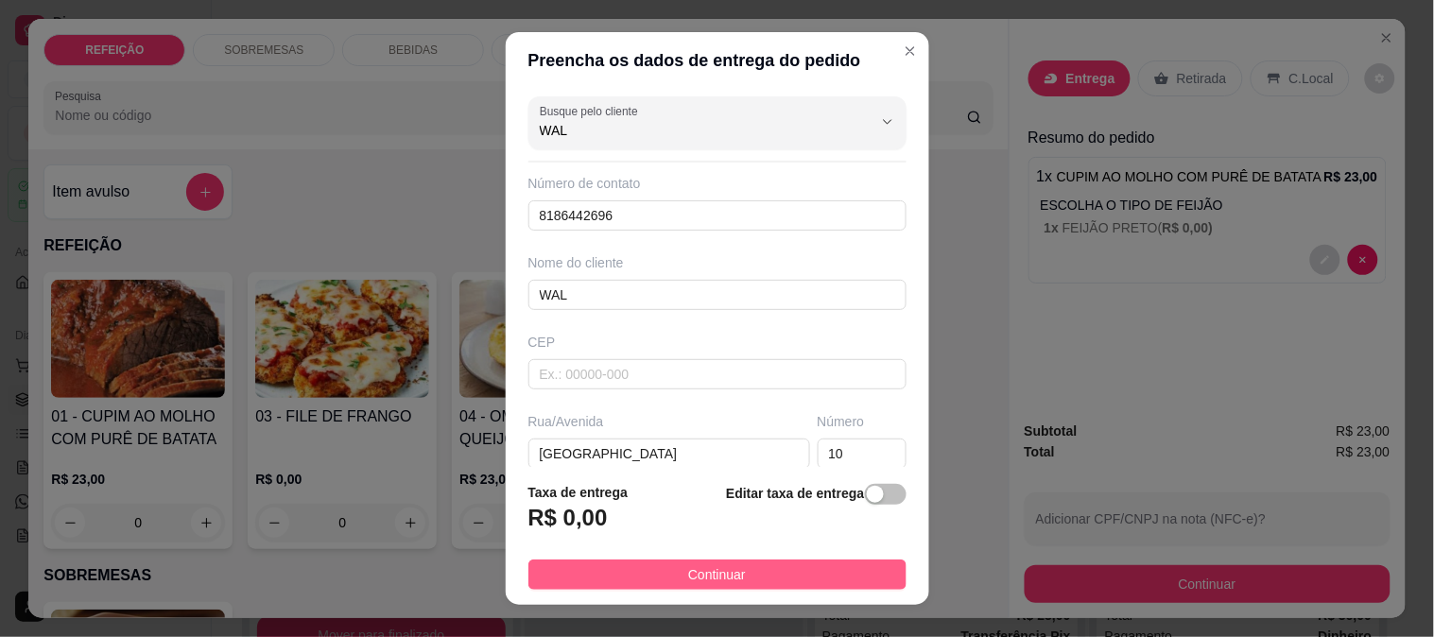
type input "WAL"
click at [754, 581] on button "Continuar" at bounding box center [717, 575] width 378 height 30
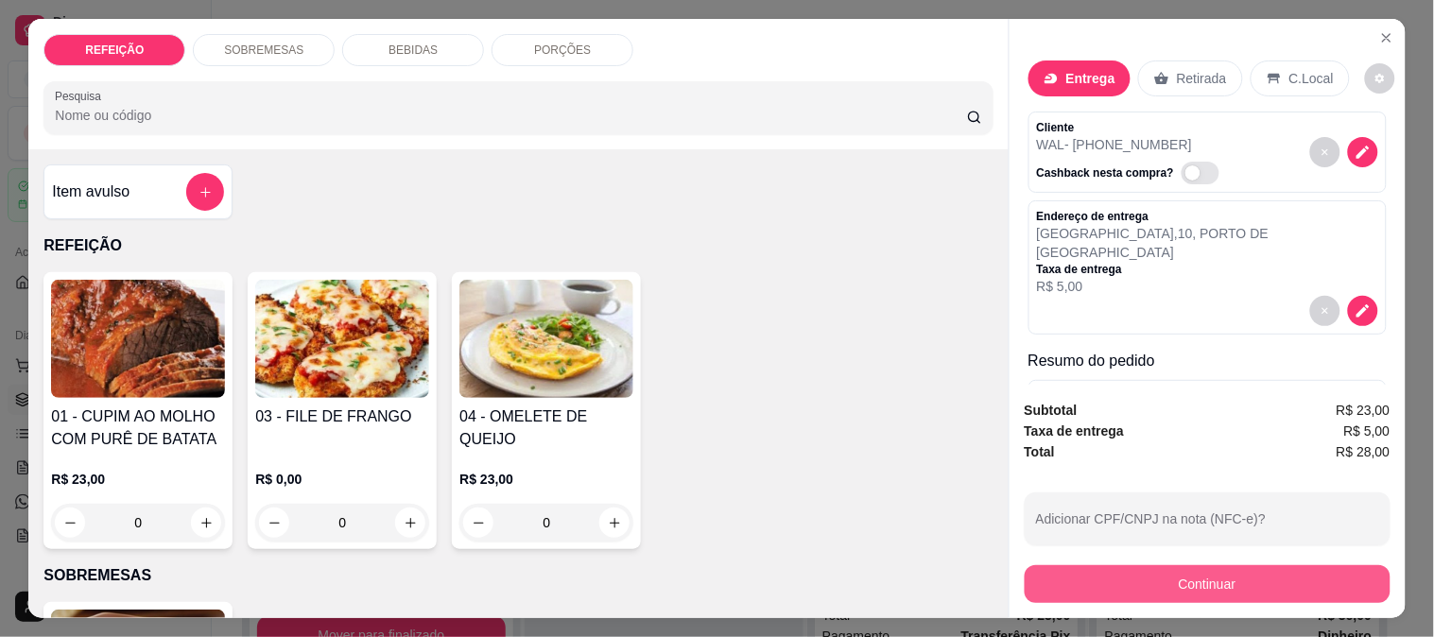
click at [1185, 565] on button "Continuar" at bounding box center [1208, 584] width 366 height 38
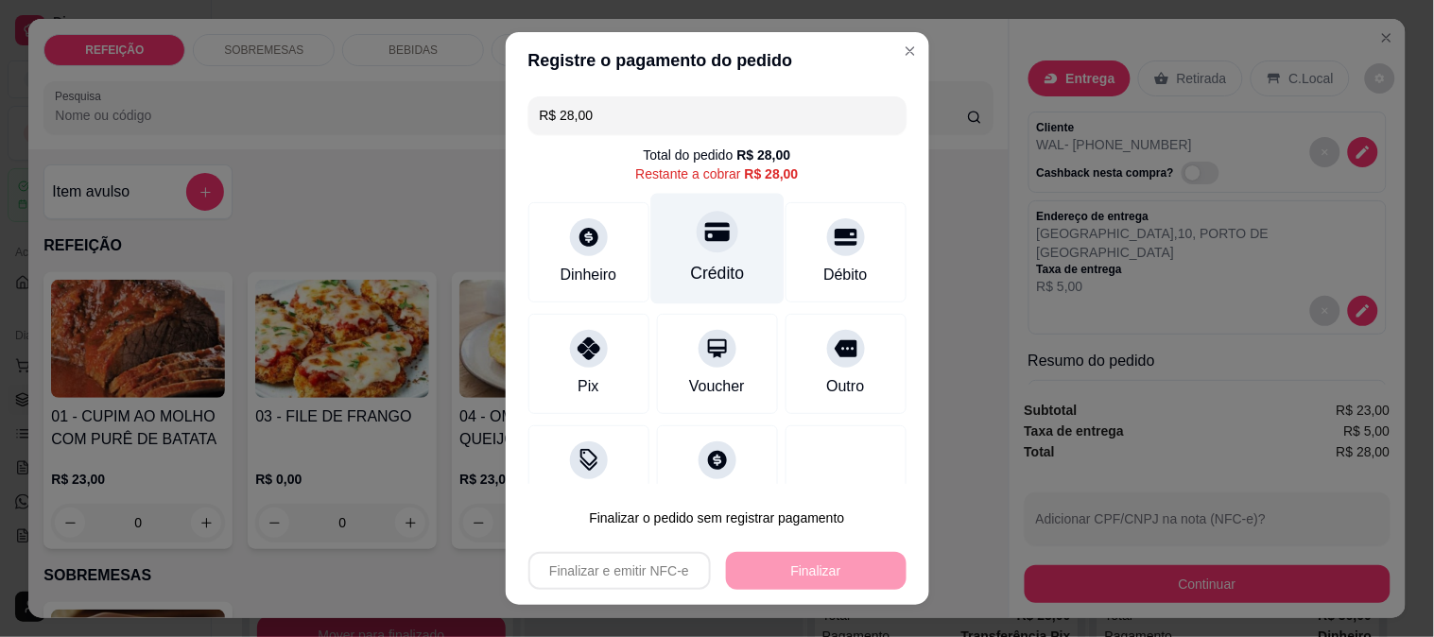
click at [695, 265] on div "Crédito" at bounding box center [717, 273] width 54 height 25
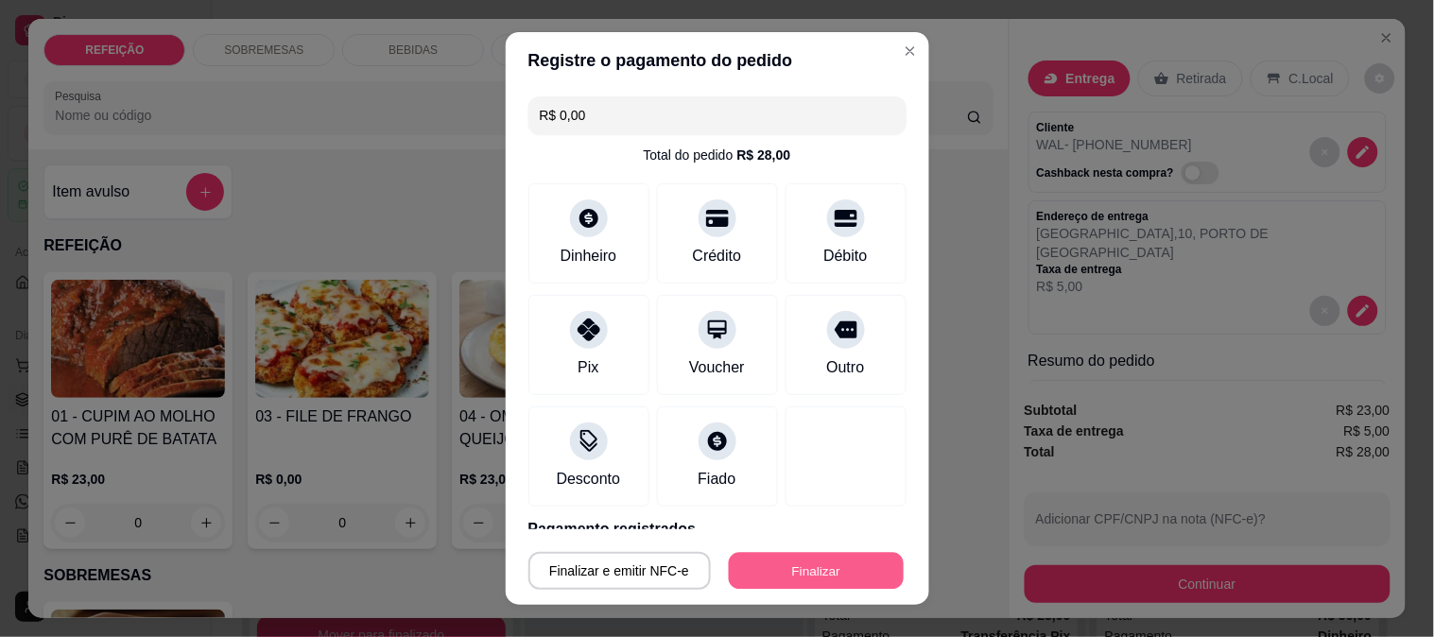
click at [772, 565] on button "Finalizar" at bounding box center [816, 571] width 175 height 37
type input "-R$ 28,00"
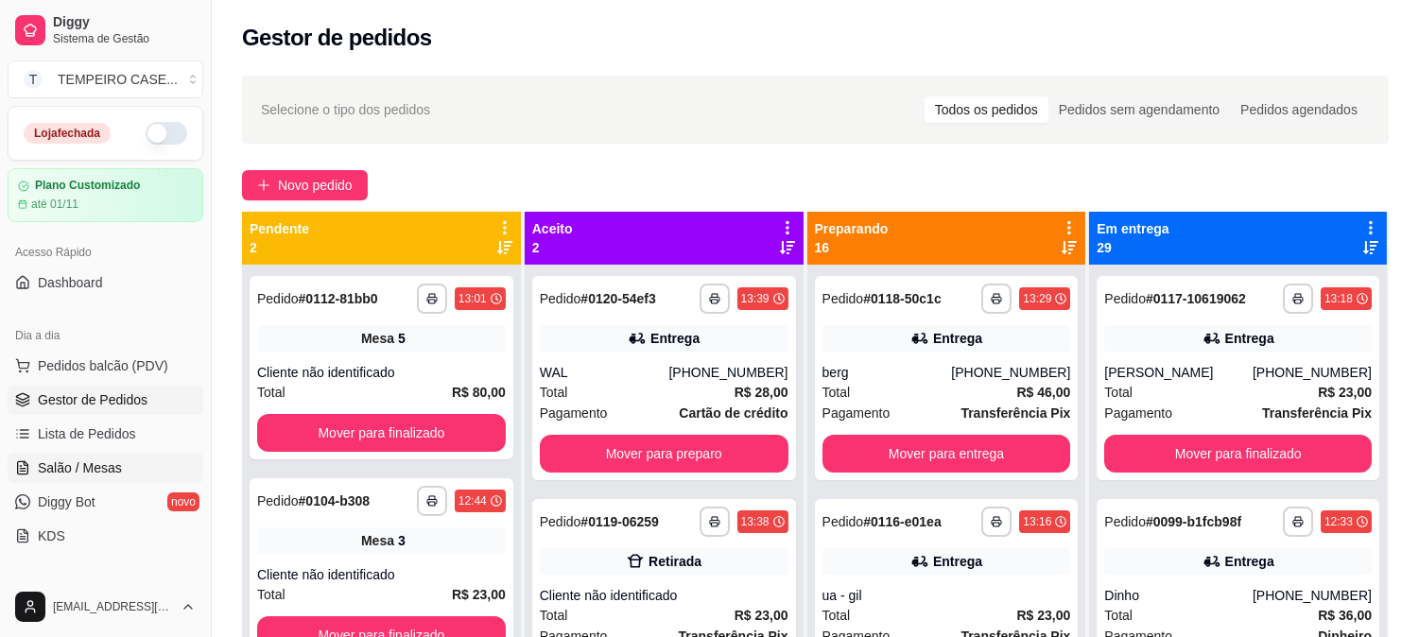
click at [112, 471] on span "Salão / Mesas" at bounding box center [80, 468] width 84 height 19
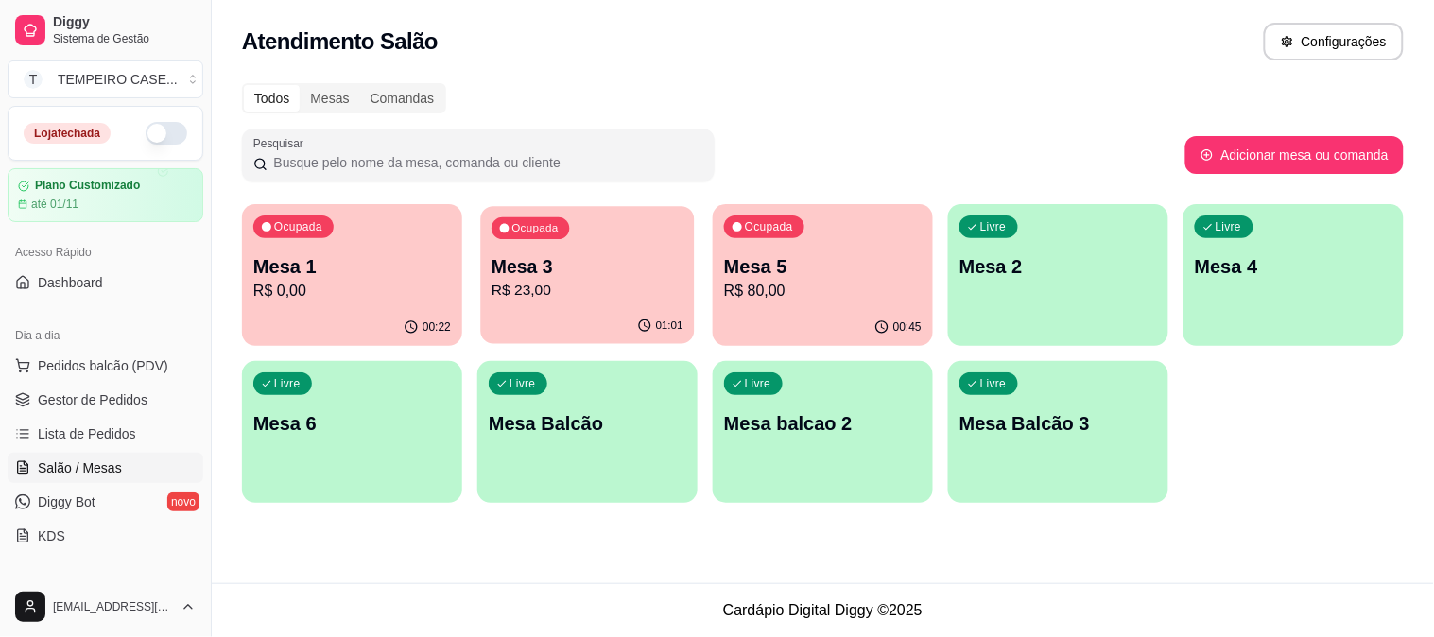
click at [550, 258] on p "Mesa 3" at bounding box center [588, 267] width 192 height 26
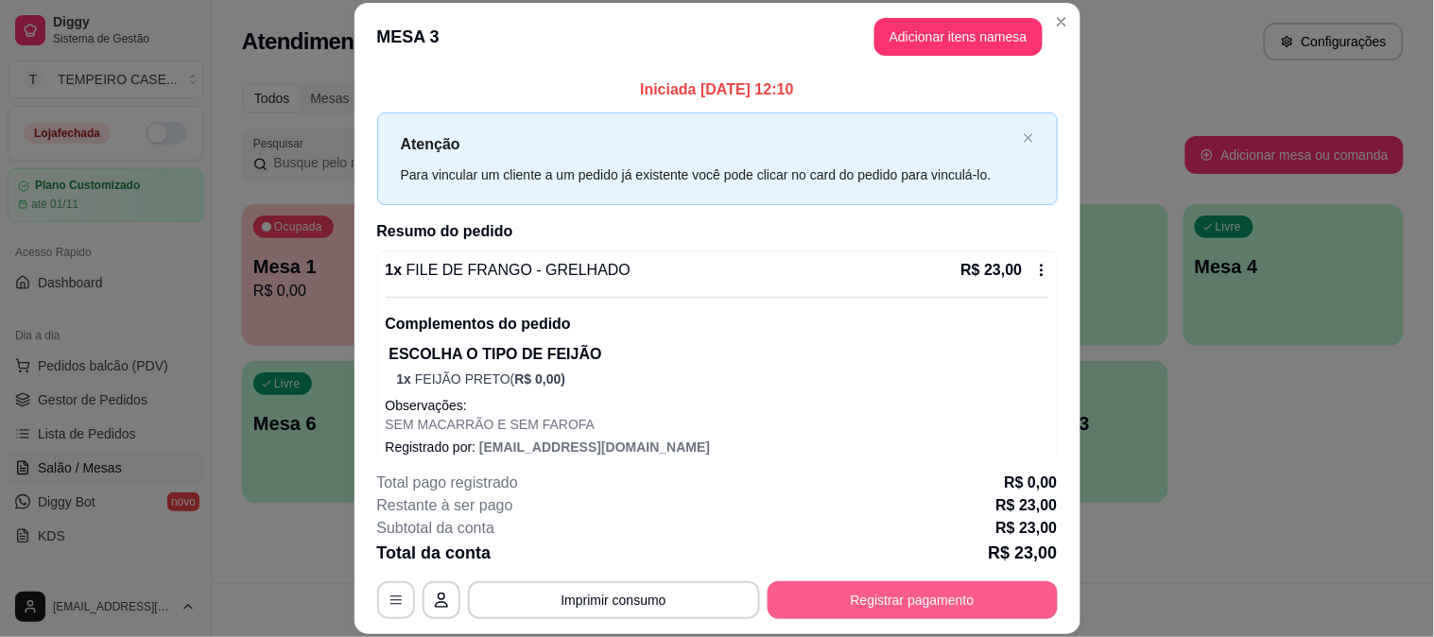
click at [848, 611] on button "Registrar pagamento" at bounding box center [913, 600] width 290 height 38
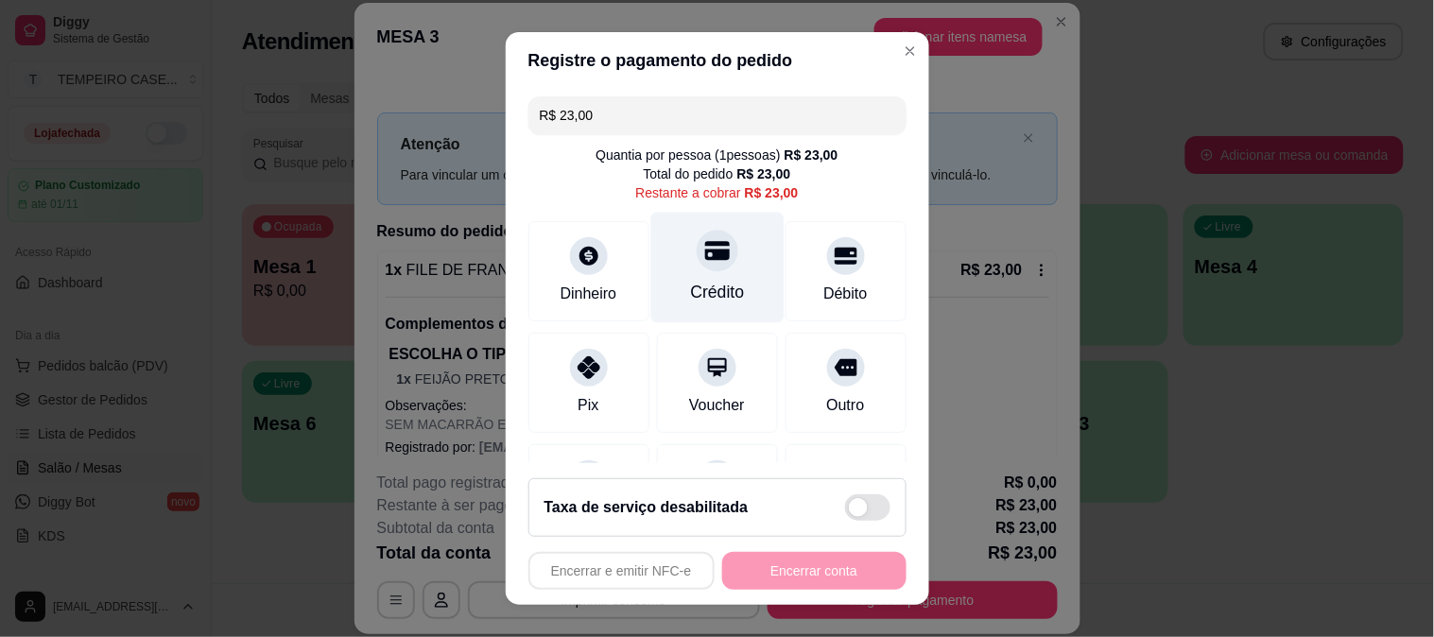
click at [710, 247] on div at bounding box center [718, 251] width 42 height 42
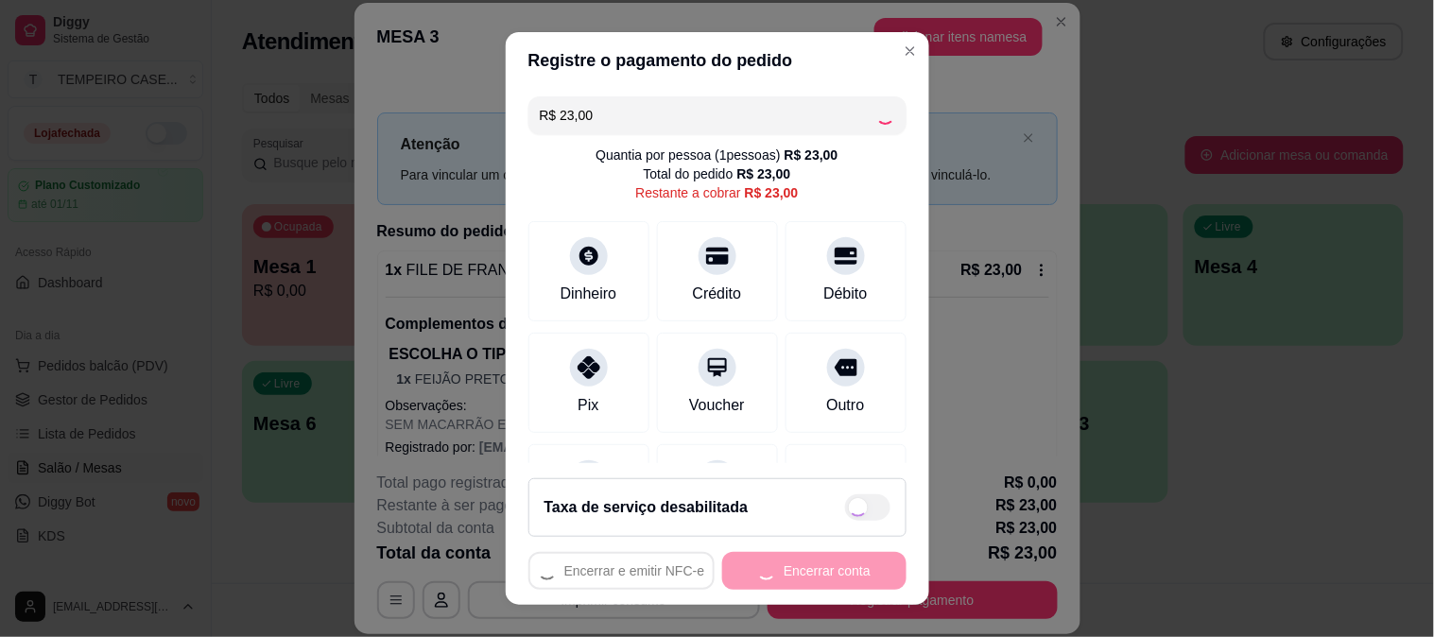
type input "R$ 0,00"
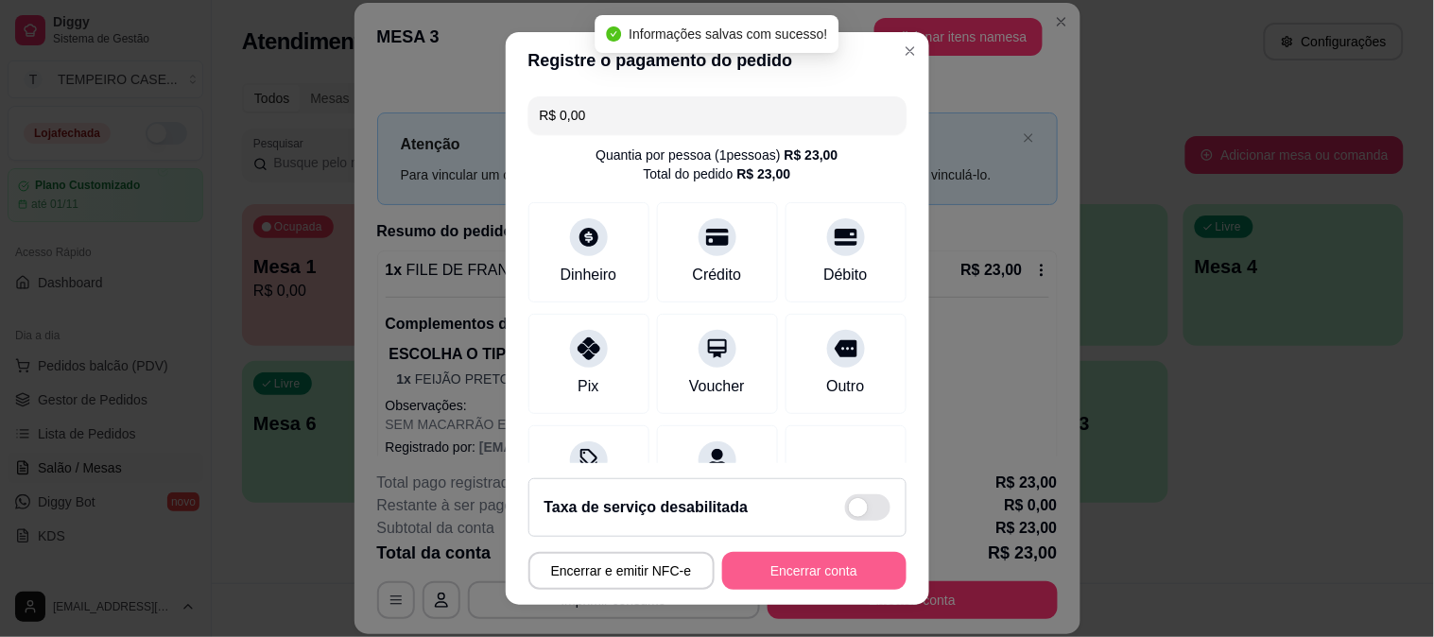
click at [790, 582] on button "Encerrar conta" at bounding box center [814, 571] width 184 height 38
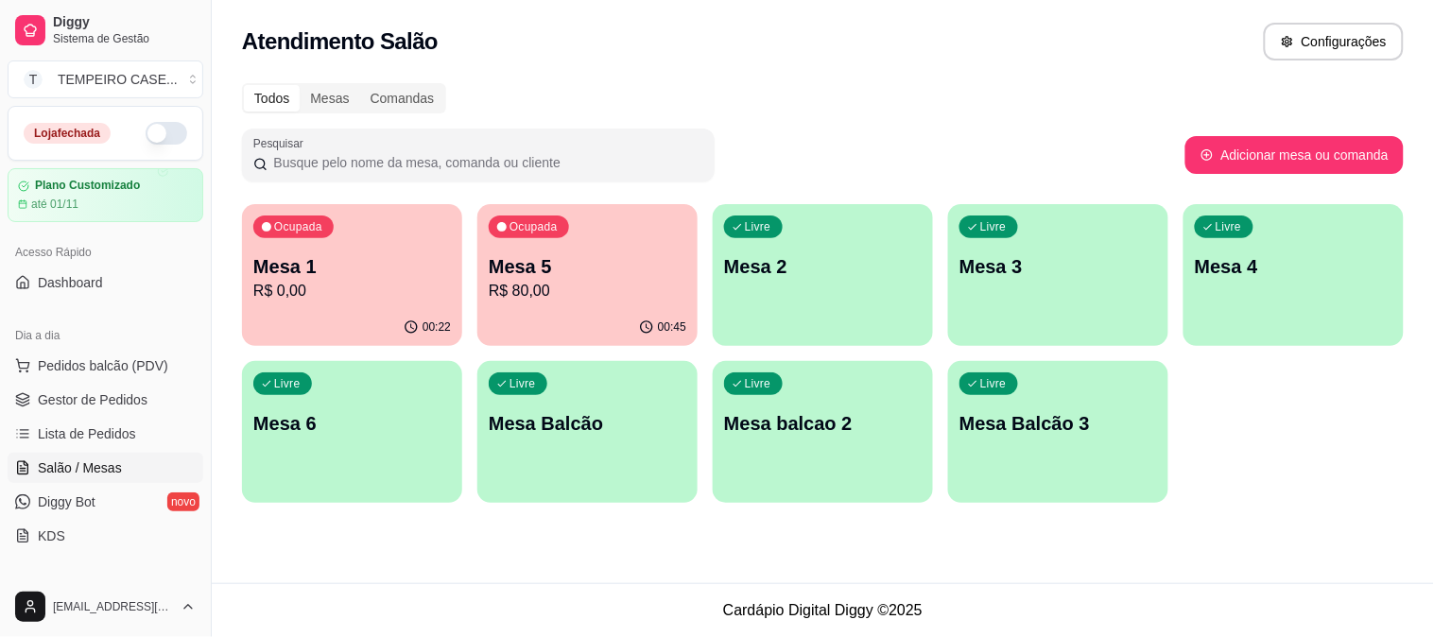
click at [422, 304] on div "Ocupada Mesa 1 R$ 0,00" at bounding box center [352, 256] width 220 height 105
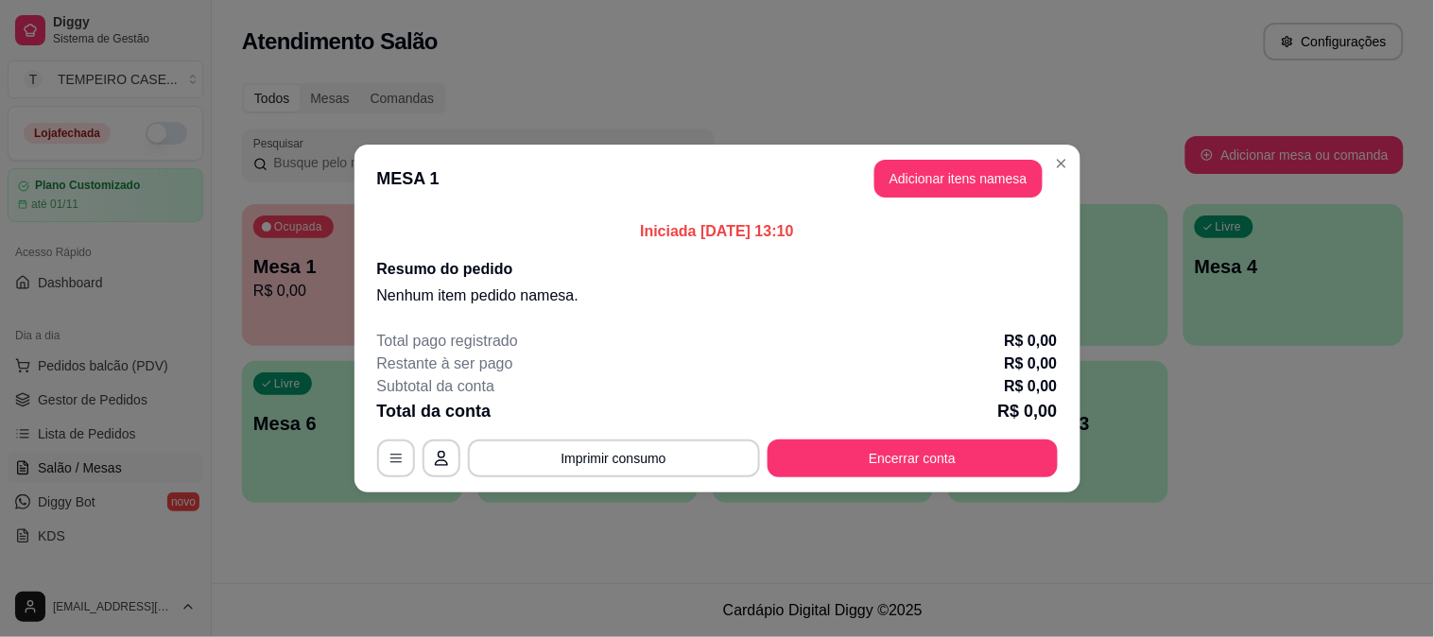
click at [924, 478] on footer "Total pago registrado R$ 0,00 Restante à ser pago R$ 0,00 Subtotal da conta R$ …" at bounding box center [718, 404] width 726 height 178
click at [930, 465] on button "Encerrar conta" at bounding box center [913, 459] width 290 height 38
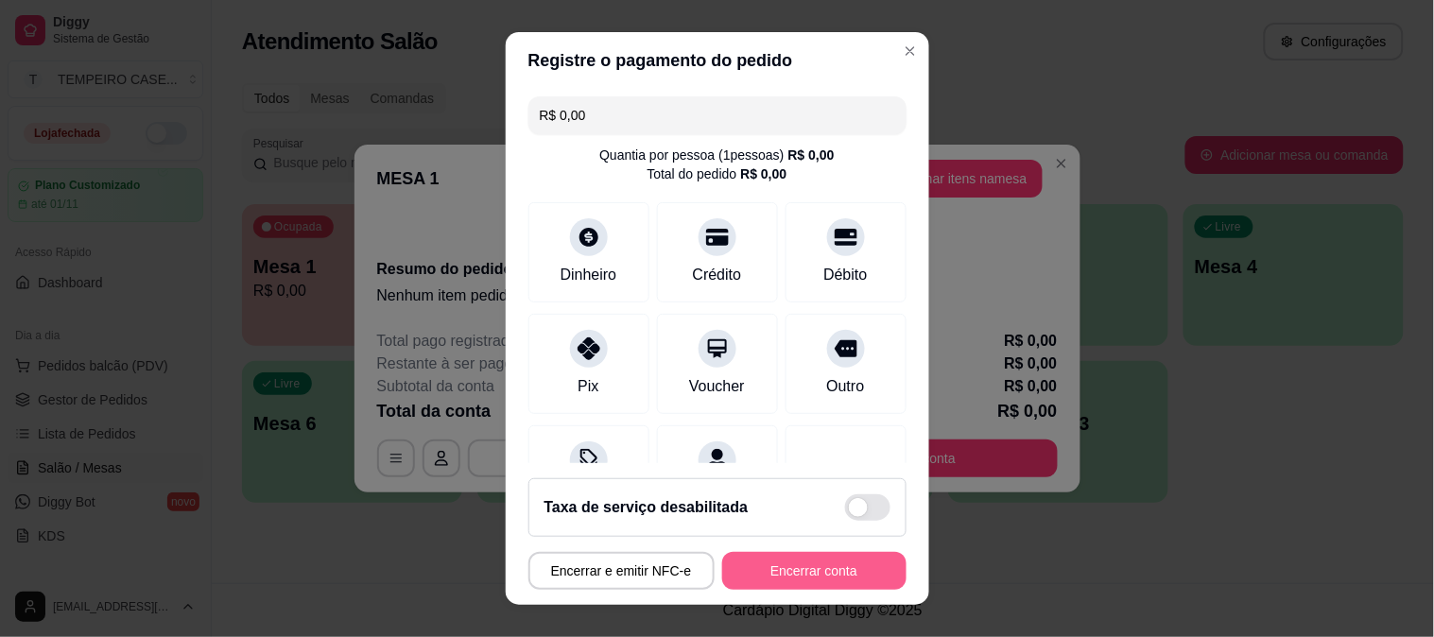
click at [797, 558] on button "Encerrar conta" at bounding box center [814, 571] width 184 height 38
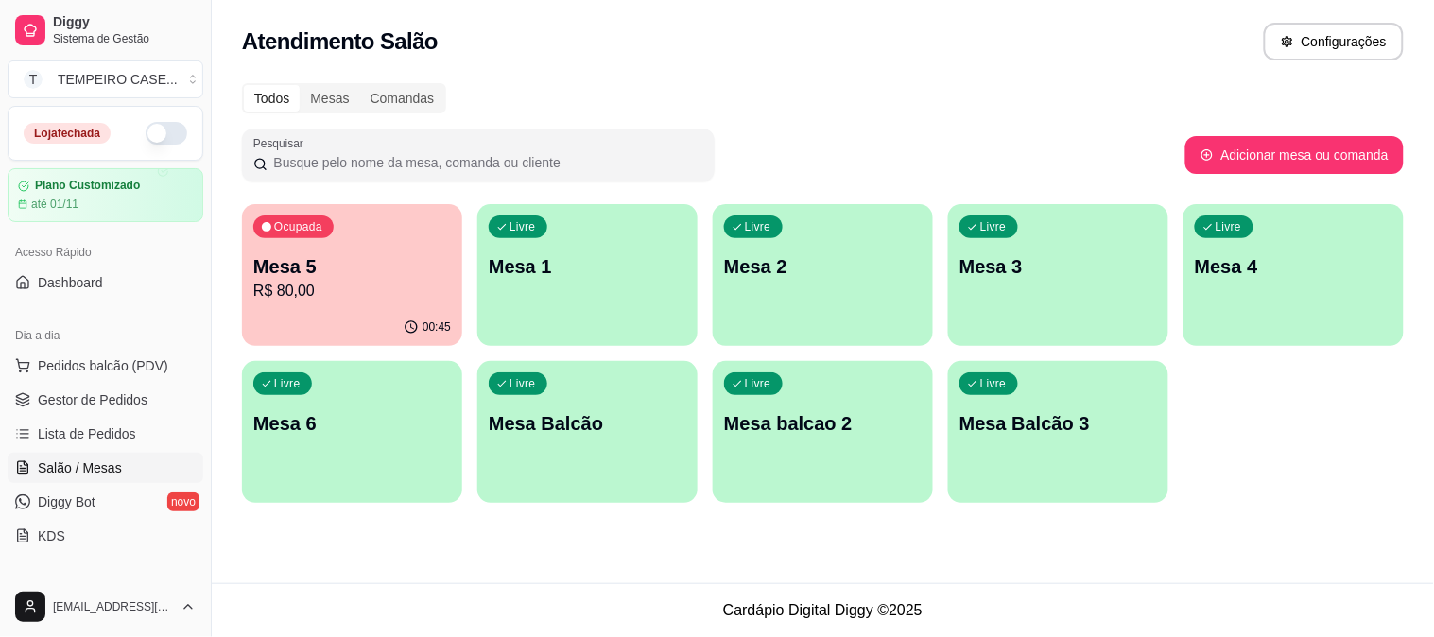
click at [978, 256] on p "Mesa 3" at bounding box center [1059, 266] width 198 height 26
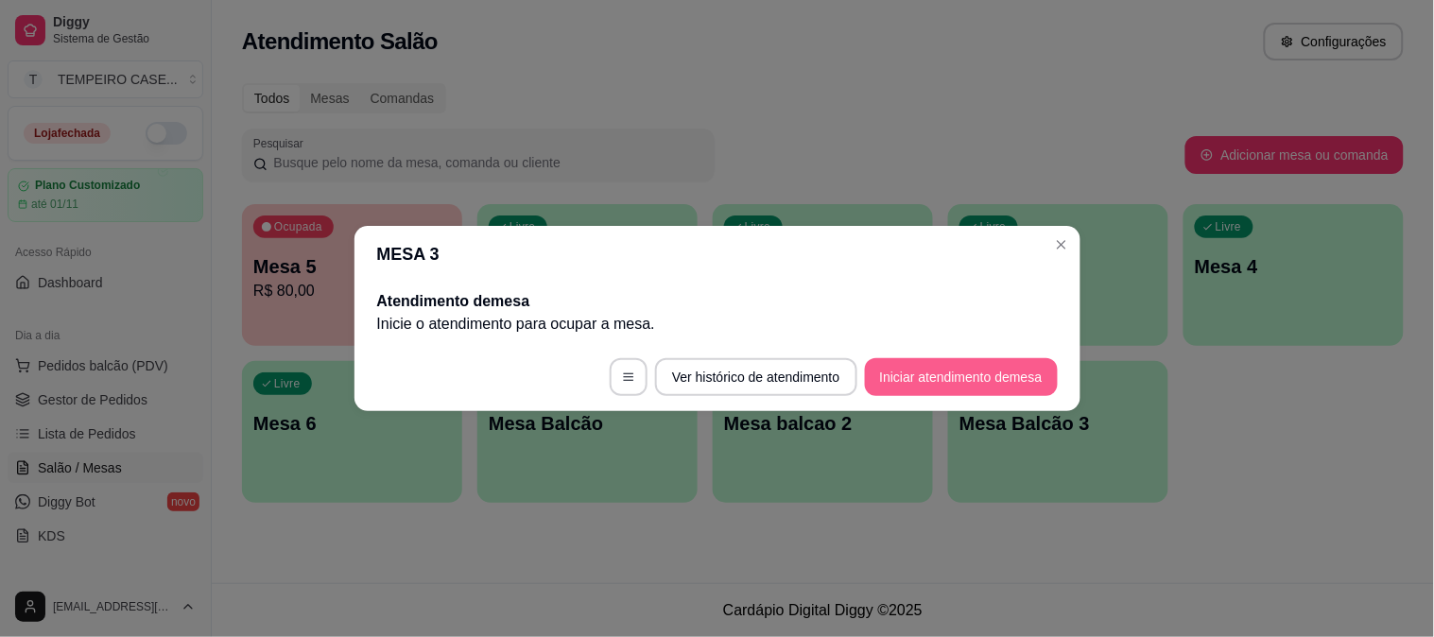
click at [901, 381] on button "Iniciar atendimento de mesa" at bounding box center [961, 377] width 193 height 38
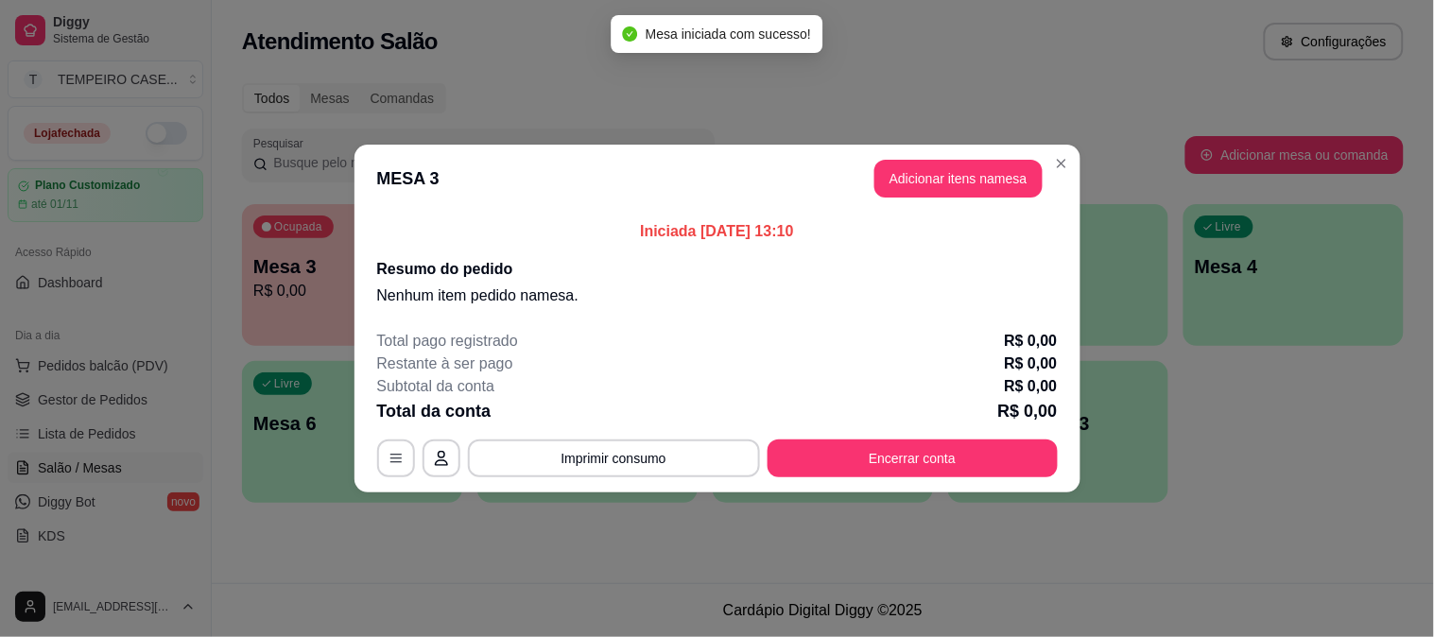
click at [908, 164] on button "Adicionar itens na mesa" at bounding box center [959, 179] width 168 height 38
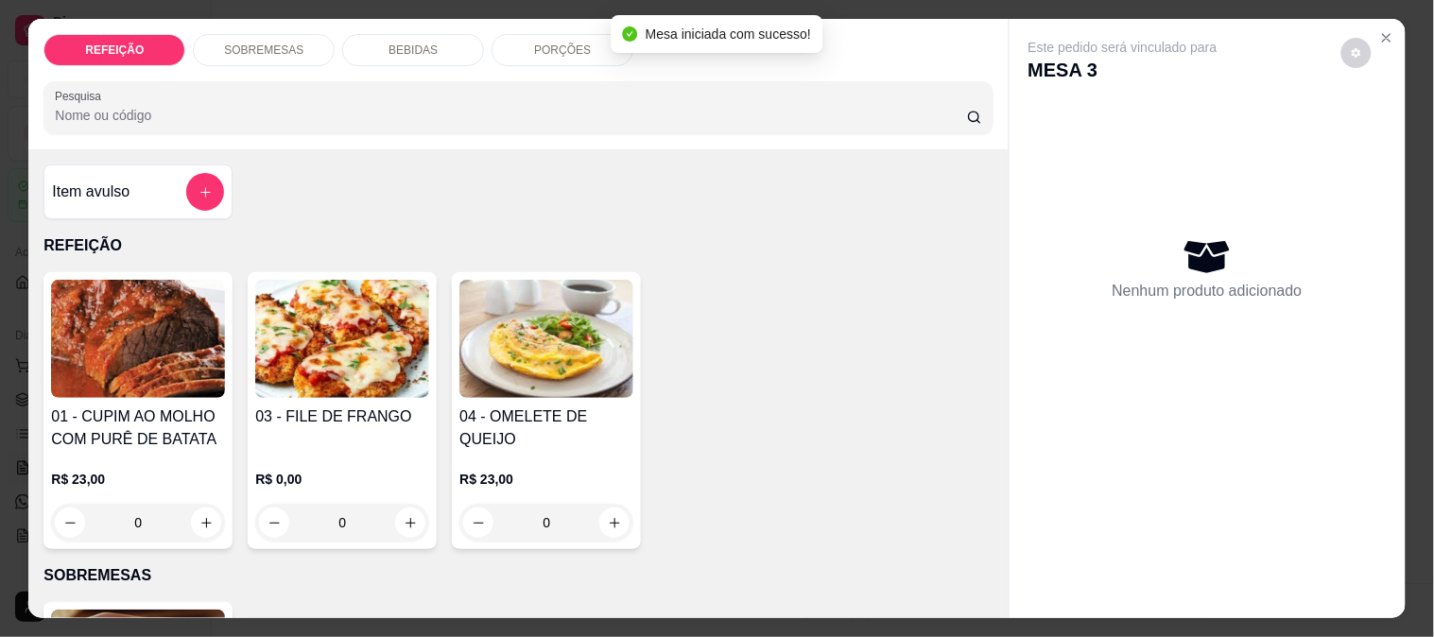
click at [305, 317] on img at bounding box center [342, 339] width 174 height 118
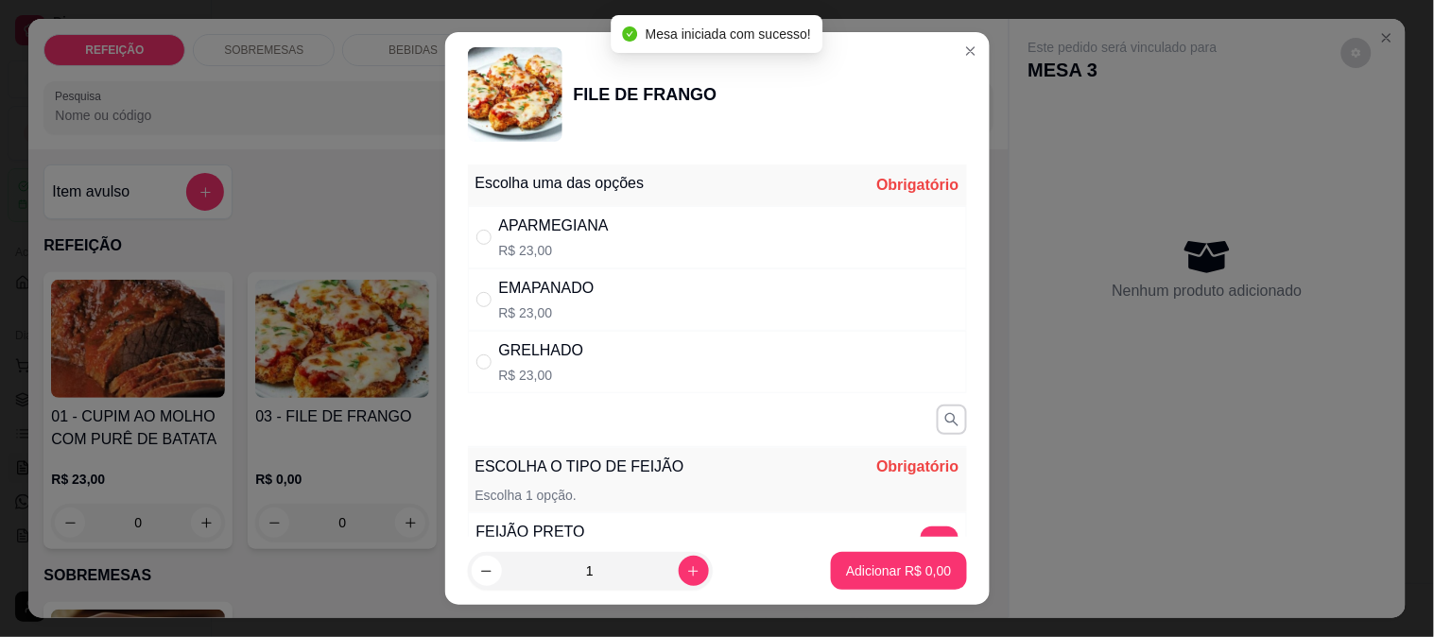
click at [511, 230] on div "APARMEGIANA" at bounding box center [554, 226] width 110 height 23
radio input "true"
click at [921, 527] on button "+" at bounding box center [939, 545] width 37 height 37
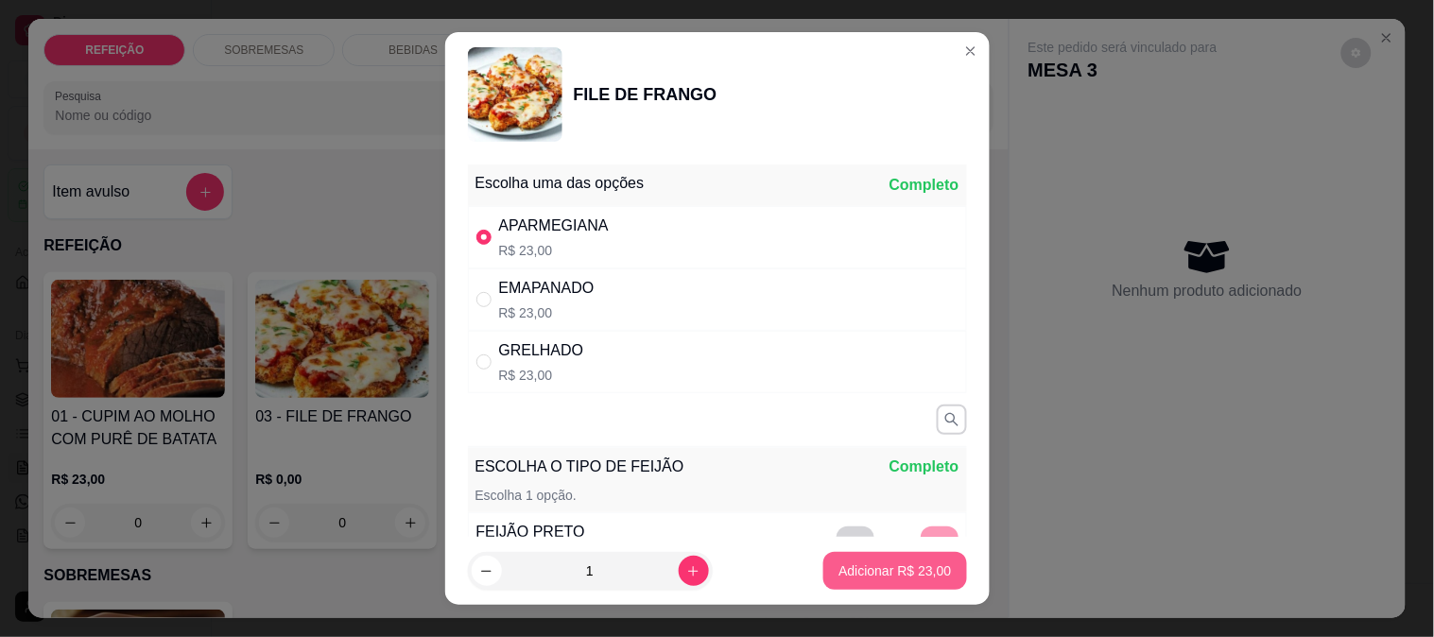
click at [887, 571] on p "Adicionar R$ 23,00" at bounding box center [895, 571] width 113 height 19
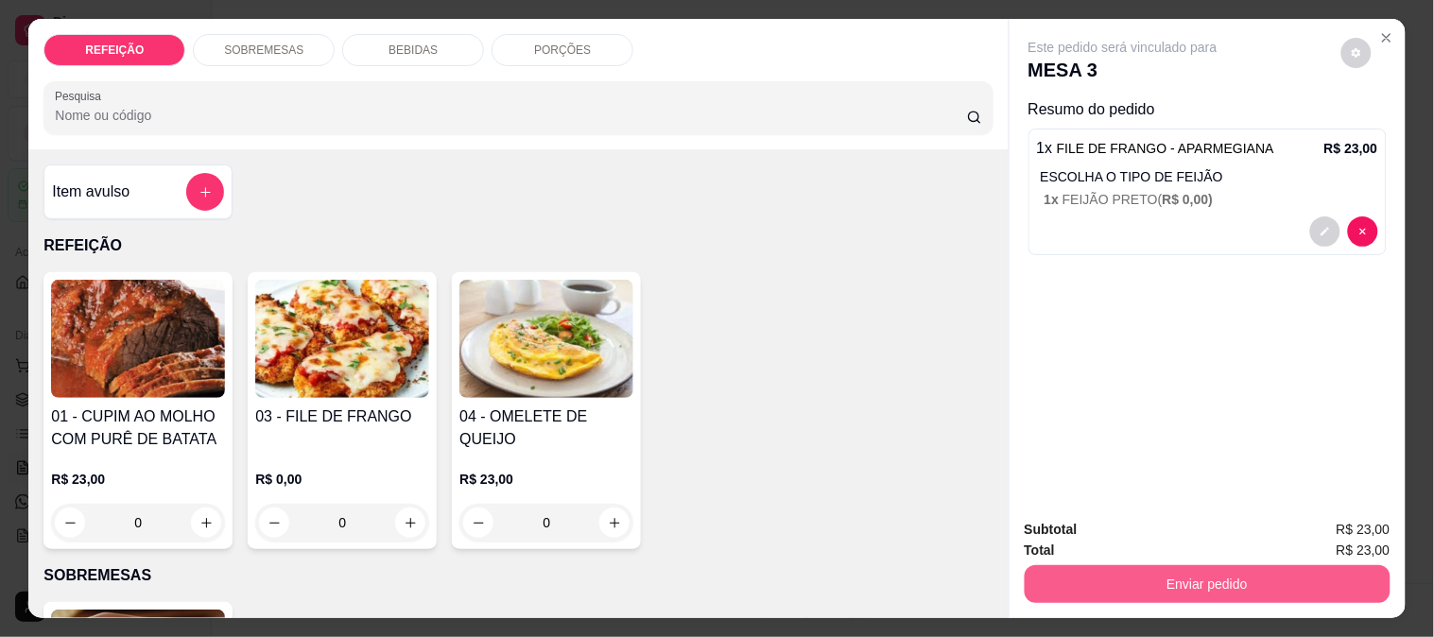
click at [1265, 579] on button "Enviar pedido" at bounding box center [1208, 584] width 366 height 38
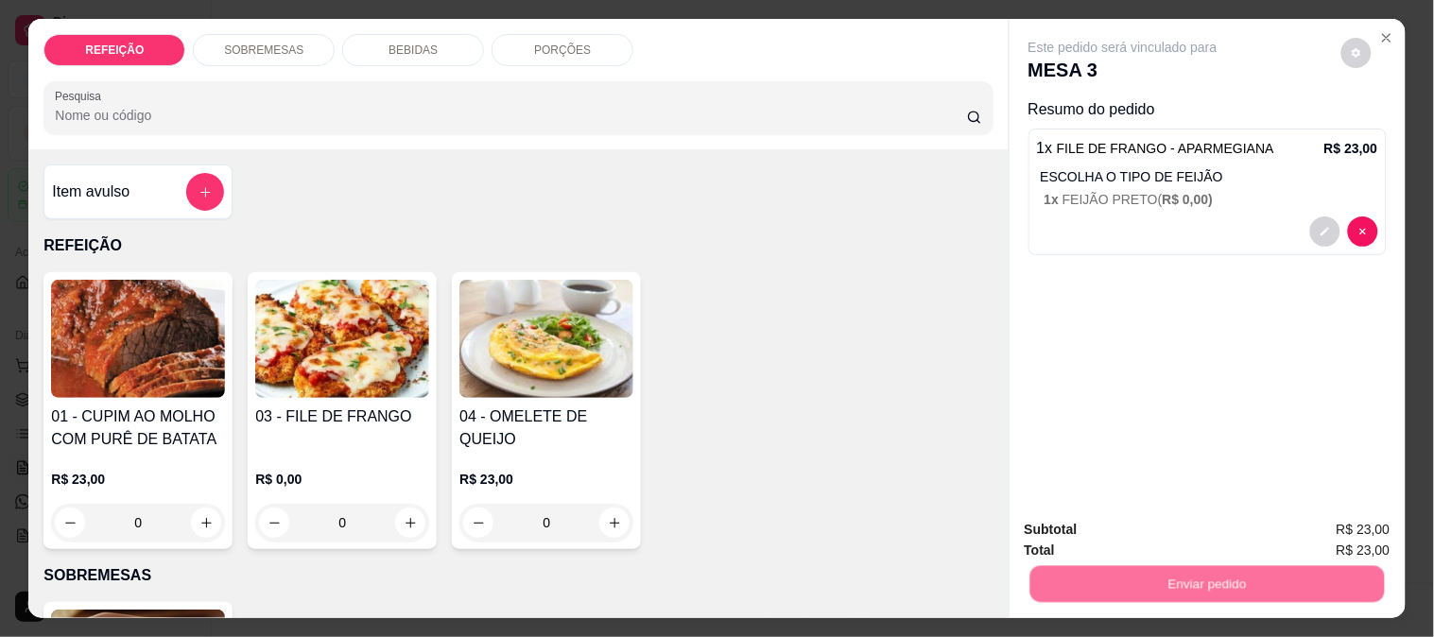
click at [1329, 540] on button "Enviar pedido" at bounding box center [1341, 530] width 107 height 36
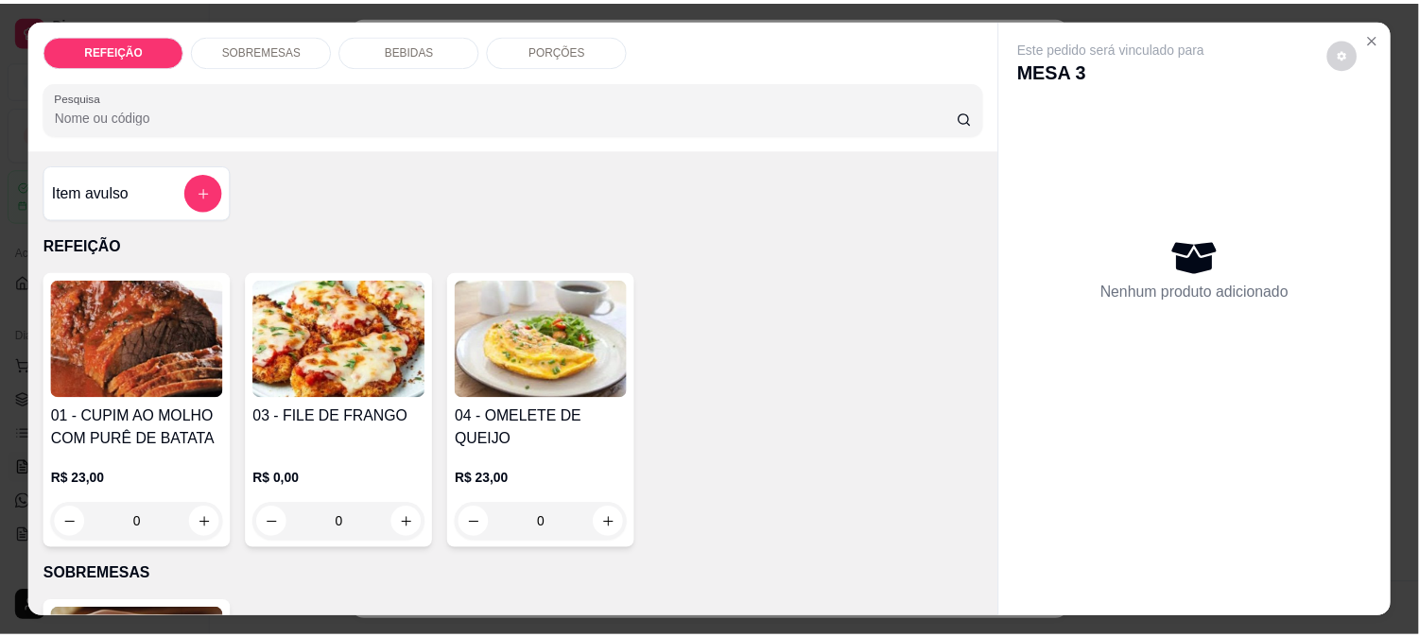
scroll to position [49, 0]
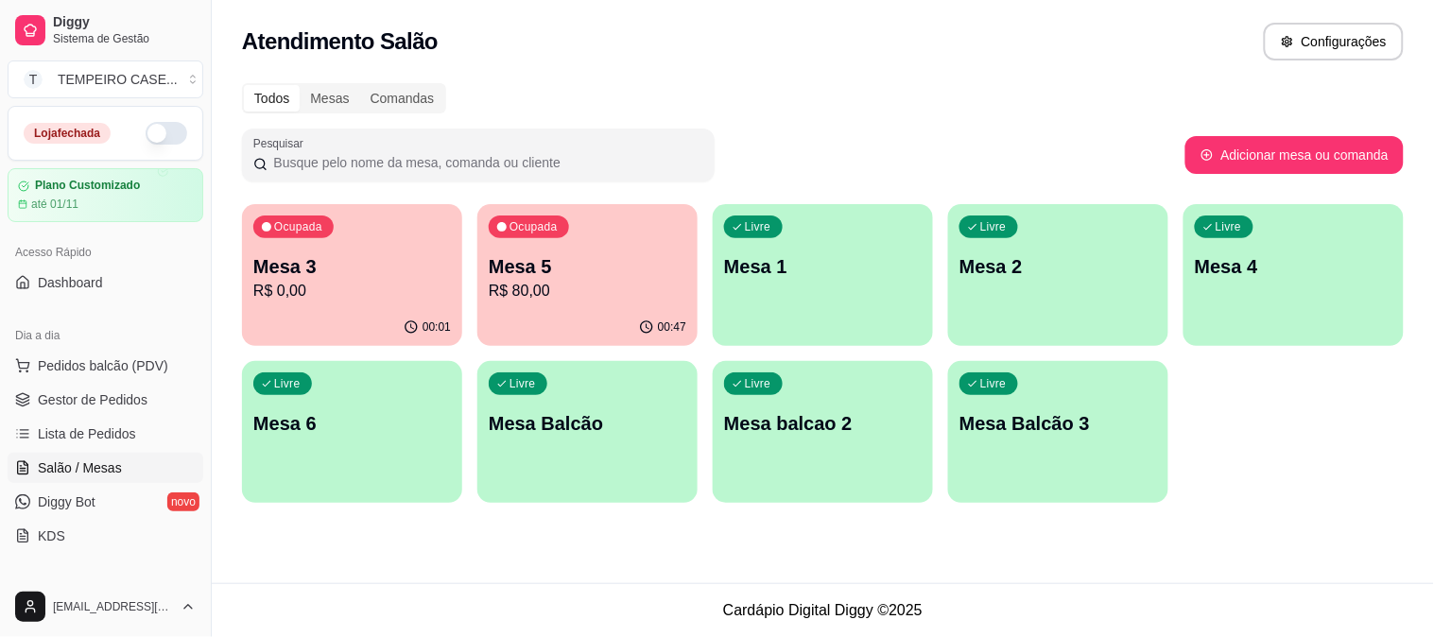
click at [893, 580] on div "Atendimento Salão Configurações Todos Mesas Comandas Pesquisar Adicionar mesa o…" at bounding box center [823, 291] width 1222 height 583
click at [72, 392] on span "Gestor de Pedidos" at bounding box center [93, 399] width 110 height 19
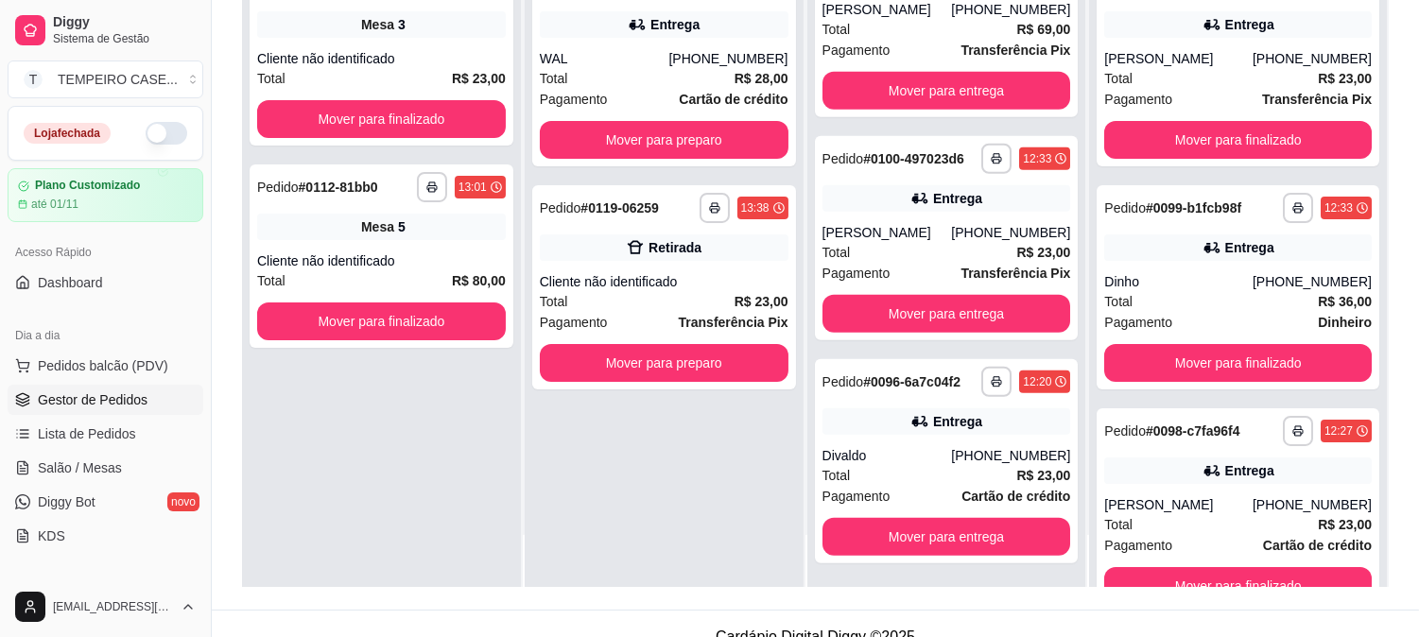
scroll to position [288, 0]
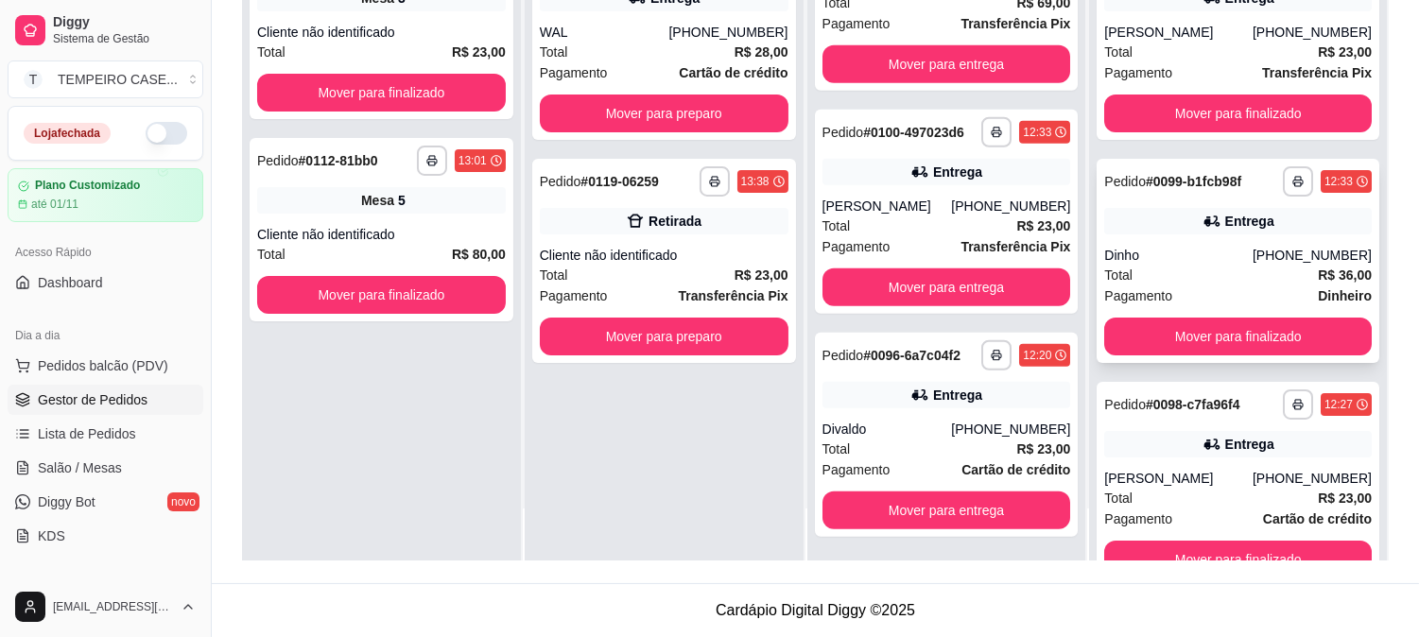
click at [1205, 250] on div "Dinho" at bounding box center [1178, 255] width 148 height 19
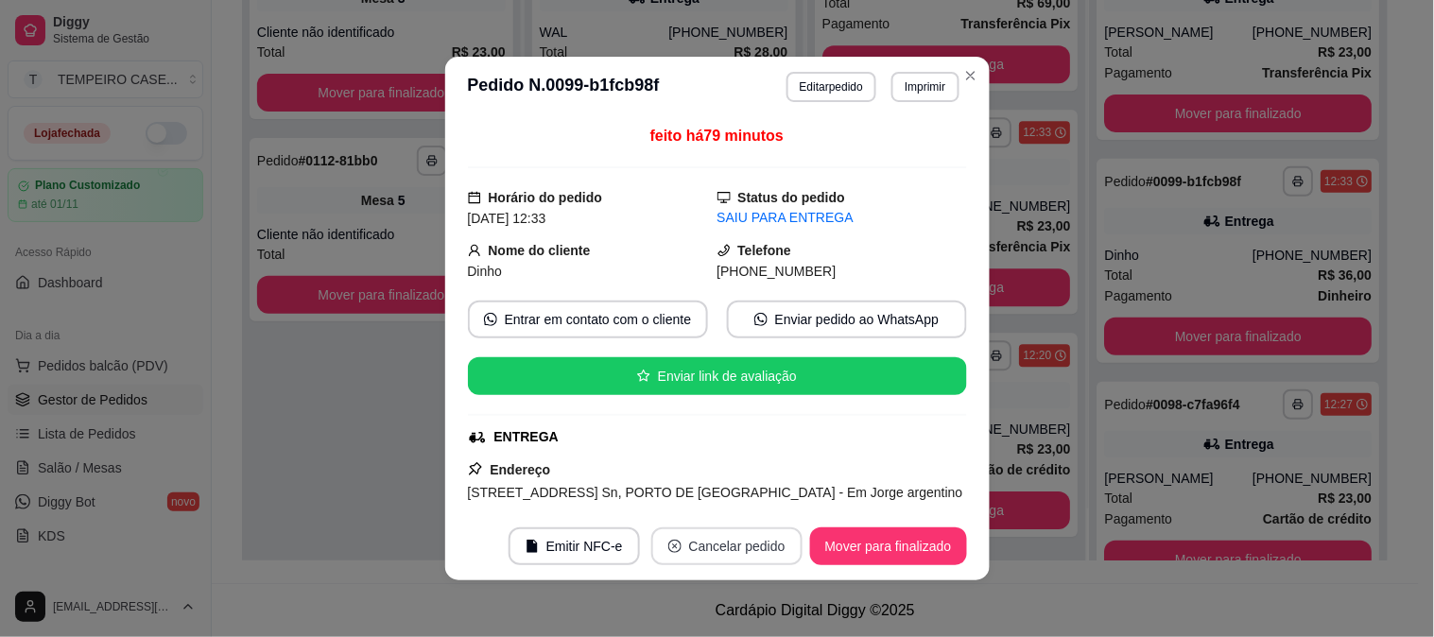
click at [751, 544] on button "Cancelar pedido" at bounding box center [726, 547] width 151 height 38
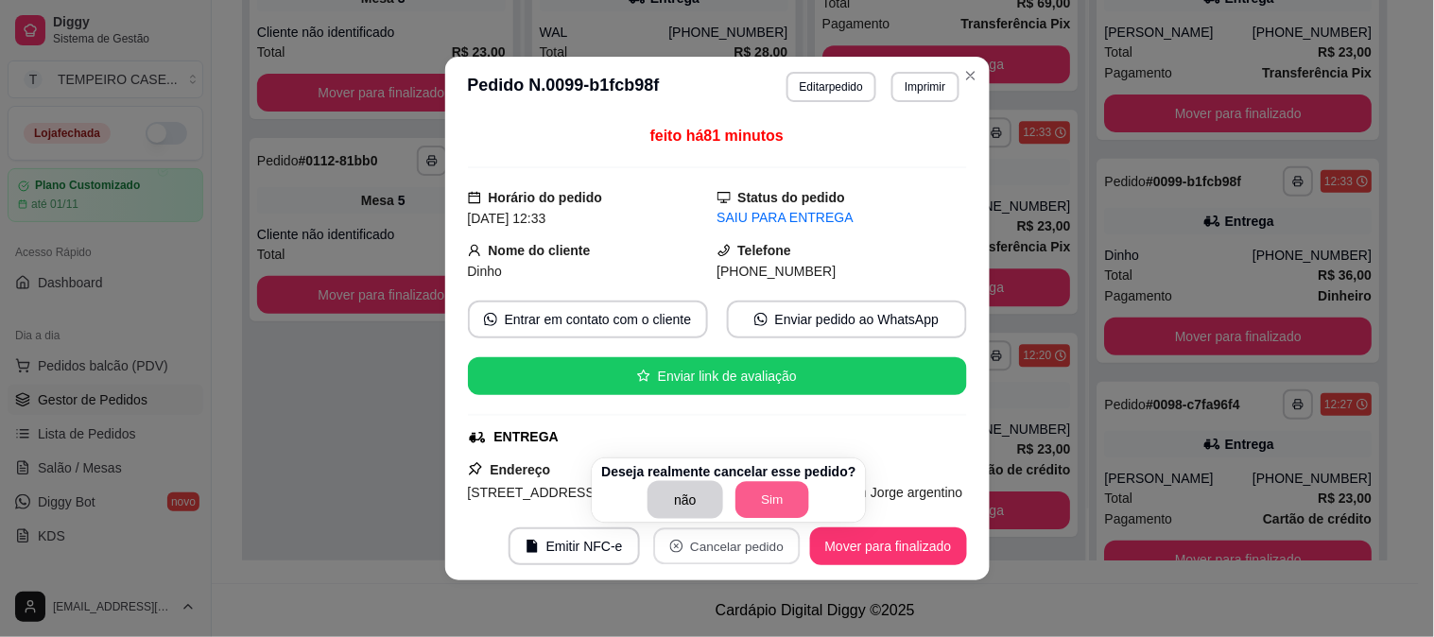
click at [764, 492] on button "Sim" at bounding box center [773, 500] width 74 height 37
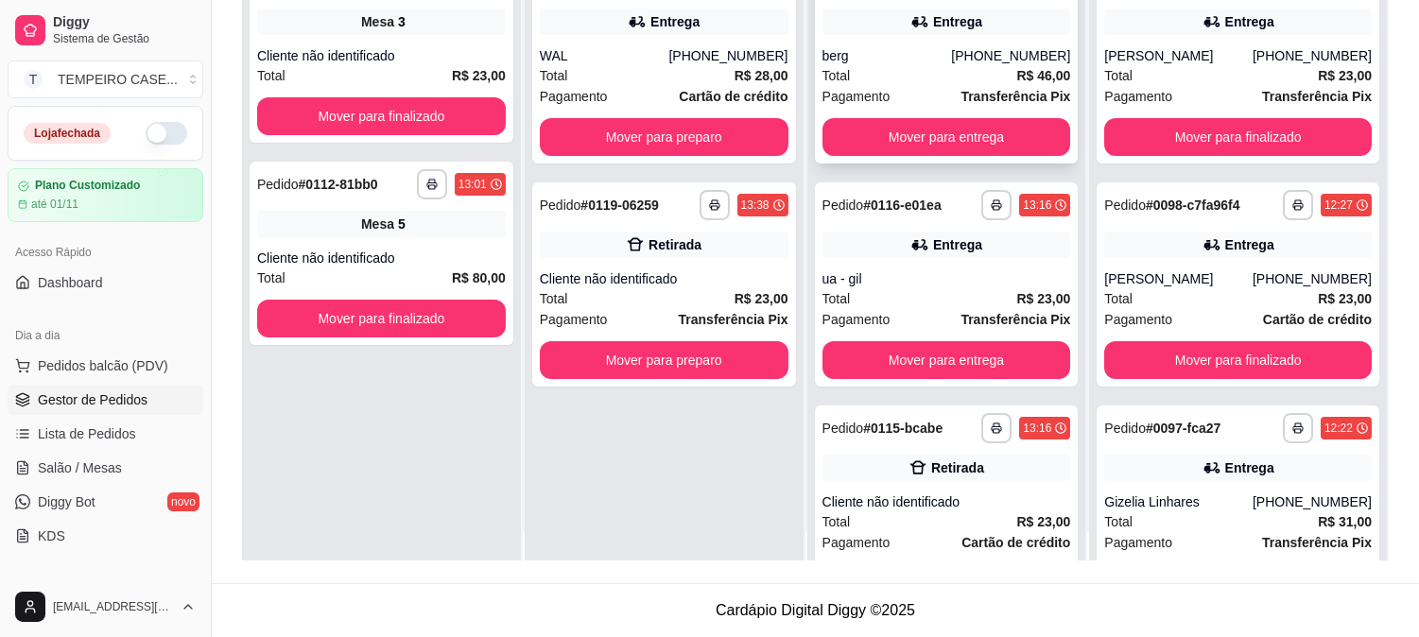
scroll to position [0, 0]
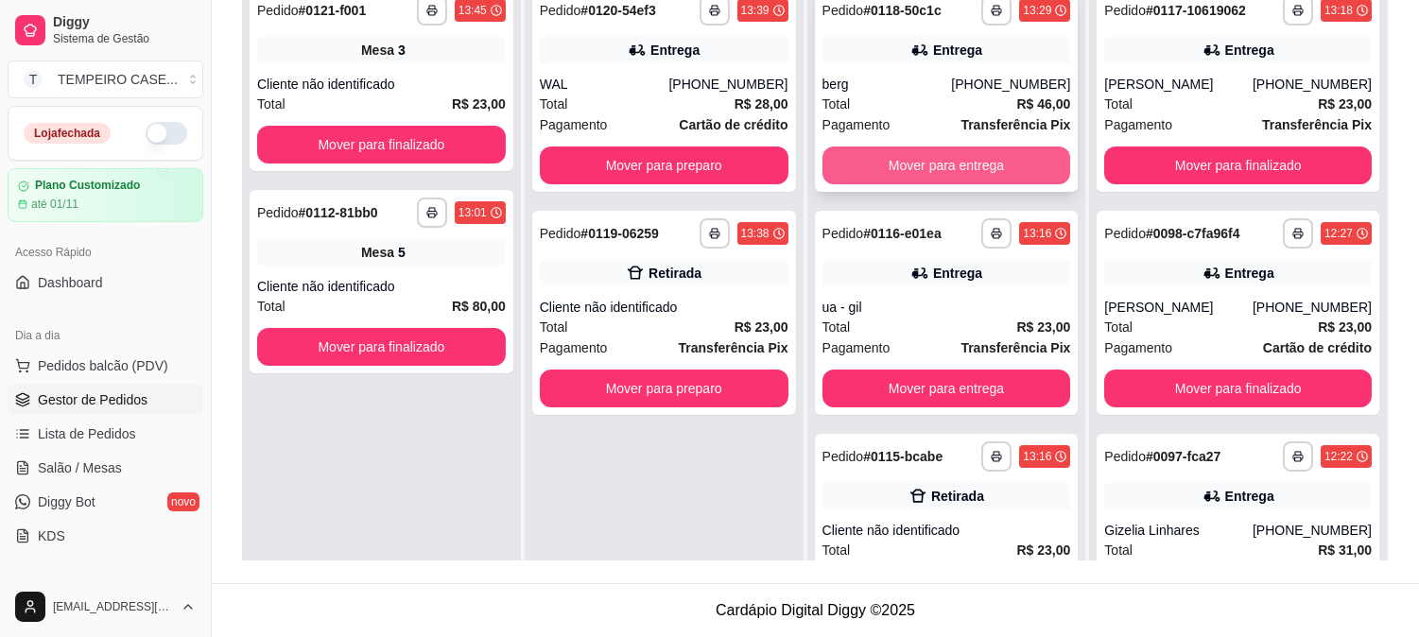
click at [936, 165] on button "Mover para entrega" at bounding box center [947, 166] width 249 height 38
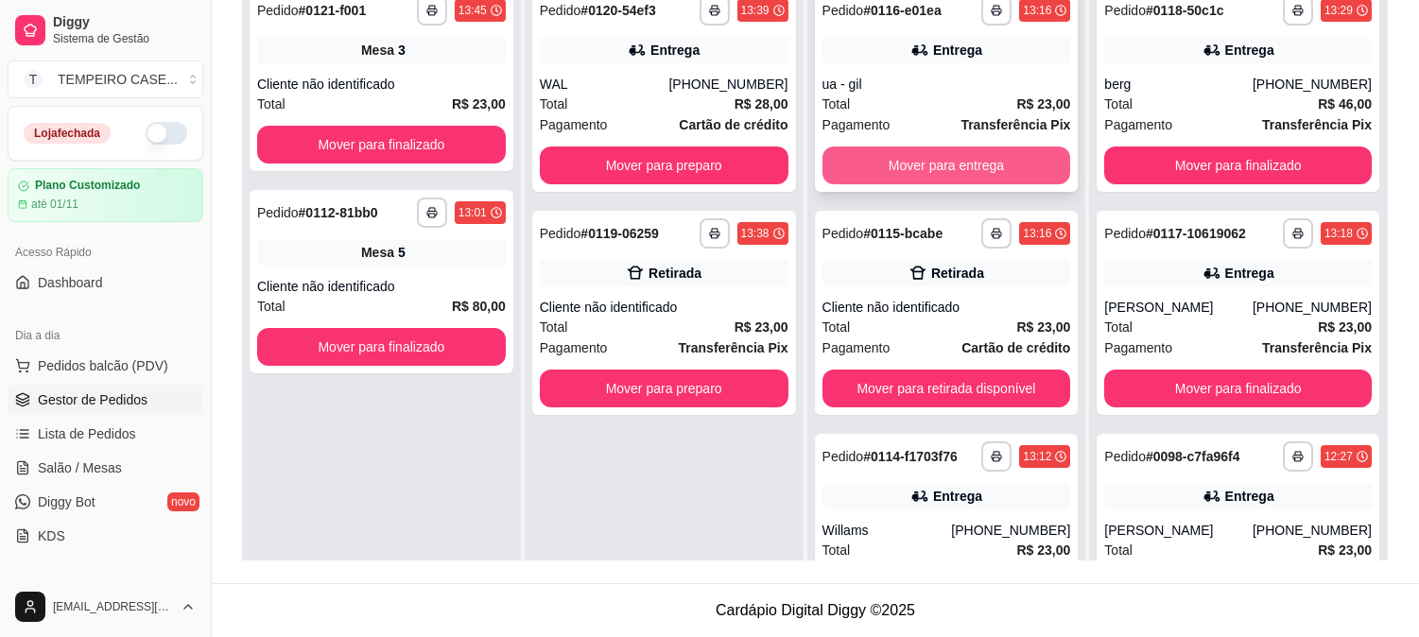
click at [939, 164] on button "Mover para entrega" at bounding box center [947, 166] width 249 height 38
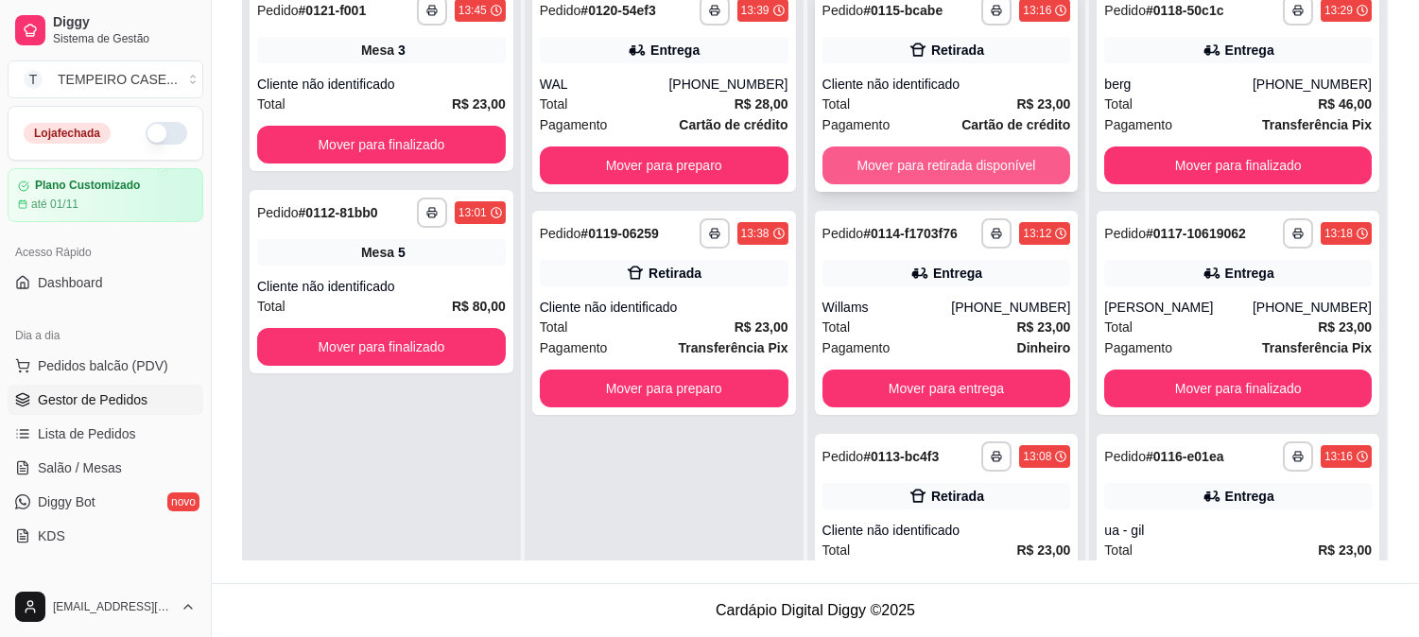
click at [917, 165] on button "Mover para retirada disponível" at bounding box center [947, 166] width 249 height 38
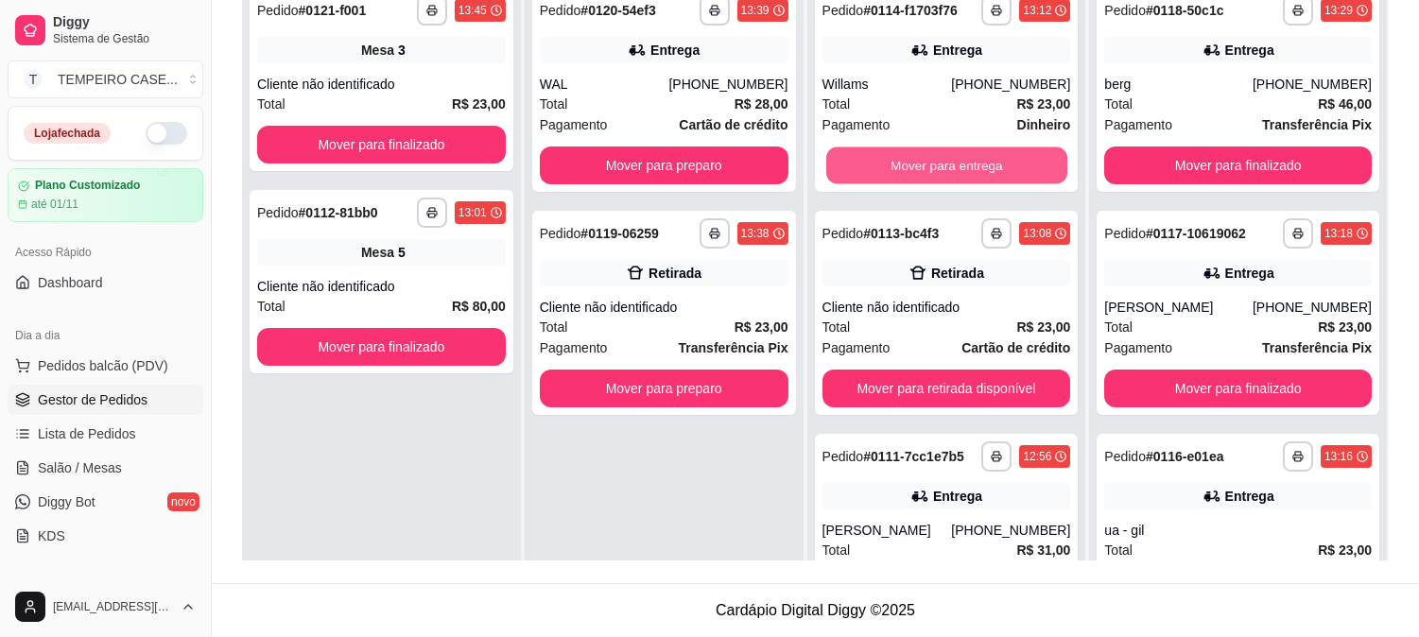
click at [917, 165] on button "Mover para entrega" at bounding box center [946, 165] width 241 height 37
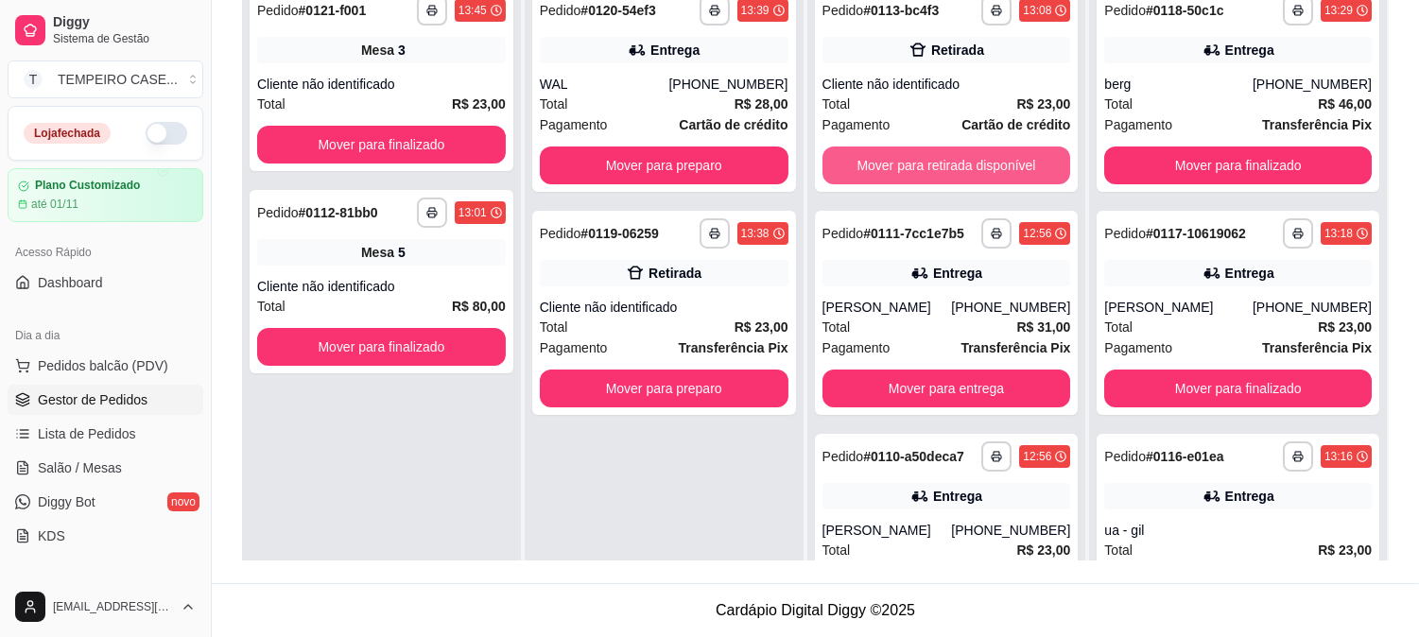
click at [917, 165] on button "Mover para retirada disponível" at bounding box center [947, 166] width 249 height 38
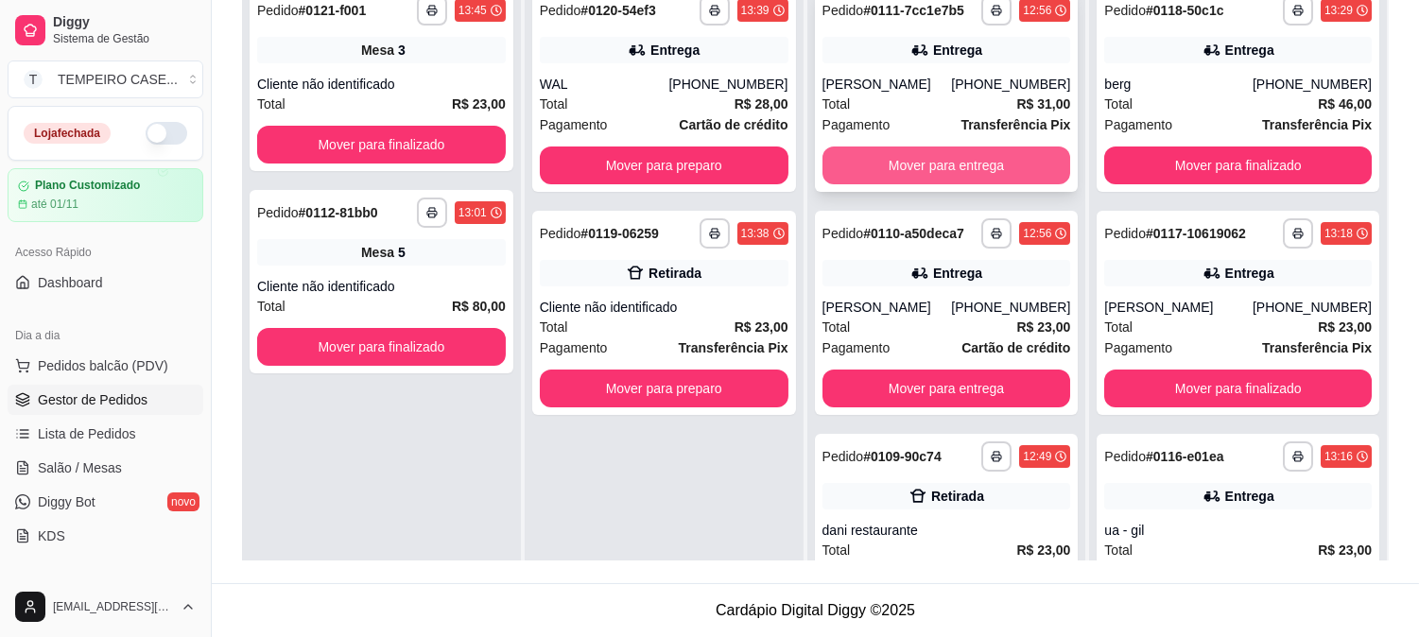
click at [928, 165] on button "Mover para entrega" at bounding box center [947, 166] width 249 height 38
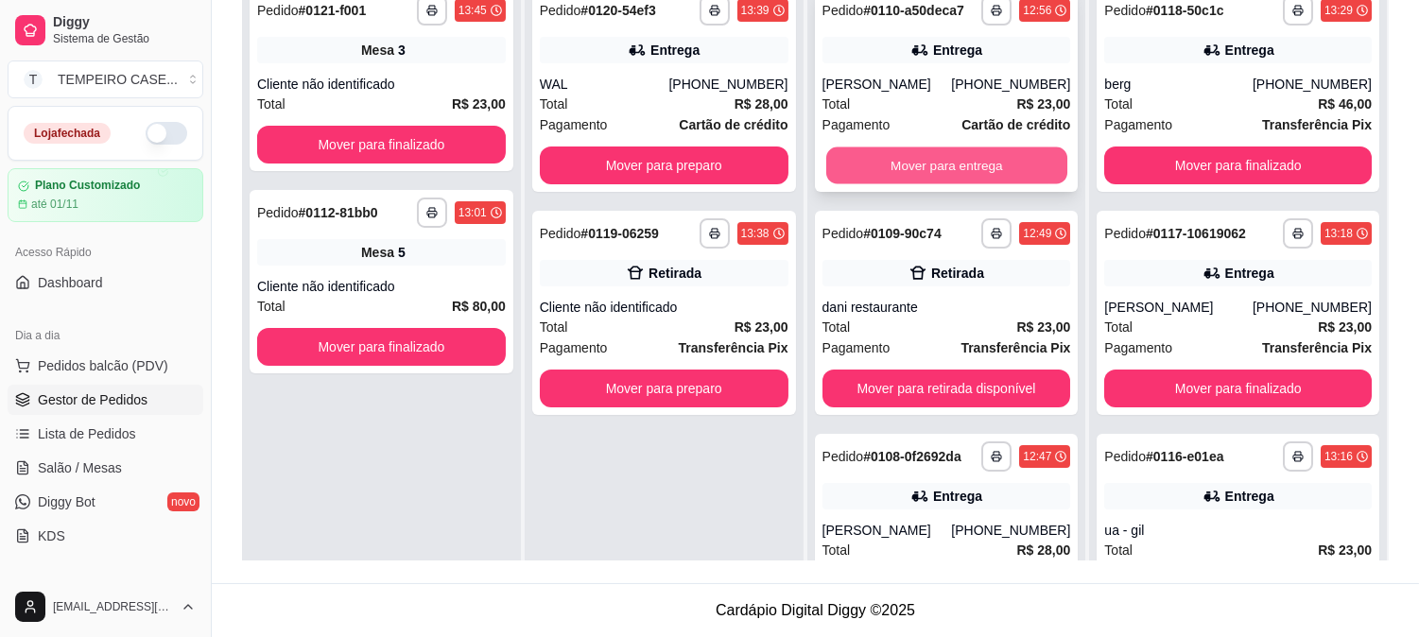
click at [961, 165] on button "Mover para entrega" at bounding box center [946, 165] width 241 height 37
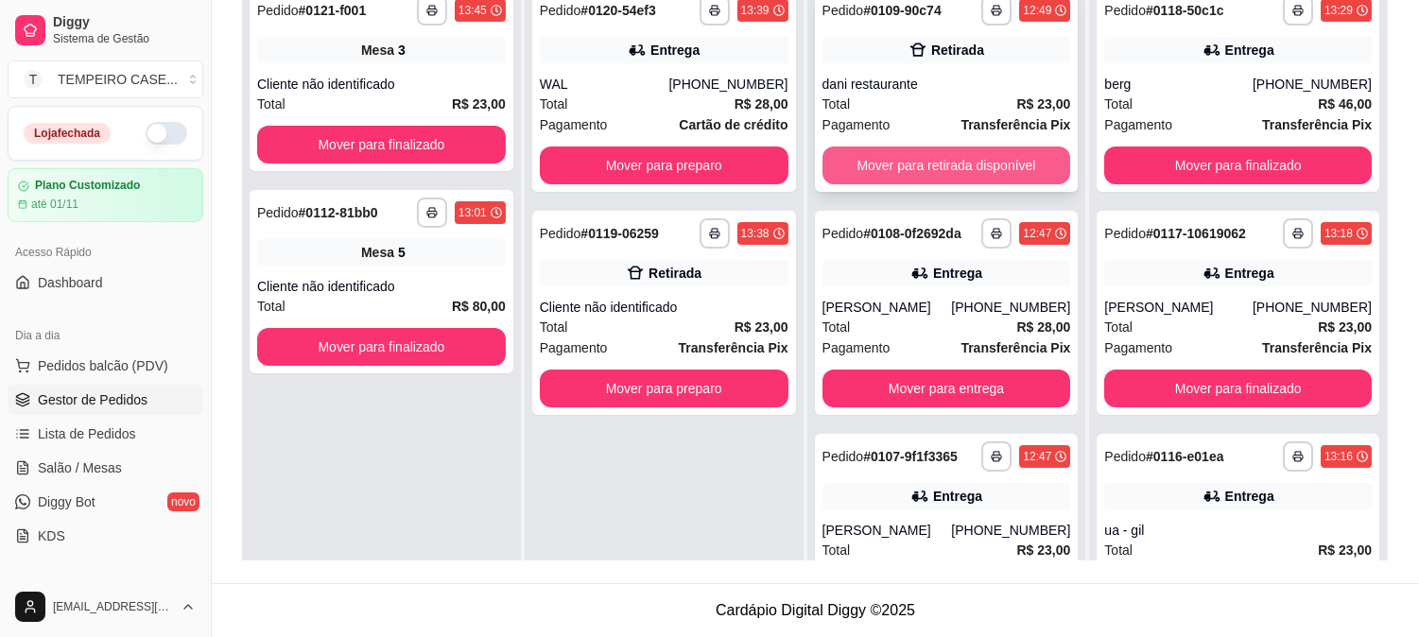
click at [944, 170] on button "Mover para retirada disponível" at bounding box center [947, 166] width 249 height 38
click at [960, 176] on button "Mover para entrega" at bounding box center [947, 166] width 249 height 38
click at [932, 177] on button "Mover para entrega" at bounding box center [947, 166] width 249 height 38
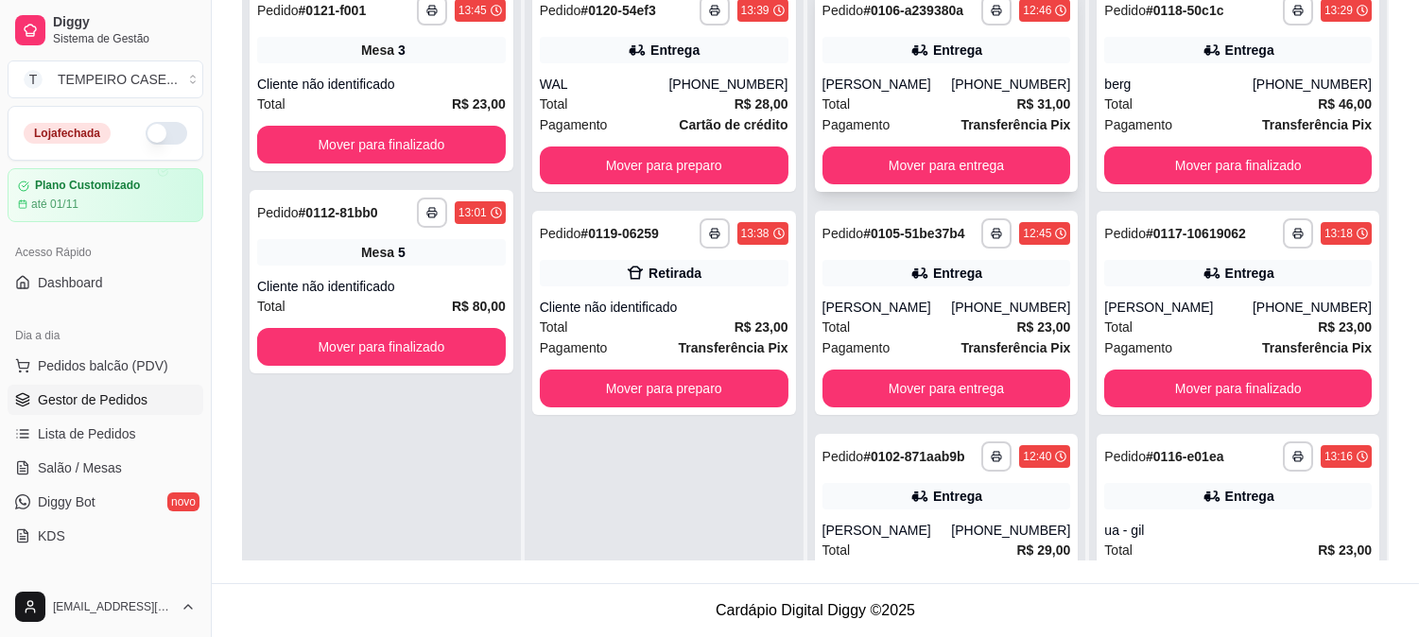
click at [947, 184] on div "**********" at bounding box center [947, 90] width 264 height 204
click at [999, 162] on button "Mover para entrega" at bounding box center [947, 166] width 249 height 38
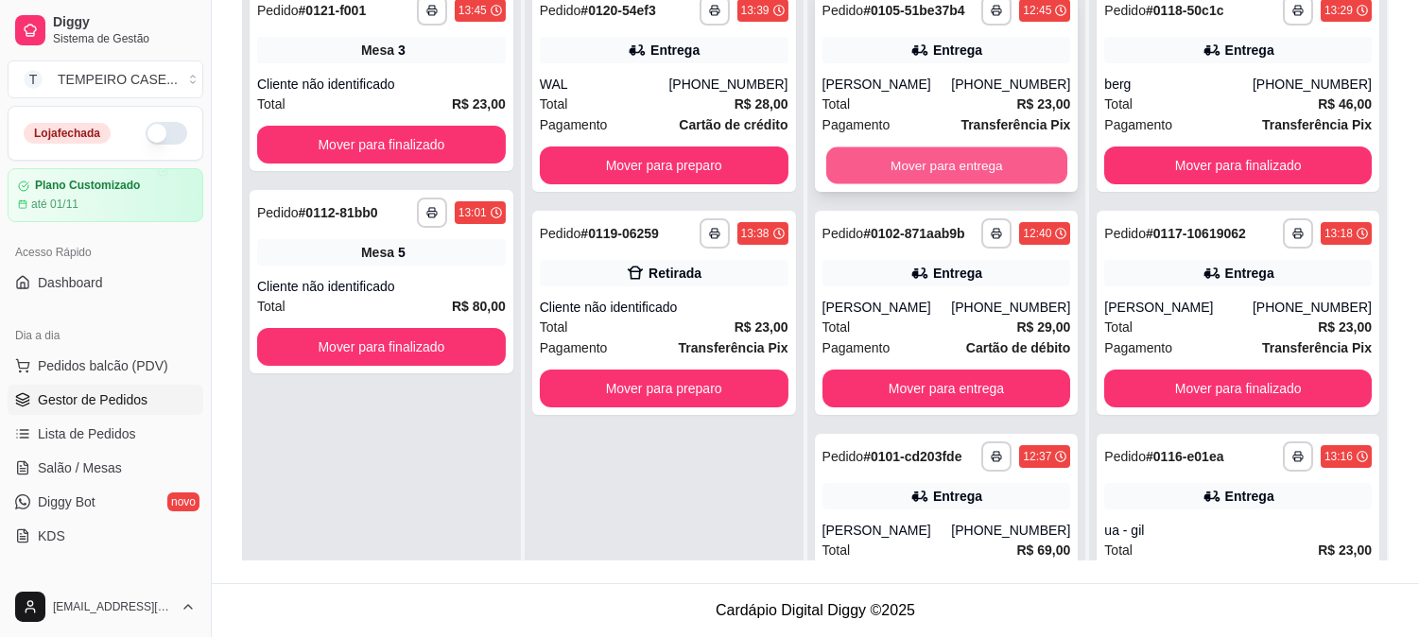
click at [932, 164] on button "Mover para entrega" at bounding box center [946, 165] width 241 height 37
click at [991, 158] on button "Mover para entrega" at bounding box center [946, 165] width 241 height 37
click at [929, 158] on button "Mover para entrega" at bounding box center [947, 166] width 249 height 38
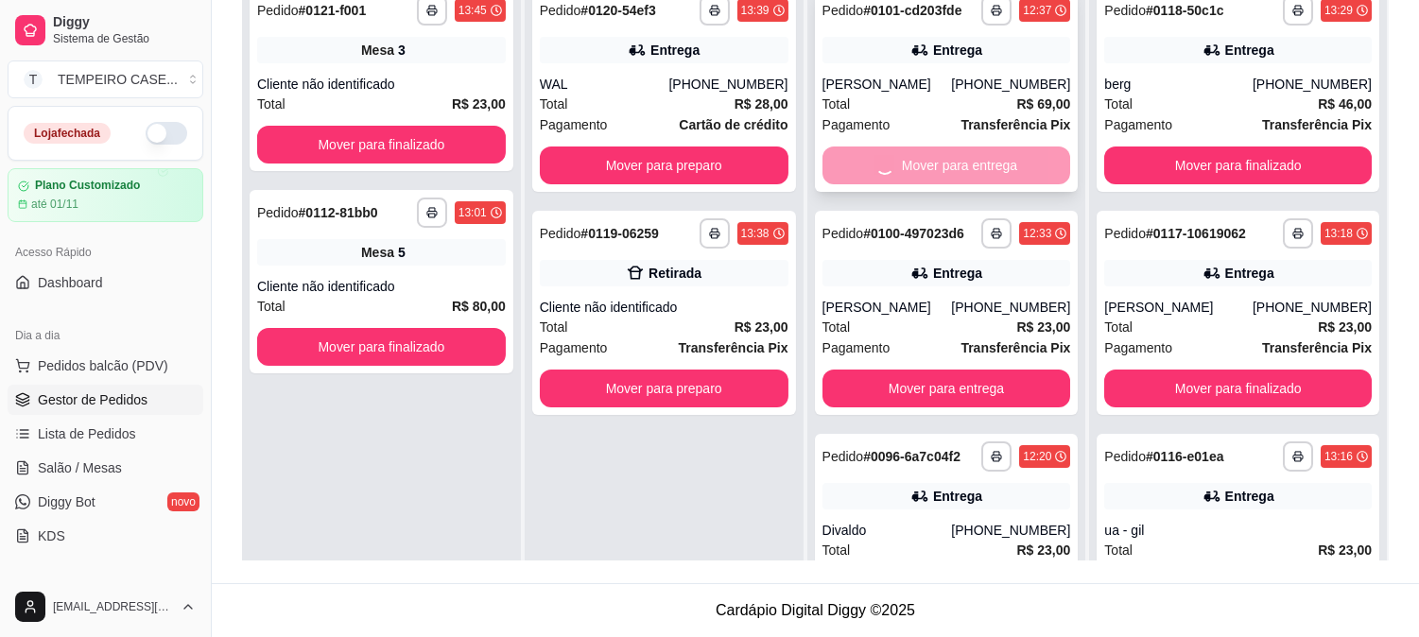
click at [966, 158] on div "Mover para entrega" at bounding box center [947, 166] width 249 height 38
click at [902, 364] on div "**********" at bounding box center [947, 313] width 264 height 204
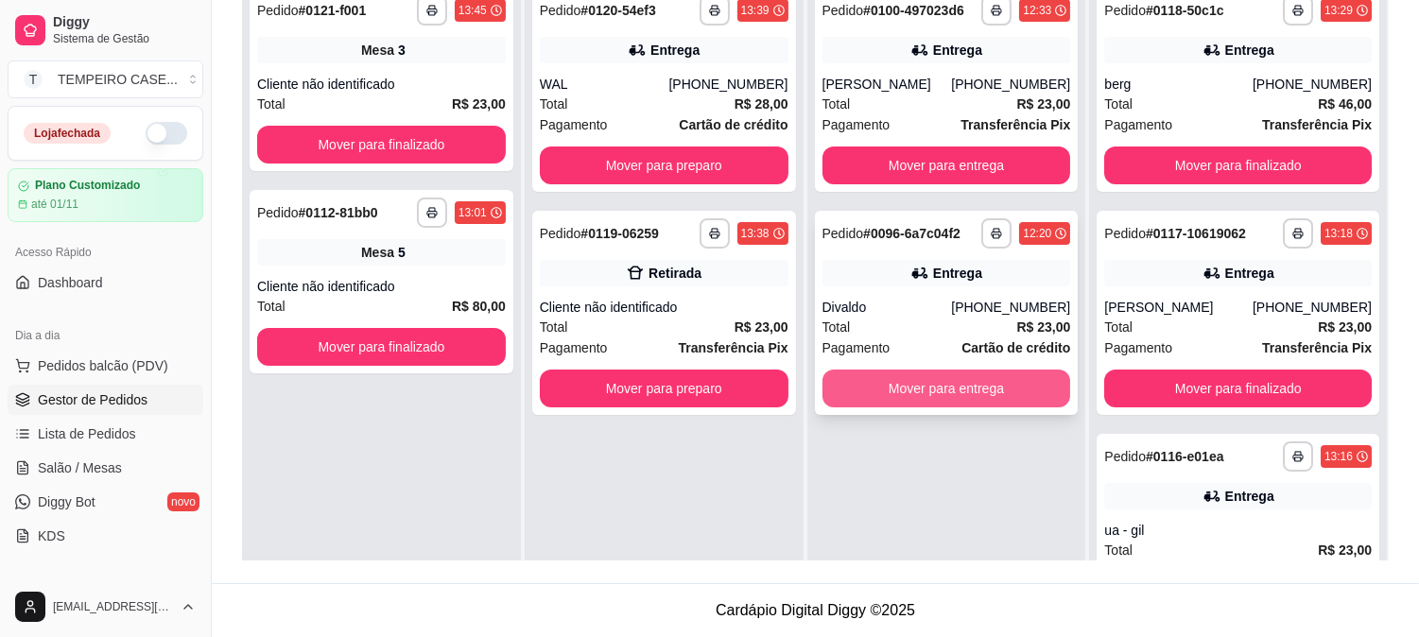
click at [949, 386] on button "Mover para entrega" at bounding box center [947, 389] width 249 height 38
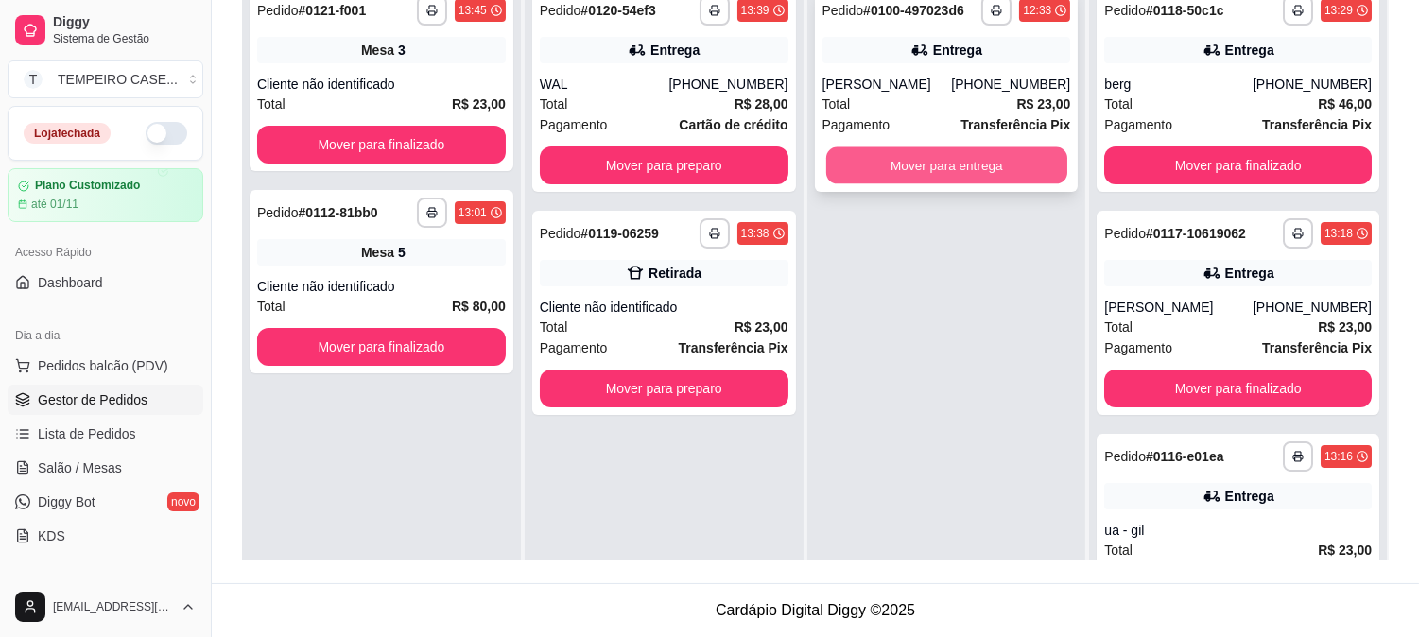
click at [924, 171] on button "Mover para entrega" at bounding box center [946, 165] width 241 height 37
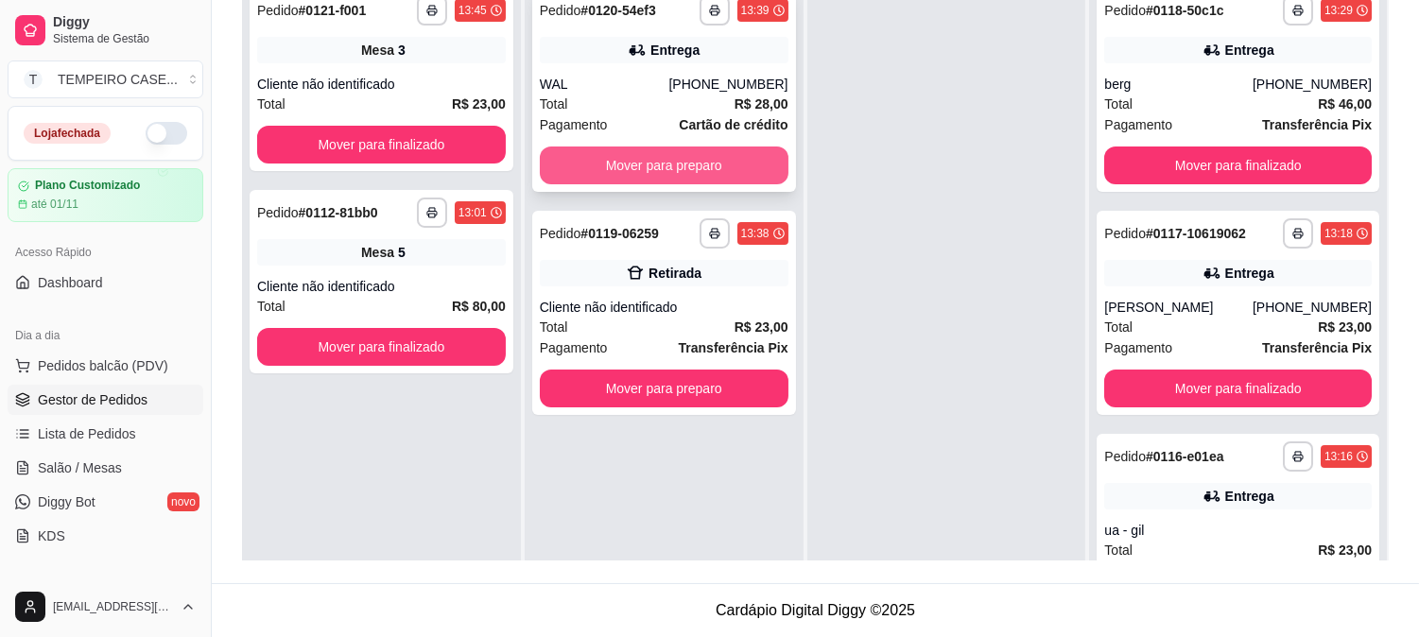
click at [717, 159] on button "Mover para preparo" at bounding box center [664, 166] width 249 height 38
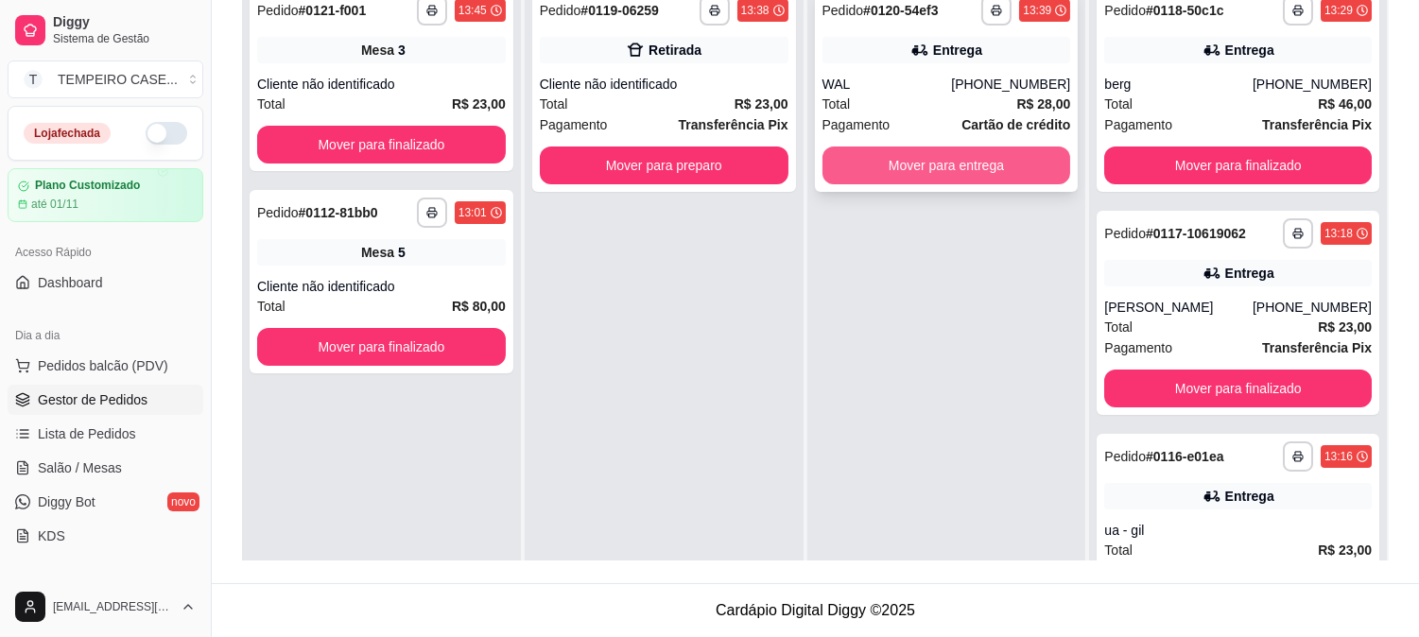
click at [864, 159] on button "Mover para entrega" at bounding box center [947, 166] width 249 height 38
click at [939, 163] on button "Mover para entrega" at bounding box center [947, 166] width 249 height 38
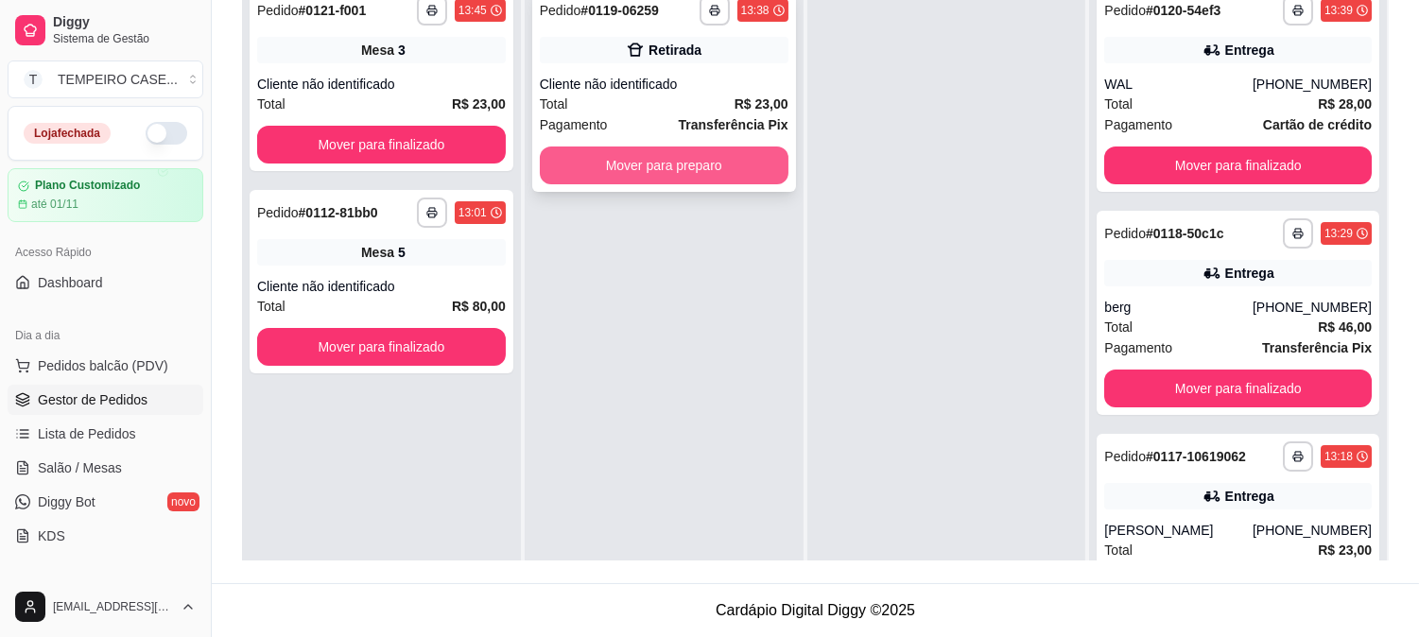
click at [702, 170] on button "Mover para preparo" at bounding box center [664, 166] width 249 height 38
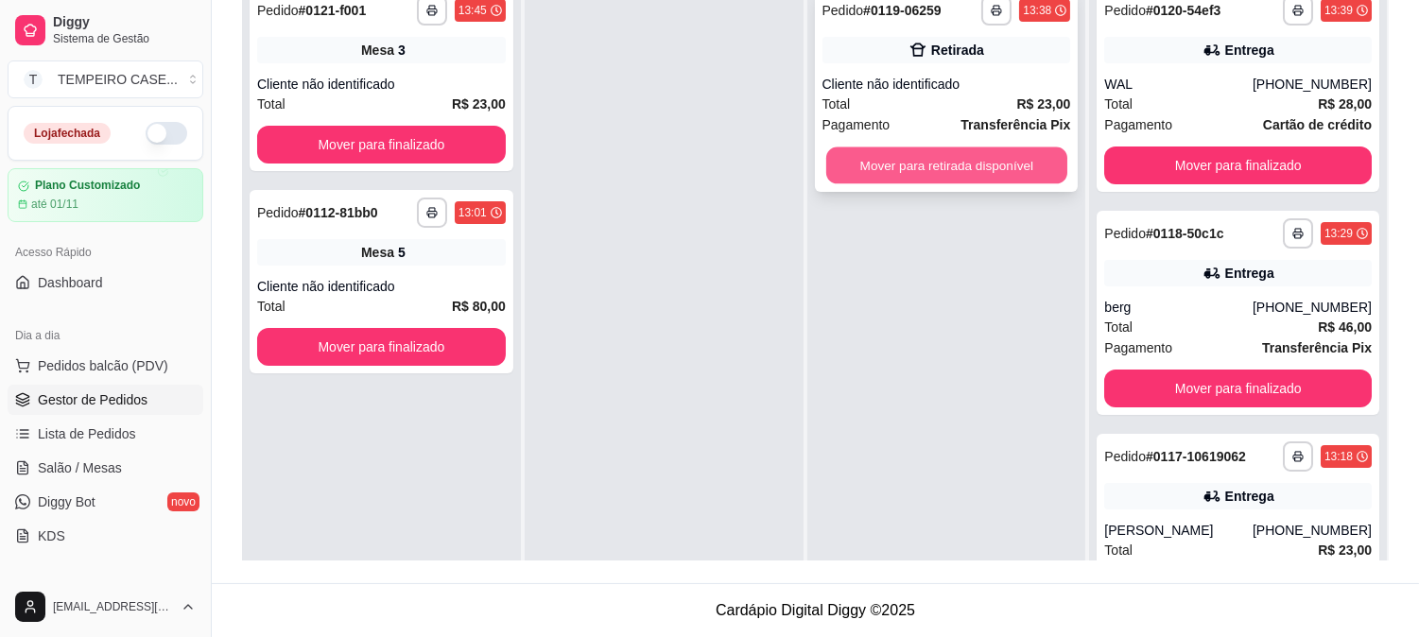
click at [890, 164] on button "Mover para retirada disponível" at bounding box center [946, 165] width 241 height 37
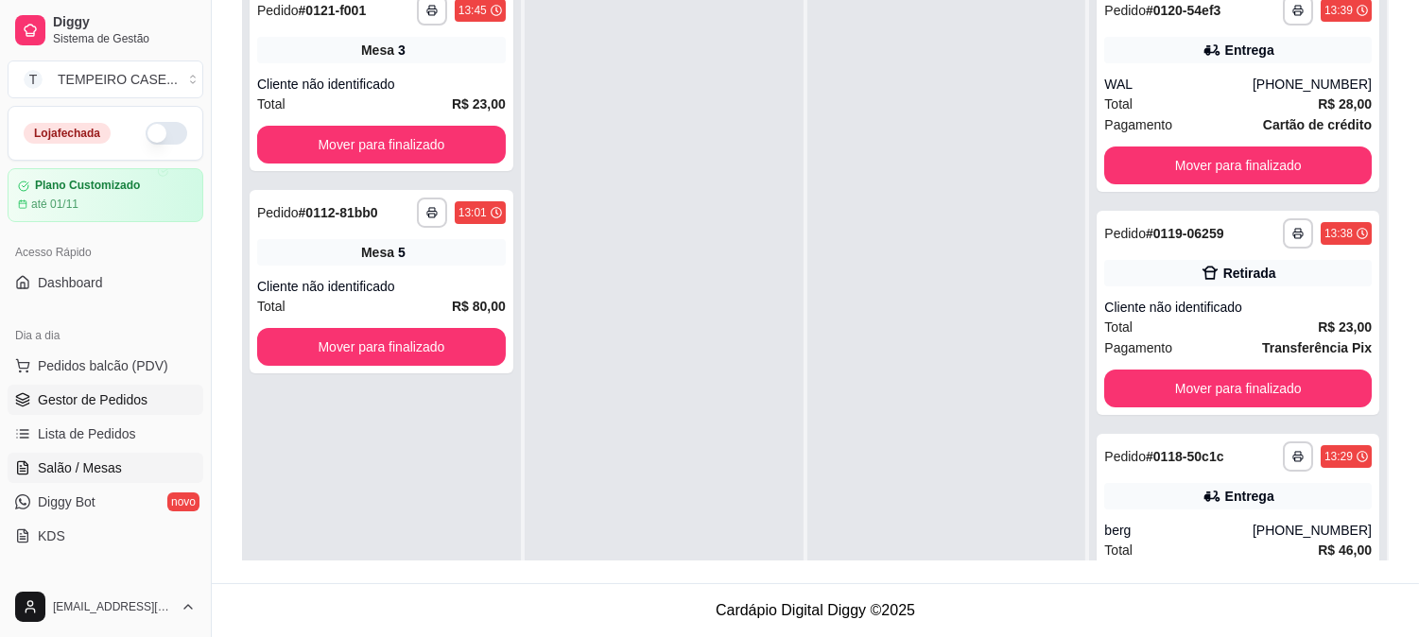
click at [92, 466] on span "Salão / Mesas" at bounding box center [80, 468] width 84 height 19
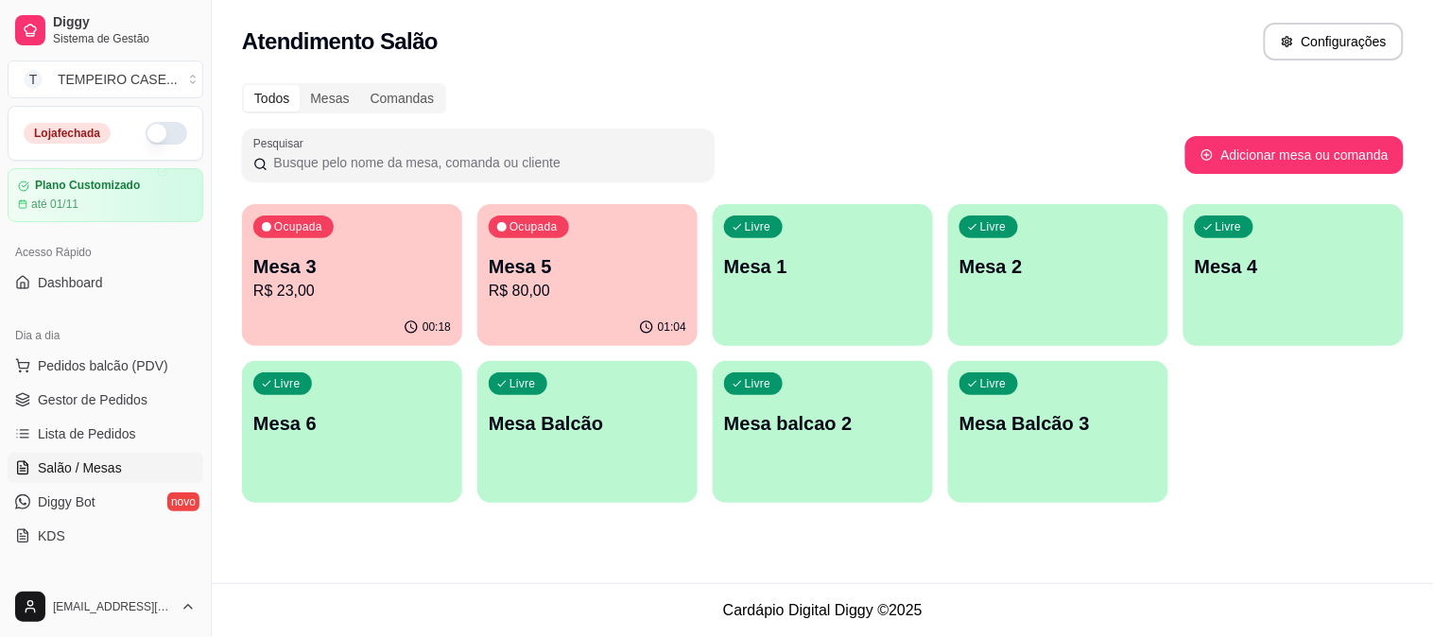
click at [584, 267] on p "Mesa 5" at bounding box center [588, 266] width 198 height 26
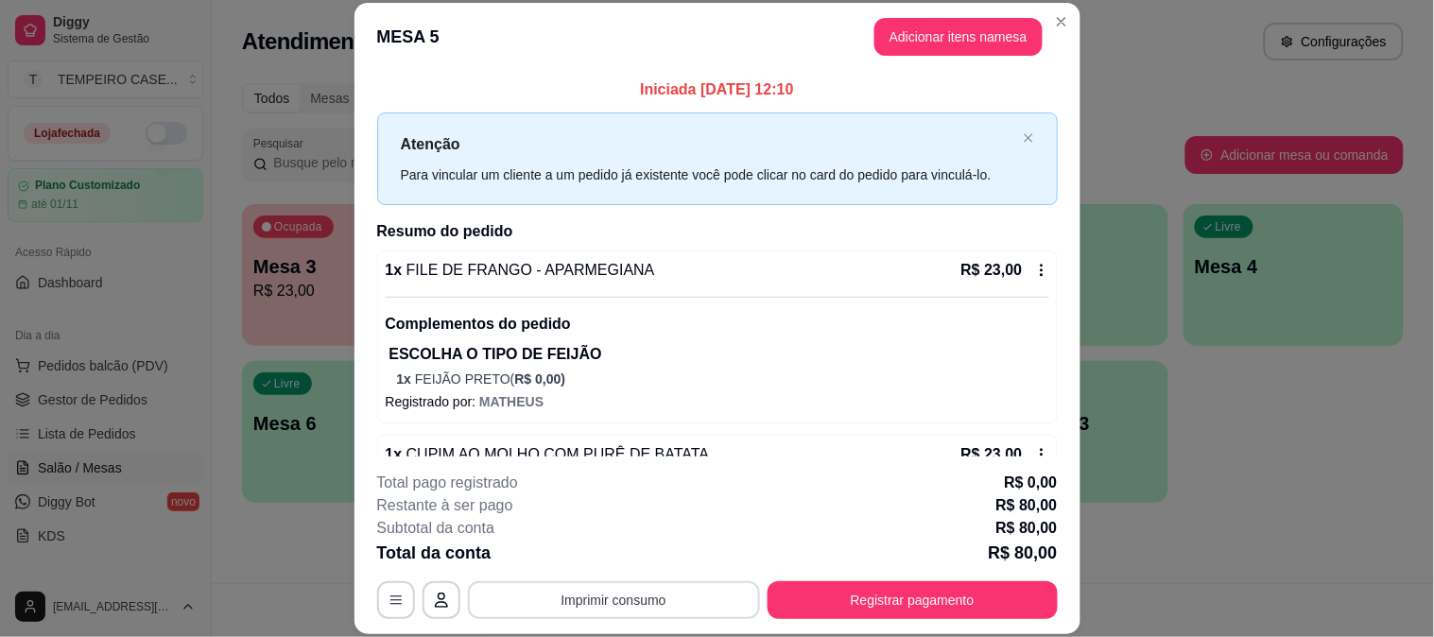
click at [687, 598] on button "Imprimir consumo" at bounding box center [614, 600] width 292 height 38
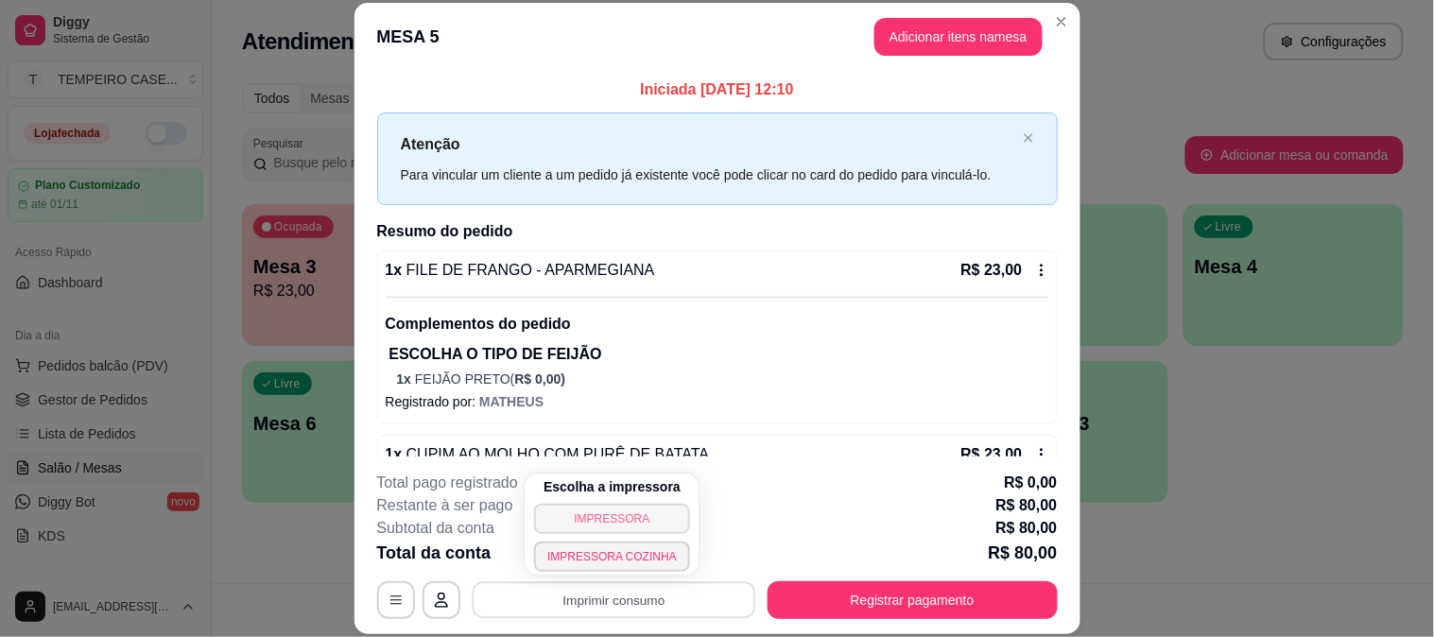
click at [637, 511] on button "IMPRESSORA" at bounding box center [612, 519] width 156 height 30
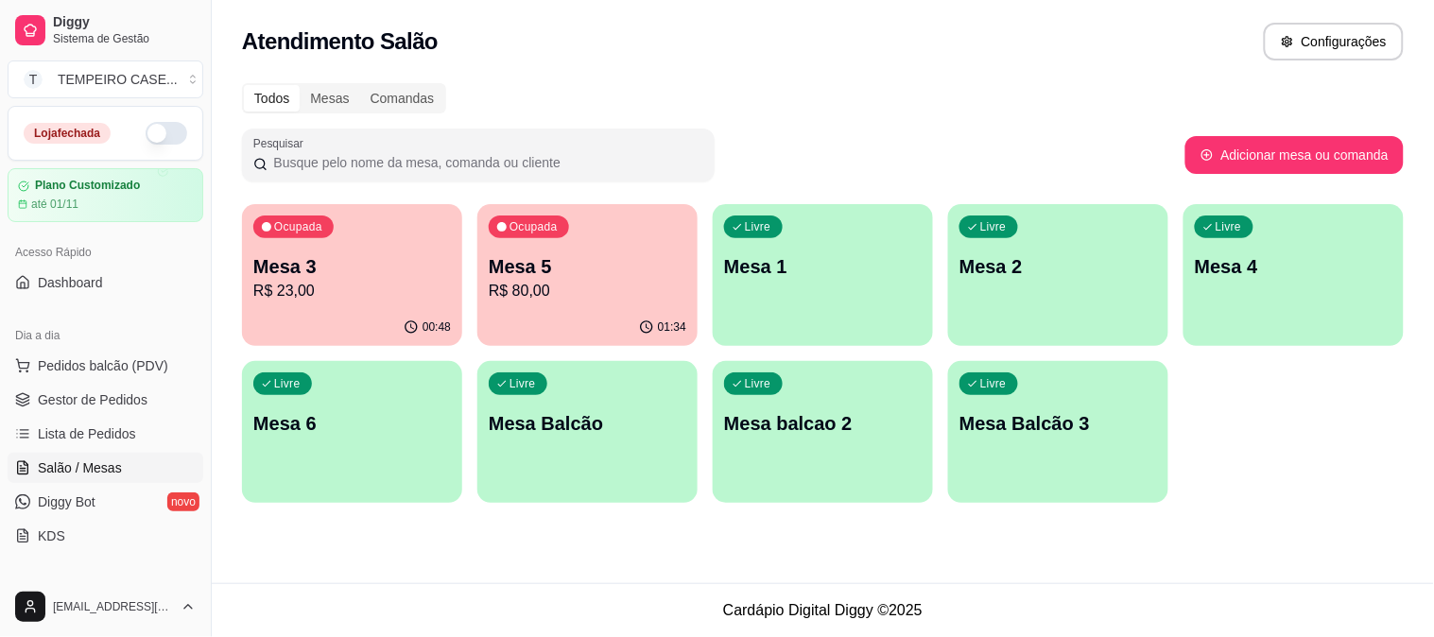
click at [596, 295] on p "R$ 80,00" at bounding box center [588, 291] width 198 height 23
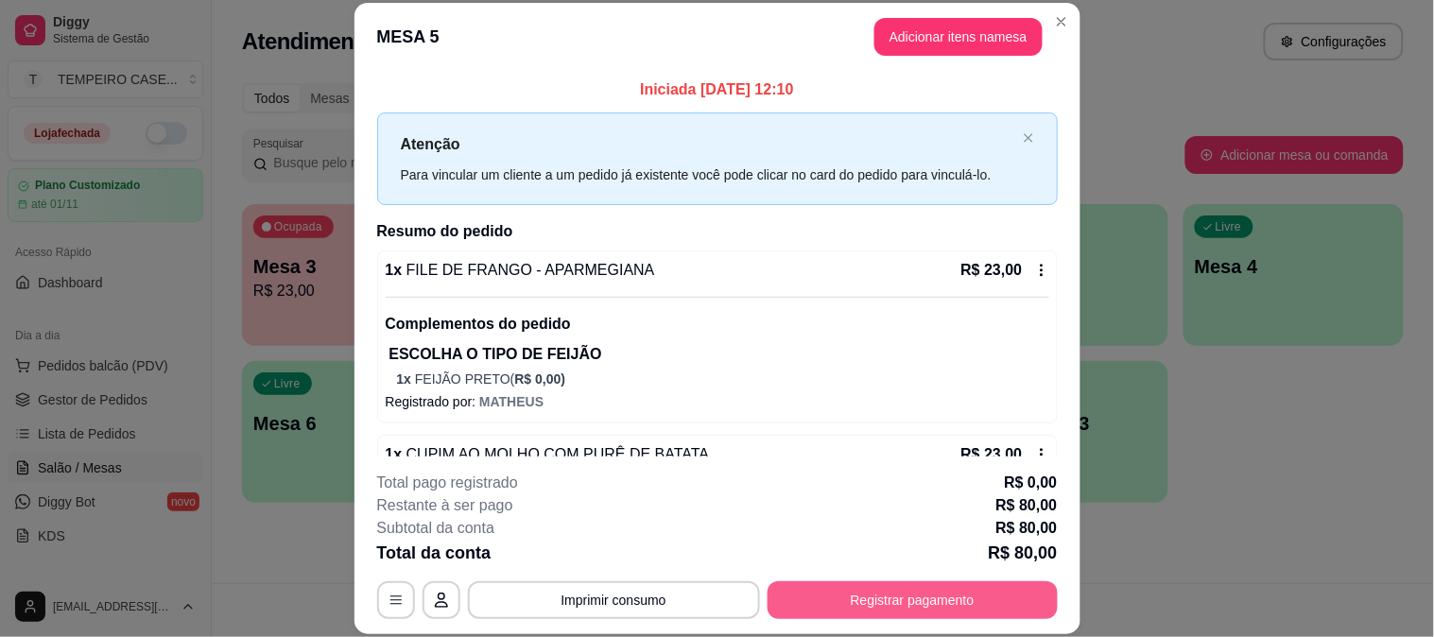
click at [886, 613] on button "Registrar pagamento" at bounding box center [913, 600] width 290 height 38
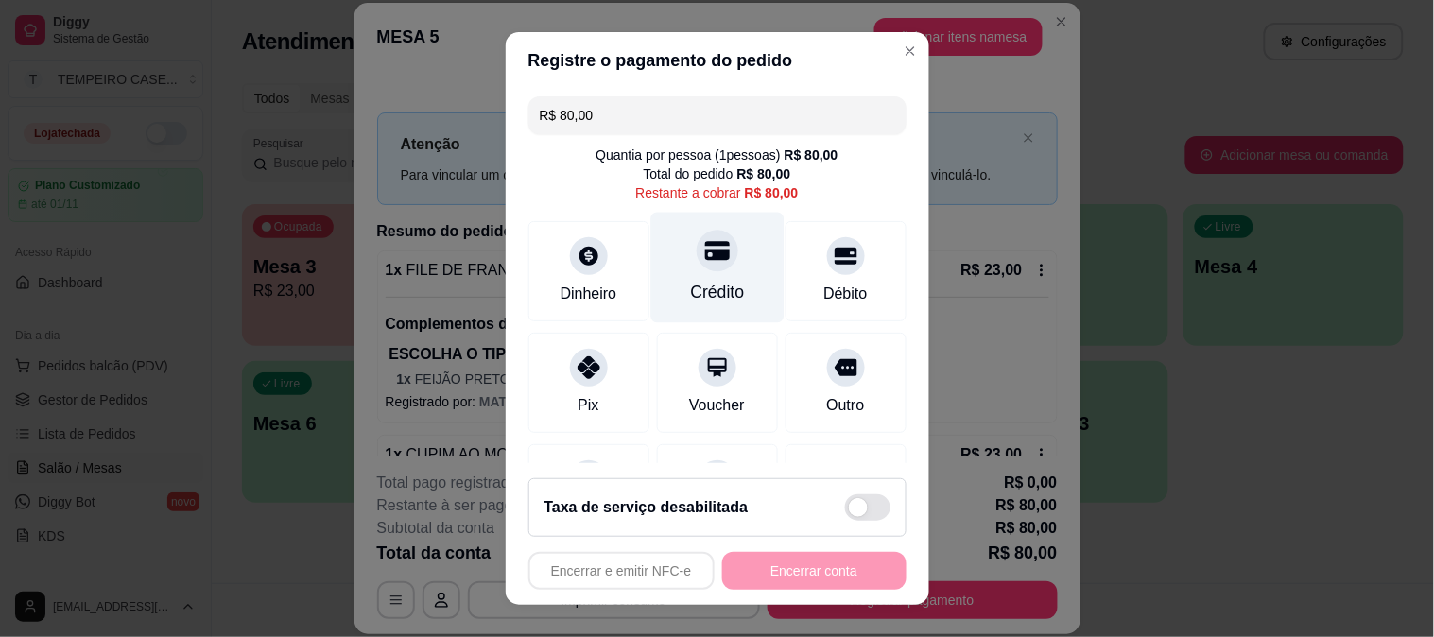
click at [704, 249] on icon at bounding box center [716, 250] width 25 height 19
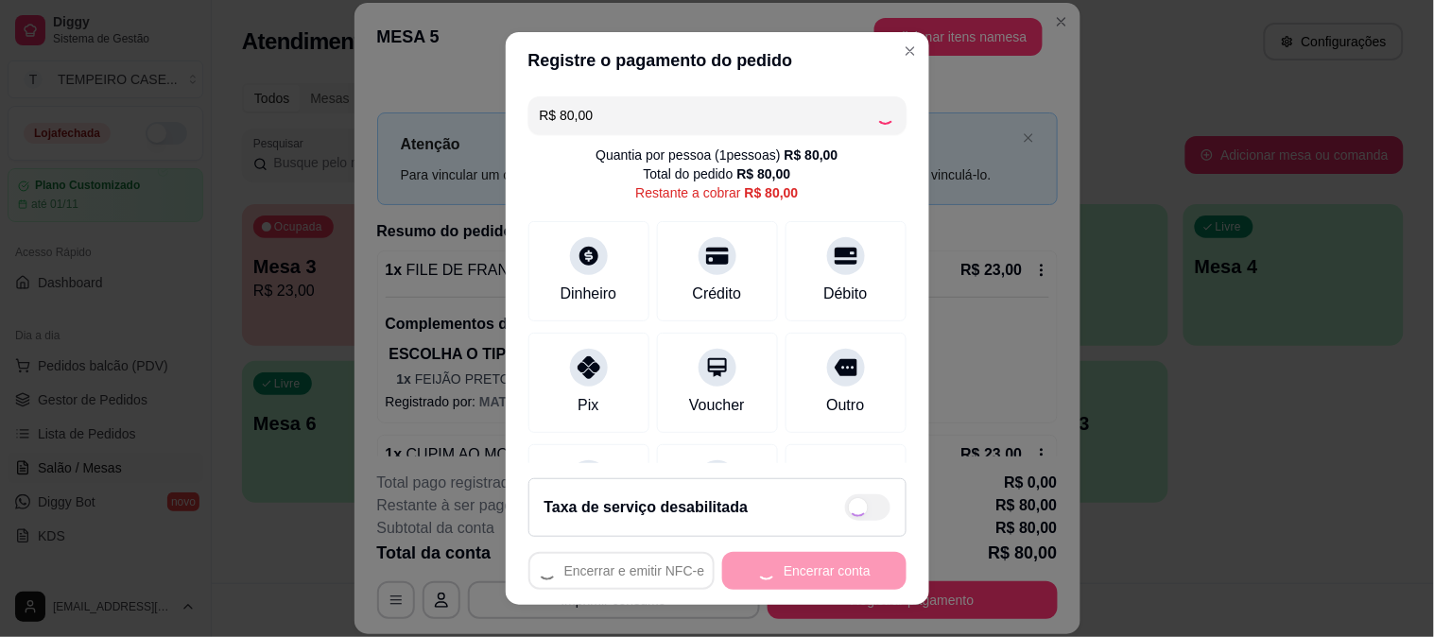
type input "R$ 0,00"
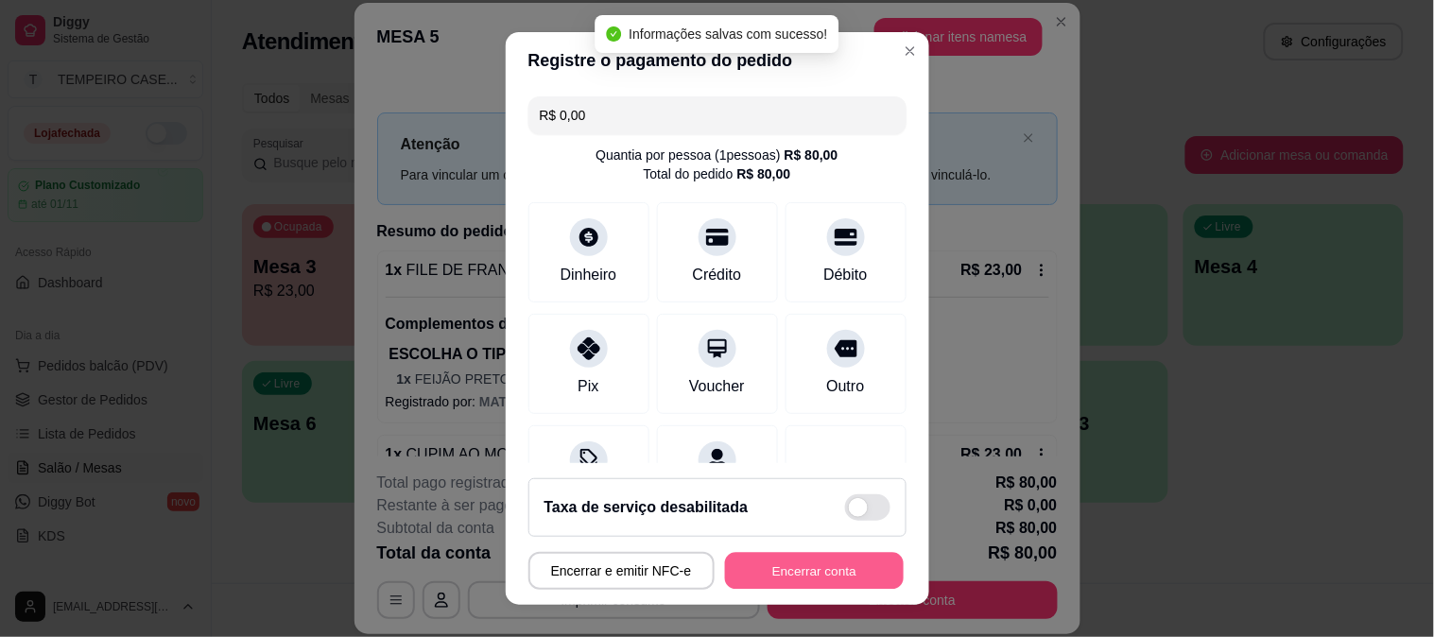
click at [788, 569] on button "Encerrar conta" at bounding box center [814, 571] width 179 height 37
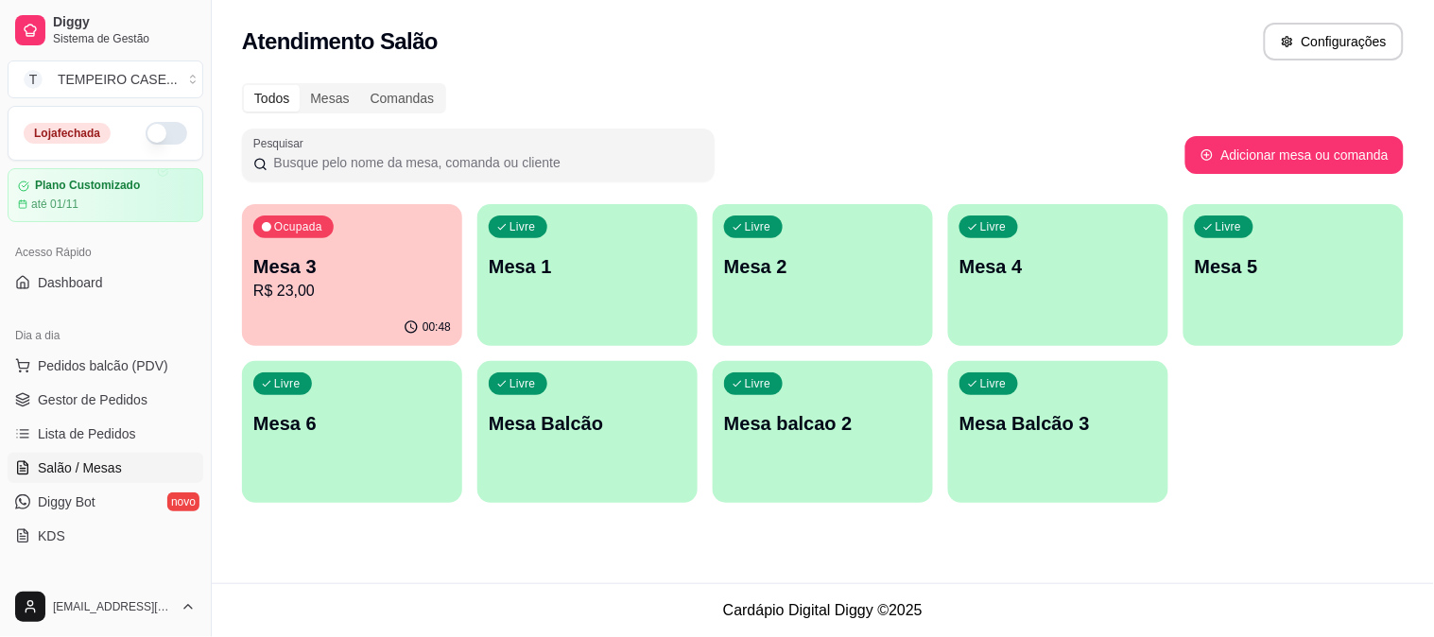
click at [291, 251] on div "Ocupada Mesa 3 R$ 23,00" at bounding box center [352, 256] width 220 height 105
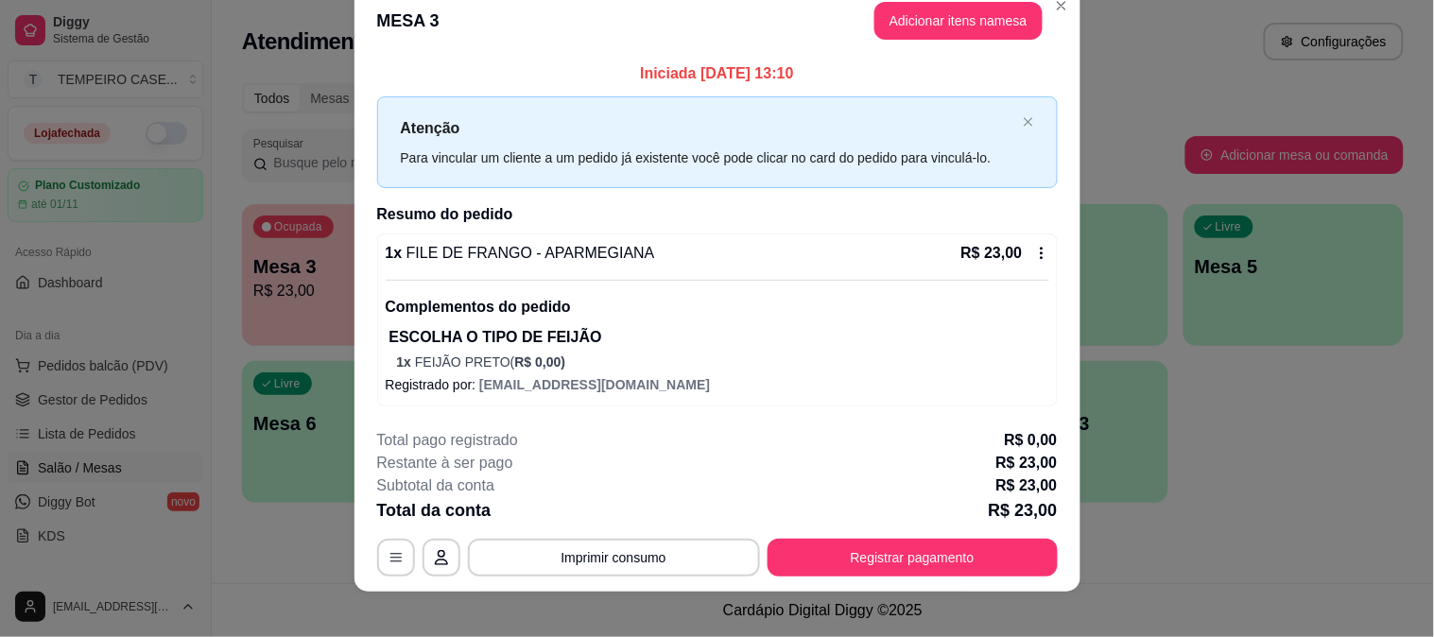
scroll to position [43, 0]
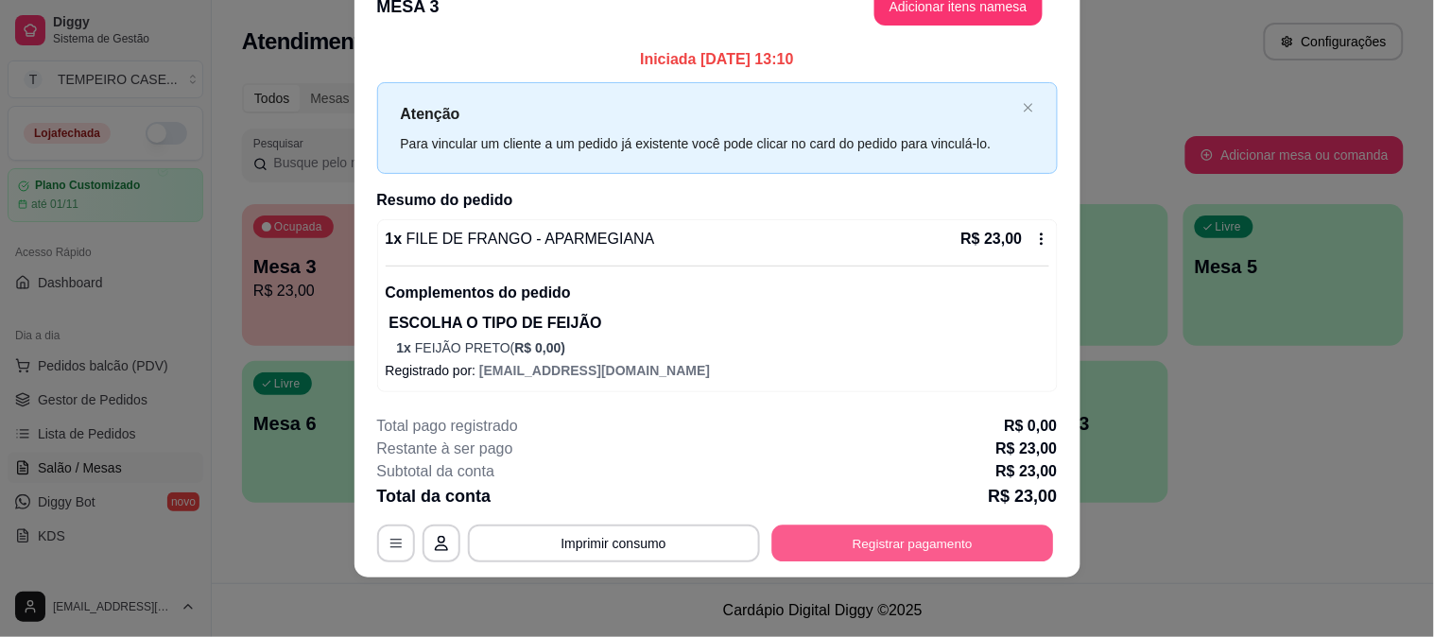
click at [910, 543] on button "Registrar pagamento" at bounding box center [912, 544] width 282 height 37
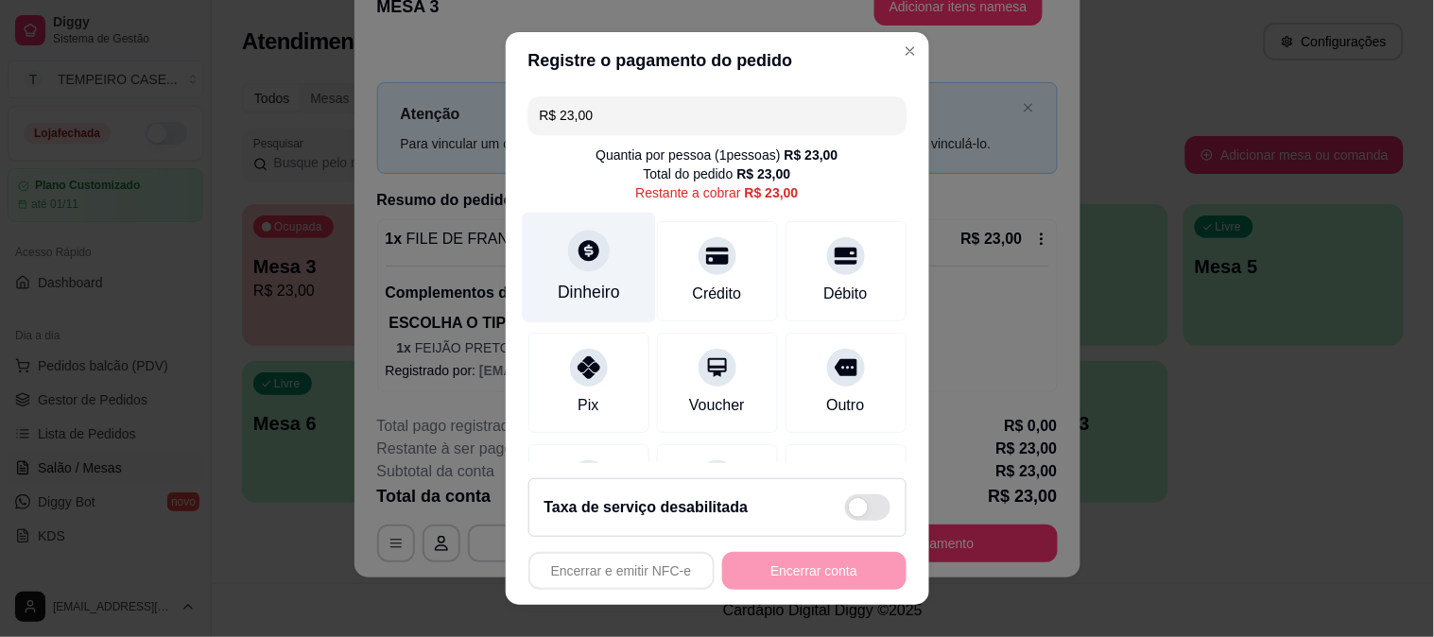
click at [605, 296] on div "Dinheiro" at bounding box center [589, 292] width 62 height 25
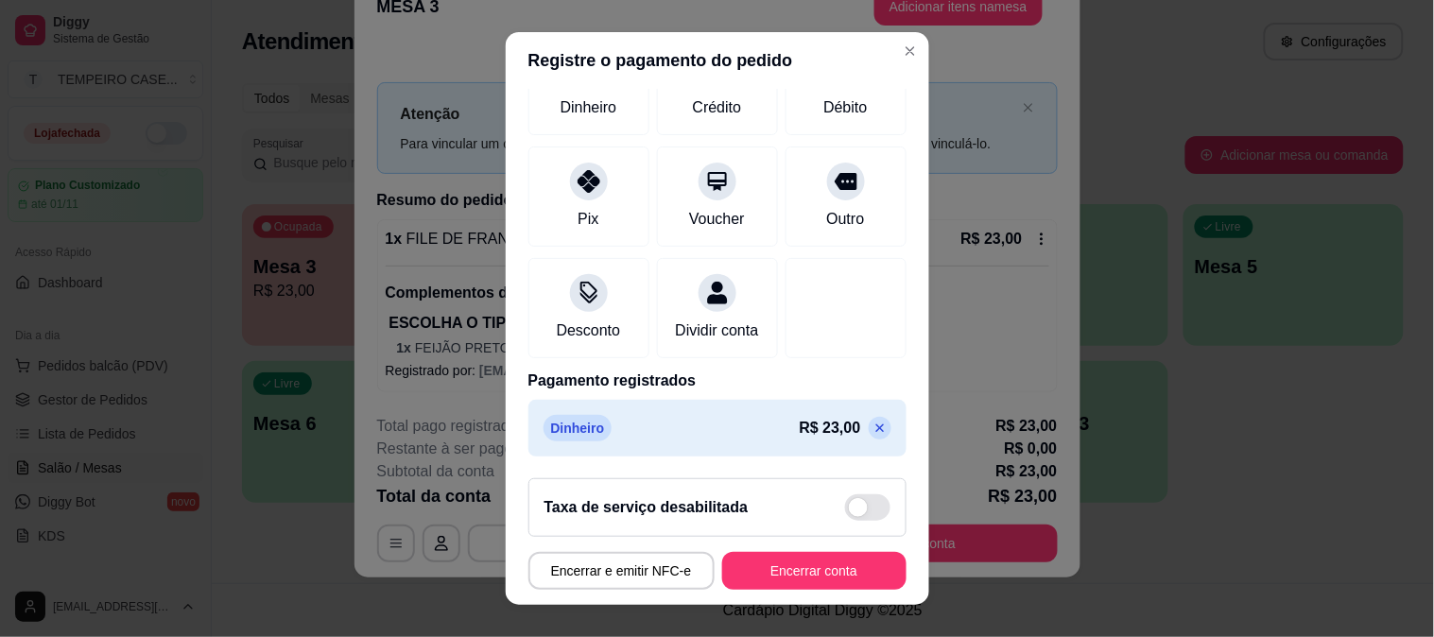
click at [873, 427] on icon at bounding box center [880, 428] width 15 height 15
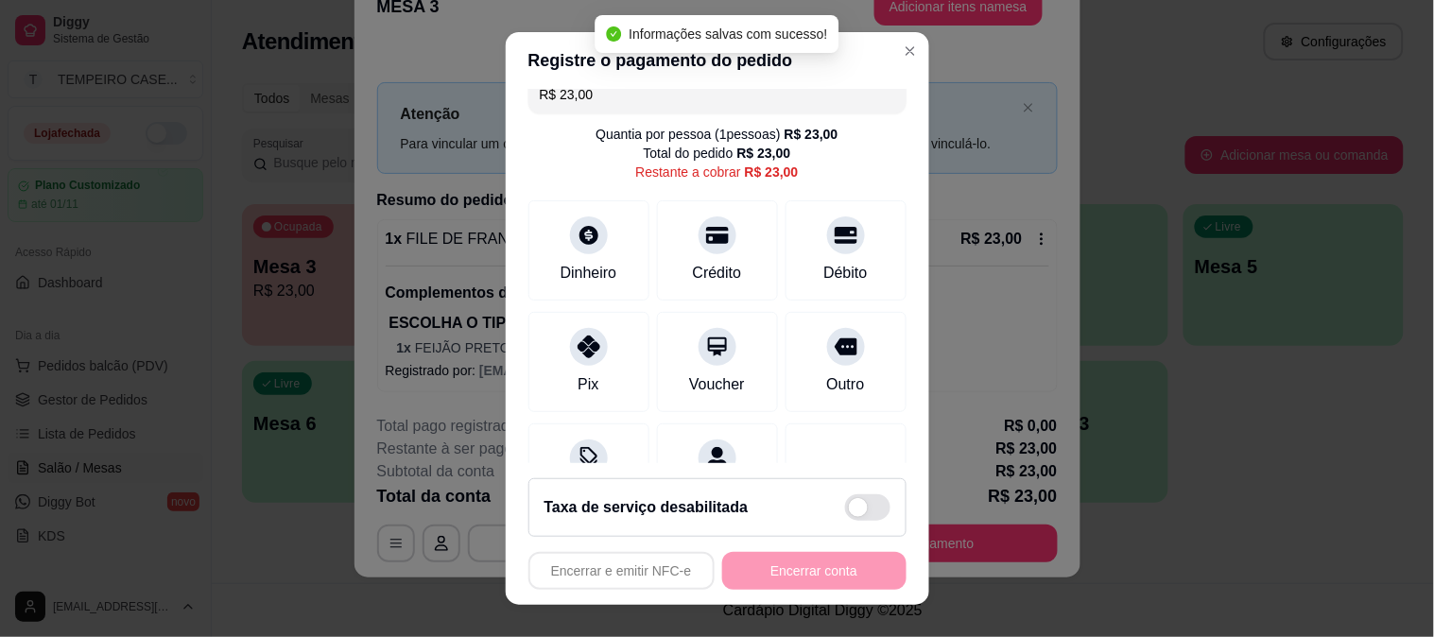
scroll to position [20, 0]
click at [690, 268] on div "Crédito" at bounding box center [717, 272] width 54 height 25
type input "R$ 0,00"
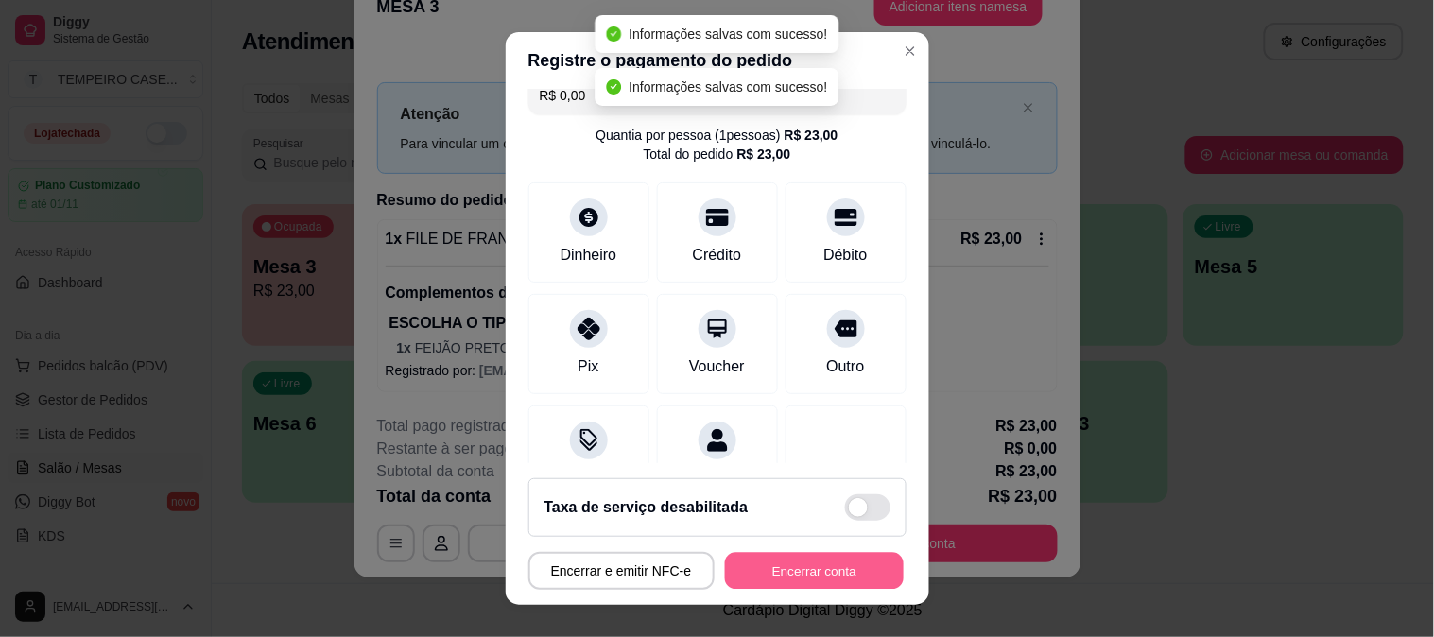
click at [791, 578] on button "Encerrar conta" at bounding box center [814, 571] width 179 height 37
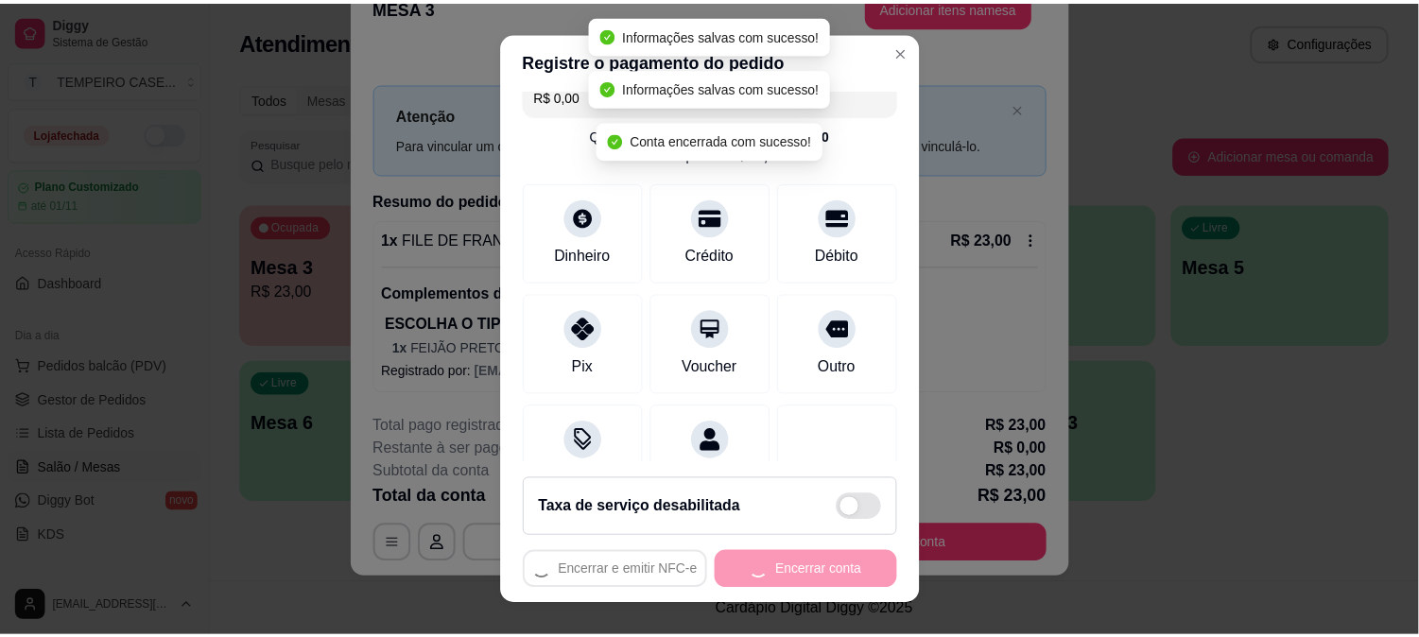
scroll to position [0, 0]
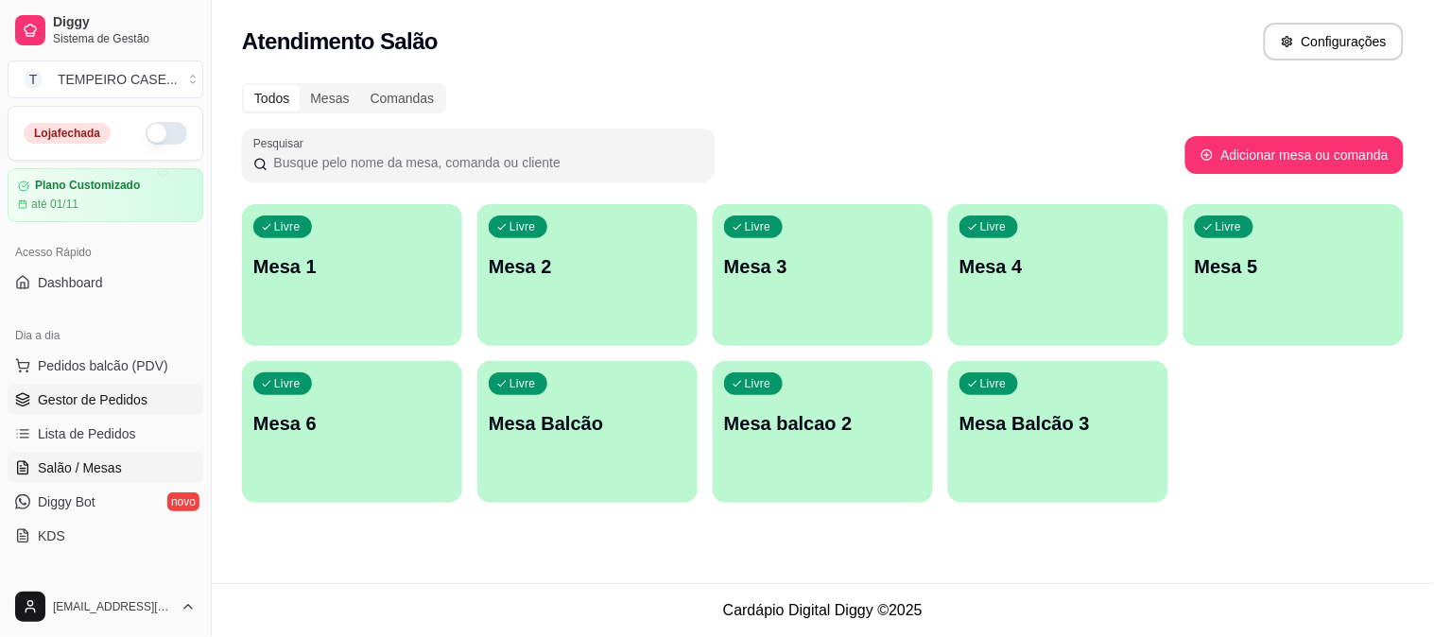
click at [85, 409] on link "Gestor de Pedidos" at bounding box center [106, 400] width 196 height 30
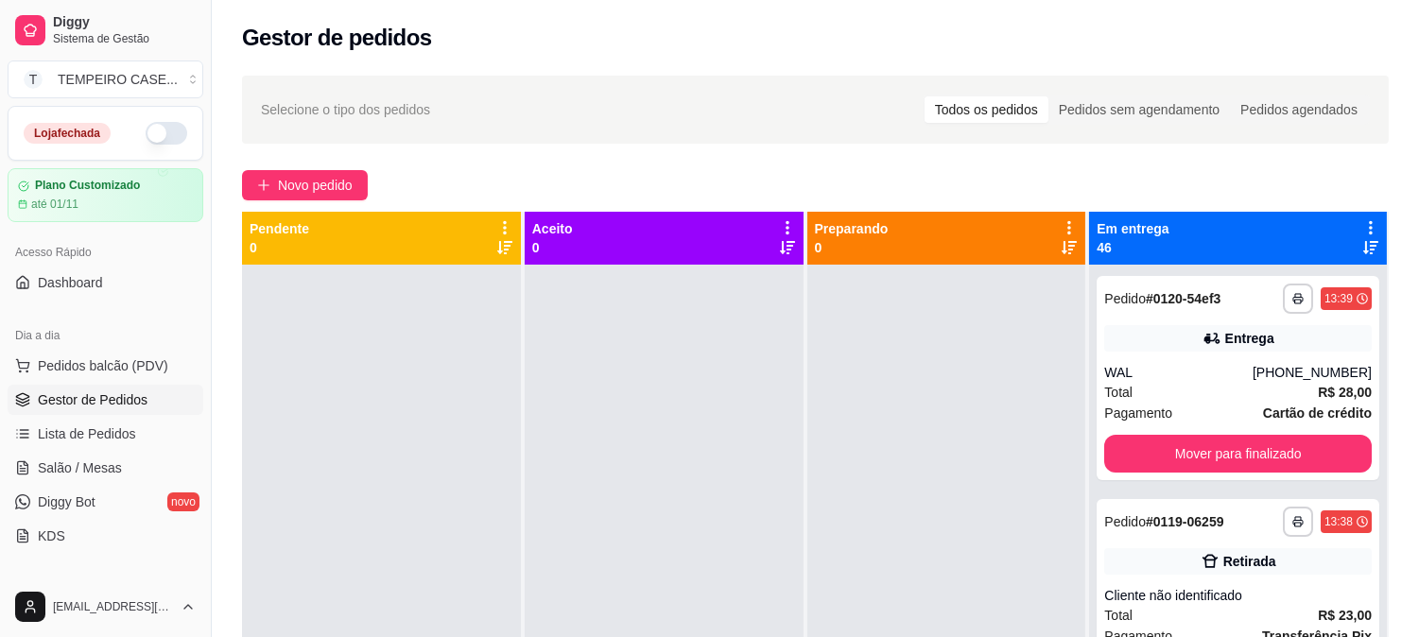
click at [1362, 223] on icon at bounding box center [1370, 227] width 17 height 17
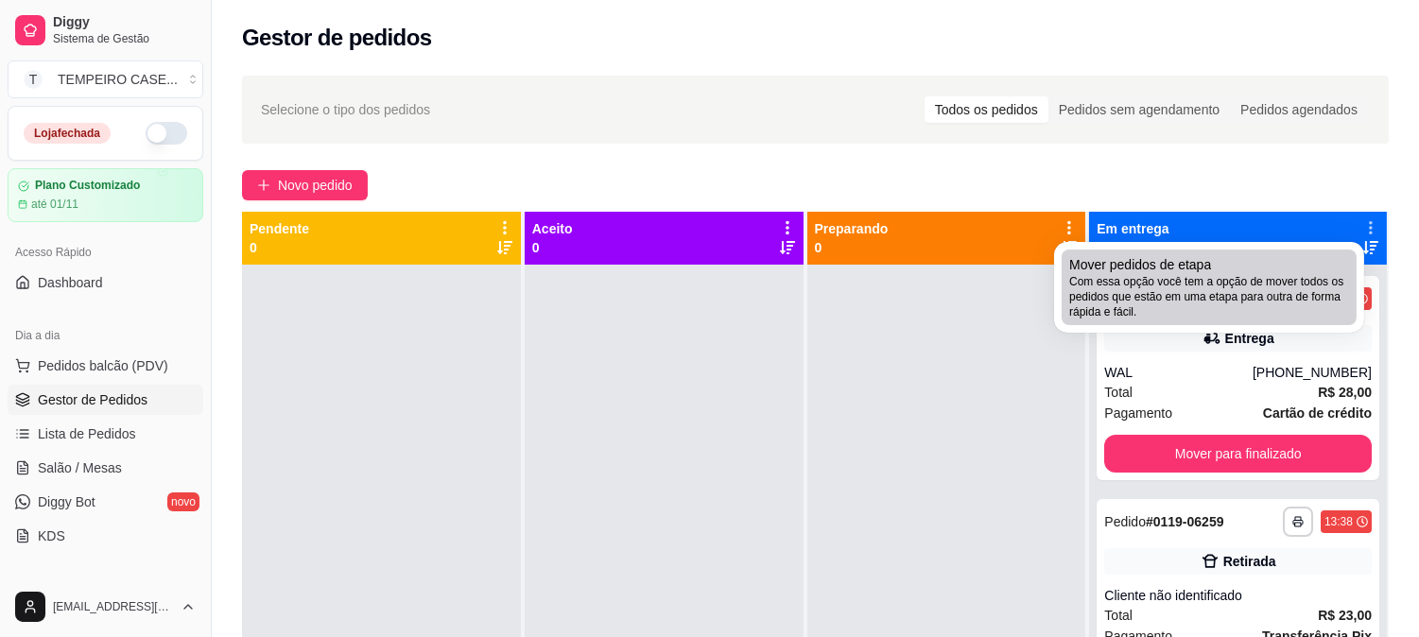
click at [1175, 295] on span "Com essa opção você tem a opção de mover todos os pedidos que estão em uma etap…" at bounding box center [1209, 296] width 280 height 45
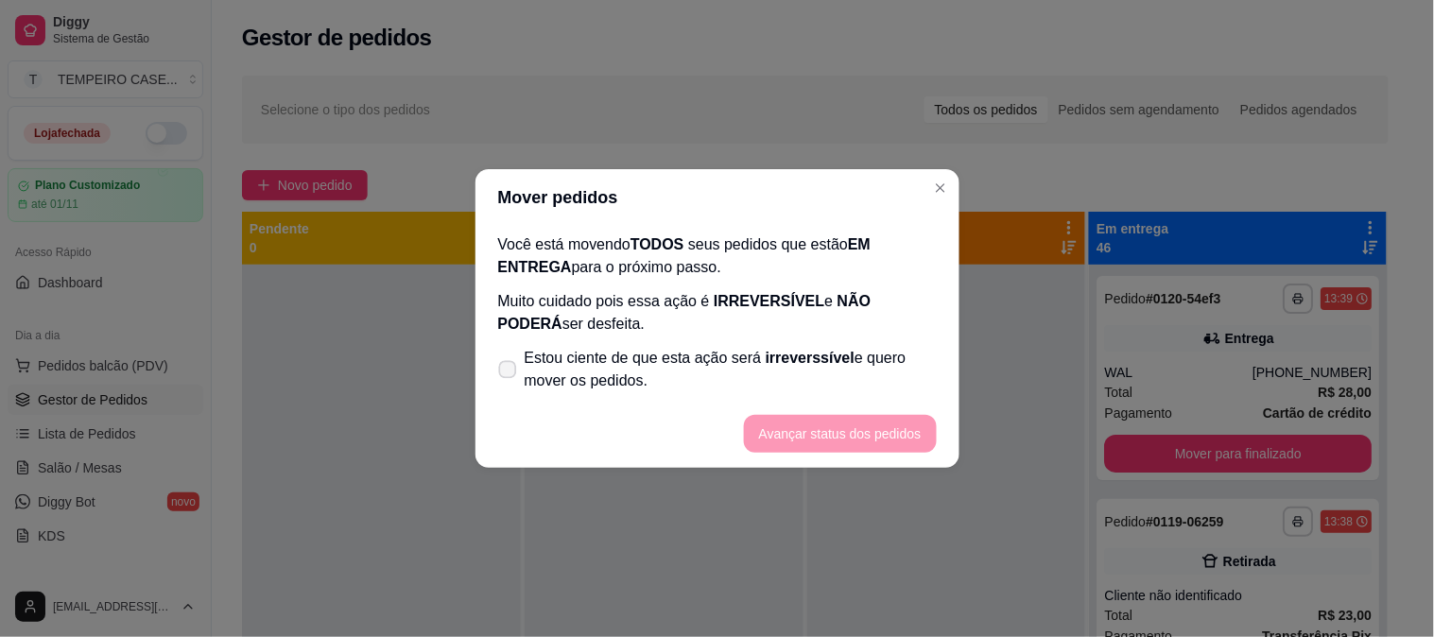
click at [703, 376] on span "Estou ciente de que esta ação será irreverssível e quero mover os pedidos." at bounding box center [731, 369] width 412 height 45
click at [510, 376] on input "Estou ciente de que esta ação será irreverssível e quero mover os pedidos." at bounding box center [503, 379] width 12 height 12
checkbox input "true"
click at [816, 442] on button "Avançar status dos pedidos" at bounding box center [840, 434] width 193 height 38
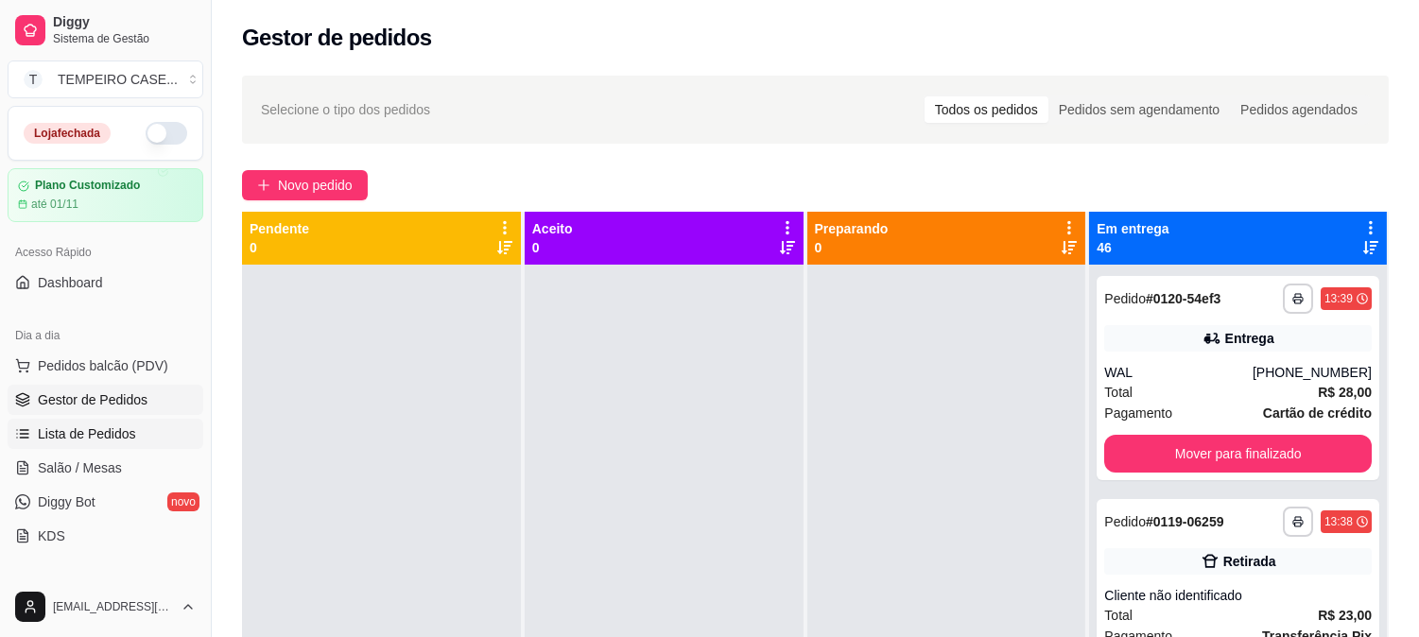
click at [86, 424] on span "Lista de Pedidos" at bounding box center [87, 433] width 98 height 19
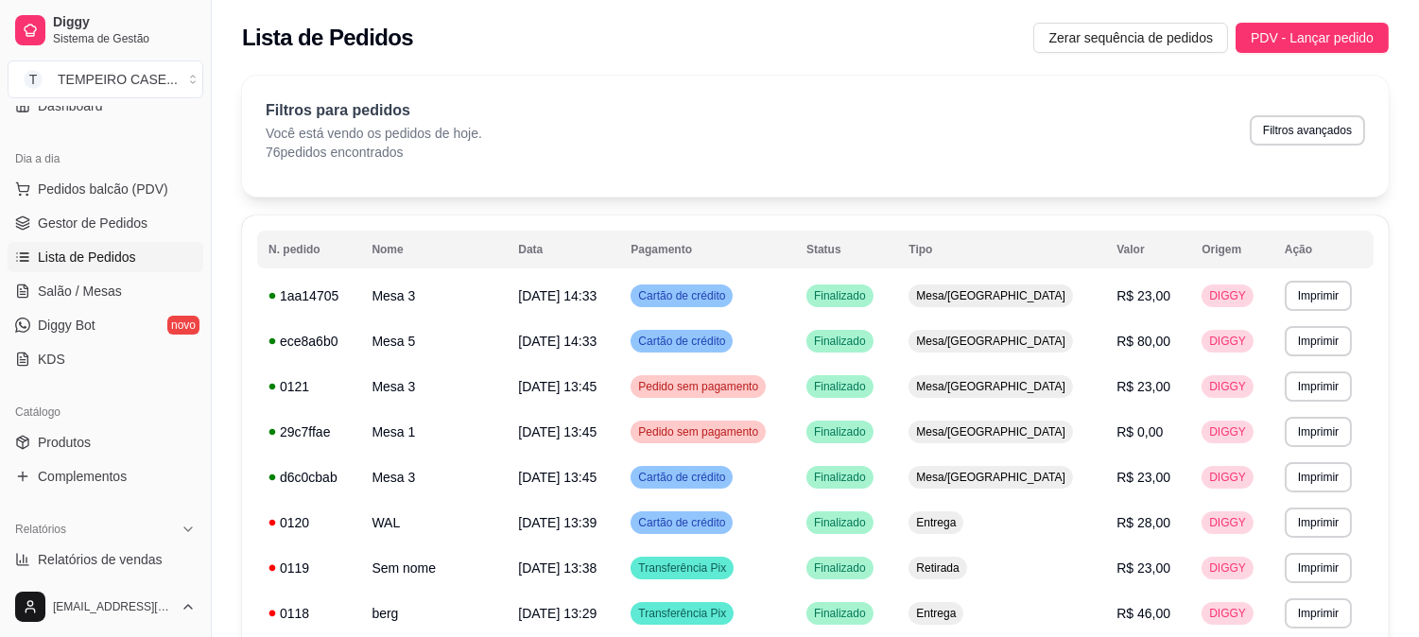
scroll to position [210, 0]
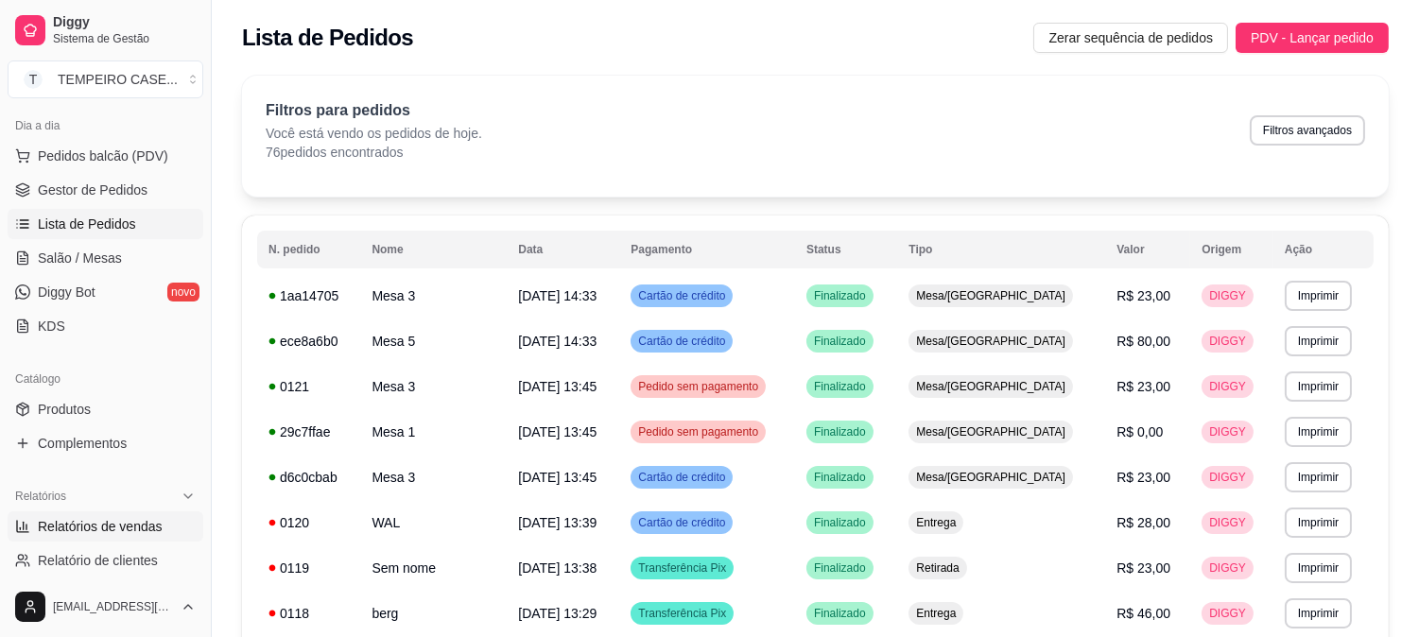
click at [99, 514] on link "Relatórios de vendas" at bounding box center [106, 526] width 196 height 30
select select "ALL"
select select "0"
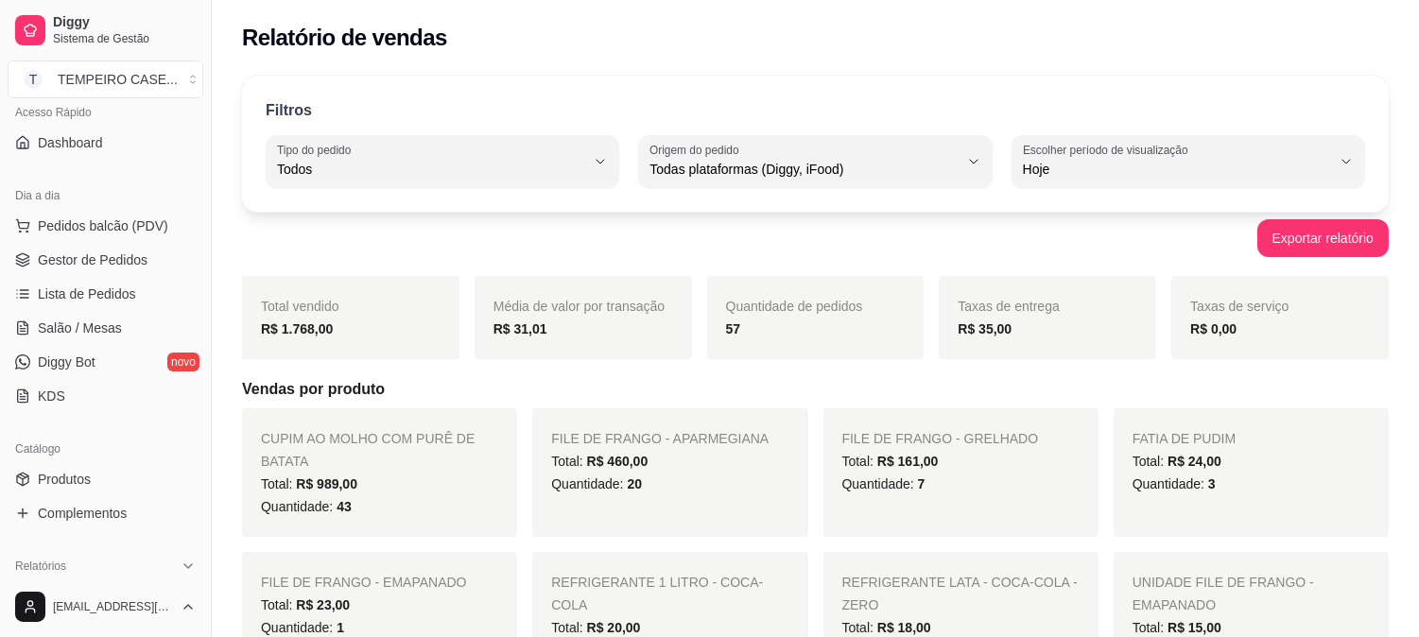
scroll to position [105, 0]
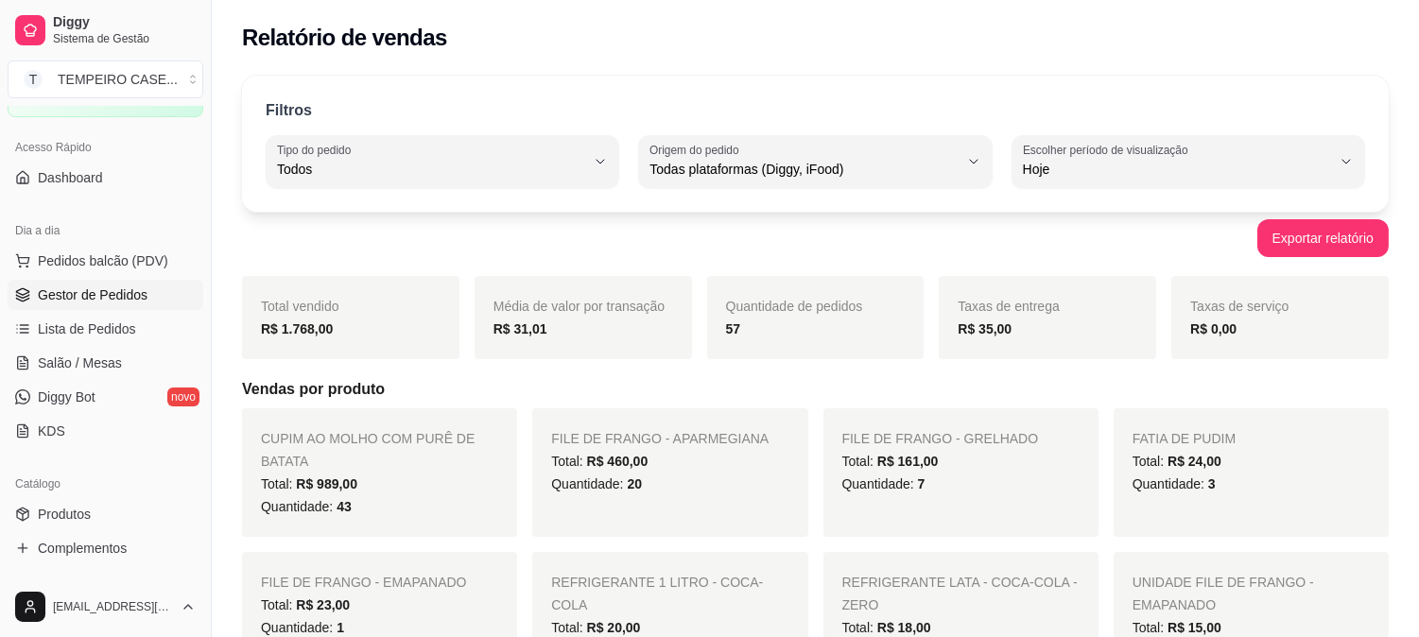
click at [83, 281] on link "Gestor de Pedidos" at bounding box center [106, 295] width 196 height 30
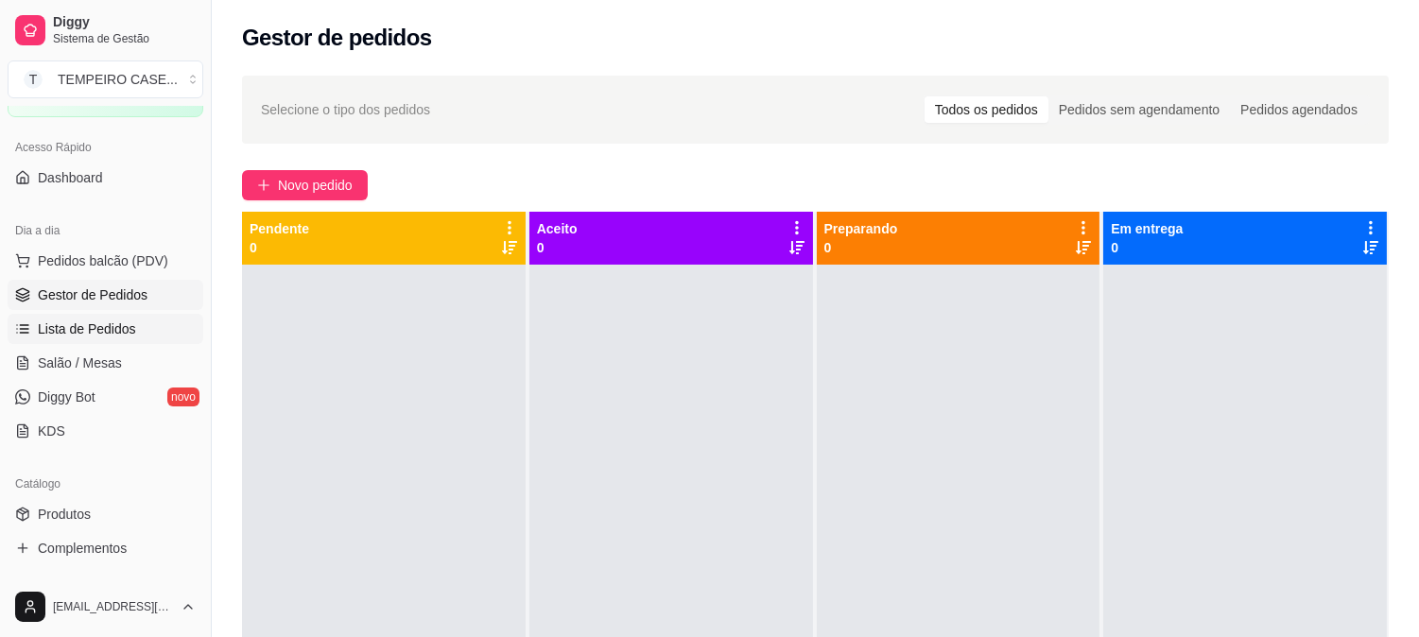
click at [61, 334] on span "Lista de Pedidos" at bounding box center [87, 329] width 98 height 19
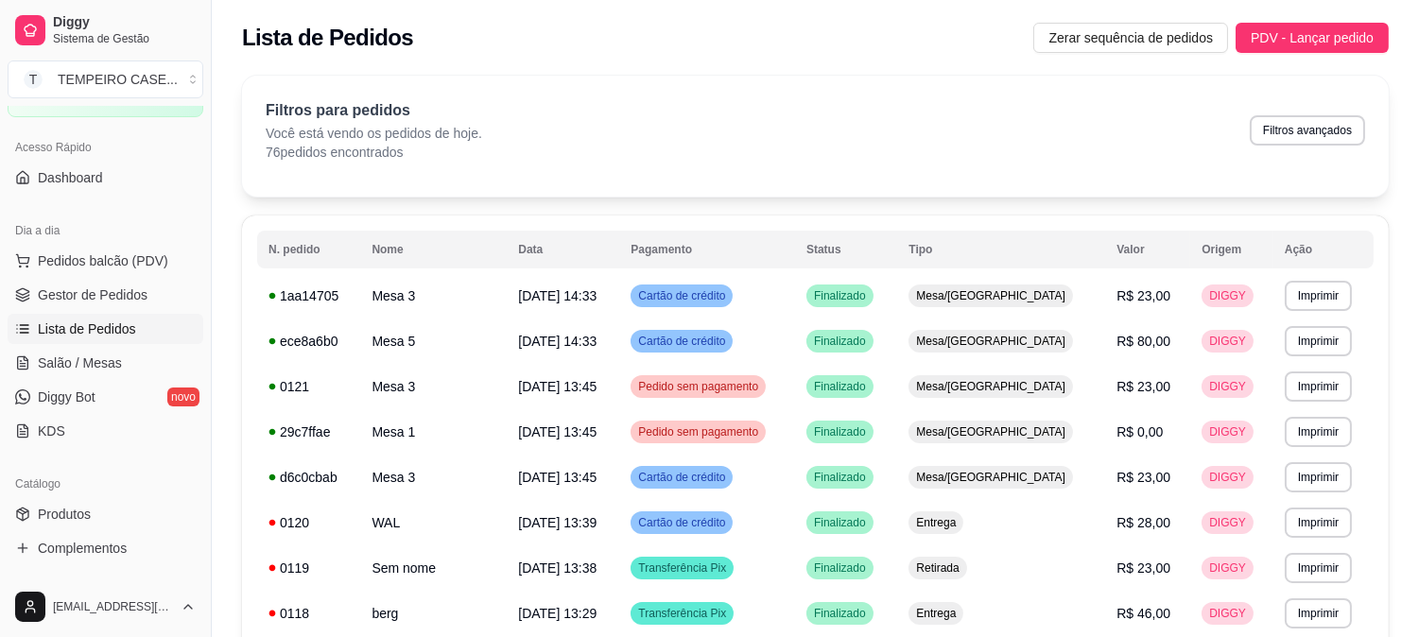
click at [1316, 128] on button "Filtros avançados" at bounding box center [1307, 130] width 115 height 30
select select "0"
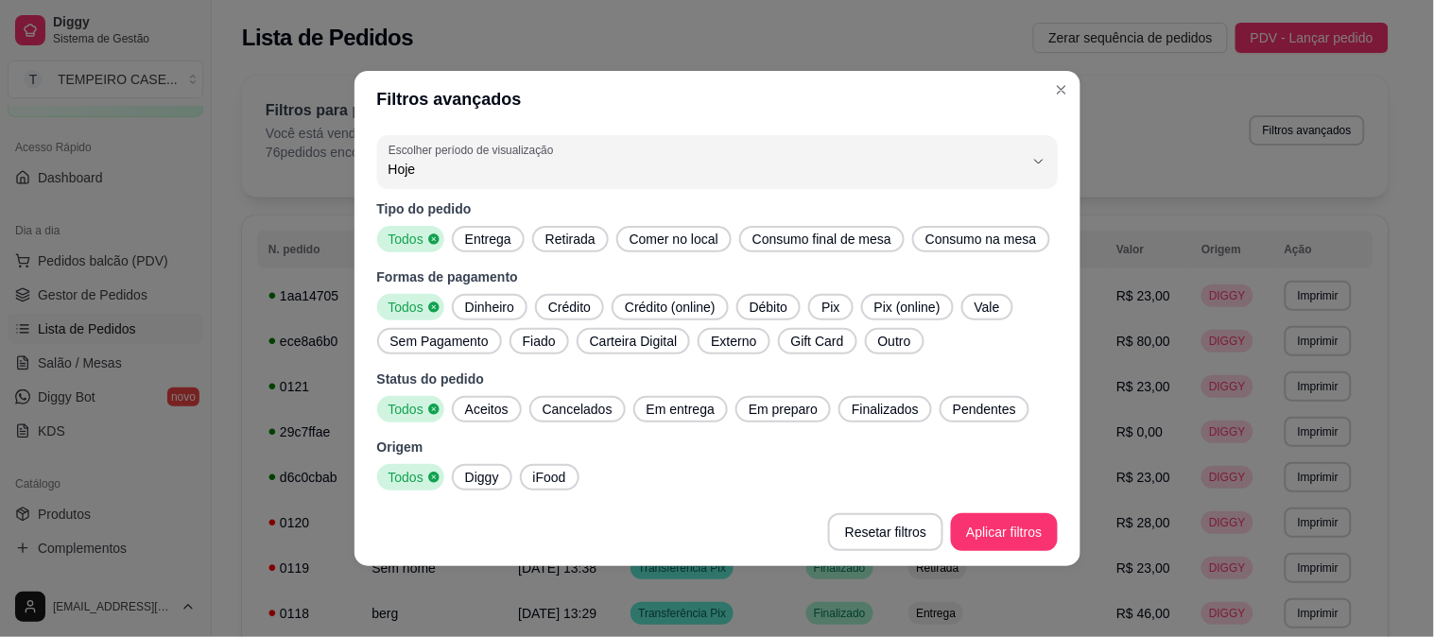
click at [489, 249] on div "Tipo do pedido Todos Entrega Retirada Comer no local Consumo final de mesa Cons…" at bounding box center [717, 344] width 681 height 291
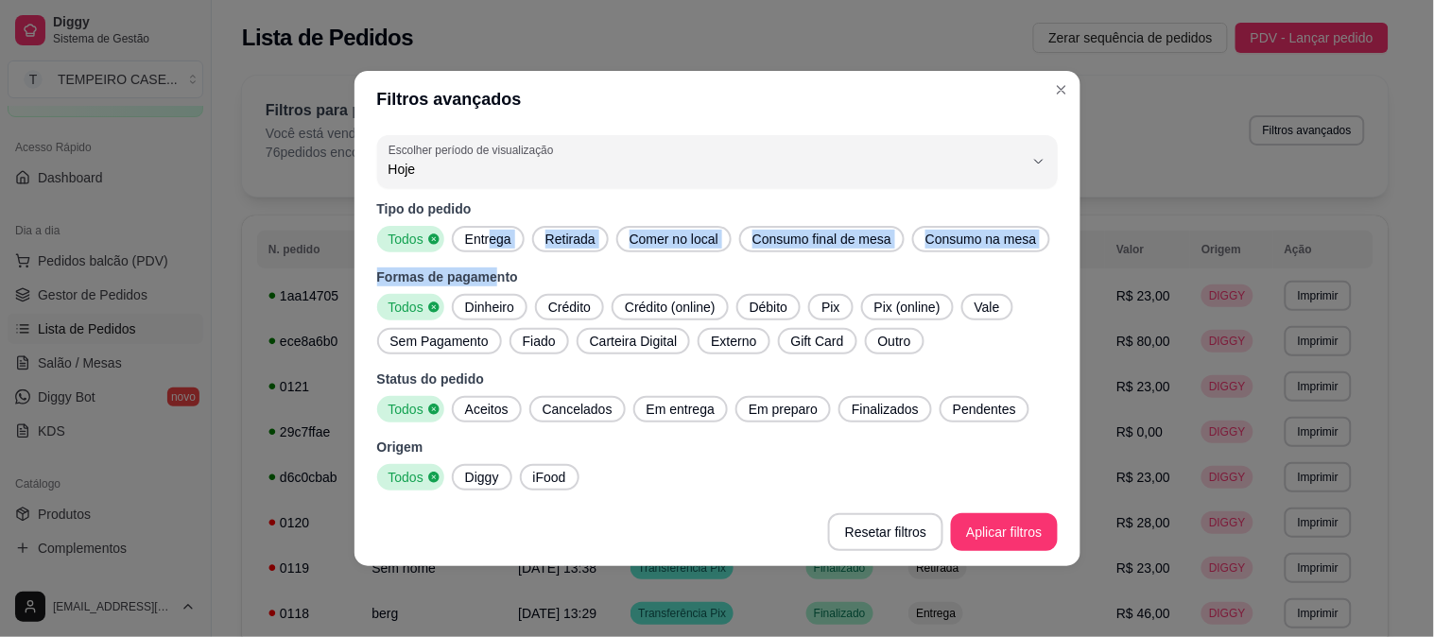
click at [518, 243] on div "Entrega" at bounding box center [488, 239] width 73 height 26
drag, startPoint x: 477, startPoint y: 405, endPoint x: 738, endPoint y: 413, distance: 261.1
click at [478, 405] on span "Aceitos" at bounding box center [487, 409] width 59 height 19
click at [657, 418] on span "Em entrega" at bounding box center [680, 409] width 83 height 19
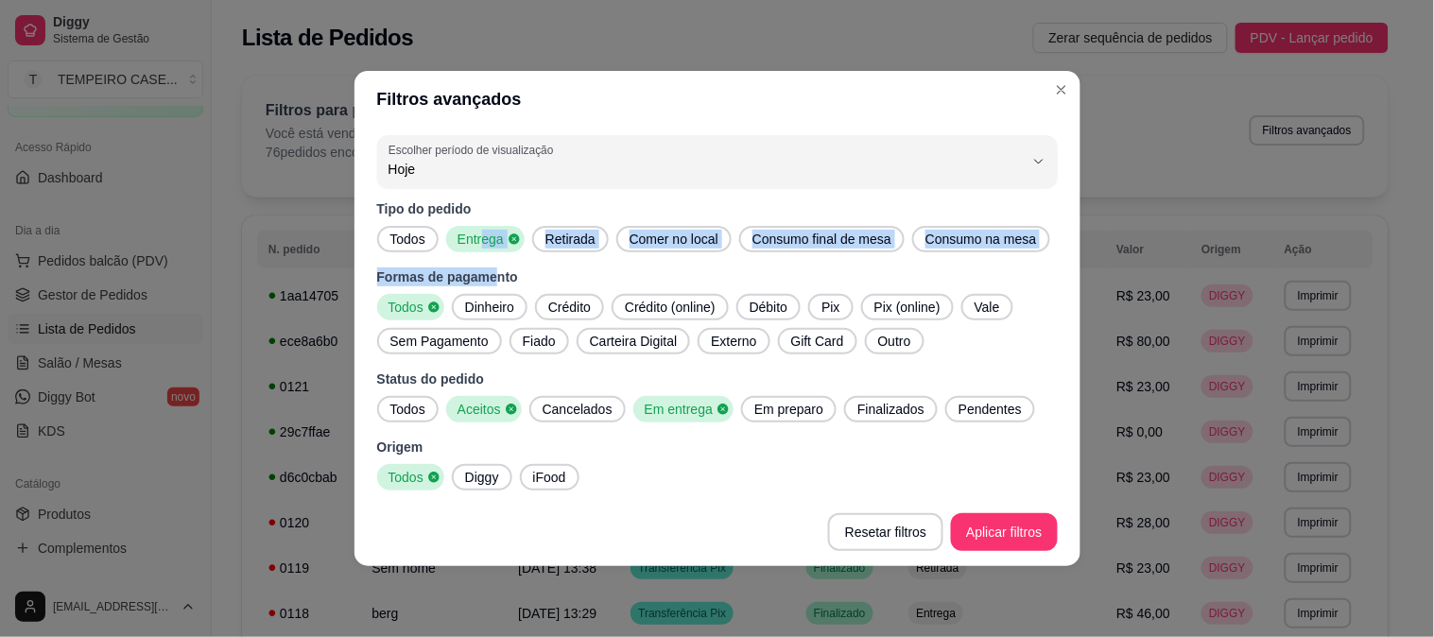
click at [817, 412] on span "Em preparo" at bounding box center [789, 409] width 84 height 19
click at [892, 410] on span "Finalizados" at bounding box center [897, 409] width 82 height 19
click at [962, 410] on span "Pendentes" at bounding box center [1001, 409] width 78 height 19
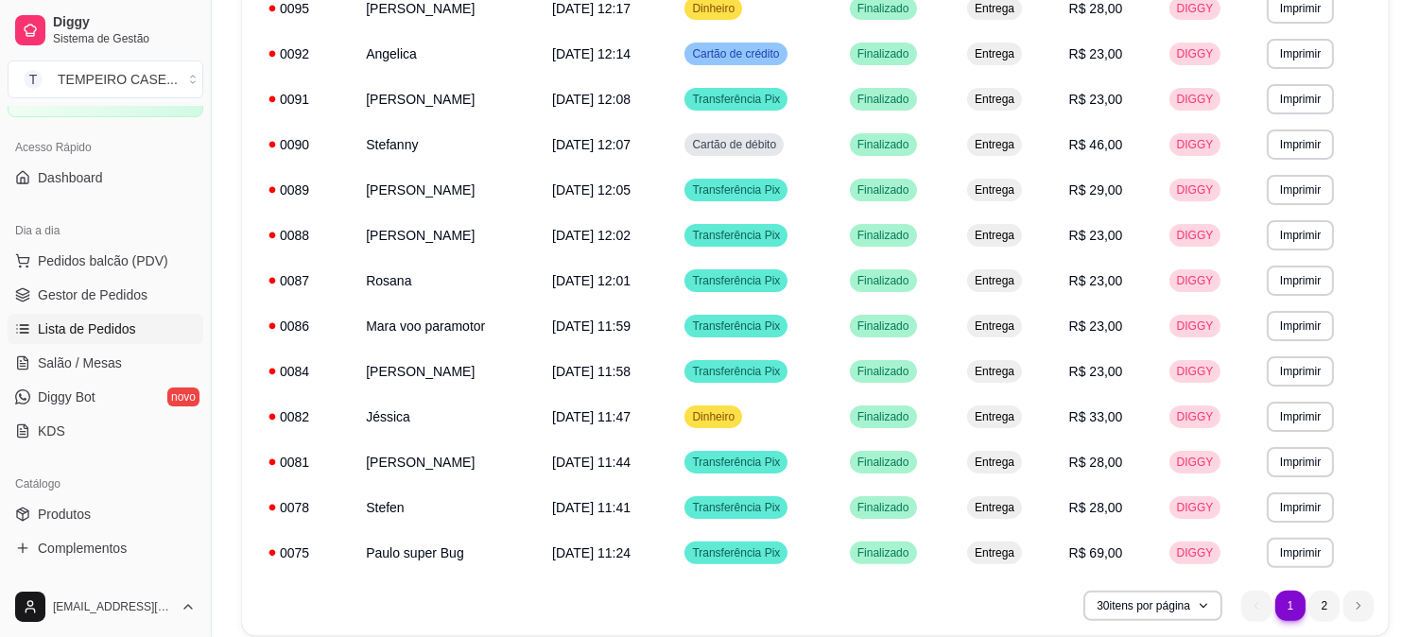
scroll to position [1133, 0]
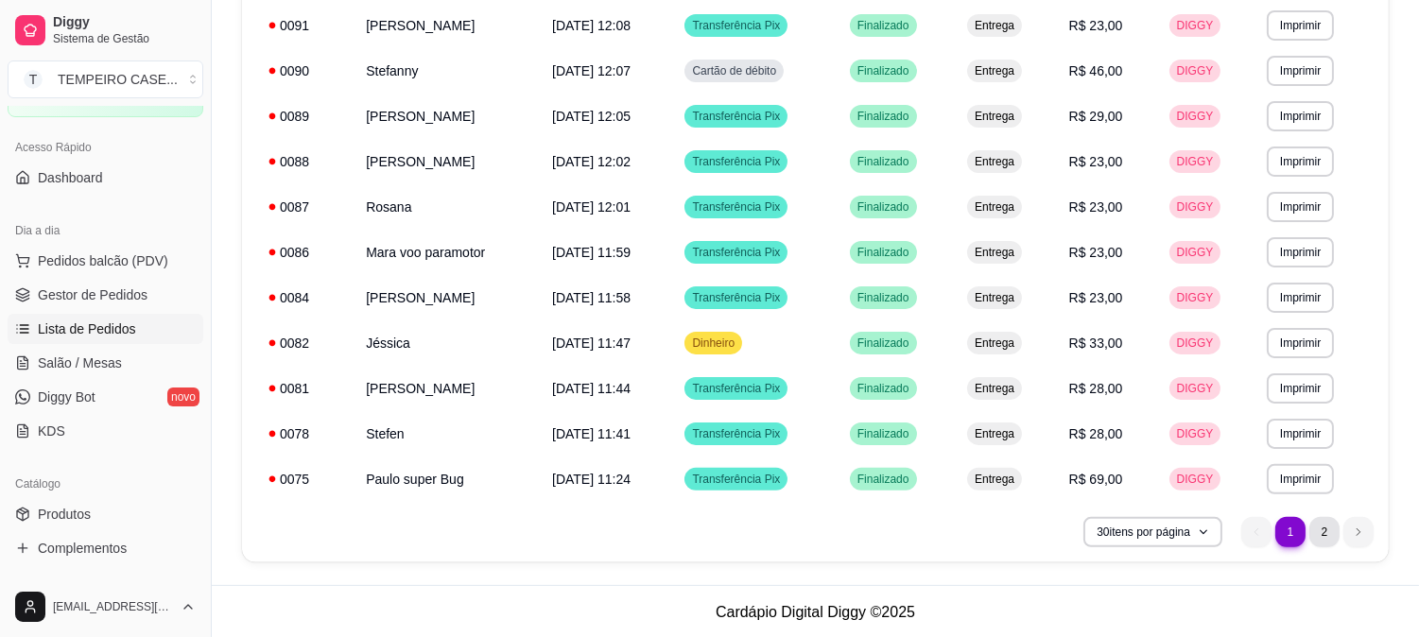
click at [1308, 530] on ul "1 1 2" at bounding box center [1307, 532] width 132 height 30
click at [1317, 530] on li "2" at bounding box center [1324, 532] width 30 height 30
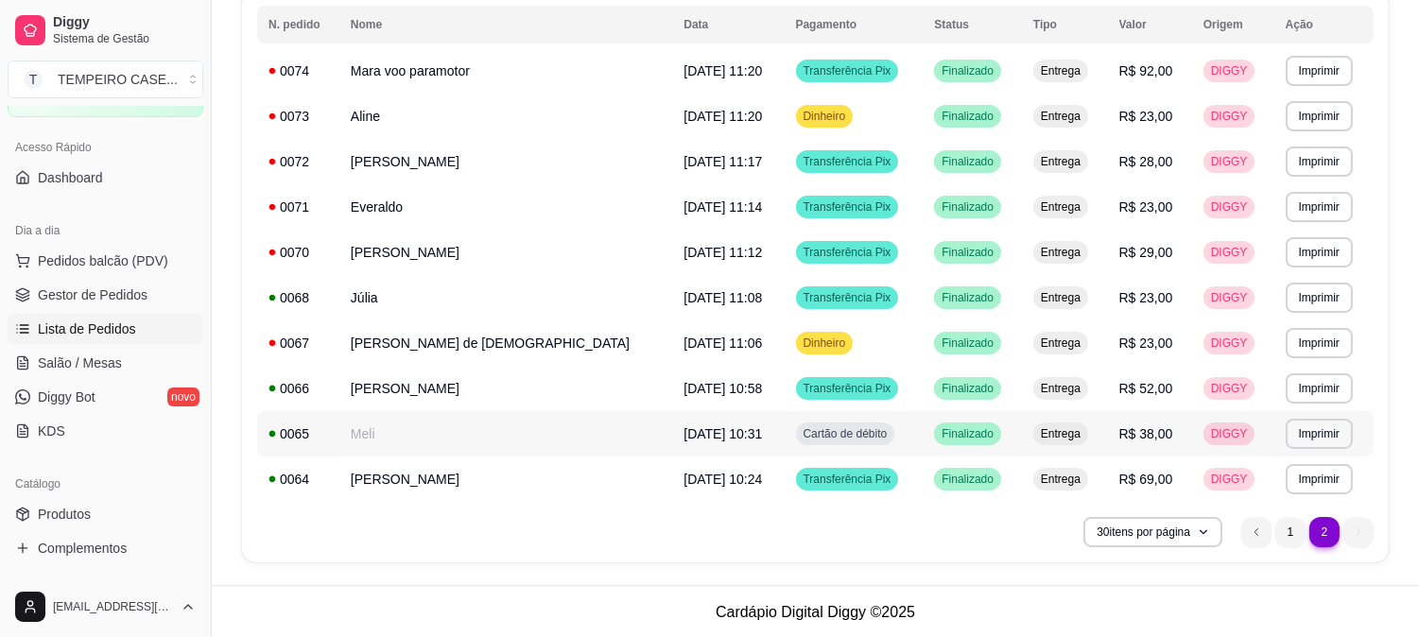
scroll to position [227, 0]
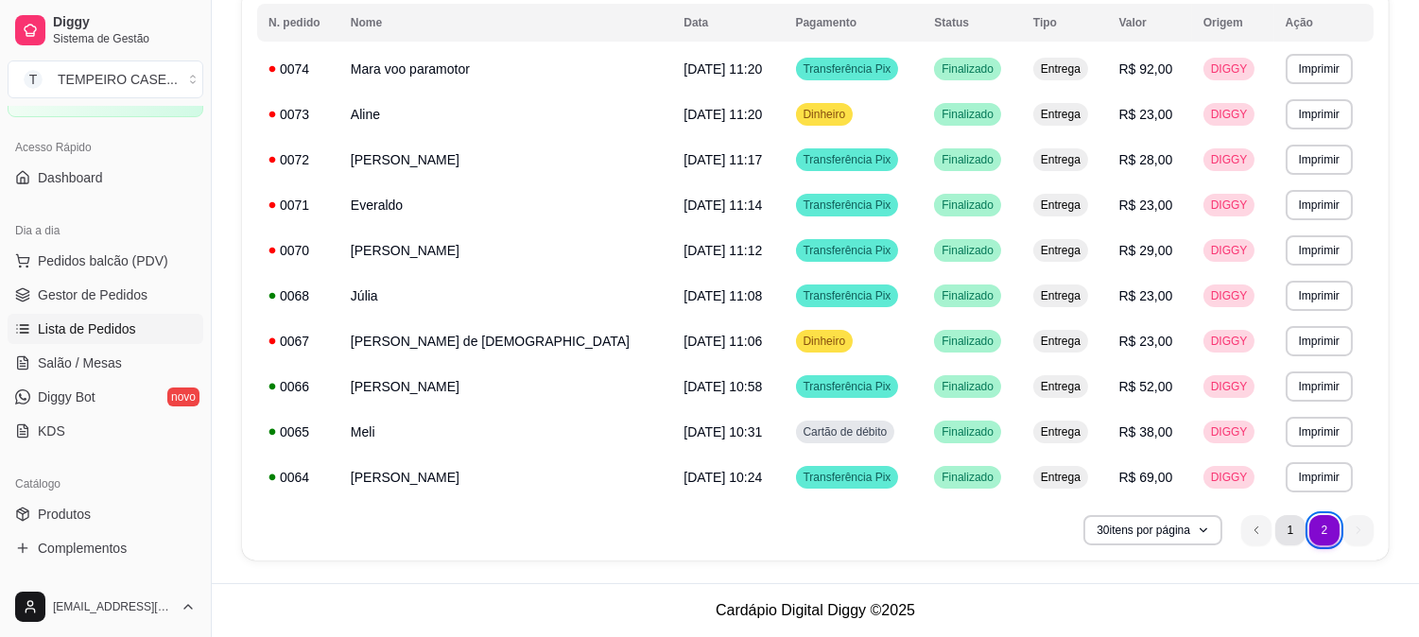
click at [1291, 533] on li "1" at bounding box center [1290, 530] width 30 height 30
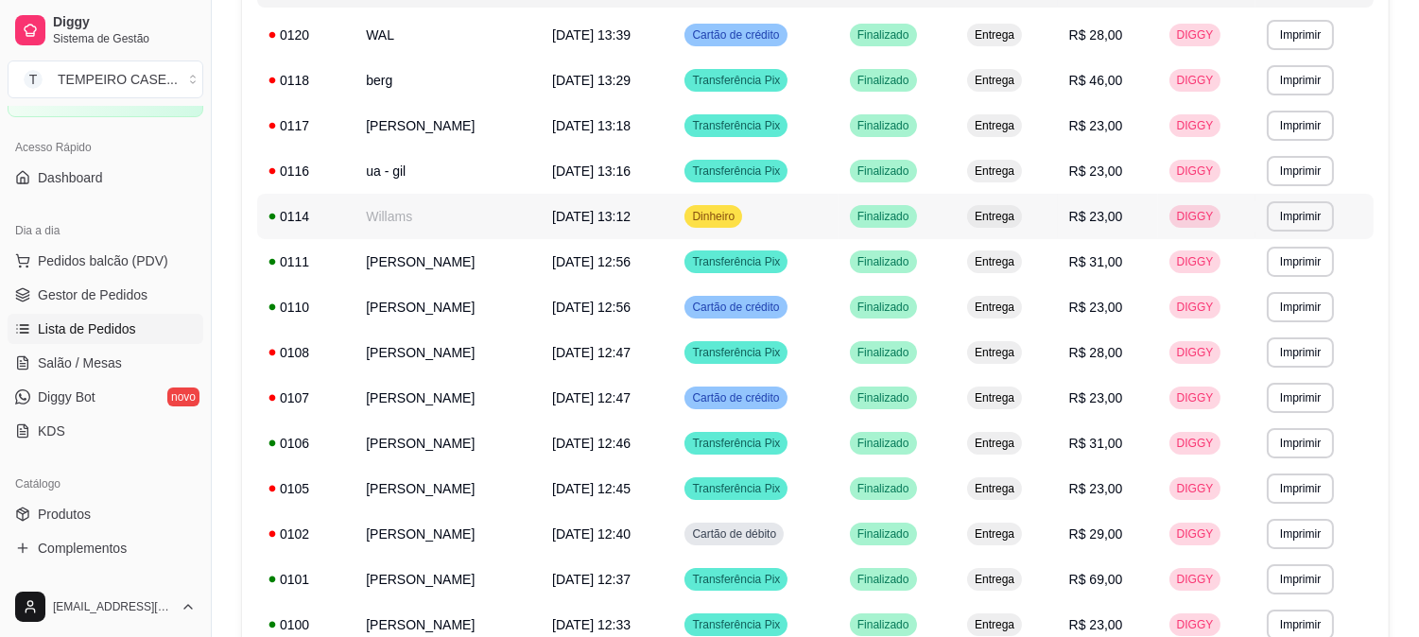
scroll to position [121, 0]
